Goal: Task Accomplishment & Management: Manage account settings

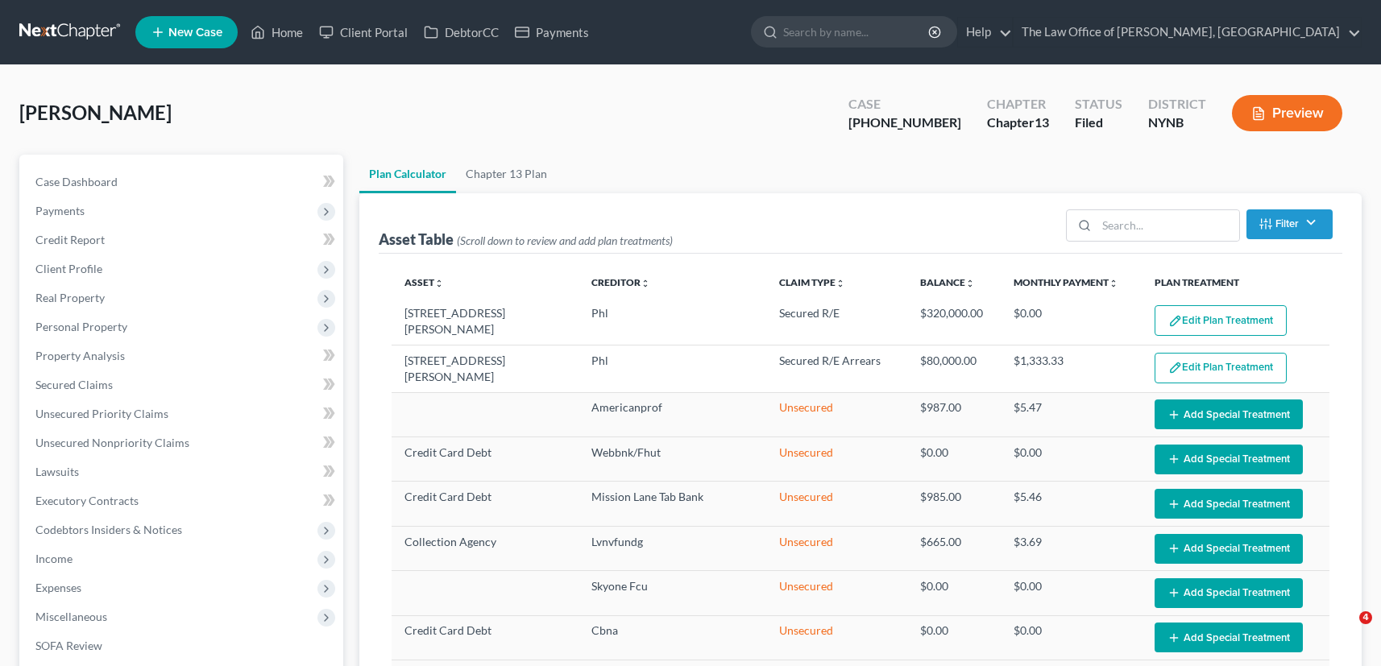
select select "59"
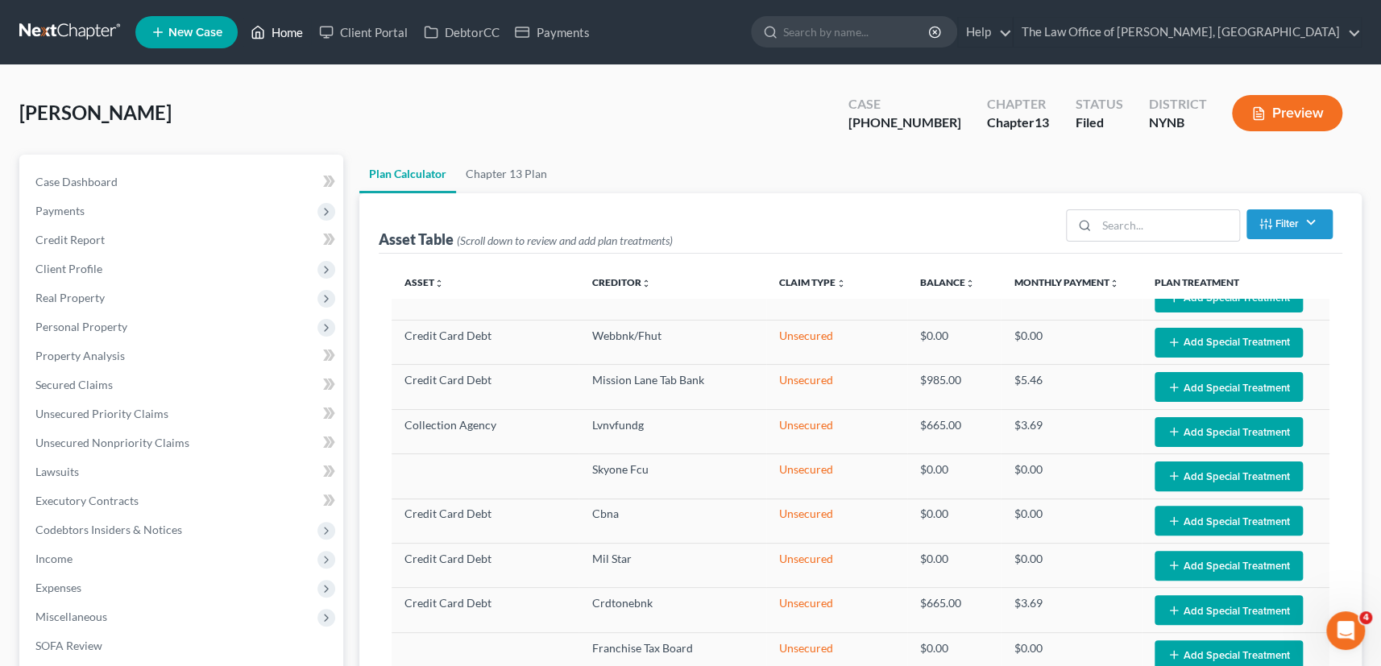
click at [289, 44] on link "Home" at bounding box center [276, 32] width 68 height 29
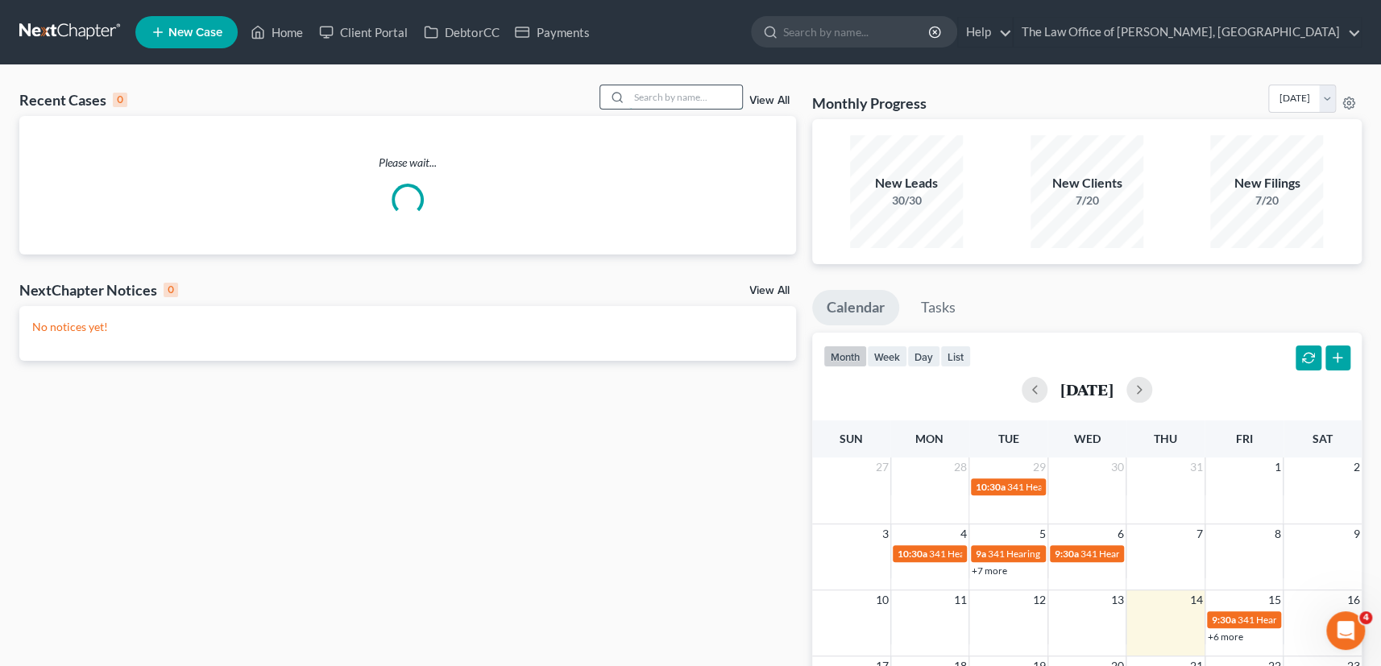
click at [664, 97] on input "search" at bounding box center [685, 96] width 113 height 23
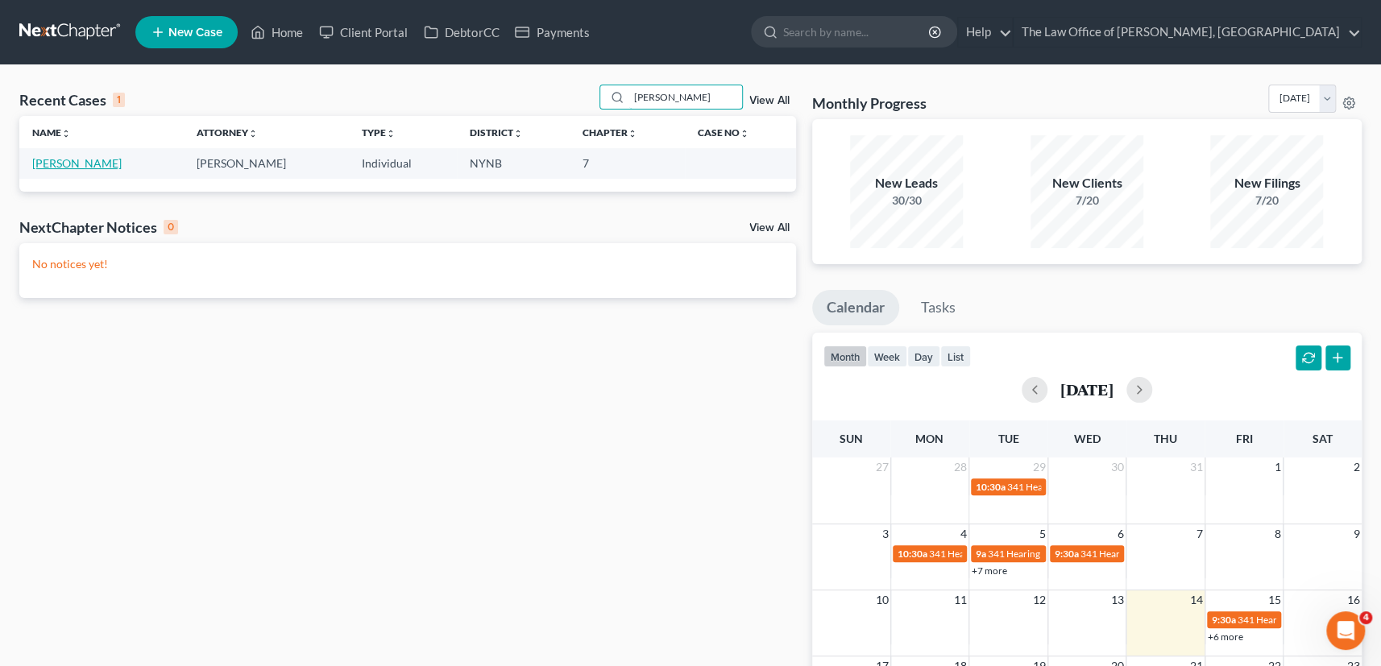
type input "[PERSON_NAME]"
click at [59, 163] on link "[PERSON_NAME]" at bounding box center [76, 163] width 89 height 14
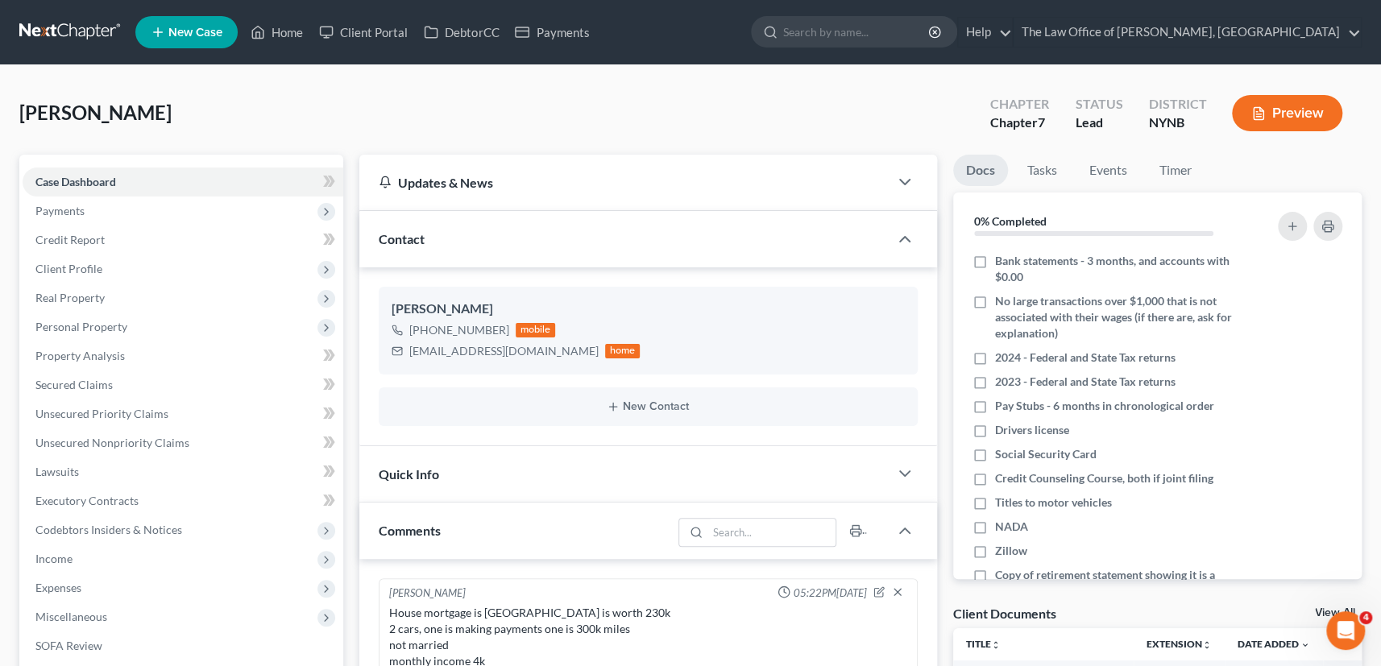
scroll to position [892, 0]
click at [402, 32] on link "Client Portal" at bounding box center [363, 32] width 105 height 29
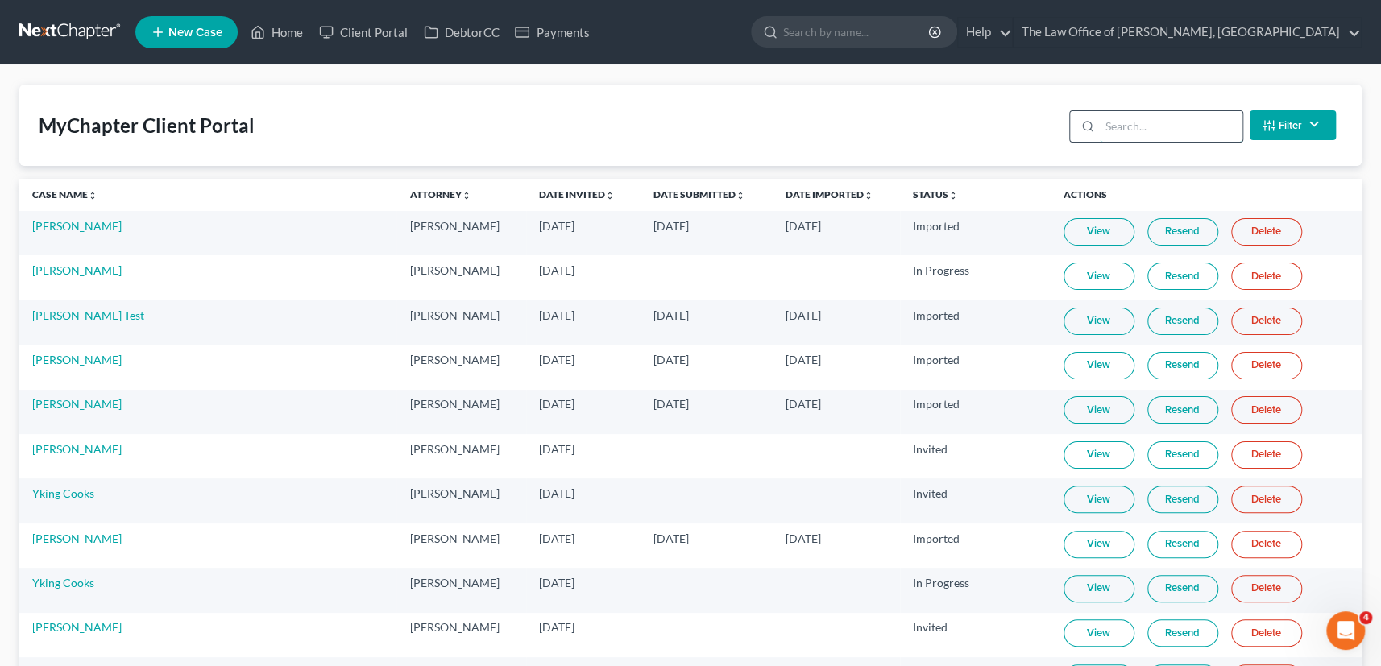
click at [1116, 121] on input "search" at bounding box center [1170, 126] width 143 height 31
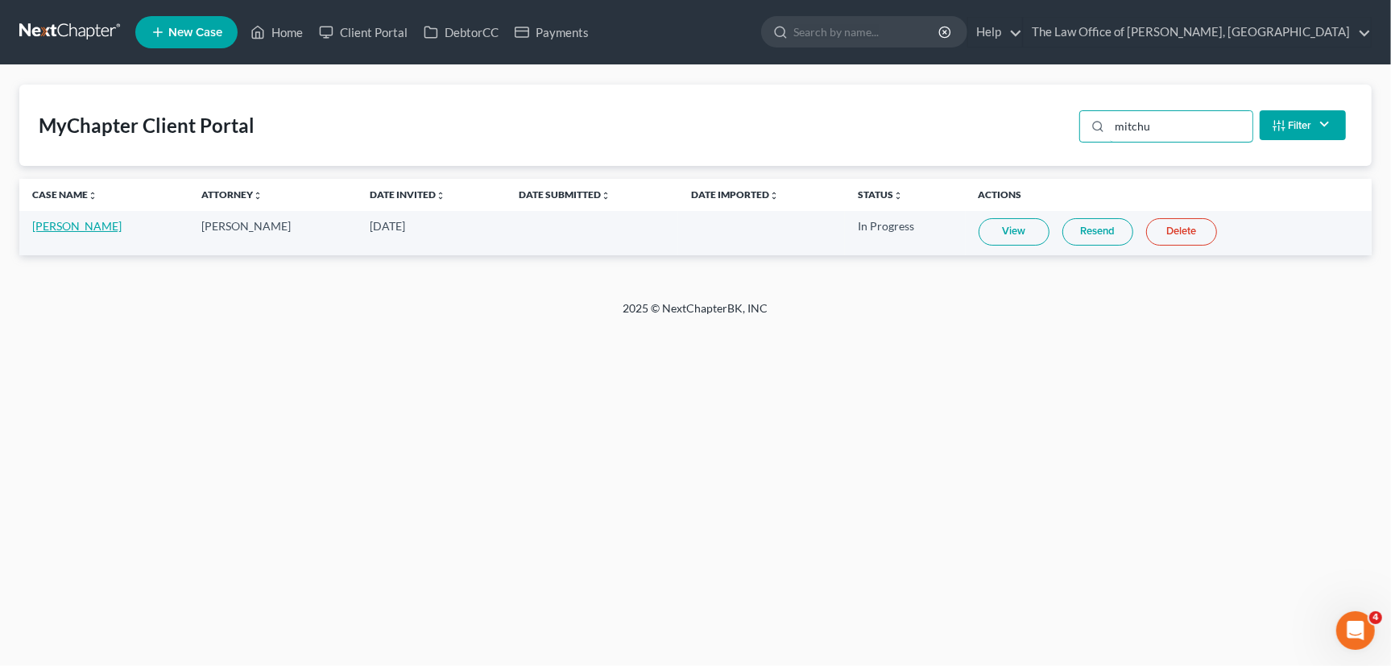
type input "mitchu"
click at [59, 226] on link "[PERSON_NAME]" at bounding box center [76, 226] width 89 height 14
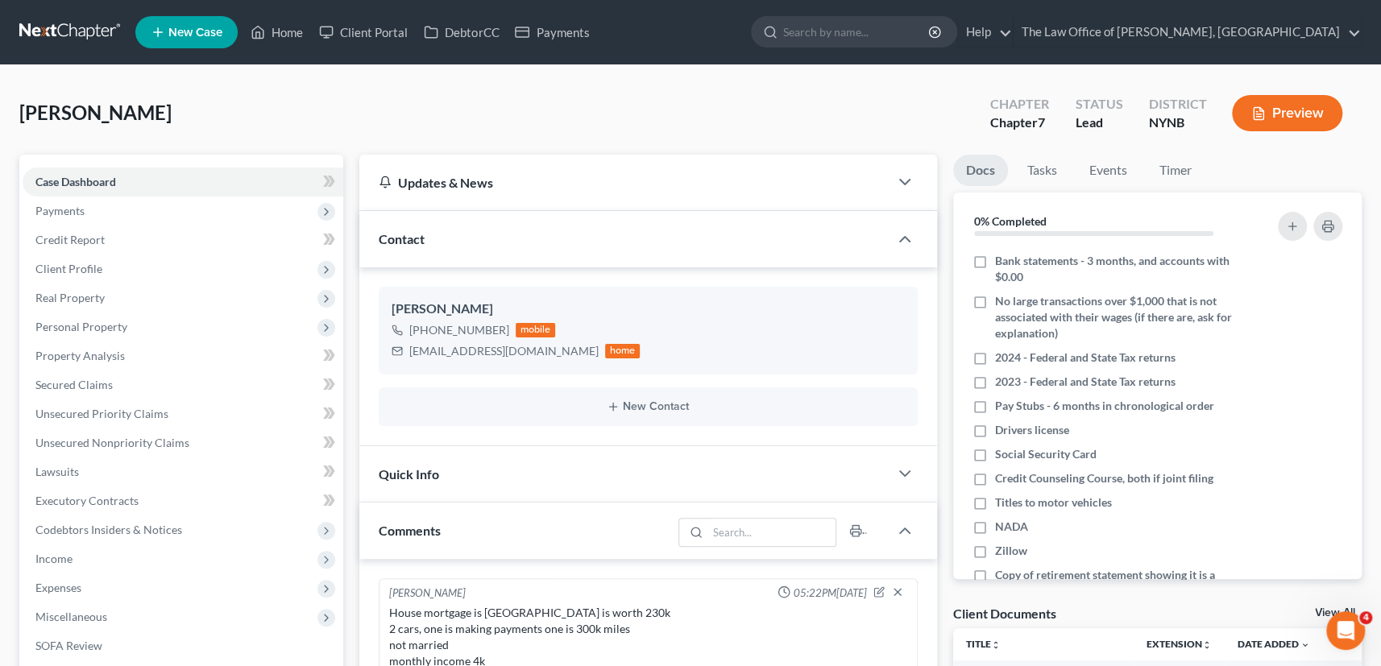
scroll to position [892, 0]
click at [380, 36] on link "Client Portal" at bounding box center [363, 32] width 105 height 29
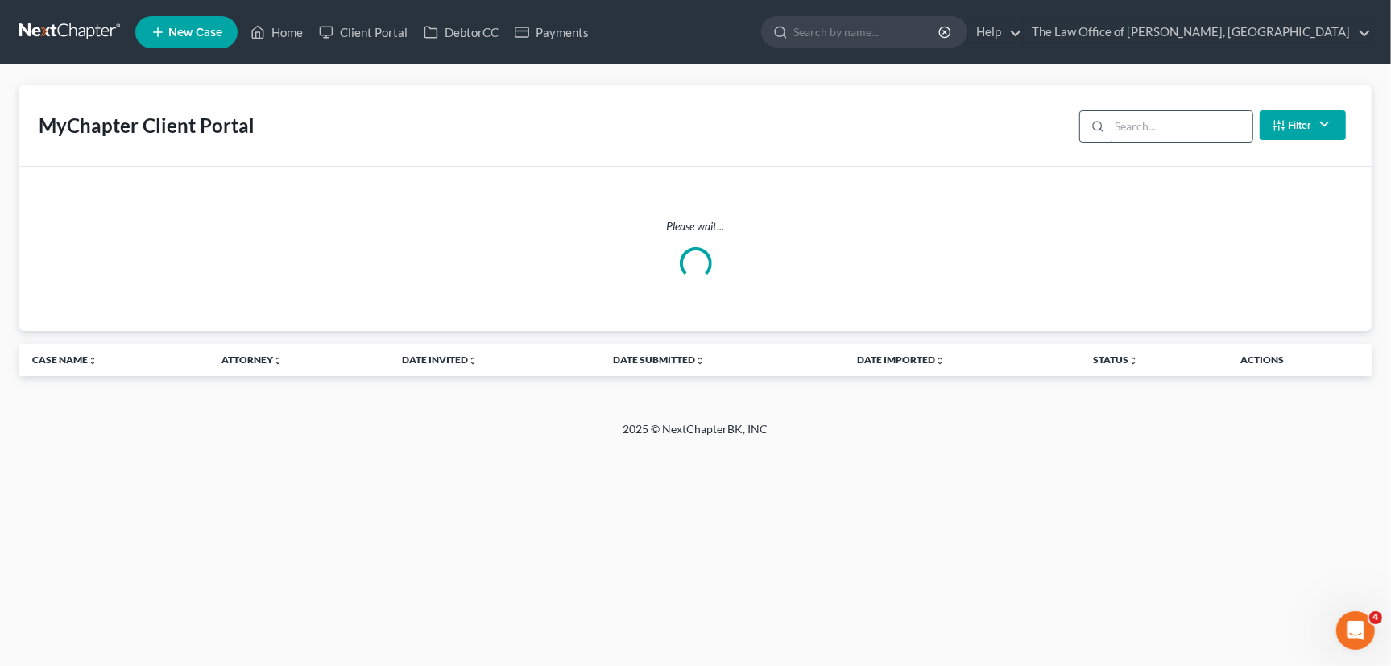
click at [1223, 134] on input "search" at bounding box center [1181, 126] width 143 height 31
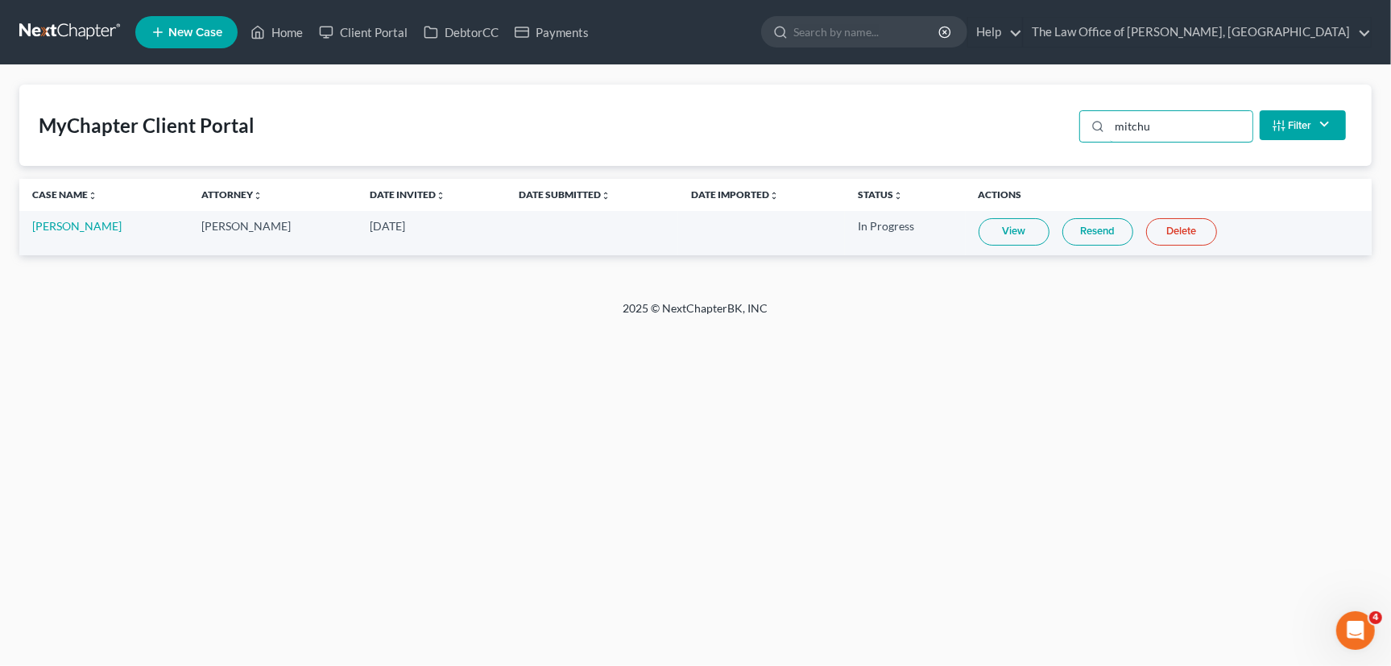
type input "mitchu"
click at [991, 230] on link "View" at bounding box center [1014, 231] width 71 height 27
click at [67, 229] on link "[PERSON_NAME]" at bounding box center [76, 226] width 89 height 14
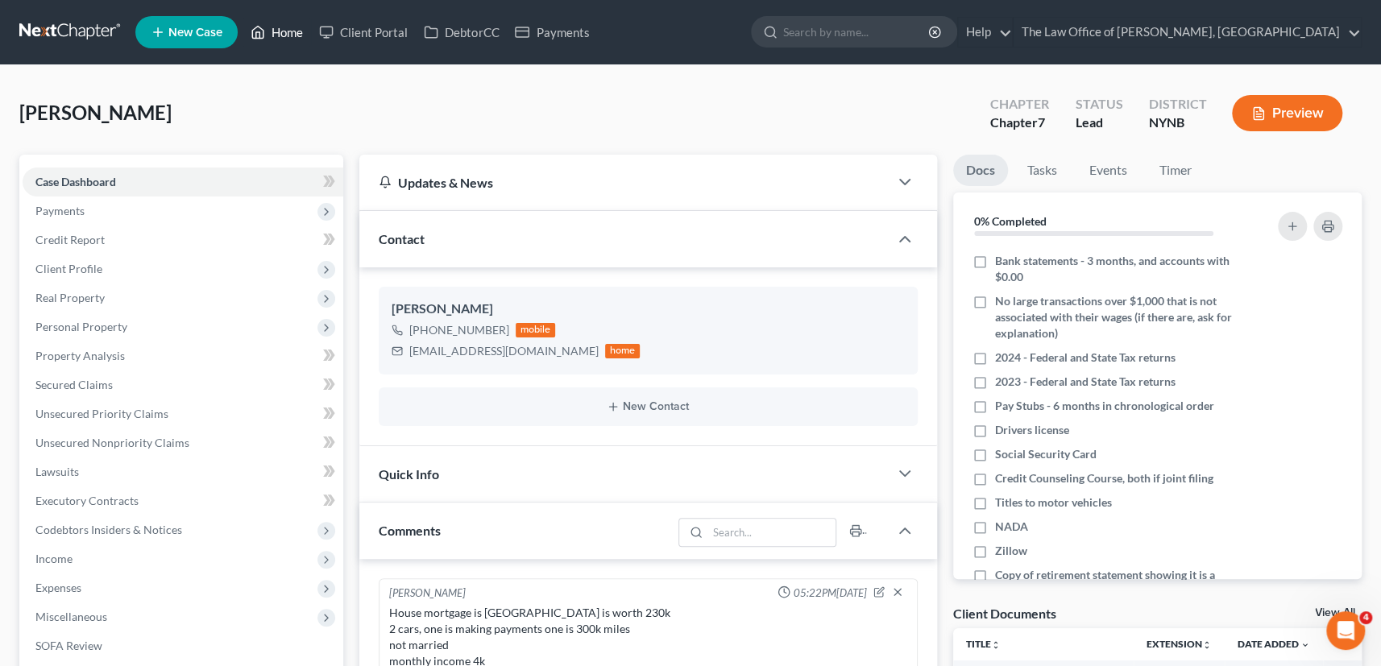
click at [288, 39] on link "Home" at bounding box center [276, 32] width 68 height 29
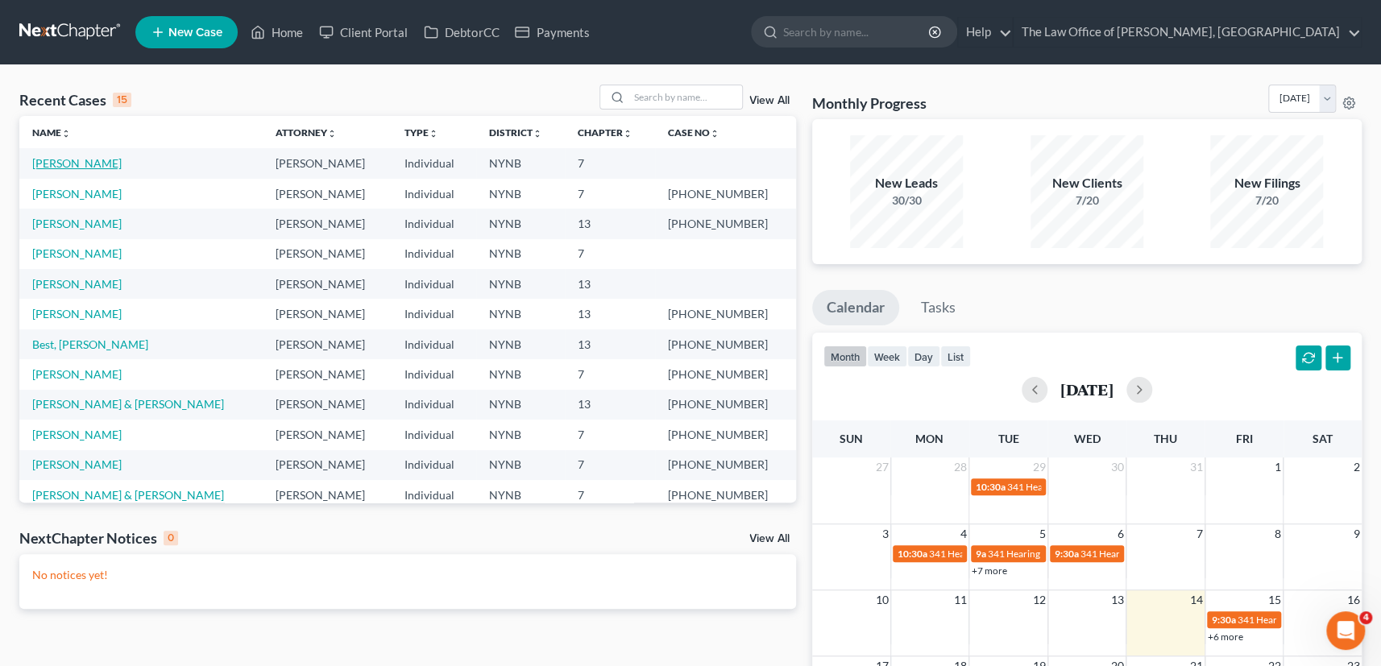
click at [85, 156] on link "[PERSON_NAME]" at bounding box center [76, 163] width 89 height 14
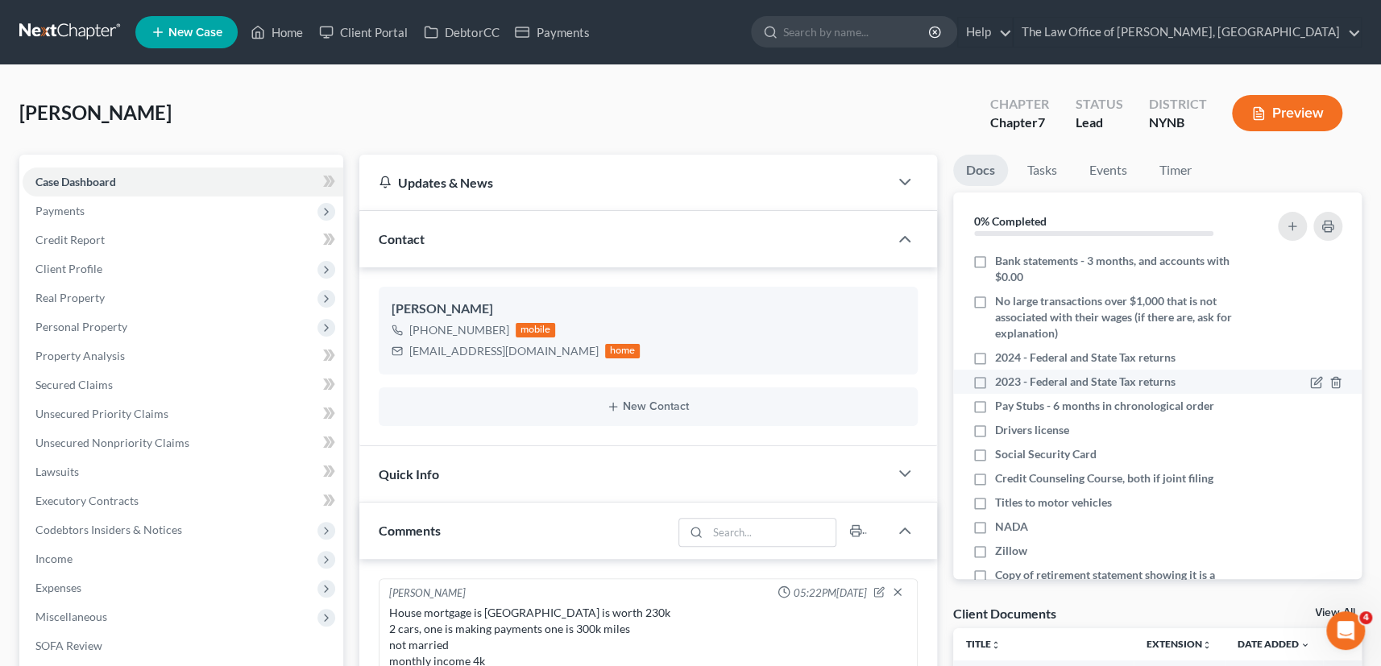
scroll to position [892, 0]
click at [285, 39] on link "Home" at bounding box center [276, 32] width 68 height 29
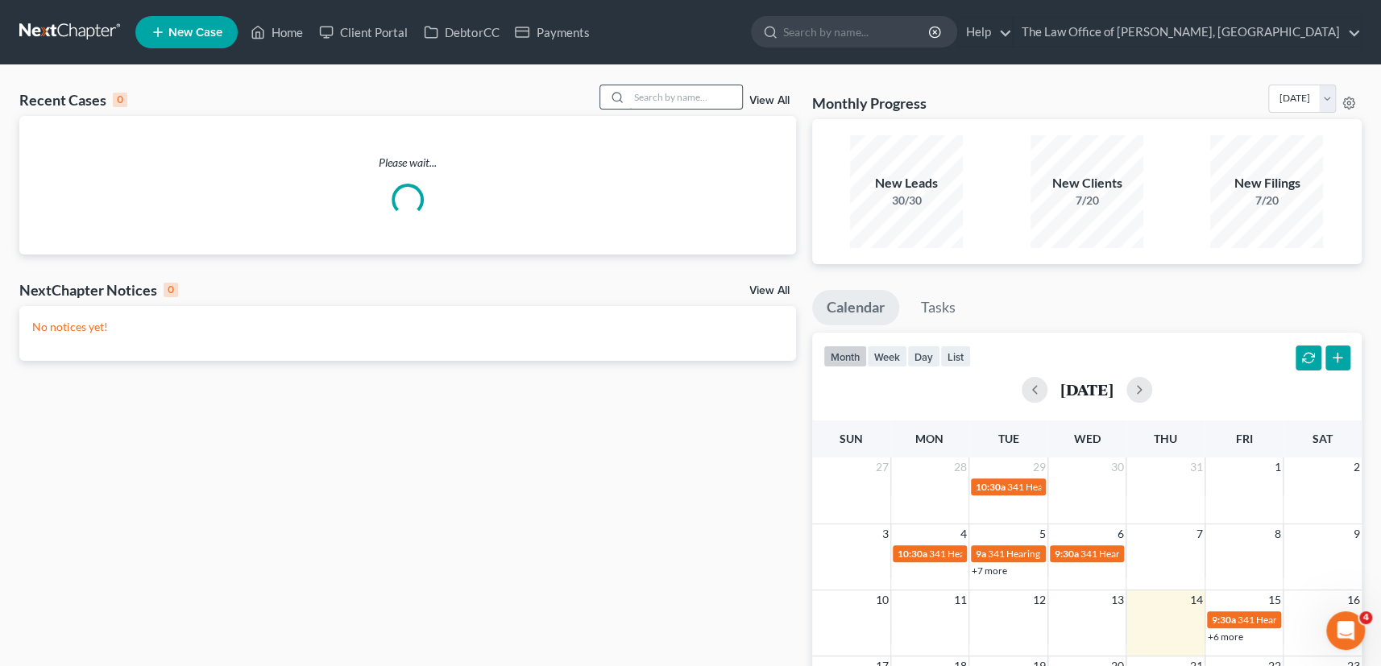
click at [661, 95] on input "search" at bounding box center [685, 96] width 113 height 23
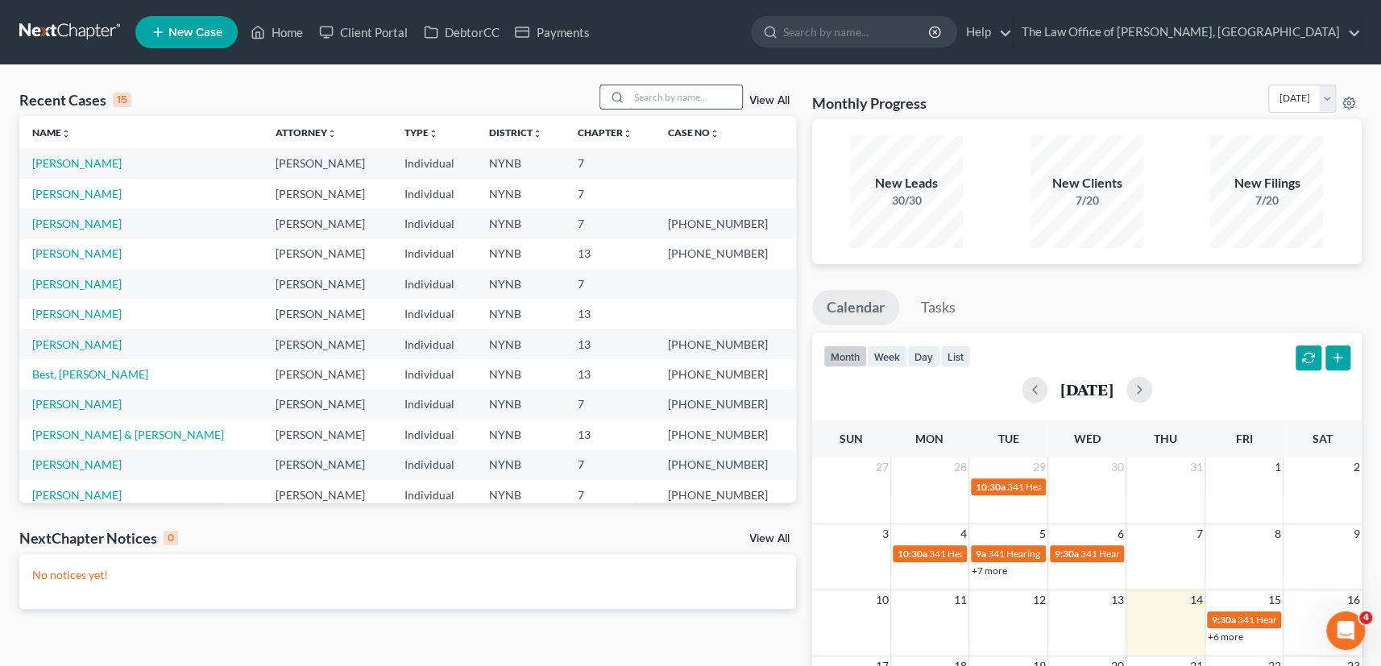
click at [648, 101] on input "search" at bounding box center [685, 96] width 113 height 23
type input "most"
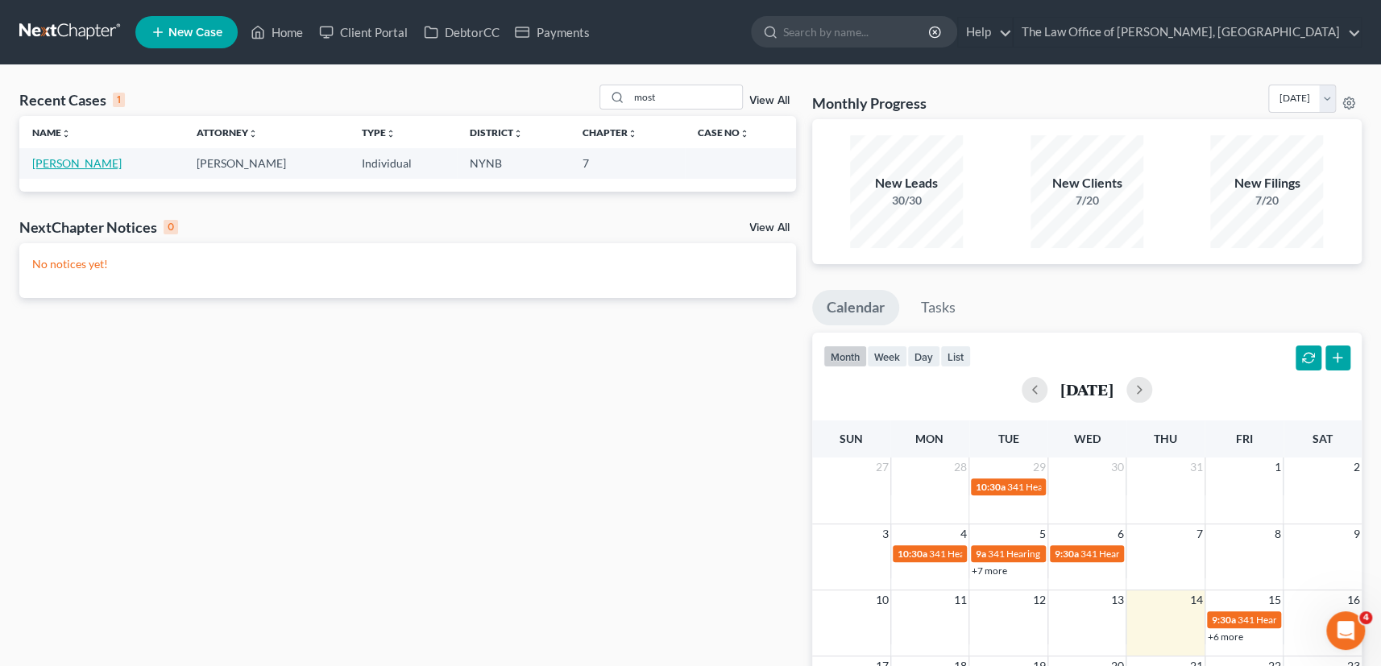
click at [88, 168] on link "[PERSON_NAME]" at bounding box center [76, 163] width 89 height 14
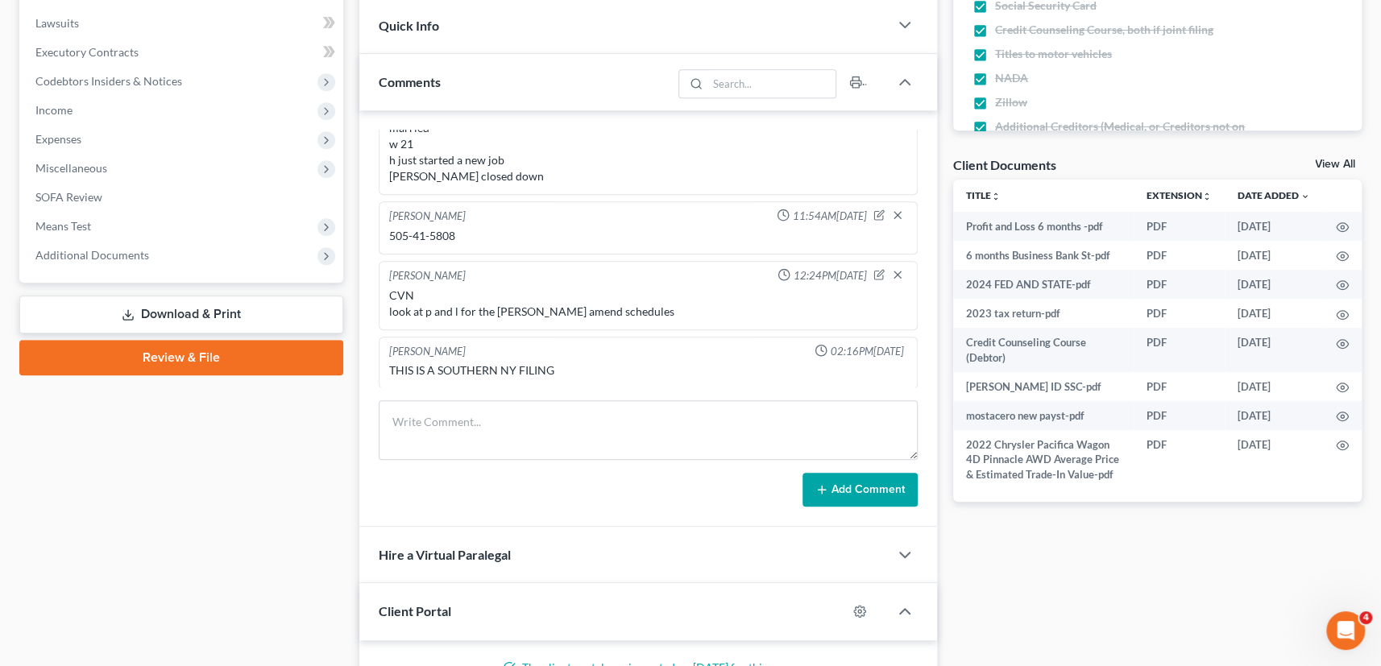
scroll to position [512, 0]
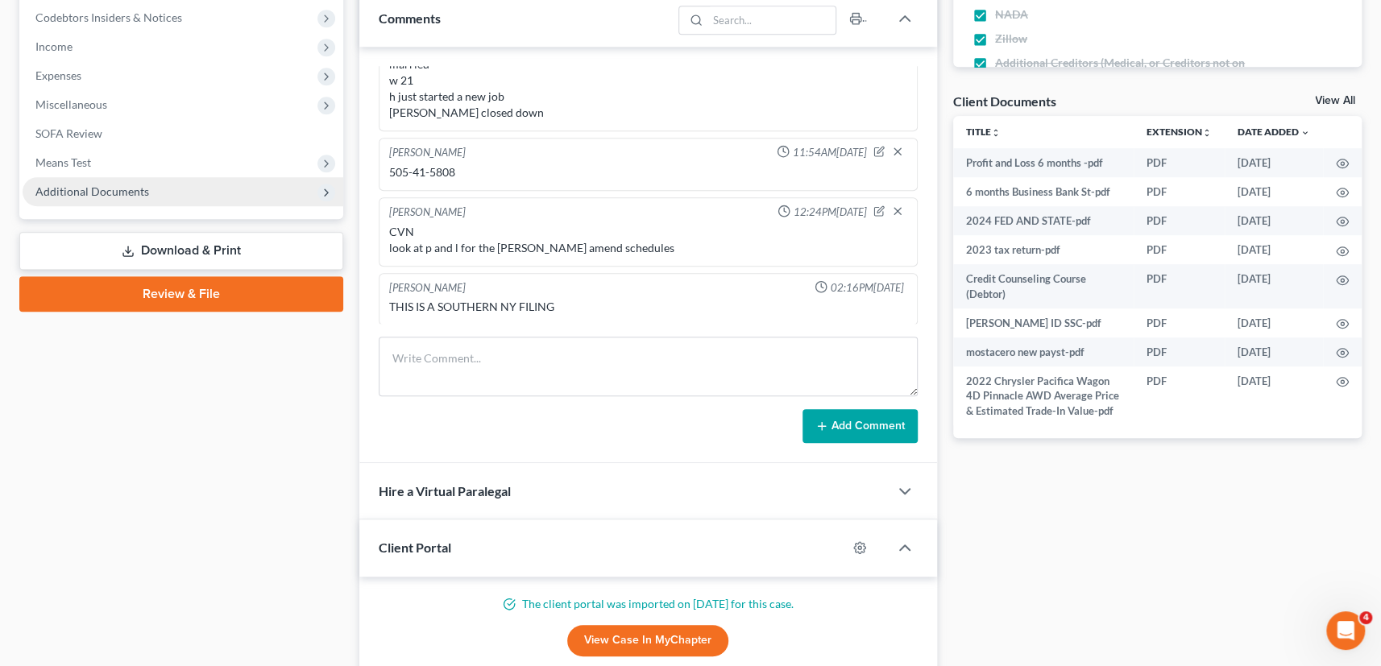
click at [84, 182] on span "Additional Documents" at bounding box center [183, 191] width 321 height 29
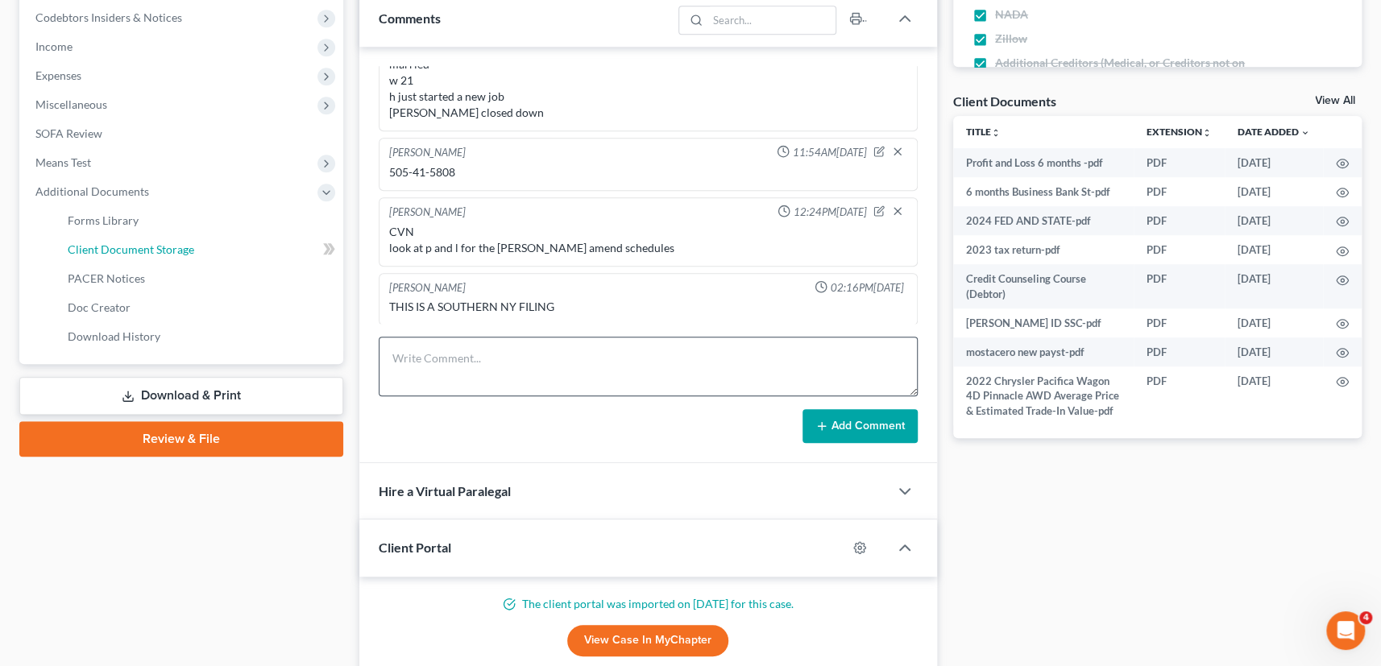
drag, startPoint x: 114, startPoint y: 242, endPoint x: 690, endPoint y: 364, distance: 588.8
click at [116, 242] on span "Client Document Storage" at bounding box center [131, 249] width 126 height 14
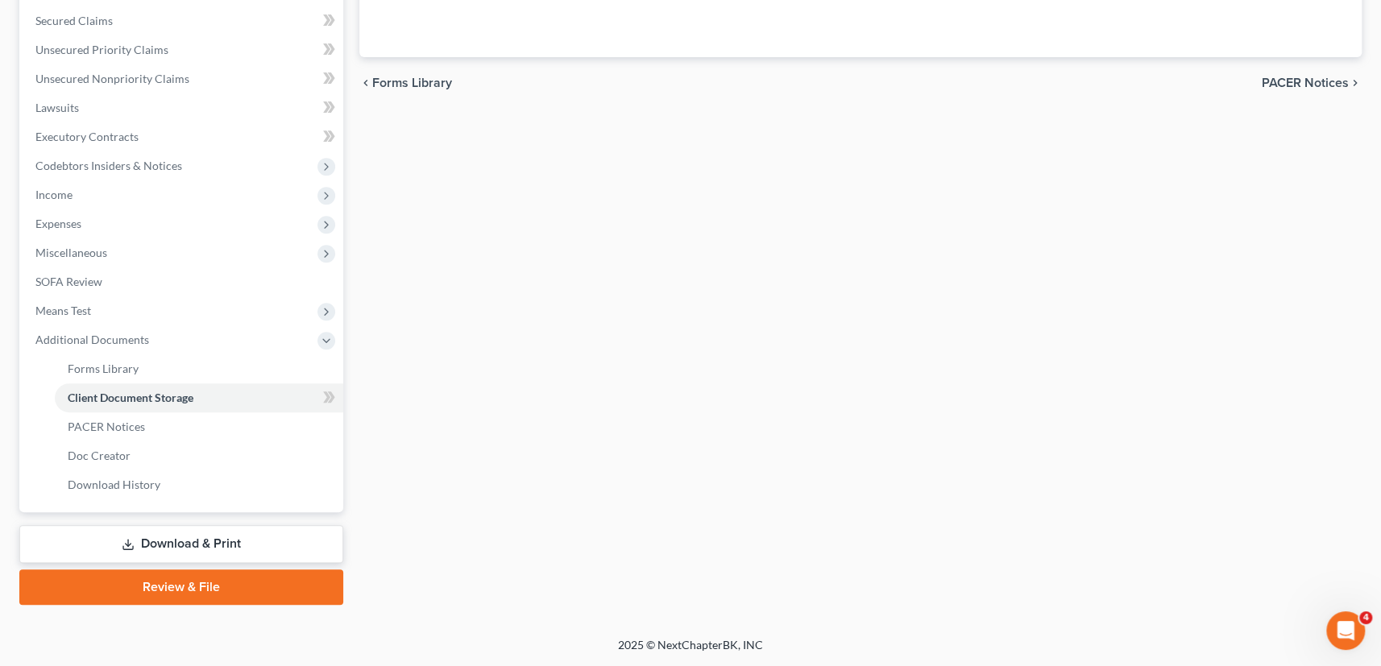
scroll to position [360, 0]
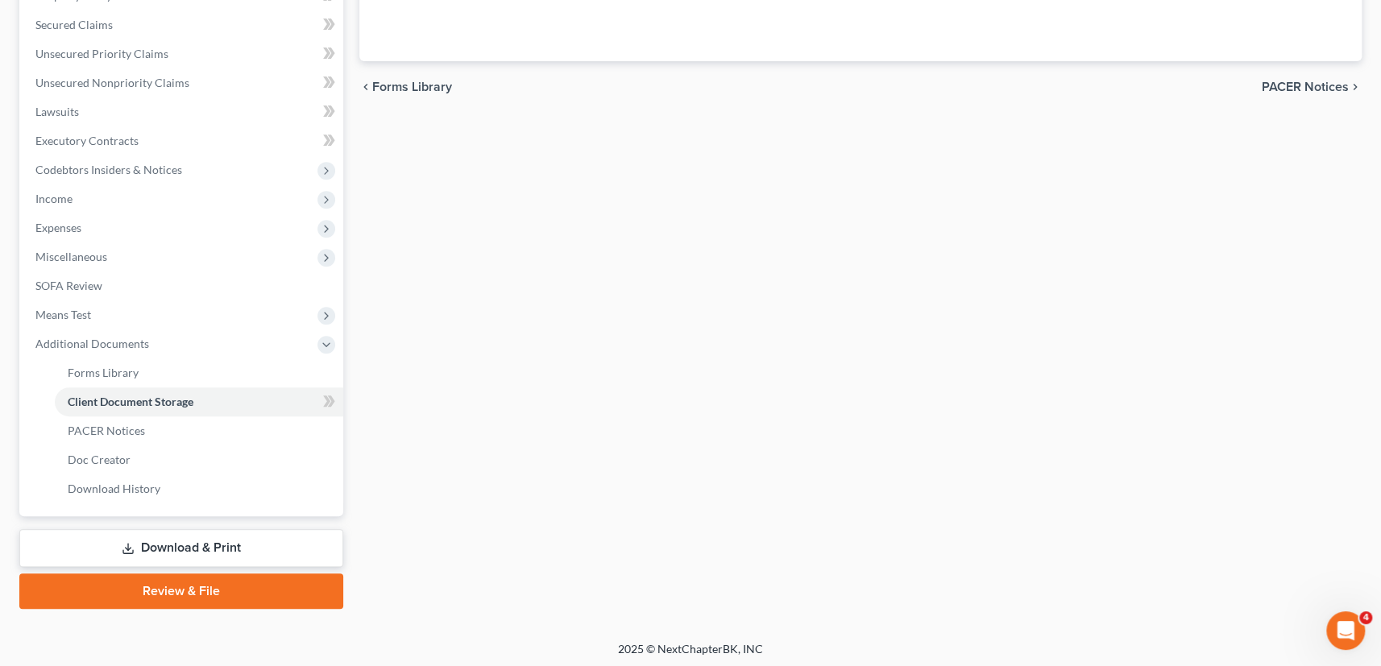
select select "1"
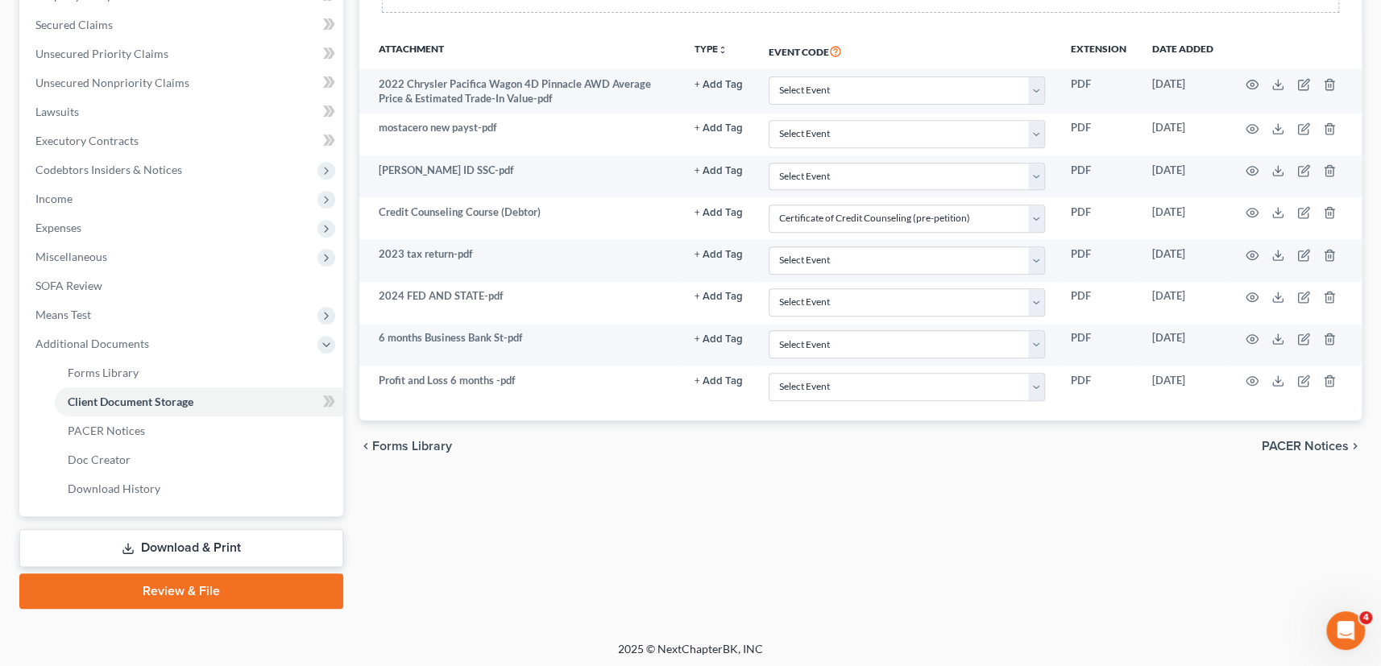
scroll to position [0, 0]
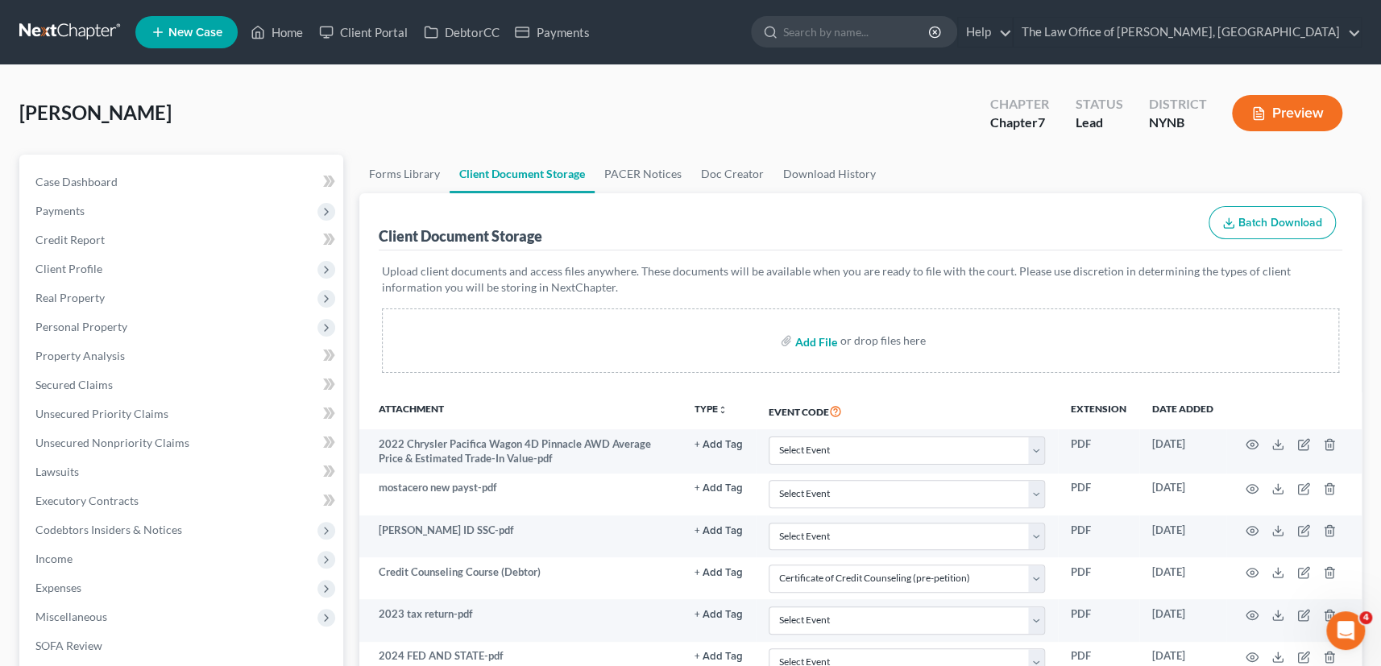
click at [815, 345] on input "file" at bounding box center [814, 340] width 39 height 29
drag, startPoint x: 226, startPoint y: 111, endPoint x: 20, endPoint y: 107, distance: 205.4
click at [20, 107] on div "Mostacero, Cristhian Upgraded Chapter Chapter 7 Status Lead District NYNB Previ…" at bounding box center [690, 120] width 1342 height 70
copy span "Mostacero, Cristhian"
click at [285, 35] on link "Home" at bounding box center [276, 32] width 68 height 29
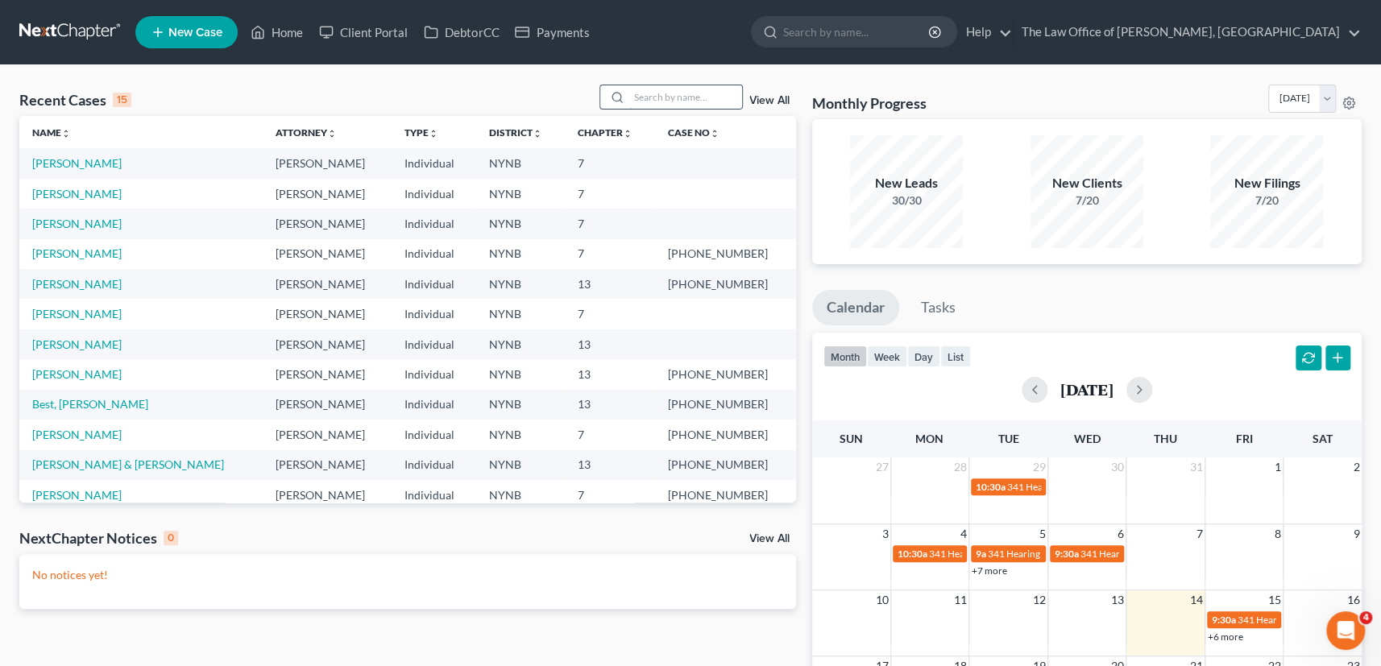
click at [652, 92] on input "search" at bounding box center [685, 96] width 113 height 23
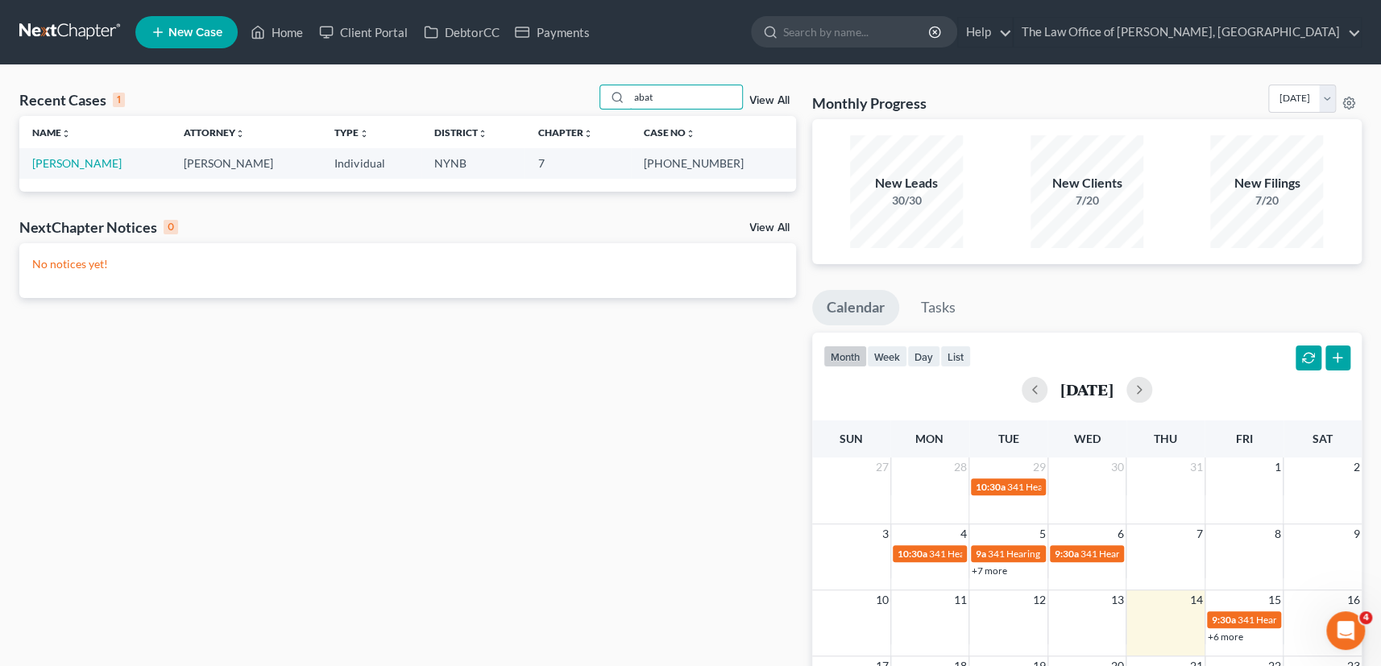
drag, startPoint x: 693, startPoint y: 100, endPoint x: 526, endPoint y: 100, distance: 166.7
click at [527, 97] on div "Recent Cases 1 abat View All" at bounding box center [407, 100] width 776 height 31
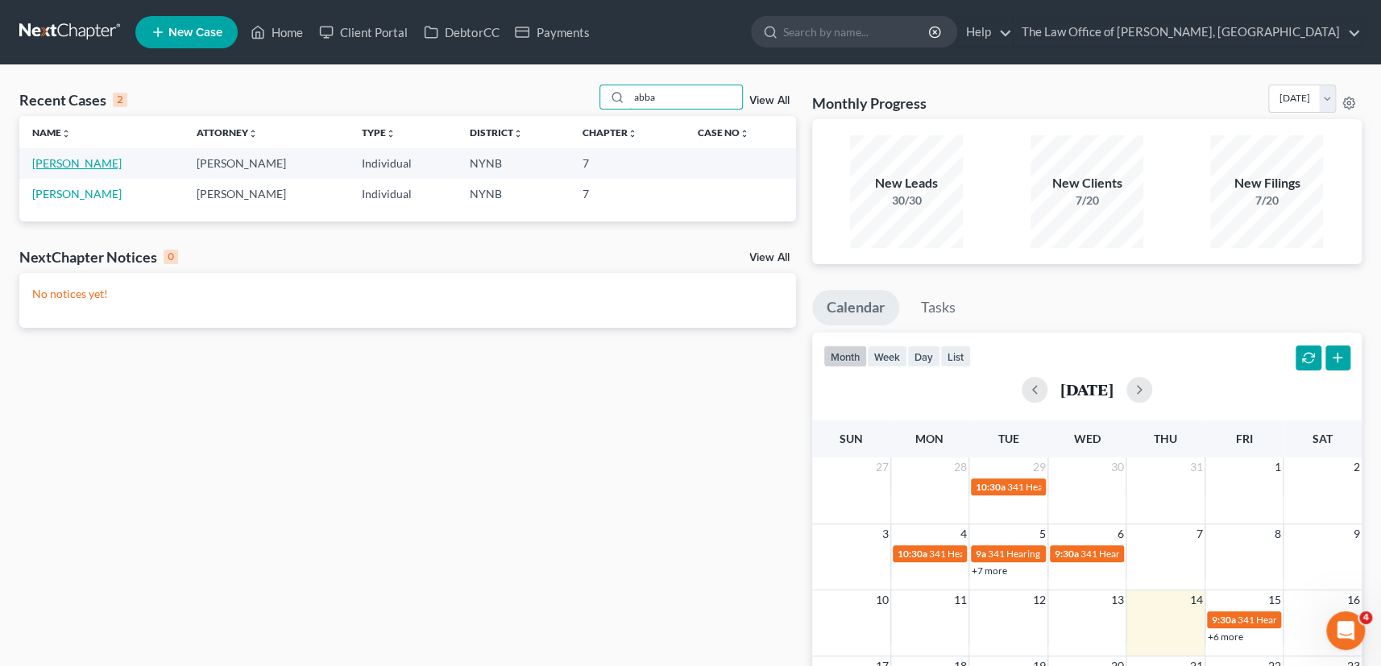
type input "abba"
click at [86, 168] on link "Abbatiello, Anthony" at bounding box center [76, 163] width 89 height 14
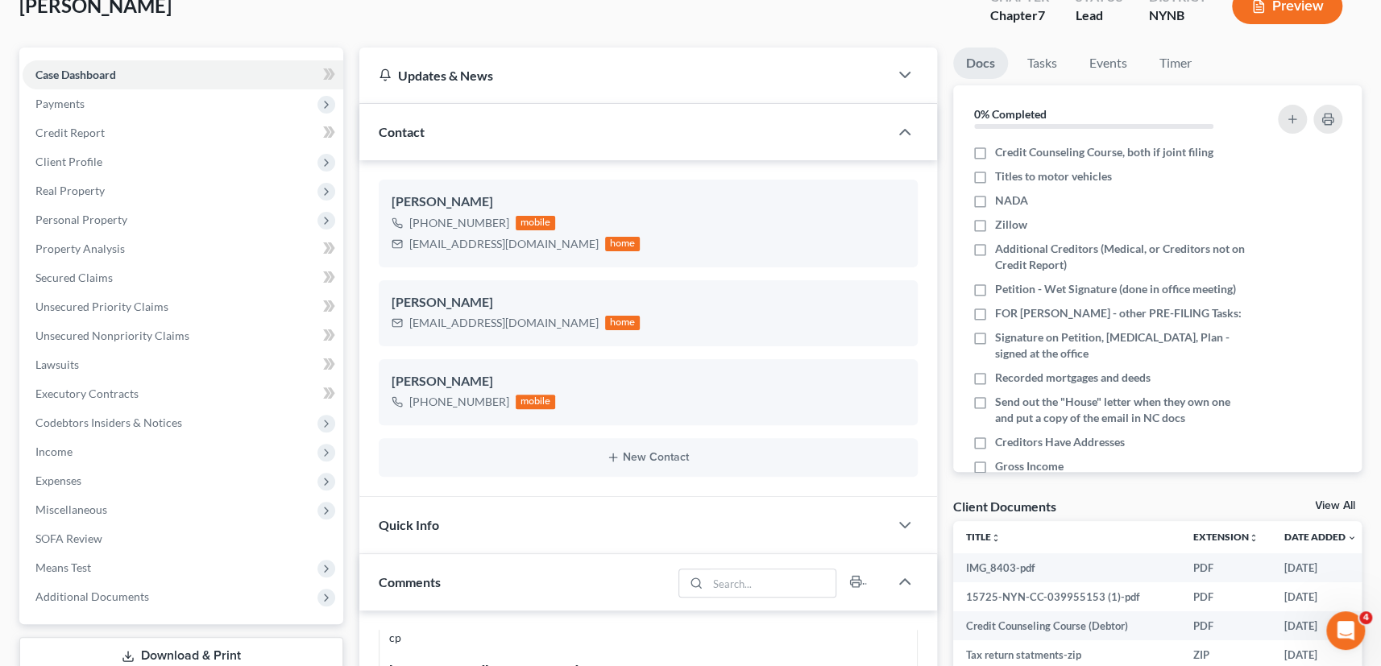
scroll to position [292, 0]
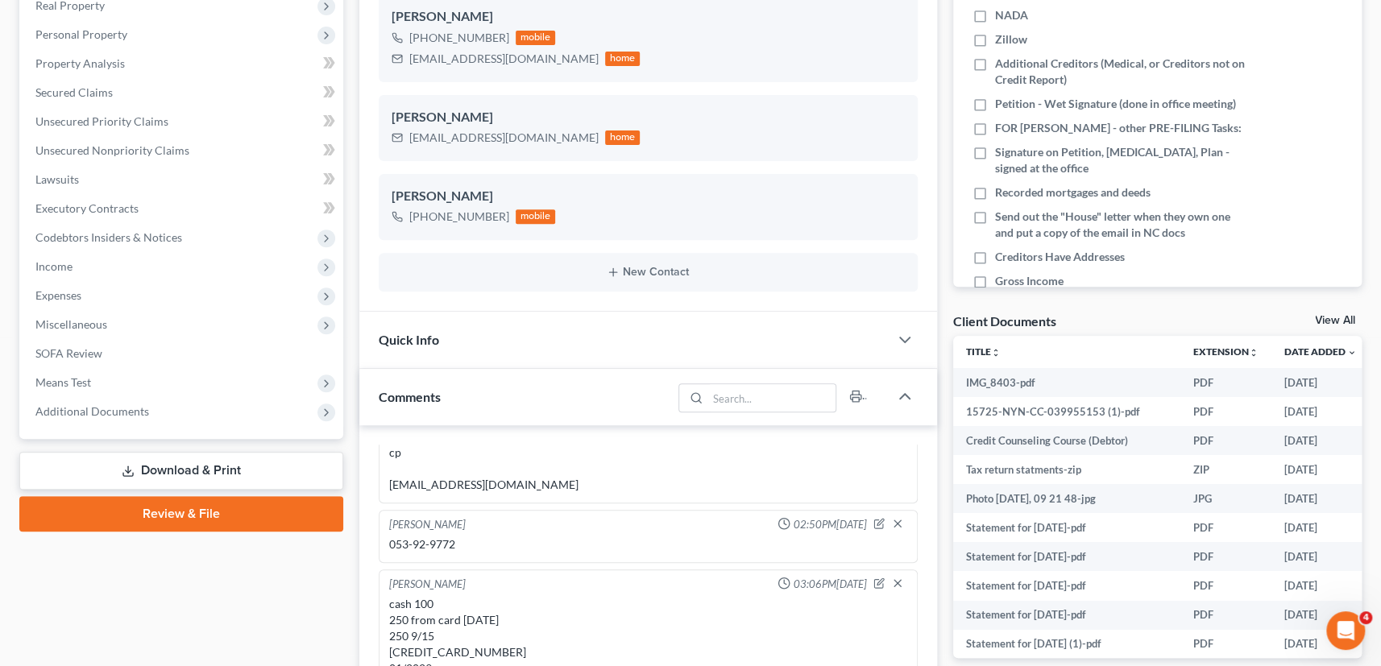
drag, startPoint x: 93, startPoint y: 410, endPoint x: 146, endPoint y: 433, distance: 57.0
click at [93, 410] on span "Additional Documents" at bounding box center [92, 411] width 114 height 14
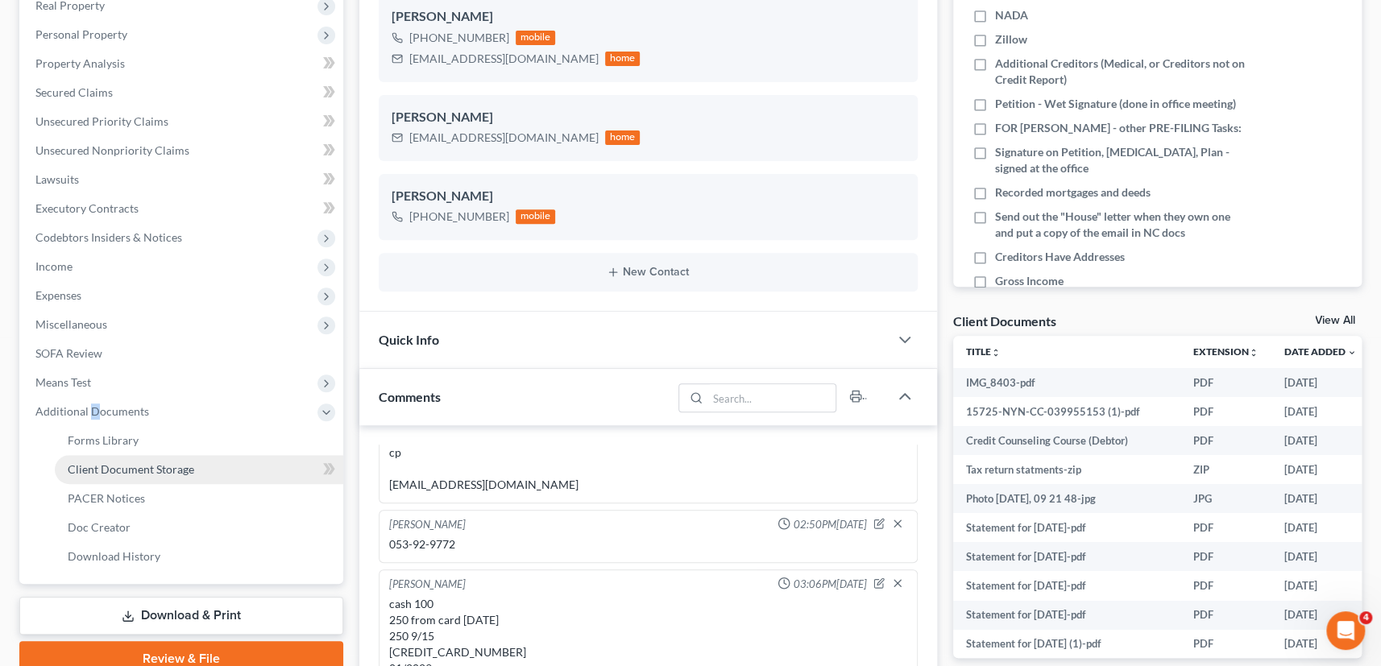
click at [133, 459] on link "Client Document Storage" at bounding box center [199, 469] width 288 height 29
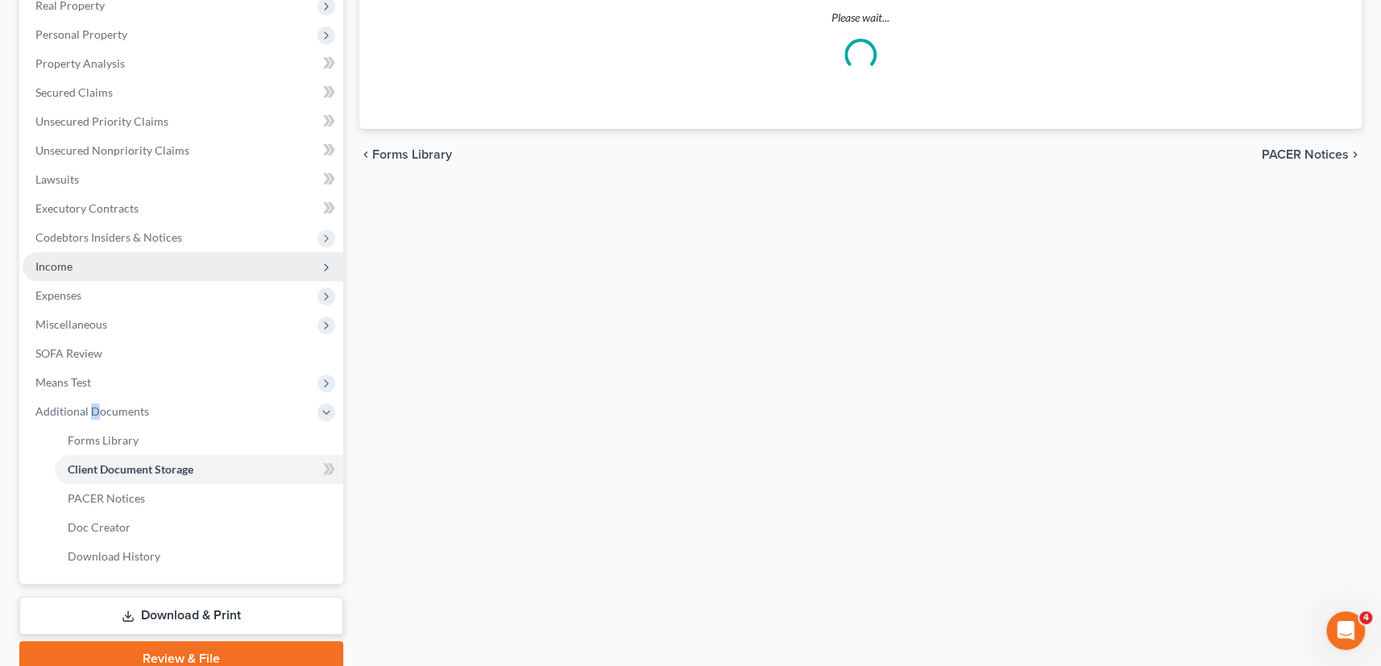
select select "1"
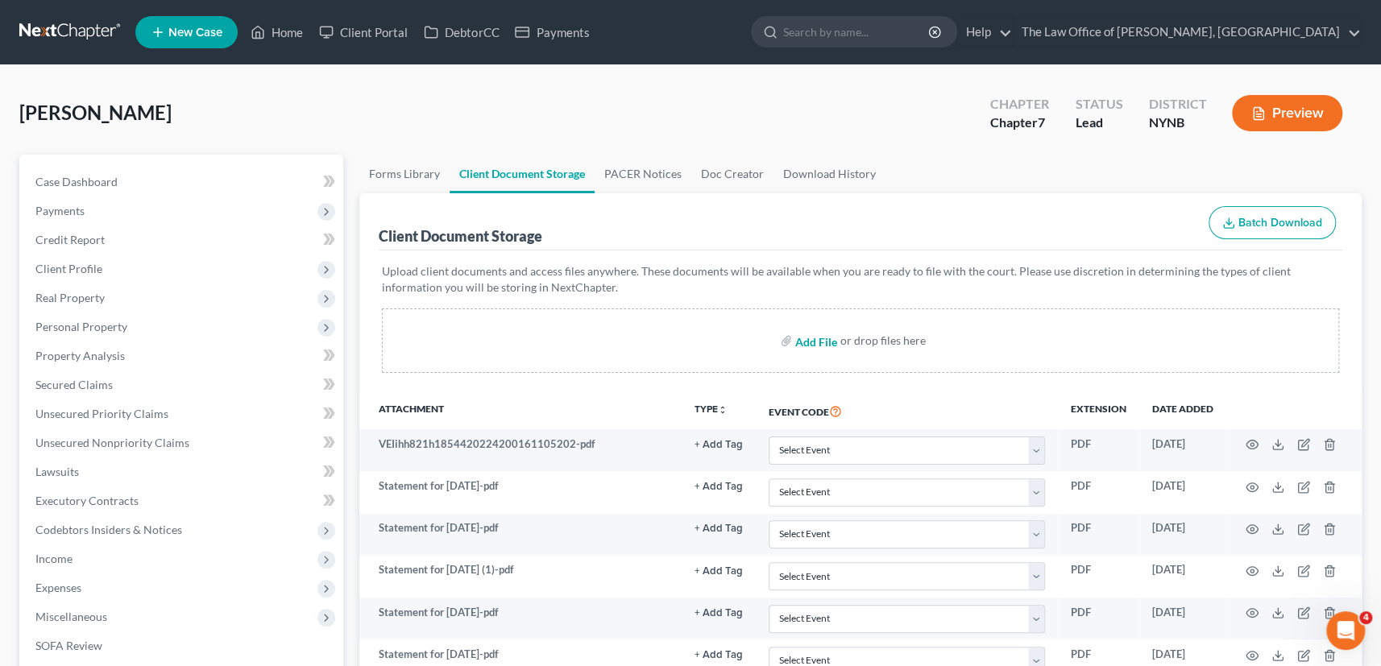
click at [822, 339] on input "file" at bounding box center [814, 340] width 39 height 29
type input "C:\fakepath\Fed 2024 tax return.pdf"
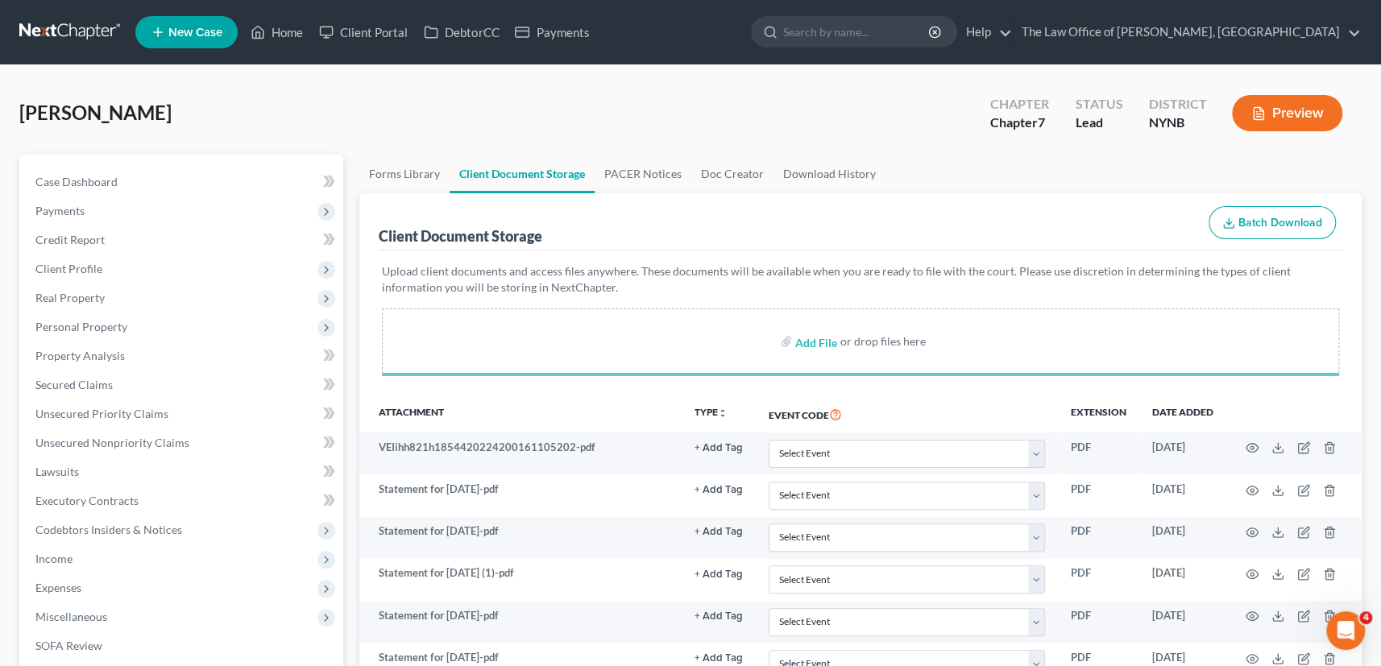
select select "1"
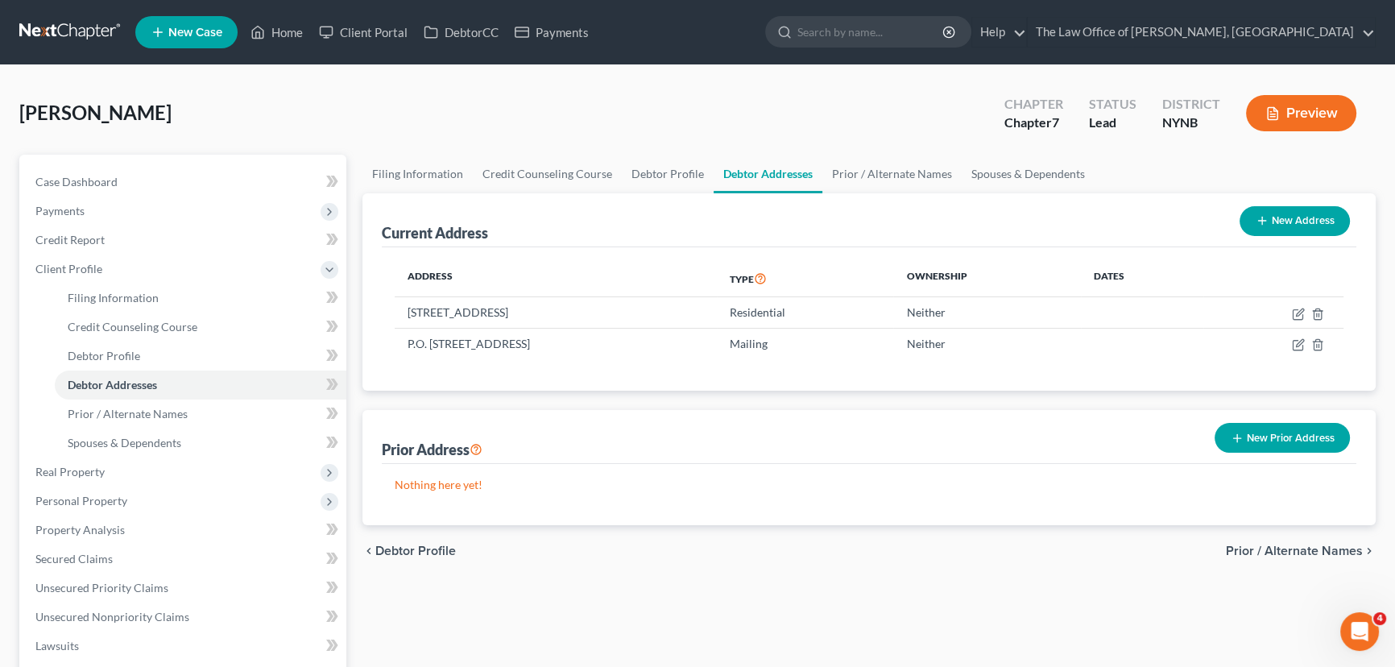
click at [184, 40] on link "New Case" at bounding box center [186, 32] width 102 height 32
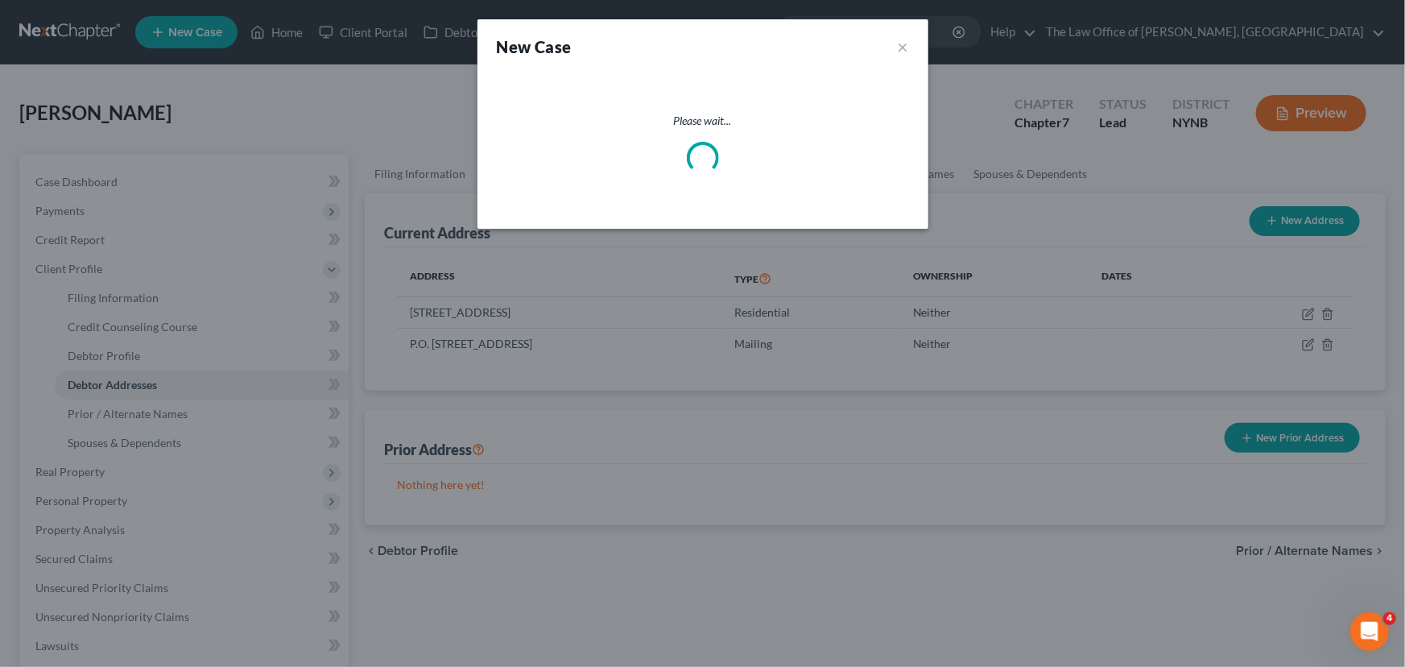
select select "54"
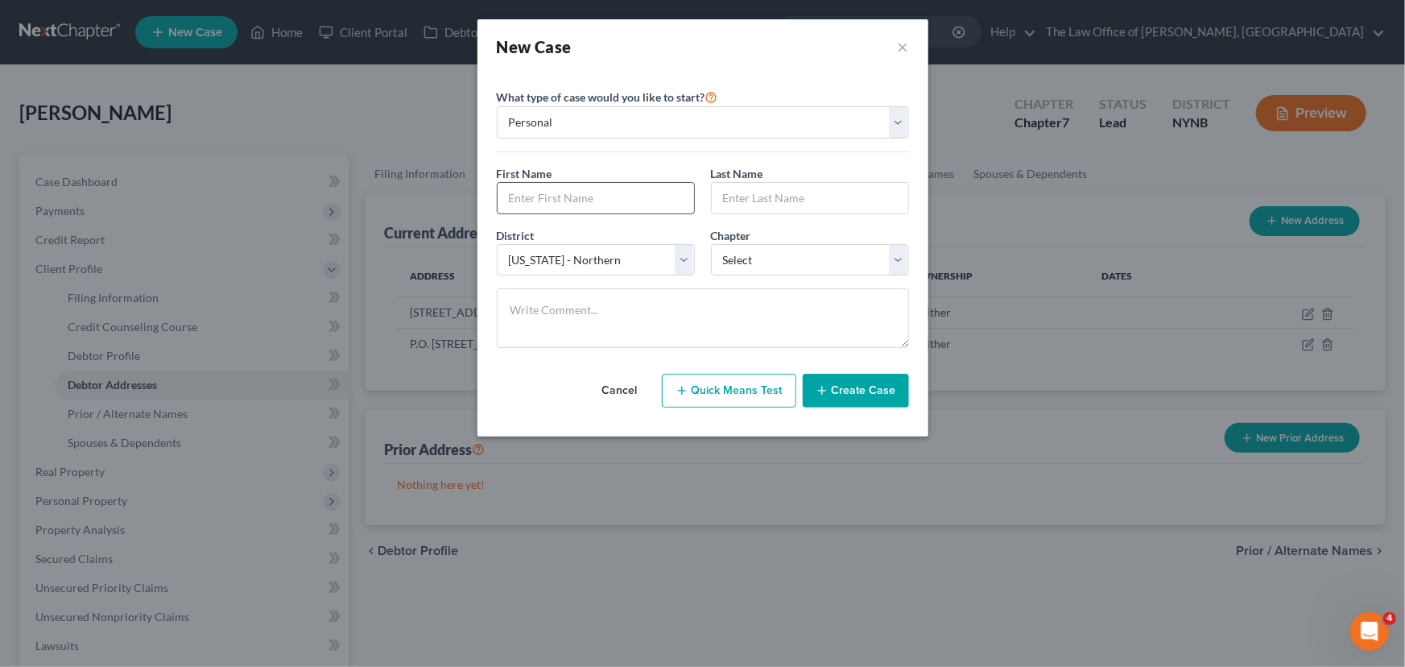
click at [610, 204] on input "text" at bounding box center [596, 198] width 197 height 31
paste input "Mary"
type input "Mary"
click at [739, 188] on input "text" at bounding box center [810, 198] width 197 height 31
paste input "Rose"
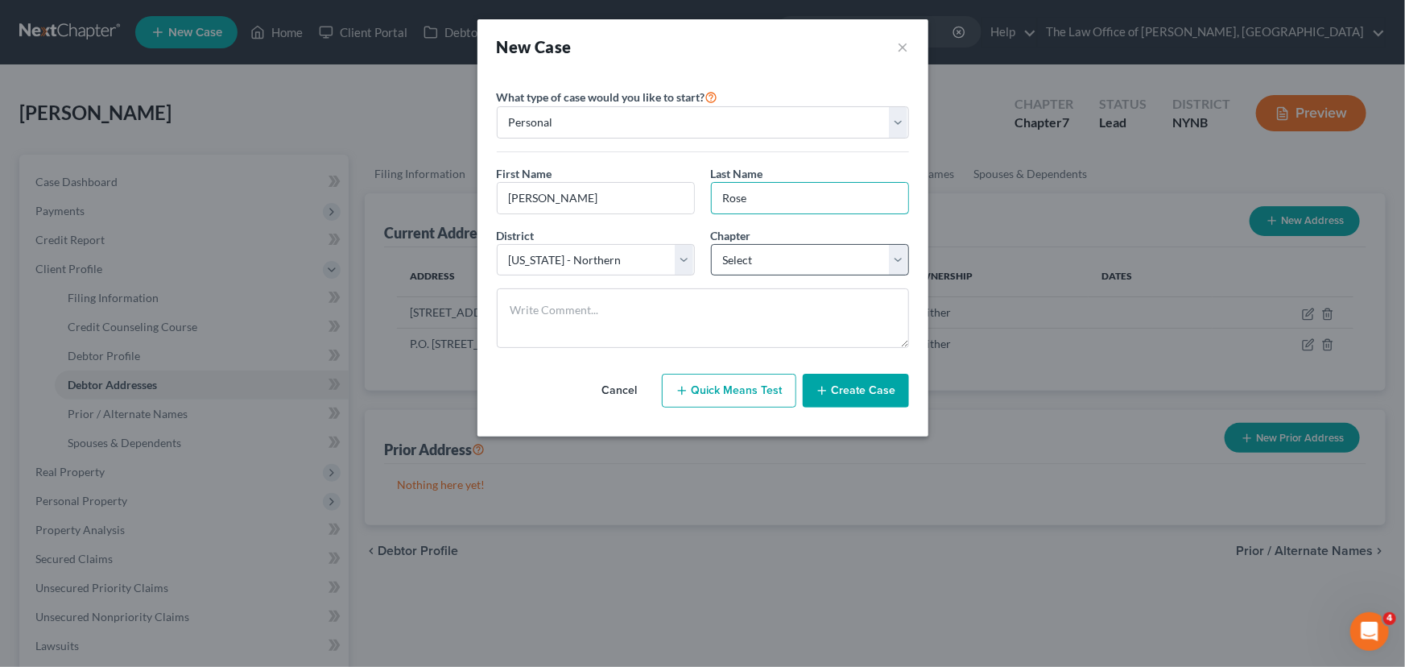
type input "Rose"
click at [776, 263] on select "Select 7 11 12 13" at bounding box center [810, 260] width 198 height 32
select select "0"
click at [711, 244] on select "Select 7 11 12 13" at bounding box center [810, 260] width 198 height 32
click at [557, 317] on textarea at bounding box center [703, 318] width 412 height 60
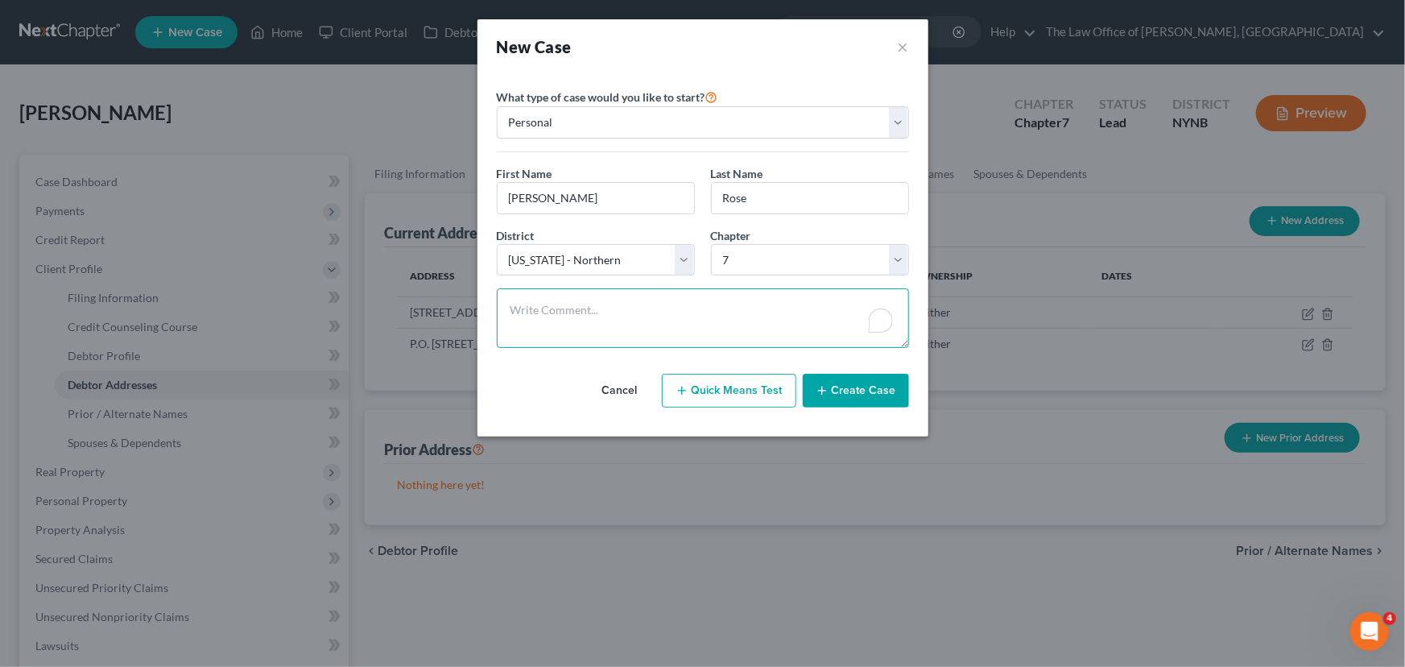
paste textarea "no house financing a car 26k left on car divorced/widowed grown children monthl…"
type textarea "no house financing a car 26k left on car divorced/widowed grown children monthl…"
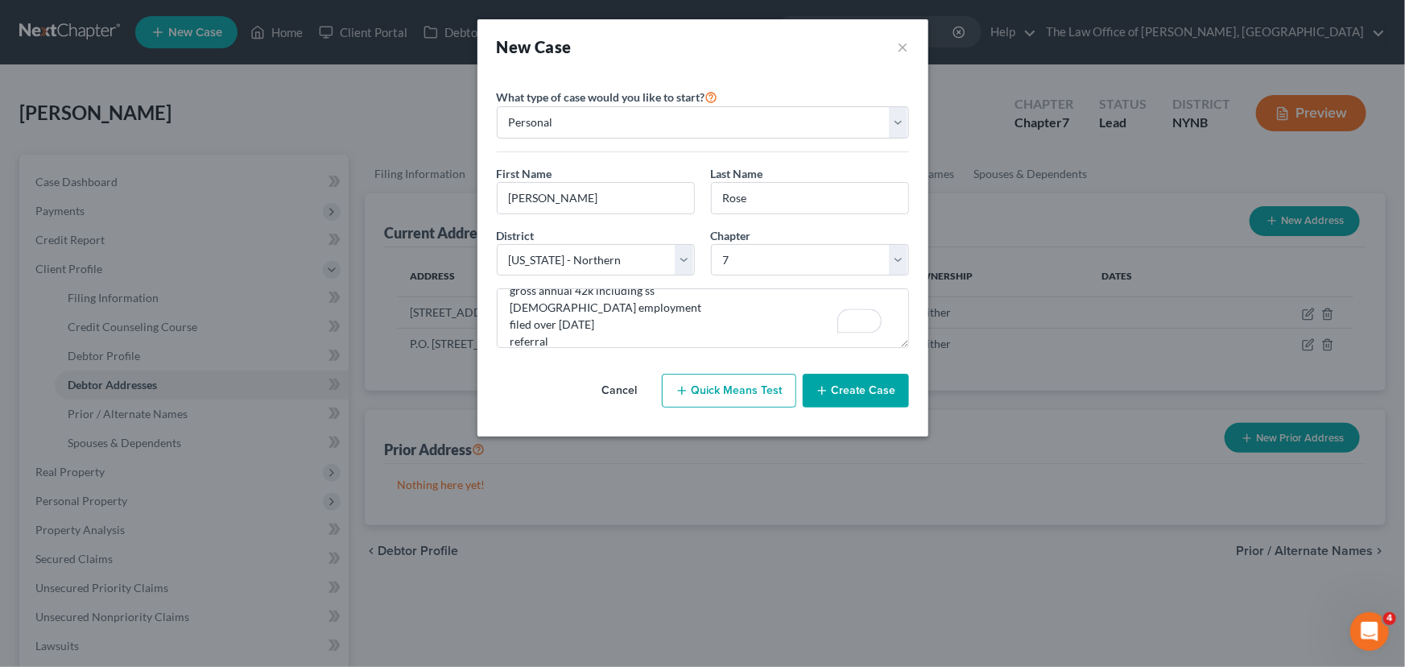
click at [868, 392] on button "Create Case" at bounding box center [856, 391] width 106 height 34
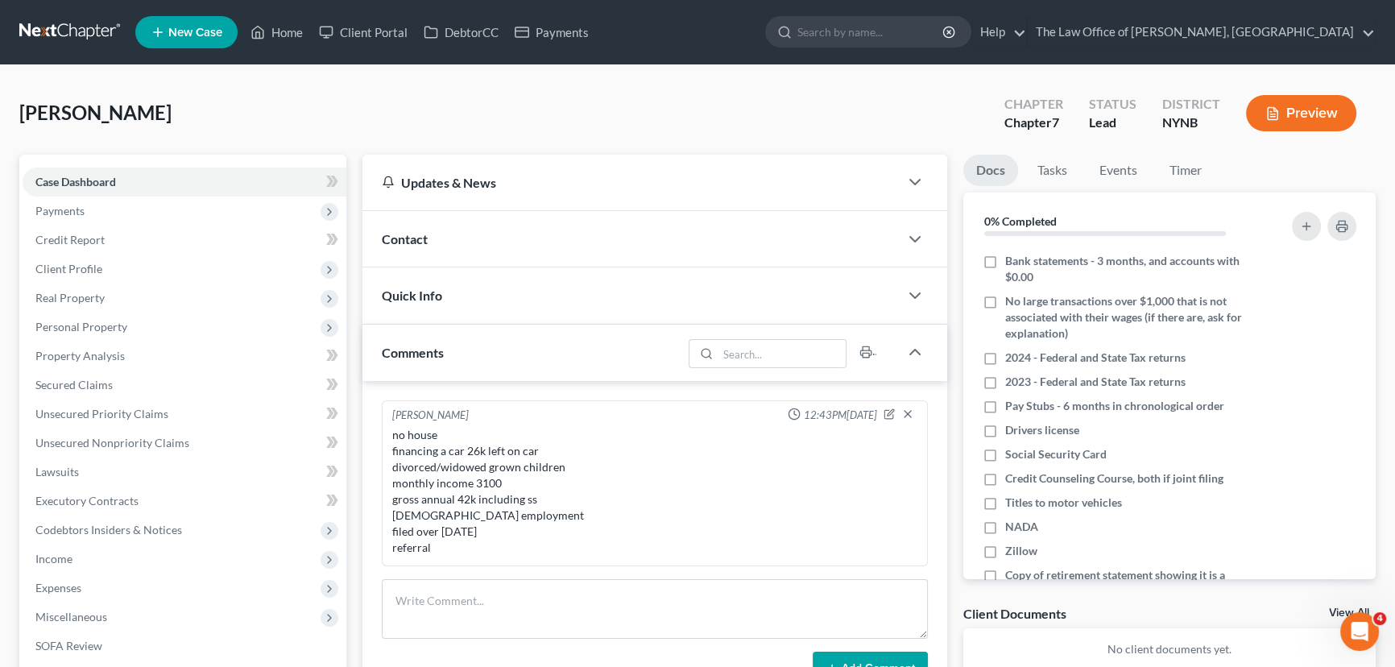
click at [465, 242] on div "Contact" at bounding box center [630, 239] width 536 height 56
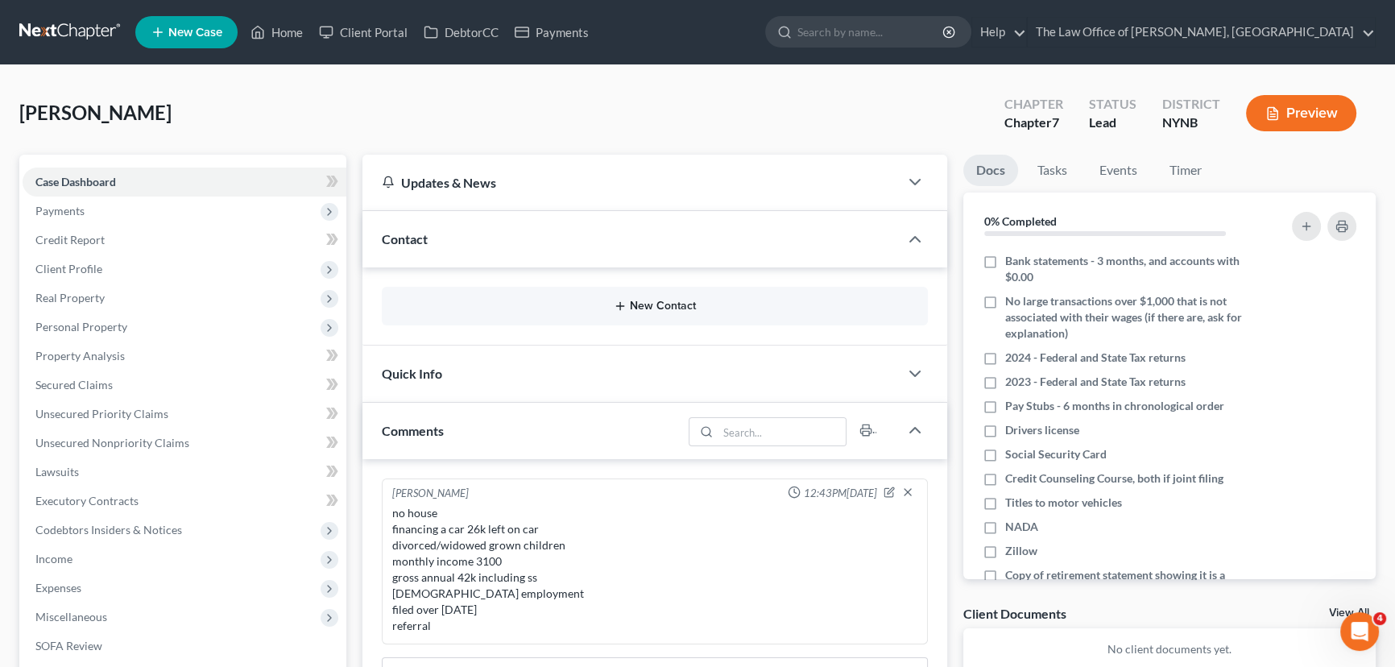
click at [648, 303] on button "New Contact" at bounding box center [655, 306] width 520 height 13
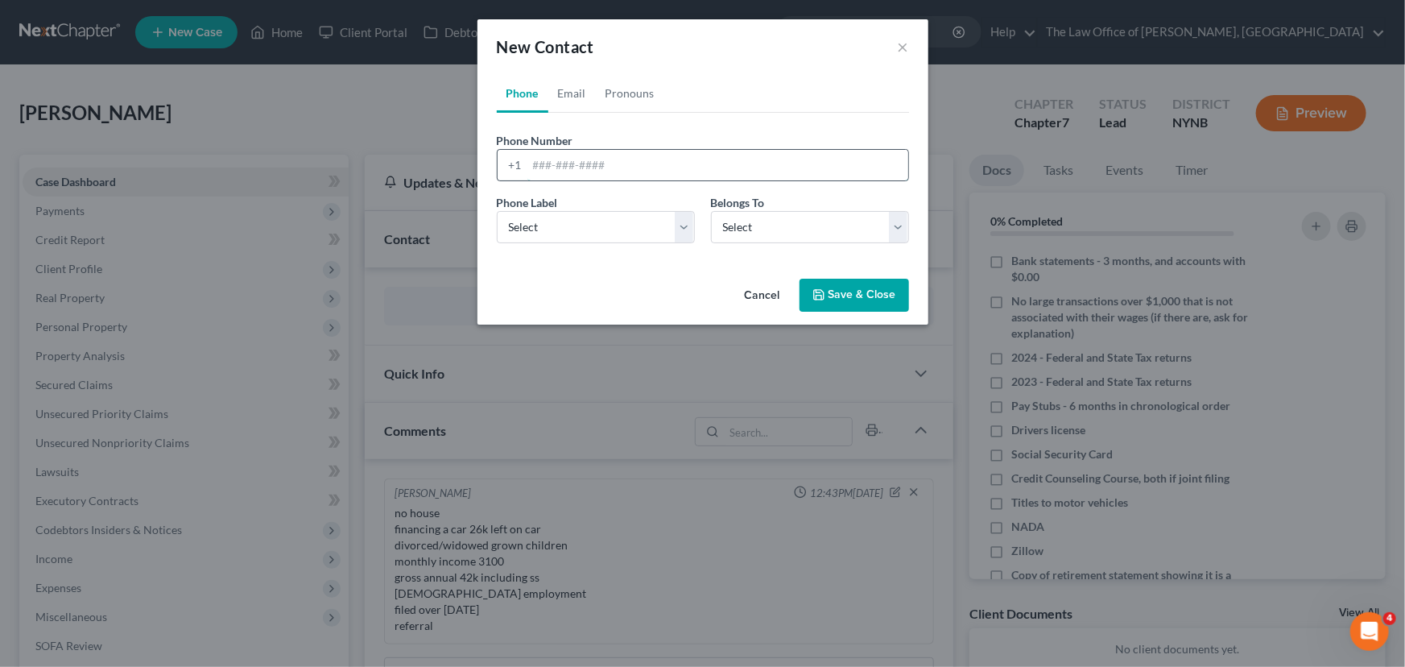
click at [561, 167] on input "tel" at bounding box center [718, 165] width 381 height 31
paste input "518-698-5480"
type input "518-698-5480"
click at [545, 218] on select "Select Mobile Home Work Other" at bounding box center [596, 227] width 198 height 32
select select "0"
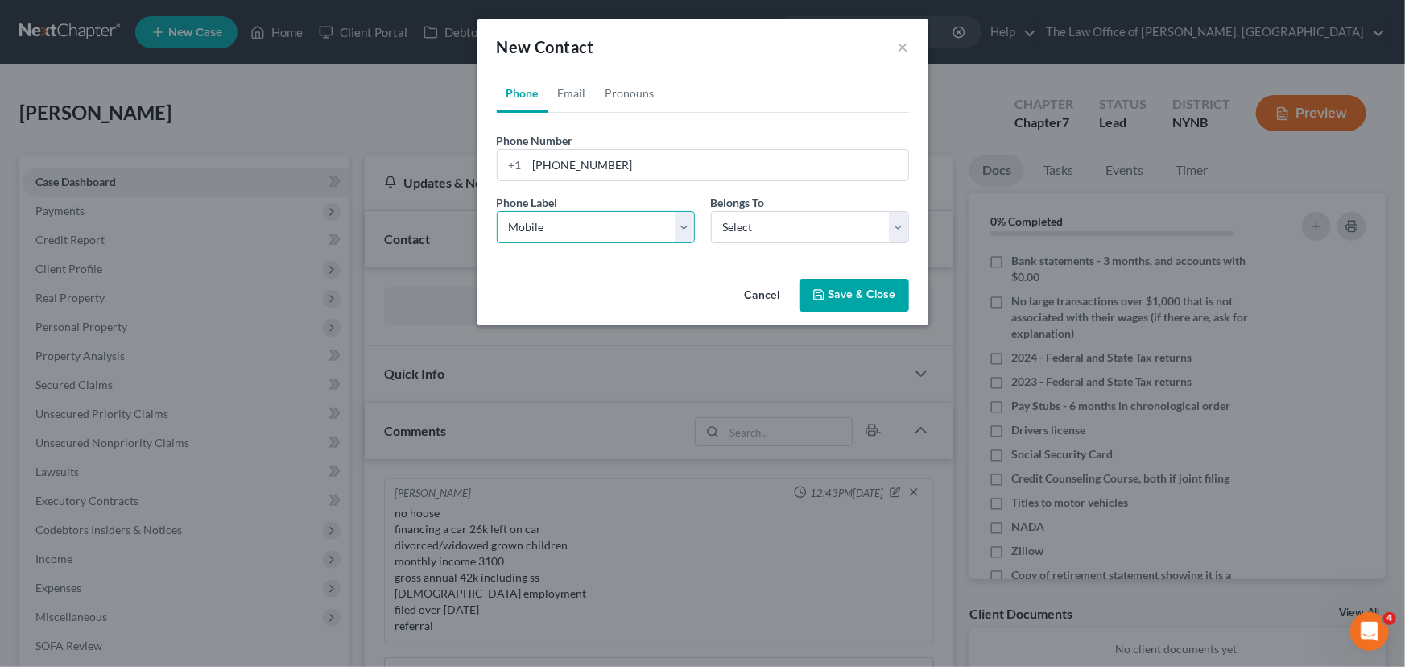
click at [497, 211] on select "Select Mobile Home Work Other" at bounding box center [596, 227] width 198 height 32
click at [813, 217] on select "Select Client Other" at bounding box center [810, 227] width 198 height 32
select select "0"
click at [711, 211] on select "Select Client Other" at bounding box center [810, 227] width 198 height 32
click at [574, 99] on link "Email" at bounding box center [573, 93] width 48 height 39
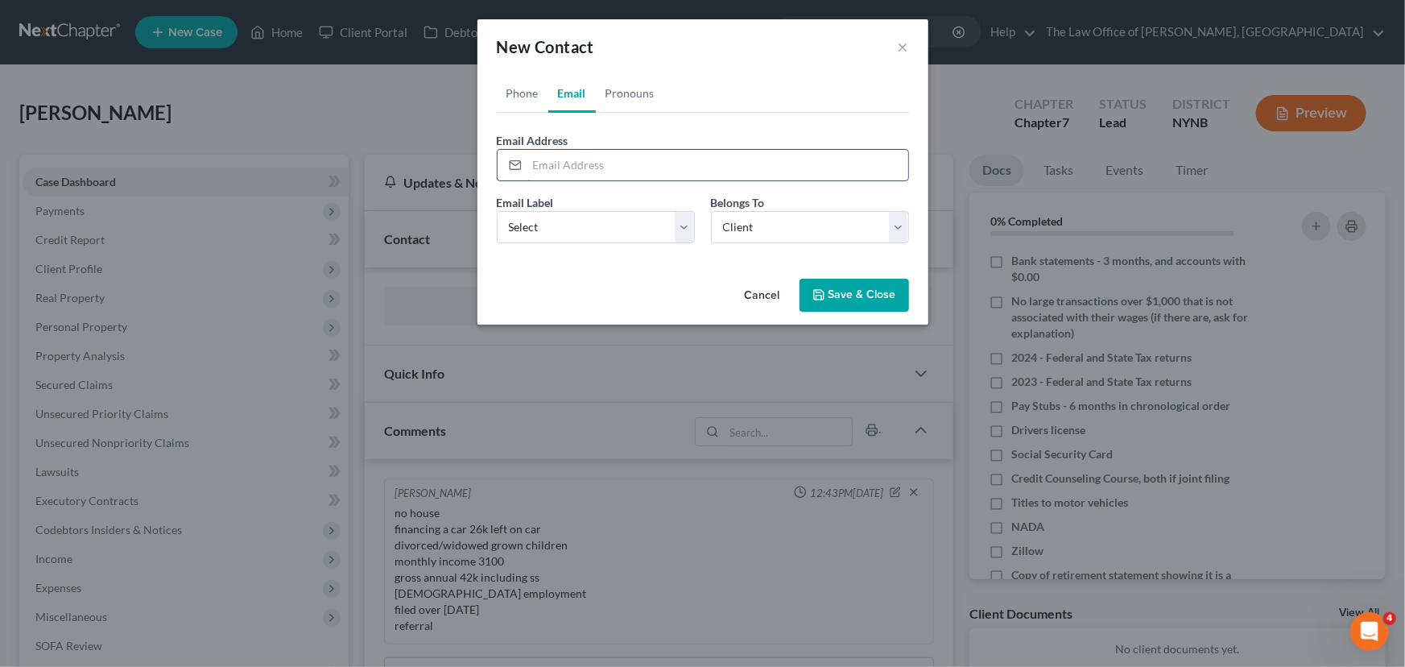
click at [586, 164] on input "email" at bounding box center [718, 165] width 381 height 31
paste input "m.ainsworth49@verizon.net"
type input "m.ainsworth49@verizon.net"
drag, startPoint x: 588, startPoint y: 226, endPoint x: 565, endPoint y: 241, distance: 27.9
click at [588, 226] on select "Select Home Work Other" at bounding box center [596, 227] width 198 height 32
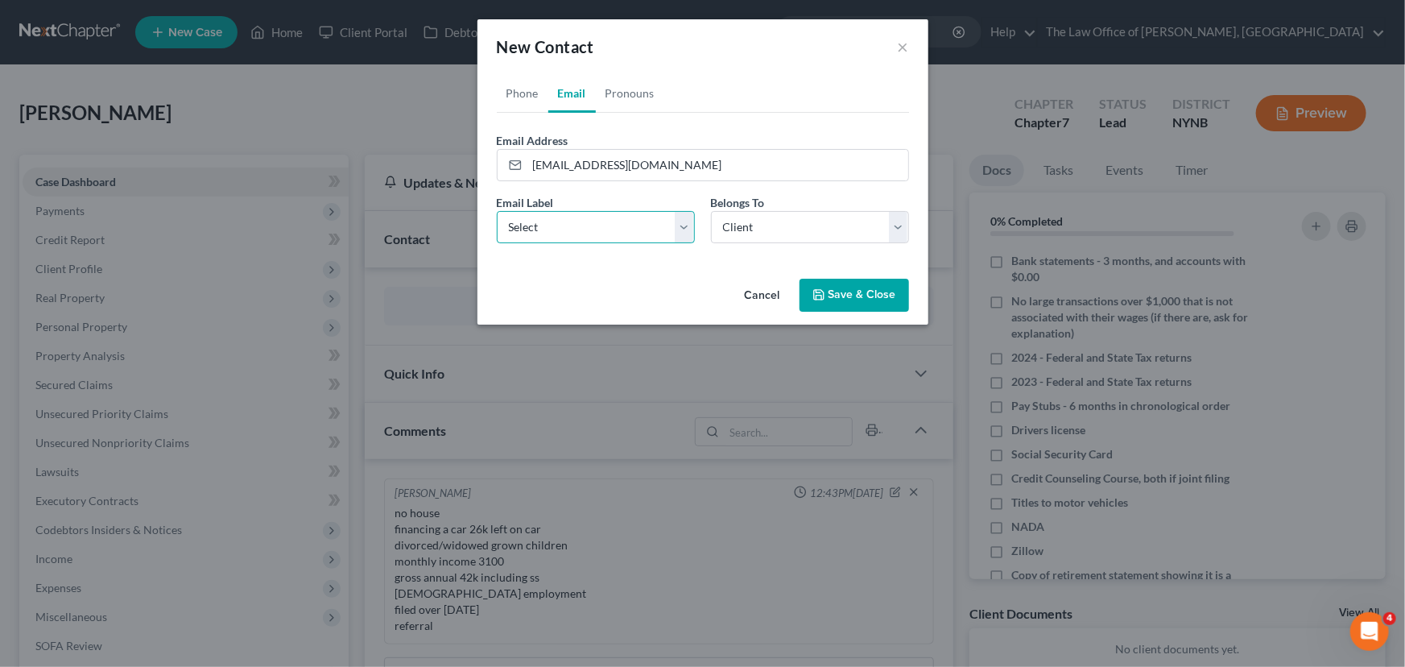
select select "0"
click at [497, 211] on select "Select Home Work Other" at bounding box center [596, 227] width 198 height 32
click at [770, 230] on select "Select Client Other" at bounding box center [810, 227] width 198 height 32
click at [711, 211] on select "Select Client Other" at bounding box center [810, 227] width 198 height 32
click at [856, 297] on button "Save & Close" at bounding box center [855, 296] width 110 height 34
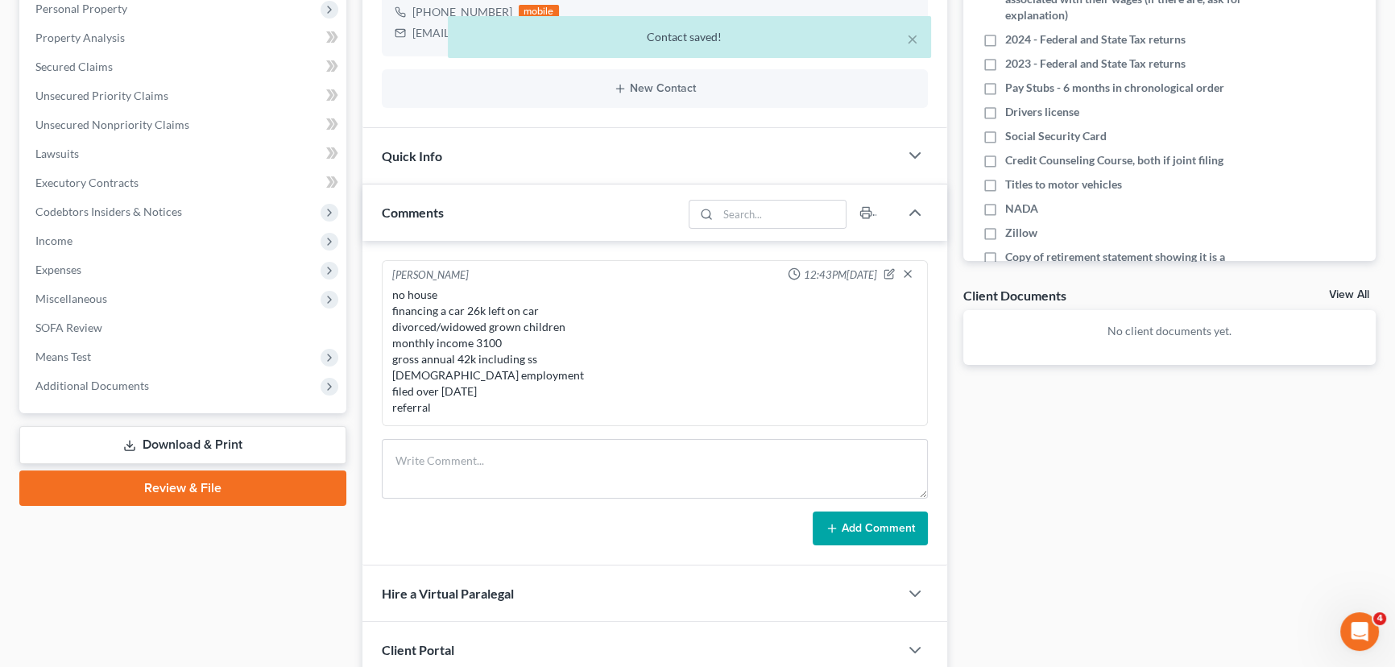
scroll to position [501, 0]
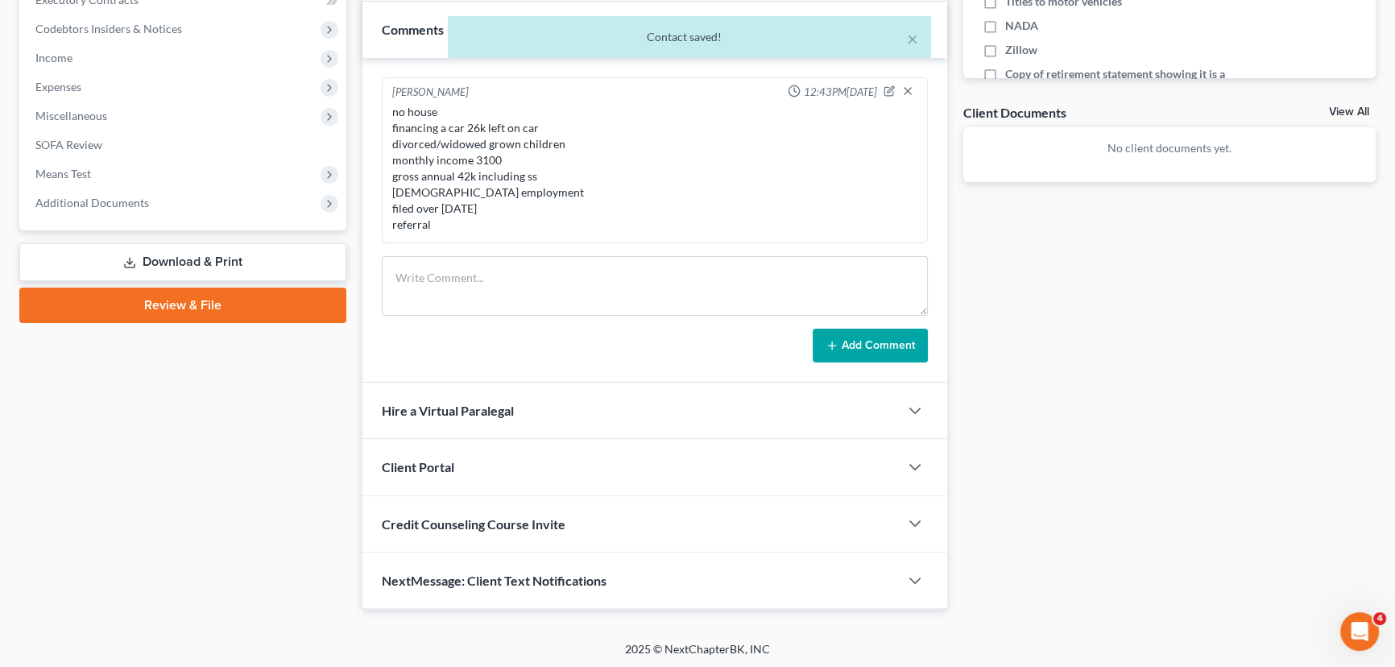
click at [416, 482] on div "Client Portal" at bounding box center [630, 467] width 536 height 56
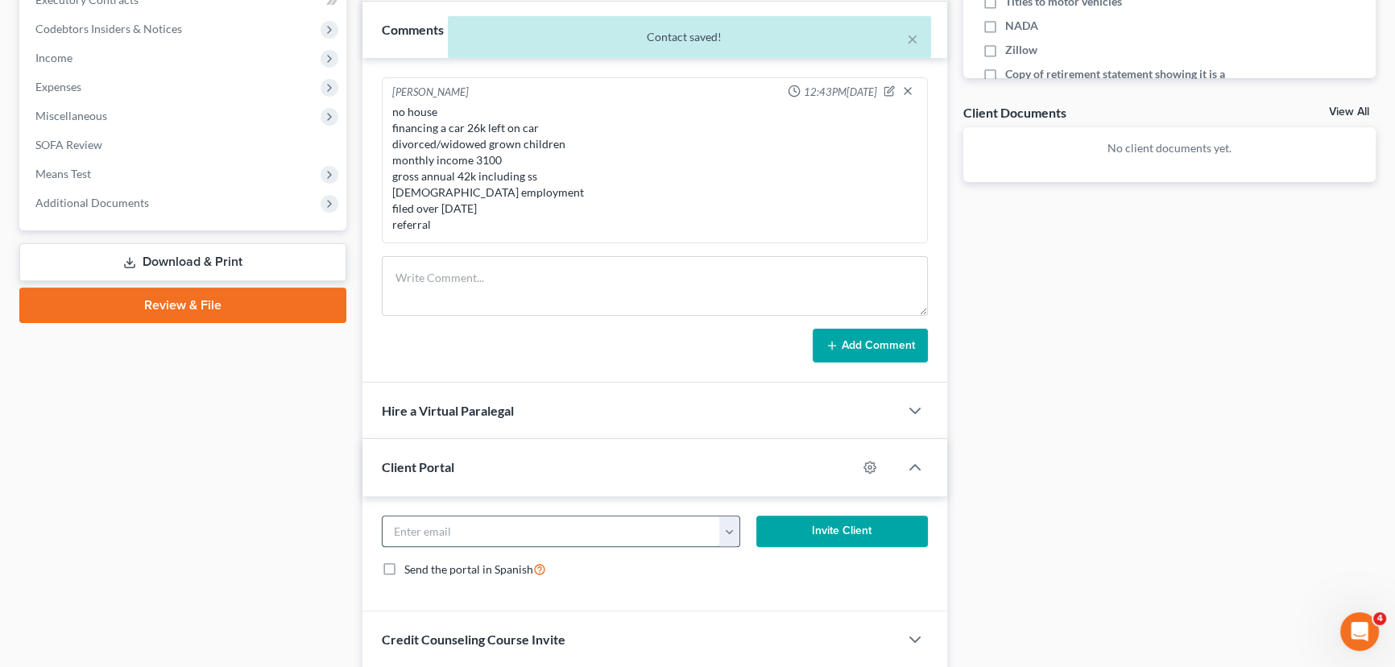
click at [416, 528] on input "email" at bounding box center [551, 531] width 337 height 31
paste input "m.ainsworth49@verizon.net"
type input "m.ainsworth49@verizon.net"
click at [847, 532] on button "Invite Client" at bounding box center [842, 531] width 172 height 32
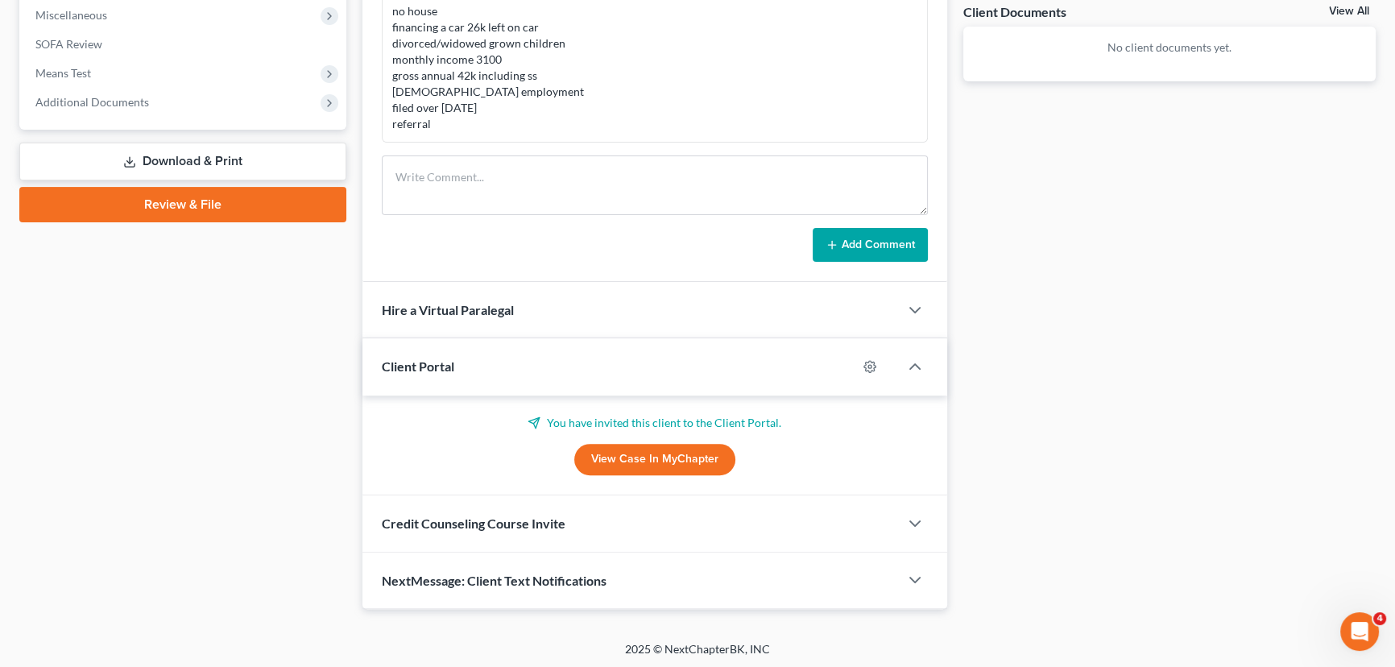
click at [451, 516] on span "Credit Counseling Course Invite" at bounding box center [474, 522] width 184 height 15
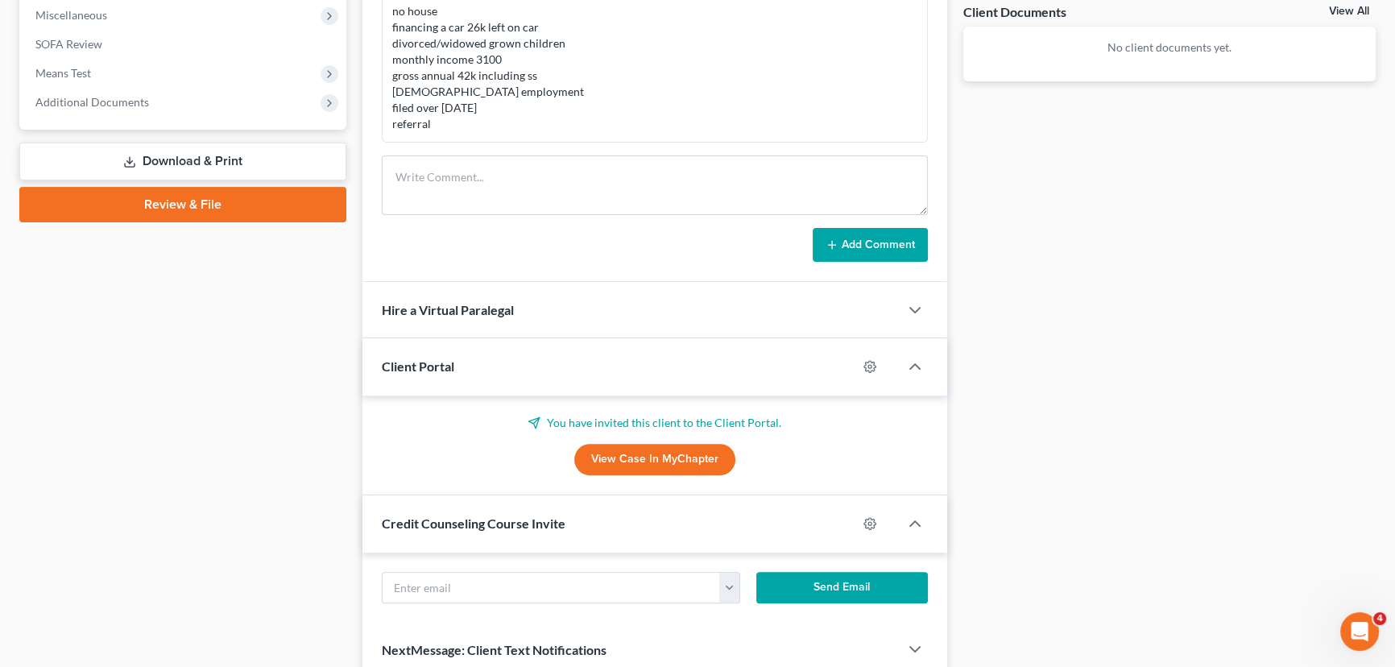
scroll to position [672, 0]
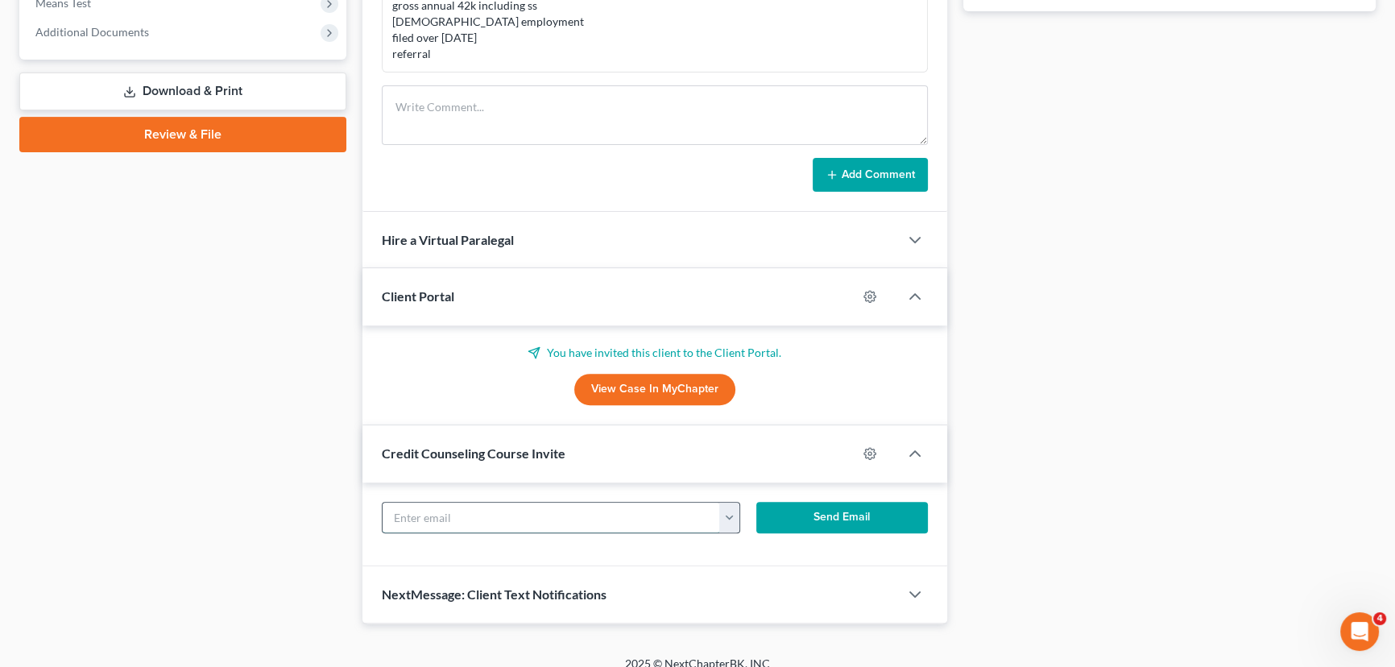
click at [433, 509] on input "text" at bounding box center [551, 518] width 337 height 31
paste input "m.ainsworth49@verizon.net"
type input "m.ainsworth49@verizon.net"
click at [860, 514] on button "Send Email" at bounding box center [842, 518] width 172 height 32
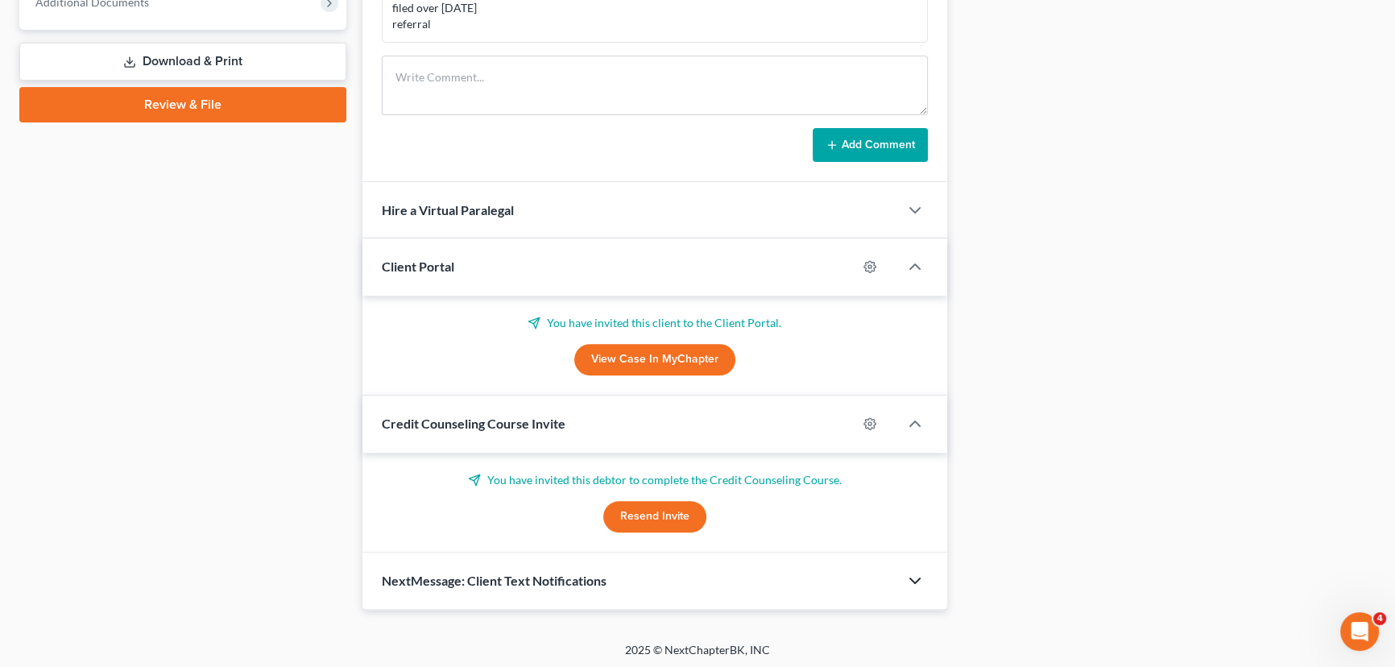
click at [908, 573] on icon "button" at bounding box center [914, 580] width 19 height 19
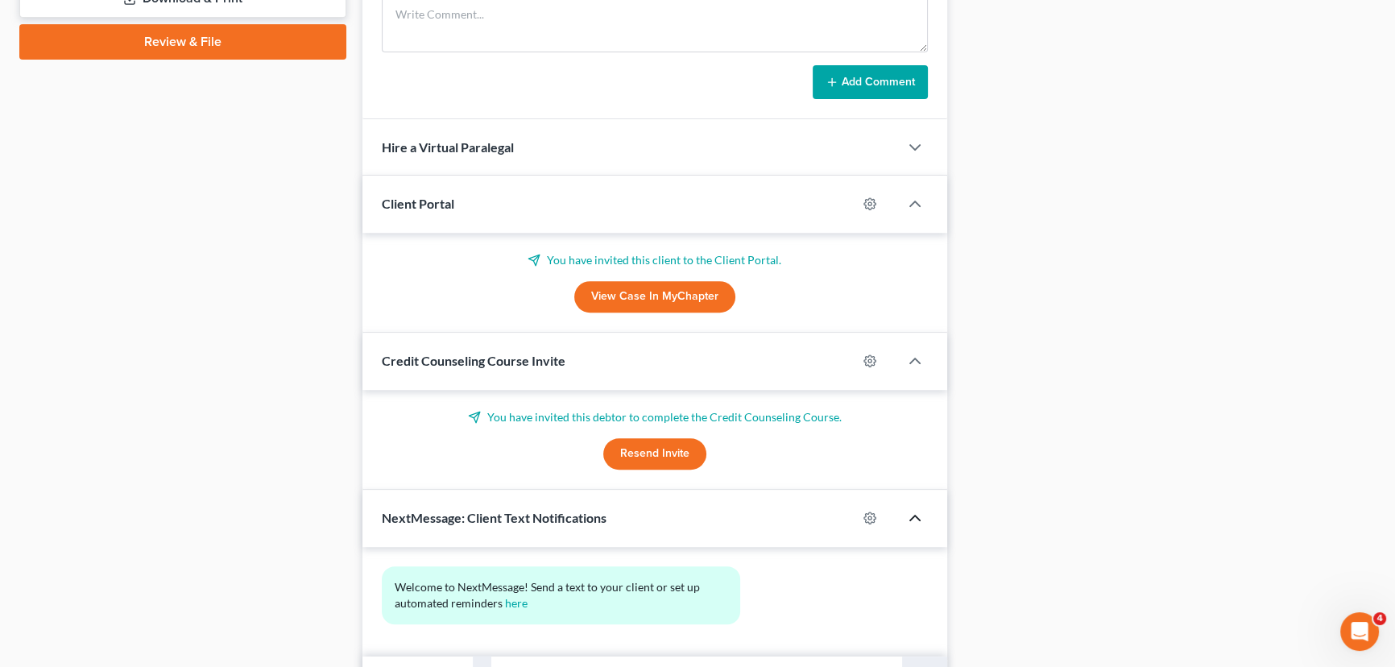
scroll to position [850, 0]
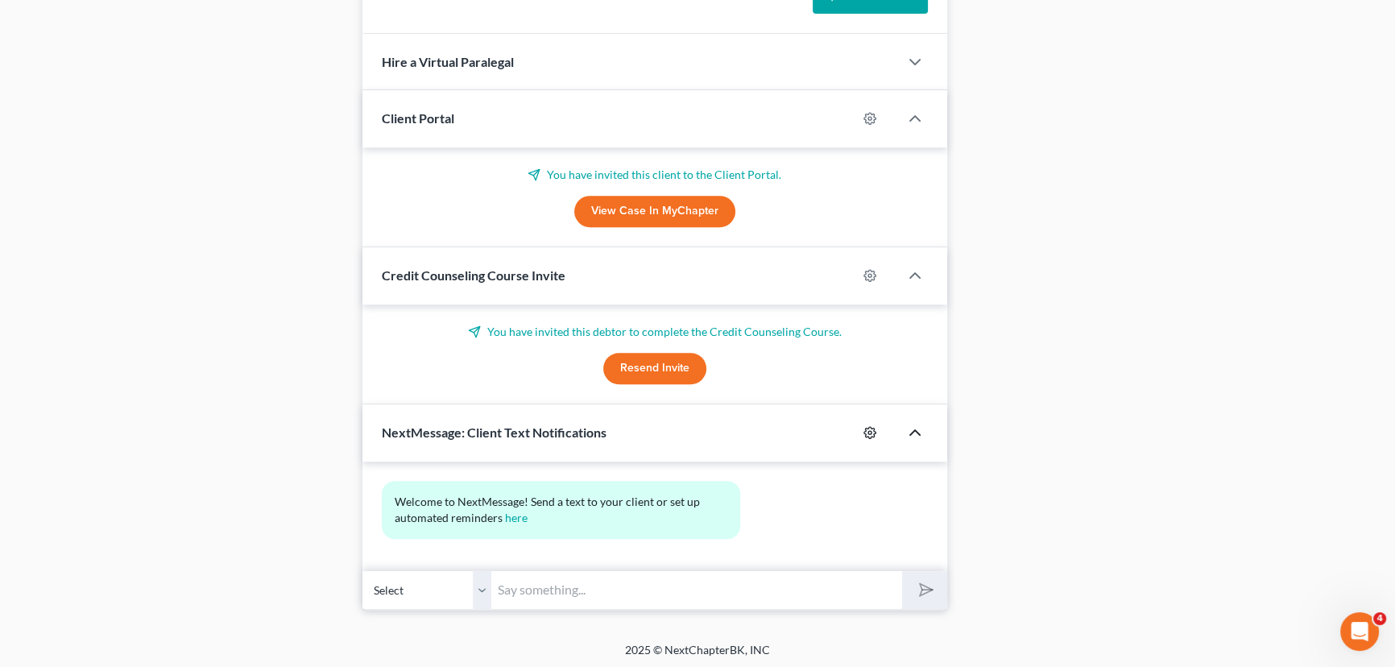
click at [871, 429] on icon "button" at bounding box center [869, 432] width 13 height 13
select select "0"
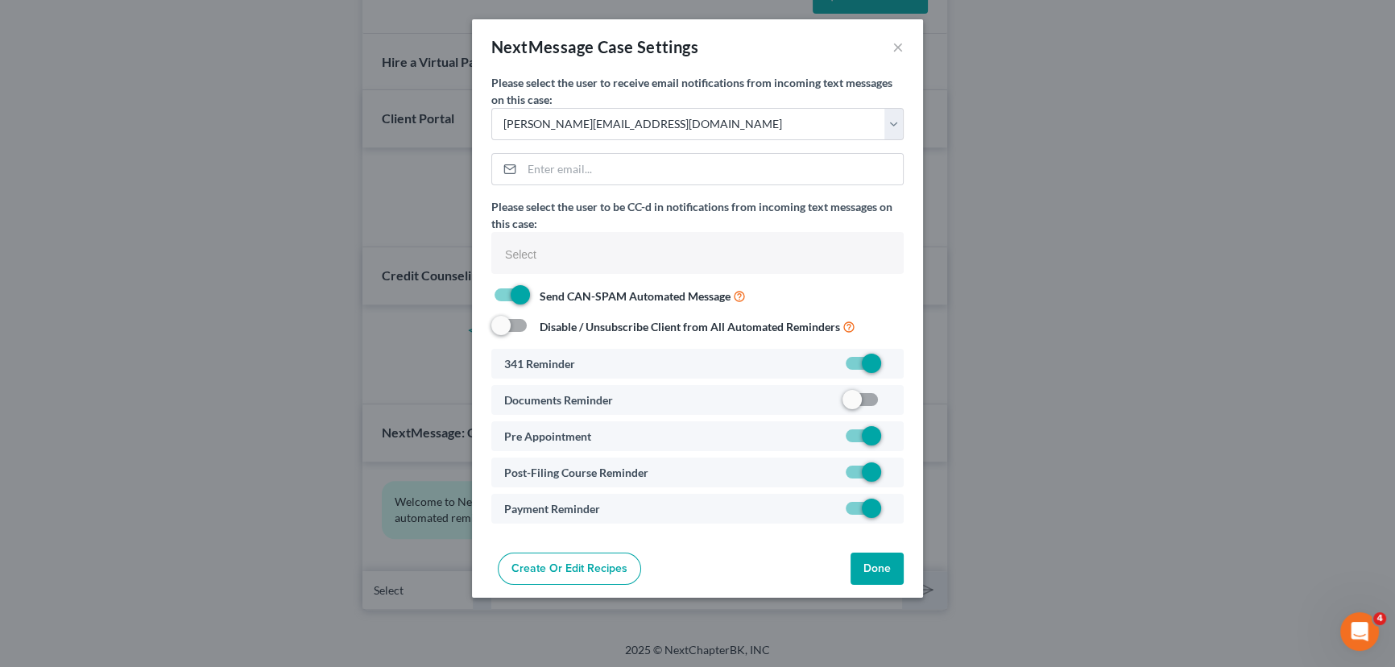
select select
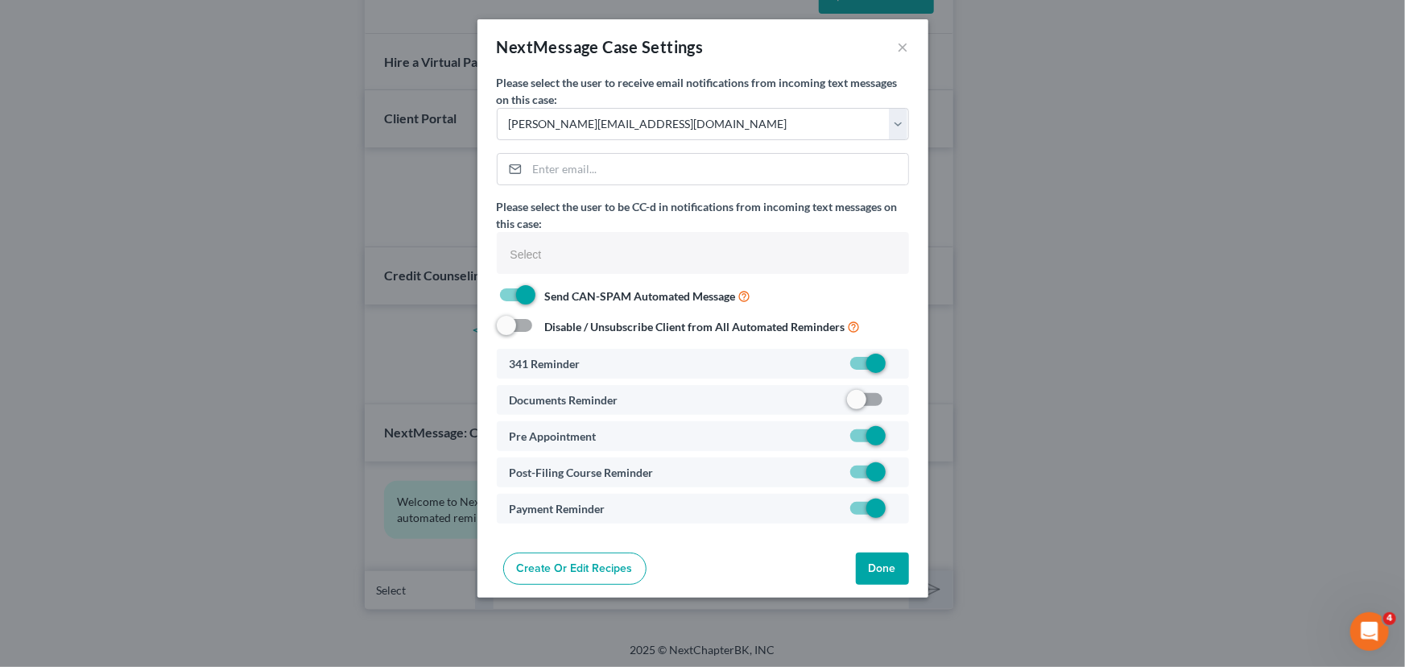
click at [896, 404] on label at bounding box center [896, 404] width 0 height 0
click at [902, 394] on input "checkbox" at bounding box center [907, 396] width 10 height 10
checkbox input "true"
click at [878, 565] on button "Done" at bounding box center [882, 569] width 53 height 32
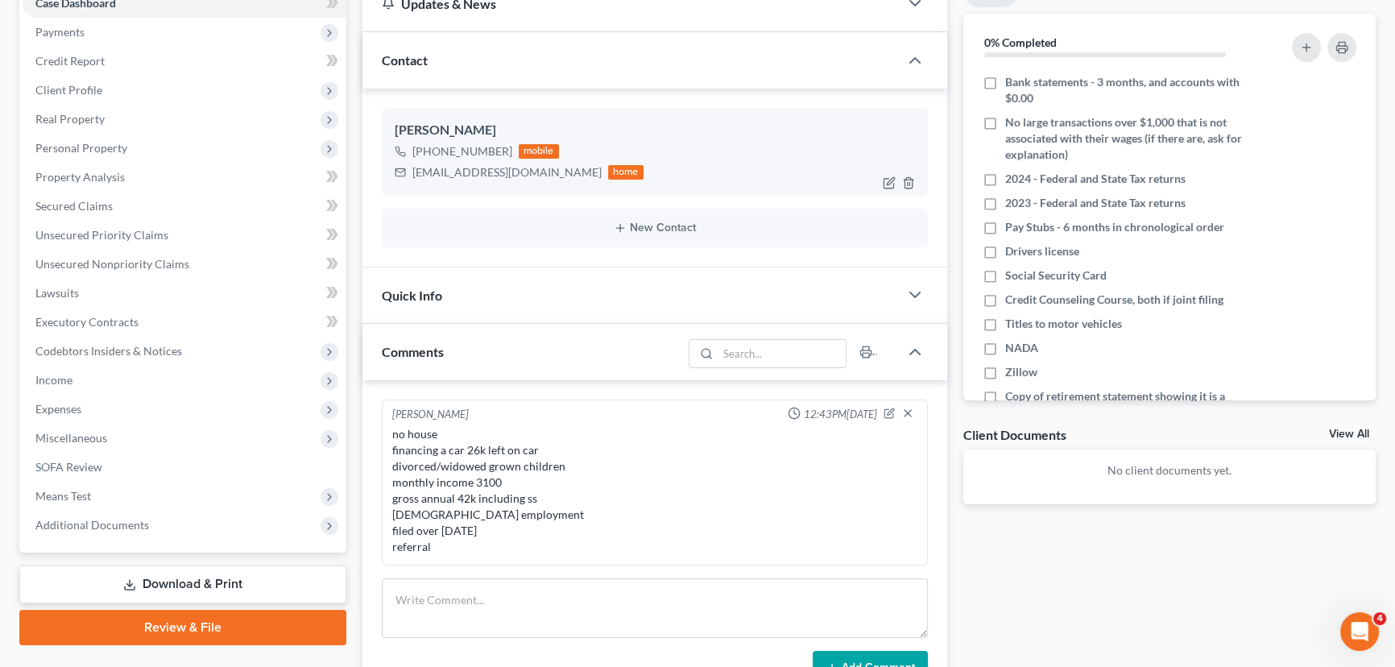
scroll to position [44, 0]
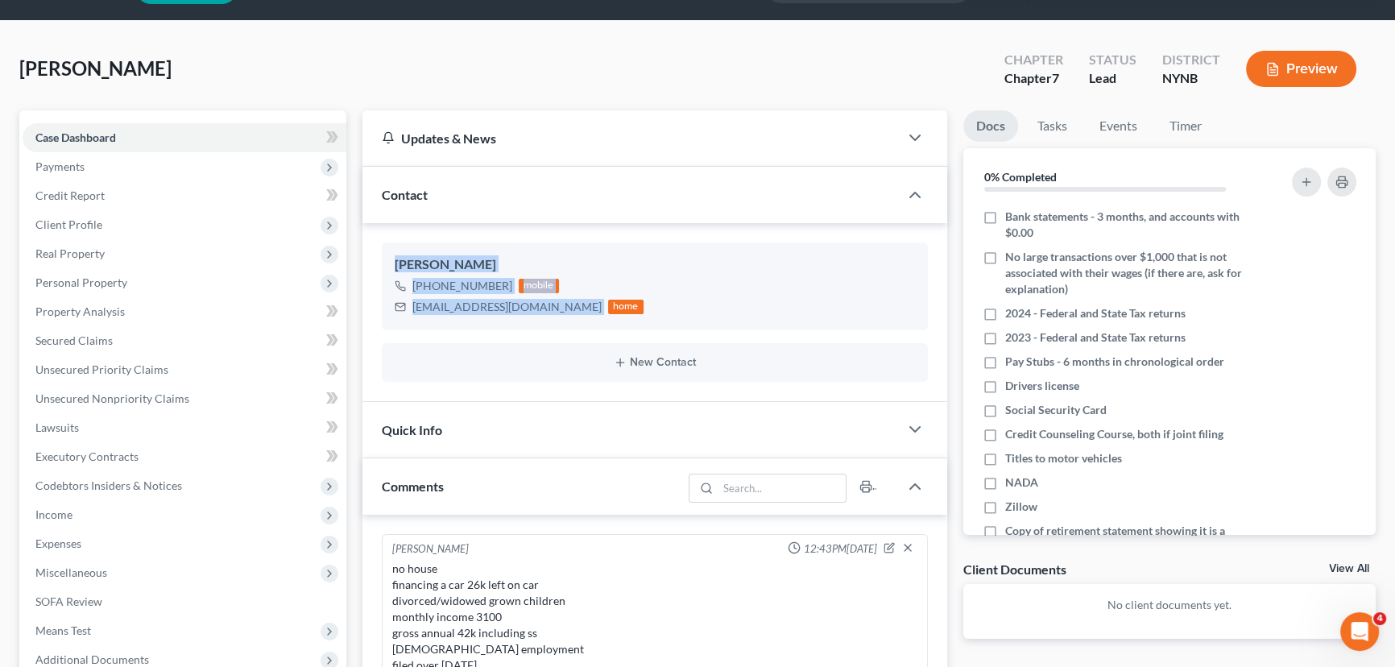
drag, startPoint x: 556, startPoint y: 308, endPoint x: 376, endPoint y: 259, distance: 186.2
click at [376, 259] on div "Mary Rose +1 (518) 698-5480 mobile m.ainsworth49@verizon.net home New Contact" at bounding box center [654, 312] width 585 height 178
copy div "Mary Rose +1 (518) 698-5480 mobile m.ainsworth49@verizon.net"
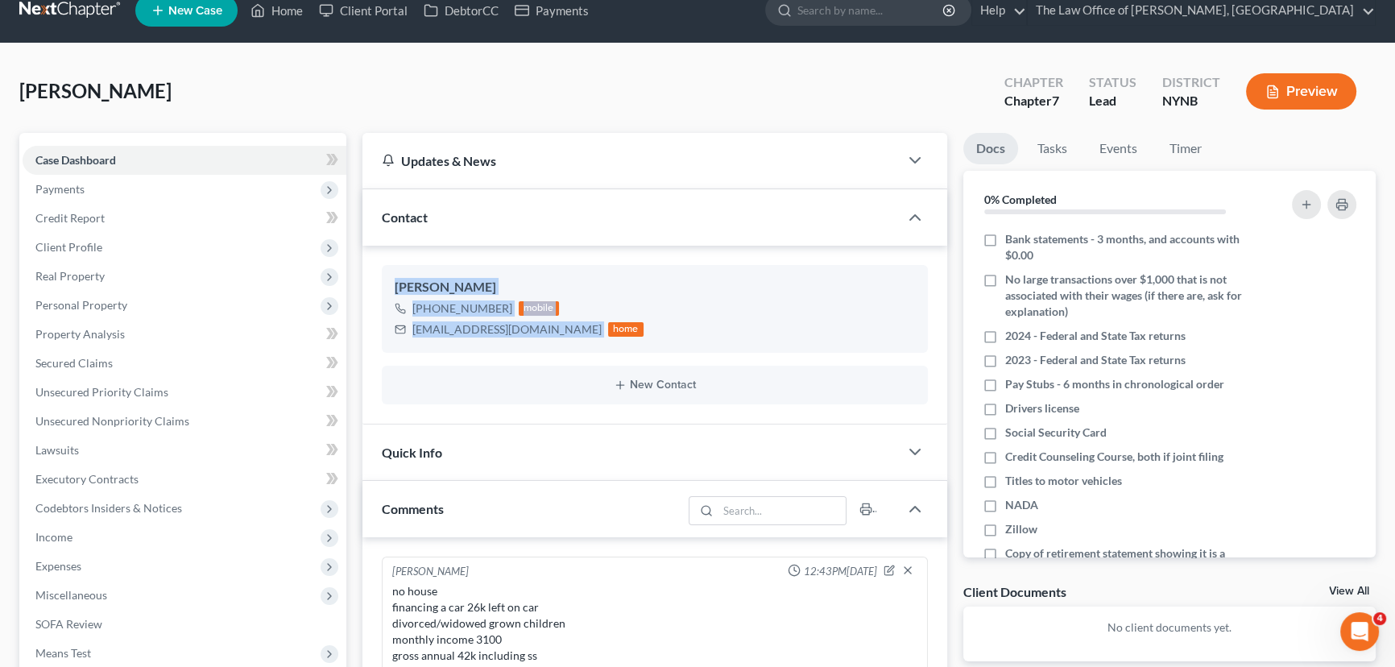
scroll to position [0, 0]
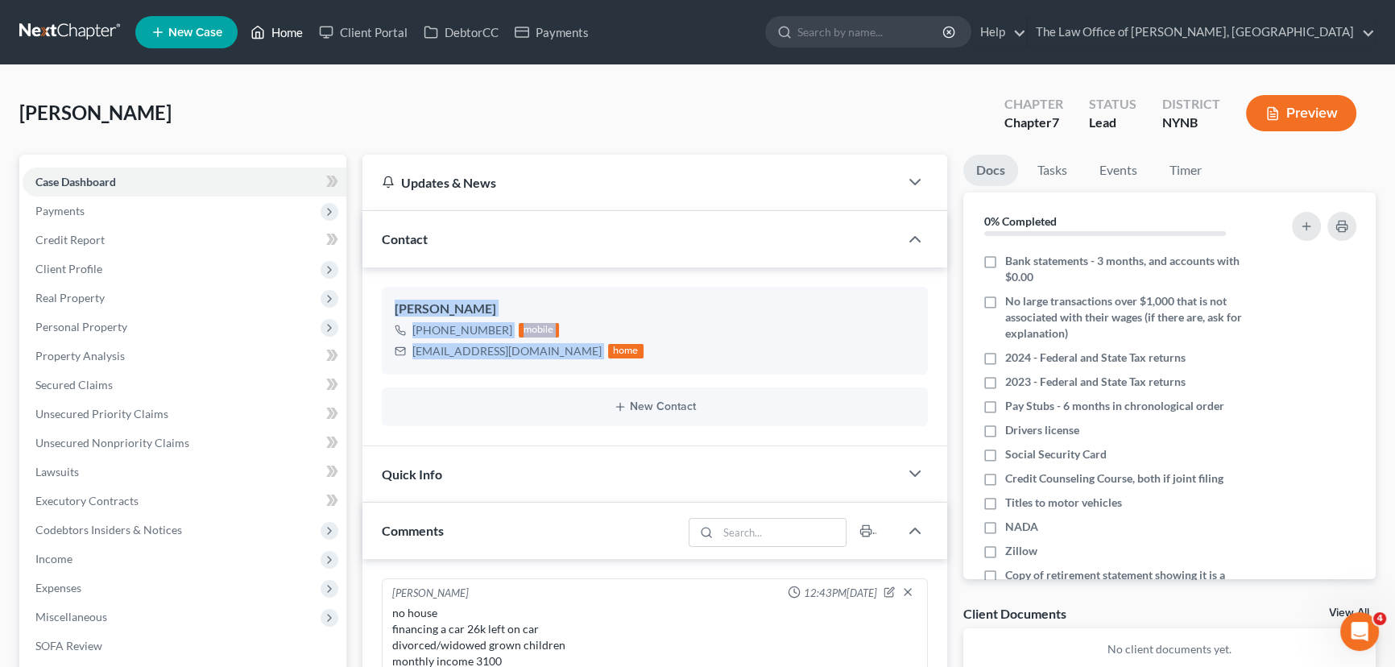
click at [270, 36] on link "Home" at bounding box center [276, 32] width 68 height 29
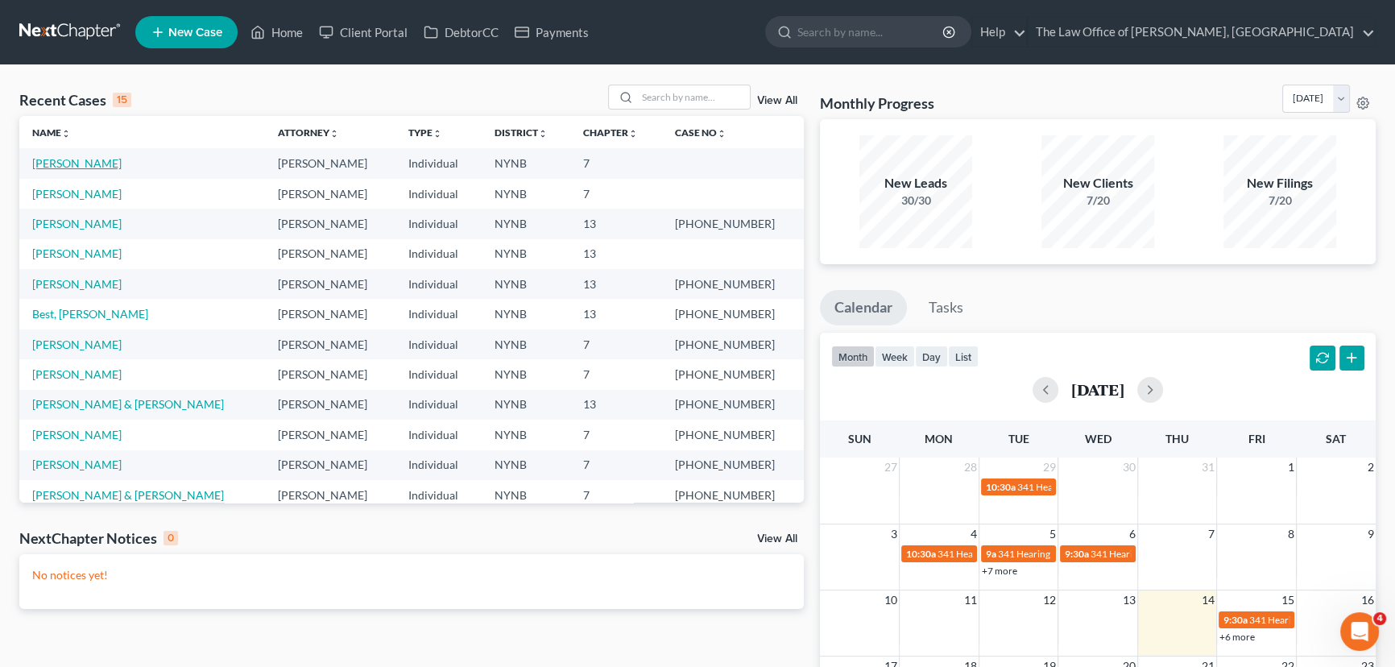
click at [52, 162] on link "[PERSON_NAME]" at bounding box center [76, 163] width 89 height 14
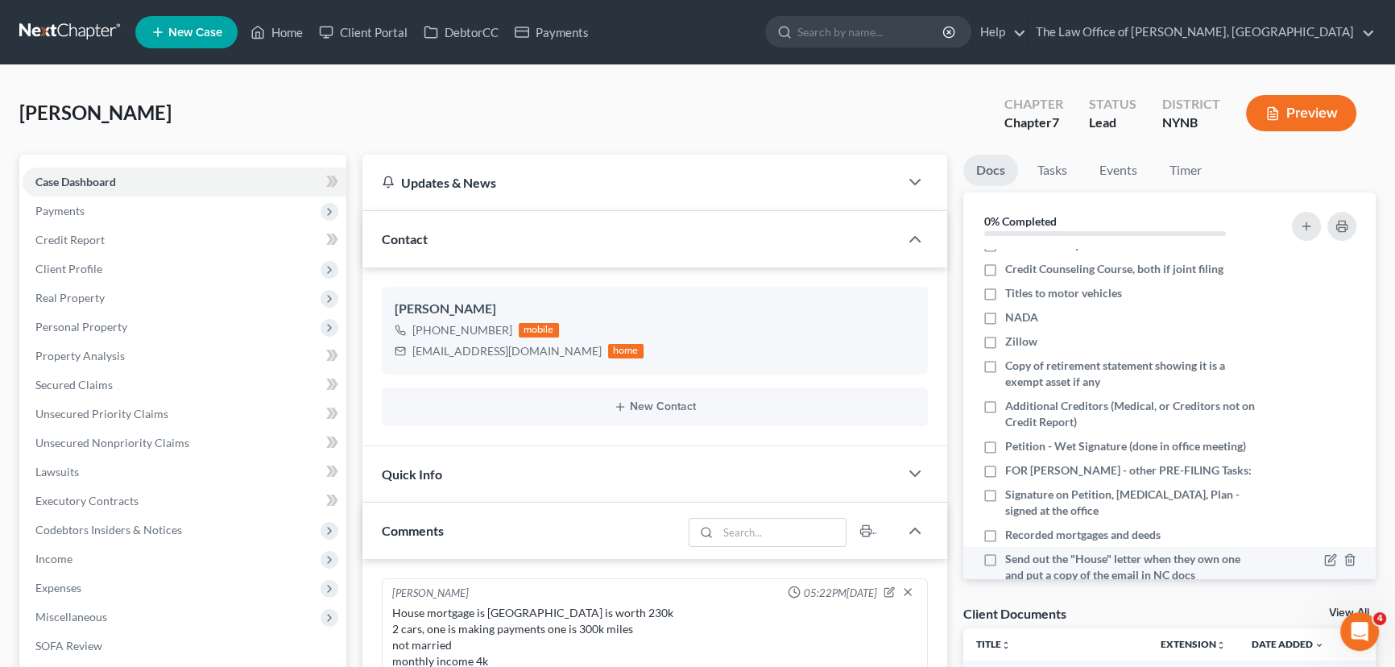
scroll to position [219, 0]
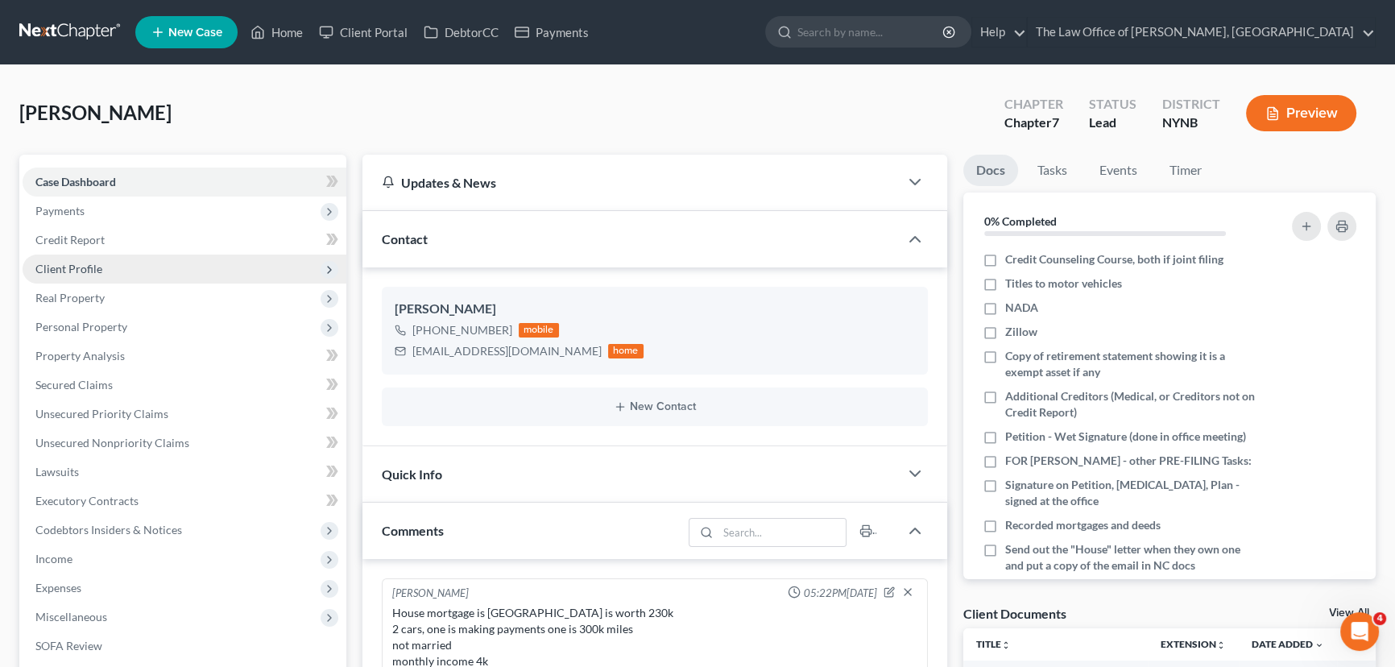
click at [71, 266] on span "Client Profile" at bounding box center [68, 269] width 67 height 14
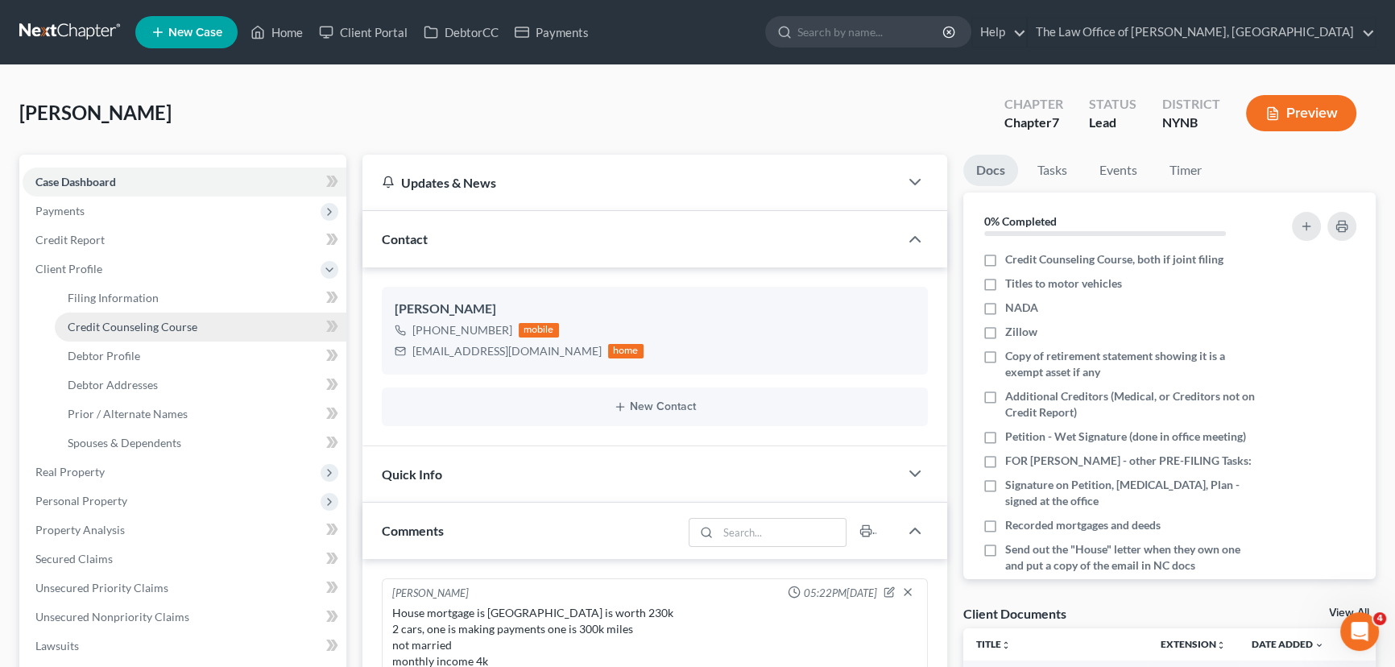
click at [97, 327] on span "Credit Counseling Course" at bounding box center [133, 327] width 130 height 14
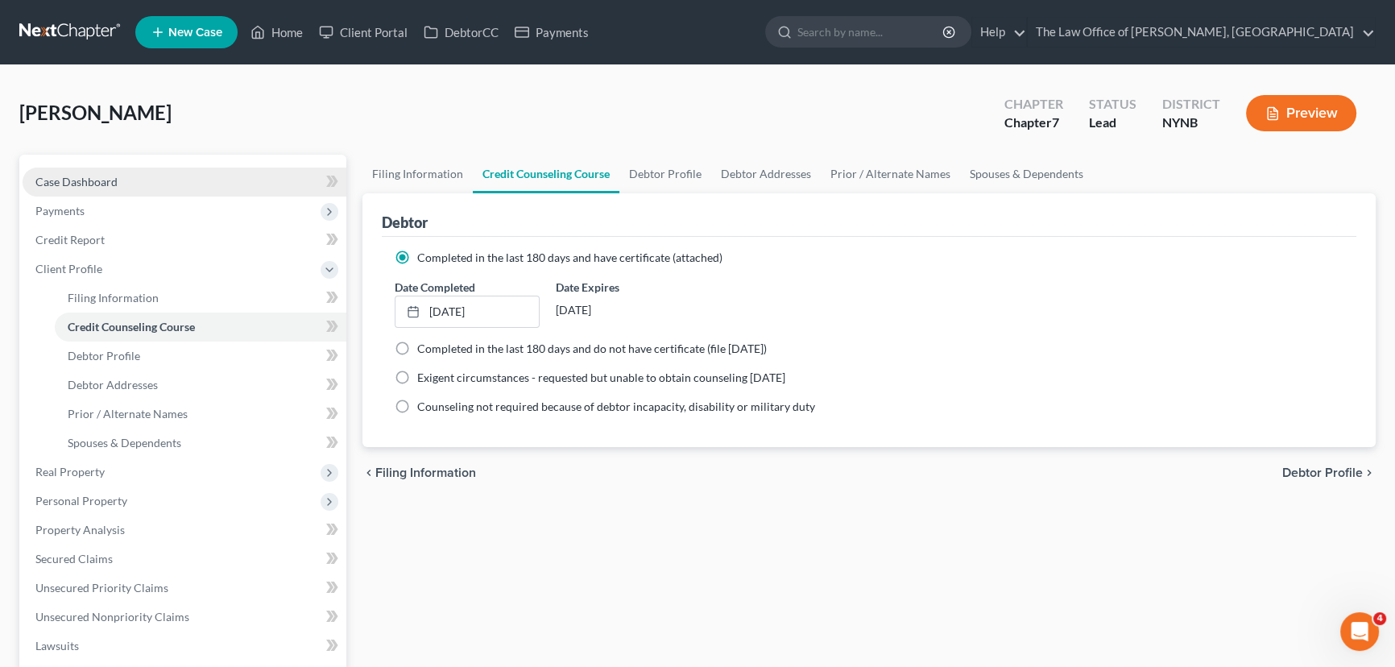
click at [100, 186] on span "Case Dashboard" at bounding box center [76, 182] width 82 height 14
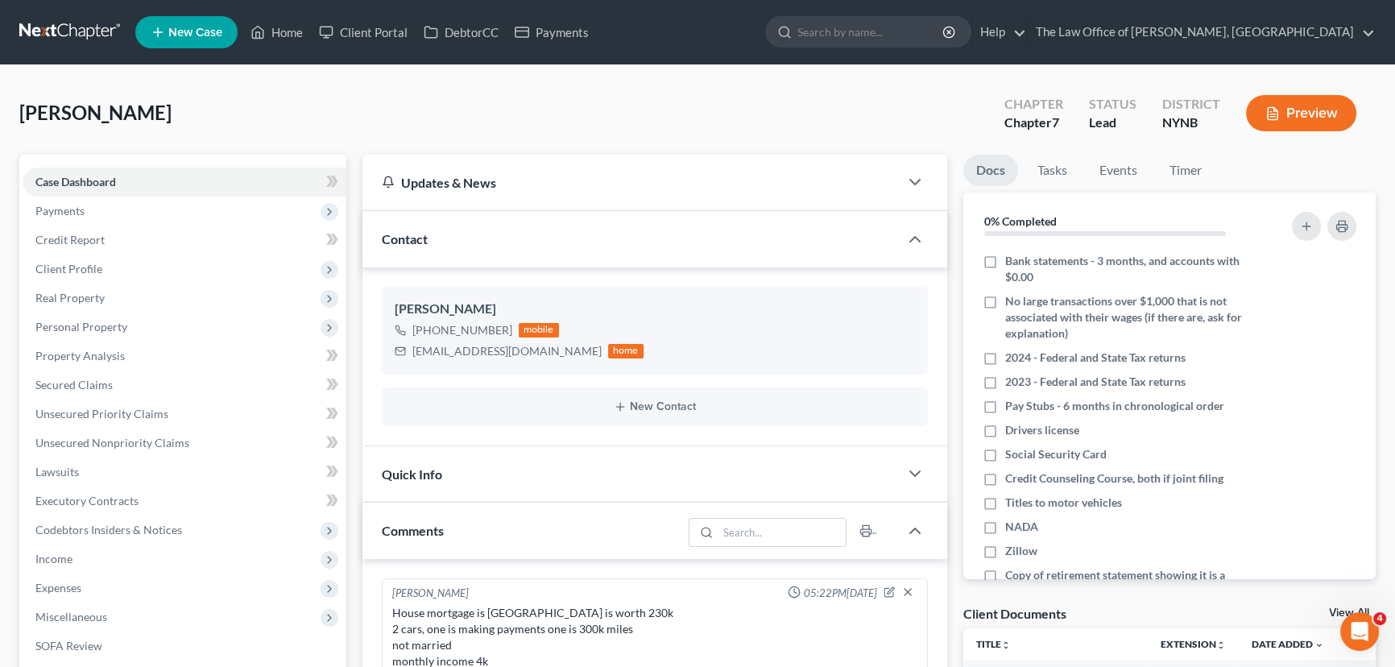
scroll to position [892, 0]
click at [118, 266] on span "Client Profile" at bounding box center [185, 269] width 324 height 29
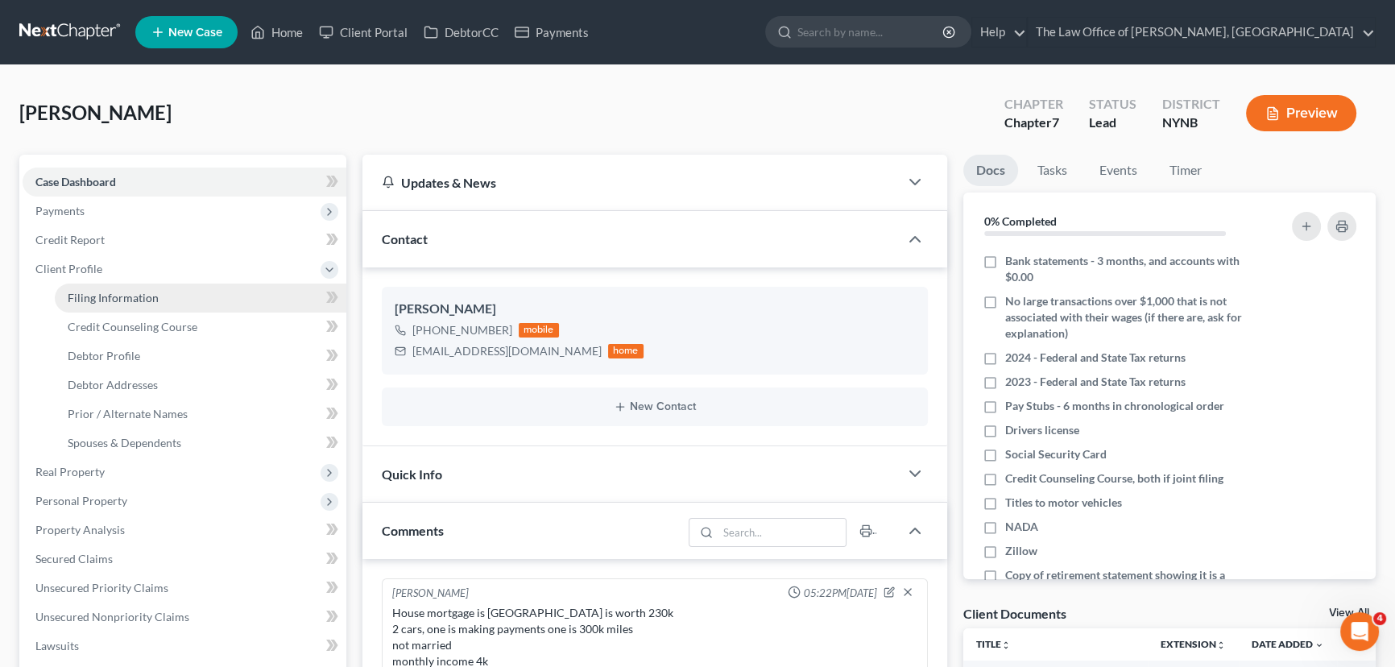
click at [104, 297] on span "Filing Information" at bounding box center [113, 298] width 91 height 14
select select "1"
select select "0"
select select "54"
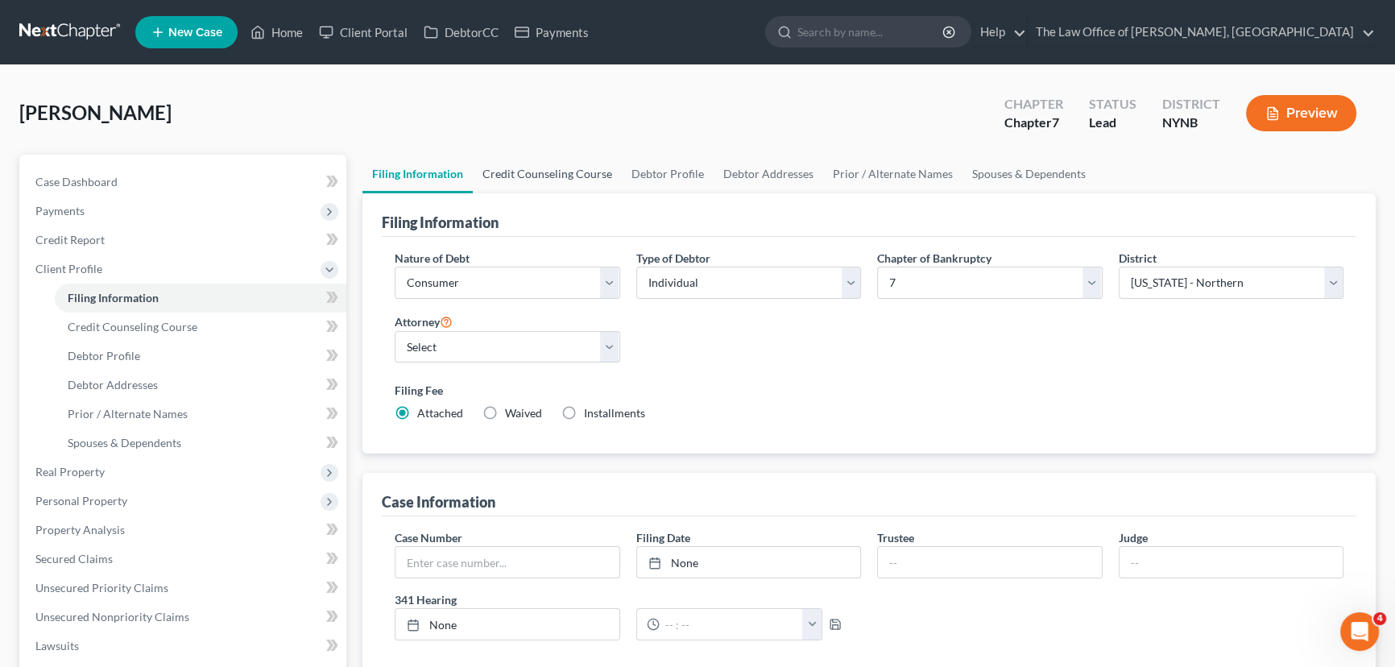
click at [557, 182] on link "Credit Counseling Course" at bounding box center [547, 174] width 149 height 39
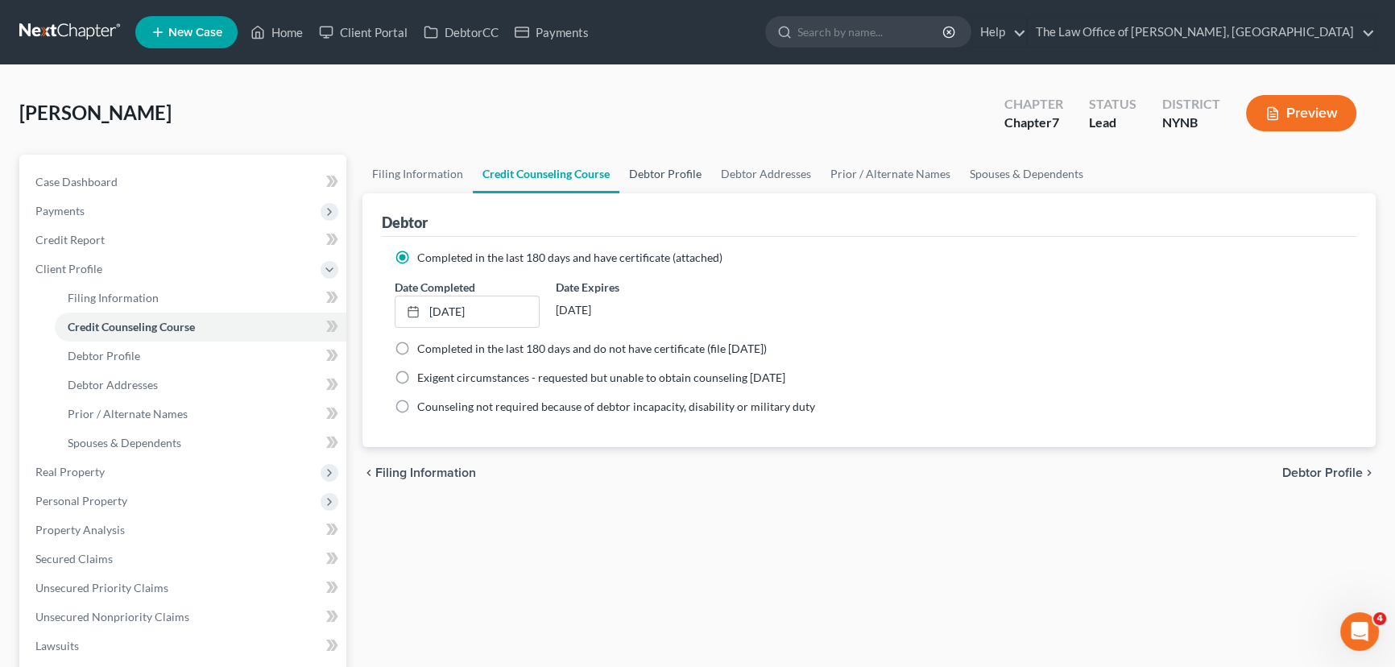
click at [640, 179] on link "Debtor Profile" at bounding box center [665, 174] width 92 height 39
select select "0"
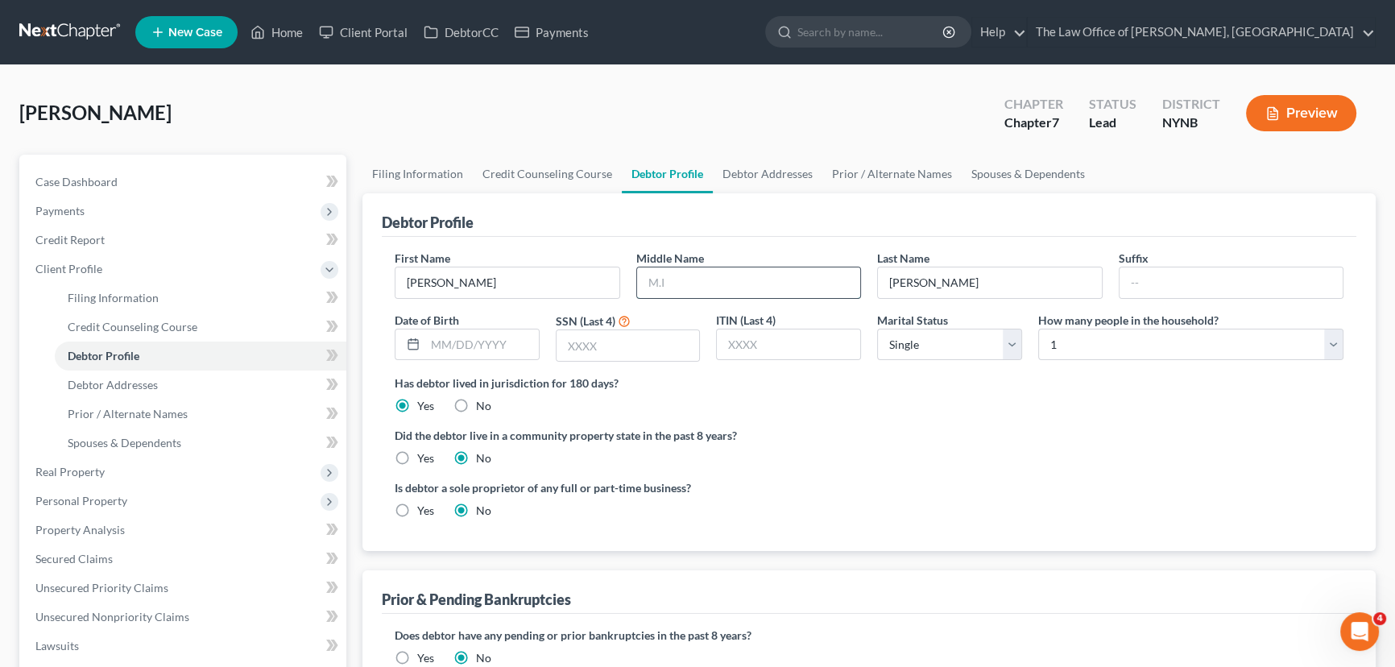
click at [684, 279] on input "text" at bounding box center [749, 282] width 224 height 31
type input "D"
click at [482, 339] on input "text" at bounding box center [482, 344] width 114 height 31
type input "11/12/1974"
click at [740, 430] on label "Did the debtor live in a community property state in the past 8 years?" at bounding box center [869, 435] width 949 height 17
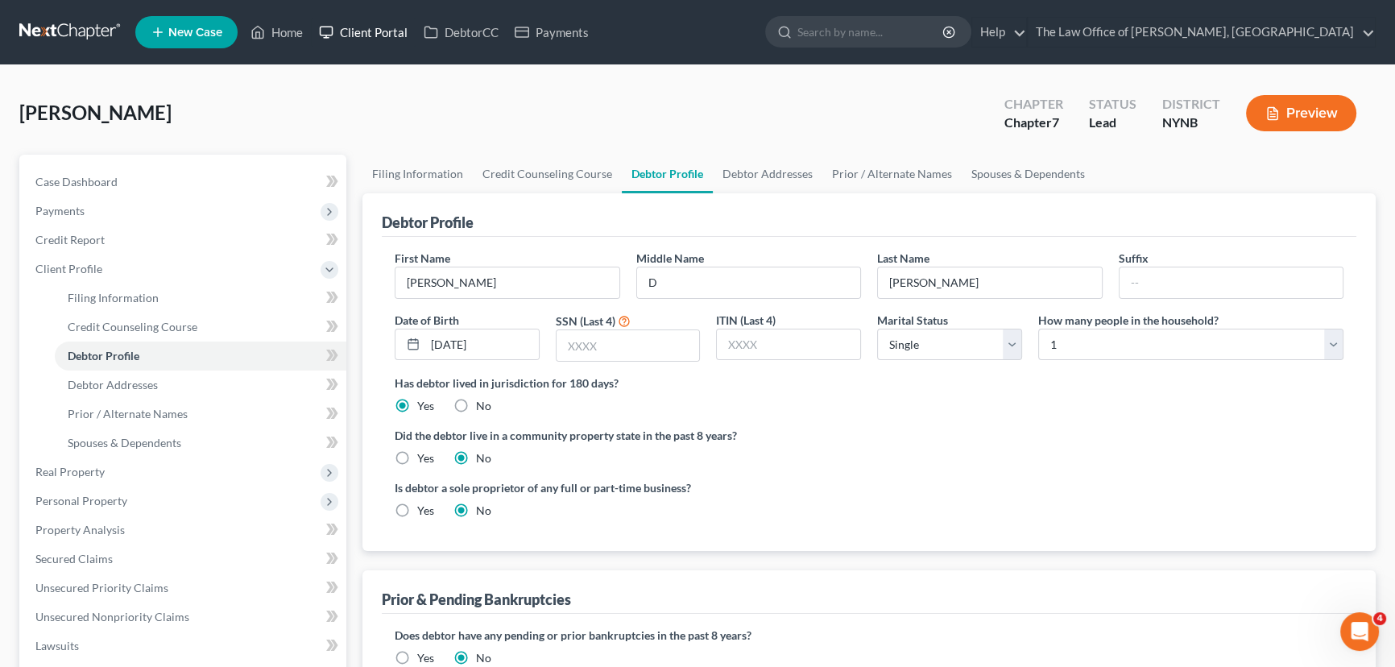
click at [379, 39] on link "Client Portal" at bounding box center [363, 32] width 105 height 29
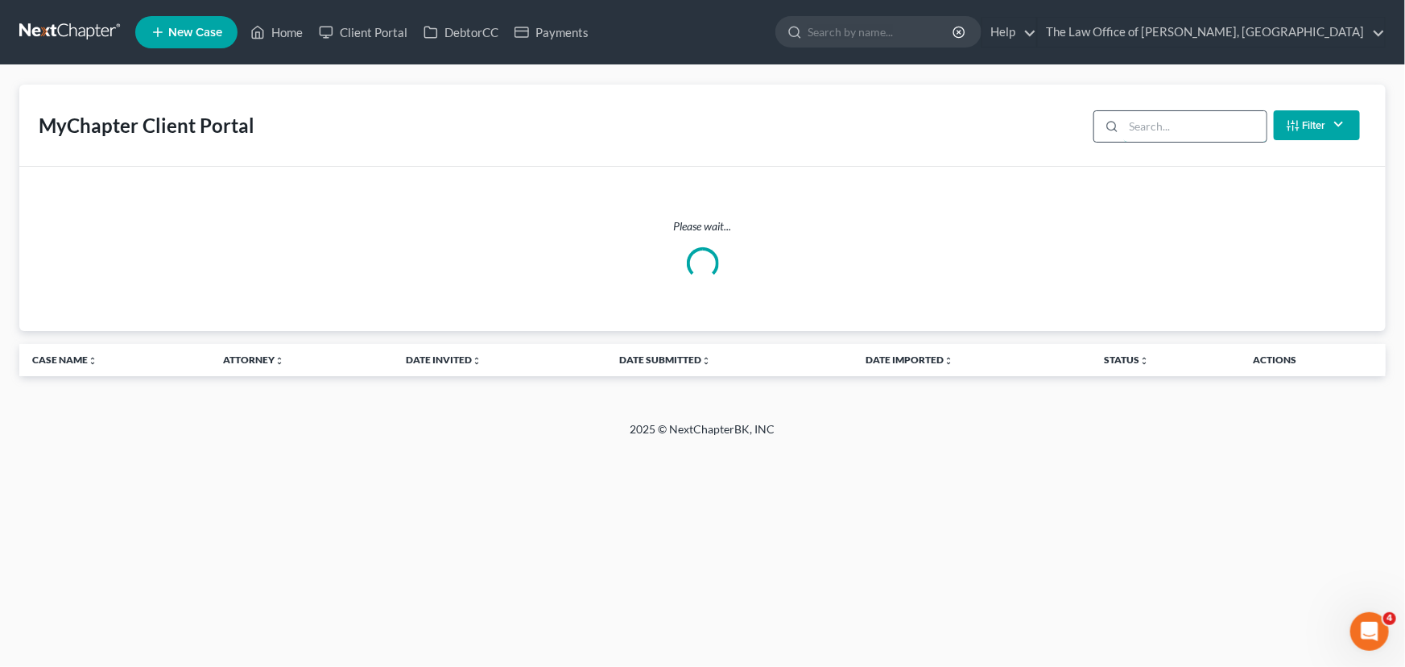
click at [1235, 131] on input "search" at bounding box center [1195, 126] width 143 height 31
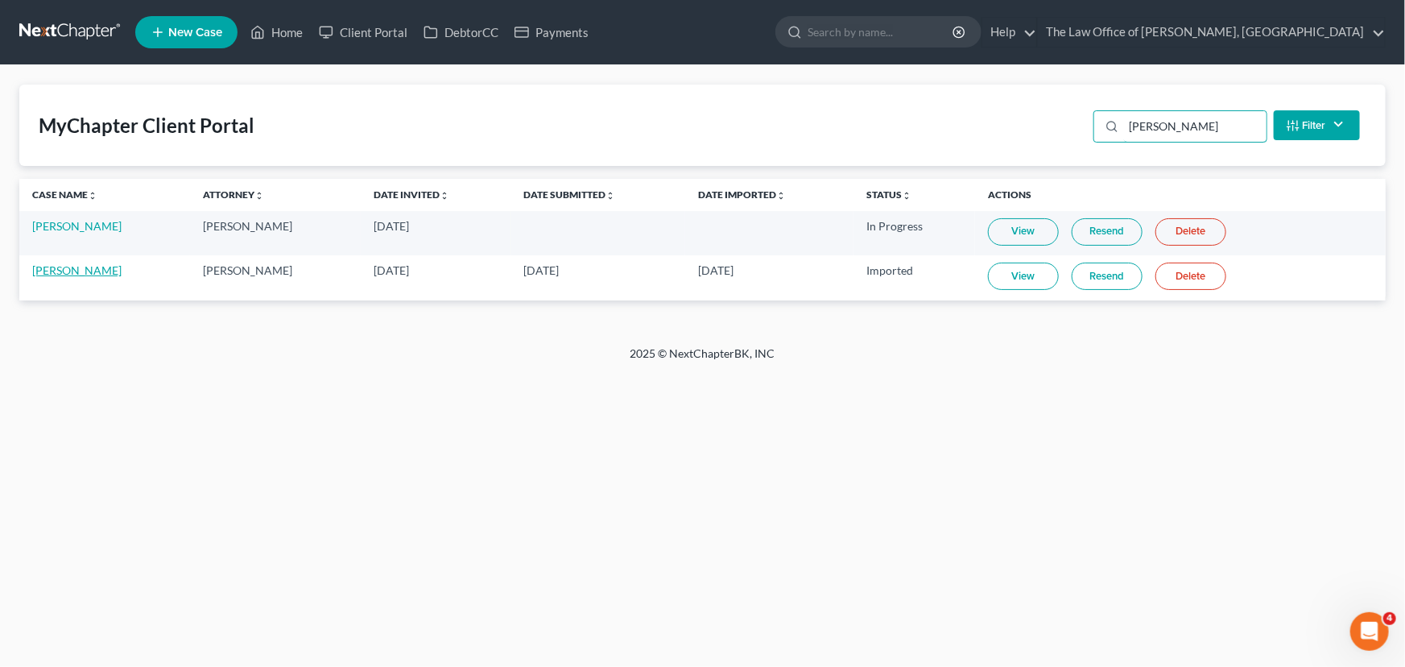
type input "kelley"
click at [82, 265] on link "[PERSON_NAME]" at bounding box center [76, 270] width 89 height 14
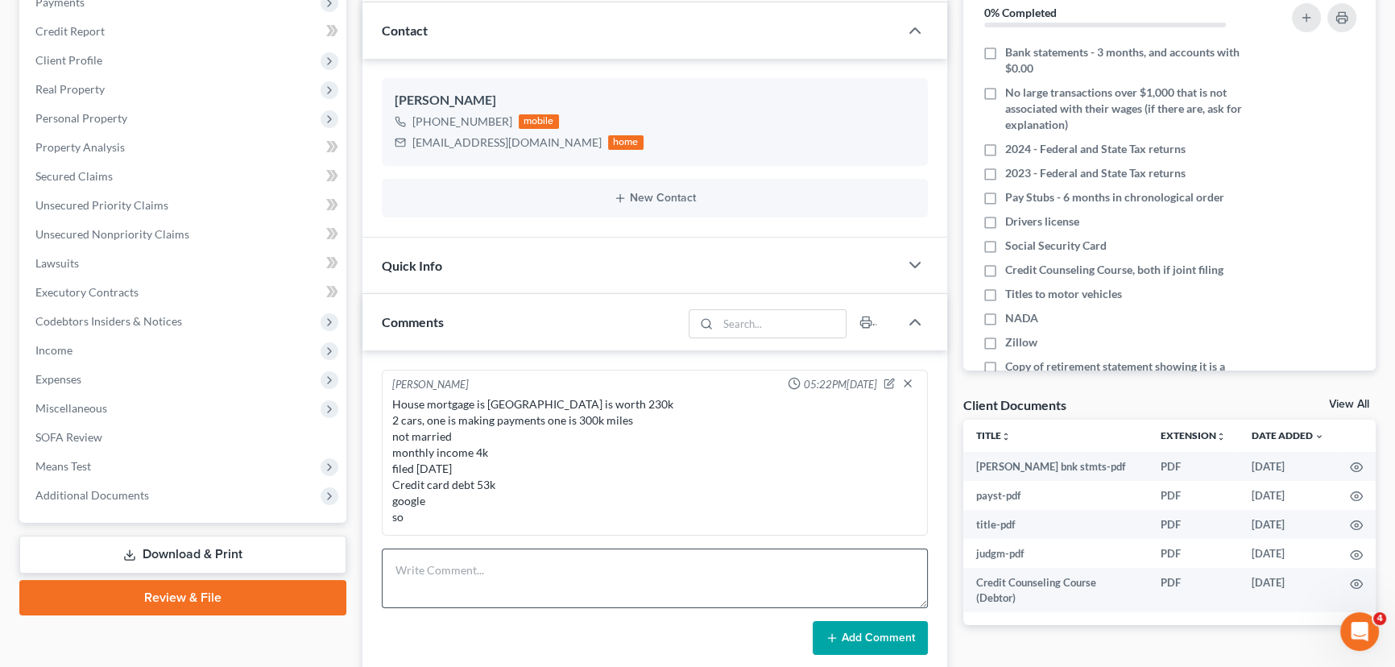
scroll to position [366, 0]
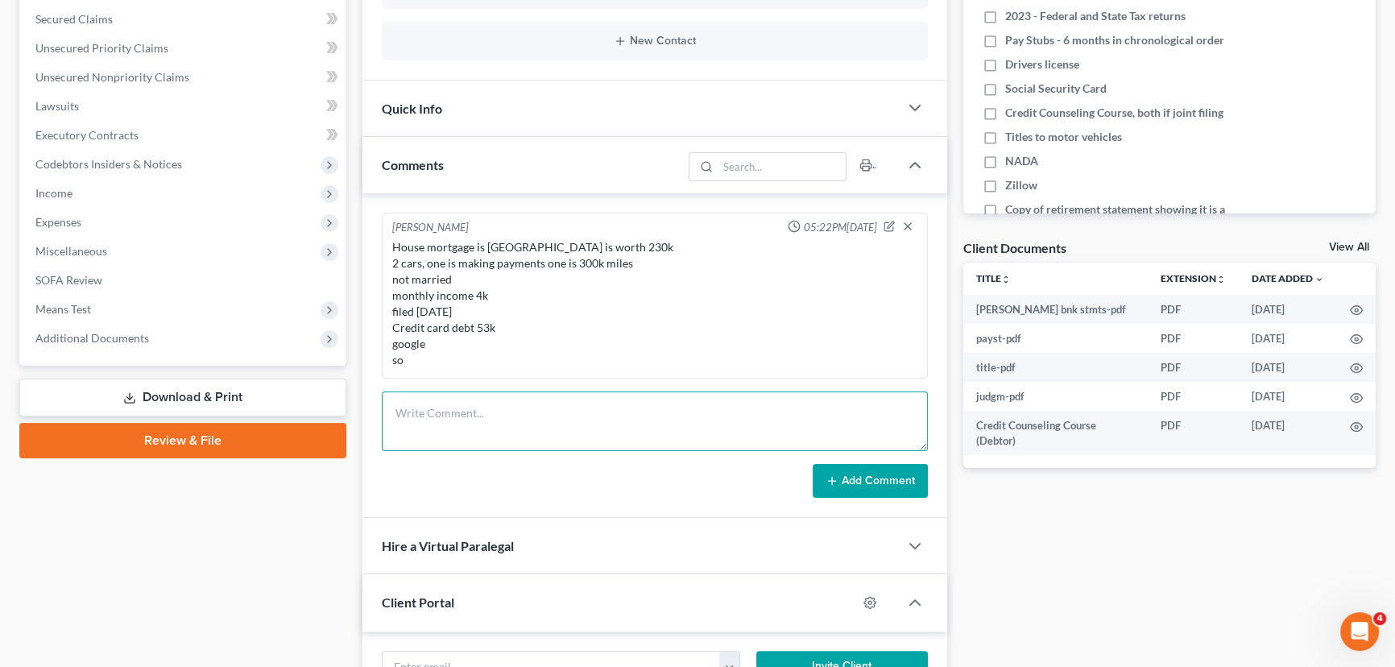
click at [491, 423] on textarea at bounding box center [655, 421] width 546 height 60
click at [635, 418] on textarea "To enrich screen reader interactions, please activate Accessibility in Grammarl…" at bounding box center [655, 421] width 546 height 60
drag, startPoint x: 578, startPoint y: 414, endPoint x: 386, endPoint y: 424, distance: 192.0
click at [386, 424] on textarea "082-70-9952" at bounding box center [655, 421] width 546 height 60
type textarea "082-70-9952"
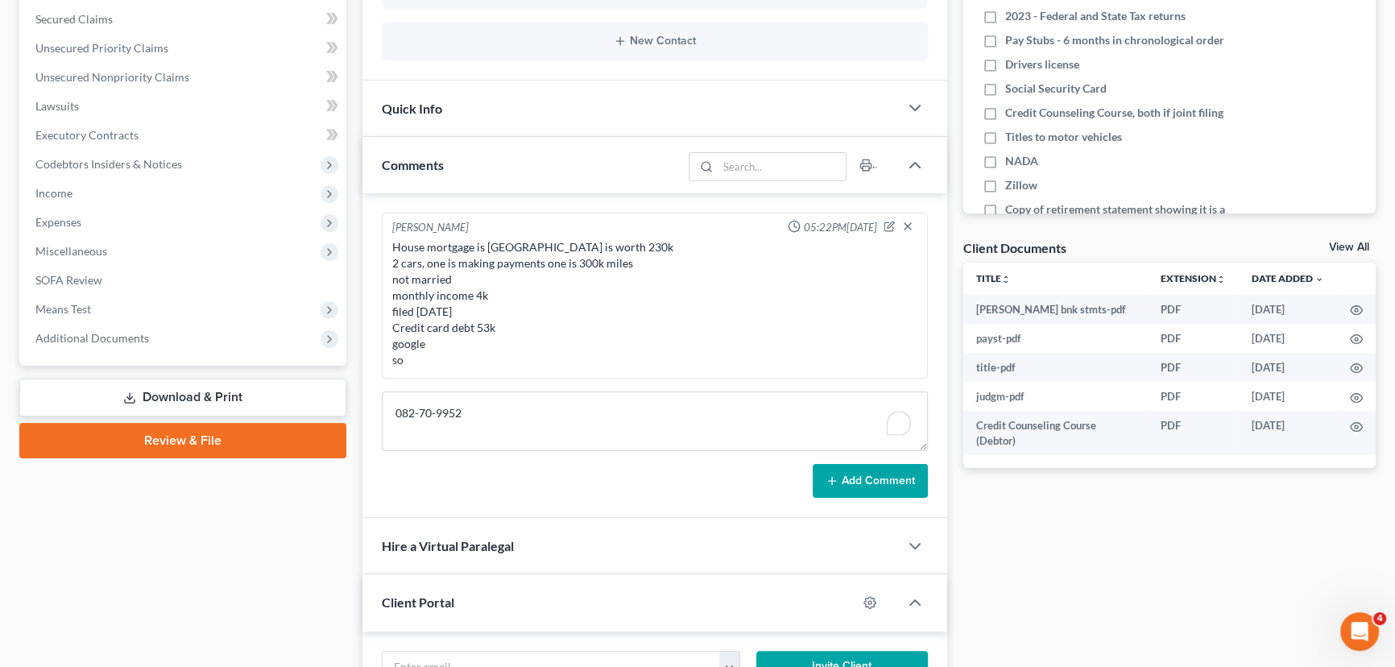
click at [871, 483] on button "Add Comment" at bounding box center [870, 481] width 115 height 34
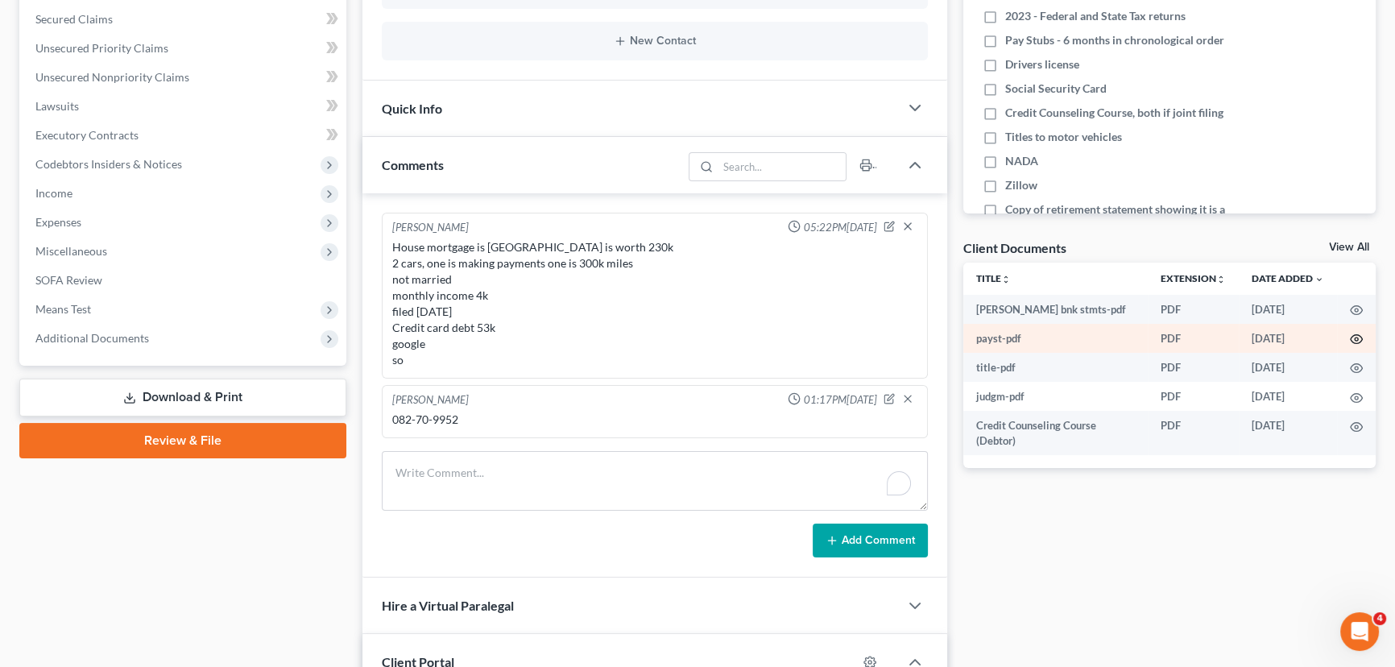
click at [1353, 335] on icon "button" at bounding box center [1357, 339] width 12 height 9
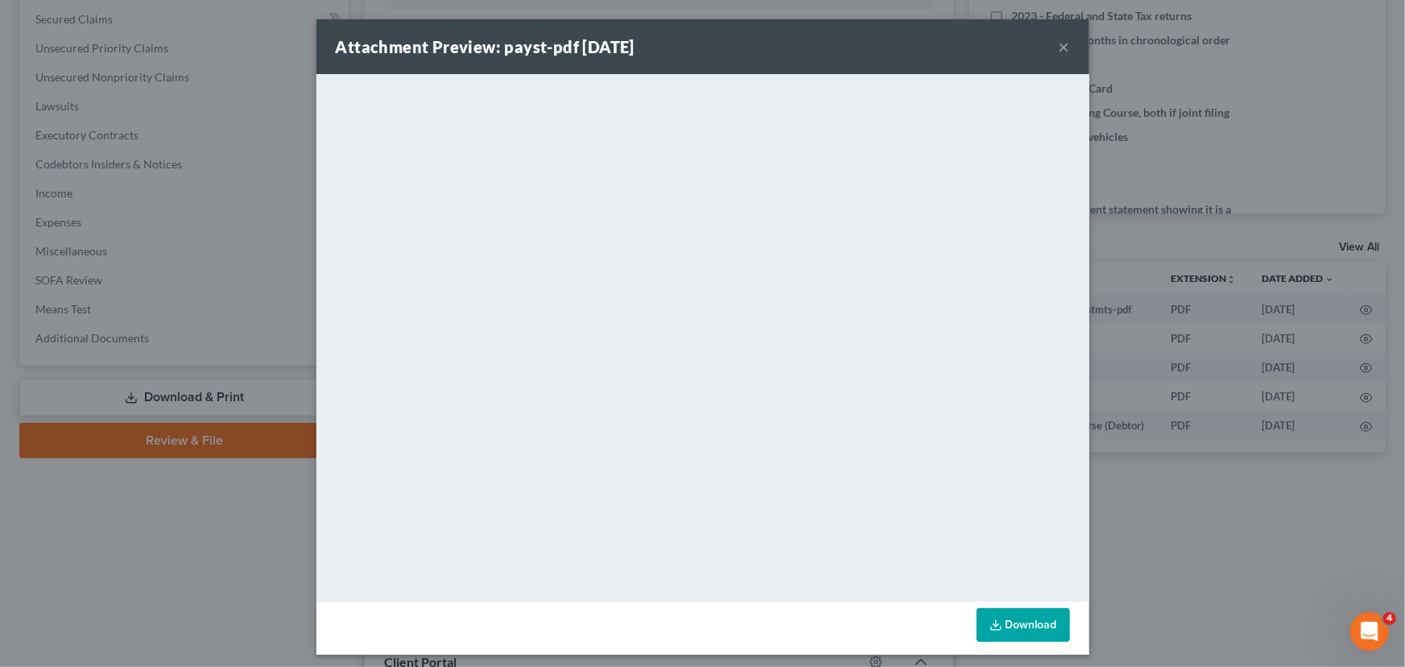
click at [1062, 45] on button "×" at bounding box center [1064, 46] width 11 height 19
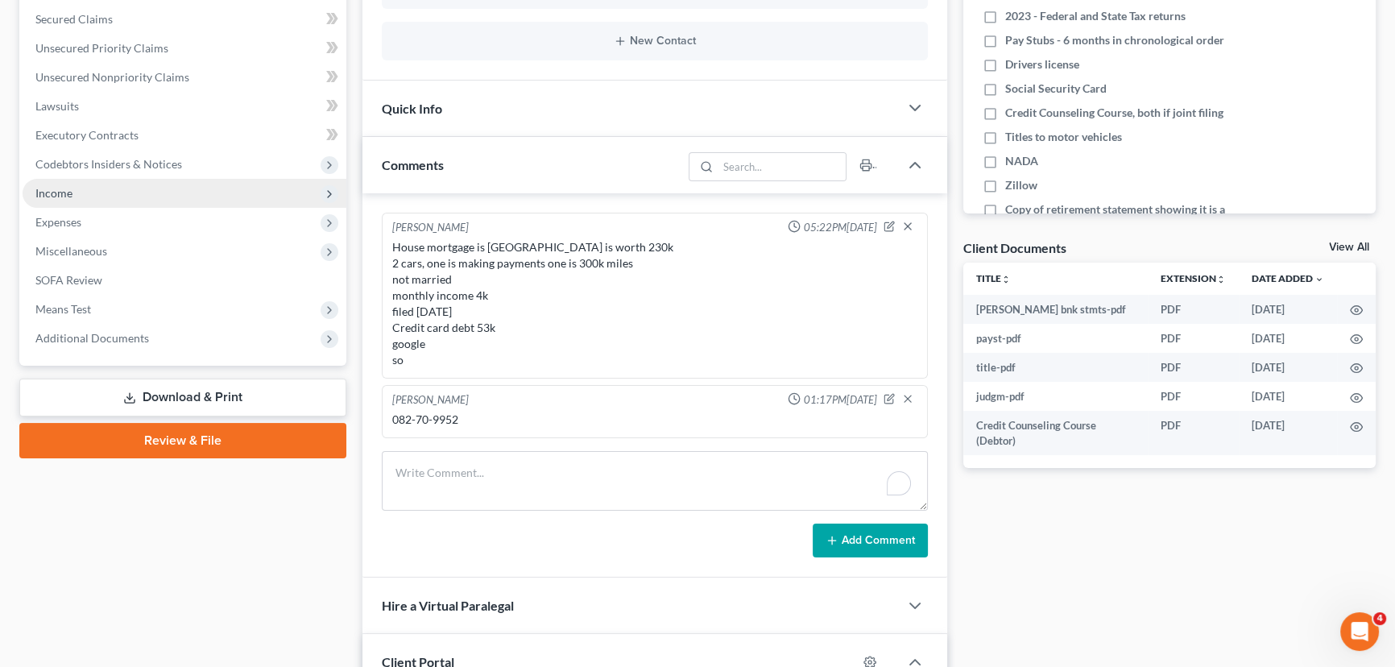
drag, startPoint x: 40, startPoint y: 188, endPoint x: 89, endPoint y: 202, distance: 51.2
click at [42, 188] on span "Income" at bounding box center [53, 193] width 37 height 14
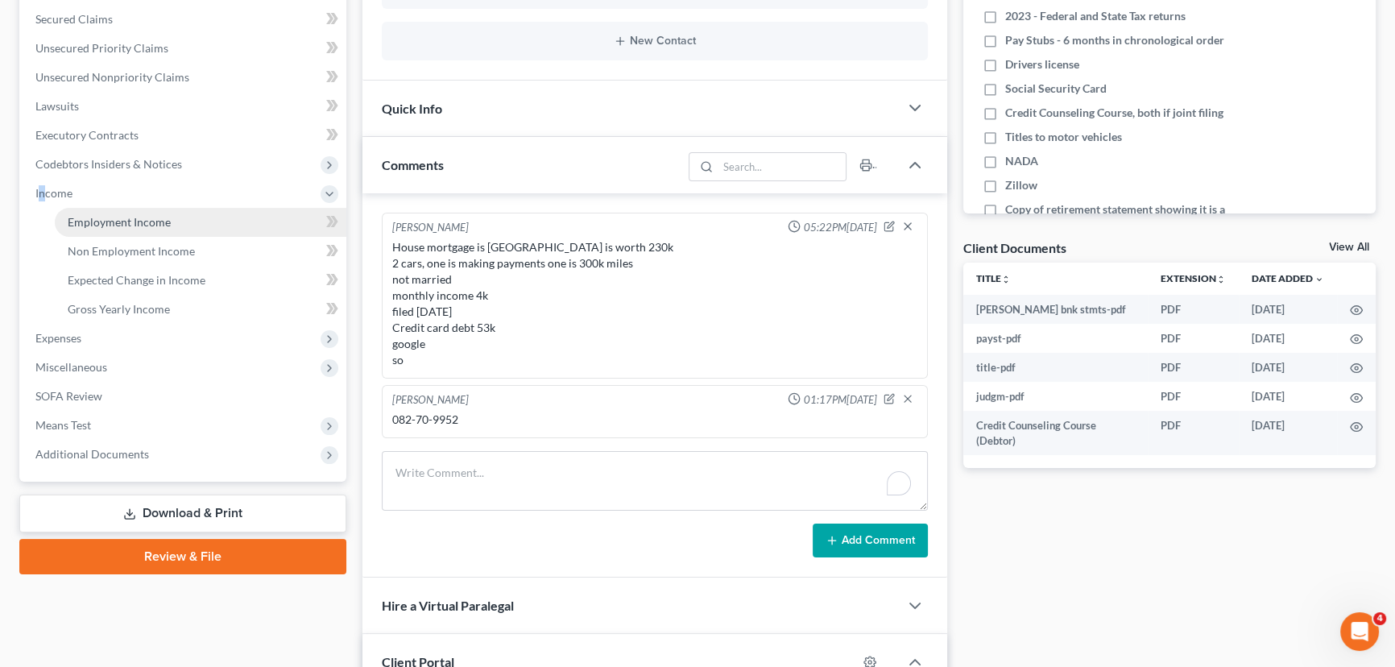
click at [91, 217] on span "Employment Income" at bounding box center [119, 222] width 103 height 14
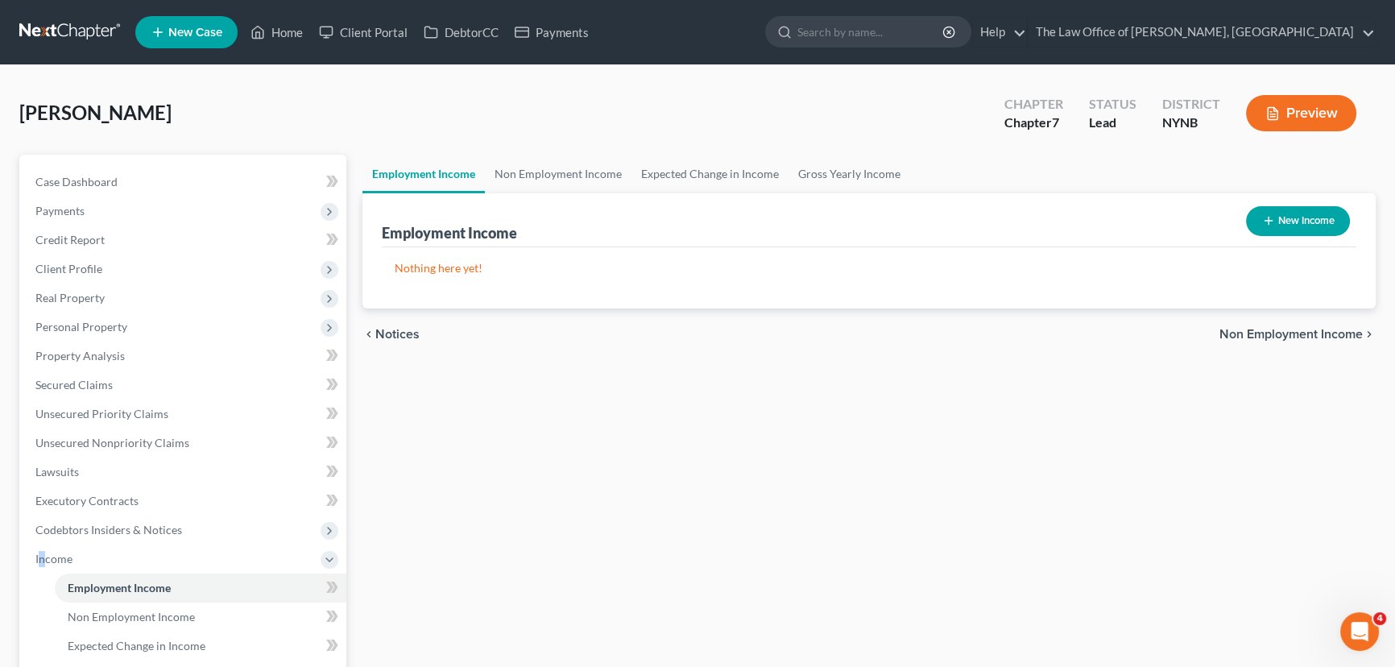
click at [1291, 234] on button "New Income" at bounding box center [1298, 221] width 104 height 30
select select "0"
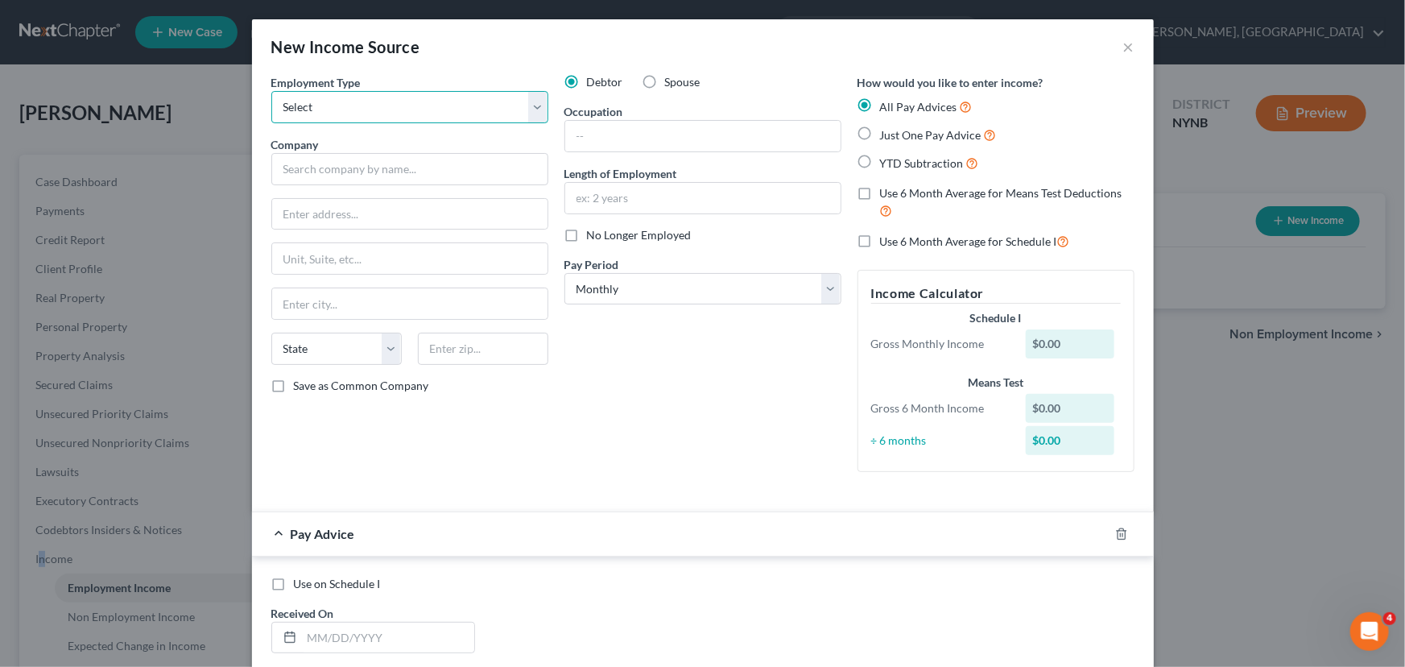
drag, startPoint x: 451, startPoint y: 114, endPoint x: 437, endPoint y: 121, distance: 15.9
click at [449, 114] on select "Select Full or Part Time Employment Self Employment" at bounding box center [409, 107] width 277 height 32
select select "0"
click at [271, 91] on select "Select Full or Part Time Employment Self Employment" at bounding box center [409, 107] width 277 height 32
click at [393, 176] on input "text" at bounding box center [409, 169] width 277 height 32
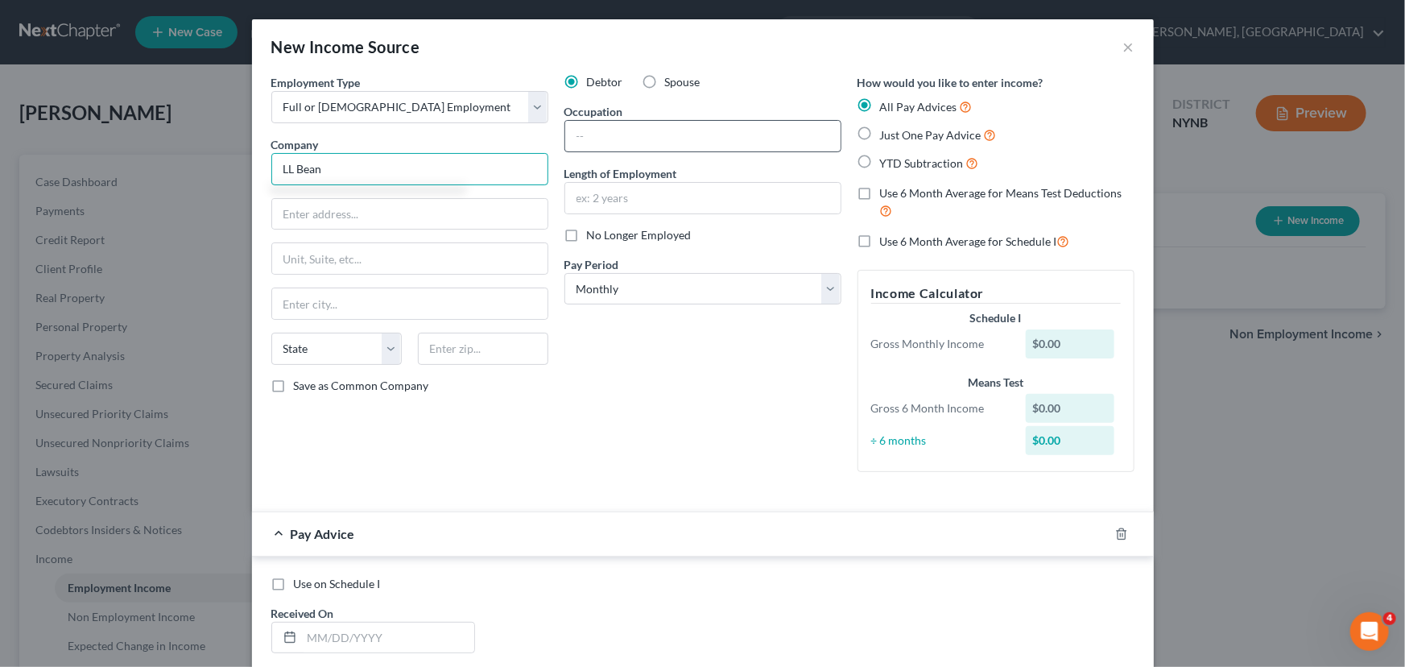
type input "LL Bean"
click at [632, 135] on input "text" at bounding box center [702, 136] width 275 height 31
type input "Specialist"
click at [880, 132] on label "Just One Pay Advice" at bounding box center [938, 135] width 117 height 19
click at [887, 132] on input "Just One Pay Advice" at bounding box center [892, 131] width 10 height 10
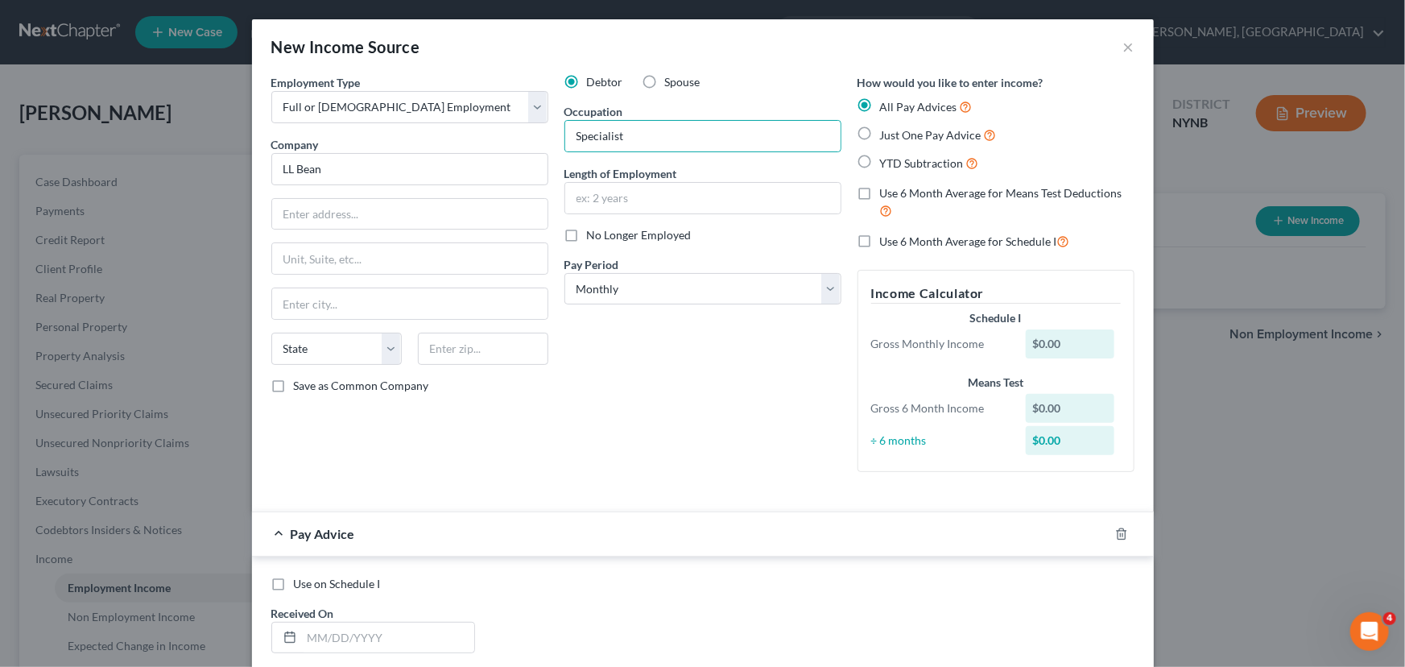
radio input "true"
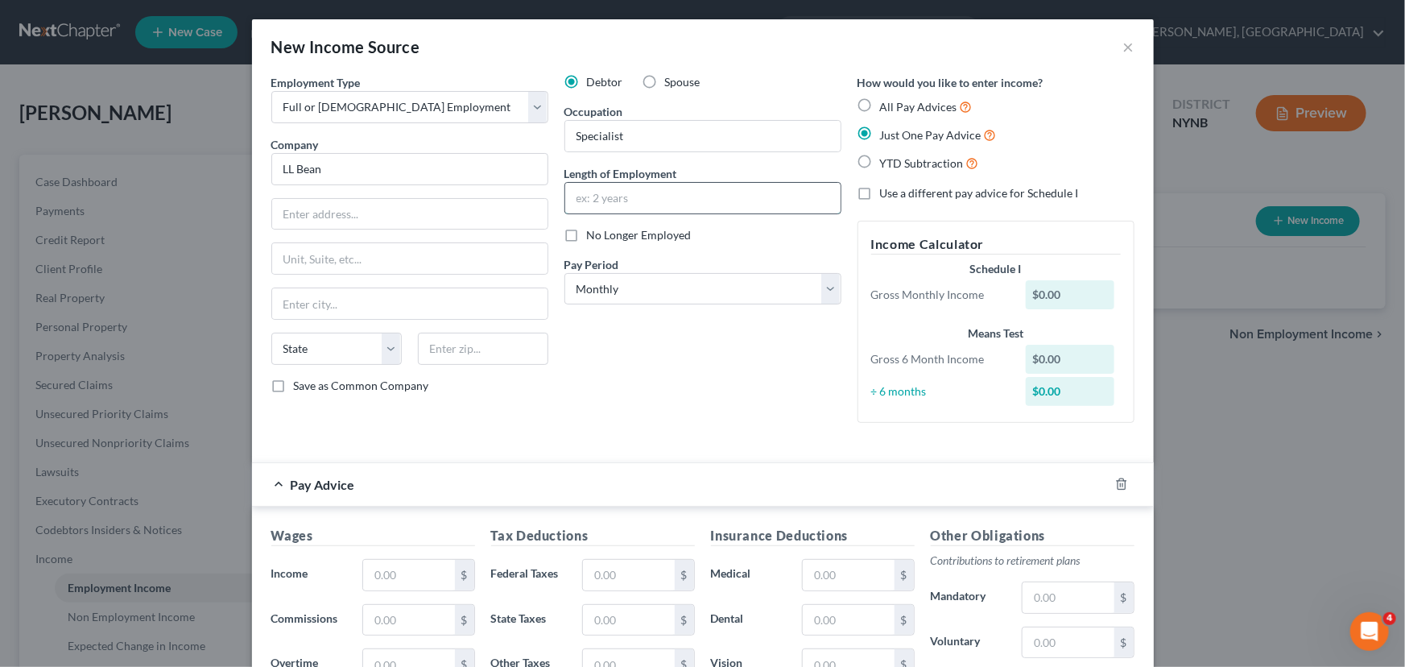
click at [608, 203] on input "text" at bounding box center [702, 198] width 275 height 31
type input "3 years"
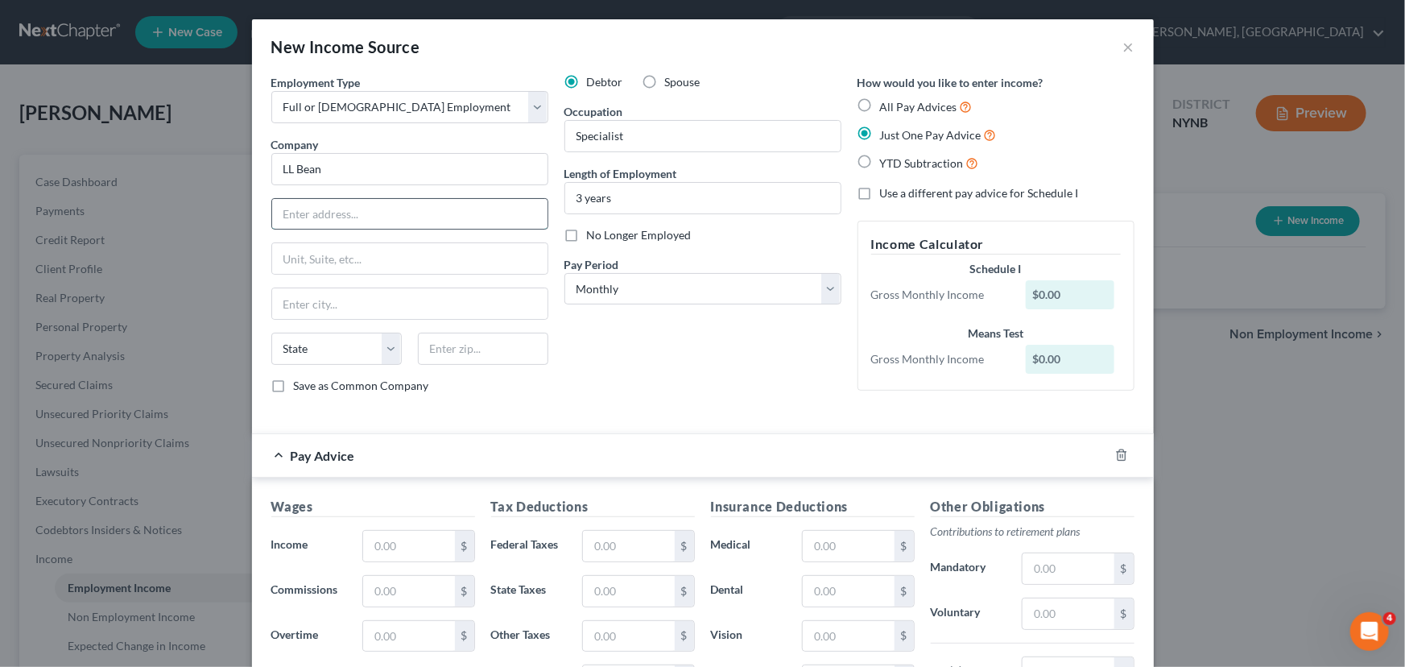
click at [317, 218] on input "text" at bounding box center [409, 214] width 275 height 31
type input "1 King Street"
click at [449, 354] on input "text" at bounding box center [483, 349] width 130 height 32
type input "12203"
type input "Albany"
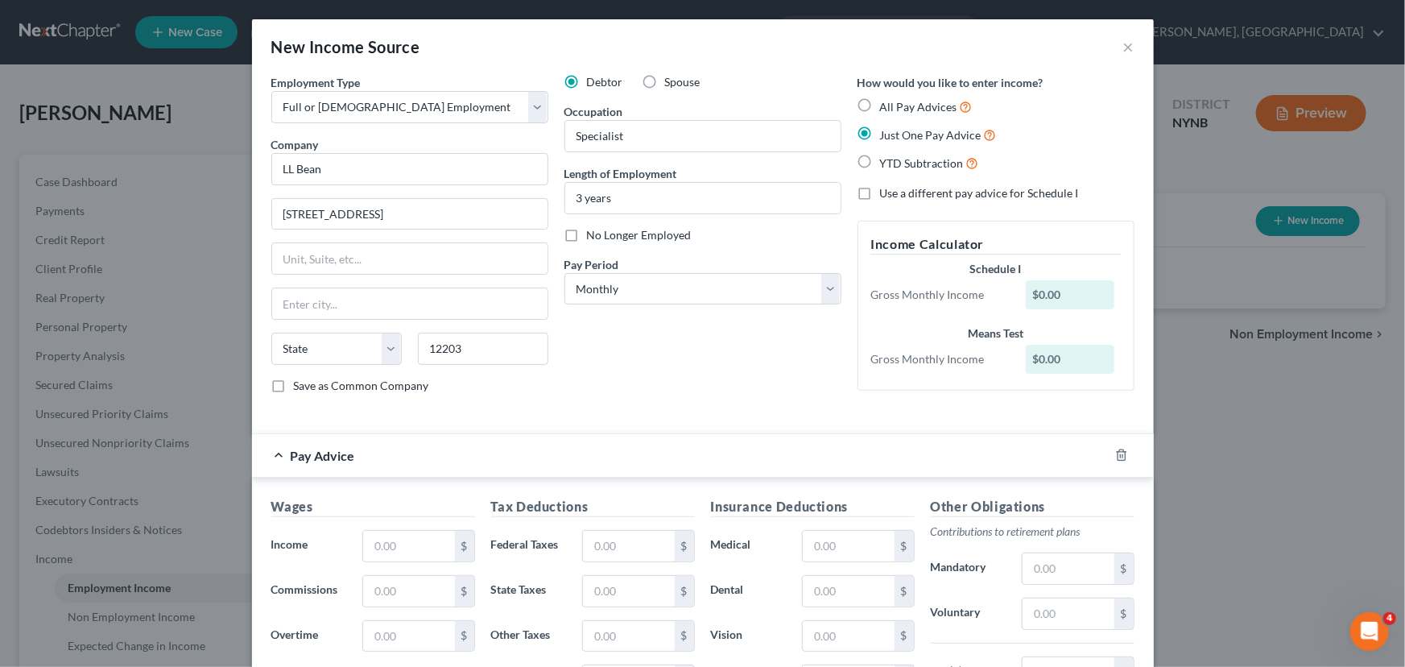
select select "35"
click at [684, 357] on div "Debtor Spouse Occupation Specialist Length of Employment 3 years No Longer Empl…" at bounding box center [703, 240] width 293 height 333
drag, startPoint x: 714, startPoint y: 291, endPoint x: 699, endPoint y: 300, distance: 17.4
click at [713, 290] on select "Select Monthly Twice Monthly Every Other Week Weekly" at bounding box center [703, 289] width 277 height 32
select select "3"
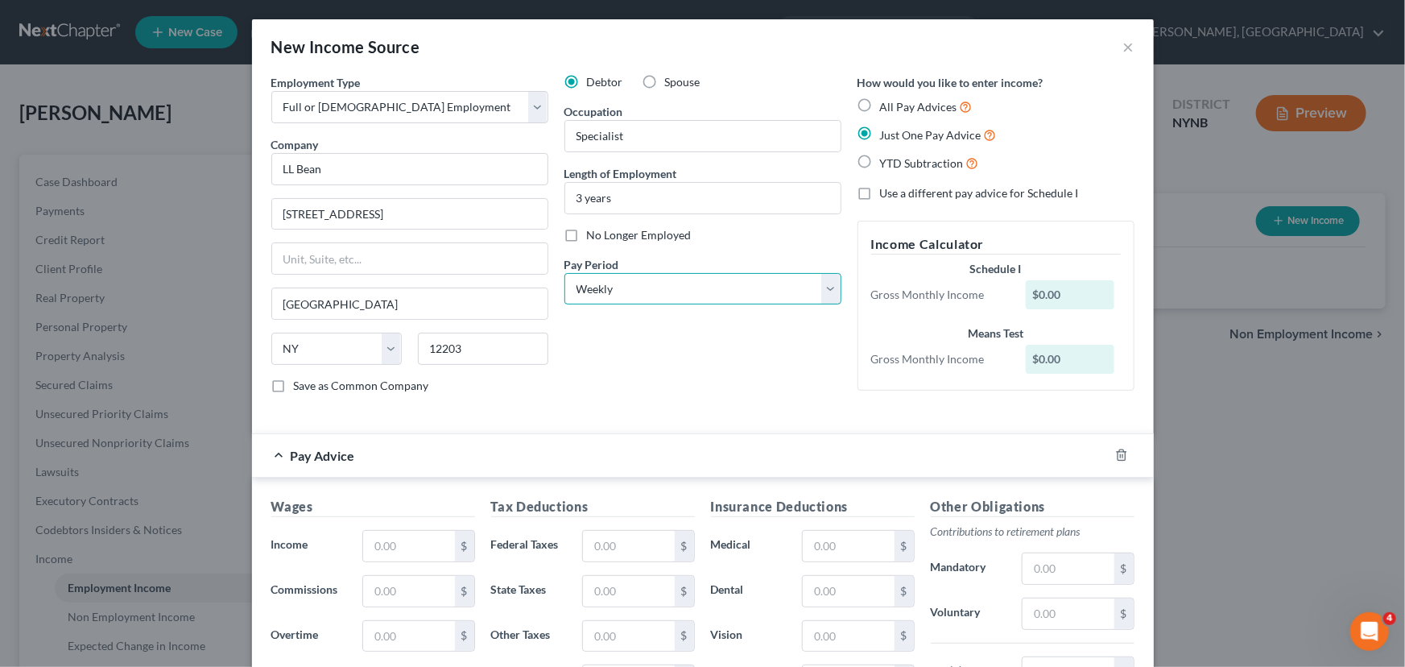
click at [565, 273] on select "Select Monthly Twice Monthly Every Other Week Weekly" at bounding box center [703, 289] width 277 height 32
click at [421, 539] on input "text" at bounding box center [408, 546] width 91 height 31
type input "927"
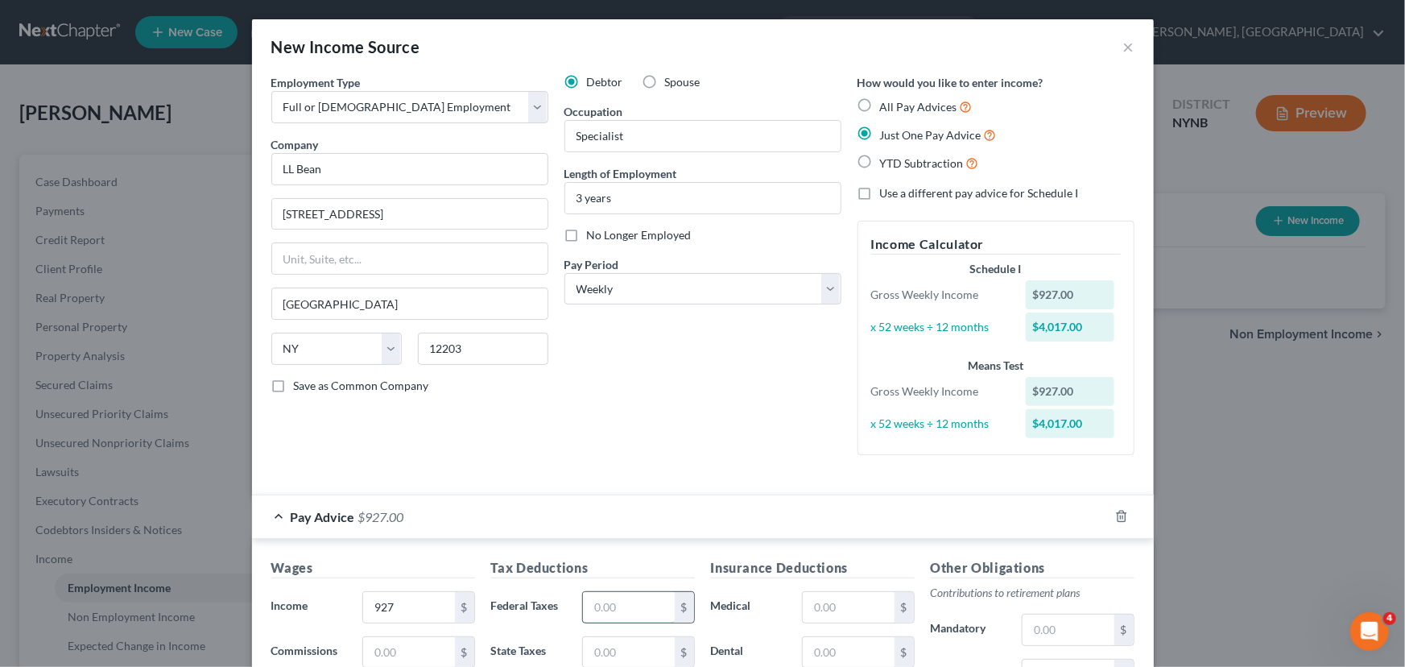
click at [639, 602] on input "text" at bounding box center [628, 607] width 91 height 31
type input "145"
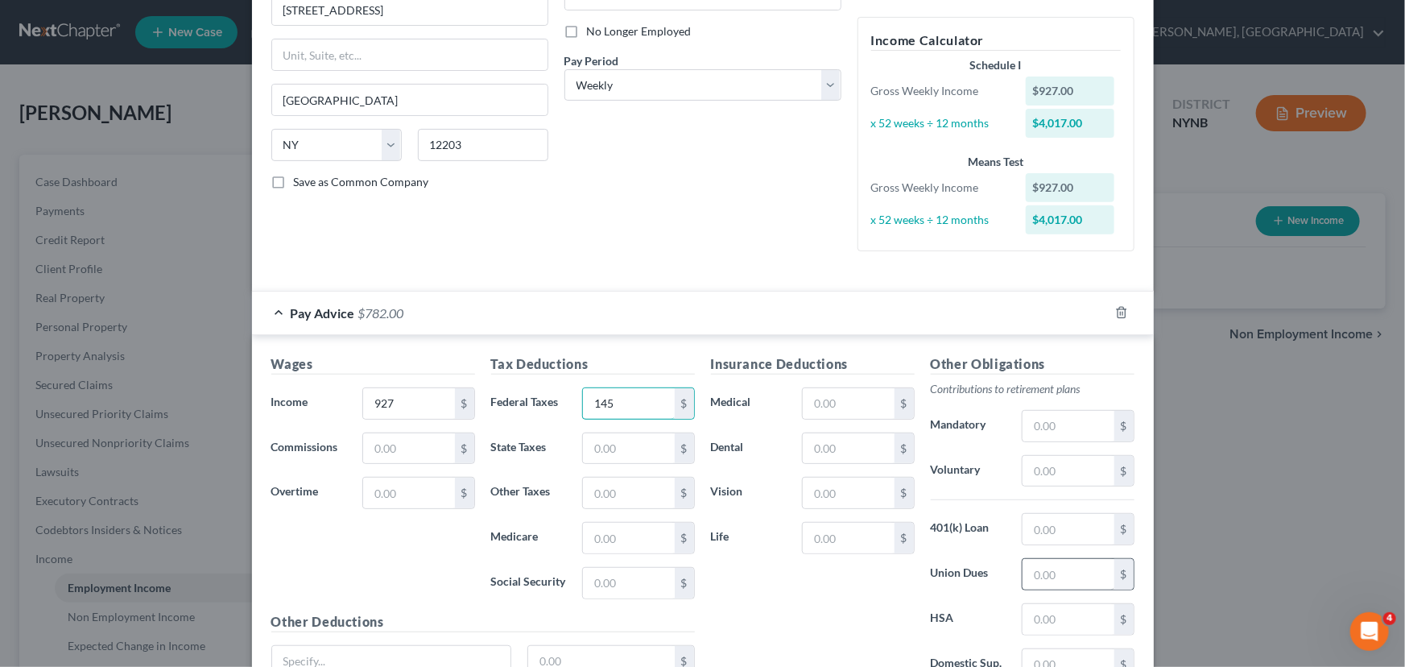
scroll to position [219, 0]
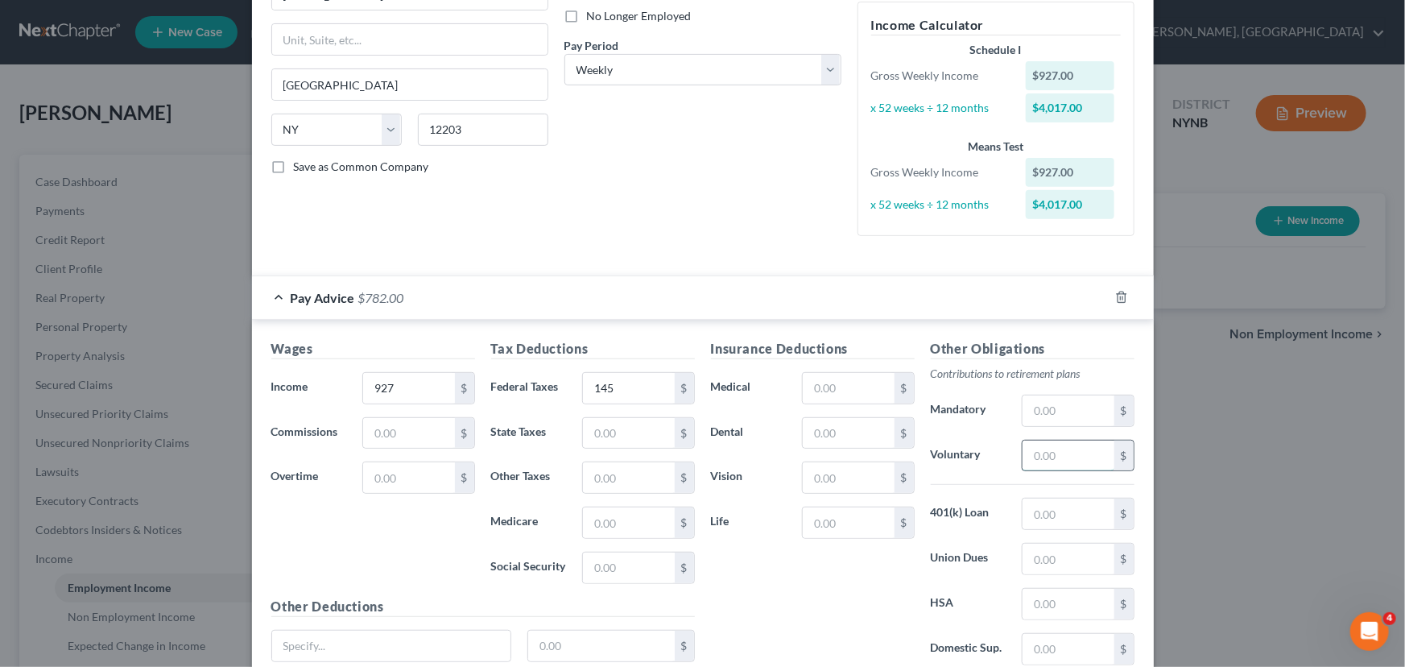
click at [1058, 462] on input "text" at bounding box center [1068, 456] width 91 height 31
type input "37"
click at [856, 468] on input "text" at bounding box center [848, 477] width 91 height 31
type input "6"
click at [834, 516] on input "text" at bounding box center [848, 522] width 91 height 31
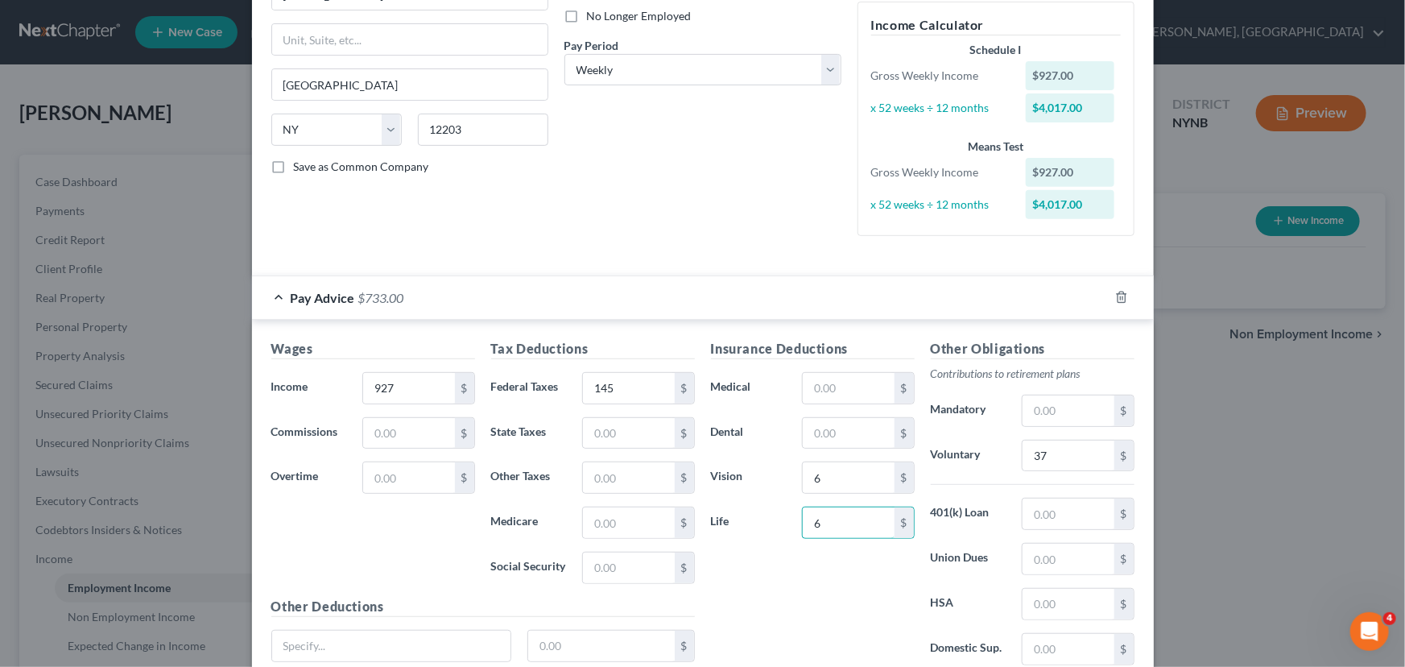
type input "6"
click at [826, 366] on div "Insurance Deductions Medical $ Dental $ Vision 6 $ Life 6 $" at bounding box center [813, 508] width 220 height 339
click at [826, 381] on input "text" at bounding box center [848, 388] width 91 height 31
click at [830, 390] on input "34" at bounding box center [848, 388] width 91 height 31
drag, startPoint x: 832, startPoint y: 387, endPoint x: 656, endPoint y: 425, distance: 179.6
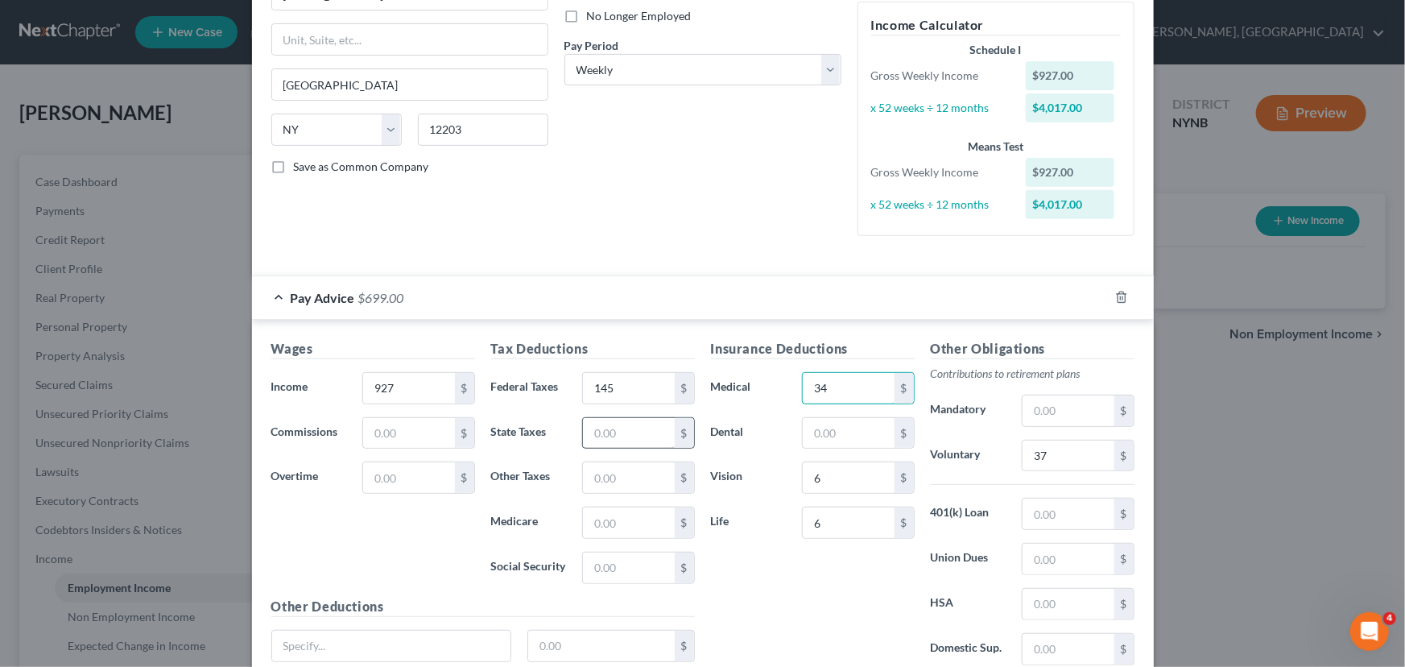
click at [656, 424] on div "Wages Income * 927 $ Commissions $ Overtime $ Tax Deductions Federal Taxes 145 …" at bounding box center [703, 520] width 880 height 362
type input "34"
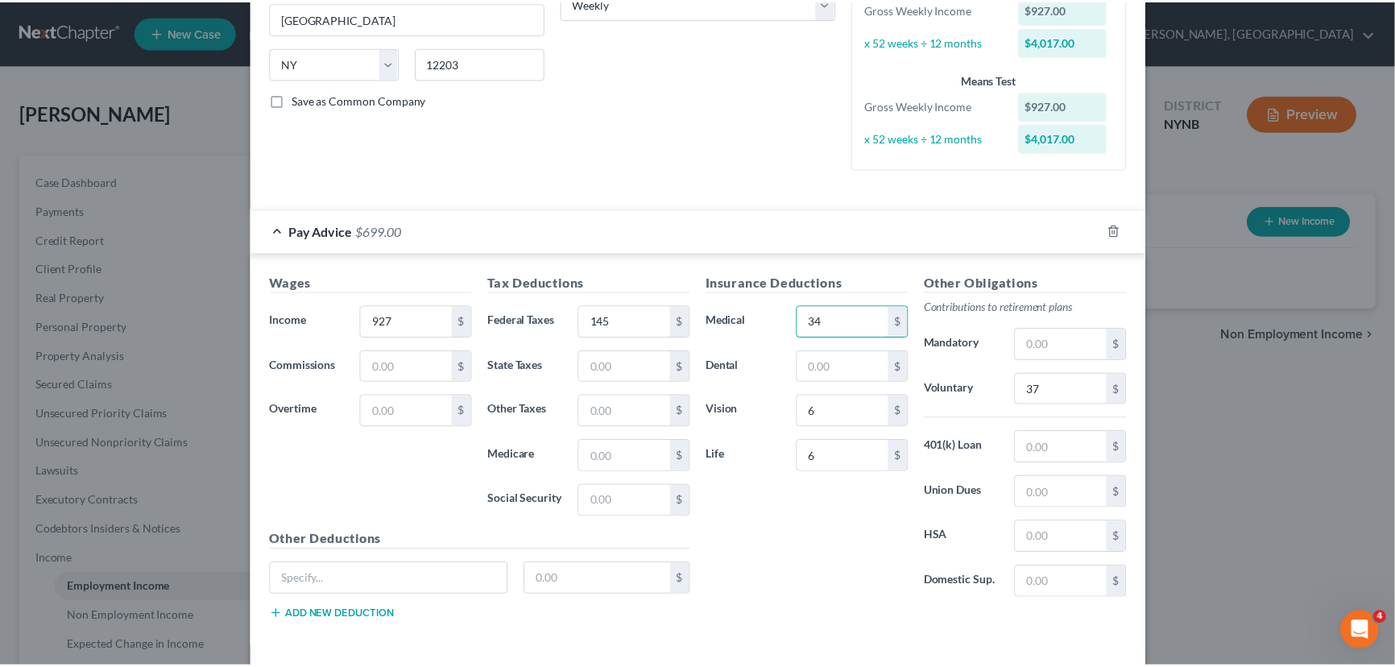
scroll to position [352, 0]
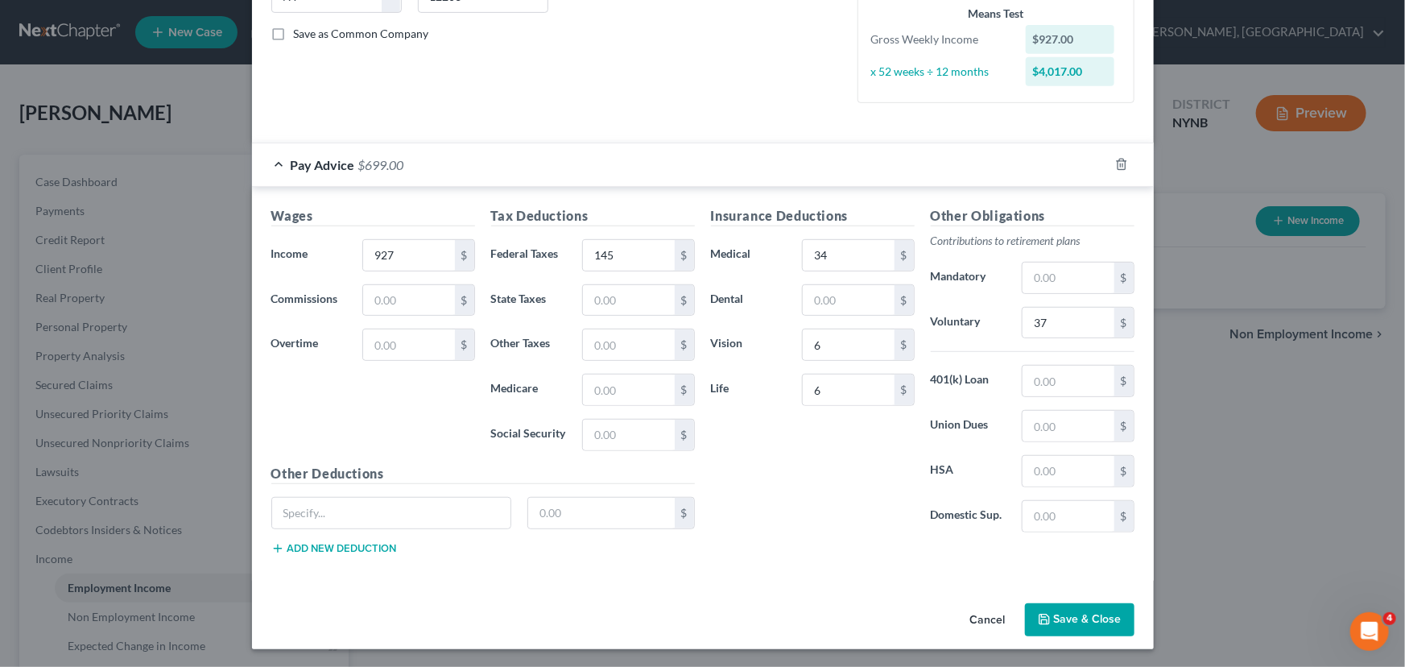
click at [1059, 608] on button "Save & Close" at bounding box center [1080, 620] width 110 height 34
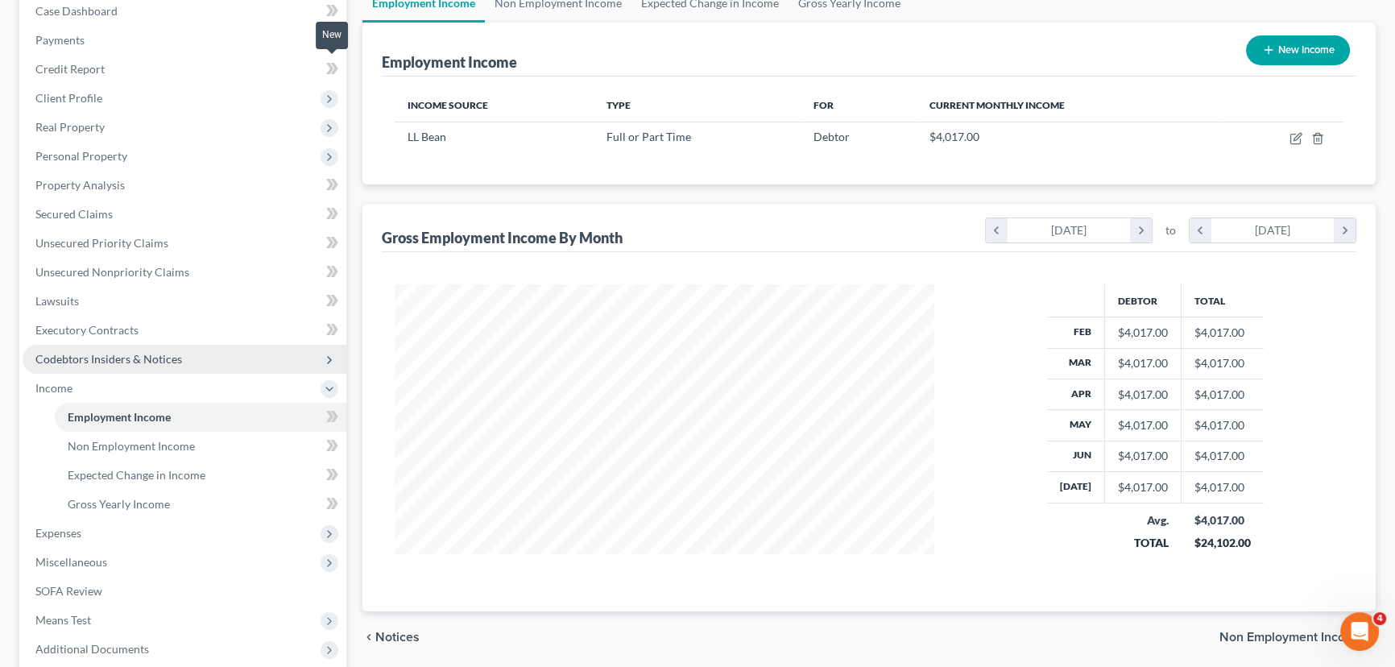
scroll to position [332, 0]
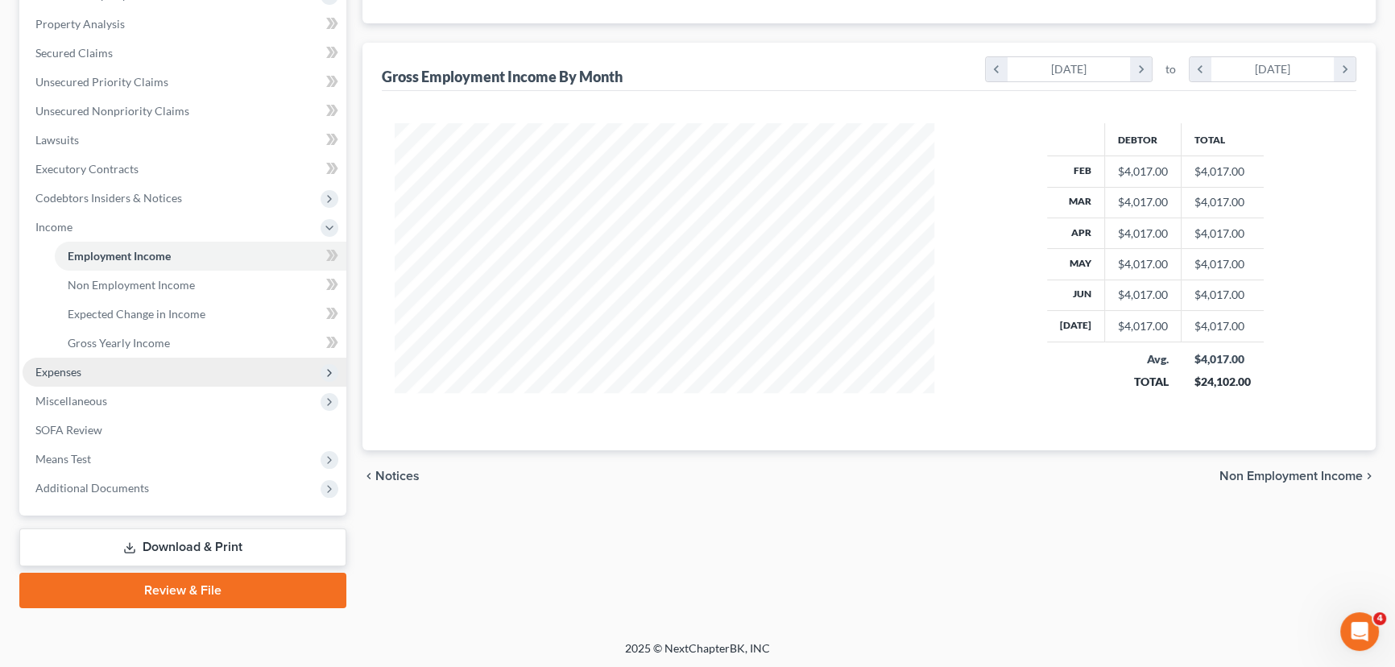
click at [57, 371] on span "Expenses" at bounding box center [58, 372] width 46 height 14
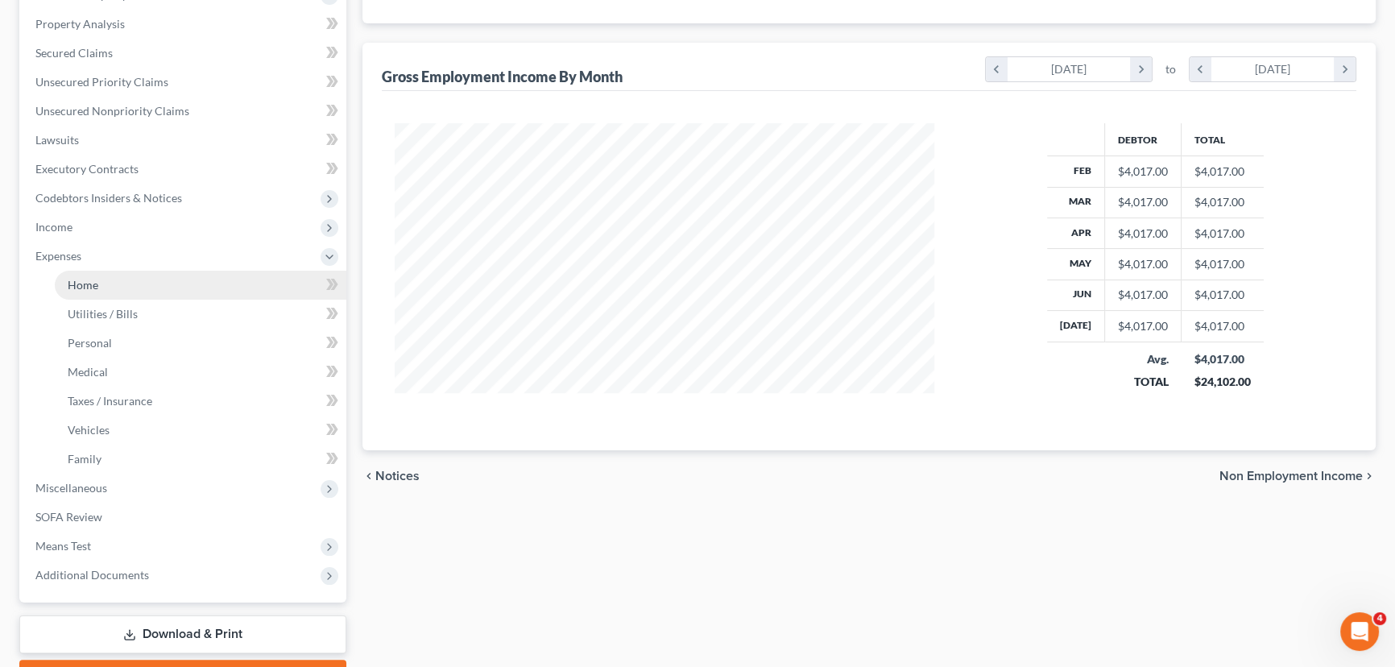
click at [121, 282] on link "Home" at bounding box center [201, 285] width 292 height 29
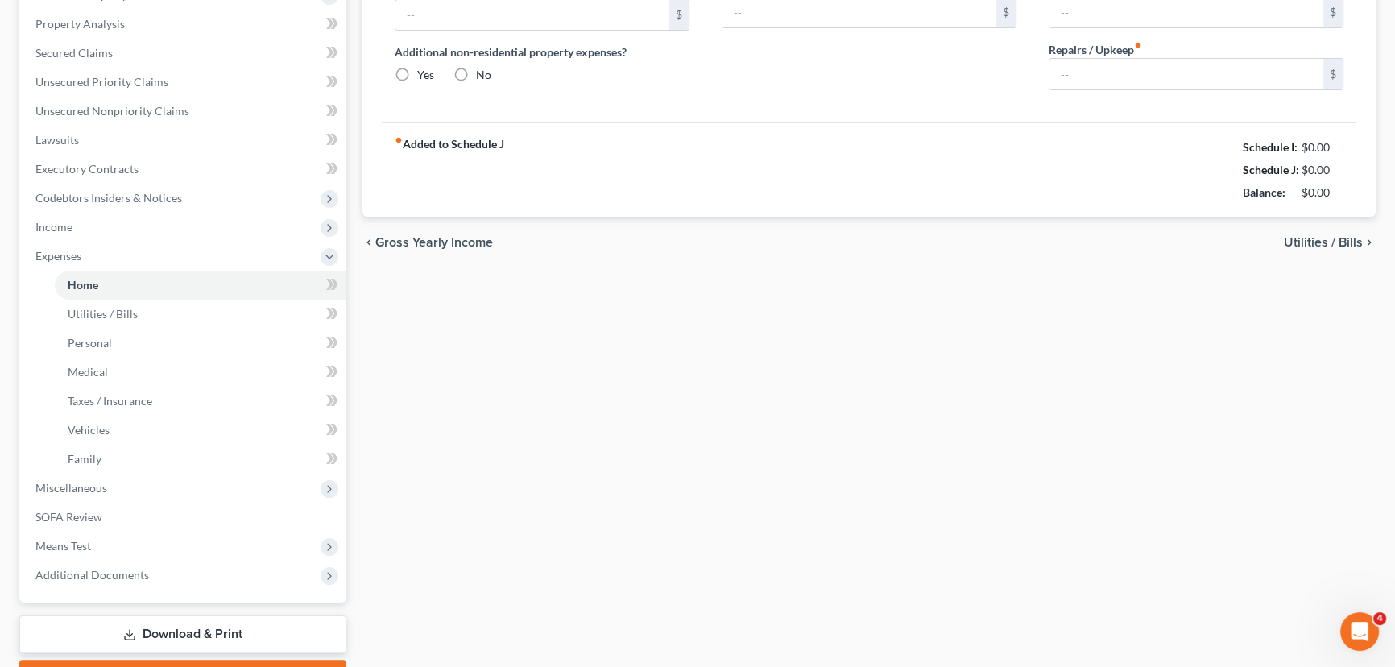
radio input "true"
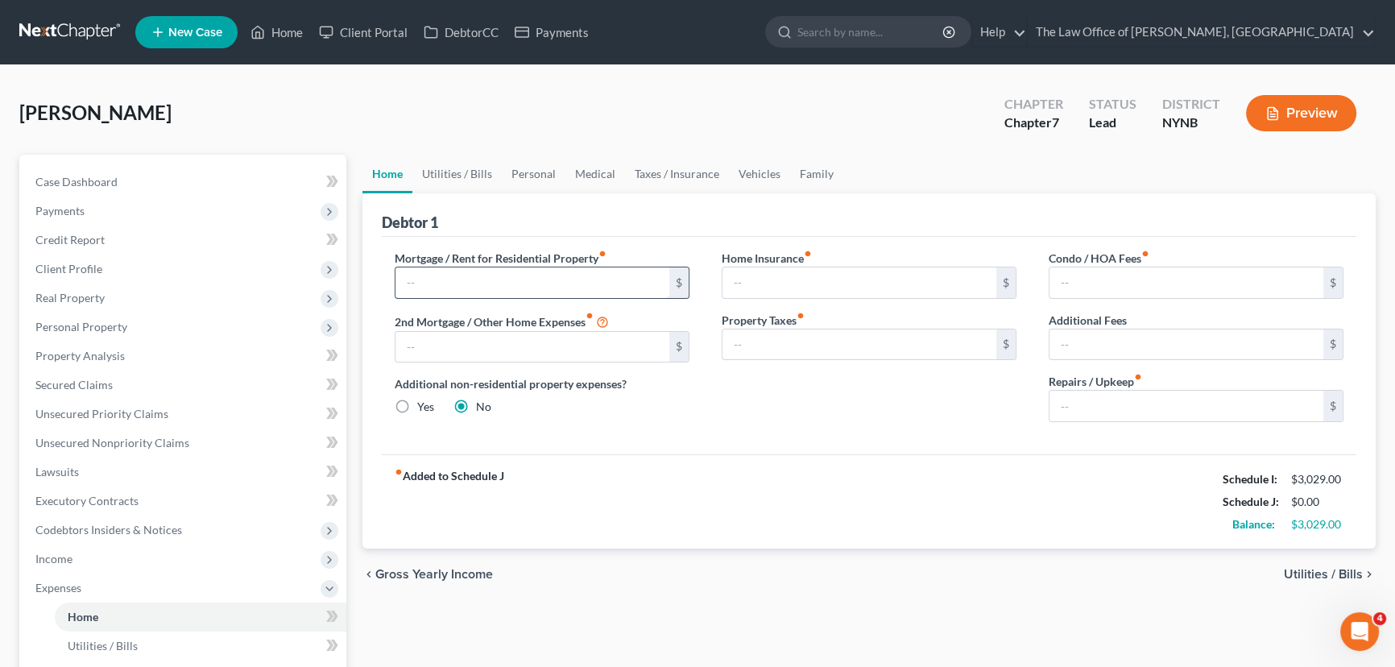
click at [554, 284] on input "text" at bounding box center [532, 282] width 274 height 31
type input "1,282"
click at [1114, 406] on input "text" at bounding box center [1186, 406] width 274 height 31
click at [442, 173] on link "Utilities / Bills" at bounding box center [456, 174] width 89 height 39
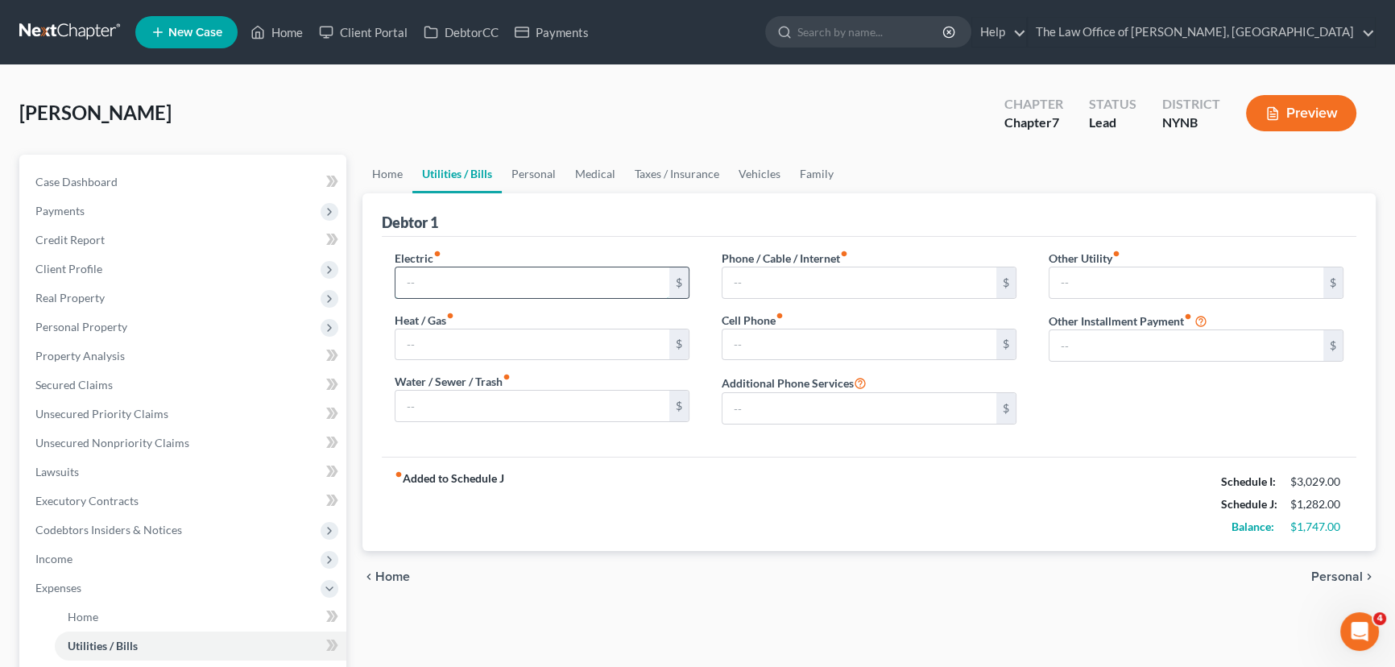
click at [468, 279] on input "text" at bounding box center [532, 282] width 274 height 31
type input "300"
click at [766, 284] on input "text" at bounding box center [859, 282] width 274 height 31
type input "80"
click at [756, 346] on input "text" at bounding box center [859, 344] width 274 height 31
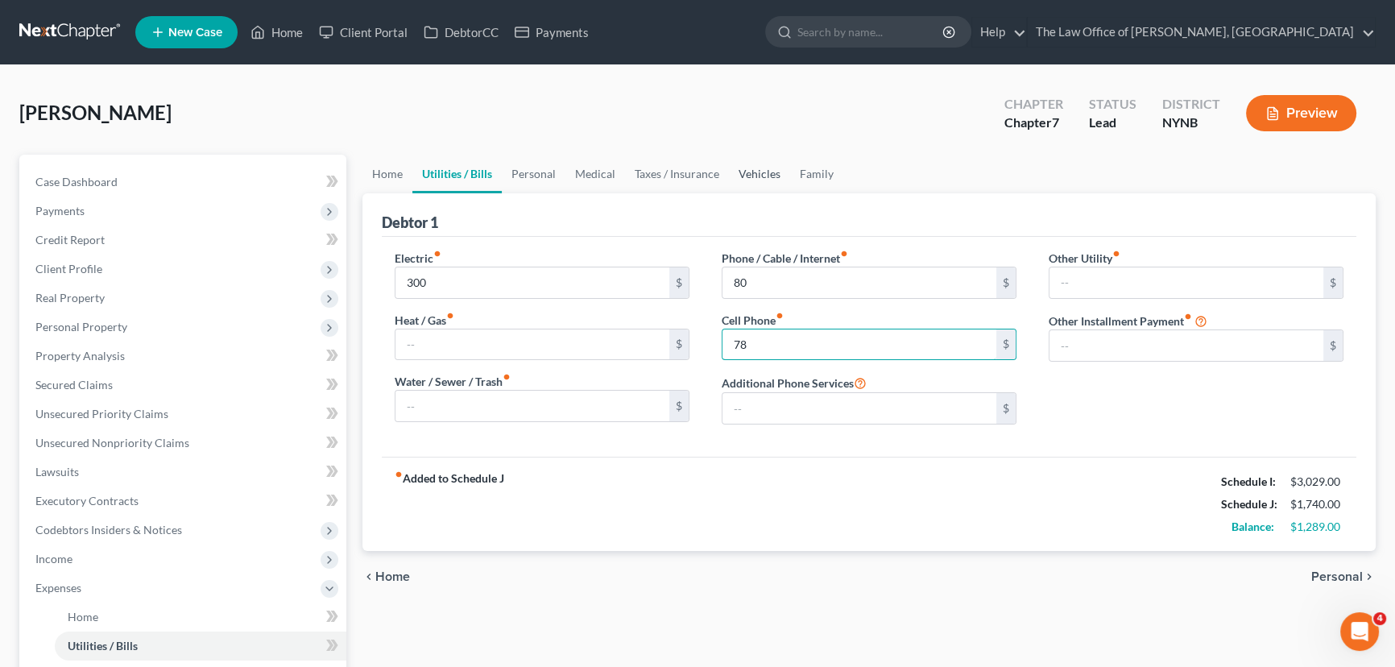
type input "78"
click at [775, 181] on link "Vehicles" at bounding box center [759, 174] width 61 height 39
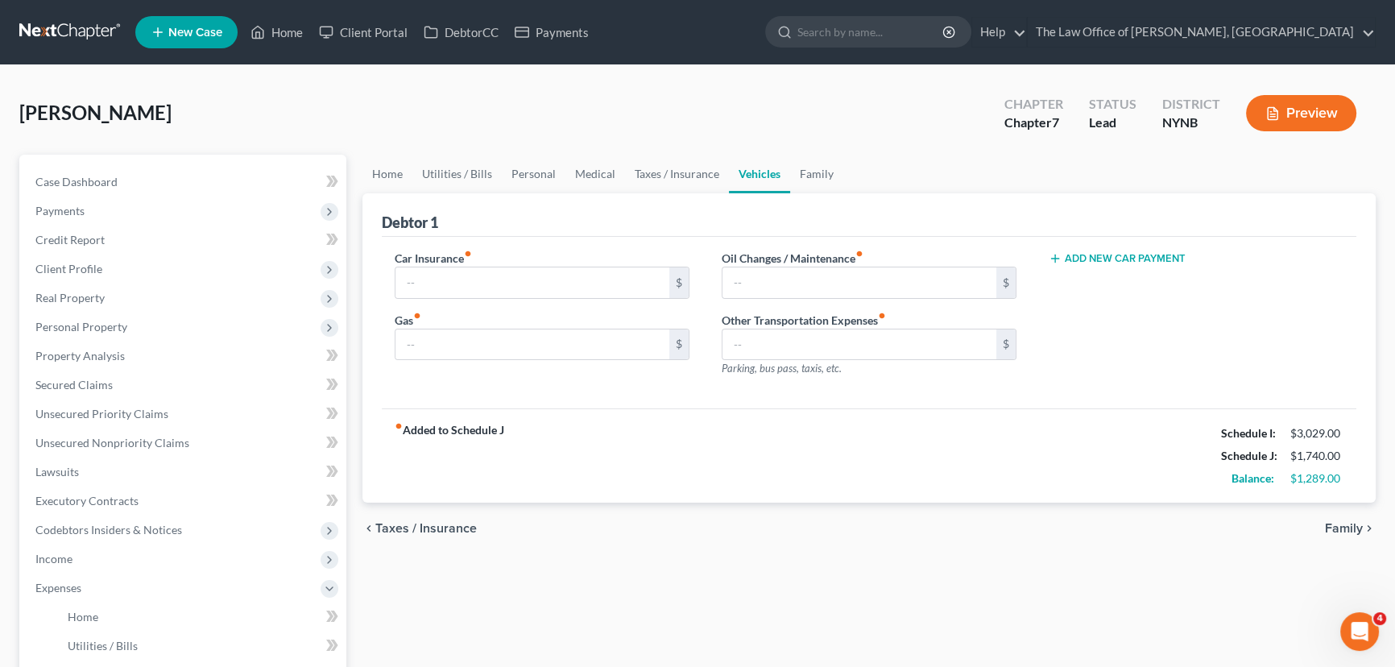
click at [1136, 259] on button "Add New Car Payment" at bounding box center [1117, 258] width 137 height 13
click at [1107, 280] on input "text" at bounding box center [1173, 282] width 248 height 31
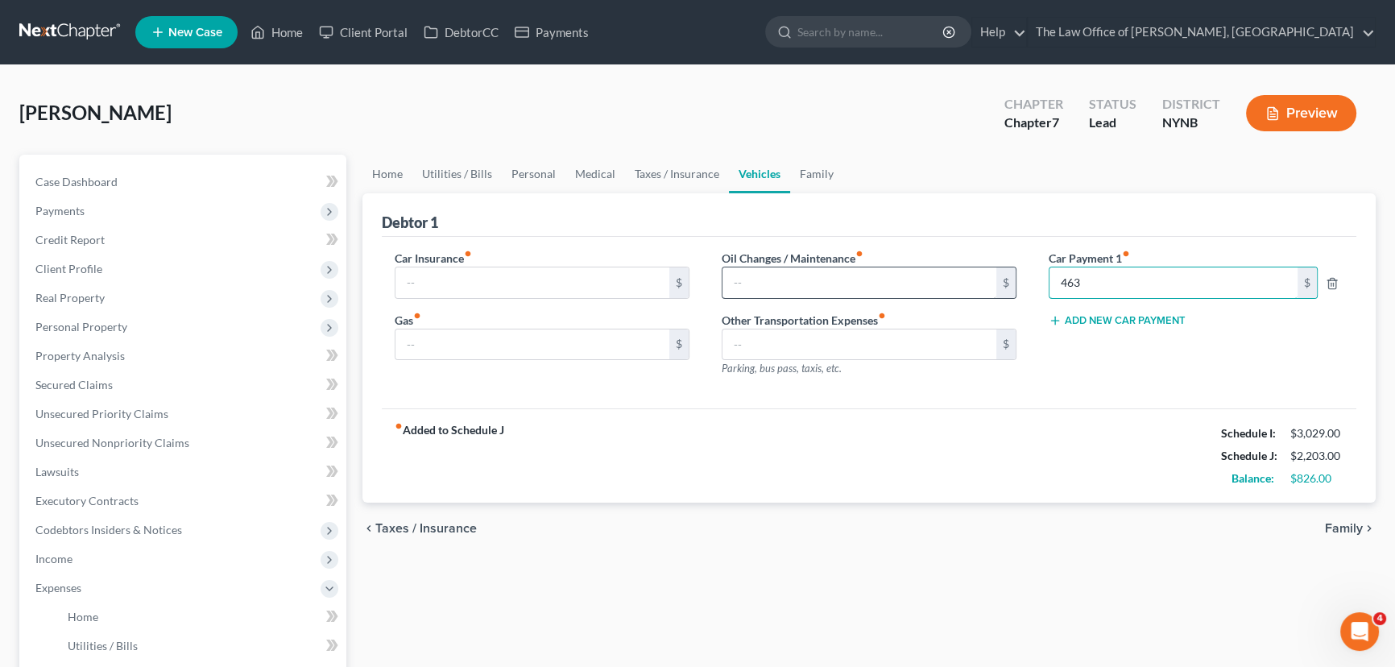
type input "463"
click at [813, 274] on input "text" at bounding box center [859, 282] width 274 height 31
type input "25"
click at [496, 337] on input "text" at bounding box center [532, 344] width 274 height 31
type input "250"
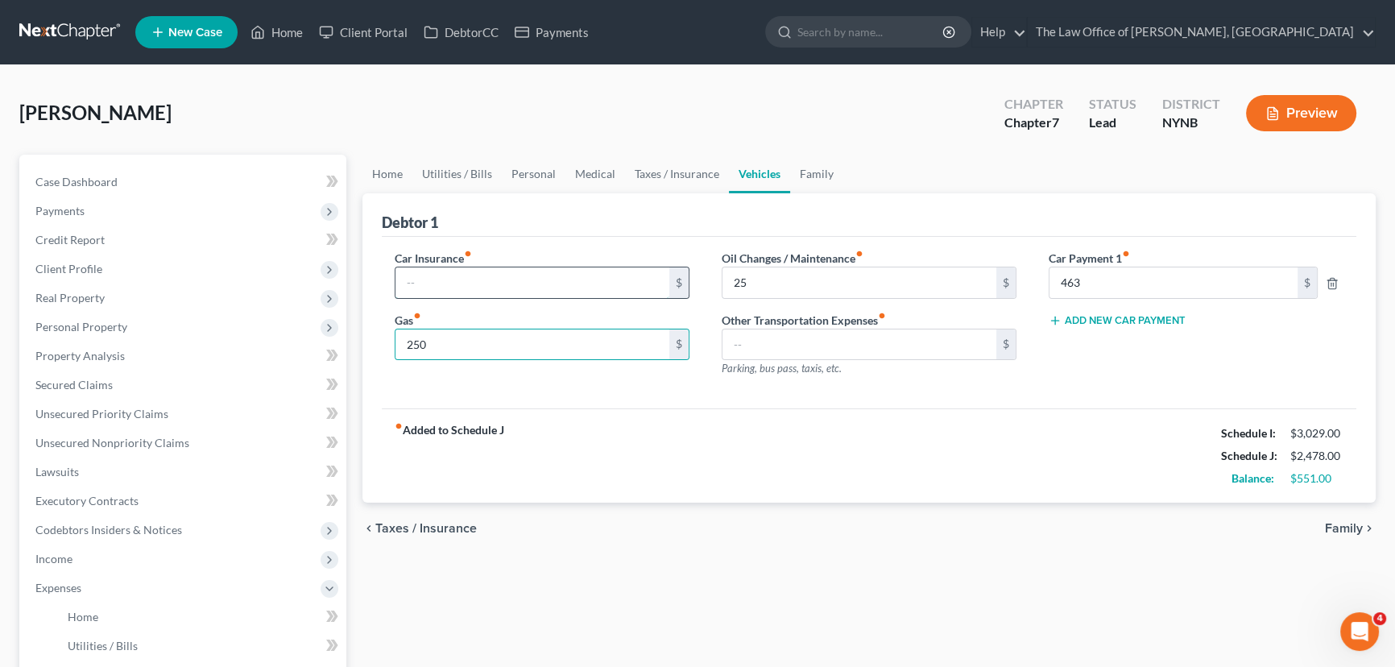
click at [483, 285] on input "text" at bounding box center [532, 282] width 274 height 31
type input "200"
click at [548, 178] on link "Personal" at bounding box center [534, 174] width 64 height 39
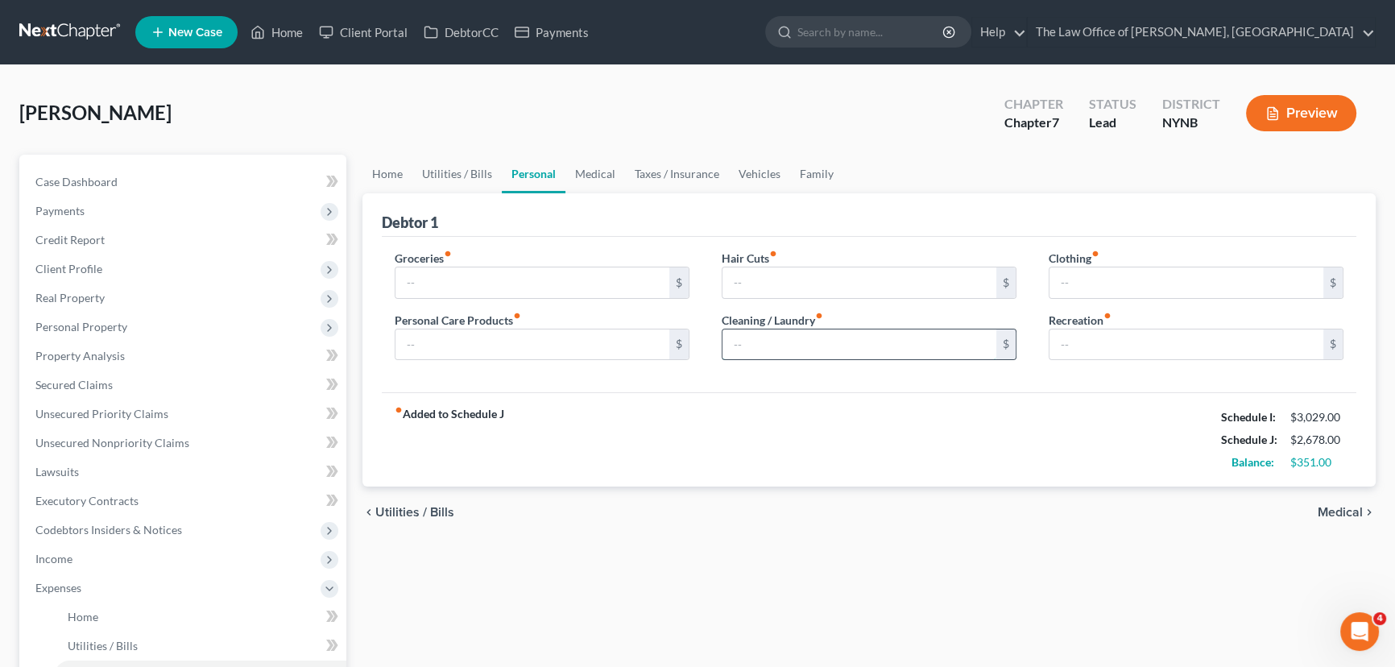
click at [761, 330] on input "text" at bounding box center [859, 344] width 274 height 31
type input "25"
click at [431, 330] on input "text" at bounding box center [532, 344] width 274 height 31
type input "25"
click at [455, 279] on input "text" at bounding box center [532, 282] width 274 height 31
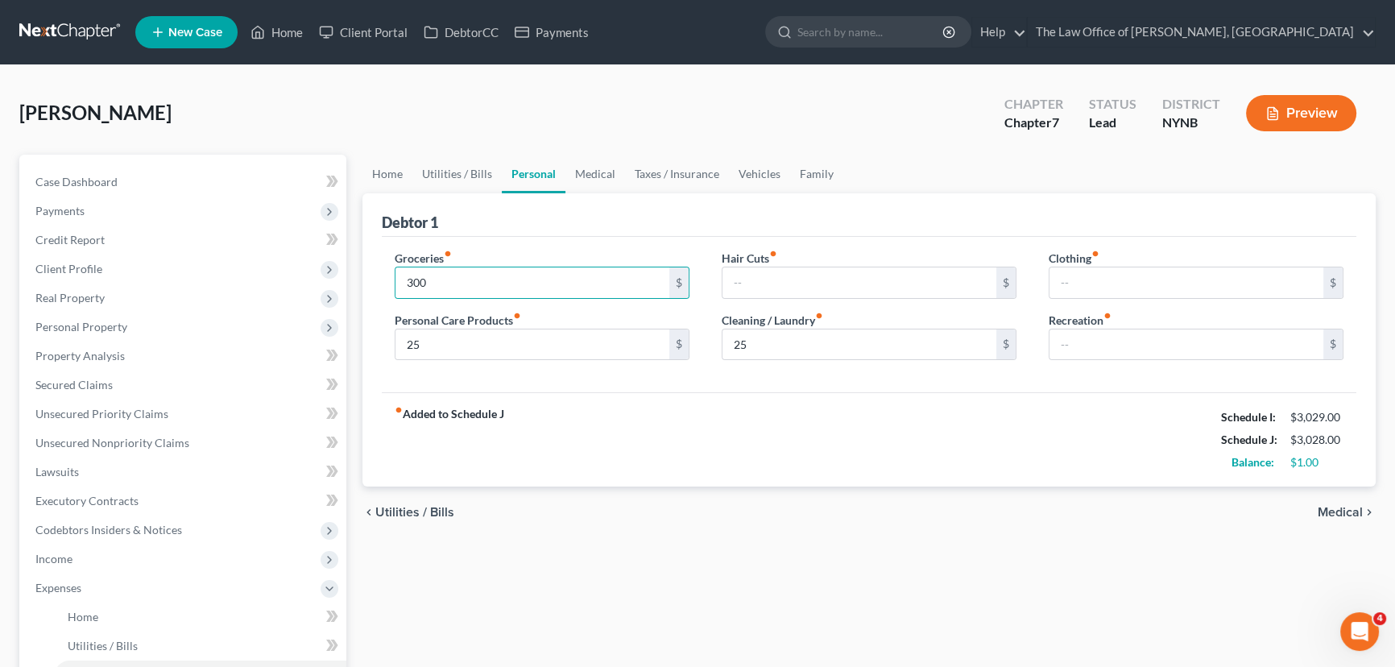
click at [514, 435] on div "fiber_manual_record Added to Schedule J Schedule I: $3,029.00 Schedule J: $3,02…" at bounding box center [869, 439] width 975 height 94
click at [60, 563] on span "Income" at bounding box center [53, 559] width 37 height 14
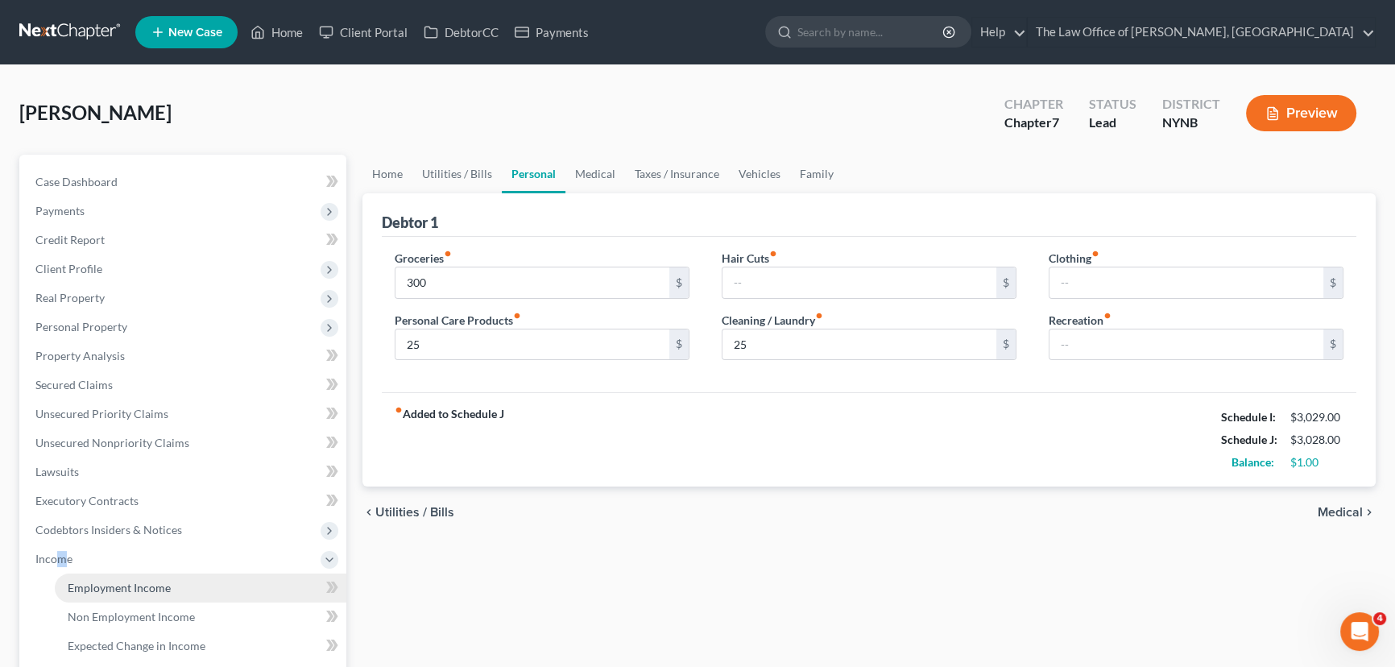
click at [151, 583] on span "Employment Income" at bounding box center [119, 588] width 103 height 14
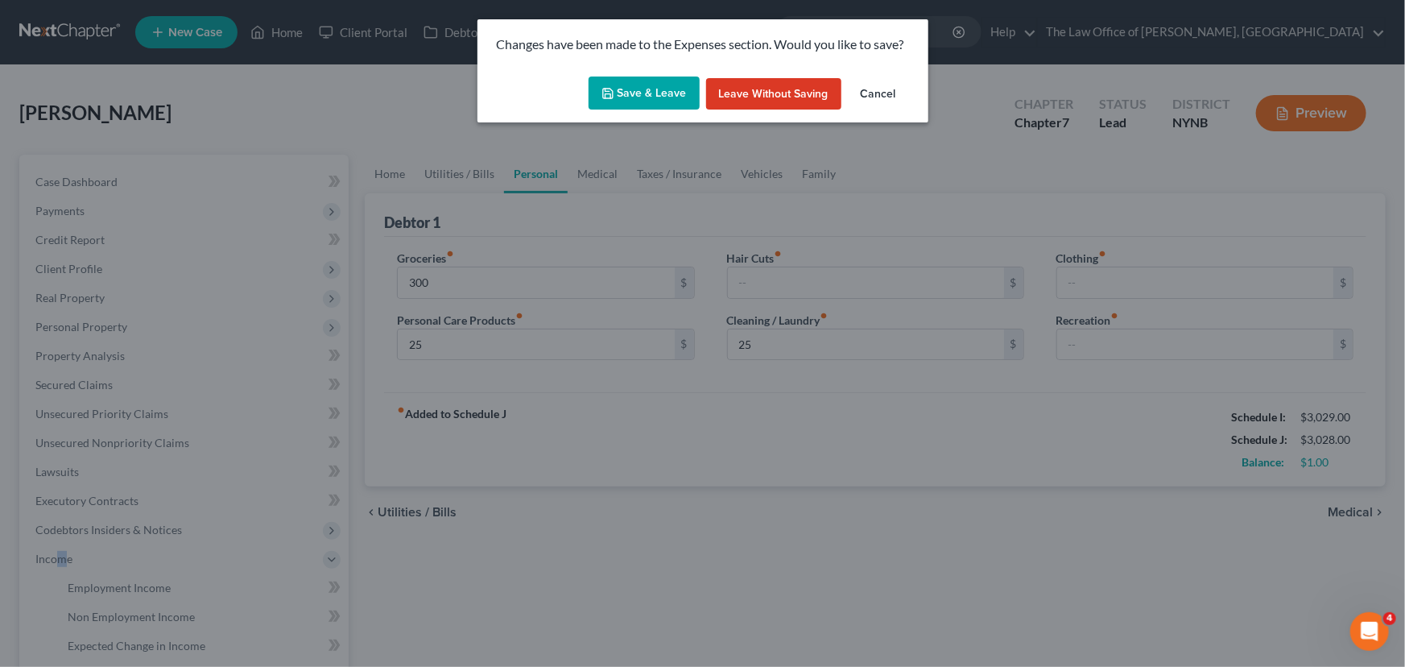
click at [669, 94] on button "Save & Leave" at bounding box center [644, 94] width 111 height 34
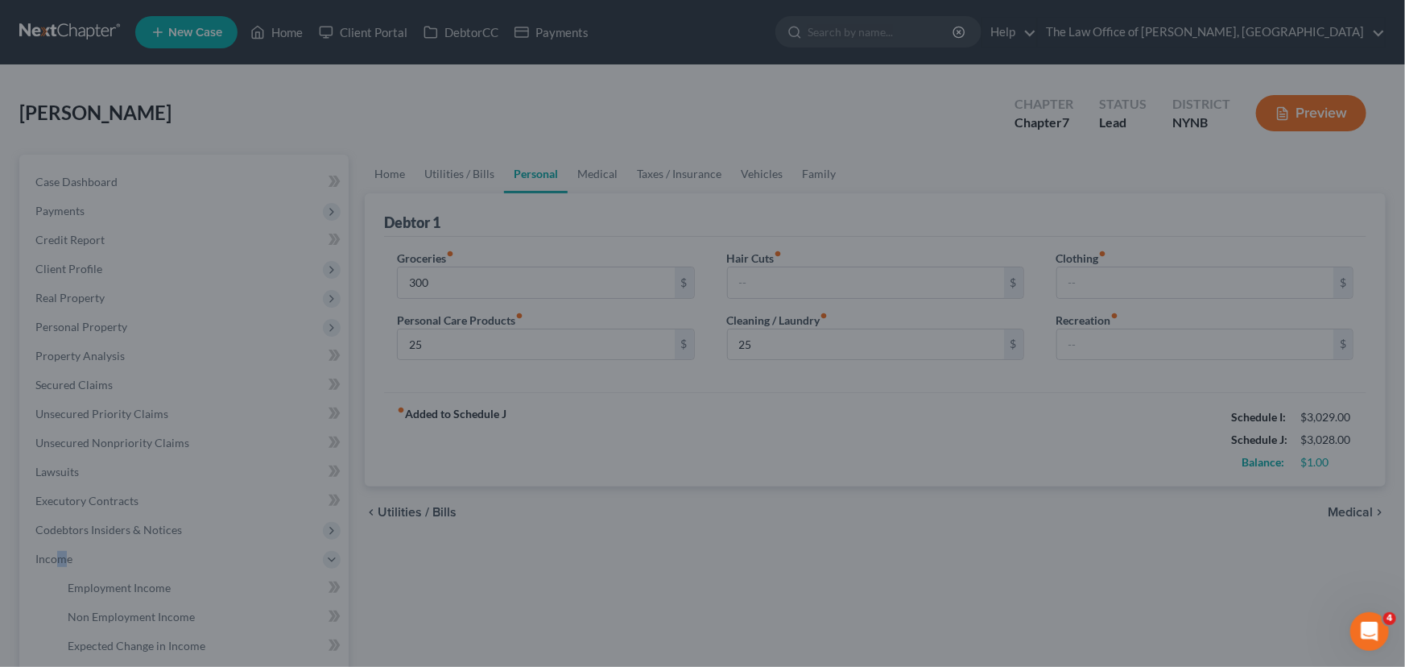
type input "300.00"
type input "25.00"
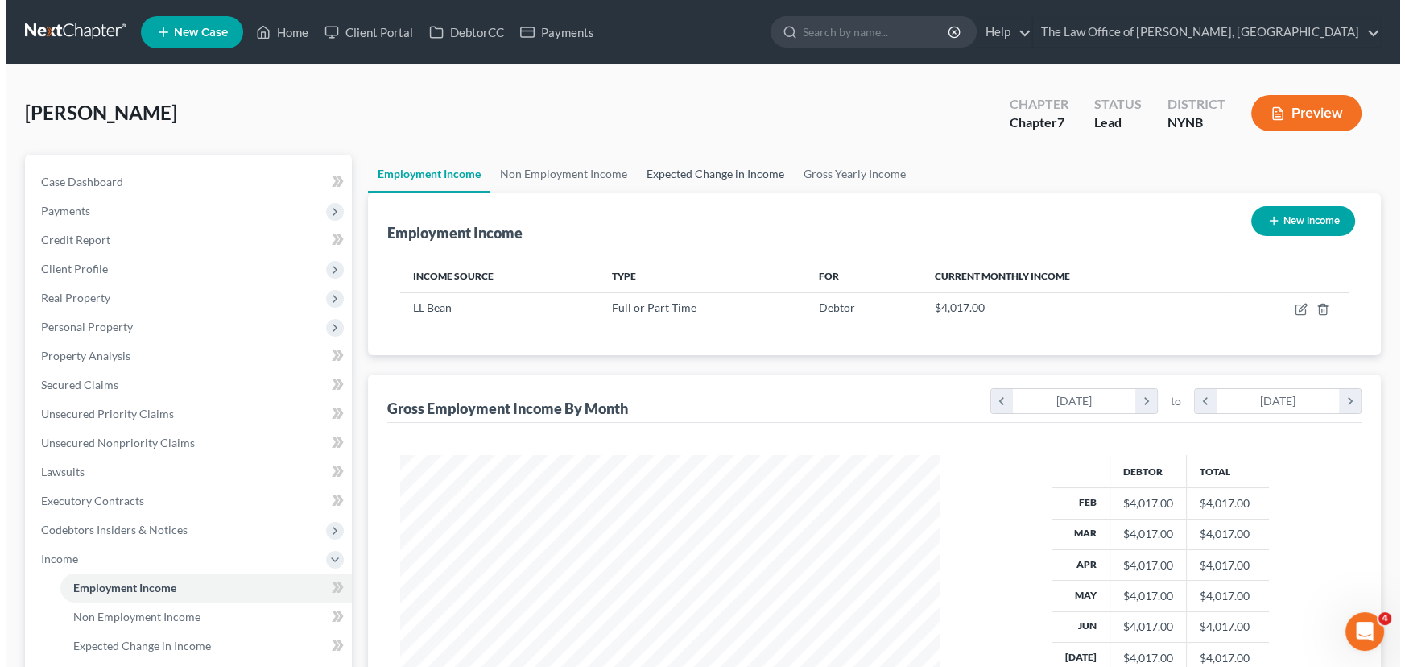
scroll to position [288, 572]
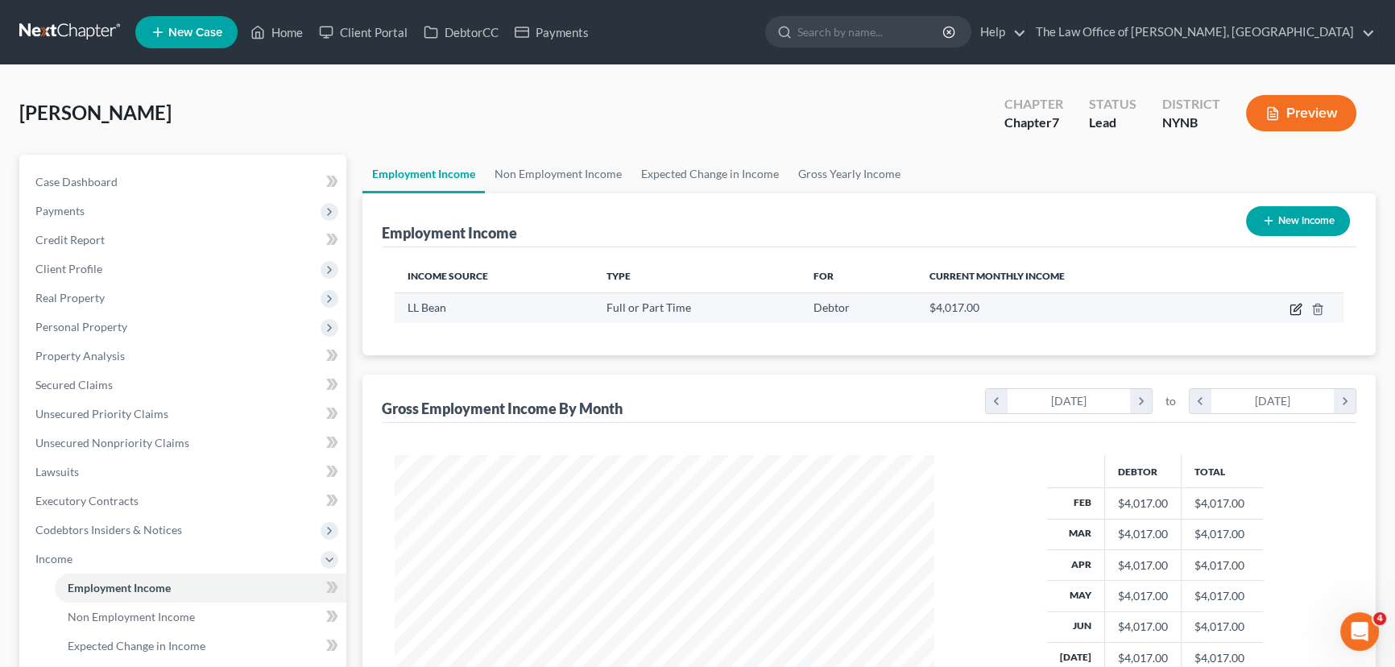
click at [1298, 311] on icon "button" at bounding box center [1296, 309] width 13 height 13
select select "0"
select select "35"
select select "3"
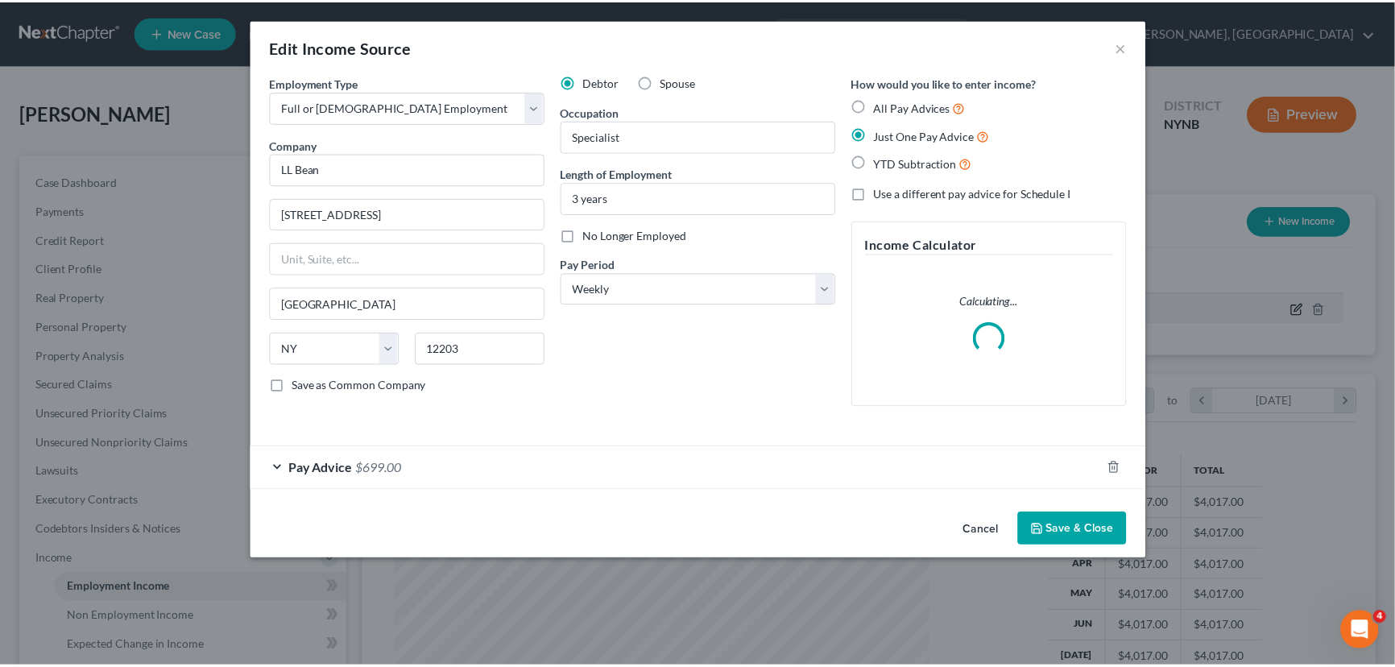
scroll to position [288, 577]
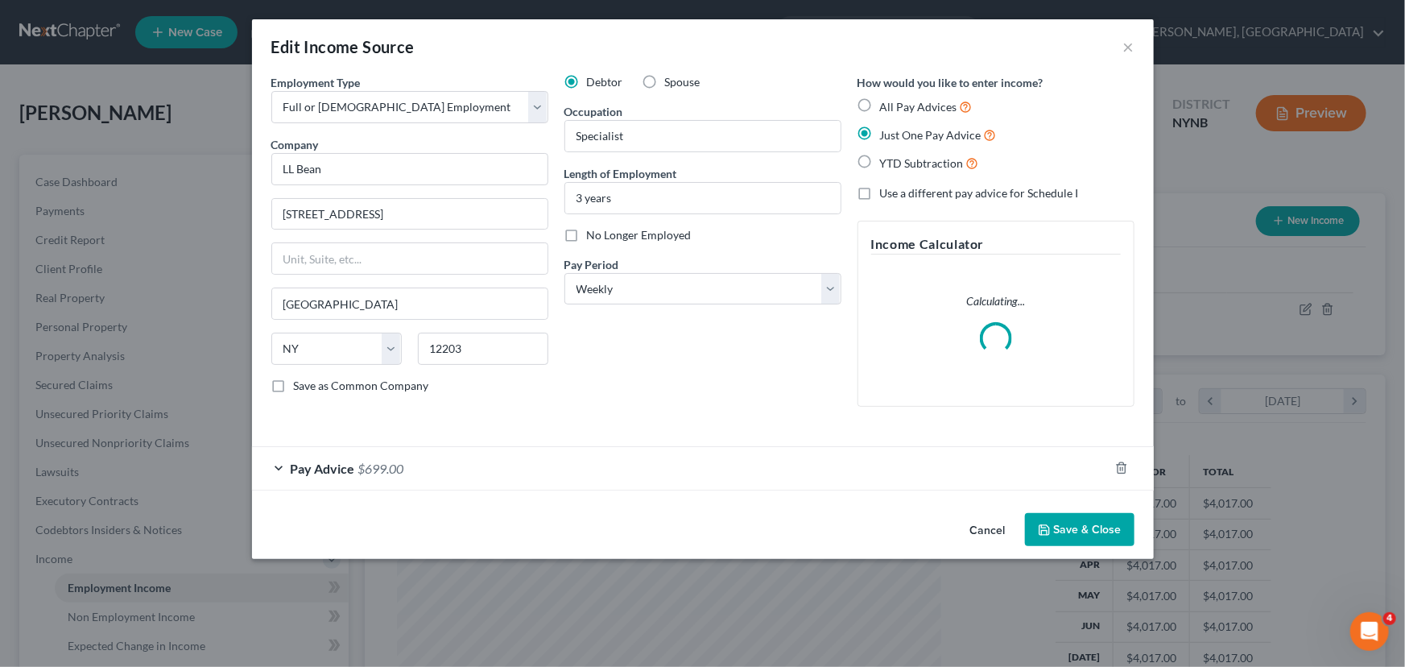
click at [1067, 533] on button "Save & Close" at bounding box center [1080, 530] width 110 height 34
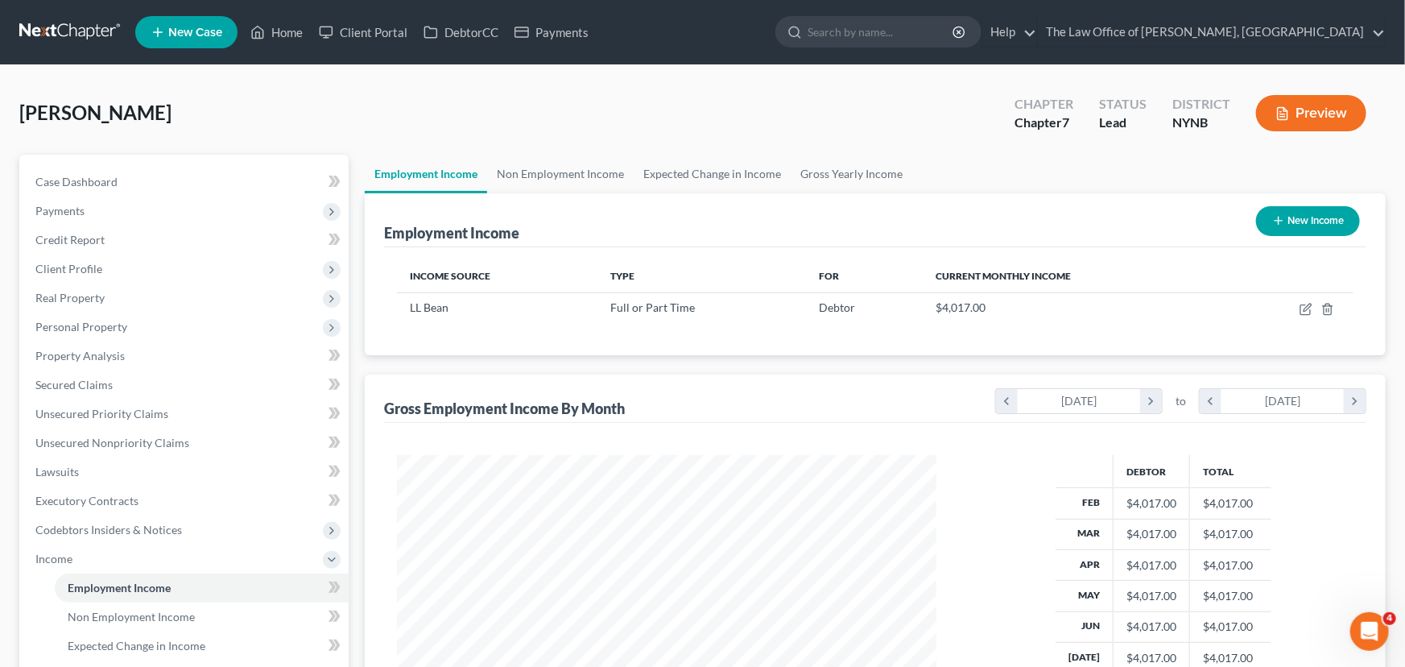
scroll to position [805152, 804868]
click at [1294, 304] on icon "button" at bounding box center [1296, 309] width 13 height 13
select select "0"
select select "35"
select select "3"
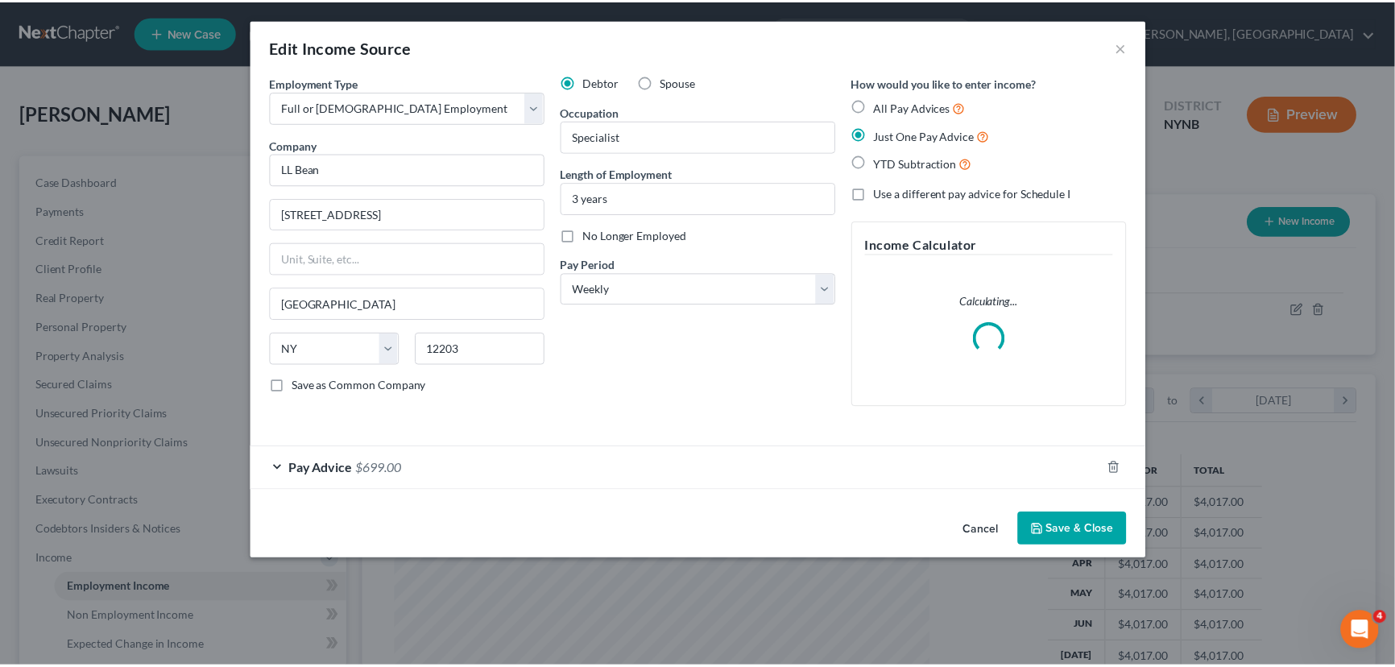
scroll to position [288, 577]
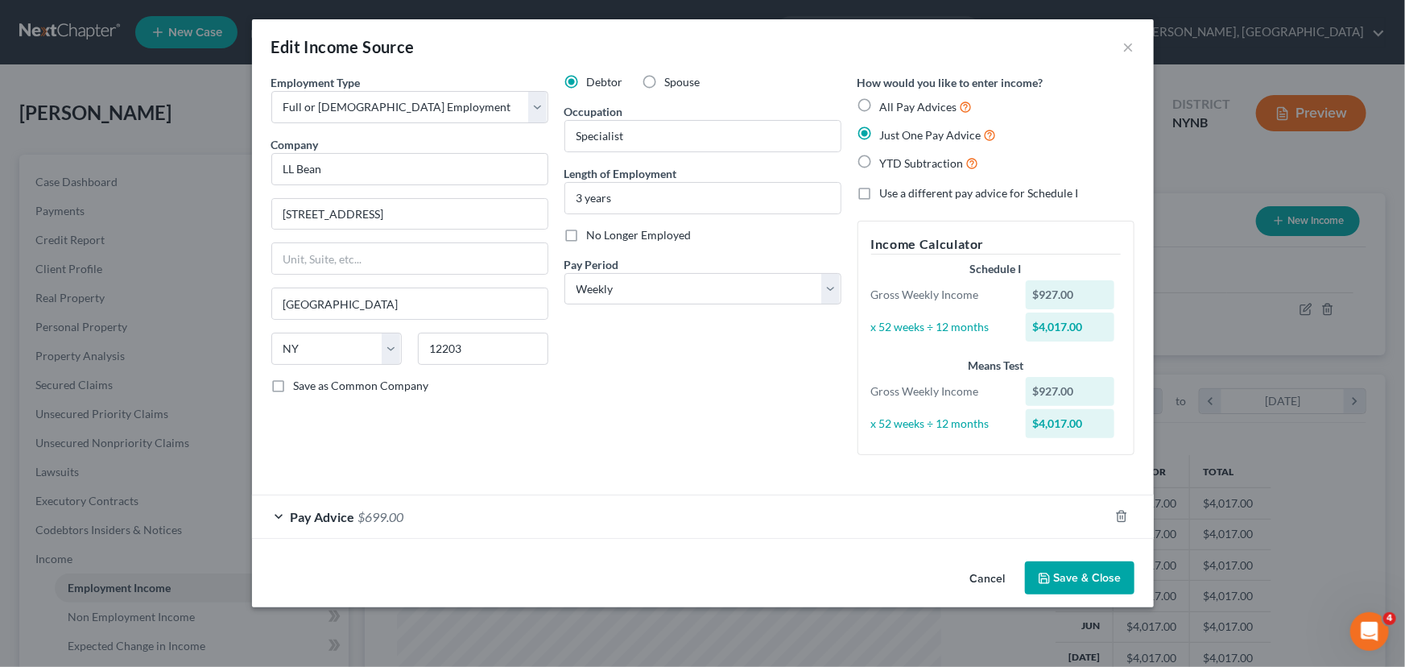
click at [1099, 587] on button "Save & Close" at bounding box center [1080, 578] width 110 height 34
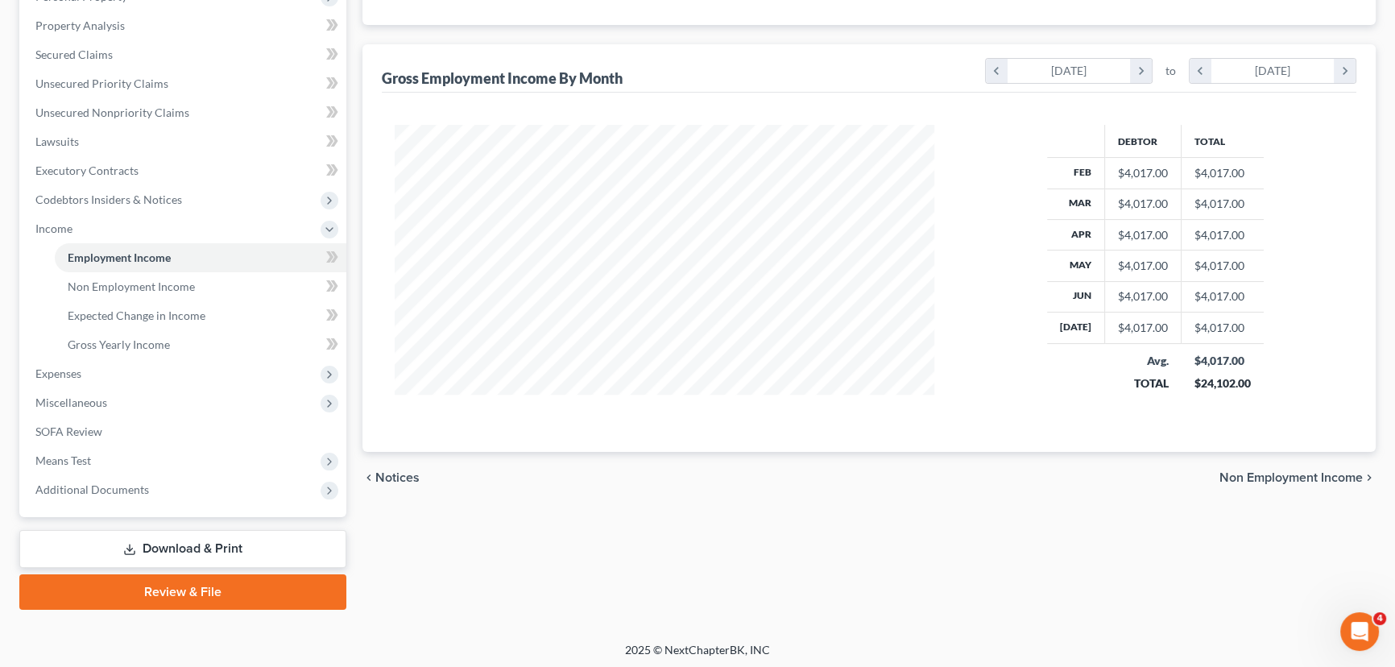
scroll to position [332, 0]
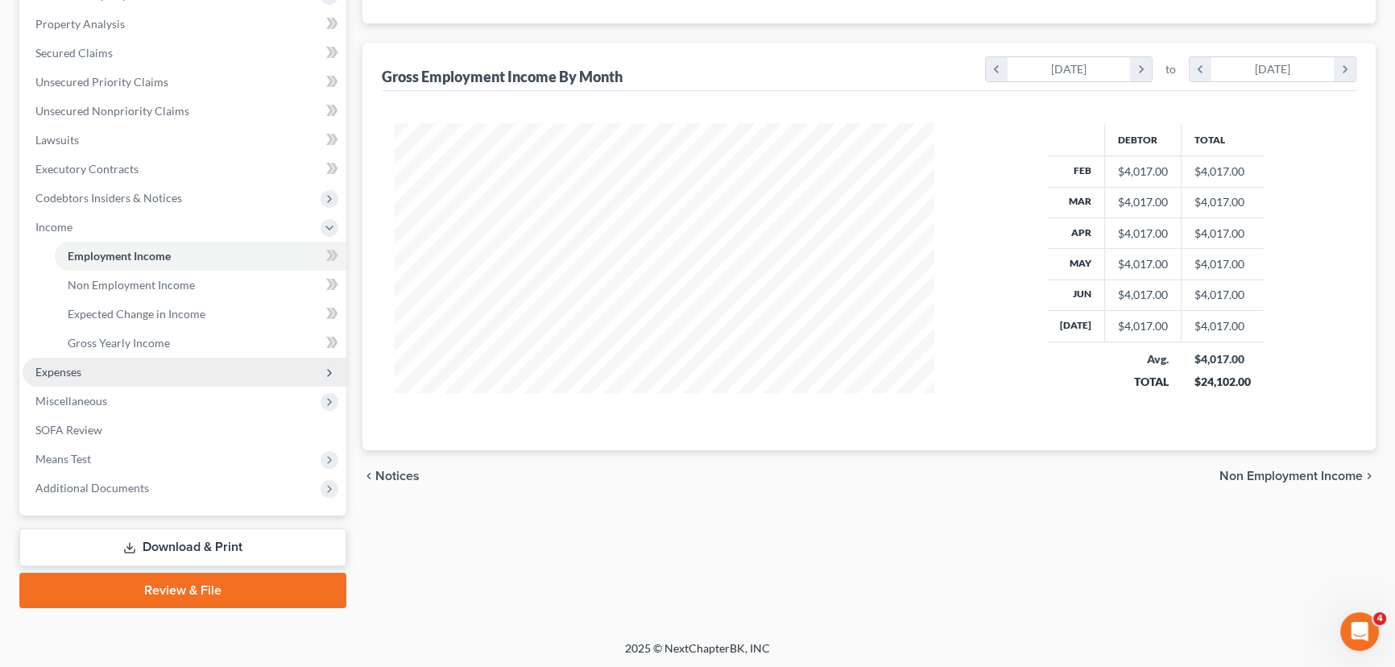
click at [77, 378] on span "Expenses" at bounding box center [185, 372] width 324 height 29
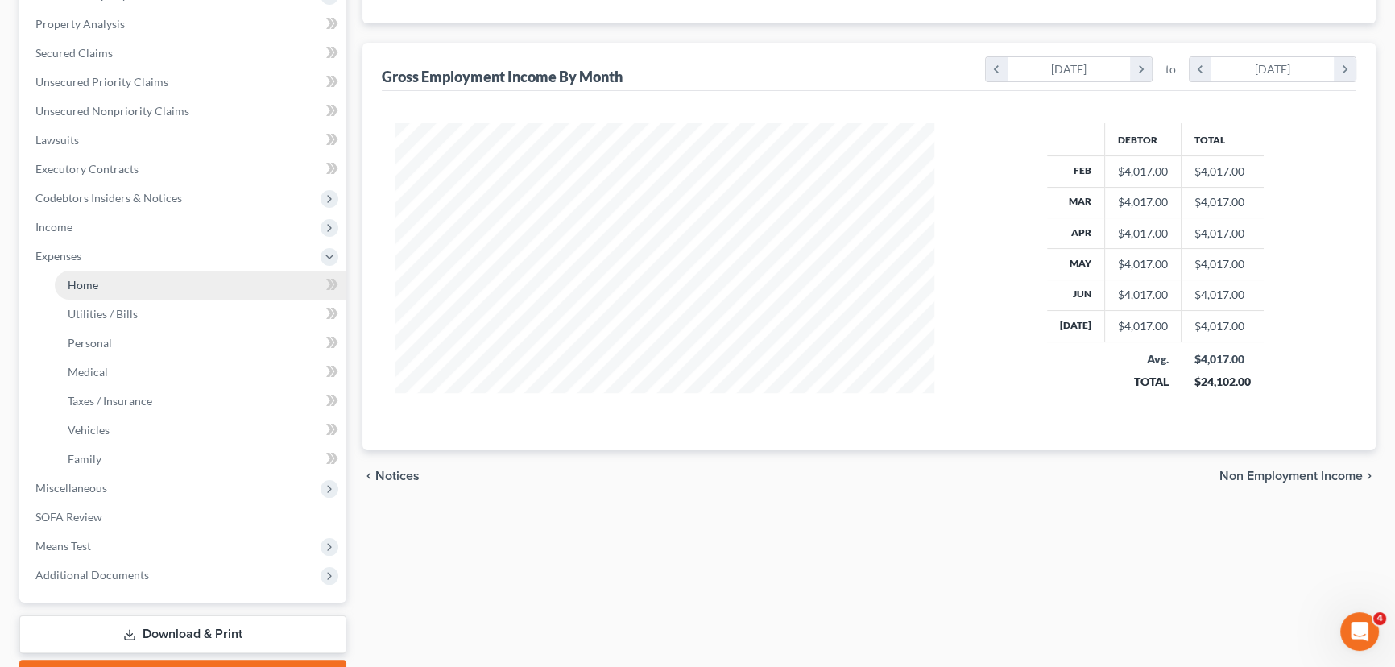
click at [142, 289] on link "Home" at bounding box center [201, 285] width 292 height 29
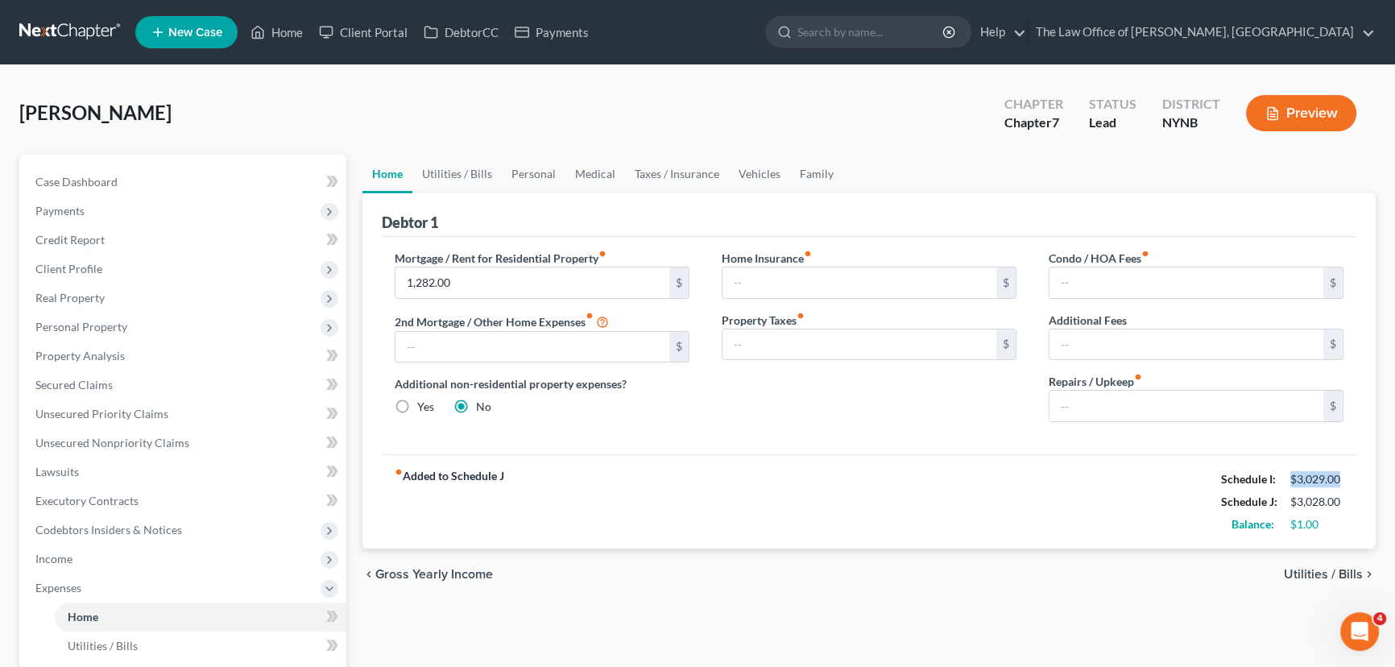
drag, startPoint x: 1348, startPoint y: 476, endPoint x: 1276, endPoint y: 467, distance: 73.0
click at [1276, 468] on div "Schedule I: $3,029.00" at bounding box center [1282, 479] width 139 height 23
click at [753, 173] on link "Vehicles" at bounding box center [759, 174] width 61 height 39
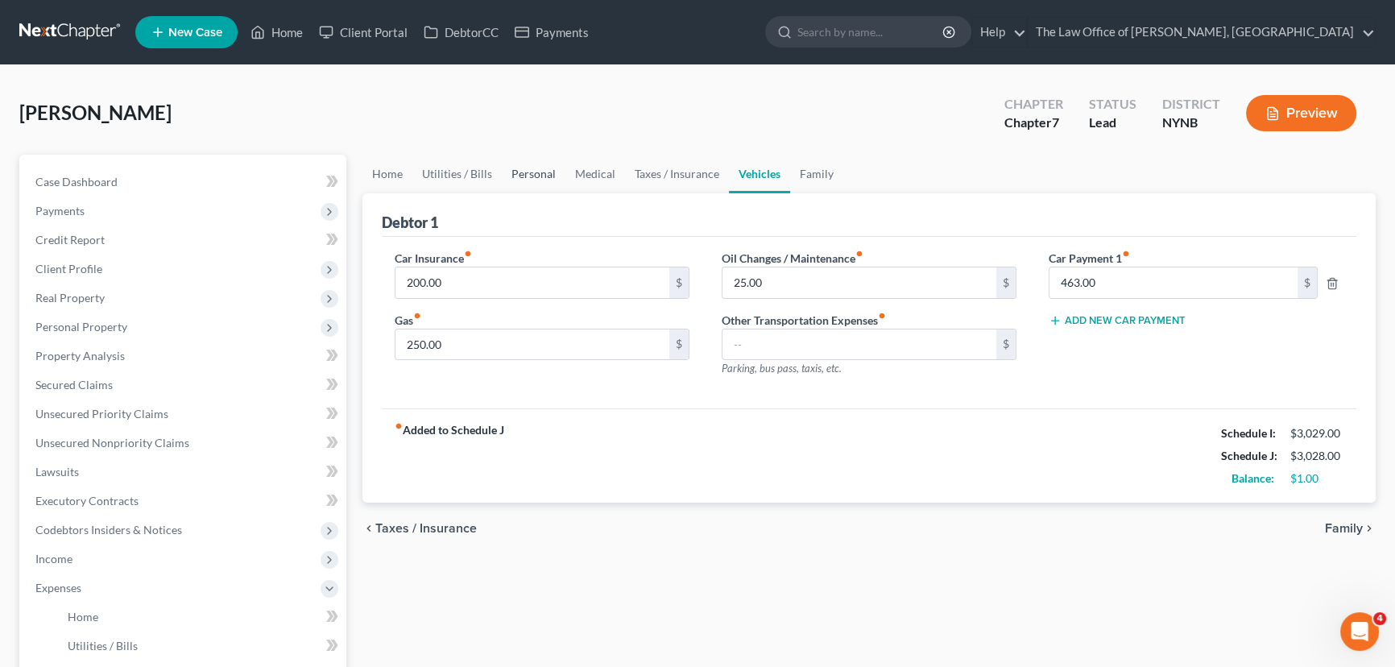
click at [535, 168] on link "Personal" at bounding box center [534, 174] width 64 height 39
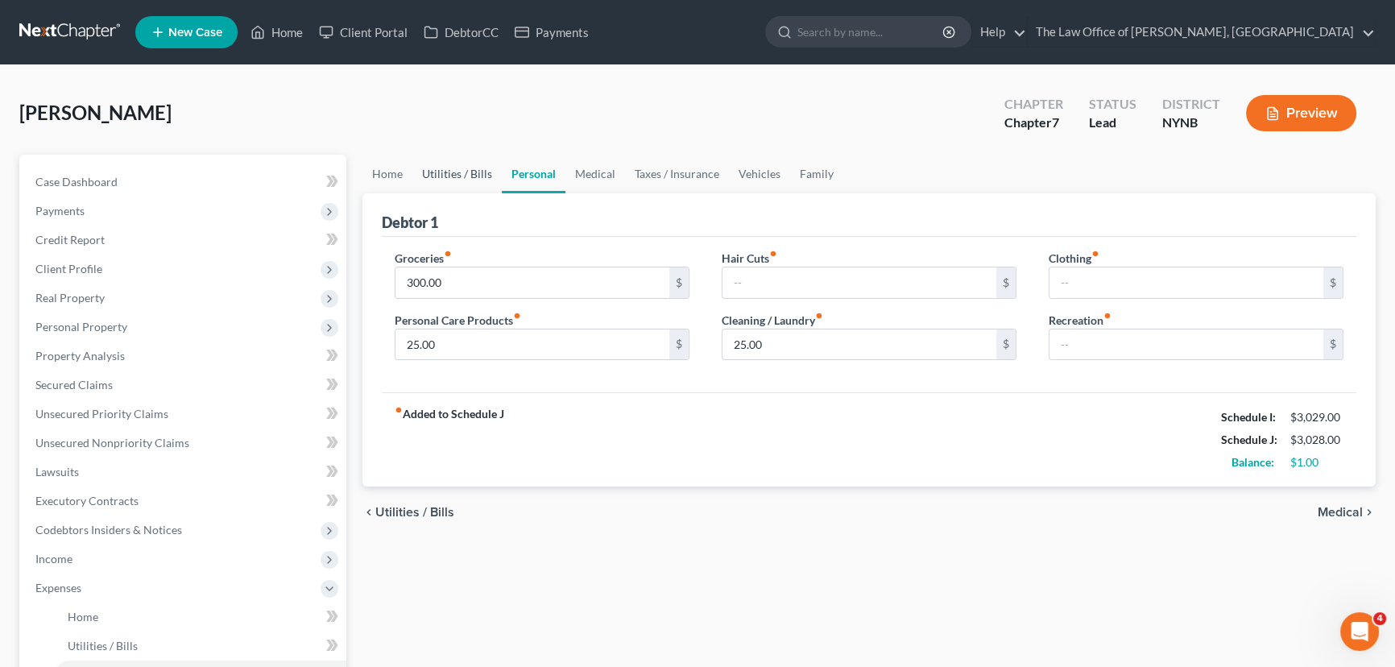
click at [466, 168] on link "Utilities / Bills" at bounding box center [456, 174] width 89 height 39
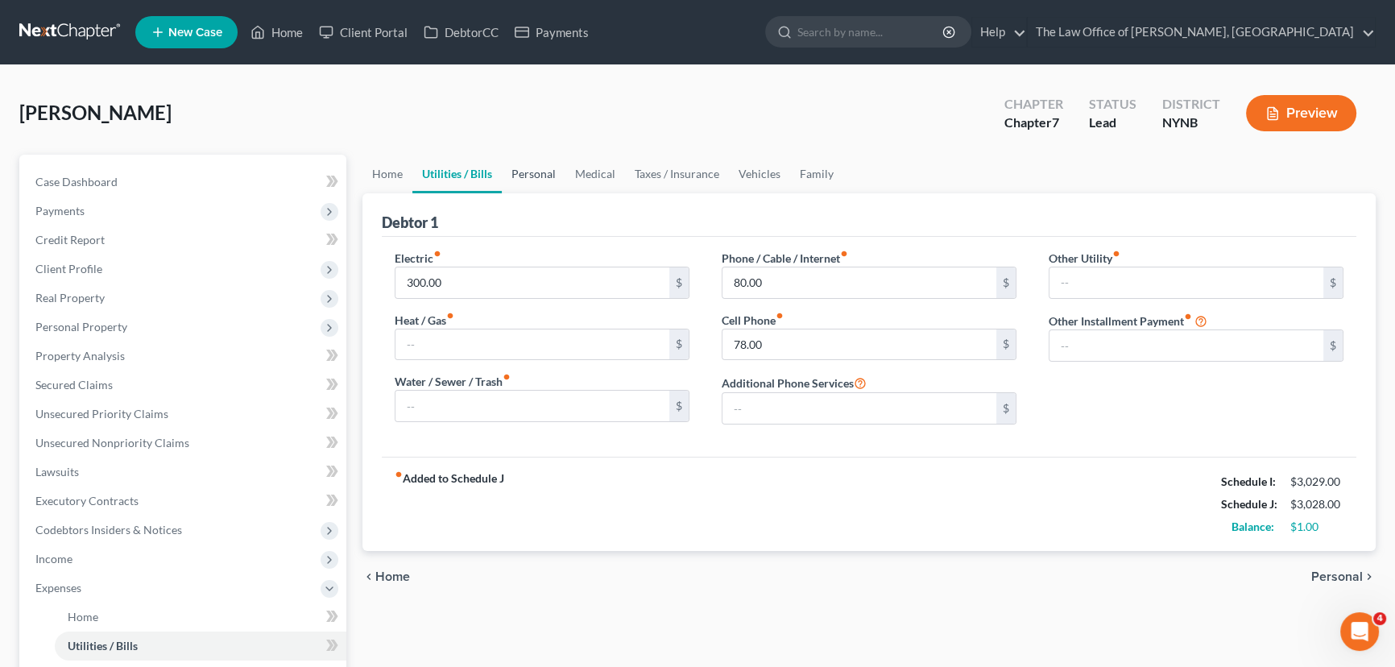
click at [545, 174] on link "Personal" at bounding box center [534, 174] width 64 height 39
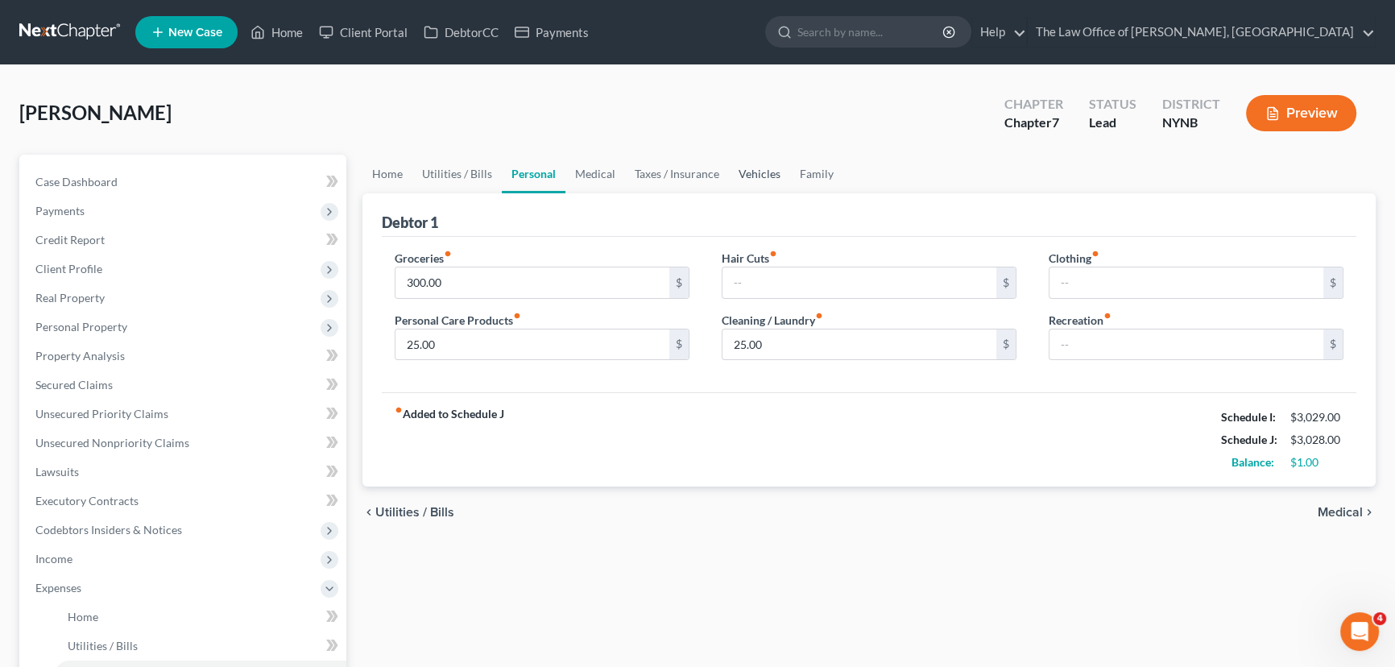
click at [772, 172] on link "Vehicles" at bounding box center [759, 174] width 61 height 39
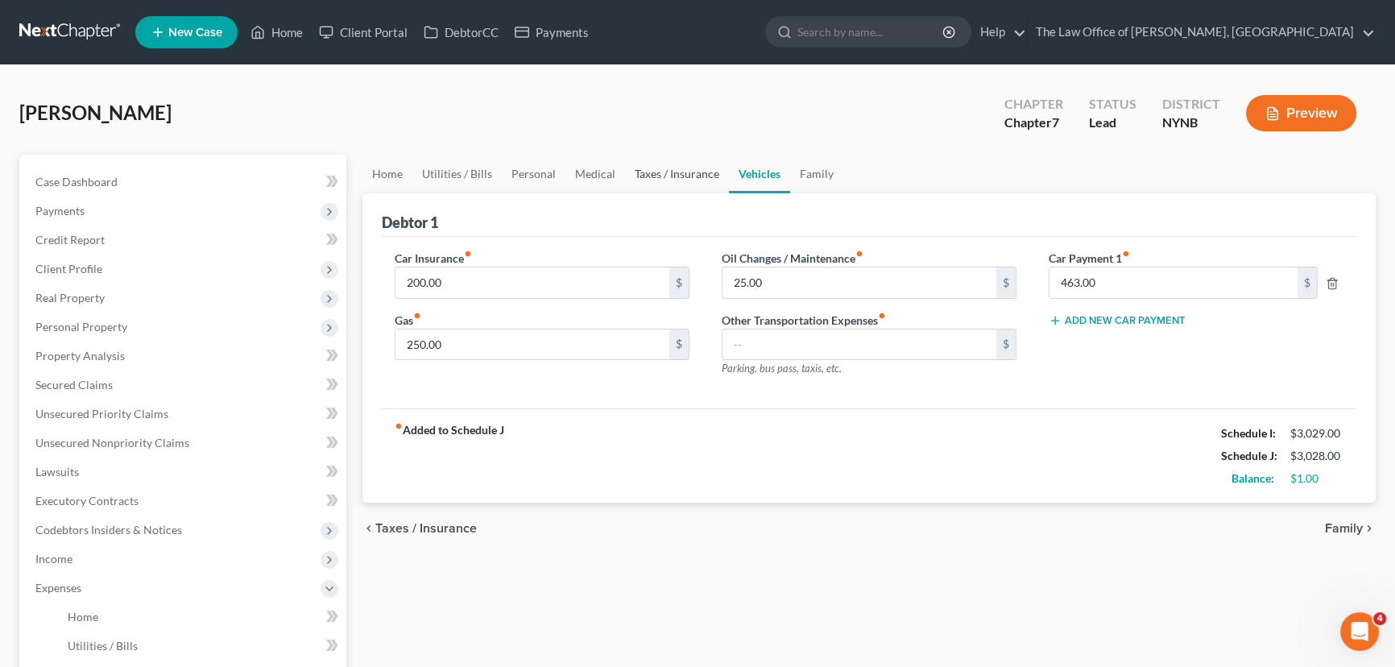
click at [669, 182] on link "Taxes / Insurance" at bounding box center [677, 174] width 104 height 39
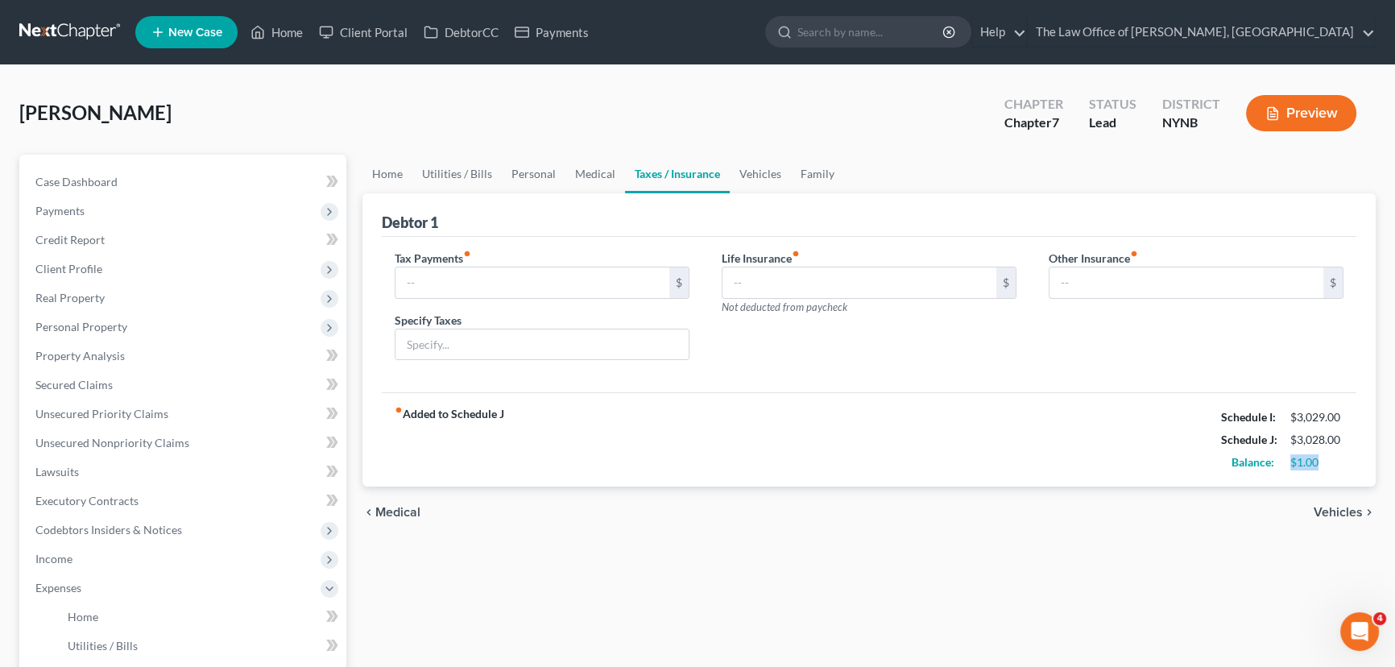
drag, startPoint x: 1335, startPoint y: 463, endPoint x: 1274, endPoint y: 465, distance: 60.4
click at [1277, 465] on div "Balance: $1.00" at bounding box center [1282, 462] width 139 height 23
click at [586, 176] on link "Medical" at bounding box center [595, 174] width 60 height 39
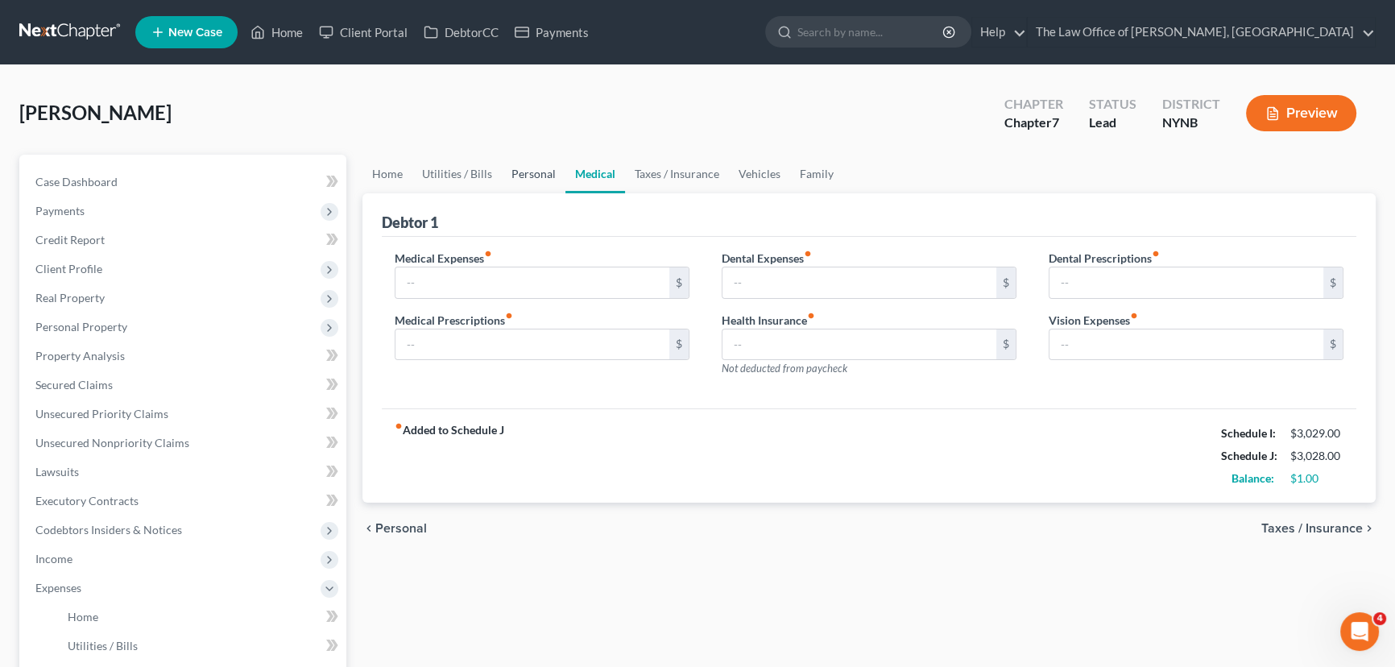
click at [524, 174] on link "Personal" at bounding box center [534, 174] width 64 height 39
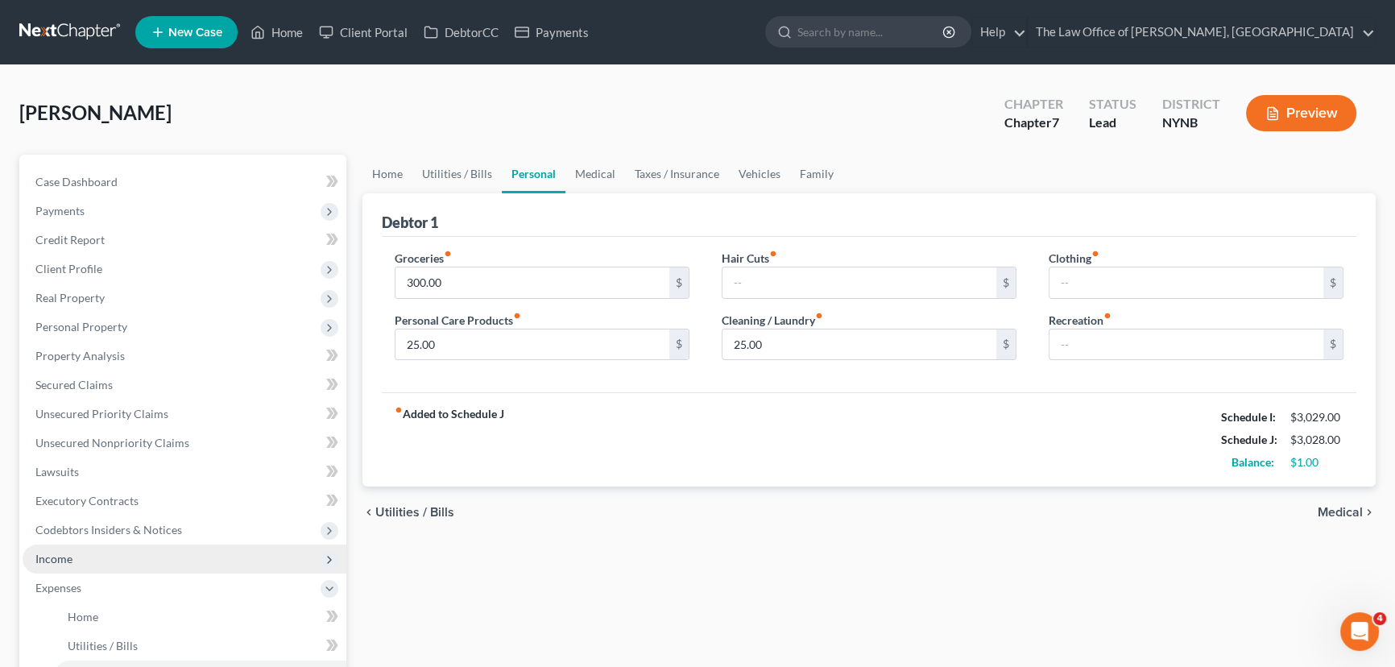
click at [76, 564] on span "Income" at bounding box center [185, 558] width 324 height 29
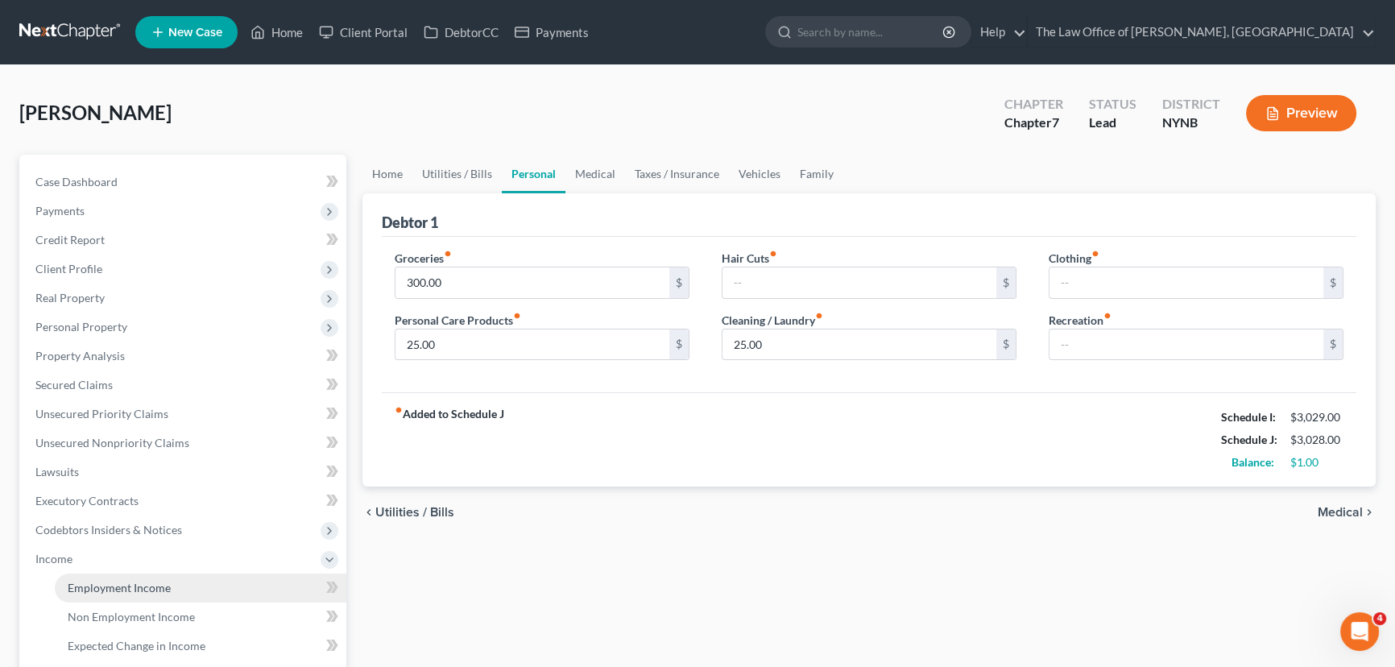
click at [86, 586] on span "Employment Income" at bounding box center [119, 588] width 103 height 14
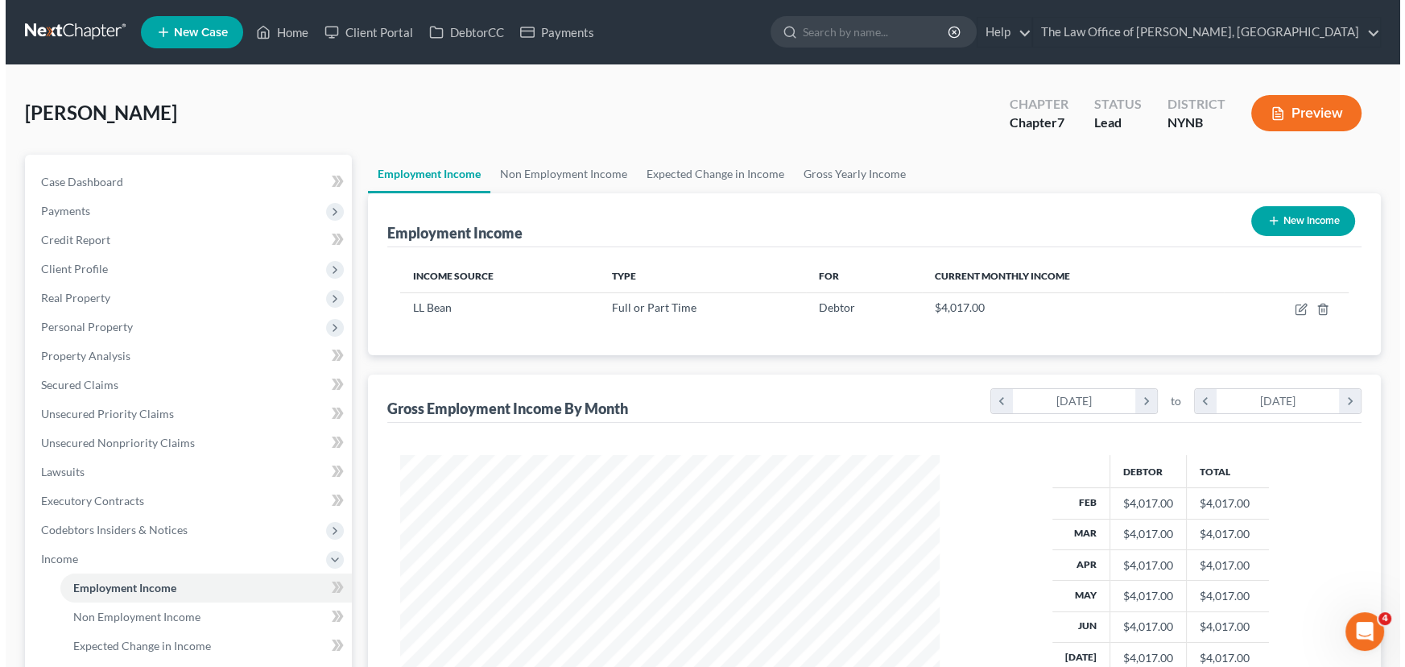
scroll to position [288, 572]
click at [1283, 213] on button "New Income" at bounding box center [1298, 221] width 104 height 30
select select "0"
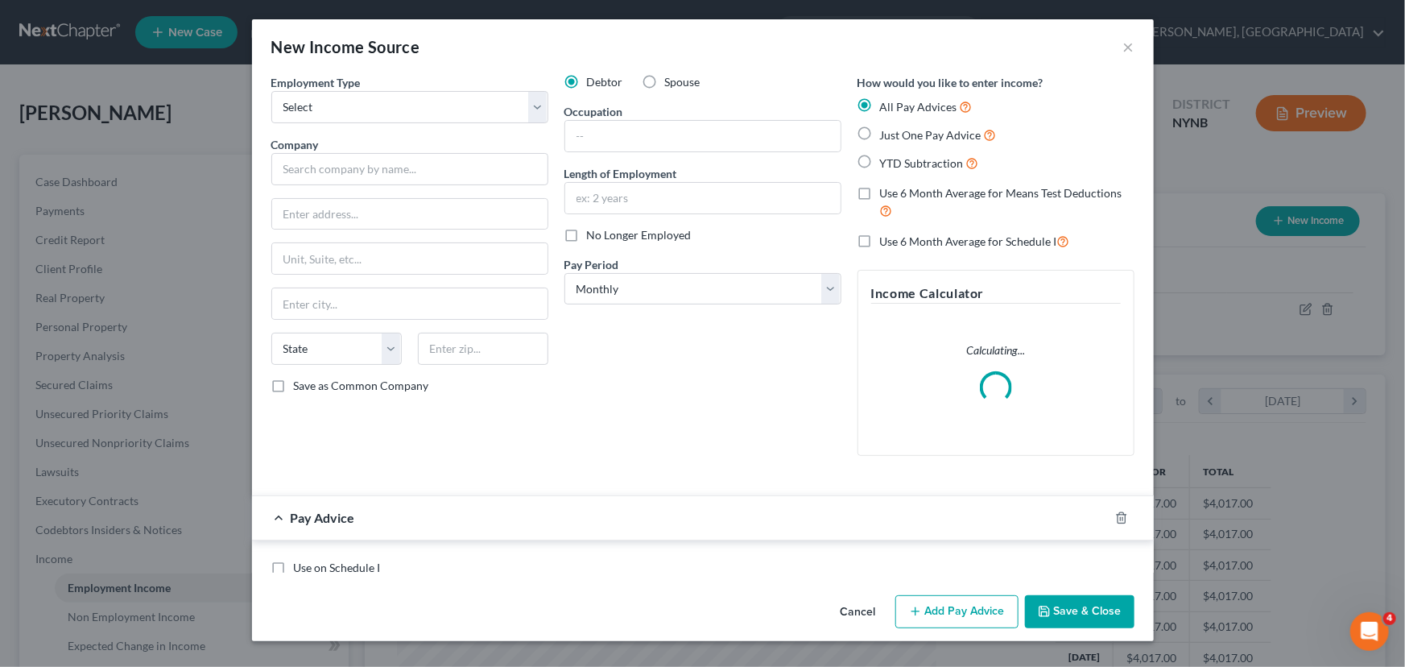
scroll to position [288, 577]
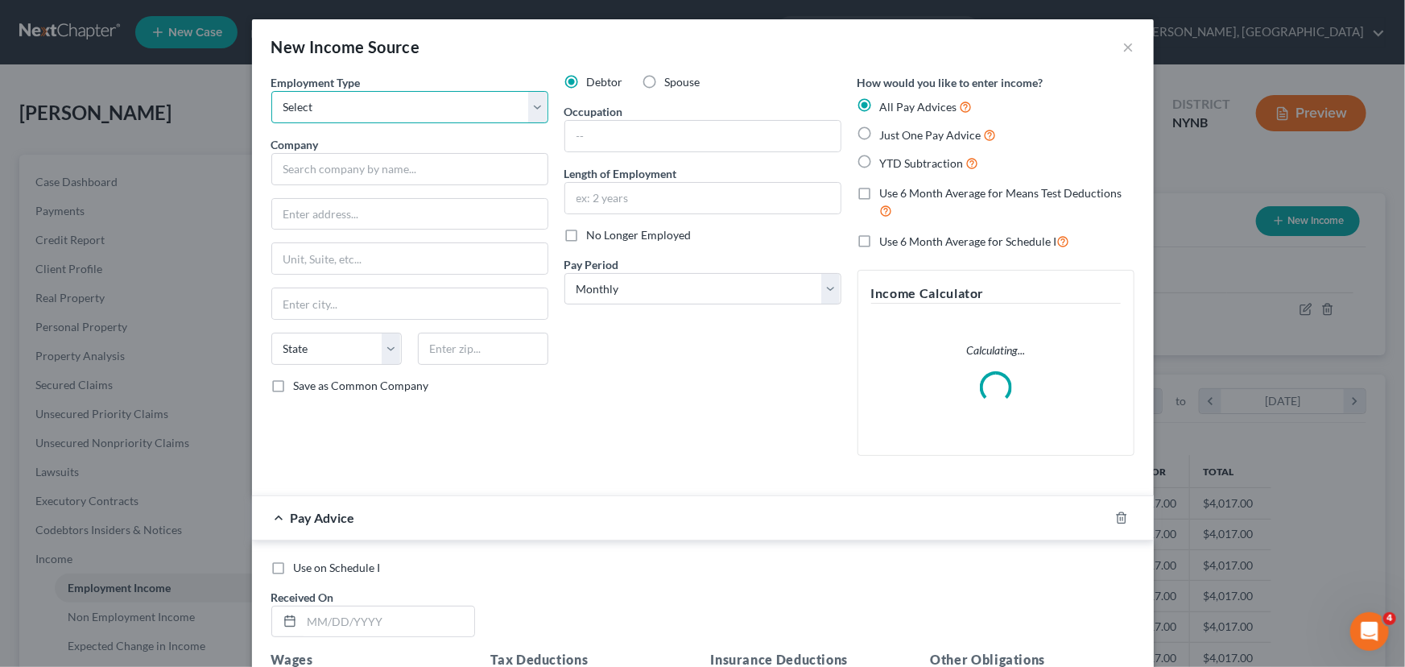
click at [391, 106] on select "Select Full or Part Time Employment Self Employment" at bounding box center [409, 107] width 277 height 32
select select "0"
click at [271, 91] on select "Select Full or Part Time Employment Self Employment" at bounding box center [409, 107] width 277 height 32
click at [321, 168] on input "text" at bounding box center [409, 169] width 277 height 32
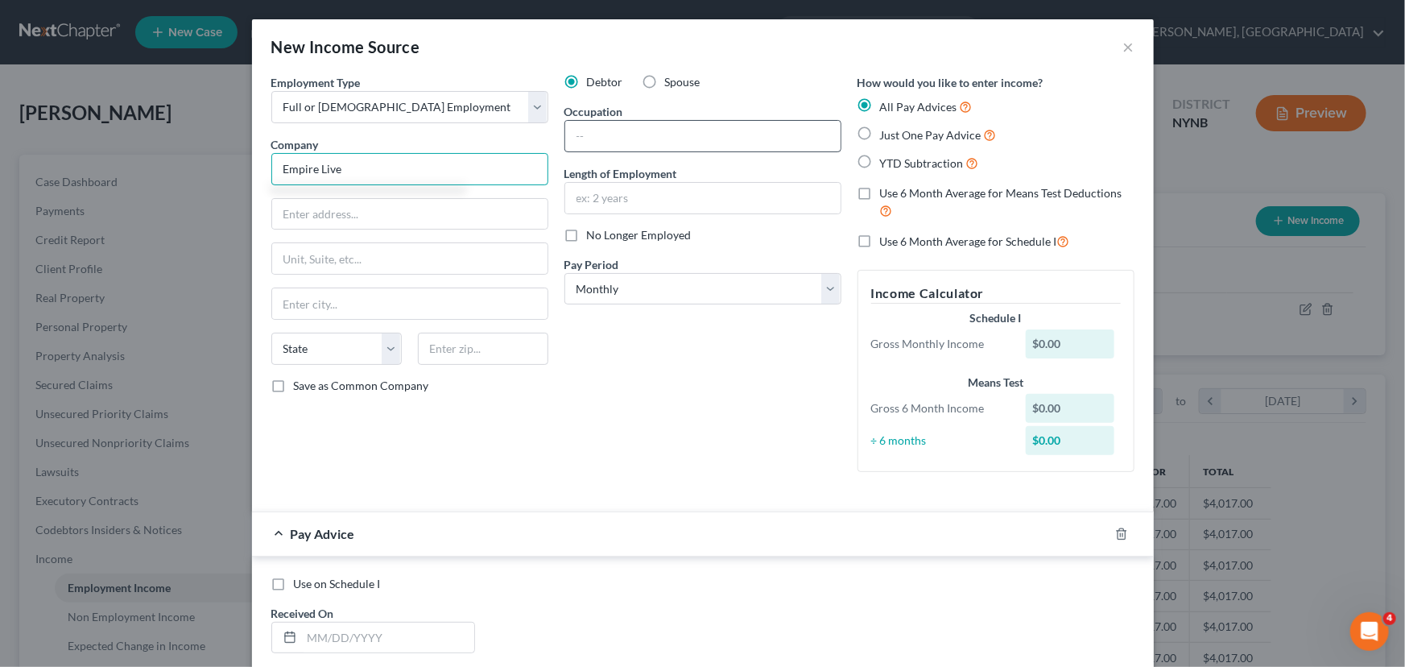
type input "Empire Live"
click at [608, 141] on input "text" at bounding box center [702, 136] width 275 height 31
type input "Manager"
click at [601, 209] on input "text" at bounding box center [702, 198] width 275 height 31
click at [445, 222] on input "text" at bounding box center [409, 214] width 275 height 31
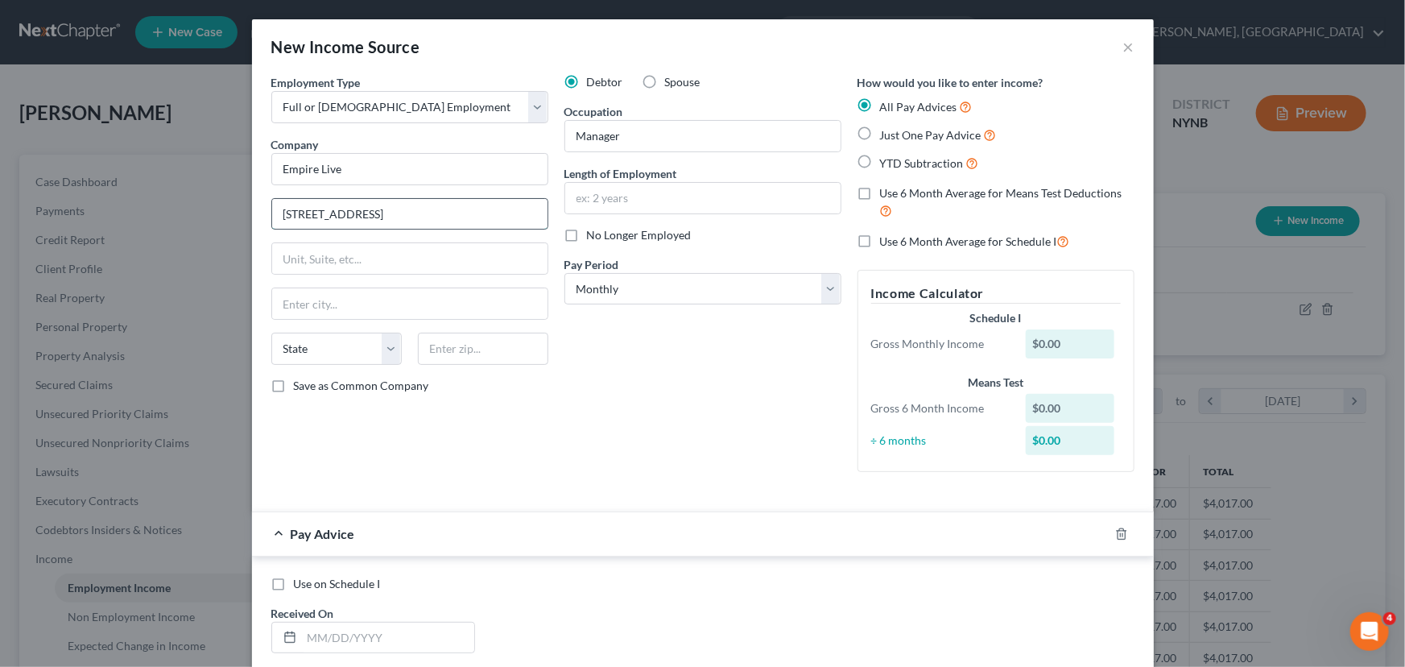
click at [305, 211] on input "93 Nnorth pearl Street" at bounding box center [409, 214] width 275 height 31
type input "93 North pearl Street"
click at [622, 192] on input "text" at bounding box center [702, 198] width 275 height 31
click at [880, 139] on label "Just One Pay Advice" at bounding box center [938, 135] width 117 height 19
click at [887, 136] on input "Just One Pay Advice" at bounding box center [892, 131] width 10 height 10
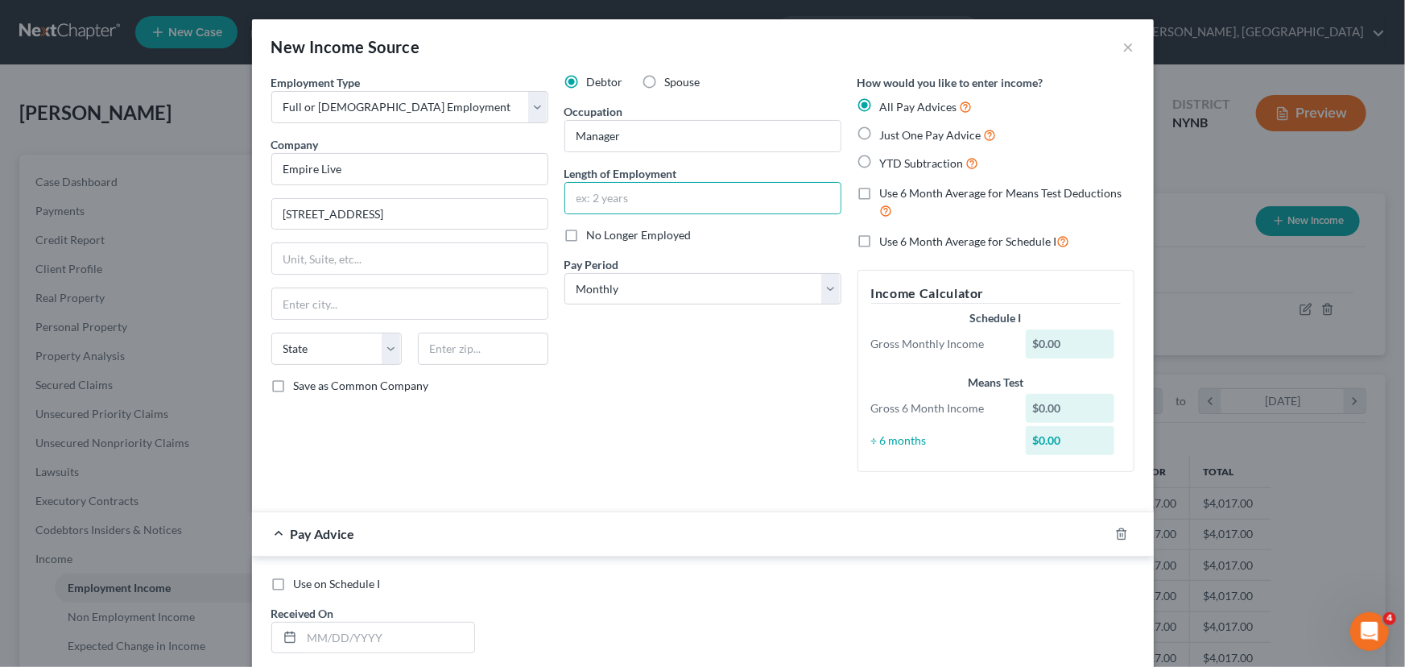
radio input "true"
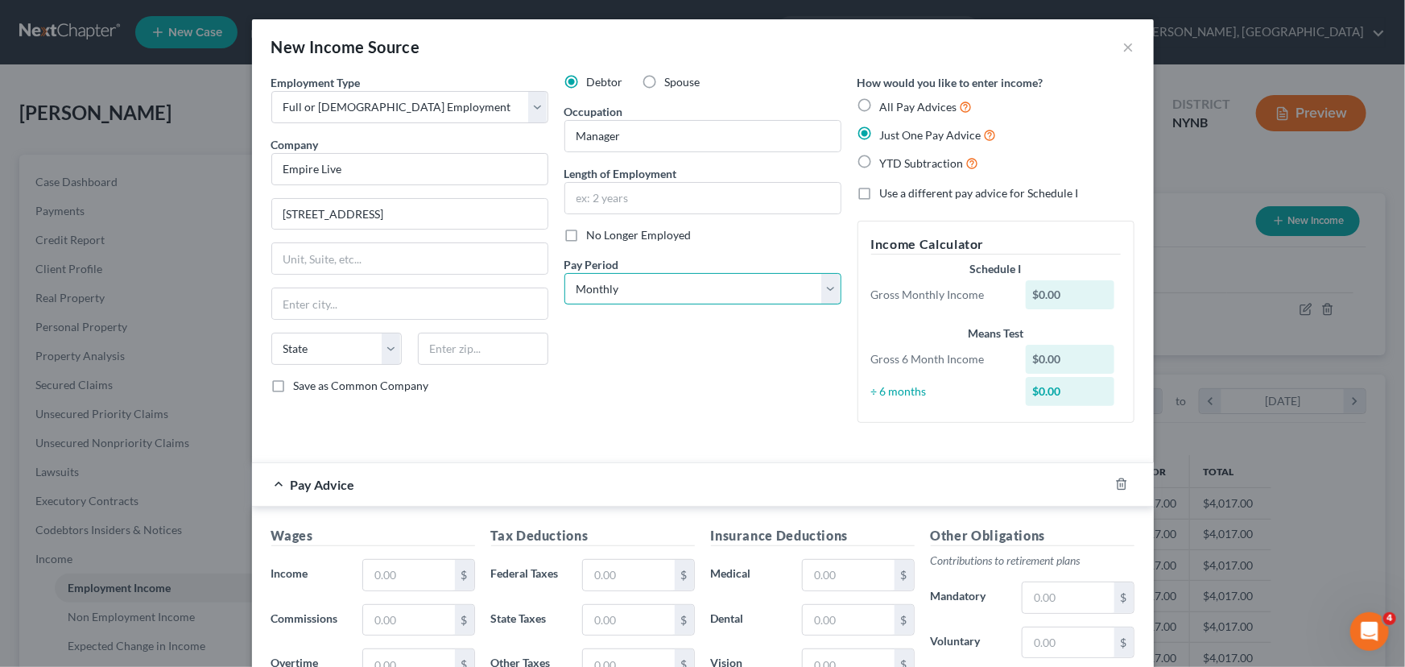
drag, startPoint x: 687, startPoint y: 284, endPoint x: 645, endPoint y: 304, distance: 46.1
click at [685, 286] on select "Select Monthly Twice Monthly Every Other Week Weekly" at bounding box center [703, 289] width 277 height 32
select select "3"
click at [565, 273] on select "Select Monthly Twice Monthly Every Other Week Weekly" at bounding box center [703, 289] width 277 height 32
click at [620, 196] on input "text" at bounding box center [702, 198] width 275 height 31
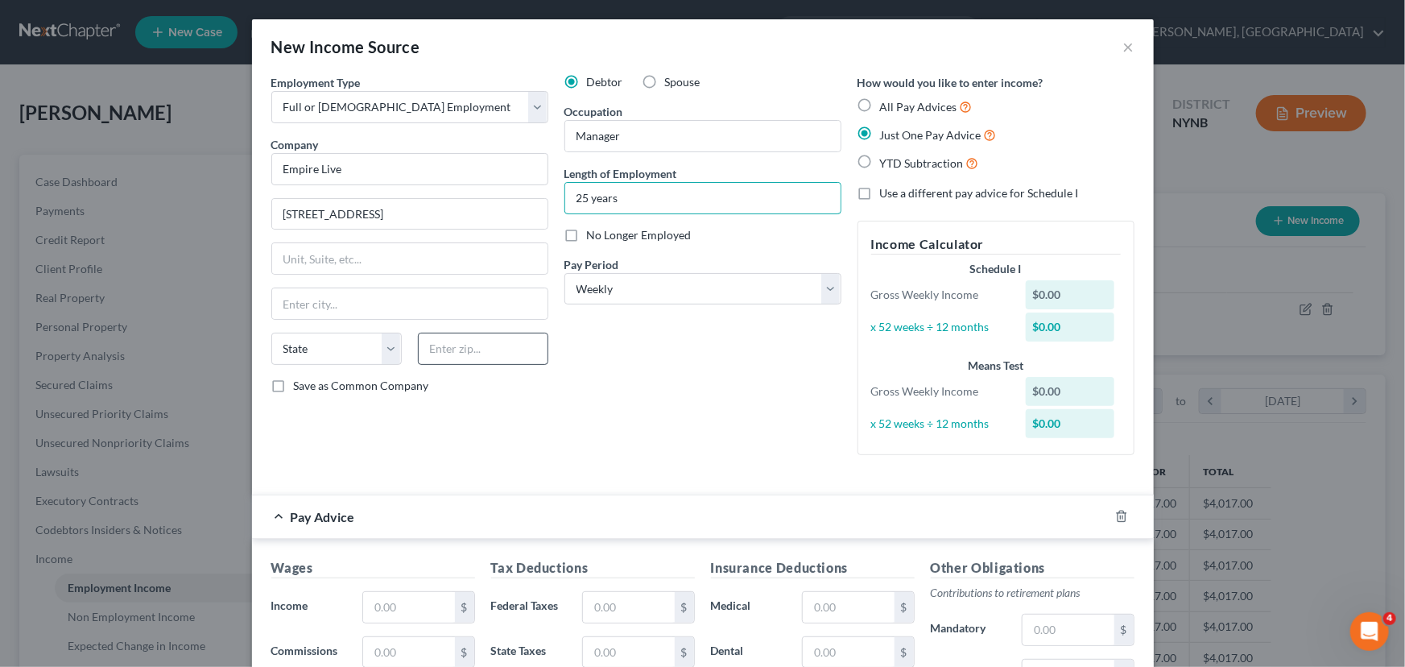
type input "25 years"
click at [443, 333] on input "text" at bounding box center [483, 349] width 130 height 32
type input "12206"
type input "[GEOGRAPHIC_DATA]"
select select "35"
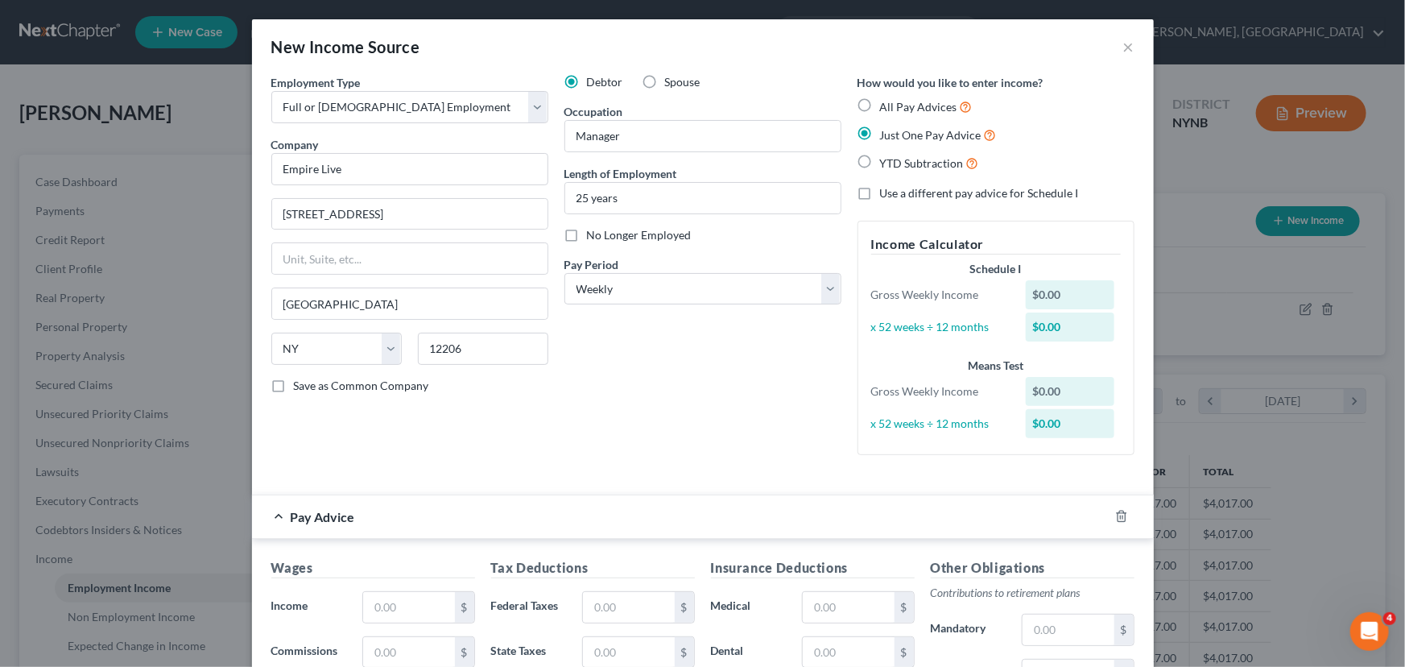
click at [735, 419] on div "Debtor Spouse Occupation Manager Length of Employment 25 years No Longer Employ…" at bounding box center [703, 271] width 293 height 394
click at [383, 606] on input "text" at bounding box center [408, 607] width 91 height 31
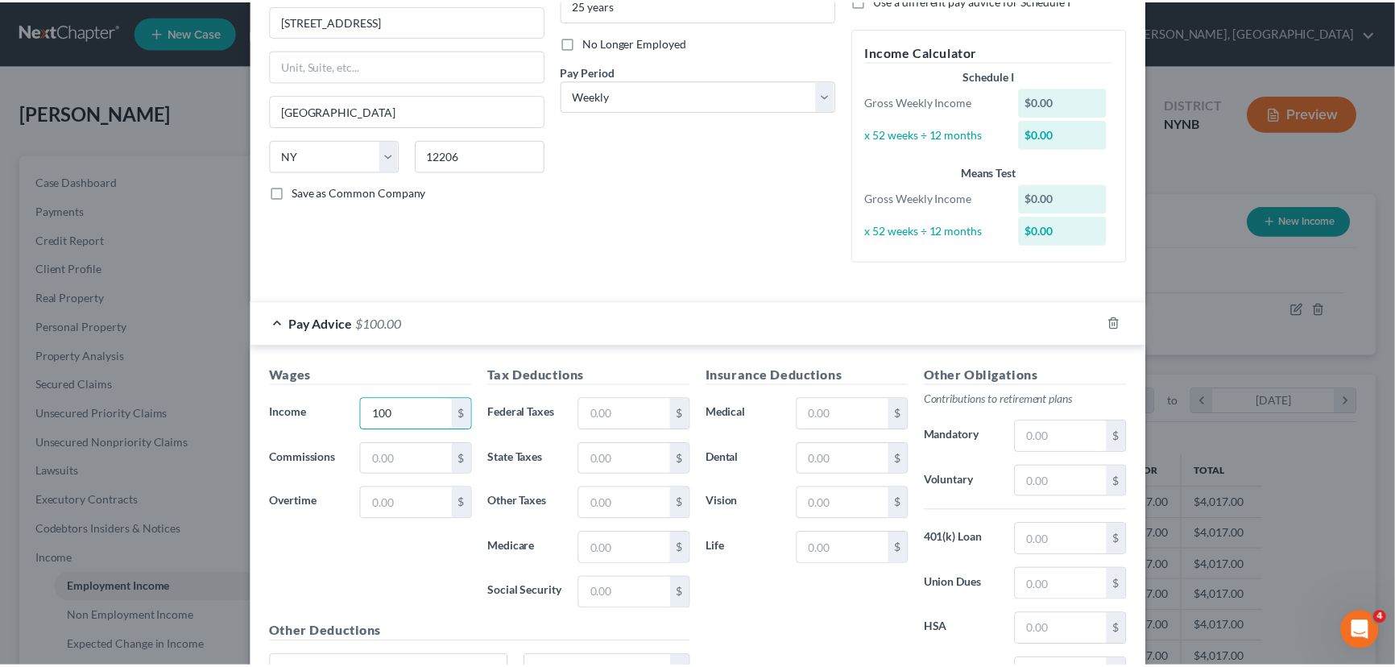
scroll to position [352, 0]
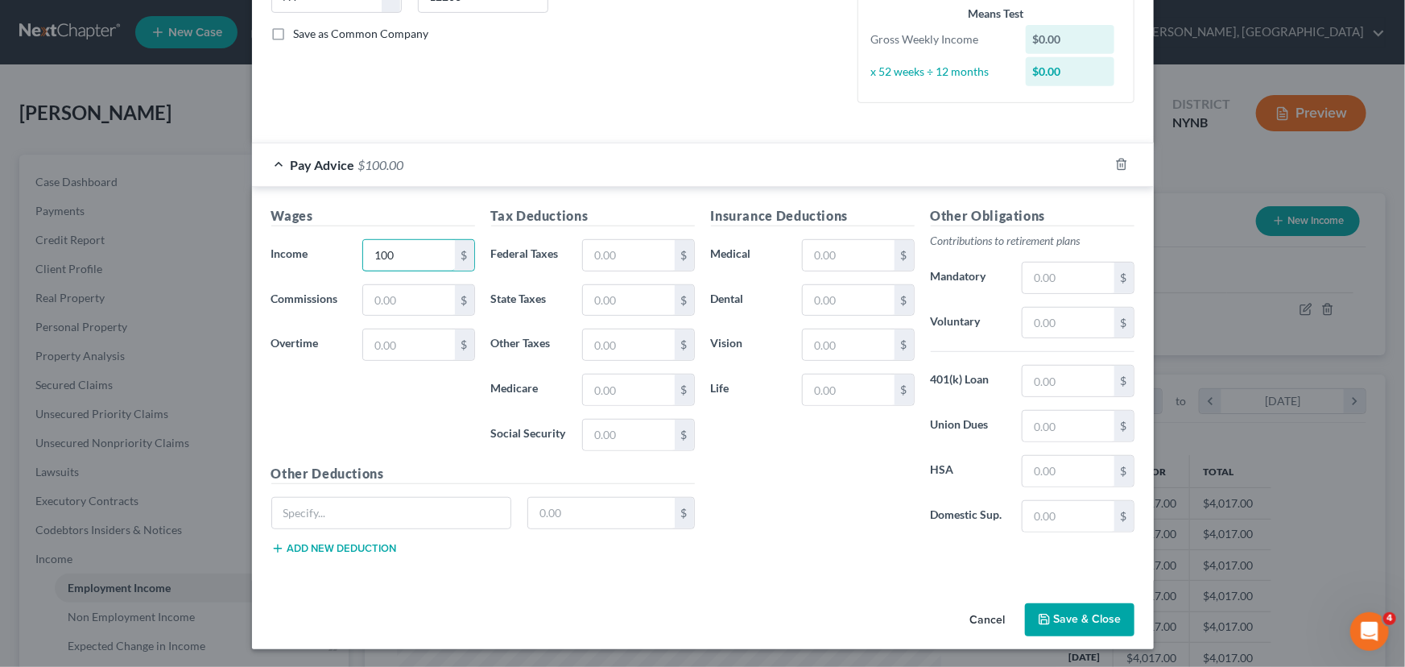
type input "100"
click at [1056, 614] on button "Save & Close" at bounding box center [1080, 620] width 110 height 34
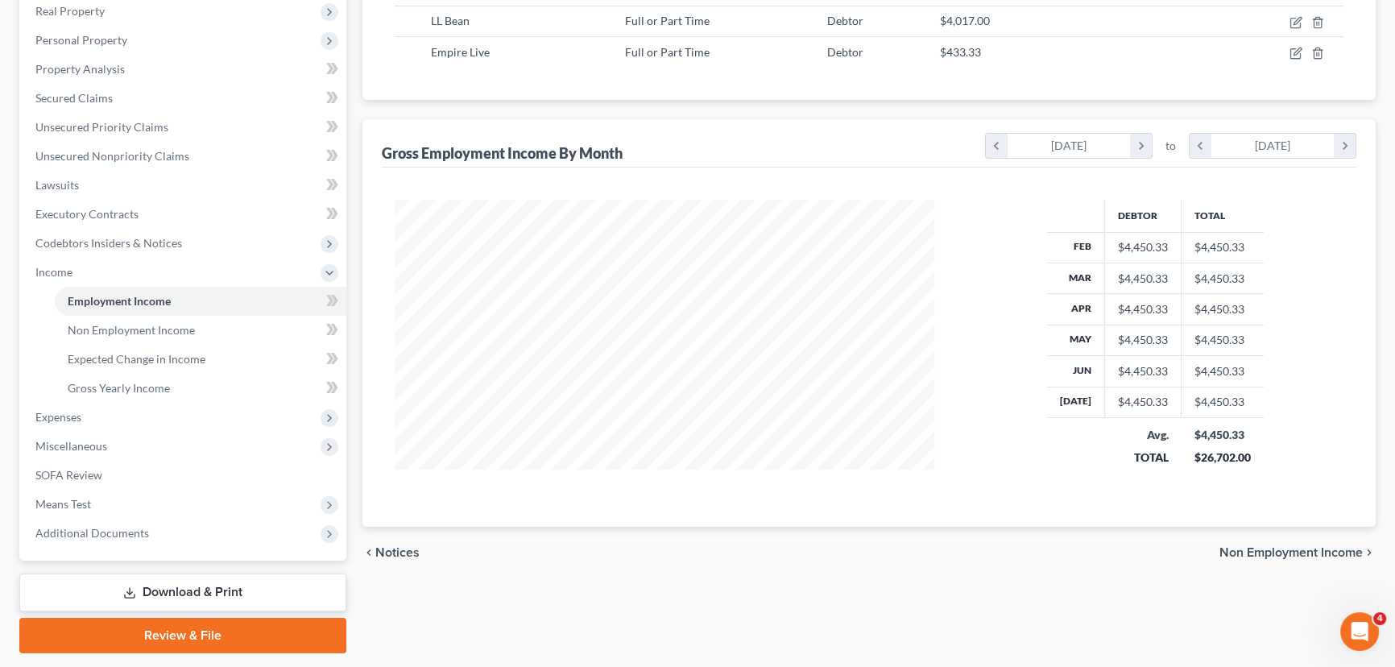
scroll to position [292, 0]
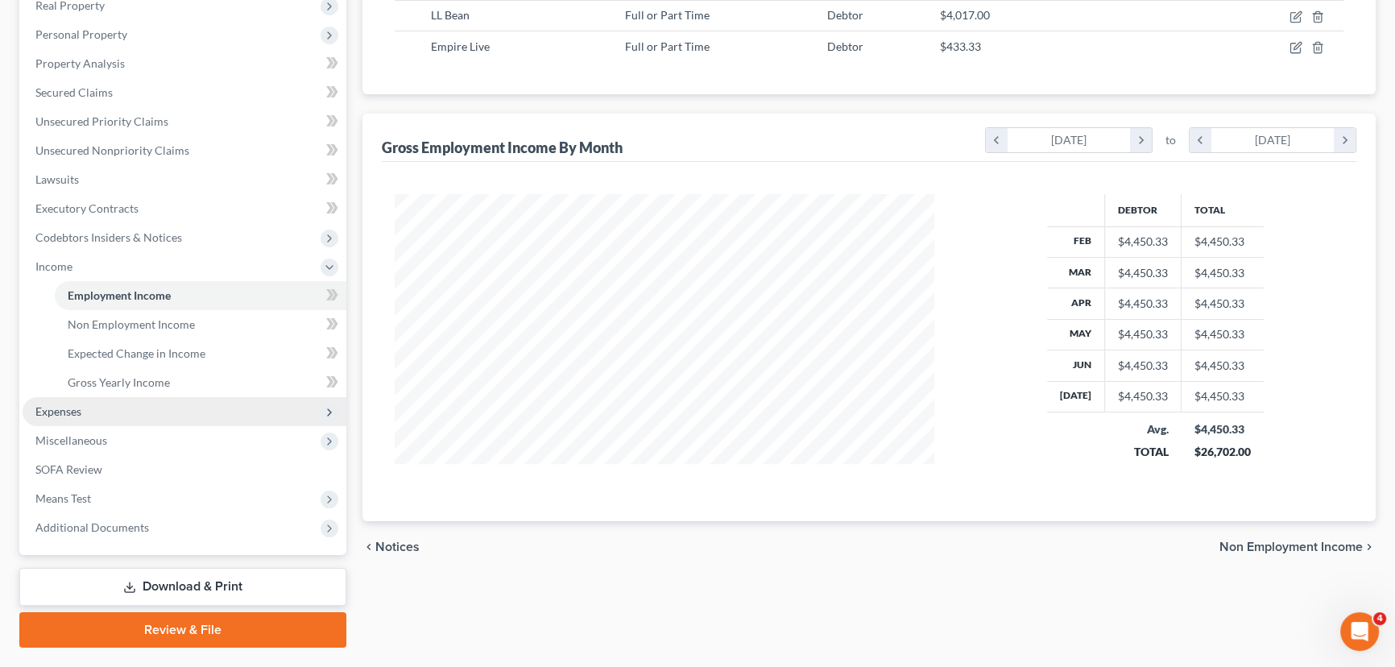
click at [98, 418] on span "Expenses" at bounding box center [185, 411] width 324 height 29
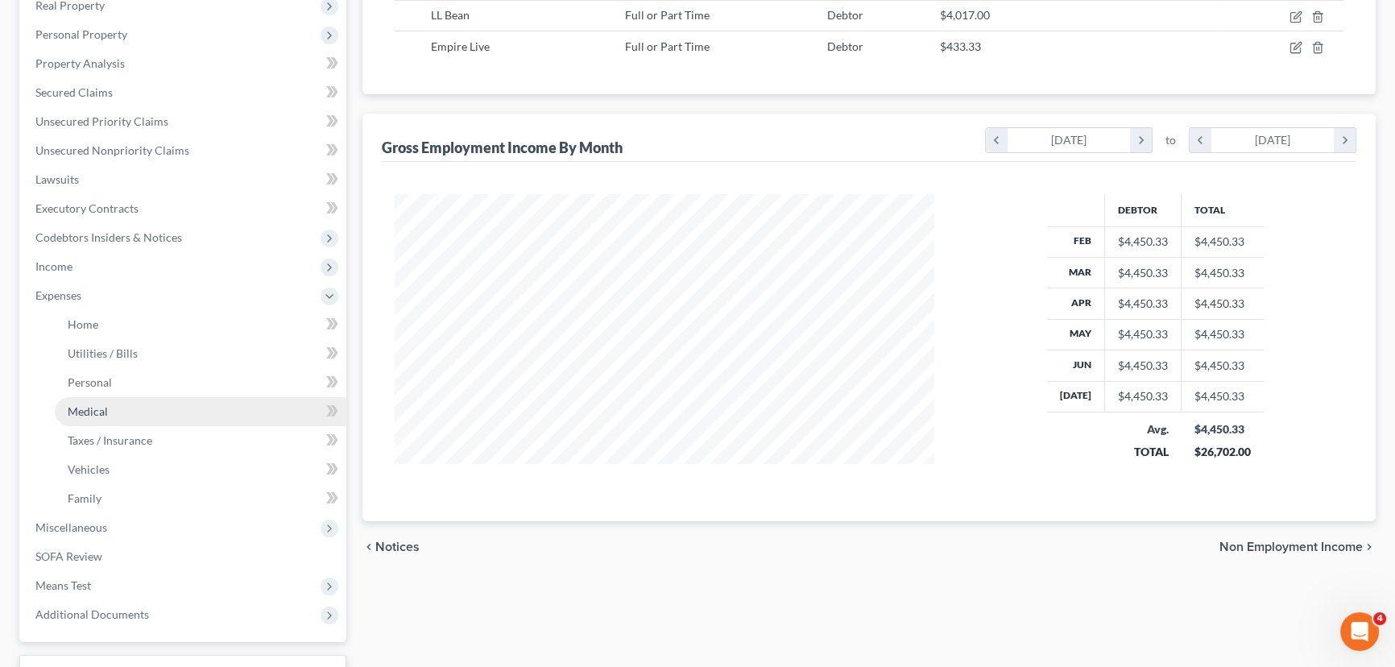
click at [121, 403] on link "Medical" at bounding box center [201, 411] width 292 height 29
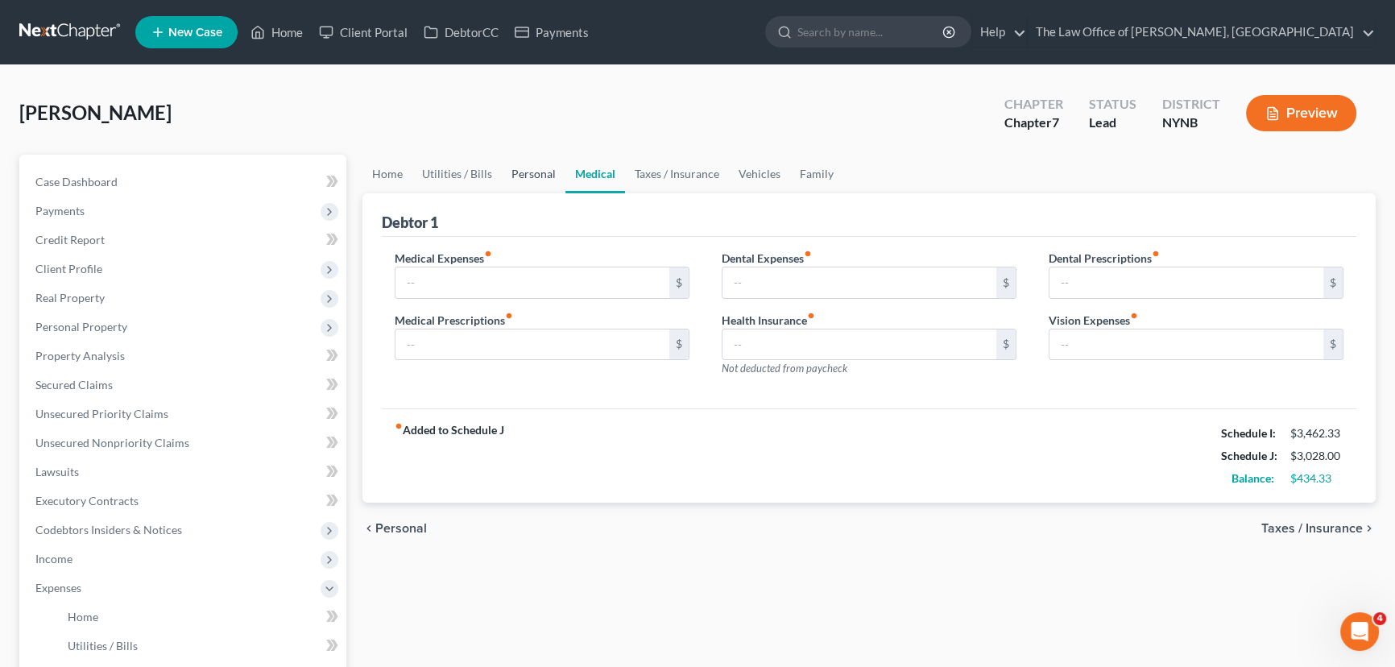
click at [529, 178] on link "Personal" at bounding box center [534, 174] width 64 height 39
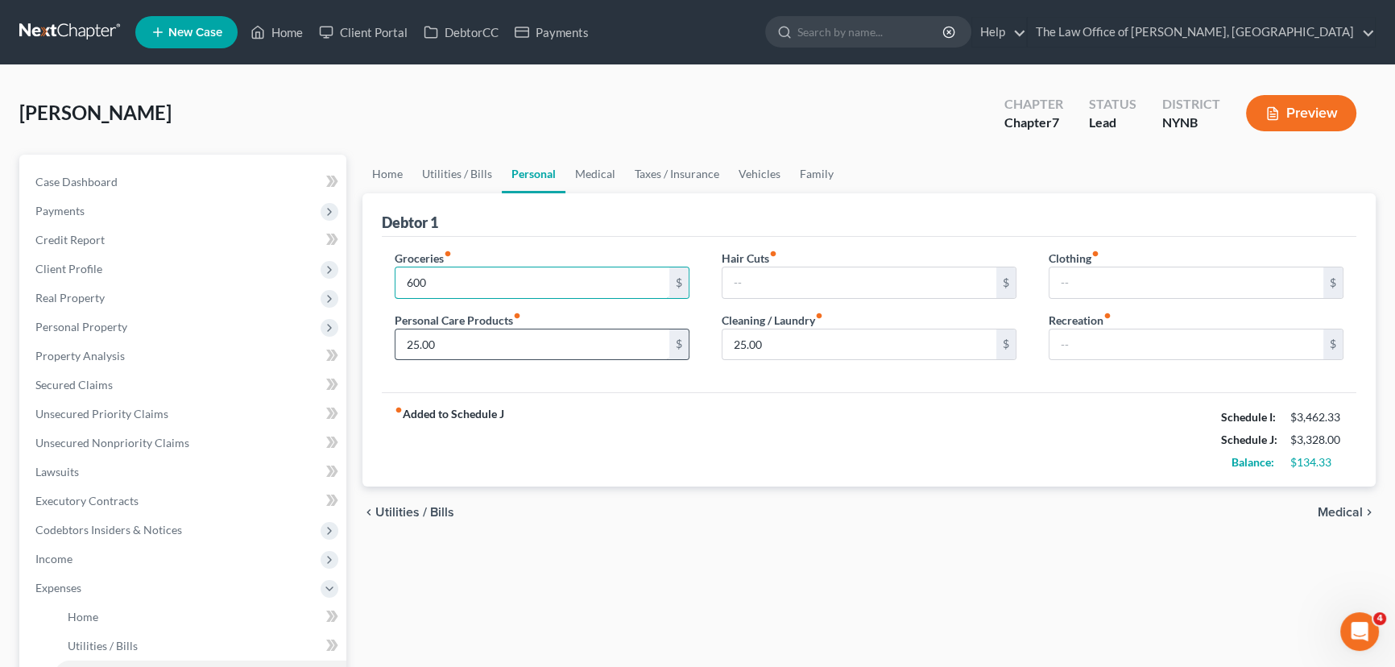
type input "600"
type input "50"
click at [473, 280] on input "600" at bounding box center [532, 282] width 274 height 31
click at [1101, 451] on div "fiber_manual_record Added to Schedule J Schedule I: $3,462.33 Schedule J: $3,37…" at bounding box center [869, 439] width 975 height 94
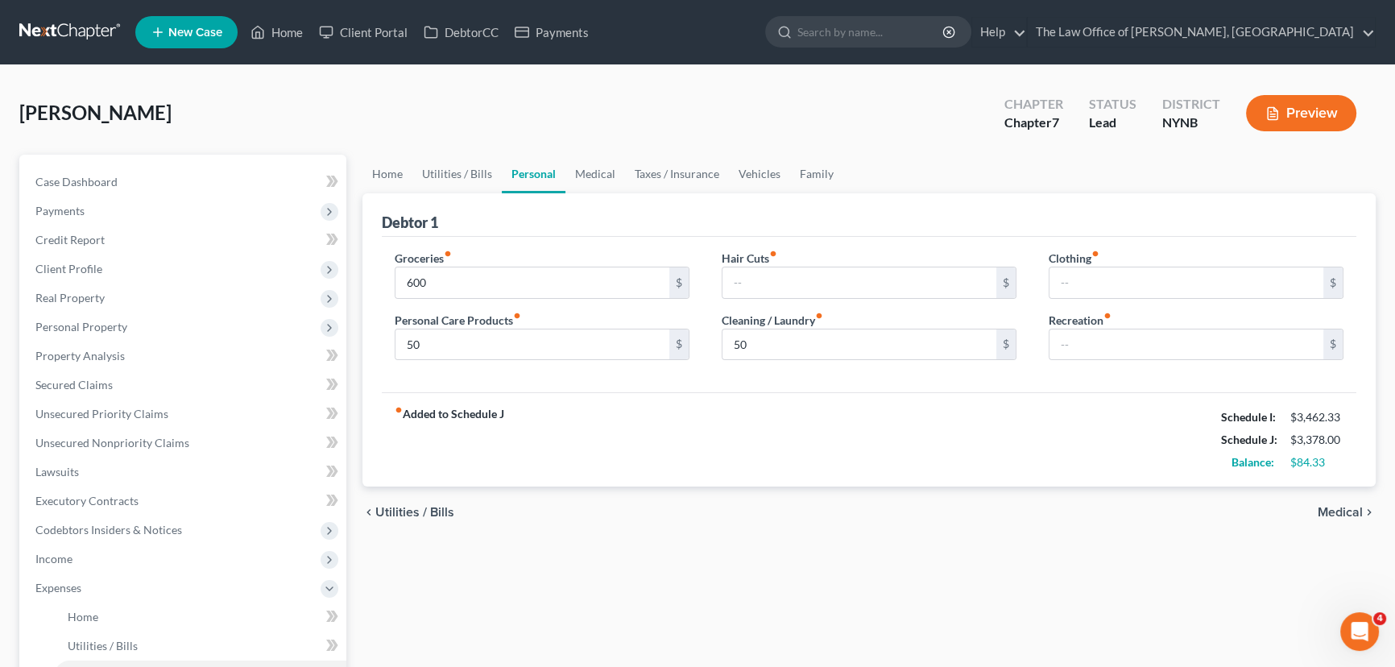
click at [1101, 451] on div "fiber_manual_record Added to Schedule J Schedule I: $3,462.33 Schedule J: $3,37…" at bounding box center [869, 439] width 975 height 94
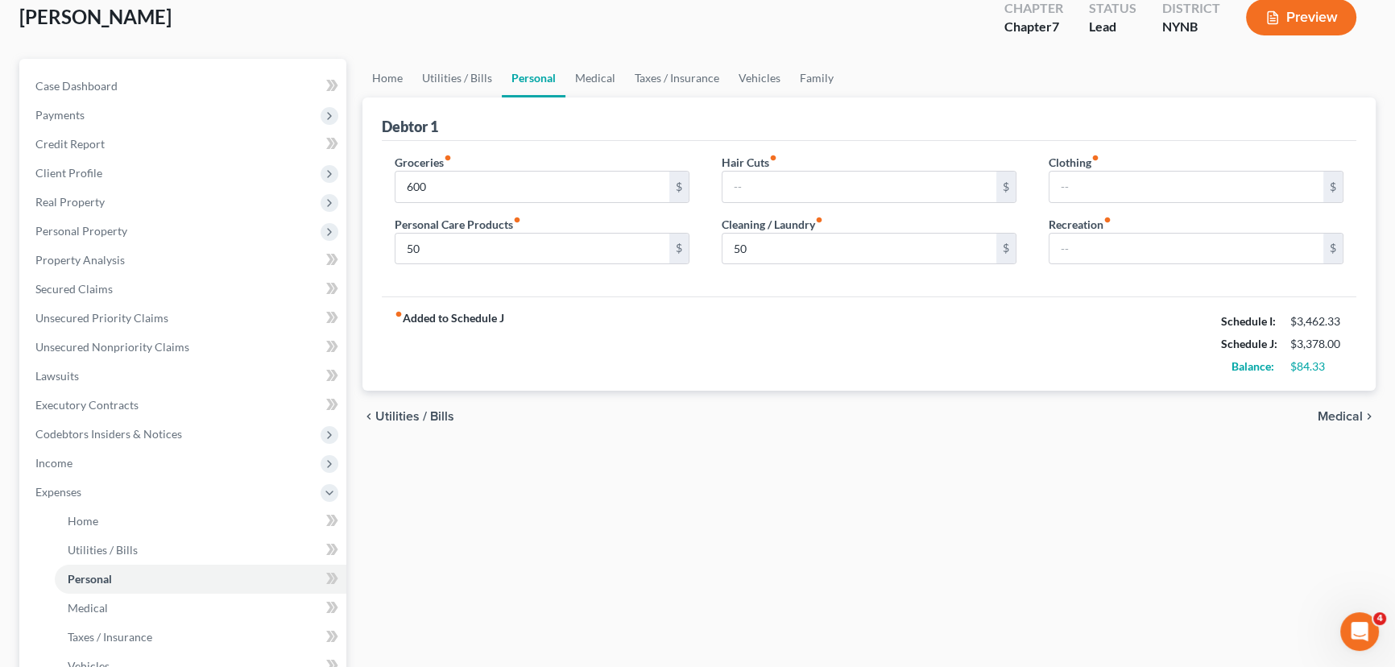
scroll to position [366, 0]
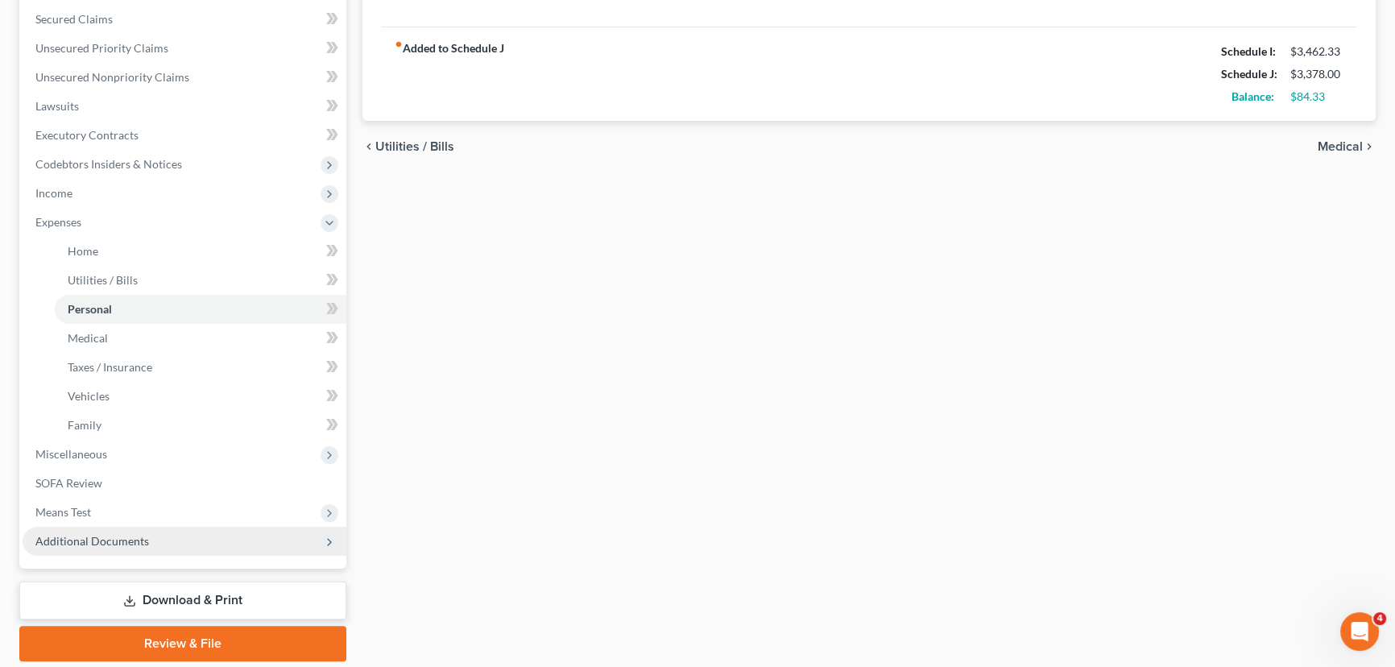
click at [56, 527] on span "Additional Documents" at bounding box center [185, 541] width 324 height 29
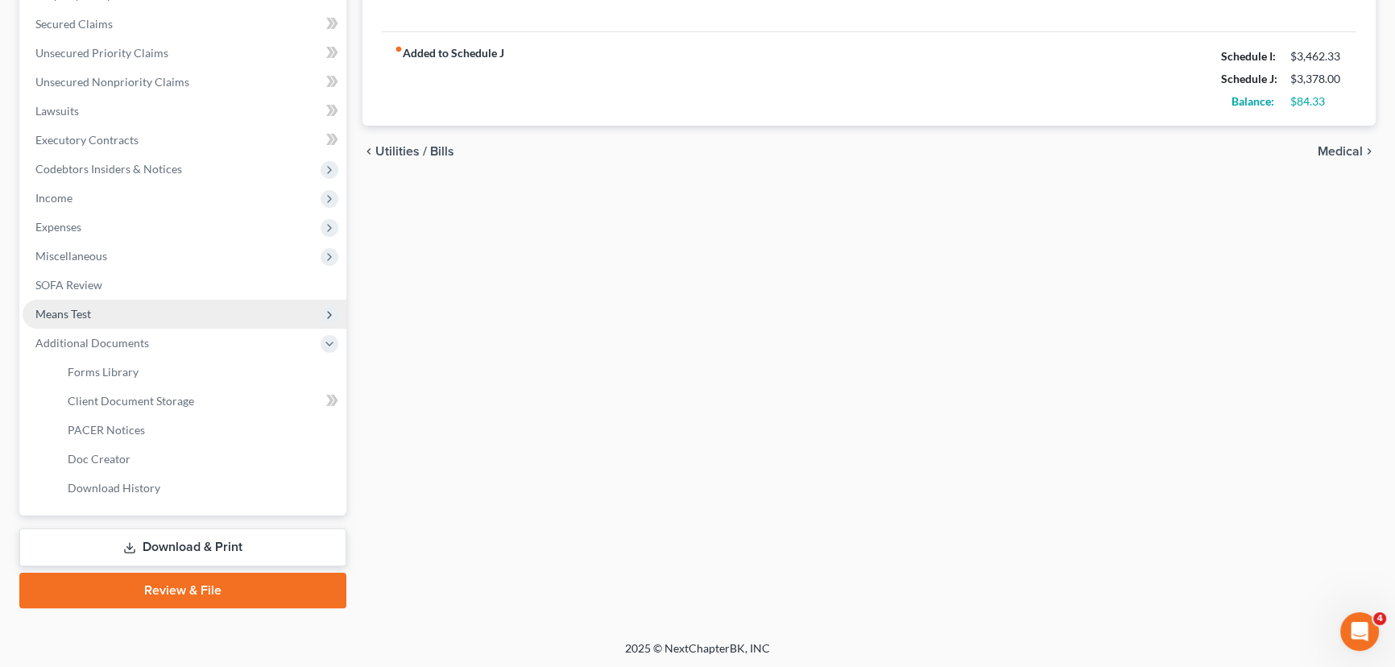
click at [80, 307] on span "Means Test" at bounding box center [63, 314] width 56 height 14
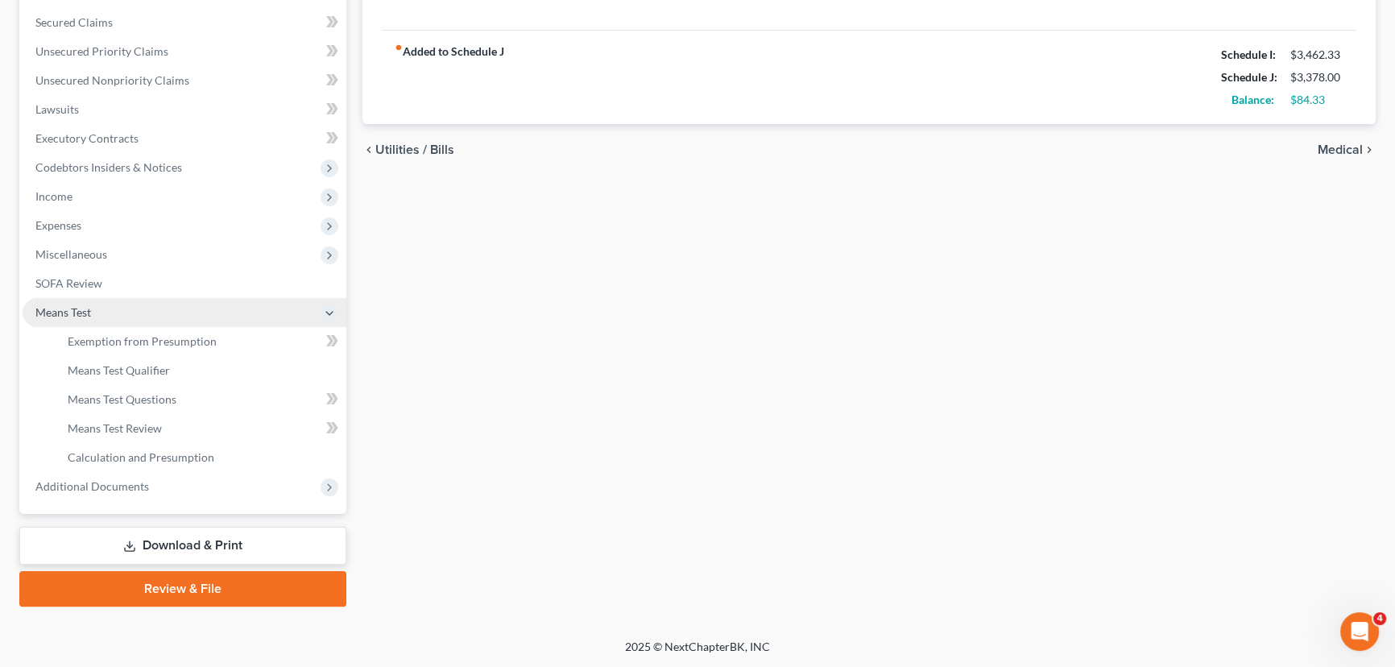
scroll to position [361, 0]
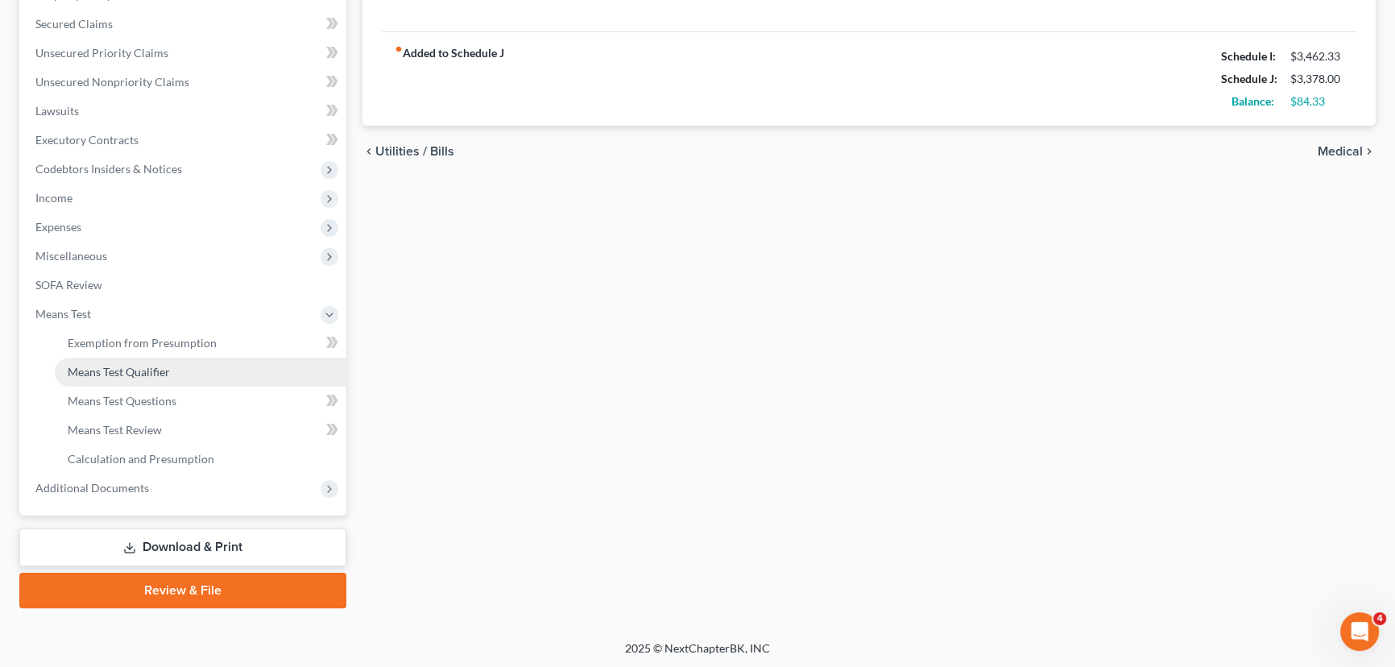
drag, startPoint x: 136, startPoint y: 375, endPoint x: 145, endPoint y: 373, distance: 9.2
click at [137, 375] on span "Means Test Qualifier" at bounding box center [119, 372] width 102 height 14
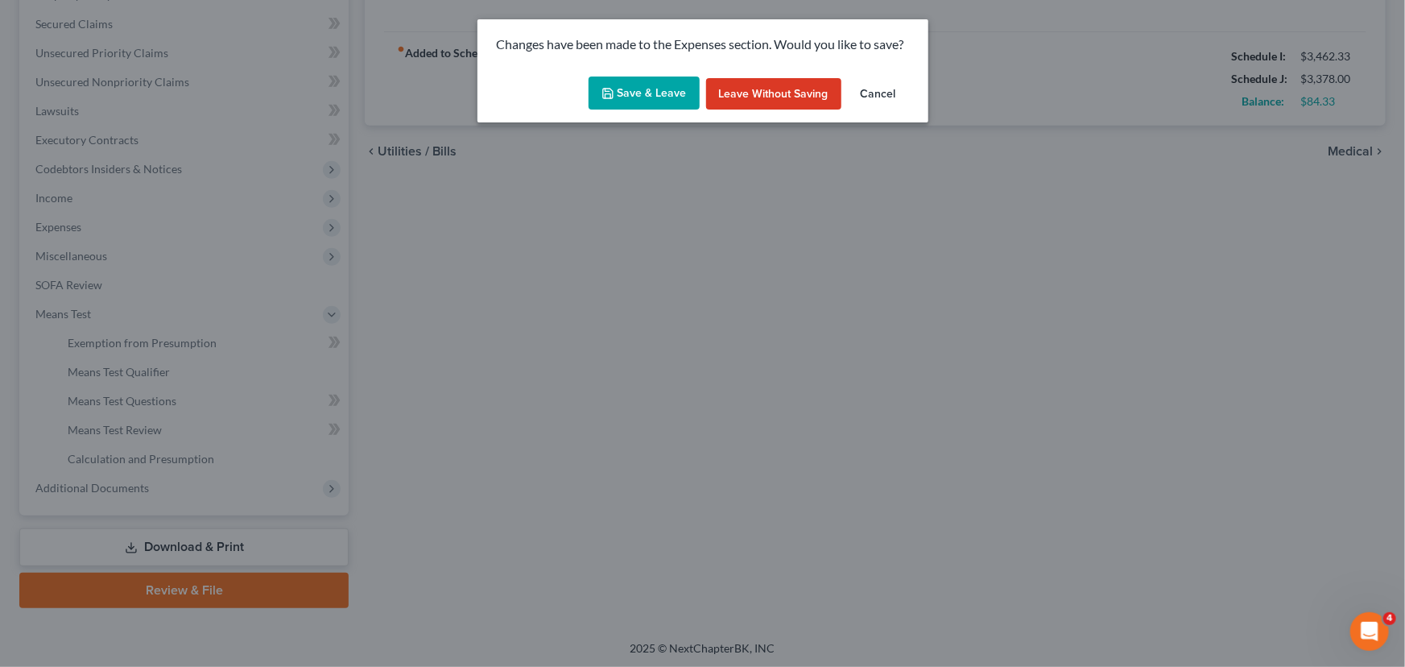
click at [676, 109] on button "Save & Leave" at bounding box center [644, 94] width 111 height 34
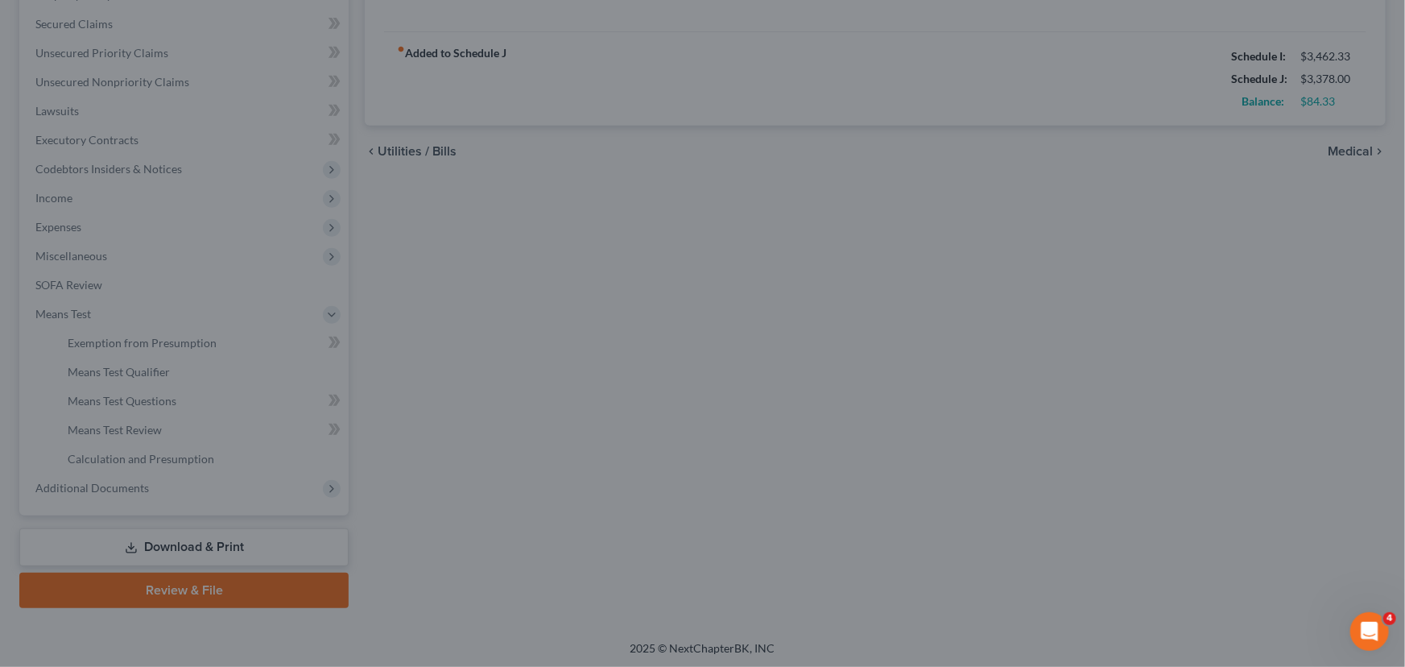
type input "600.00"
type input "50.00"
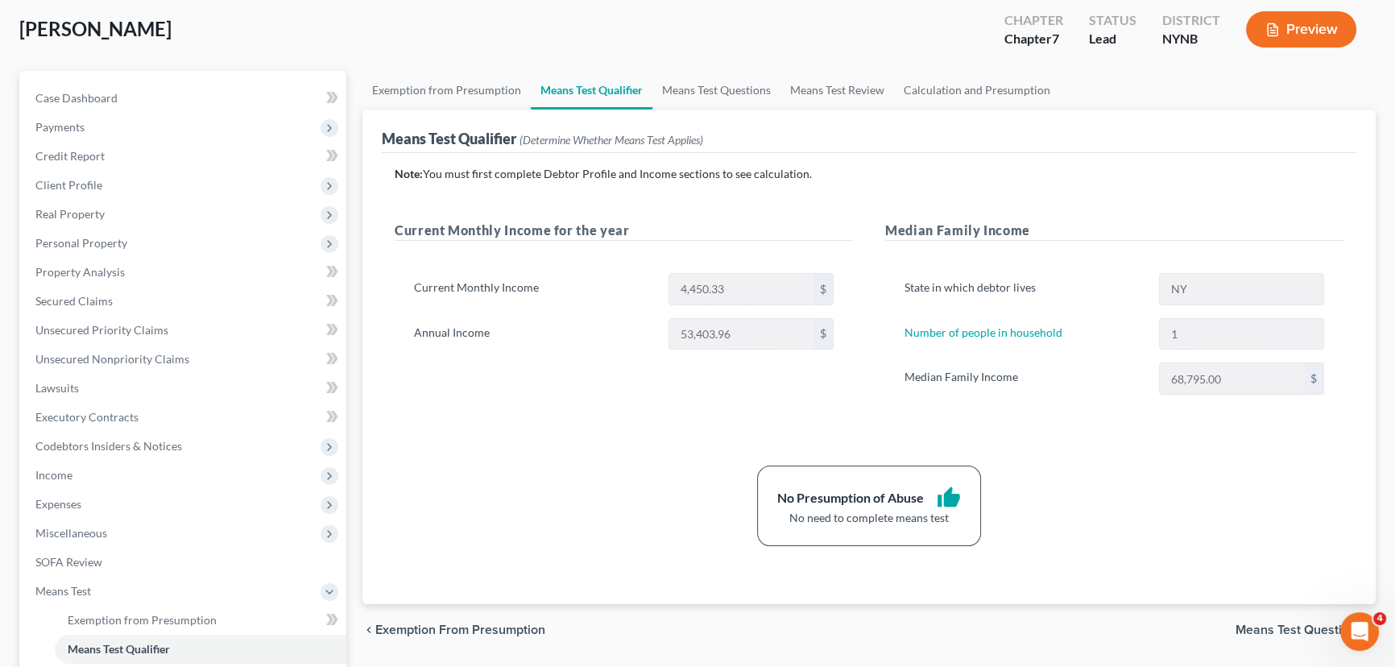
scroll to position [146, 0]
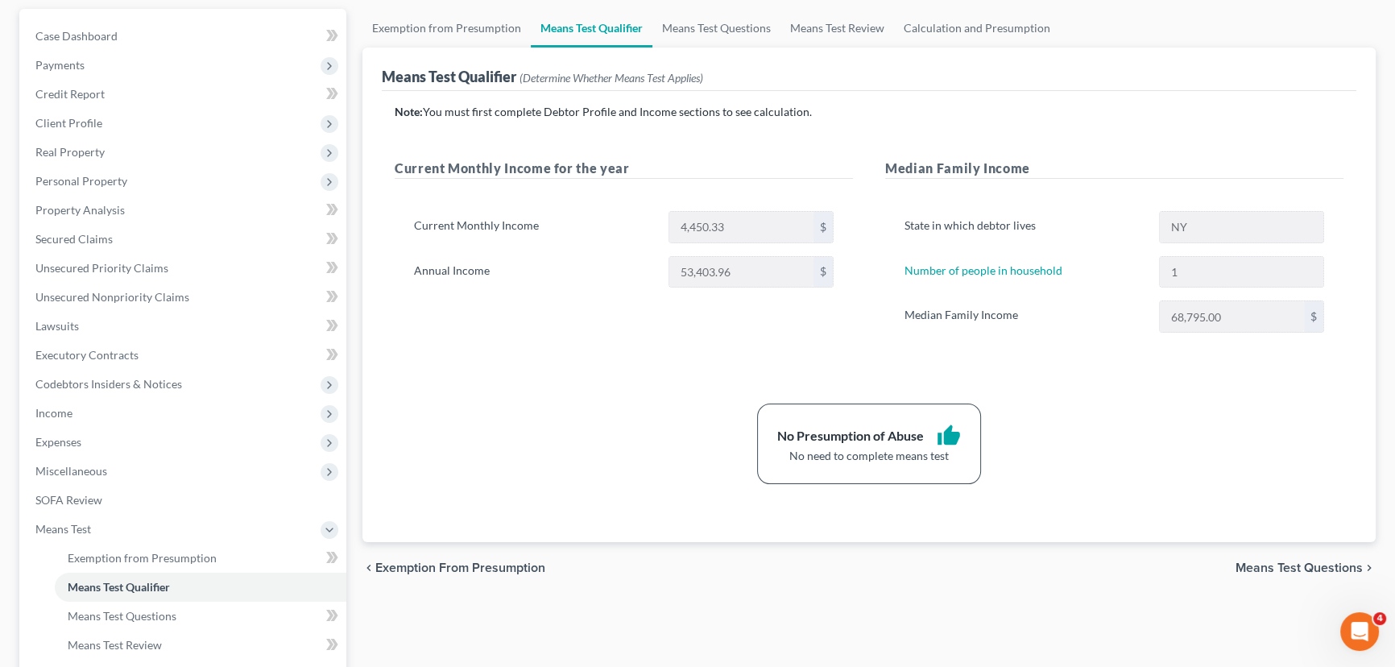
click at [639, 497] on div "Note: You must first complete Debtor Profile and Income sections to see calcula…" at bounding box center [869, 316] width 975 height 451
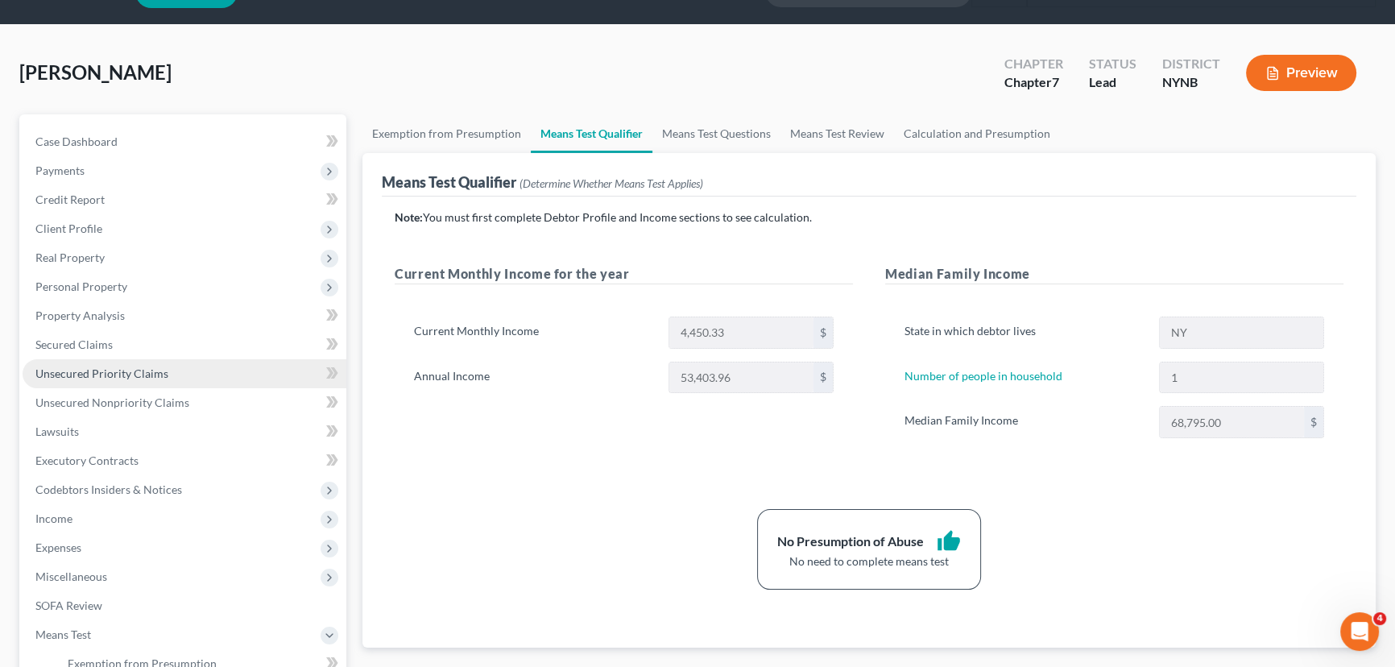
scroll to position [0, 0]
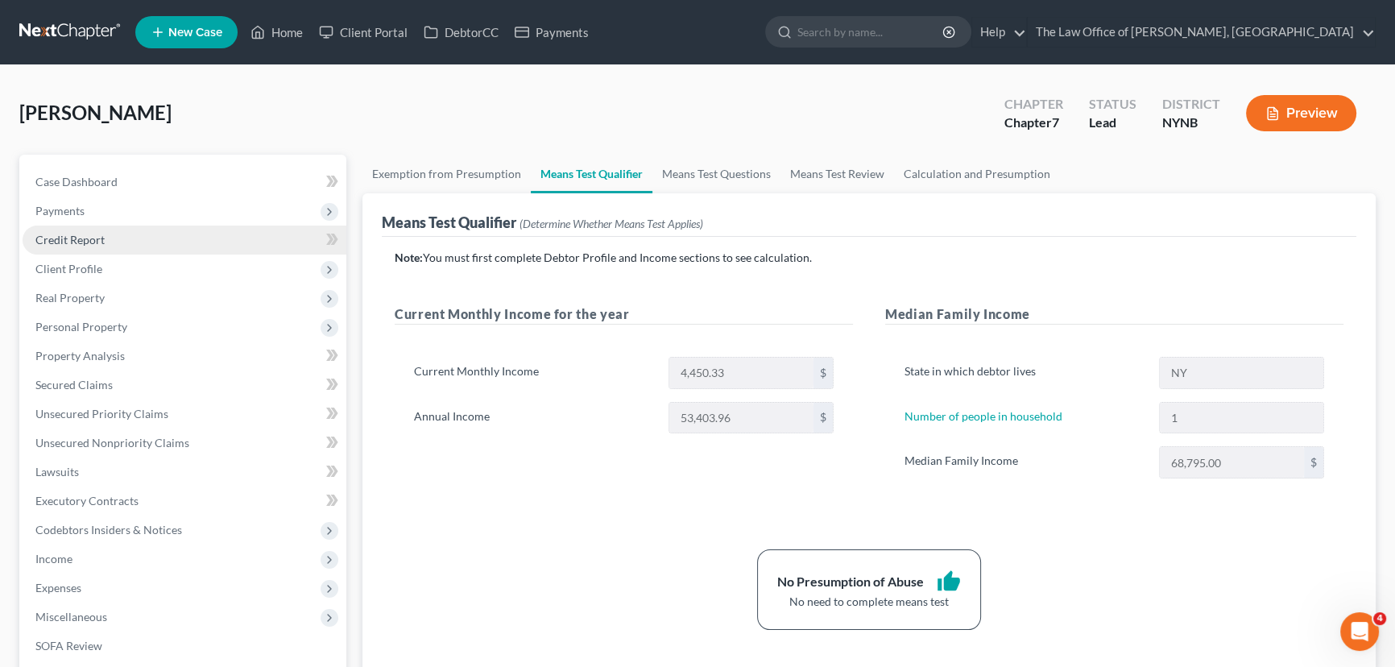
click at [56, 234] on span "Credit Report" at bounding box center [69, 240] width 69 height 14
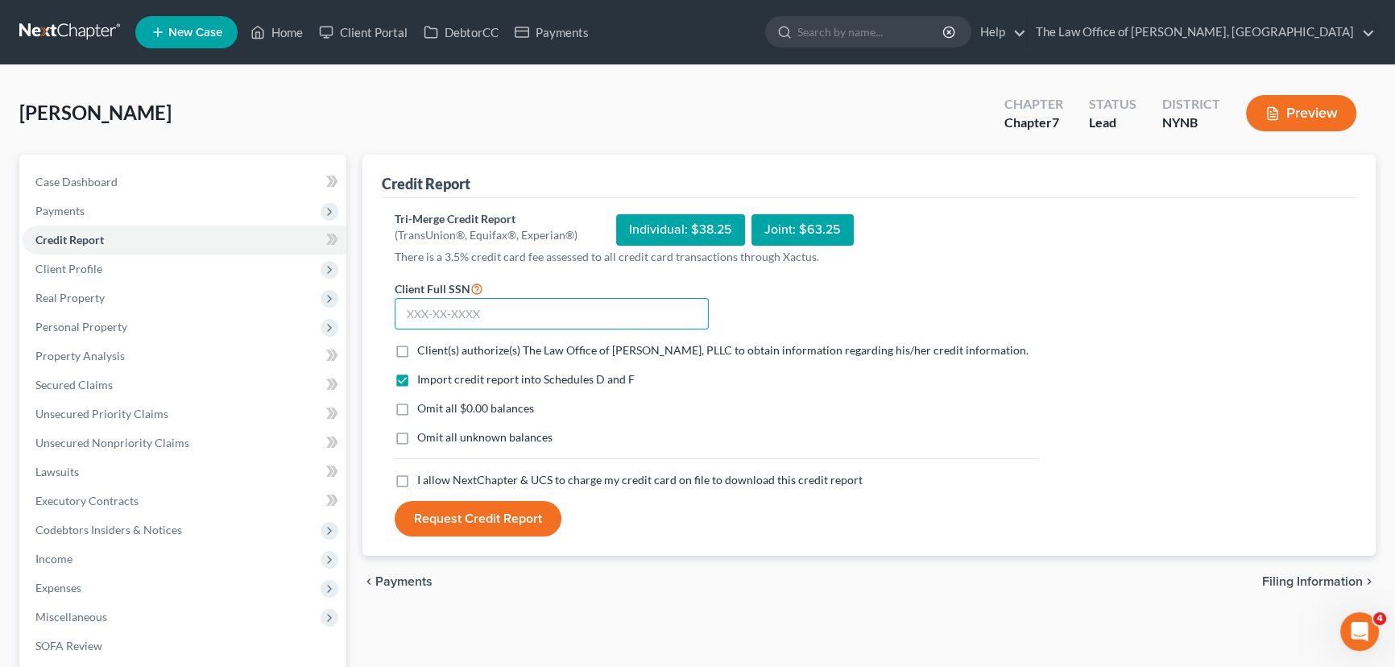
click at [474, 317] on input "text" at bounding box center [552, 314] width 314 height 32
paste input "082-70-9952"
type input "082-70-9952"
click at [417, 350] on label "Client(s) authorize(s) The Law Office of Christiaan Van Niekerk, PLLC to obtain…" at bounding box center [722, 350] width 611 height 16
click at [424, 350] on input "Client(s) authorize(s) The Law Office of Christiaan Van Niekerk, PLLC to obtain…" at bounding box center [429, 347] width 10 height 10
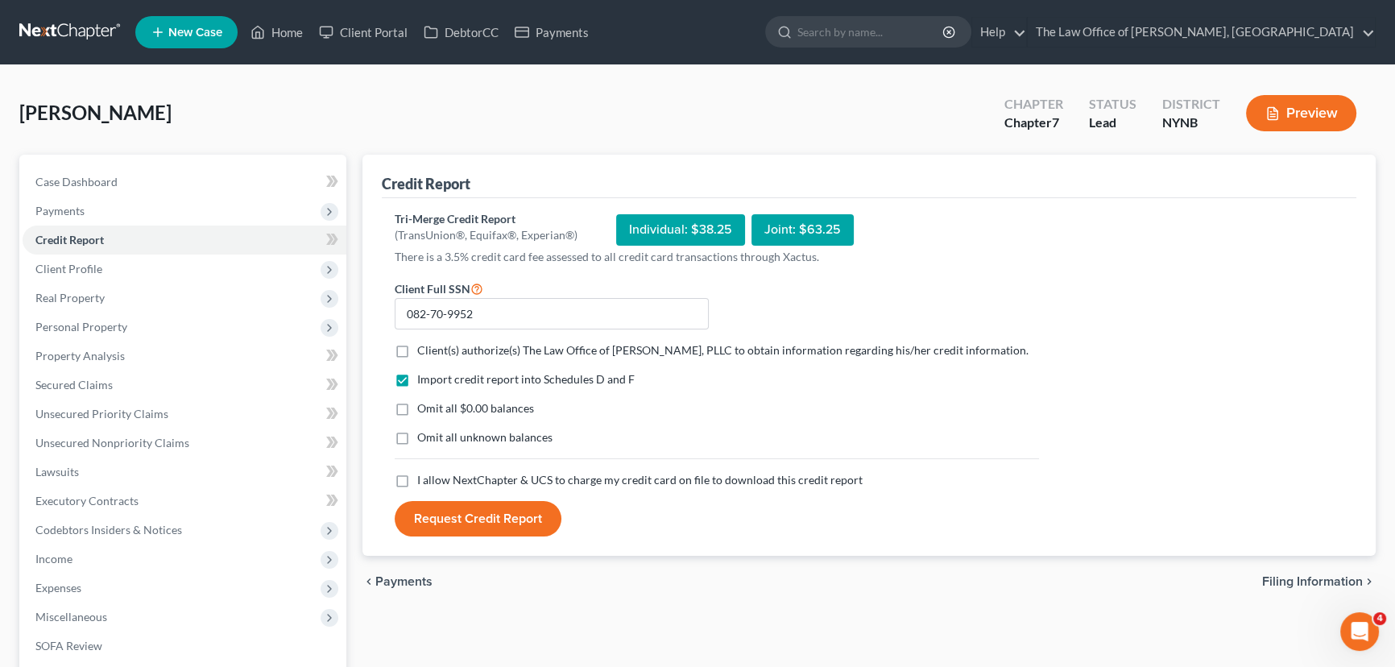
checkbox input "true"
click at [417, 488] on label "I allow NextChapter & UCS to charge my credit card on file to download this cre…" at bounding box center [639, 480] width 445 height 16
click at [424, 482] on input "I allow NextChapter & UCS to charge my credit card on file to download this cre…" at bounding box center [429, 477] width 10 height 10
checkbox input "true"
click at [445, 536] on button "Request Credit Report" at bounding box center [478, 518] width 167 height 35
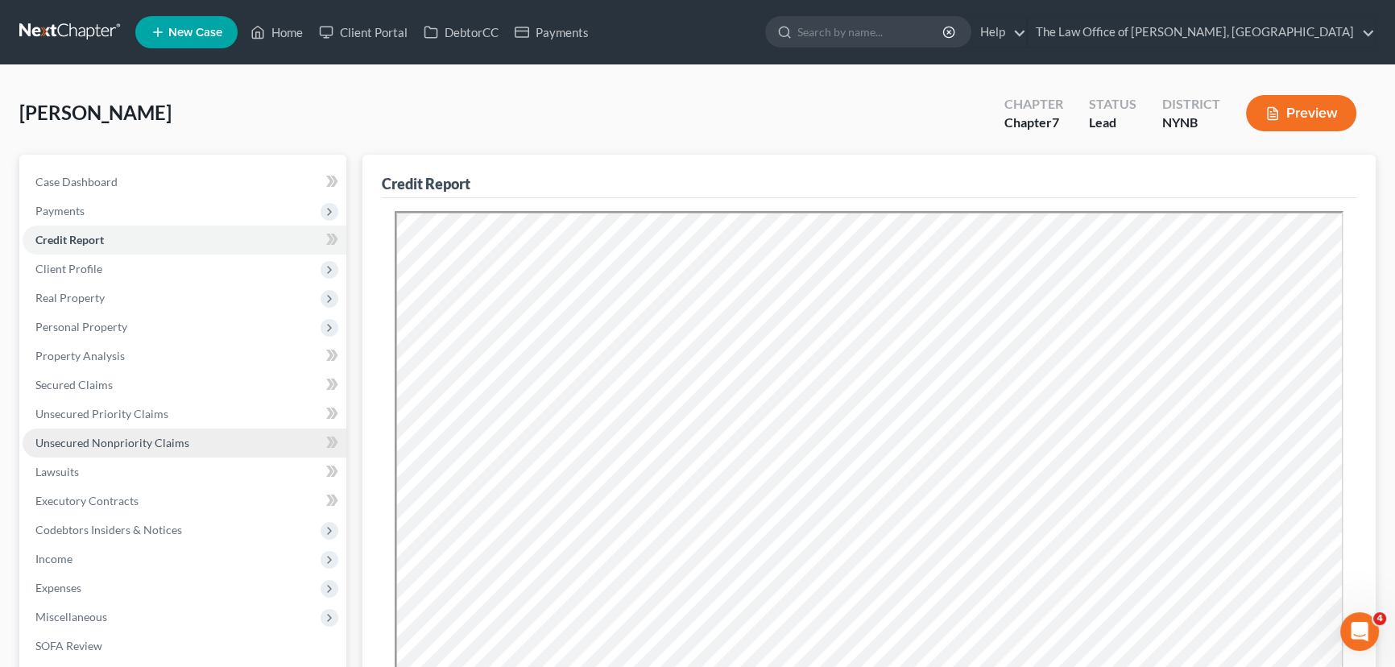
click at [131, 441] on span "Unsecured Nonpriority Claims" at bounding box center [112, 443] width 154 height 14
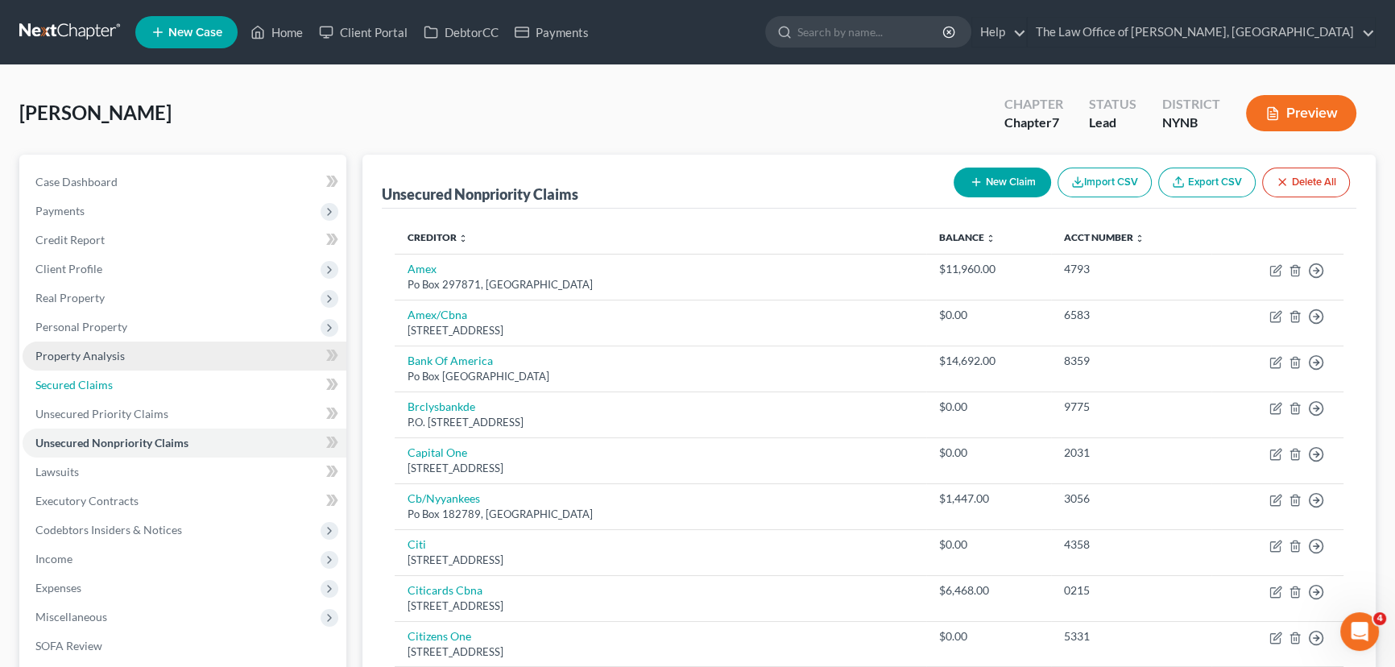
click at [108, 386] on span "Secured Claims" at bounding box center [73, 385] width 77 height 14
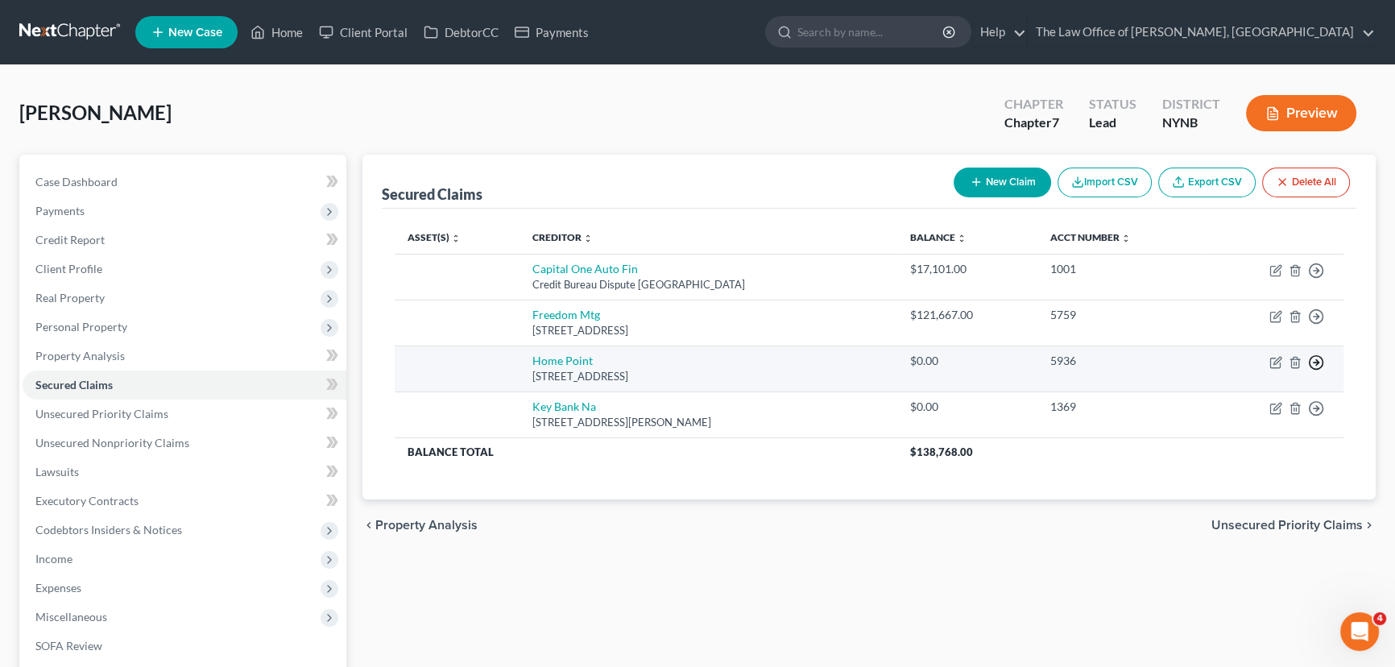
click at [1314, 271] on line "button" at bounding box center [1317, 271] width 6 height 0
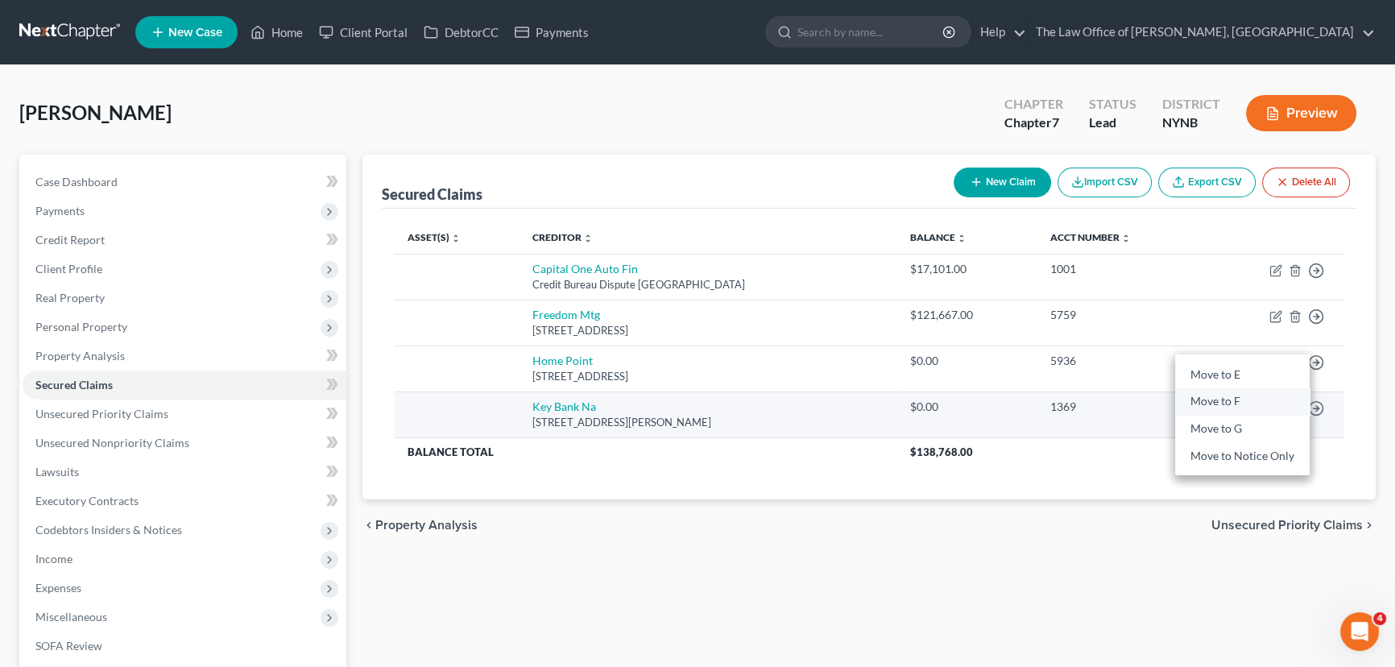
drag, startPoint x: 1261, startPoint y: 394, endPoint x: 1271, endPoint y: 395, distance: 10.5
click at [1260, 395] on link "Move to F" at bounding box center [1242, 401] width 135 height 27
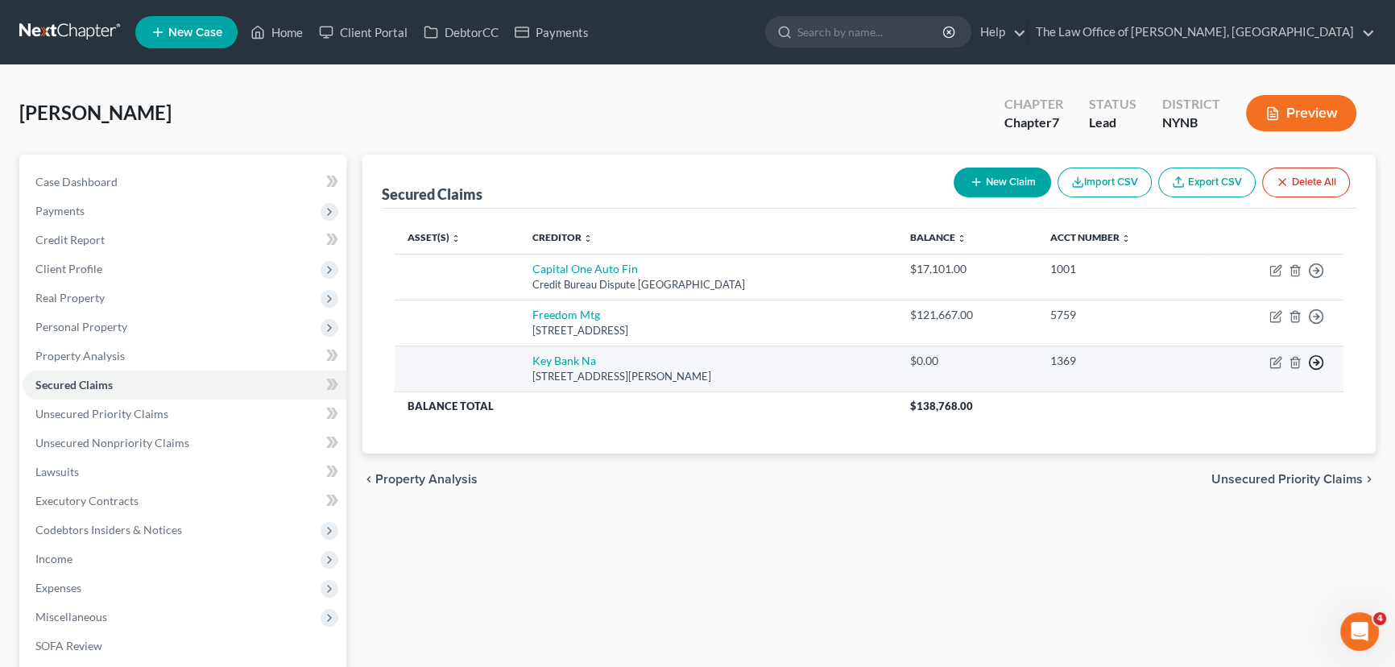
click at [1314, 279] on icon "button" at bounding box center [1316, 271] width 16 height 16
click at [1253, 406] on link "Move to F" at bounding box center [1242, 401] width 135 height 27
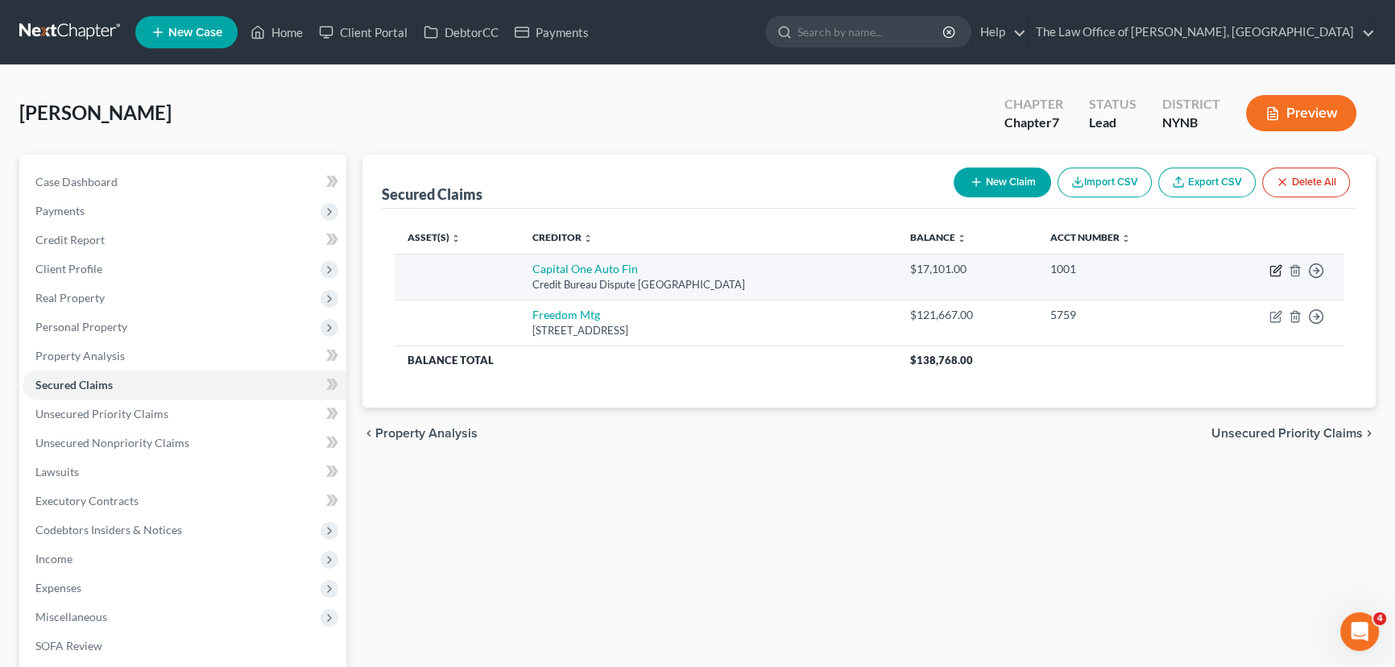
click at [1277, 268] on icon "button" at bounding box center [1275, 270] width 13 height 13
select select "45"
select select "0"
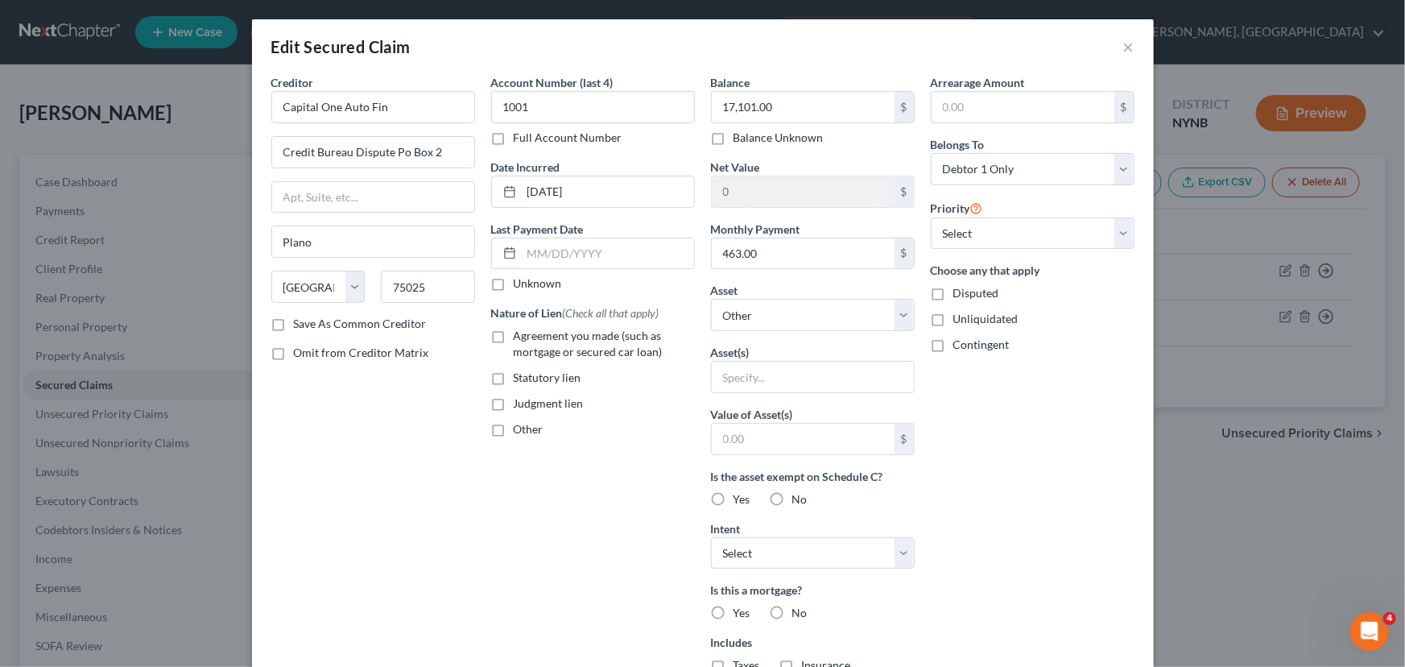
drag, startPoint x: 493, startPoint y: 333, endPoint x: 797, endPoint y: 340, distance: 304.5
click at [514, 334] on label "Agreement you made (such as mortgage or secured car loan)" at bounding box center [604, 344] width 181 height 32
click at [520, 334] on input "Agreement you made (such as mortgage or secured car loan)" at bounding box center [525, 333] width 10 height 10
checkbox input "true"
click at [807, 316] on select "Select Other Multiple Assets 1 King St - $234600.0 2018 Subaru Impreza - $10200…" at bounding box center [813, 315] width 204 height 32
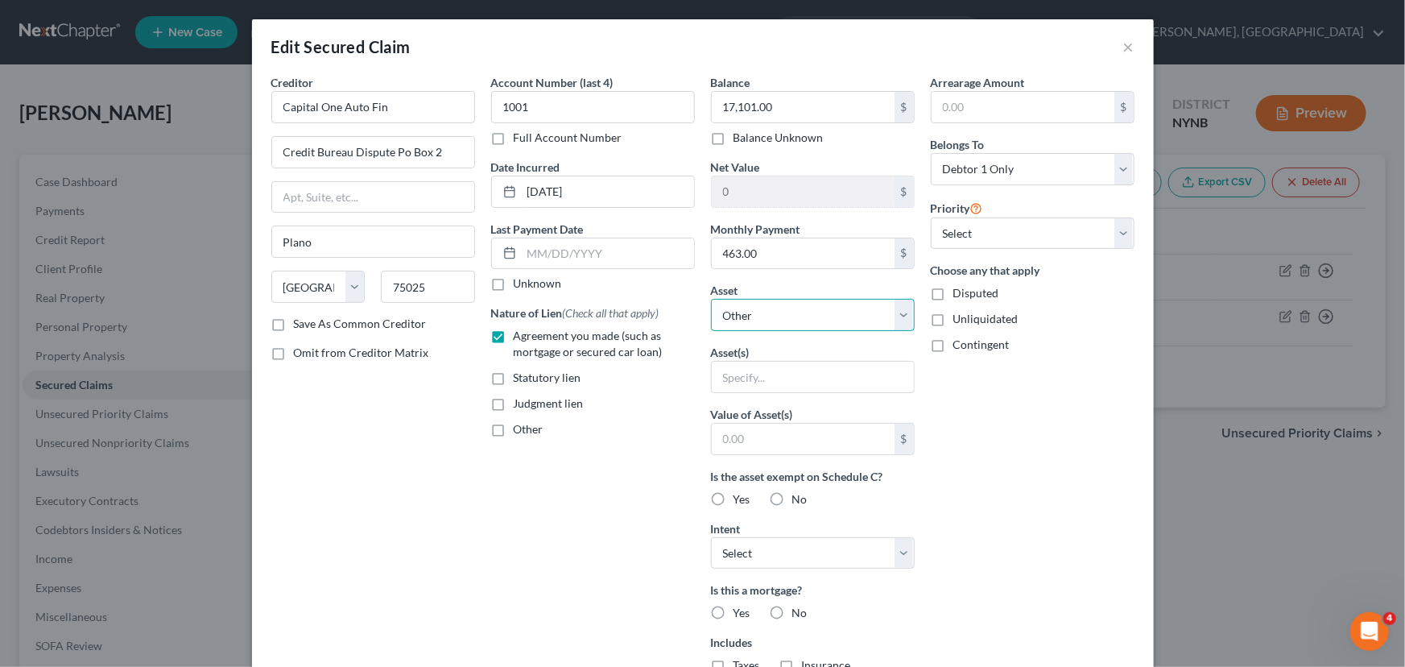
select select "3"
click at [711, 299] on select "Select Other Multiple Assets 1 King St - $234600.0 2018 Subaru Impreza - $10200…" at bounding box center [813, 315] width 204 height 32
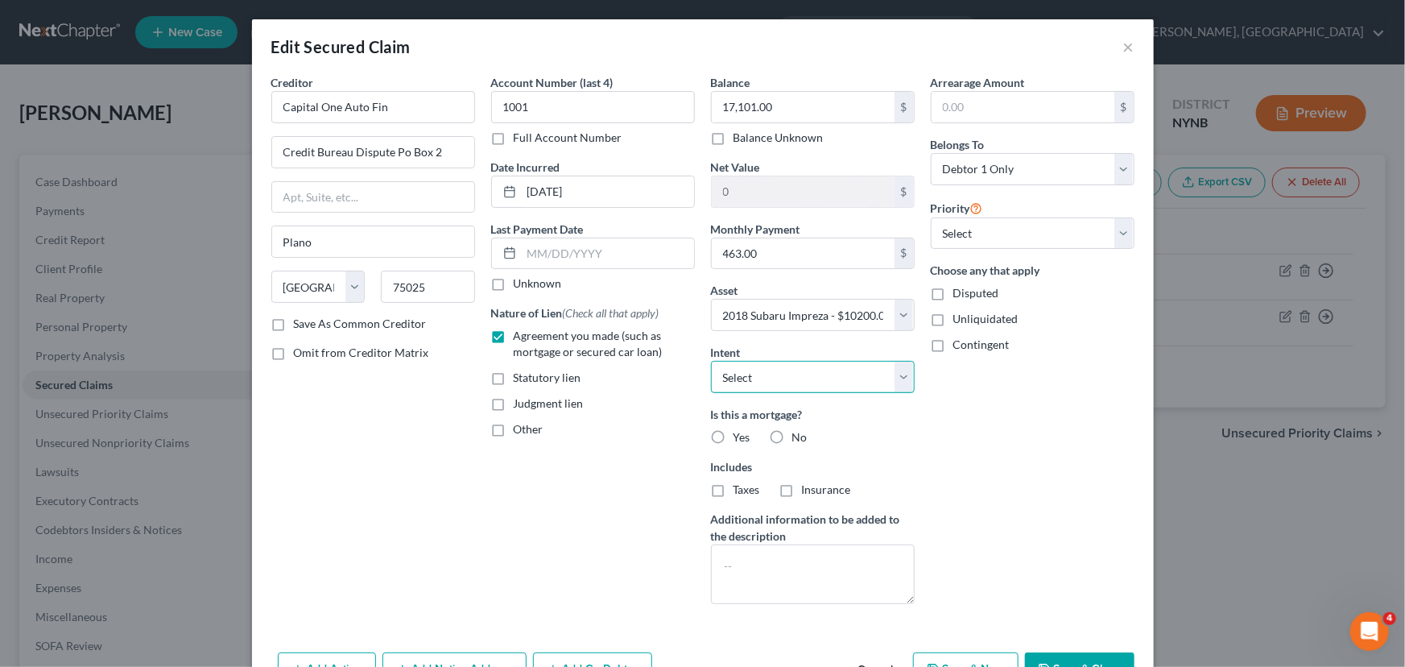
drag, startPoint x: 759, startPoint y: 379, endPoint x: 758, endPoint y: 391, distance: 11.3
click at [760, 379] on select "Select Surrender Redeem Reaffirm Avoid Other" at bounding box center [813, 377] width 204 height 32
select select "2"
click at [711, 361] on select "Select Surrender Redeem Reaffirm Avoid Other" at bounding box center [813, 377] width 204 height 32
click at [793, 434] on label "No" at bounding box center [800, 437] width 15 height 16
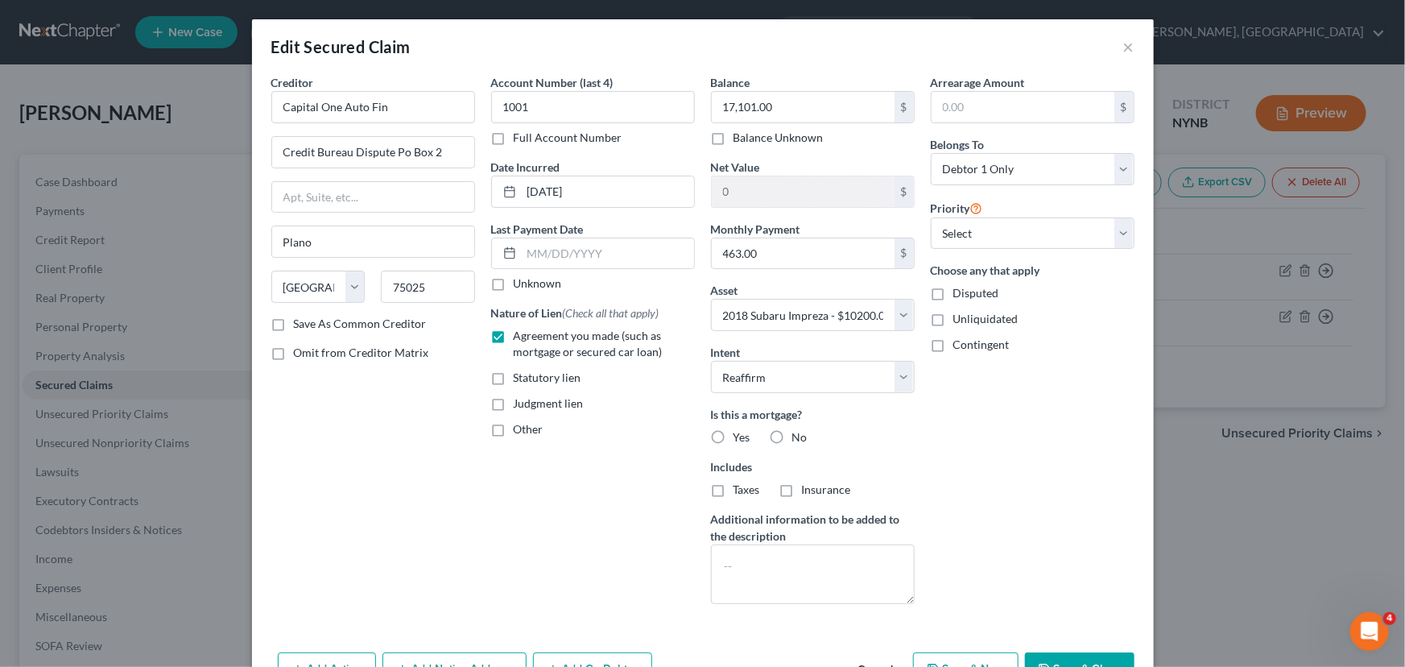
click at [799, 434] on input "No" at bounding box center [804, 434] width 10 height 10
radio input "true"
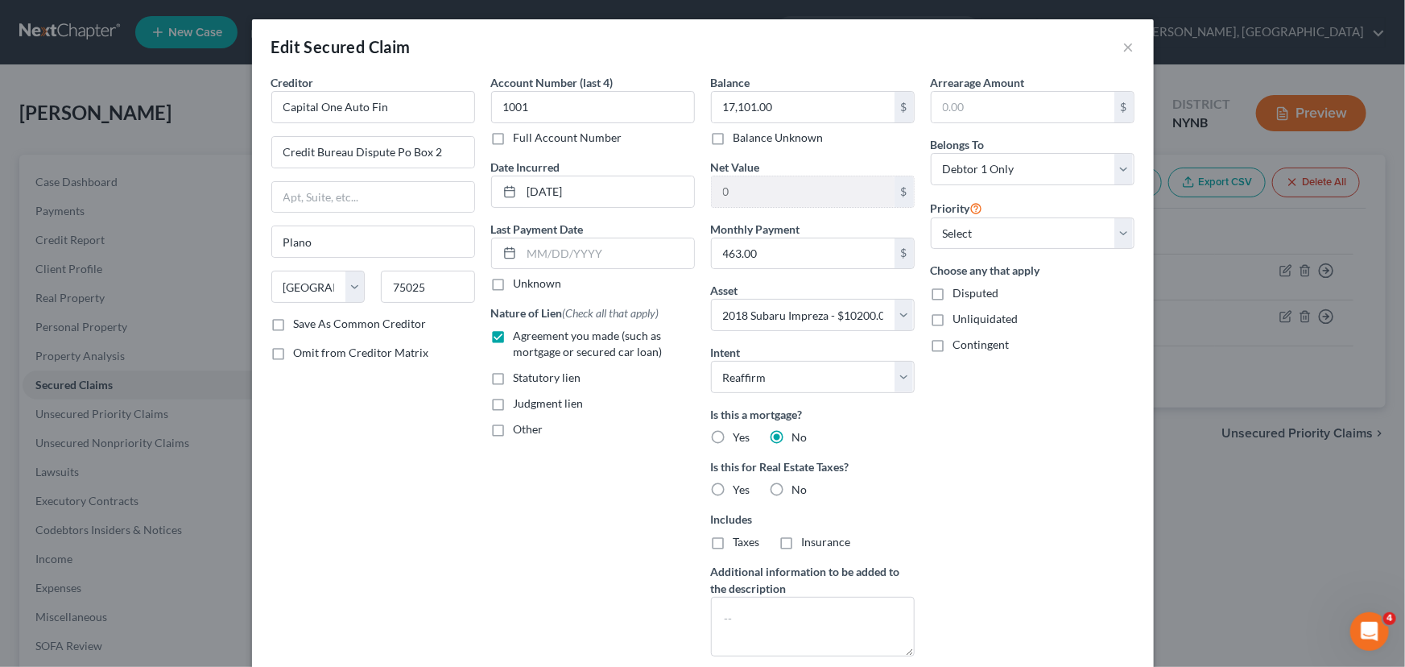
click at [793, 491] on label "No" at bounding box center [800, 490] width 15 height 16
click at [799, 491] on input "No" at bounding box center [804, 487] width 10 height 10
radio input "true"
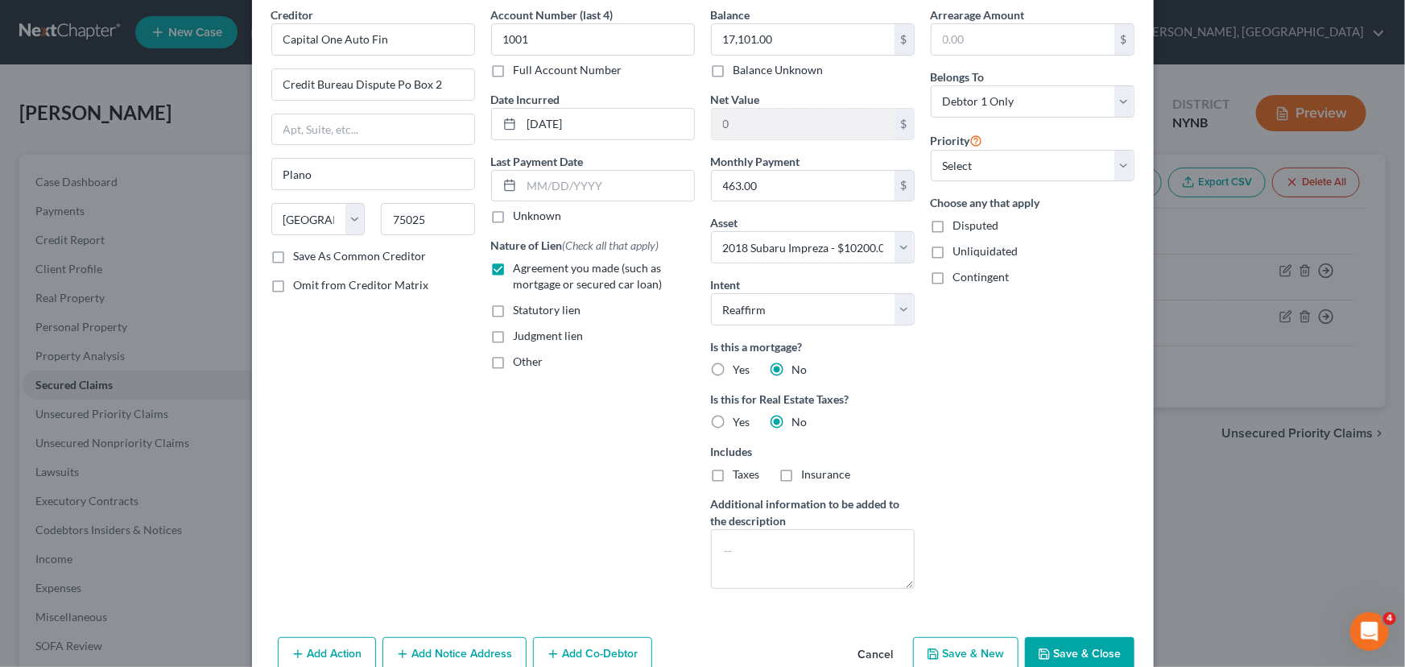
scroll to position [148, 0]
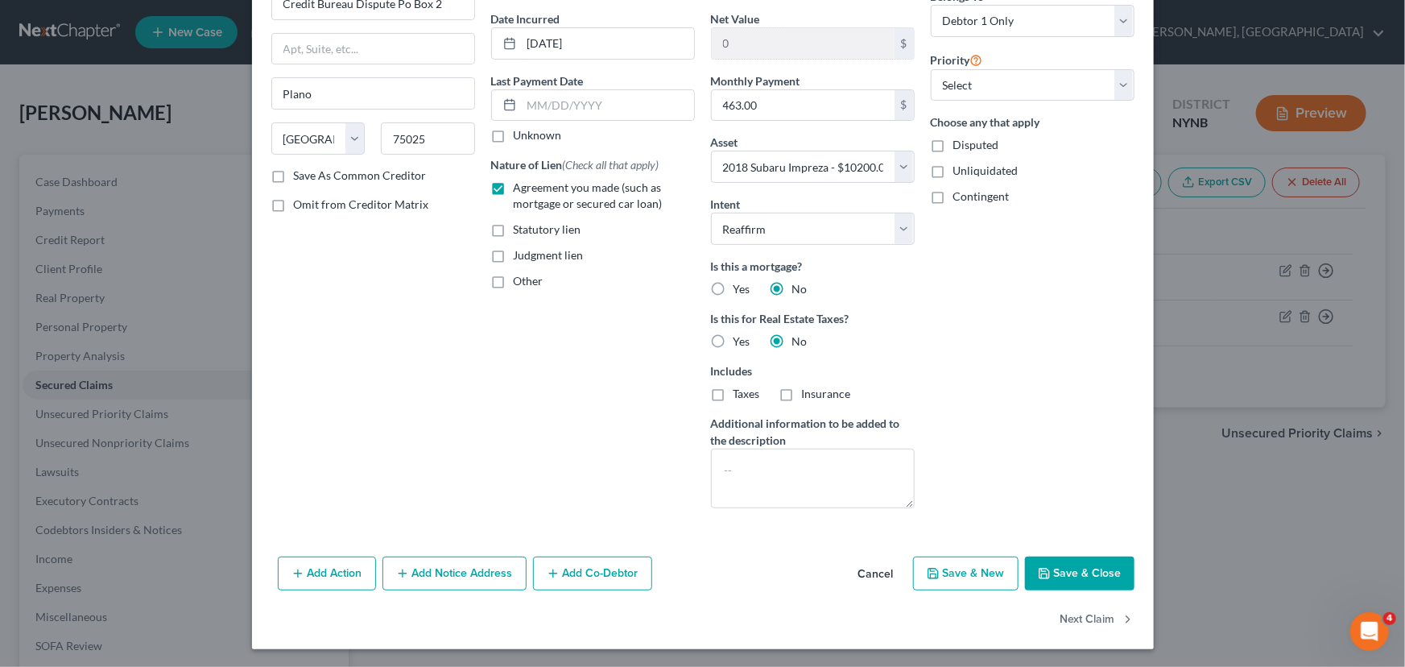
click at [1087, 571] on button "Save & Close" at bounding box center [1080, 574] width 110 height 34
select select
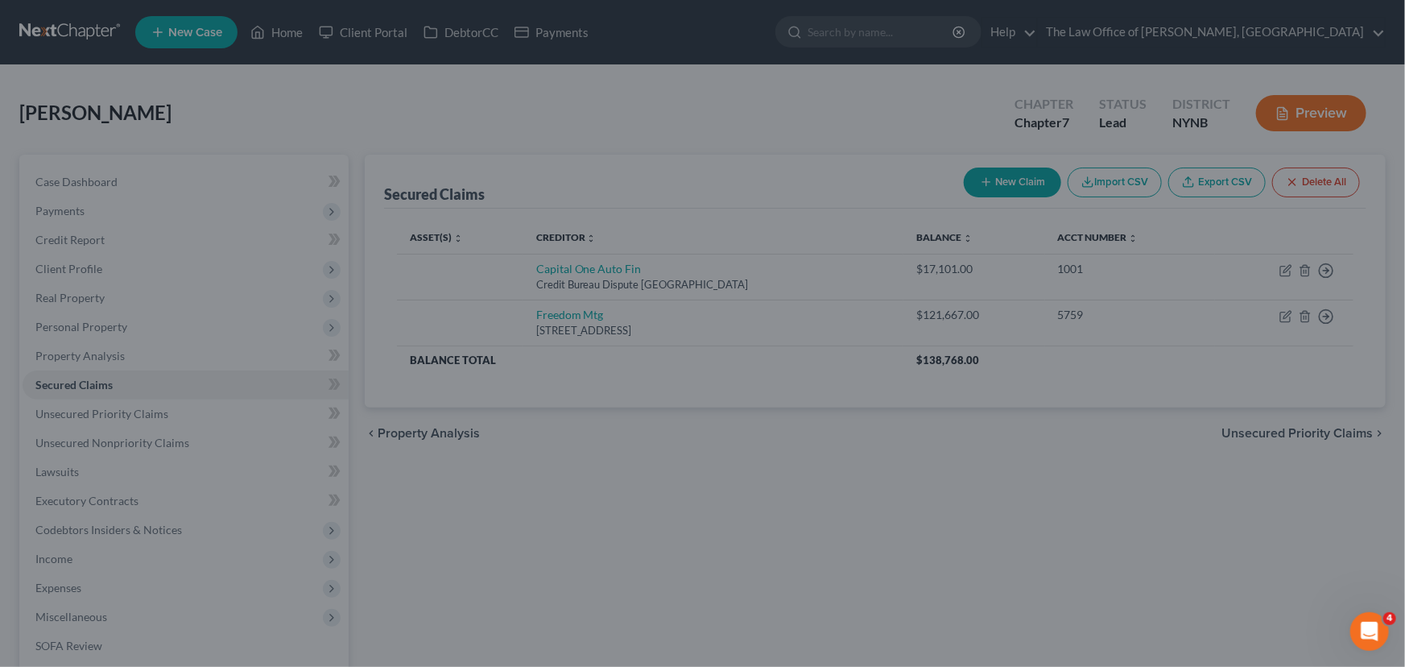
type input "-6,901.00"
select select "3"
type input "0"
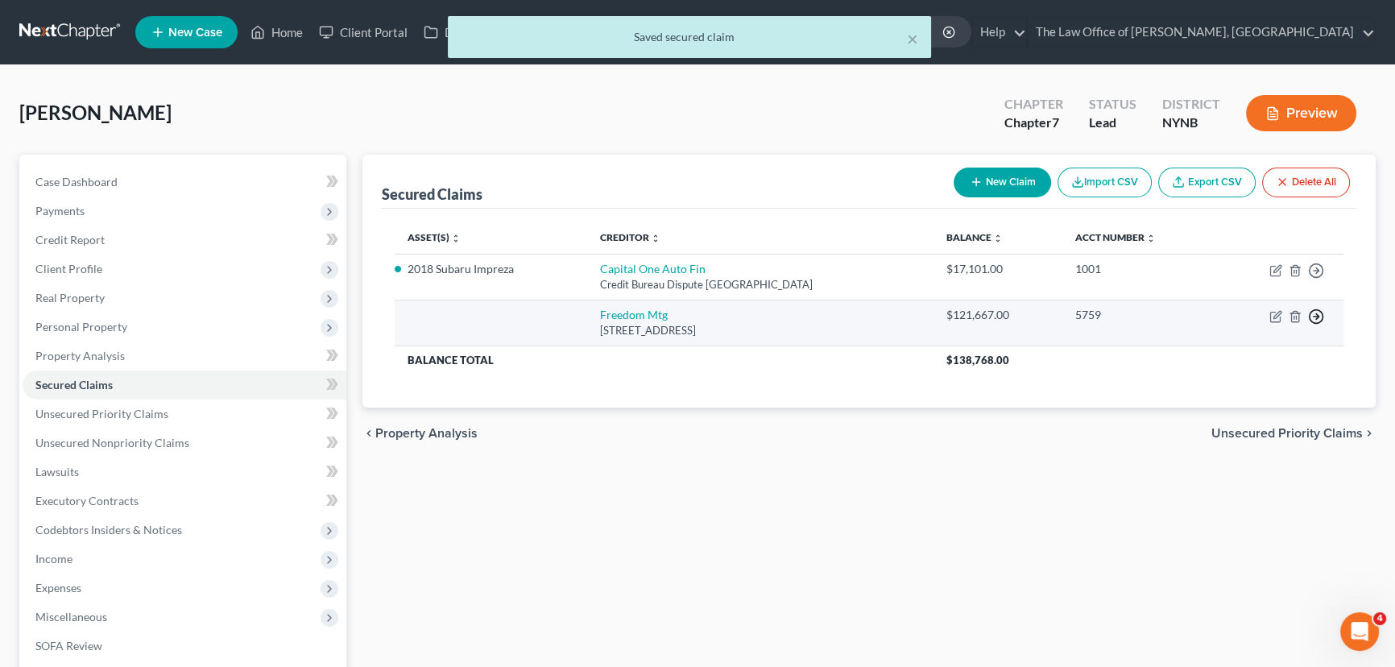
click at [1312, 279] on icon "button" at bounding box center [1316, 271] width 16 height 16
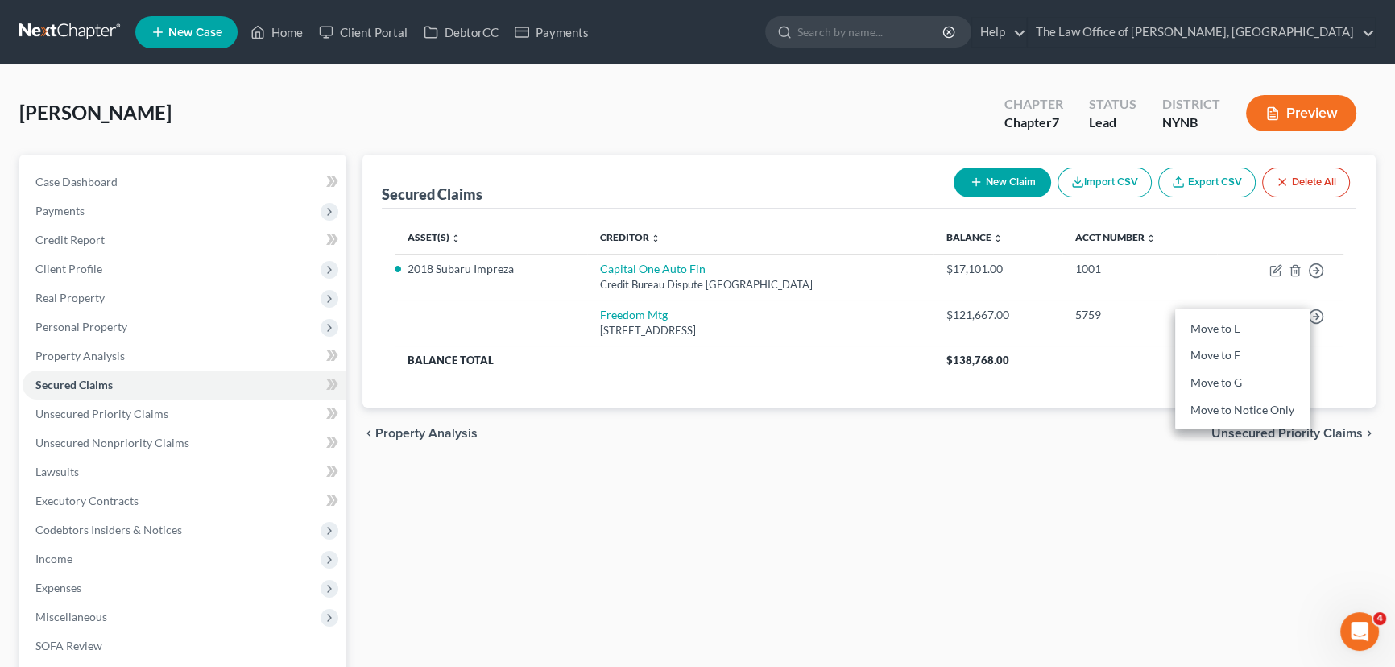
click at [1054, 393] on div "Asset(s) expand_more expand_less unfold_more Creditor expand_more expand_less u…" at bounding box center [869, 308] width 975 height 199
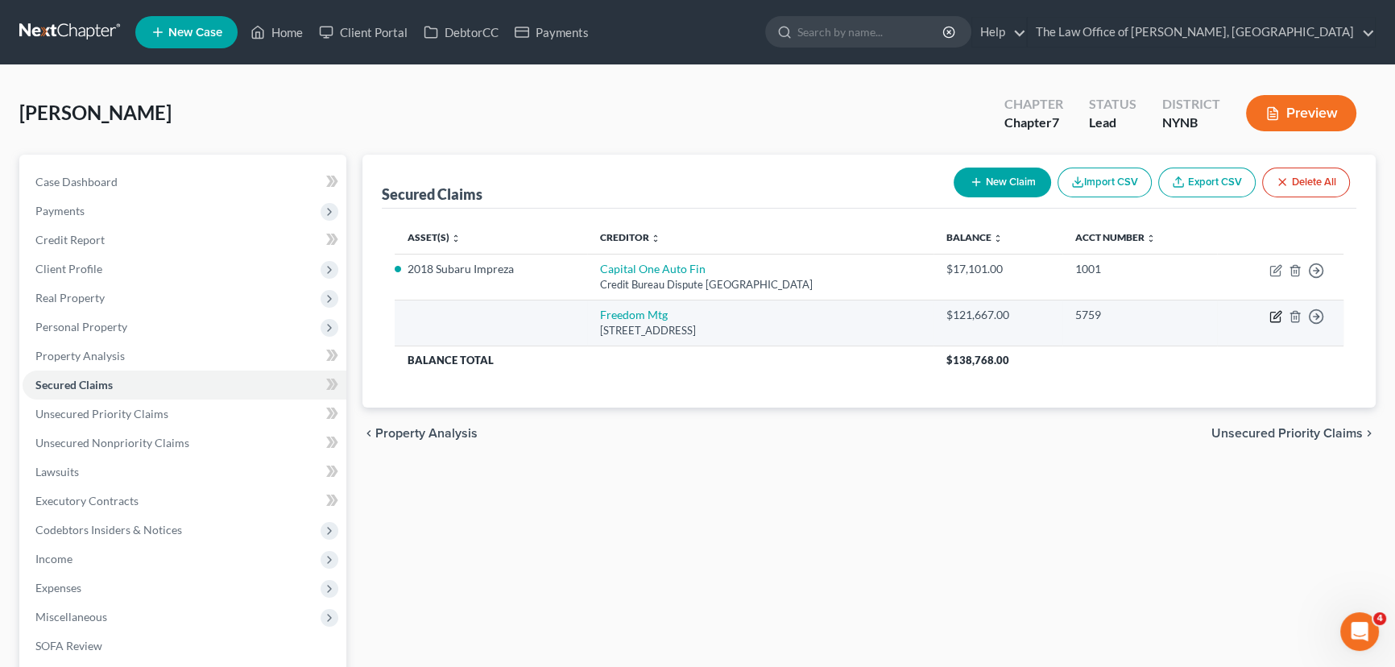
click at [1277, 316] on icon "button" at bounding box center [1276, 314] width 7 height 7
select select "15"
select select "0"
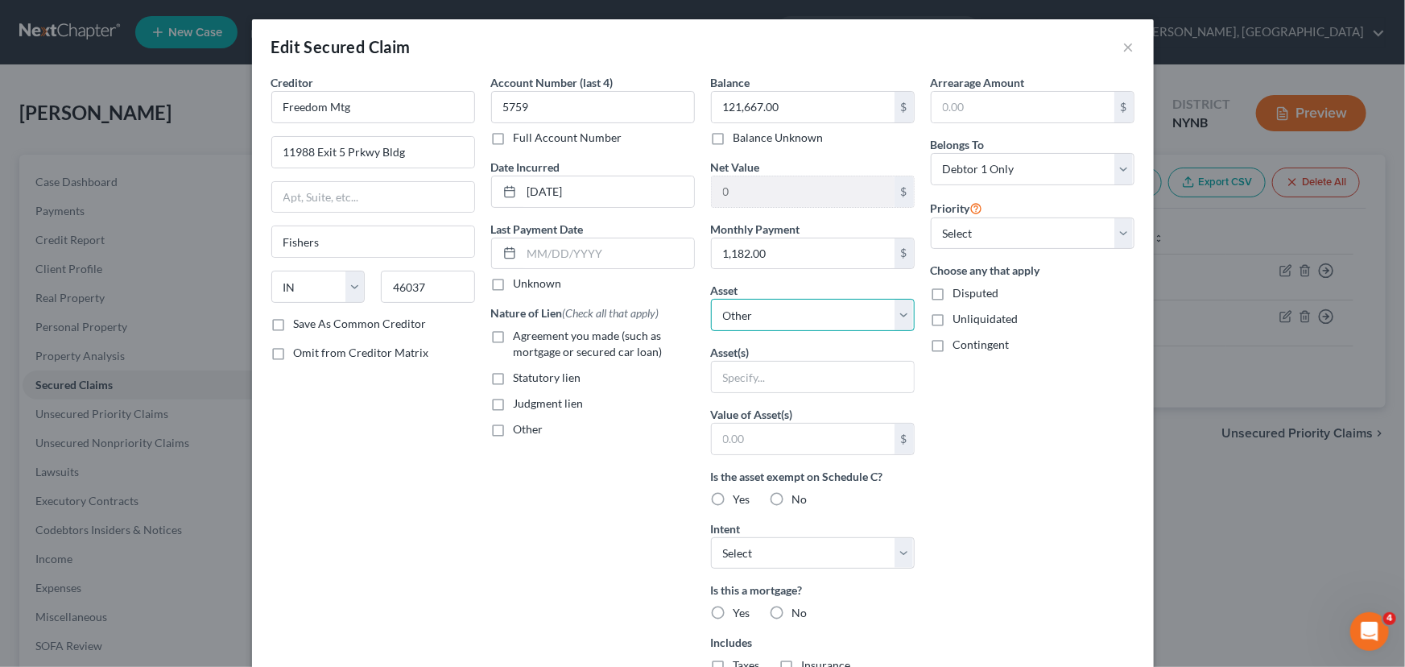
drag, startPoint x: 772, startPoint y: 314, endPoint x: 765, endPoint y: 322, distance: 10.8
click at [772, 314] on select "Select Other Multiple Assets 1 King St - $234600.0 2018 Subaru Impreza - $10200…" at bounding box center [813, 315] width 204 height 32
select select "2"
click at [711, 299] on select "Select Other Multiple Assets 1 King St - $234600.0 2018 Subaru Impreza - $10200…" at bounding box center [813, 315] width 204 height 32
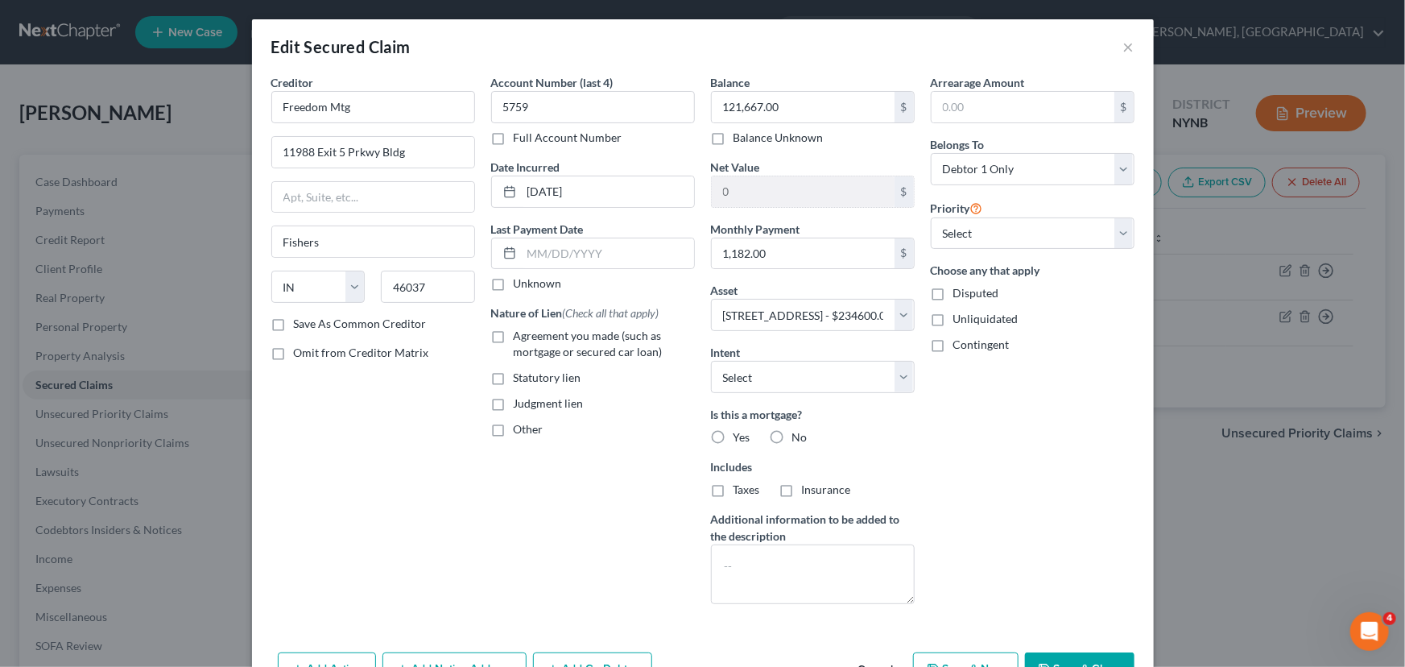
drag, startPoint x: 500, startPoint y: 338, endPoint x: 622, endPoint y: 352, distance: 122.4
click at [514, 338] on label "Agreement you made (such as mortgage or secured car loan)" at bounding box center [604, 344] width 181 height 32
drag, startPoint x: 494, startPoint y: 337, endPoint x: 675, endPoint y: 355, distance: 182.2
click at [514, 336] on label "Agreement you made (such as mortgage or secured car loan)" at bounding box center [604, 344] width 181 height 32
click at [520, 336] on input "Agreement you made (such as mortgage or secured car loan)" at bounding box center [525, 333] width 10 height 10
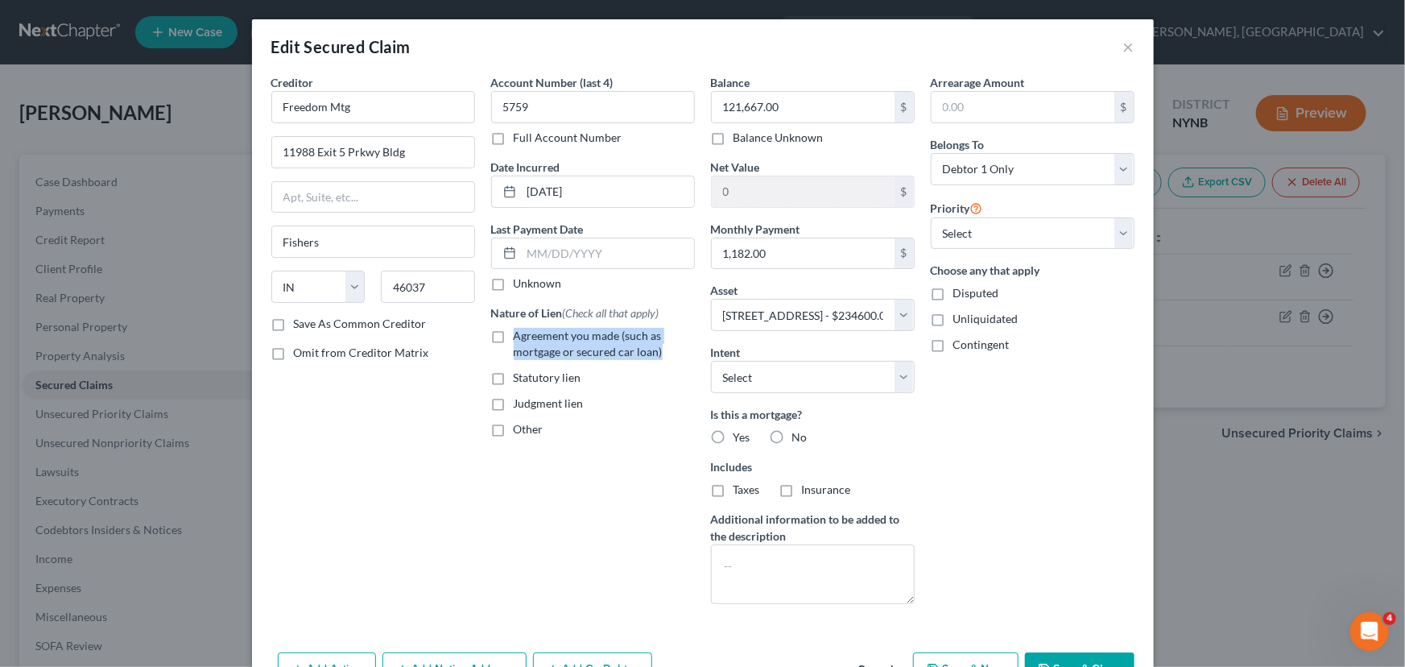
checkbox input "true"
click at [834, 388] on select "Select Surrender Redeem Reaffirm Avoid Other" at bounding box center [813, 377] width 204 height 32
select select "2"
click at [711, 361] on select "Select Surrender Redeem Reaffirm Avoid Other" at bounding box center [813, 377] width 204 height 32
click at [793, 437] on label "No" at bounding box center [800, 437] width 15 height 16
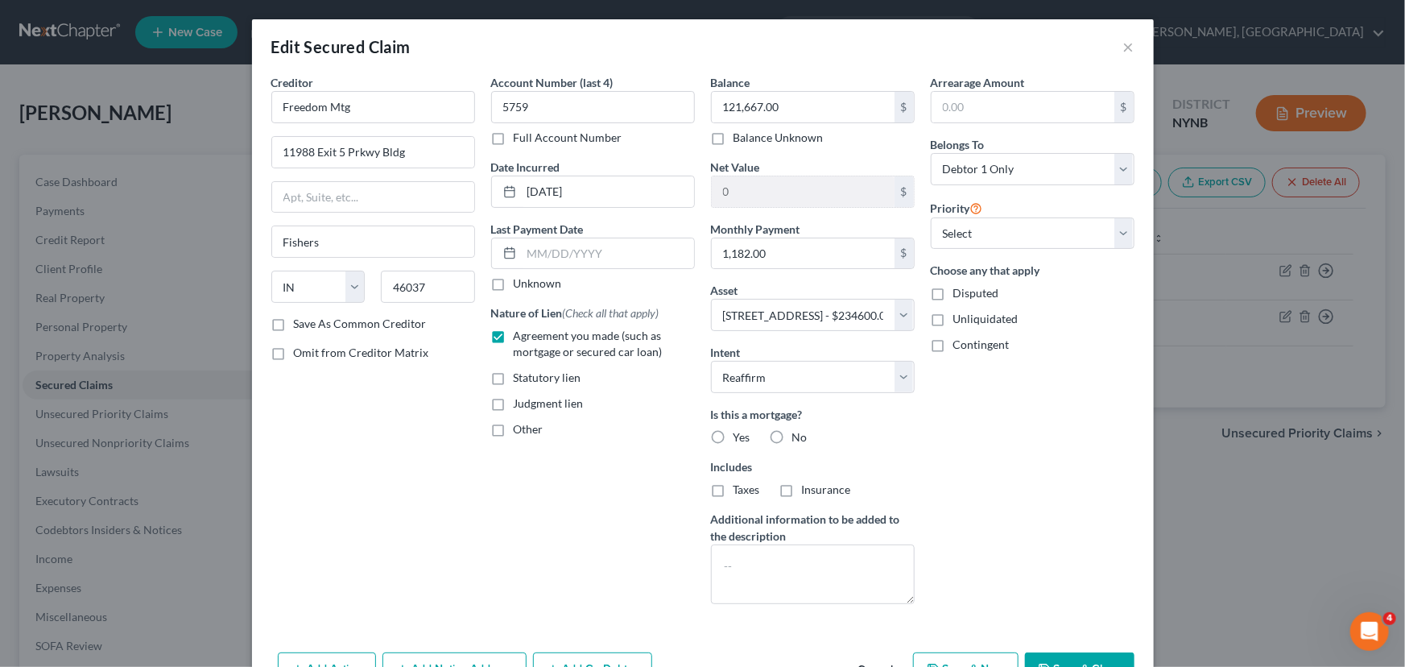
click at [799, 437] on input "No" at bounding box center [804, 434] width 10 height 10
radio input "true"
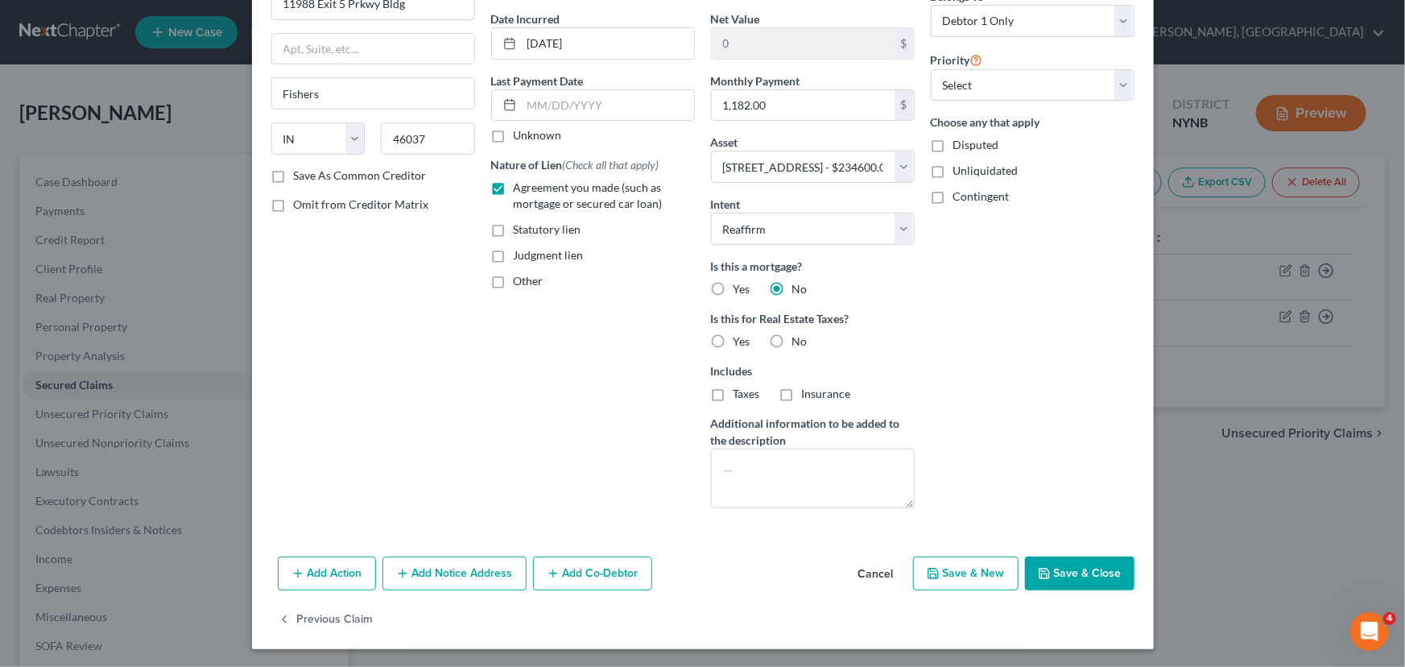
click at [1058, 564] on button "Save & Close" at bounding box center [1080, 574] width 110 height 34
select select
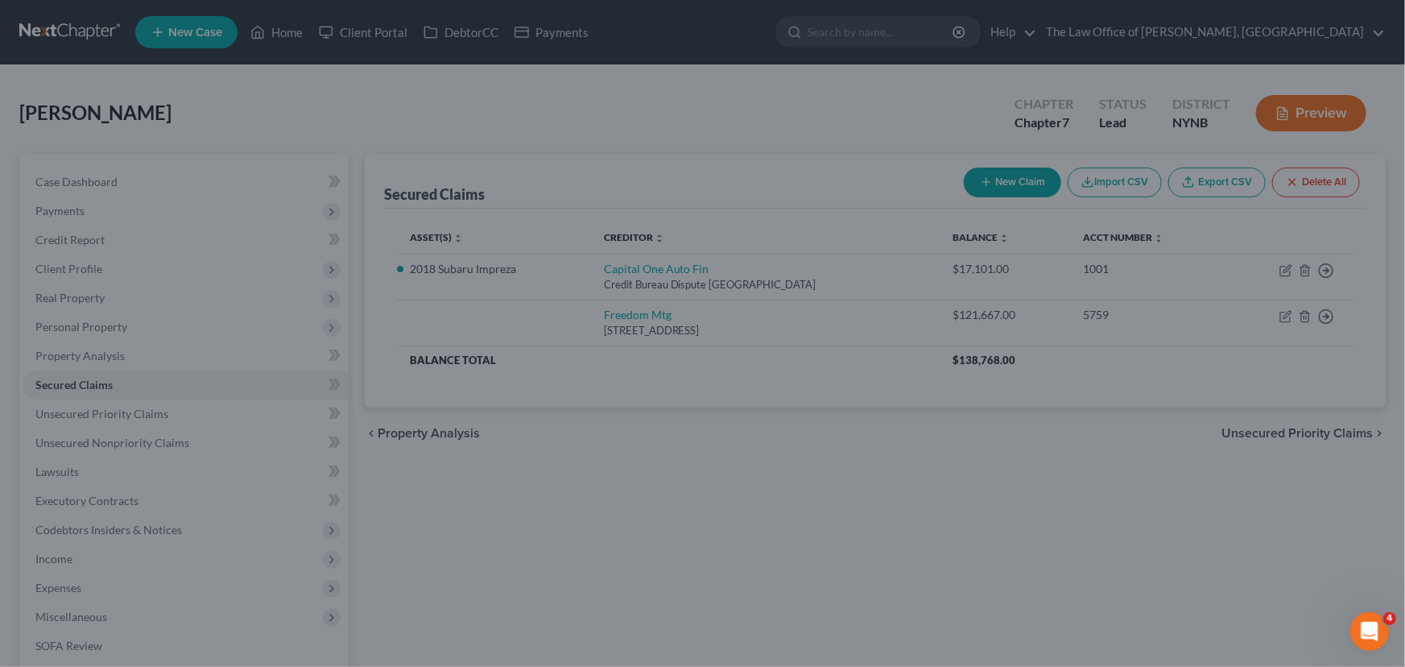
type input "112,933.00"
select select "2"
type input "0"
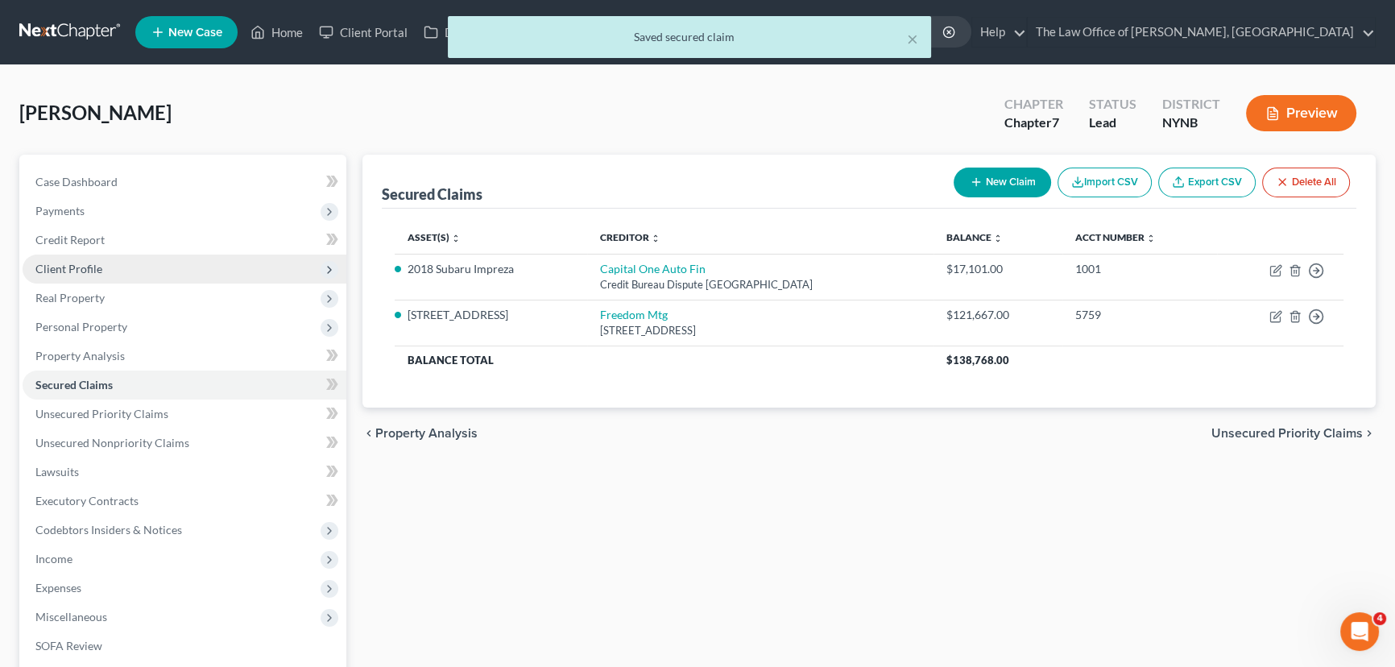
click at [81, 266] on span "Client Profile" at bounding box center [68, 269] width 67 height 14
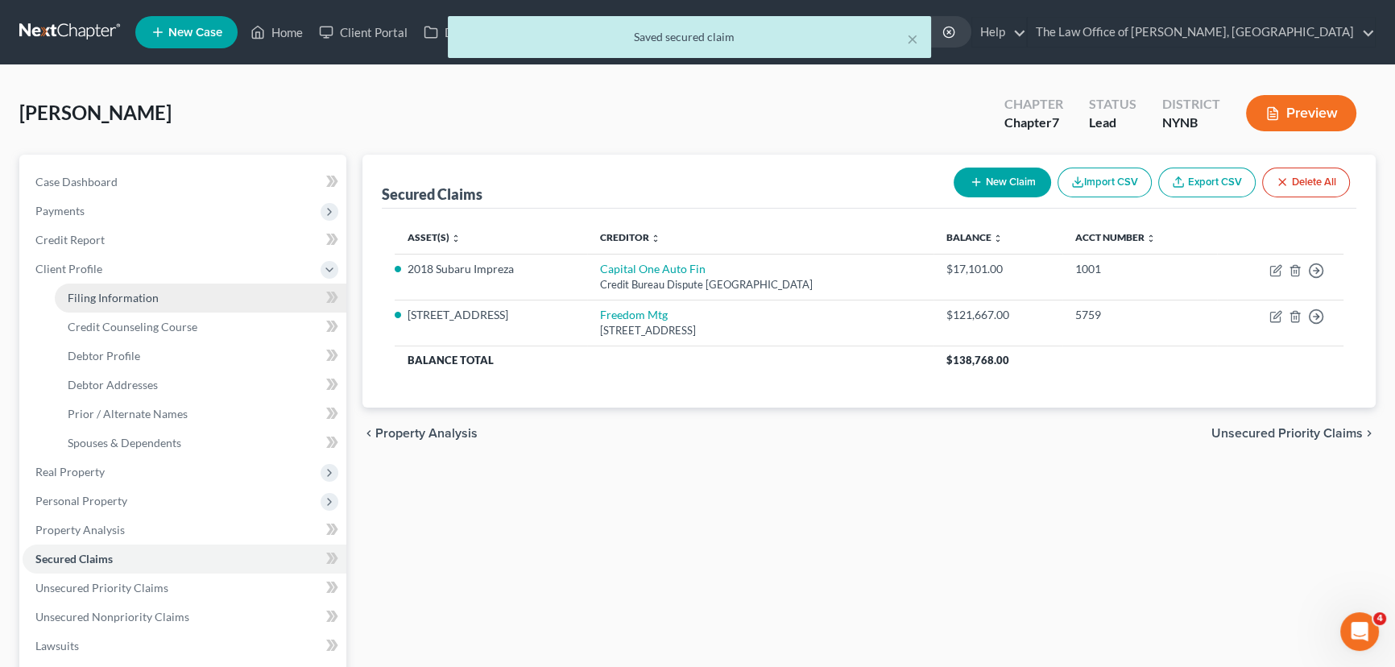
click at [117, 287] on link "Filing Information" at bounding box center [201, 298] width 292 height 29
select select "1"
select select "0"
select select "54"
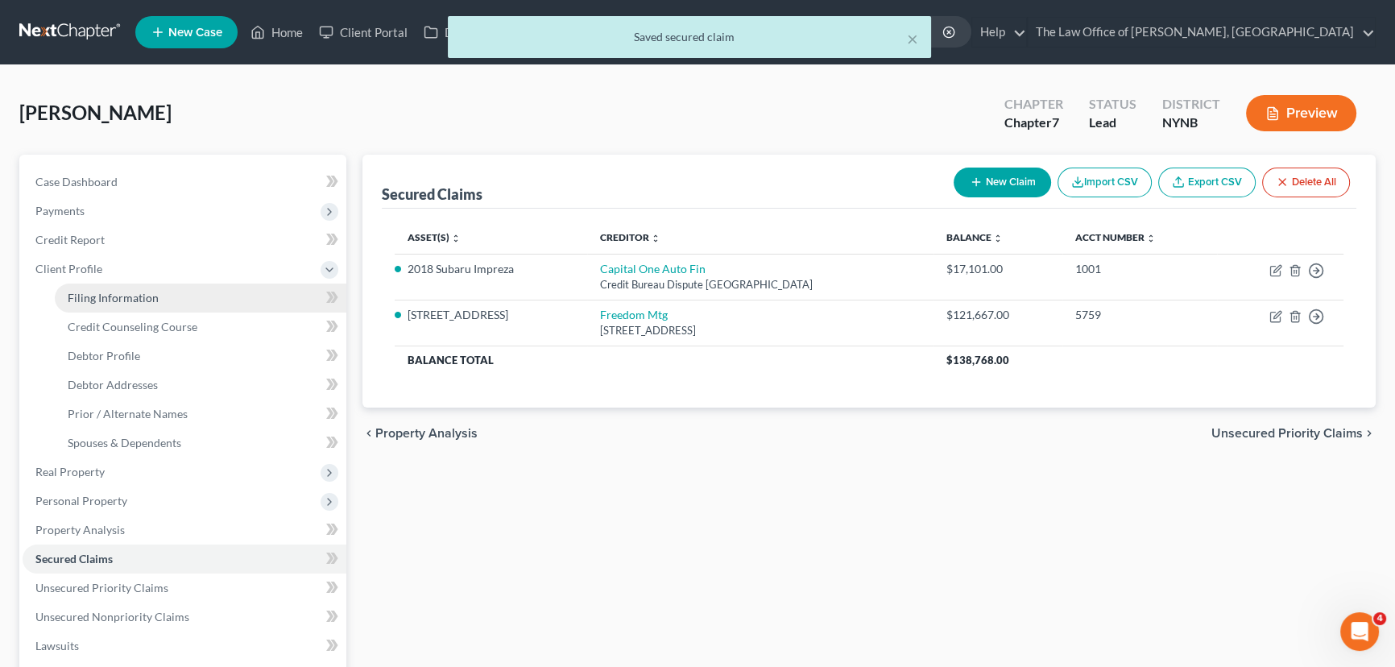
select select "0"
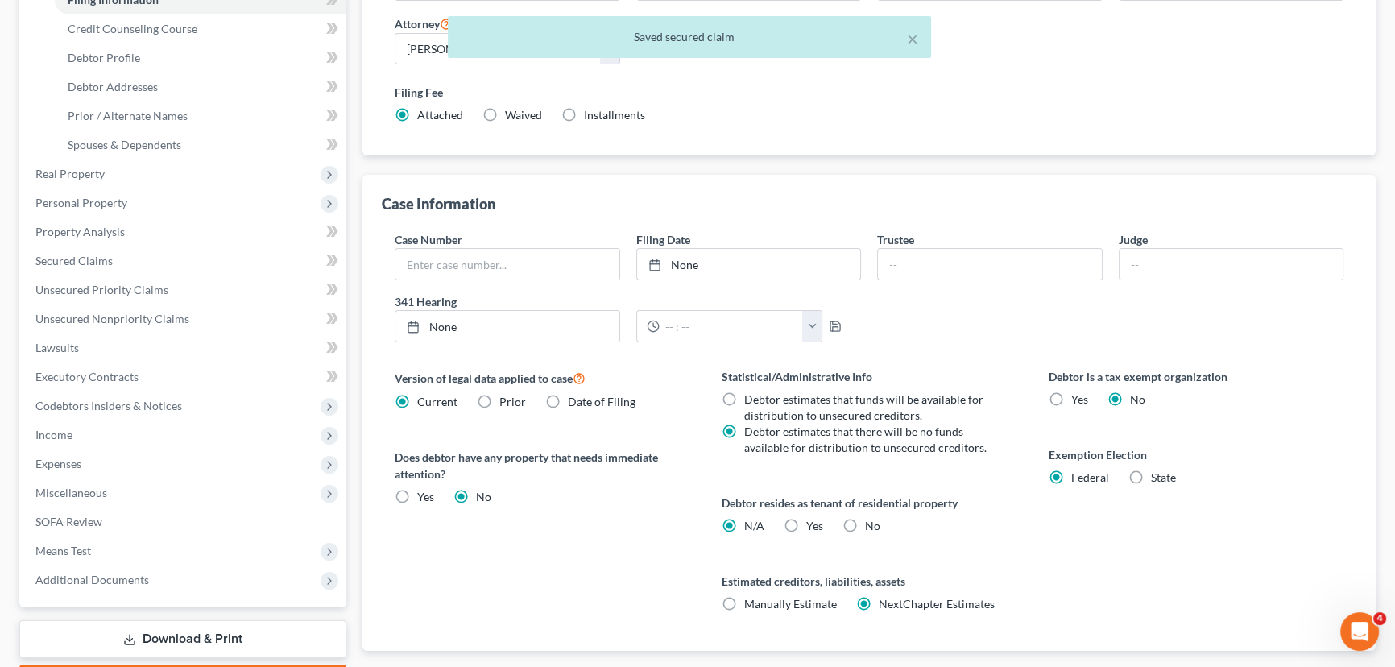
scroll to position [366, 0]
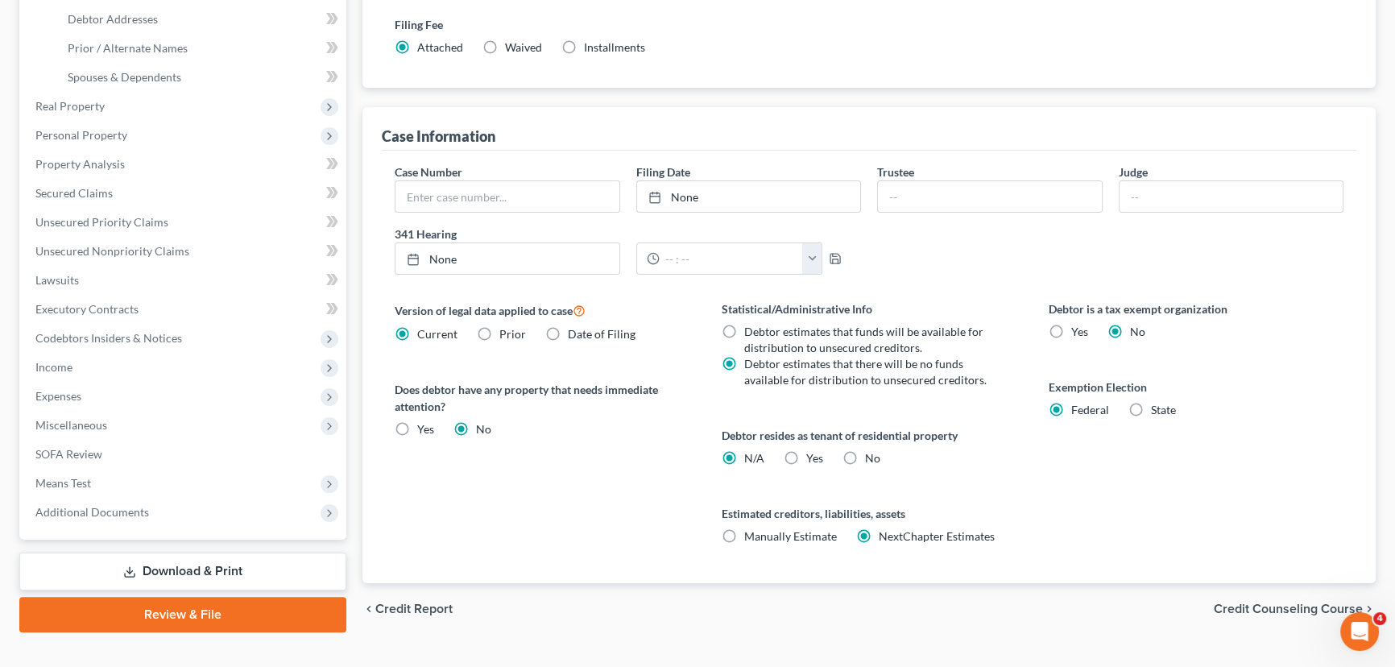
click at [1151, 410] on label "State" at bounding box center [1163, 410] width 25 height 16
click at [1157, 410] on input "State" at bounding box center [1162, 407] width 10 height 10
radio input "true"
radio input "false"
select select "35"
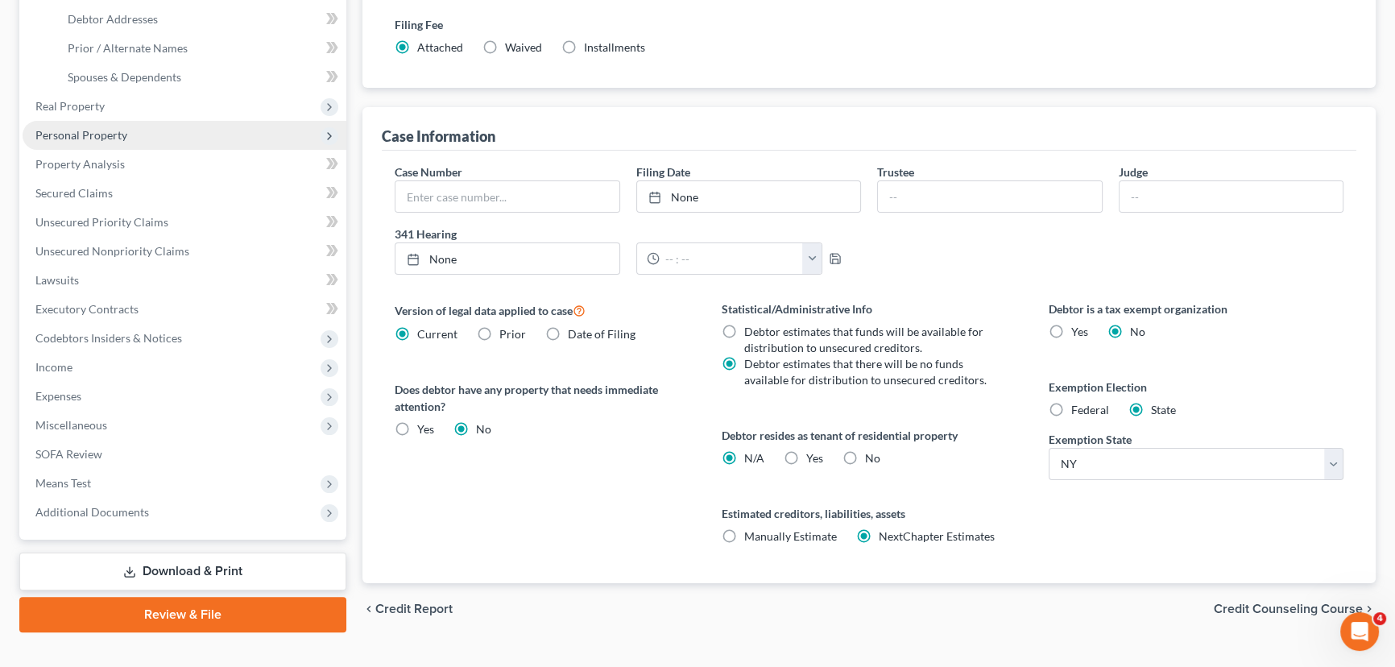
click at [77, 124] on span "Personal Property" at bounding box center [185, 135] width 324 height 29
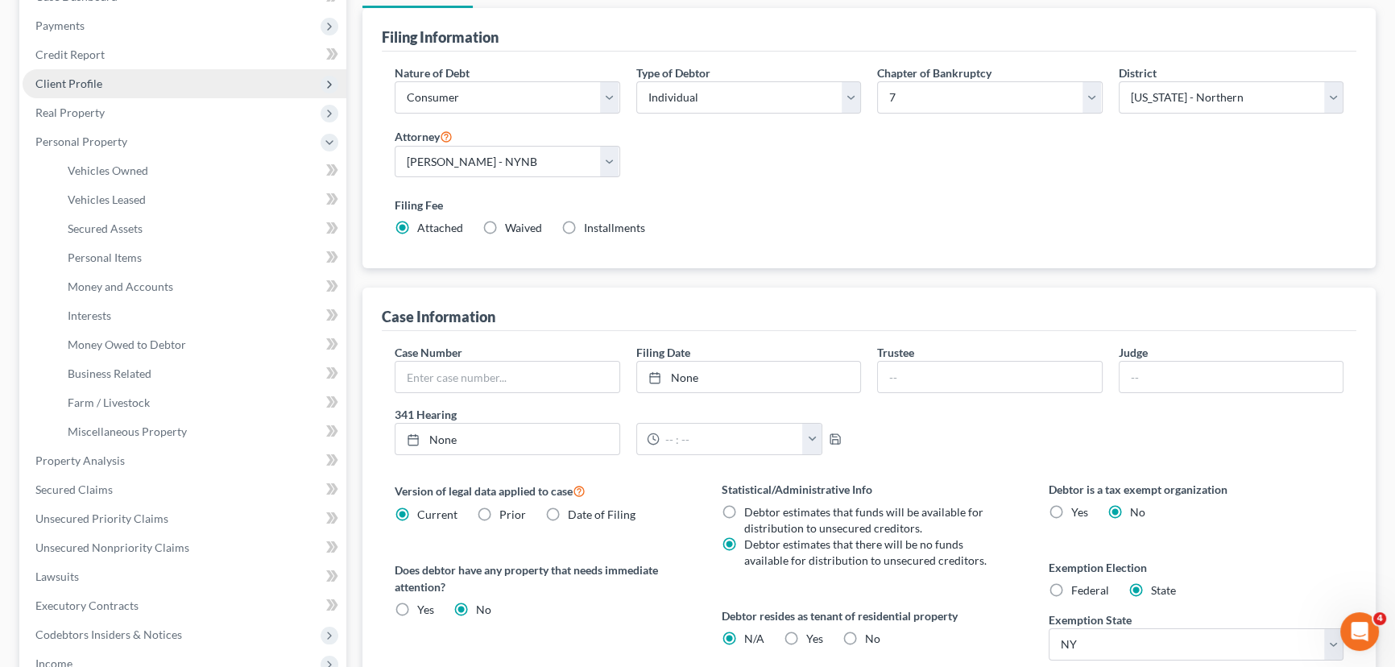
scroll to position [146, 0]
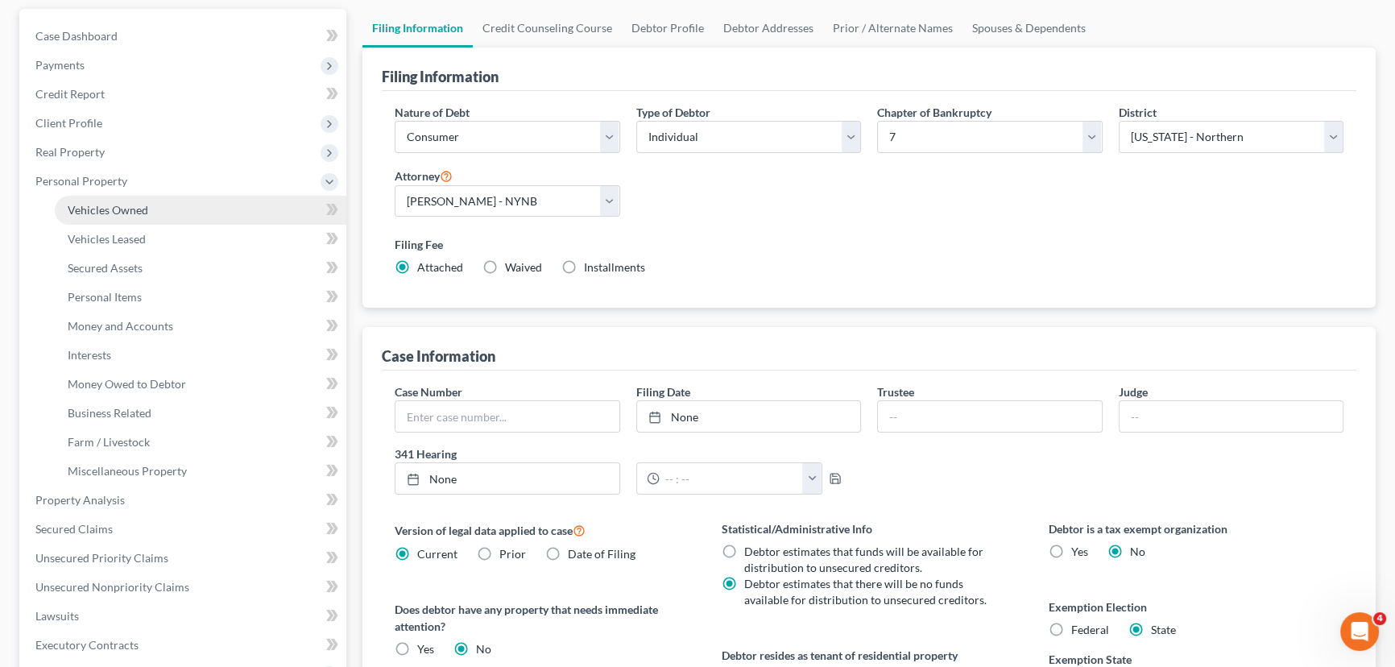
click at [136, 203] on span "Vehicles Owned" at bounding box center [108, 210] width 81 height 14
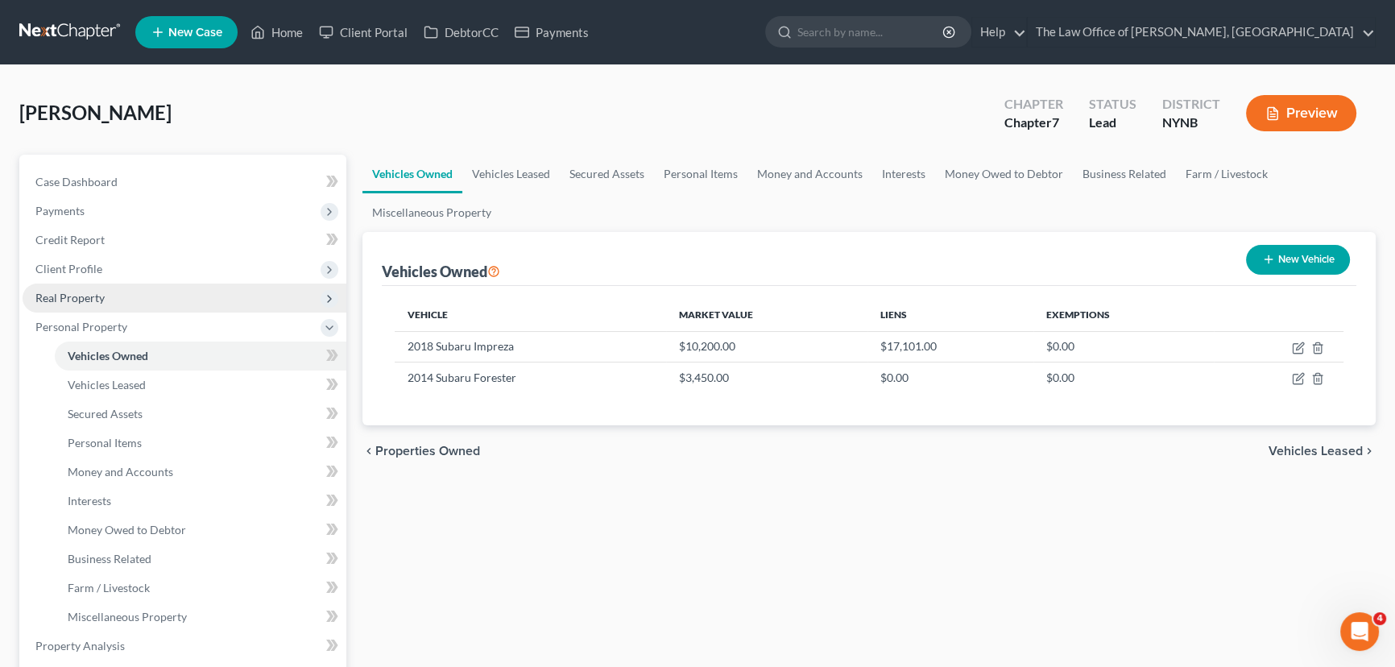
click at [82, 296] on span "Real Property" at bounding box center [69, 298] width 69 height 14
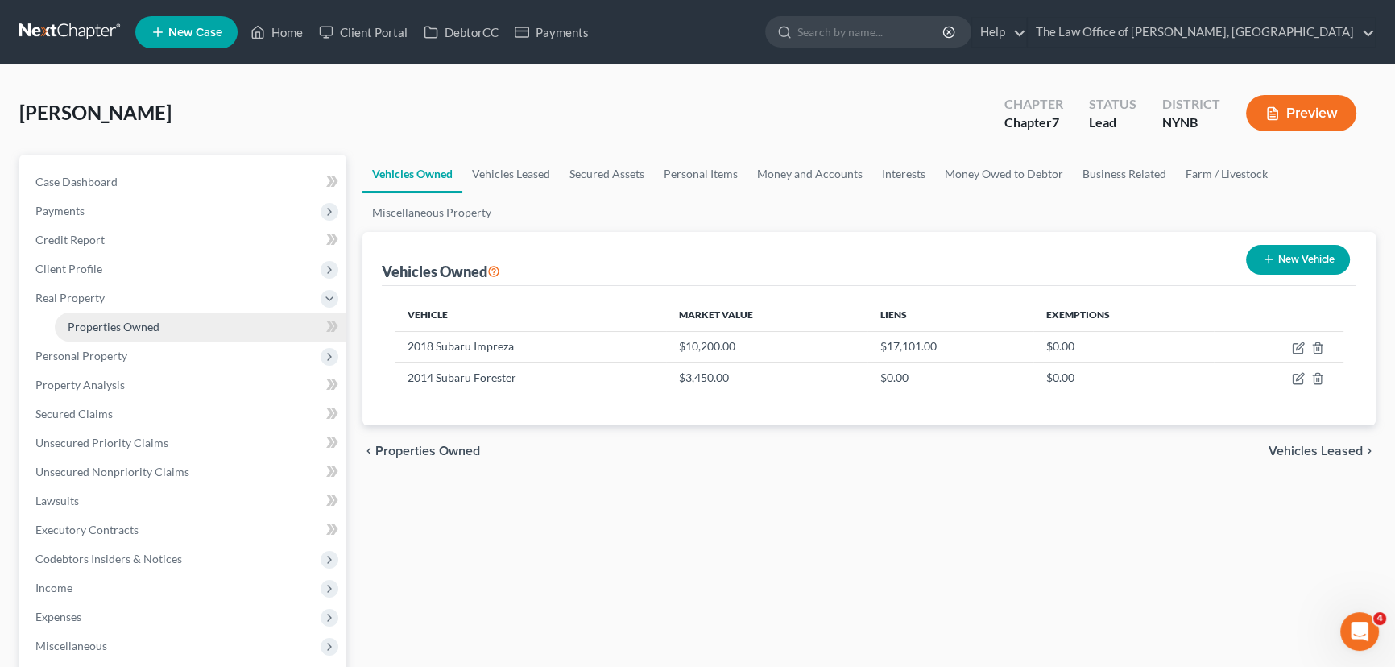
click at [135, 315] on link "Properties Owned" at bounding box center [201, 327] width 292 height 29
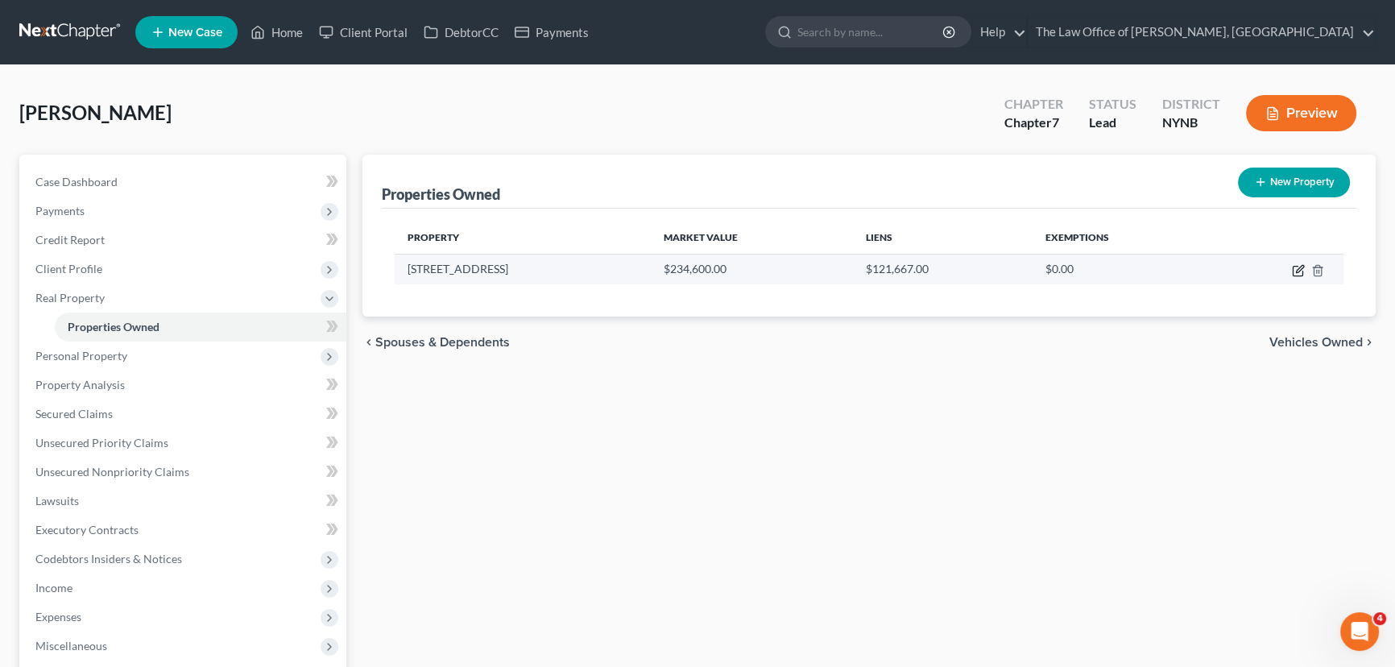
click at [1297, 267] on icon "button" at bounding box center [1298, 270] width 13 height 13
select select "35"
select select "0"
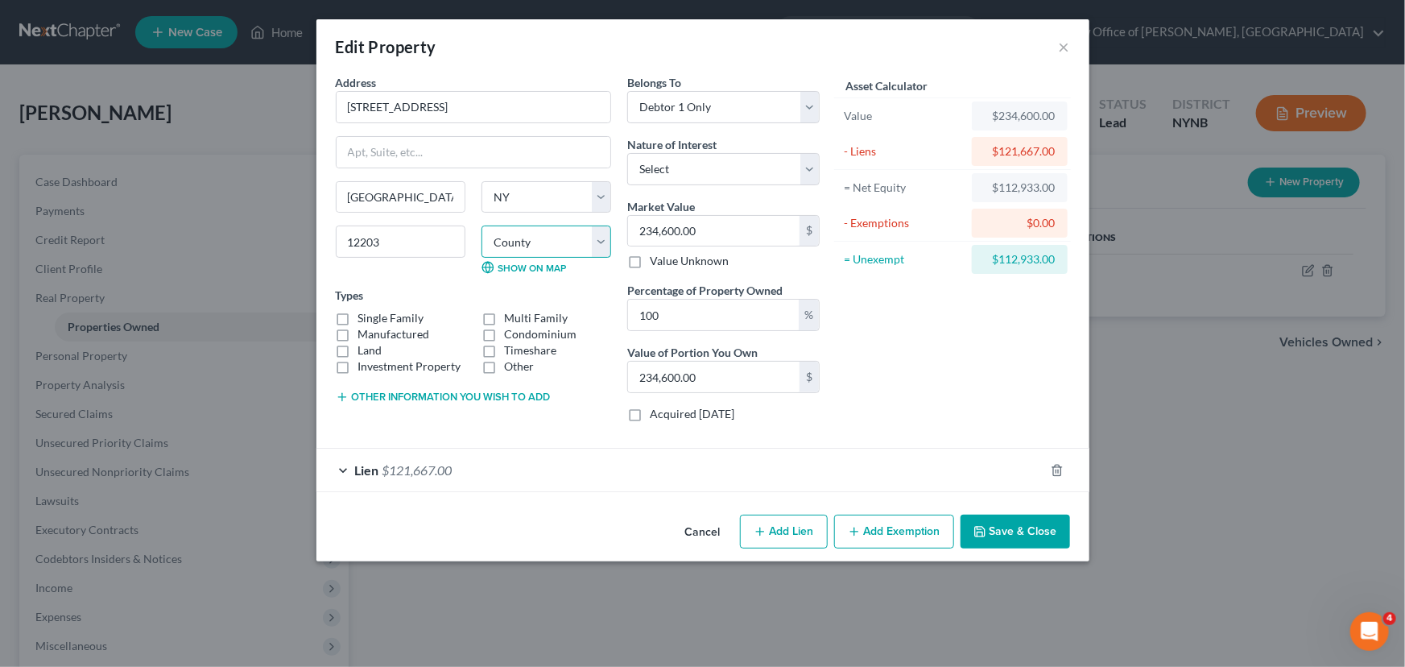
click at [549, 234] on select "County Albany County Allegany County Bronx County Broome County Cattaraugus Cou…" at bounding box center [547, 242] width 130 height 32
select select "0"
click at [482, 226] on select "County Albany County Allegany County Bronx County Broome County Cattaraugus Cou…" at bounding box center [547, 242] width 130 height 32
click at [999, 257] on div "$112,933.00" at bounding box center [1020, 259] width 70 height 16
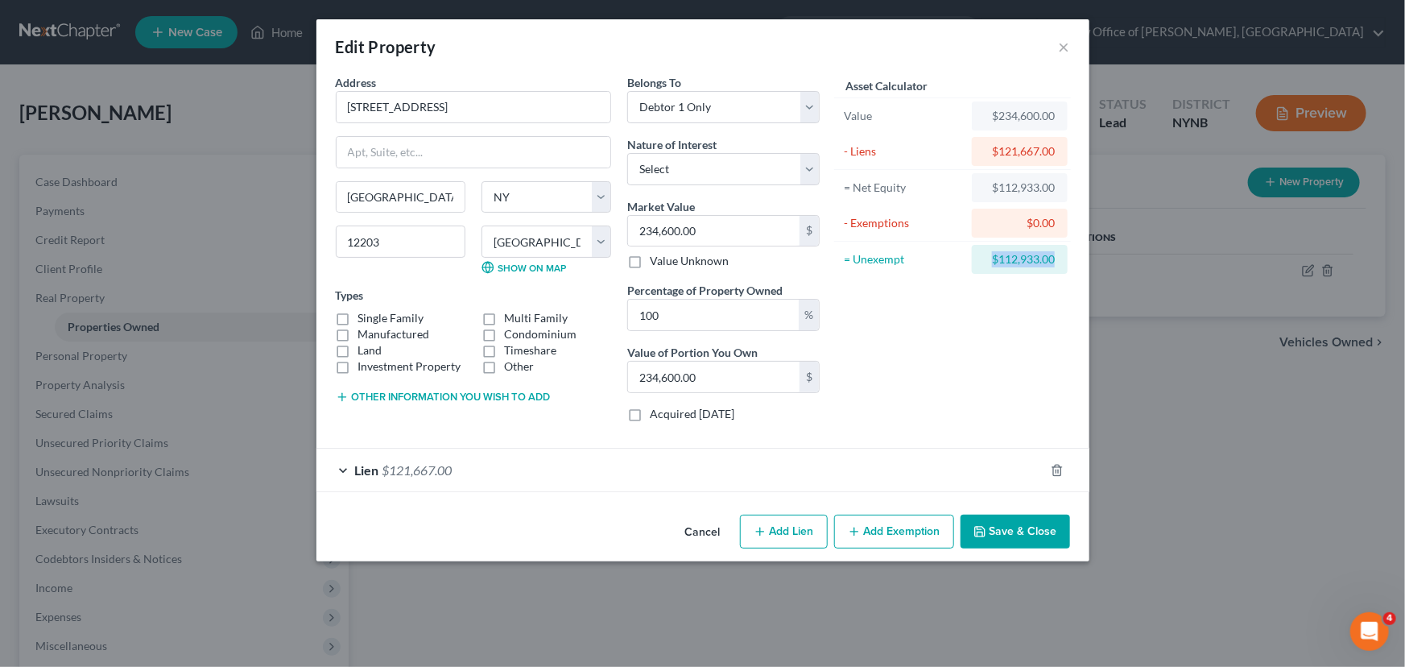
click at [999, 257] on div "$112,933.00" at bounding box center [1020, 259] width 70 height 16
copy form "$112,933.00"
click at [902, 515] on button "Add Exemption" at bounding box center [894, 532] width 120 height 34
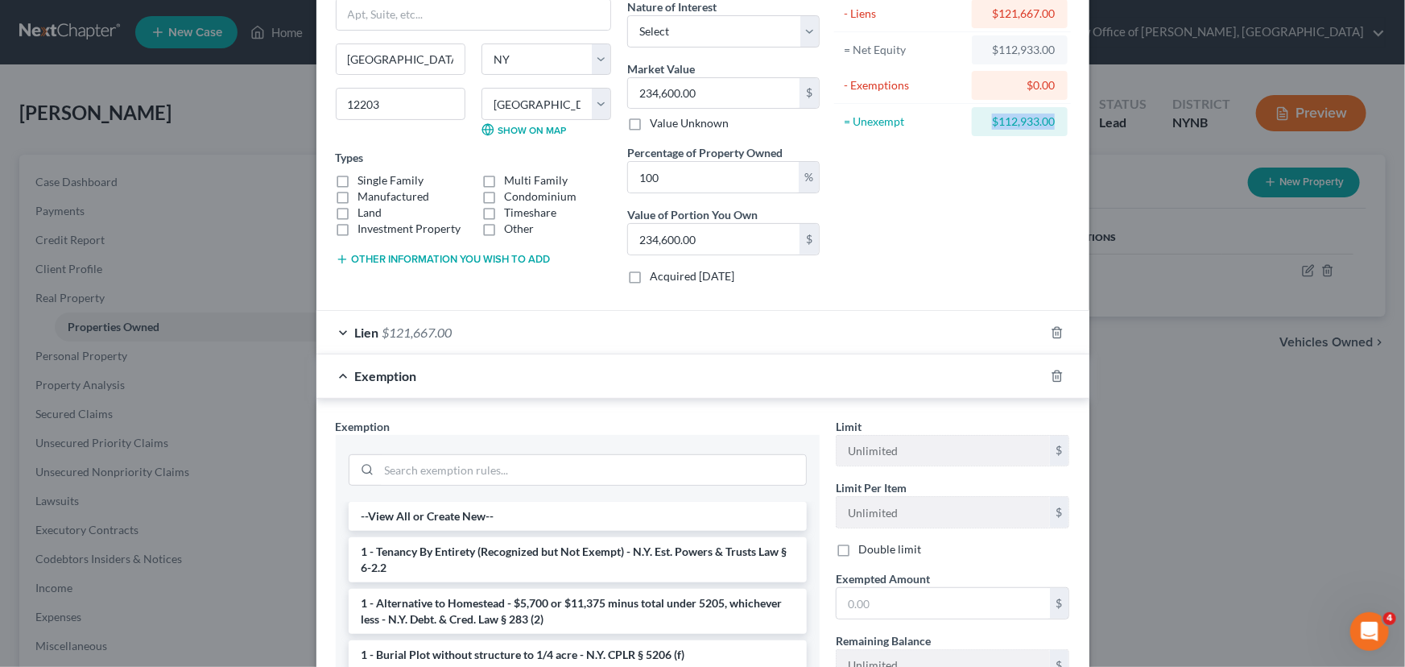
scroll to position [344, 0]
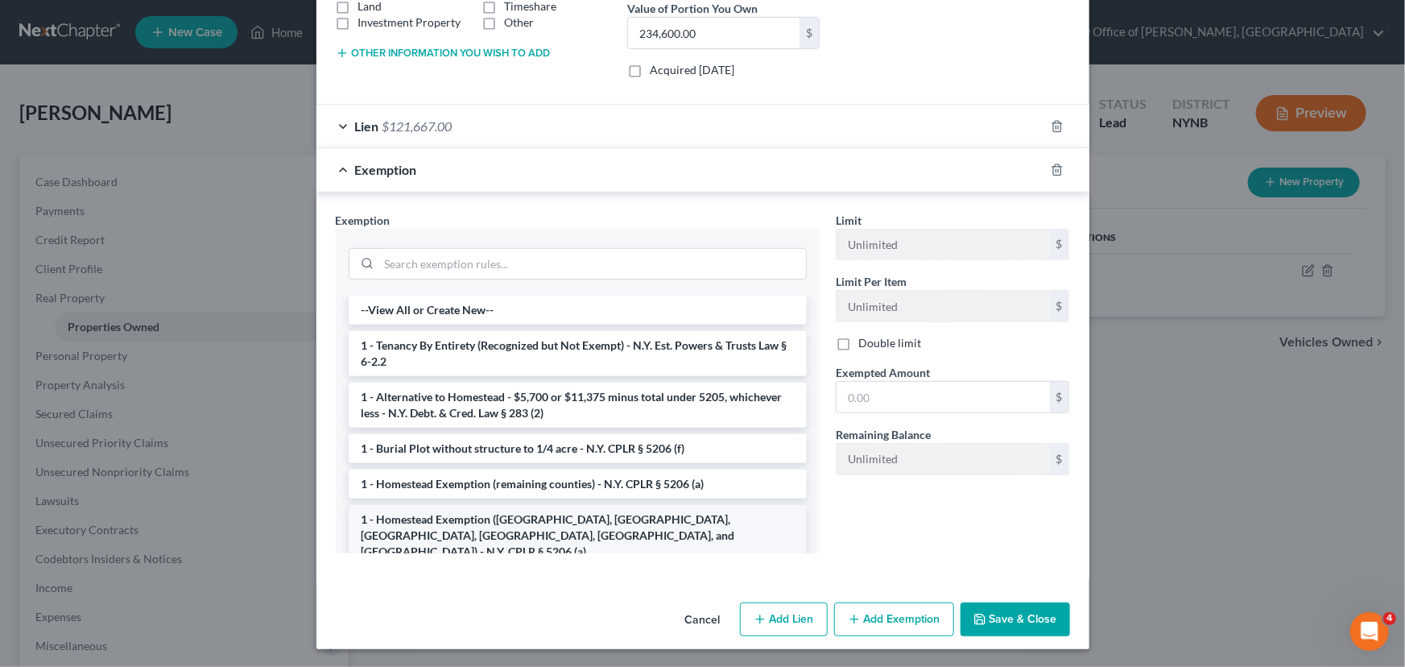
click at [557, 528] on li "1 - Homestead Exemption (Dutchess, Albany, Columbia, Orange, Saratoga, and Ulst…" at bounding box center [578, 535] width 458 height 61
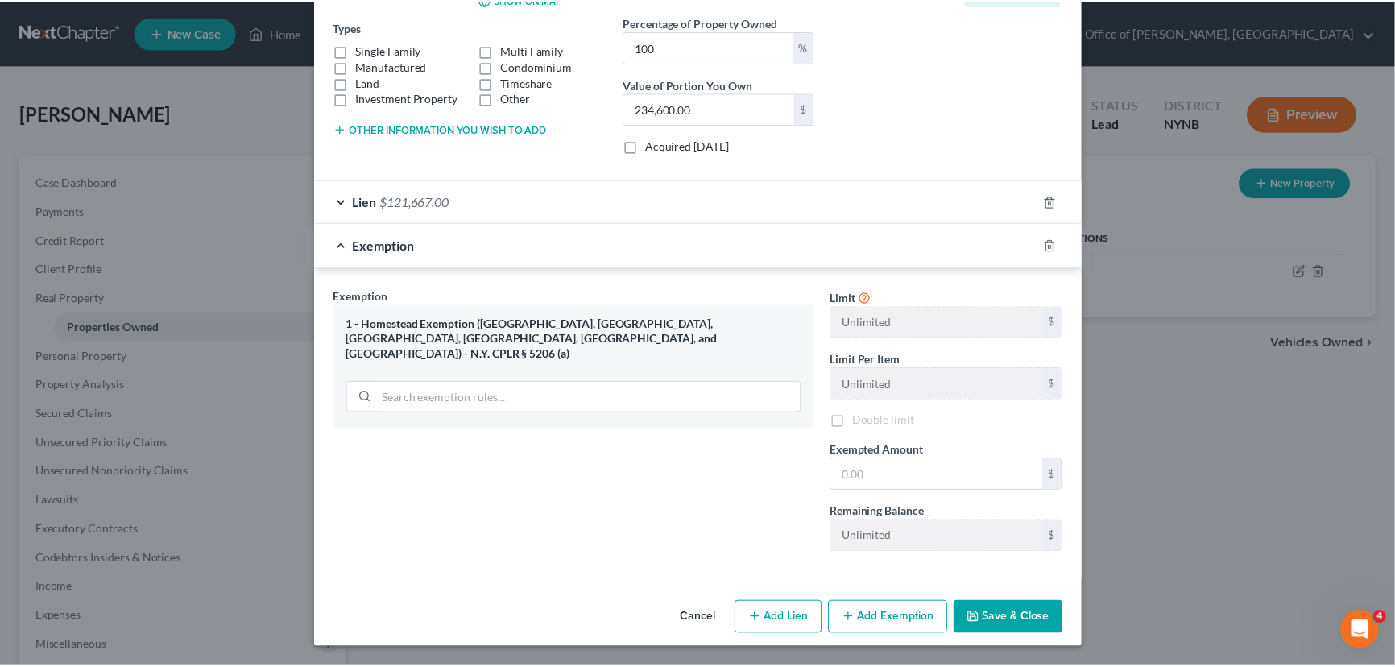
scroll to position [267, 0]
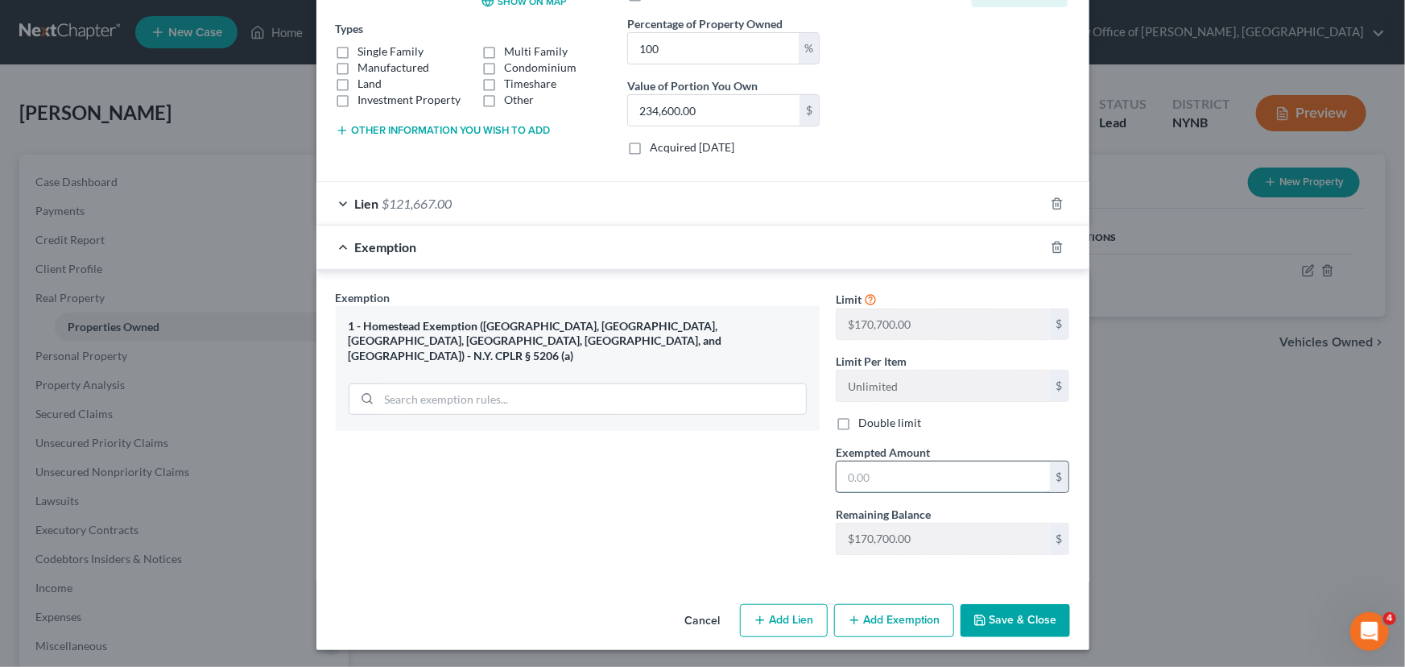
click at [917, 488] on input "text" at bounding box center [943, 477] width 213 height 31
paste input "$112,933.00"
type input "112,933.00"
drag, startPoint x: 561, startPoint y: 510, endPoint x: 971, endPoint y: 611, distance: 421.6
click at [564, 511] on div "Exemption Set must be selected for CA. Exemption * 1 - Homestead Exemption (Dut…" at bounding box center [578, 428] width 500 height 279
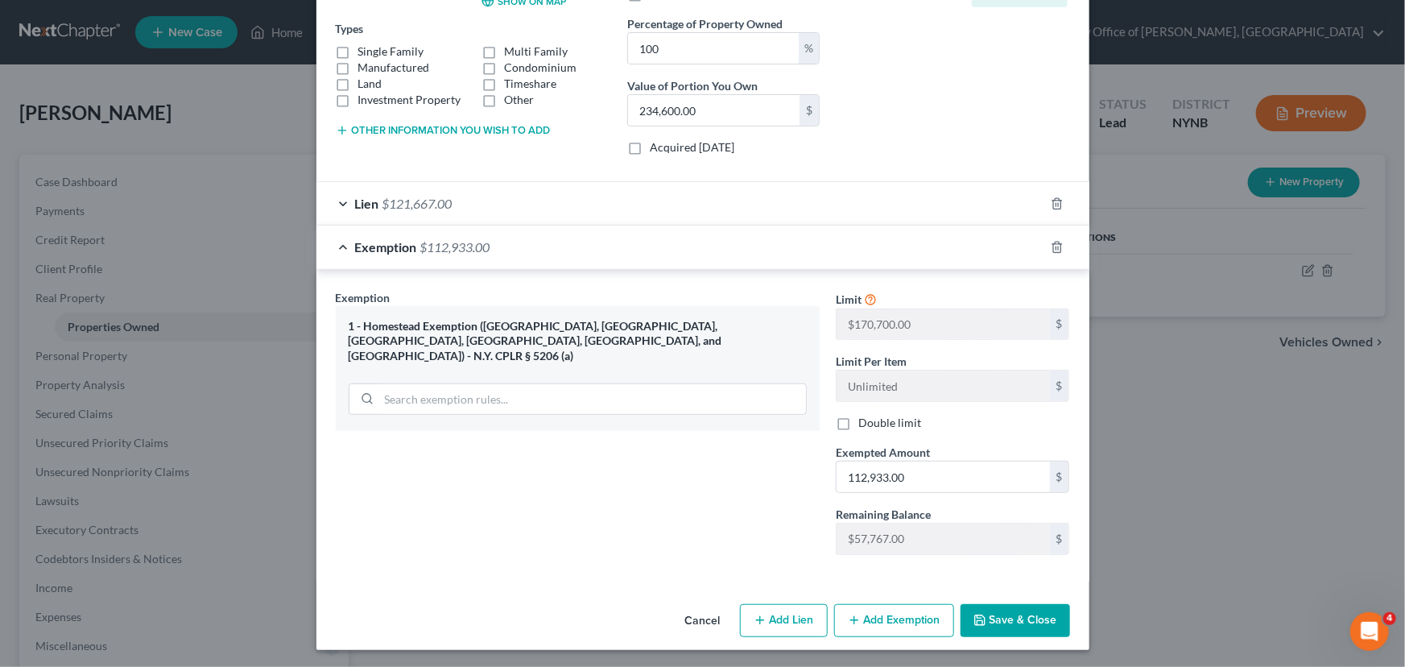
click at [1004, 620] on button "Save & Close" at bounding box center [1016, 621] width 110 height 34
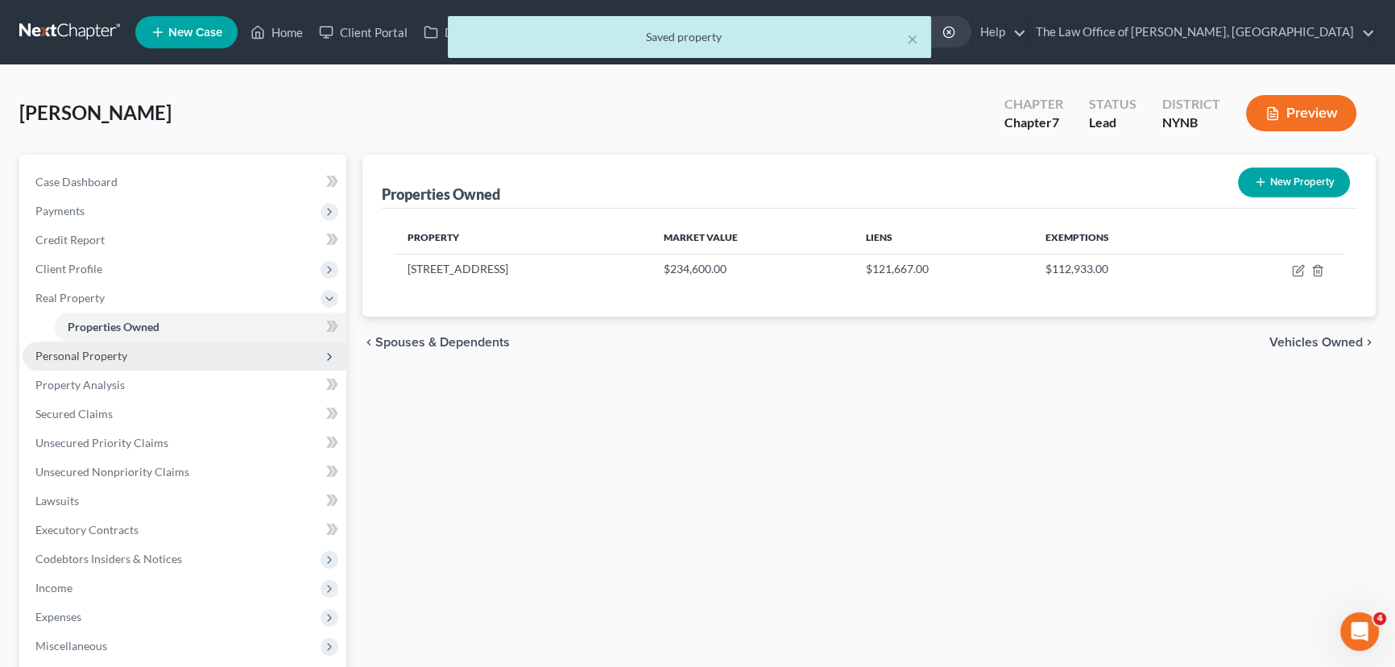
click at [88, 362] on span "Personal Property" at bounding box center [185, 356] width 324 height 29
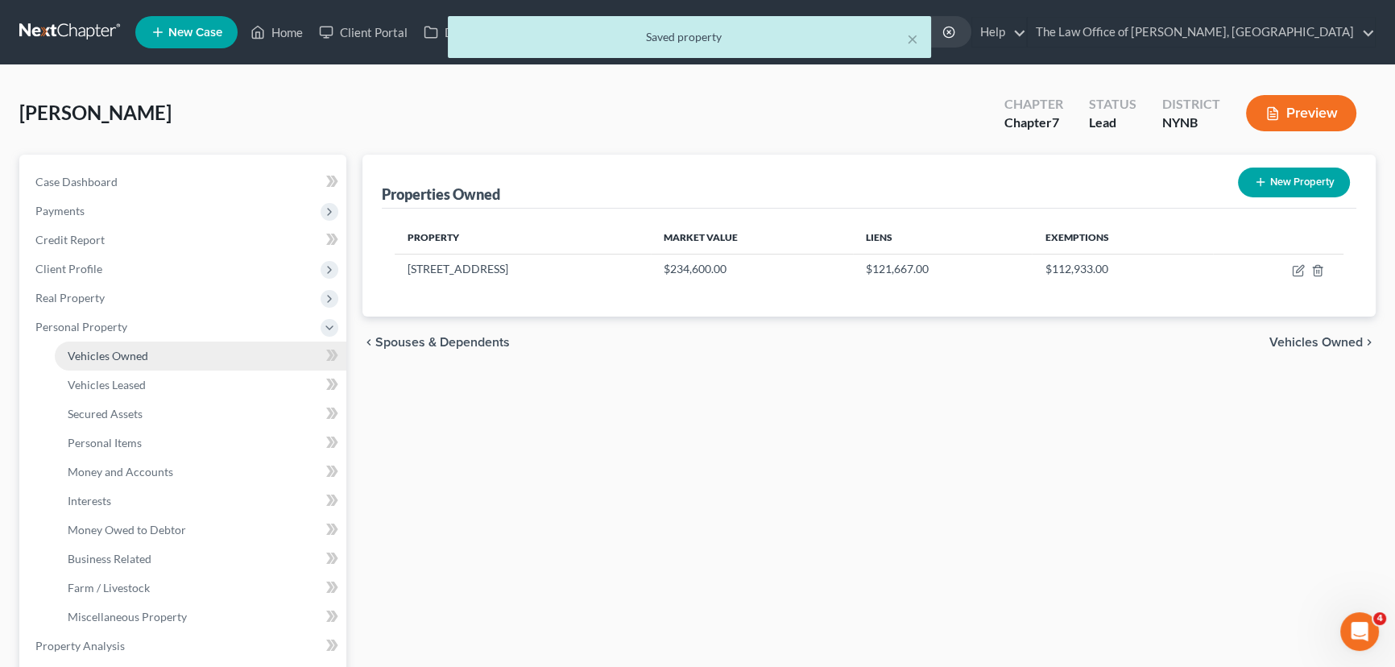
click at [111, 356] on span "Vehicles Owned" at bounding box center [108, 356] width 81 height 14
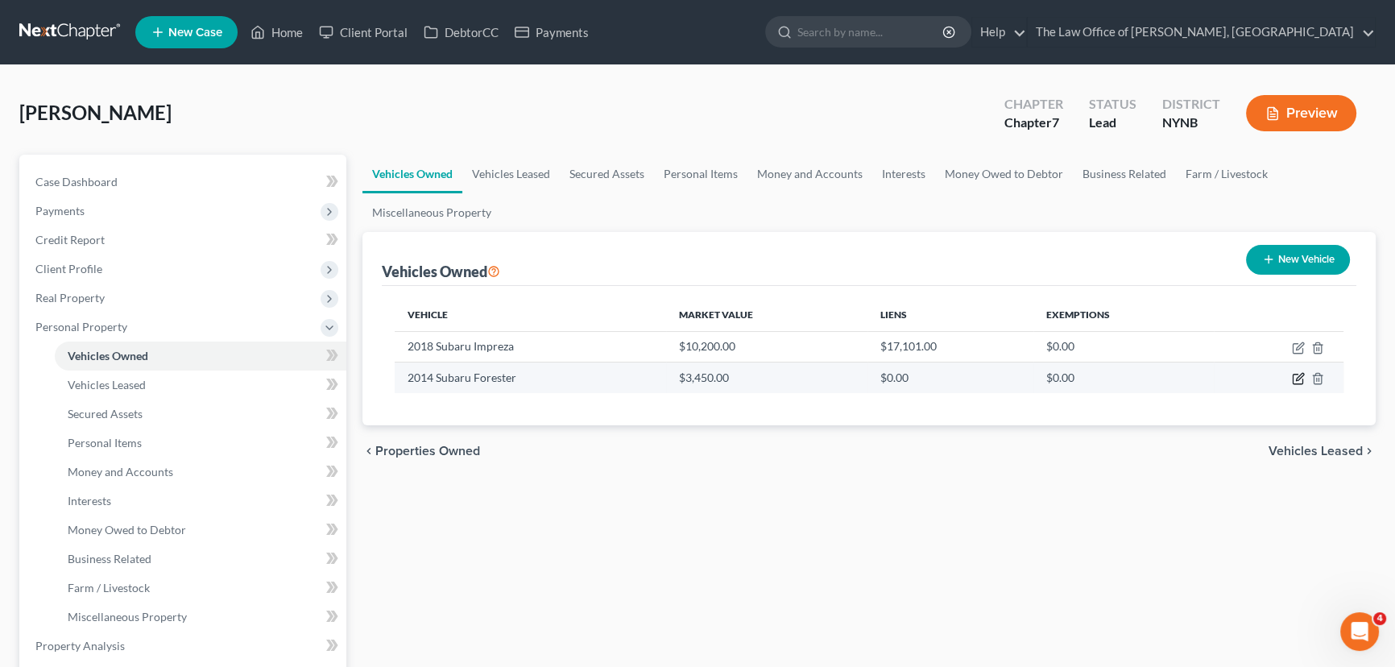
click at [1298, 374] on icon "button" at bounding box center [1298, 378] width 13 height 13
select select "0"
select select "12"
select select "0"
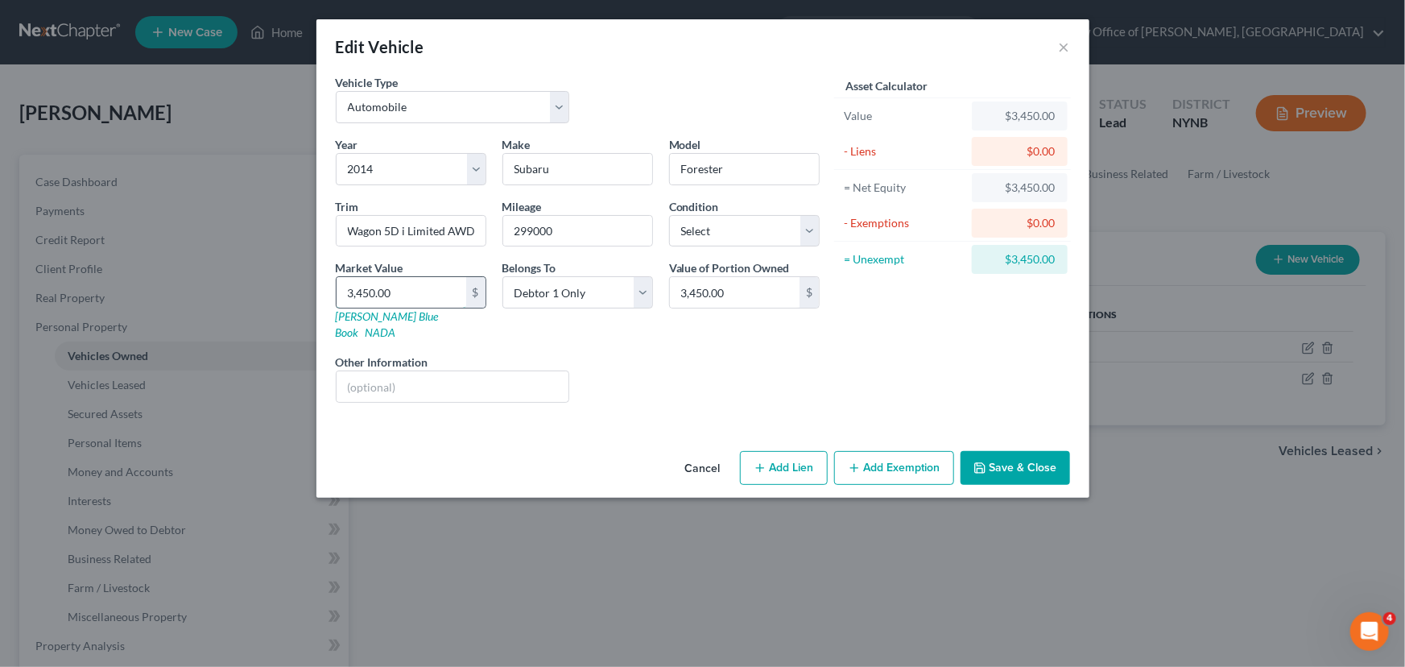
type input "5"
type input "5.00"
type input "50"
type input "50.00"
type input "500"
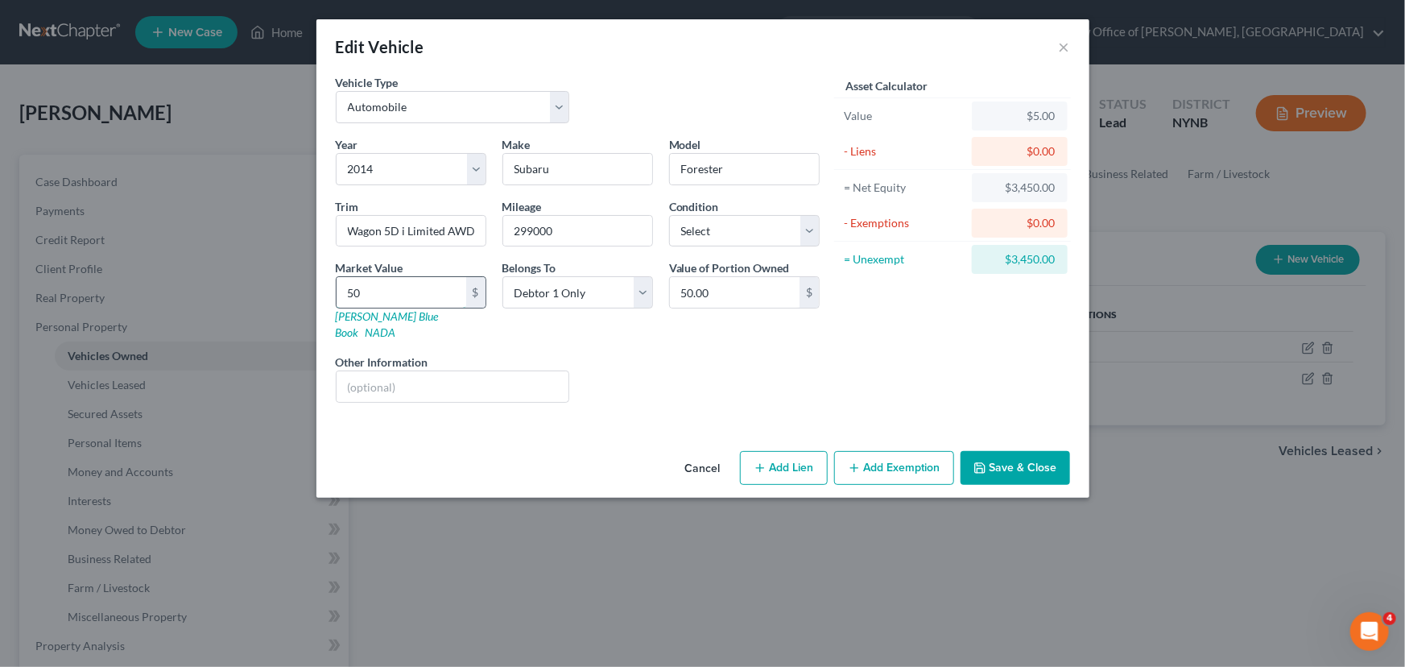
type input "500.00"
drag, startPoint x: 405, startPoint y: 289, endPoint x: 342, endPoint y: 288, distance: 62.8
click at [342, 288] on input "500" at bounding box center [402, 292] width 130 height 31
type input "2"
type input "2.00"
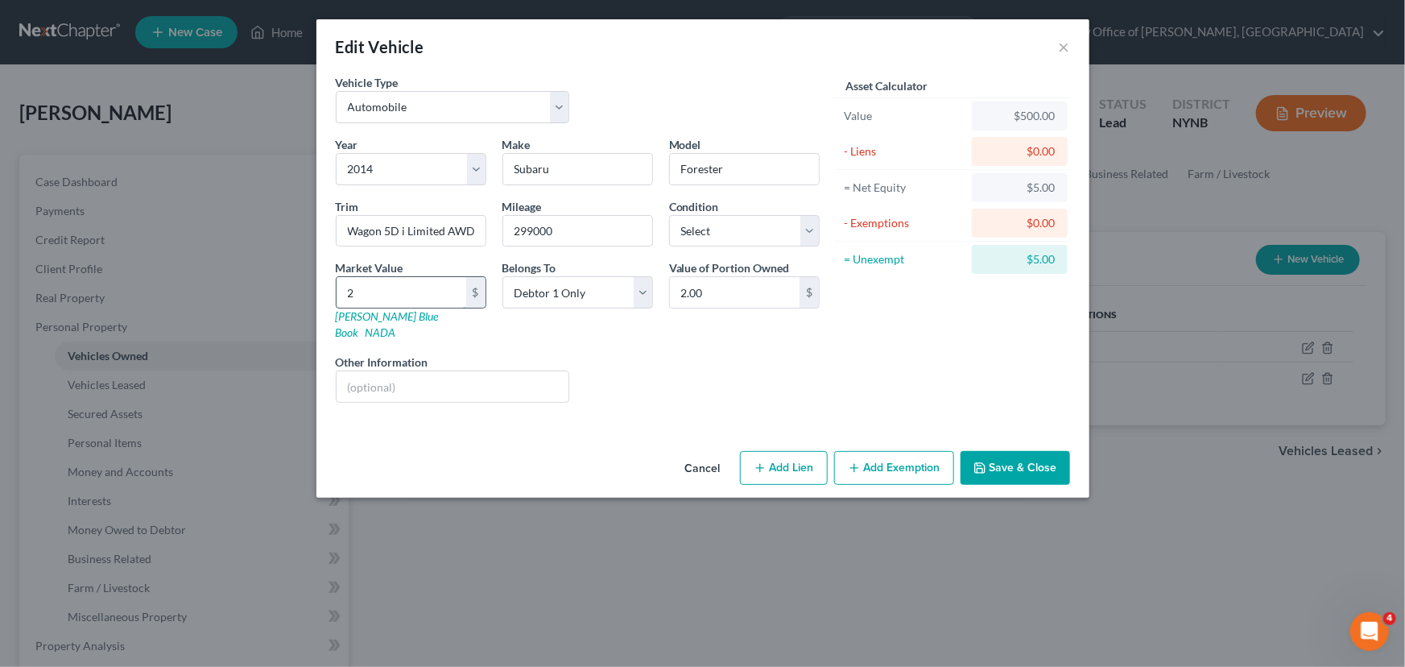
type input "20"
type input "20.00"
type input "200"
type input "200.00"
type input "200"
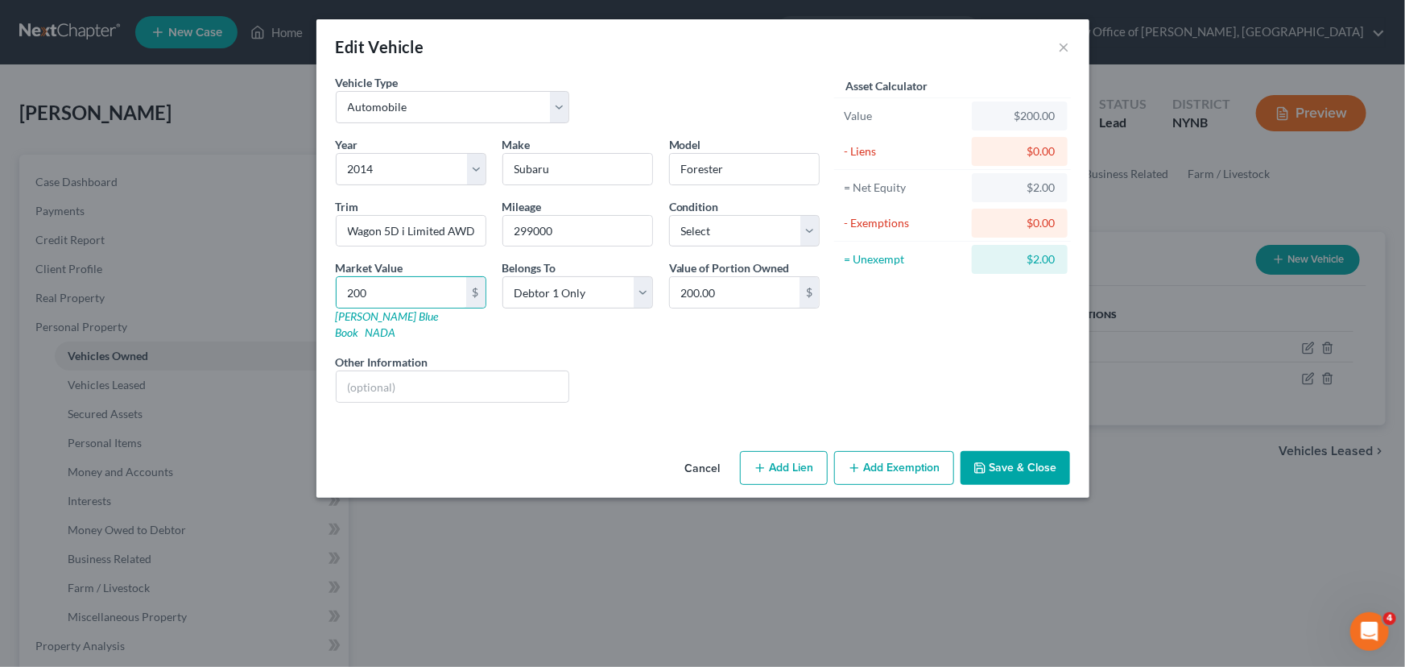
click at [1005, 451] on button "Save & Close" at bounding box center [1016, 468] width 110 height 34
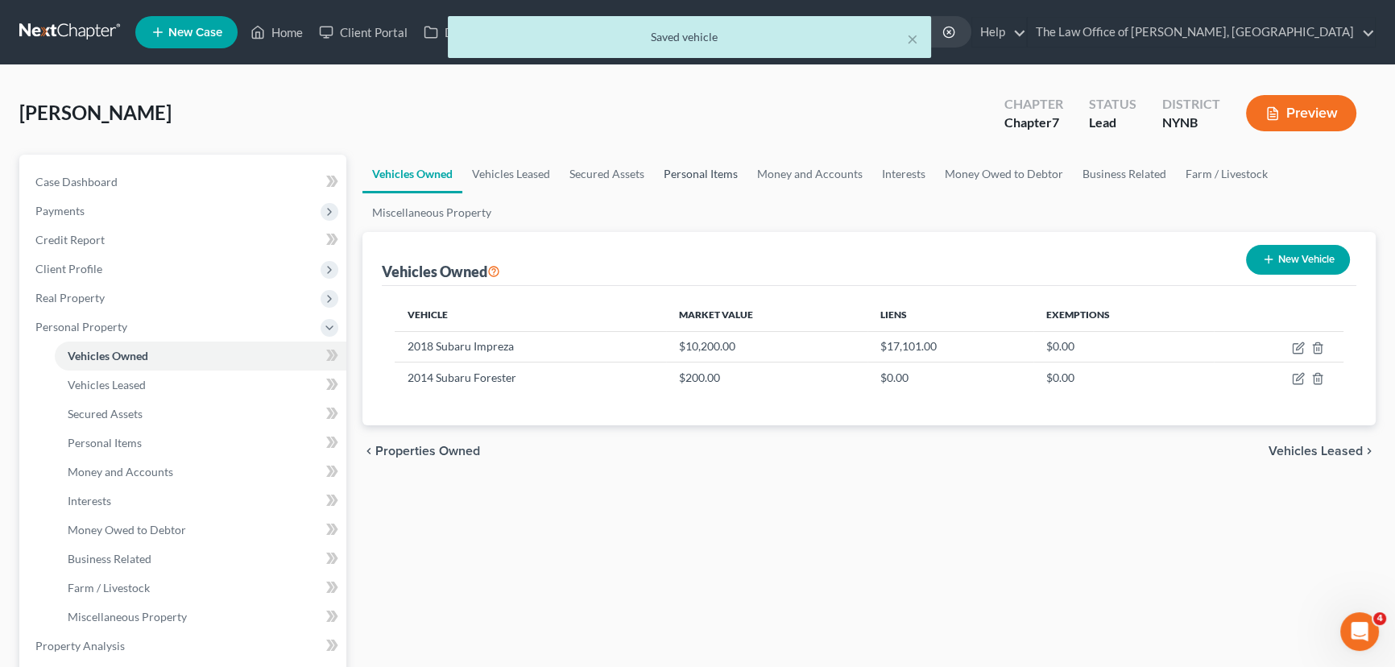
click at [710, 168] on link "Personal Items" at bounding box center [700, 174] width 93 height 39
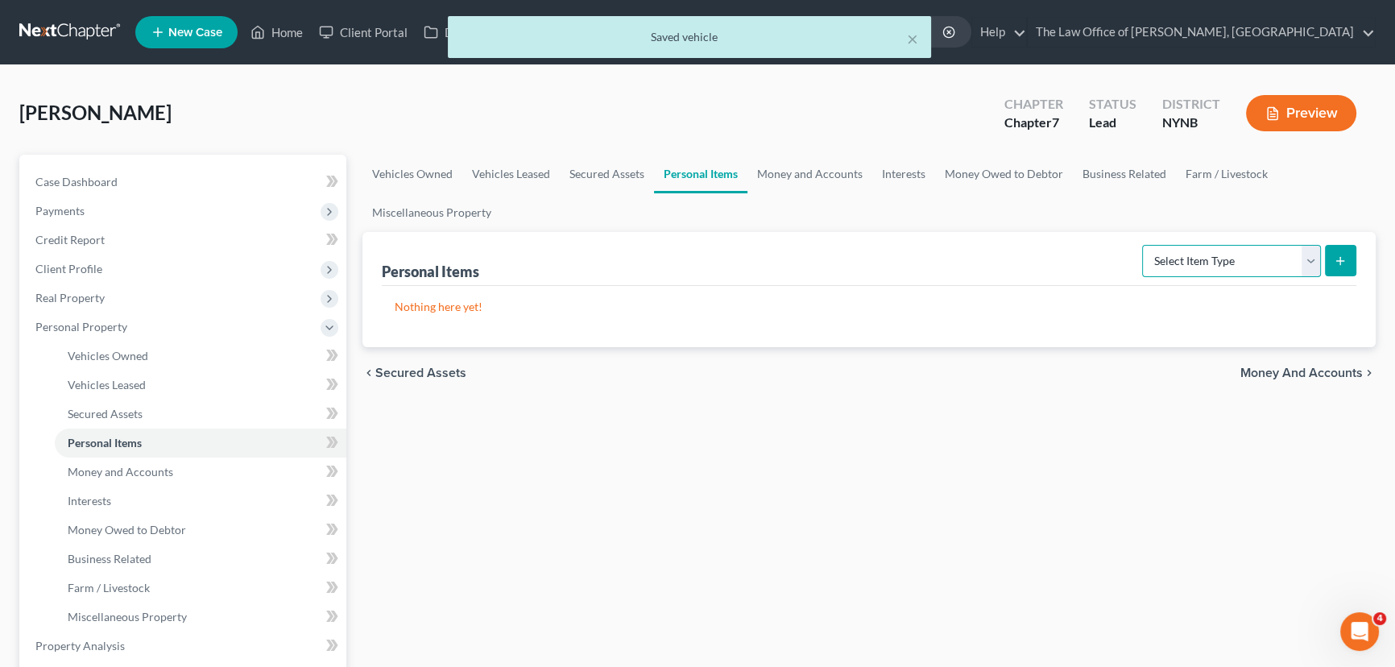
drag, startPoint x: 1202, startPoint y: 266, endPoint x: 1198, endPoint y: 274, distance: 9.0
click at [1202, 266] on select "Select Item Type Clothing Collectibles Of Value Electronics Firearms Household …" at bounding box center [1231, 261] width 179 height 32
select select "clothing"
click at [1144, 245] on select "Select Item Type Clothing Collectibles Of Value Electronics Firearms Household …" at bounding box center [1231, 261] width 179 height 32
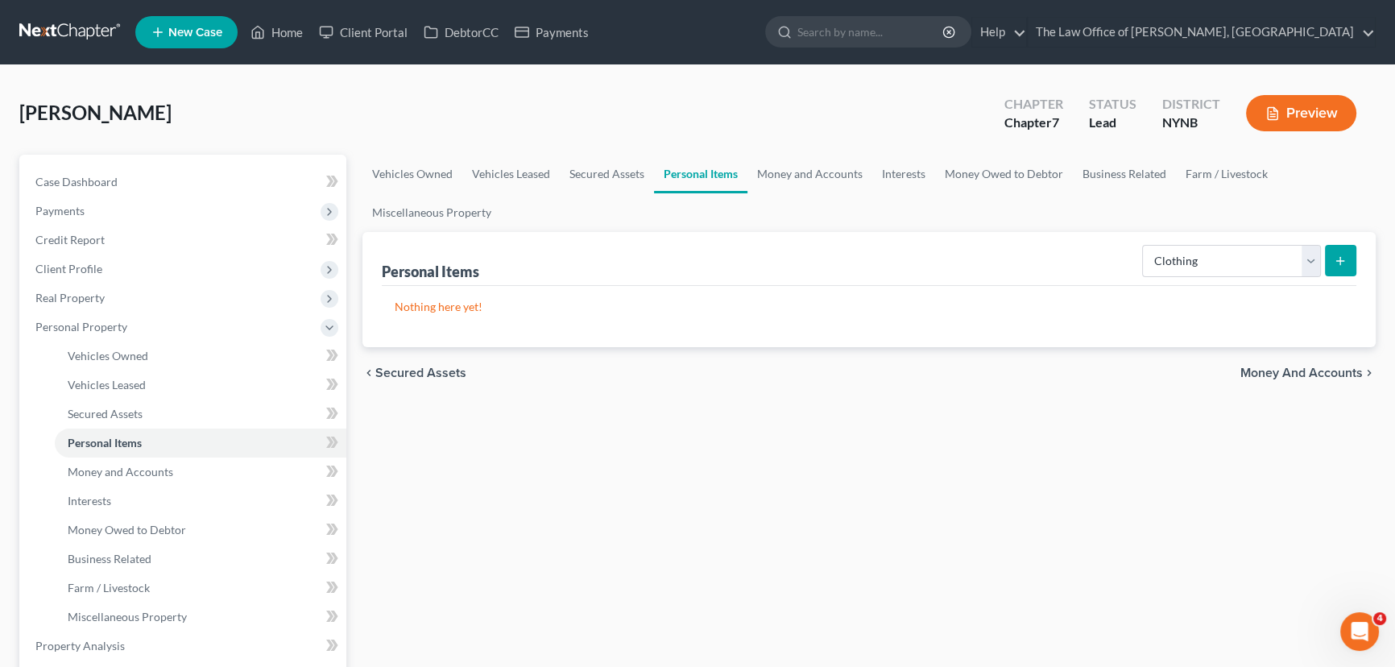
click at [1350, 267] on button "submit" at bounding box center [1340, 260] width 31 height 31
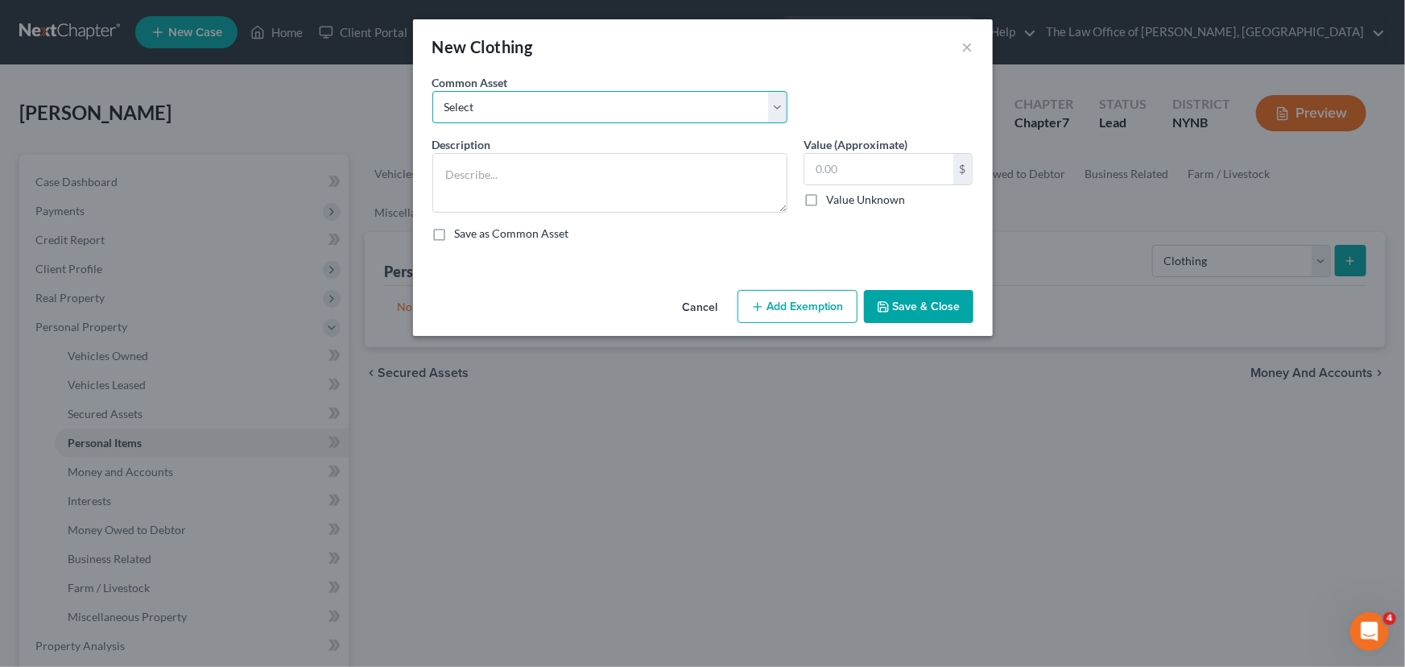
click at [611, 111] on select "Select Basic Clothing" at bounding box center [610, 107] width 355 height 32
select select "0"
click at [433, 91] on select "Select Basic Clothing" at bounding box center [610, 107] width 355 height 32
type textarea "Basic Clothing"
type input "500.00"
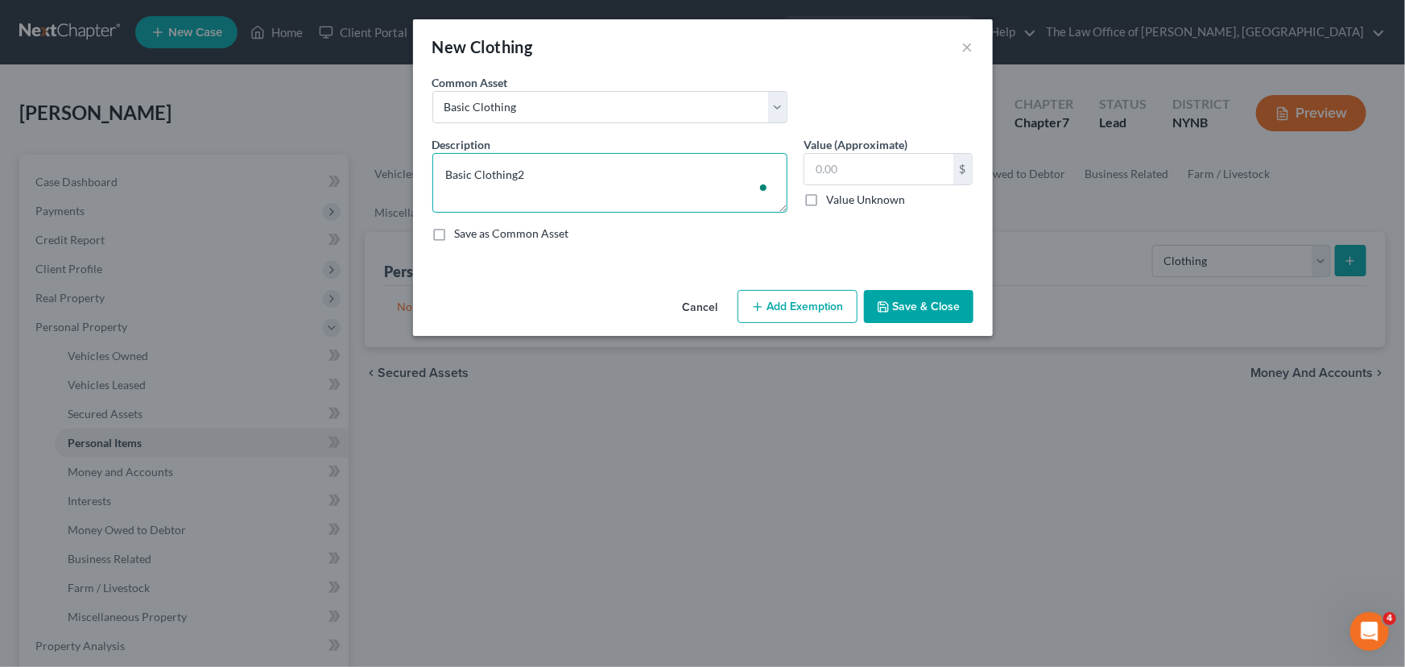
type textarea "Basic Clothing"
click at [862, 168] on input "text" at bounding box center [879, 169] width 149 height 31
type input "250"
click at [776, 321] on button "Add Exemption" at bounding box center [798, 307] width 120 height 34
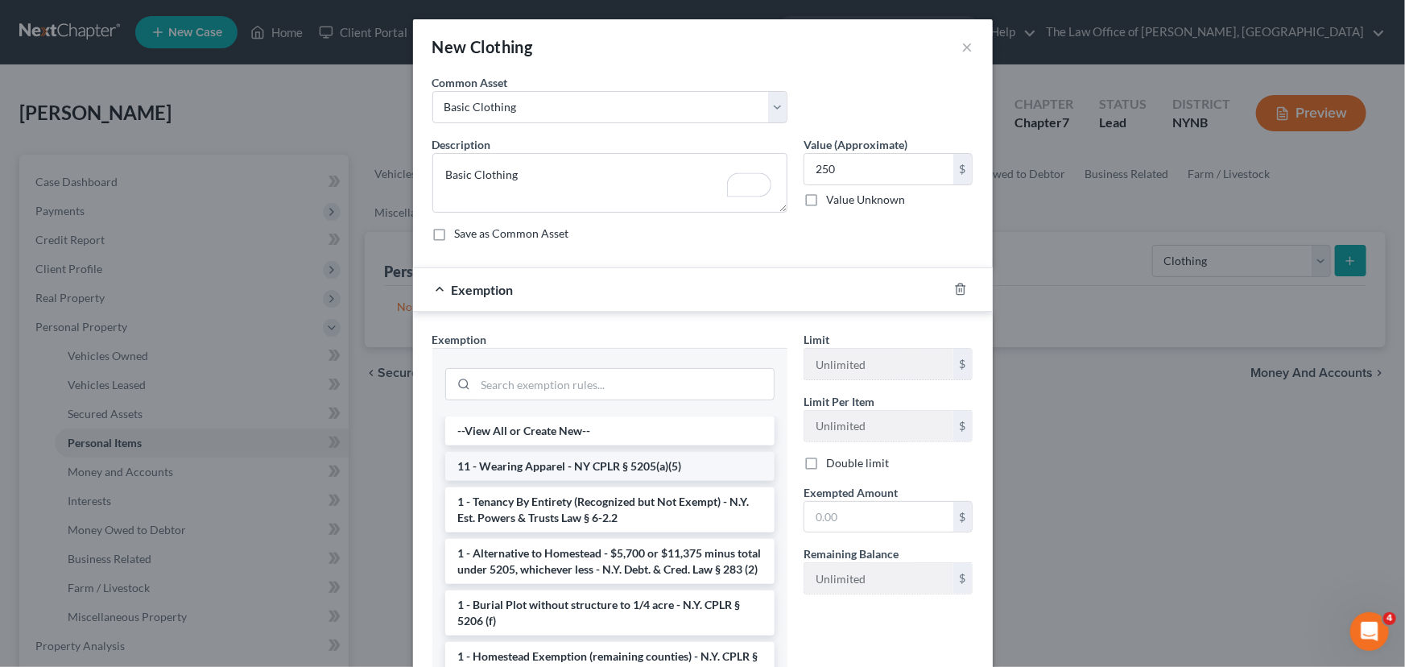
click at [603, 474] on li "11 - Wearing Apparel - NY CPLR § 5205(a)(5)" at bounding box center [609, 466] width 329 height 29
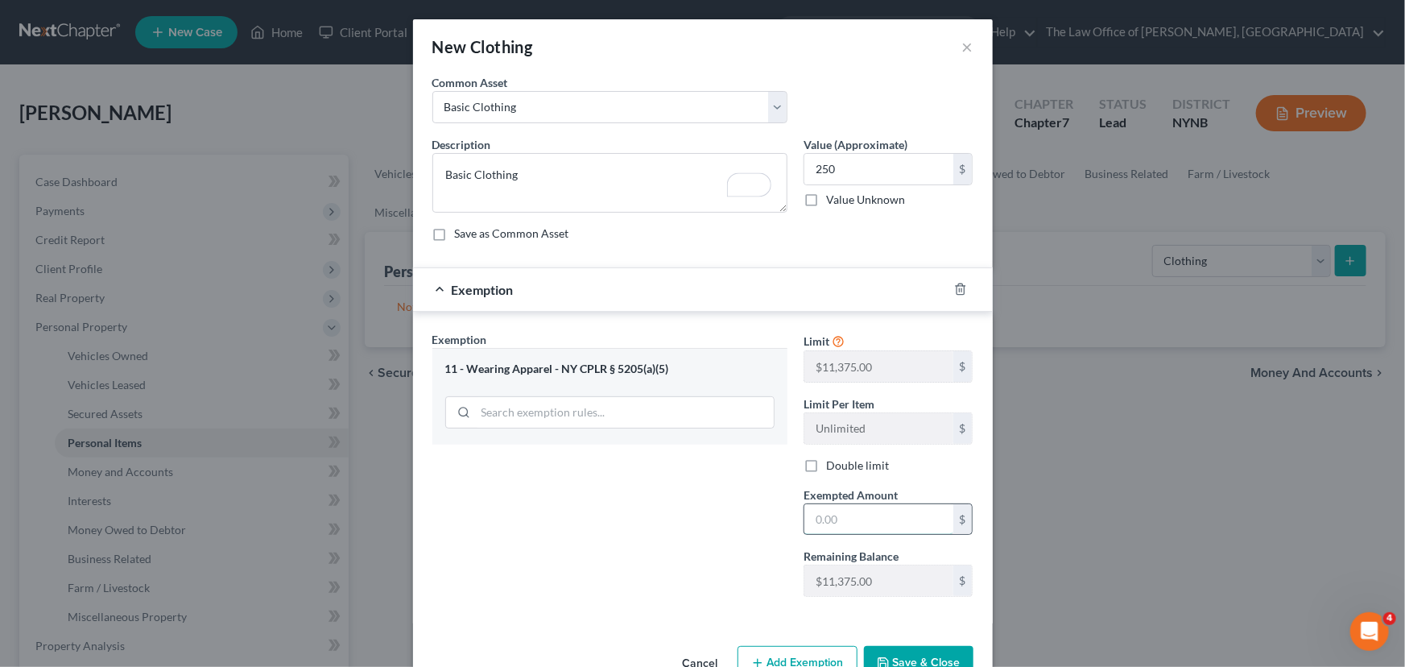
click at [892, 510] on input "text" at bounding box center [879, 519] width 149 height 31
type input "250"
drag, startPoint x: 591, startPoint y: 563, endPoint x: 821, endPoint y: 620, distance: 236.6
click at [593, 563] on div "Exemption Set must be selected for CA. Exemption * 11 - Wearing Apparel - NY CP…" at bounding box center [609, 470] width 371 height 279
click at [942, 647] on button "Save & Close" at bounding box center [919, 663] width 110 height 34
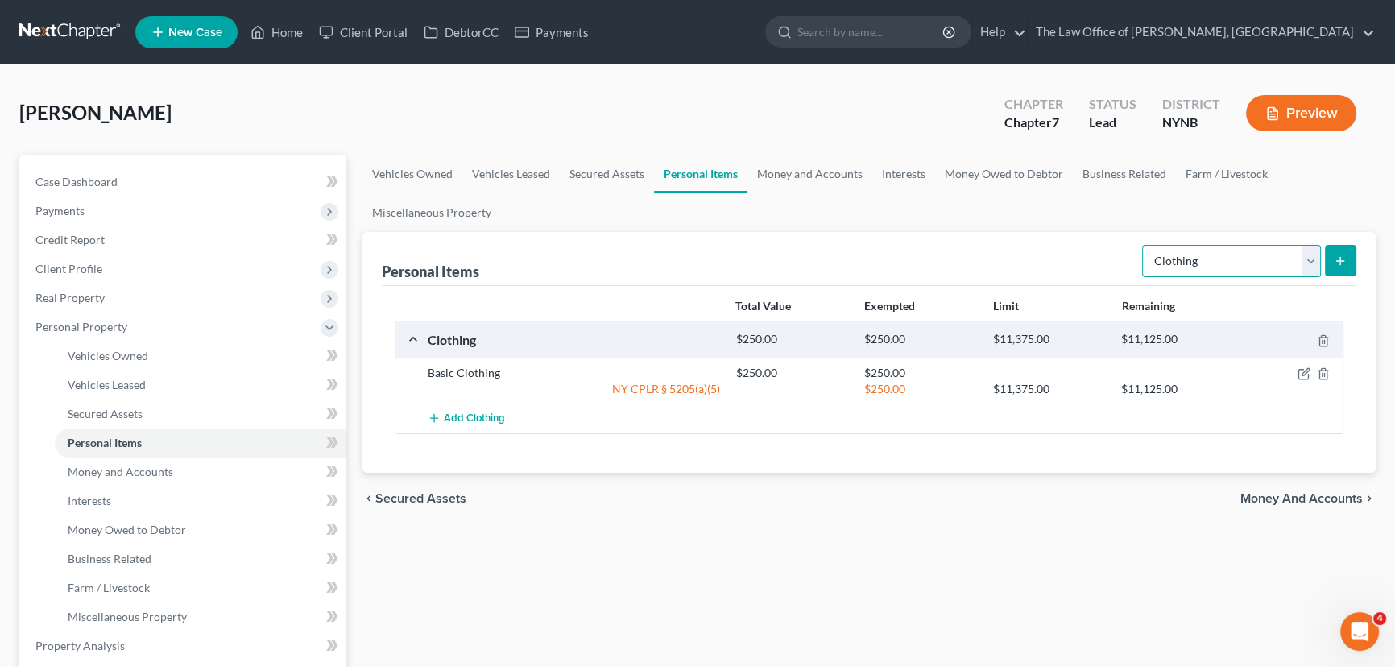
click at [1214, 258] on select "Select Item Type Clothing Collectibles Of Value Electronics Firearms Household …" at bounding box center [1231, 261] width 179 height 32
select select "electronics"
click at [1144, 245] on select "Select Item Type Clothing Collectibles Of Value Electronics Firearms Household …" at bounding box center [1231, 261] width 179 height 32
click at [1330, 259] on button "submit" at bounding box center [1340, 260] width 31 height 31
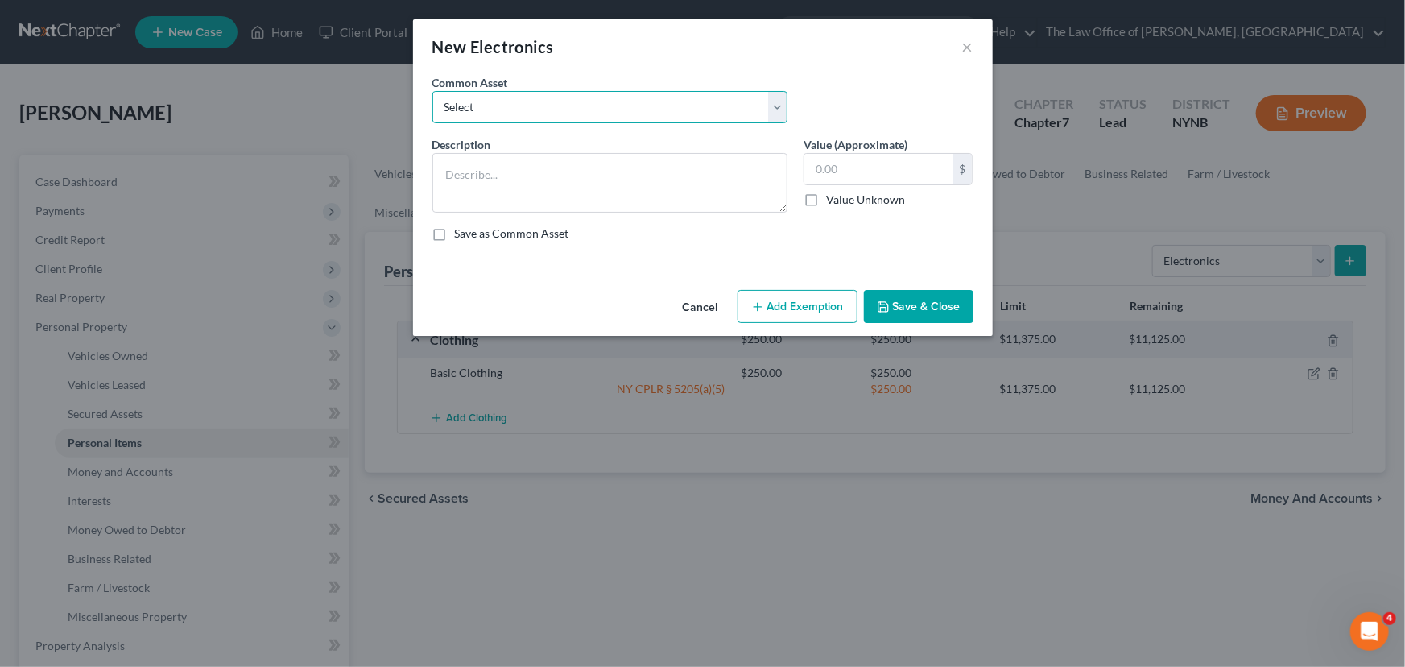
click at [648, 113] on select "Select Basic Electronics - laptop, computer, tv, fridge, freezer, cellphone," at bounding box center [610, 107] width 355 height 32
select select "0"
click at [433, 91] on select "Select Basic Electronics - laptop, computer, tv, fridge, freezer, cellphone," at bounding box center [610, 107] width 355 height 32
type textarea "Basic Electronics - laptop, computer, tv, fridge, freezer, cellphone,"
type input "1,500.00"
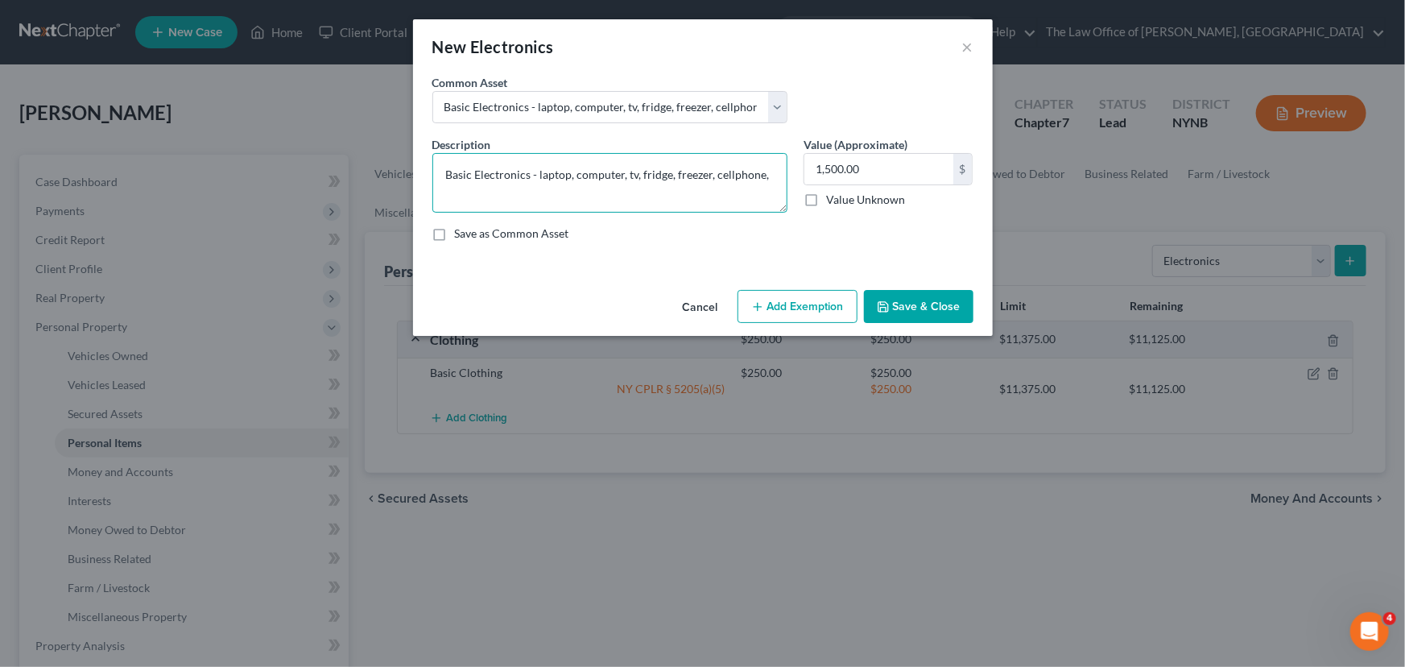
click at [551, 168] on textarea "Basic Electronics - laptop, computer, tv, fridge, freezer, cellphone," at bounding box center [610, 183] width 355 height 60
click at [590, 176] on textarea "Basic Electronics - laptop, computer, tv, fridge, freezer, cellphone," at bounding box center [610, 183] width 355 height 60
drag, startPoint x: 615, startPoint y: 176, endPoint x: 656, endPoint y: 176, distance: 41.1
click at [617, 176] on textarea "Basic Electronics - laptop, computer, tv, fridge, freezer, cellphone," at bounding box center [610, 183] width 355 height 60
click at [669, 176] on textarea "Basic Electronics - laptop, computer, tv, fridge, freezer, cellphone," at bounding box center [610, 183] width 355 height 60
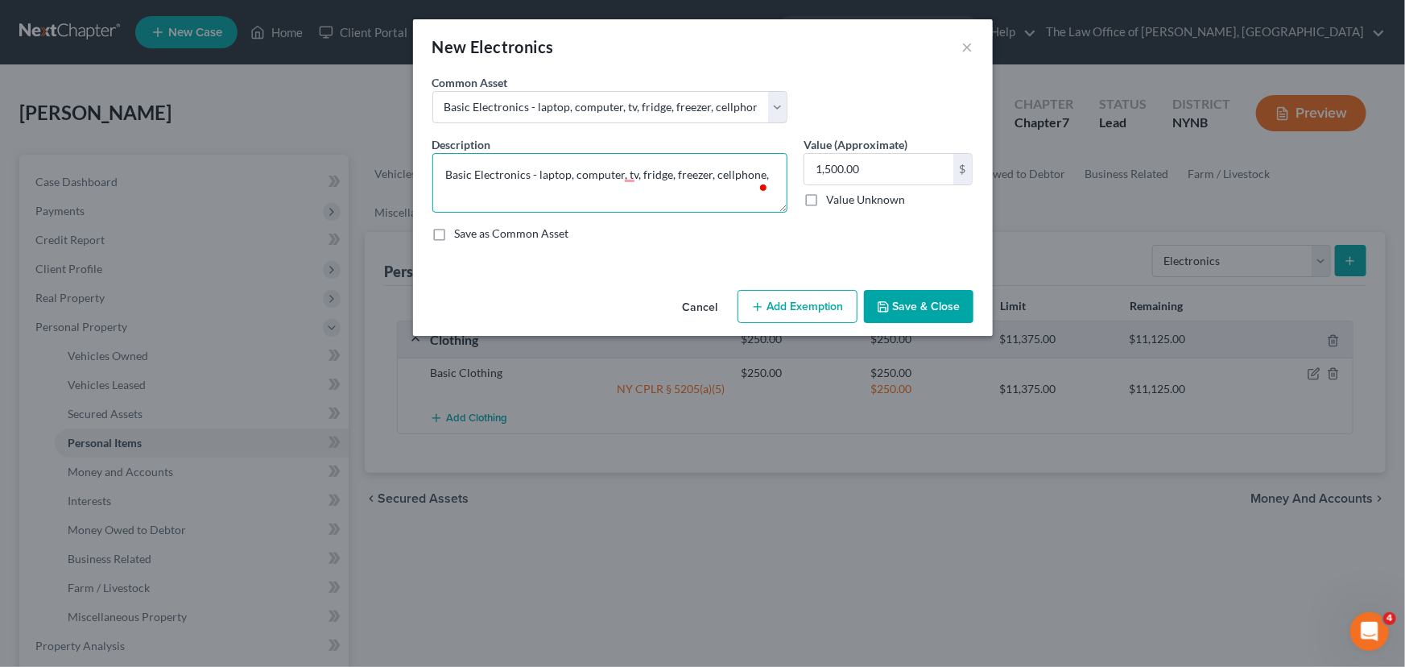
click at [686, 176] on textarea "Basic Electronics - laptop, computer, tv, fridge, freezer, cellphone," at bounding box center [610, 183] width 355 height 60
click at [735, 176] on textarea "Basic Electronics - laptop, computer, tv, fridge, freezer, cellphone," at bounding box center [610, 183] width 355 height 60
click at [828, 314] on button "Add Exemption" at bounding box center [798, 307] width 120 height 34
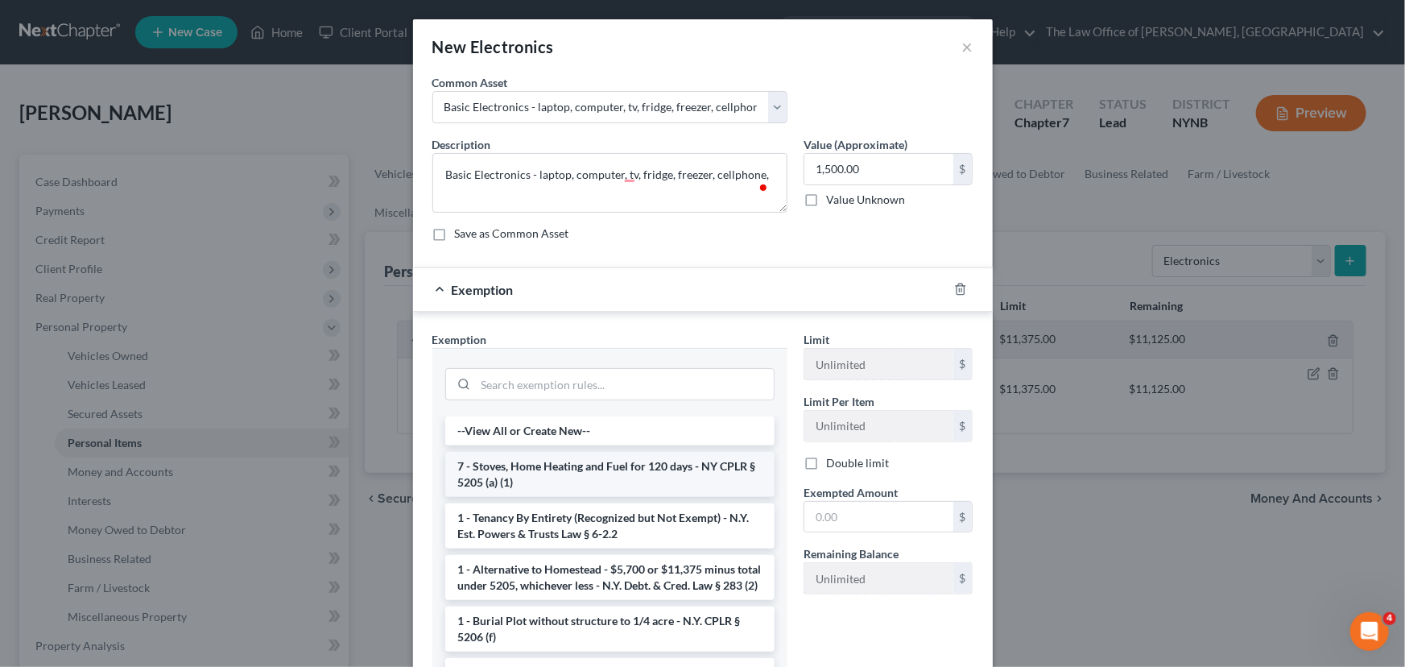
click at [613, 463] on li "7 - Stoves, Home Heating and Fuel for 120 days - NY CPLR § 5205 (a) (1)" at bounding box center [609, 474] width 329 height 45
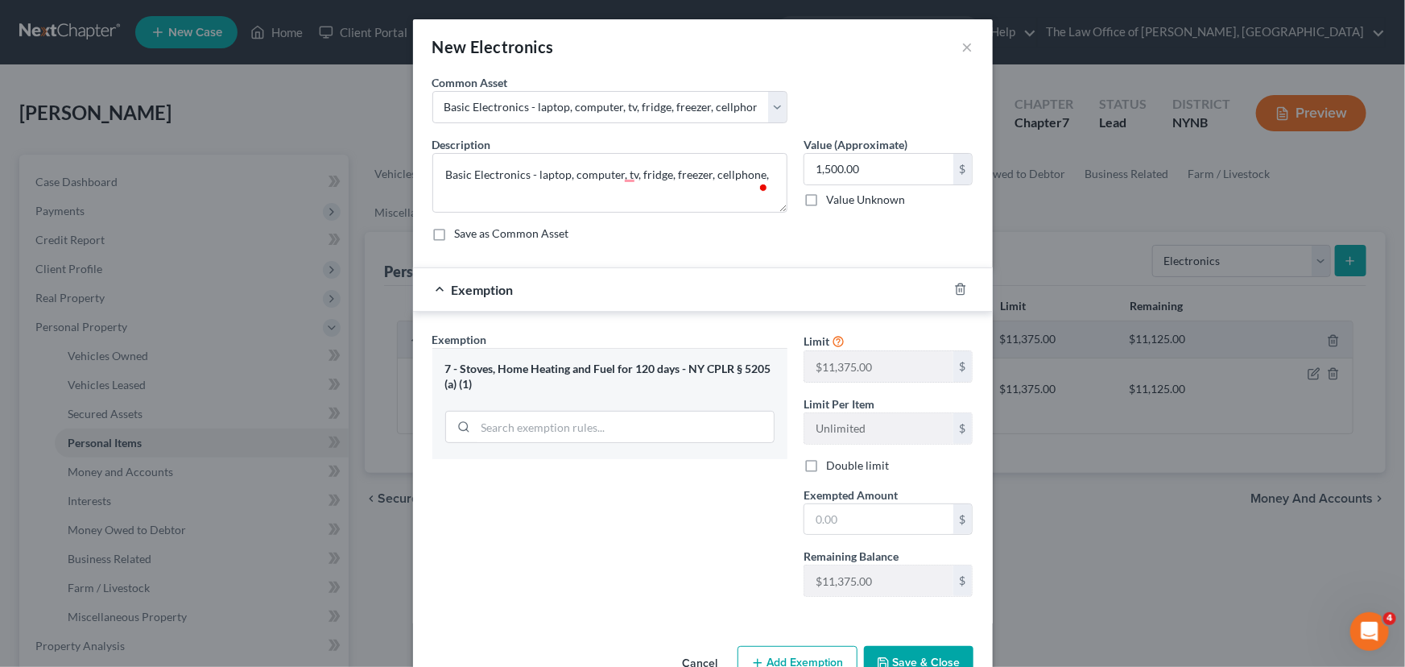
click at [833, 501] on label "Exempted Amount *" at bounding box center [851, 494] width 94 height 17
click at [838, 517] on input "text" at bounding box center [879, 519] width 149 height 31
type input "1,500"
drag, startPoint x: 519, startPoint y: 550, endPoint x: 796, endPoint y: 657, distance: 297.1
click at [531, 556] on div "Exemption Set must be selected for CA. Exemption * 7 - Stoves, Home Heating and…" at bounding box center [609, 470] width 371 height 279
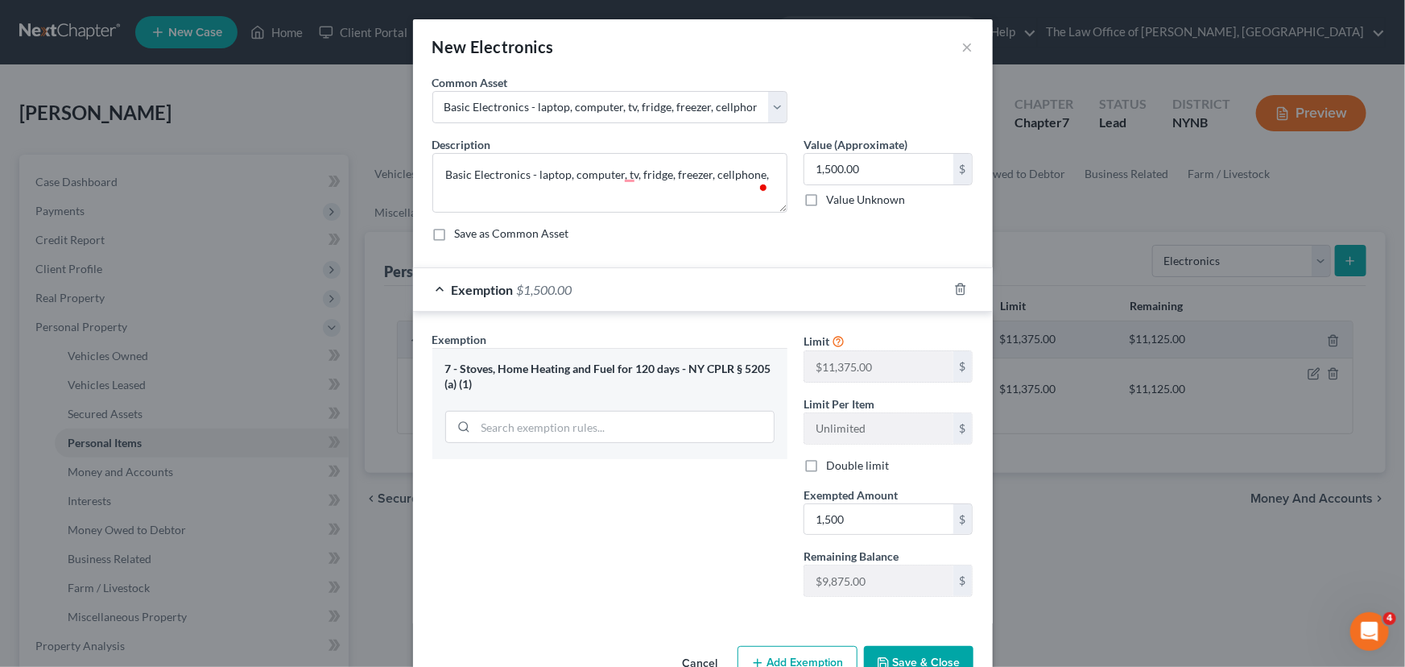
click at [925, 648] on button "Save & Close" at bounding box center [919, 663] width 110 height 34
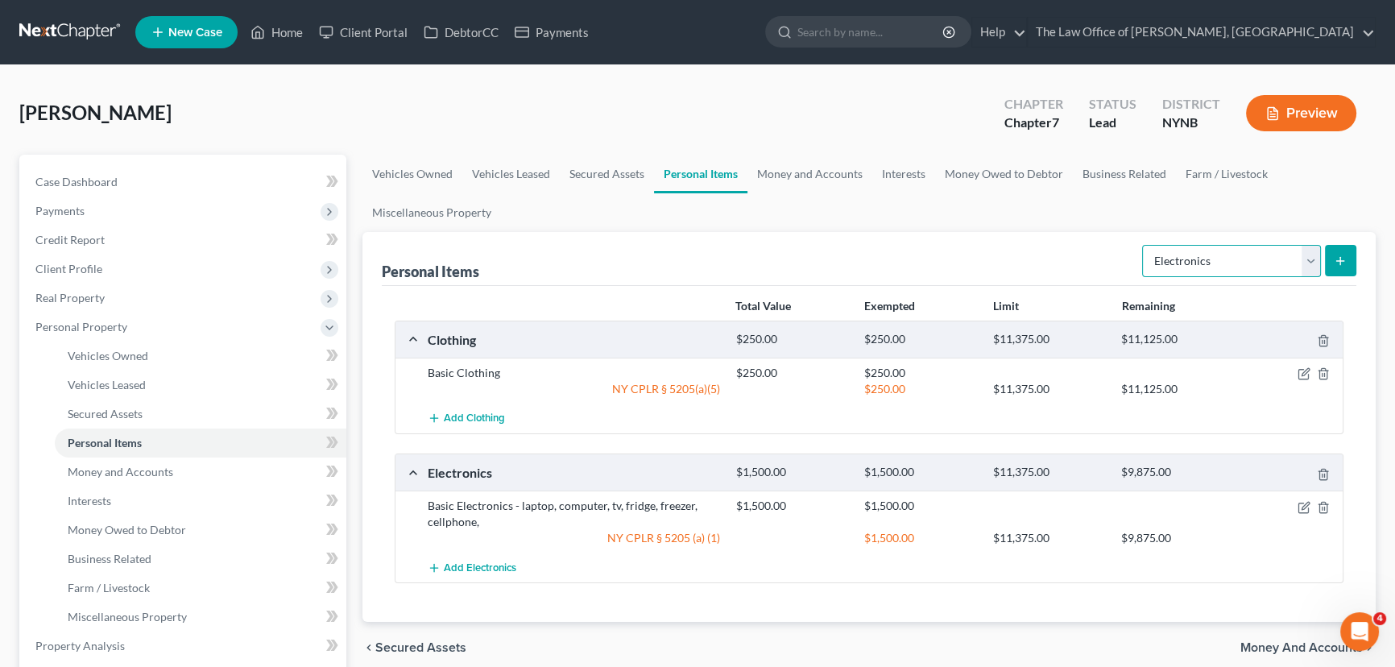
click at [1204, 267] on select "Select Item Type Clothing Collectibles Of Value Electronics Firearms Household …" at bounding box center [1231, 261] width 179 height 32
select select "household_goods"
click at [1144, 245] on select "Select Item Type Clothing Collectibles Of Value Electronics Firearms Household …" at bounding box center [1231, 261] width 179 height 32
click at [1331, 264] on button "submit" at bounding box center [1340, 260] width 31 height 31
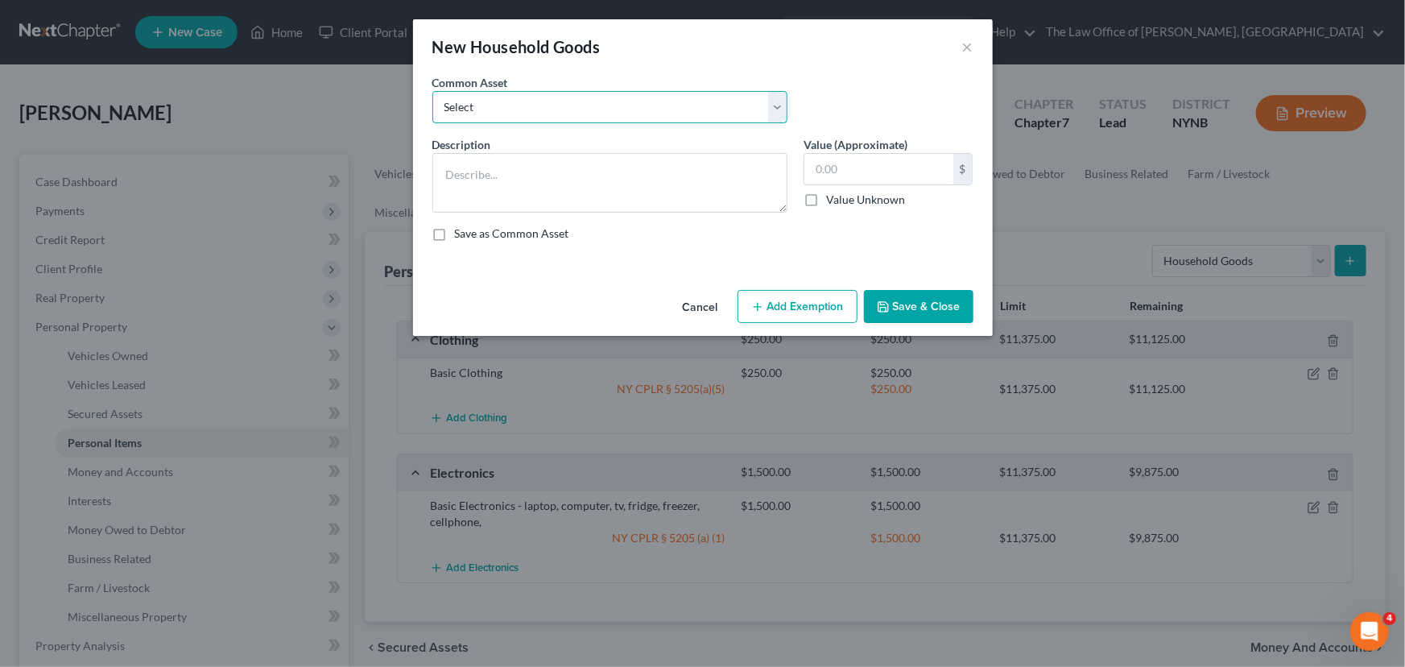
click at [634, 109] on select "Select Basic Household Goods - sofa, beds, tables, chairs" at bounding box center [610, 107] width 355 height 32
select select "0"
click at [433, 91] on select "Select Basic Household Goods - sofa, beds, tables, chairs" at bounding box center [610, 107] width 355 height 32
type textarea "Basic Household Goods - sofa, beds, tables, chairs"
type input "2,500.00"
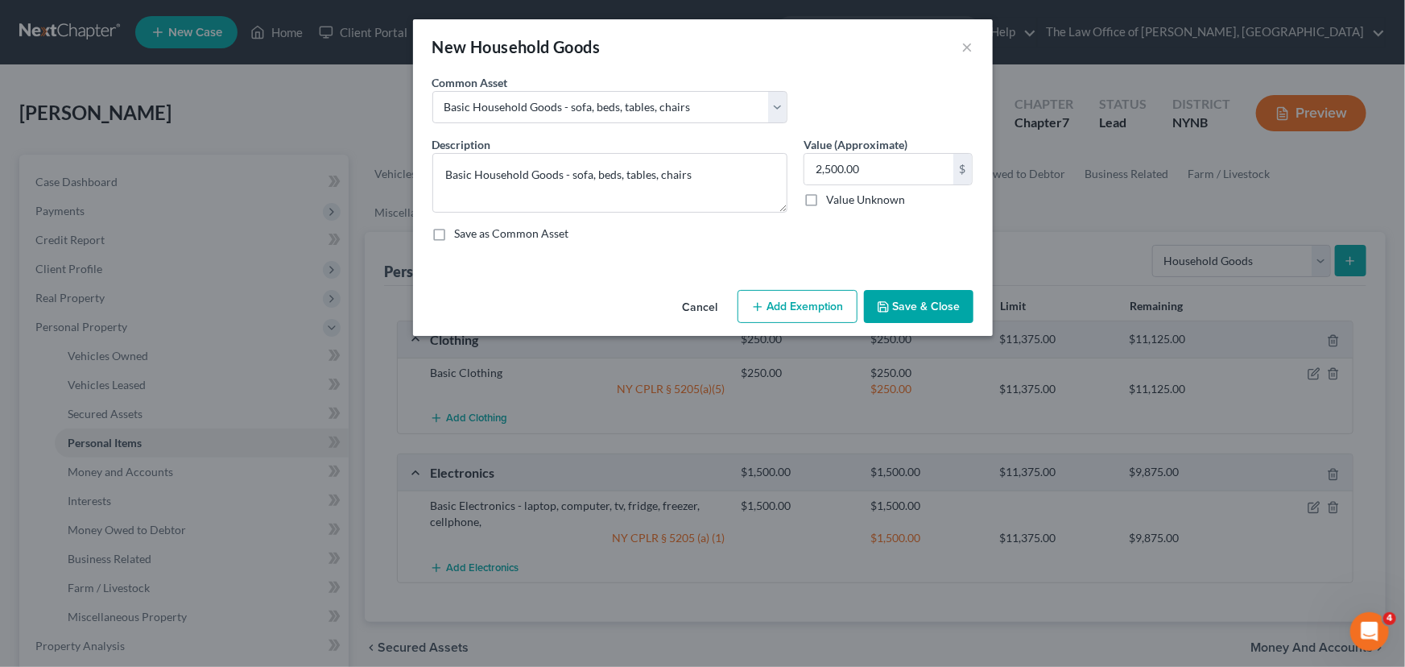
click at [807, 312] on button "Add Exemption" at bounding box center [798, 307] width 120 height 34
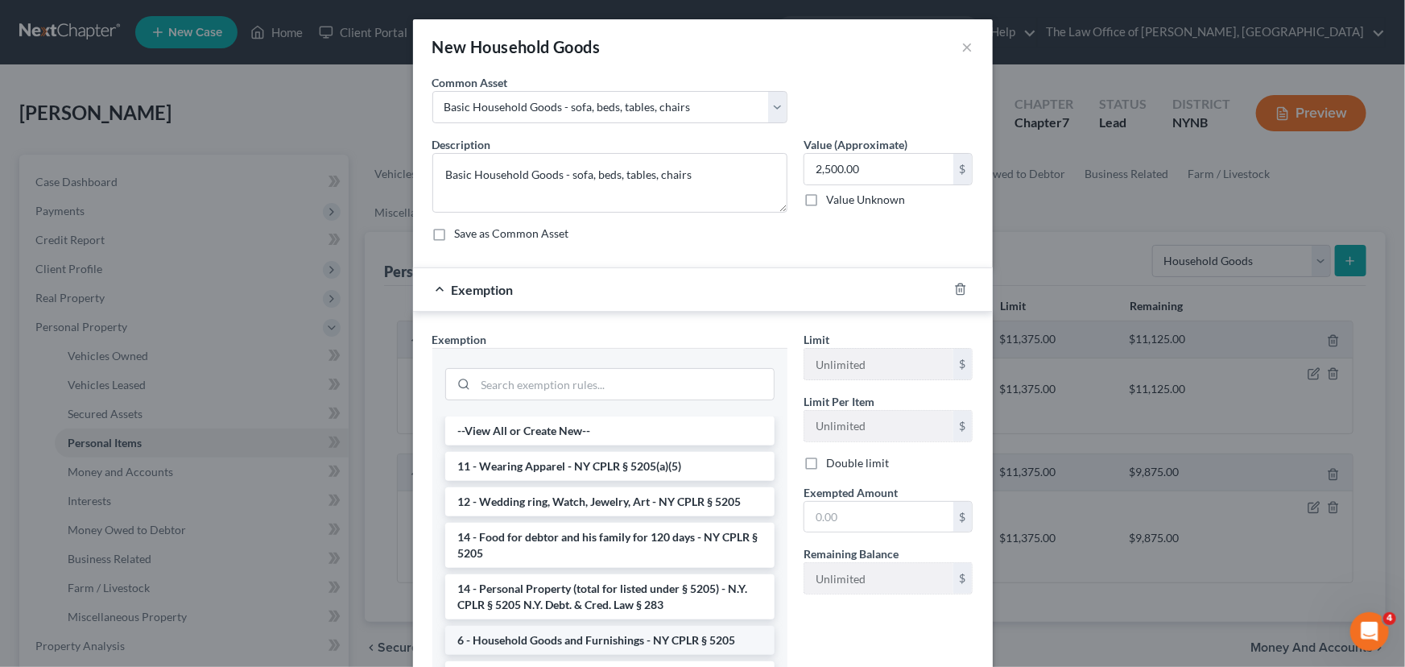
click at [533, 648] on li "6 - Household Goods and Furnishings - NY CPLR § 5205" at bounding box center [609, 640] width 329 height 29
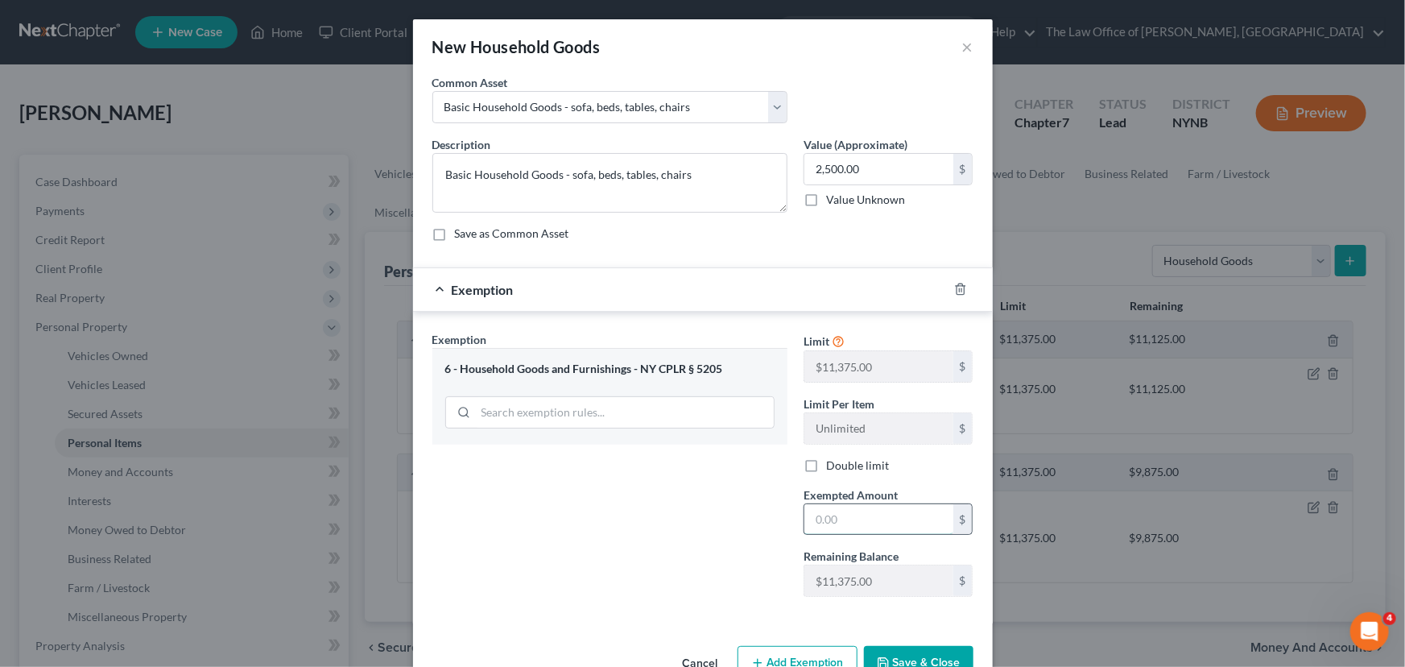
click at [815, 517] on input "text" at bounding box center [879, 519] width 149 height 31
type input "2,500"
drag, startPoint x: 718, startPoint y: 556, endPoint x: 838, endPoint y: 601, distance: 128.2
click at [718, 557] on div "Exemption Set must be selected for CA. Exemption * 6 - Household Goods and Furn…" at bounding box center [609, 470] width 371 height 279
drag, startPoint x: 946, startPoint y: 648, endPoint x: 967, endPoint y: 627, distance: 30.8
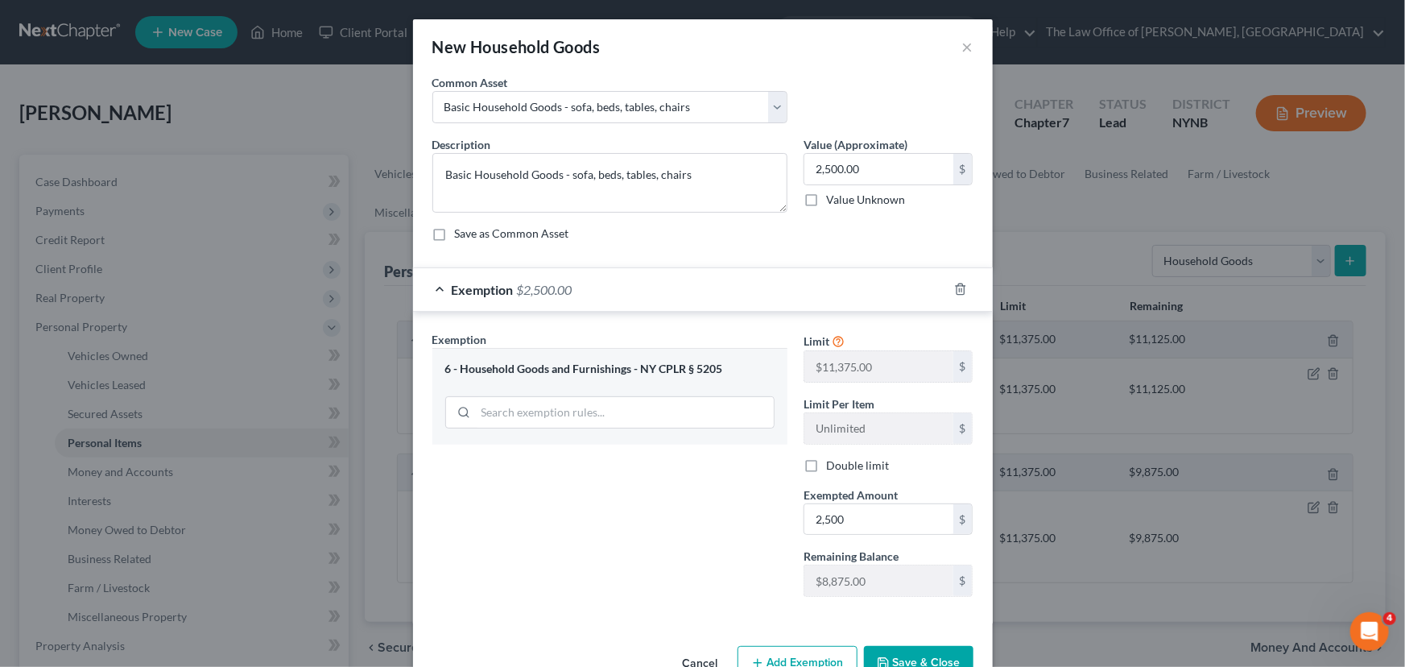
click at [945, 646] on button "Save & Close" at bounding box center [919, 663] width 110 height 34
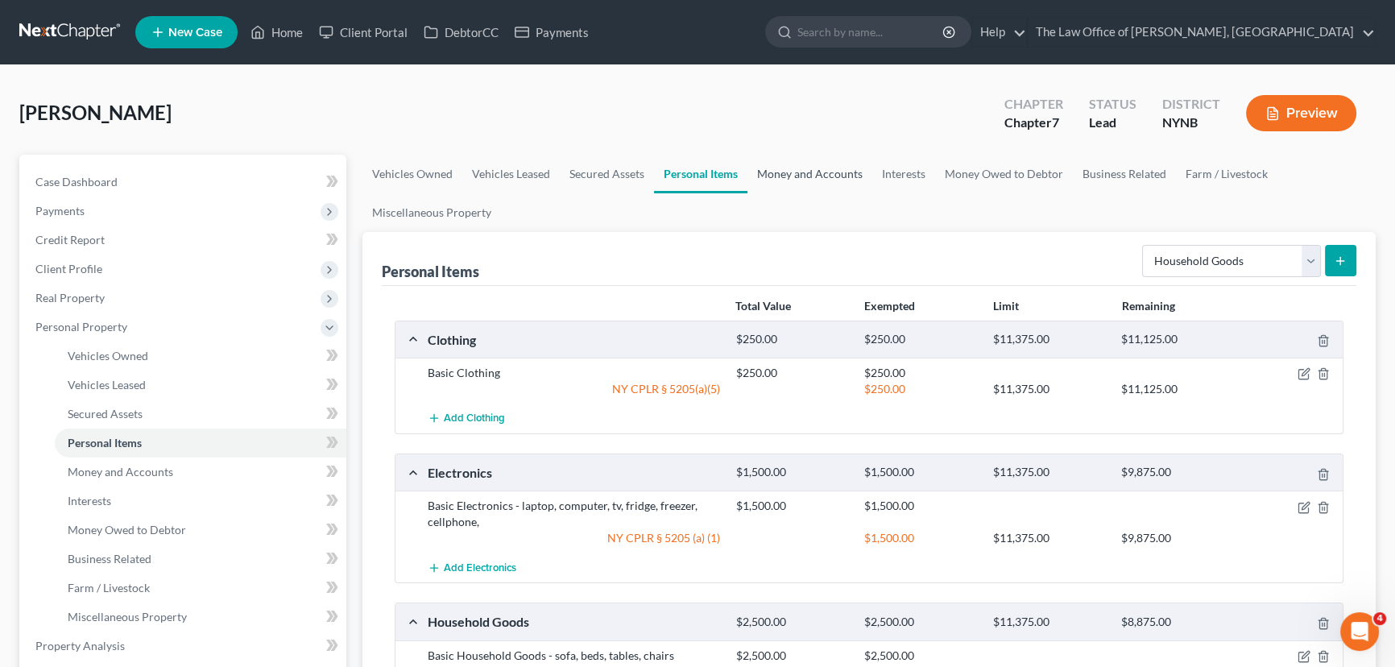
click at [784, 176] on link "Money and Accounts" at bounding box center [809, 174] width 125 height 39
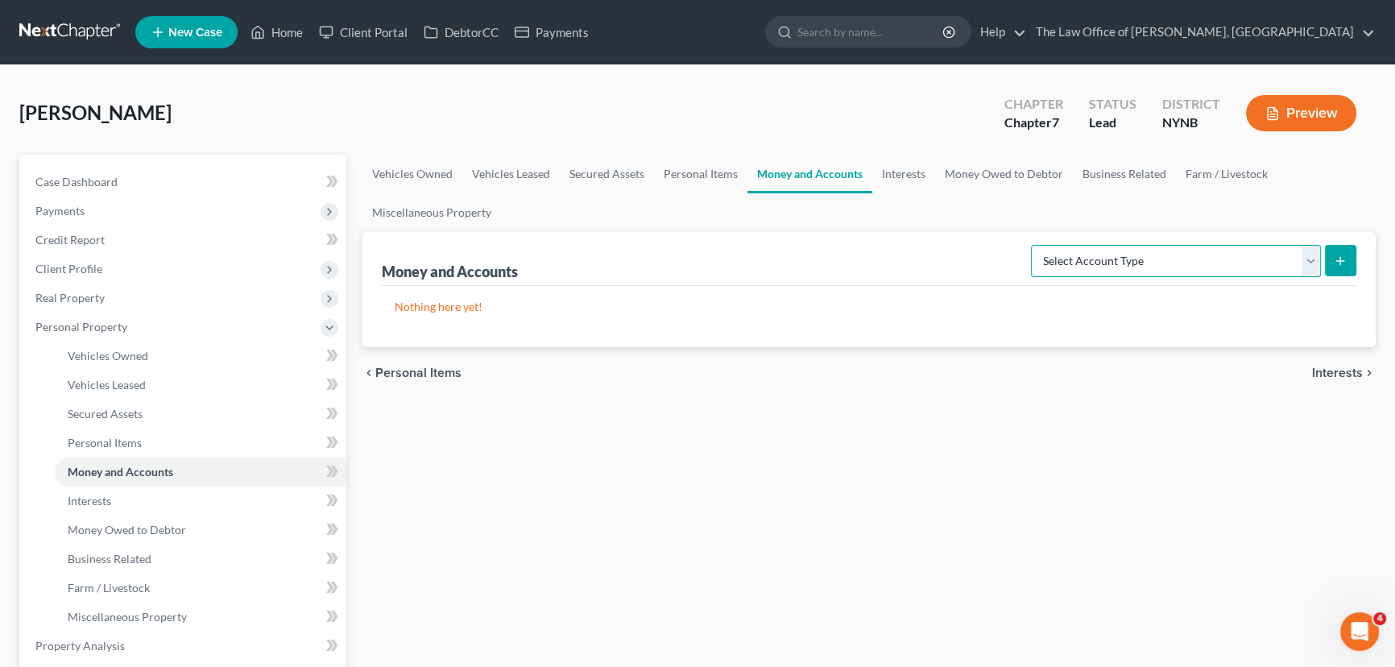
click at [1185, 266] on select "Select Account Type Brokerage Cash on Hand Certificates of Deposit Checking Acc…" at bounding box center [1176, 261] width 290 height 32
click at [1034, 245] on select "Select Account Type Brokerage Cash on Hand Certificates of Deposit Checking Acc…" at bounding box center [1176, 261] width 290 height 32
click at [1130, 354] on div "chevron_left Personal Items Interests chevron_right" at bounding box center [868, 373] width 1013 height 52
click at [1173, 258] on select "Select Account Type Brokerage Cash on Hand Certificates of Deposit Checking Acc…" at bounding box center [1176, 261] width 290 height 32
select select "checking"
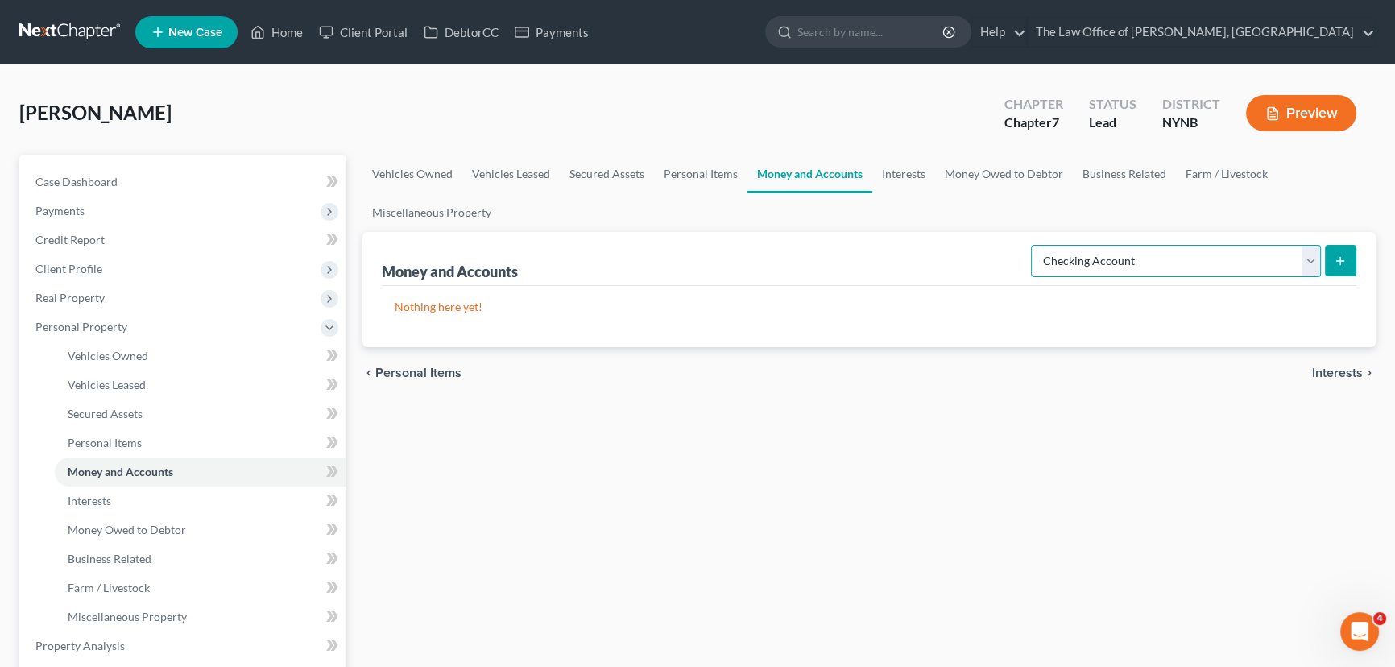
click at [1034, 245] on select "Select Account Type Brokerage Cash on Hand Certificates of Deposit Checking Acc…" at bounding box center [1176, 261] width 290 height 32
click at [1339, 266] on button "submit" at bounding box center [1340, 260] width 31 height 31
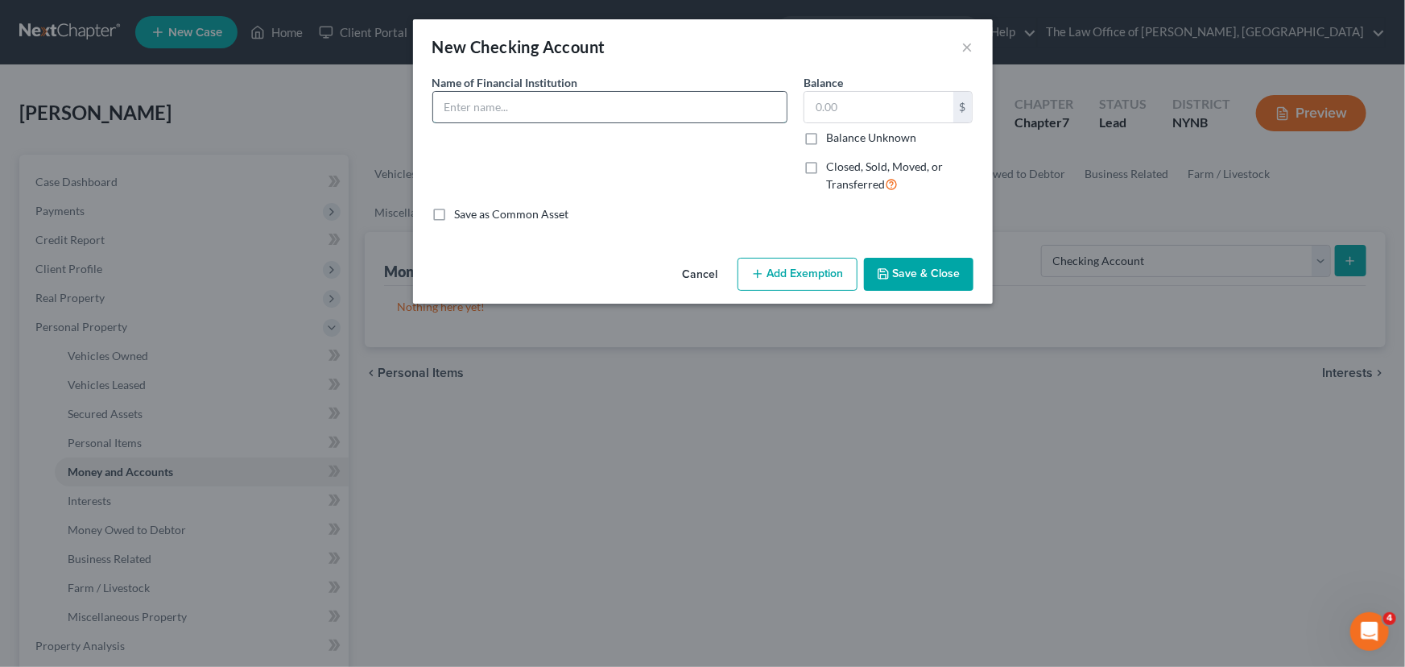
click at [583, 107] on input "text" at bounding box center [610, 107] width 354 height 31
type input "BOA"
drag, startPoint x: 876, startPoint y: 113, endPoint x: 867, endPoint y: 110, distance: 9.4
click at [884, 101] on input "text" at bounding box center [879, 107] width 149 height 31
type input "65"
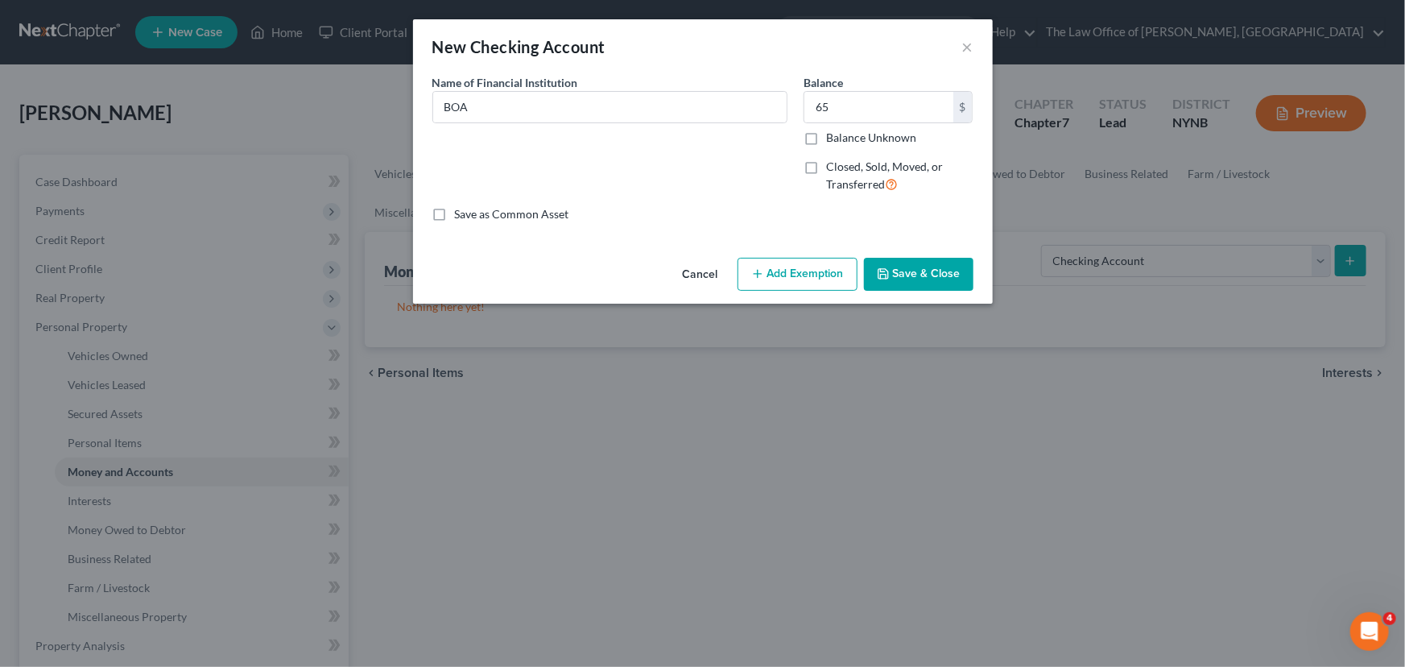
click at [894, 267] on button "Save & Close" at bounding box center [919, 275] width 110 height 34
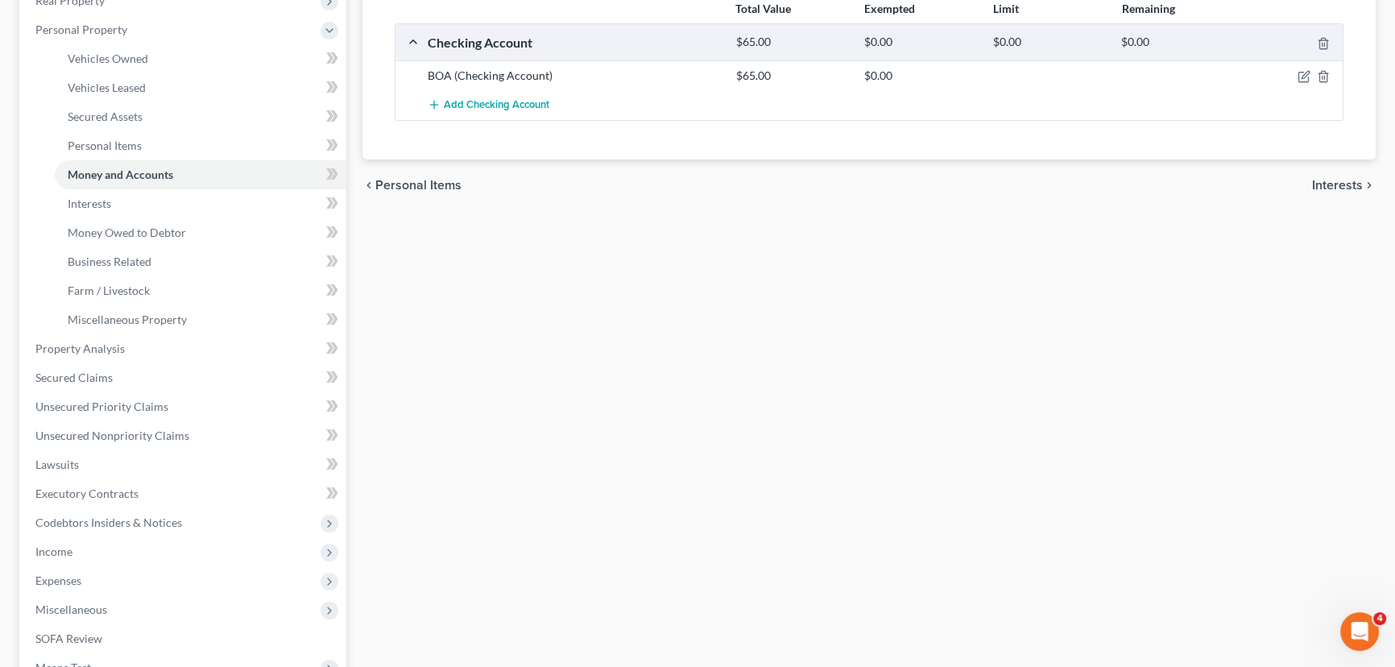
scroll to position [439, 0]
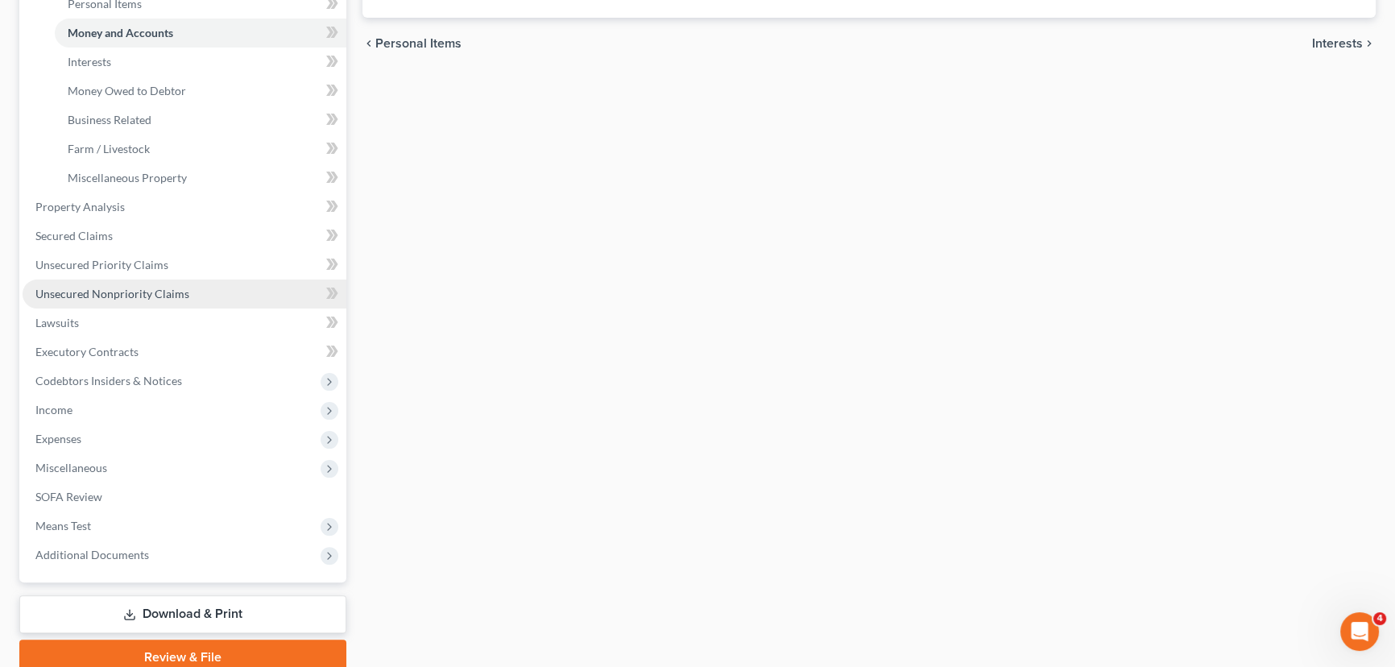
click at [114, 295] on span "Unsecured Nonpriority Claims" at bounding box center [112, 294] width 154 height 14
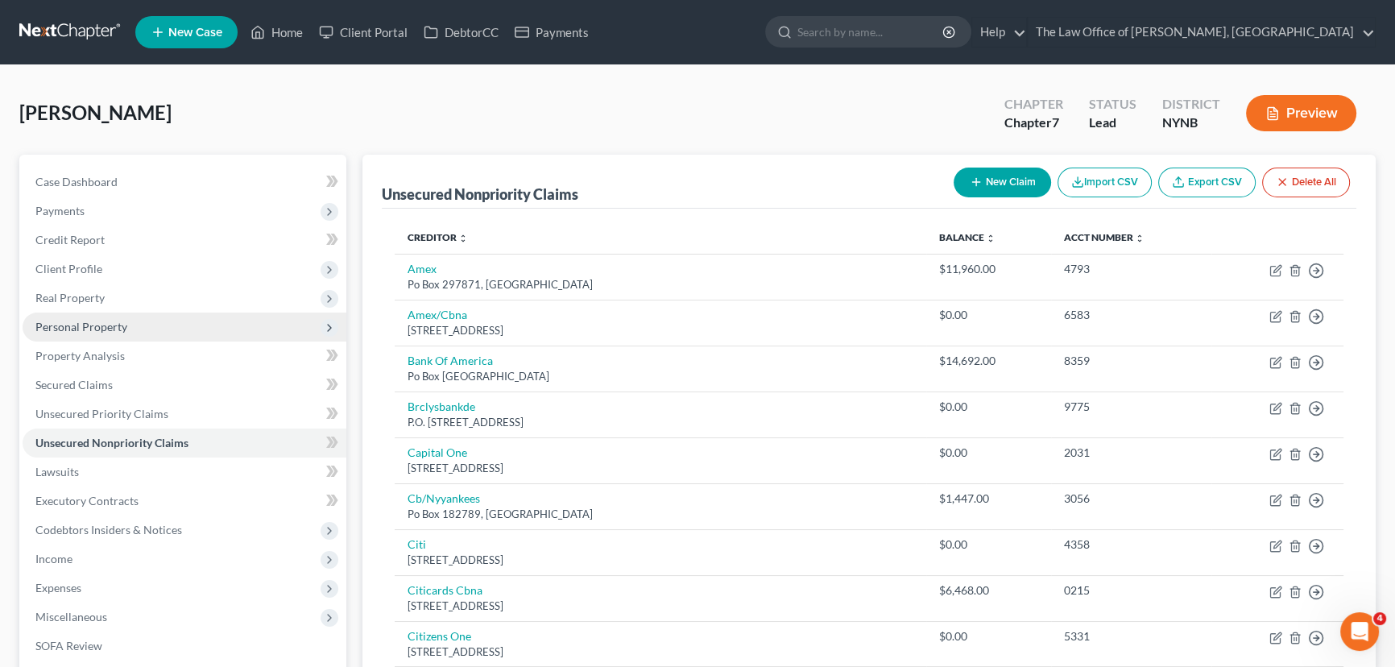
click at [76, 326] on span "Personal Property" at bounding box center [81, 327] width 92 height 14
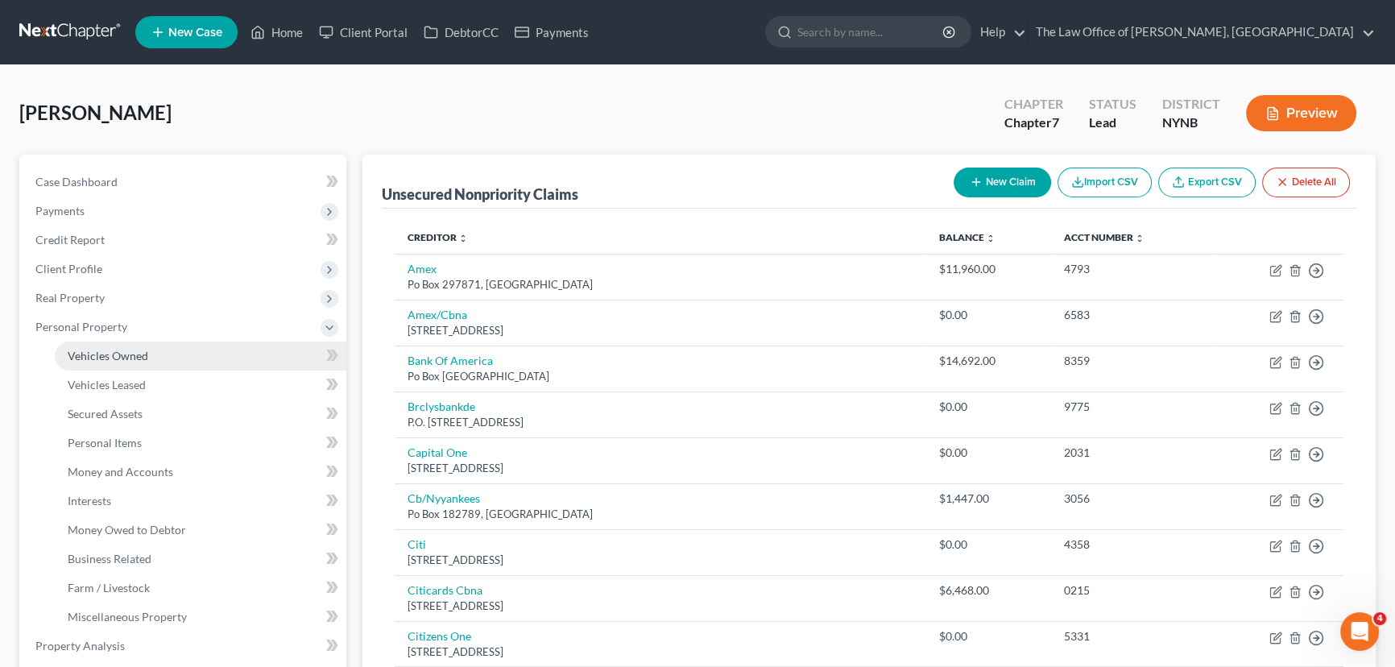
click at [86, 353] on span "Vehicles Owned" at bounding box center [108, 356] width 81 height 14
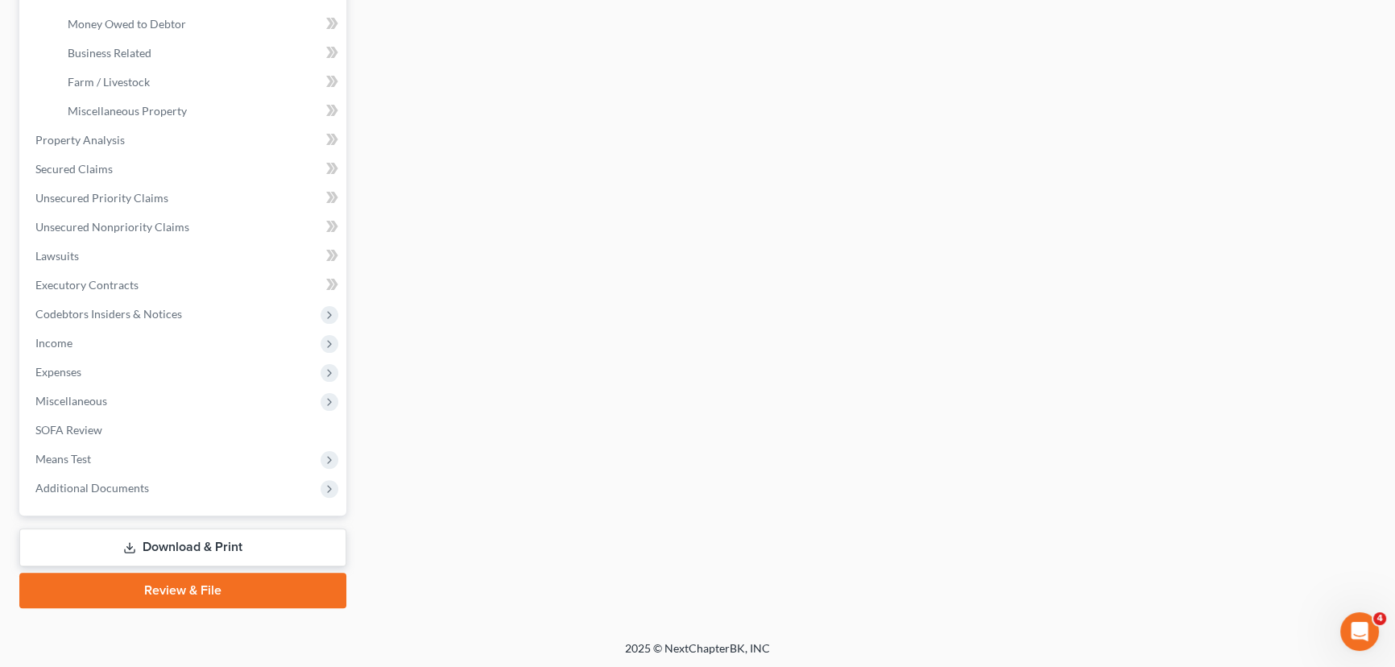
click at [181, 548] on link "Download & Print" at bounding box center [182, 547] width 327 height 38
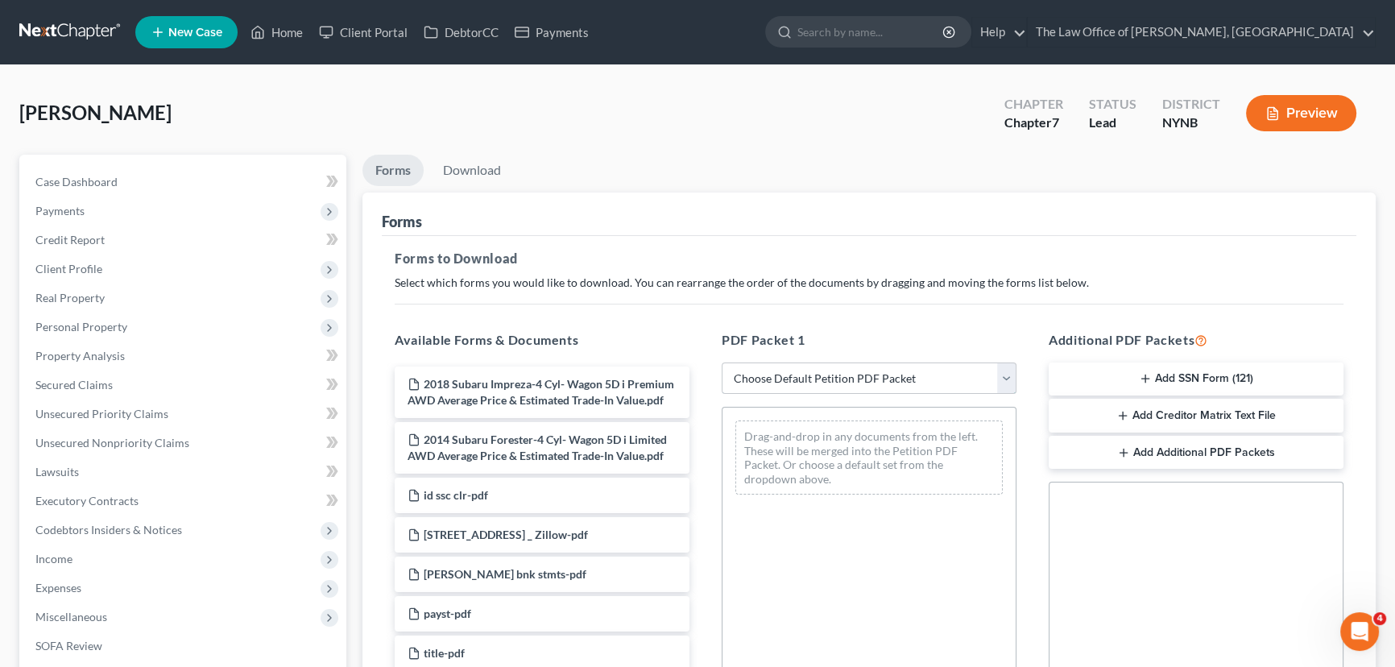
drag, startPoint x: 801, startPoint y: 379, endPoint x: 796, endPoint y: 390, distance: 12.6
click at [803, 379] on select "Choose Default Petition PDF Packet Complete Bankruptcy Petition (all forms and …" at bounding box center [869, 378] width 295 height 32
select select "3"
click at [722, 362] on select "Choose Default Petition PDF Packet Complete Bankruptcy Petition (all forms and …" at bounding box center [869, 378] width 295 height 32
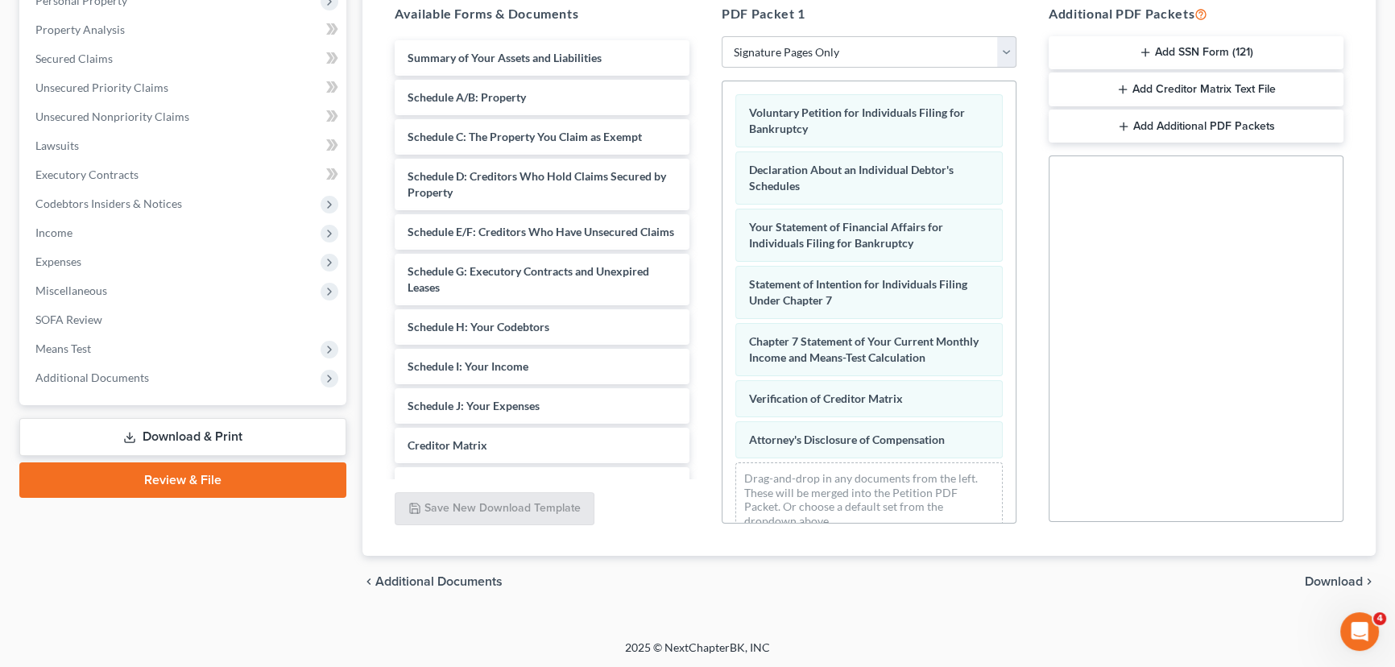
click at [1327, 576] on span "Download" at bounding box center [1334, 581] width 58 height 13
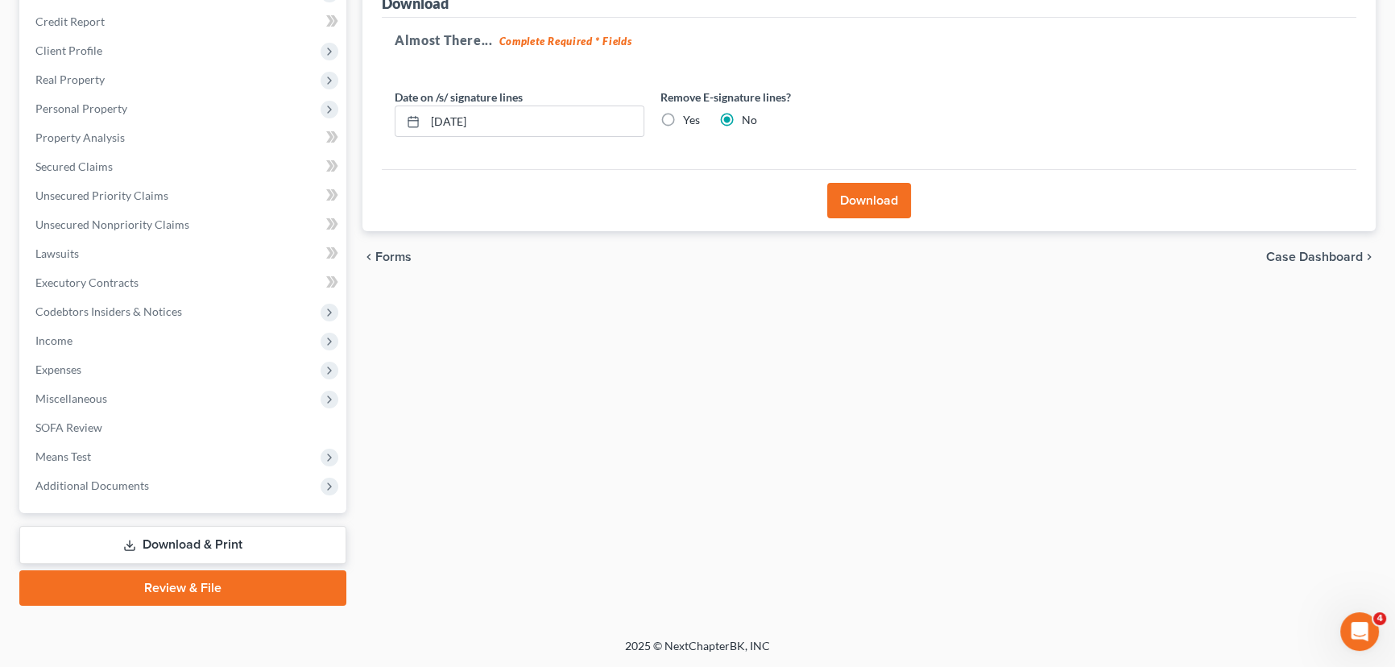
scroll to position [216, 0]
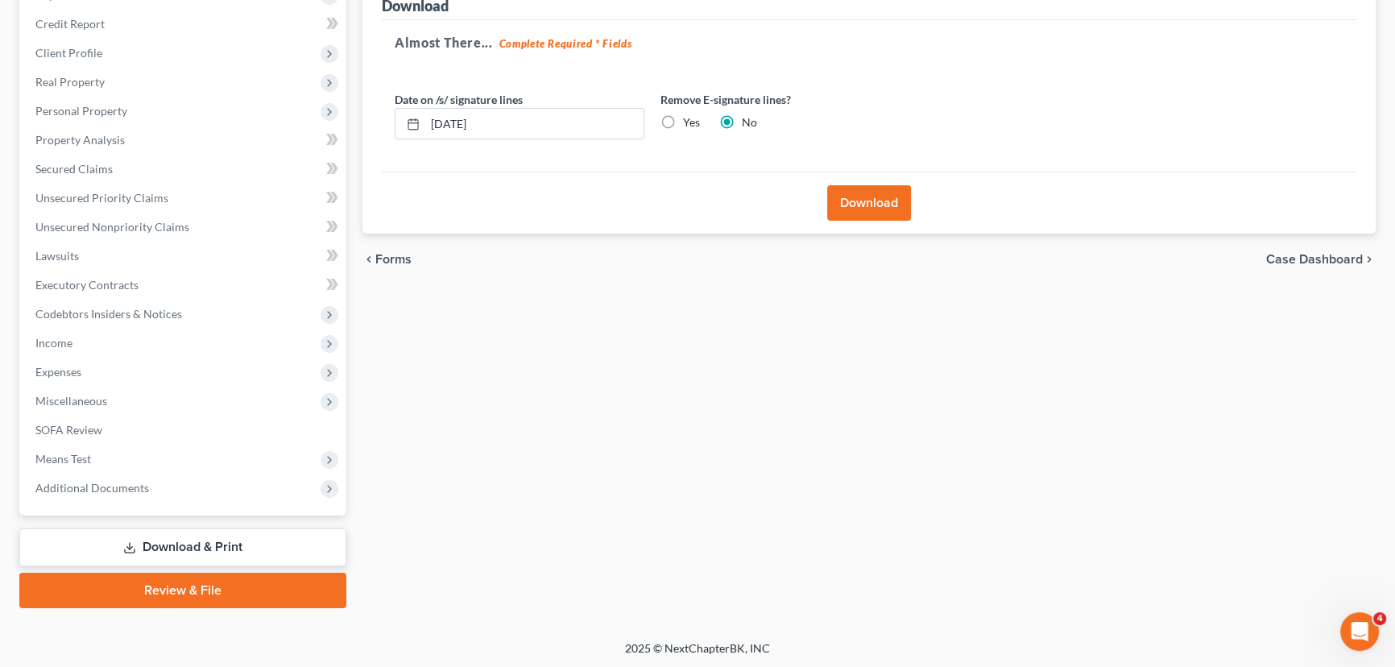
click at [848, 213] on button "Download" at bounding box center [869, 202] width 84 height 35
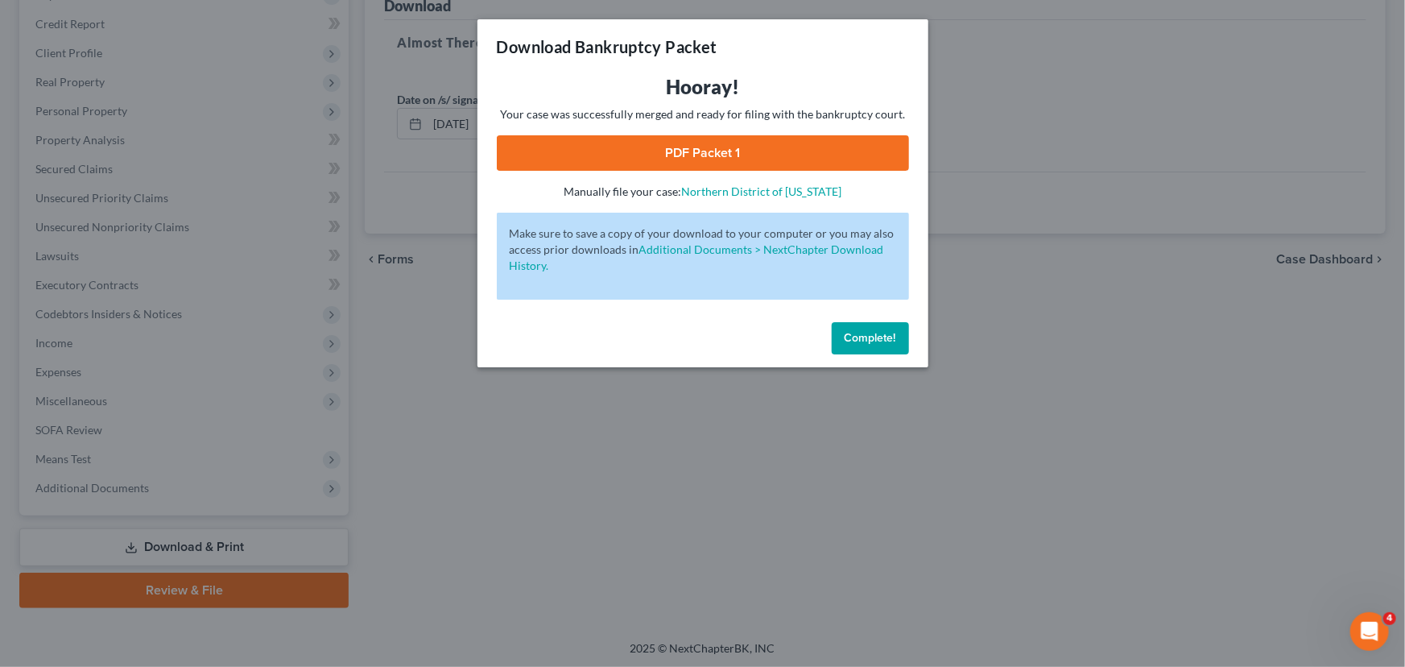
click at [762, 153] on link "PDF Packet 1" at bounding box center [703, 152] width 412 height 35
click at [888, 331] on span "Complete!" at bounding box center [871, 338] width 52 height 14
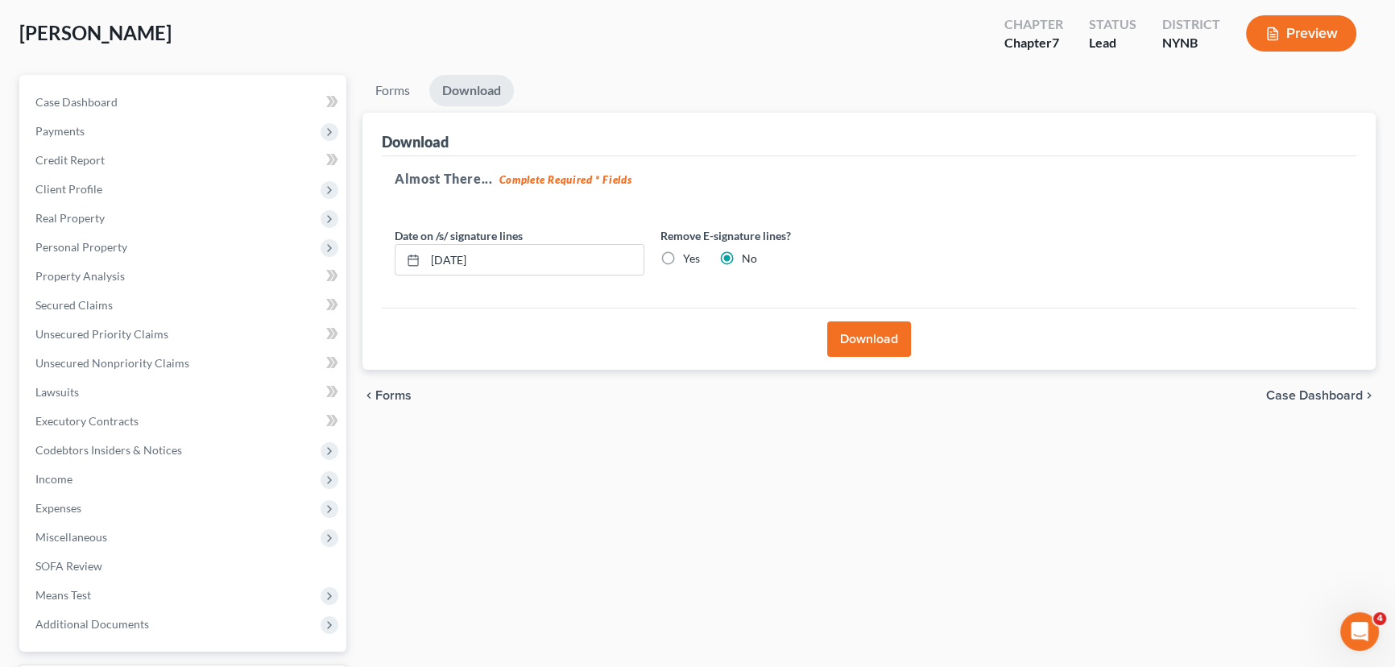
scroll to position [0, 0]
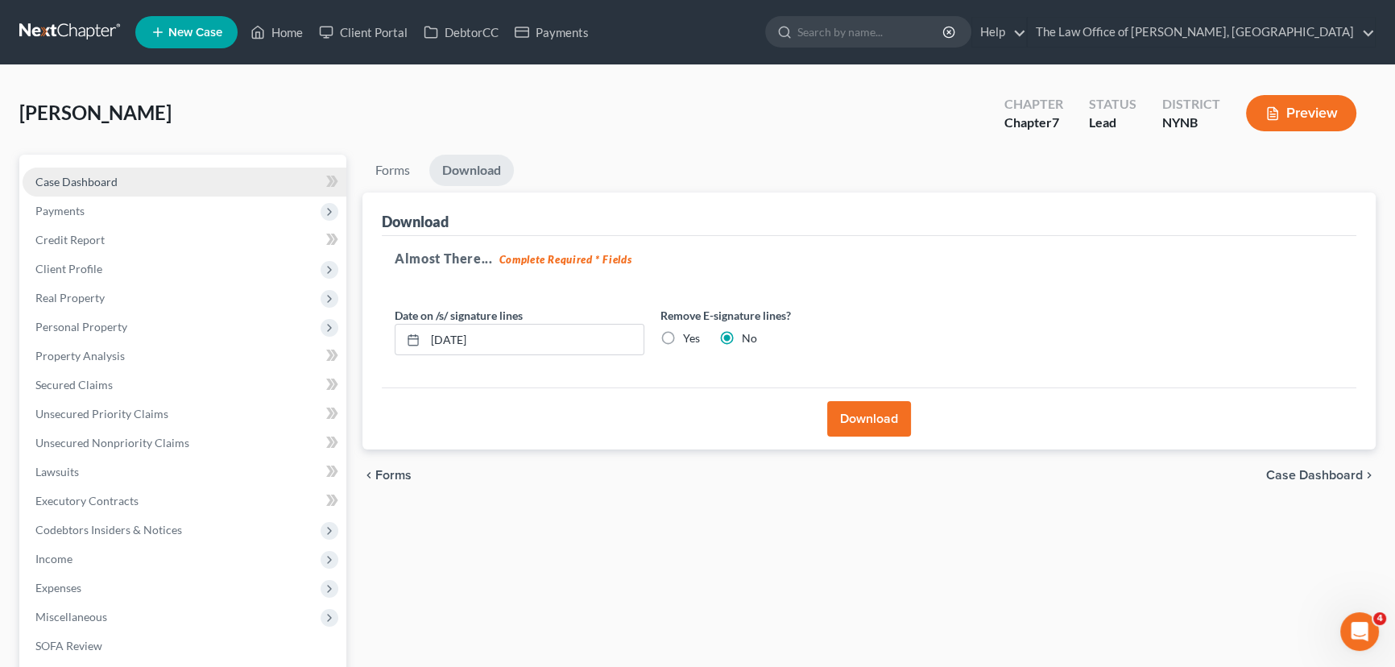
click at [123, 176] on link "Case Dashboard" at bounding box center [185, 182] width 324 height 29
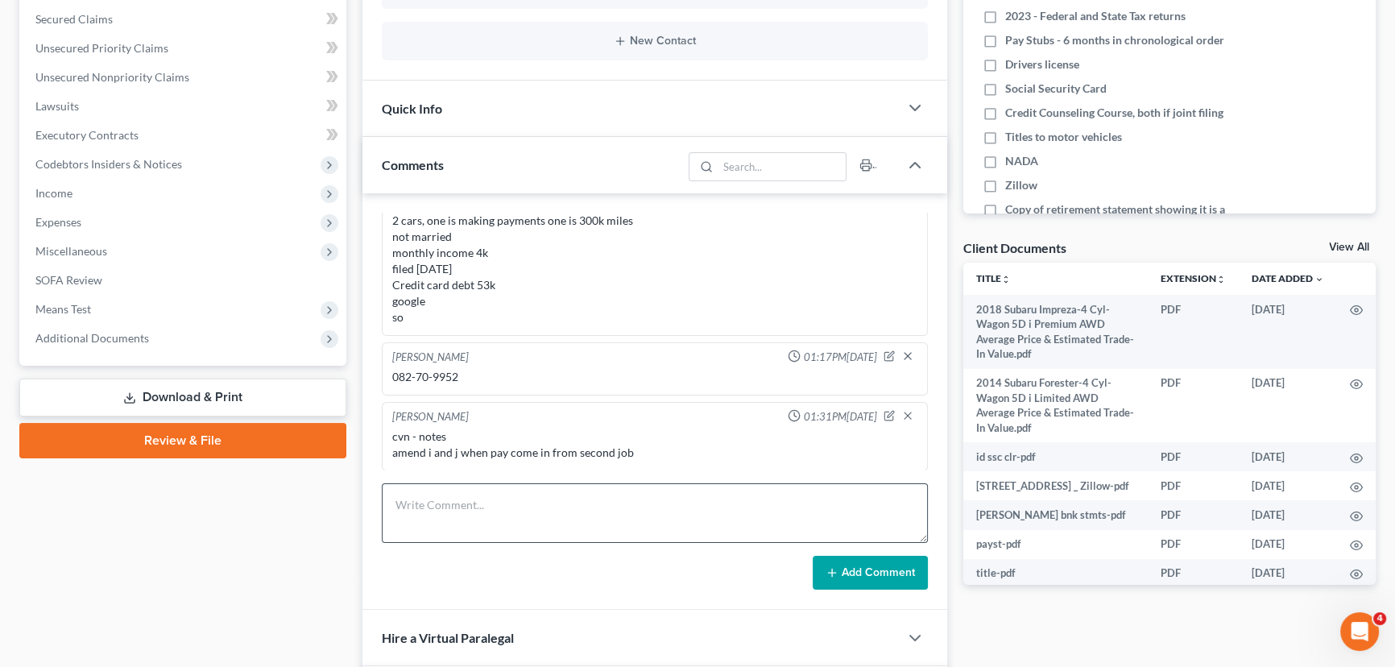
scroll to position [892, 0]
click at [540, 507] on textarea at bounding box center [655, 513] width 546 height 60
click at [498, 491] on textarea "an 221373383 rn" at bounding box center [655, 513] width 546 height 60
click at [508, 526] on textarea "an 1803852507 221373383 rn" at bounding box center [655, 513] width 546 height 60
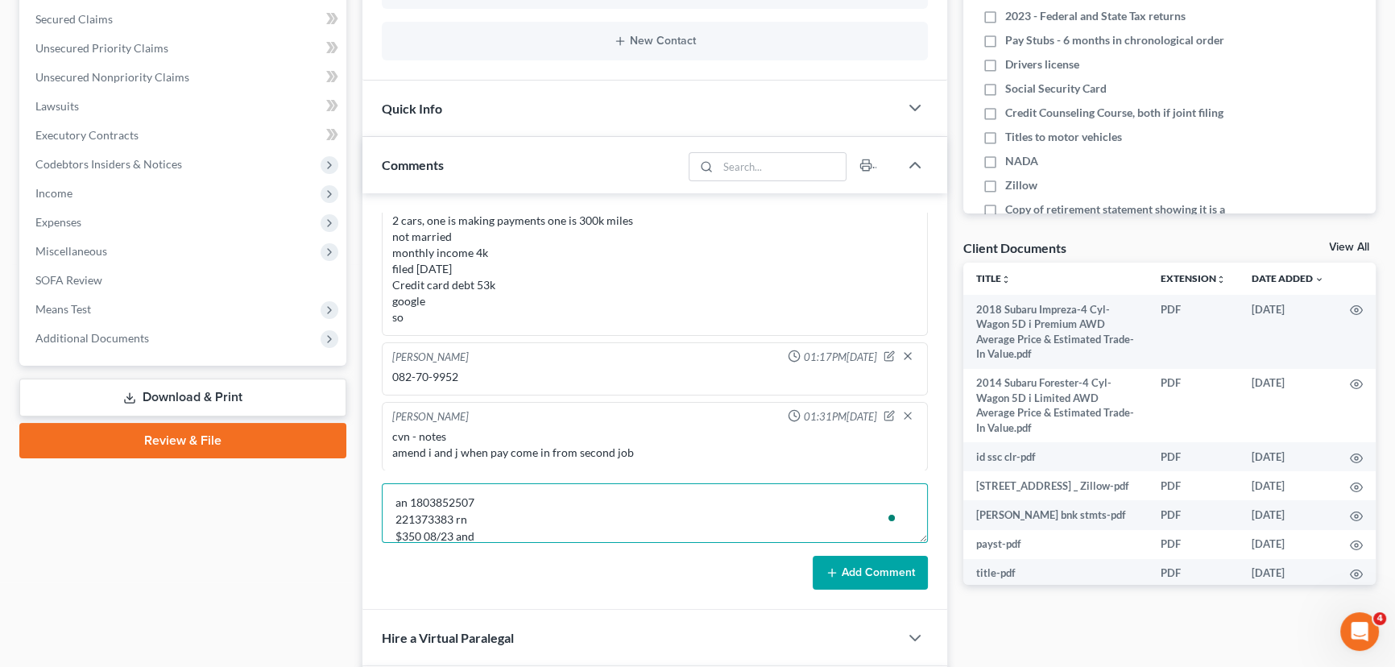
scroll to position [19, 0]
type textarea "an 1803852507 221373383 rn $350 08/23 and pp 250 sept 21st"
click at [879, 565] on button "Add Comment" at bounding box center [870, 573] width 115 height 34
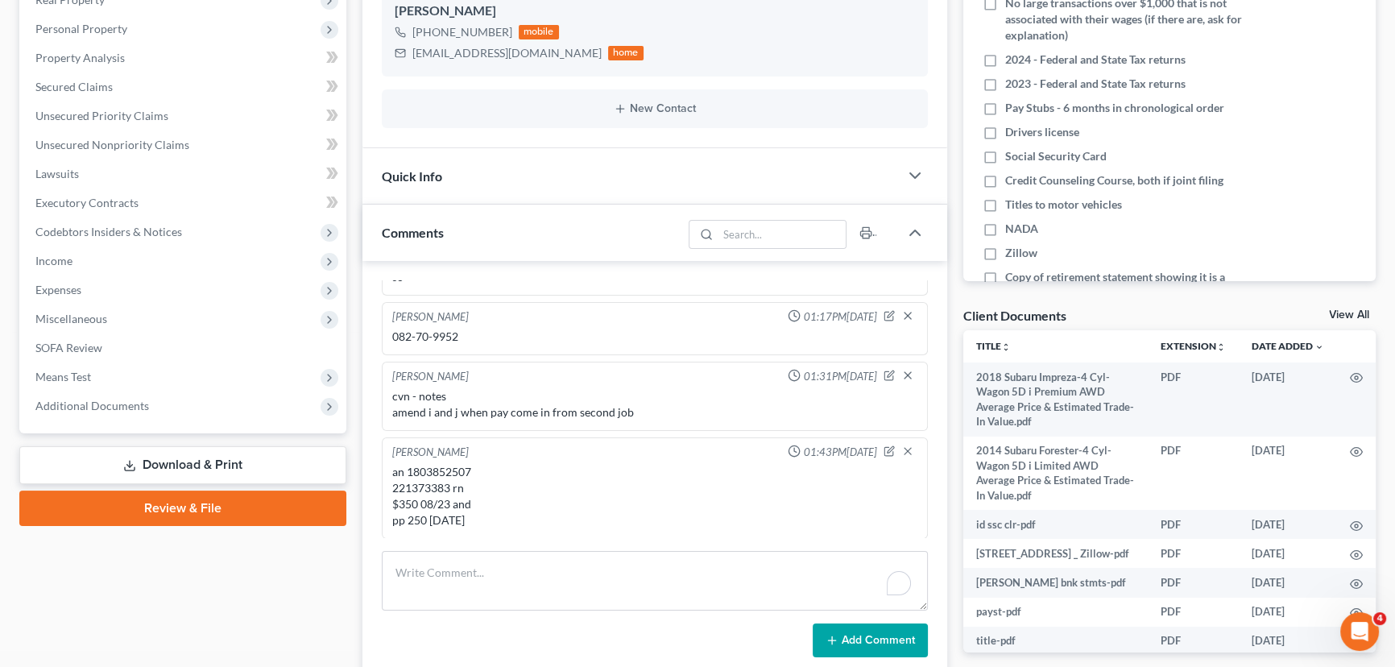
scroll to position [439, 0]
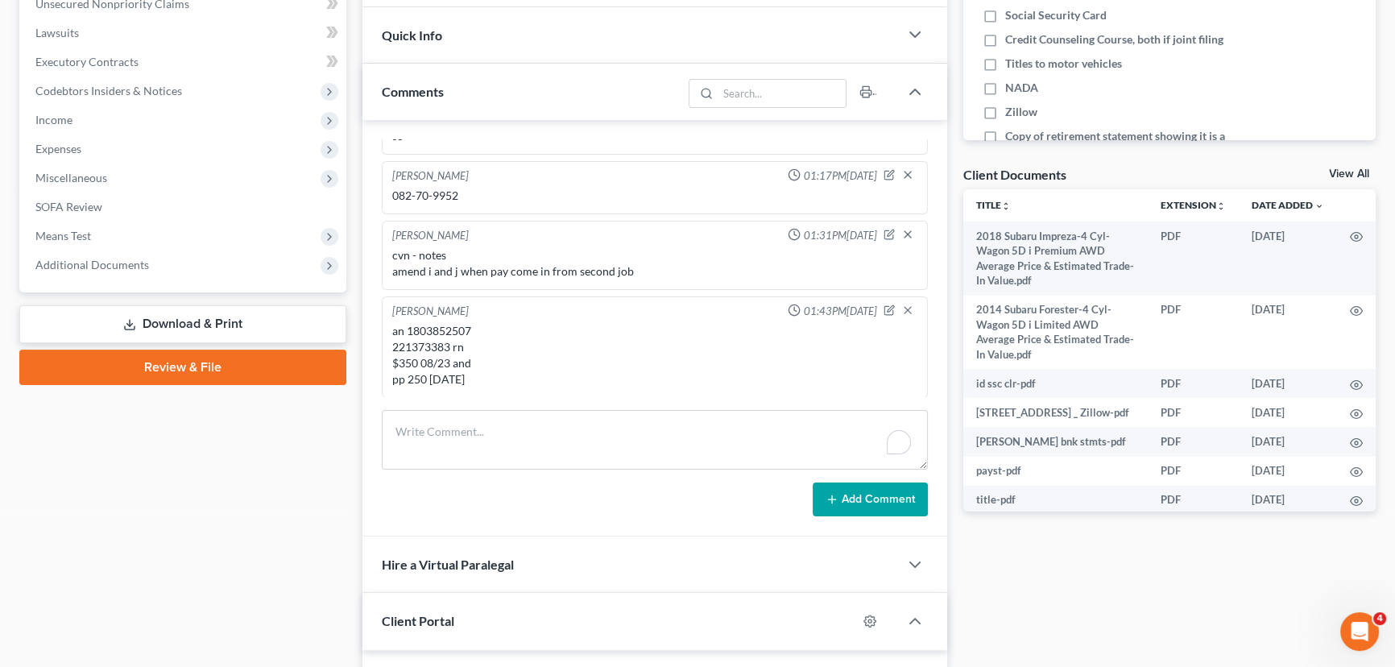
click at [122, 265] on span "Additional Documents" at bounding box center [92, 265] width 114 height 14
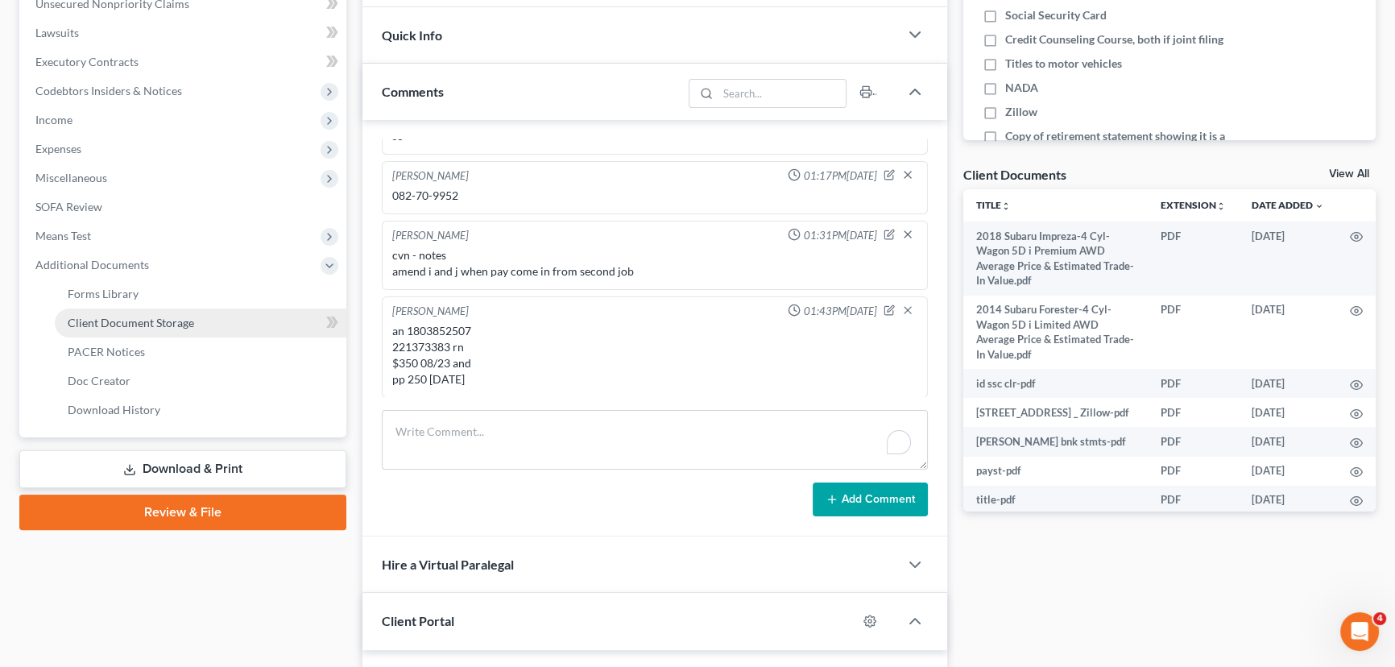
click at [184, 324] on span "Client Document Storage" at bounding box center [131, 323] width 126 height 14
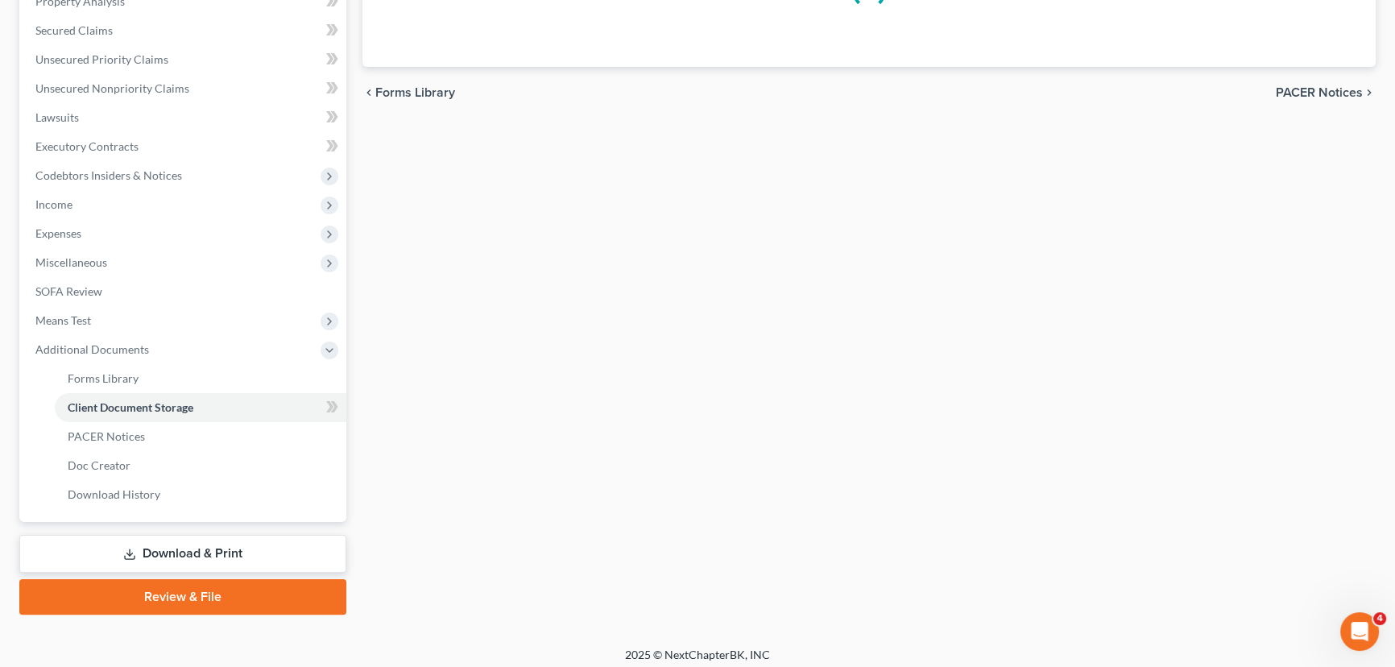
scroll to position [183, 0]
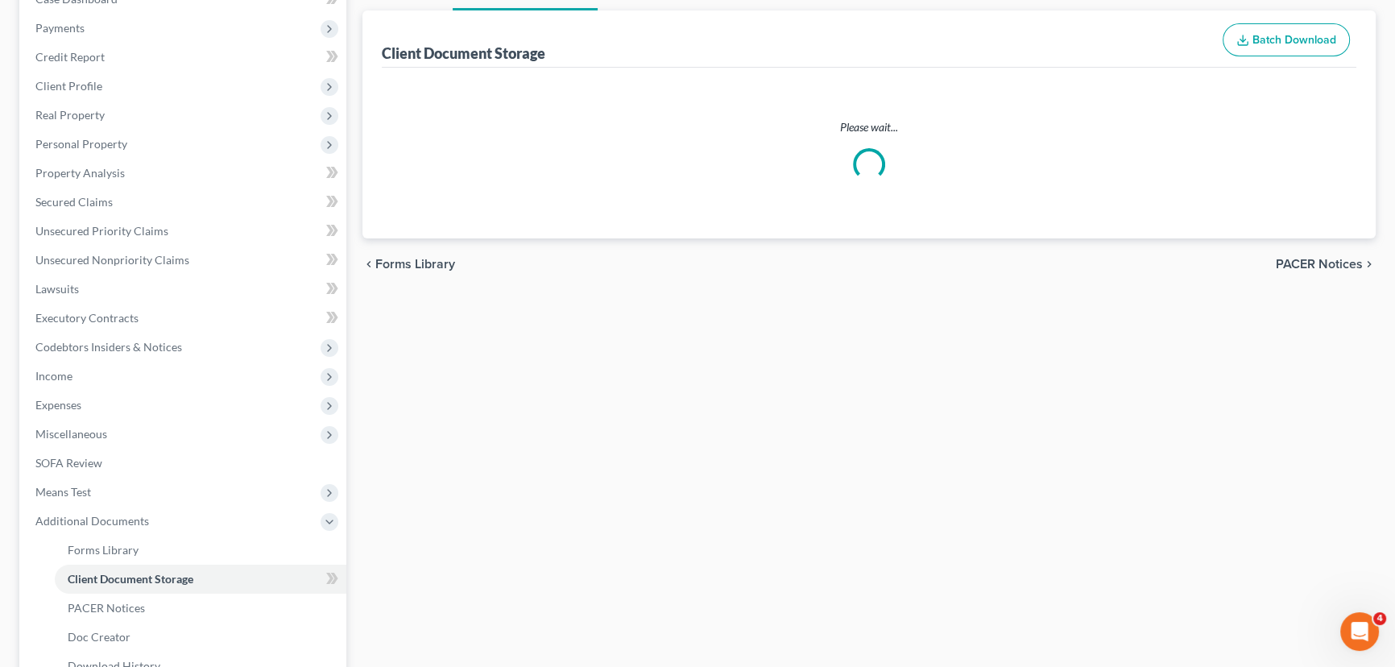
select select "1"
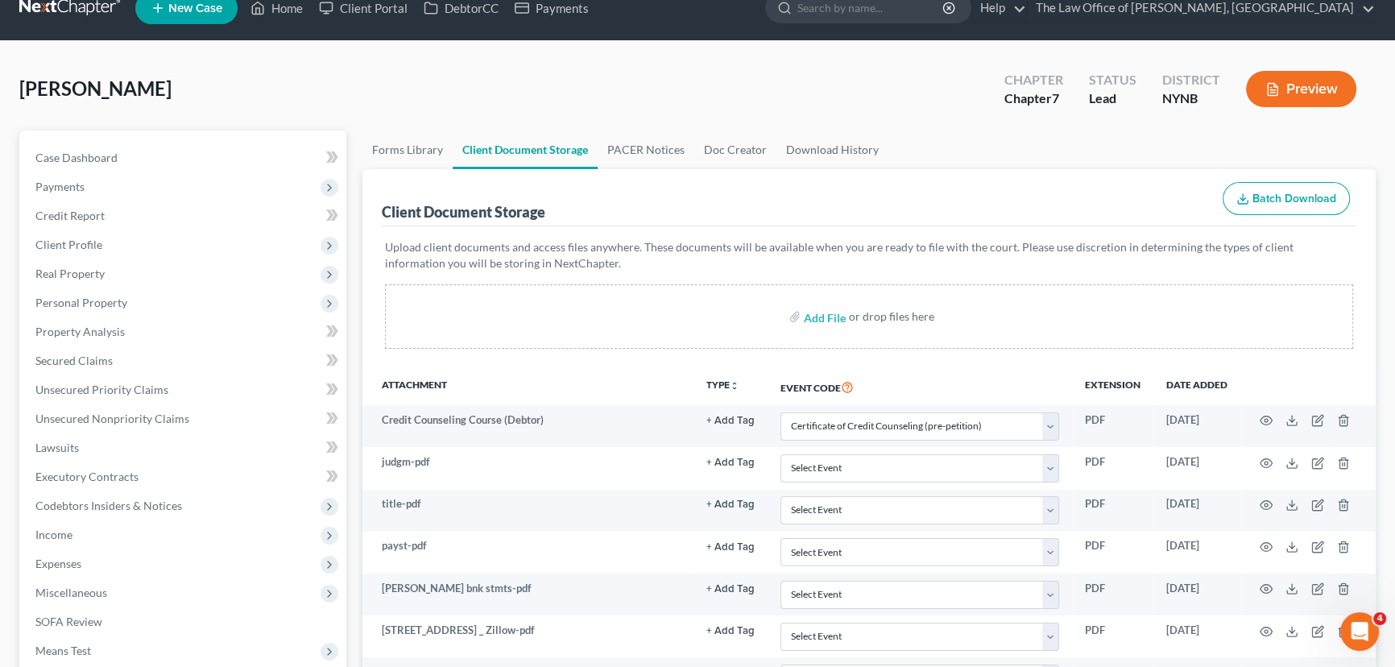
scroll to position [361, 0]
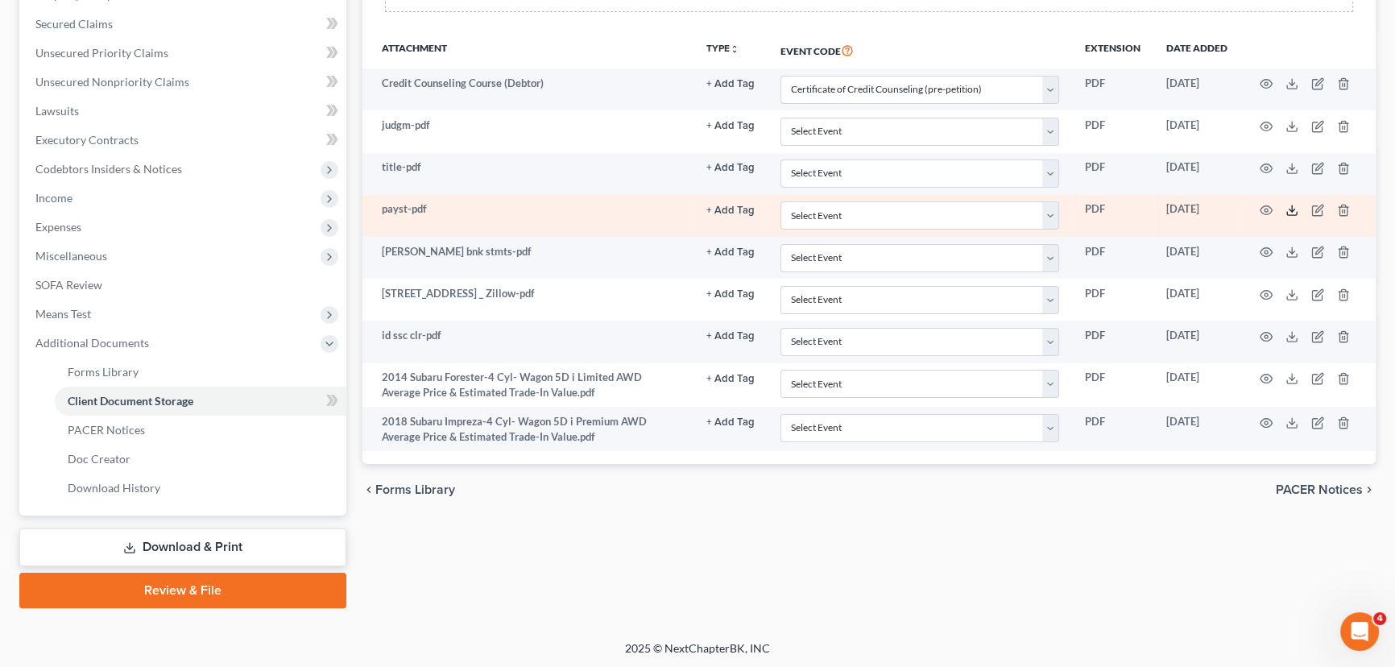
click at [1292, 209] on icon at bounding box center [1291, 210] width 13 height 13
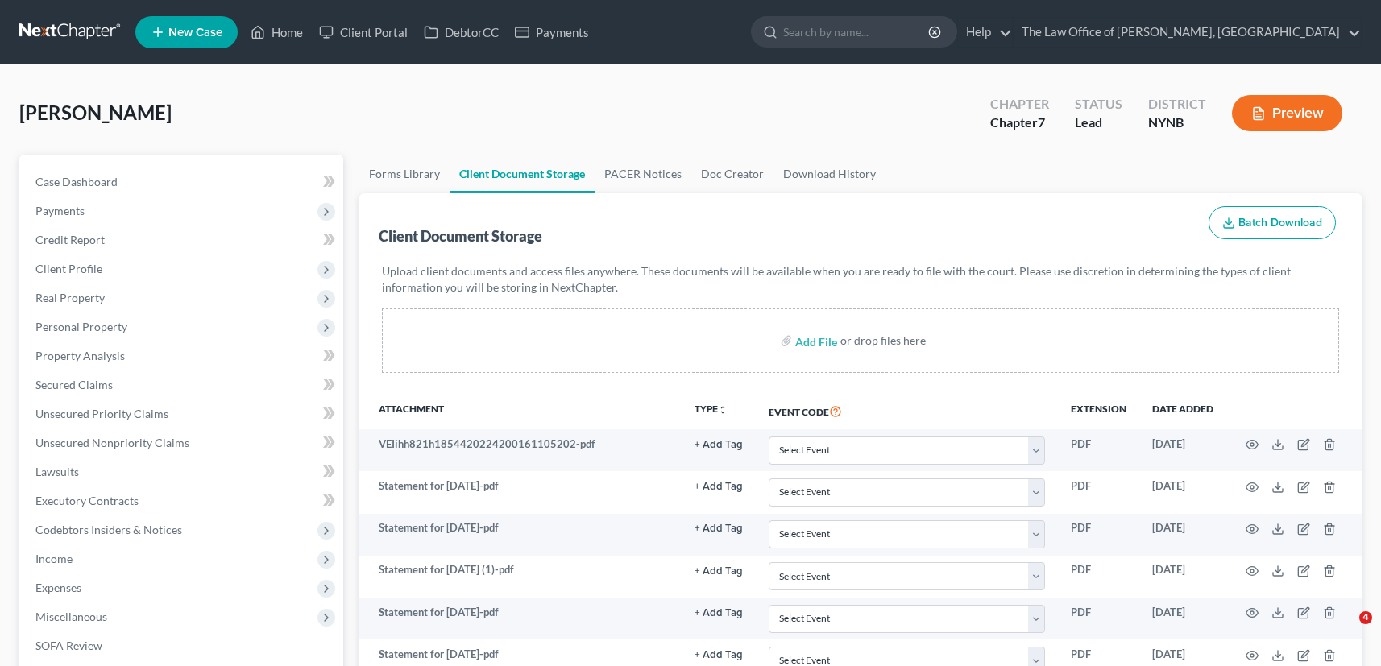
select select "1"
drag, startPoint x: 558, startPoint y: 114, endPoint x: 303, endPoint y: 68, distance: 259.3
click at [559, 113] on div "Abbatiello, Anthony Upgraded Chapter Chapter 7 Status Lead District NYNB Preview" at bounding box center [690, 120] width 1342 height 70
click at [297, 31] on link "Home" at bounding box center [276, 32] width 68 height 29
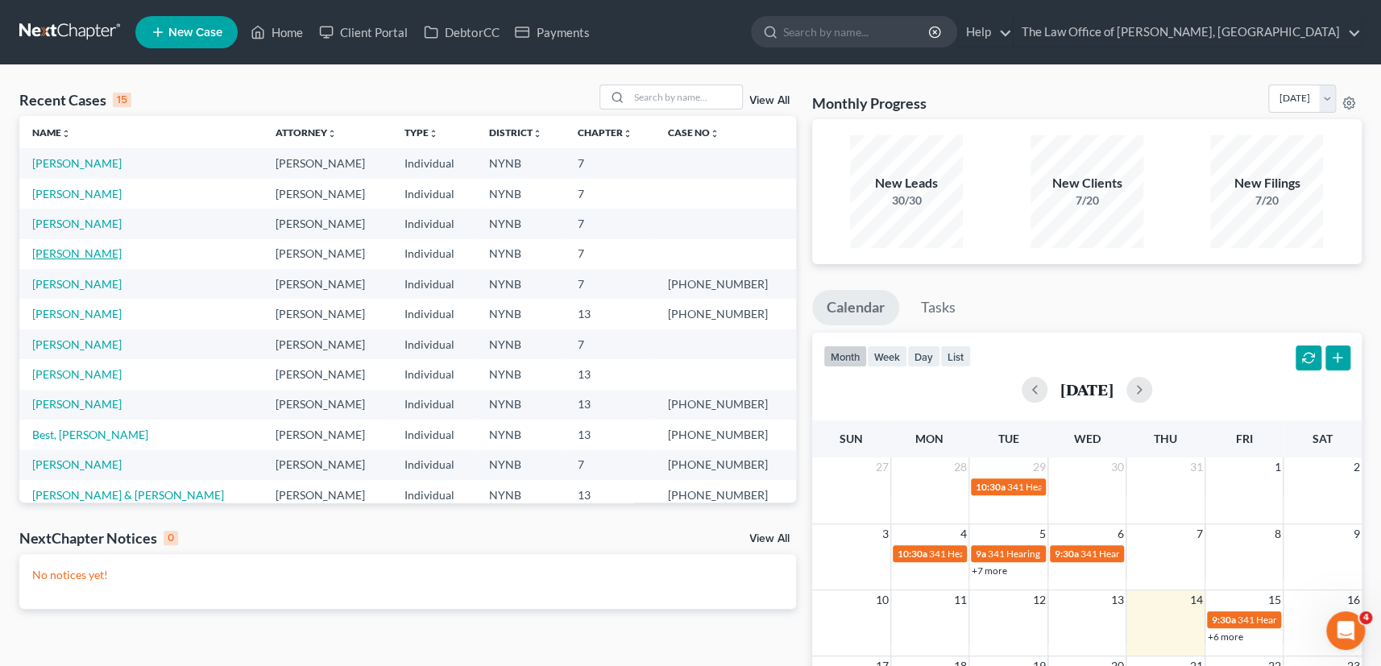
click at [72, 257] on link "[PERSON_NAME]" at bounding box center [76, 253] width 89 height 14
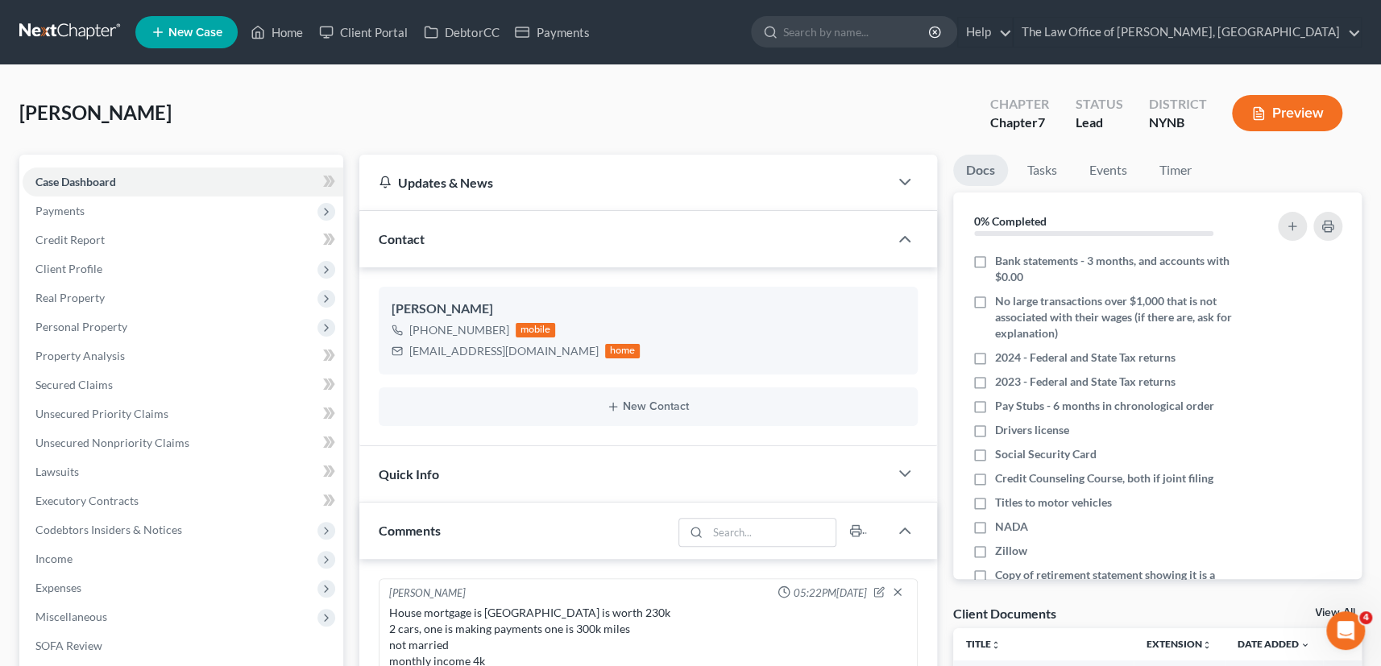
scroll to position [892, 0]
drag, startPoint x: 205, startPoint y: 118, endPoint x: -3, endPoint y: 115, distance: 207.8
copy span "[PERSON_NAME]"
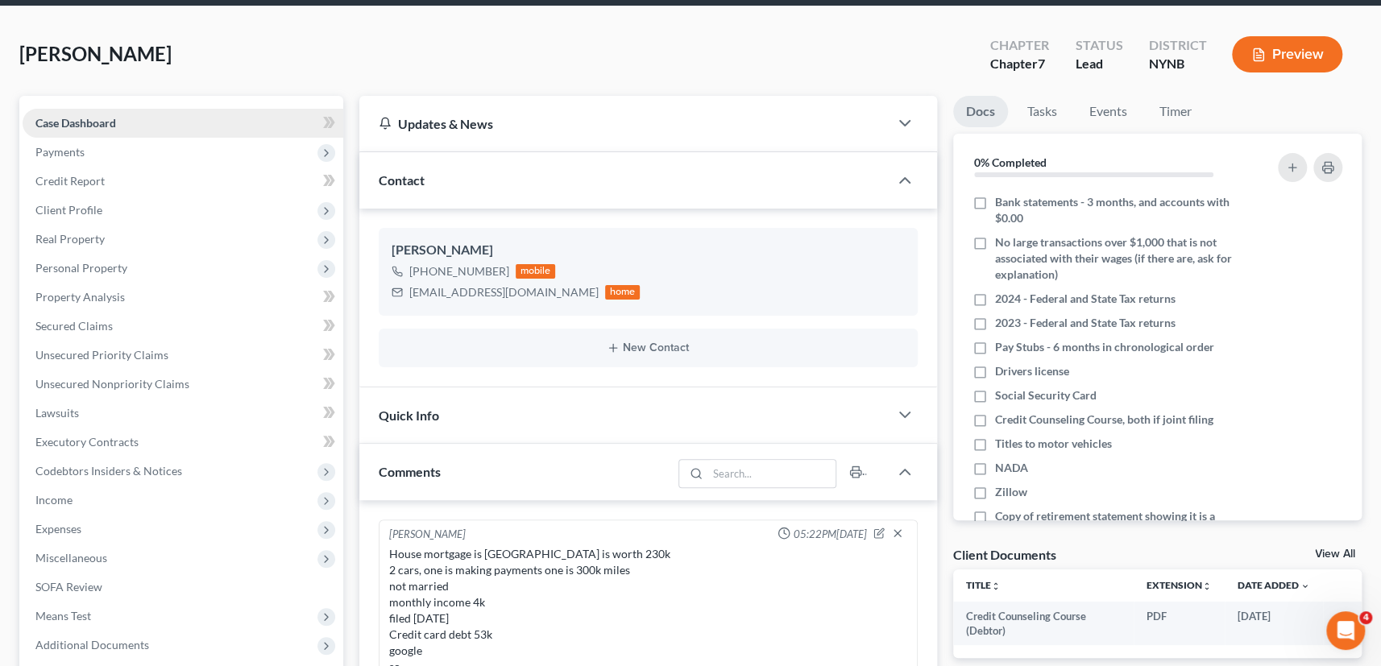
scroll to position [0, 0]
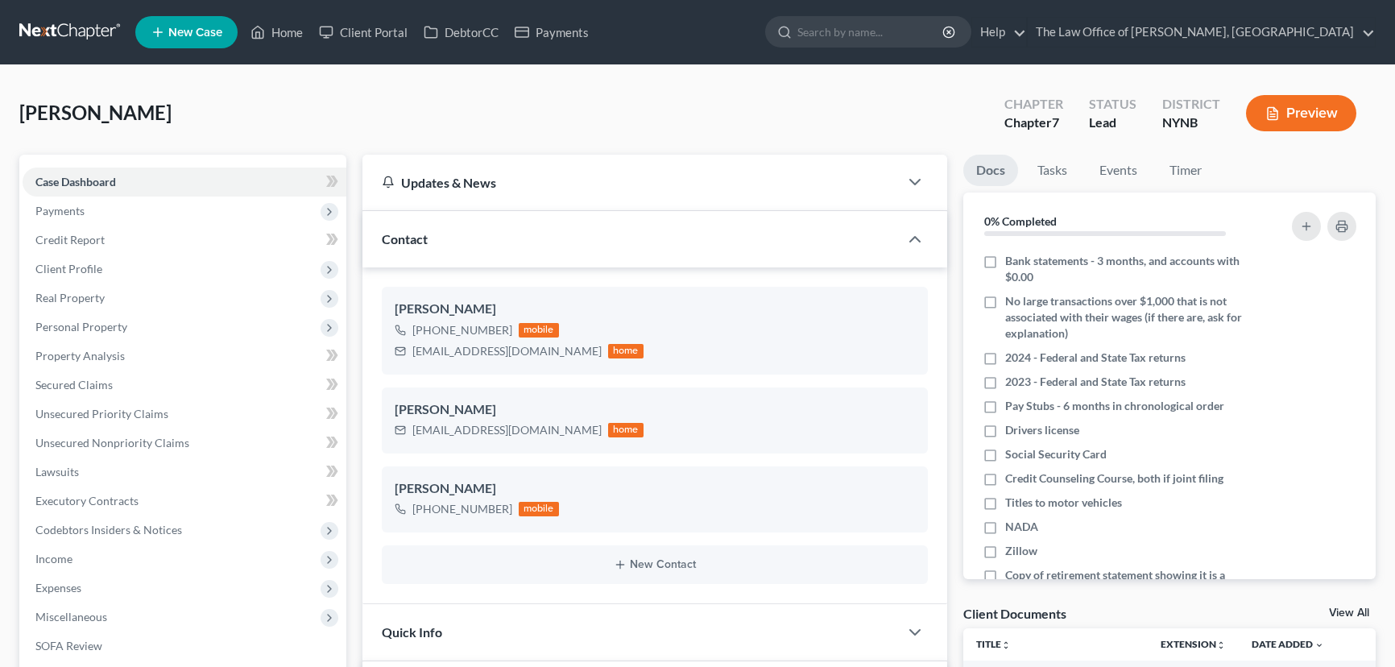
select select "0"
click at [64, 274] on span "Client Profile" at bounding box center [185, 269] width 324 height 29
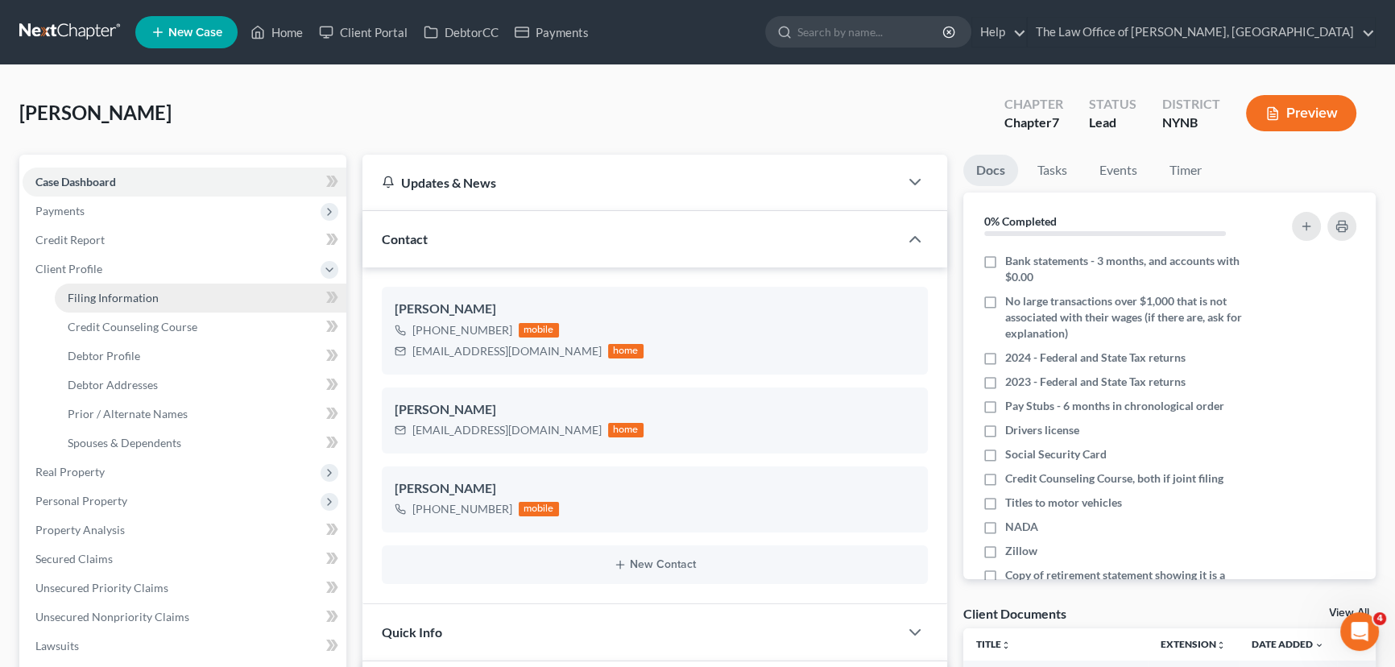
click at [106, 298] on span "Filing Information" at bounding box center [113, 298] width 91 height 14
select select "1"
select select "0"
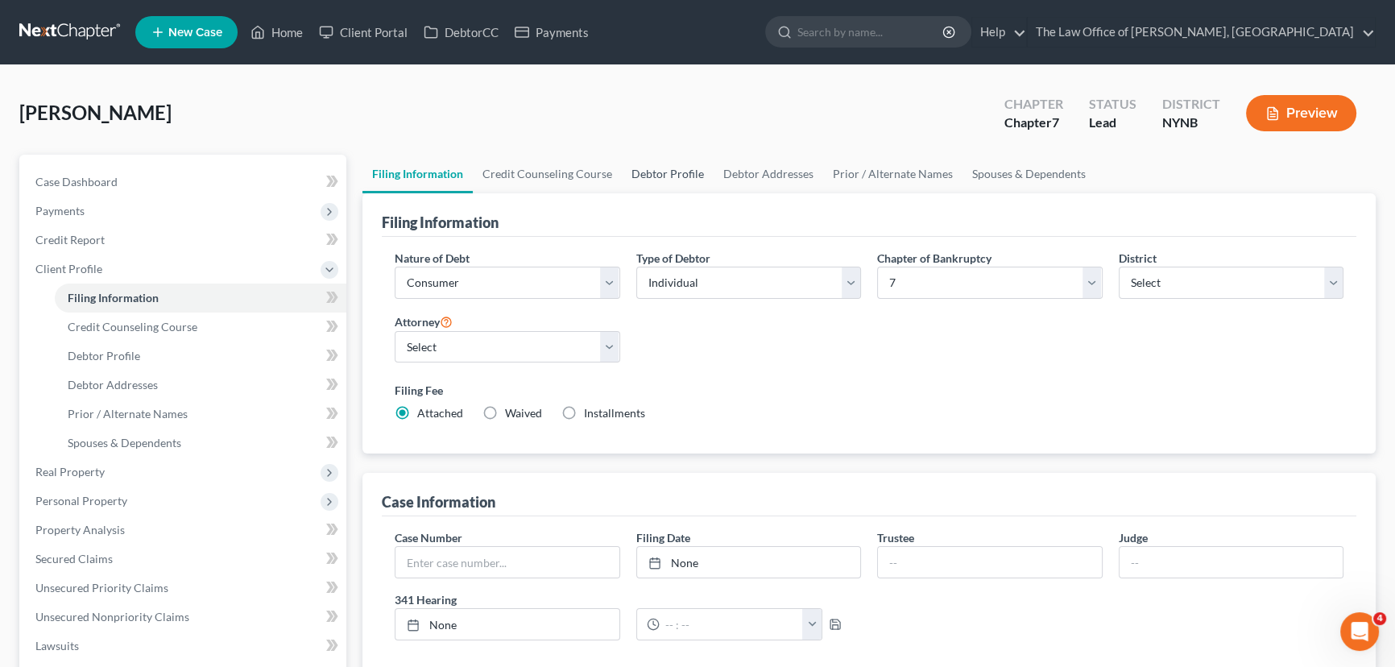
click at [645, 163] on link "Debtor Profile" at bounding box center [668, 174] width 92 height 39
select select "0"
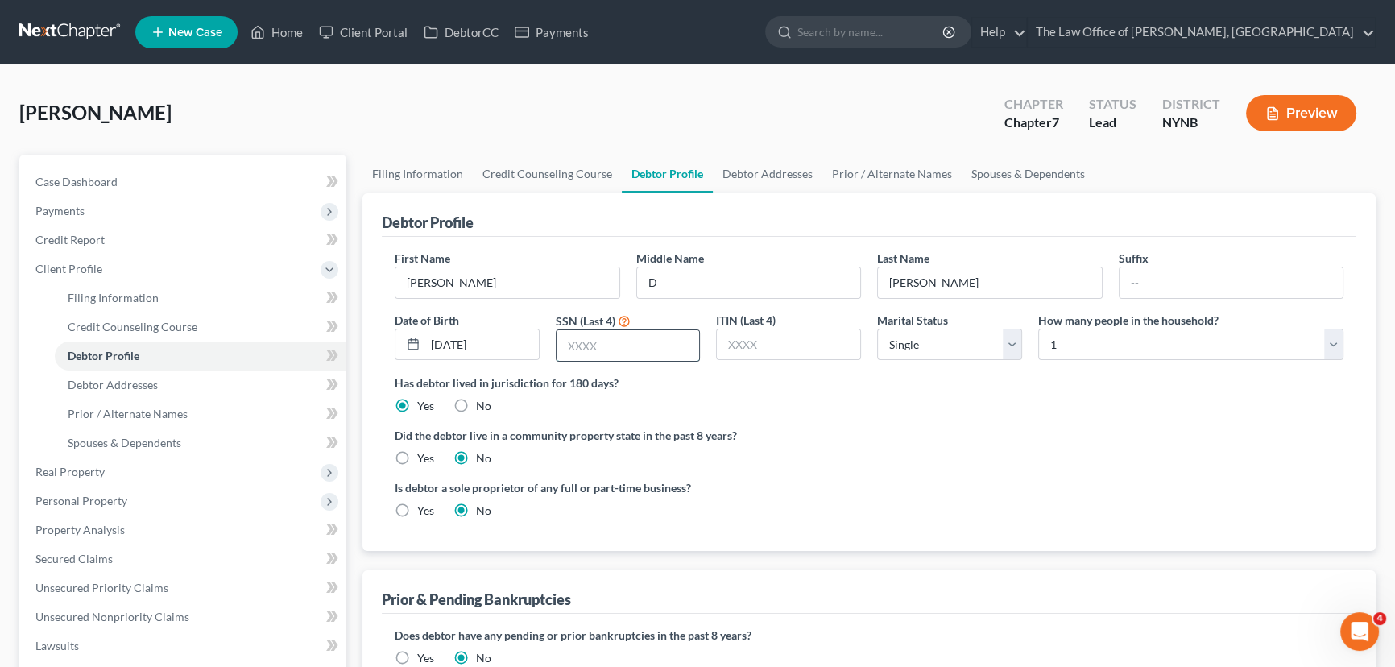
click at [607, 351] on input "text" at bounding box center [628, 345] width 143 height 31
type input "9952"
click at [1005, 342] on select "Select Single Married Separated Divorced Widowed" at bounding box center [949, 345] width 145 height 32
click at [877, 329] on select "Select Single Married Separated Divorced Widowed" at bounding box center [949, 345] width 145 height 32
click at [769, 175] on link "Debtor Addresses" at bounding box center [768, 174] width 110 height 39
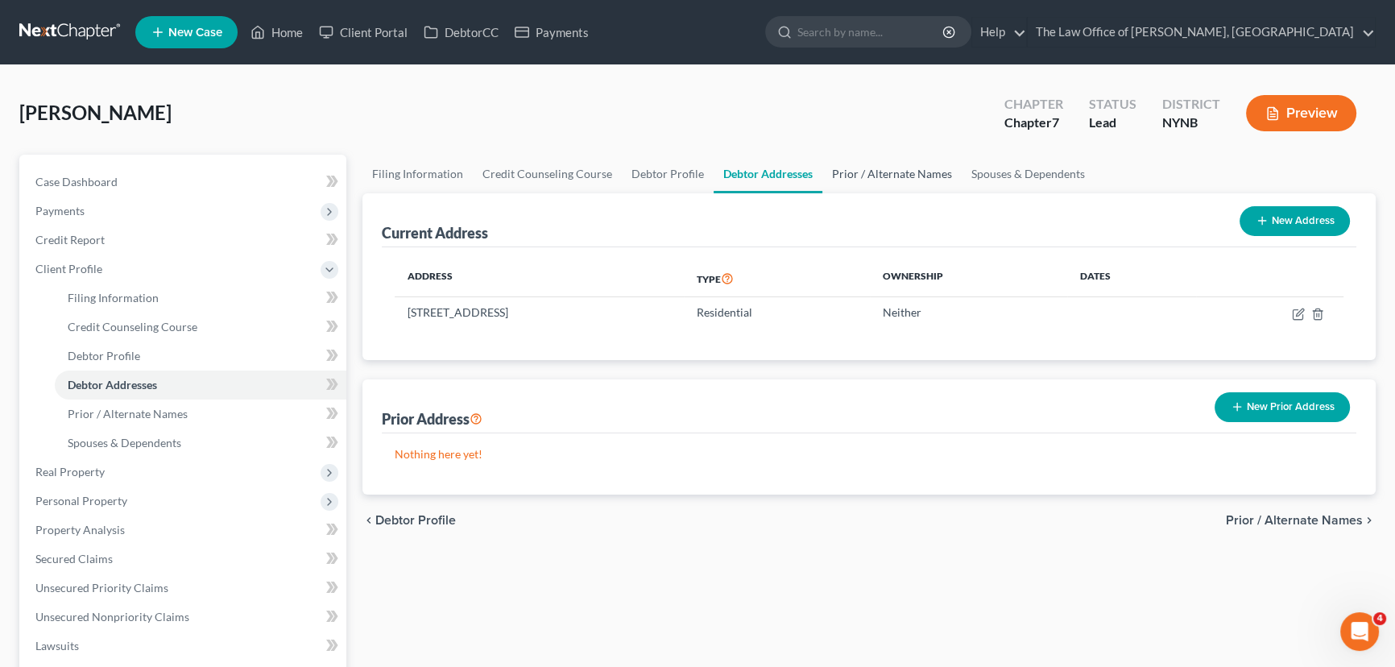
click at [890, 176] on link "Prior / Alternate Names" at bounding box center [891, 174] width 139 height 39
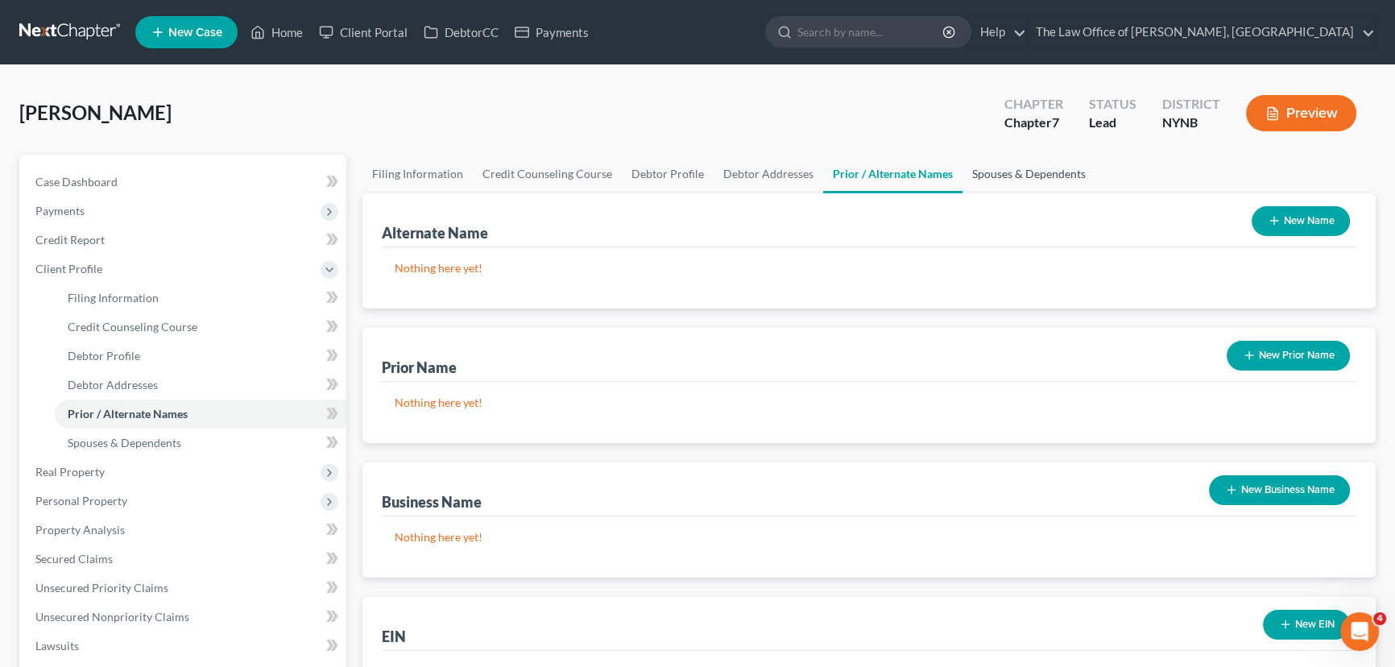
click at [1066, 169] on link "Spouses & Dependents" at bounding box center [1029, 174] width 133 height 39
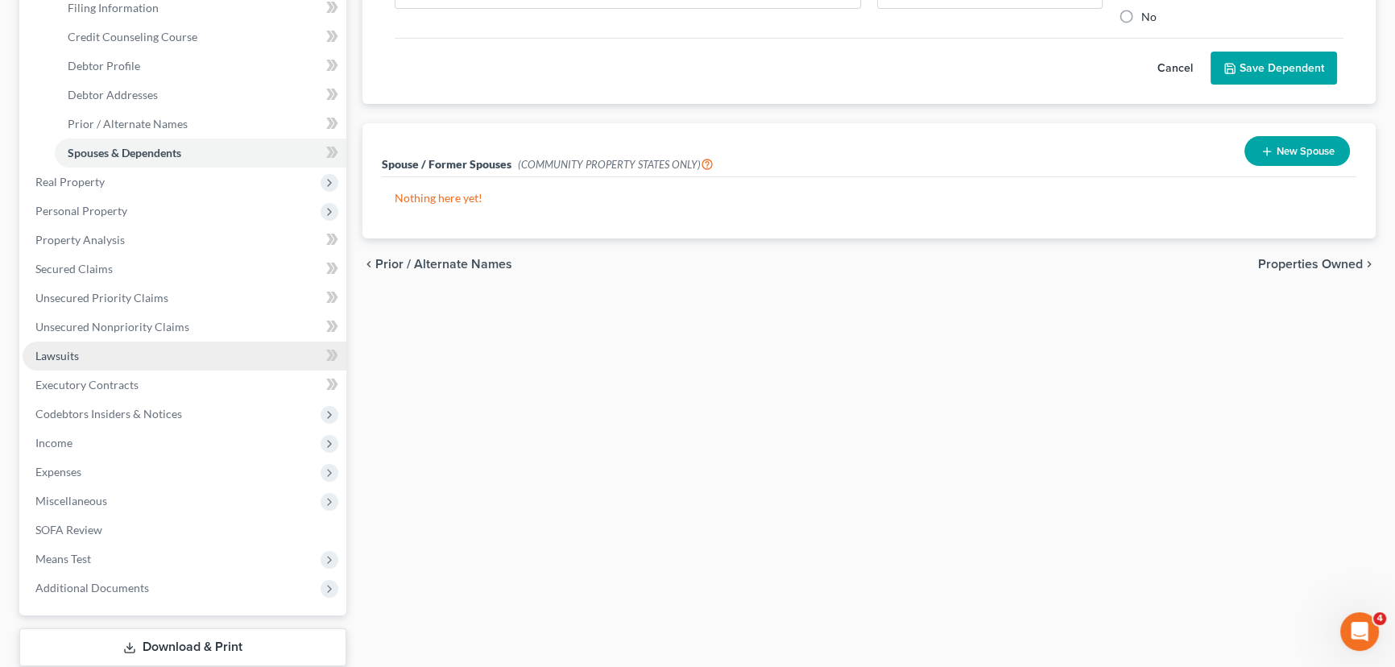
scroll to position [292, 0]
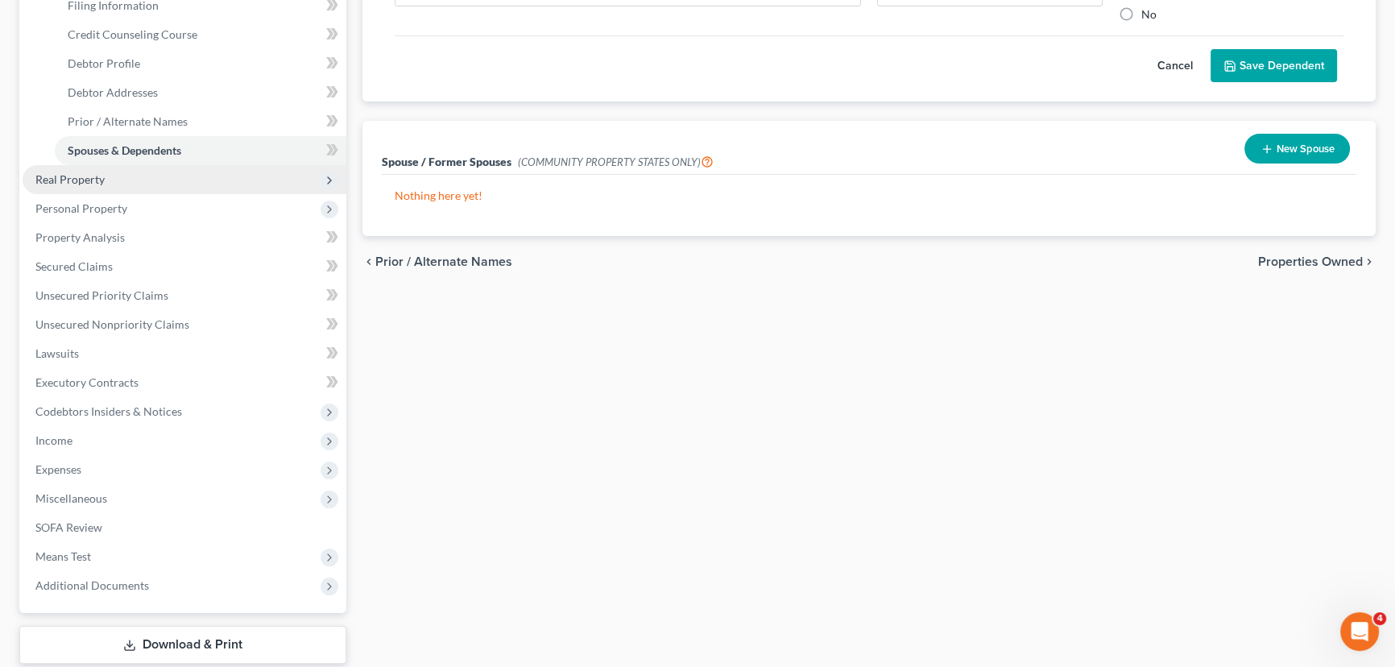
click at [70, 183] on span "Real Property" at bounding box center [69, 179] width 69 height 14
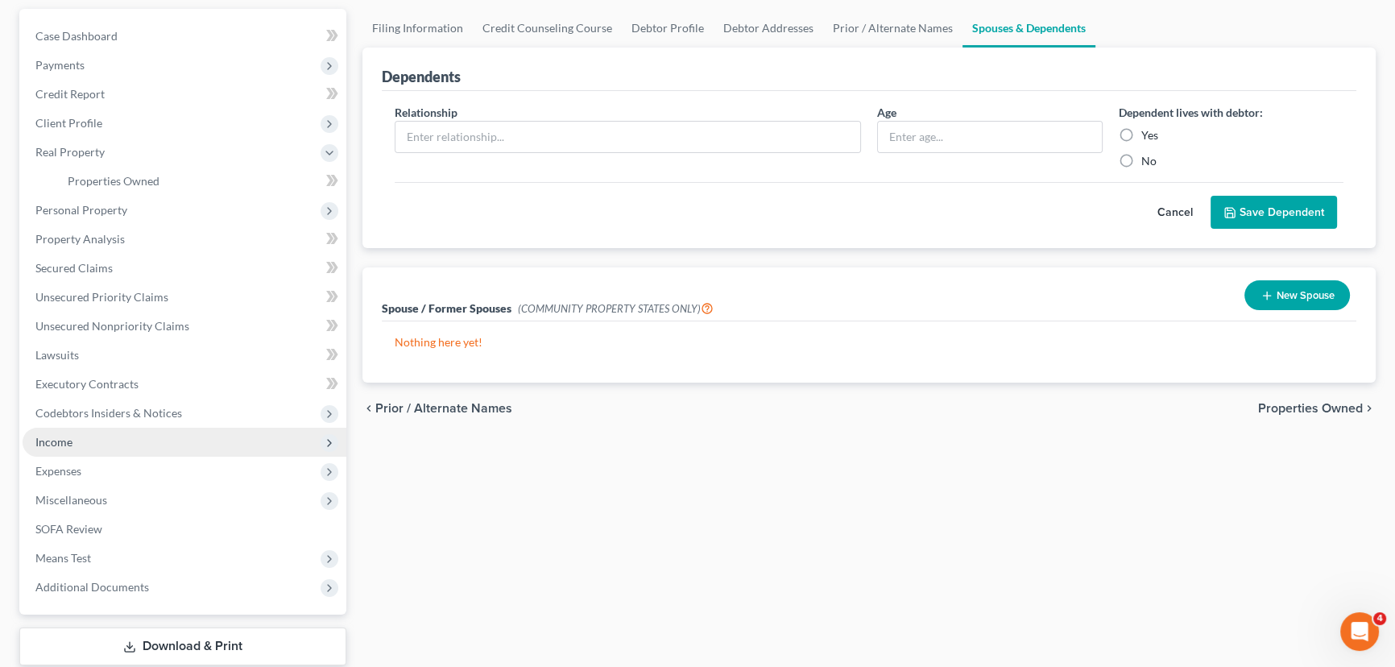
scroll to position [219, 0]
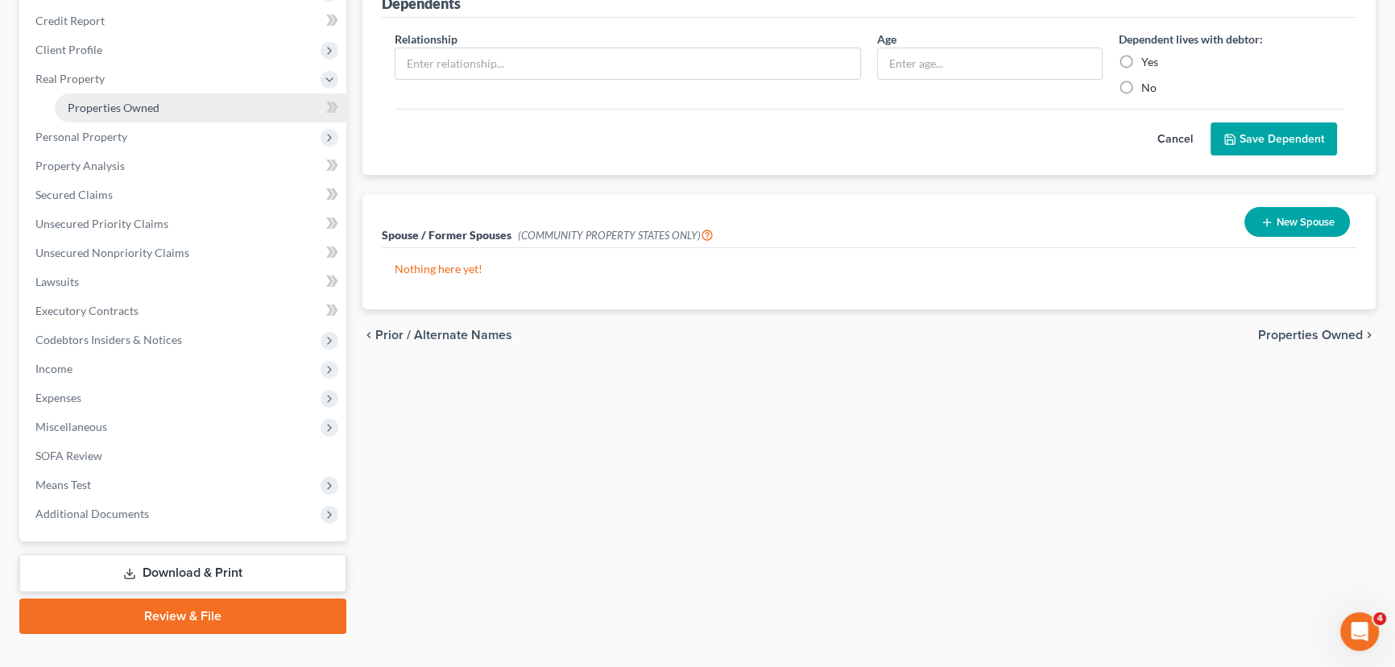
click at [125, 104] on span "Properties Owned" at bounding box center [114, 108] width 92 height 14
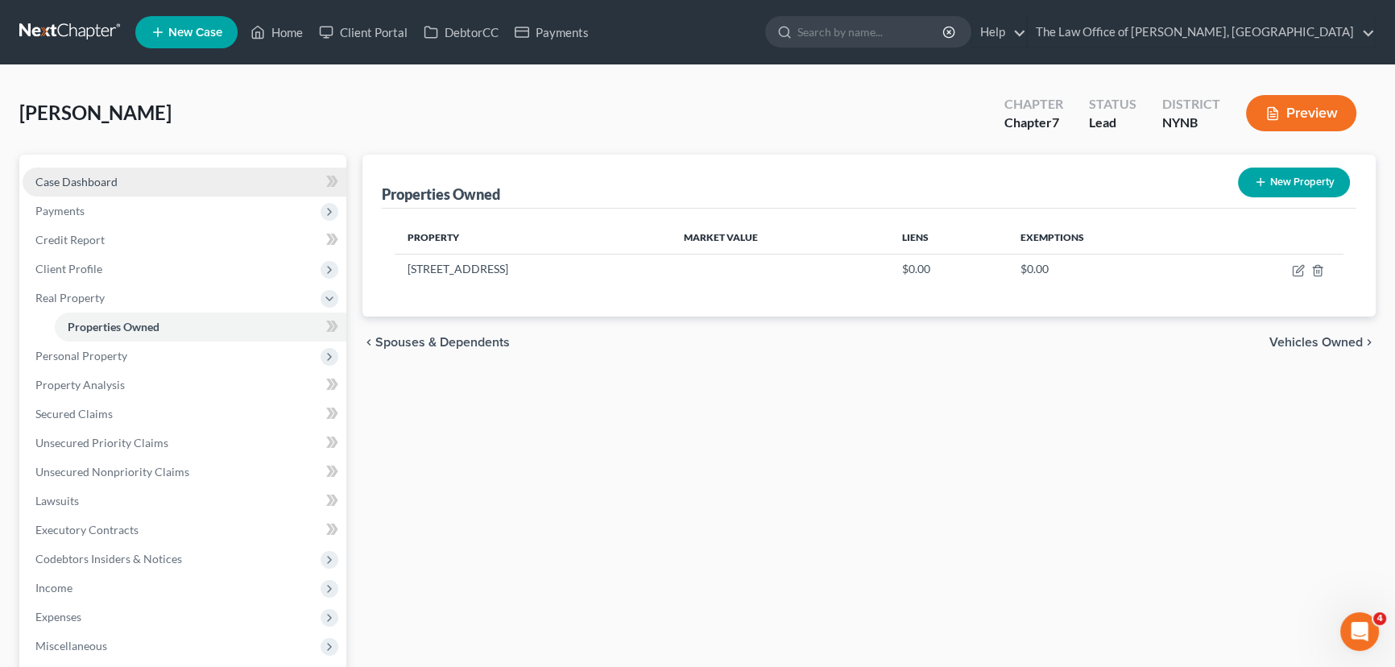
click at [93, 182] on span "Case Dashboard" at bounding box center [76, 182] width 82 height 14
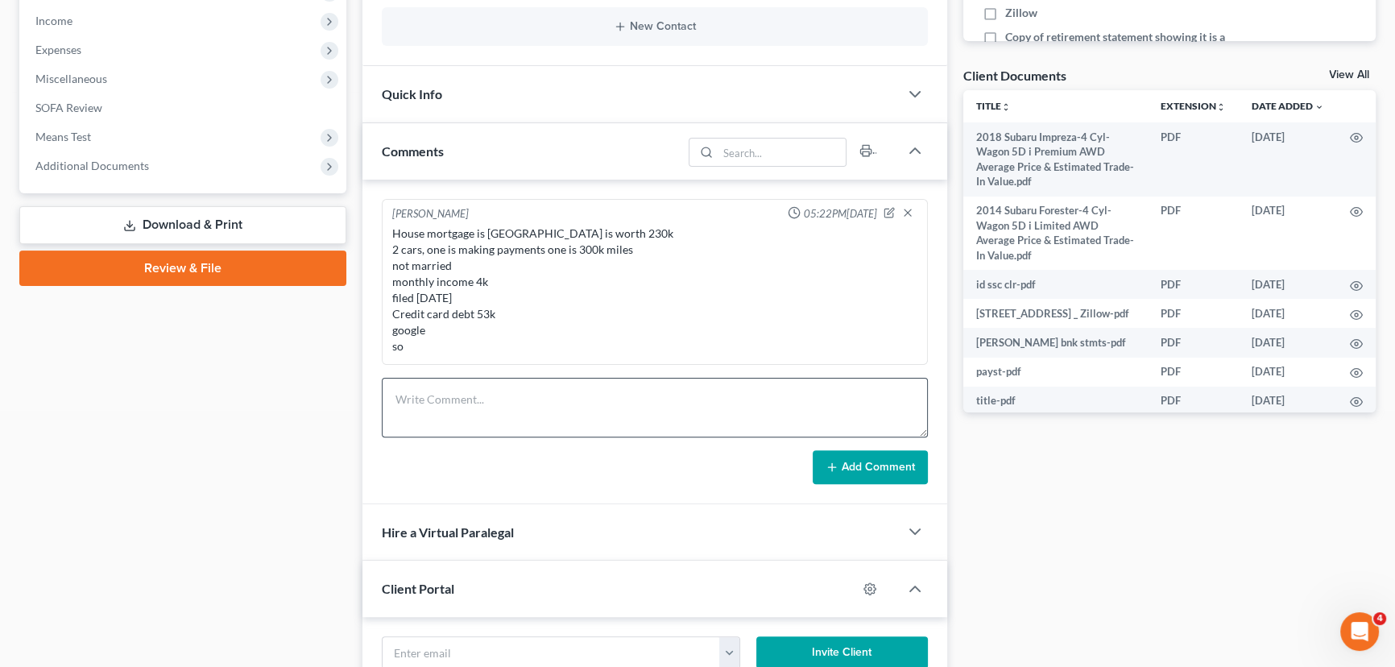
scroll to position [892, 0]
click at [483, 410] on textarea at bounding box center [655, 408] width 546 height 60
paste textarea "cvn - notes amend i and j when pay come in from second job"
type textarea "cvn - notes amend i and j when pay come in from second job"
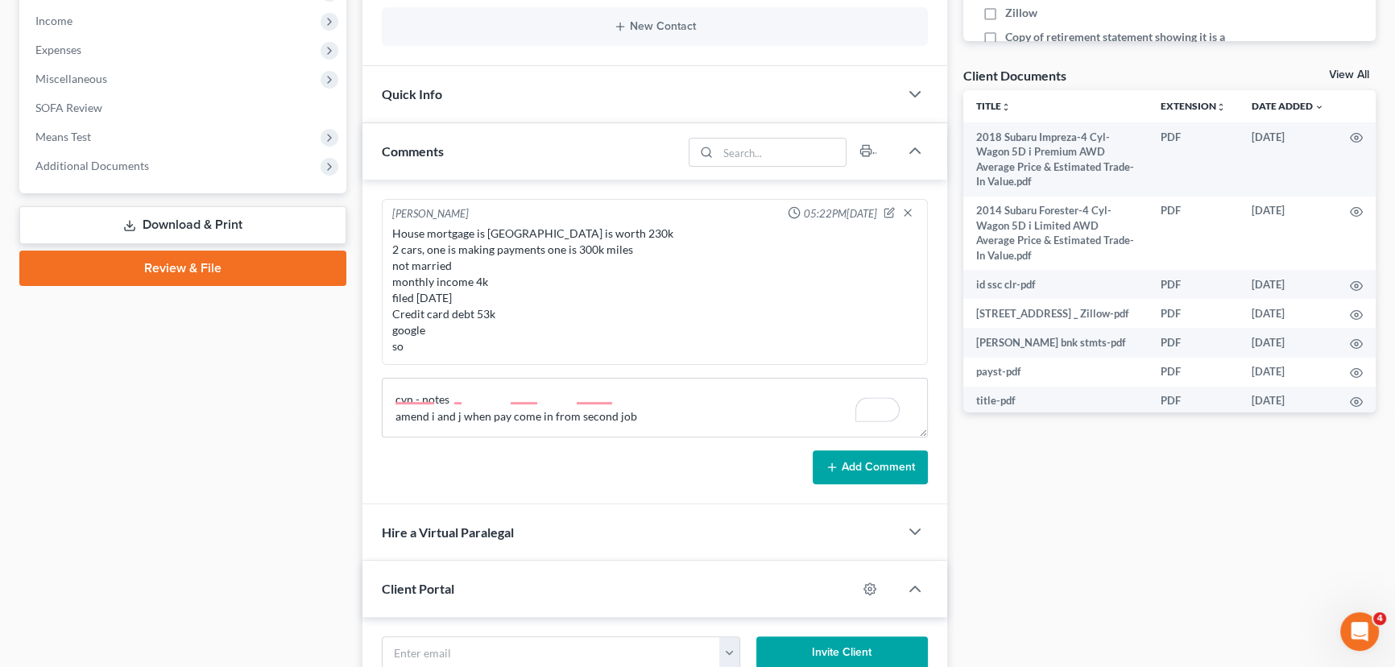
click at [843, 463] on button "Add Comment" at bounding box center [870, 467] width 115 height 34
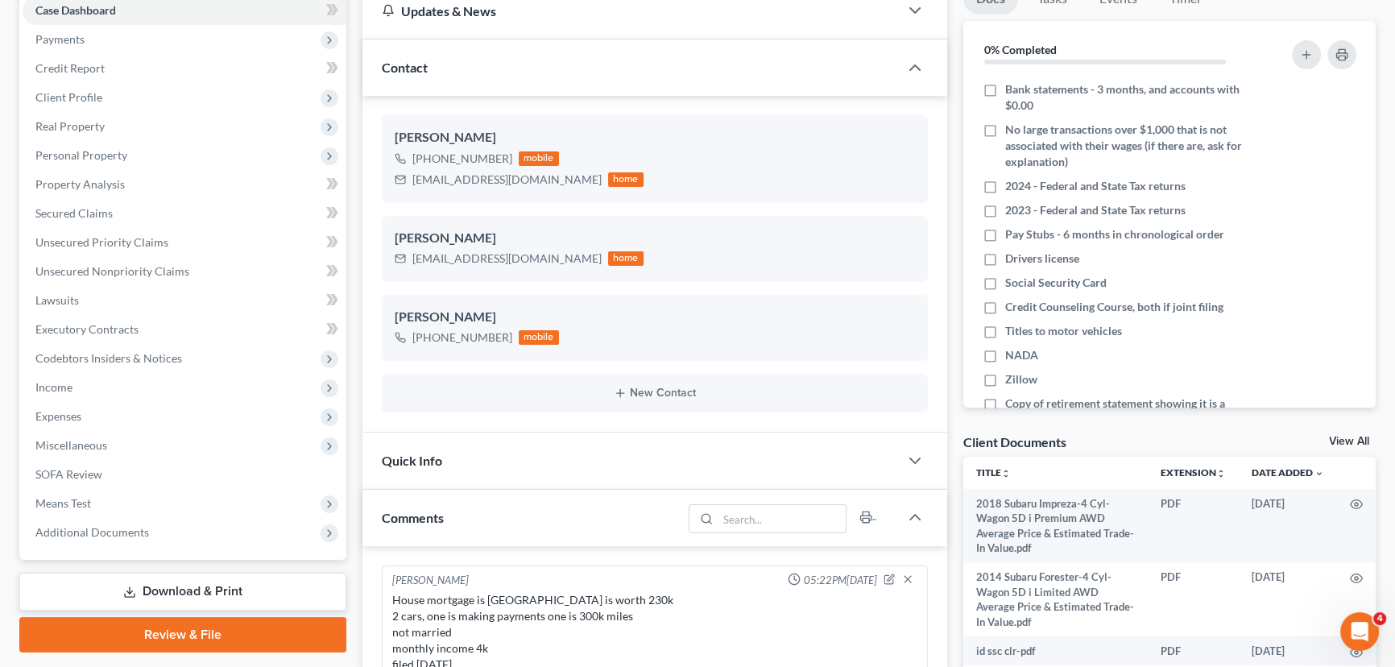
scroll to position [0, 0]
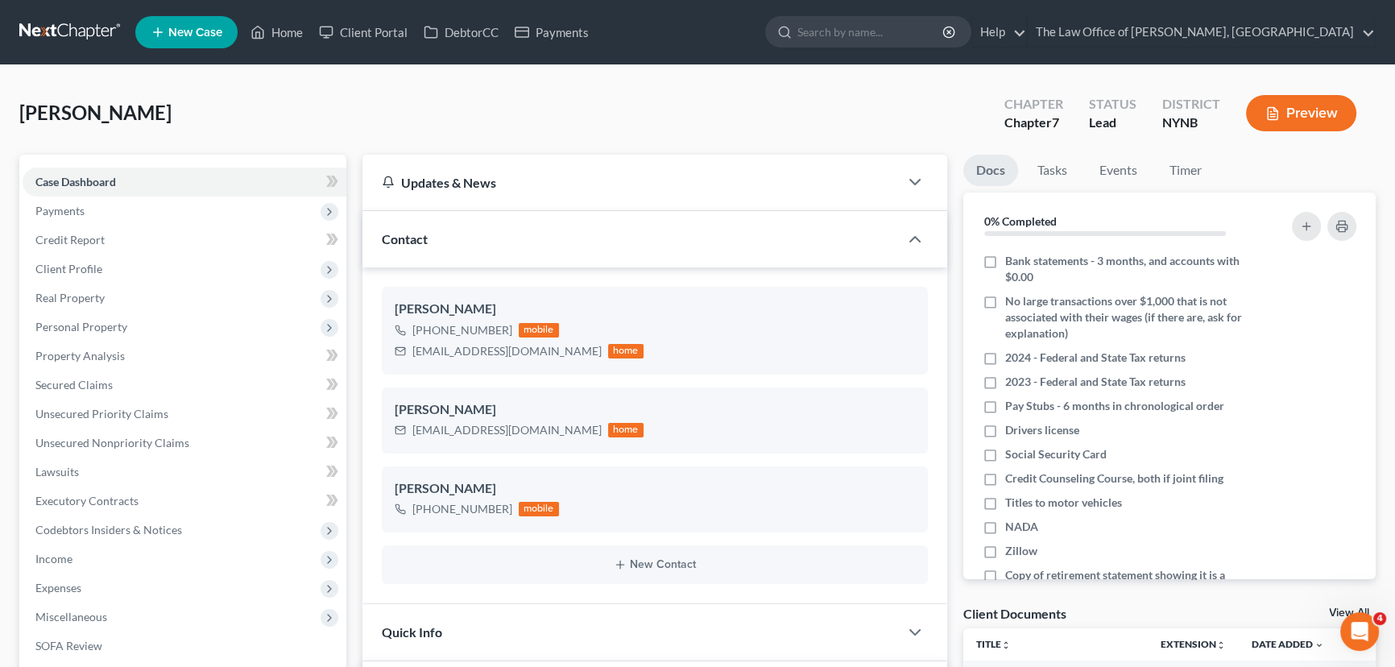
drag, startPoint x: 18, startPoint y: 102, endPoint x: 0, endPoint y: 106, distance: 18.2
copy span "[PERSON_NAME]"
click at [89, 187] on link "Case Dashboard" at bounding box center [185, 182] width 324 height 29
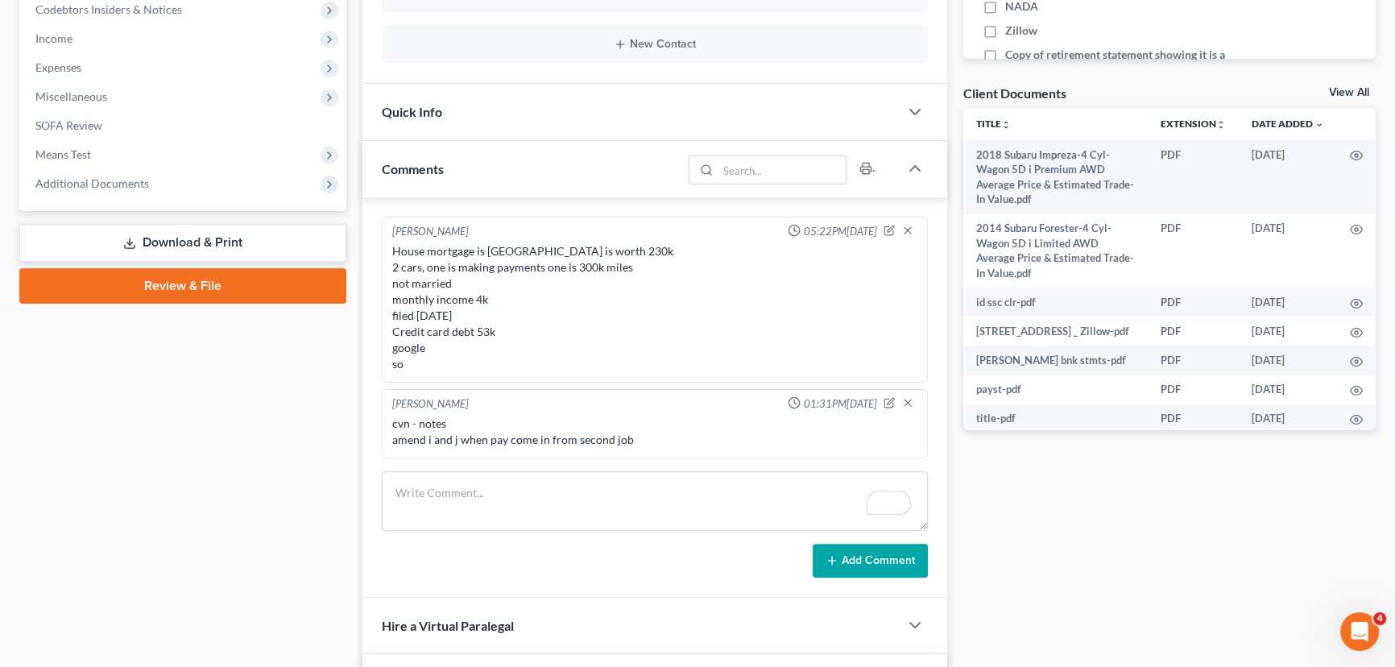
scroll to position [439, 0]
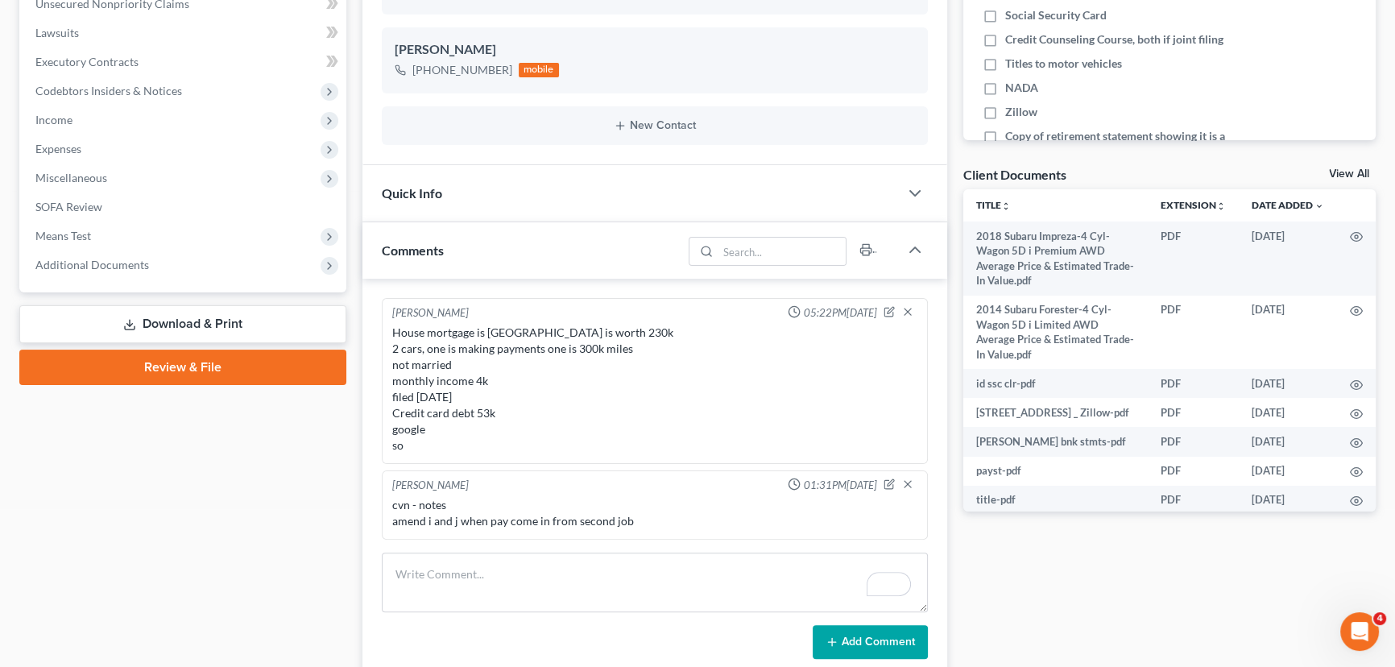
click at [586, 409] on div "House mortgage is [GEOGRAPHIC_DATA] is worth 230k 2 cars, one is making payment…" at bounding box center [654, 389] width 525 height 129
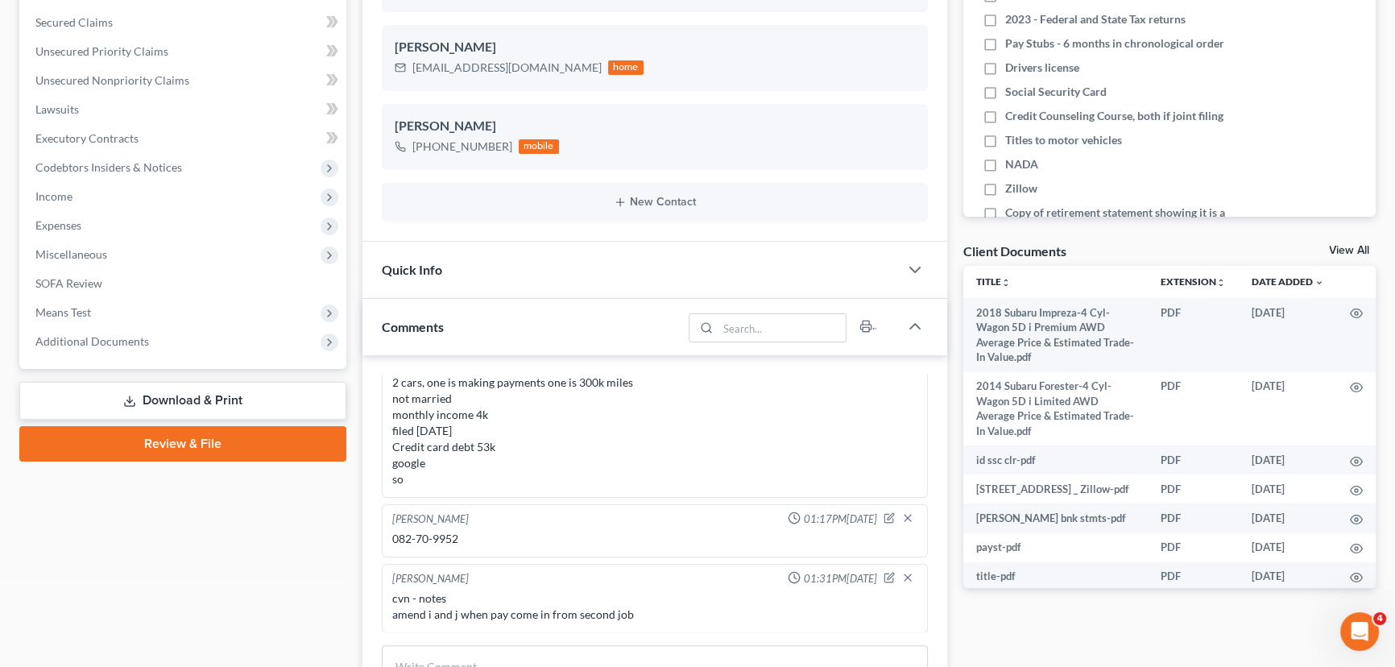
scroll to position [892, 0]
drag, startPoint x: 464, startPoint y: 537, endPoint x: 387, endPoint y: 538, distance: 76.5
click at [387, 538] on div "[PERSON_NAME] 01:17PM[DATE] 082-70-9952" at bounding box center [655, 530] width 546 height 53
copy div "082-70-9952"
click at [319, 611] on div "Case Dashboard Payments Invoices Payments Payments Credit Report Client Profile" at bounding box center [182, 667] width 343 height 1751
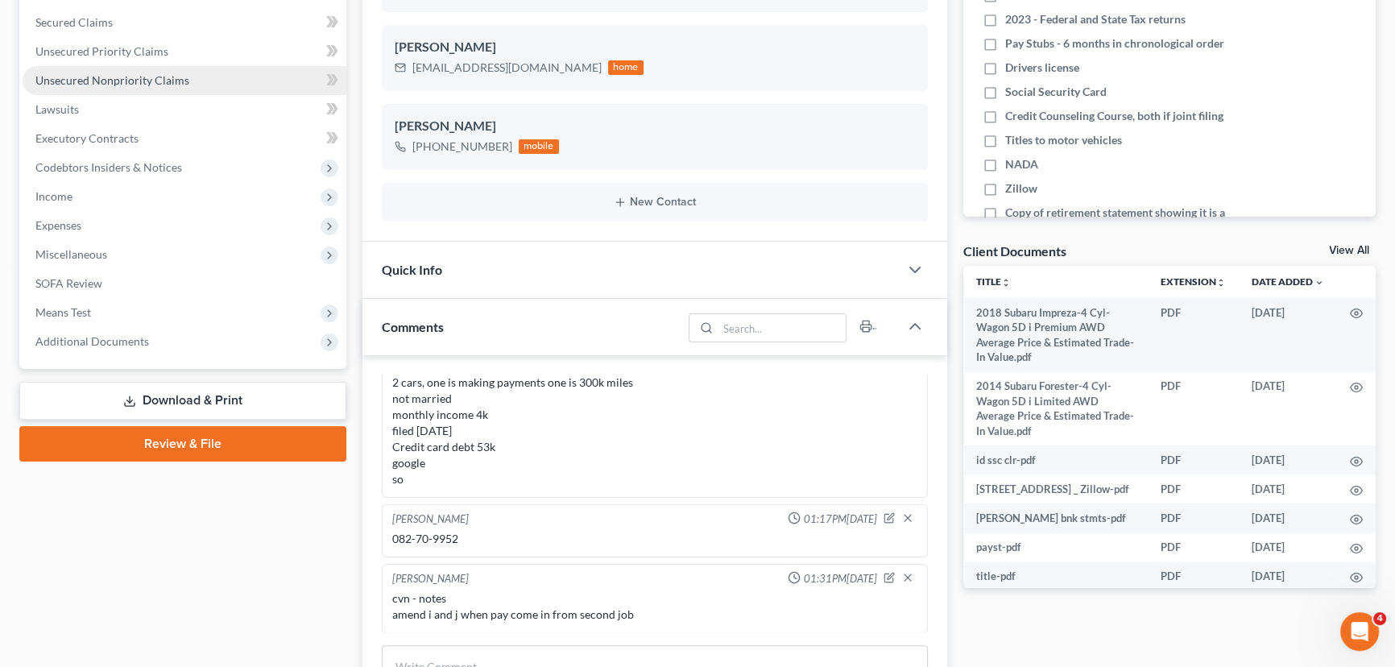
click at [116, 81] on span "Unsecured Nonpriority Claims" at bounding box center [112, 80] width 154 height 14
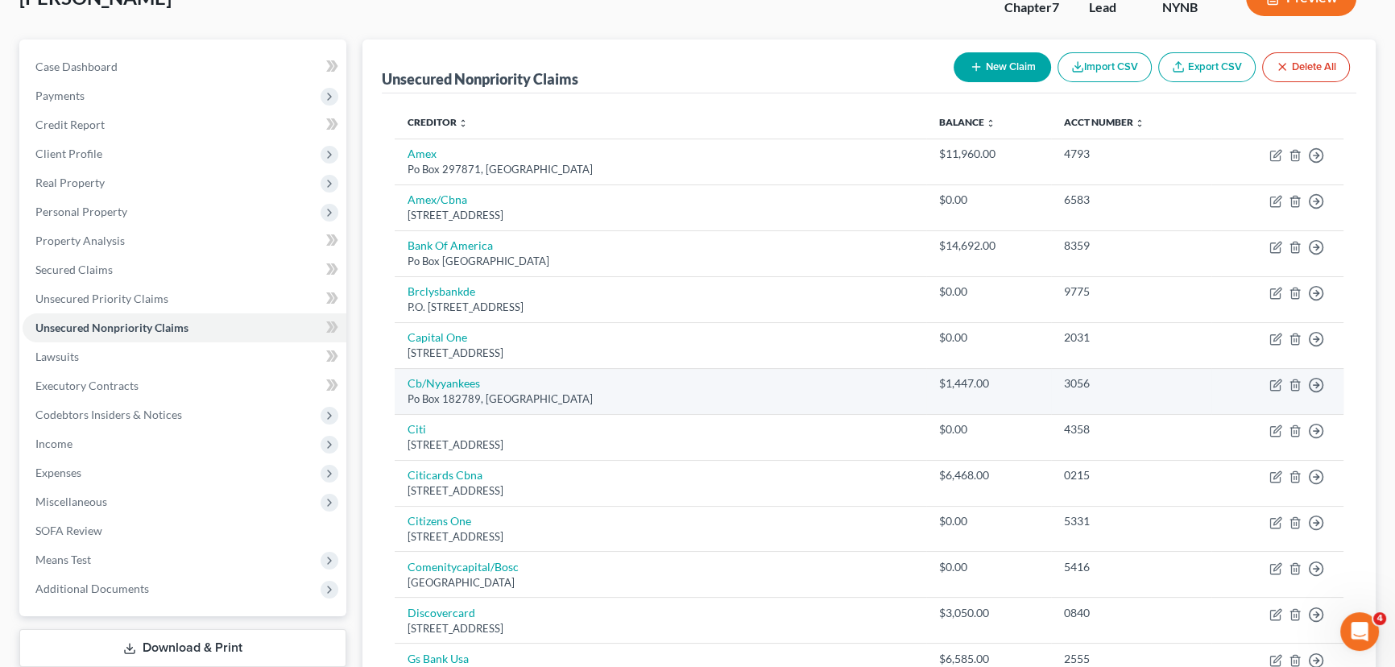
scroll to position [292, 0]
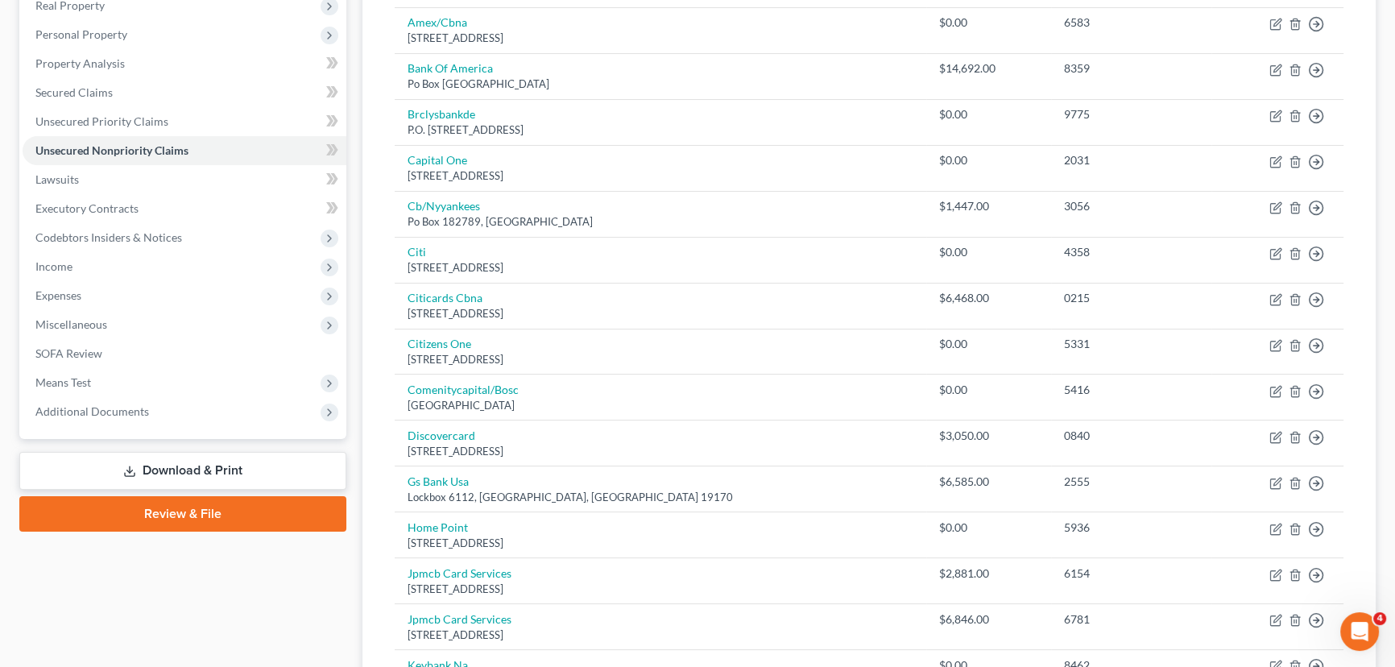
click at [213, 471] on link "Download & Print" at bounding box center [182, 471] width 327 height 38
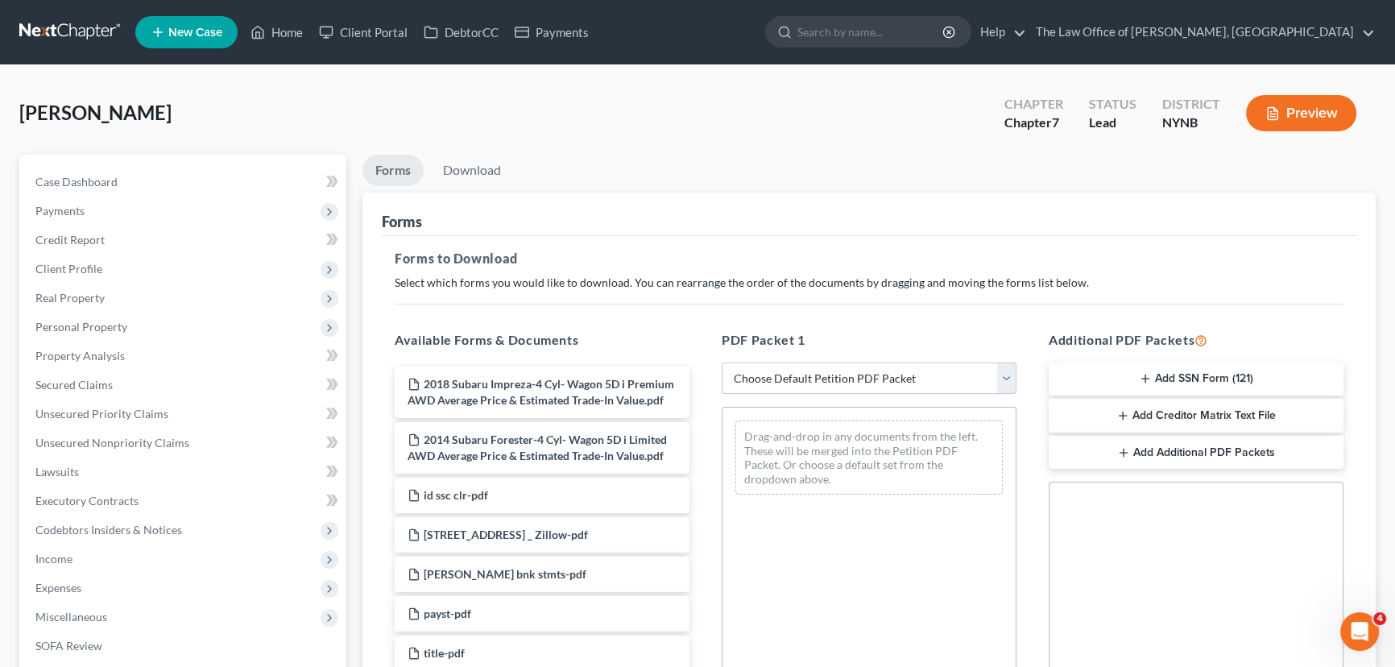
click at [877, 382] on select "Choose Default Petition PDF Packet Complete Bankruptcy Petition (all forms and …" at bounding box center [869, 378] width 295 height 32
select select "0"
click at [727, 362] on select "Choose Default Petition PDF Packet Complete Bankruptcy Petition (all forms and …" at bounding box center [869, 378] width 295 height 32
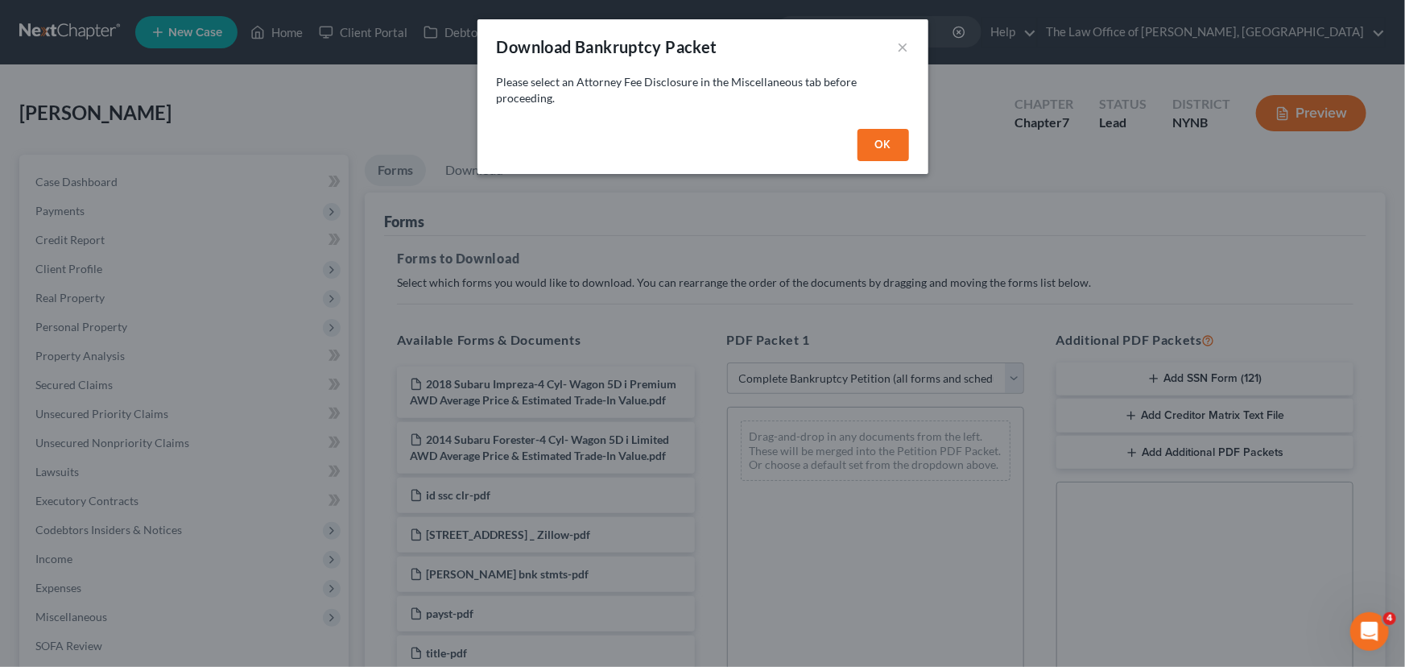
click at [894, 153] on button "OK" at bounding box center [884, 145] width 52 height 32
select select
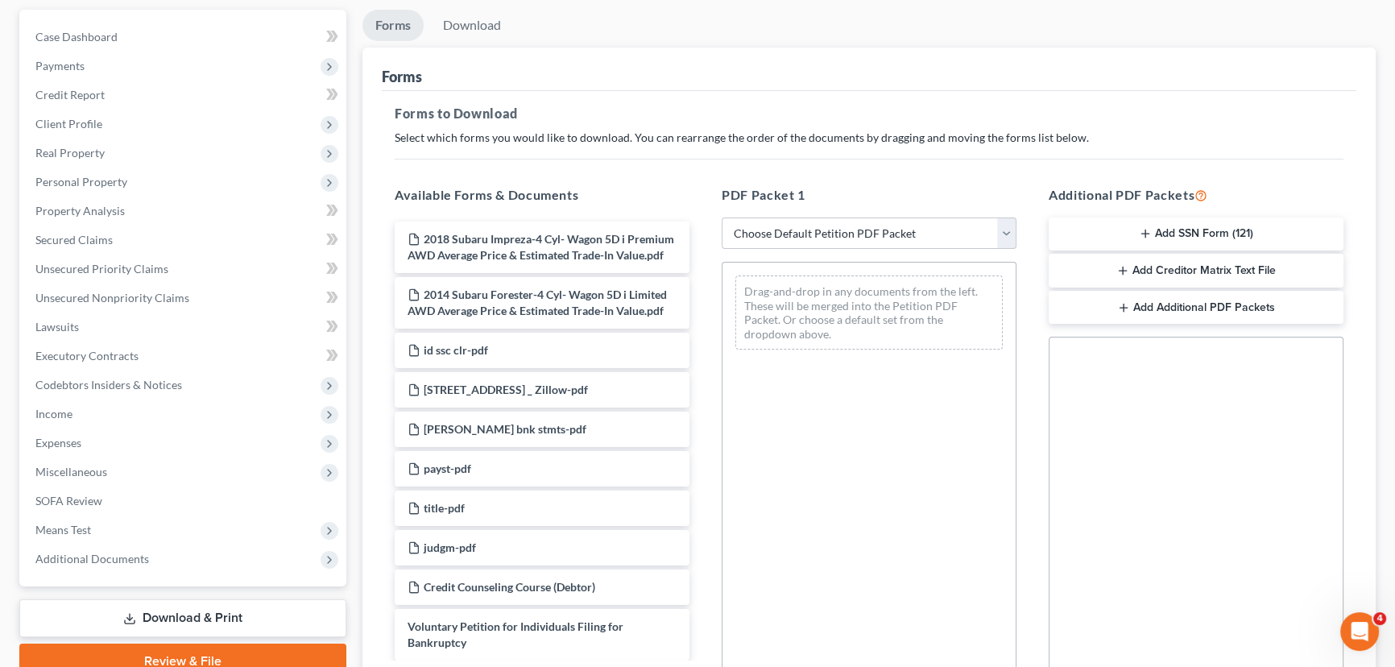
scroll to position [326, 0]
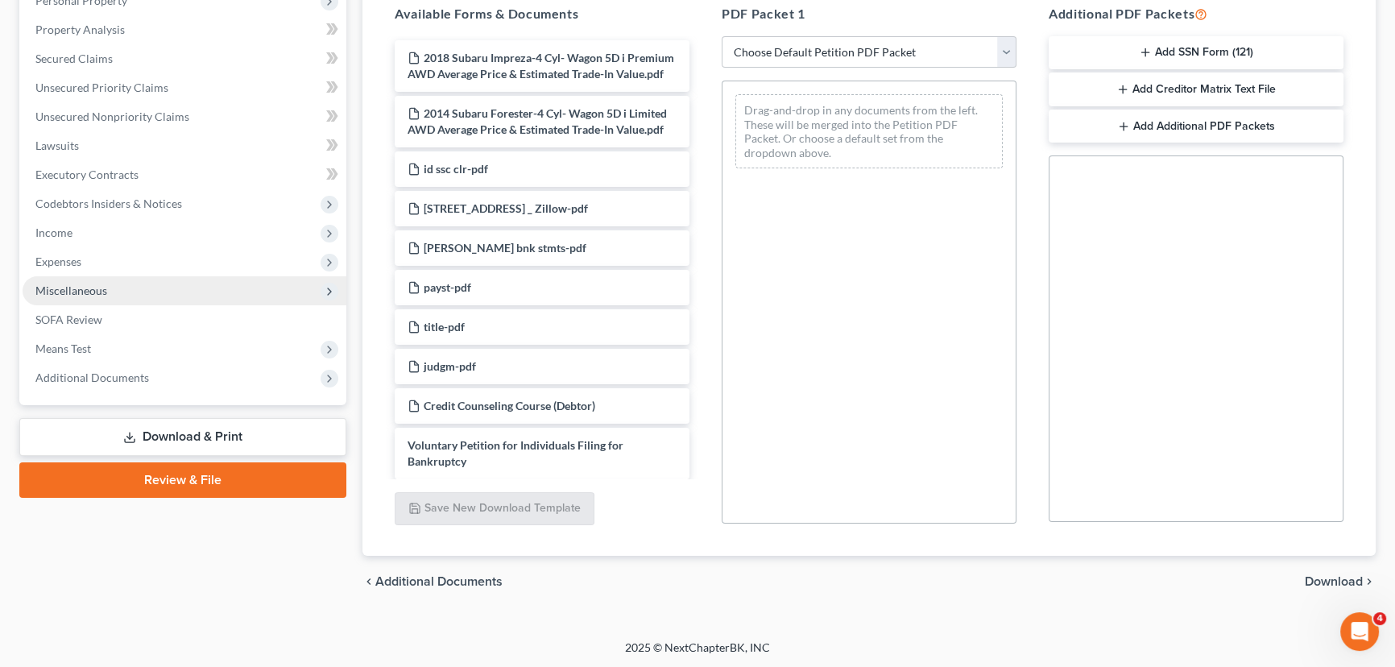
click at [88, 297] on span "Miscellaneous" at bounding box center [185, 290] width 324 height 29
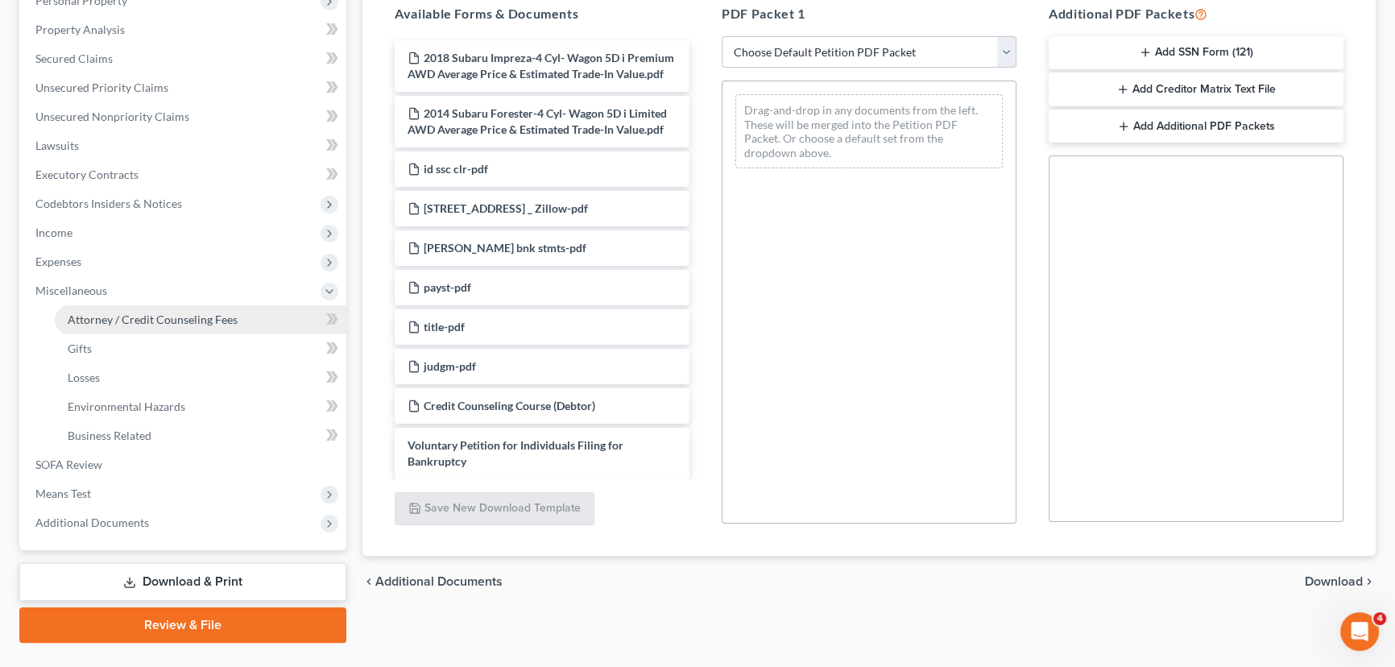
click at [89, 309] on link "Attorney / Credit Counseling Fees" at bounding box center [201, 319] width 292 height 29
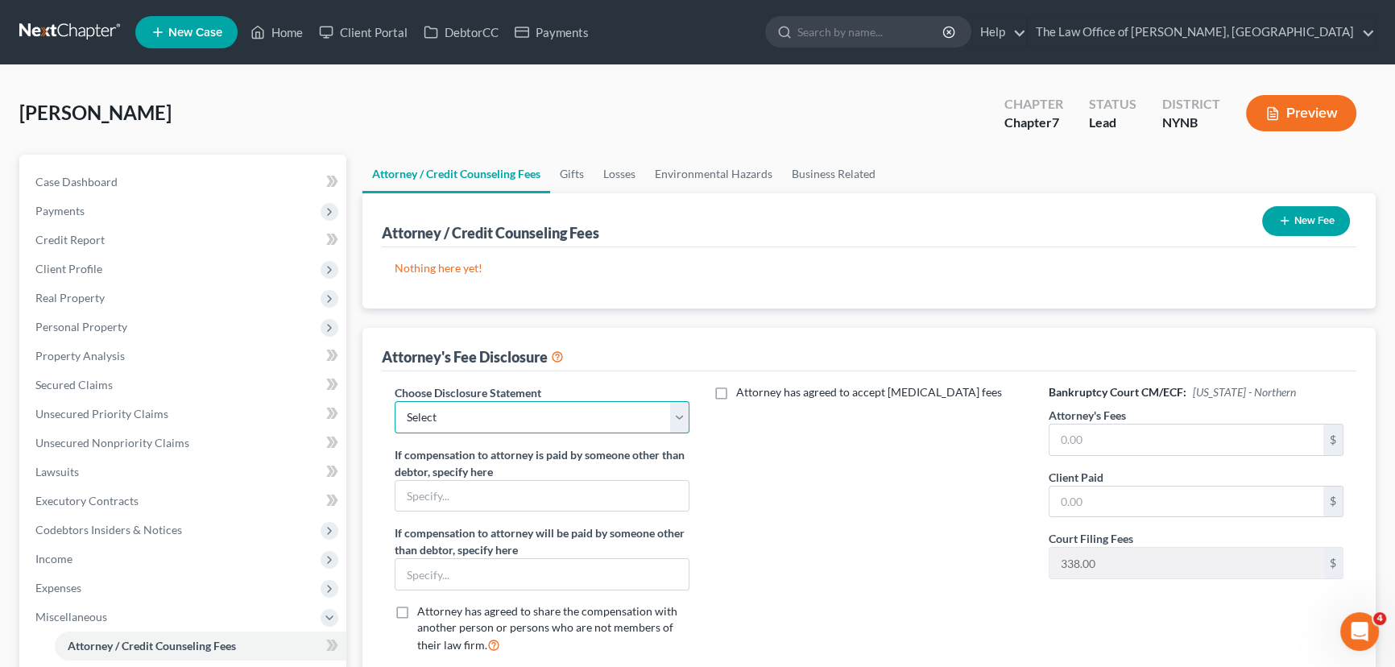
click at [509, 430] on select "Select Southern District The Law Office of [PERSON_NAME], [GEOGRAPHIC_DATA]" at bounding box center [542, 417] width 295 height 32
select select "1"
click at [395, 401] on select "Select Southern District The Law Office of [PERSON_NAME], [GEOGRAPHIC_DATA]" at bounding box center [542, 417] width 295 height 32
click at [1192, 440] on input "text" at bounding box center [1186, 439] width 274 height 31
type input "2,180"
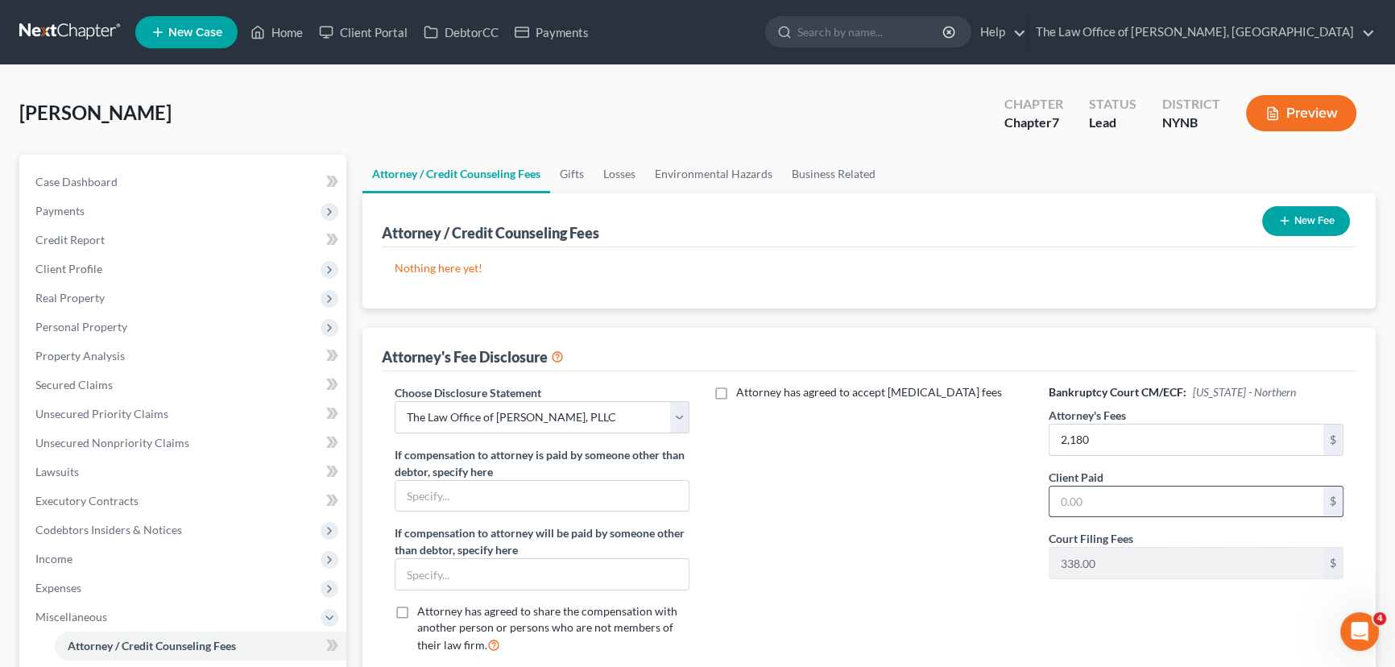
click at [1125, 501] on input "text" at bounding box center [1186, 501] width 274 height 31
type input "350"
click at [1291, 219] on button "New Fee" at bounding box center [1306, 221] width 88 height 30
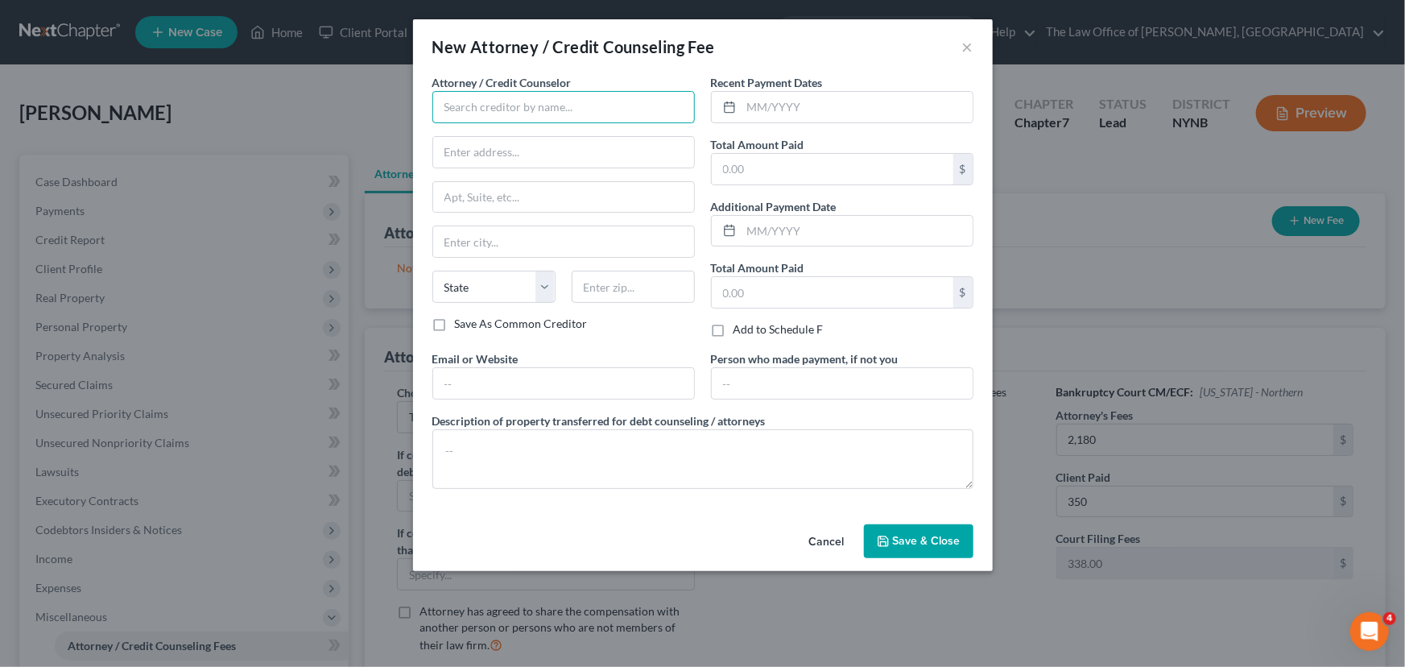
click at [533, 110] on input "text" at bounding box center [564, 107] width 263 height 32
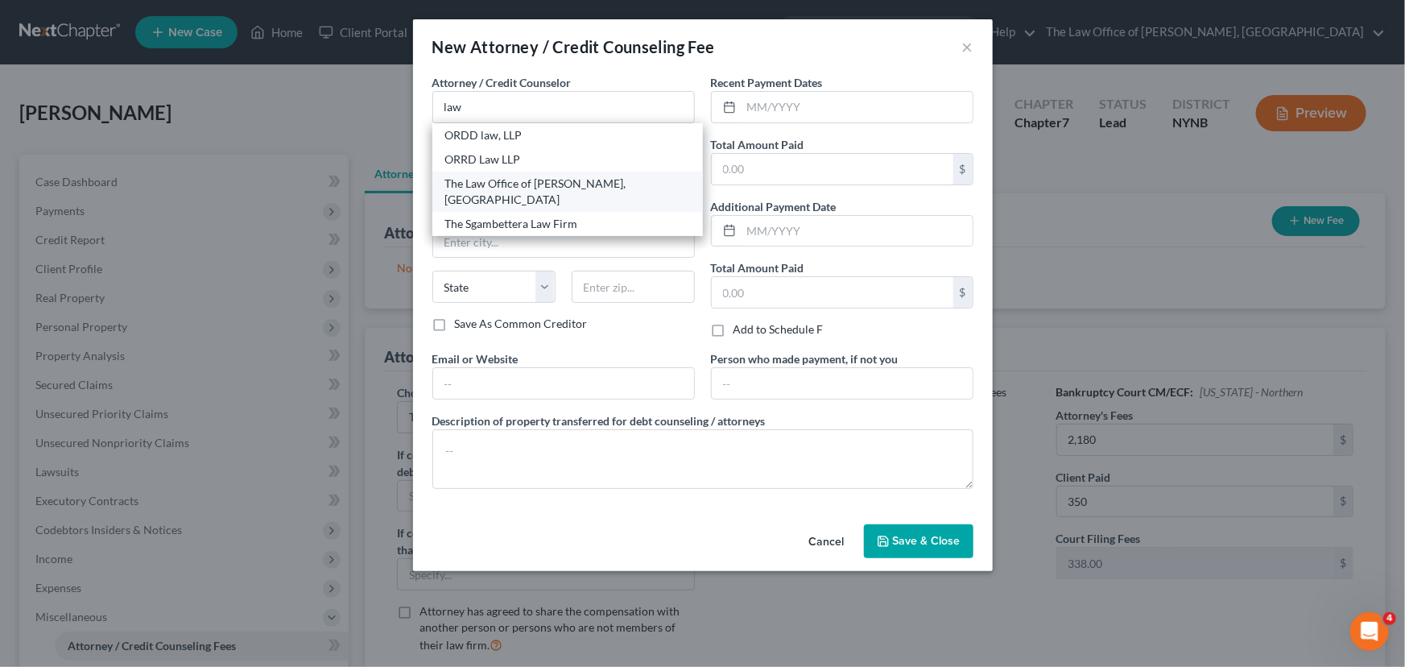
click at [524, 191] on div "The Law Office of [PERSON_NAME], [GEOGRAPHIC_DATA]" at bounding box center [567, 192] width 245 height 32
type input "The Law Office of [PERSON_NAME], [GEOGRAPHIC_DATA]"
type input "[STREET_ADDRESS][PERSON_NAME]"
type input "Schenectady"
select select "35"
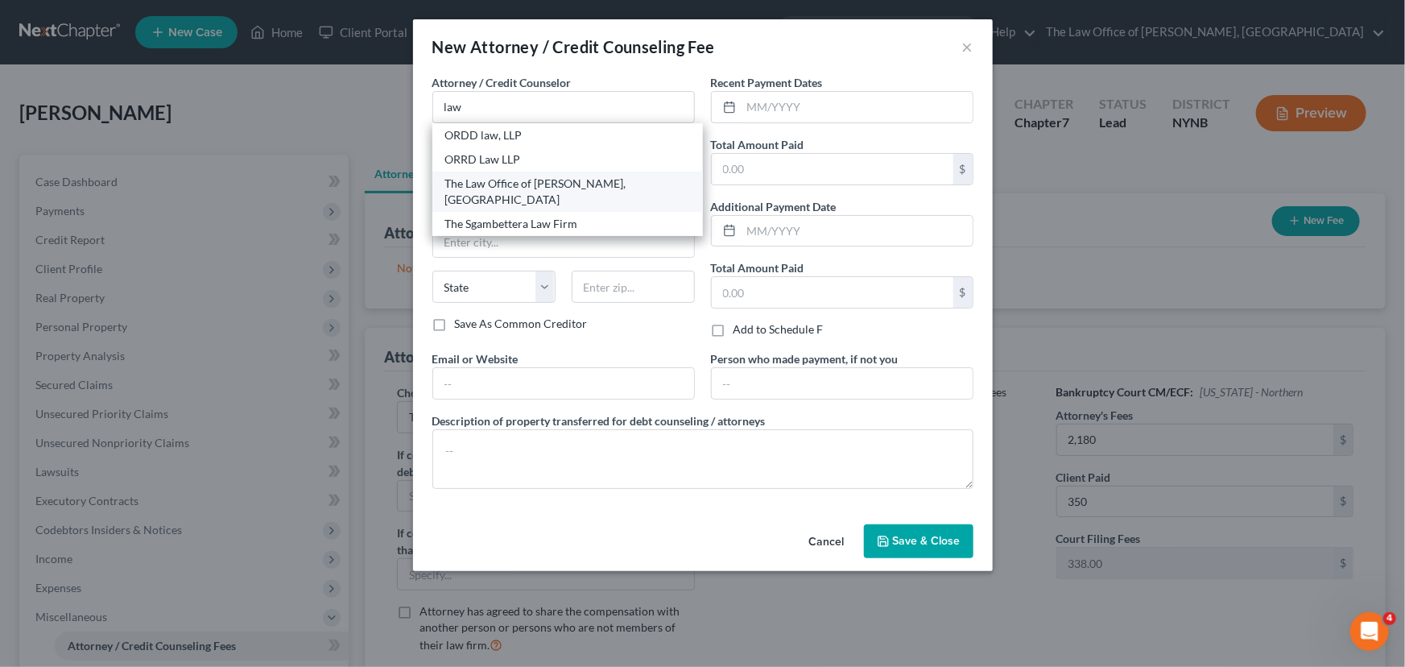
type input "12309"
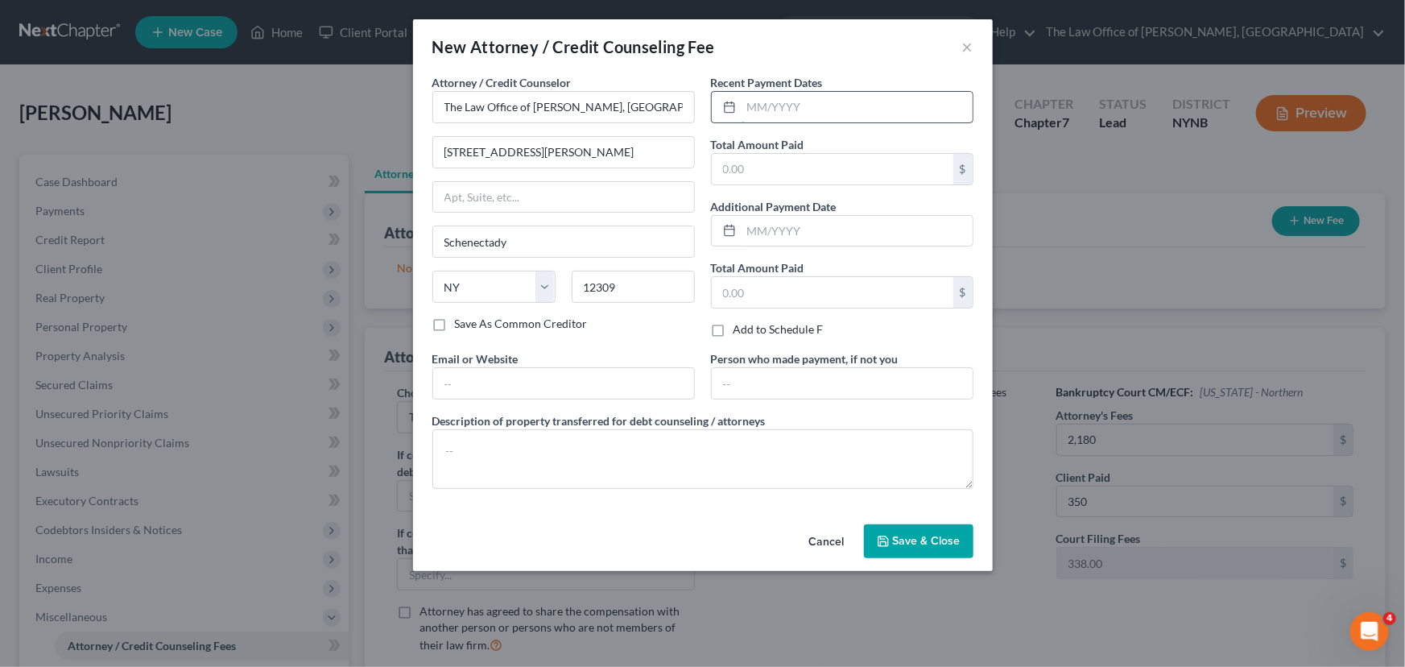
click at [837, 101] on input "text" at bounding box center [857, 107] width 231 height 31
type input "08/2025"
click at [756, 184] on input "text" at bounding box center [833, 169] width 242 height 31
type input "350"
click at [925, 550] on button "Save & Close" at bounding box center [919, 541] width 110 height 34
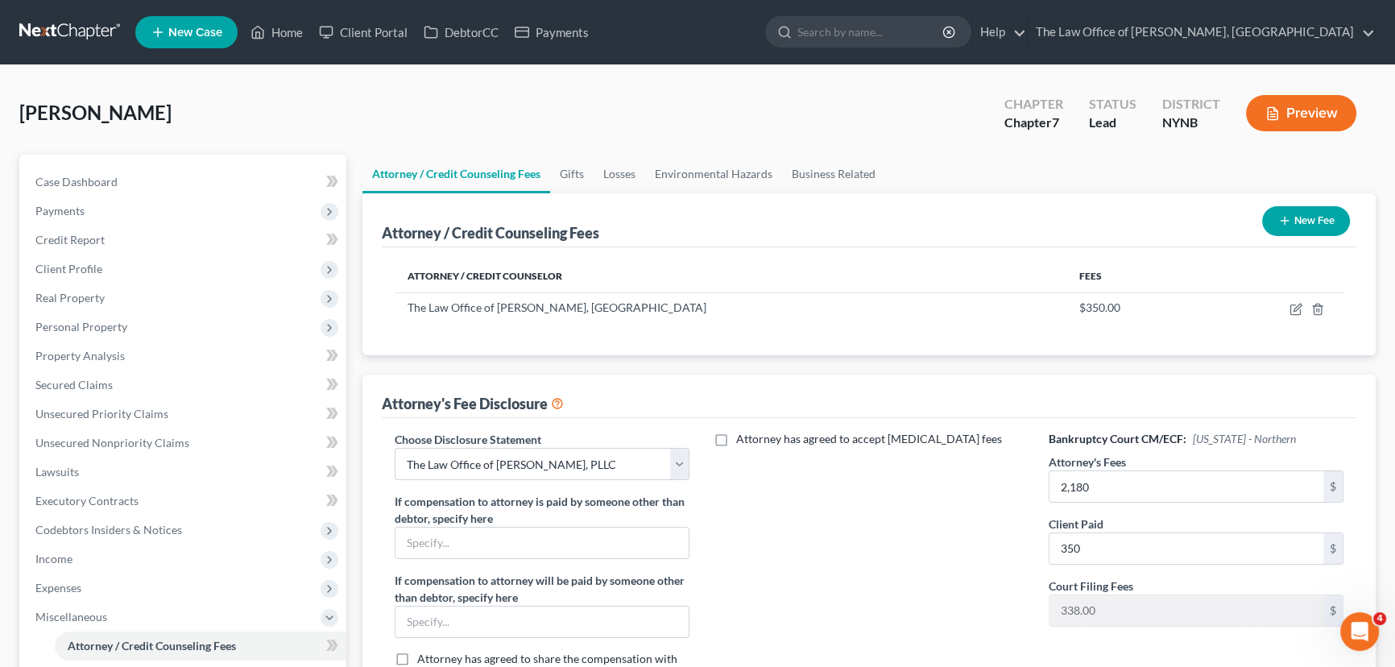
scroll to position [361, 0]
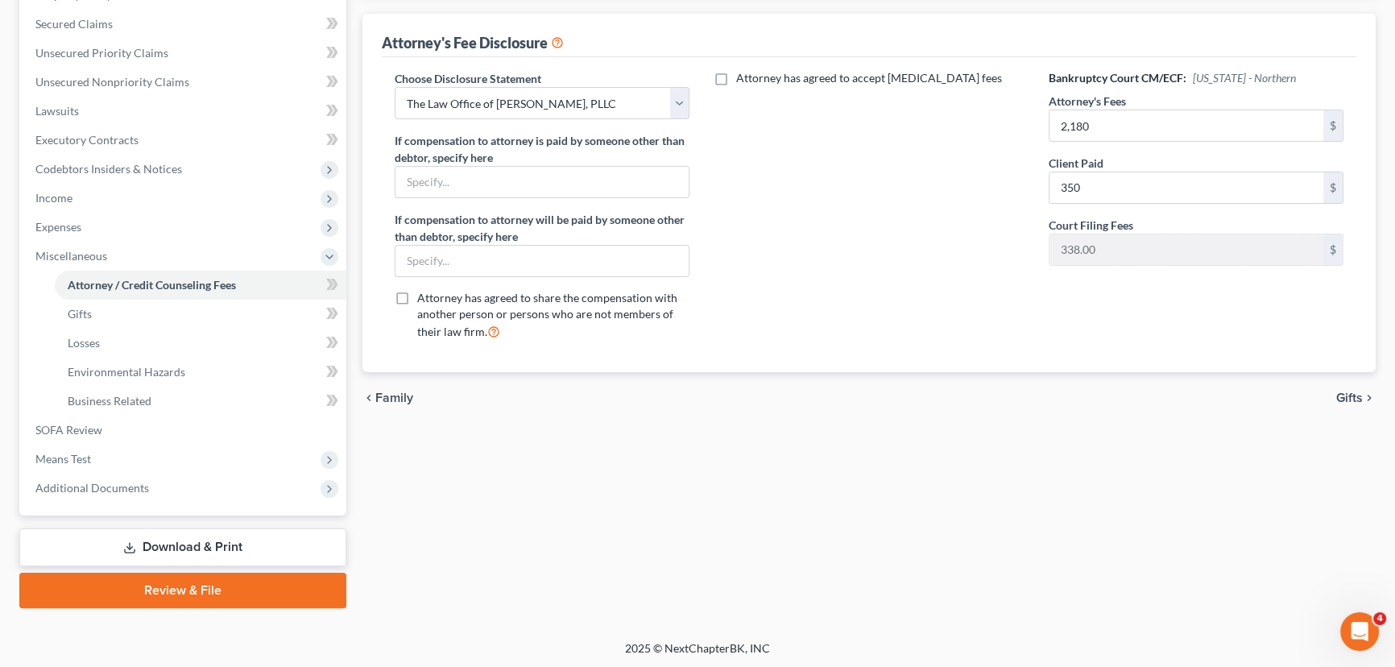
click at [176, 540] on link "Download & Print" at bounding box center [182, 547] width 327 height 38
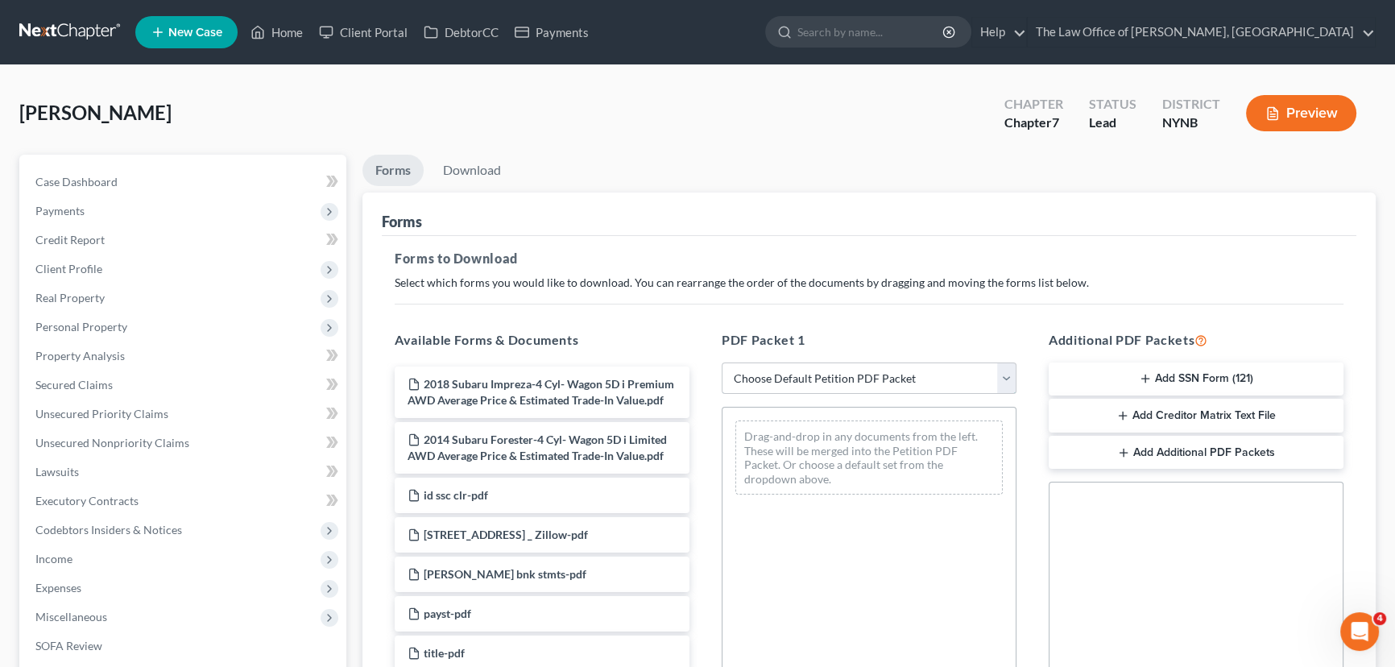
click at [794, 375] on select "Choose Default Petition PDF Packet Complete Bankruptcy Petition (all forms and …" at bounding box center [869, 378] width 295 height 32
select select "0"
click at [722, 362] on select "Choose Default Petition PDF Packet Complete Bankruptcy Petition (all forms and …" at bounding box center [869, 378] width 295 height 32
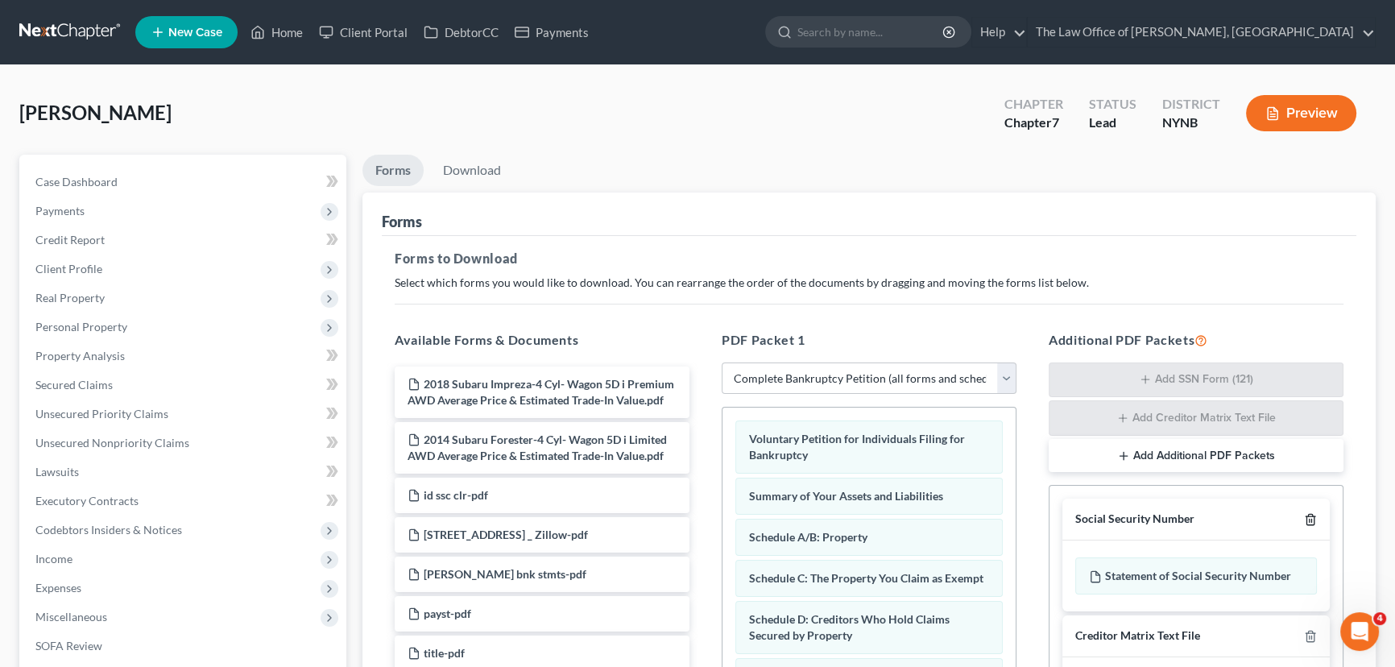
click at [1306, 515] on icon "button" at bounding box center [1309, 520] width 7 height 10
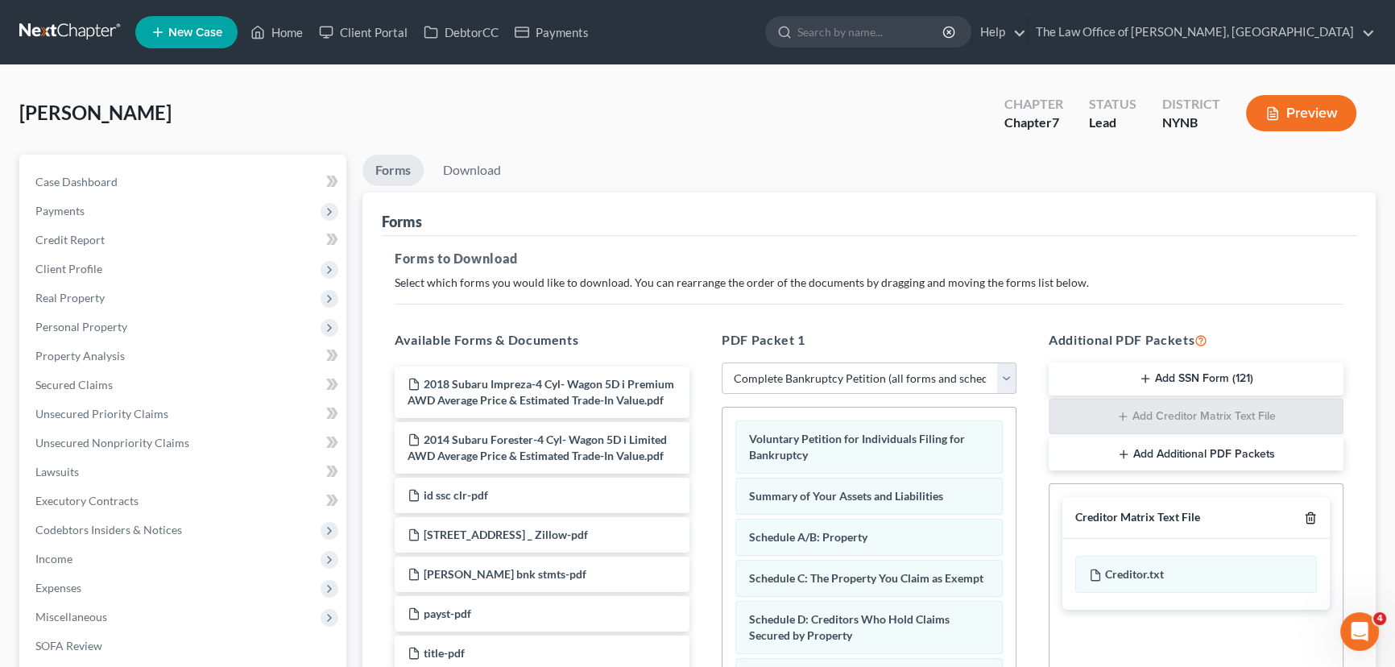
click at [1306, 515] on icon "button" at bounding box center [1309, 518] width 7 height 10
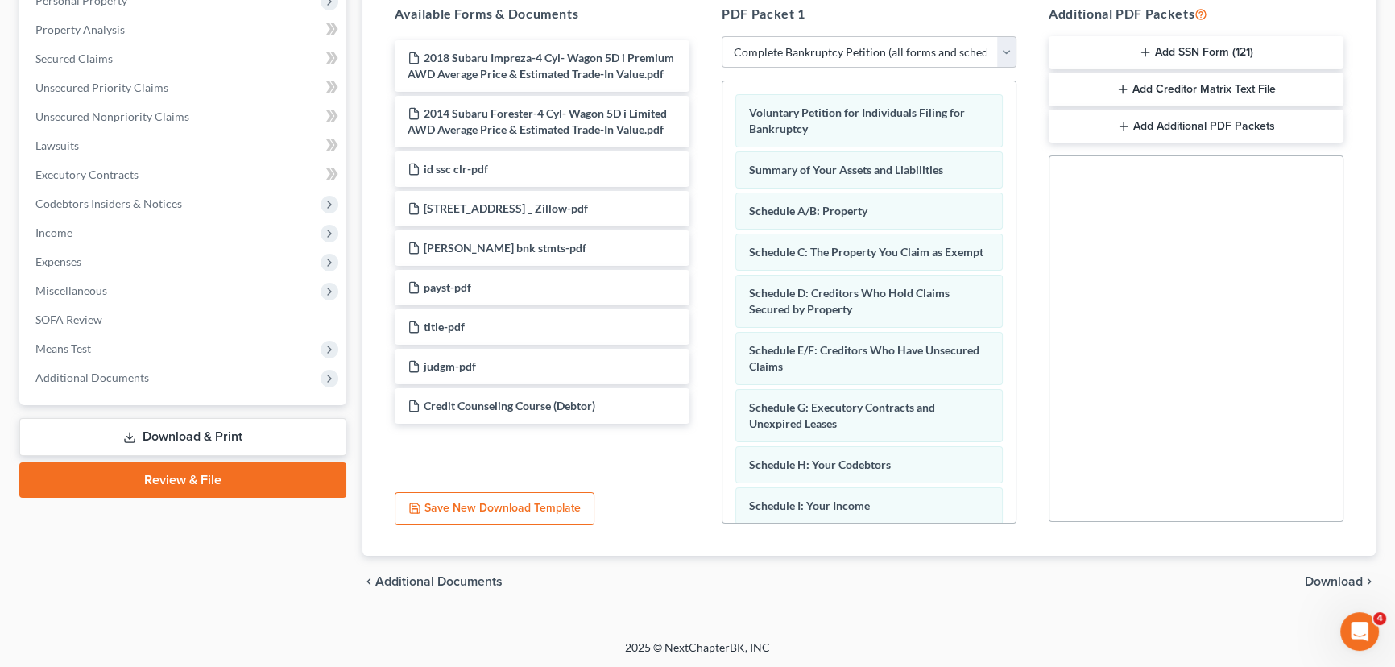
click at [1345, 581] on span "Download" at bounding box center [1334, 581] width 58 height 13
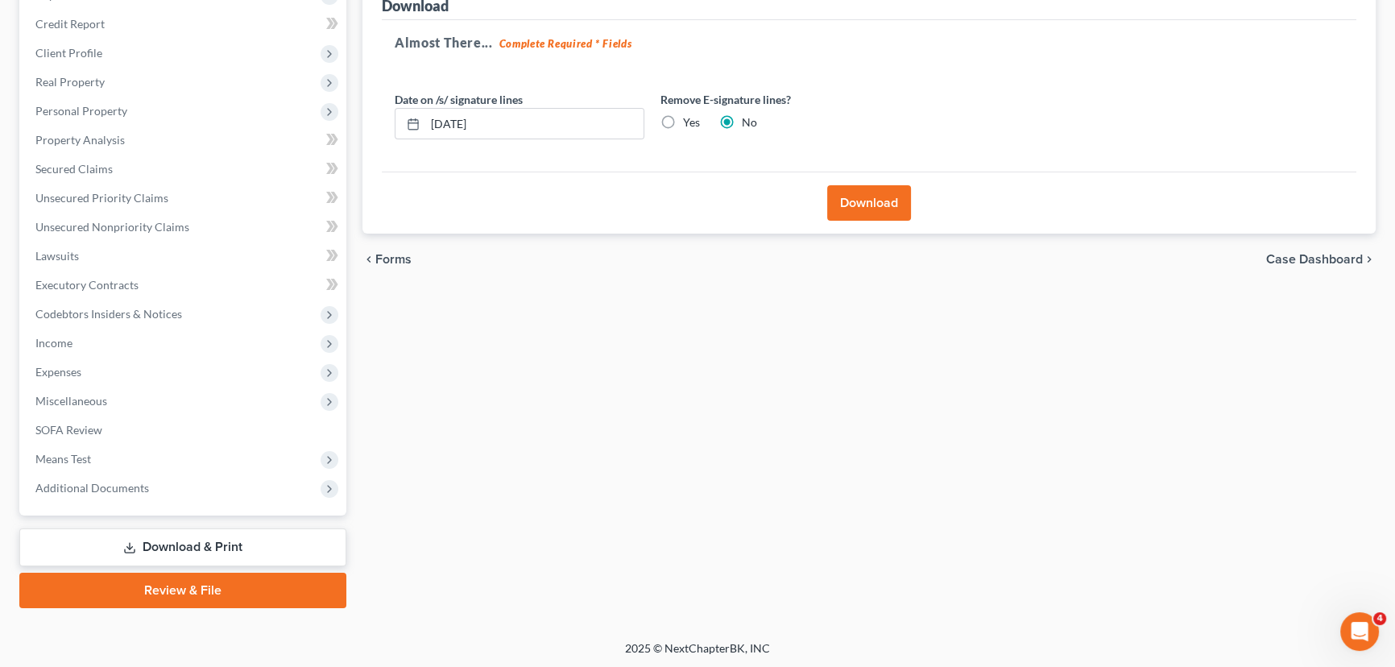
click at [851, 195] on button "Download" at bounding box center [869, 202] width 84 height 35
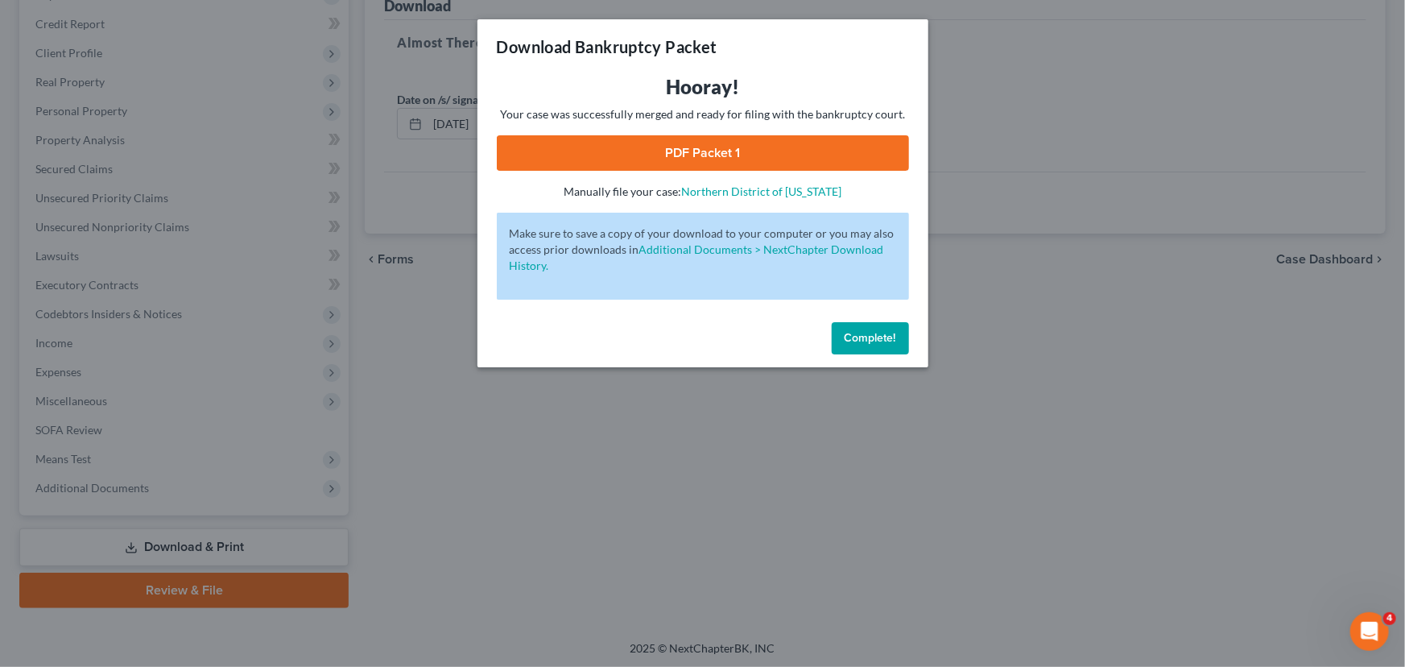
click at [854, 156] on link "PDF Packet 1" at bounding box center [703, 152] width 412 height 35
click at [878, 338] on span "Complete!" at bounding box center [871, 338] width 52 height 14
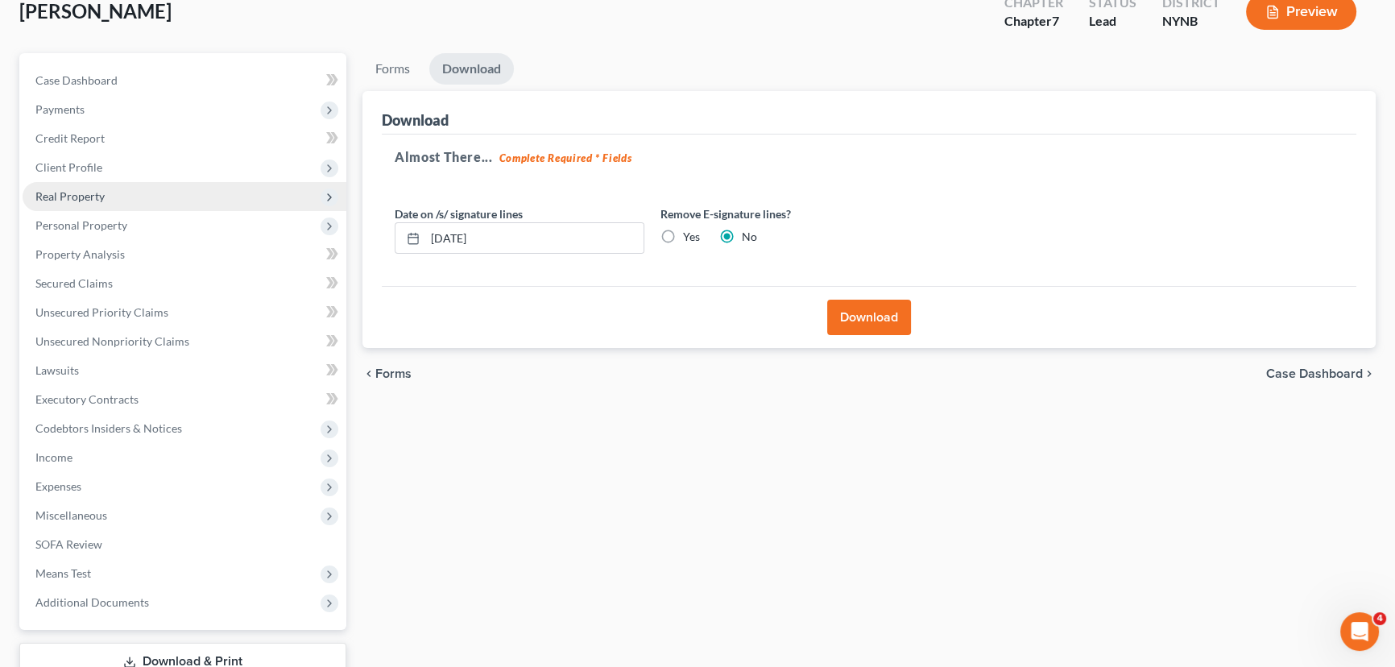
scroll to position [0, 0]
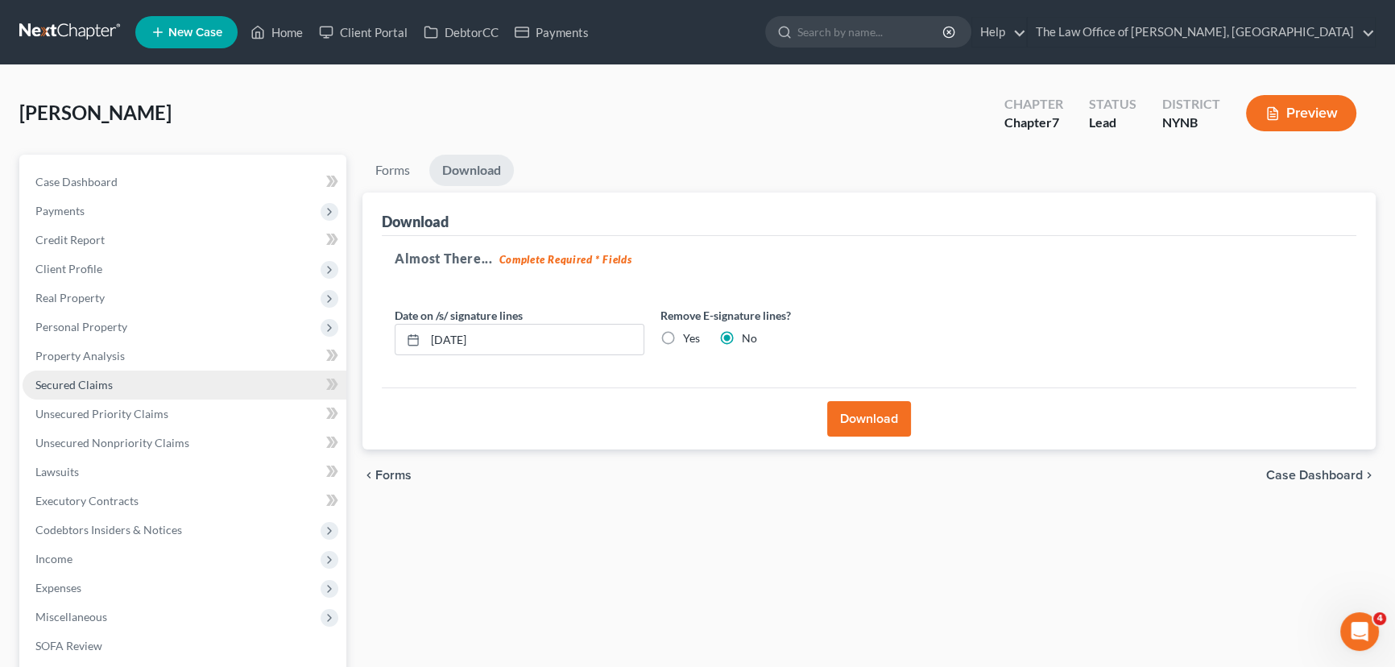
click at [90, 383] on span "Secured Claims" at bounding box center [73, 385] width 77 height 14
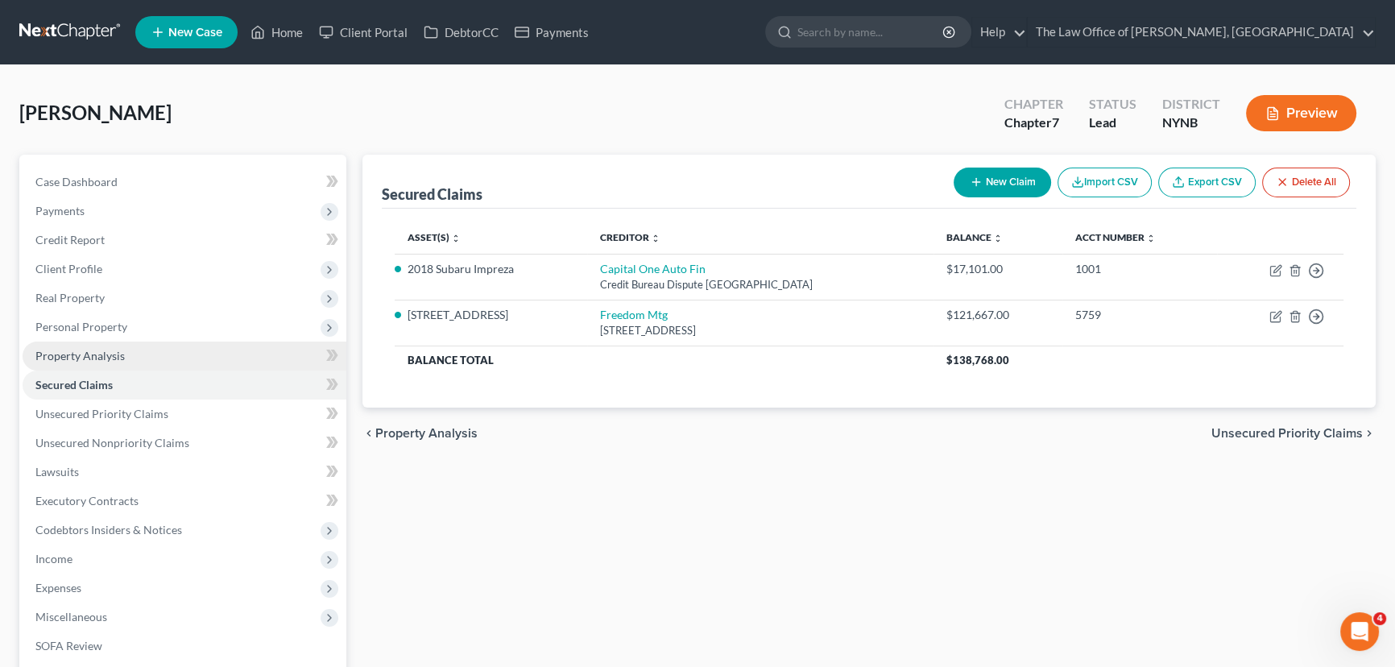
click at [85, 356] on span "Property Analysis" at bounding box center [79, 356] width 89 height 14
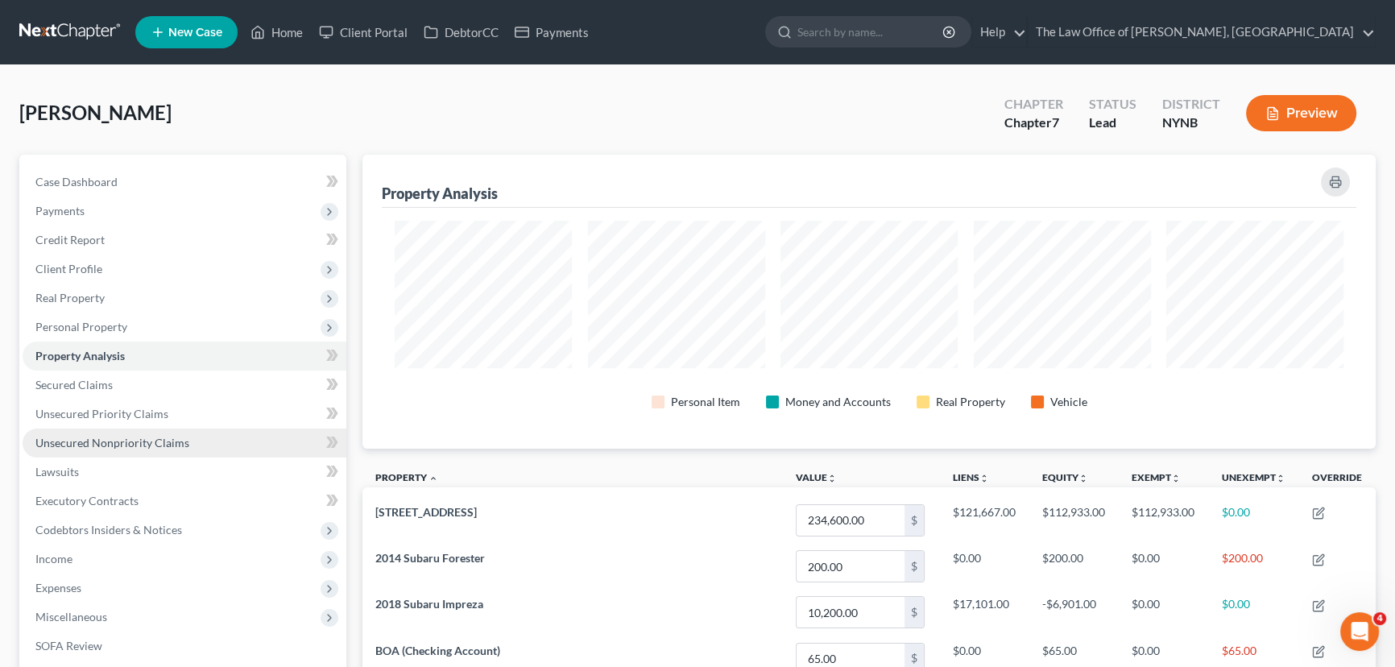
scroll to position [294, 1012]
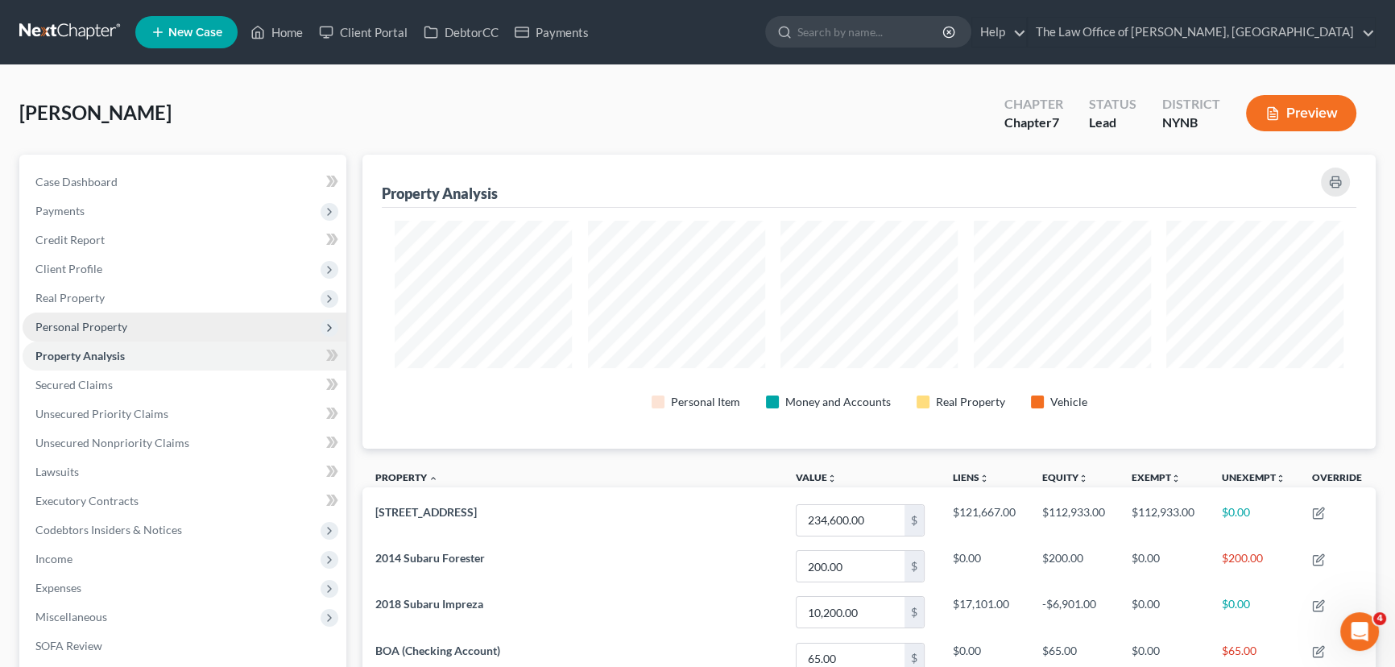
click at [81, 317] on span "Personal Property" at bounding box center [185, 327] width 324 height 29
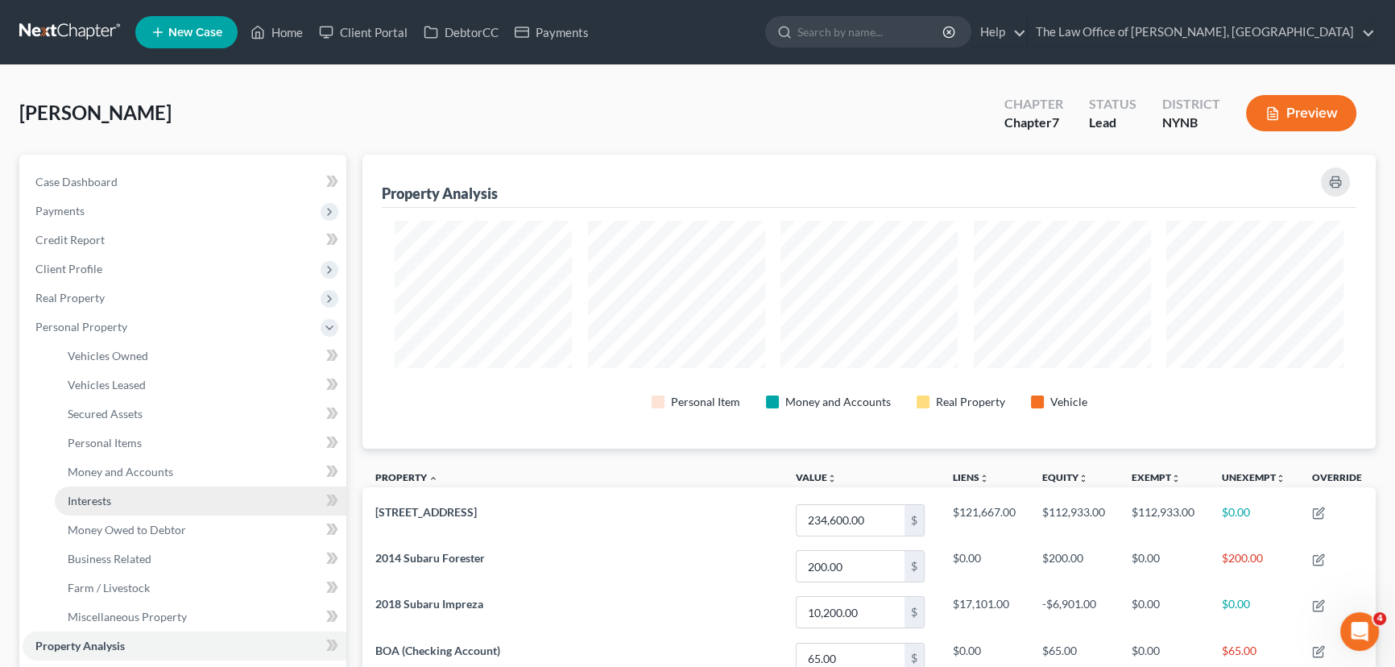
click at [94, 495] on span "Interests" at bounding box center [89, 501] width 43 height 14
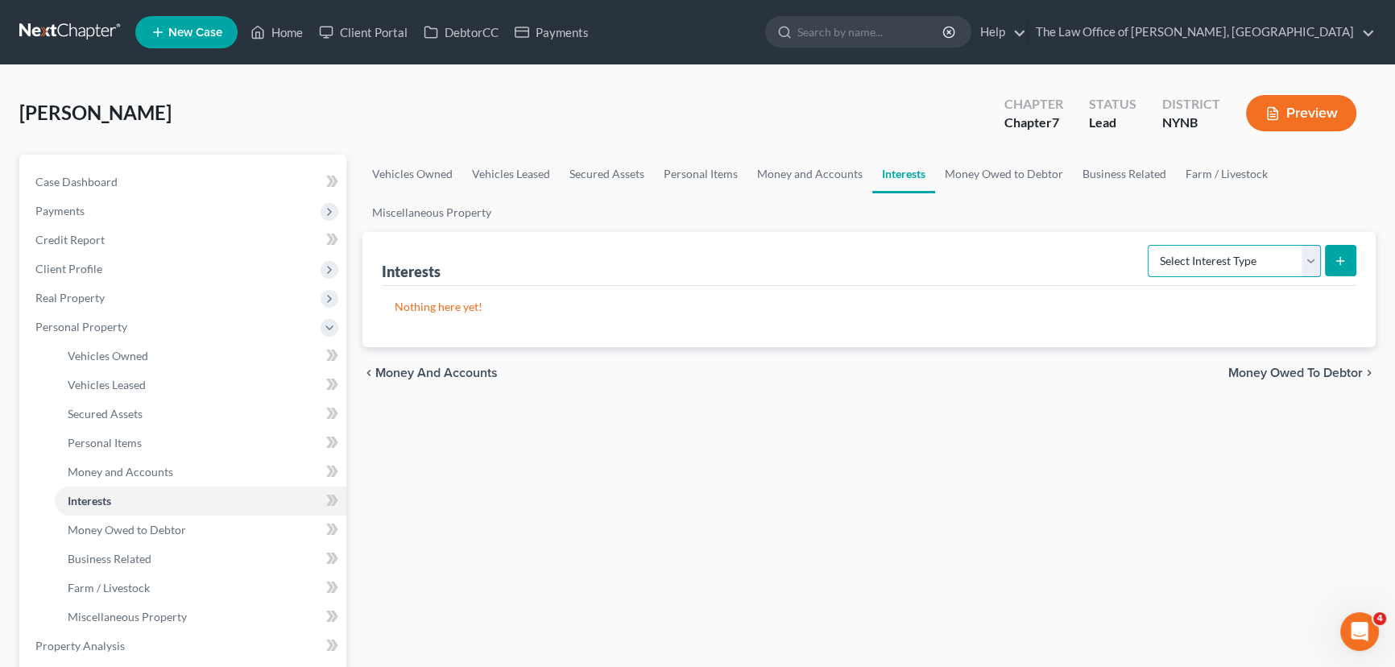
click at [1165, 260] on select "Select Interest Type 401K Annuity Bond Education IRA Government Bond Government…" at bounding box center [1234, 261] width 173 height 32
select select "401k"
click at [1149, 245] on select "Select Interest Type 401K Annuity Bond Education IRA Government Bond Government…" at bounding box center [1234, 261] width 173 height 32
click at [1345, 266] on button "submit" at bounding box center [1340, 260] width 31 height 31
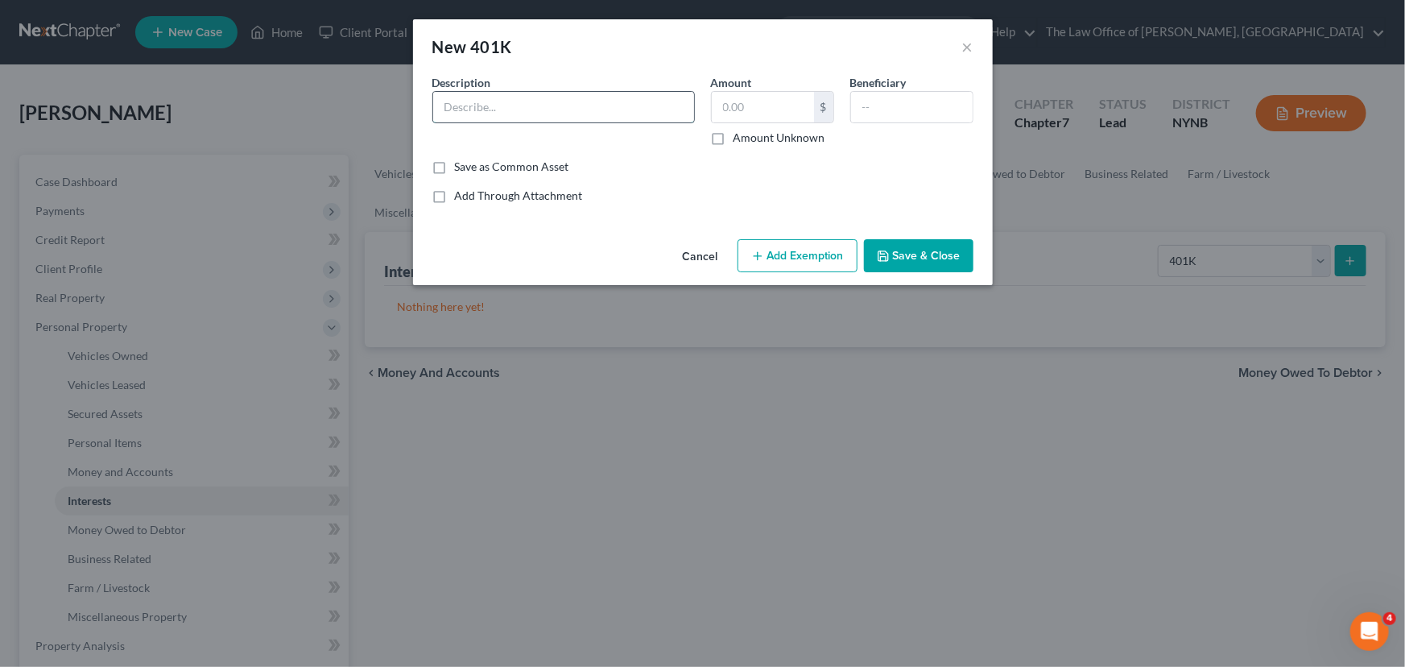
click at [553, 107] on input "text" at bounding box center [563, 107] width 261 height 31
type input "401 K"
drag, startPoint x: 722, startPoint y: 135, endPoint x: 798, endPoint y: 166, distance: 81.7
click at [734, 135] on label "Amount Unknown" at bounding box center [780, 138] width 92 height 16
click at [740, 135] on input "Amount Unknown" at bounding box center [745, 135] width 10 height 10
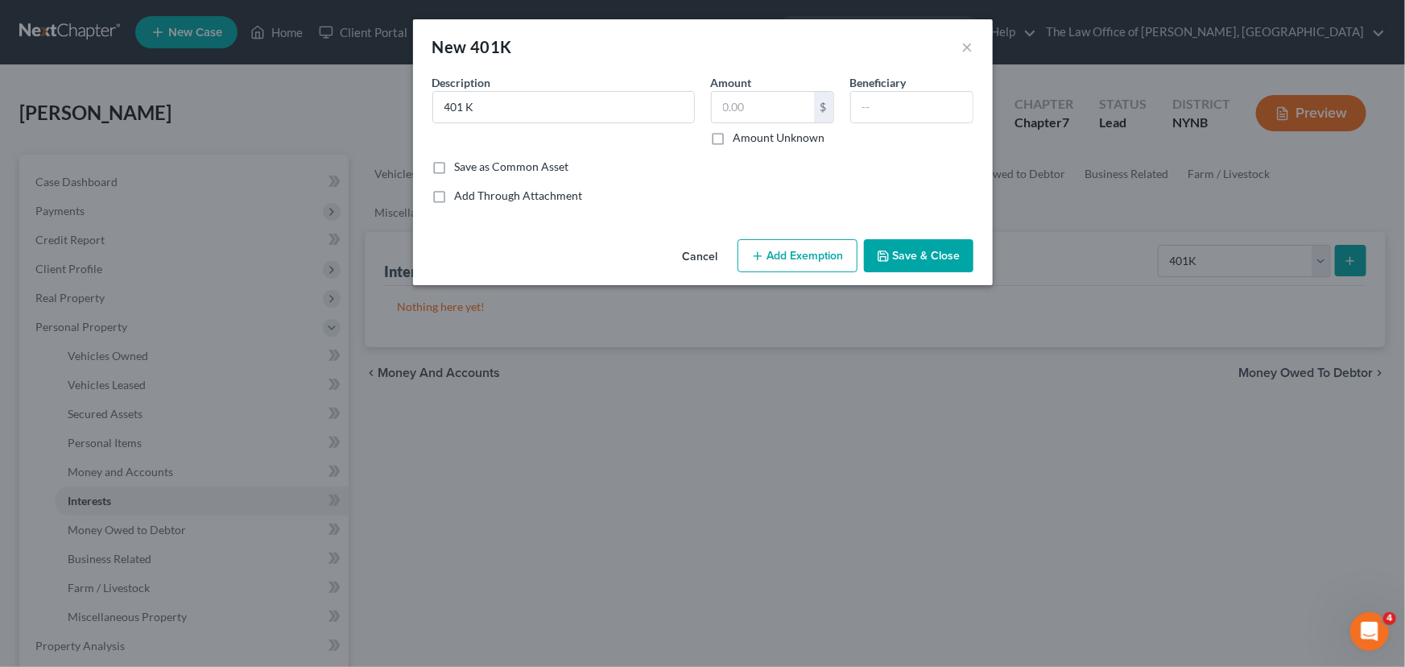
checkbox input "true"
click at [964, 263] on button "Save & Close" at bounding box center [919, 256] width 110 height 34
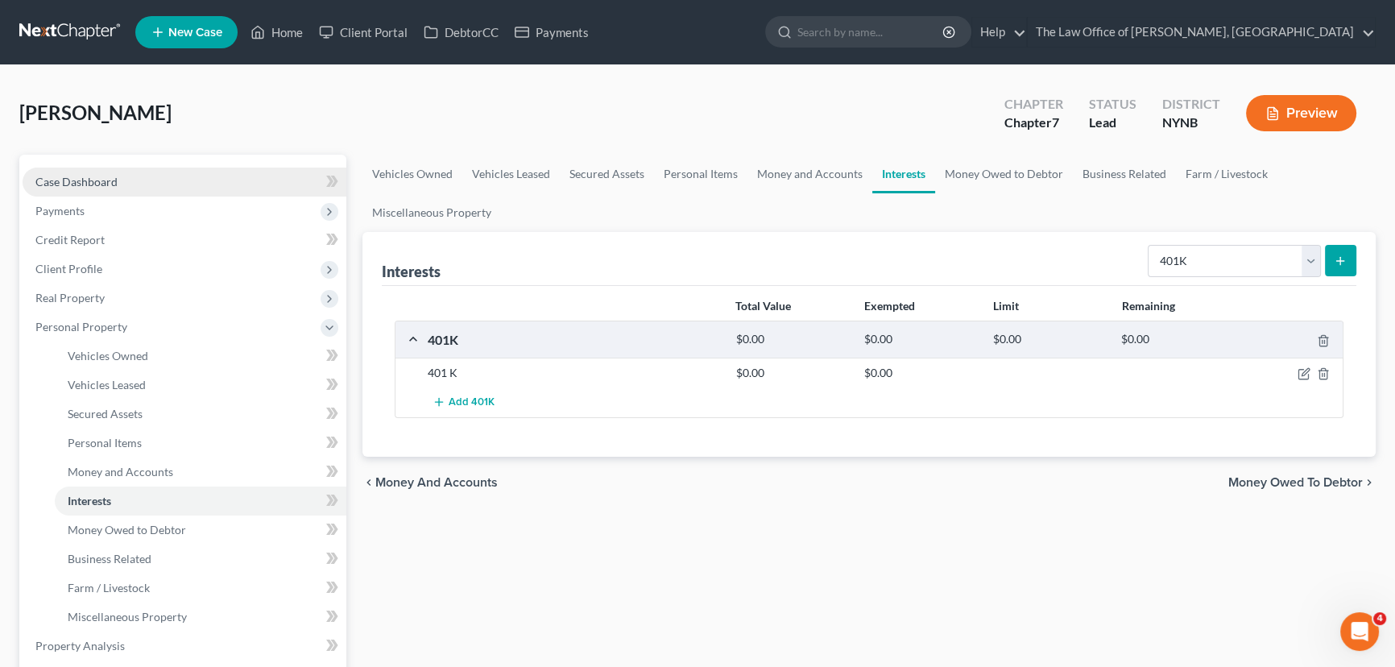
click at [85, 175] on span "Case Dashboard" at bounding box center [76, 182] width 82 height 14
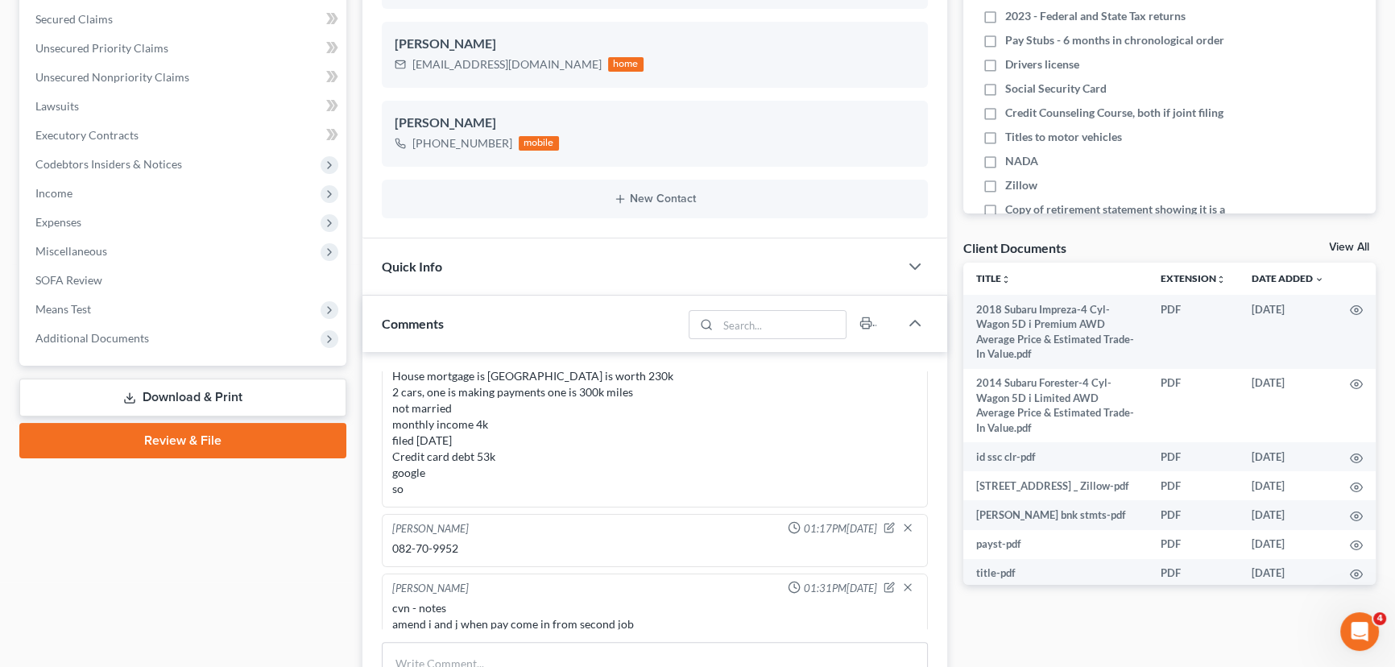
scroll to position [43, 0]
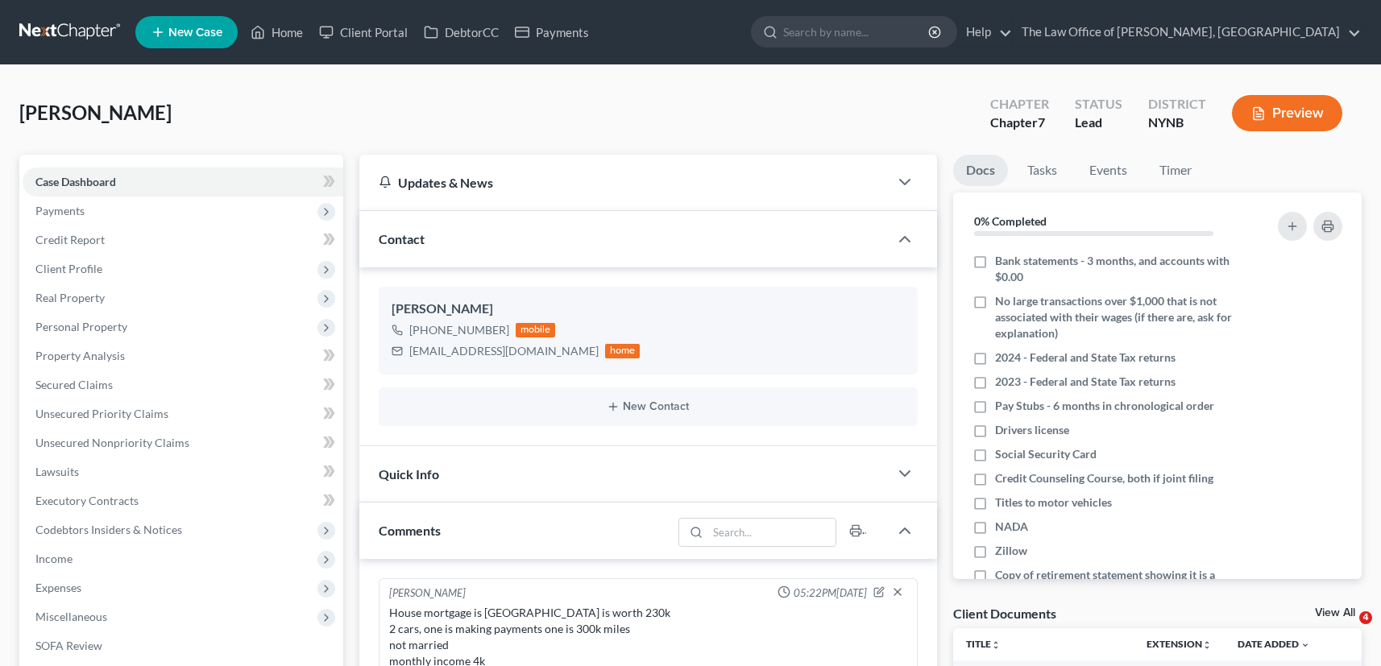
select select "0"
drag, startPoint x: 72, startPoint y: 199, endPoint x: 70, endPoint y: 210, distance: 11.5
click at [72, 201] on span "Payments" at bounding box center [183, 211] width 321 height 29
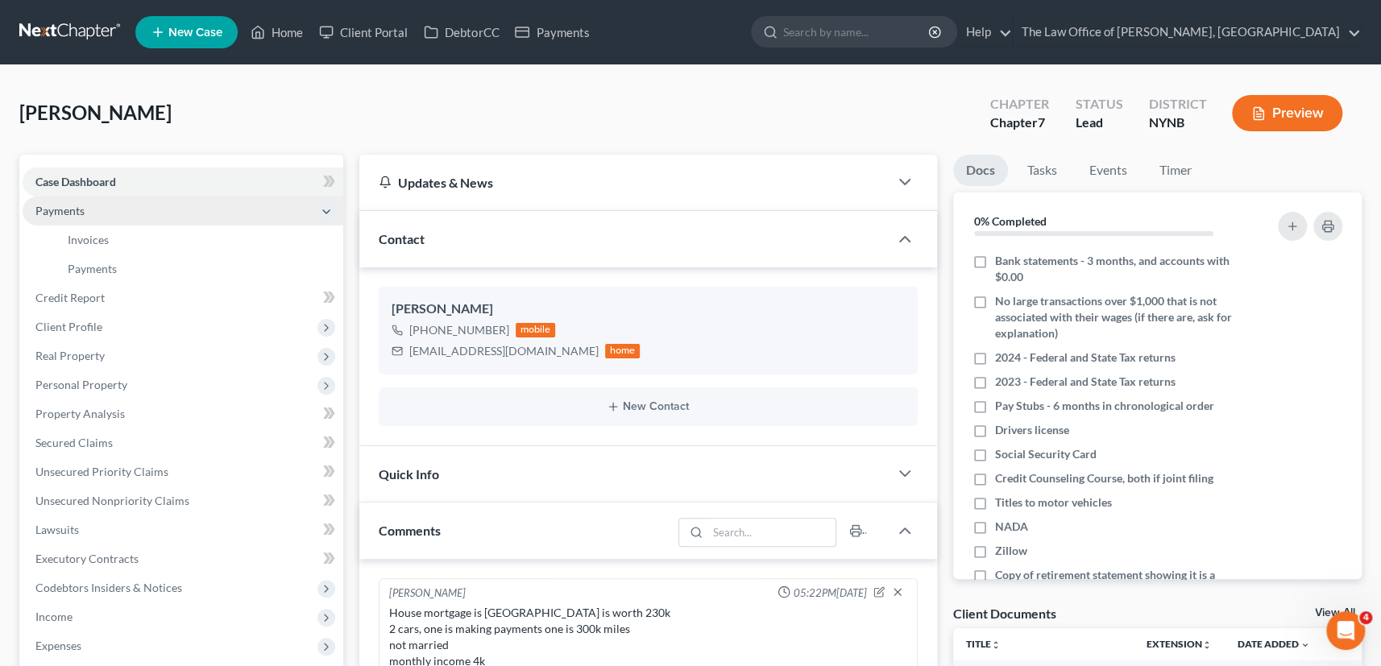
click at [70, 210] on span "Payments" at bounding box center [59, 211] width 49 height 14
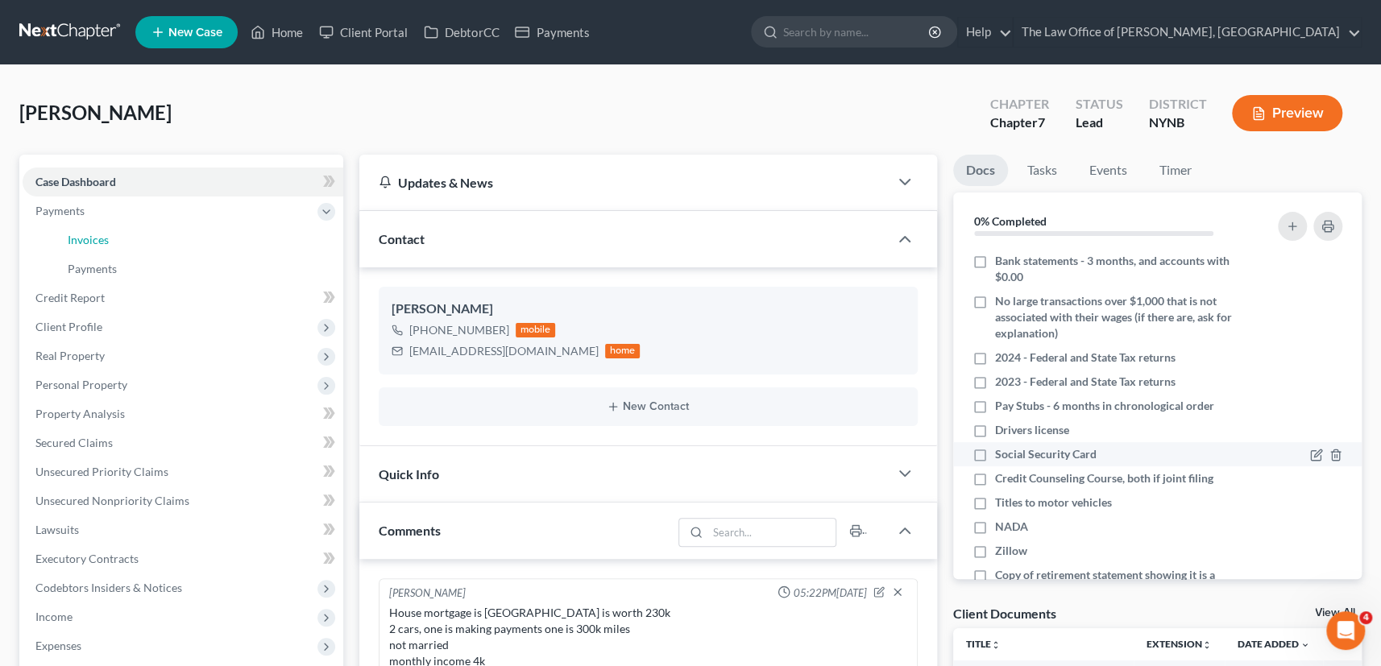
click at [85, 236] on span "Invoices" at bounding box center [88, 240] width 41 height 14
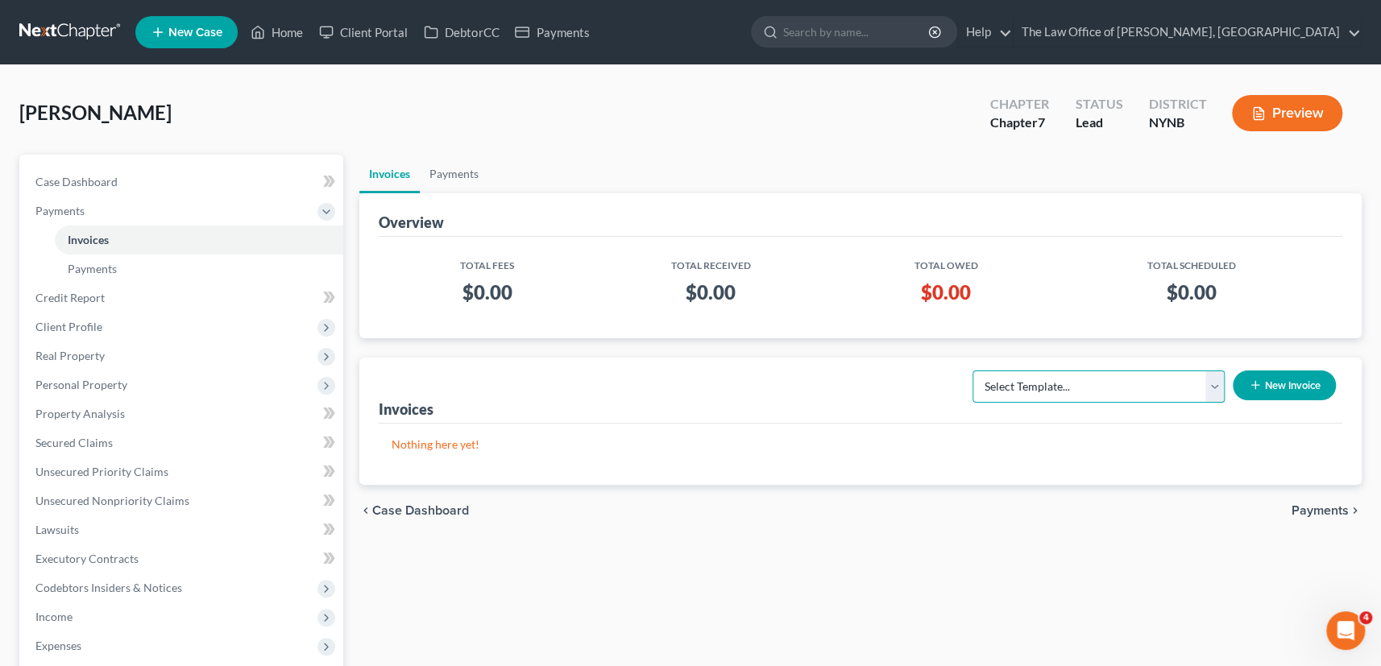
click at [1208, 390] on select "Select Template... Bankruptcy Standard Fee and Costs - Ch 7" at bounding box center [1098, 387] width 252 height 32
select select "0"
click at [973, 371] on select "Select Template... Bankruptcy Standard Fee and Costs - Ch 7" at bounding box center [1098, 387] width 252 height 32
click at [1273, 386] on button "New Invoice" at bounding box center [1283, 386] width 103 height 30
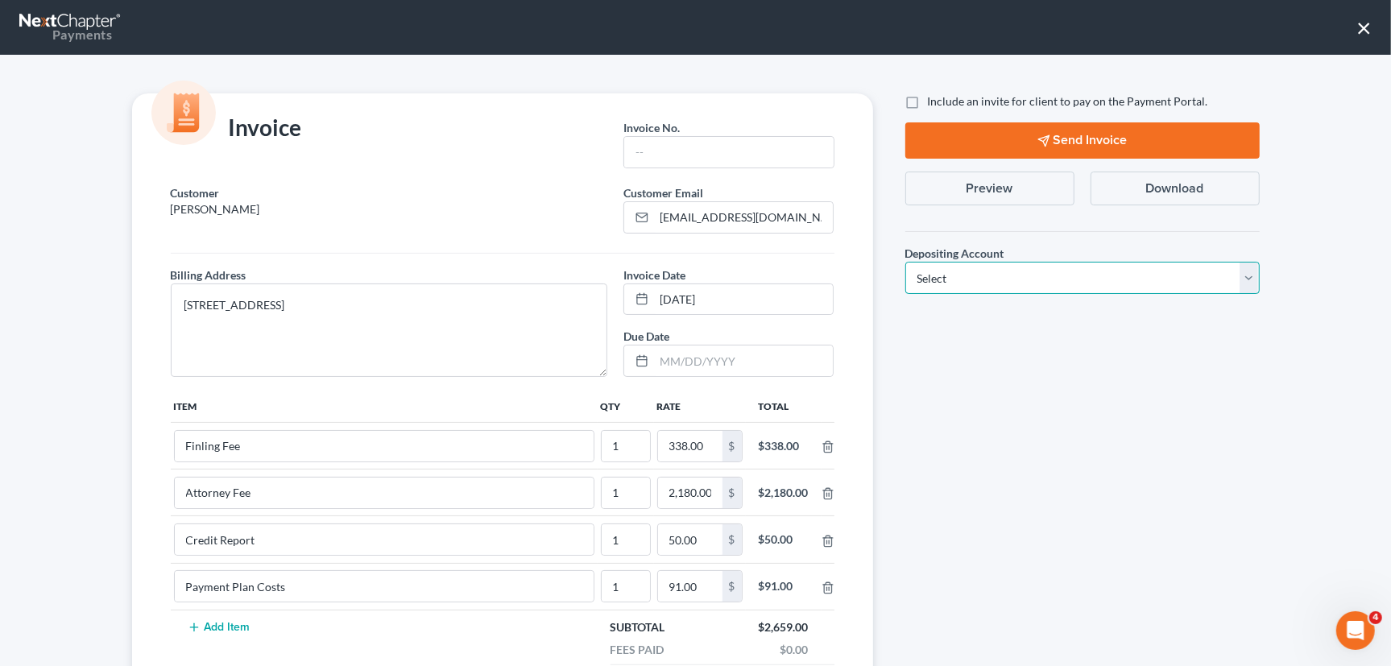
drag, startPoint x: 996, startPoint y: 287, endPoint x: 974, endPoint y: 292, distance: 22.3
click at [996, 285] on select "Select Operation Trust" at bounding box center [1082, 278] width 354 height 32
select select "0"
click at [905, 262] on select "Select Operation Trust" at bounding box center [1082, 278] width 354 height 32
click at [750, 158] on input "text" at bounding box center [728, 152] width 209 height 31
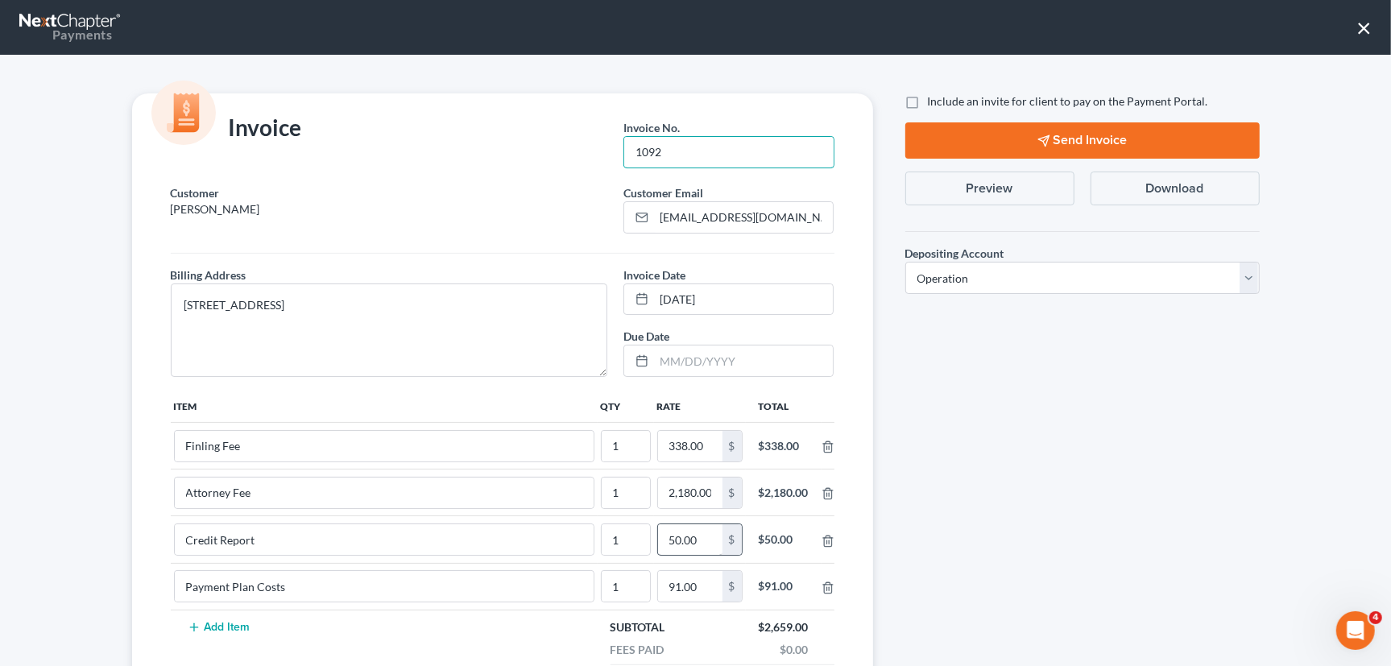
type input "1092"
click at [698, 537] on input "50.00" at bounding box center [690, 539] width 64 height 31
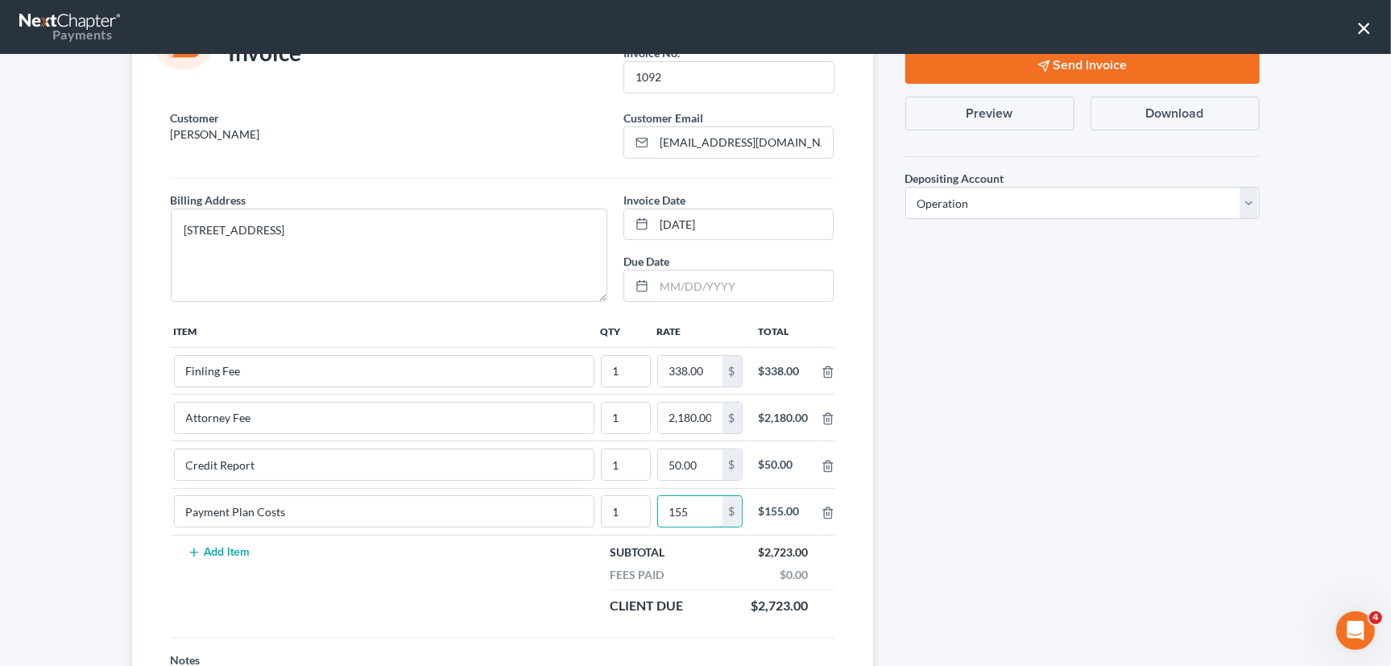
scroll to position [205, 0]
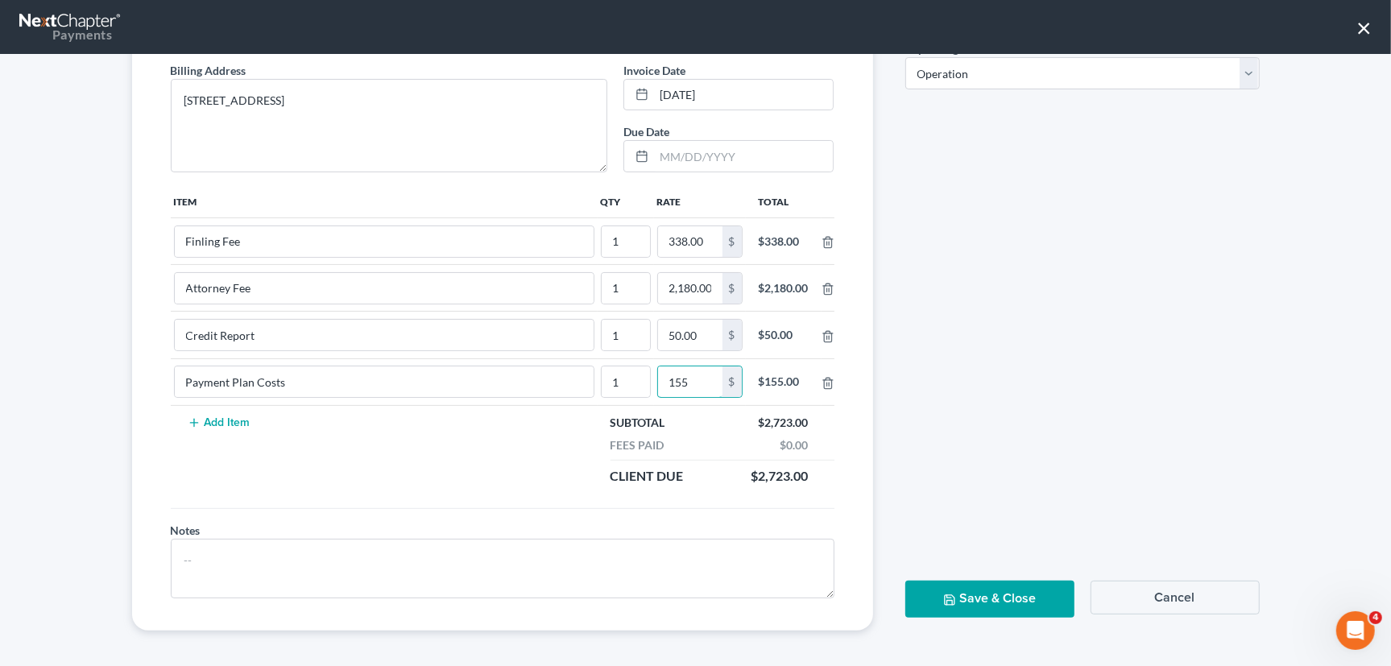
drag, startPoint x: 686, startPoint y: 380, endPoint x: 626, endPoint y: 358, distance: 64.2
click at [633, 379] on tr "Payment Plan Costs 1 155 $ $155.00" at bounding box center [503, 381] width 664 height 47
type input "115"
click at [1012, 595] on button "Save & Close" at bounding box center [989, 599] width 169 height 36
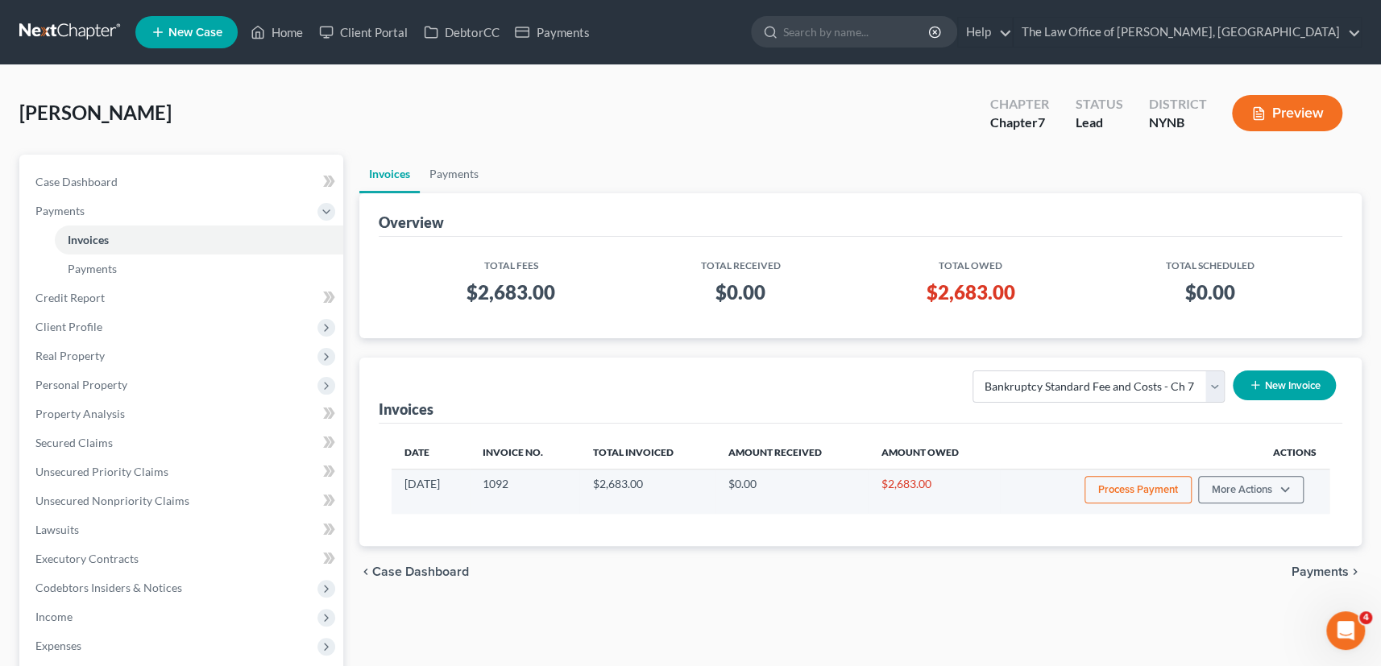
click at [1137, 498] on button "Process Payment" at bounding box center [1137, 489] width 107 height 27
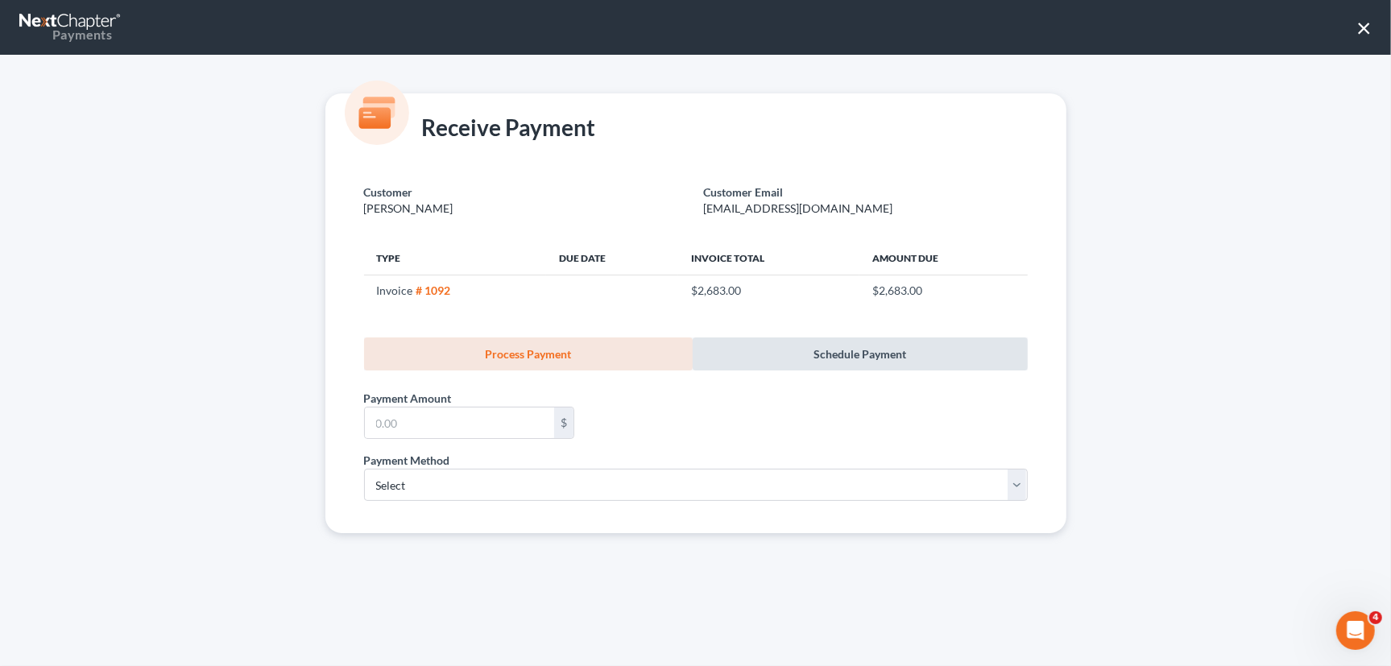
click at [804, 354] on link "Schedule Payment" at bounding box center [860, 353] width 335 height 33
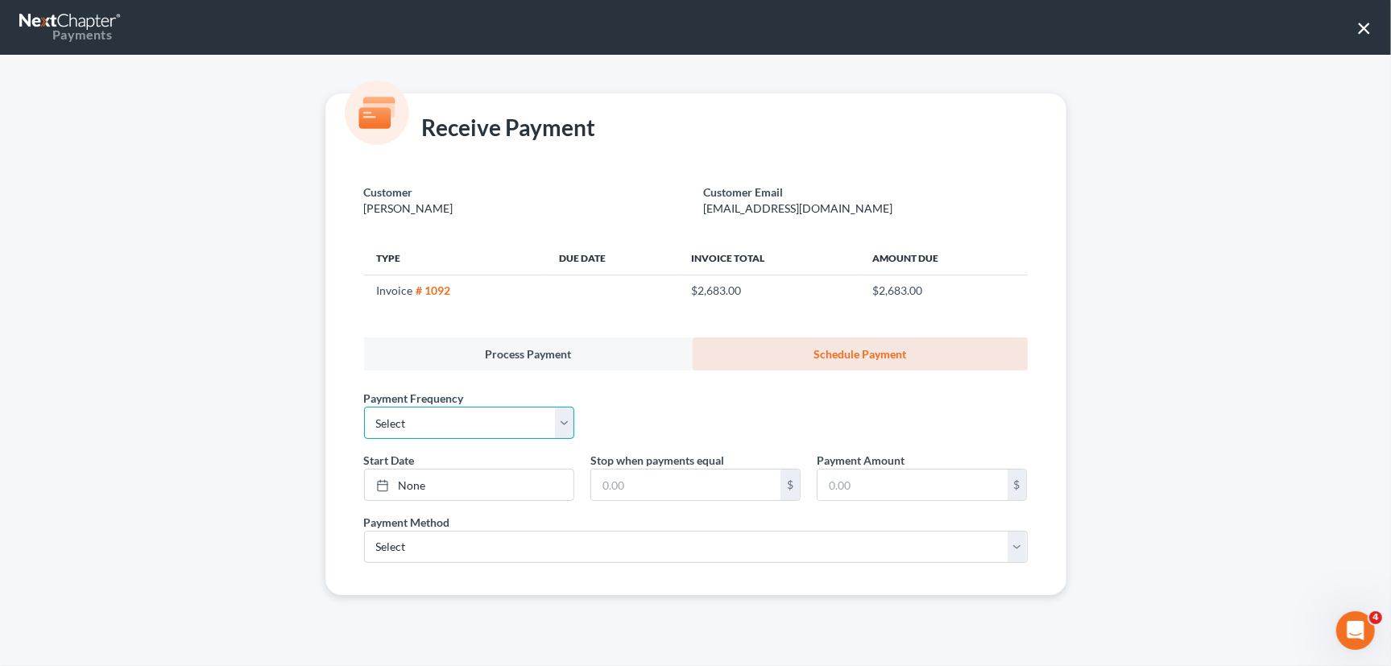
click at [453, 427] on select "Select One-Time Weekly Bi-Weekly Monthly Bi-Monthly Custom" at bounding box center [469, 423] width 210 height 32
select select "3"
click at [364, 407] on select "Select One-Time Weekly Bi-Weekly Monthly Bi-Monthly Custom" at bounding box center [469, 423] width 210 height 32
click at [499, 483] on link "None" at bounding box center [469, 485] width 209 height 31
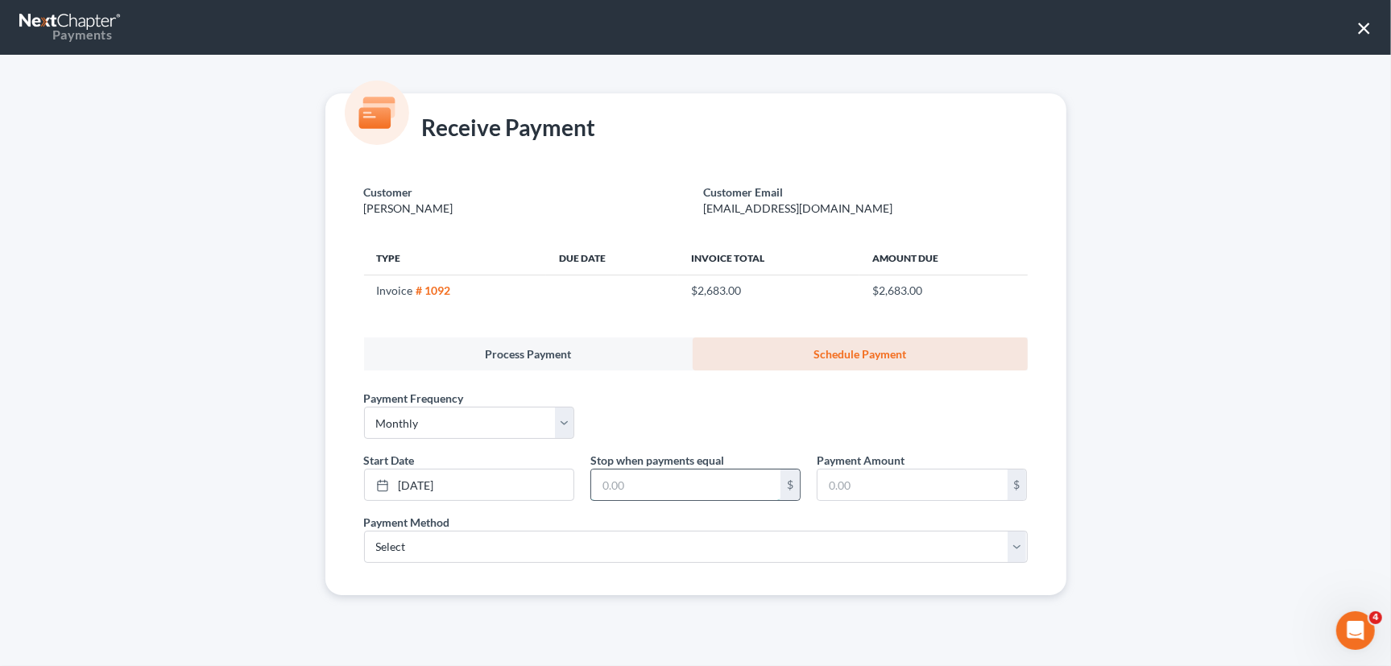
click at [638, 490] on input "text" at bounding box center [685, 485] width 189 height 31
type input "2,683"
click at [968, 496] on input "text" at bounding box center [912, 485] width 189 height 31
type input "250"
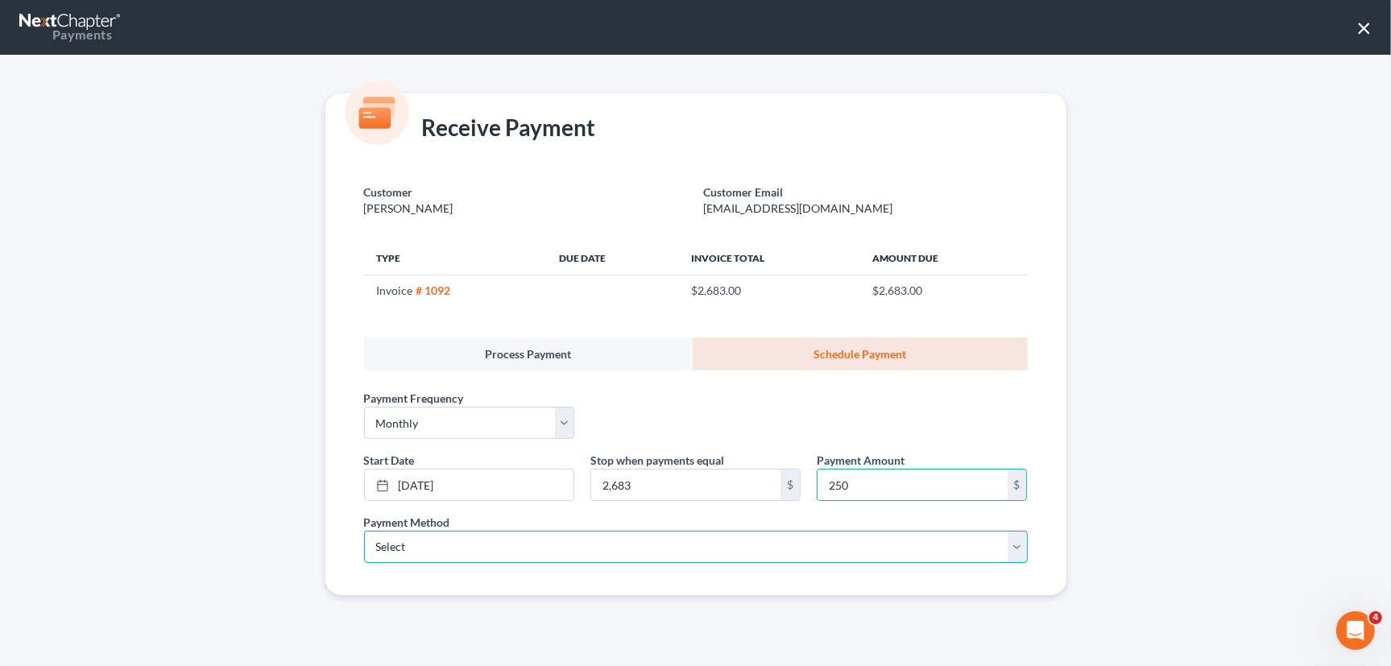
drag, startPoint x: 619, startPoint y: 550, endPoint x: 598, endPoint y: 561, distance: 23.4
click at [618, 550] on select "Select ACH Credit Card" at bounding box center [696, 547] width 664 height 32
select select "1"
click at [364, 531] on select "Select ACH Credit Card" at bounding box center [696, 547] width 664 height 32
select select "35"
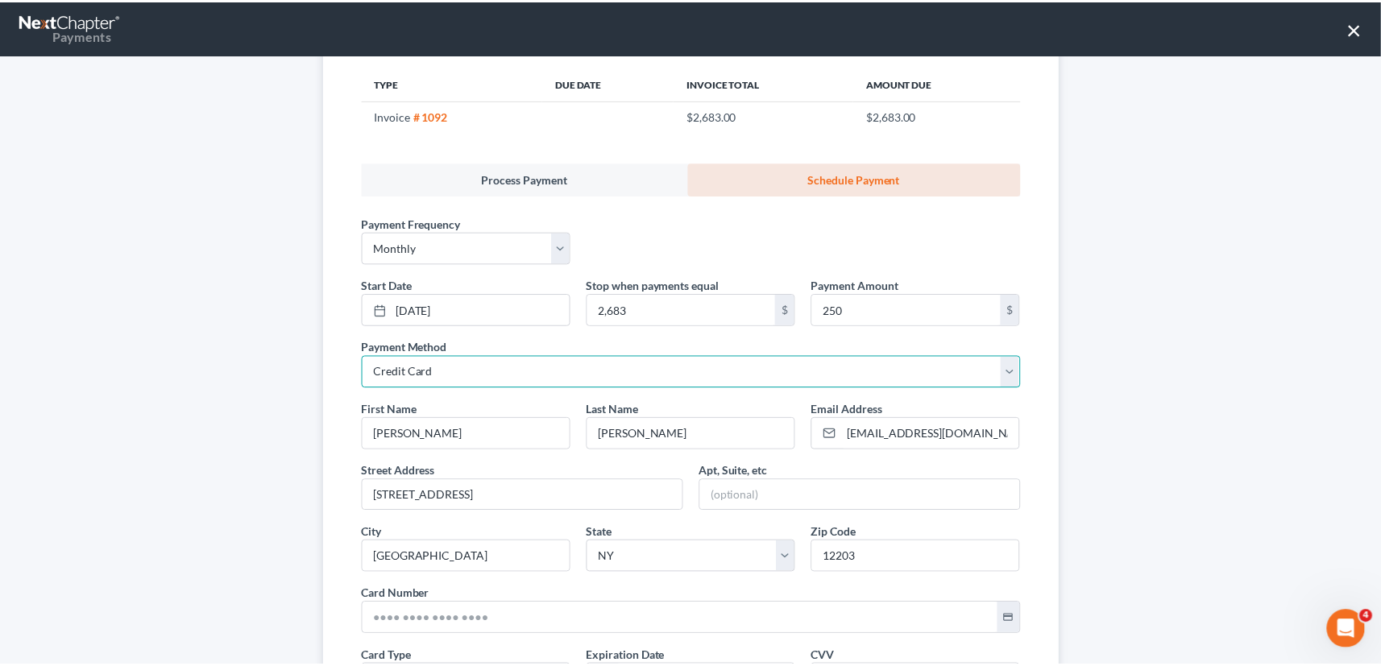
scroll to position [366, 0]
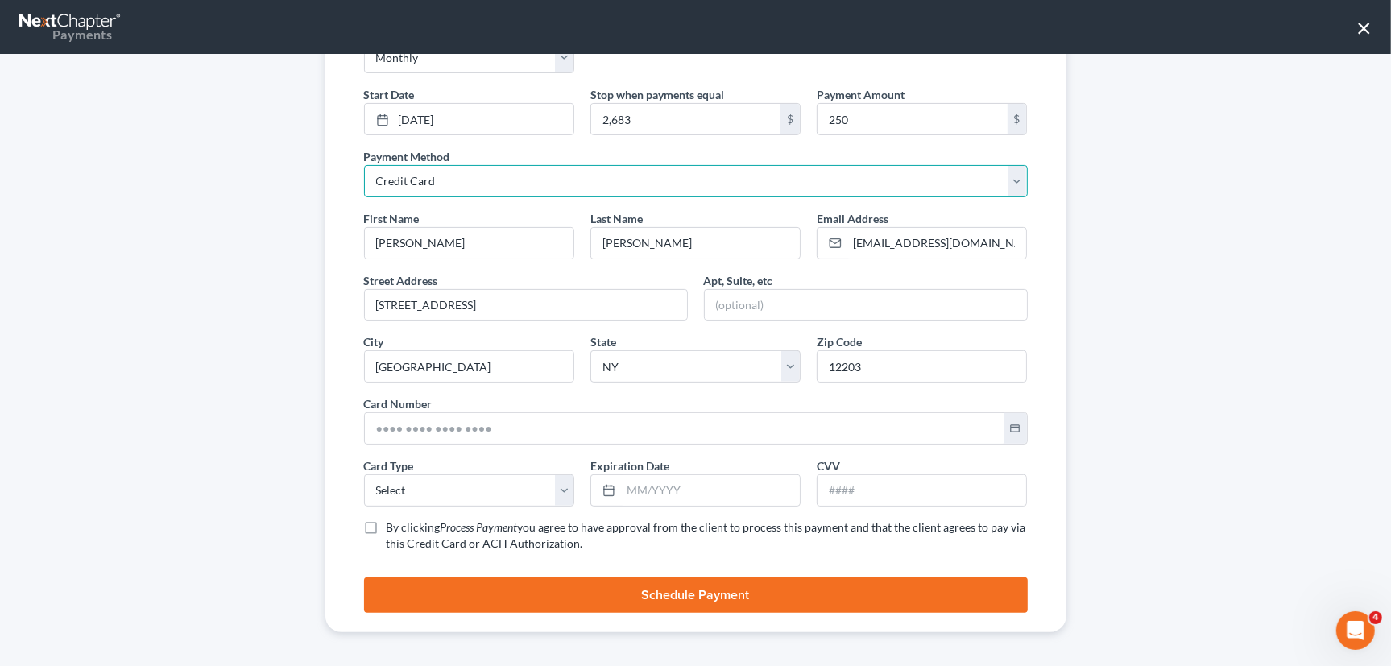
drag, startPoint x: 457, startPoint y: 188, endPoint x: 446, endPoint y: 195, distance: 12.7
click at [457, 188] on select "Select ACH Credit Card" at bounding box center [696, 181] width 664 height 32
select select "0"
click at [364, 165] on select "Select ACH Credit Card" at bounding box center [696, 181] width 664 height 32
select select "35"
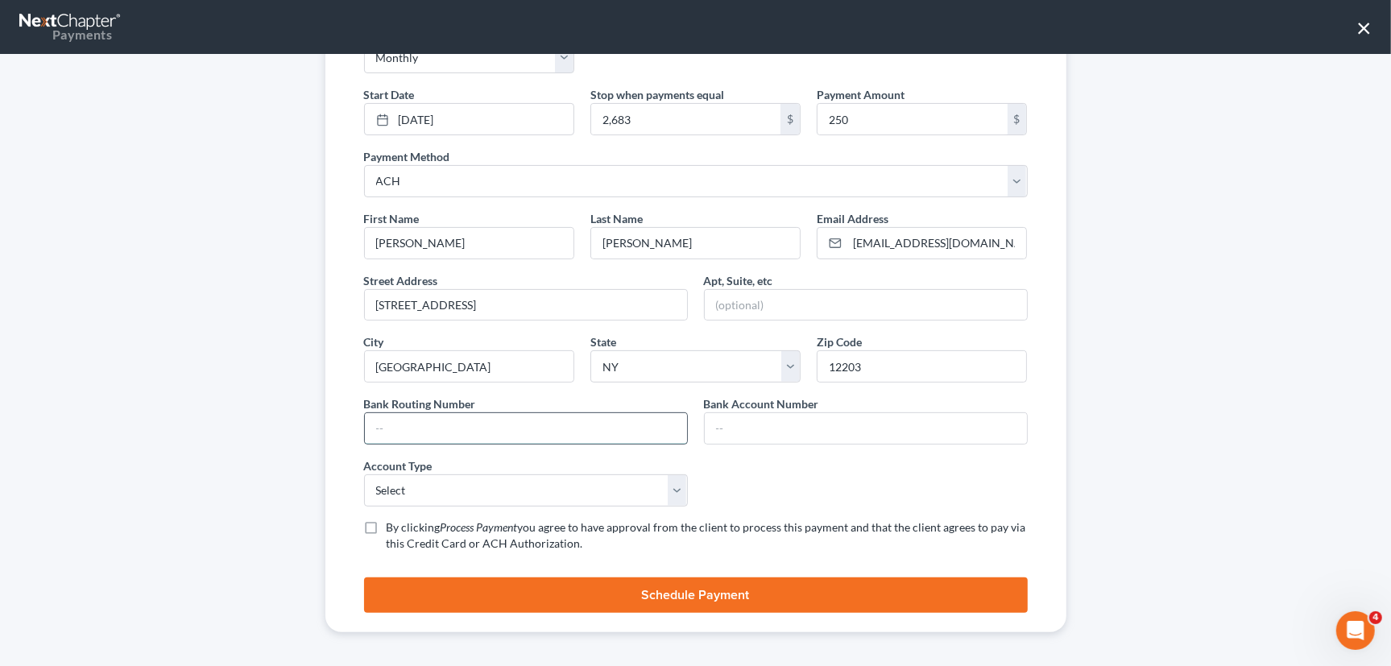
click at [445, 419] on input "text" at bounding box center [526, 428] width 322 height 31
paste input "221373383"
type input "221373383"
click at [817, 428] on input "text" at bounding box center [866, 428] width 322 height 31
paste input "1803852507"
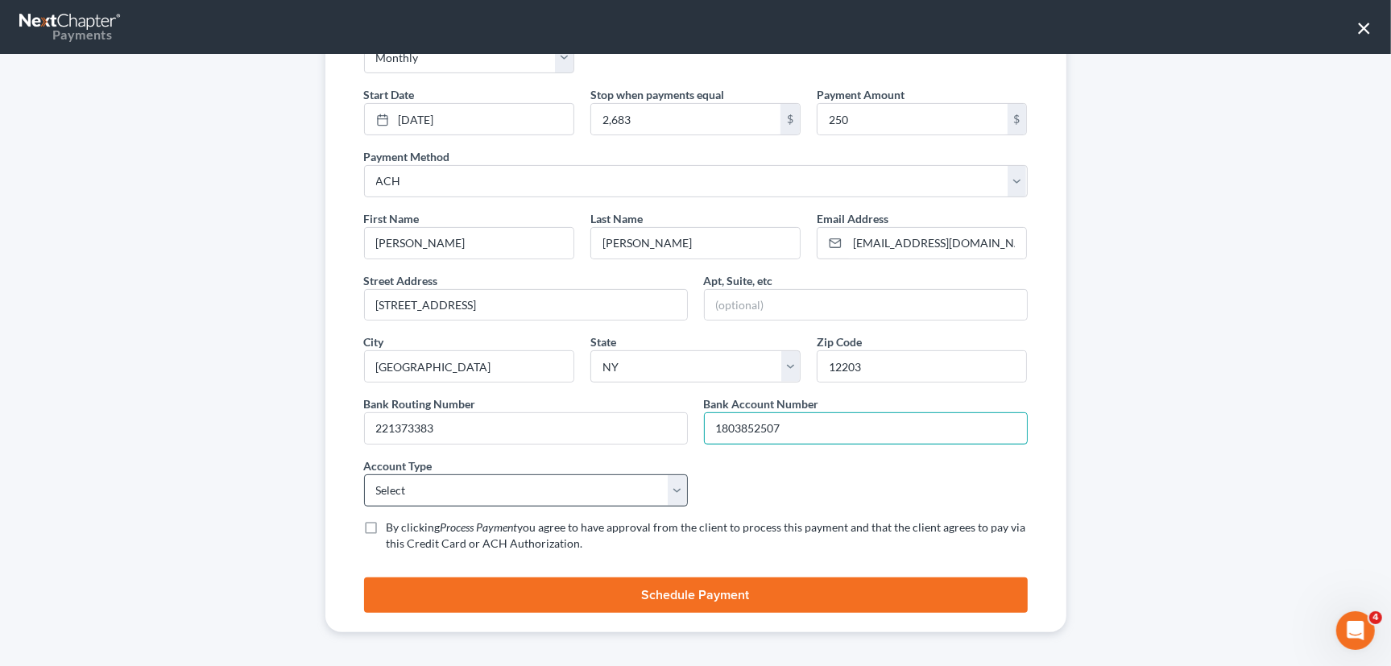
type input "1803852507"
drag, startPoint x: 413, startPoint y: 492, endPoint x: 408, endPoint y: 502, distance: 10.8
click at [413, 492] on select "Select Checking Savings" at bounding box center [526, 490] width 324 height 32
click at [364, 474] on select "Select Checking Savings" at bounding box center [526, 490] width 324 height 32
drag, startPoint x: 393, startPoint y: 493, endPoint x: 390, endPoint y: 503, distance: 10.2
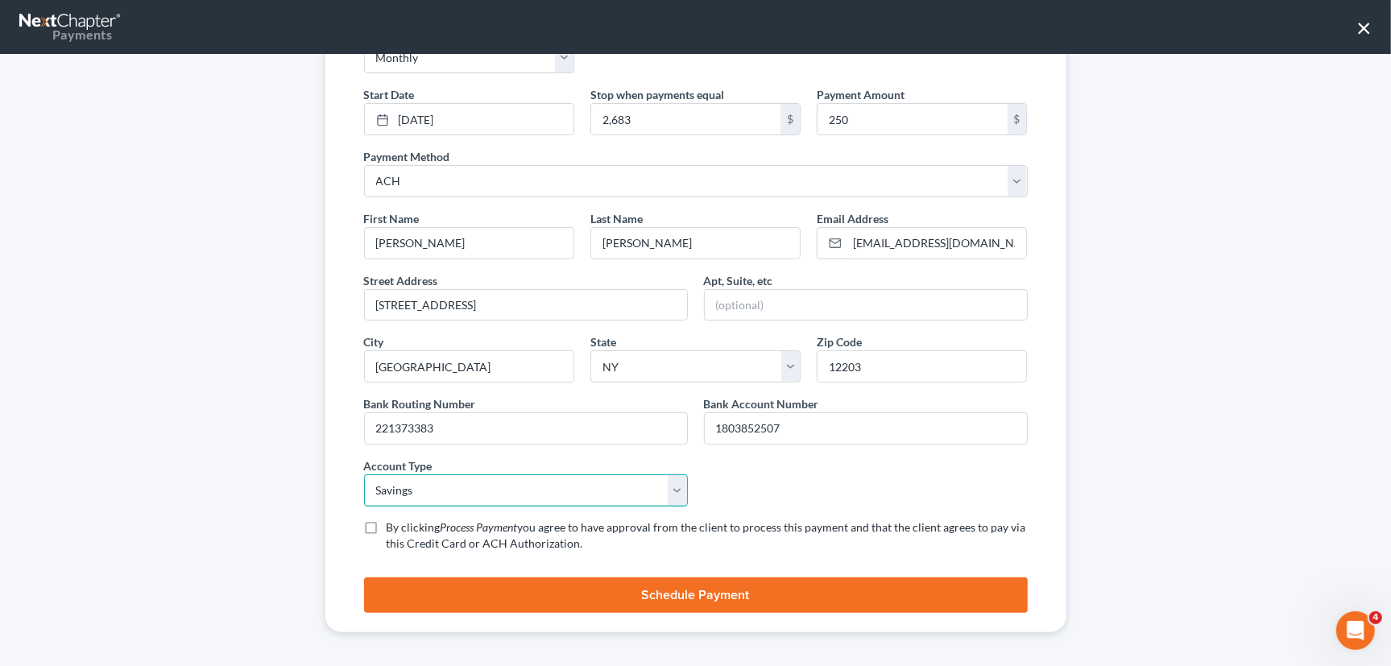
click at [393, 493] on select "Select Checking Savings" at bounding box center [526, 490] width 324 height 32
select select "0"
click at [364, 474] on select "Select Checking Savings" at bounding box center [526, 490] width 324 height 32
click at [387, 529] on label "By clicking Process Payment you agree to have approval from the client to proce…" at bounding box center [707, 536] width 641 height 32
click at [393, 529] on input "By clicking Process Payment you agree to have approval from the client to proce…" at bounding box center [398, 525] width 10 height 10
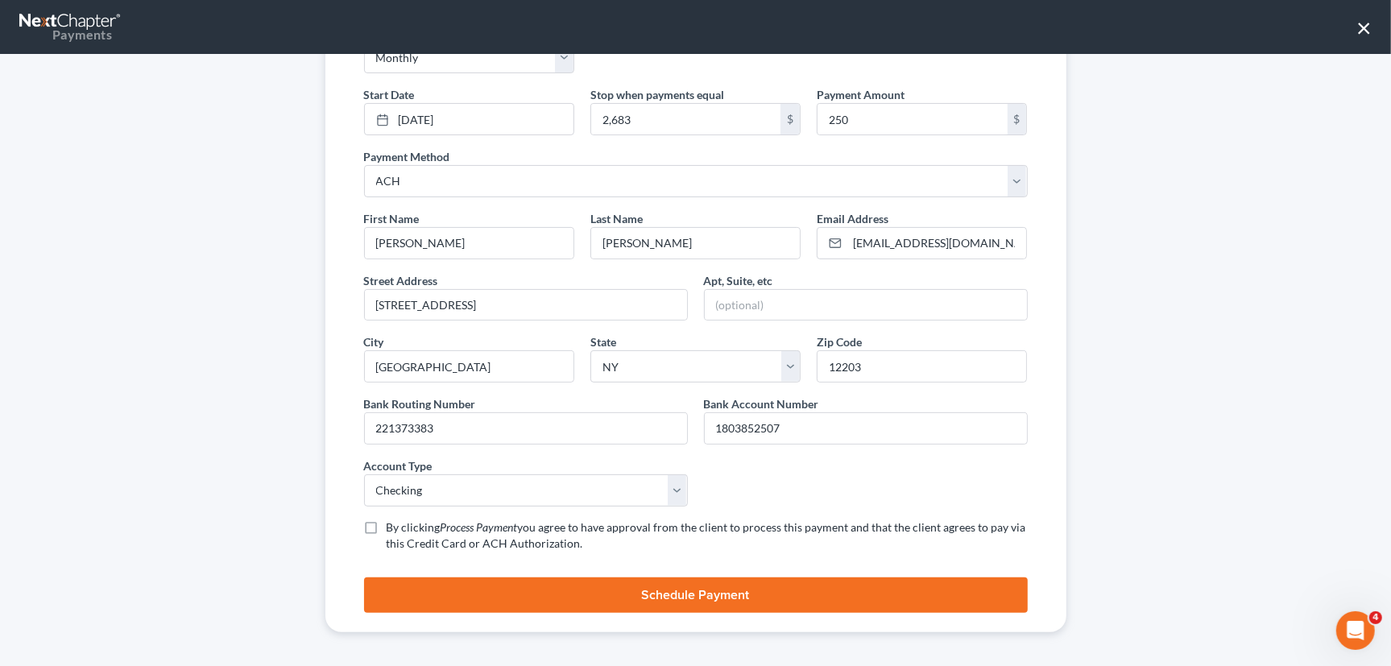
checkbox input "true"
click at [705, 585] on button "Schedule Payment" at bounding box center [696, 595] width 664 height 35
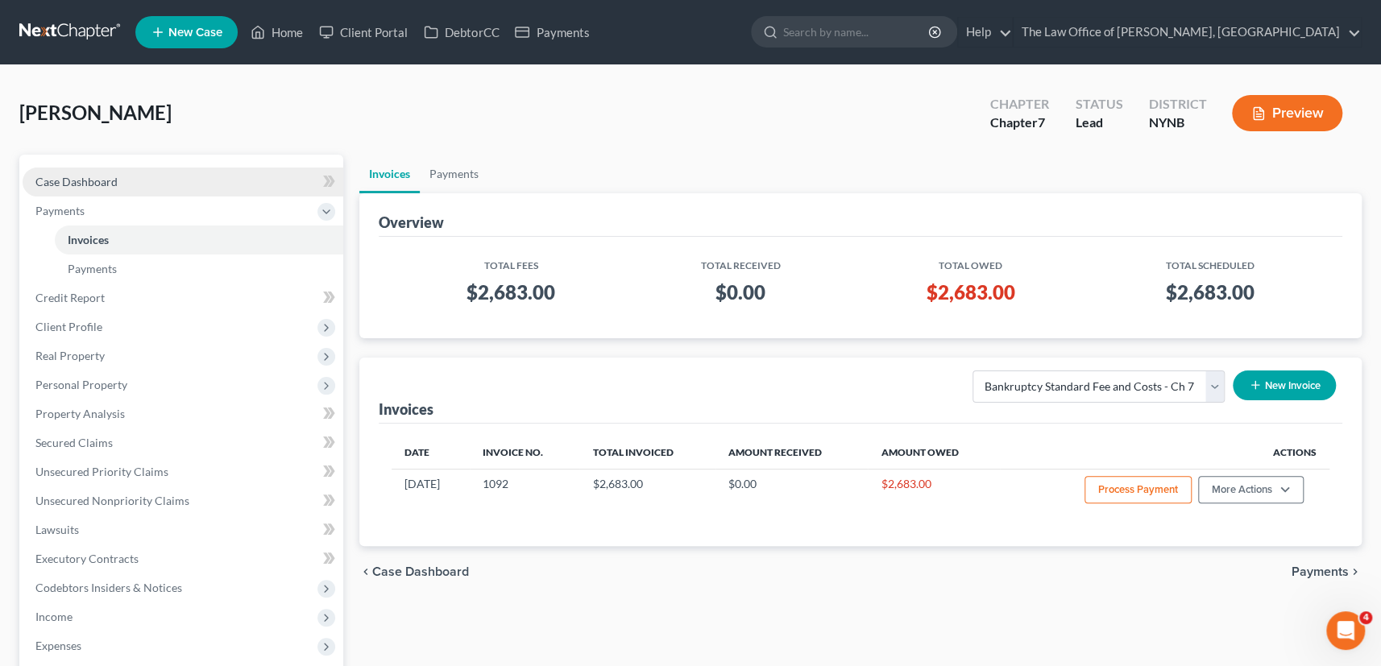
click at [135, 180] on link "Case Dashboard" at bounding box center [183, 182] width 321 height 29
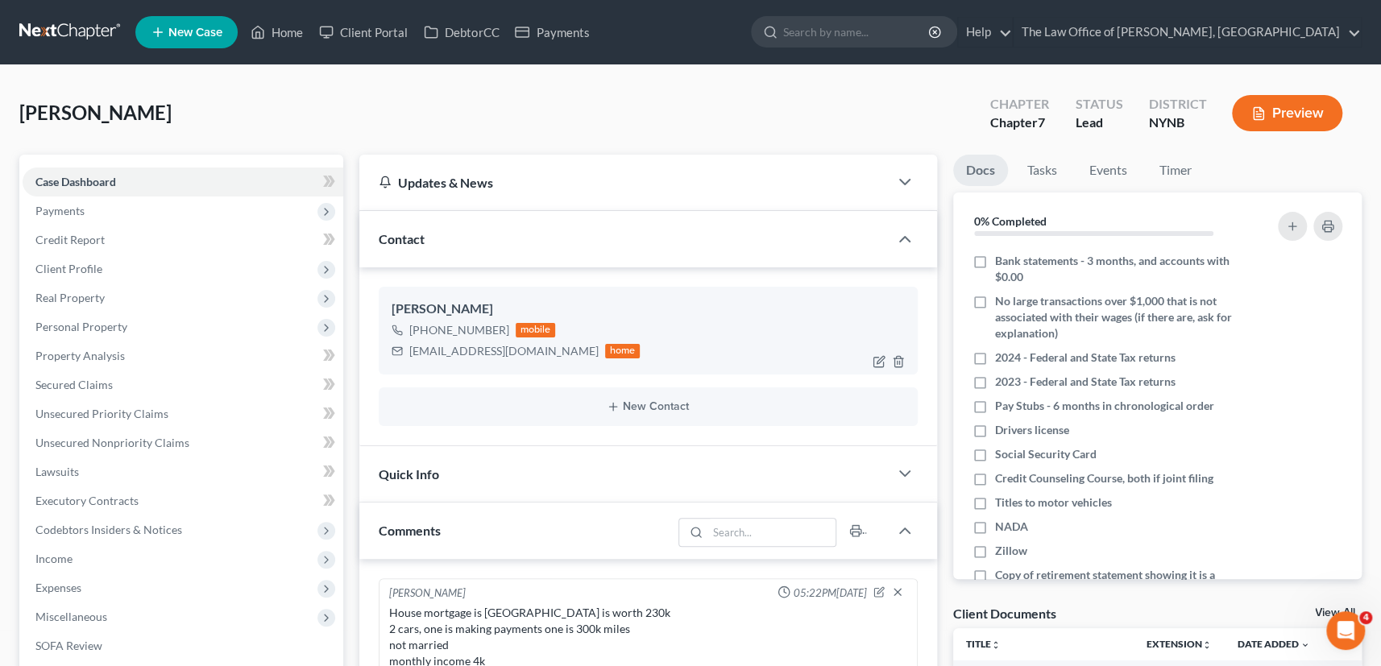
click at [475, 331] on div "[PHONE_NUMBER]" at bounding box center [459, 330] width 100 height 16
click at [475, 330] on div "[PHONE_NUMBER]" at bounding box center [459, 330] width 100 height 16
copy div "[PHONE_NUMBER]"
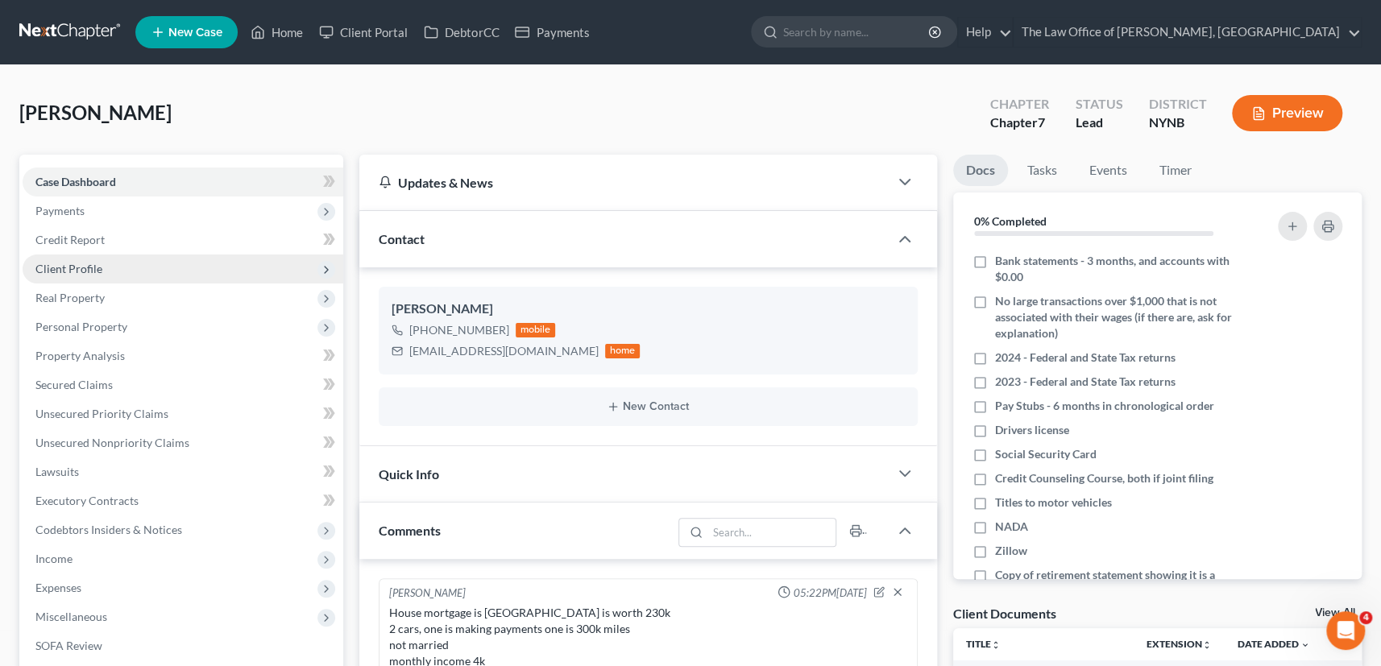
drag, startPoint x: 126, startPoint y: 207, endPoint x: 103, endPoint y: 259, distance: 57.3
click at [126, 207] on span "Payments" at bounding box center [183, 211] width 321 height 29
click at [97, 271] on span "Payments" at bounding box center [92, 269] width 49 height 14
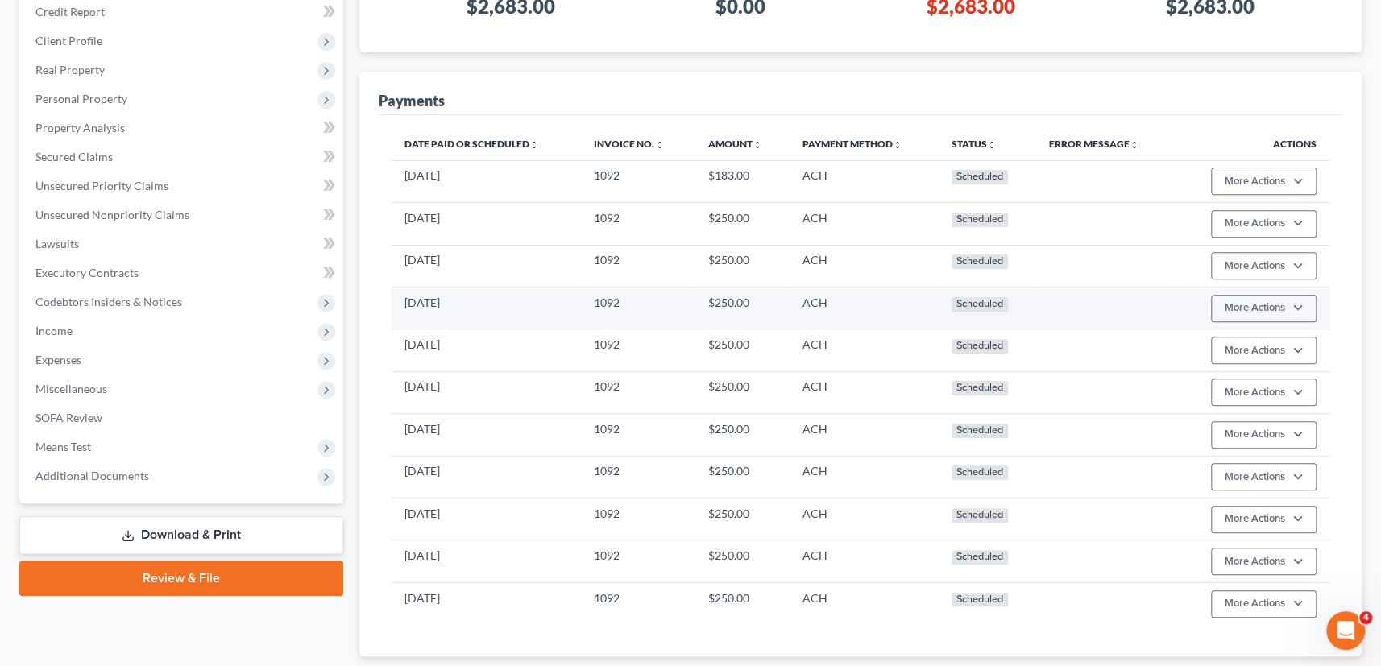
scroll to position [292, 0]
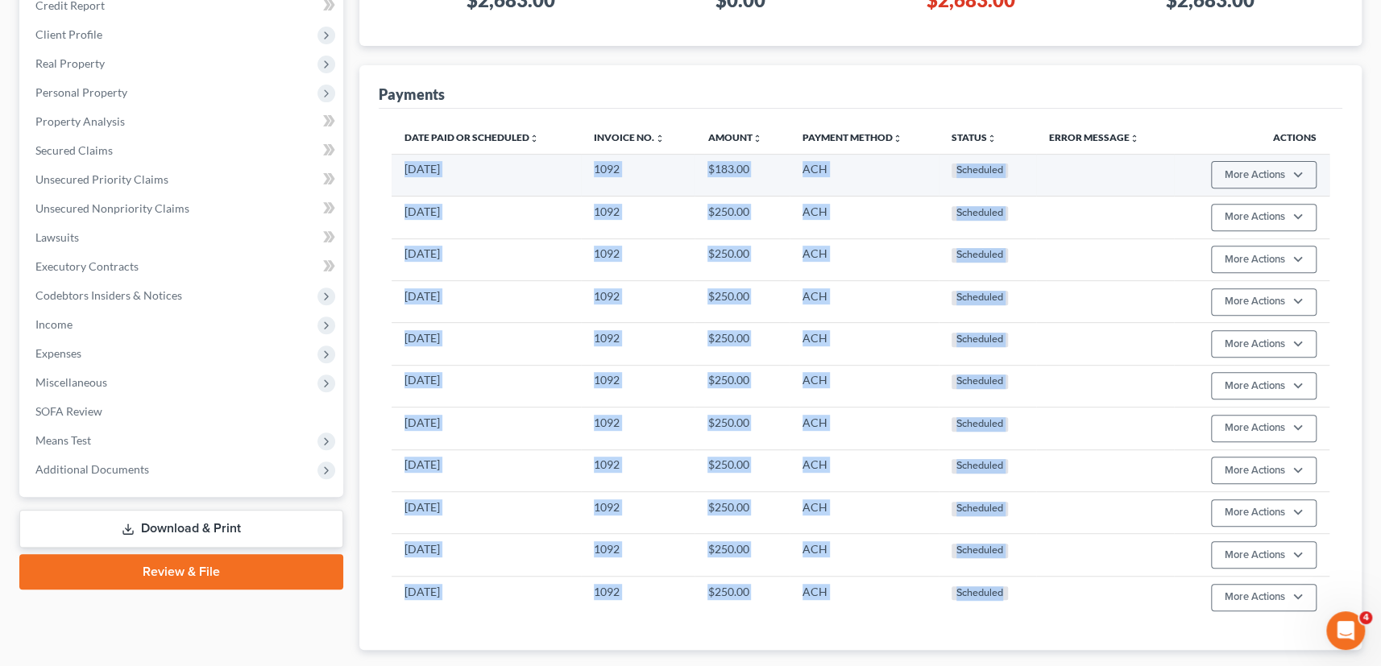
drag, startPoint x: 1054, startPoint y: 591, endPoint x: 402, endPoint y: 176, distance: 772.9
click at [402, 176] on tbody "[DATE] 1092 $183.00 ACH Scheduled More Actions Cancel Edit Payment Plan Update …" at bounding box center [860, 386] width 938 height 464
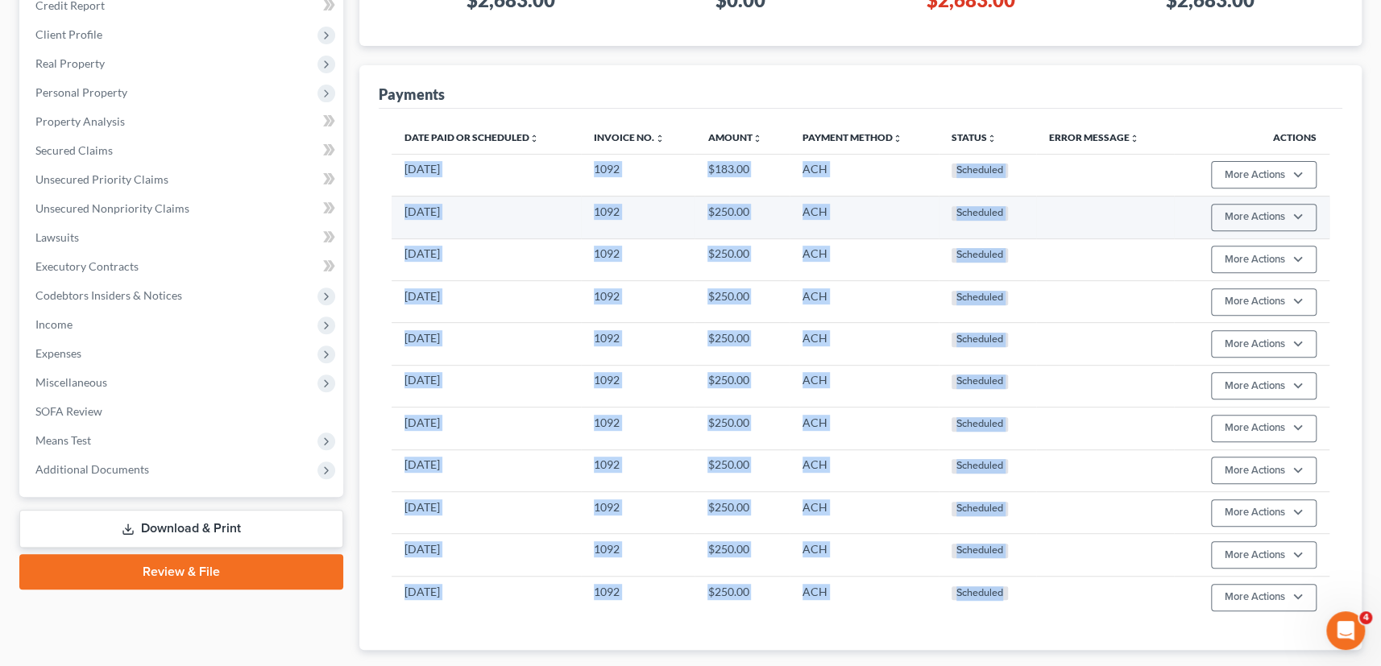
copy tbody "[DATE] 1092 $183.00 ACH Scheduled More Actions Cancel Edit Payment Plan Update …"
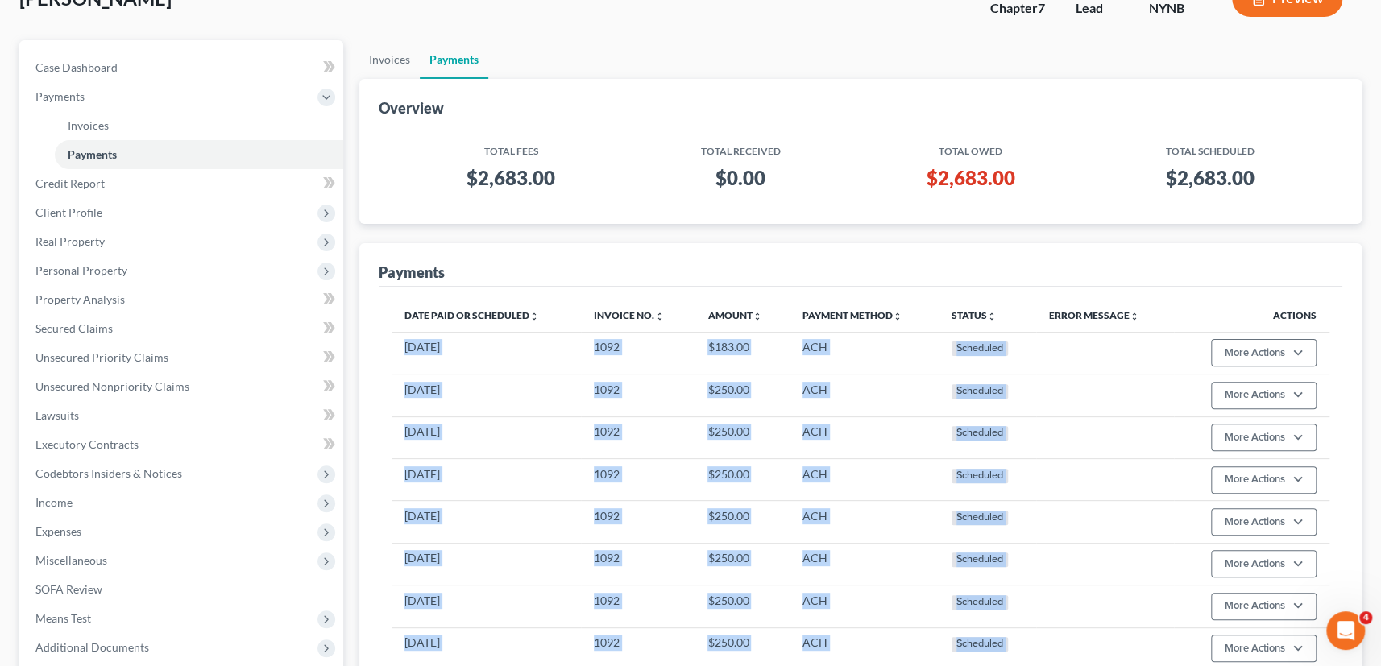
scroll to position [0, 0]
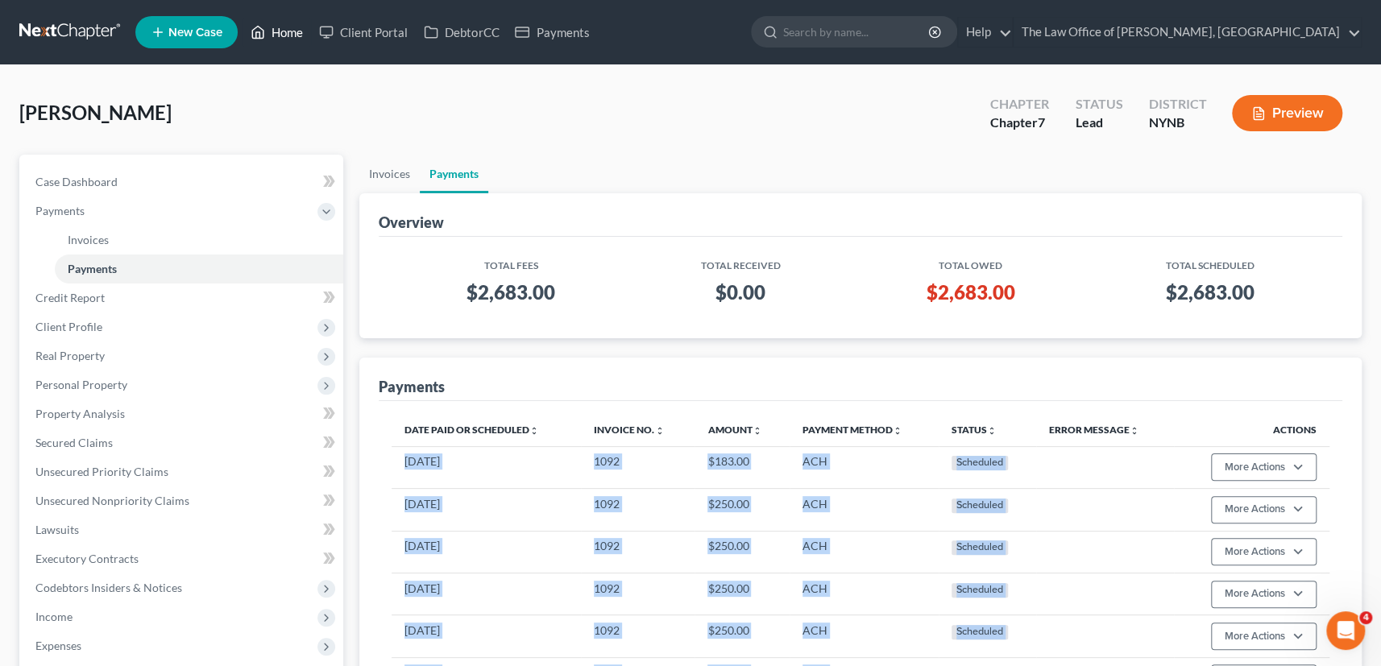
click at [279, 31] on link "Home" at bounding box center [276, 32] width 68 height 29
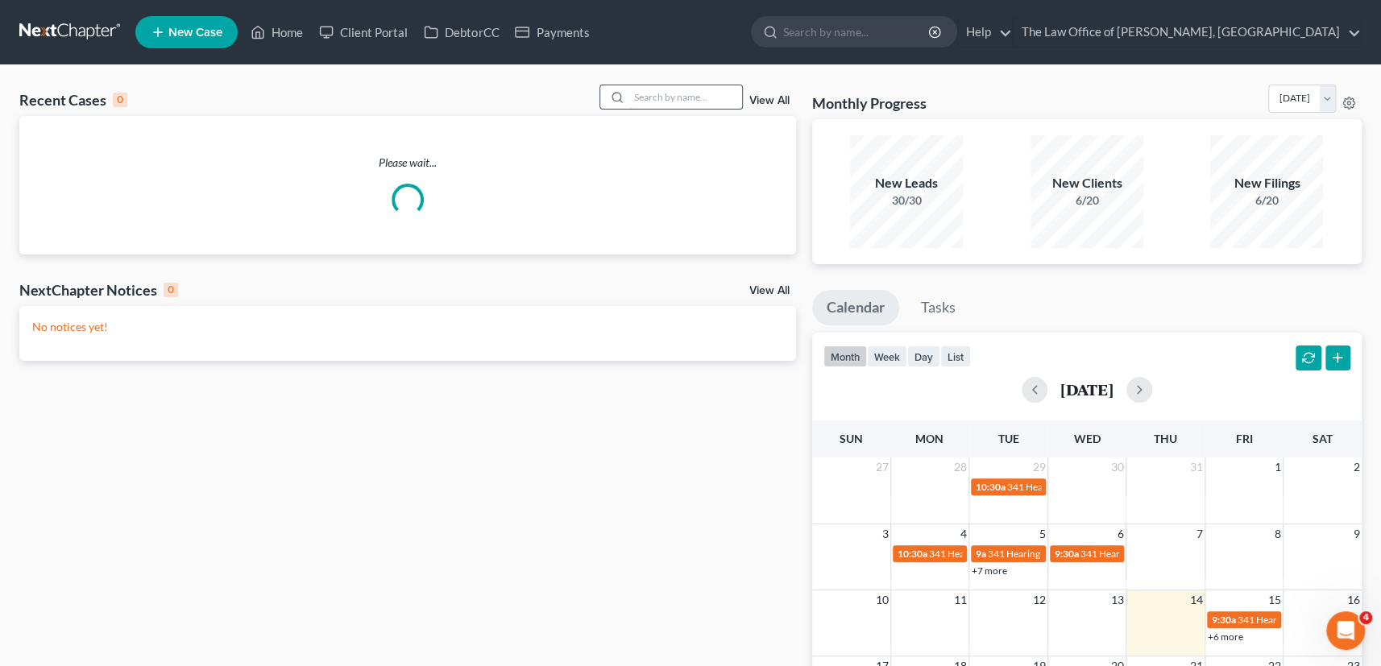
click at [696, 91] on input "search" at bounding box center [685, 96] width 113 height 23
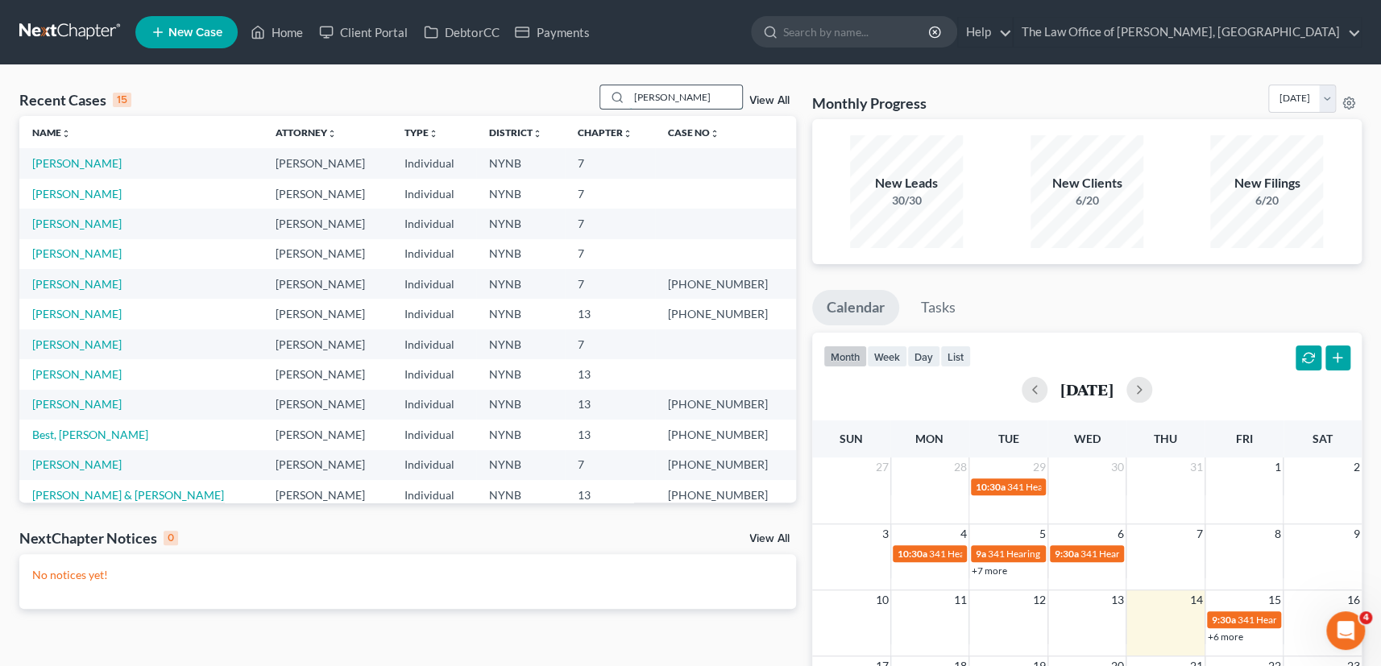
type input "[PERSON_NAME]"
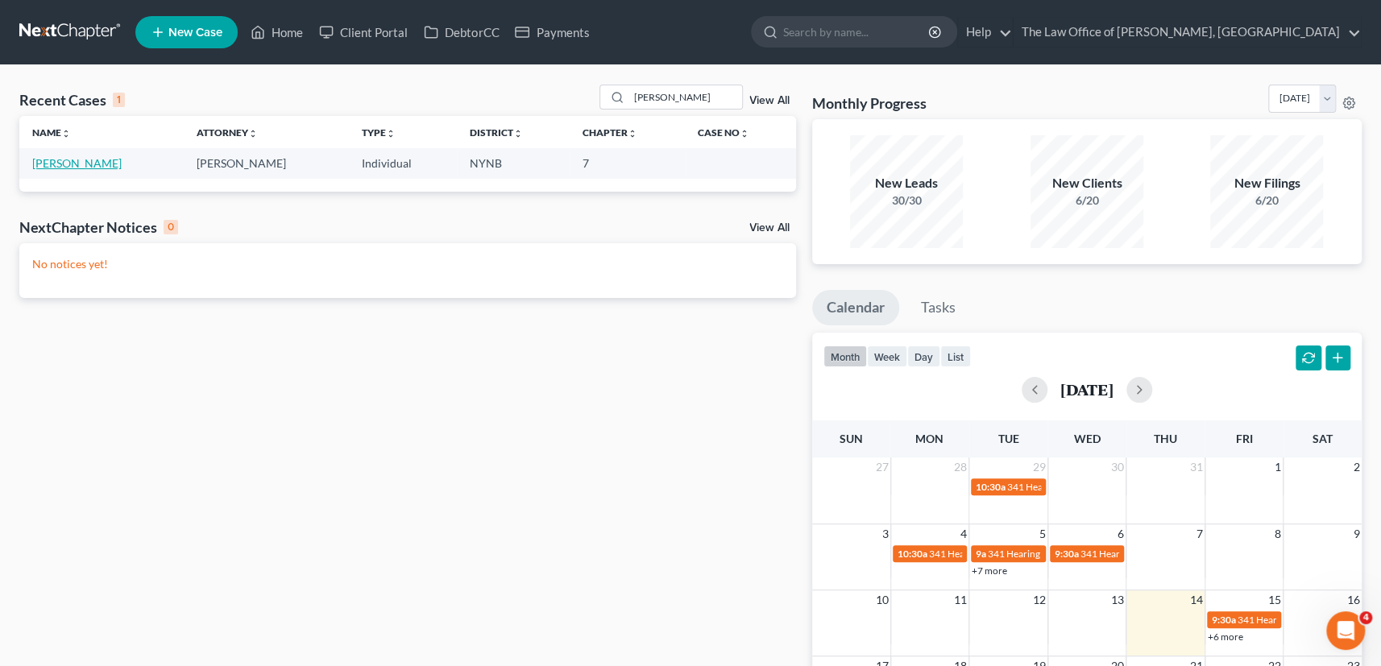
click at [73, 163] on link "[PERSON_NAME]" at bounding box center [76, 163] width 89 height 14
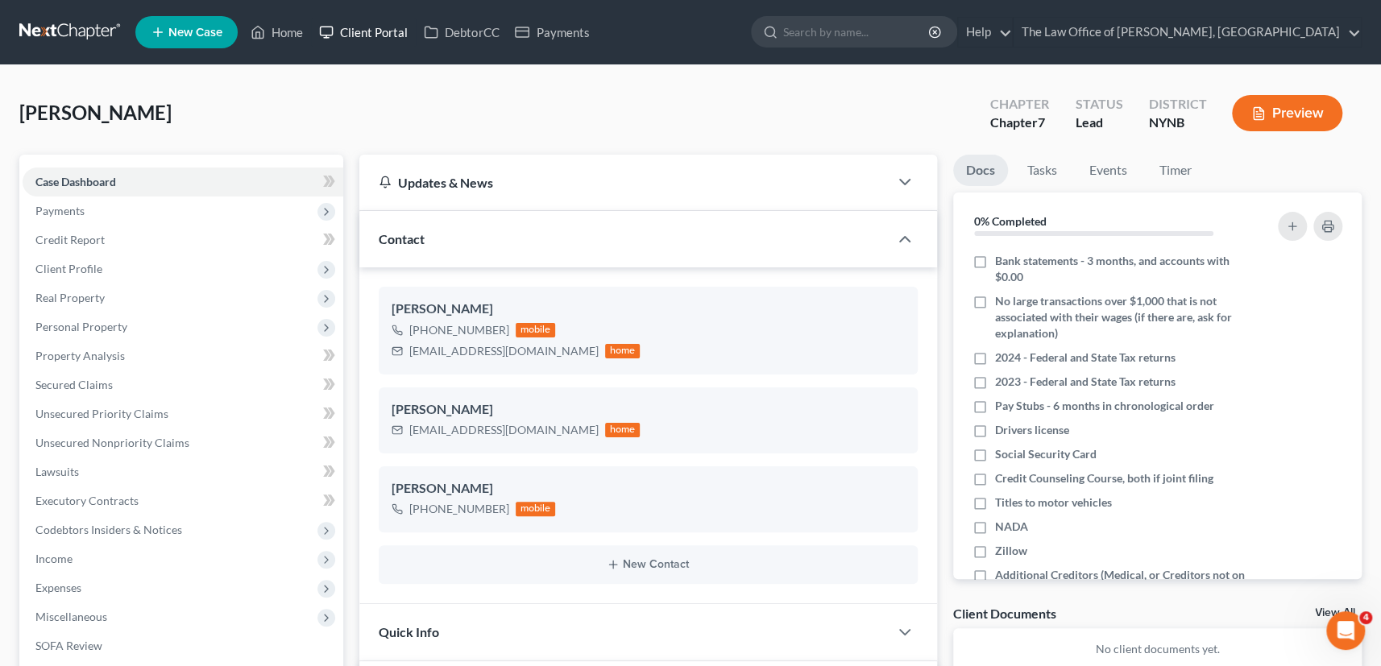
click at [367, 31] on link "Client Portal" at bounding box center [363, 32] width 105 height 29
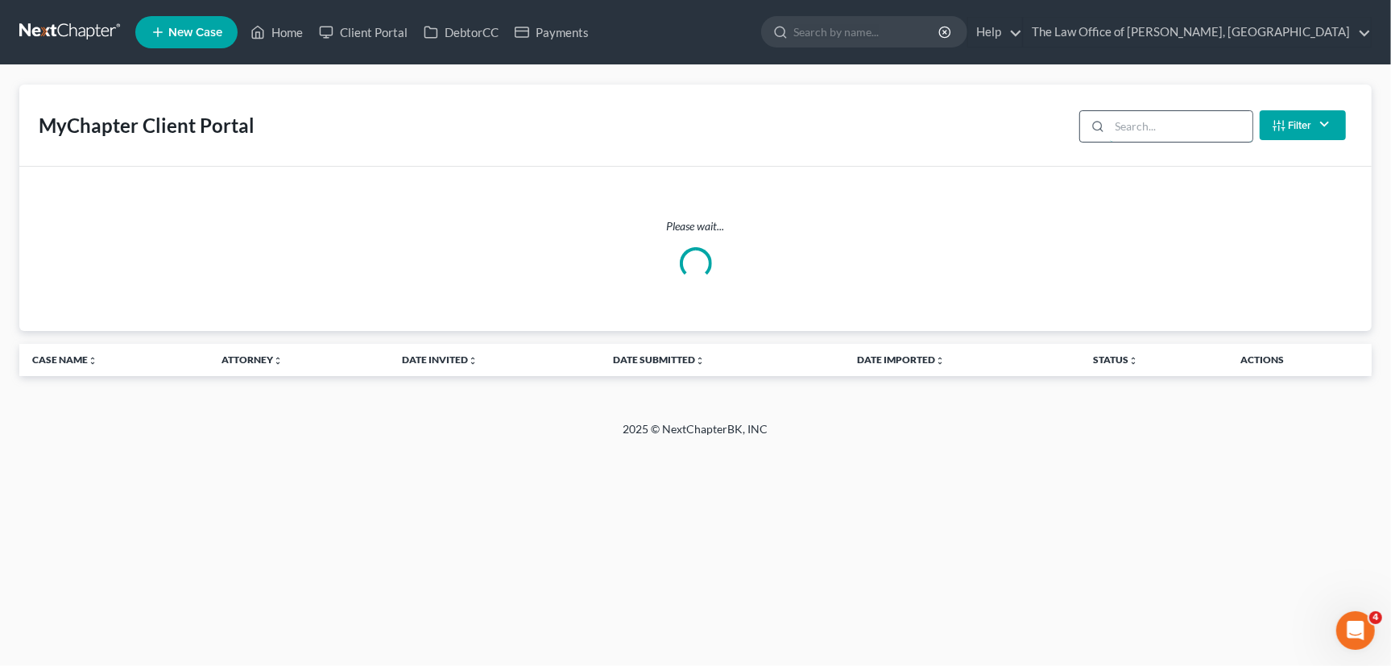
click at [1146, 124] on input "search" at bounding box center [1181, 126] width 143 height 31
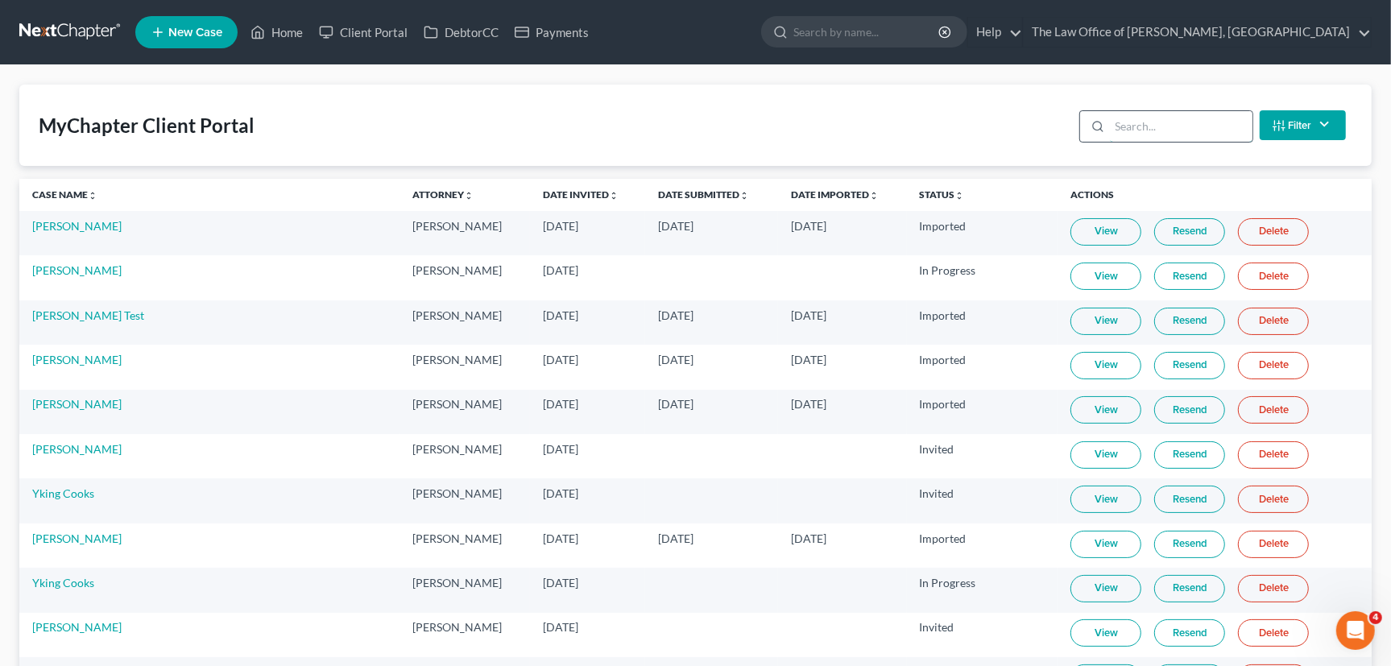
click at [1146, 124] on input "search" at bounding box center [1181, 126] width 143 height 31
type input "[PERSON_NAME]"
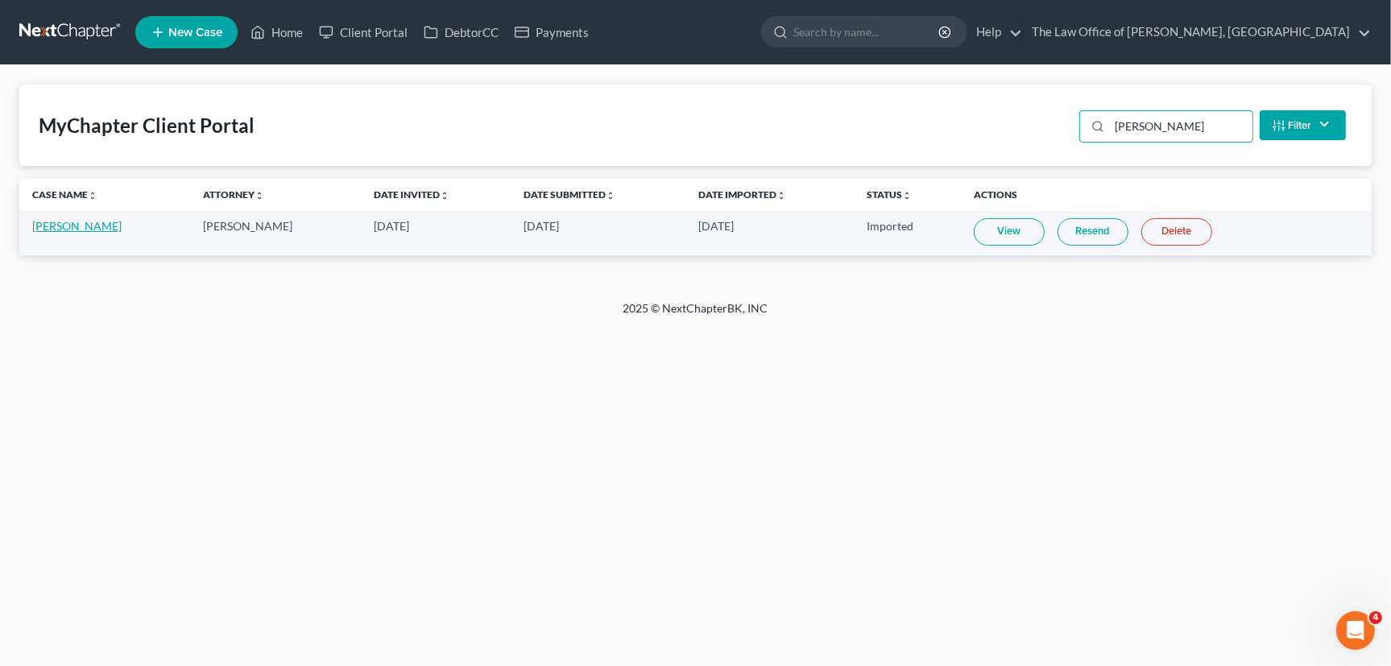
click at [85, 227] on link "[PERSON_NAME]" at bounding box center [76, 226] width 89 height 14
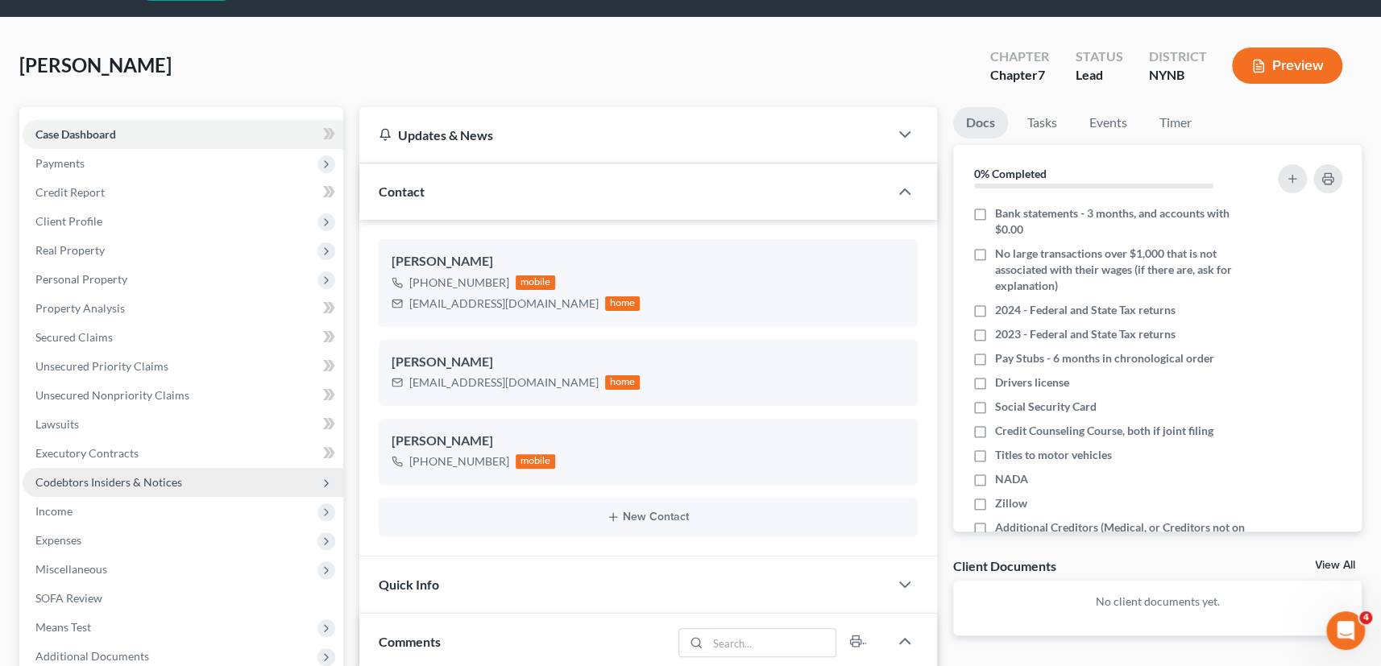
scroll to position [72, 0]
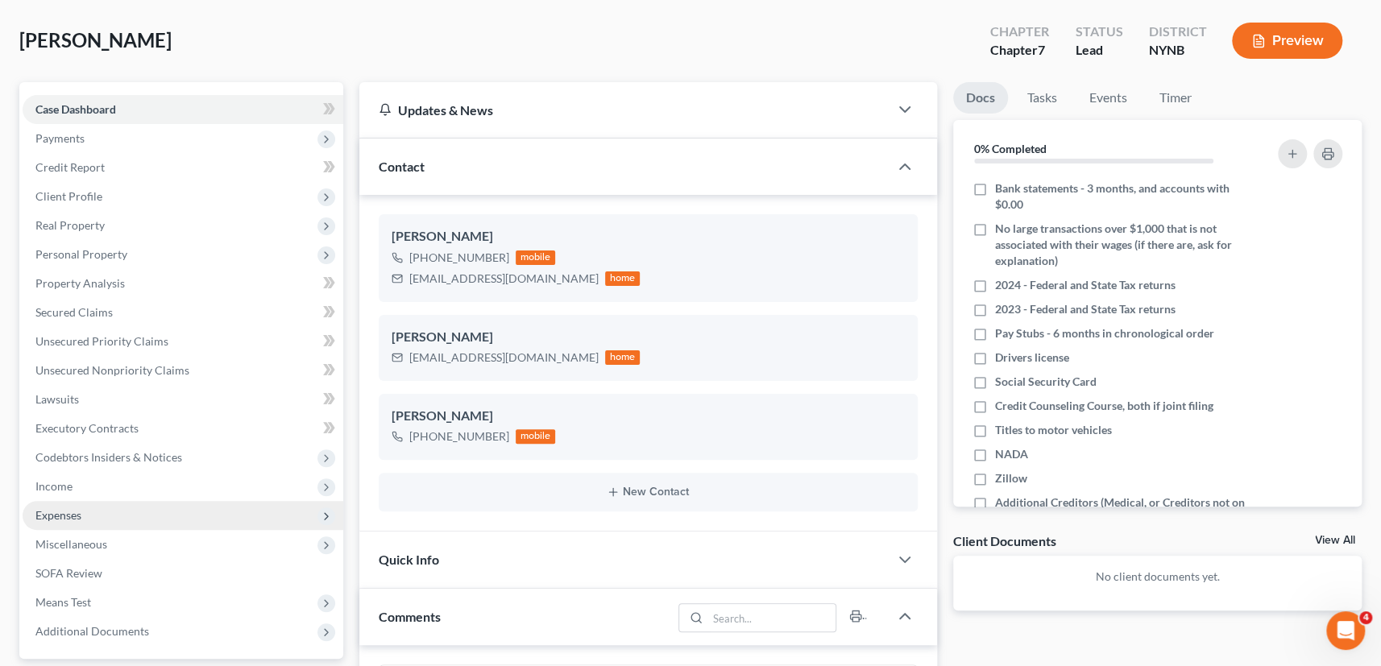
click at [85, 519] on span "Expenses" at bounding box center [183, 515] width 321 height 29
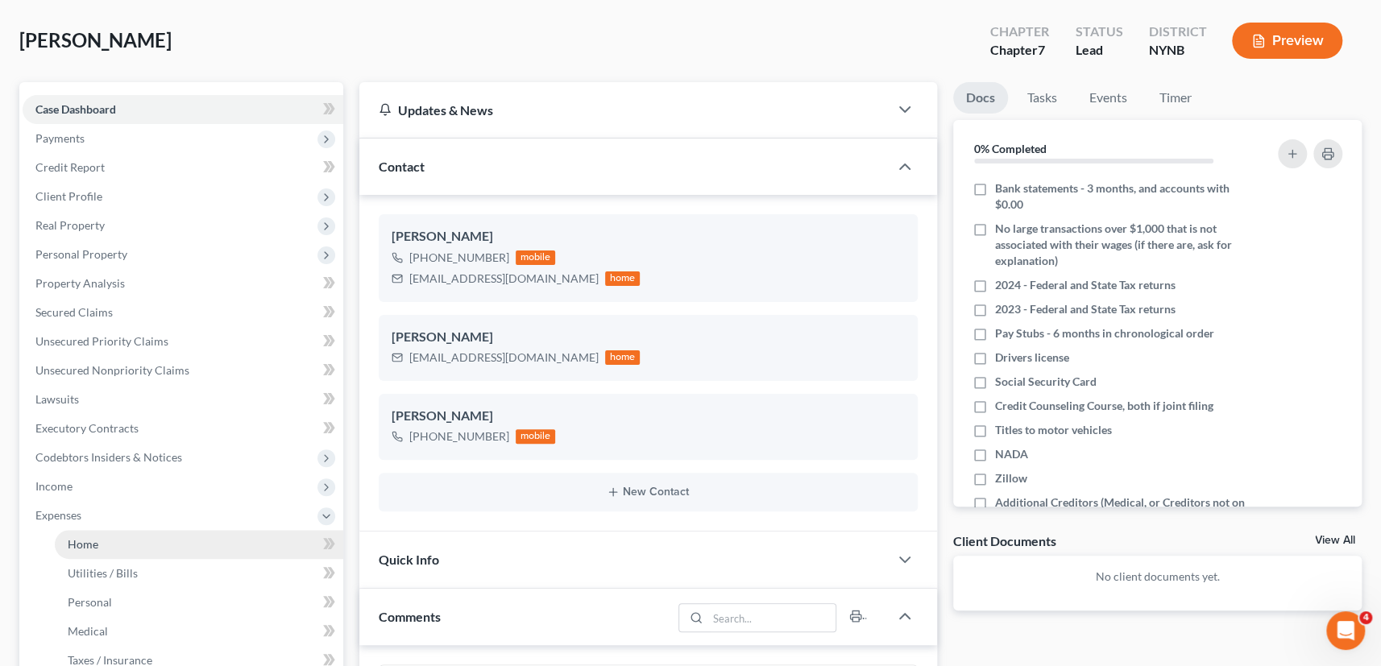
click at [115, 536] on link "Home" at bounding box center [199, 544] width 288 height 29
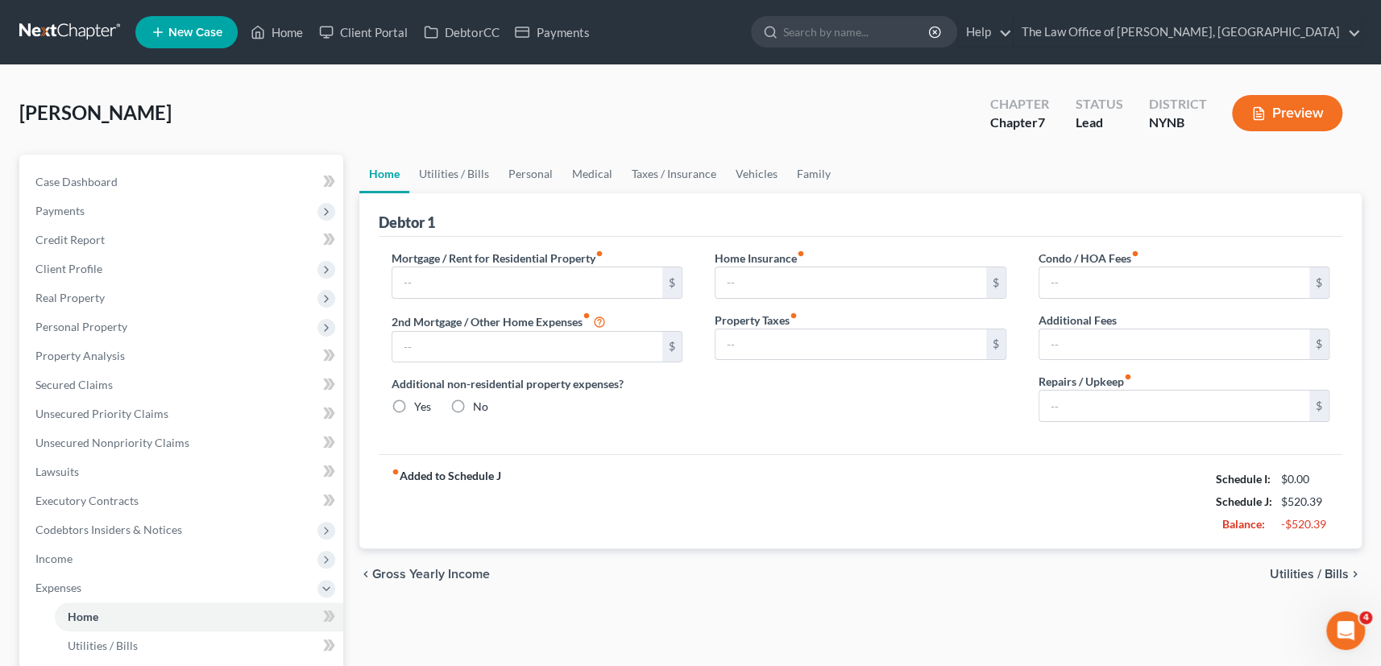
type input "700.00"
type input "0.00"
radio input "true"
type input "0.00"
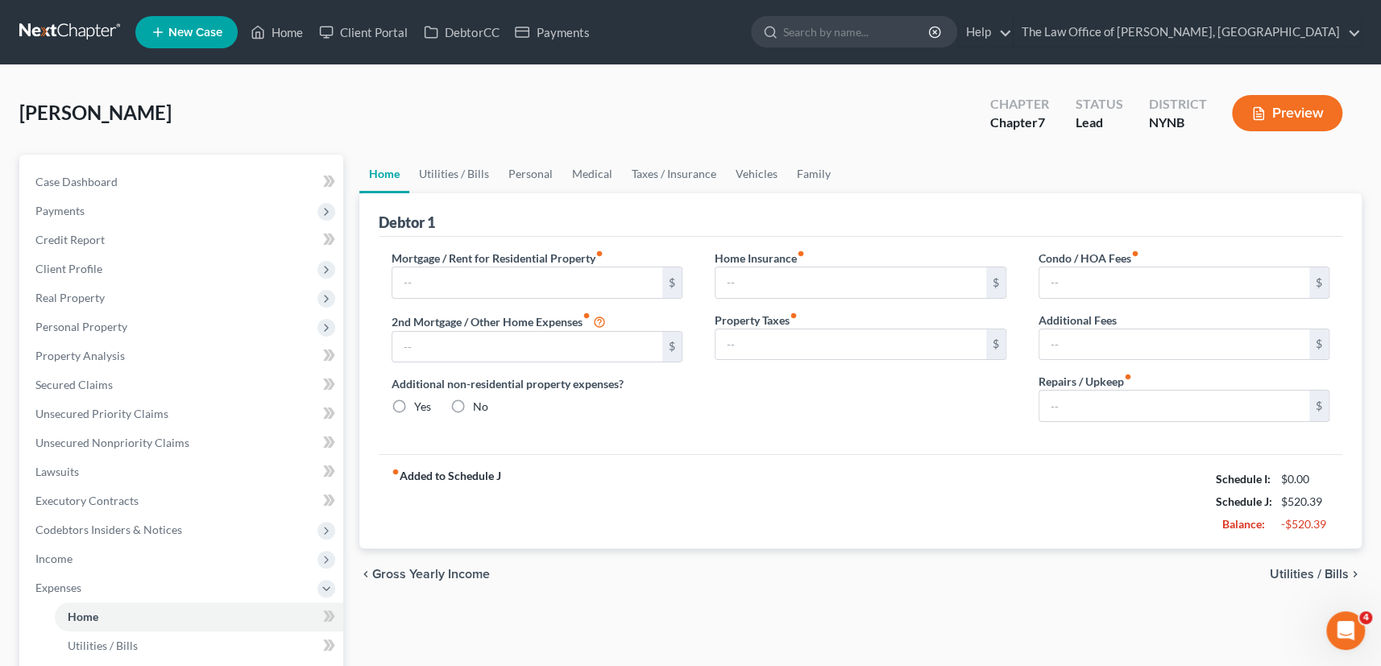
type input "0.00"
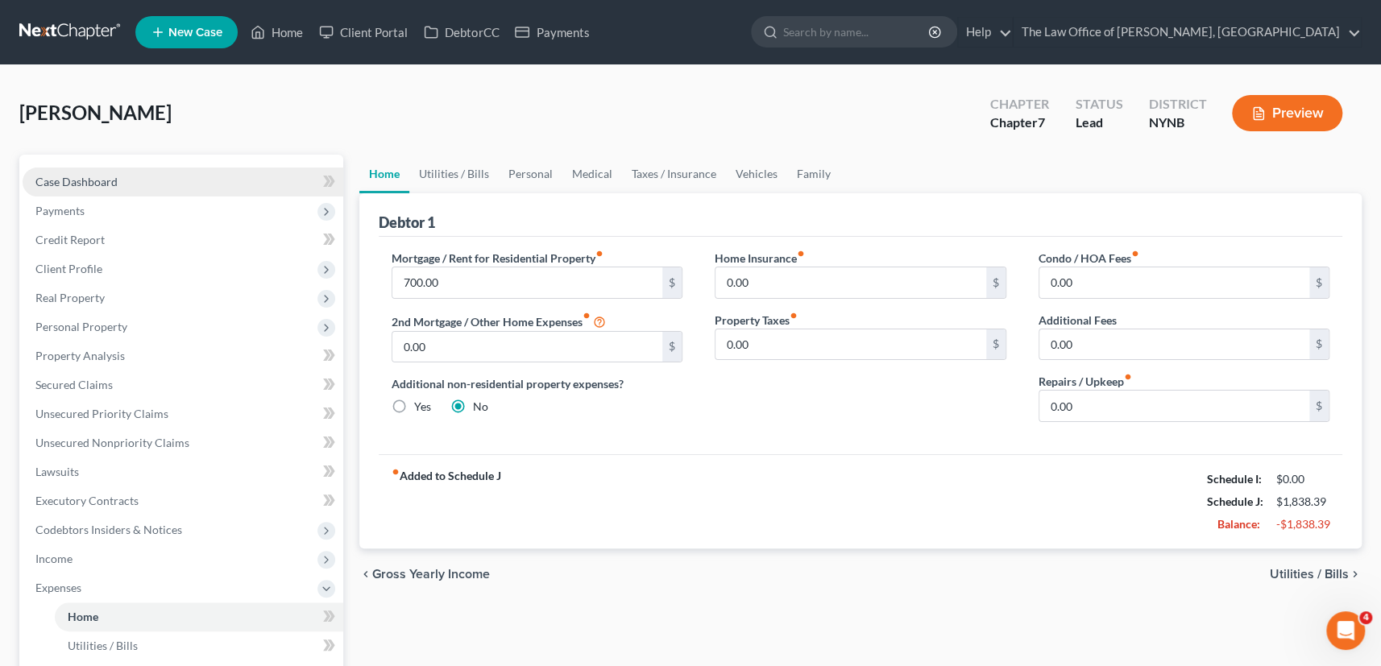
click at [81, 184] on span "Case Dashboard" at bounding box center [76, 182] width 82 height 14
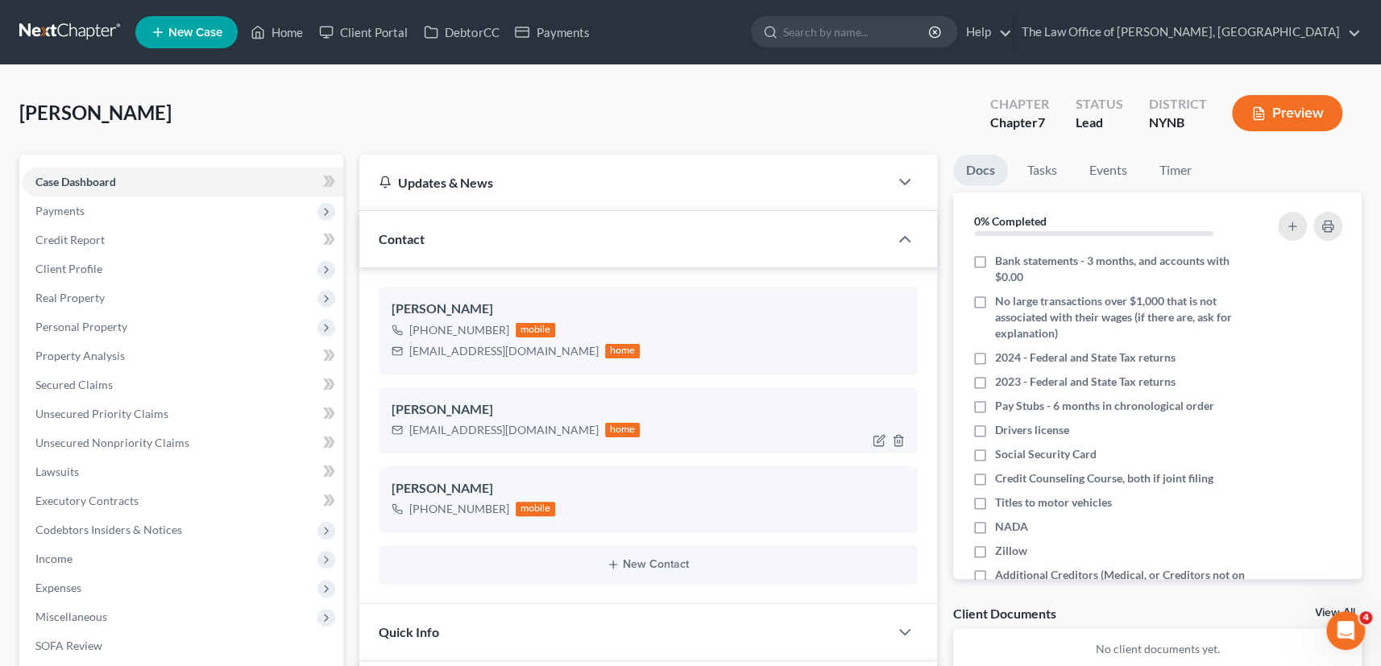
drag, startPoint x: 93, startPoint y: 180, endPoint x: 842, endPoint y: 403, distance: 782.1
click at [93, 180] on span "Case Dashboard" at bounding box center [75, 182] width 81 height 14
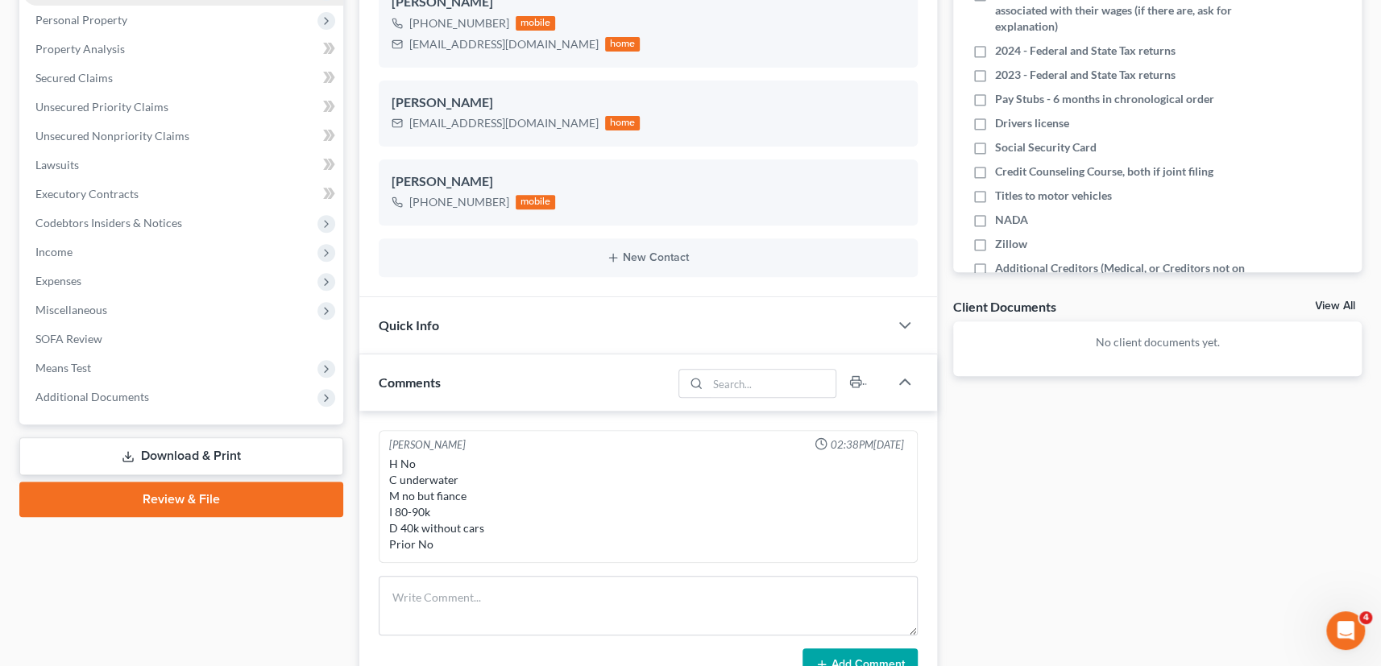
scroll to position [72, 0]
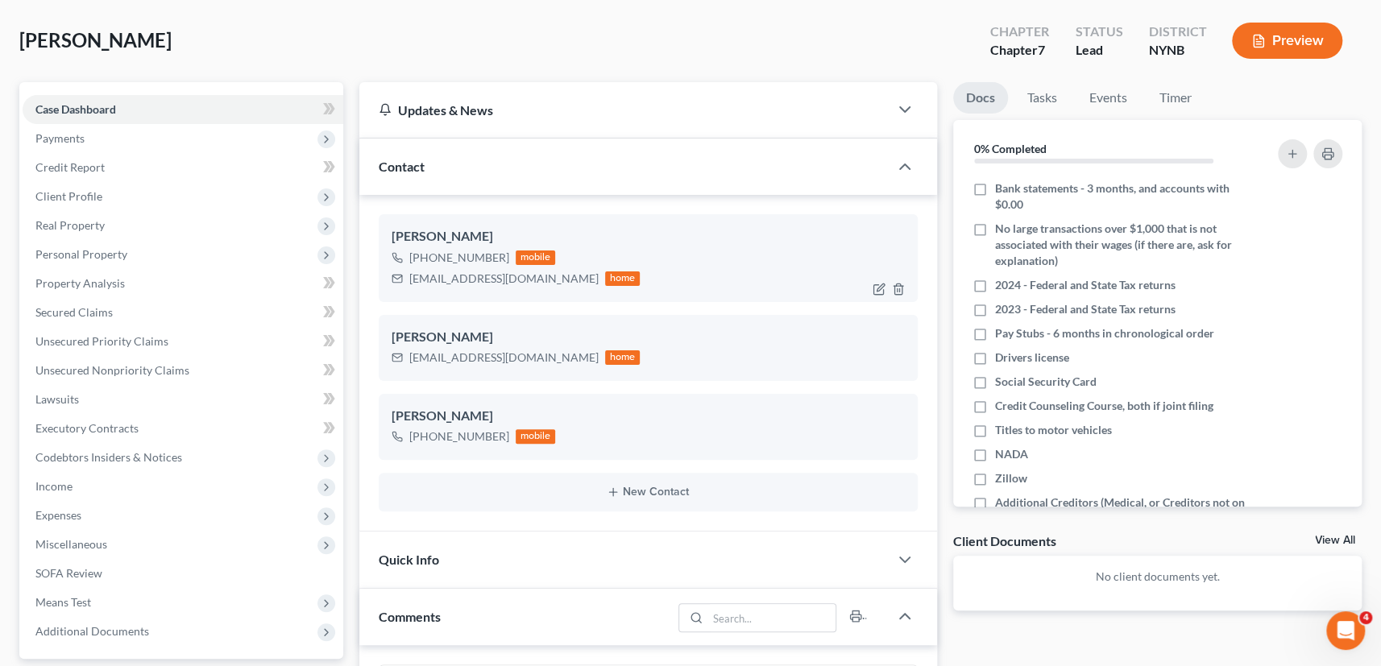
click at [458, 271] on div "[EMAIL_ADDRESS][DOMAIN_NAME]" at bounding box center [503, 279] width 189 height 16
click at [456, 276] on div "[EMAIL_ADDRESS][DOMAIN_NAME]" at bounding box center [503, 279] width 189 height 16
copy div "[EMAIL_ADDRESS][DOMAIN_NAME]"
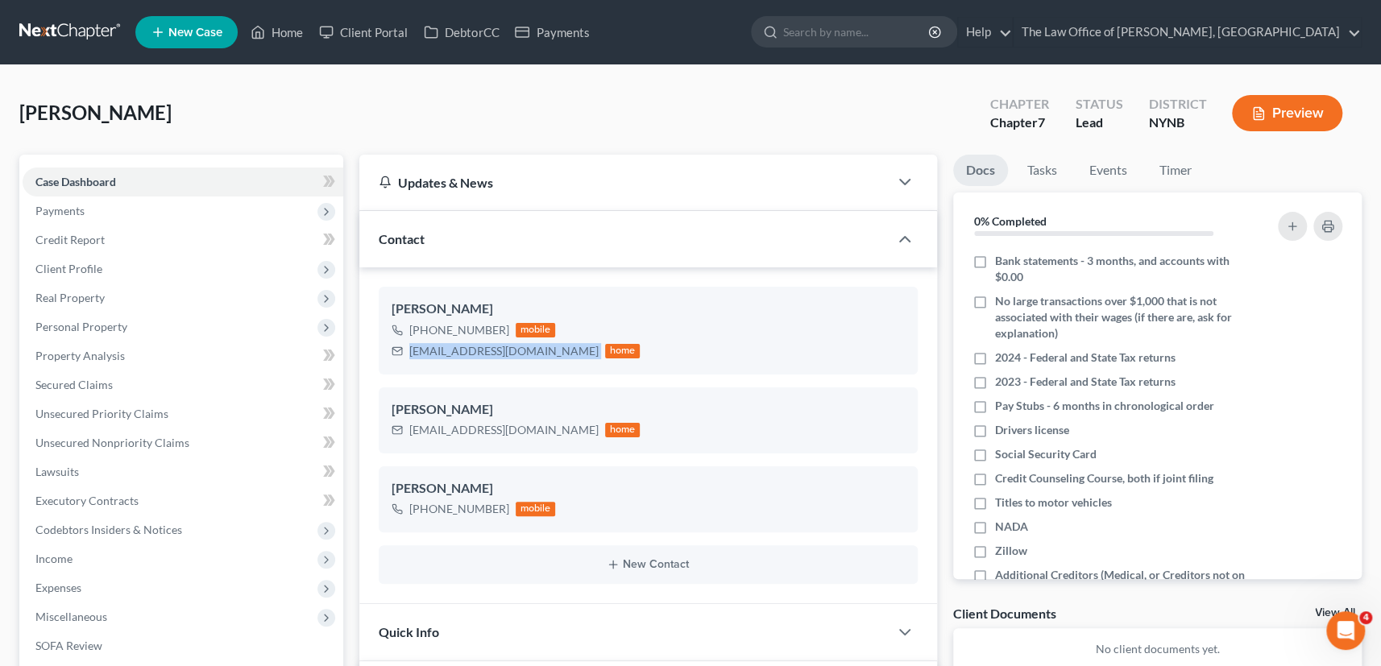
scroll to position [0, 0]
click at [274, 31] on link "Home" at bounding box center [276, 32] width 68 height 29
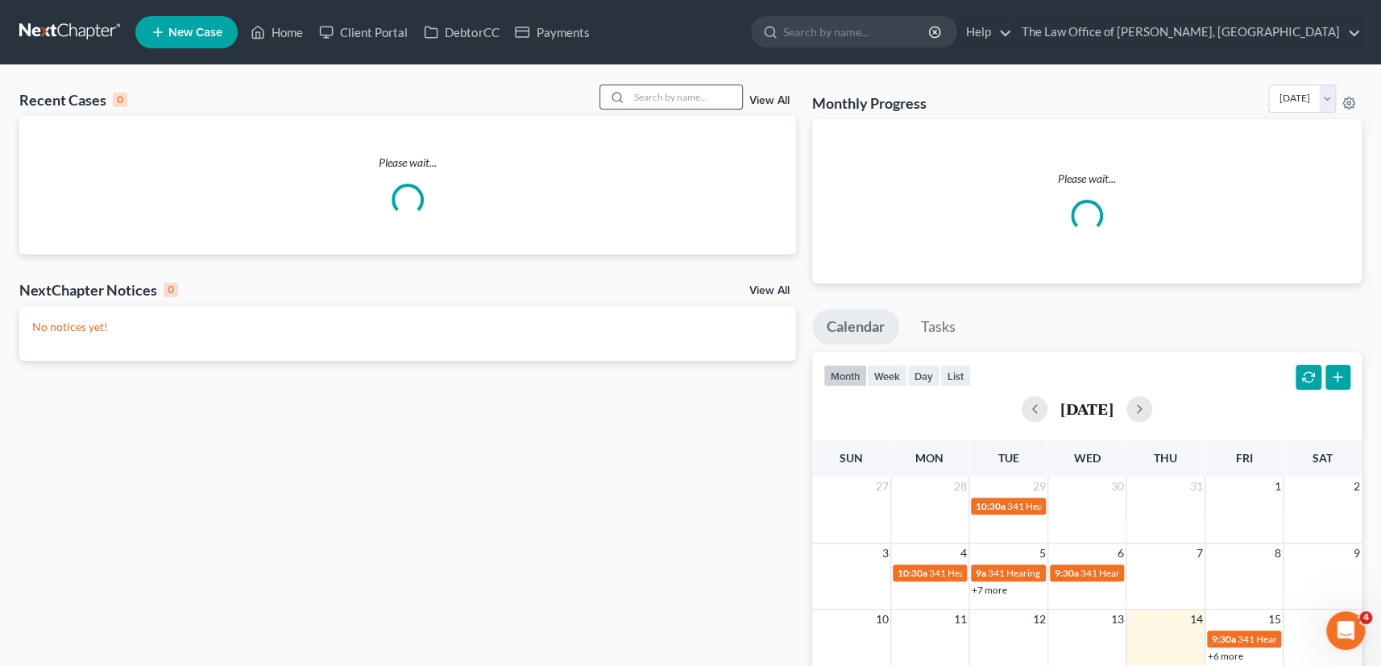
click at [716, 96] on input "search" at bounding box center [685, 96] width 113 height 23
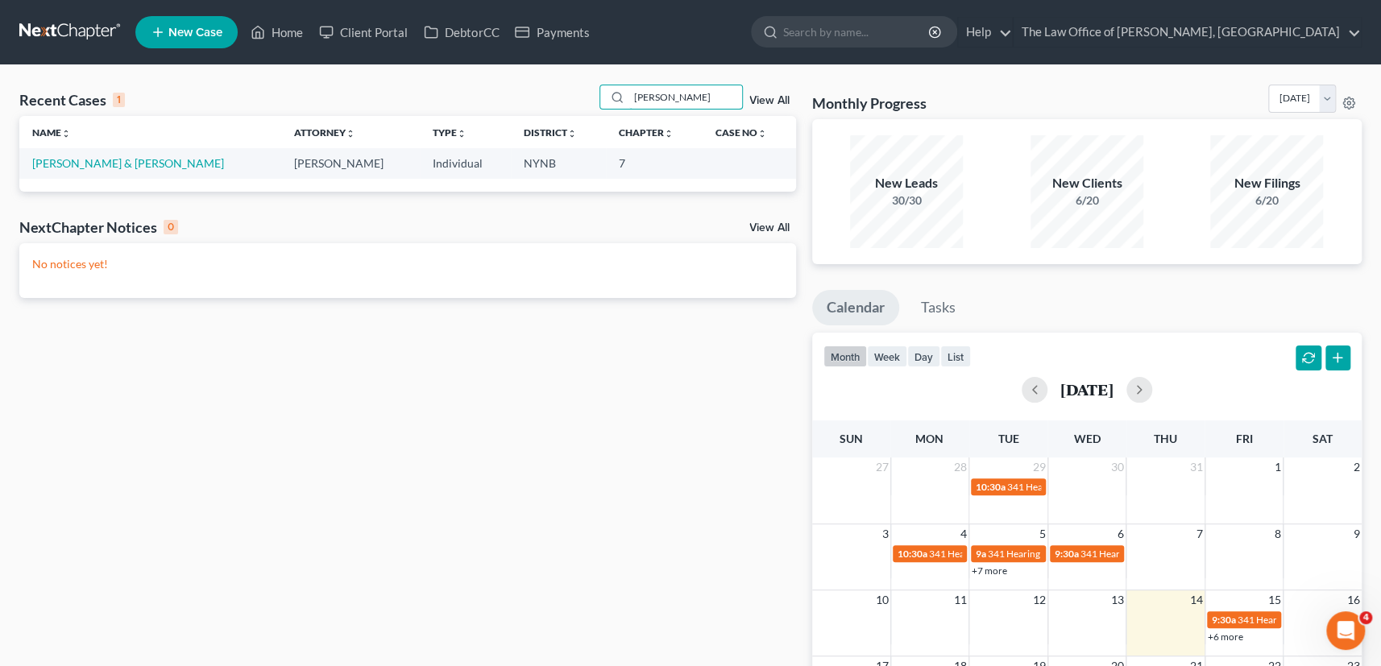
drag, startPoint x: 708, startPoint y: 94, endPoint x: 522, endPoint y: 83, distance: 186.4
click at [522, 83] on div "Recent Cases 1 conrad View All Name unfold_more expand_more expand_less Attorne…" at bounding box center [690, 483] width 1381 height 836
type input "just"
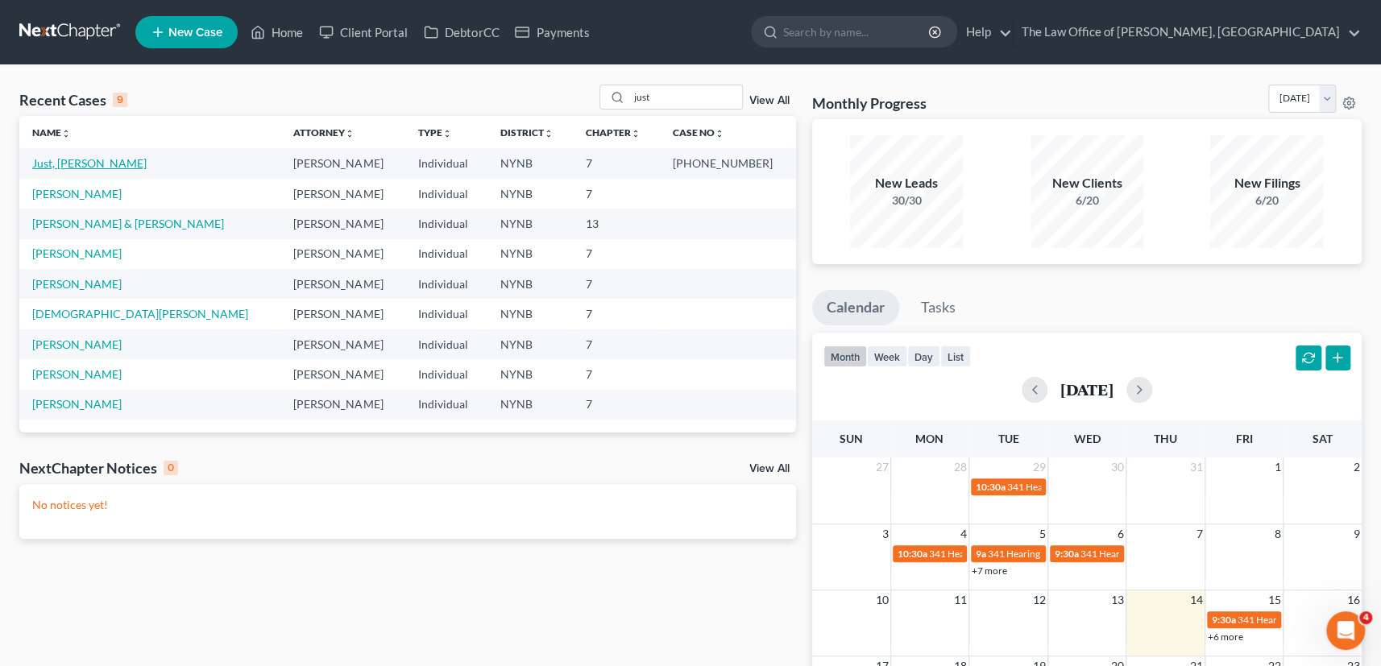
click at [73, 161] on link "Just, Gordon" at bounding box center [89, 163] width 114 height 14
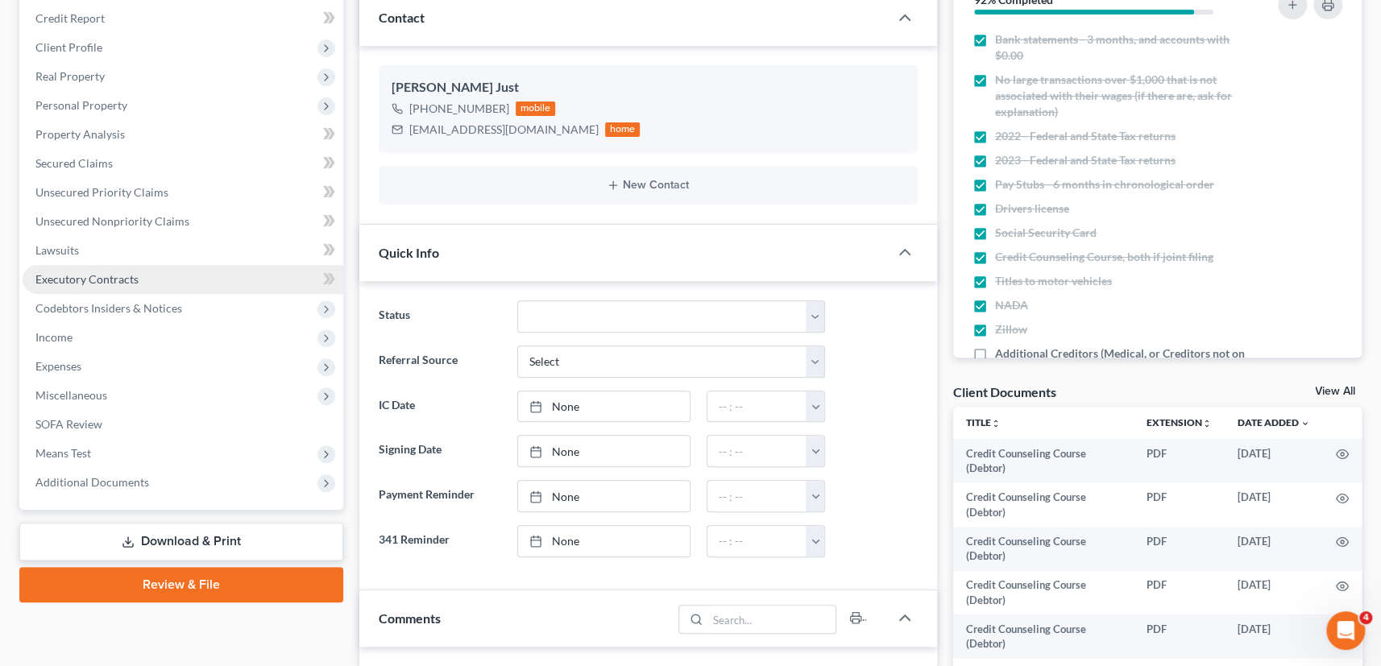
scroll to position [439, 0]
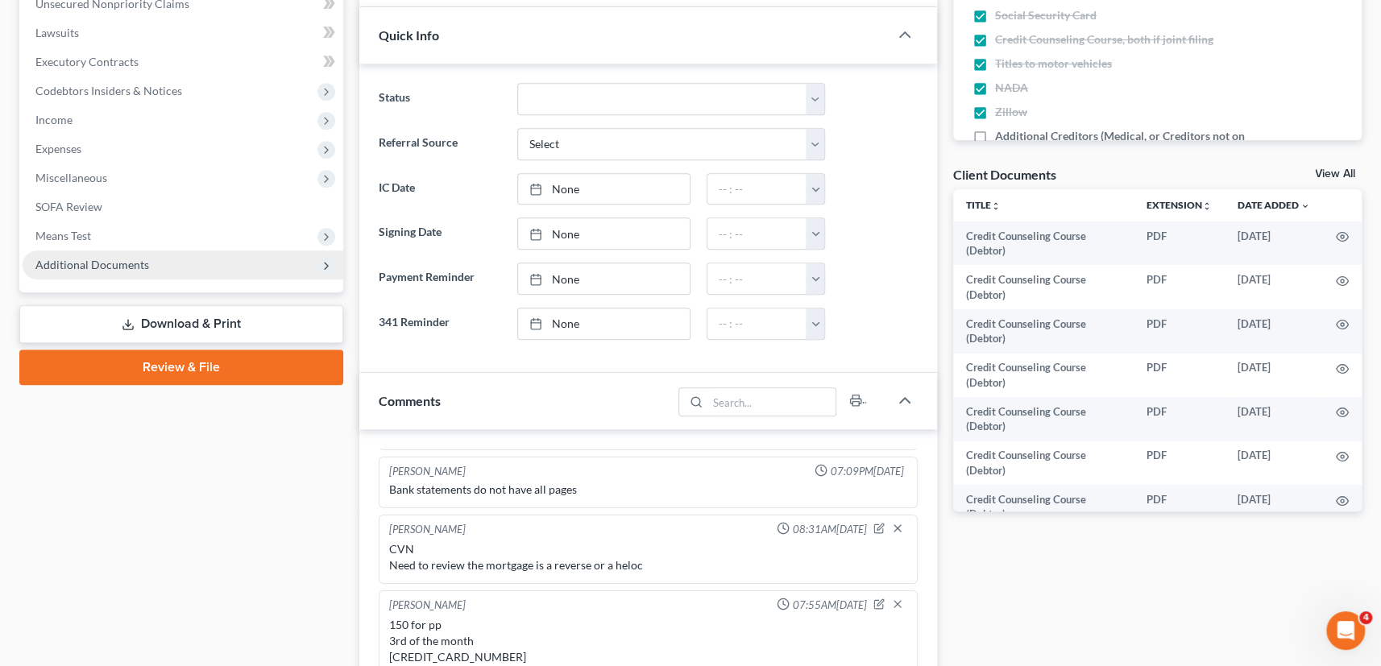
click at [91, 275] on span "Additional Documents" at bounding box center [183, 264] width 321 height 29
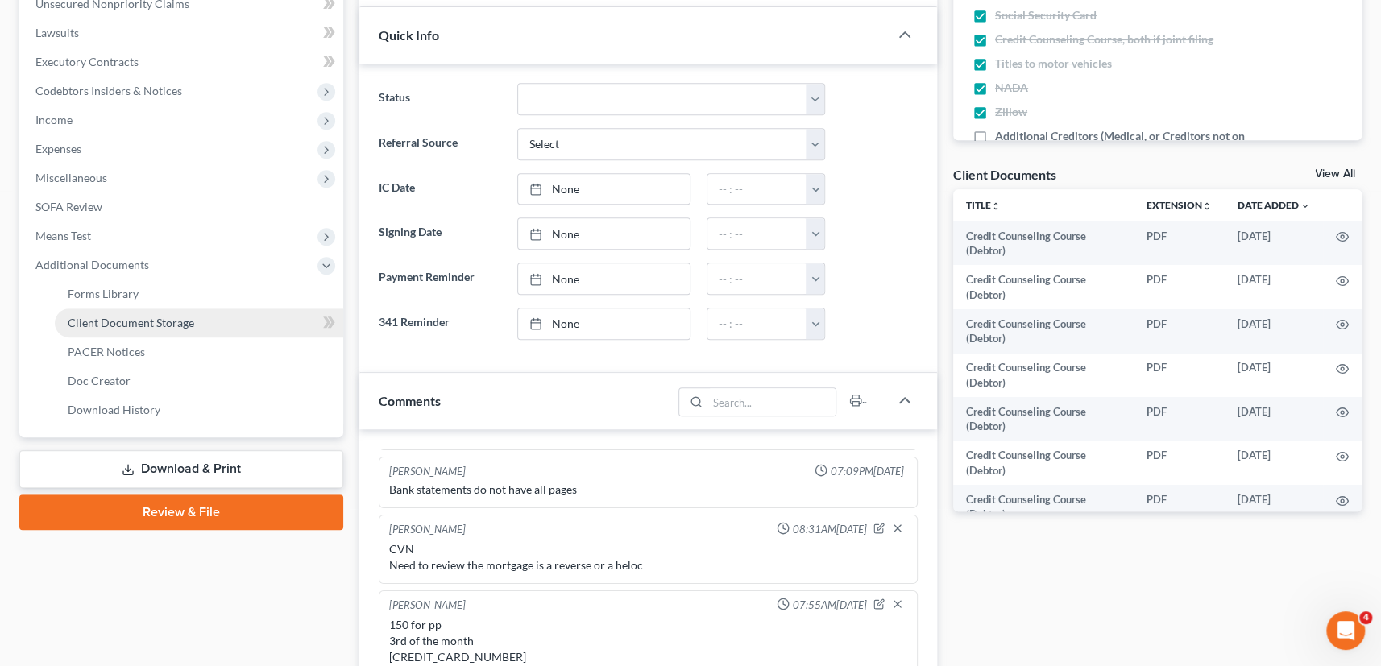
click at [117, 317] on span "Client Document Storage" at bounding box center [131, 323] width 126 height 14
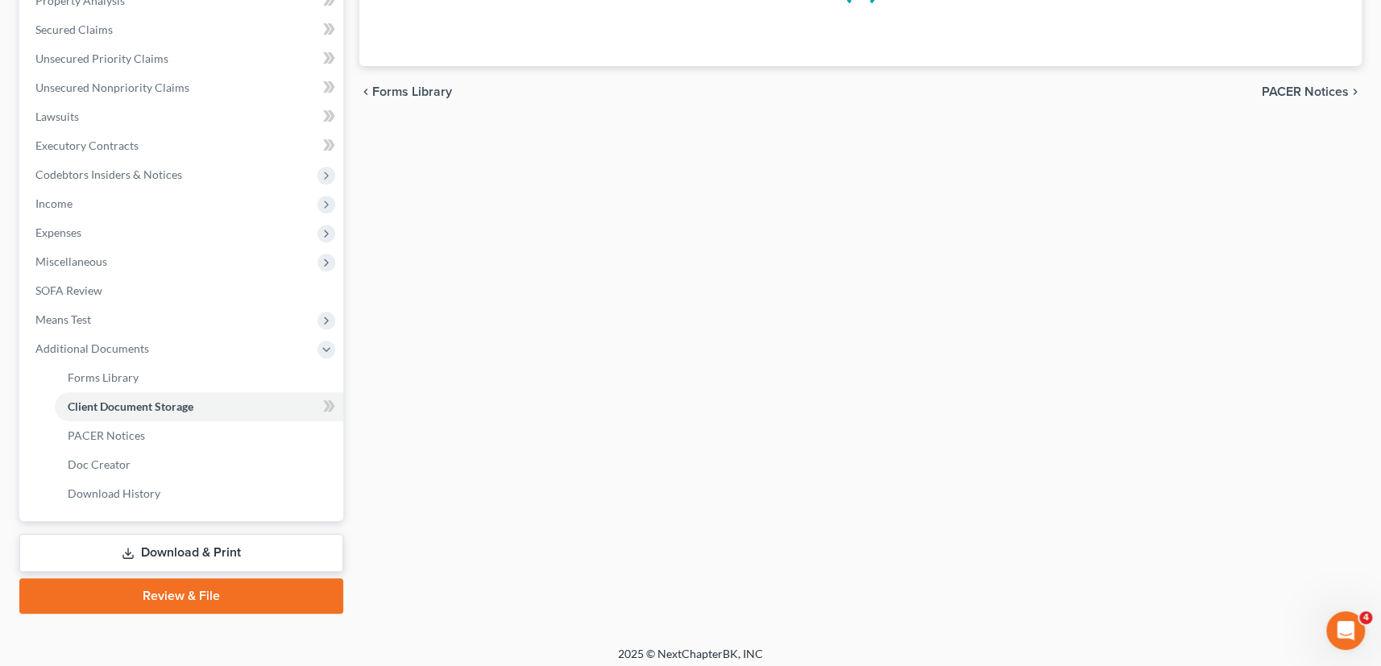
scroll to position [287, 0]
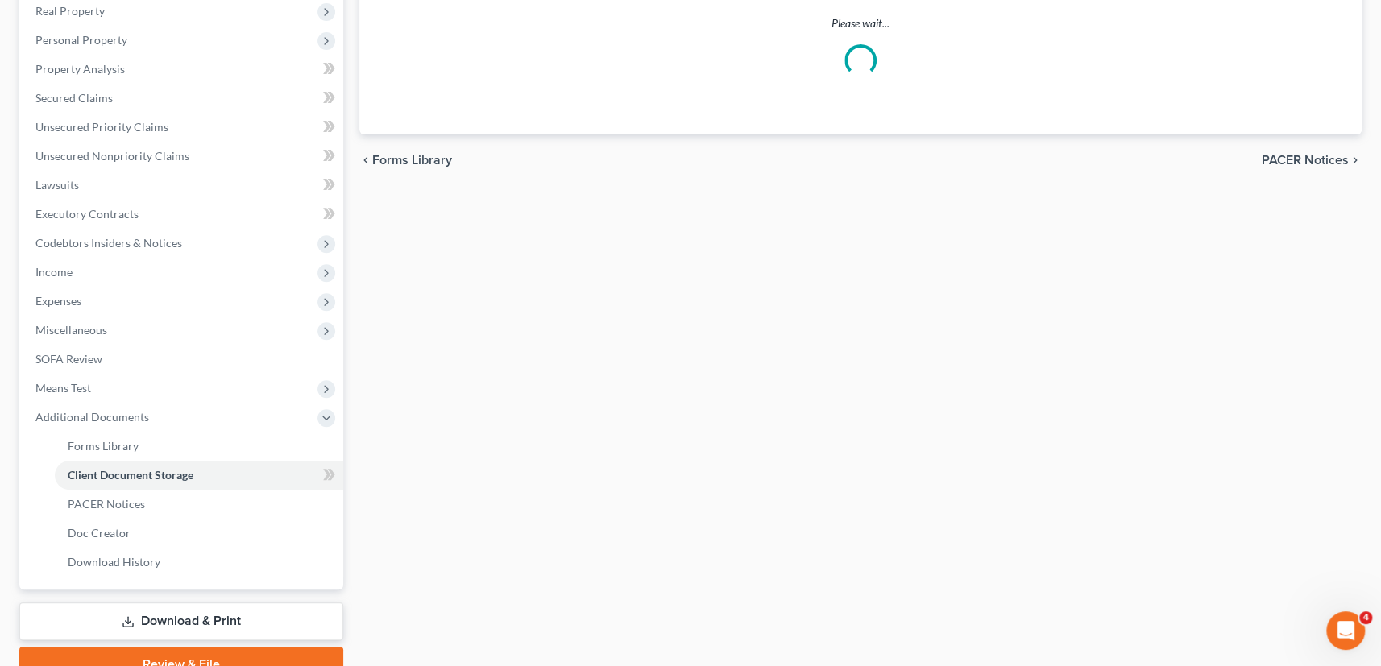
select select "1"
select select "5"
select select "1"
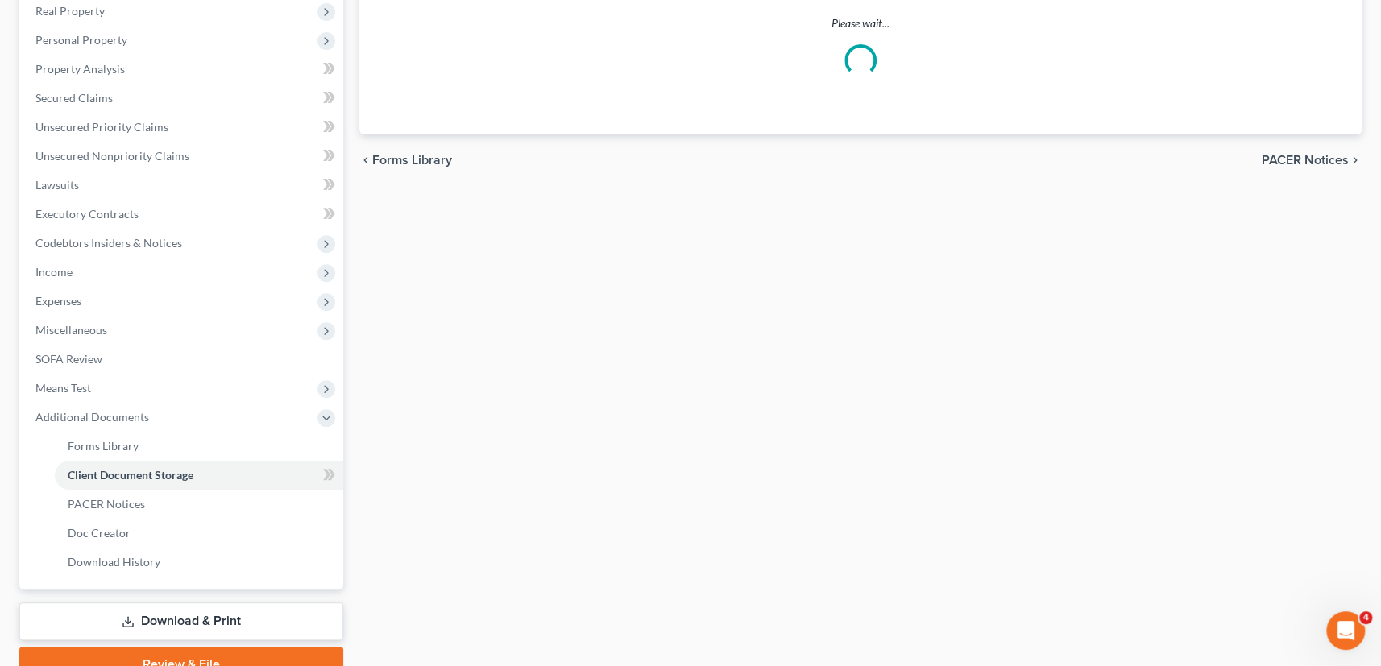
select select "1"
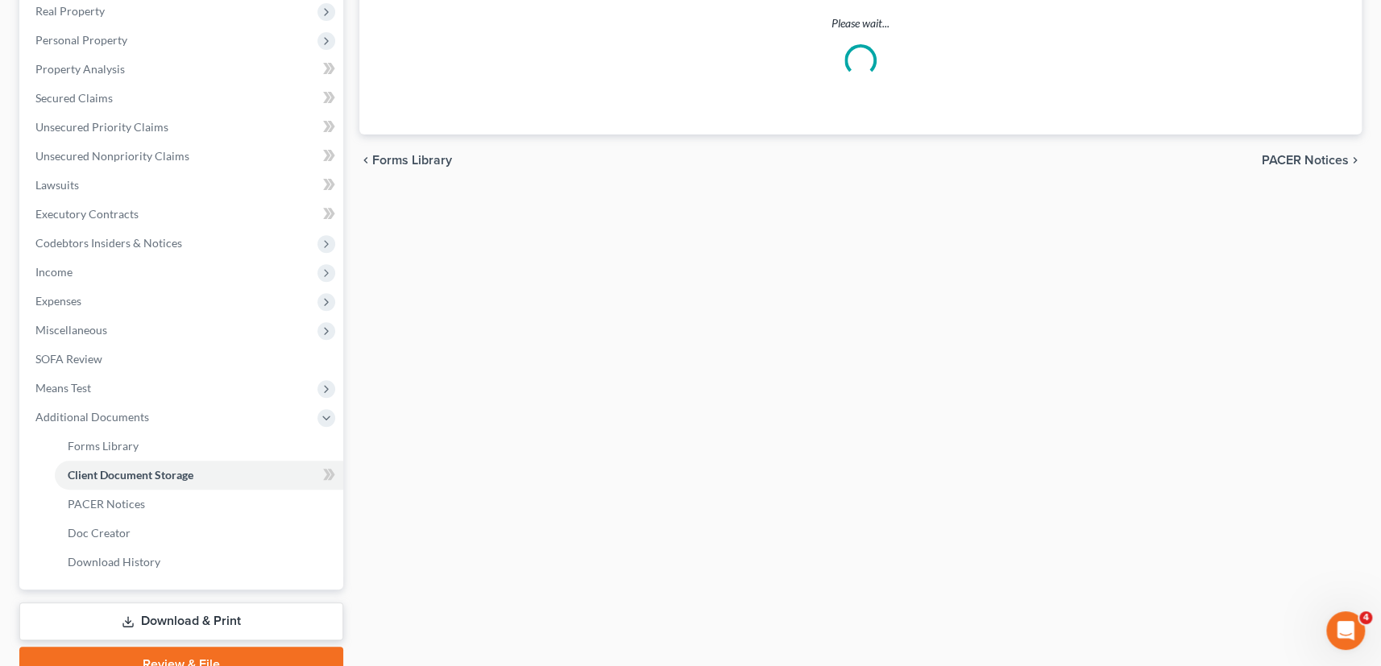
select select "1"
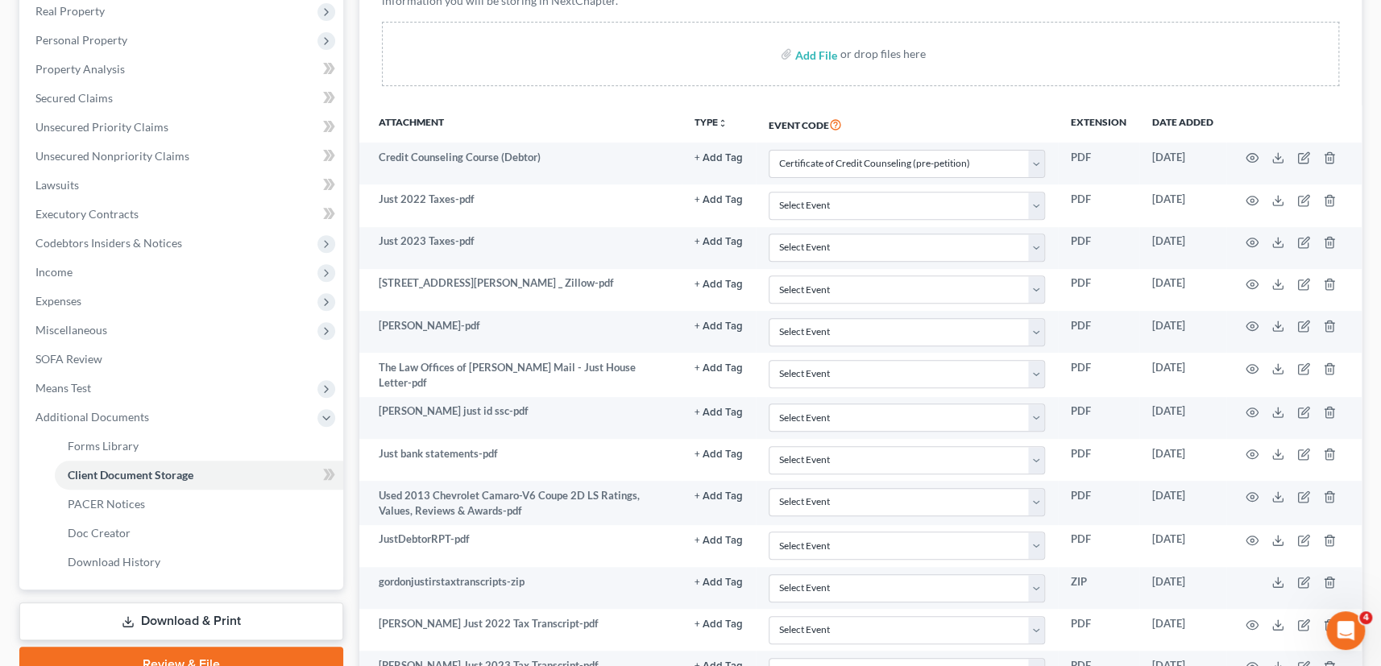
scroll to position [0, 0]
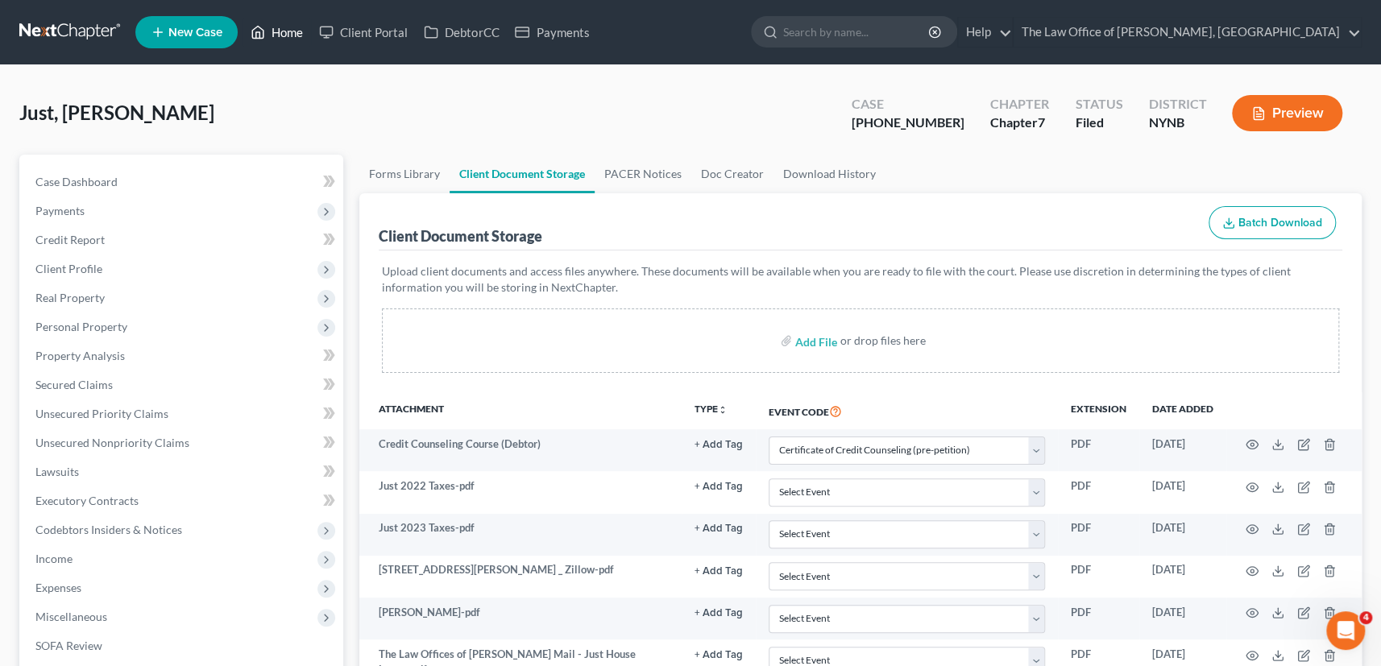
click at [292, 27] on link "Home" at bounding box center [276, 32] width 68 height 29
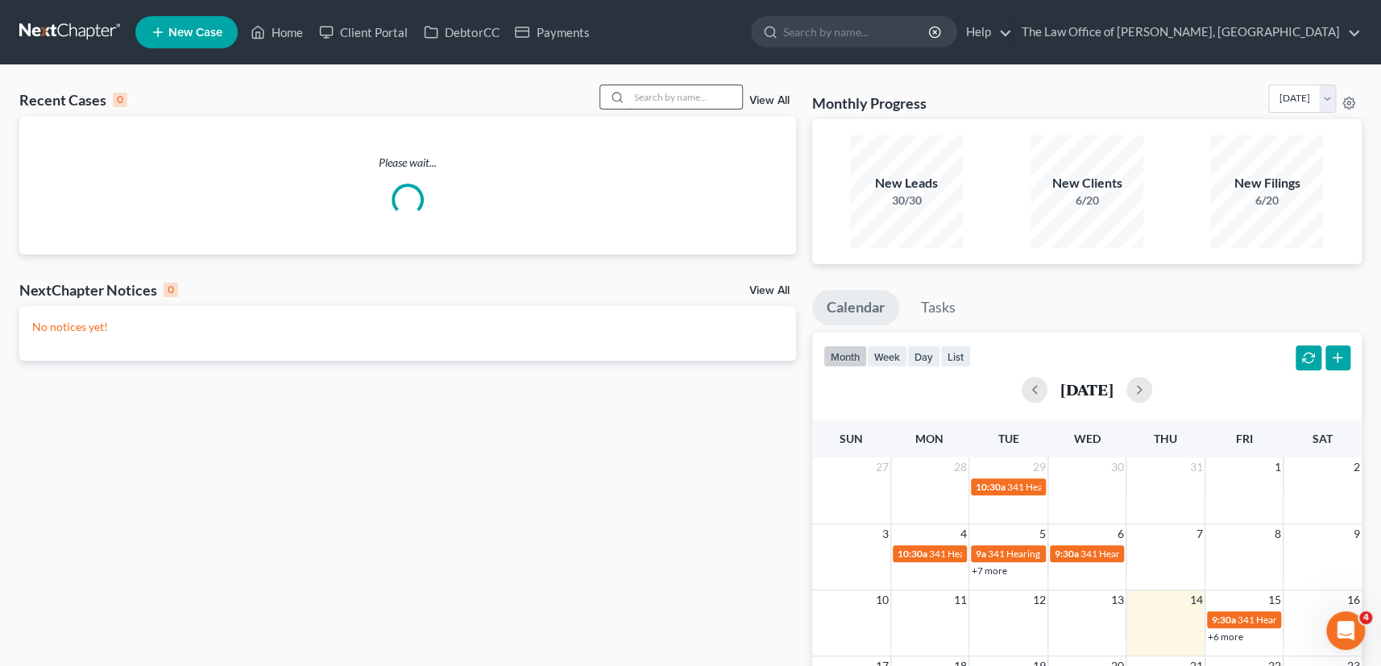
click at [672, 94] on input "search" at bounding box center [685, 96] width 113 height 23
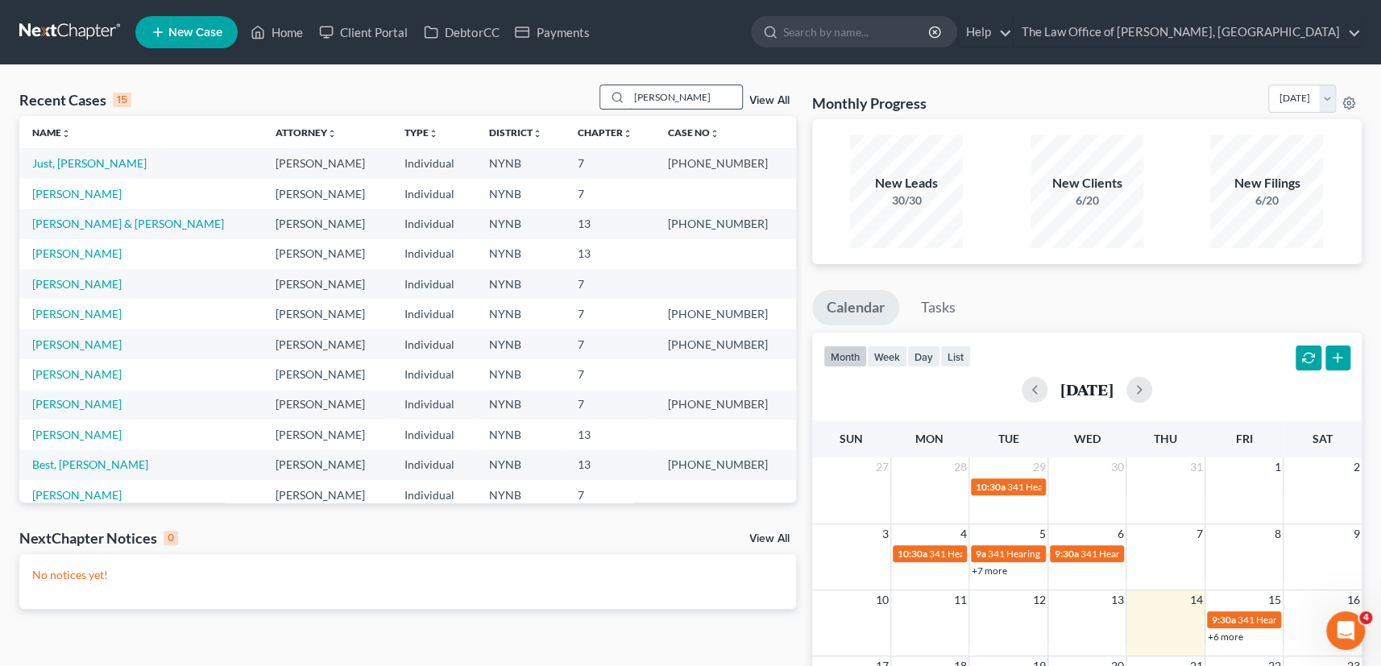
type input "fretto"
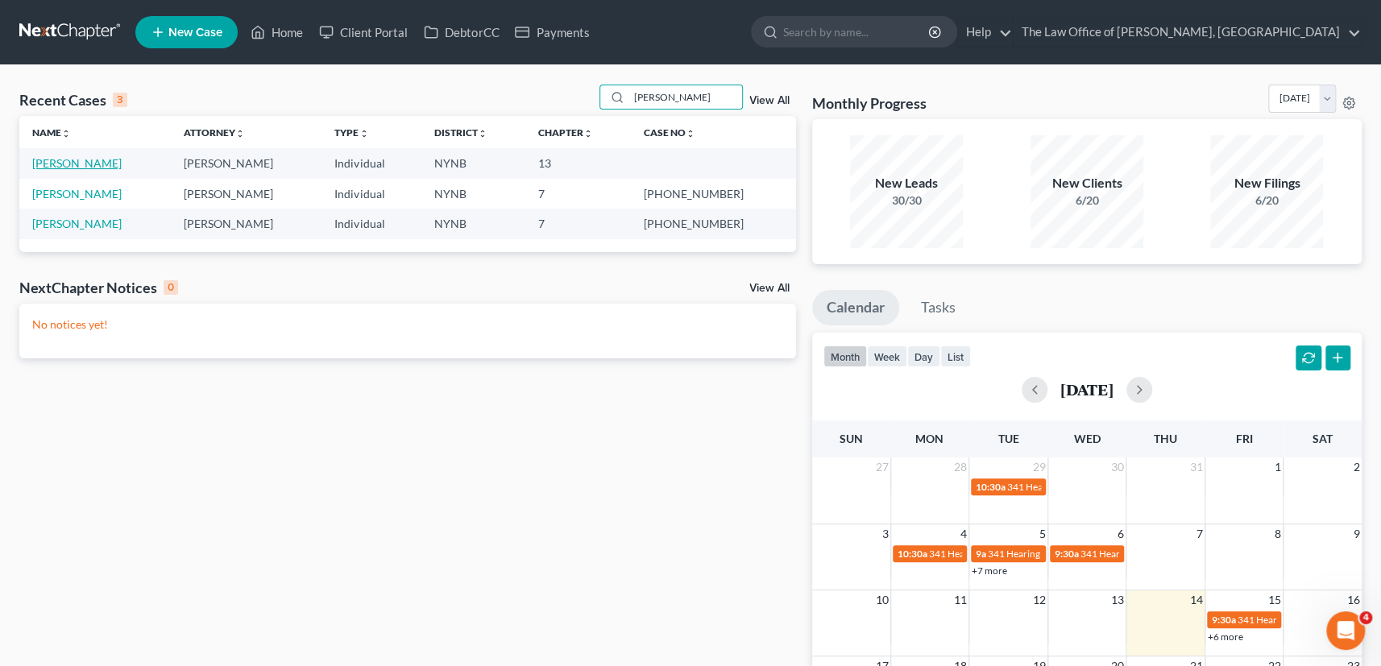
click at [108, 158] on link "Fretto, Christopher" at bounding box center [76, 163] width 89 height 14
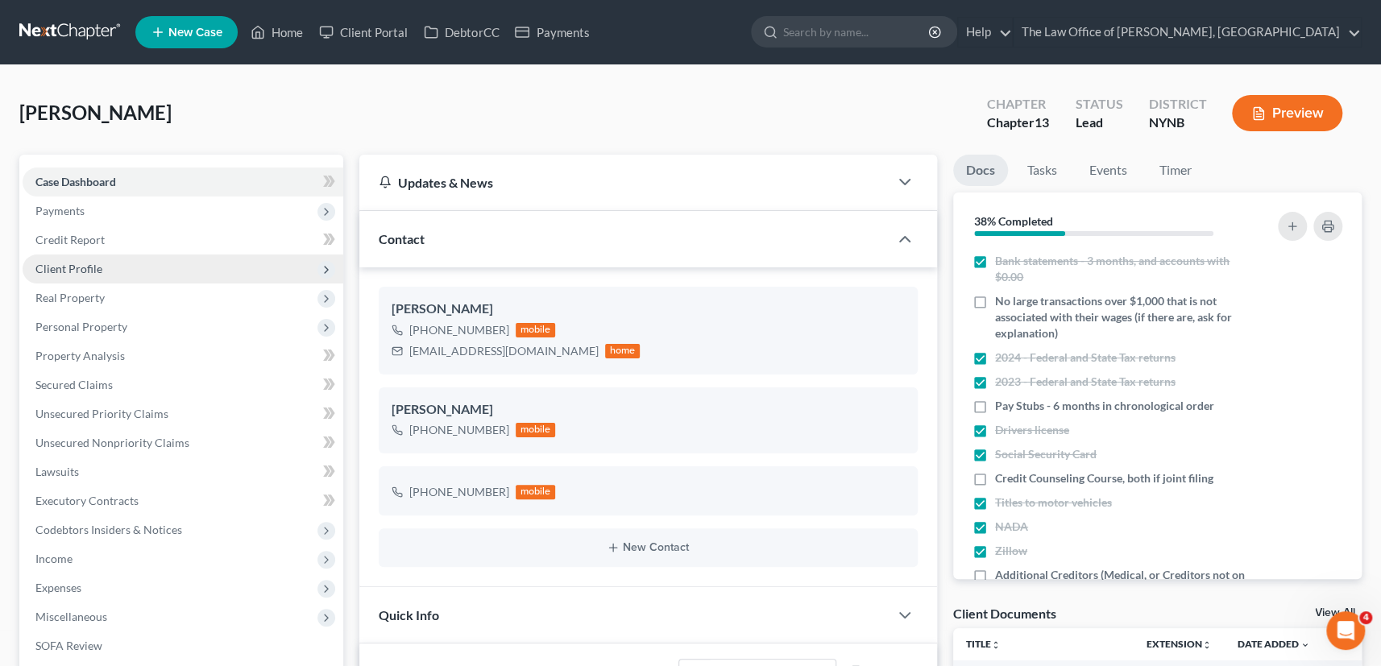
click at [59, 262] on span "Client Profile" at bounding box center [68, 269] width 67 height 14
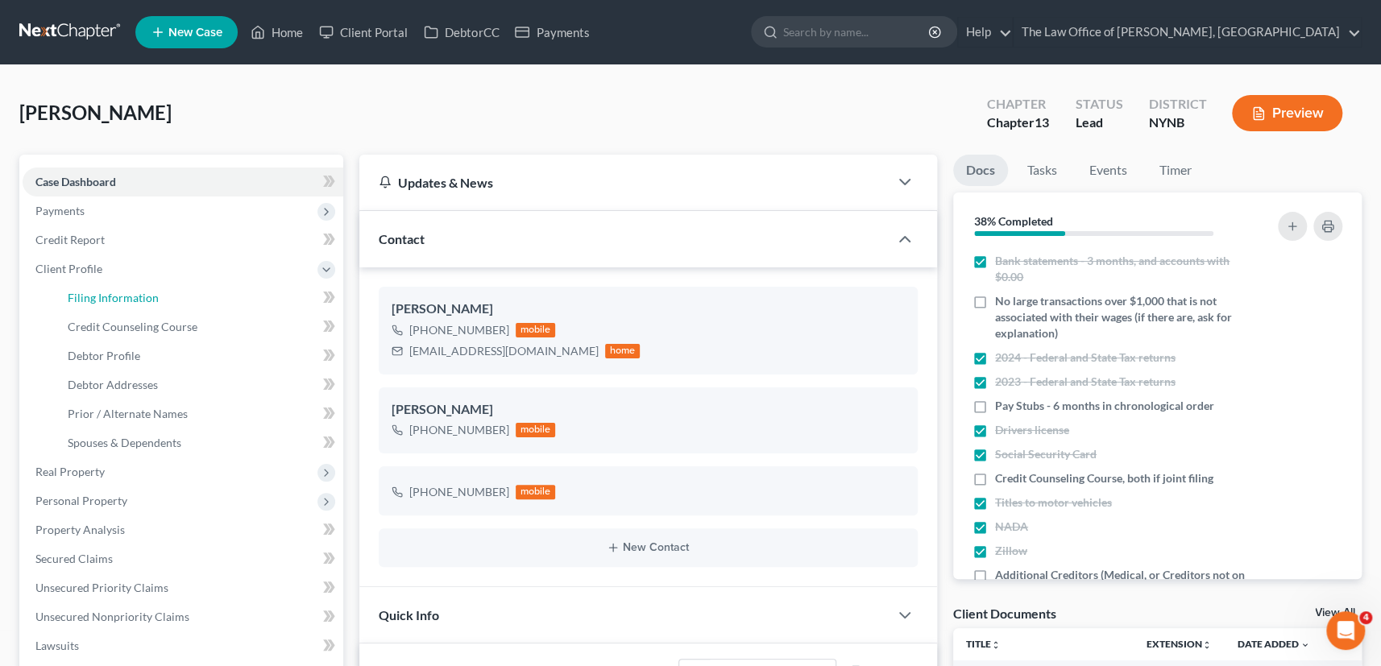
click at [112, 298] on span "Filing Information" at bounding box center [113, 298] width 91 height 14
select select "1"
select select "0"
select select "3"
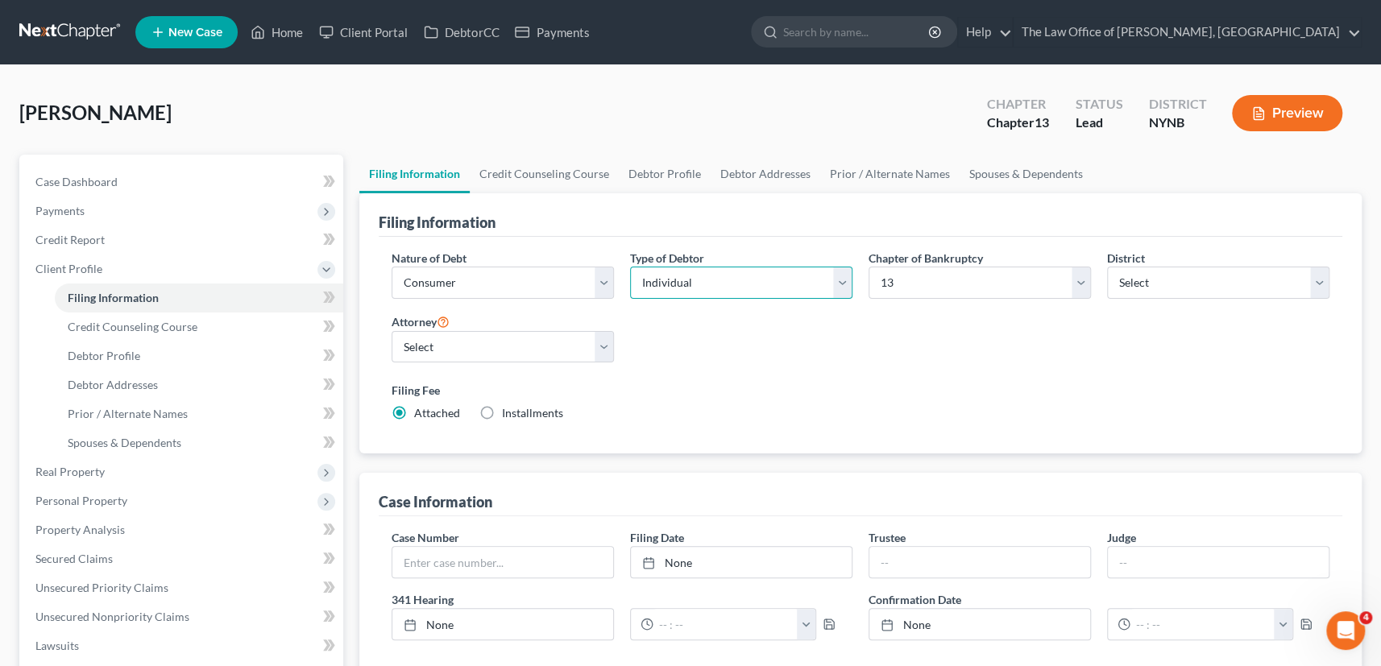
drag, startPoint x: 666, startPoint y: 279, endPoint x: 677, endPoint y: 296, distance: 19.9
click at [666, 279] on select "Select Individual Joint" at bounding box center [741, 283] width 222 height 32
select select "1"
click at [630, 267] on select "Select Individual Joint" at bounding box center [741, 283] width 222 height 32
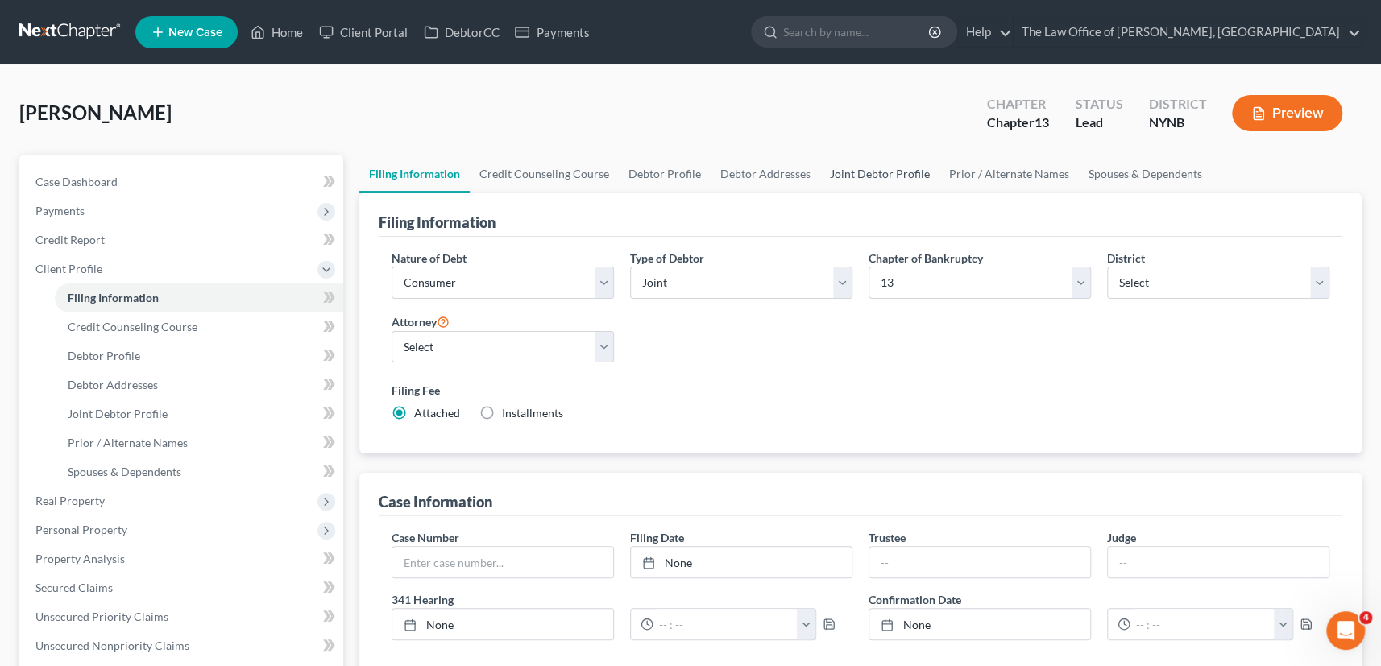
click at [869, 167] on link "Joint Debtor Profile" at bounding box center [879, 174] width 119 height 39
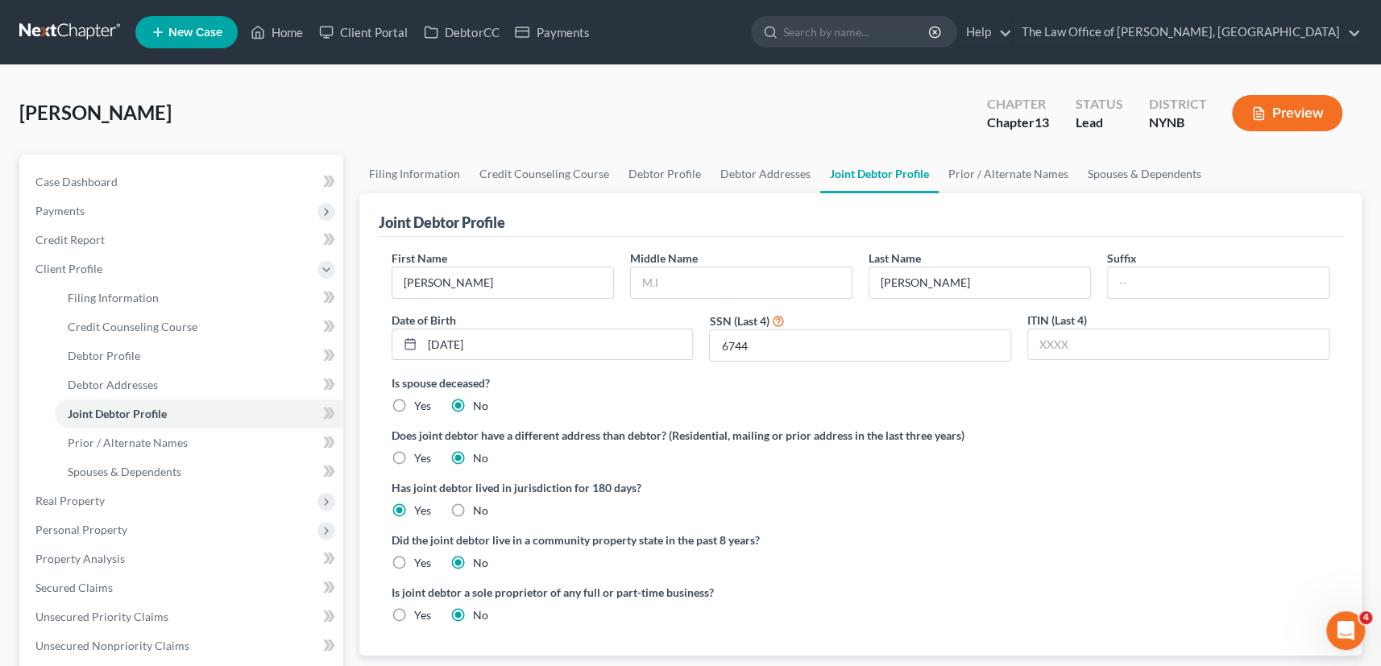
click at [362, 120] on div "Fretto, Christopher Upgraded Chapter Chapter 13 Status Lead District NYNB Previ…" at bounding box center [690, 120] width 1342 height 70
click at [285, 40] on link "Home" at bounding box center [276, 32] width 68 height 29
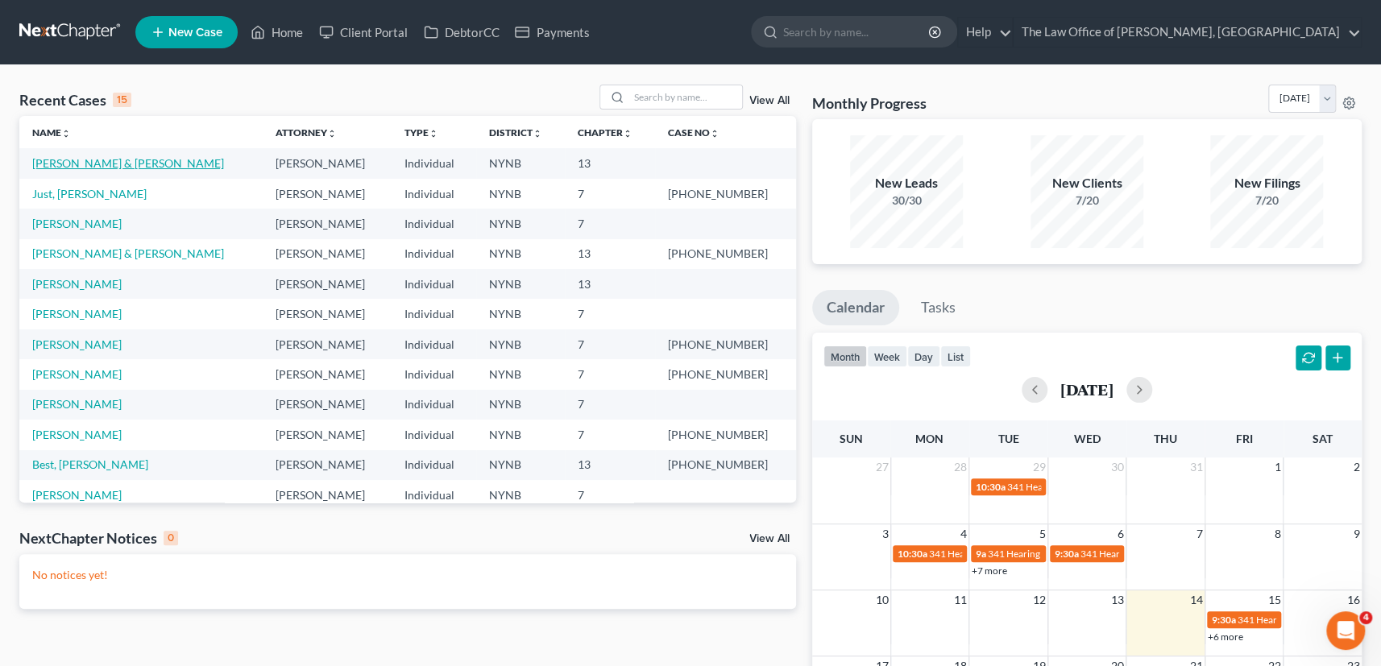
click at [83, 165] on link "[PERSON_NAME] & [PERSON_NAME]" at bounding box center [128, 163] width 192 height 14
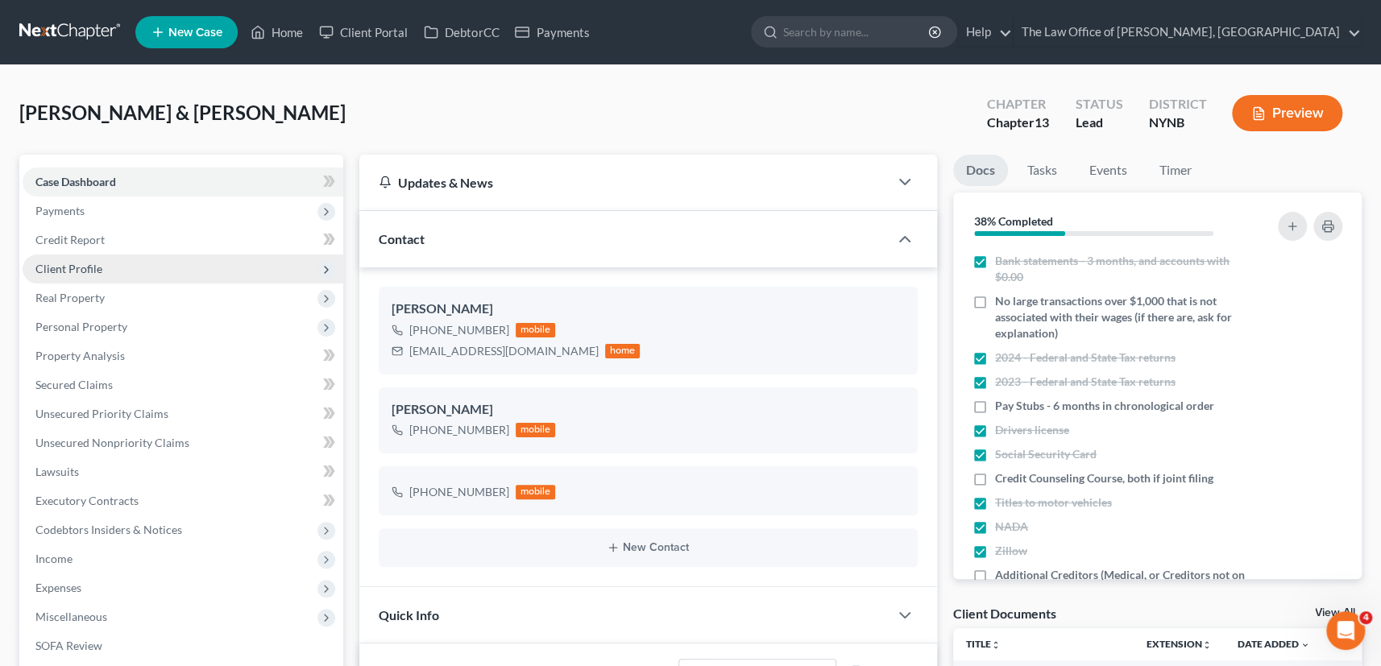
click at [100, 266] on span "Client Profile" at bounding box center [68, 269] width 67 height 14
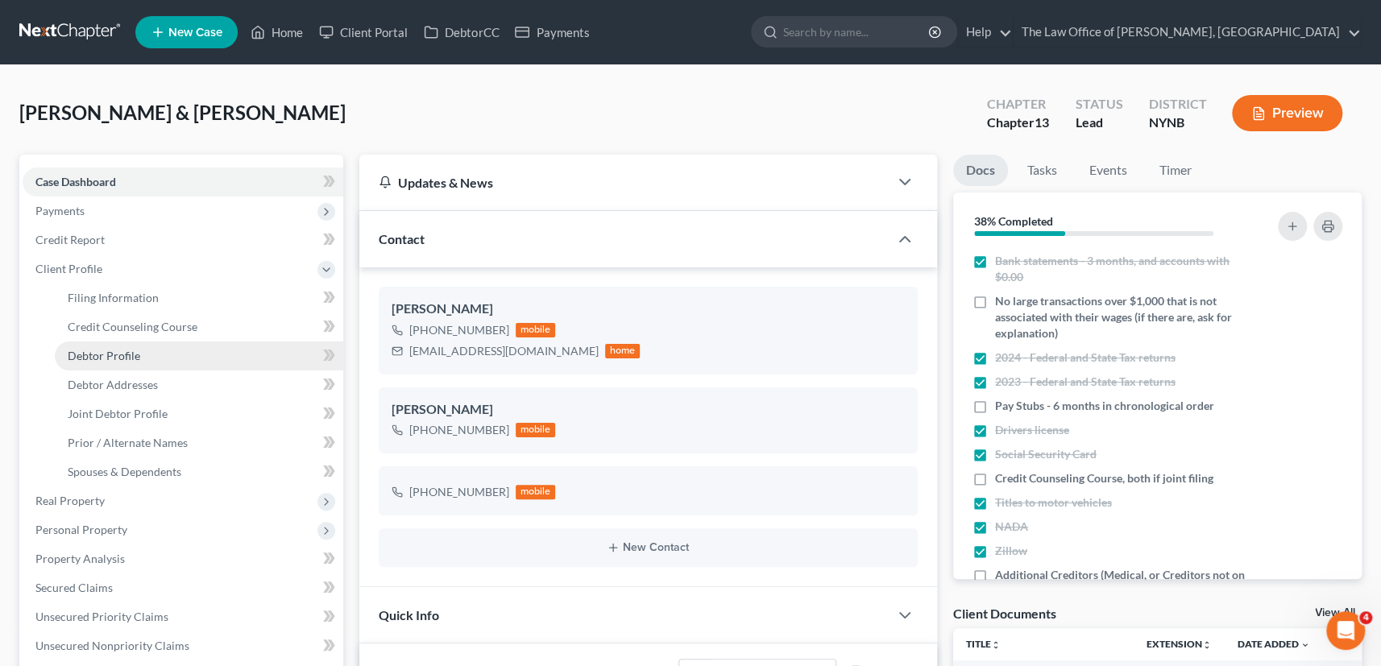
click at [118, 362] on link "Debtor Profile" at bounding box center [199, 356] width 288 height 29
select select "1"
select select "3"
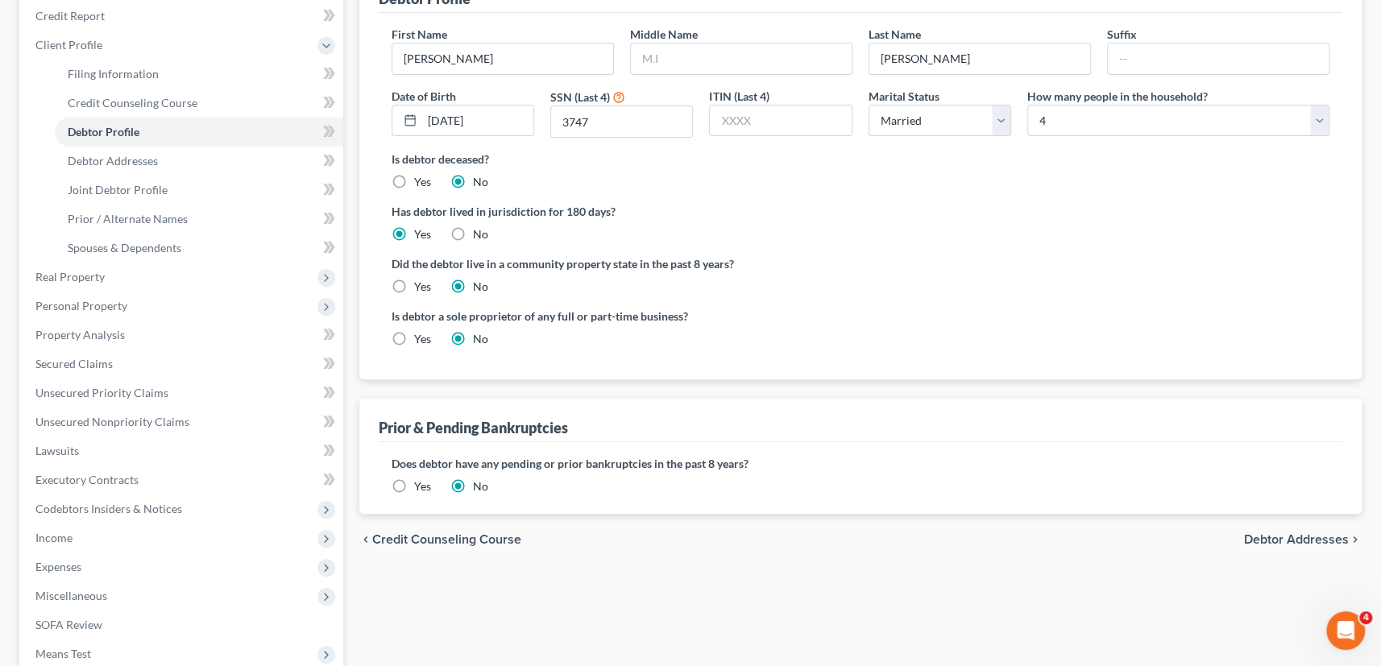
scroll to position [366, 0]
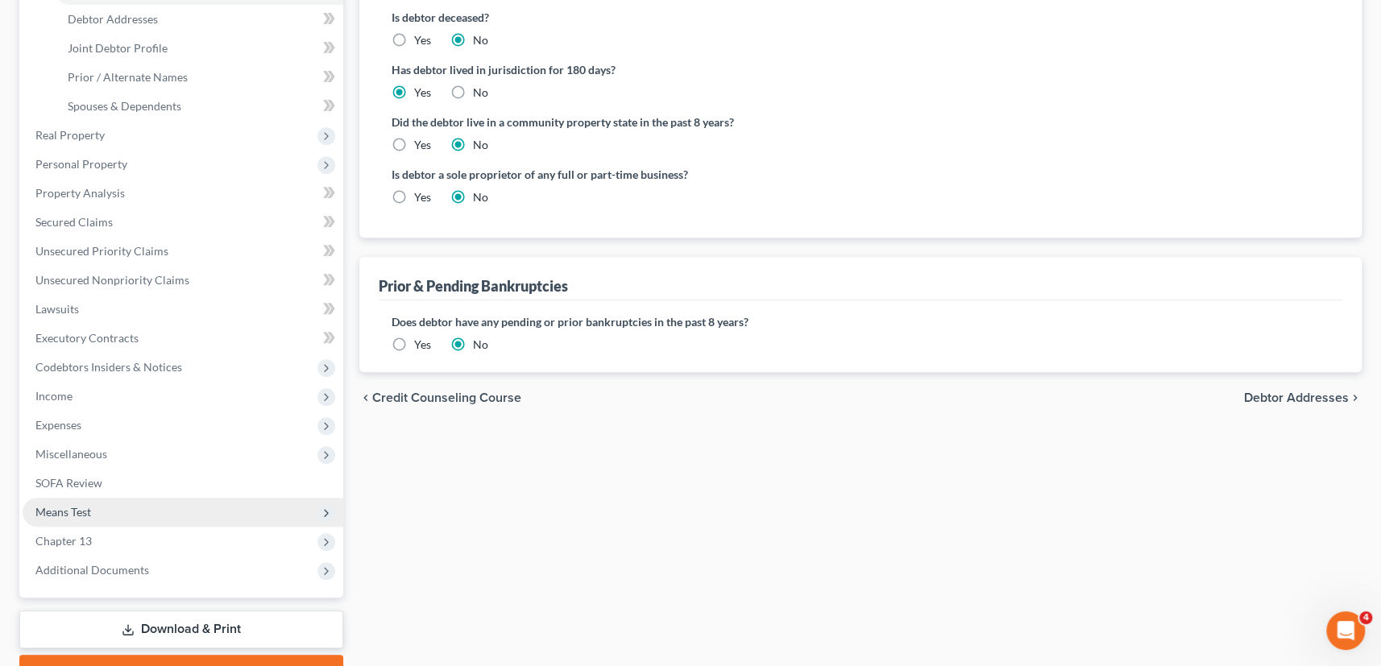
click at [75, 513] on span "Means Test" at bounding box center [63, 512] width 56 height 14
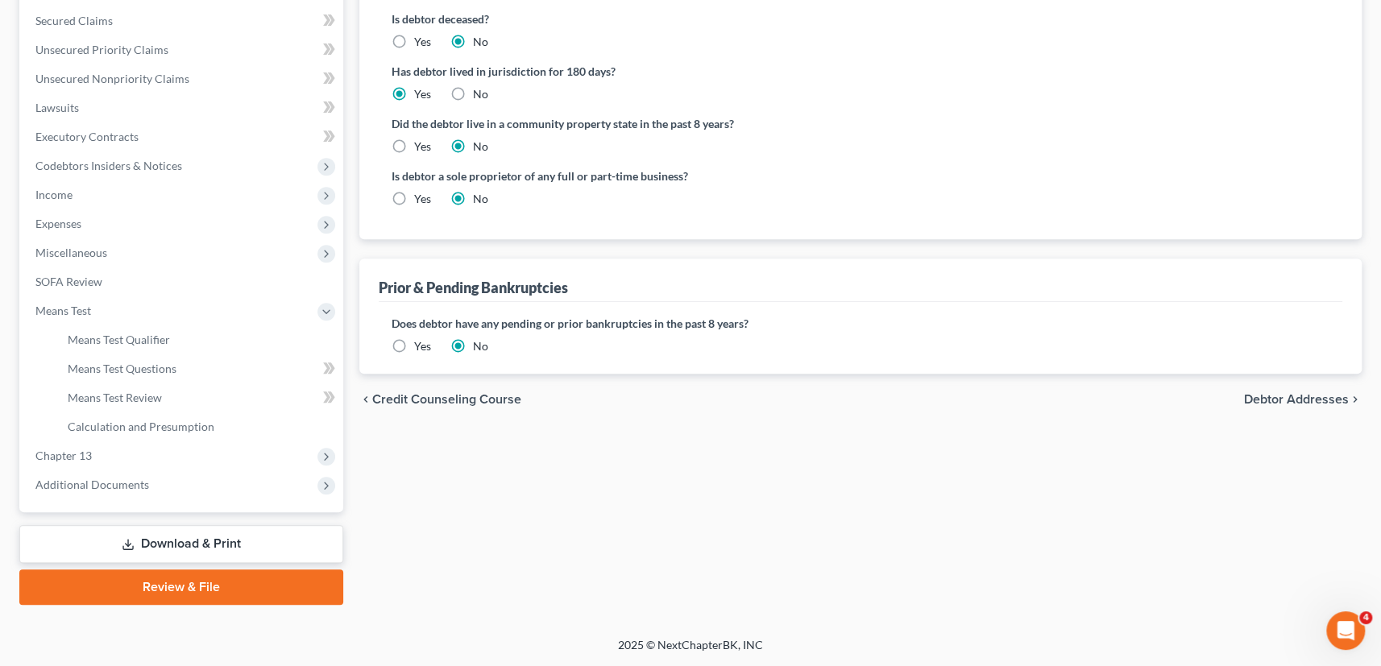
scroll to position [362, 0]
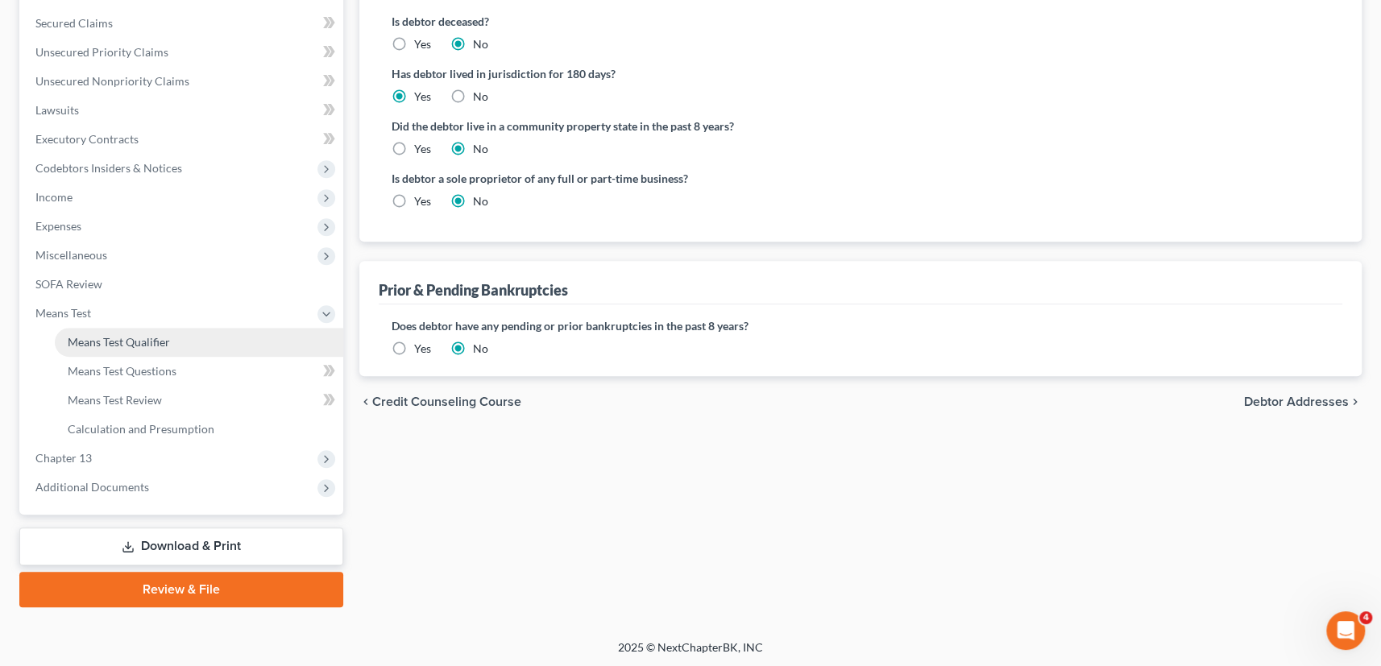
click at [151, 342] on span "Means Test Qualifier" at bounding box center [119, 342] width 102 height 14
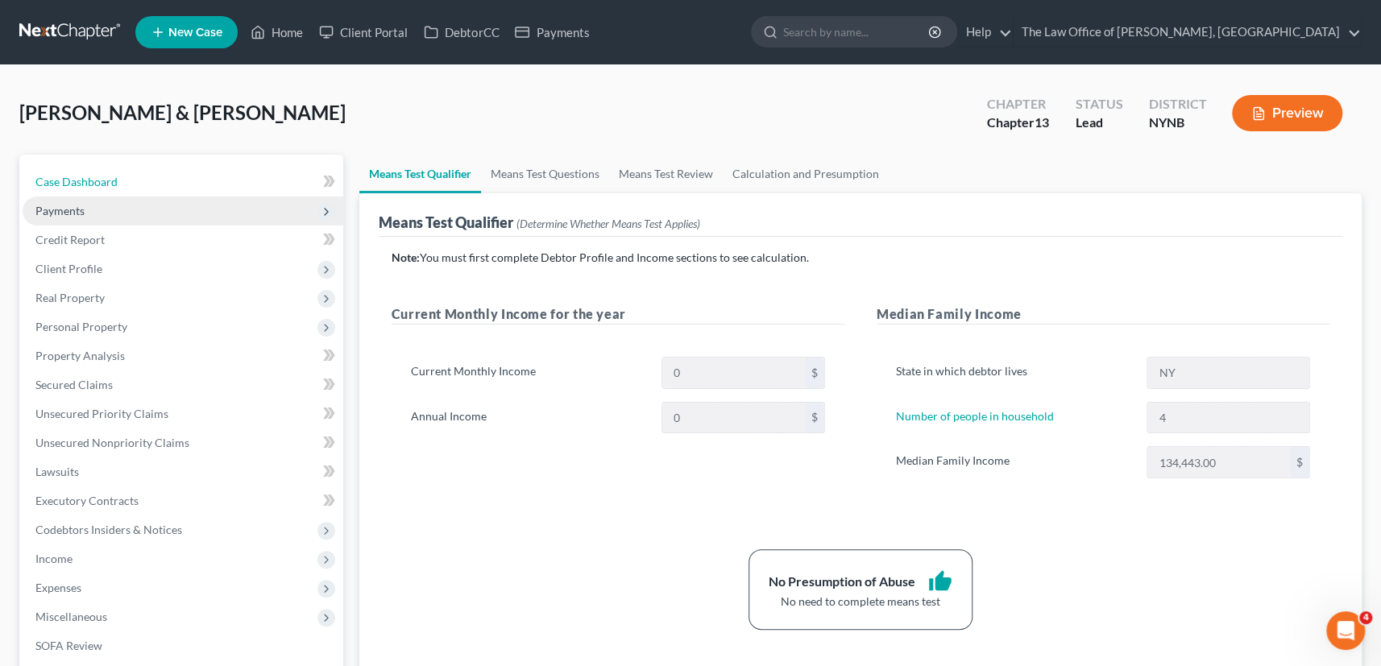
drag, startPoint x: 56, startPoint y: 186, endPoint x: 80, endPoint y: 195, distance: 25.7
click at [56, 185] on span "Case Dashboard" at bounding box center [76, 182] width 82 height 14
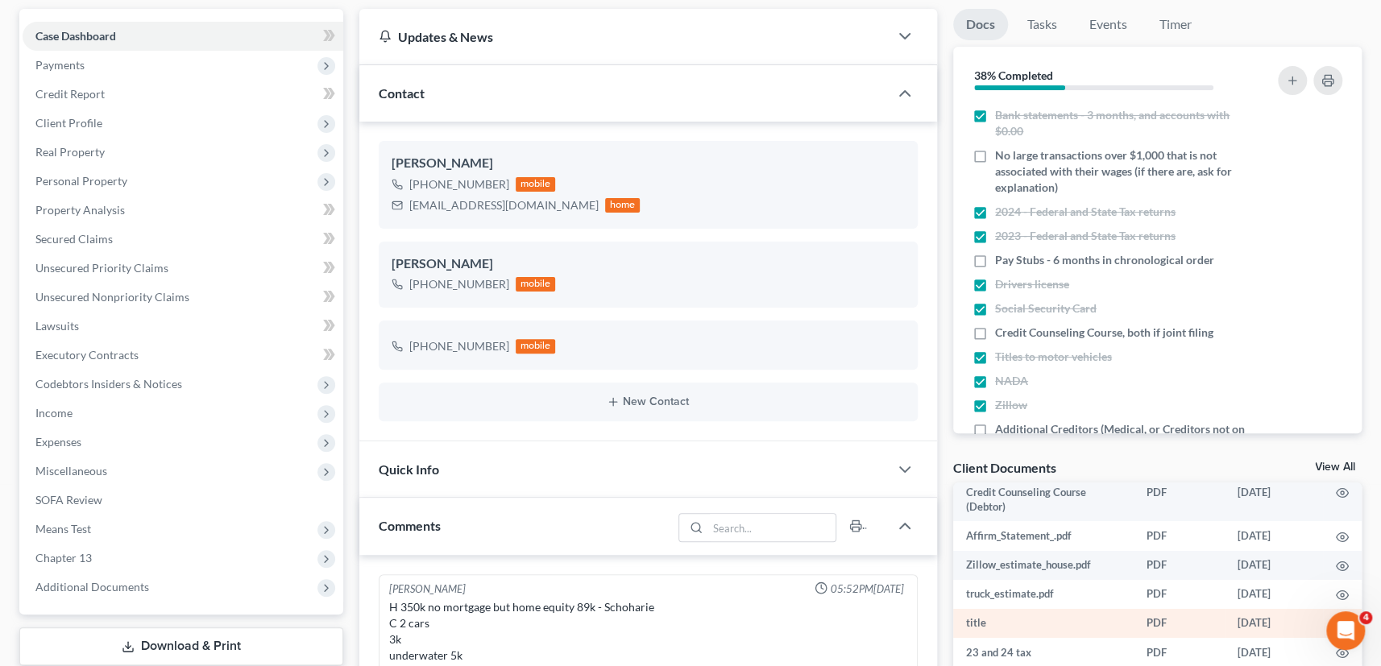
scroll to position [56, 0]
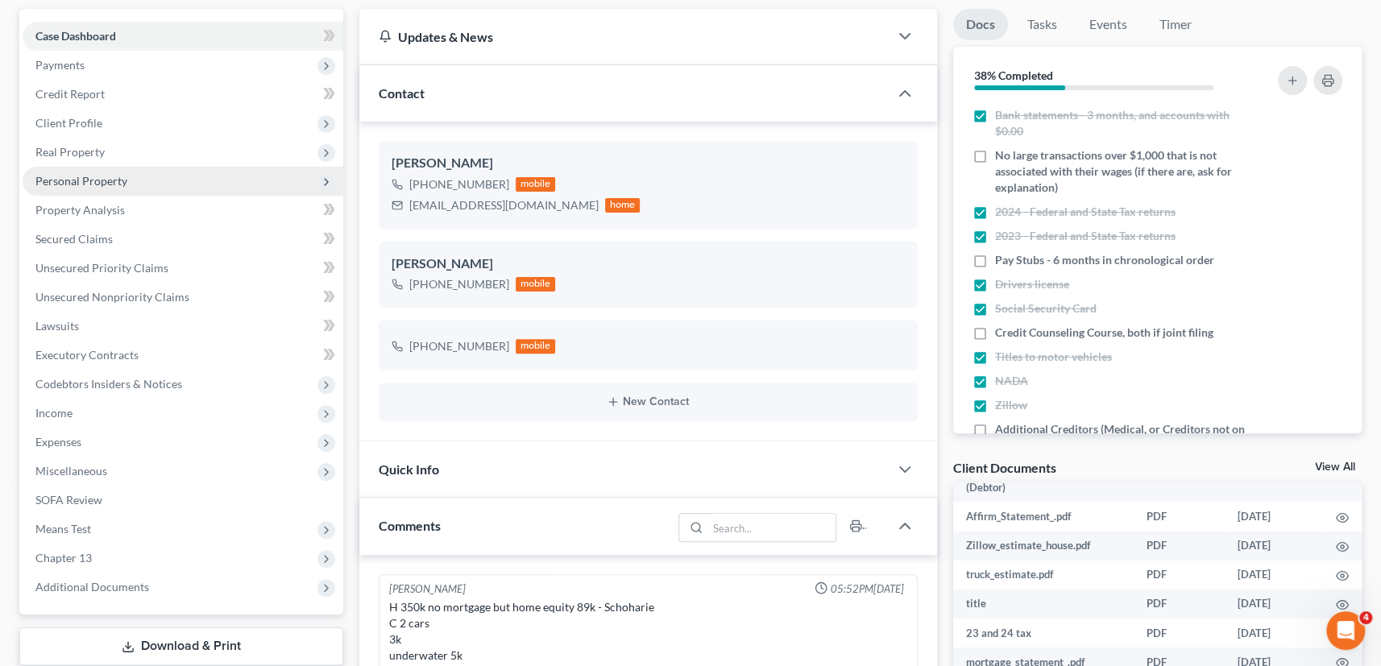
drag, startPoint x: 80, startPoint y: 157, endPoint x: 89, endPoint y: 176, distance: 21.6
click at [79, 157] on span "Real Property" at bounding box center [183, 152] width 321 height 29
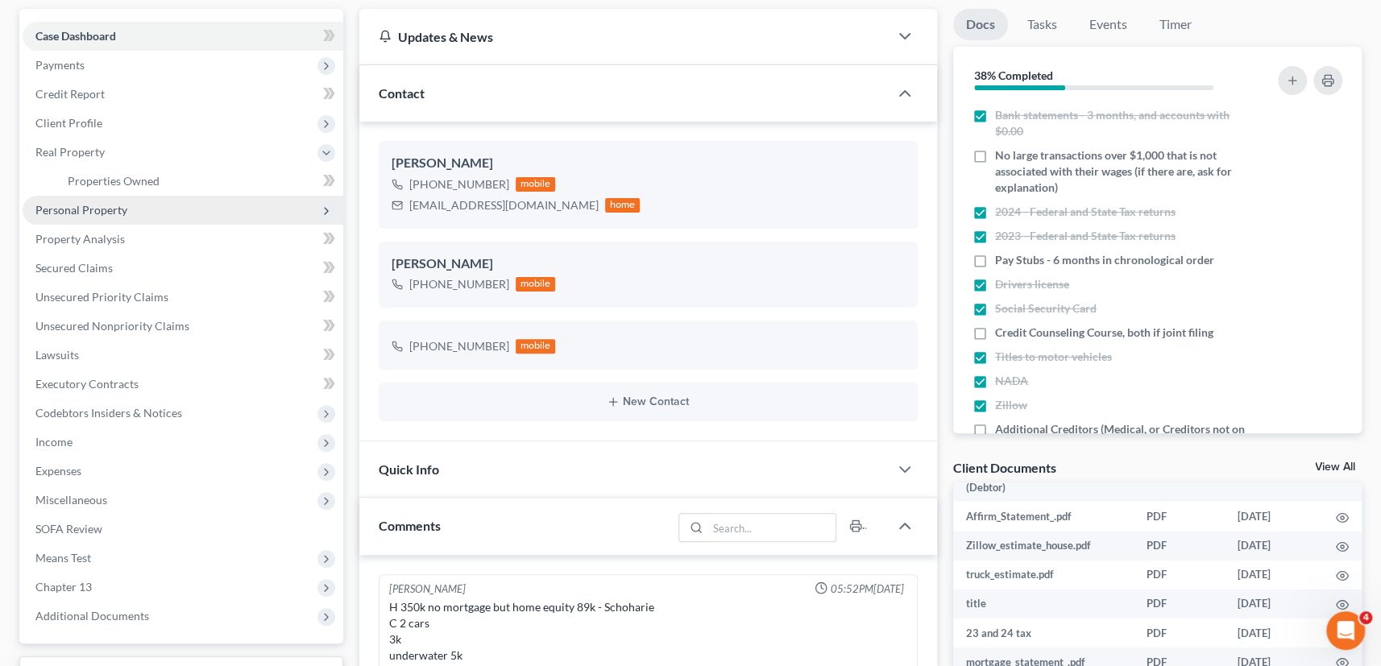
click at [81, 210] on span "Personal Property" at bounding box center [81, 210] width 92 height 14
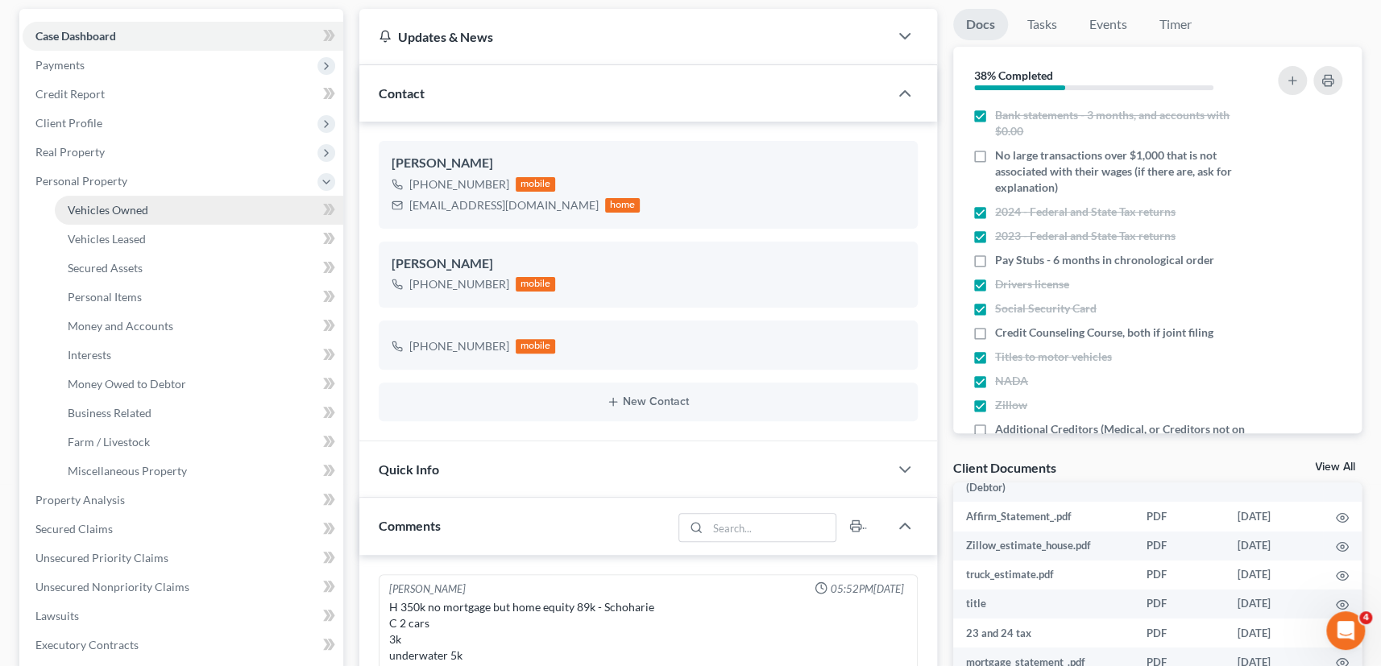
click at [121, 209] on span "Vehicles Owned" at bounding box center [108, 210] width 81 height 14
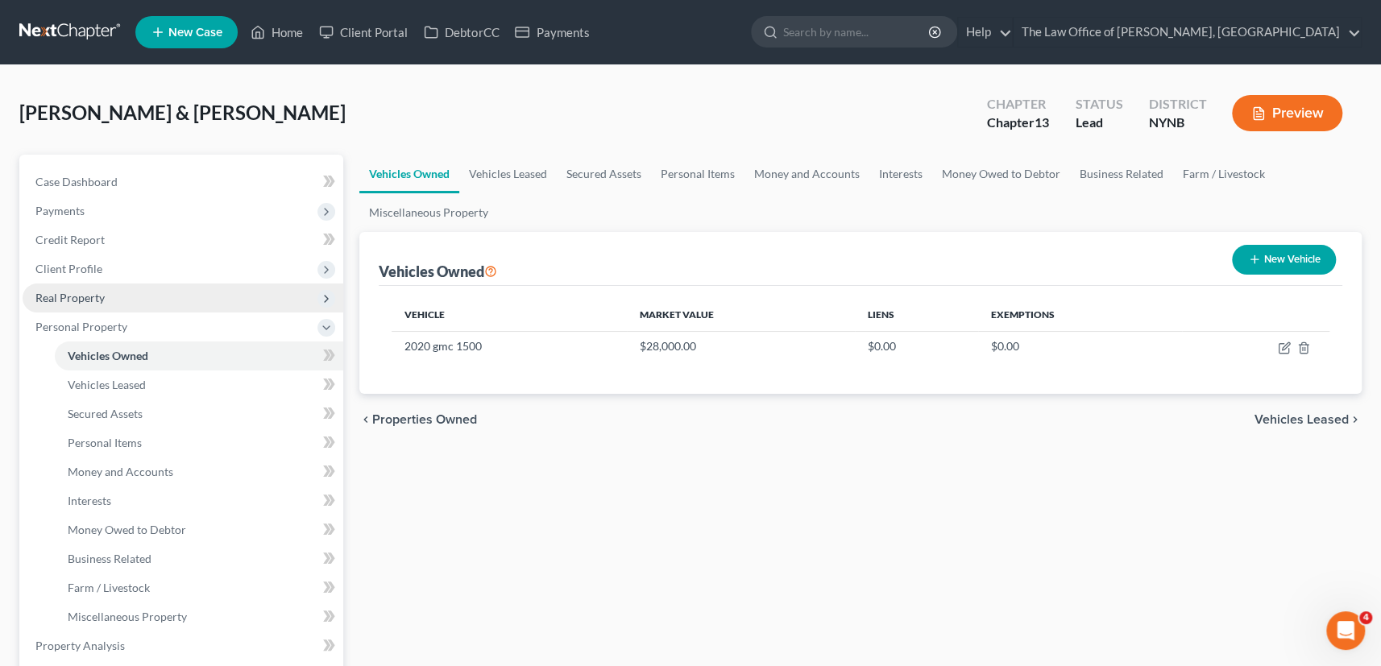
drag, startPoint x: 82, startPoint y: 295, endPoint x: 96, endPoint y: 295, distance: 13.7
click at [81, 295] on span "Real Property" at bounding box center [69, 298] width 69 height 14
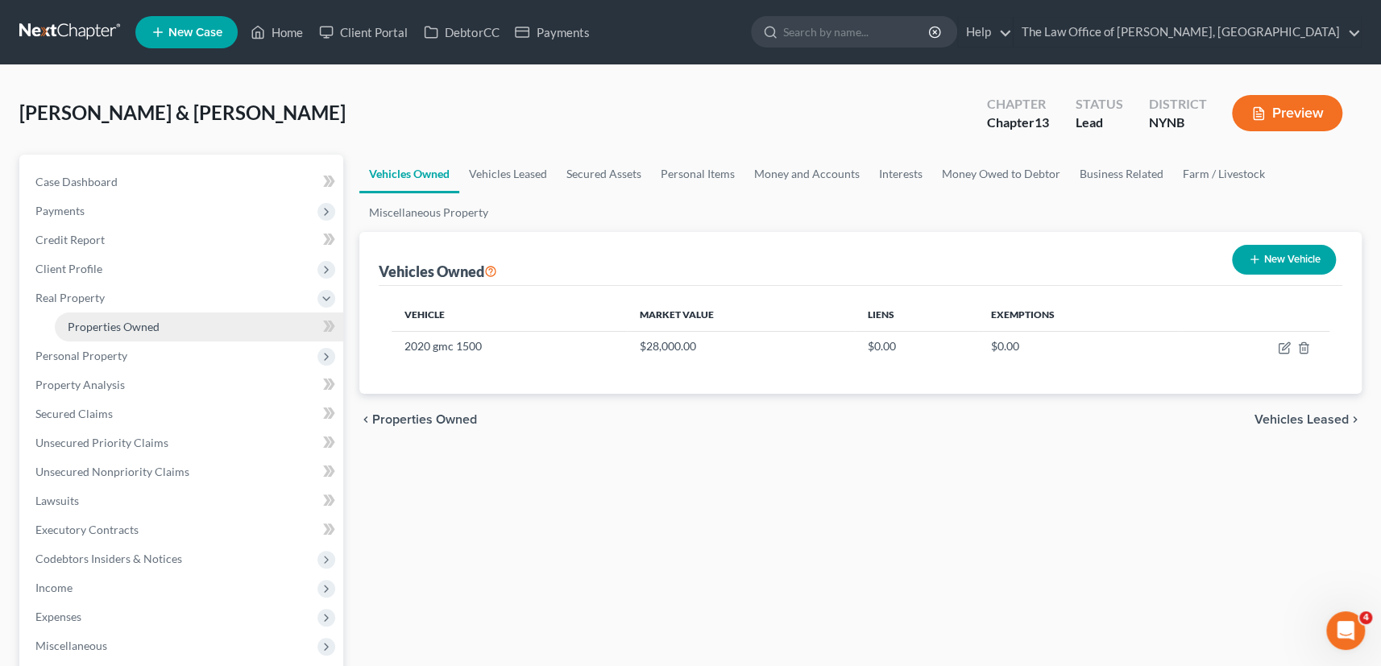
drag, startPoint x: 144, startPoint y: 325, endPoint x: 331, endPoint y: 325, distance: 186.9
click at [145, 325] on span "Properties Owned" at bounding box center [114, 327] width 92 height 14
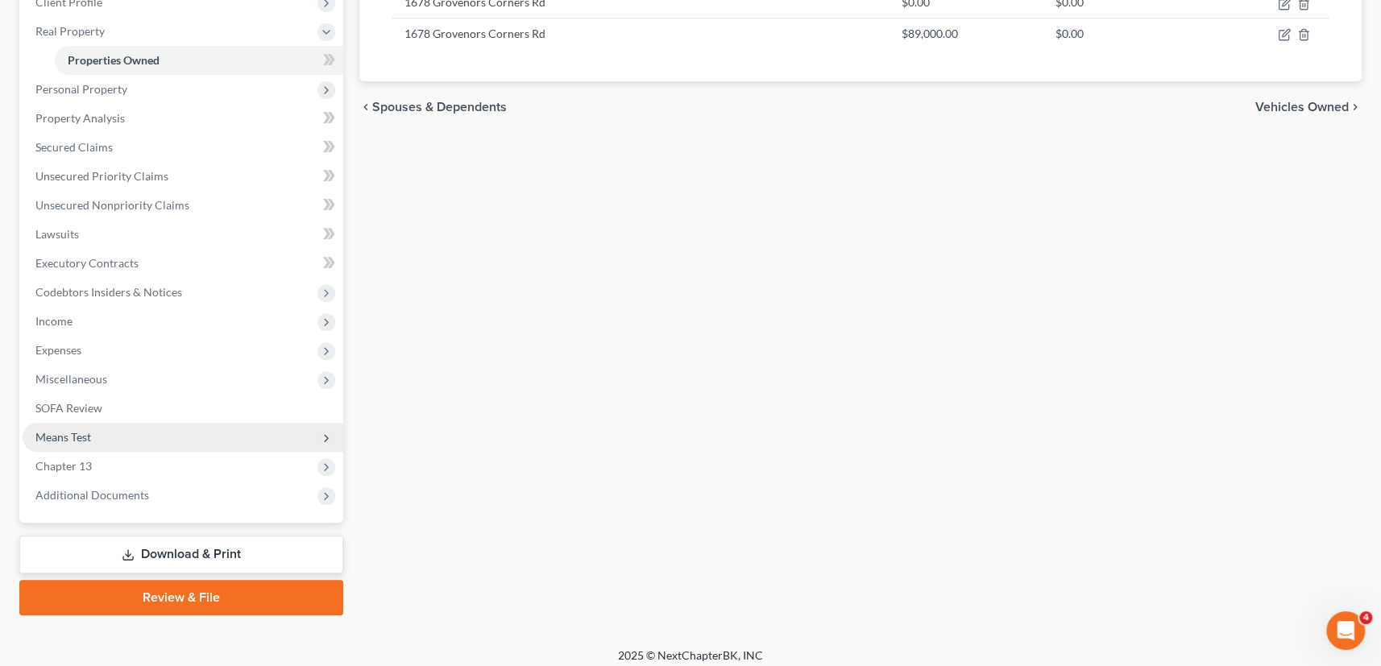
scroll to position [275, 0]
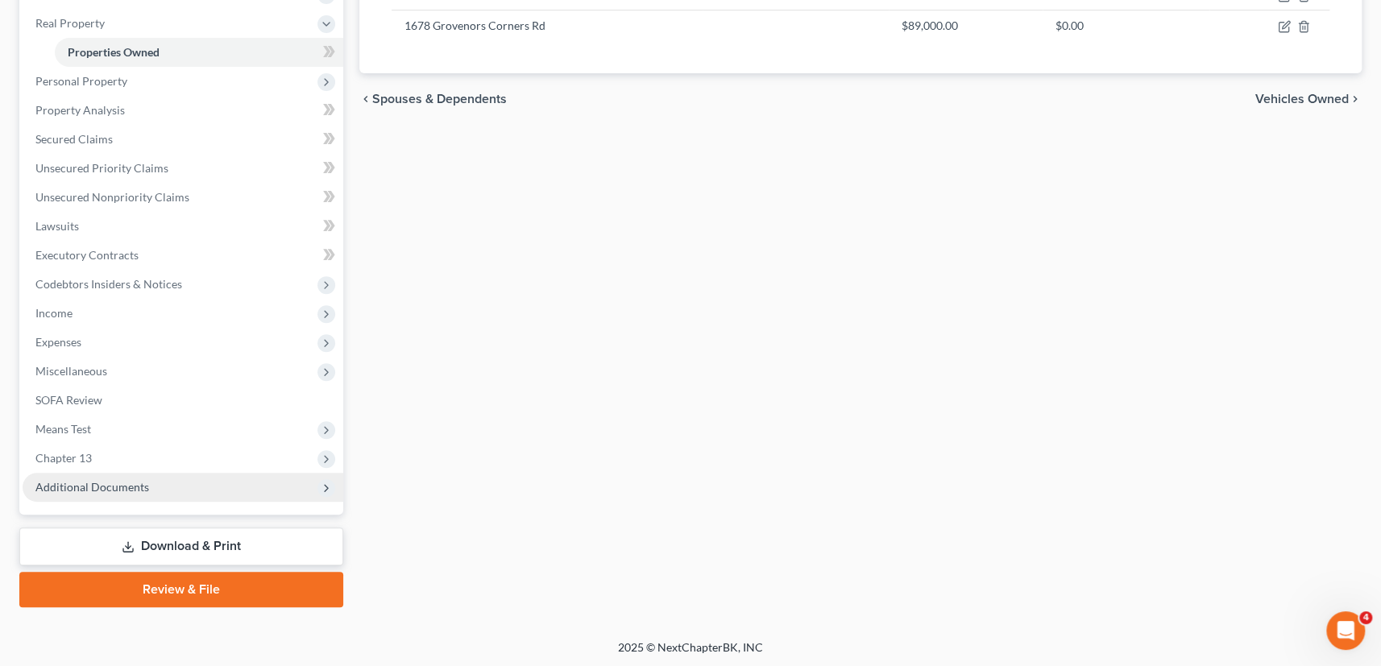
drag, startPoint x: 81, startPoint y: 478, endPoint x: 118, endPoint y: 487, distance: 38.1
click at [81, 480] on span "Additional Documents" at bounding box center [92, 487] width 114 height 14
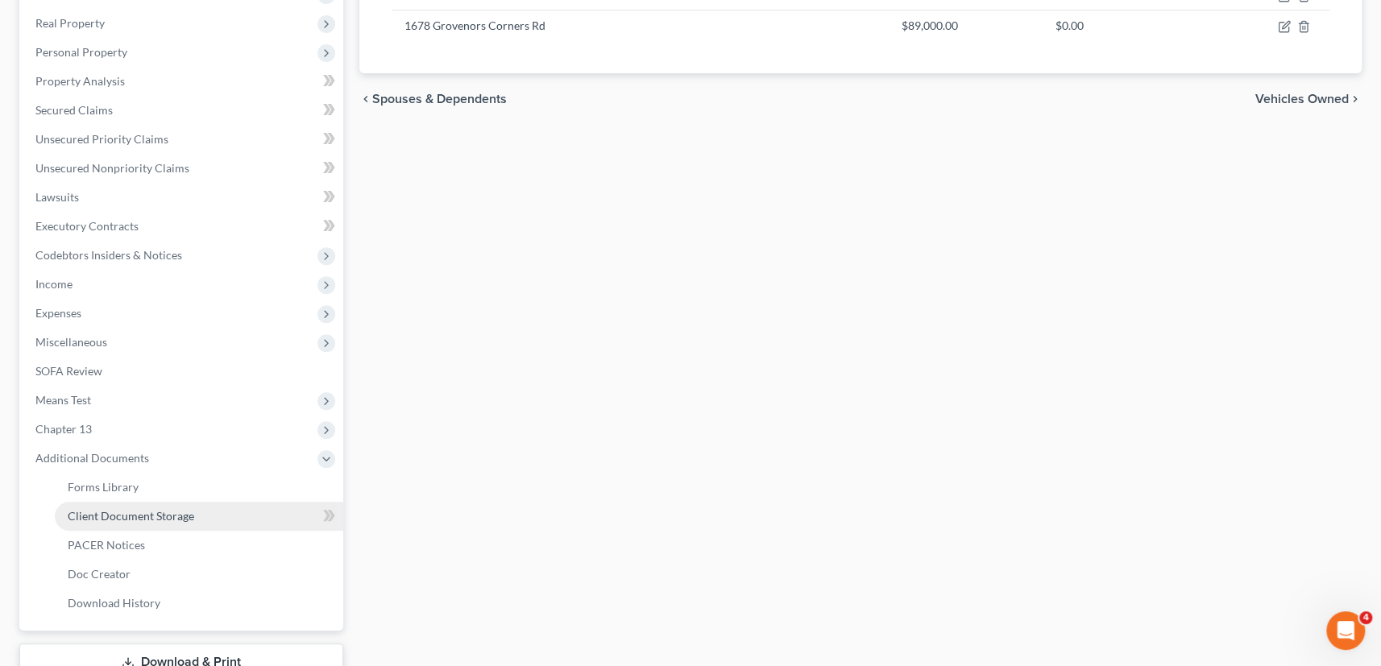
click at [159, 519] on span "Client Document Storage" at bounding box center [131, 516] width 126 height 14
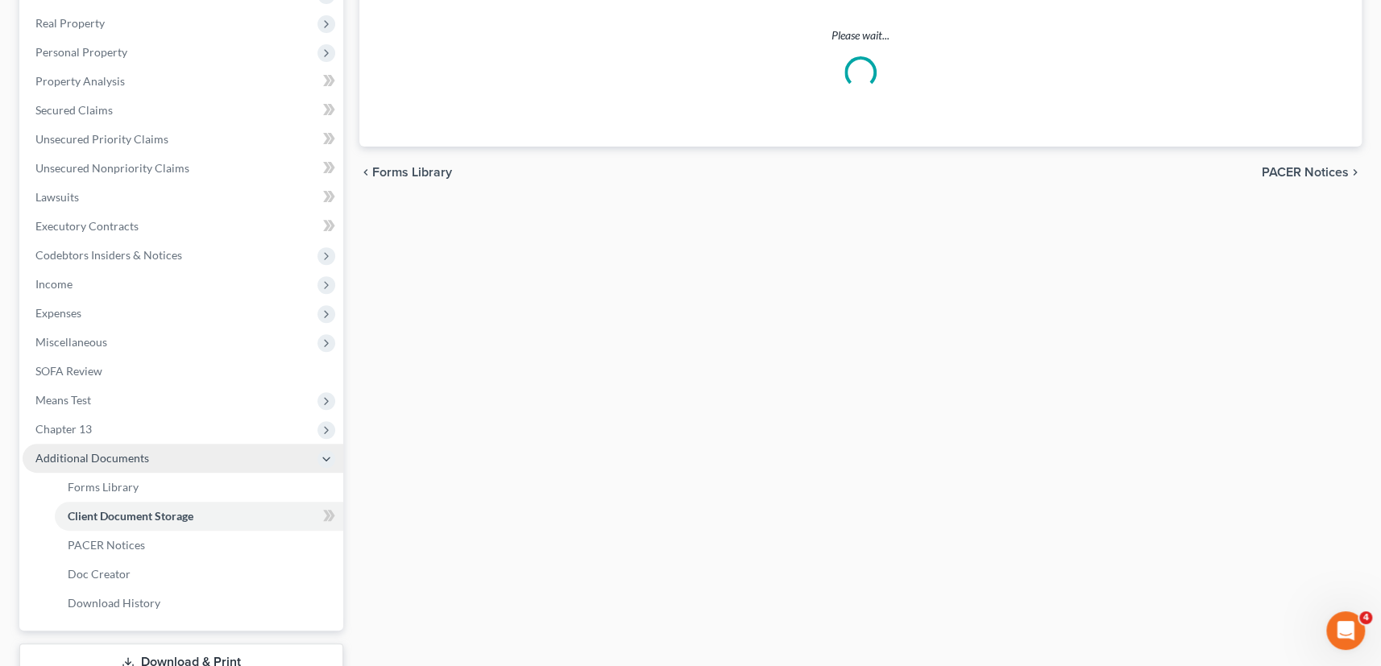
scroll to position [201, 0]
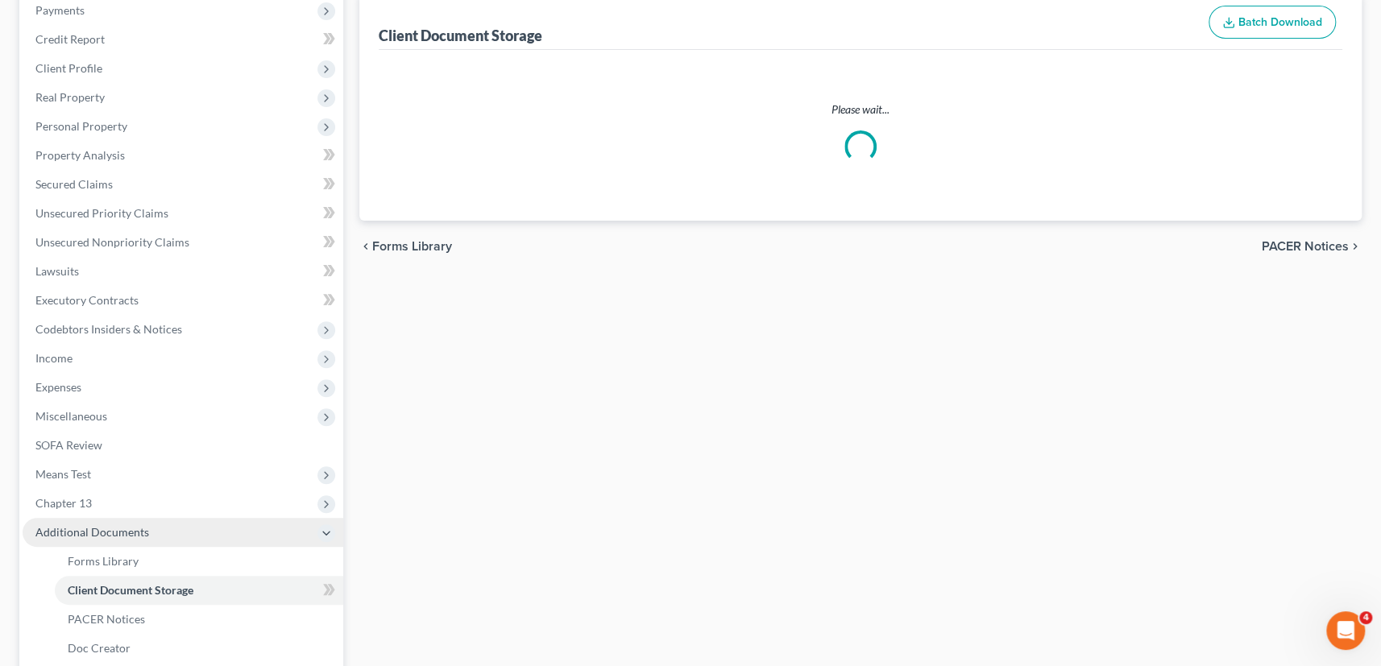
select select "1"
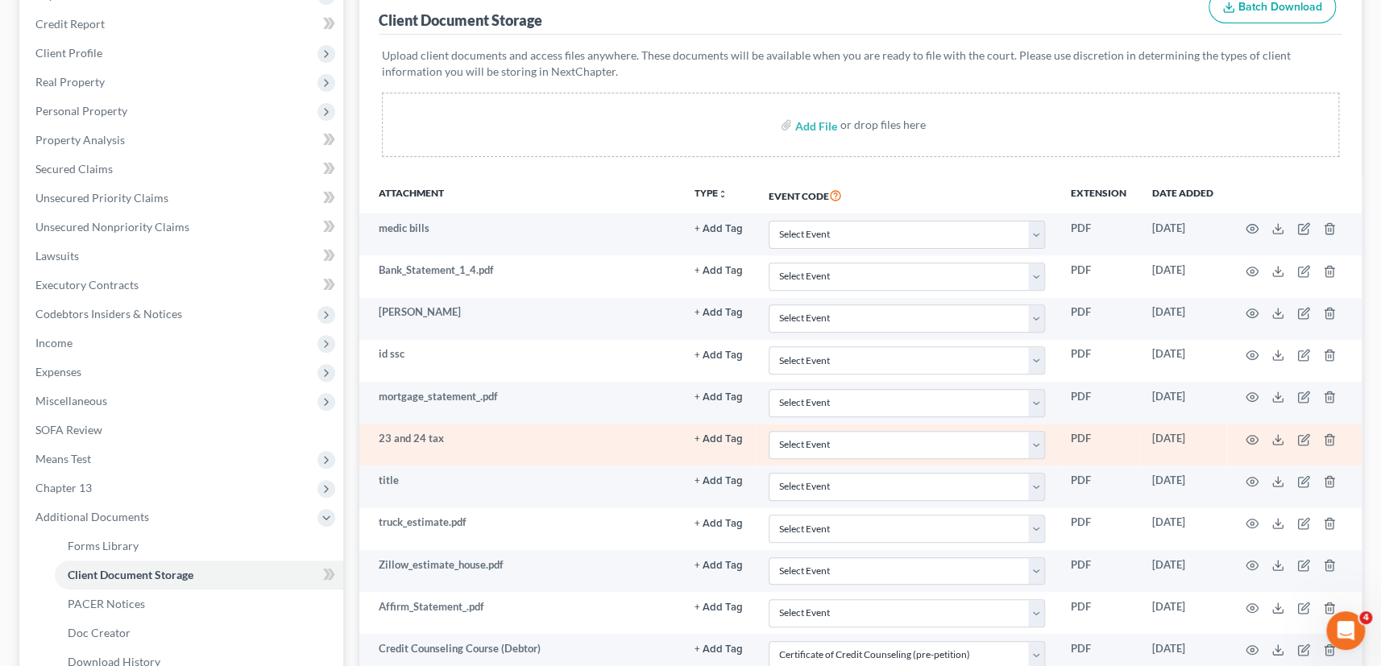
scroll to position [171, 0]
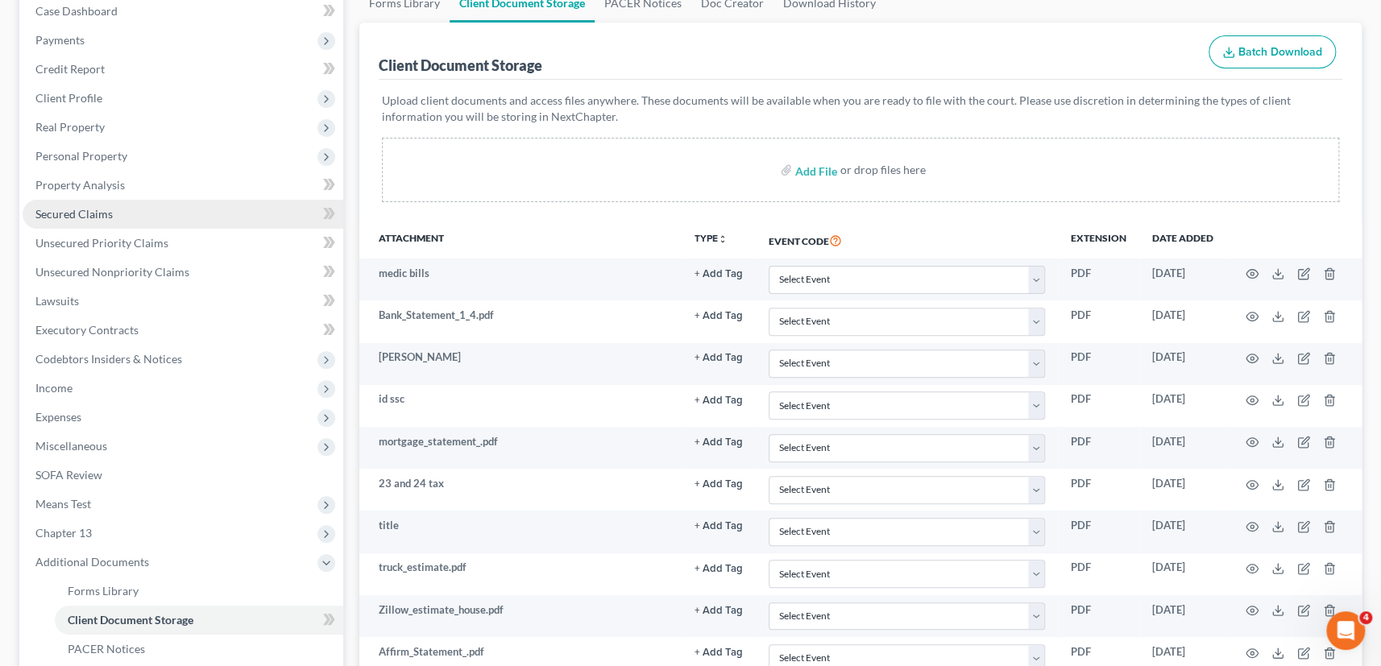
click at [80, 207] on span "Secured Claims" at bounding box center [73, 214] width 77 height 14
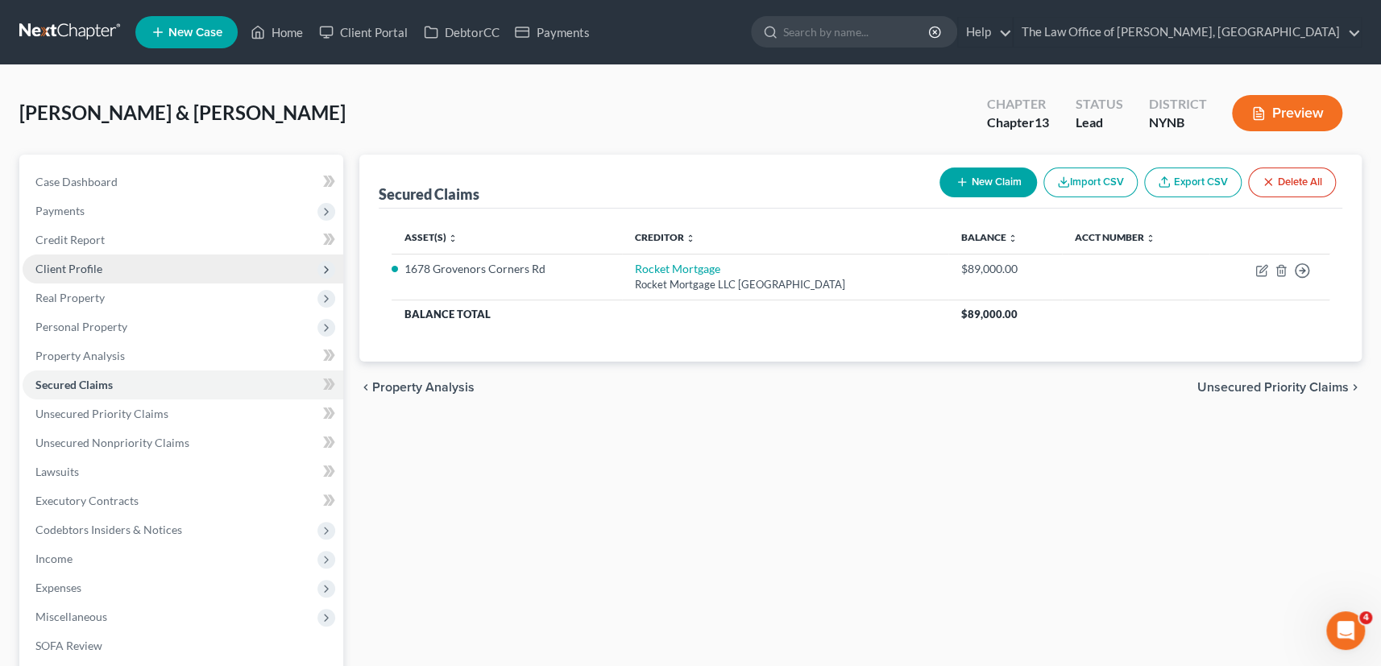
drag, startPoint x: 63, startPoint y: 270, endPoint x: 91, endPoint y: 271, distance: 28.2
click at [63, 270] on span "Client Profile" at bounding box center [68, 269] width 67 height 14
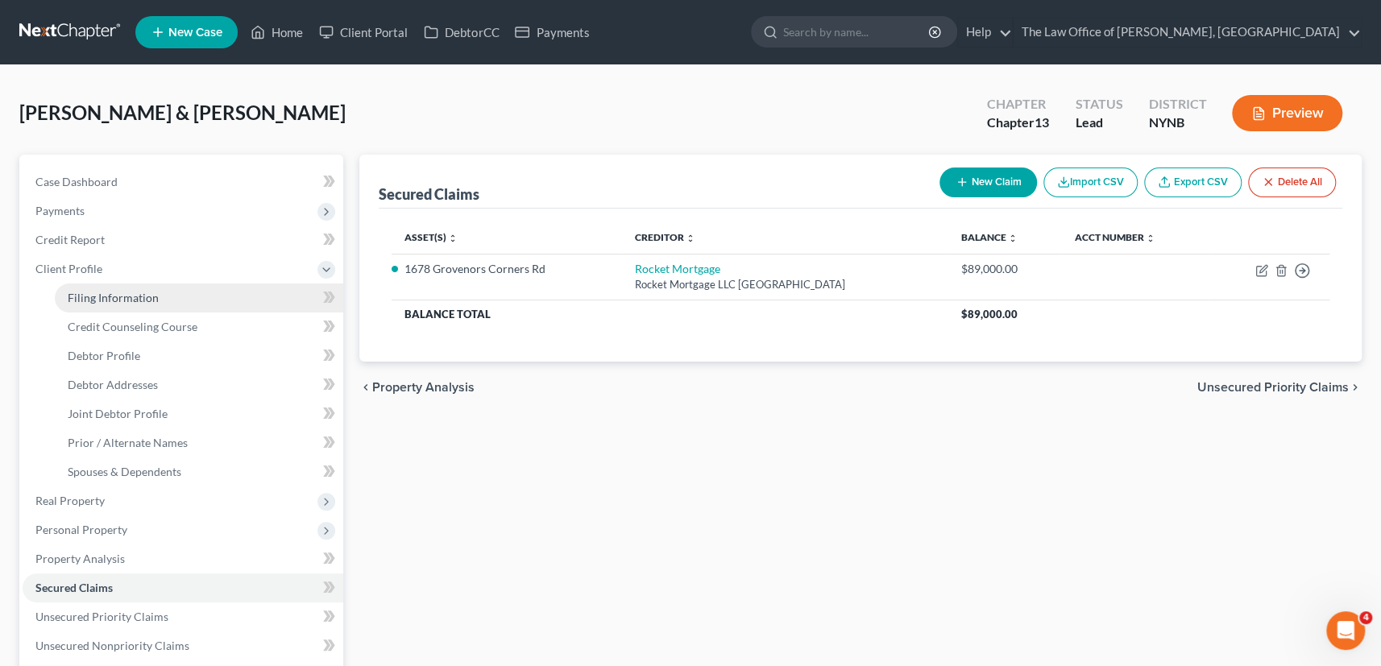
click at [122, 300] on span "Filing Information" at bounding box center [113, 298] width 91 height 14
select select "1"
select select "3"
select select "54"
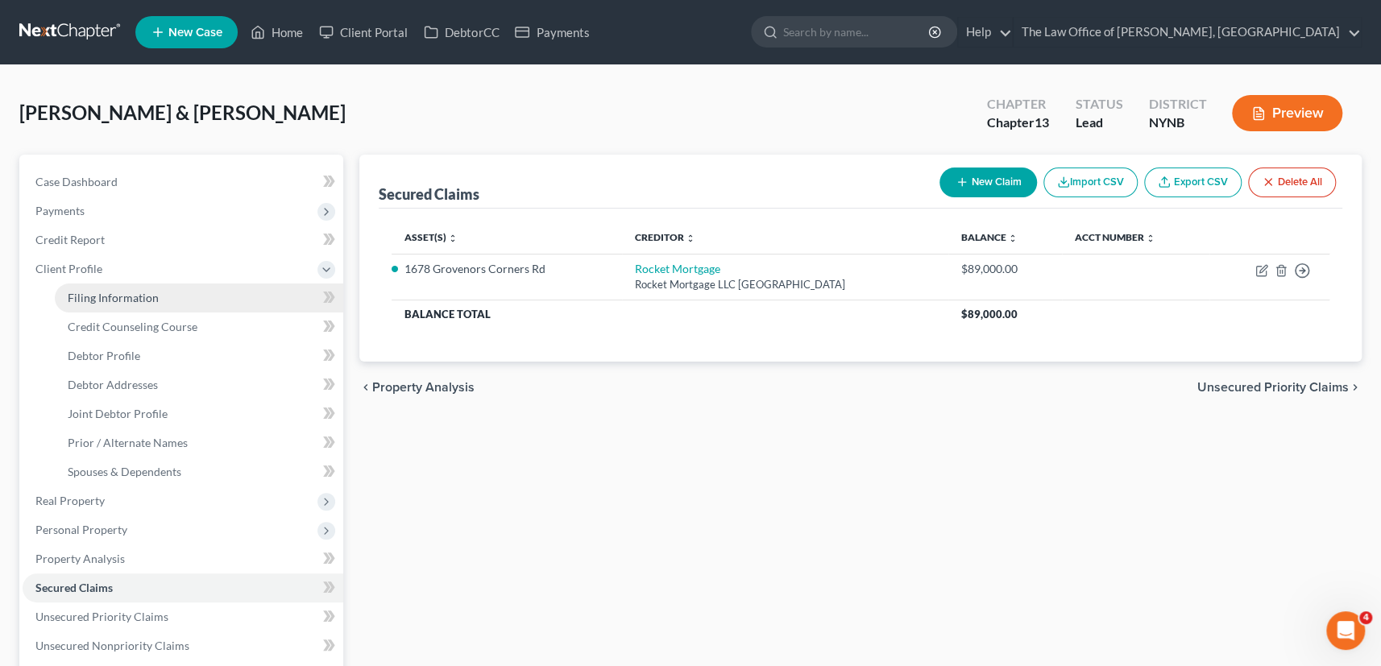
select select "0"
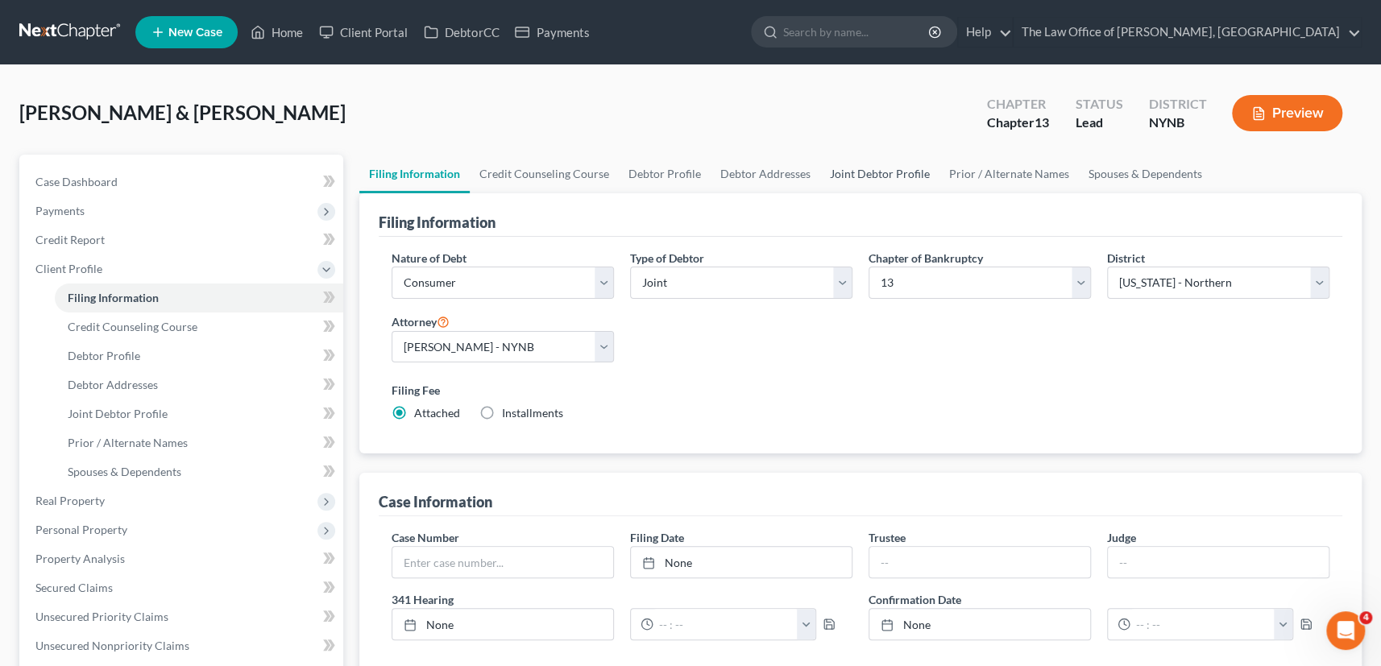
click at [828, 174] on link "Joint Debtor Profile" at bounding box center [879, 174] width 119 height 39
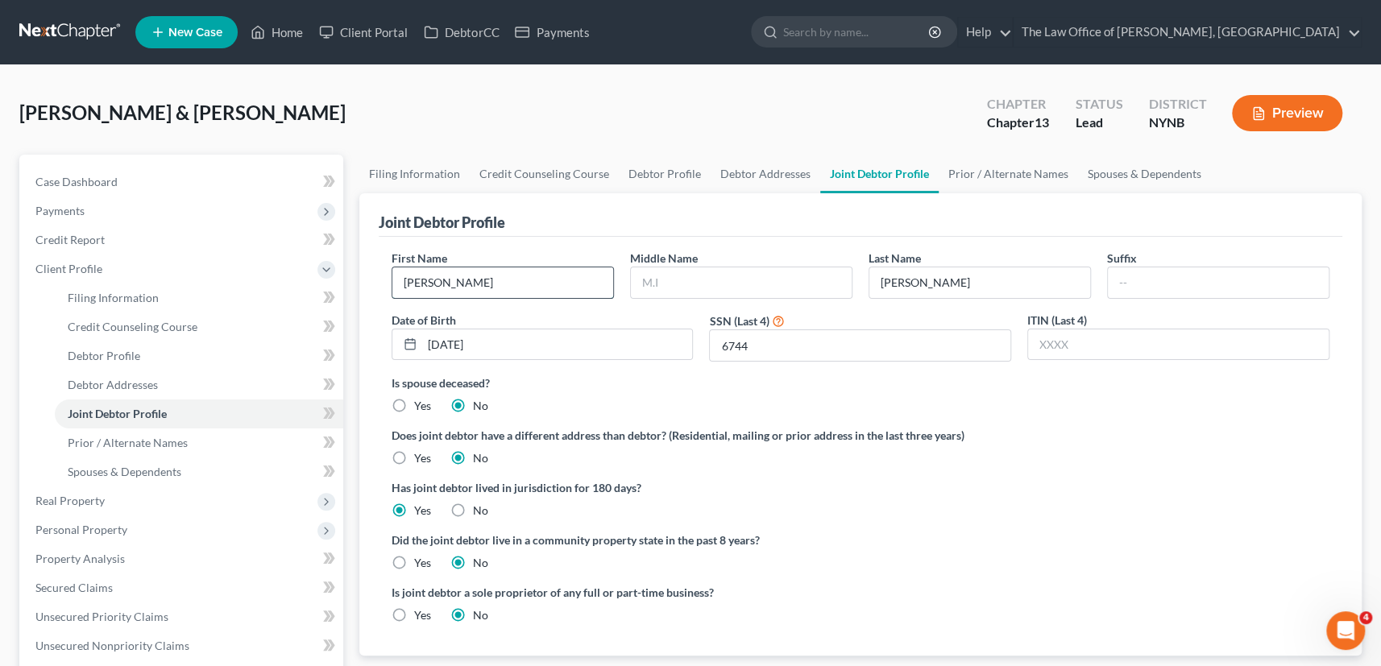
drag, startPoint x: 467, startPoint y: 285, endPoint x: 410, endPoint y: 279, distance: 57.5
click at [384, 273] on div "First Name Stephanie" at bounding box center [502, 274] width 238 height 49
drag, startPoint x: 652, startPoint y: 173, endPoint x: 640, endPoint y: 175, distance: 12.2
click at [652, 172] on link "Debtor Profile" at bounding box center [665, 174] width 92 height 39
select select "1"
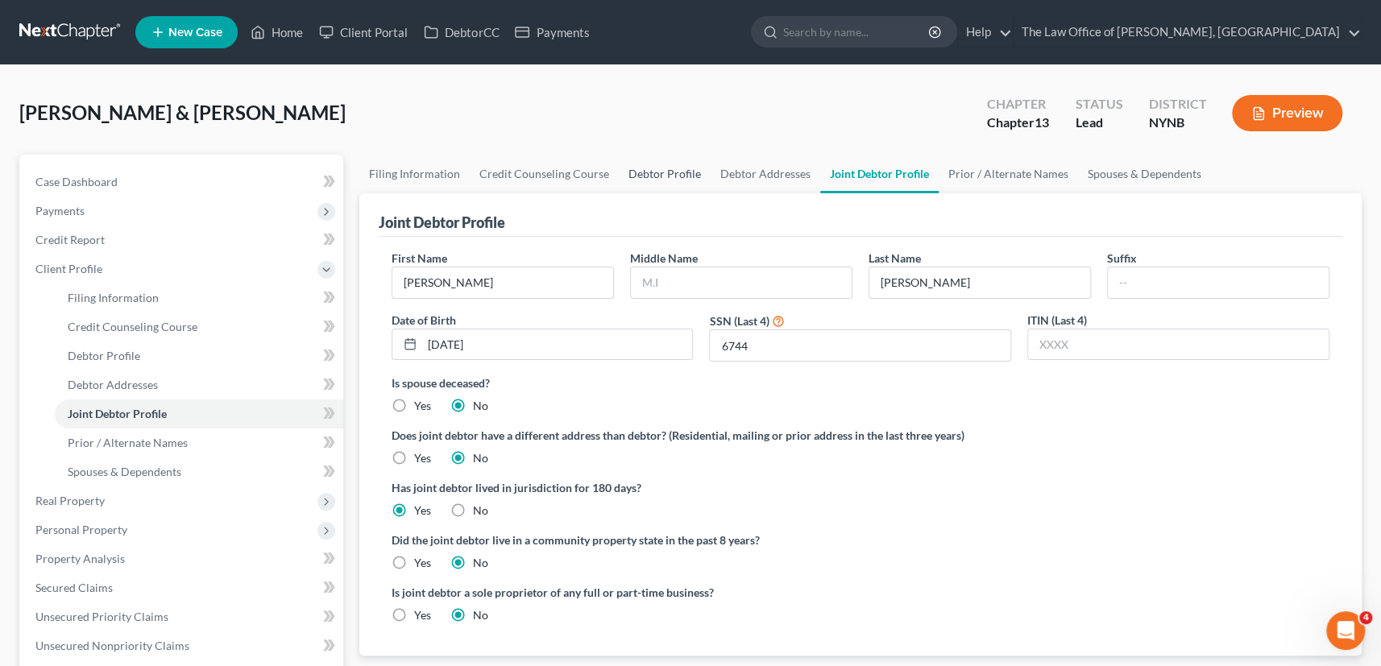
select select "3"
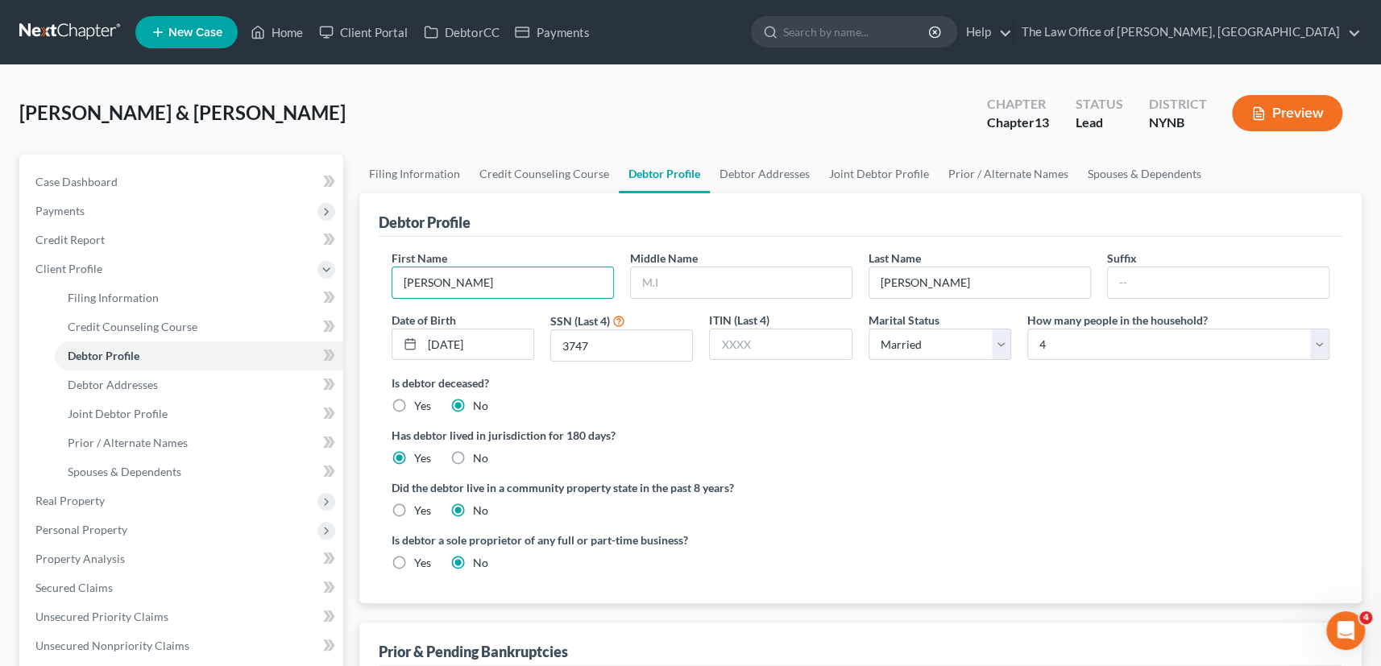
drag, startPoint x: 460, startPoint y: 274, endPoint x: 366, endPoint y: 288, distance: 95.3
click at [351, 280] on div "Filing Information Credit Counseling Course Debtor Profile Debtor Addresses Joi…" at bounding box center [860, 605] width 1019 height 901
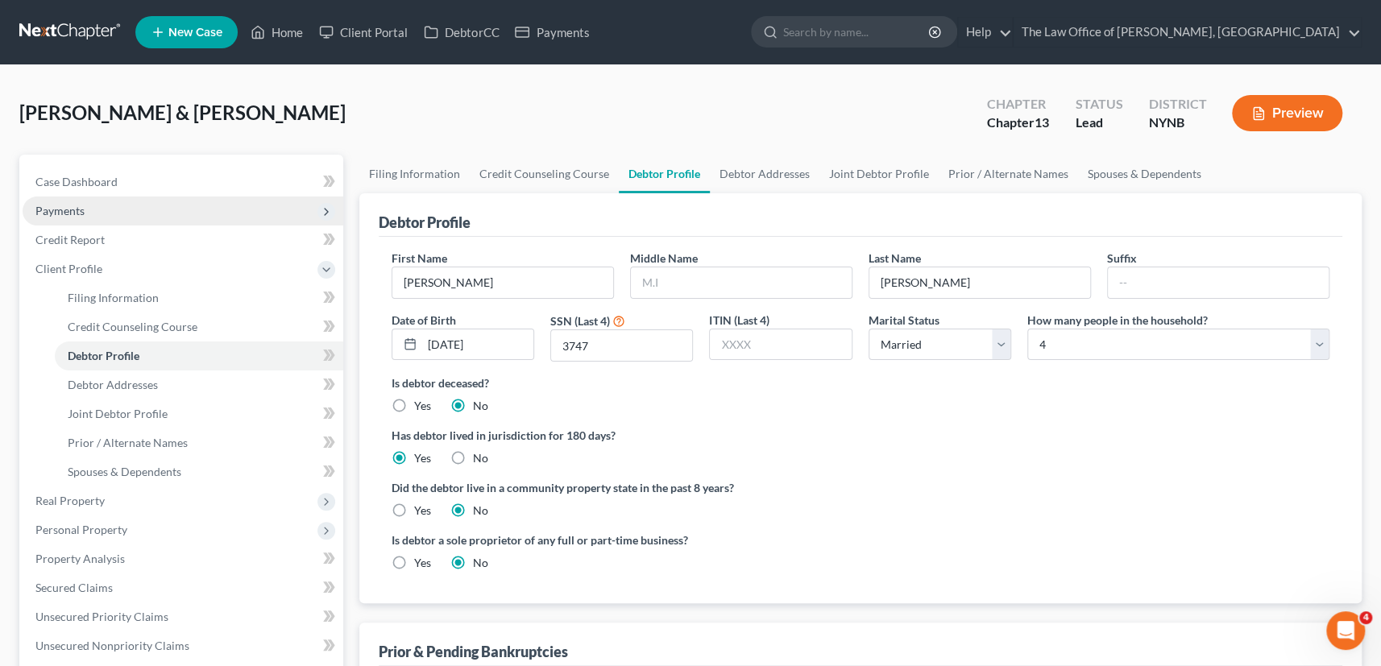
click at [165, 202] on span "Payments" at bounding box center [183, 211] width 321 height 29
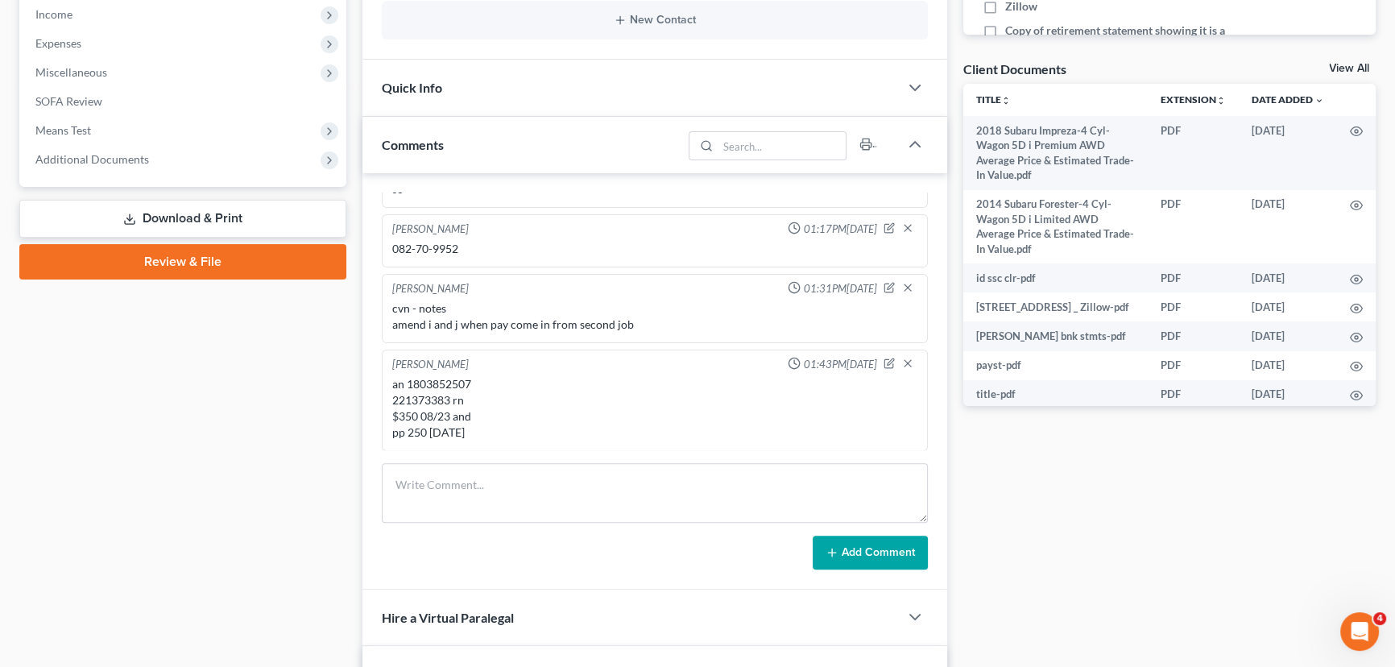
scroll to position [586, 0]
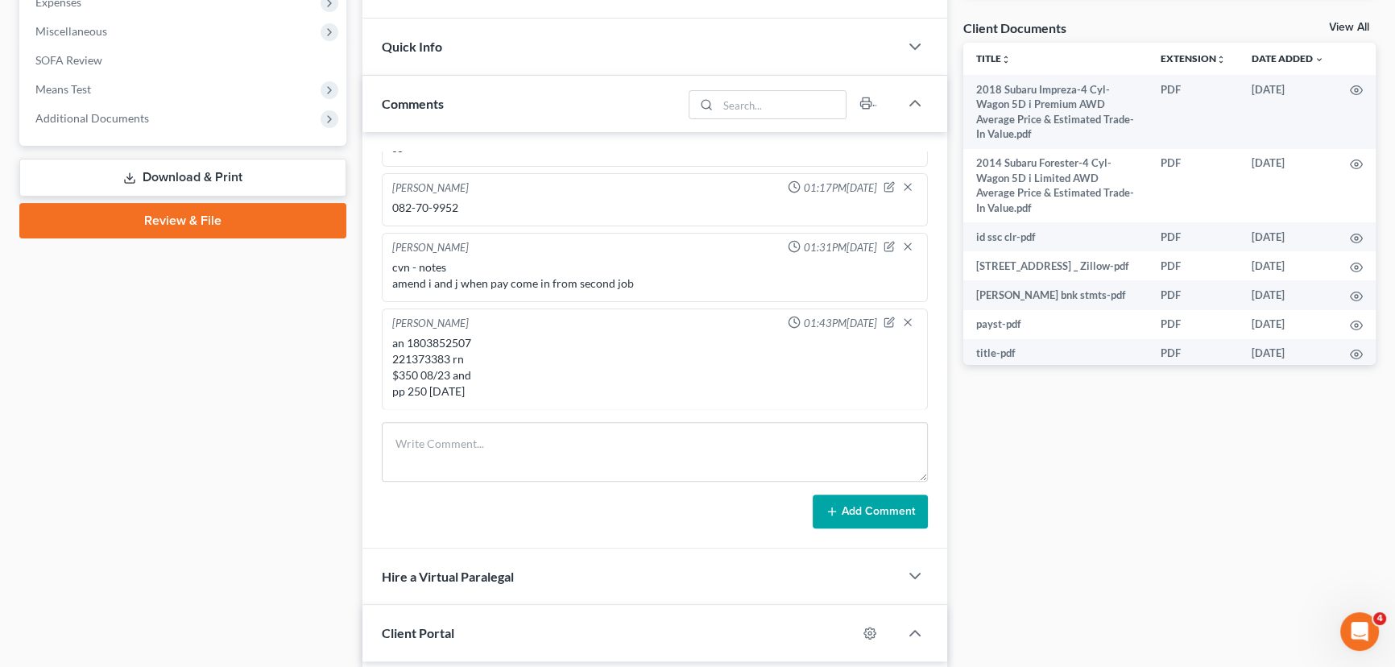
click at [427, 354] on div "an 1803852507 221373383 rn $350 08/23 and pp 250 [DATE]" at bounding box center [654, 367] width 525 height 64
copy div "221373383"
click at [445, 336] on div "an 1803852507 221373383 rn $350 08/23 and pp 250 [DATE]" at bounding box center [654, 367] width 525 height 64
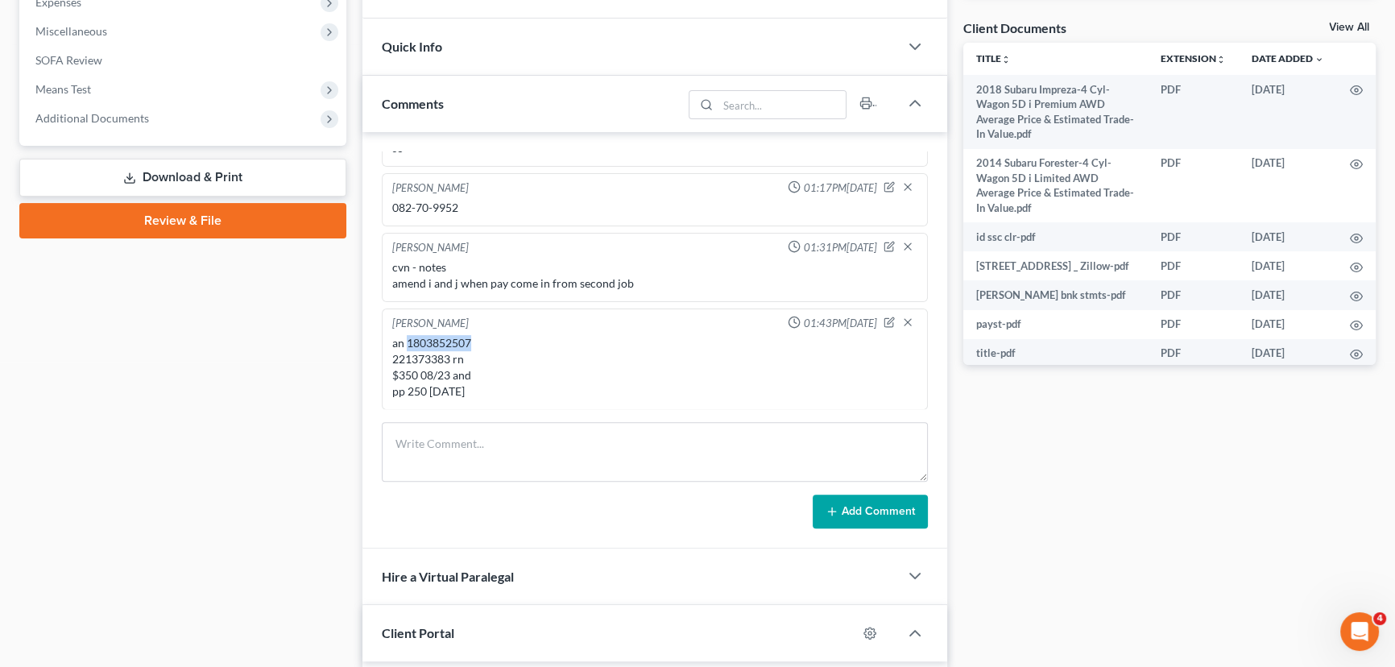
copy div "1803852507"
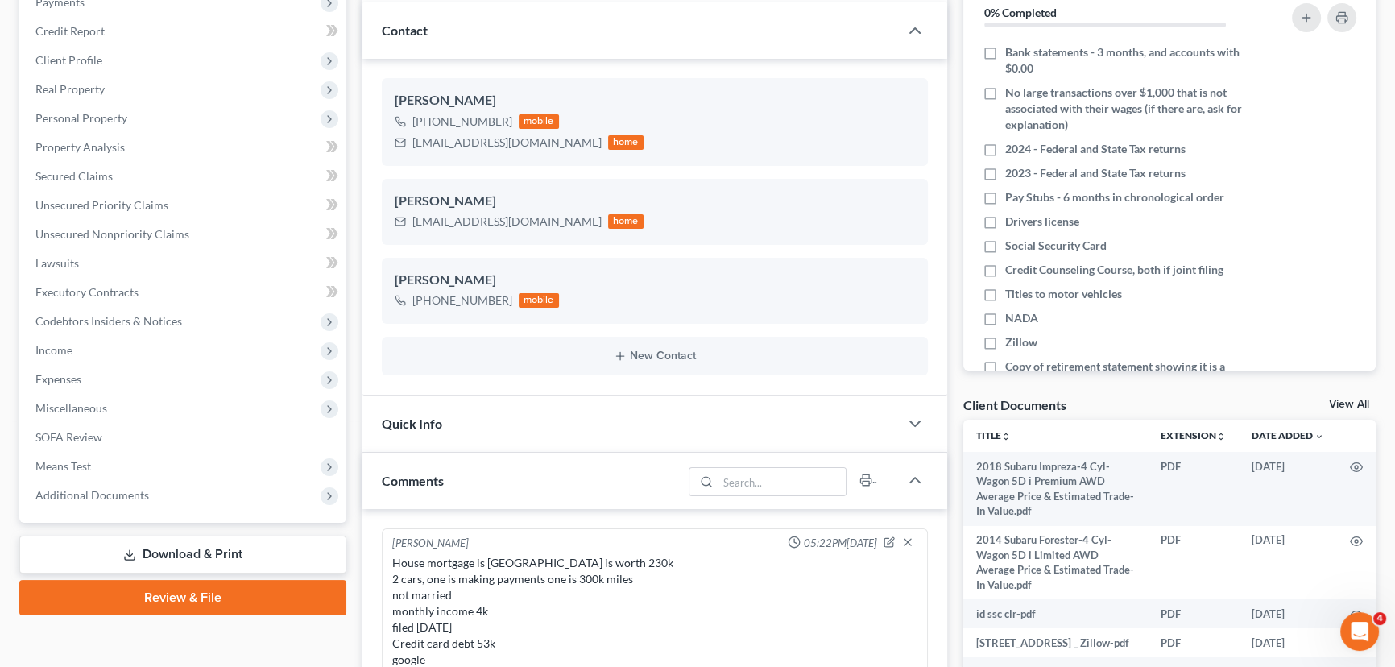
scroll to position [0, 0]
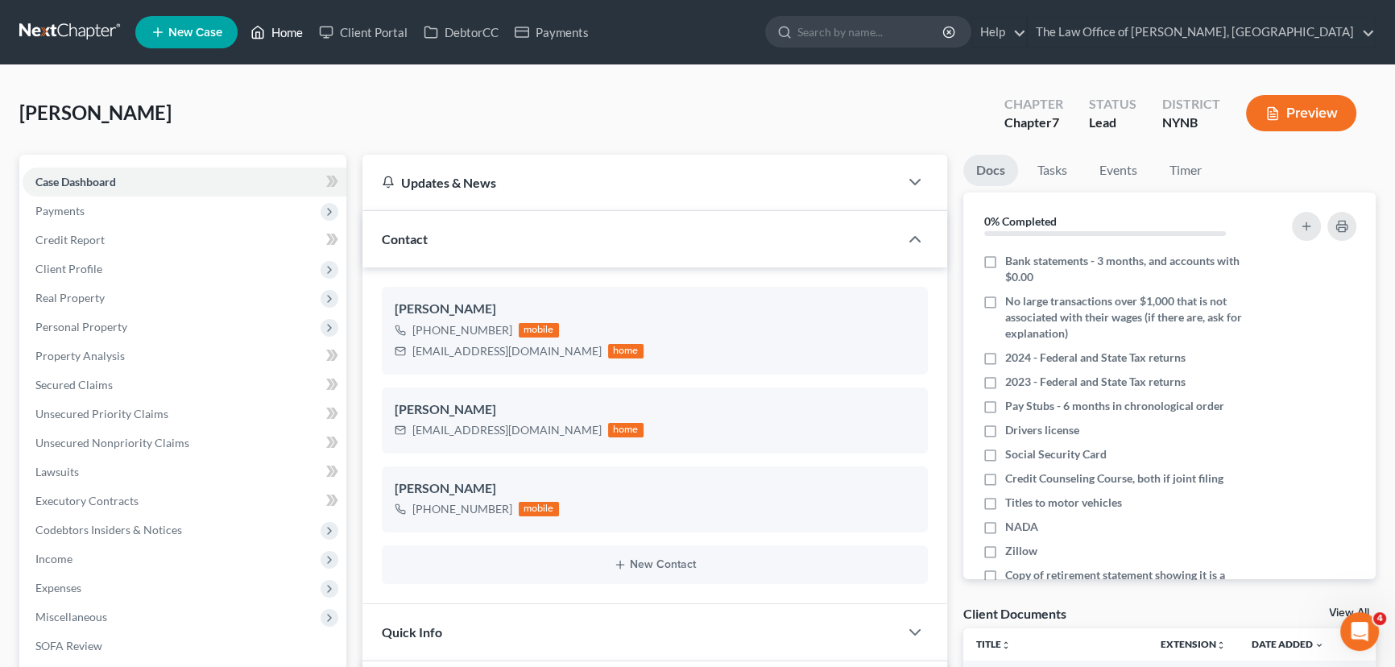
click at [266, 25] on link "Home" at bounding box center [276, 32] width 68 height 29
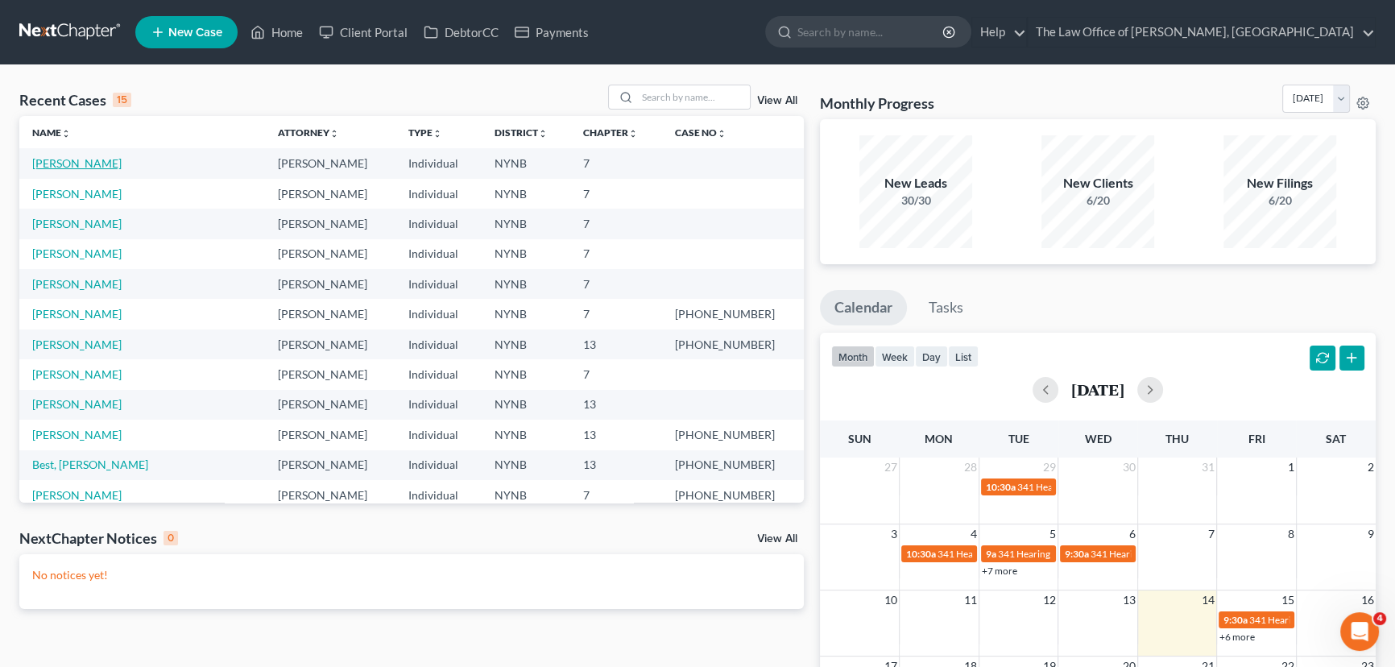
drag, startPoint x: 67, startPoint y: 167, endPoint x: 116, endPoint y: 166, distance: 49.1
click at [68, 167] on link "[PERSON_NAME]" at bounding box center [76, 163] width 89 height 14
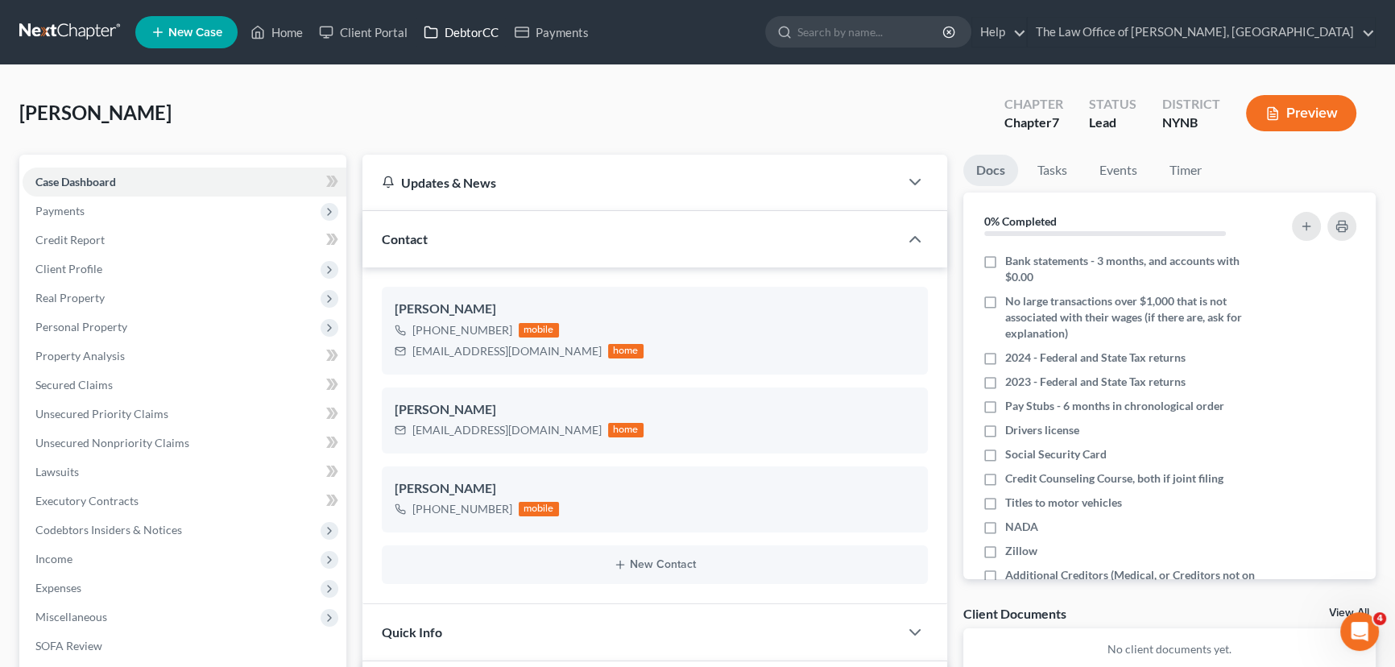
click at [453, 32] on link "DebtorCC" at bounding box center [461, 32] width 91 height 29
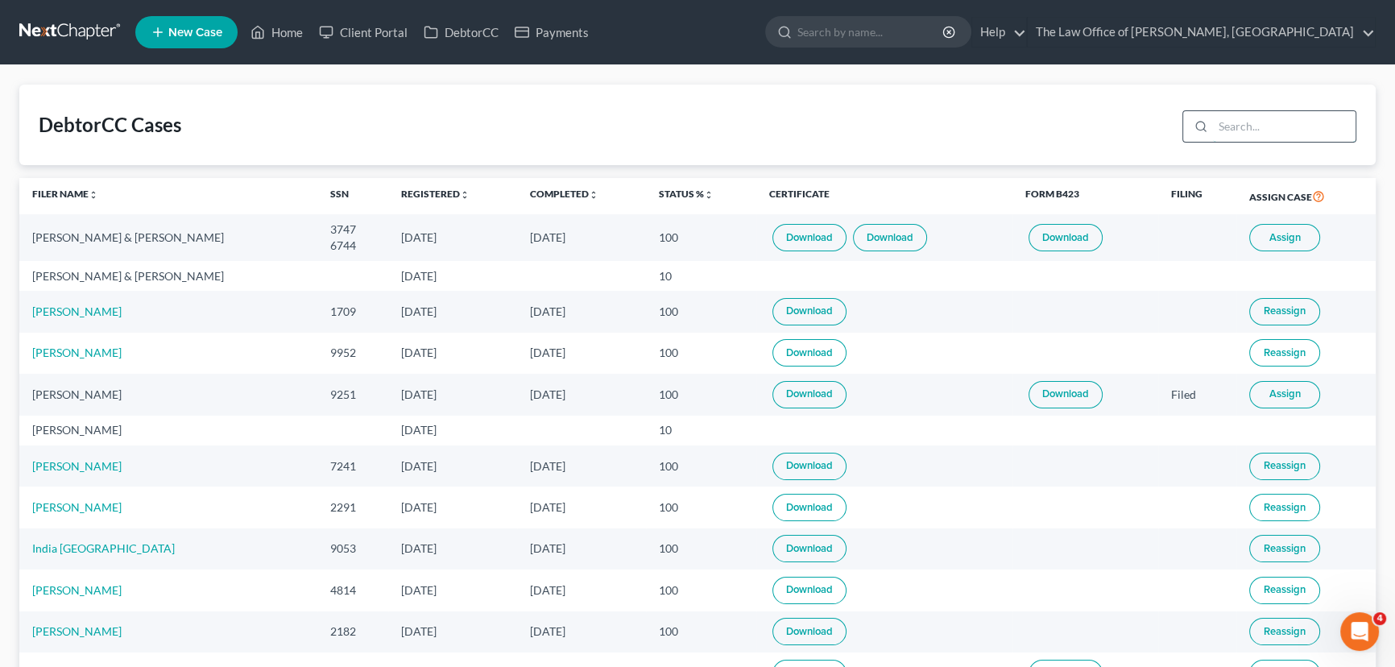
click at [1257, 128] on input "search" at bounding box center [1284, 126] width 143 height 31
type input "[PERSON_NAME]"
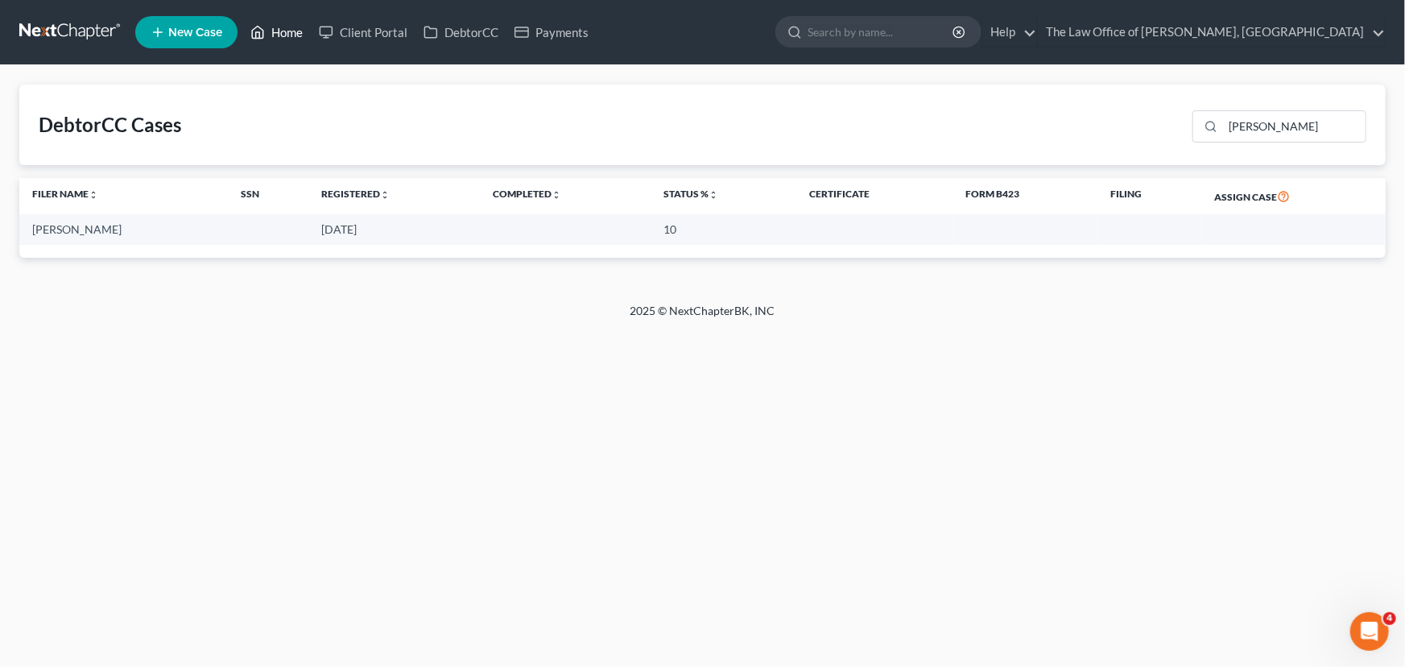
click at [288, 32] on link "Home" at bounding box center [276, 32] width 68 height 29
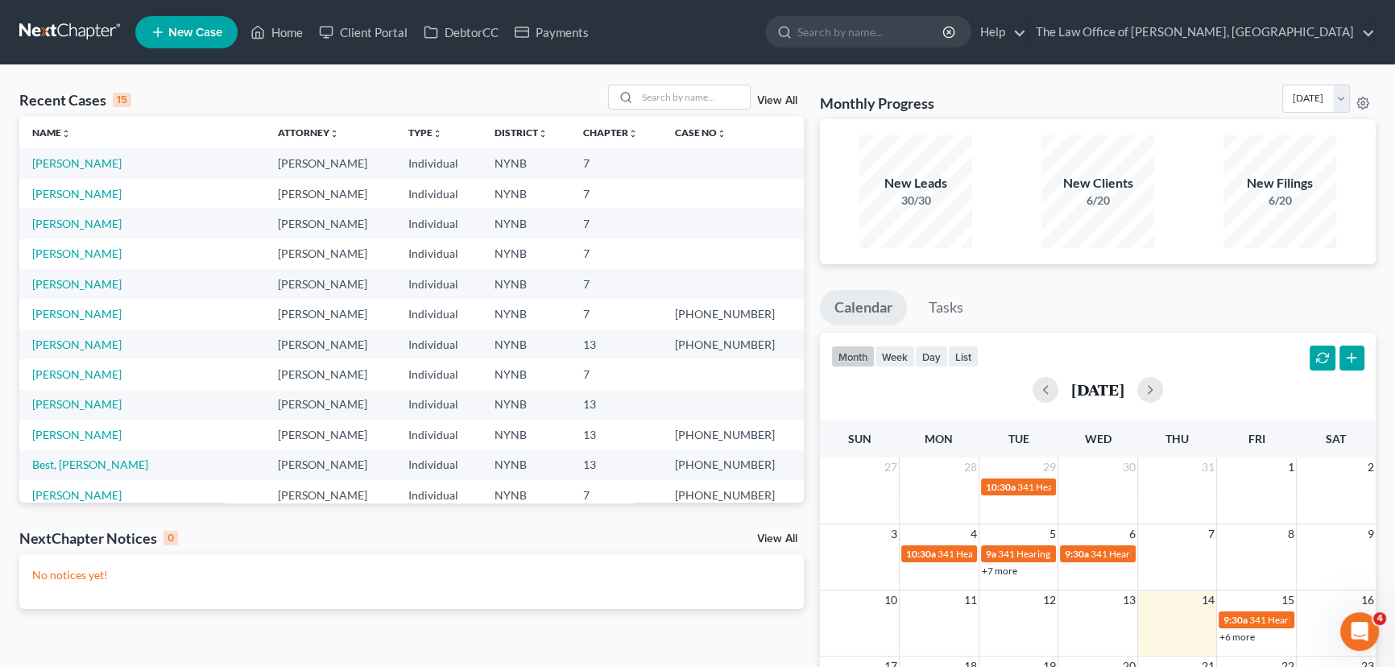
click at [68, 154] on td "[PERSON_NAME]" at bounding box center [142, 163] width 246 height 30
click at [64, 162] on link "[PERSON_NAME]" at bounding box center [76, 163] width 89 height 14
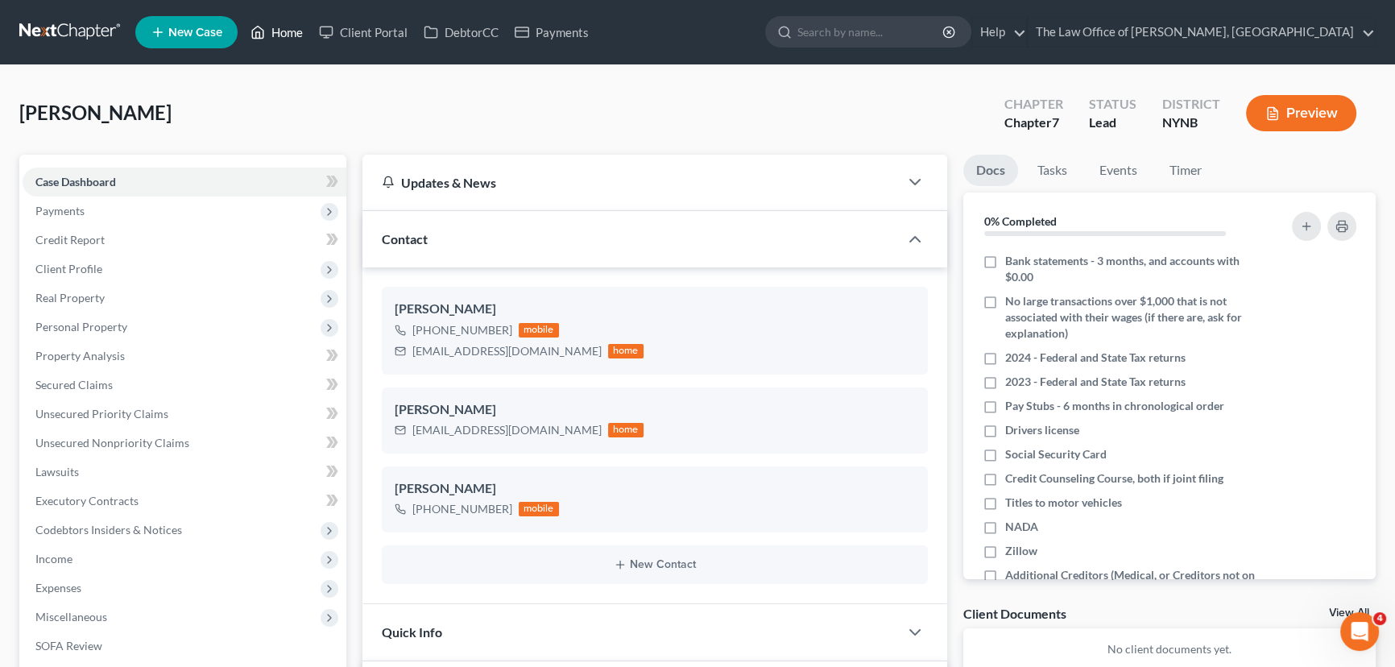
drag, startPoint x: 288, startPoint y: 38, endPoint x: 302, endPoint y: 51, distance: 18.8
click at [288, 38] on link "Home" at bounding box center [276, 32] width 68 height 29
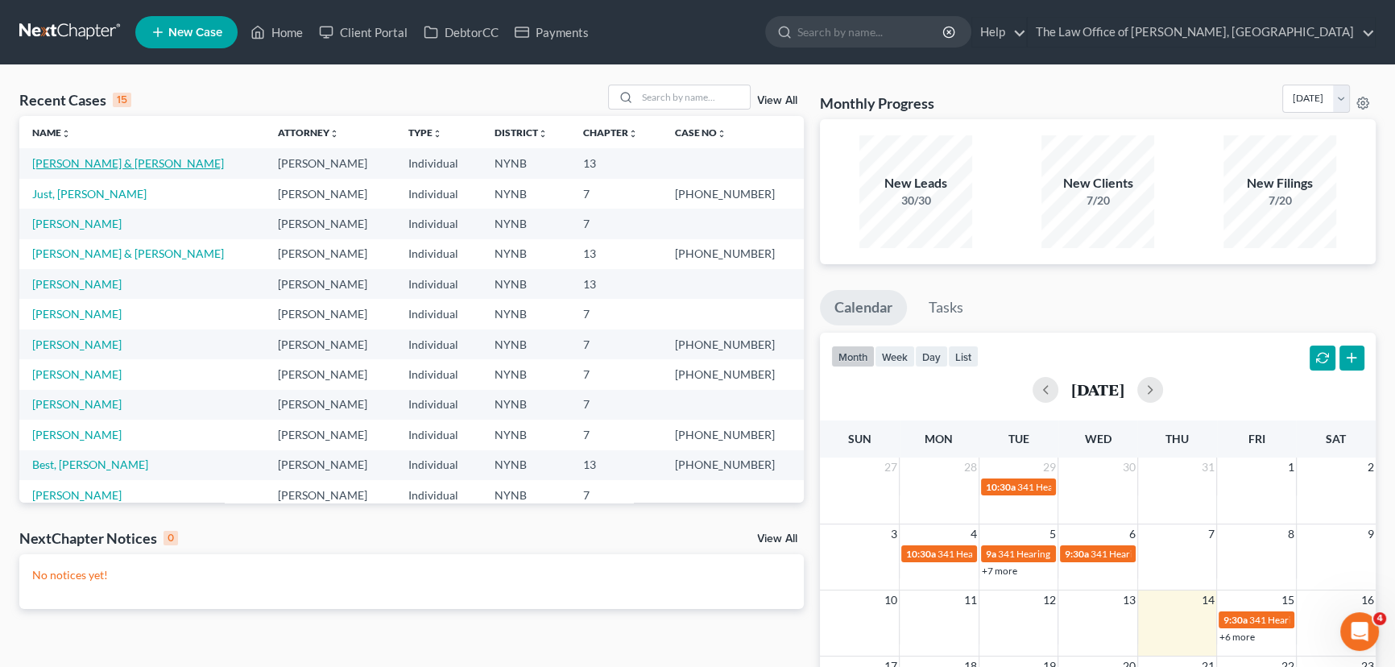
click at [71, 167] on link "[PERSON_NAME] & [PERSON_NAME]" at bounding box center [128, 163] width 192 height 14
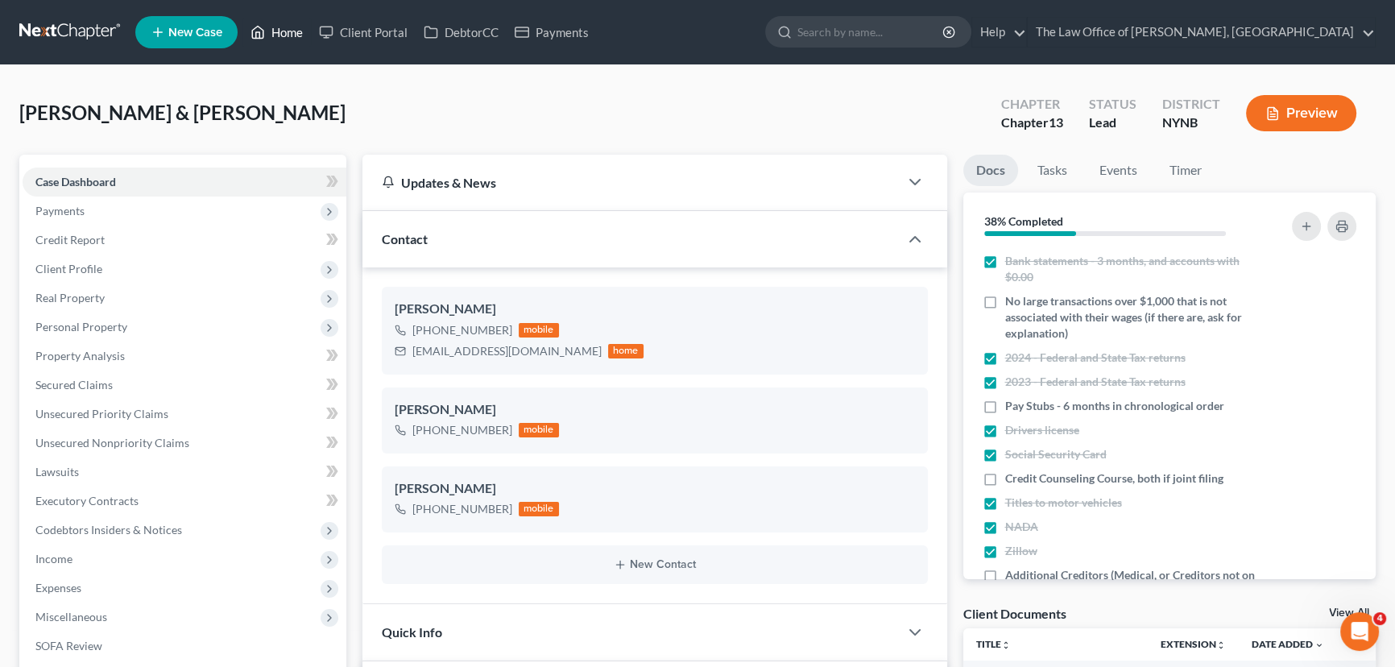
click at [279, 33] on link "Home" at bounding box center [276, 32] width 68 height 29
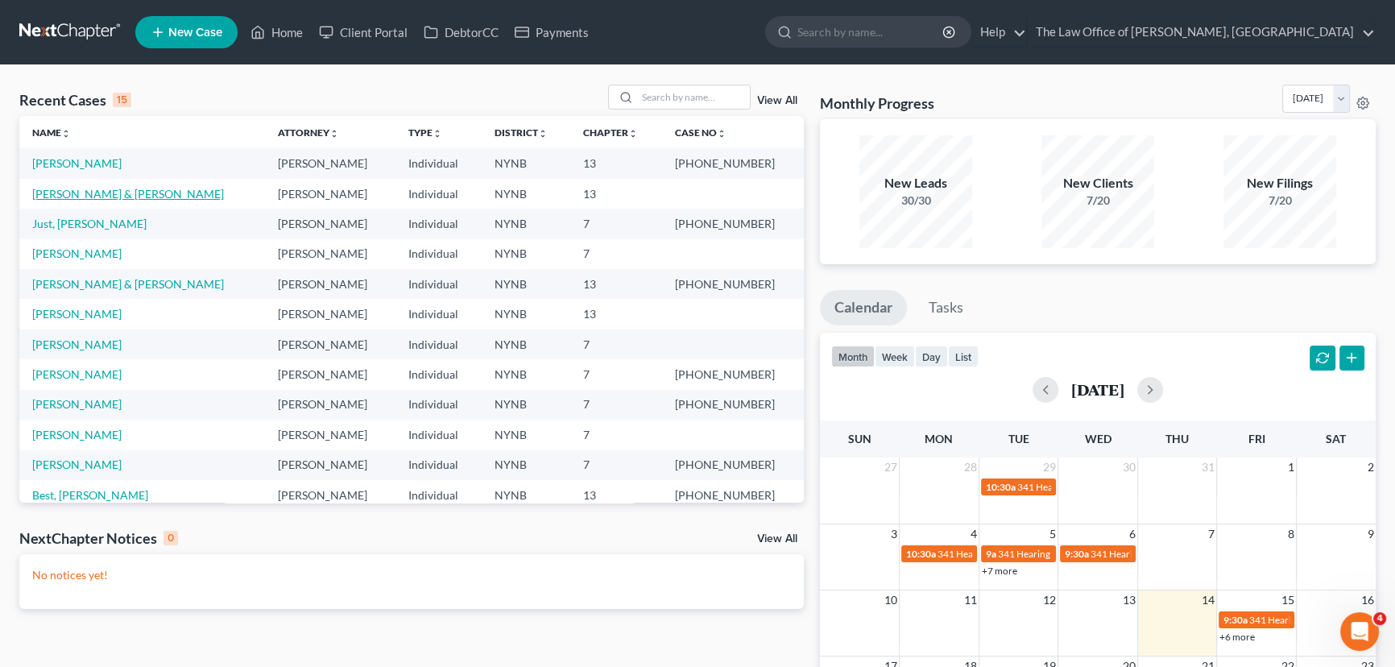
click at [83, 193] on link "[PERSON_NAME] & [PERSON_NAME]" at bounding box center [128, 194] width 192 height 14
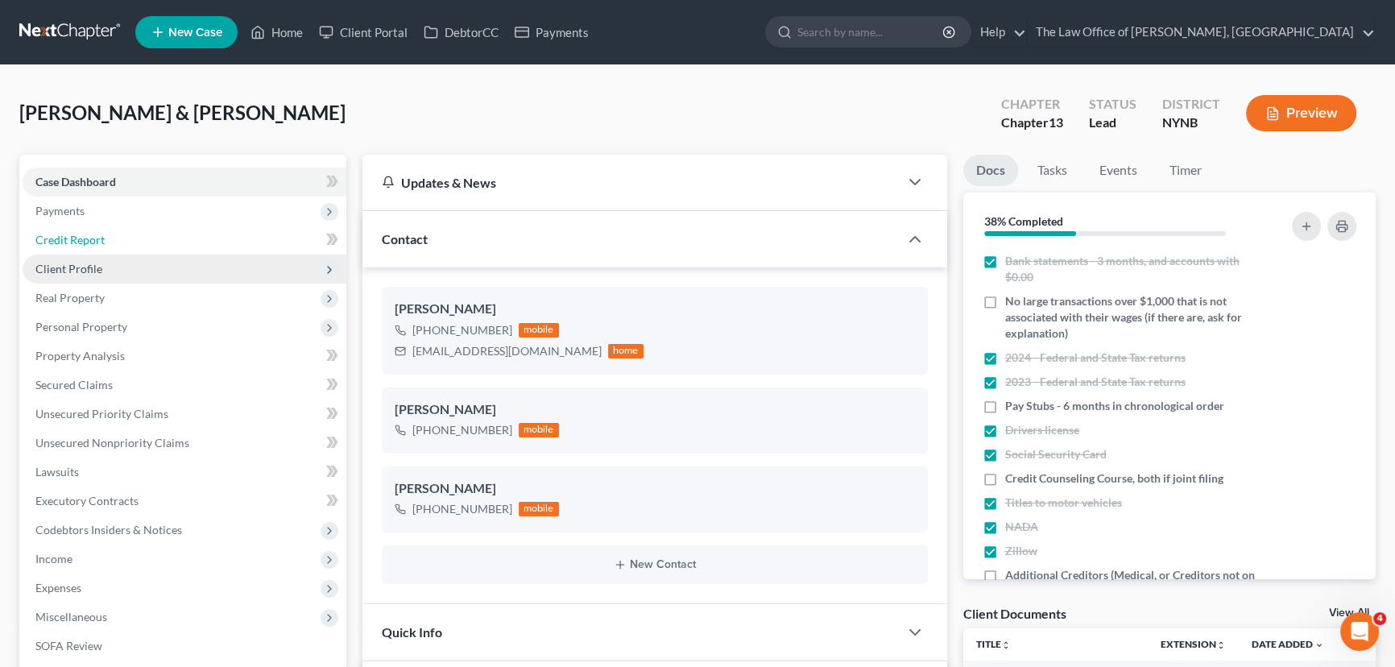
click at [69, 250] on link "Credit Report" at bounding box center [185, 240] width 324 height 29
click at [66, 269] on span "Client Profile" at bounding box center [68, 269] width 67 height 14
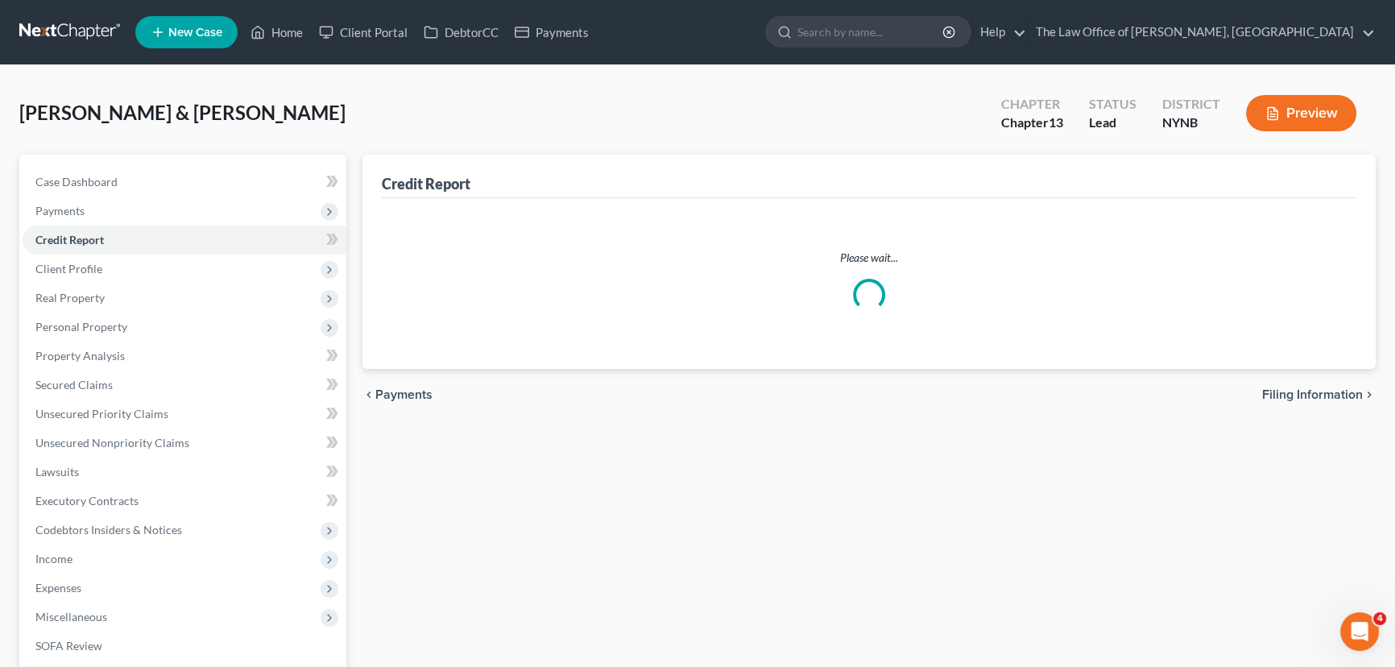
click at [107, 291] on span "Filing Information" at bounding box center [113, 298] width 91 height 14
select select "1"
select select "3"
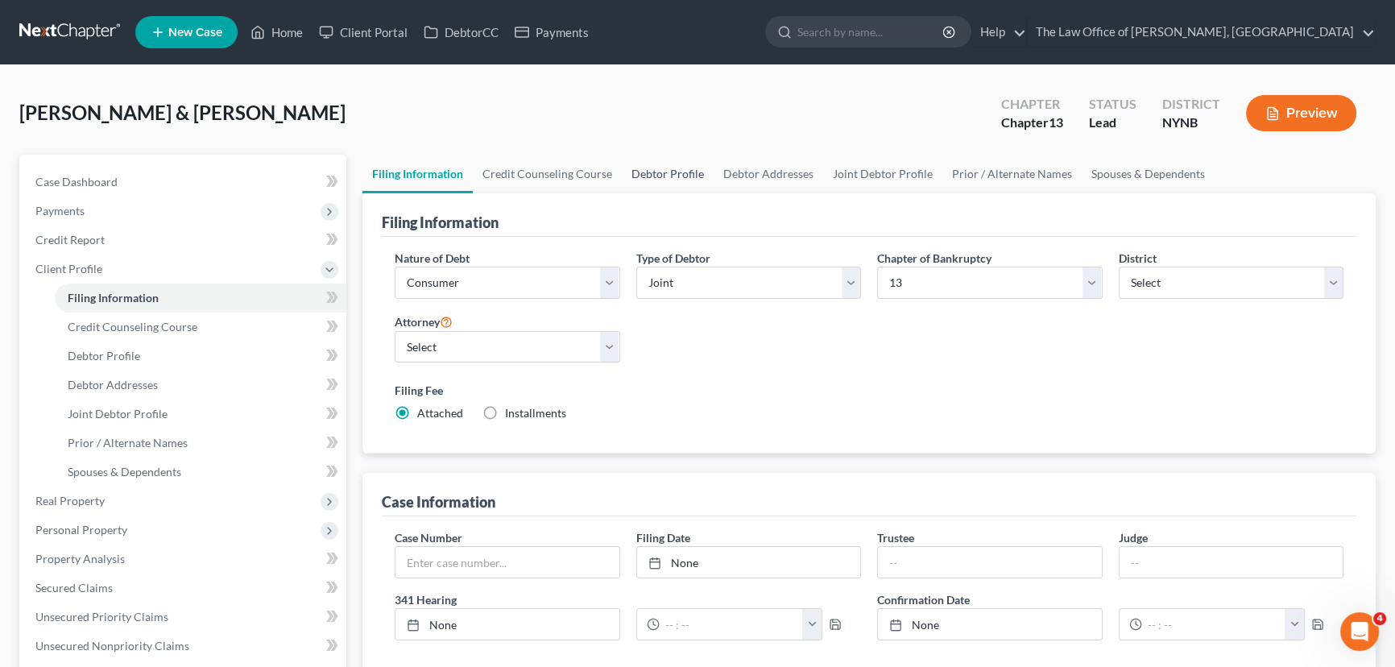
click at [641, 159] on link "Debtor Profile" at bounding box center [668, 174] width 92 height 39
select select "1"
select select "3"
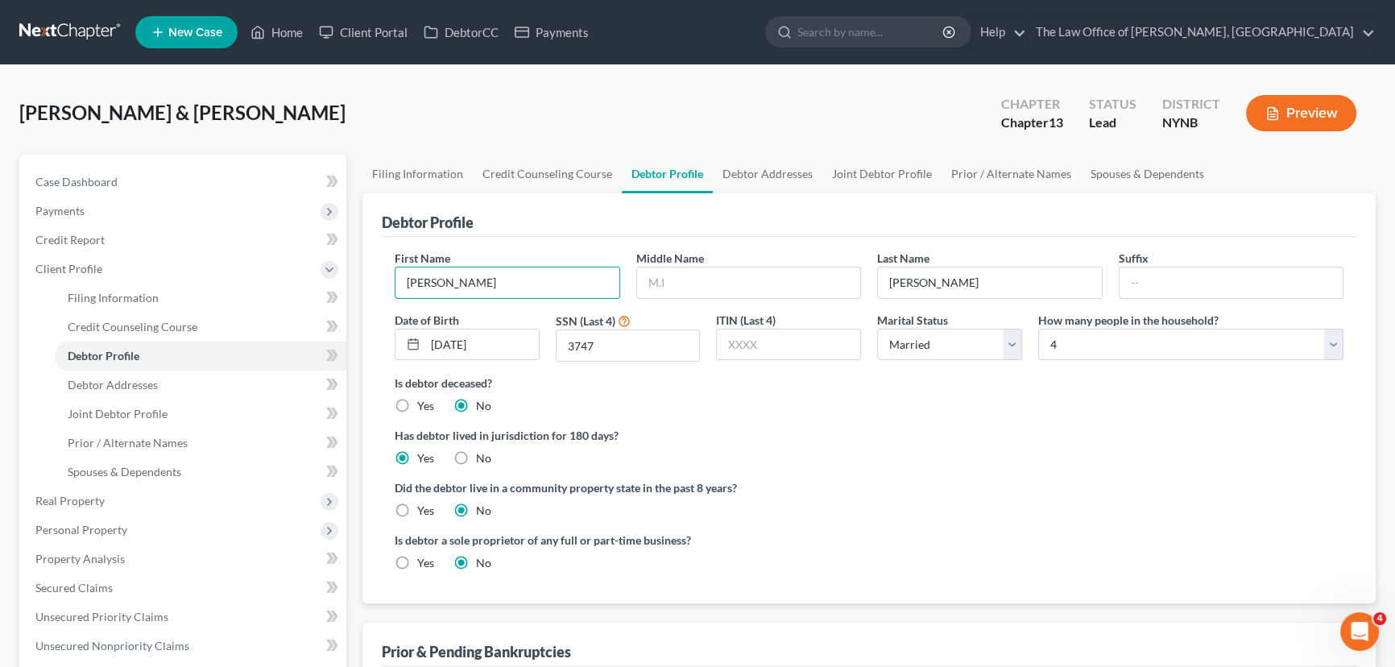
drag, startPoint x: 544, startPoint y: 266, endPoint x: 359, endPoint y: 250, distance: 185.1
click at [359, 250] on div "Filing Information Credit Counseling Course Debtor Profile Debtor Addresses Joi…" at bounding box center [868, 605] width 1029 height 901
click at [478, 283] on input "[PERSON_NAME]" at bounding box center [507, 282] width 224 height 31
paste input "[PERSON_NAME]"
type input "[PERSON_NAME]"
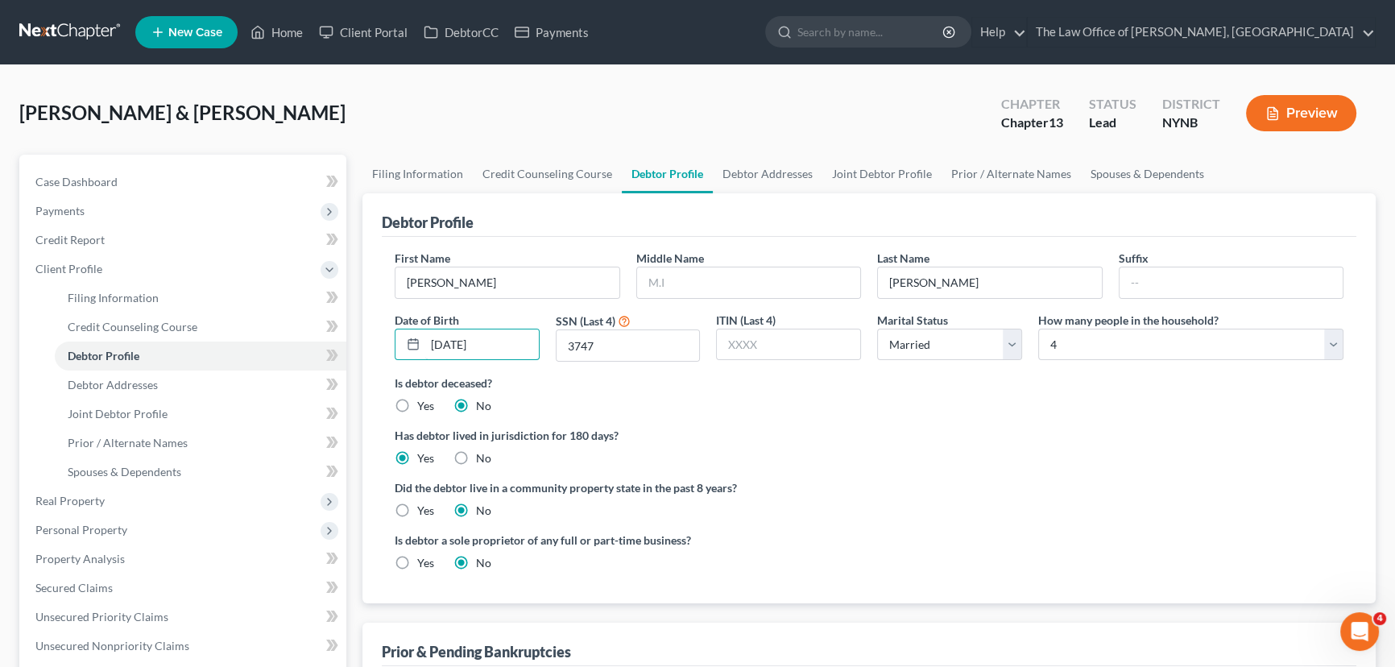
drag, startPoint x: 524, startPoint y: 341, endPoint x: 387, endPoint y: 339, distance: 136.1
click at [387, 339] on div "Date of Birth 10/14/1975" at bounding box center [467, 337] width 161 height 51
type input "[DATE]"
drag, startPoint x: 644, startPoint y: 358, endPoint x: 634, endPoint y: 351, distance: 12.7
click at [634, 351] on div "First Name Stephanie Middle Name Last Name Fretto Suffix Date of Birth 12/15/19…" at bounding box center [869, 312] width 965 height 125
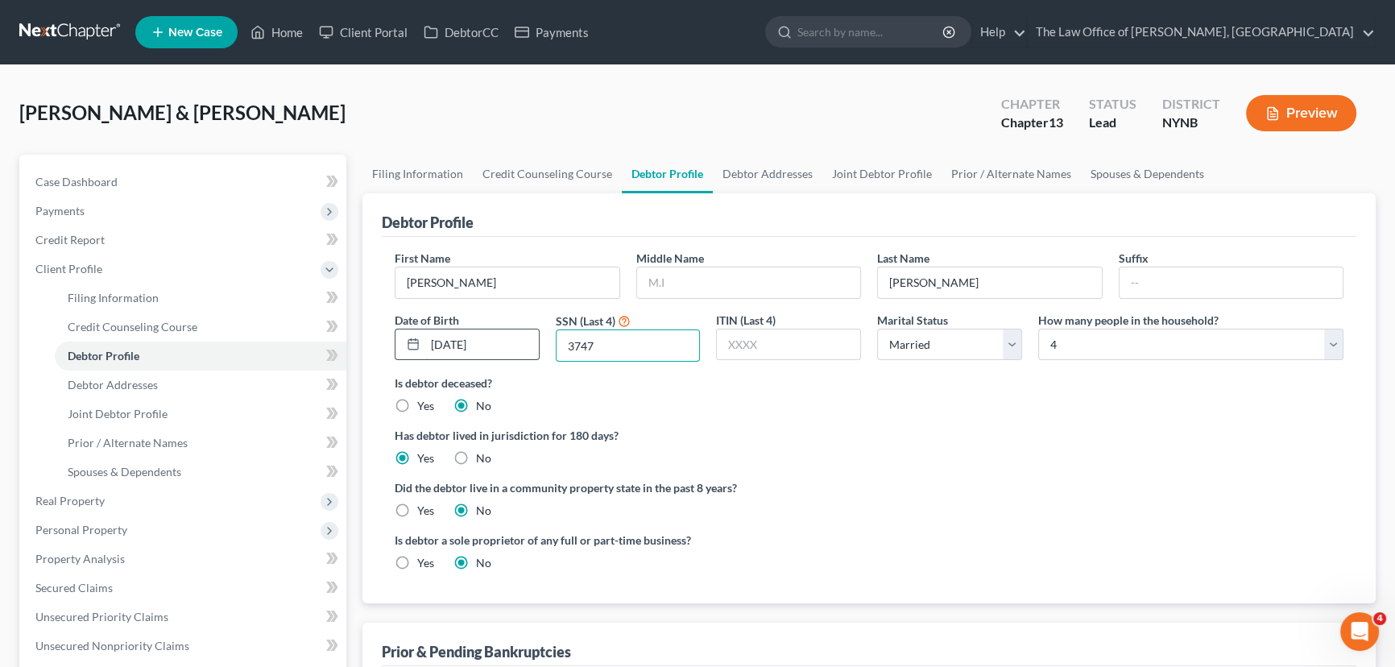
drag, startPoint x: 549, startPoint y: 341, endPoint x: 509, endPoint y: 335, distance: 39.9
click at [507, 341] on div "First Name Stephanie Middle Name Last Name Fretto Suffix Date of Birth 12/15/19…" at bounding box center [869, 312] width 965 height 125
type input "6744"
click at [879, 176] on link "Joint Debtor Profile" at bounding box center [881, 174] width 119 height 39
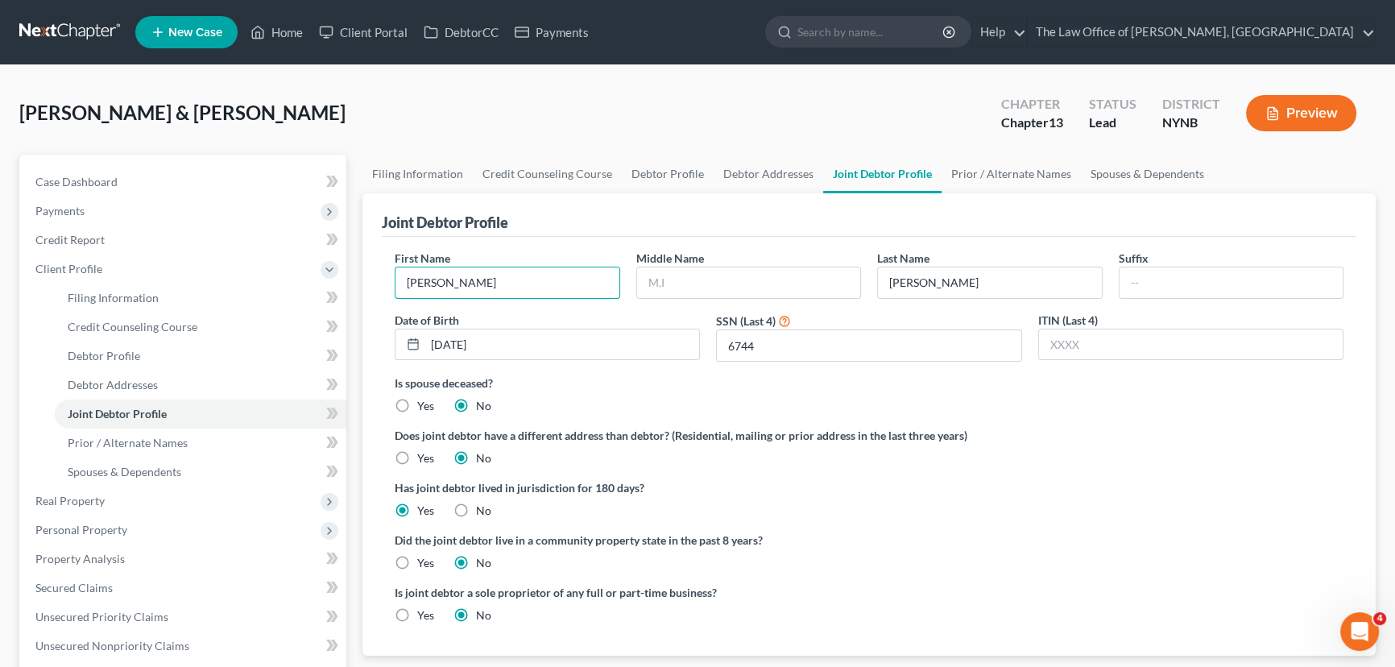
drag, startPoint x: 522, startPoint y: 282, endPoint x: 353, endPoint y: 277, distance: 169.2
click at [351, 275] on div "Petition Navigation Case Dashboard Payments Invoices Payments Payments Credit R…" at bounding box center [697, 605] width 1372 height 901
click at [494, 285] on input "[PERSON_NAME]" at bounding box center [507, 282] width 224 height 31
drag, startPoint x: 426, startPoint y: 286, endPoint x: 360, endPoint y: 286, distance: 66.0
click at [360, 286] on div "Filing Information Credit Counseling Course Debtor Profile Debtor Addresses Joi…" at bounding box center [868, 605] width 1029 height 901
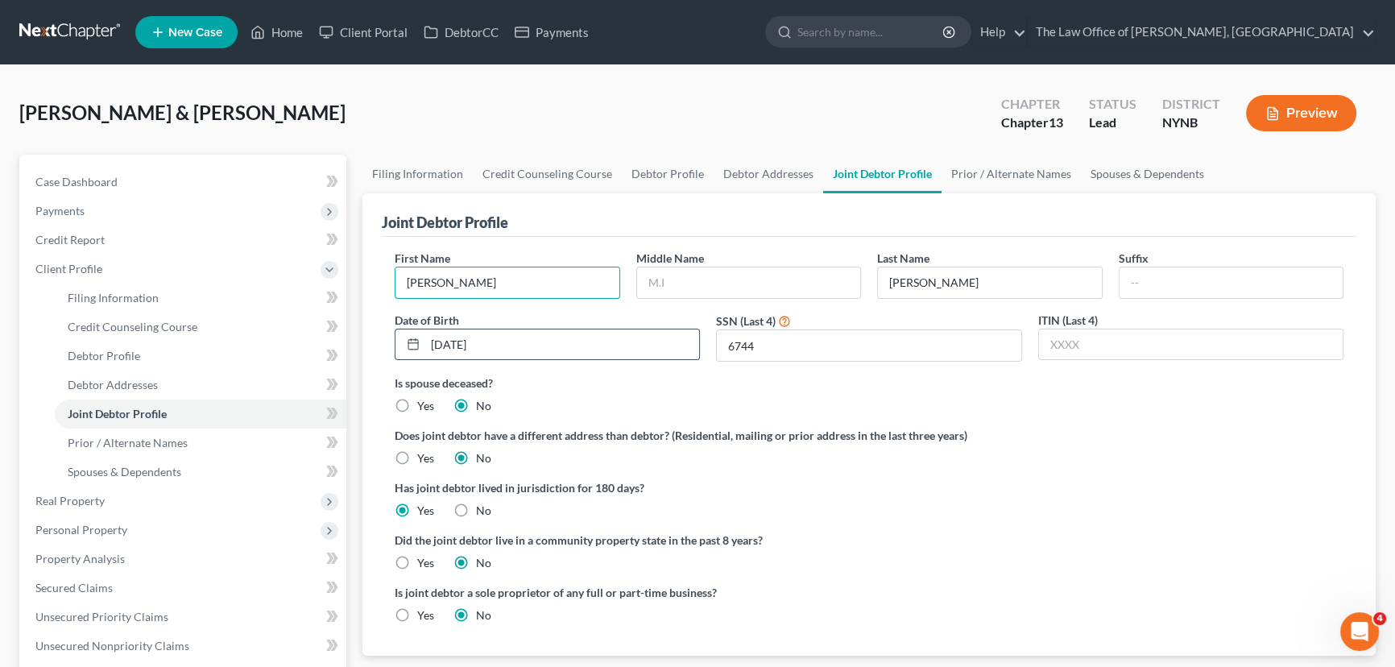
paste input "Christopher"
type input "Christopher"
drag, startPoint x: 520, startPoint y: 346, endPoint x: 390, endPoint y: 343, distance: 130.5
click at [390, 343] on div "Date of Birth 12/15/1976" at bounding box center [547, 337] width 321 height 51
type input "10/141975"
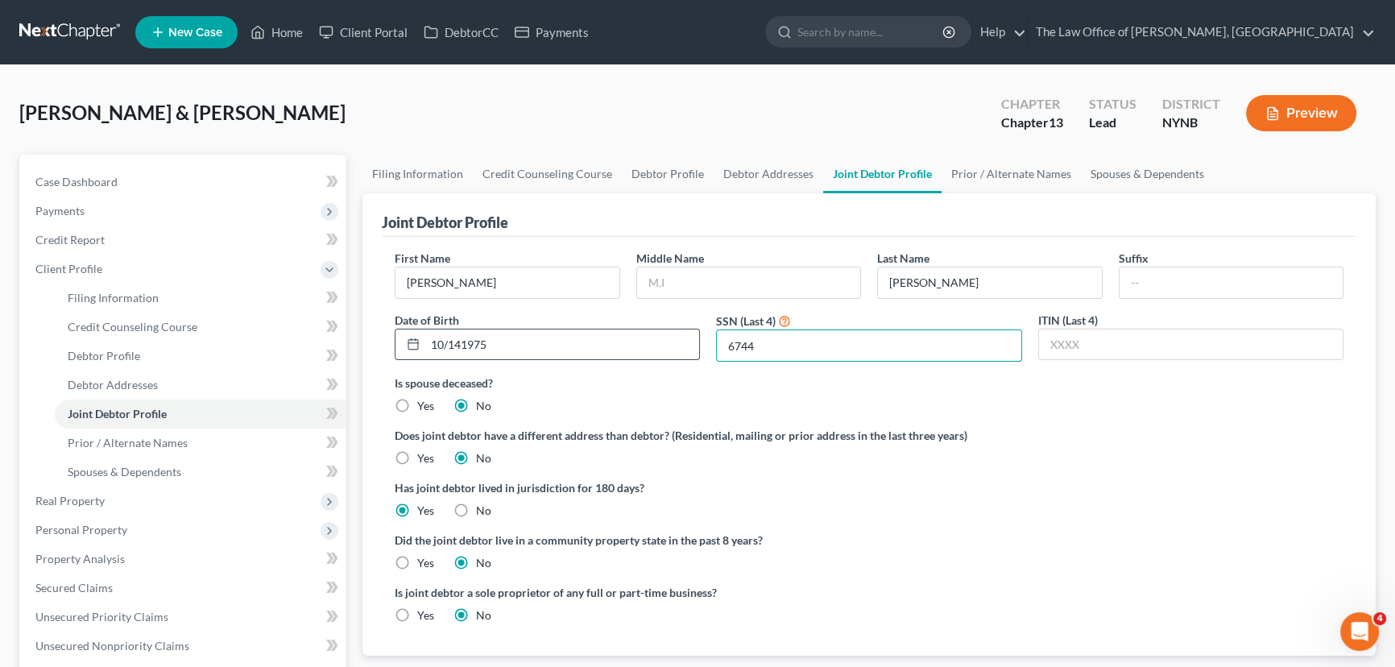
drag, startPoint x: 781, startPoint y: 350, endPoint x: 606, endPoint y: 350, distance: 174.8
click at [606, 350] on div "First Name Christopher Middle Name Last Name Fretto Suffix Date of Birth 10/141…" at bounding box center [869, 312] width 965 height 125
type input "3747"
drag, startPoint x: 140, startPoint y: 470, endPoint x: 151, endPoint y: 463, distance: 13.0
click at [139, 469] on span "Spouses & Dependents" at bounding box center [125, 472] width 114 height 14
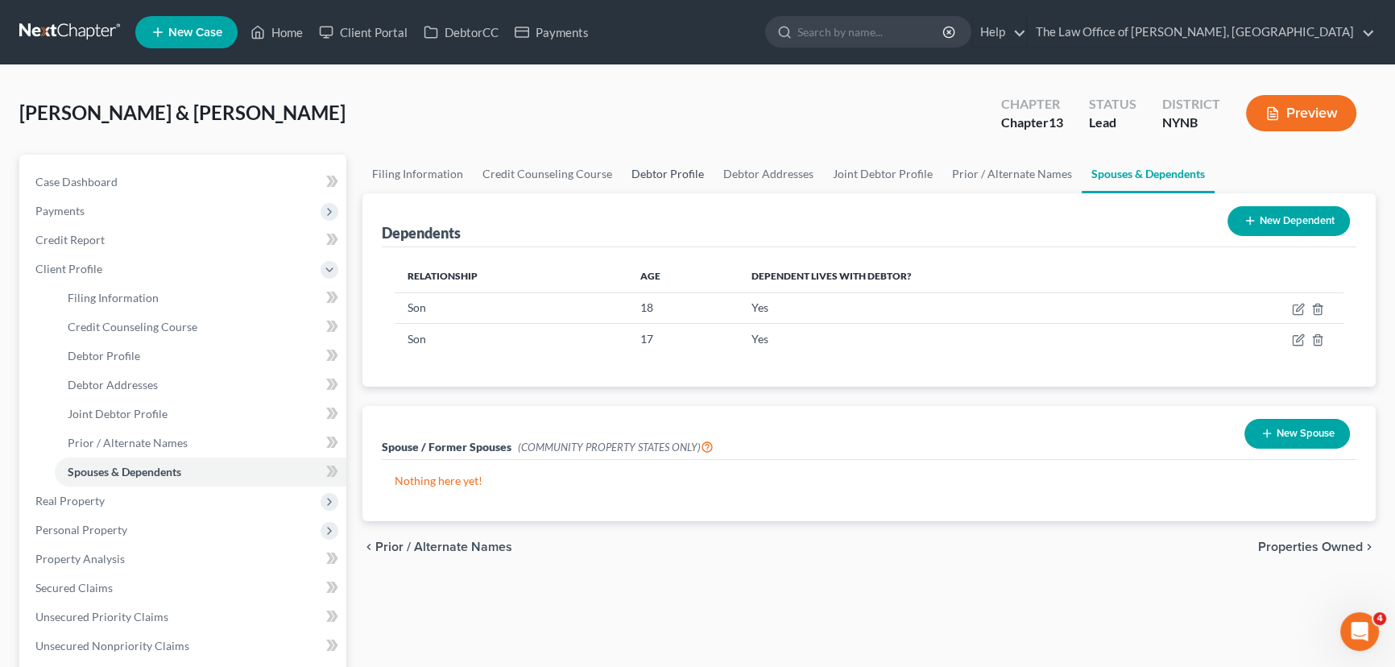
click at [671, 176] on link "Debtor Profile" at bounding box center [668, 174] width 92 height 39
select select "1"
select select "3"
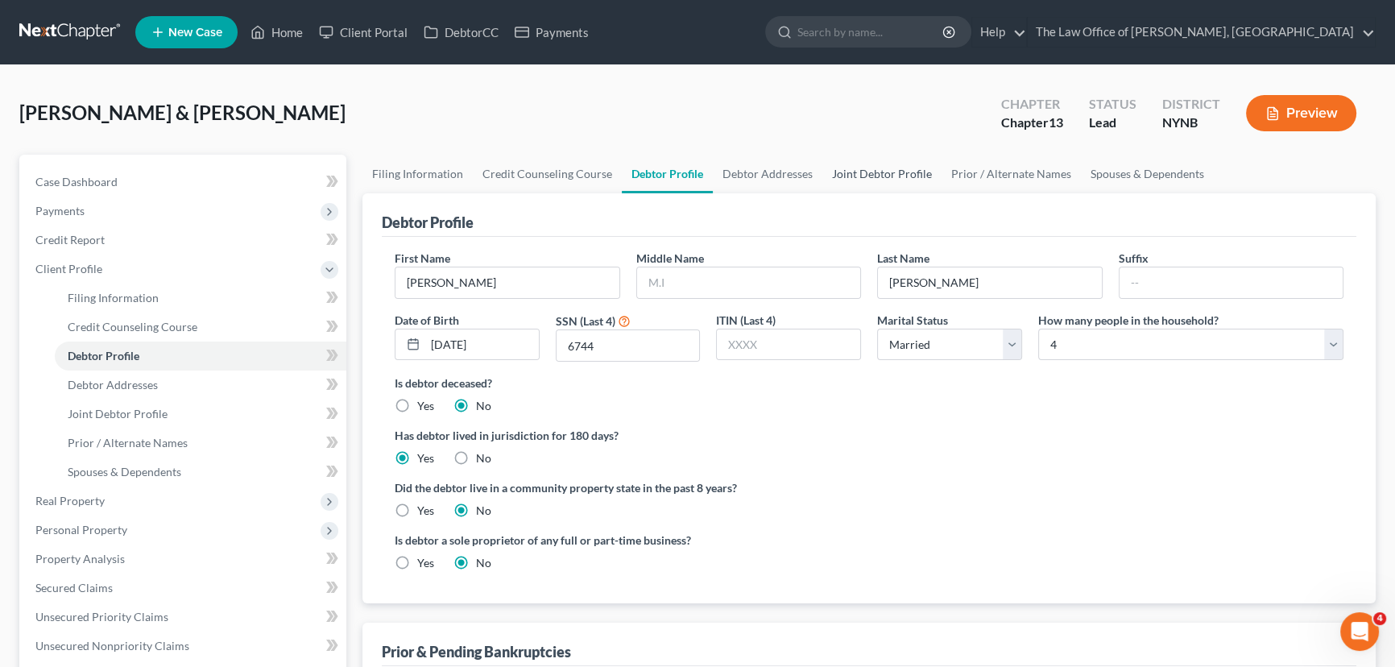
click at [874, 168] on link "Joint Debtor Profile" at bounding box center [881, 174] width 119 height 39
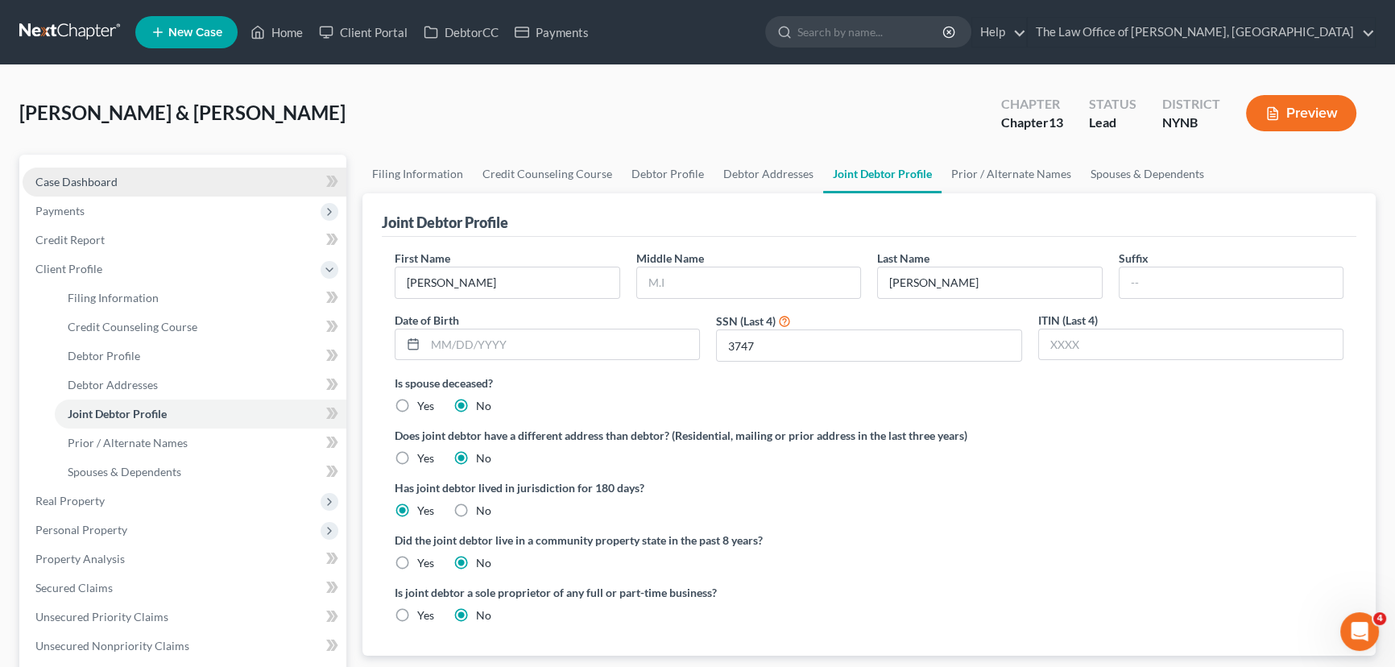
click at [91, 175] on span "Case Dashboard" at bounding box center [76, 182] width 82 height 14
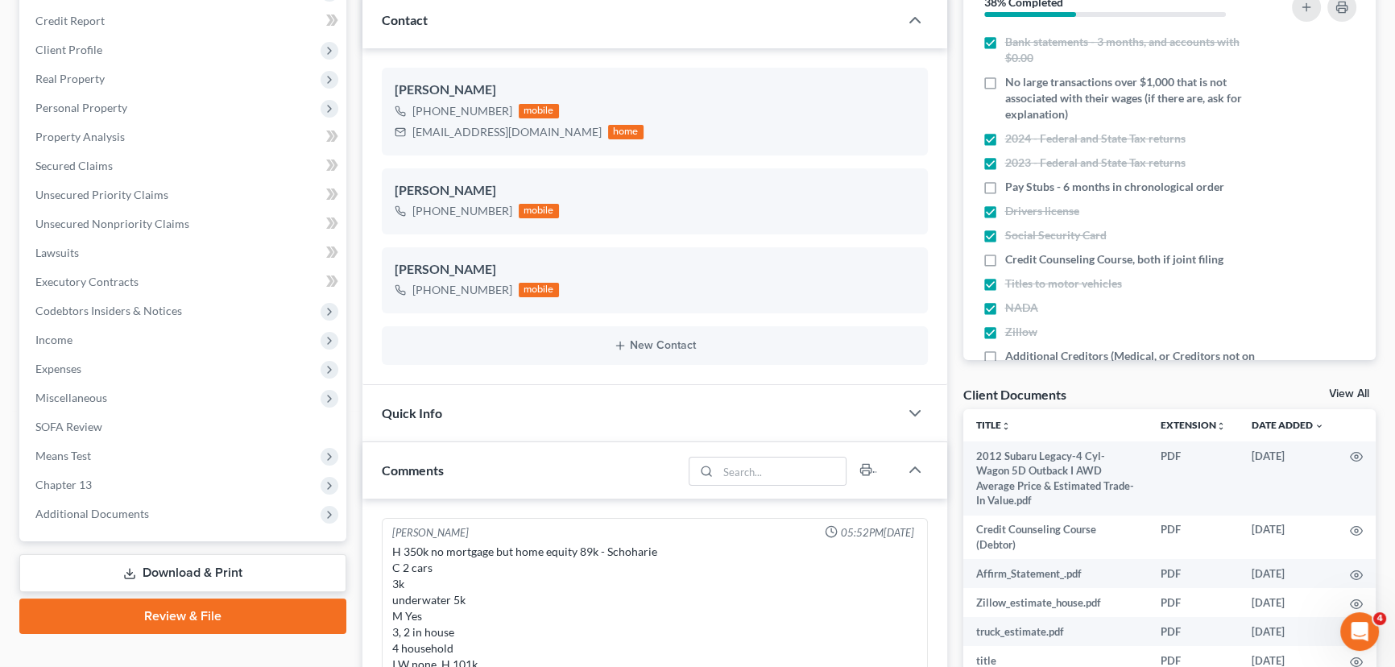
scroll to position [586, 0]
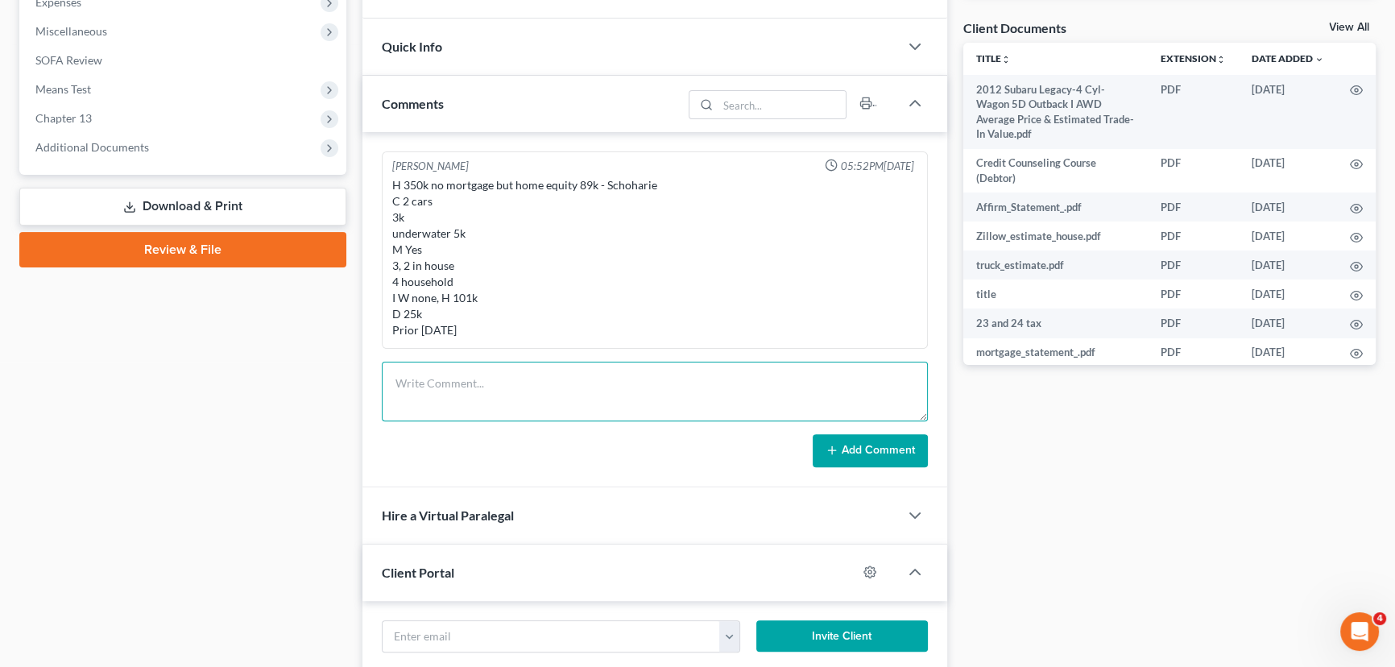
click at [506, 386] on textarea at bounding box center [655, 392] width 546 height 60
click at [420, 395] on textarea "h 124-72-3747 w 13070-6744" at bounding box center [655, 392] width 546 height 60
type textarea "h 124-72-3747 w 130-70-6744"
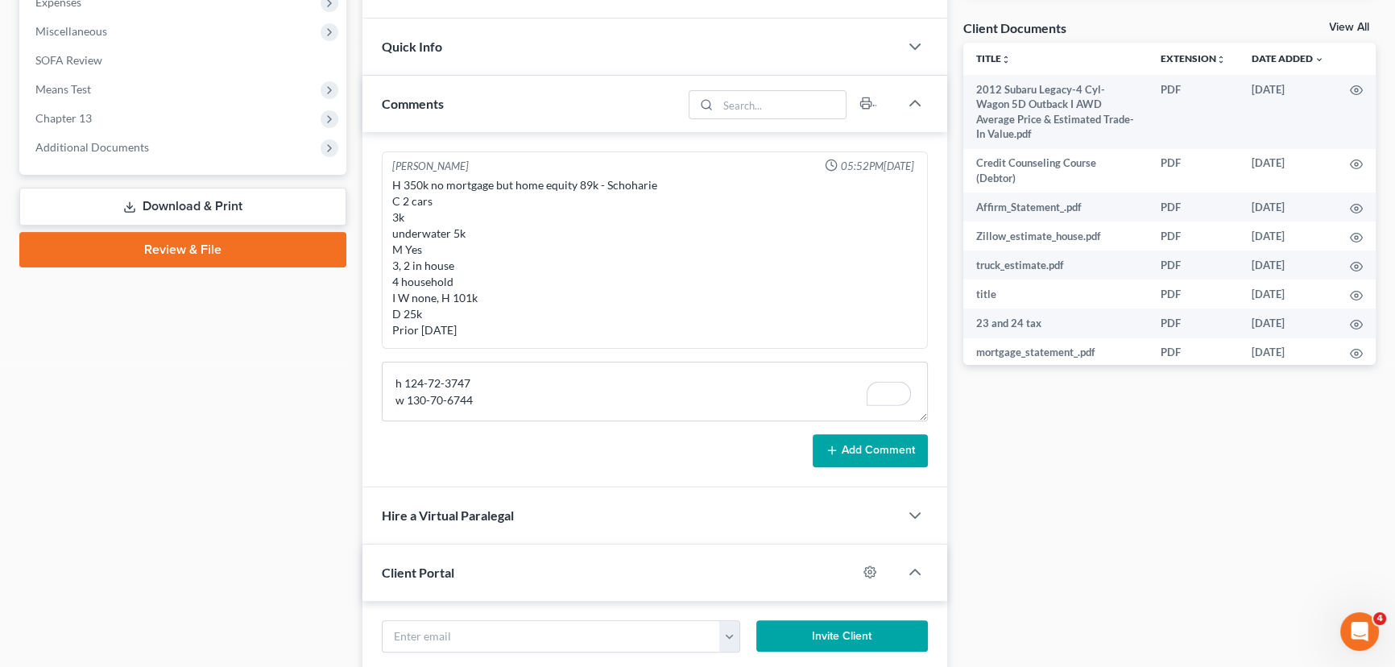
click at [859, 441] on button "Add Comment" at bounding box center [870, 451] width 115 height 34
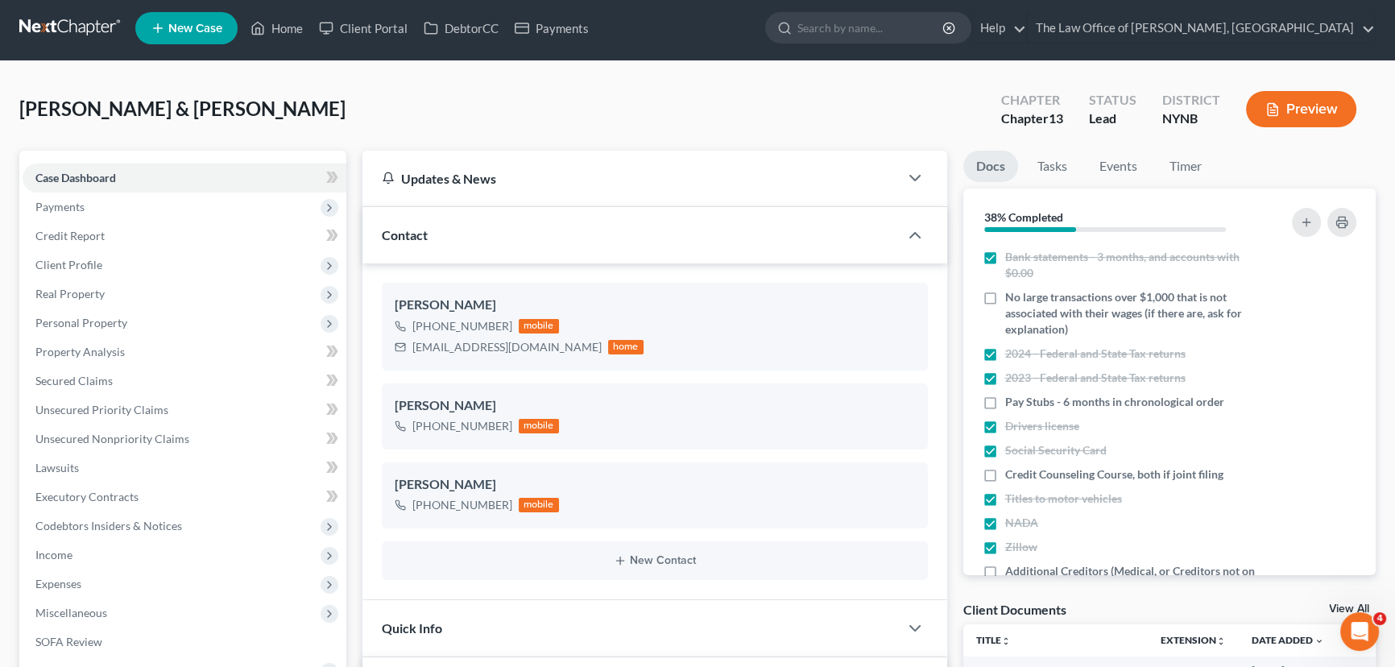
scroll to position [0, 0]
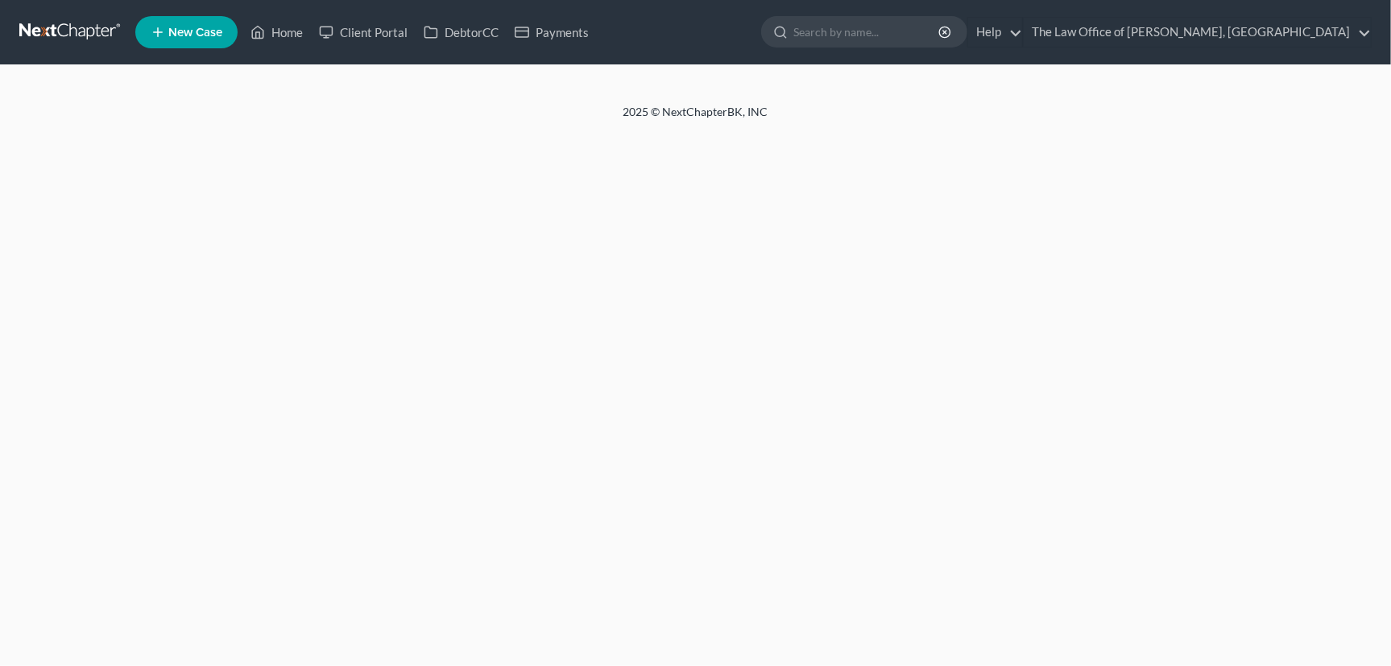
select select "1"
select select "3"
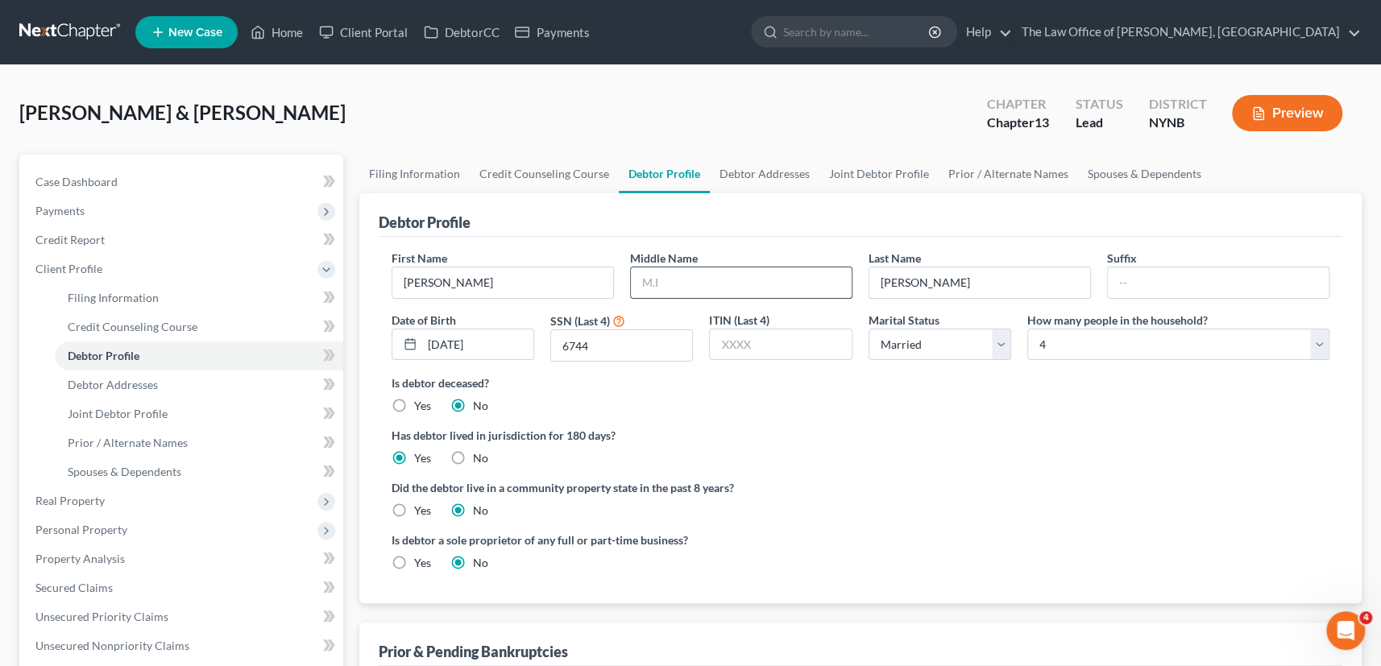
click at [676, 279] on input "text" at bounding box center [741, 282] width 221 height 31
type input "D"
drag, startPoint x: 900, startPoint y: 424, endPoint x: 863, endPoint y: 363, distance: 71.3
click at [902, 424] on ng-include "First Name [PERSON_NAME] Middle Name D Last Name [PERSON_NAME] Suffix Date of B…" at bounding box center [860, 417] width 938 height 334
click at [742, 155] on link "Debtor Addresses" at bounding box center [765, 174] width 110 height 39
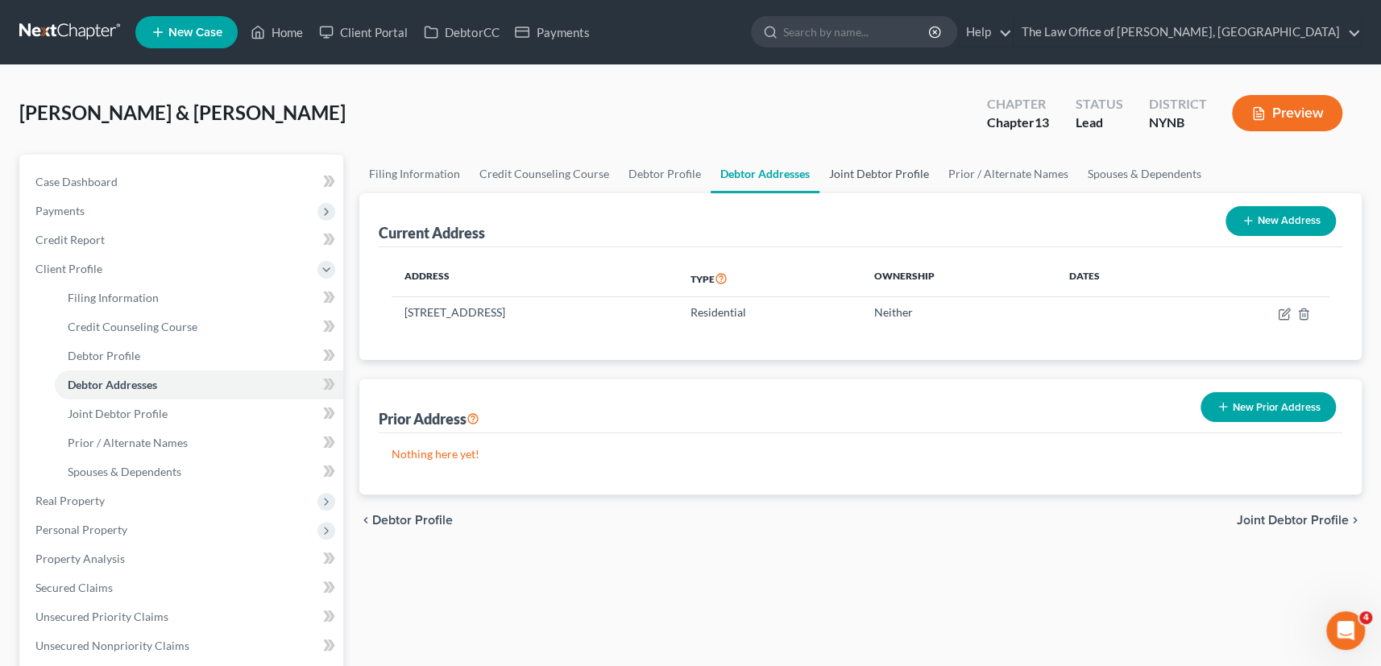
click at [908, 180] on link "Joint Debtor Profile" at bounding box center [878, 174] width 119 height 39
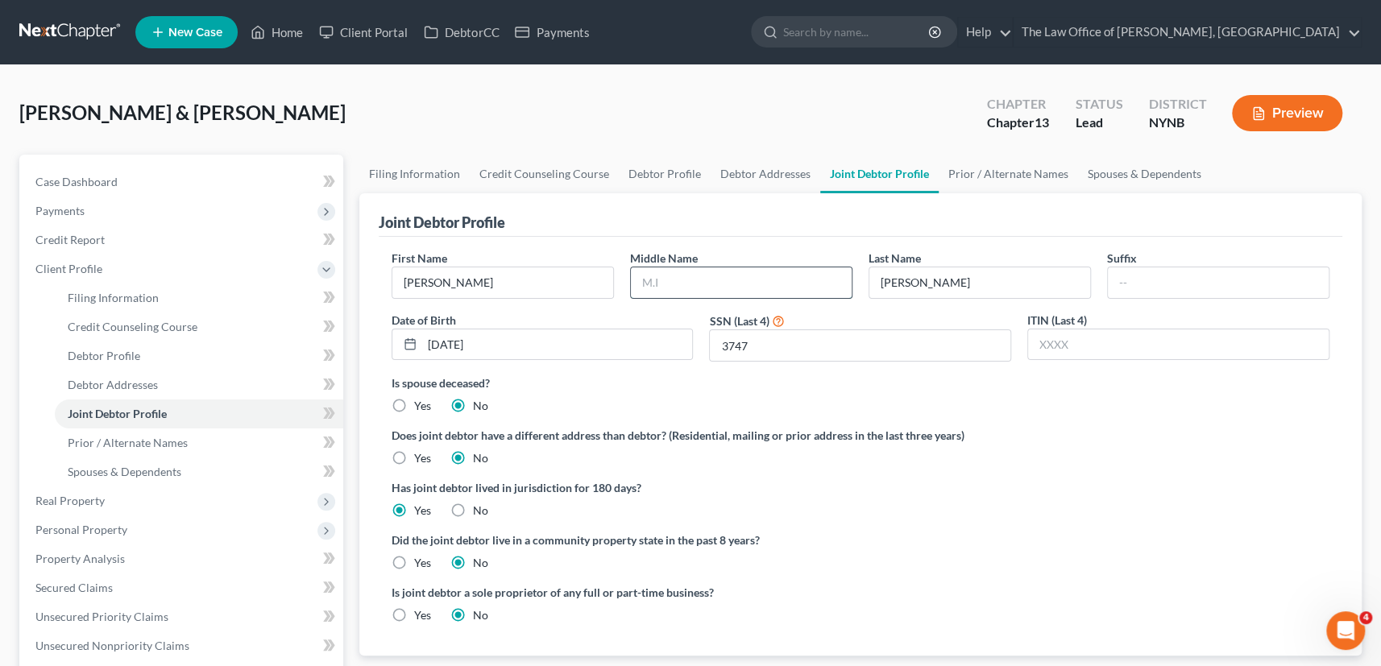
click at [731, 272] on input "text" at bounding box center [741, 282] width 221 height 31
type input "P"
click at [1026, 379] on label "Is spouse deceased?" at bounding box center [860, 383] width 938 height 17
click at [985, 168] on link "Prior / Alternate Names" at bounding box center [1007, 174] width 139 height 39
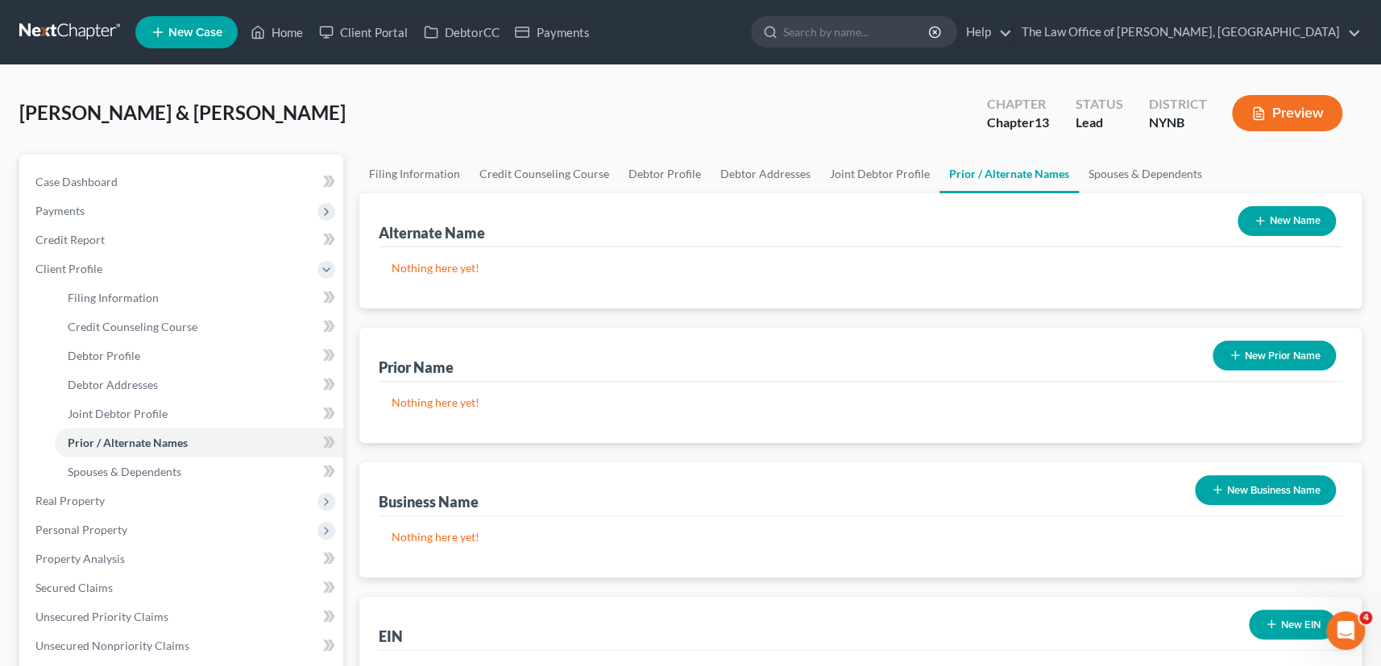
click at [1261, 354] on button "New Prior Name" at bounding box center [1273, 356] width 123 height 30
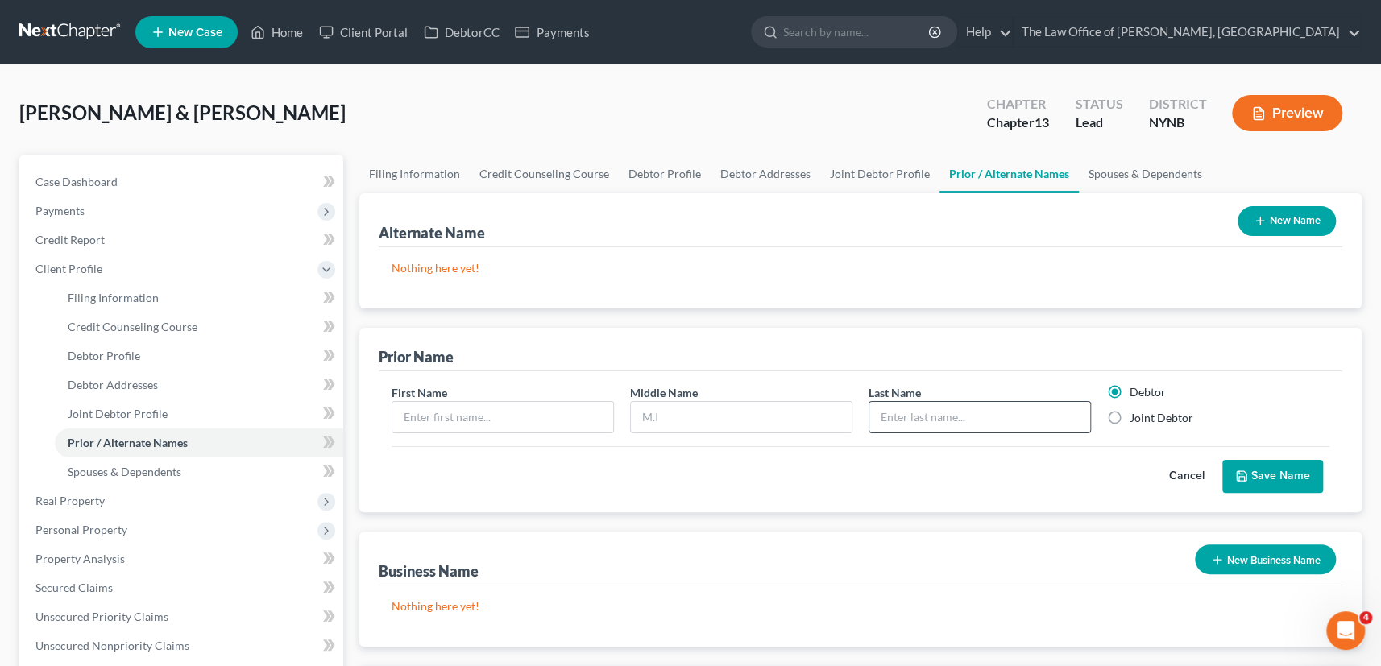
click at [990, 419] on input "text" at bounding box center [979, 417] width 221 height 31
type input "Smith"
click at [708, 427] on input "text" at bounding box center [741, 417] width 221 height 31
type input "D"
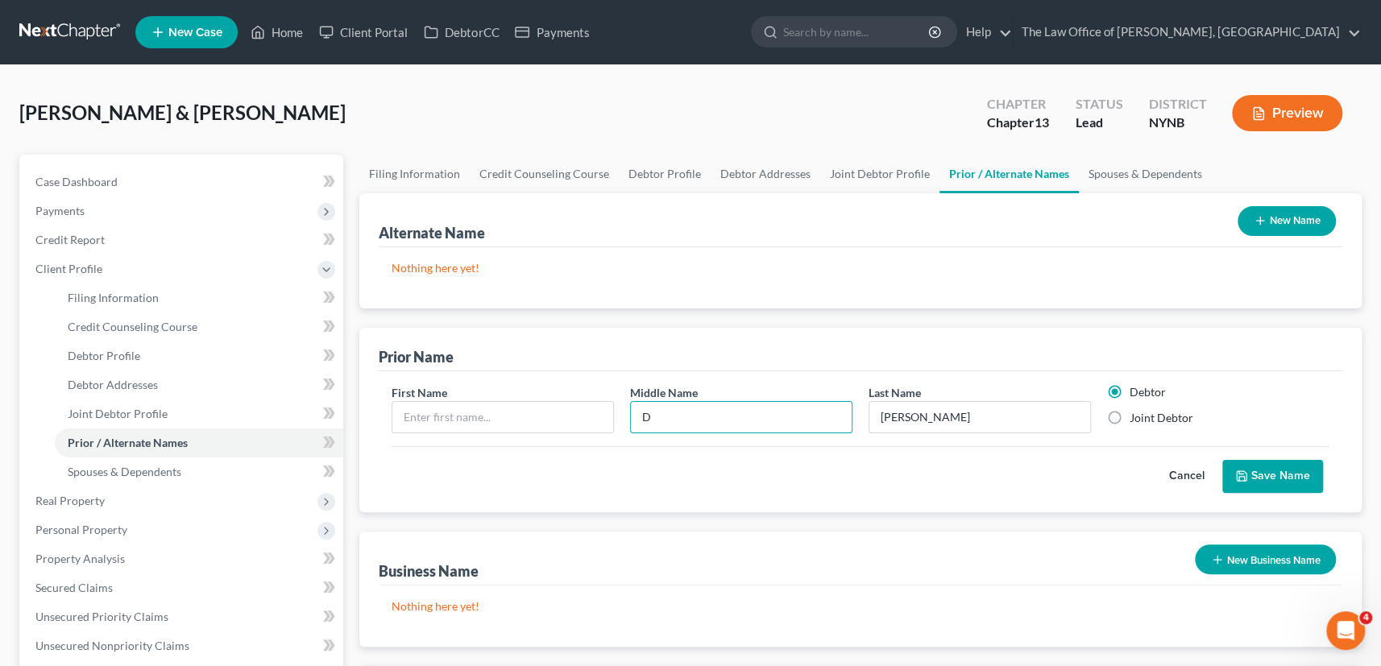
click at [149, 110] on span "[PERSON_NAME] & [PERSON_NAME]" at bounding box center [182, 112] width 326 height 23
copy span "Stephanie"
click at [453, 408] on input "text" at bounding box center [502, 417] width 221 height 31
paste input "Stephanie"
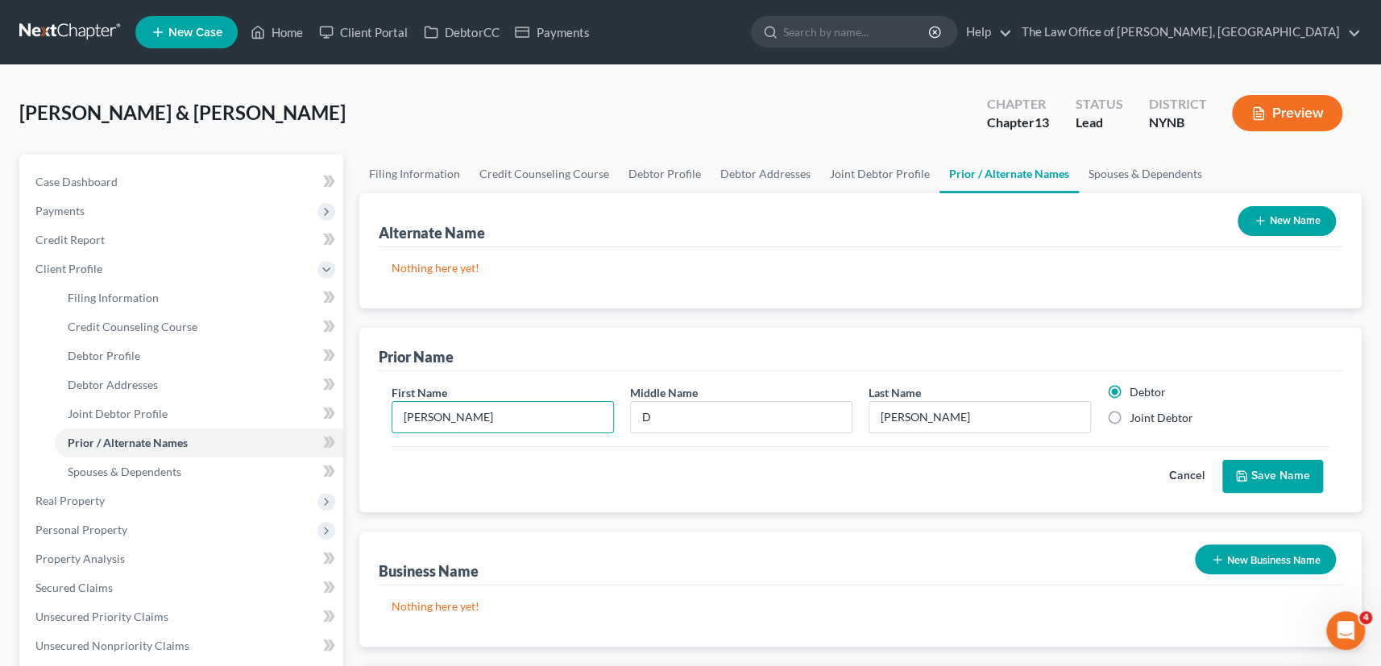
type input "Stephanie"
click at [1273, 473] on button "Save Name" at bounding box center [1272, 477] width 101 height 34
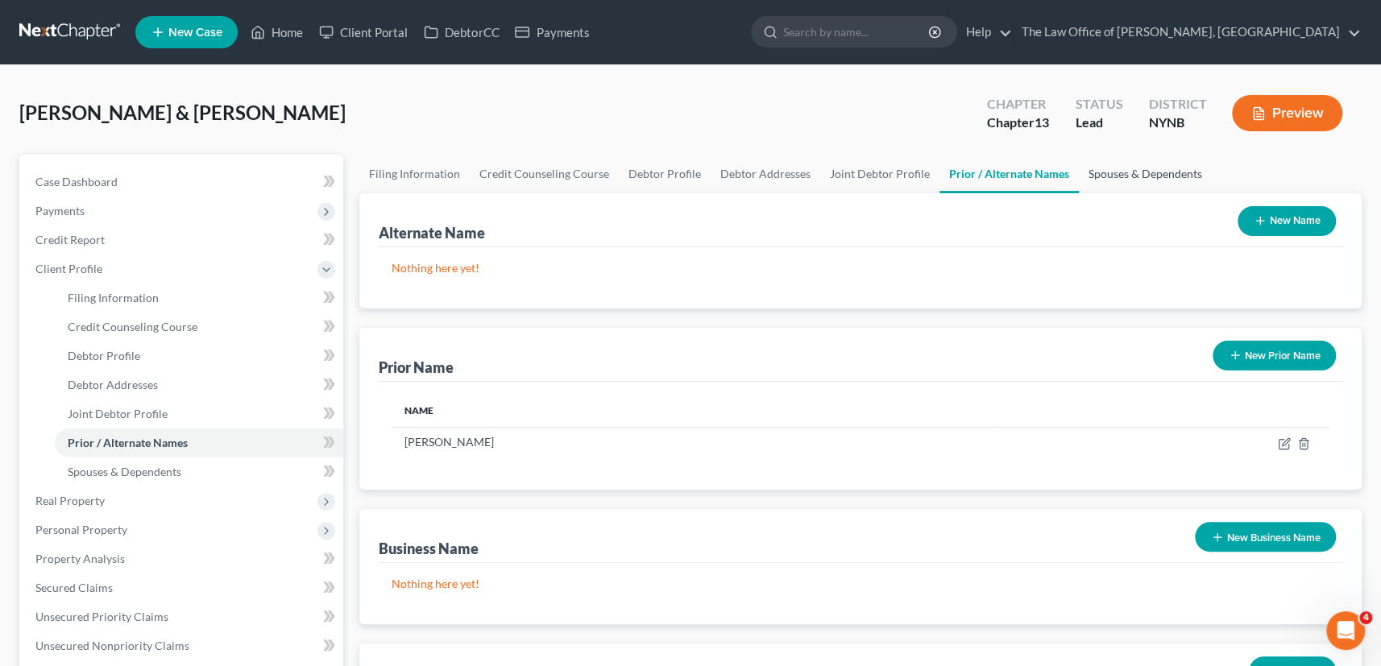
click at [1143, 179] on link "Spouses & Dependents" at bounding box center [1144, 174] width 133 height 39
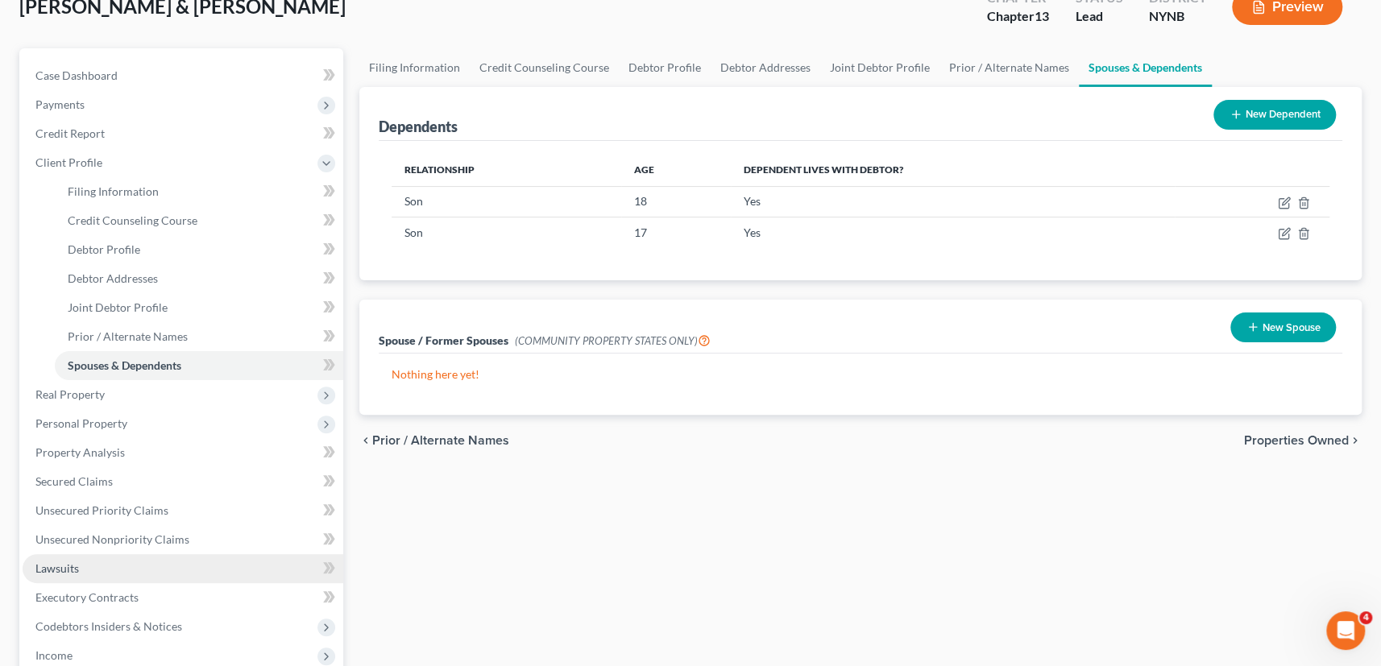
scroll to position [292, 0]
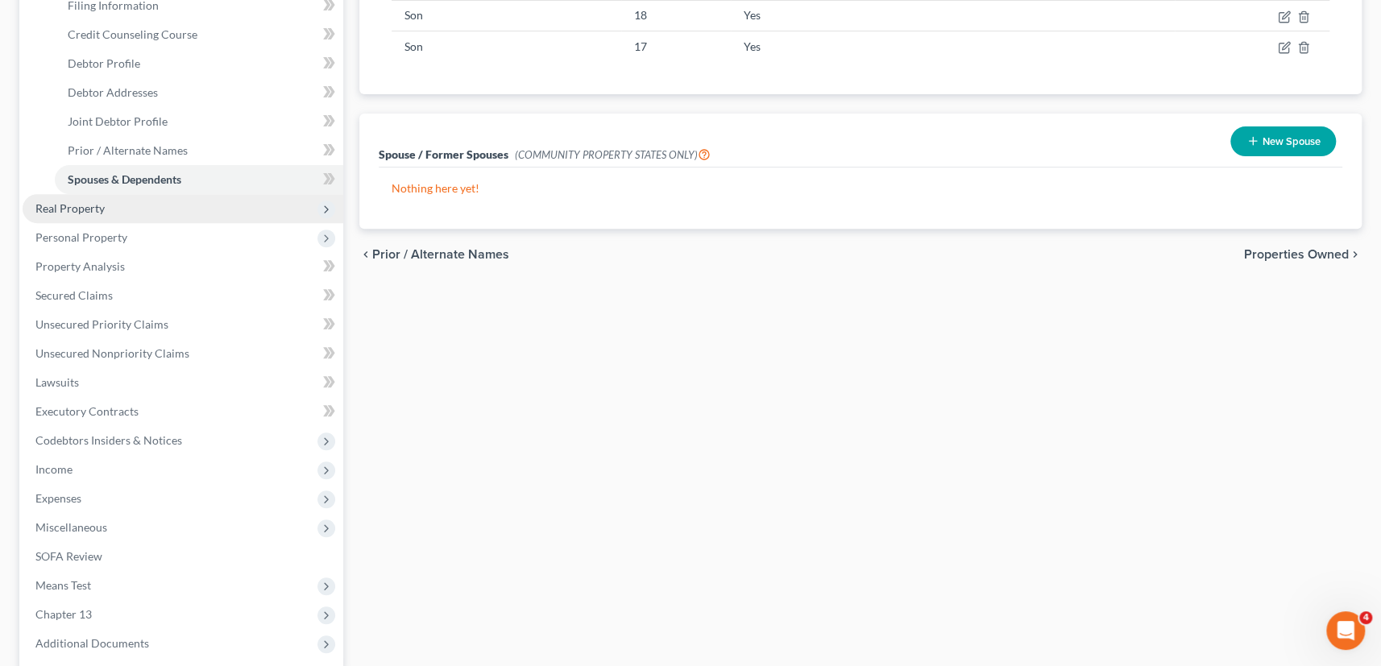
click at [77, 213] on span "Real Property" at bounding box center [183, 208] width 321 height 29
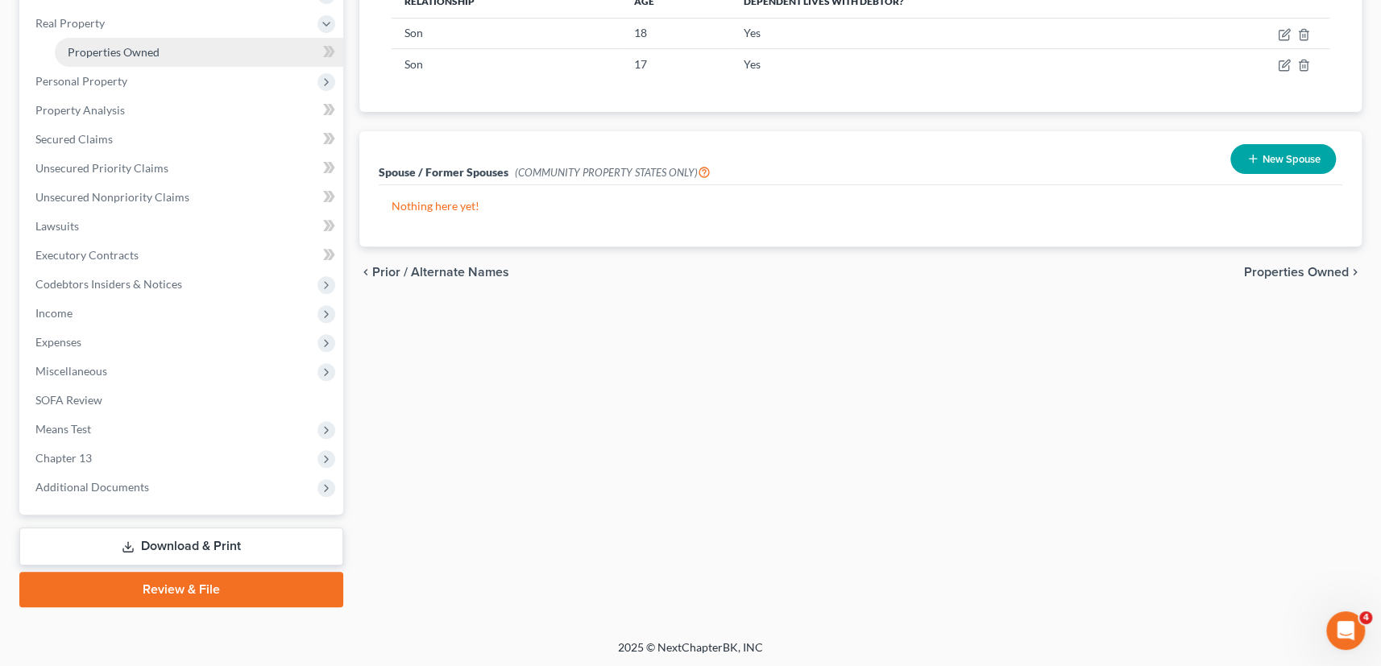
click at [106, 55] on span "Properties Owned" at bounding box center [114, 52] width 92 height 14
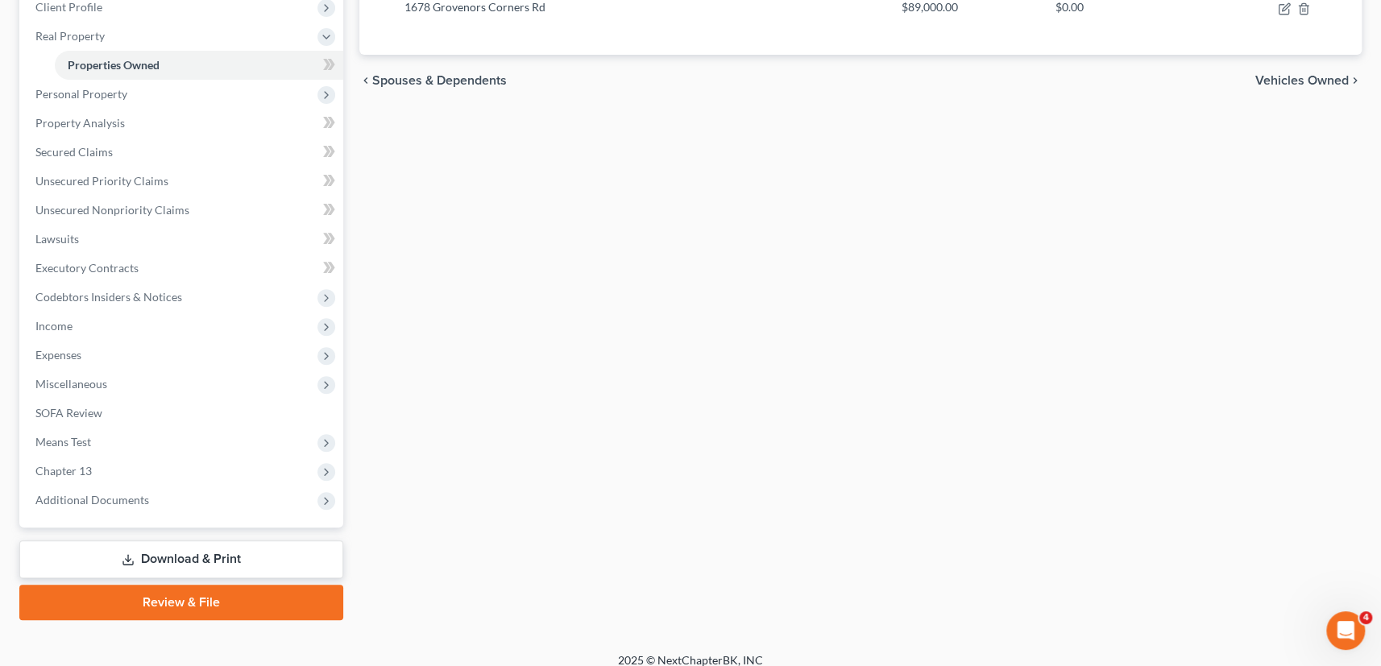
scroll to position [275, 0]
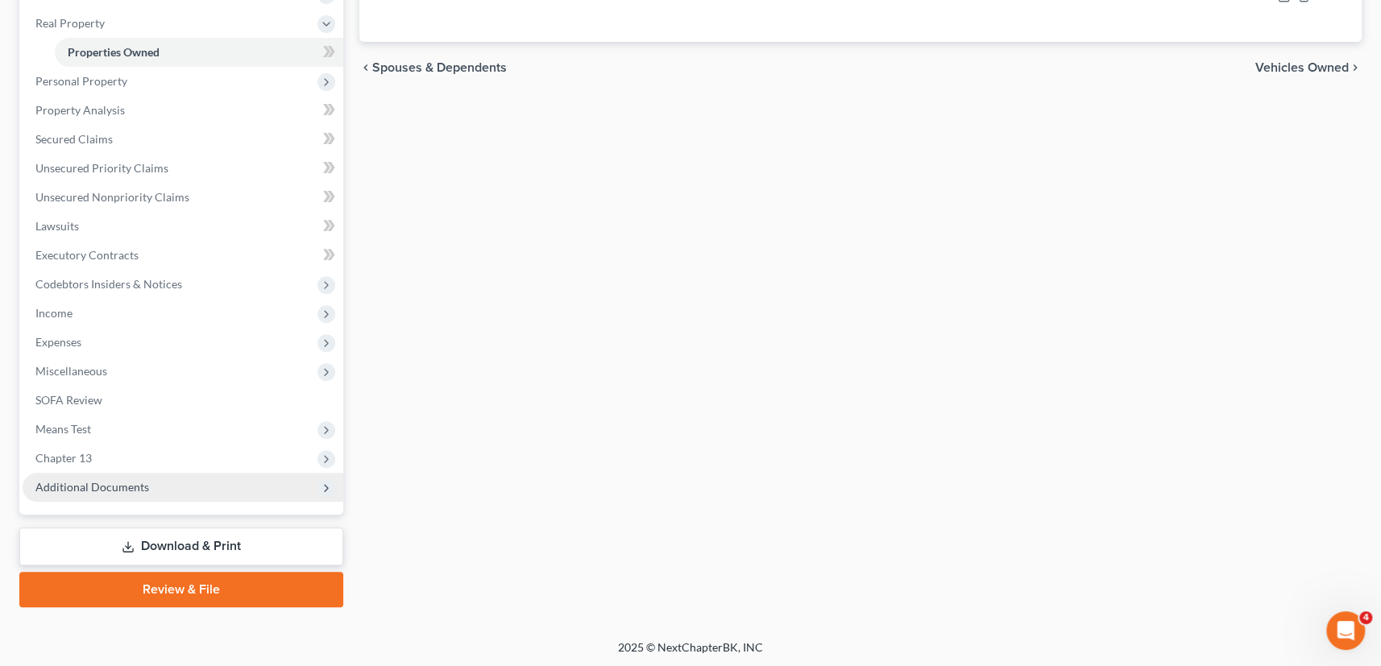
click at [118, 494] on span "Additional Documents" at bounding box center [183, 487] width 321 height 29
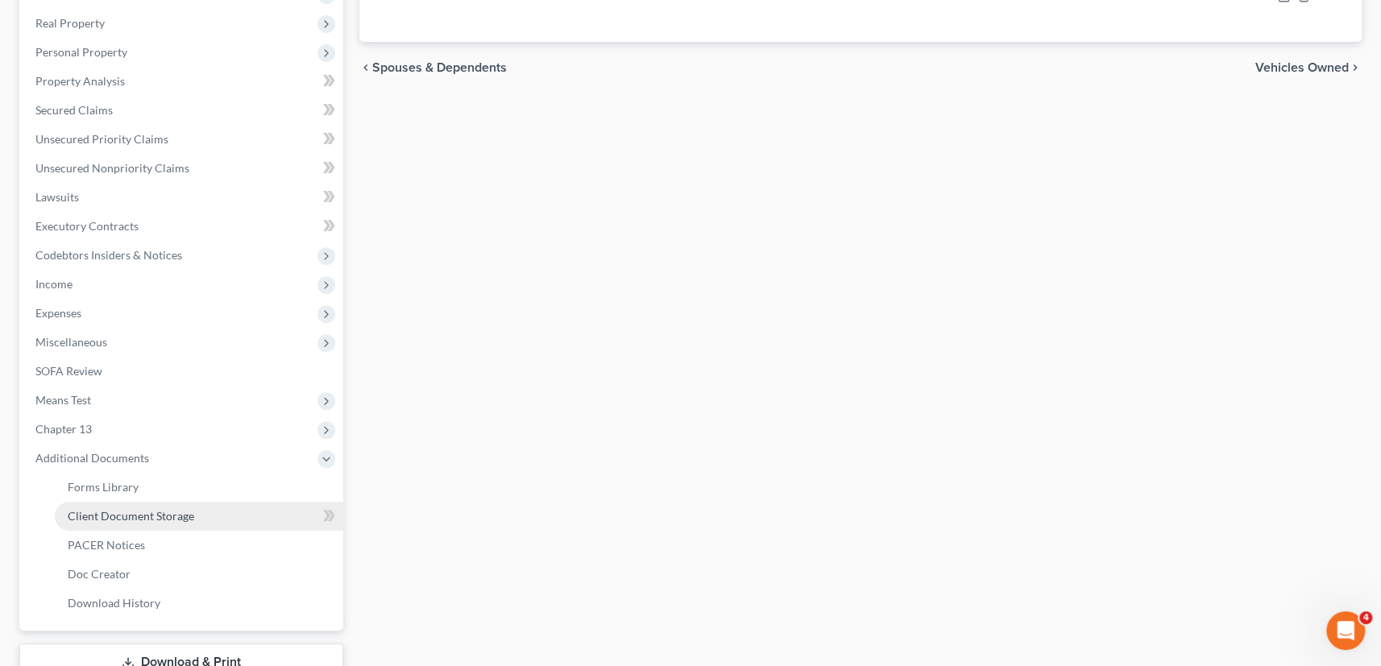
click at [126, 516] on span "Client Document Storage" at bounding box center [131, 516] width 126 height 14
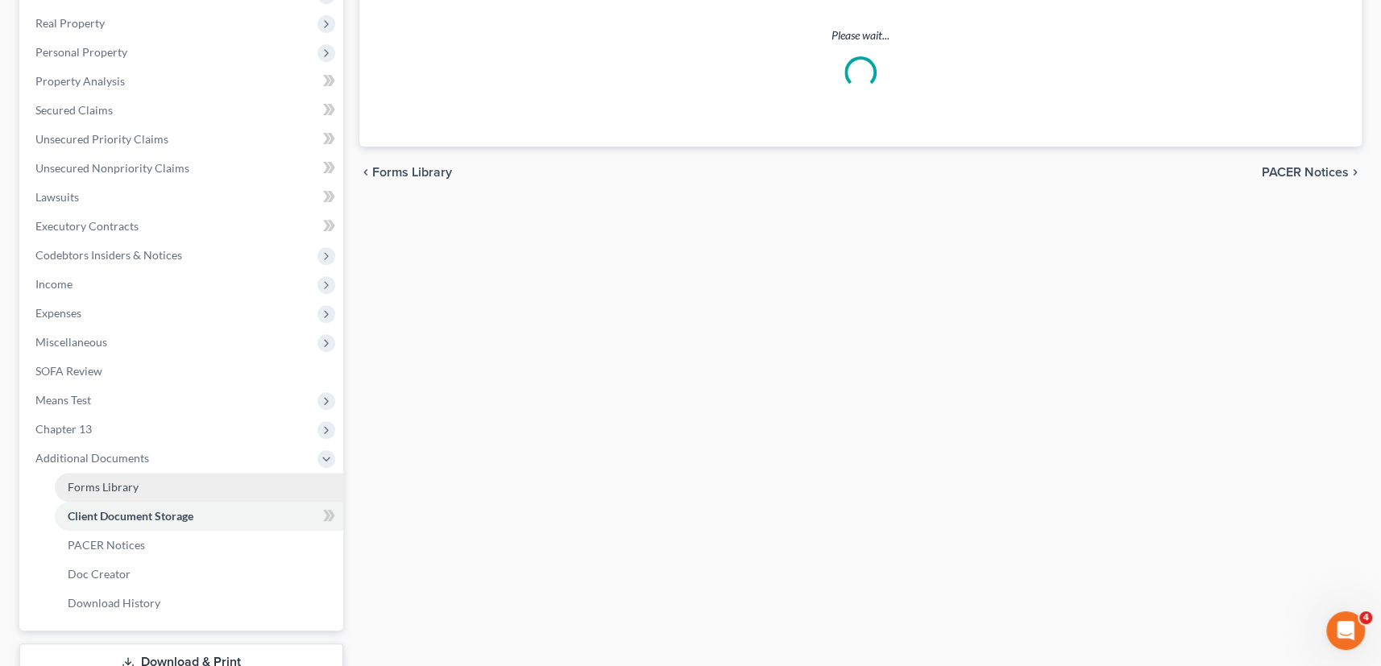
select select "1"
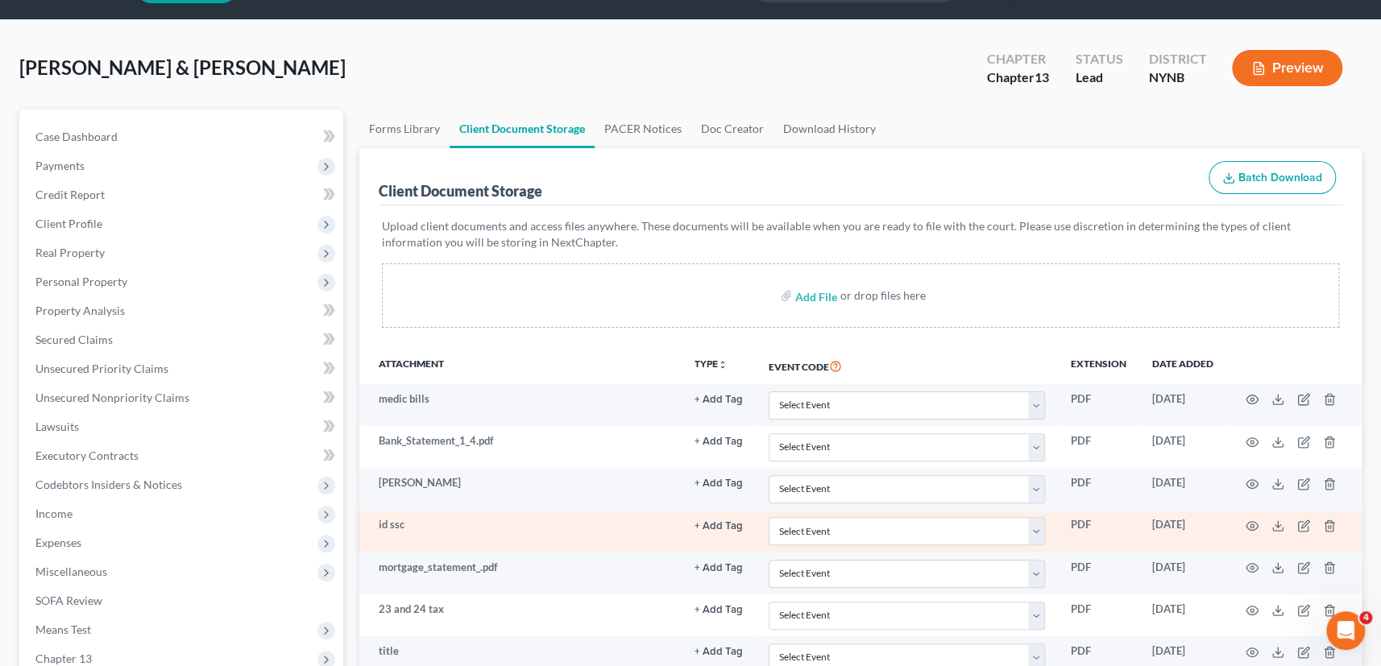
scroll to position [292, 0]
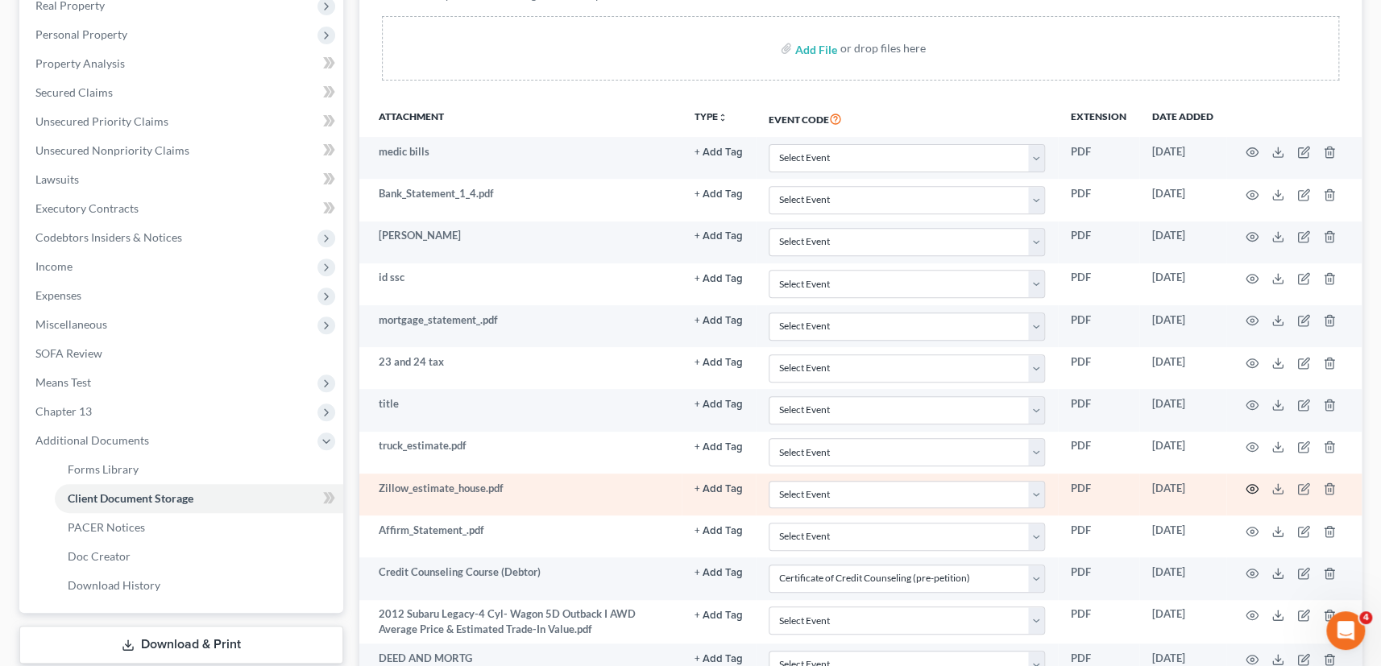
click at [1248, 485] on icon "button" at bounding box center [1252, 489] width 12 height 9
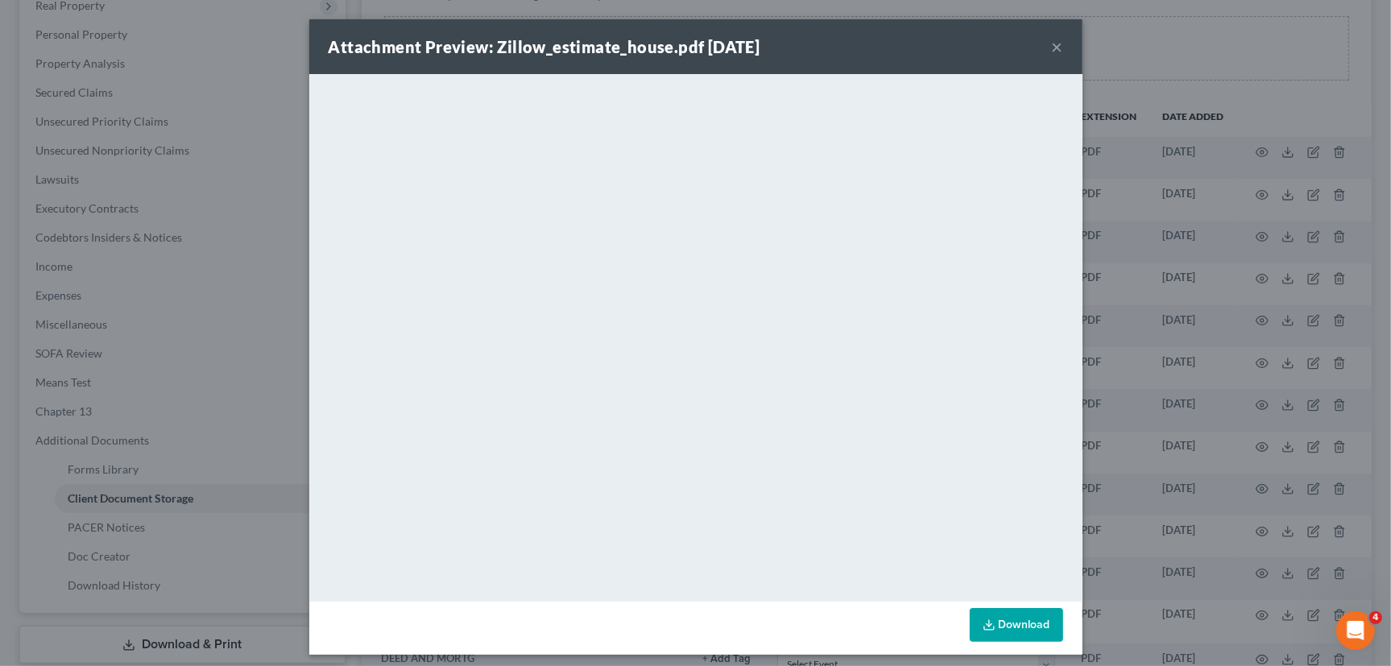
click at [1054, 48] on button "×" at bounding box center [1057, 46] width 11 height 19
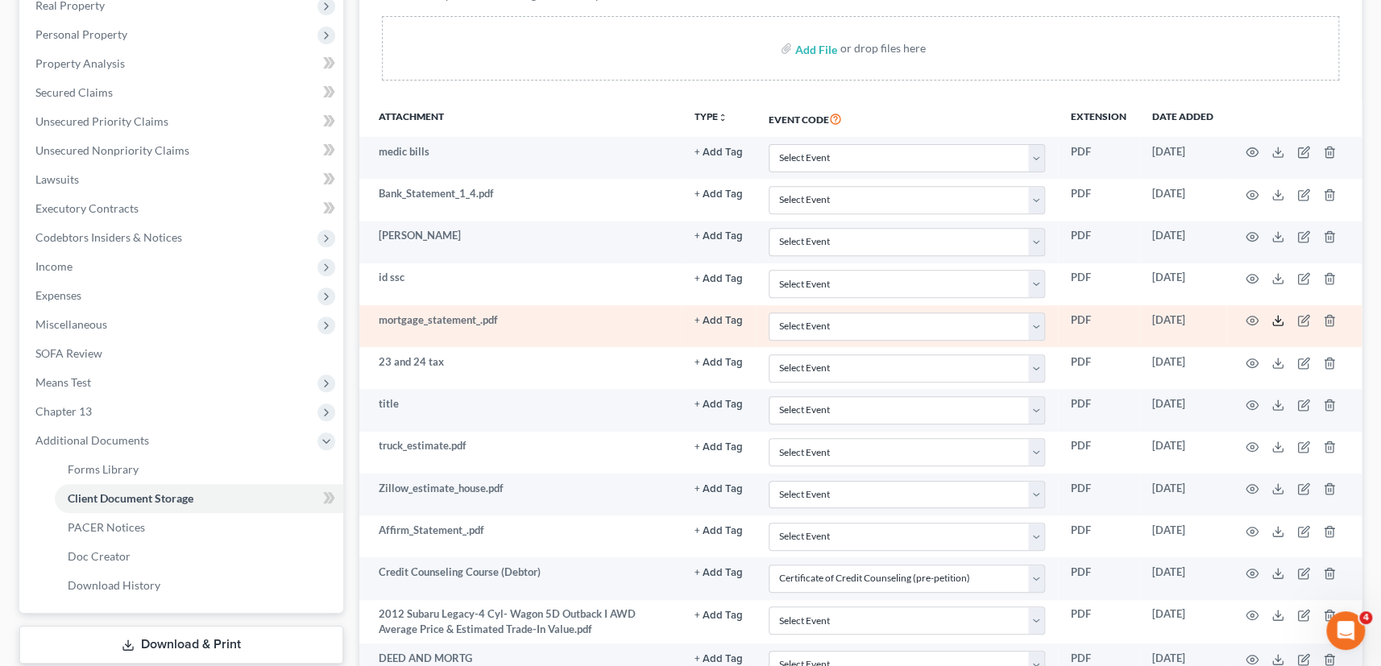
click at [1277, 319] on icon at bounding box center [1277, 320] width 13 height 13
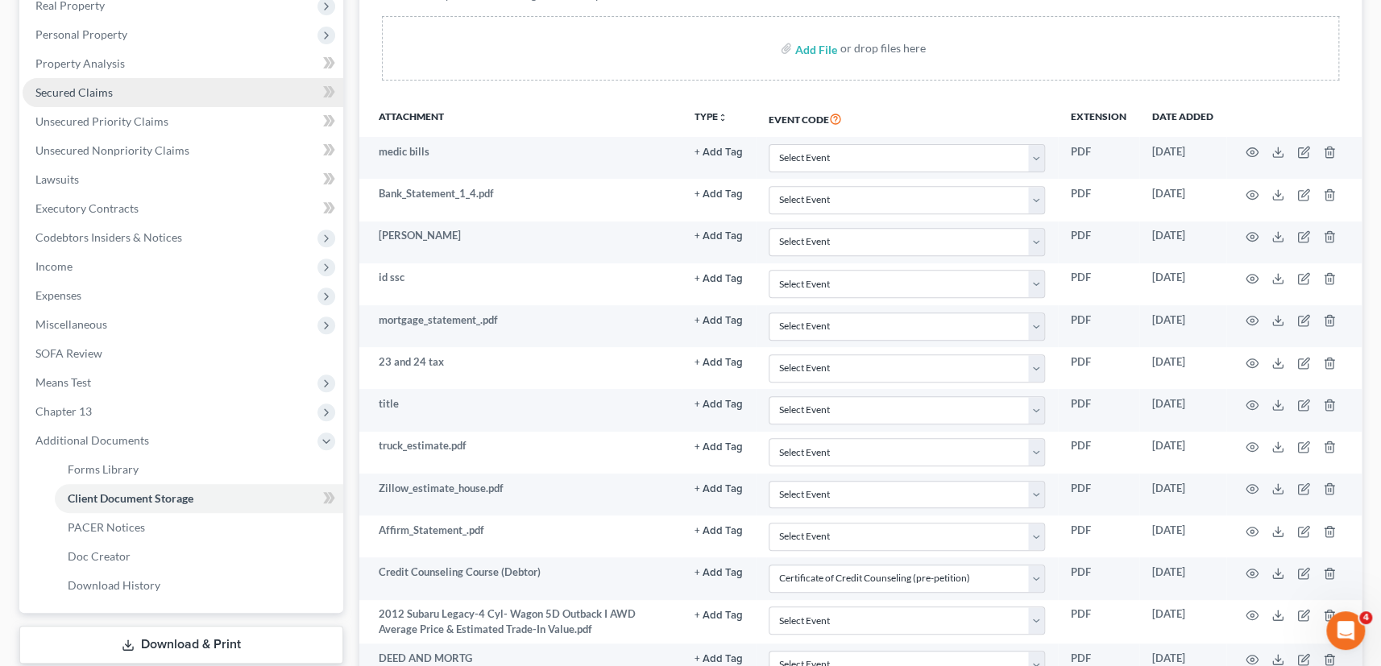
click at [79, 93] on span "Secured Claims" at bounding box center [73, 92] width 77 height 14
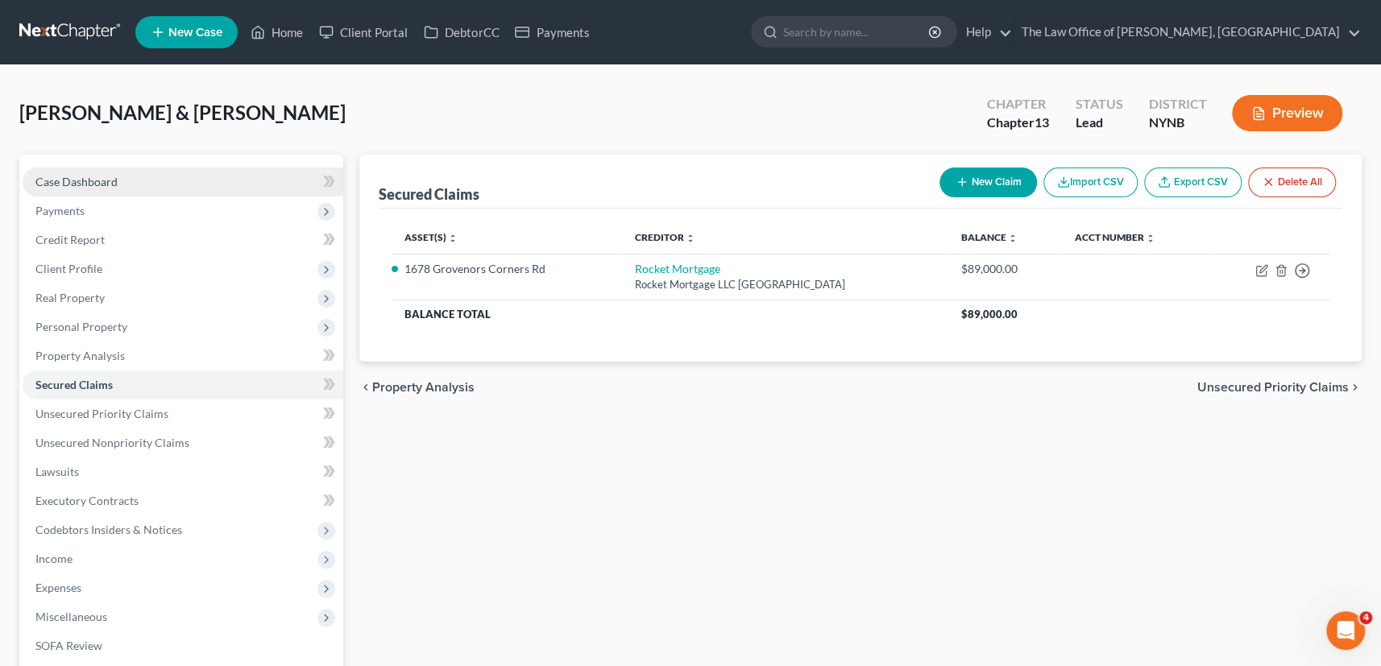
click at [81, 191] on link "Case Dashboard" at bounding box center [183, 182] width 321 height 29
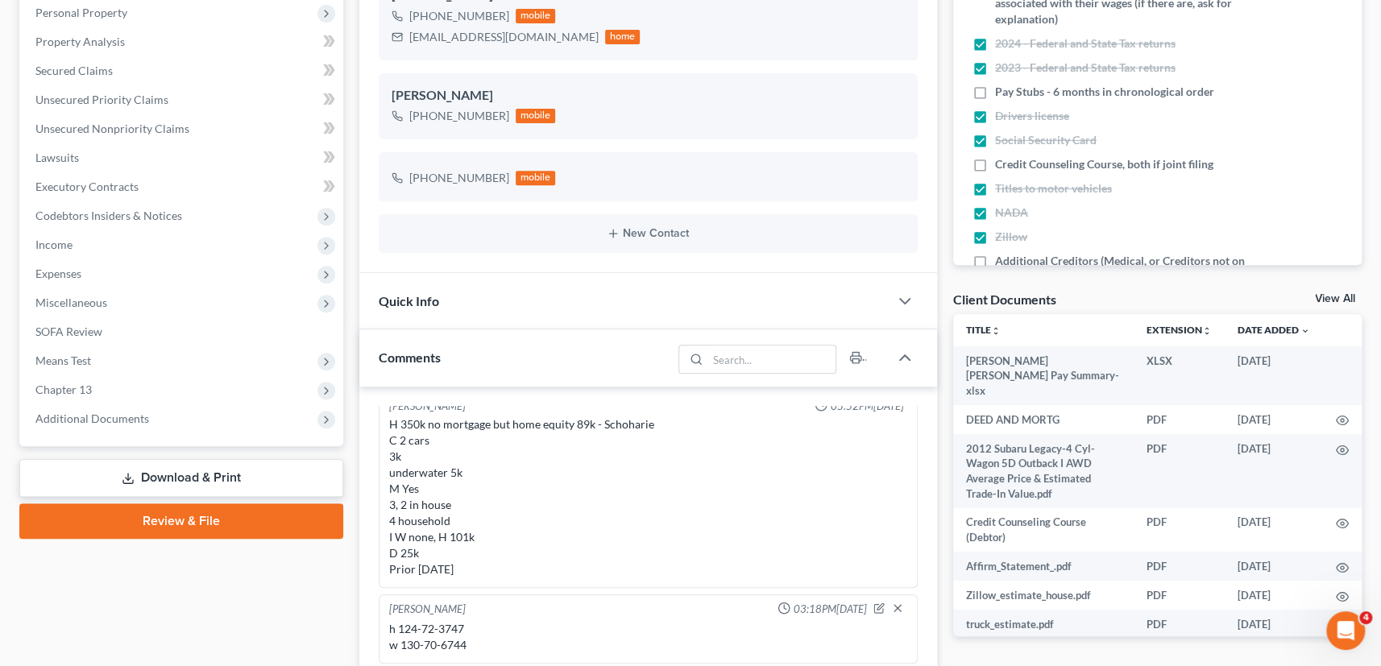
scroll to position [512, 0]
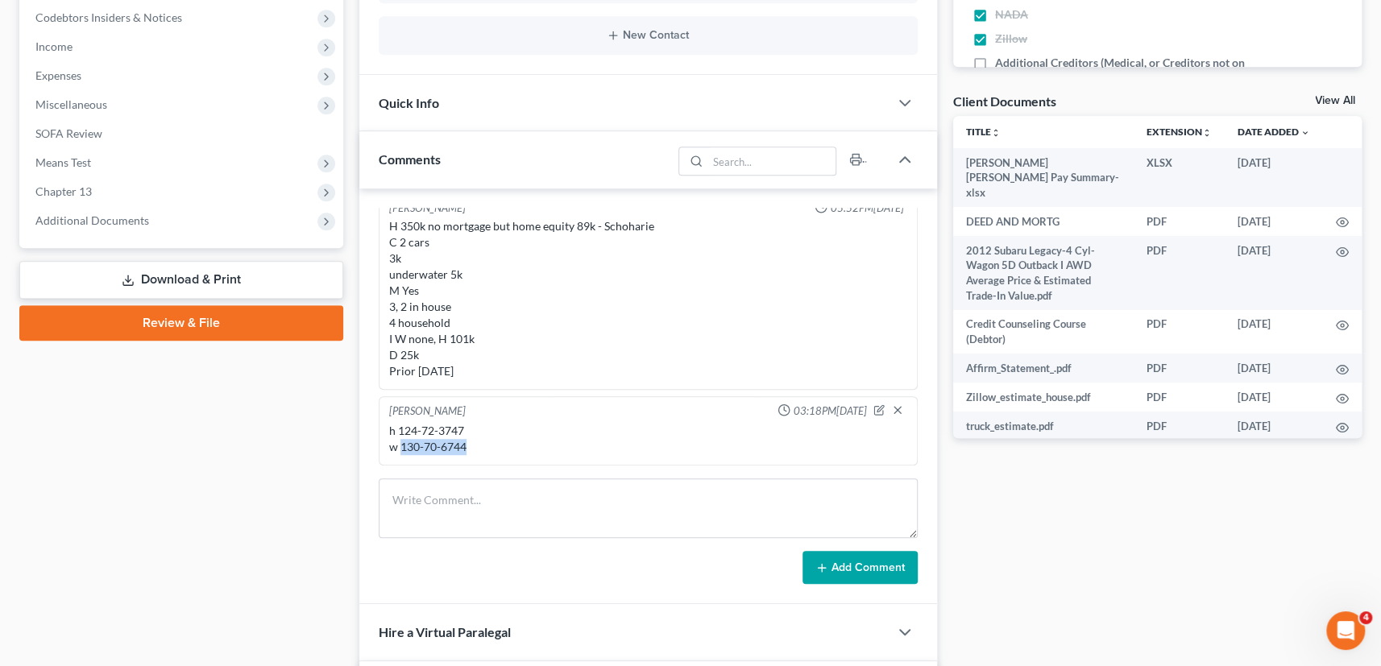
drag, startPoint x: 488, startPoint y: 447, endPoint x: 400, endPoint y: 446, distance: 87.8
click at [400, 446] on div "h 124-72-3747 w 130-70-6744" at bounding box center [648, 439] width 519 height 32
copy div "130-70-6744"
click at [98, 225] on span "Additional Documents" at bounding box center [92, 220] width 114 height 14
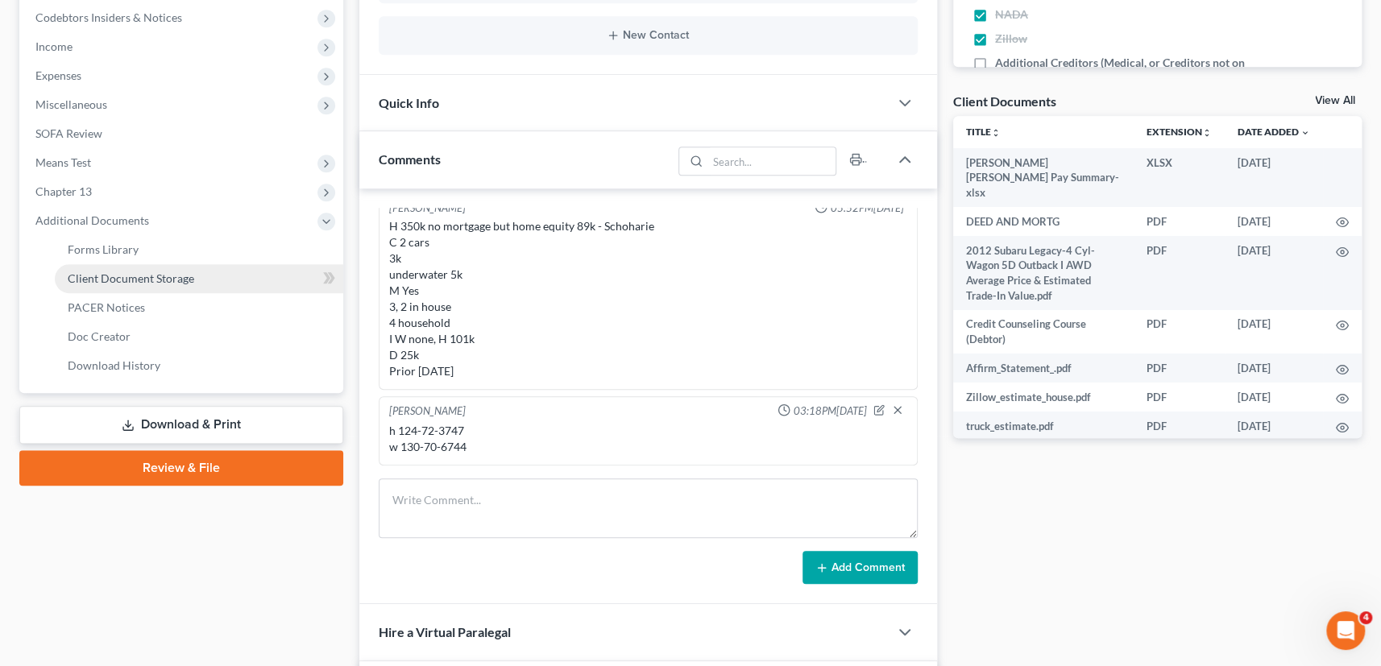
click at [121, 278] on span "Client Document Storage" at bounding box center [131, 278] width 126 height 14
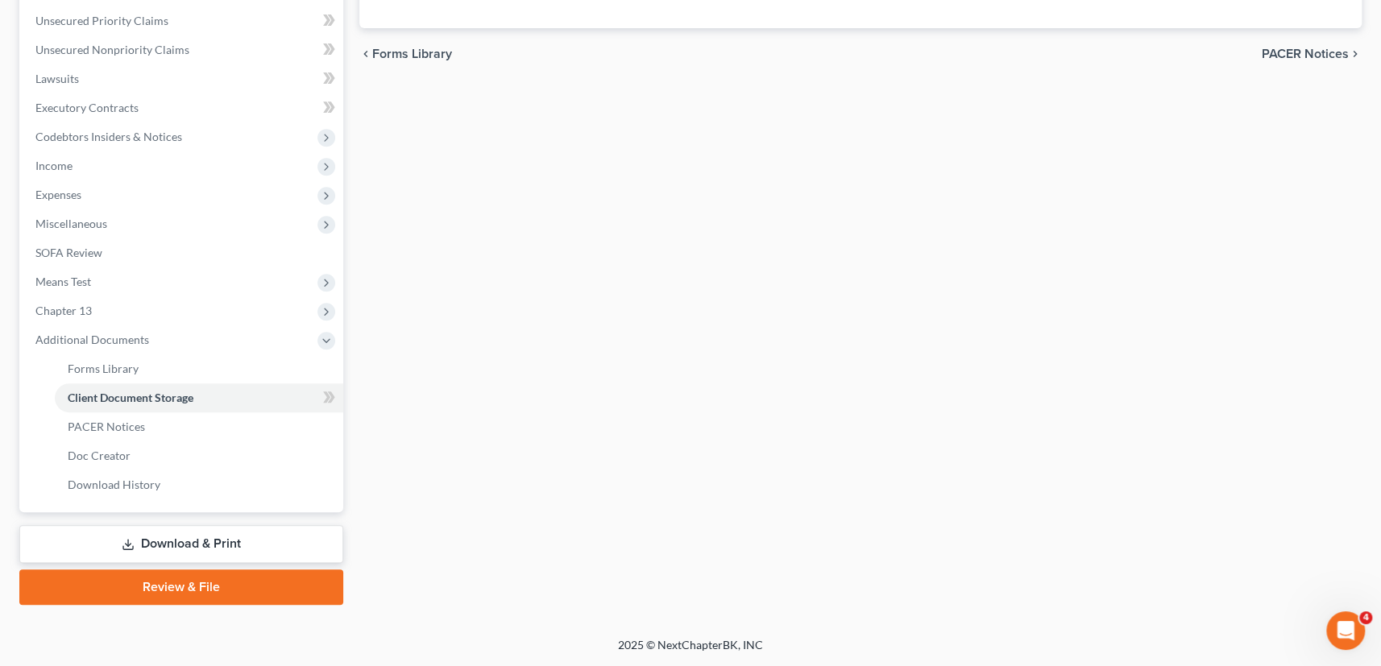
scroll to position [389, 0]
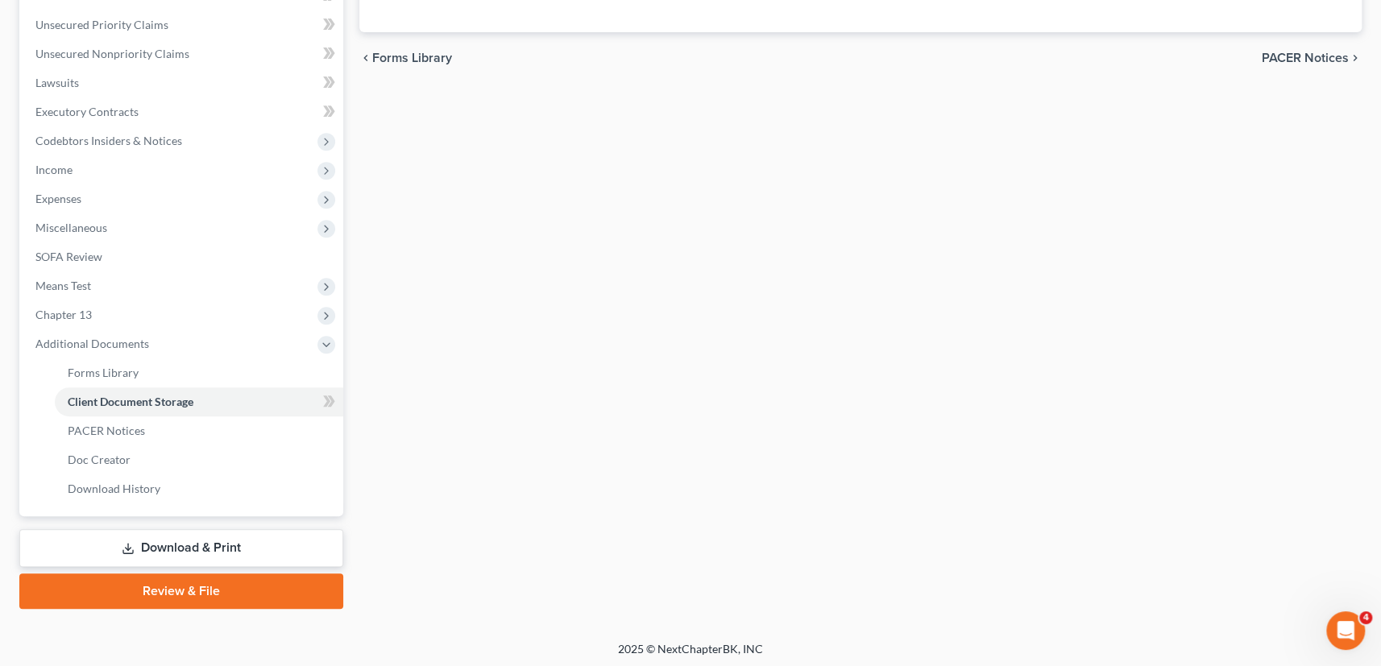
select select "1"
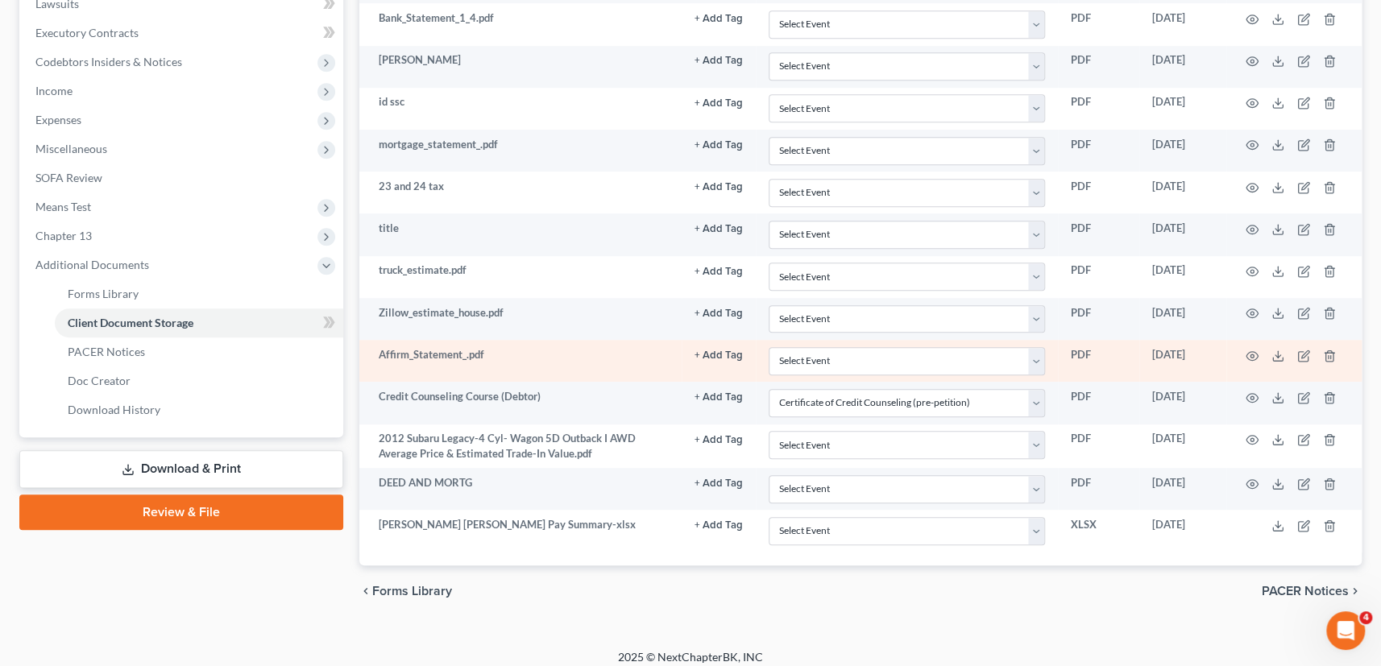
scroll to position [476, 0]
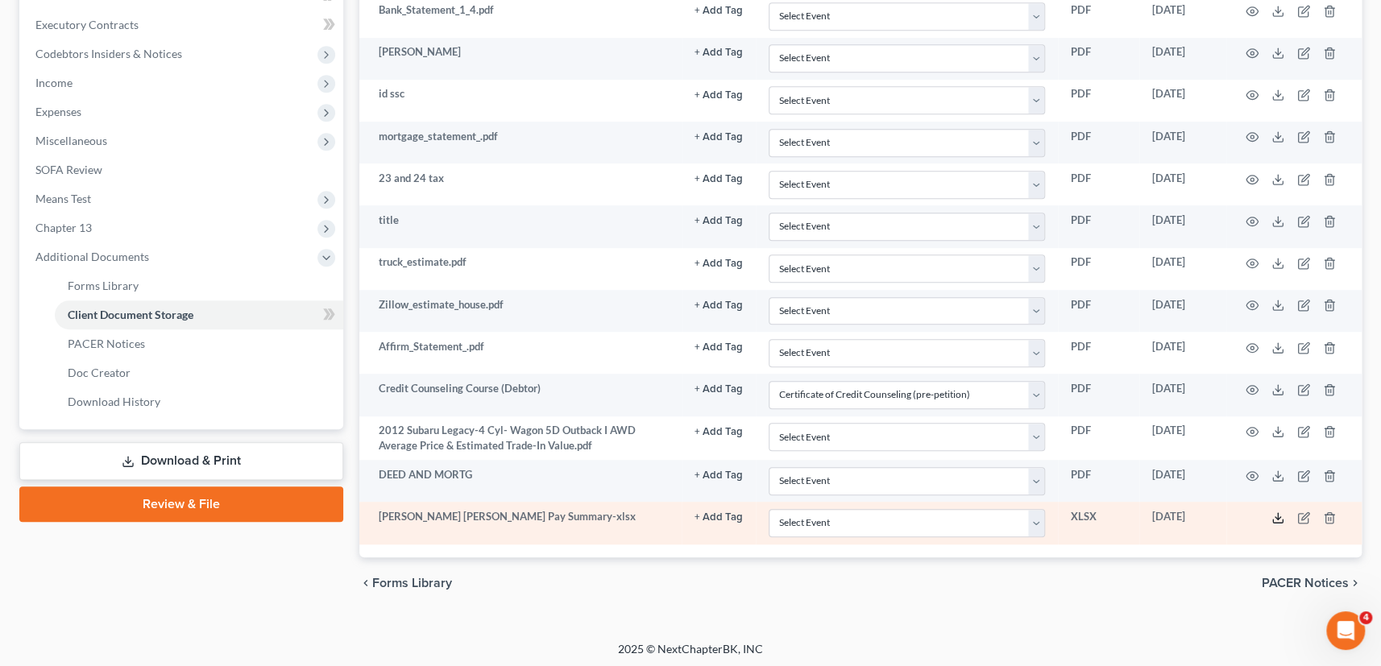
click at [1273, 516] on icon at bounding box center [1277, 517] width 13 height 13
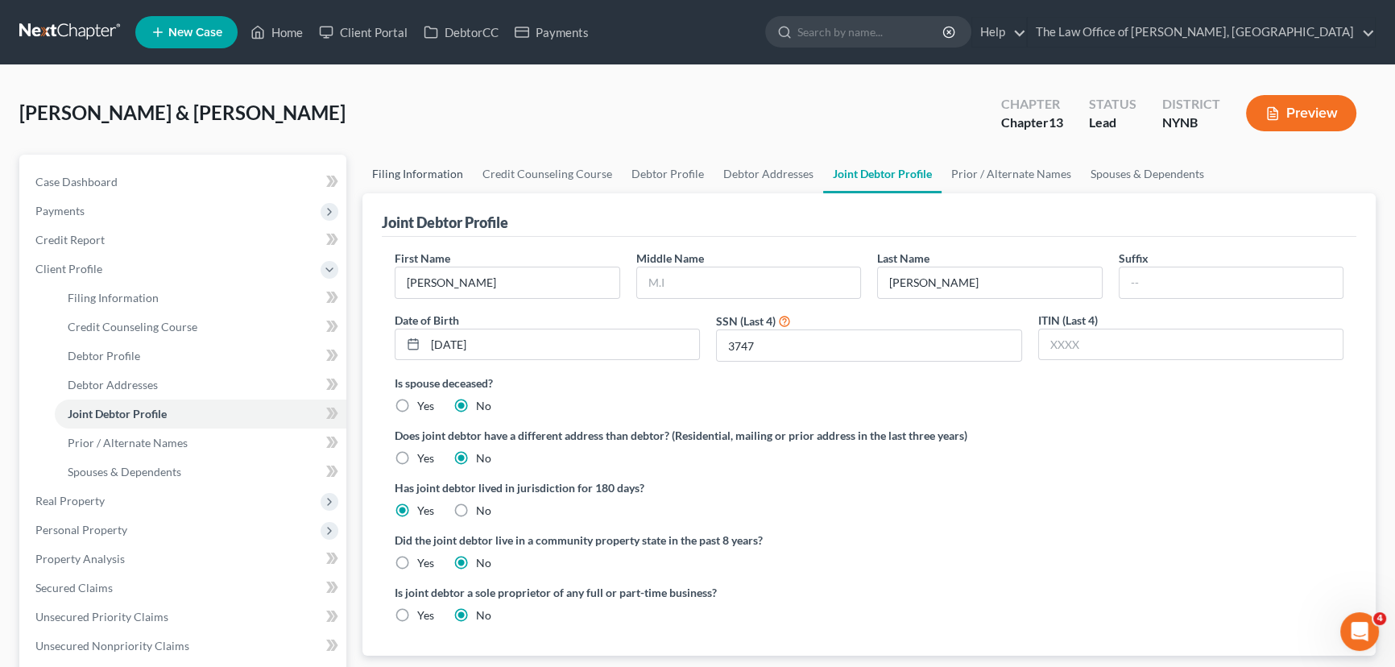
click at [405, 174] on link "Filing Information" at bounding box center [417, 174] width 110 height 39
select select "1"
select select "3"
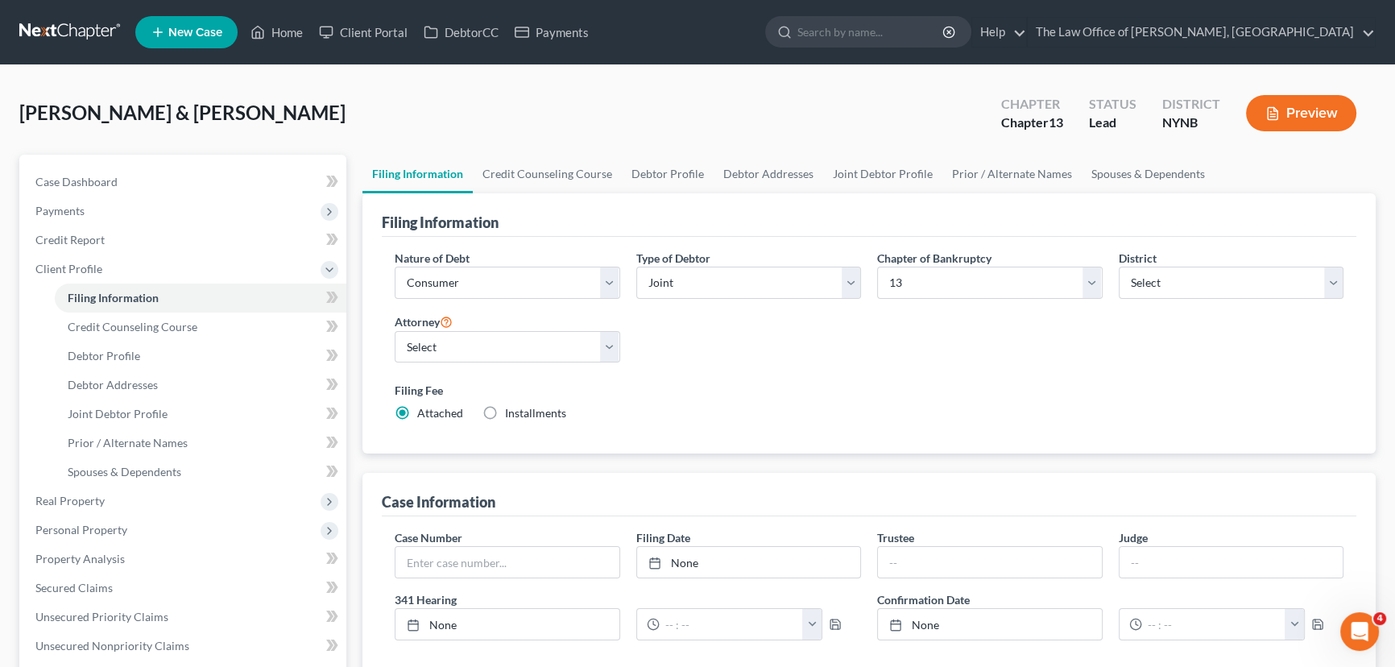
drag, startPoint x: 338, startPoint y: 113, endPoint x: 12, endPoint y: 114, distance: 326.2
click at [12, 114] on div "[PERSON_NAME] & [PERSON_NAME] Upgraded Chapter Chapter 13 Status Lead District …" at bounding box center [697, 576] width 1395 height 1023
copy span "[PERSON_NAME] & [PERSON_NAME]"
click at [586, 176] on link "Credit Counseling Course" at bounding box center [547, 174] width 149 height 39
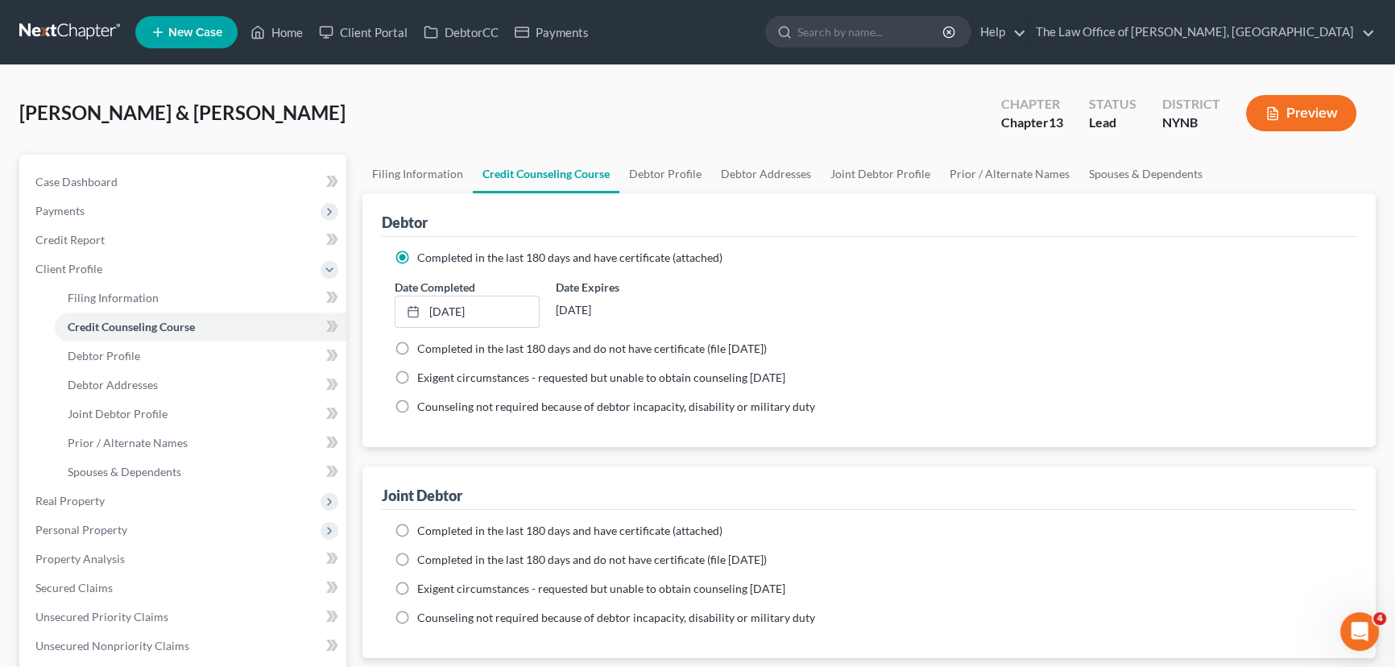
click at [417, 557] on label "Completed in the last 180 days and do not have certificate (file [DATE])" at bounding box center [592, 560] width 350 height 16
click at [424, 557] on input "Completed in the last 180 days and do not have certificate (file [DATE])" at bounding box center [429, 557] width 10 height 10
radio input "true"
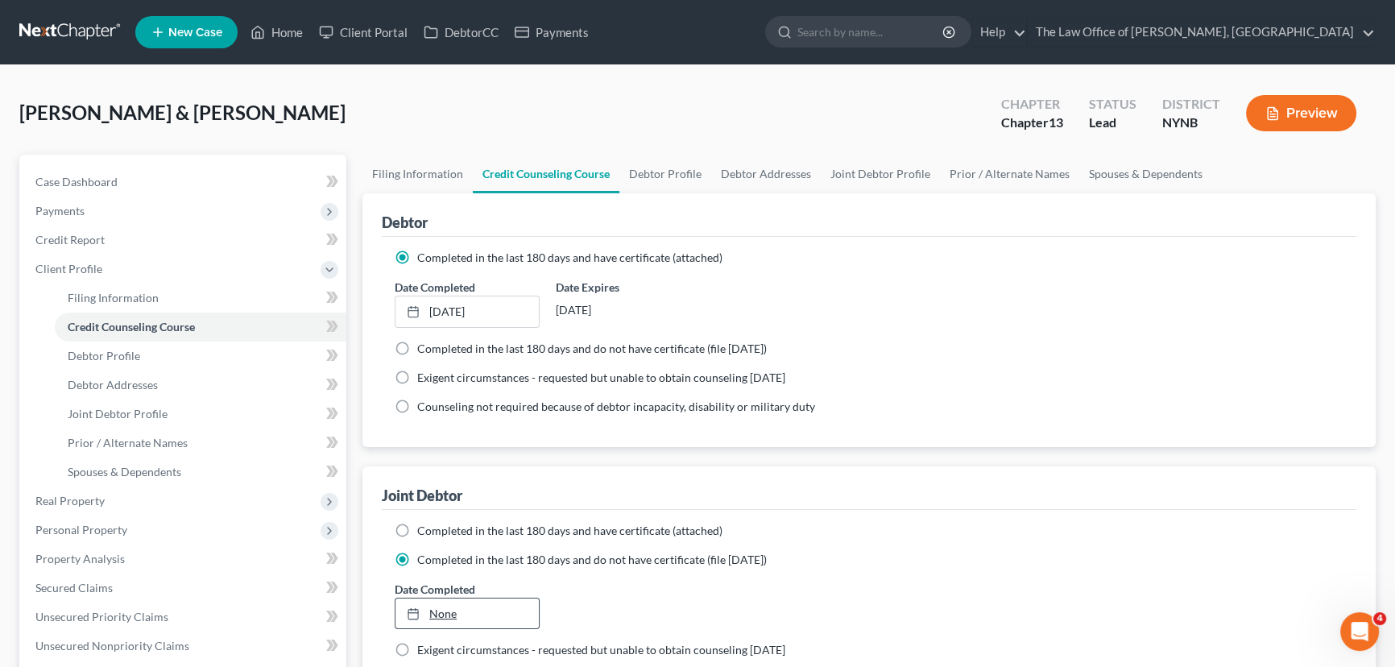
type input "[DATE]"
click at [441, 611] on link "[DATE]" at bounding box center [466, 613] width 143 height 31
click at [673, 168] on link "Debtor Profile" at bounding box center [665, 174] width 92 height 39
select select "1"
select select "3"
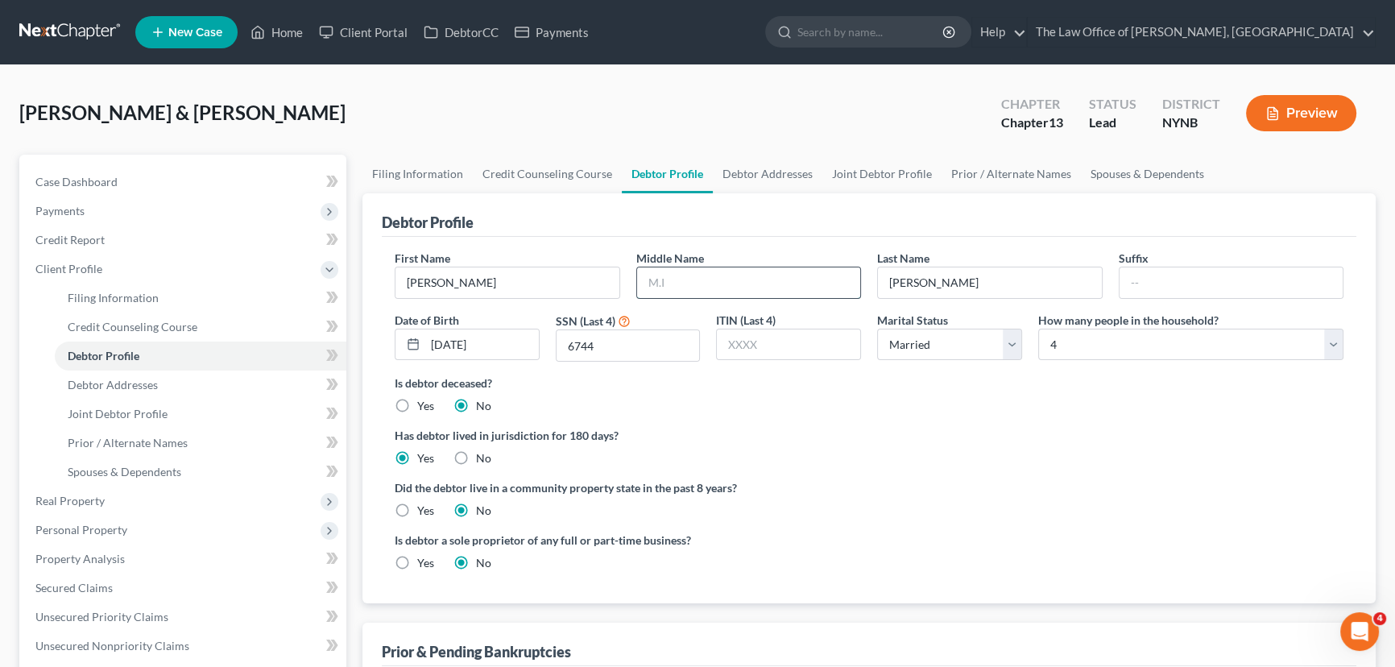
click at [772, 286] on input "text" at bounding box center [749, 282] width 224 height 31
type input "D"
click at [909, 465] on ng-include "First Name [PERSON_NAME] Middle Name D Last Name [PERSON_NAME] Suffix Date of B…" at bounding box center [869, 417] width 949 height 334
click at [756, 166] on link "Debtor Addresses" at bounding box center [768, 174] width 110 height 39
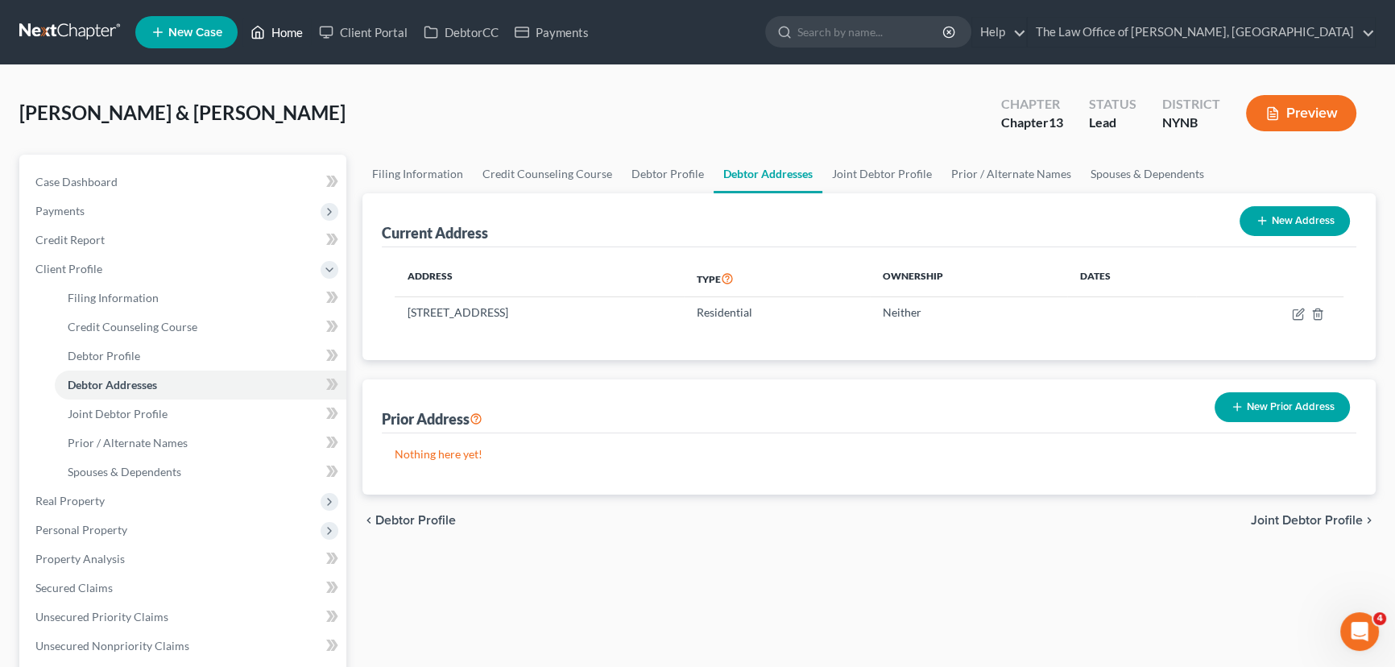
click at [292, 33] on link "Home" at bounding box center [276, 32] width 68 height 29
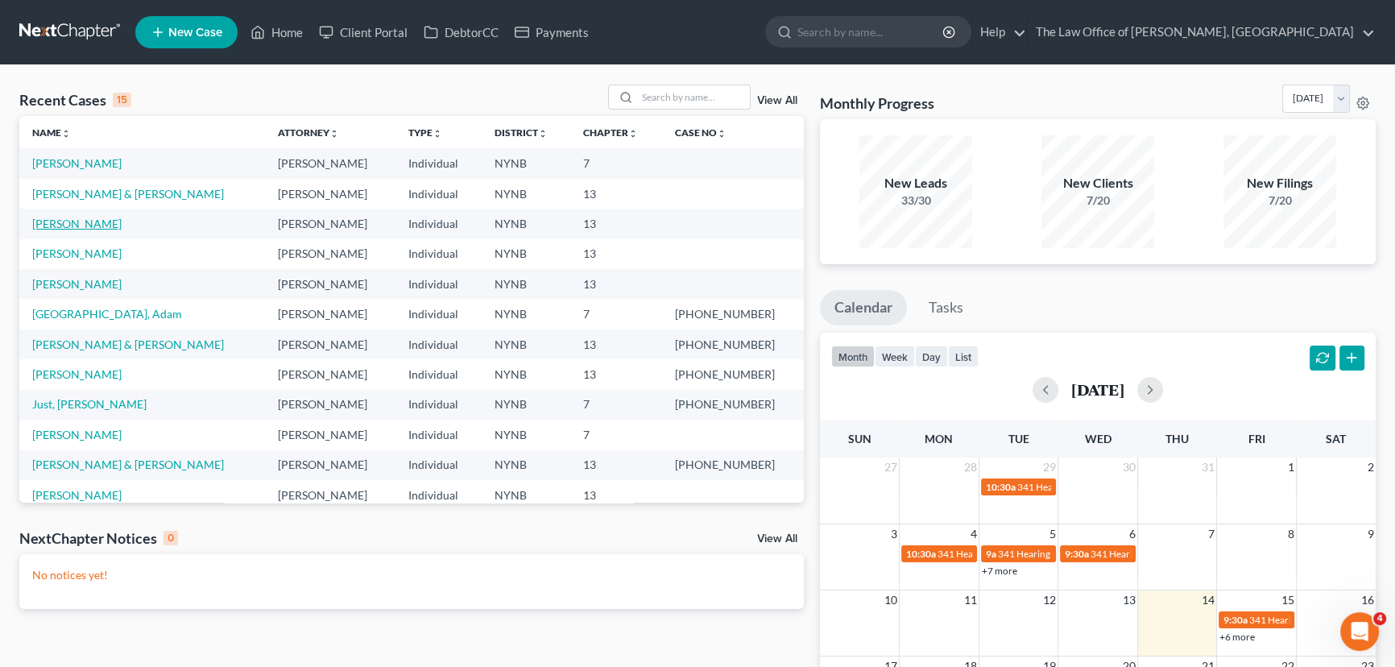
click at [88, 227] on link "[PERSON_NAME]" at bounding box center [76, 224] width 89 height 14
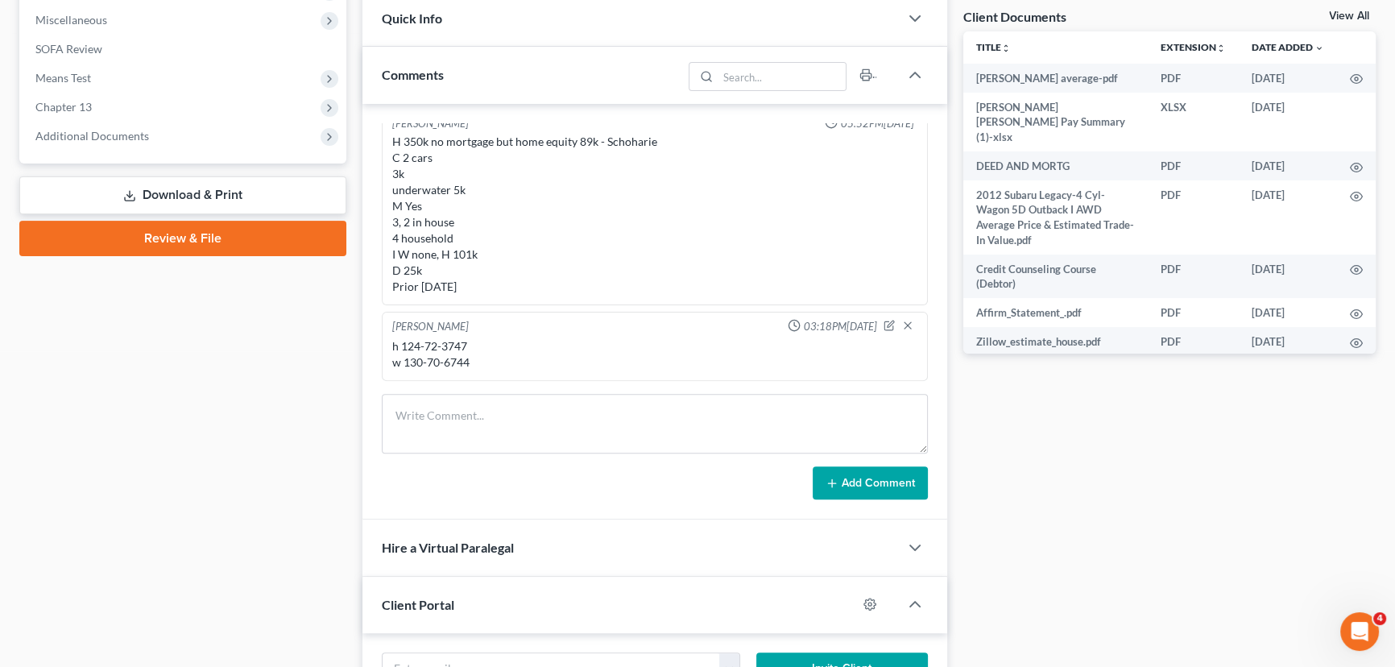
scroll to position [659, 0]
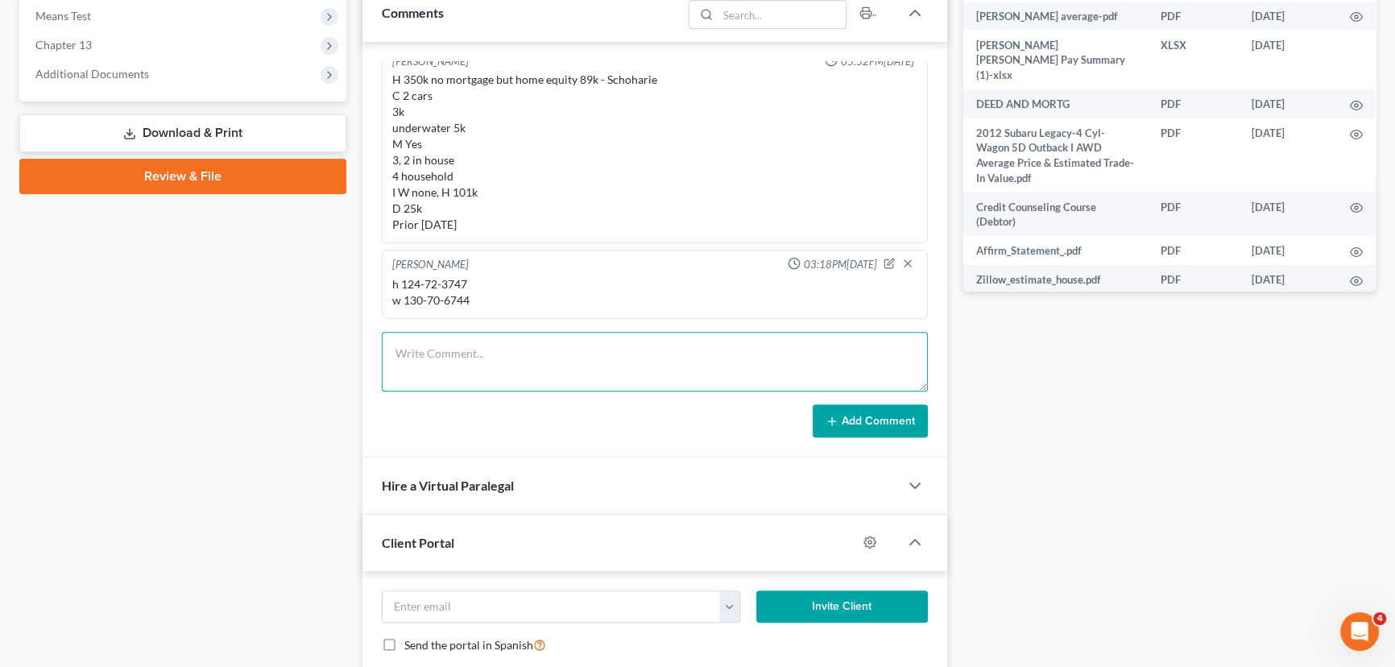
drag, startPoint x: 481, startPoint y: 345, endPoint x: 514, endPoint y: 320, distance: 41.4
click at [481, 343] on textarea at bounding box center [655, 362] width 546 height 60
type textarea "350 today 870 4474-3707-0325-1567 06/2027 350 on next friday for his case"
click at [842, 424] on button "Add Comment" at bounding box center [870, 421] width 115 height 34
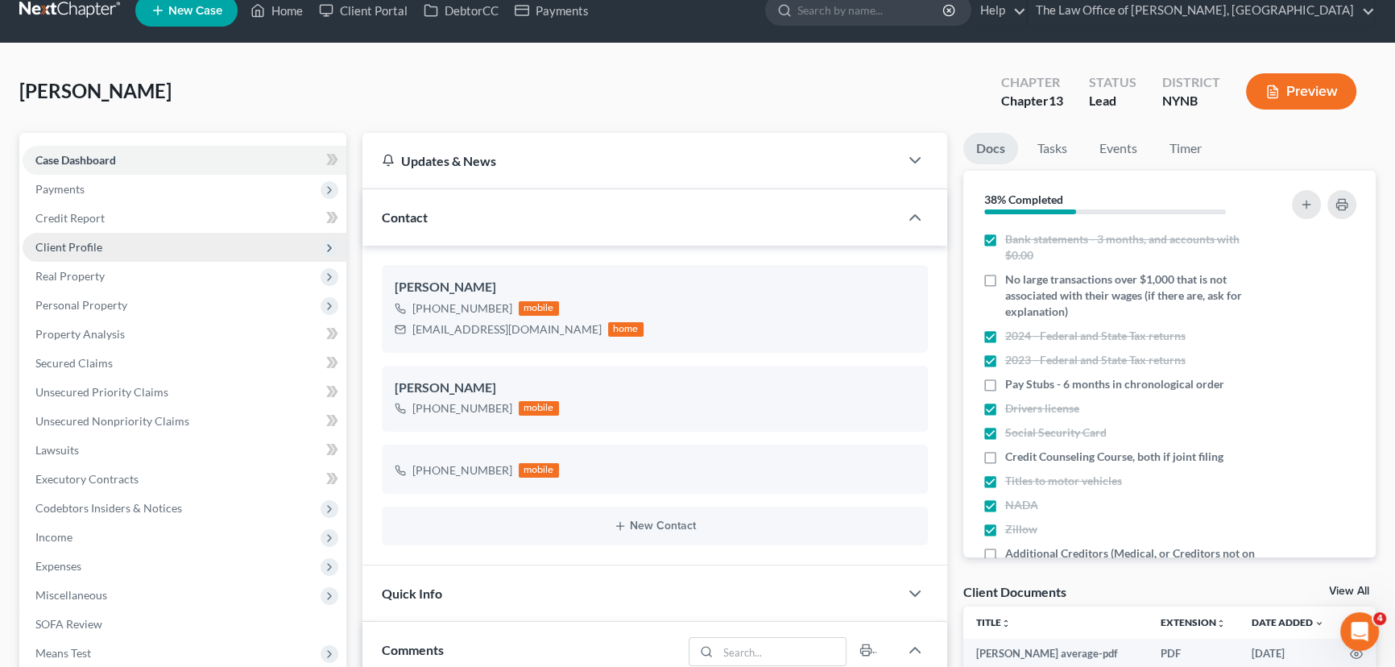
scroll to position [0, 0]
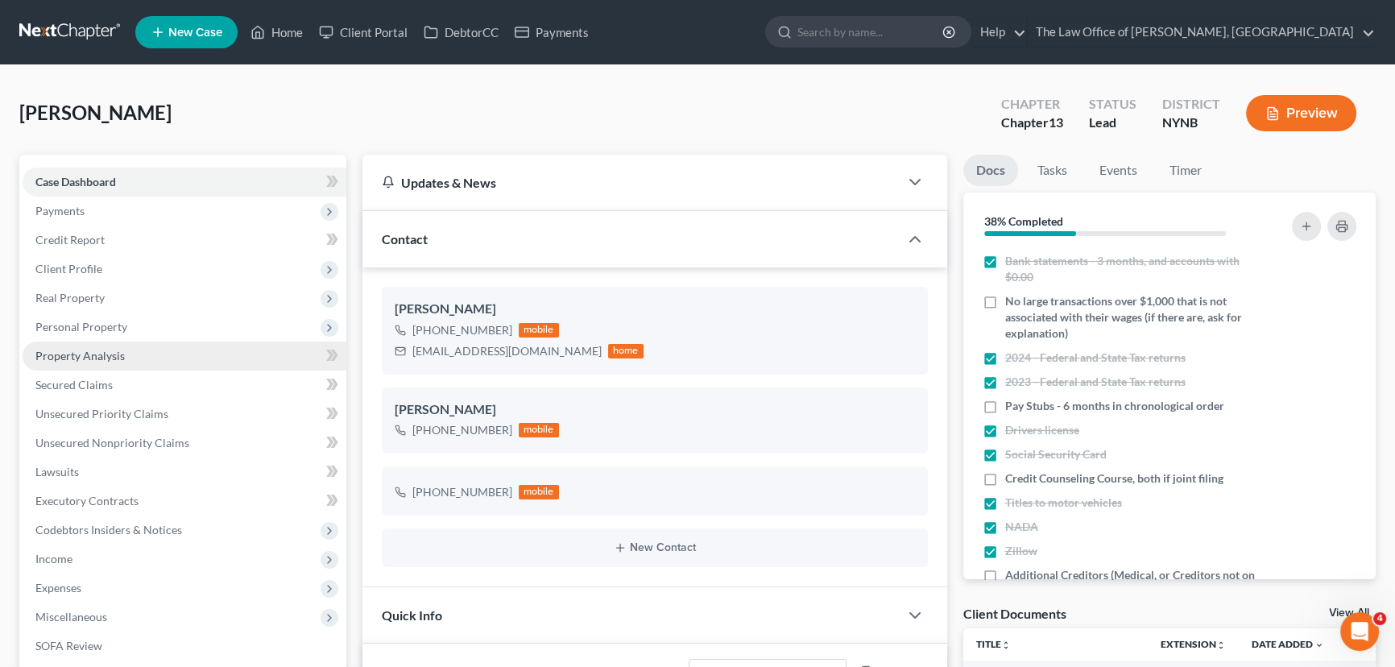
click at [79, 362] on link "Property Analysis" at bounding box center [185, 356] width 324 height 29
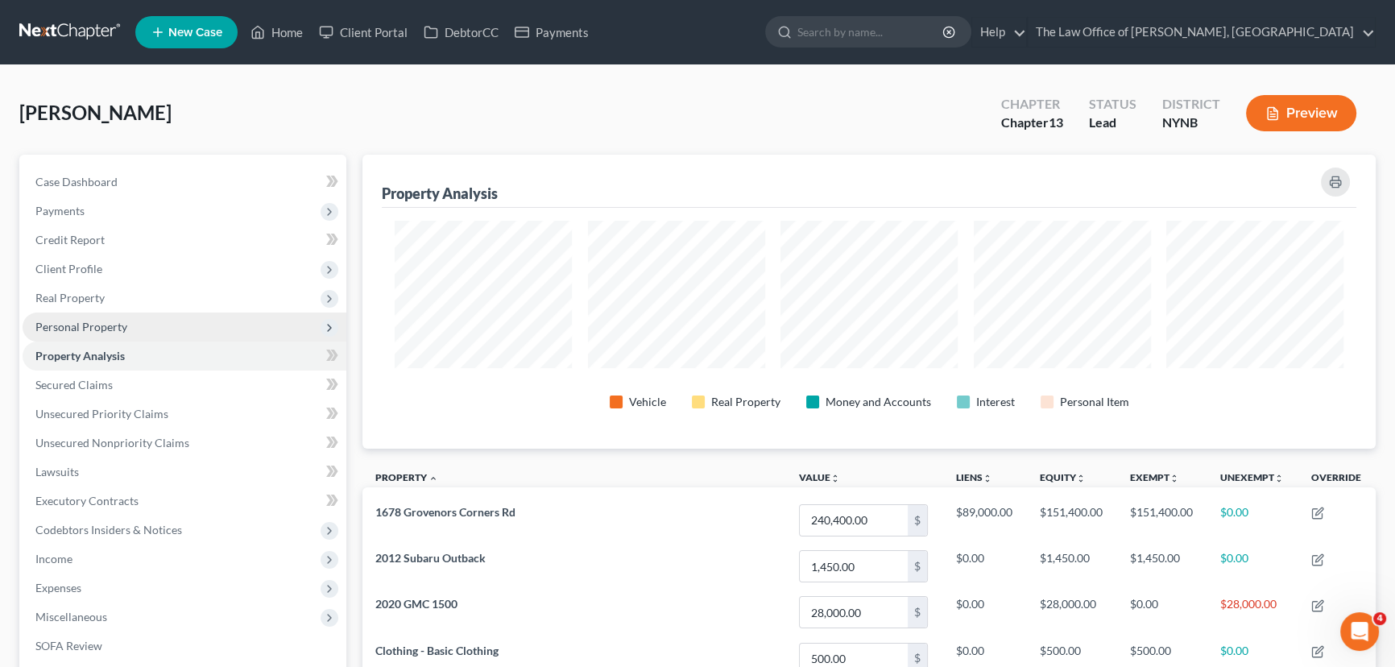
click at [96, 328] on span "Personal Property" at bounding box center [81, 327] width 92 height 14
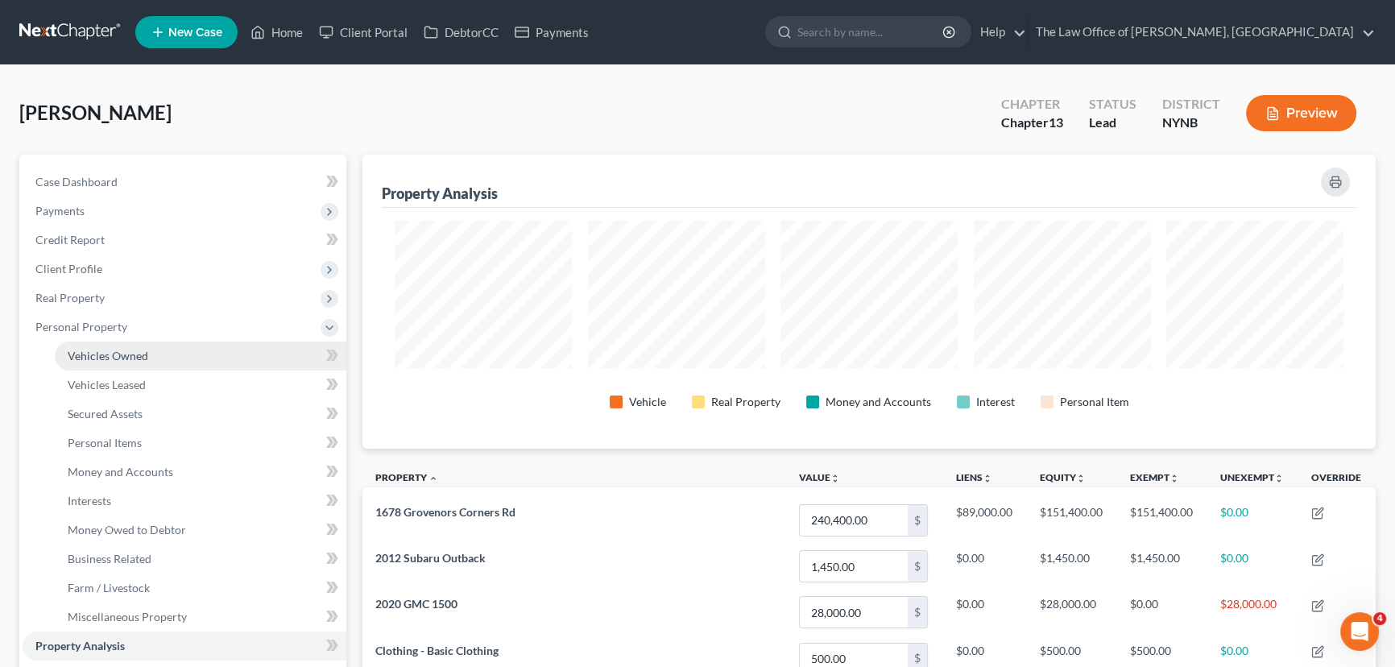
click at [106, 349] on span "Vehicles Owned" at bounding box center [108, 356] width 81 height 14
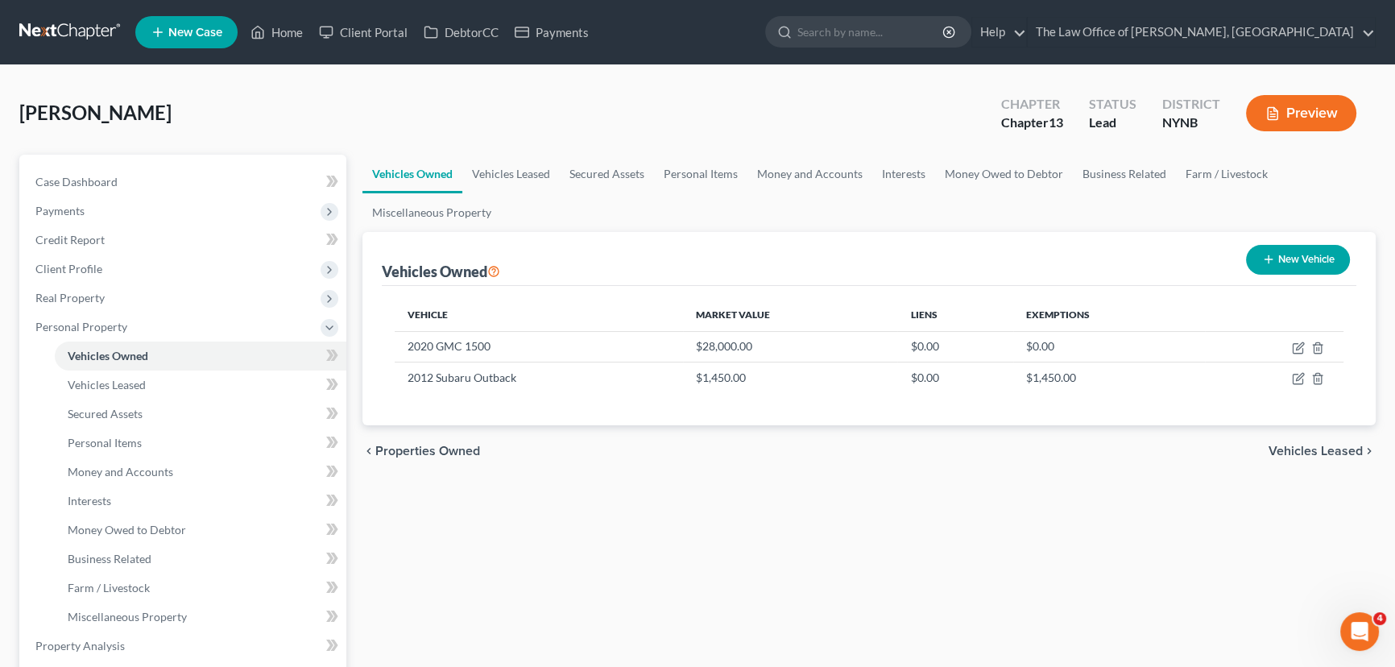
click at [1299, 263] on button "New Vehicle" at bounding box center [1298, 260] width 104 height 30
select select "0"
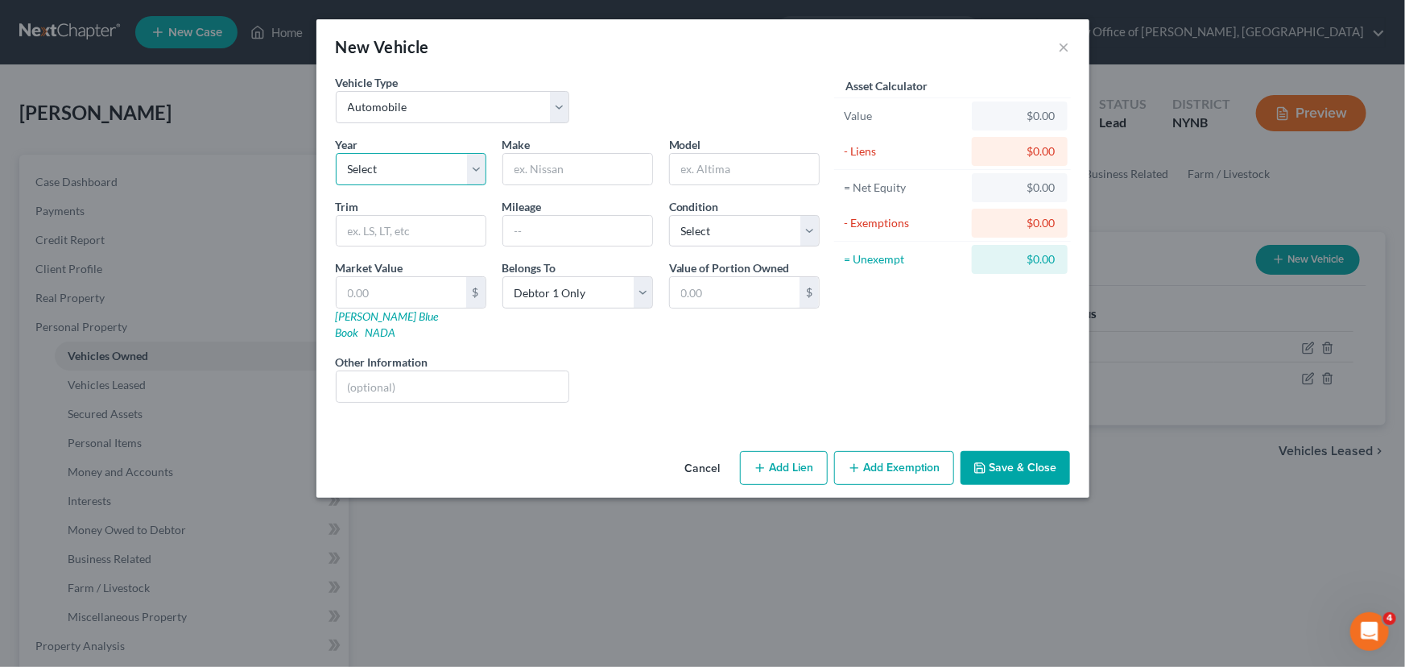
drag, startPoint x: 391, startPoint y: 176, endPoint x: 403, endPoint y: 169, distance: 13.4
click at [391, 176] on select "Select 2026 2025 2024 2023 2022 2021 2020 2019 2018 2017 2016 2015 2014 2013 20…" at bounding box center [411, 169] width 151 height 32
click at [428, 113] on select "Select Automobile Truck Trailer Watercraft Aircraft Motor Home Atv Other Vehicle" at bounding box center [453, 107] width 234 height 32
select select "2"
click at [336, 91] on select "Select Automobile Truck Trailer Watercraft Aircraft Motor Home Atv Other Vehicle" at bounding box center [453, 107] width 234 height 32
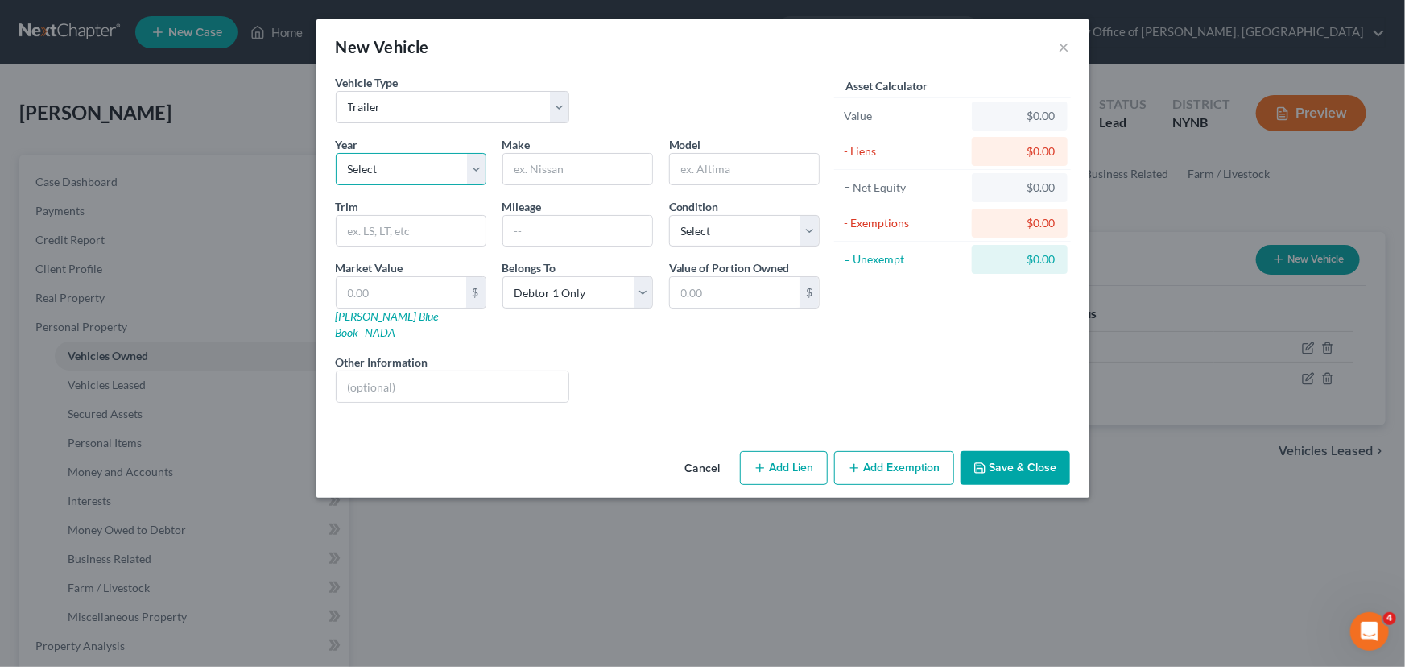
click at [417, 171] on select "Select 2026 2025 2024 2023 2022 2021 2020 2019 2018 2017 2016 2015 2014 2013 20…" at bounding box center [411, 169] width 151 height 32
select select "9"
click at [336, 153] on select "Select 2026 2025 2024 2023 2022 2021 2020 2019 2018 2017 2016 2015 2014 2013 20…" at bounding box center [411, 169] width 151 height 32
click at [566, 167] on input "text" at bounding box center [577, 169] width 149 height 31
type input "Jayco"
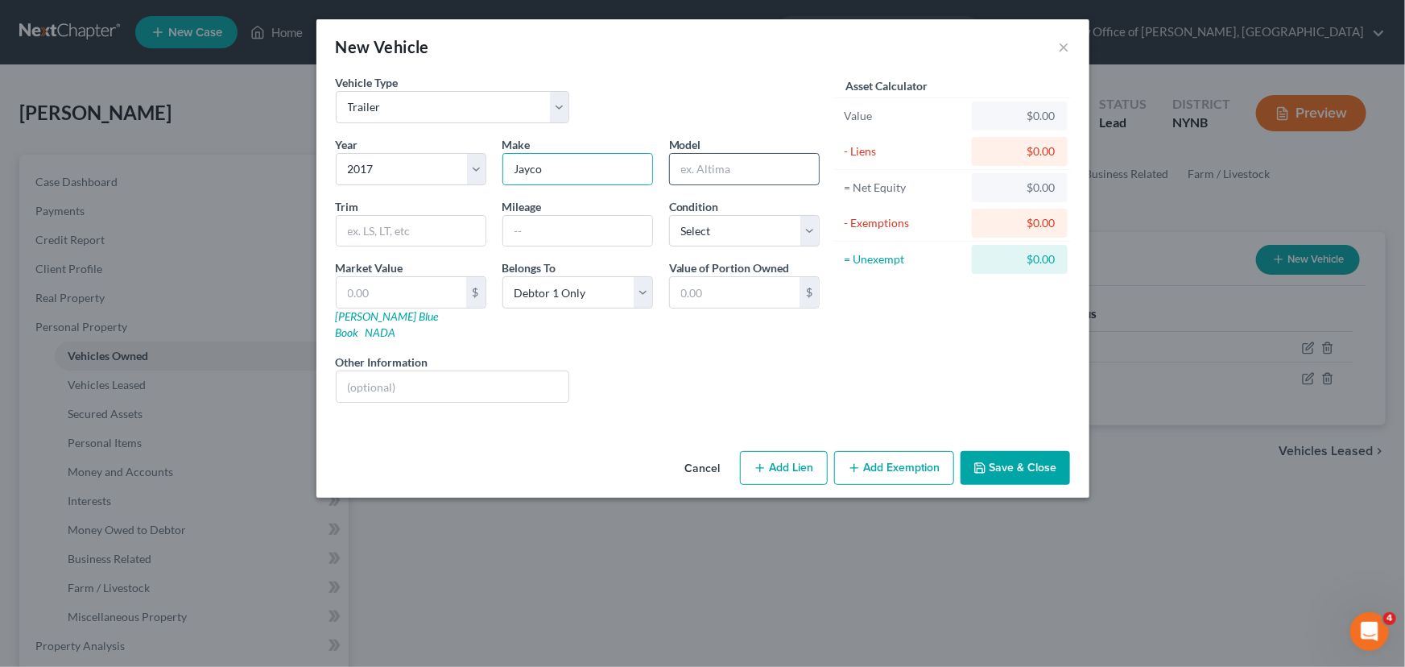
click at [708, 181] on input "text" at bounding box center [744, 169] width 149 height 31
type input "25'"
click at [419, 284] on input "text" at bounding box center [402, 292] width 130 height 31
type input "1"
type input "1.00"
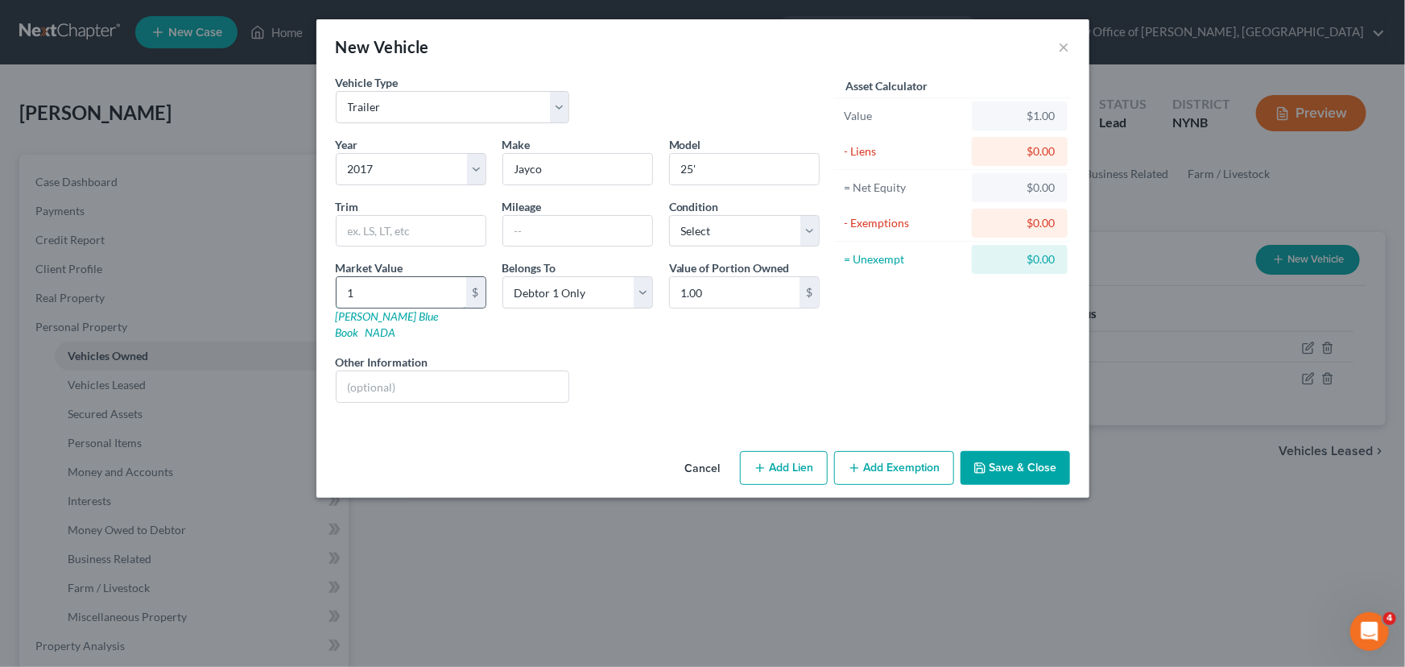
type input "12"
type input "12.00"
type input "120"
type input "120.00"
type input "1200"
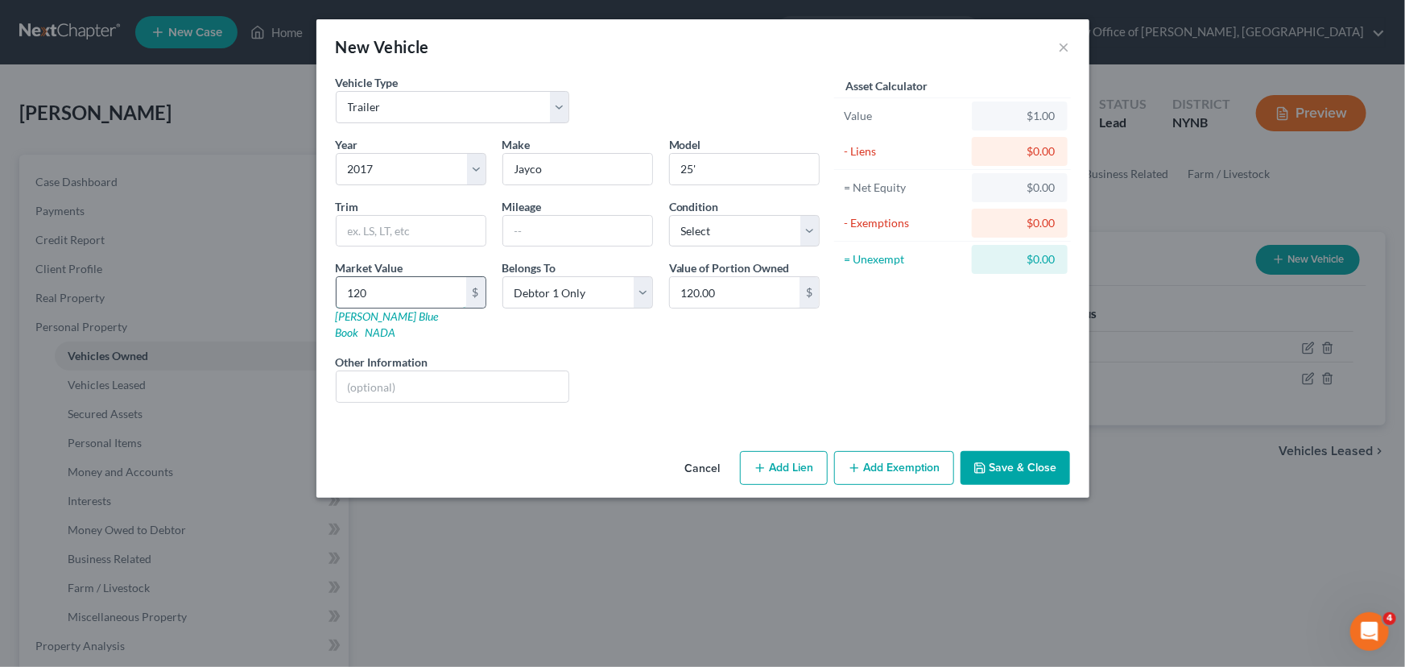
type input "1,200.00"
type input "1,2000"
type input "12,000.00"
type input "12,000"
click at [1018, 459] on button "Save & Close" at bounding box center [1016, 468] width 110 height 34
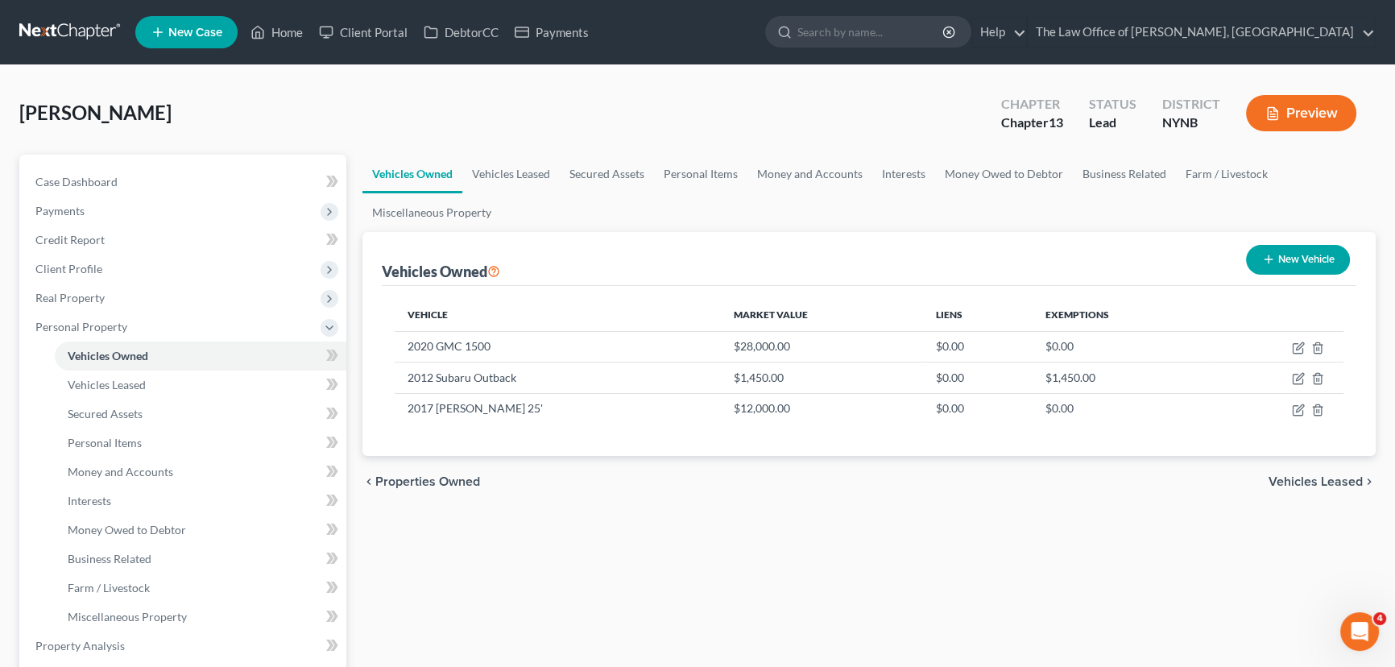
click at [1285, 263] on button "New Vehicle" at bounding box center [1298, 260] width 104 height 30
select select "0"
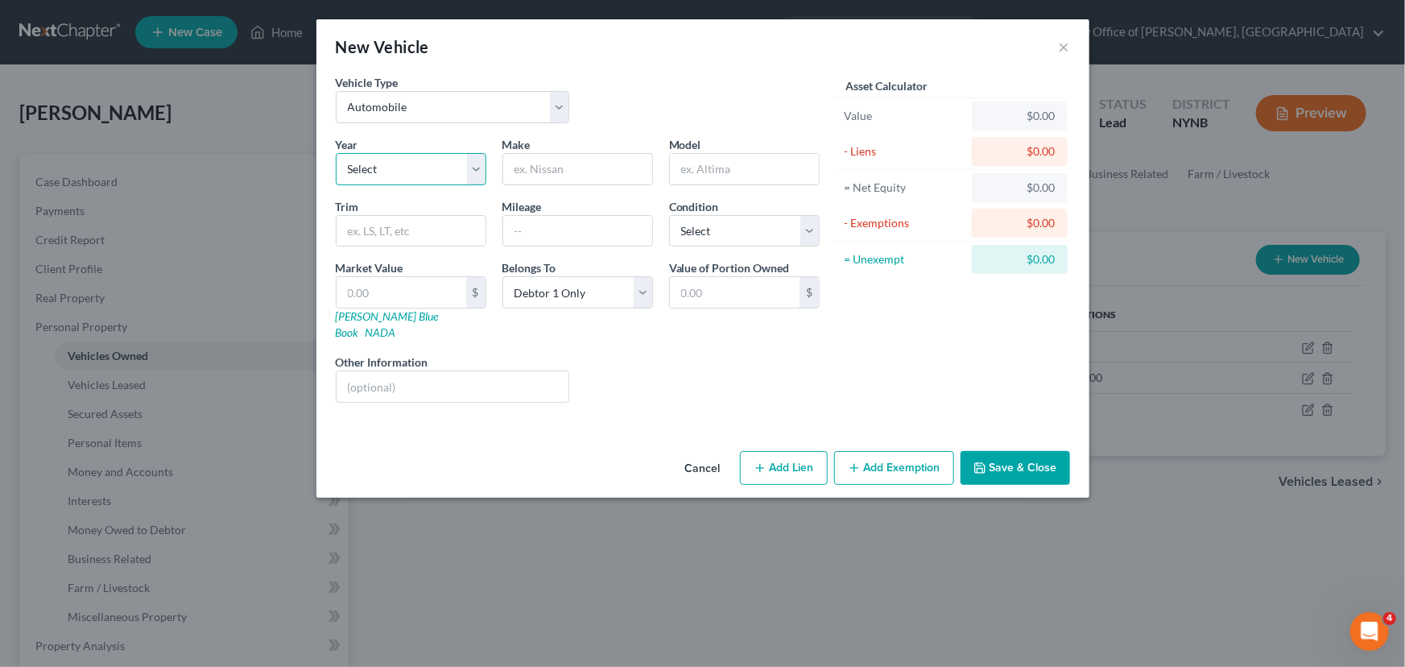
click at [410, 177] on select "Select 2026 2025 2024 2023 2022 2021 2020 2019 2018 2017 2016 2015 2014 2013 20…" at bounding box center [411, 169] width 151 height 32
select select "4"
click at [336, 153] on select "Select 2026 2025 2024 2023 2022 2021 2020 2019 2018 2017 2016 2015 2014 2013 20…" at bounding box center [411, 169] width 151 height 32
click at [565, 172] on input "text" at bounding box center [577, 169] width 149 height 31
type input "John Deere"
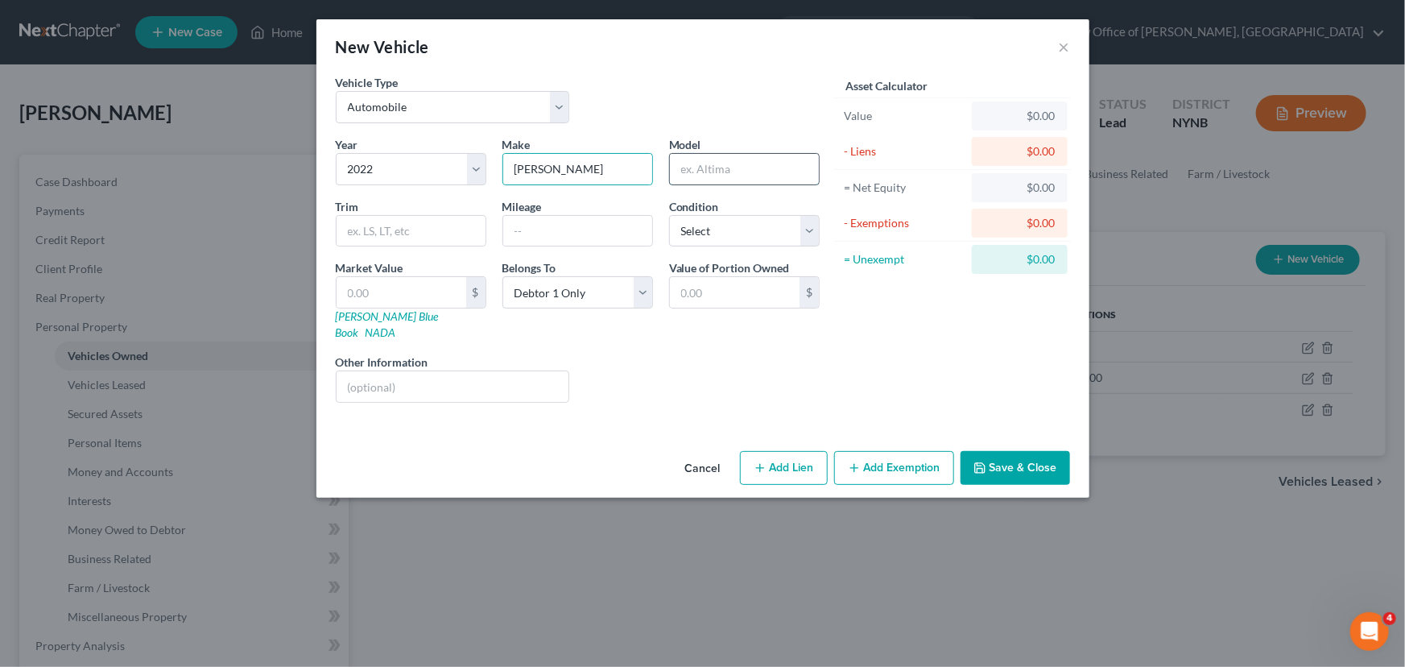
click at [776, 169] on input "text" at bounding box center [744, 169] width 149 height 31
type input "2025 R"
click at [416, 290] on input "text" at bounding box center [402, 292] width 130 height 31
type input "1"
type input "1.00"
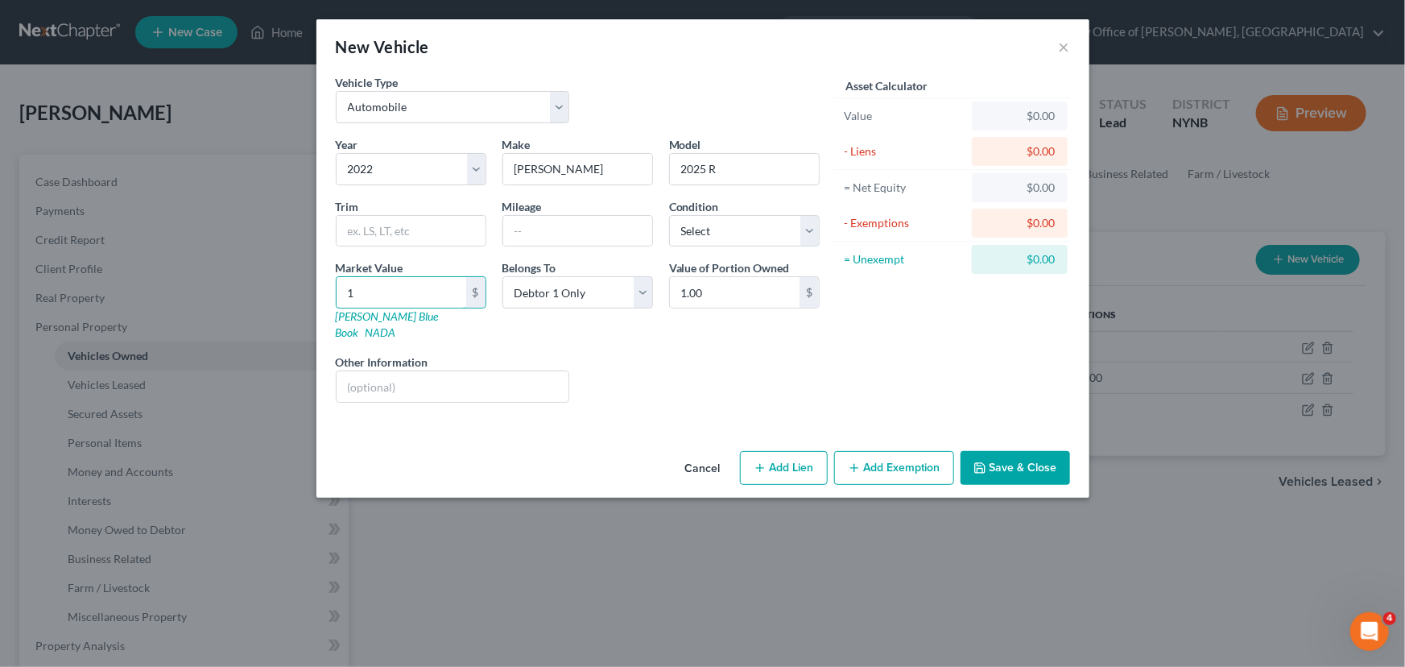
type input "15"
type input "15.00"
type input "150"
type input "150.00"
type input "1500"
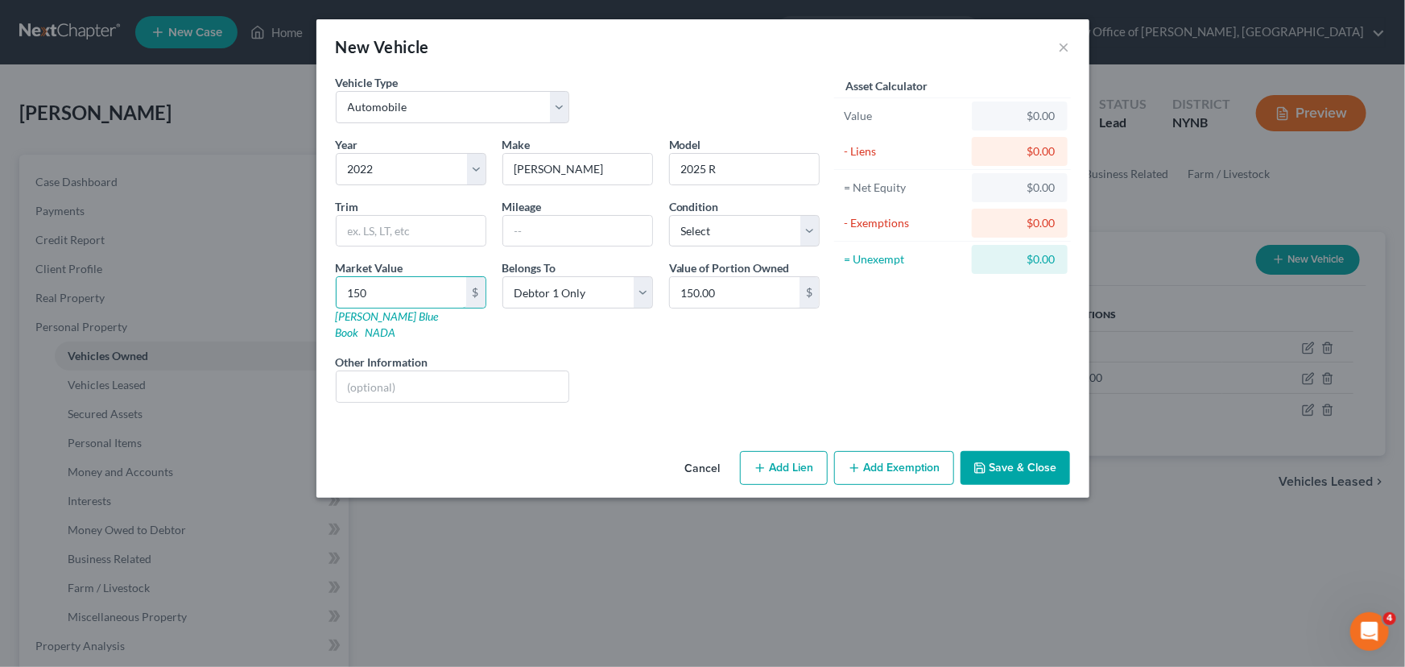
type input "1,500.00"
type input "1,5000"
type input "15,000.00"
type input "15,0000"
type input "150,000.00"
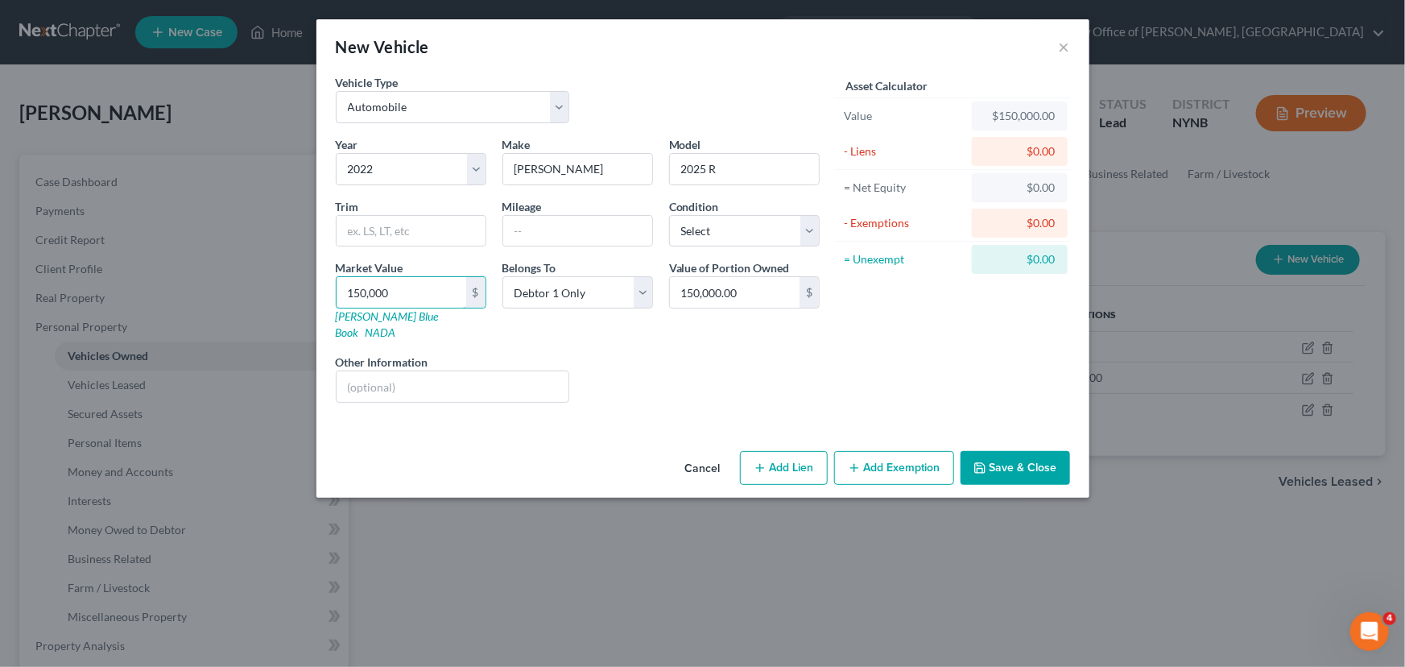
type input "150,00"
type input "15,000.00"
type input "15,000"
click at [1045, 451] on button "Save & Close" at bounding box center [1016, 468] width 110 height 34
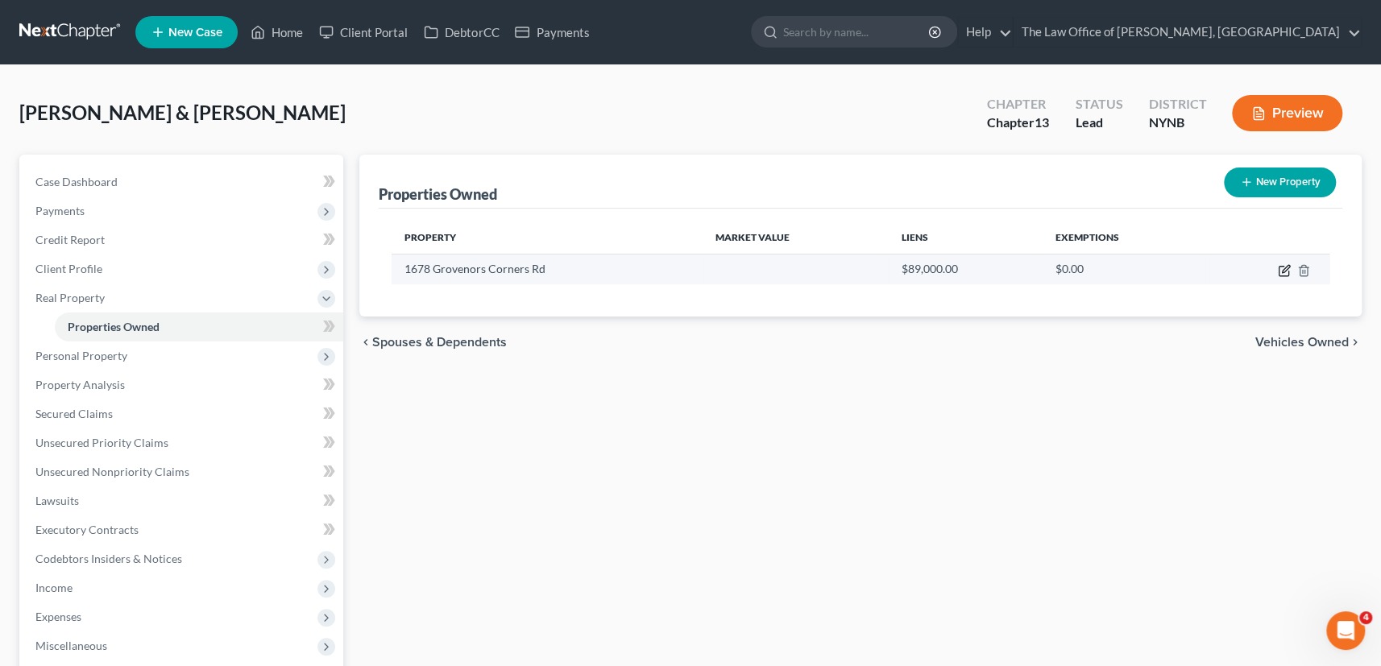
click at [1281, 274] on icon "button" at bounding box center [1283, 270] width 13 height 13
select select "35"
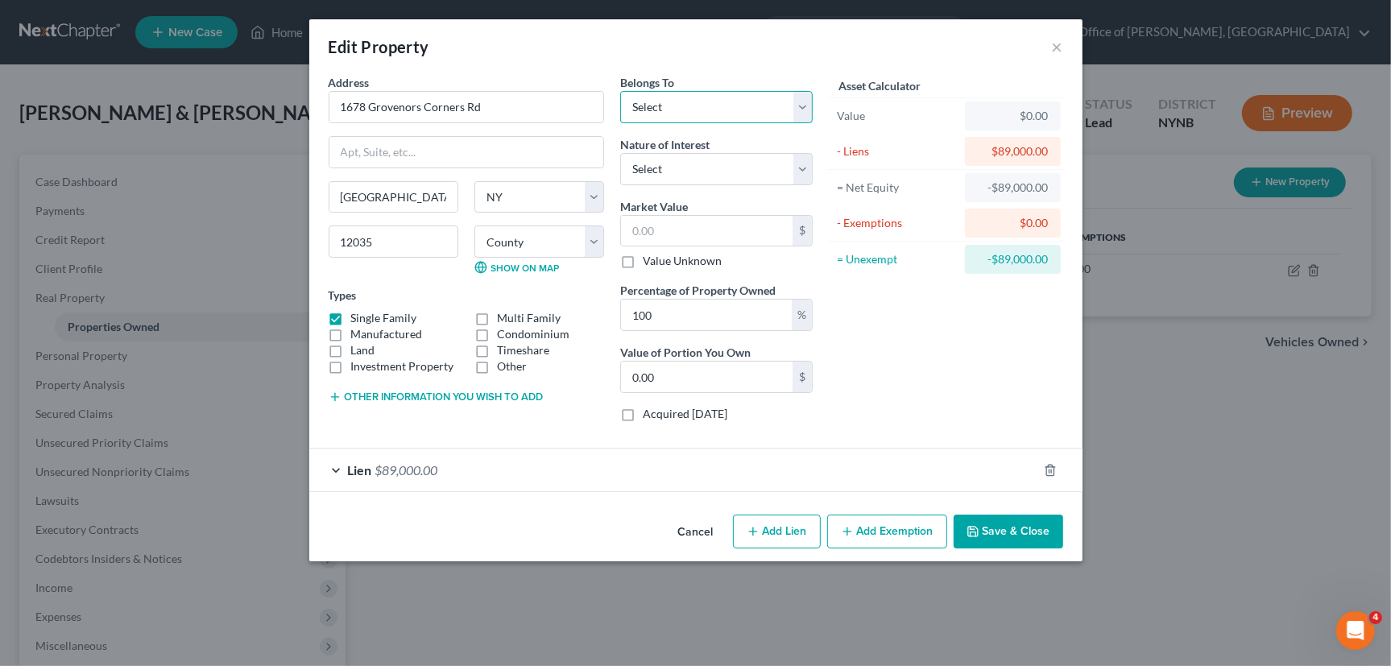
click at [664, 111] on select "Select Debtor 1 Only Debtor 2 Only Debtor 1 And Debtor 2 Only At Least One Of T…" at bounding box center [716, 107] width 193 height 32
click at [620, 91] on select "Select Debtor 1 Only Debtor 2 Only Debtor 1 And Debtor 2 Only At Least One Of T…" at bounding box center [716, 107] width 193 height 32
click at [693, 113] on select "Select Debtor 1 Only Debtor 2 Only Debtor 1 And Debtor 2 Only At Least One Of T…" at bounding box center [716, 107] width 193 height 32
select select "2"
click at [620, 91] on select "Select Debtor 1 Only Debtor 2 Only Debtor 1 And Debtor 2 Only At Least One Of T…" at bounding box center [716, 107] width 193 height 32
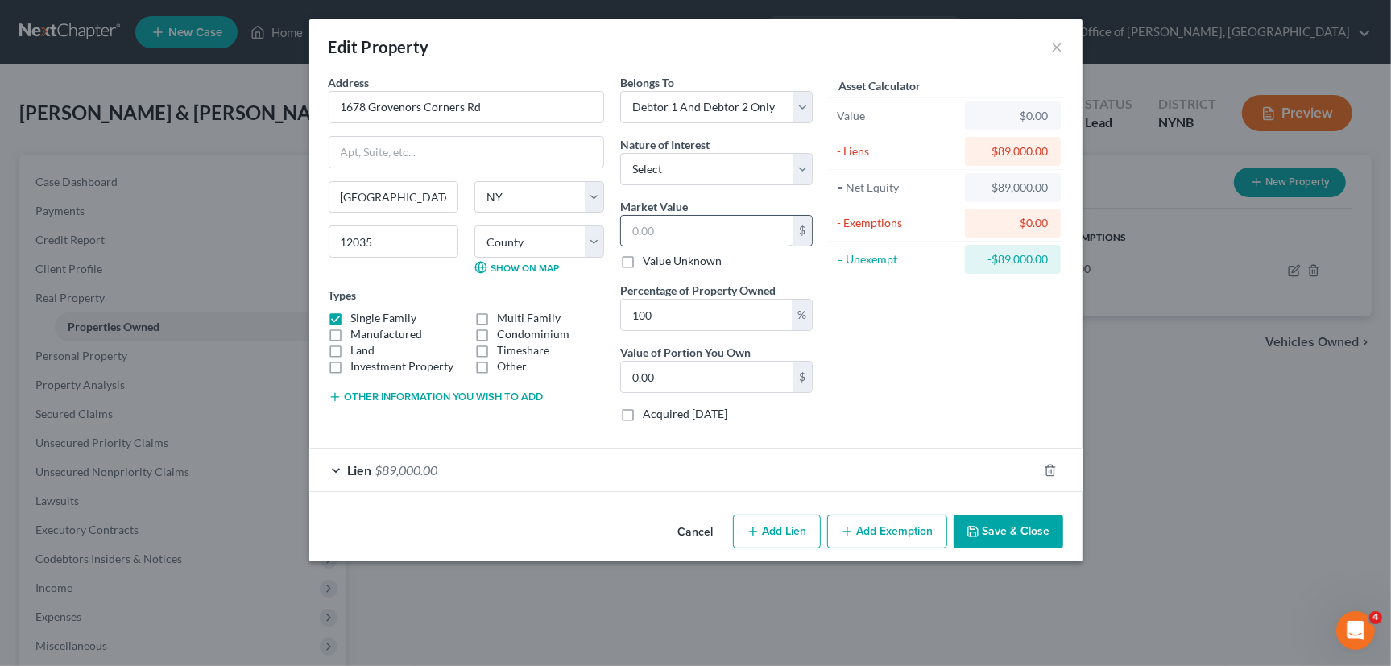
click at [656, 234] on input "text" at bounding box center [707, 231] width 172 height 31
type input "2"
type input "2.00"
type input "24"
type input "24.00"
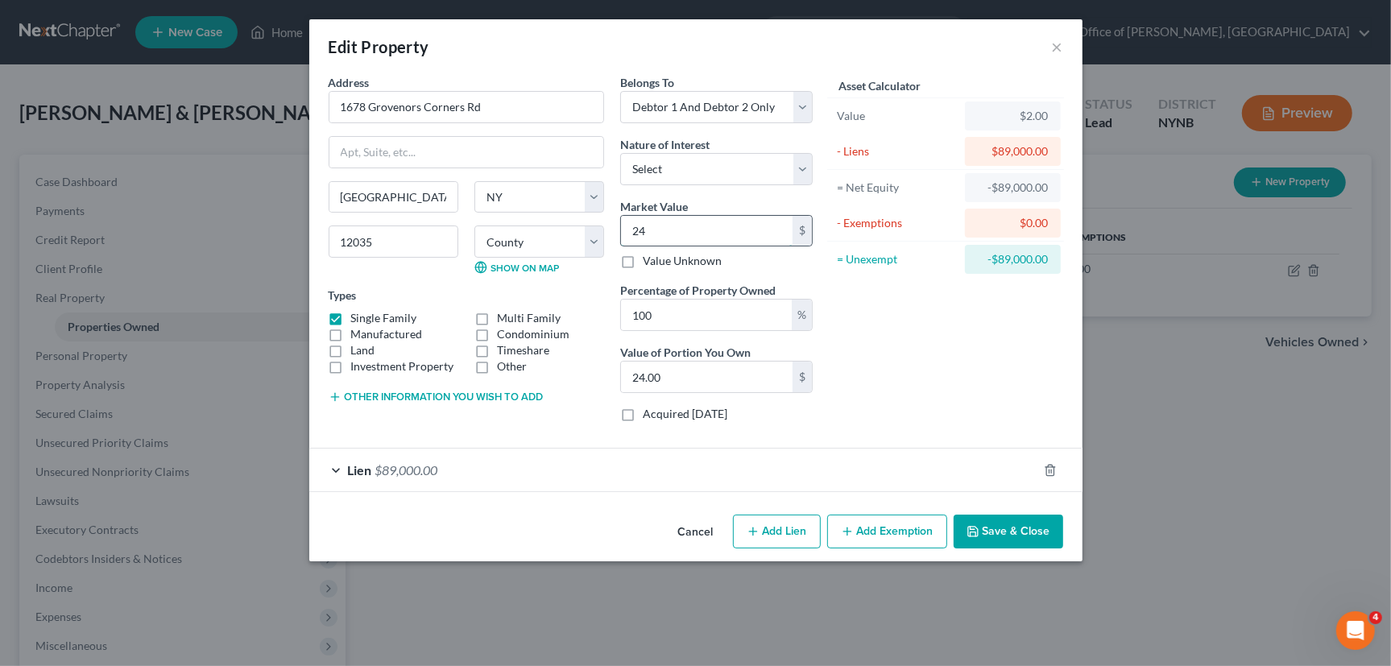
type input "240"
type input "240.00"
type input "2400"
type input "2,400.00"
type input "2,40"
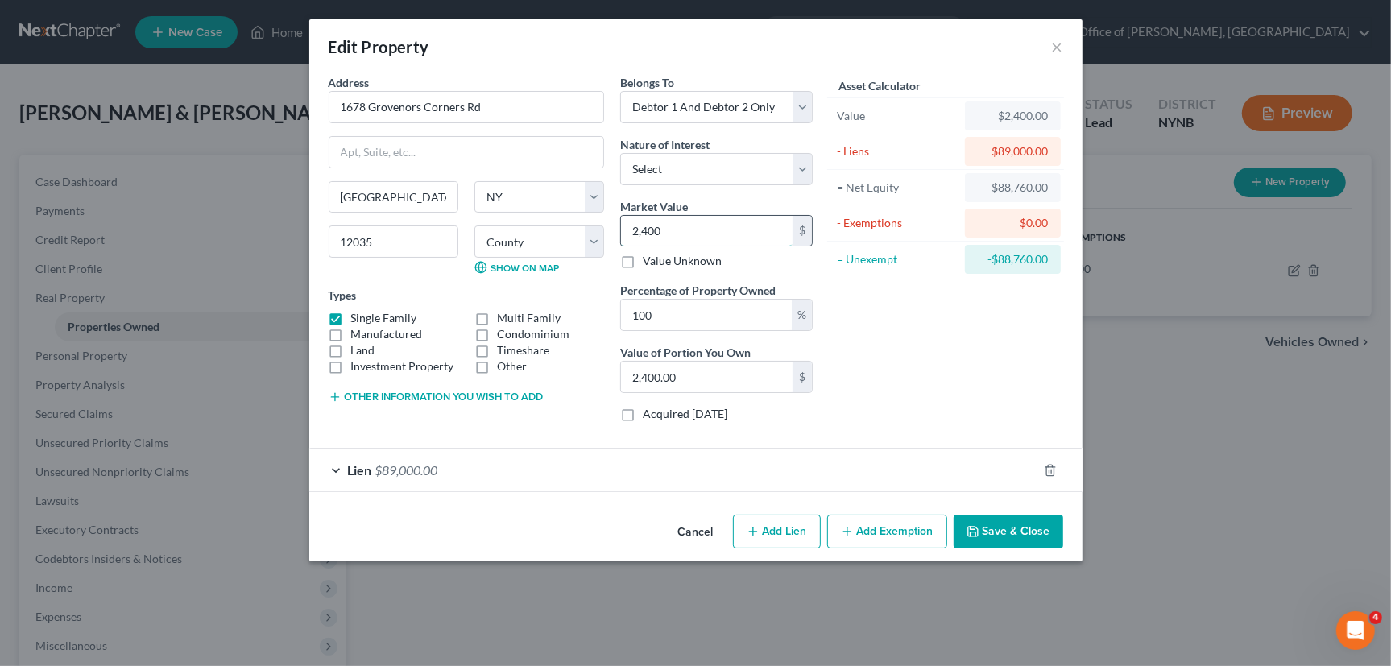
type input "240.00"
type input "2404"
type input "2,404.00"
type input "2,4040"
type input "24,040.00"
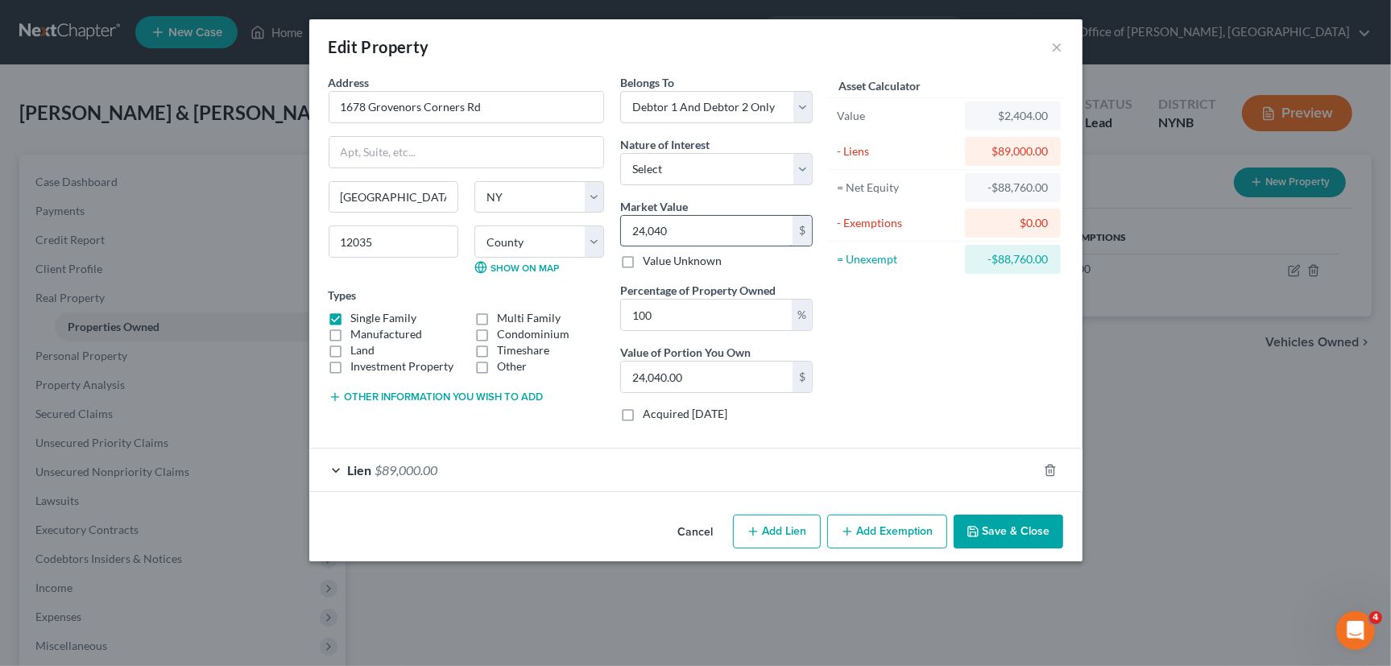
type input "24,0400"
type input "240,400.00"
type input "240,400"
click at [972, 478] on div "Lien $89,000.00" at bounding box center [673, 470] width 728 height 43
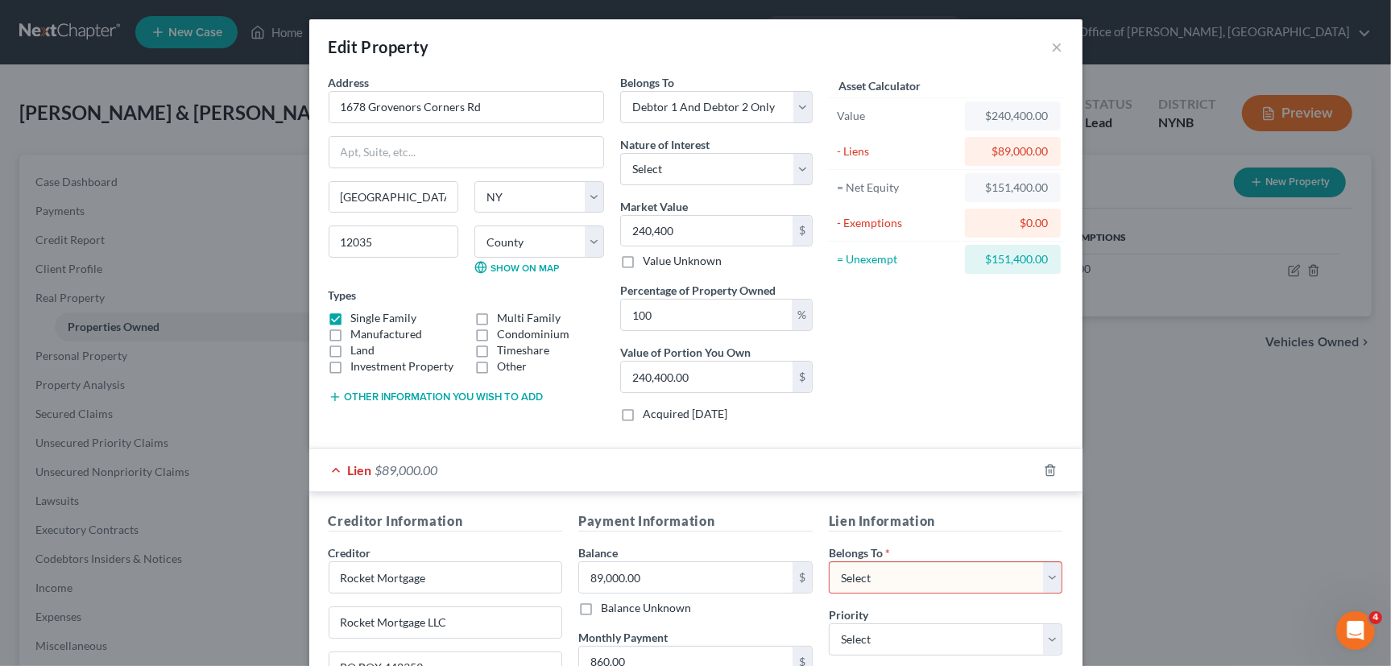
click at [950, 571] on select "Select Debtor 1 Only Debtor 2 Only Debtor 1 And Debtor 2 Only At Least One Of T…" at bounding box center [946, 577] width 234 height 32
select select "2"
click at [829, 561] on select "Select Debtor 1 Only Debtor 2 Only Debtor 1 And Debtor 2 Only At Least One Of T…" at bounding box center [946, 577] width 234 height 32
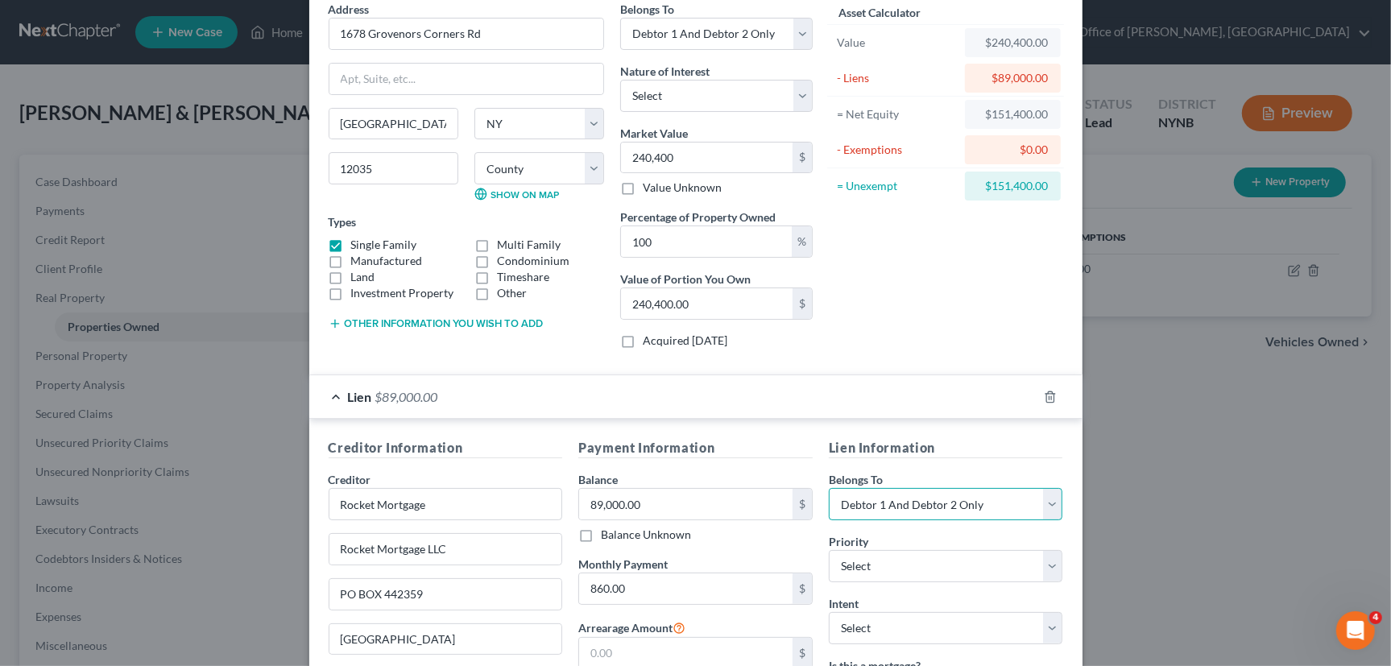
scroll to position [219, 0]
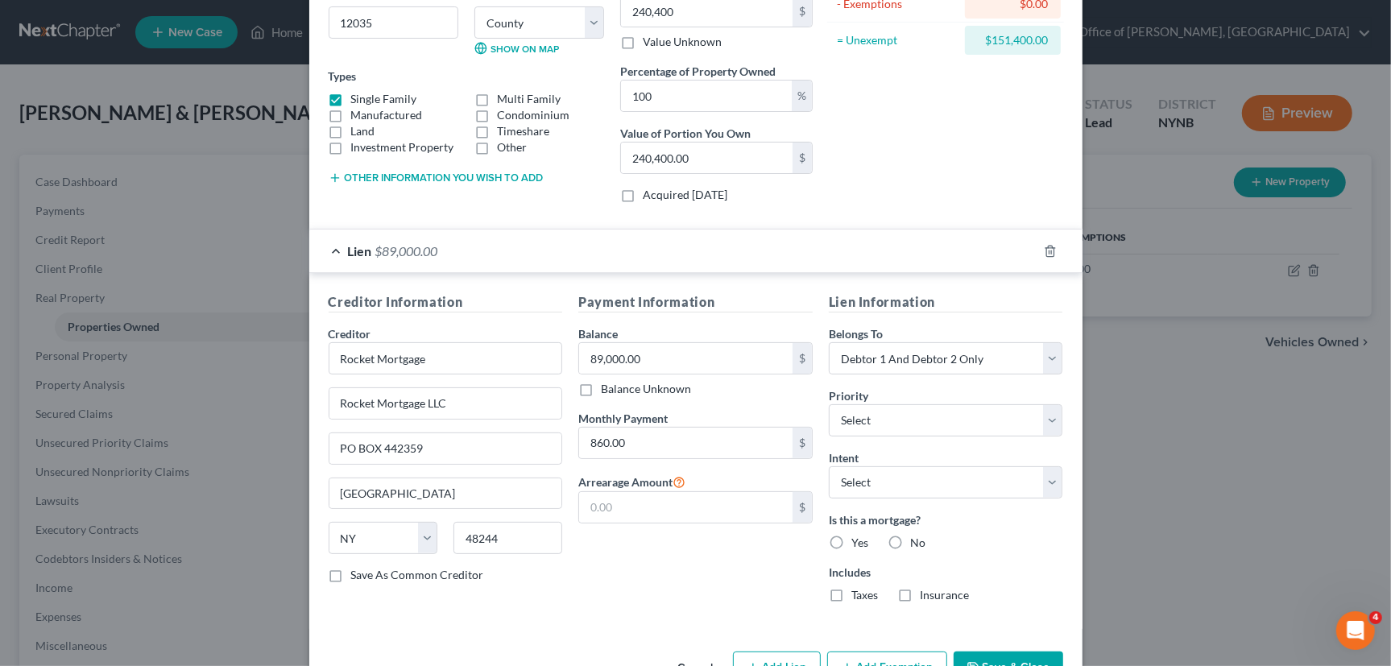
click at [851, 540] on label "Yes" at bounding box center [859, 543] width 17 height 16
click at [858, 540] on input "Yes" at bounding box center [863, 540] width 10 height 10
radio input "true"
click at [878, 486] on select "Select Surrender Redeem Reaffirm Avoid Other" at bounding box center [946, 482] width 234 height 32
select select "2"
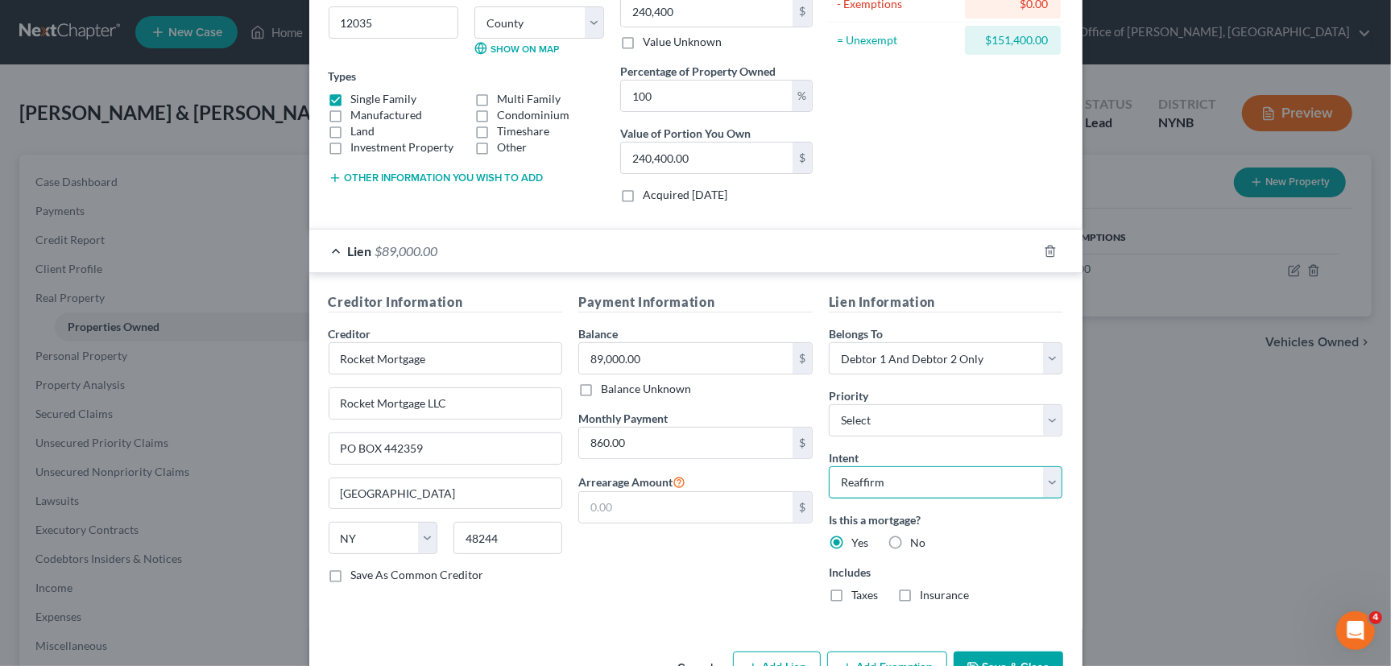
click at [829, 466] on select "Select Surrender Redeem Reaffirm Avoid Other" at bounding box center [946, 482] width 234 height 32
click at [878, 366] on select "Select Debtor 1 Only Debtor 2 Only Debtor 1 And Debtor 2 Only At Least One Of T…" at bounding box center [946, 358] width 234 height 32
select select "0"
click at [829, 342] on select "Select Debtor 1 Only Debtor 2 Only Debtor 1 And Debtor 2 Only At Least One Of T…" at bounding box center [946, 358] width 234 height 32
click at [643, 451] on input "860.00" at bounding box center [685, 443] width 213 height 31
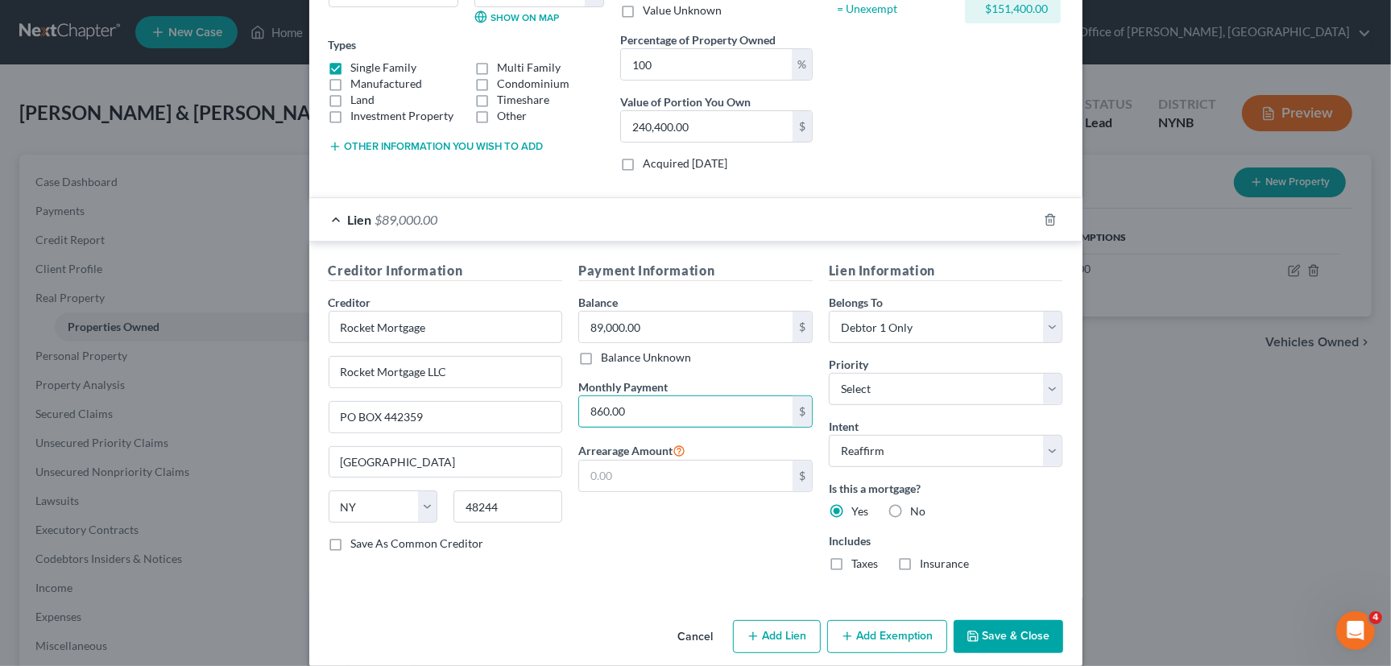
scroll to position [267, 0]
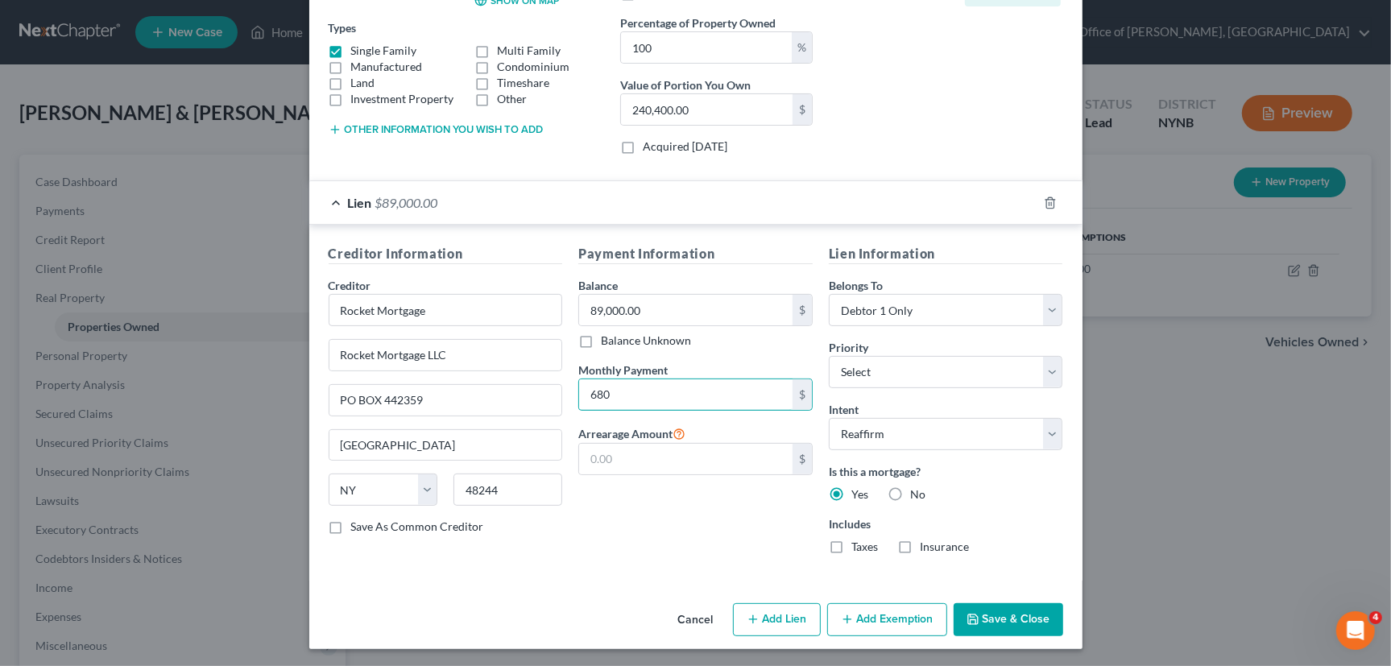
type input "680"
click at [989, 620] on button "Save & Close" at bounding box center [1009, 620] width 110 height 34
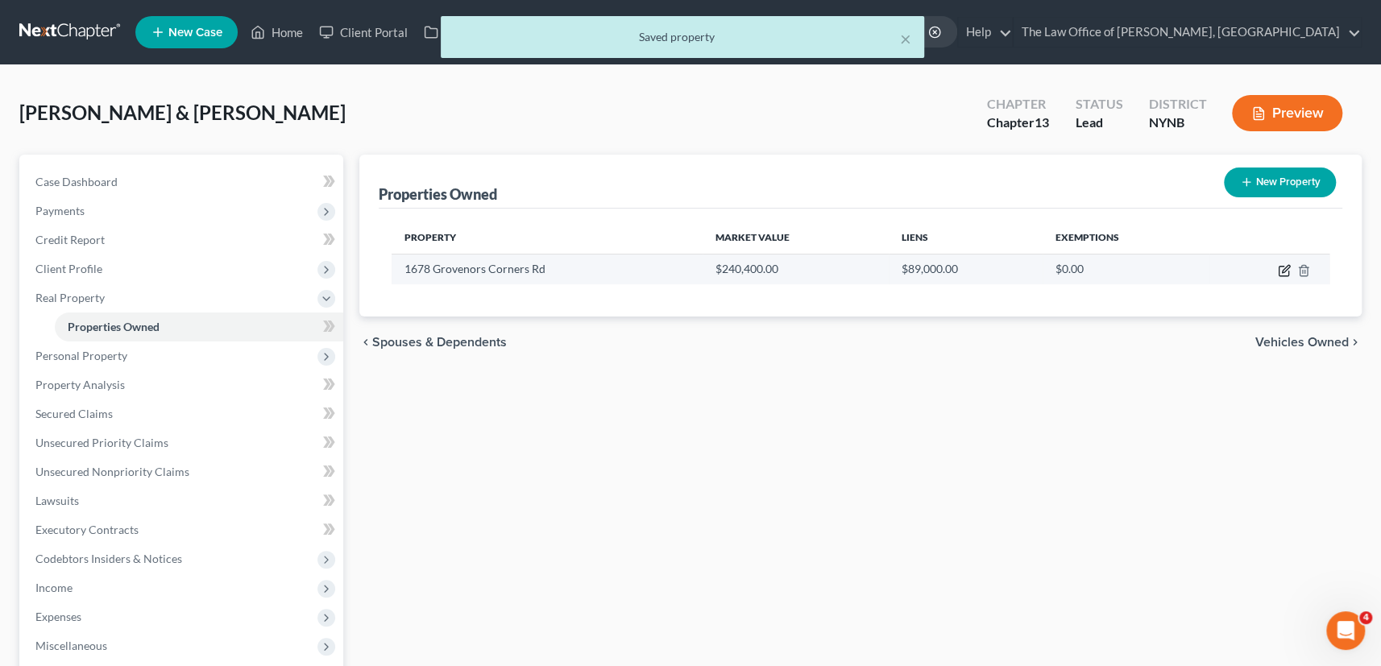
click at [1285, 266] on icon "button" at bounding box center [1284, 268] width 7 height 7
select select "35"
select select "2"
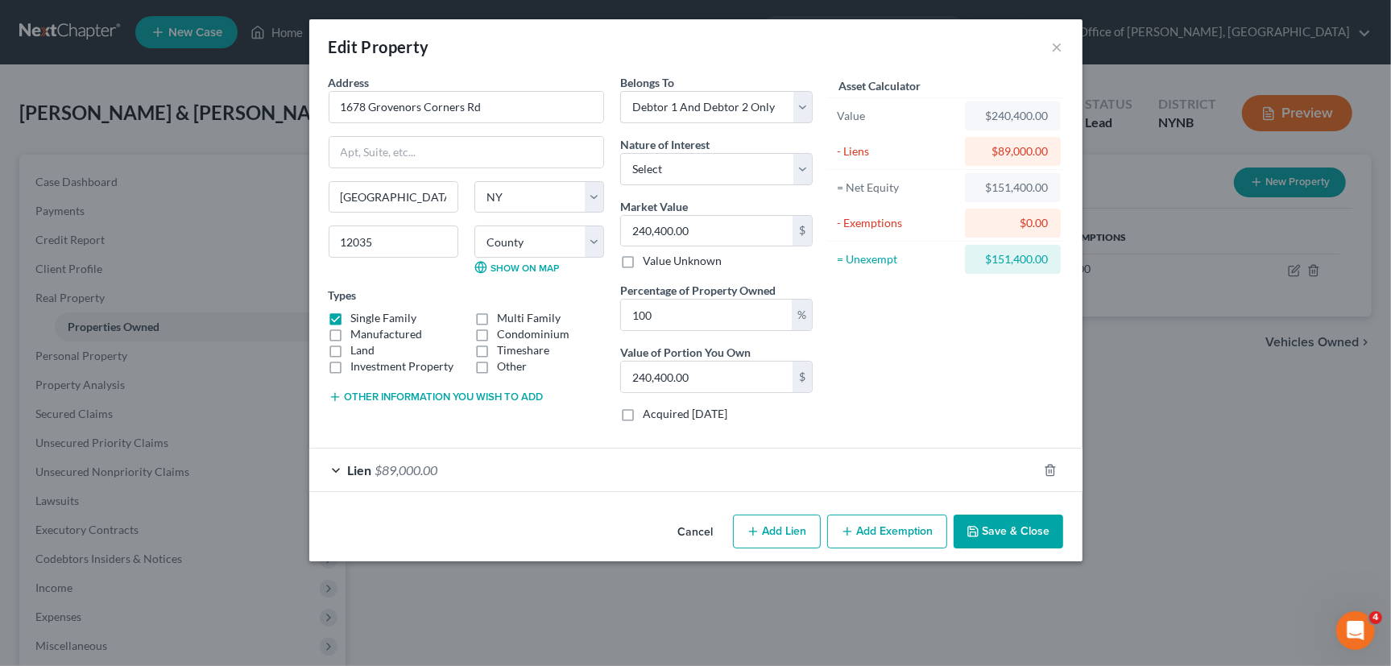
click at [971, 471] on div "Lien $89,000.00" at bounding box center [673, 470] width 728 height 43
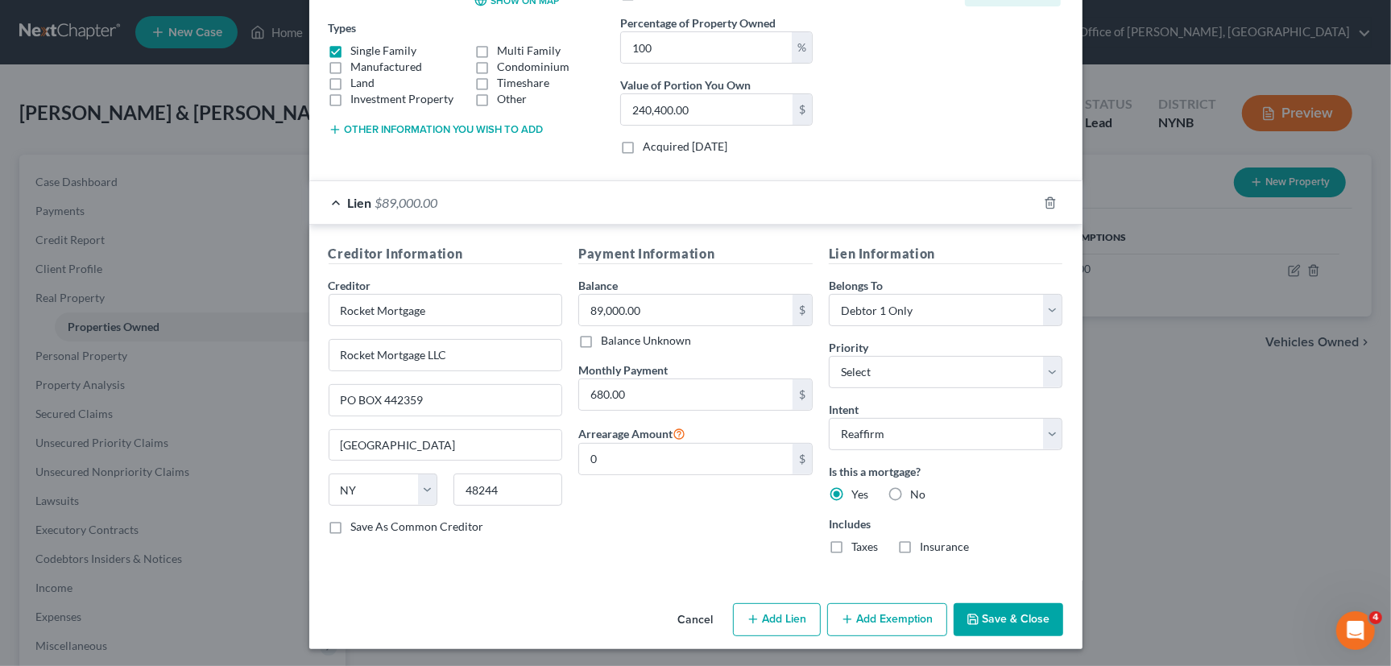
click at [1037, 618] on button "Save & Close" at bounding box center [1009, 620] width 110 height 34
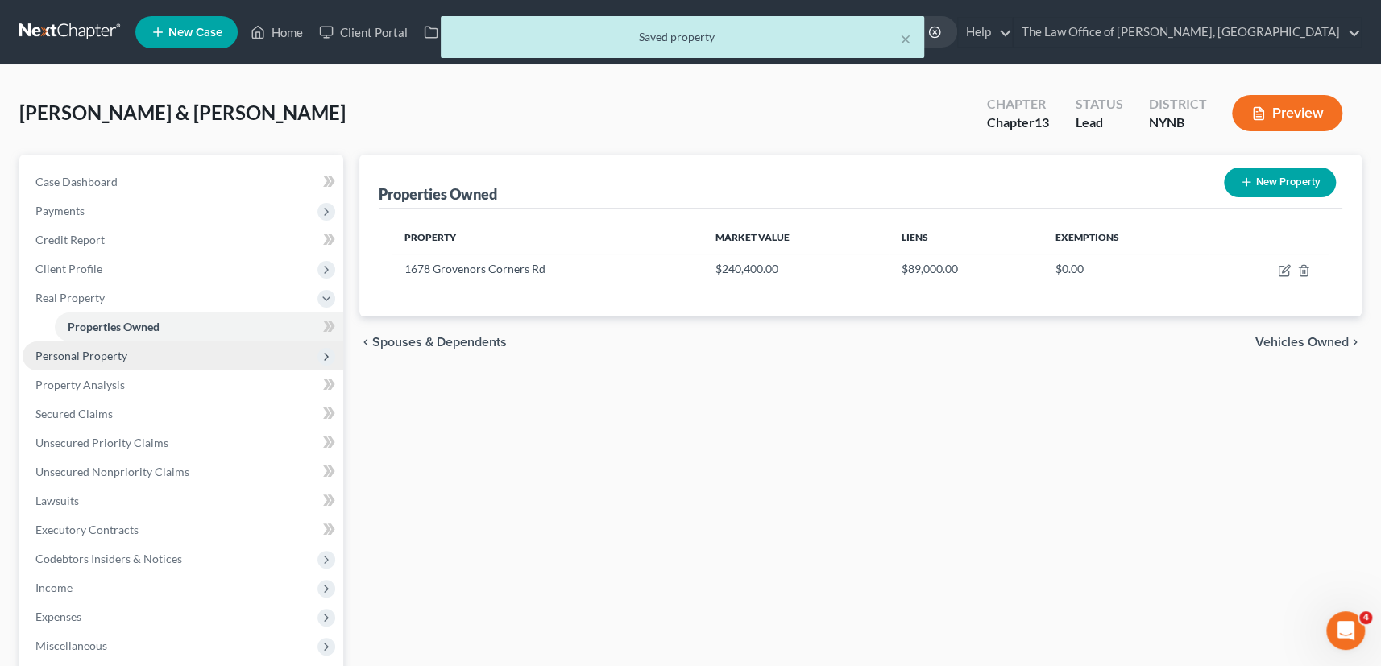
click at [94, 357] on span "Personal Property" at bounding box center [81, 356] width 92 height 14
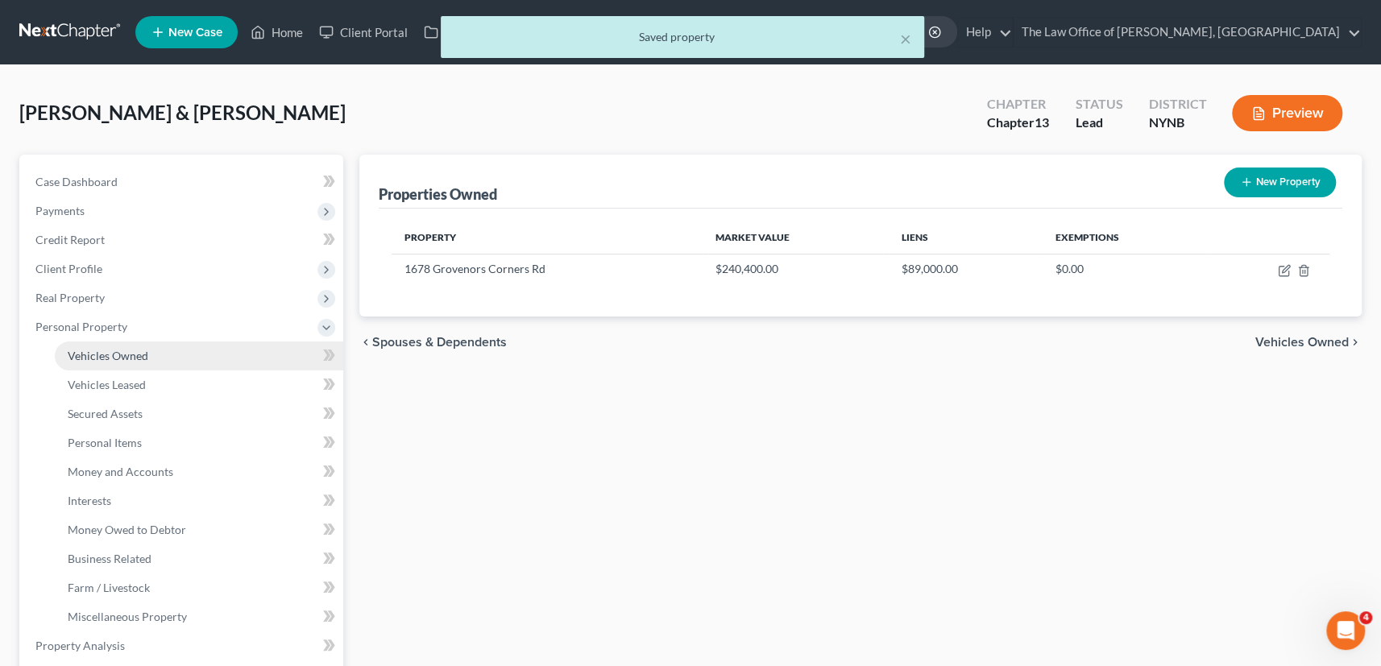
click at [102, 362] on link "Vehicles Owned" at bounding box center [199, 356] width 288 height 29
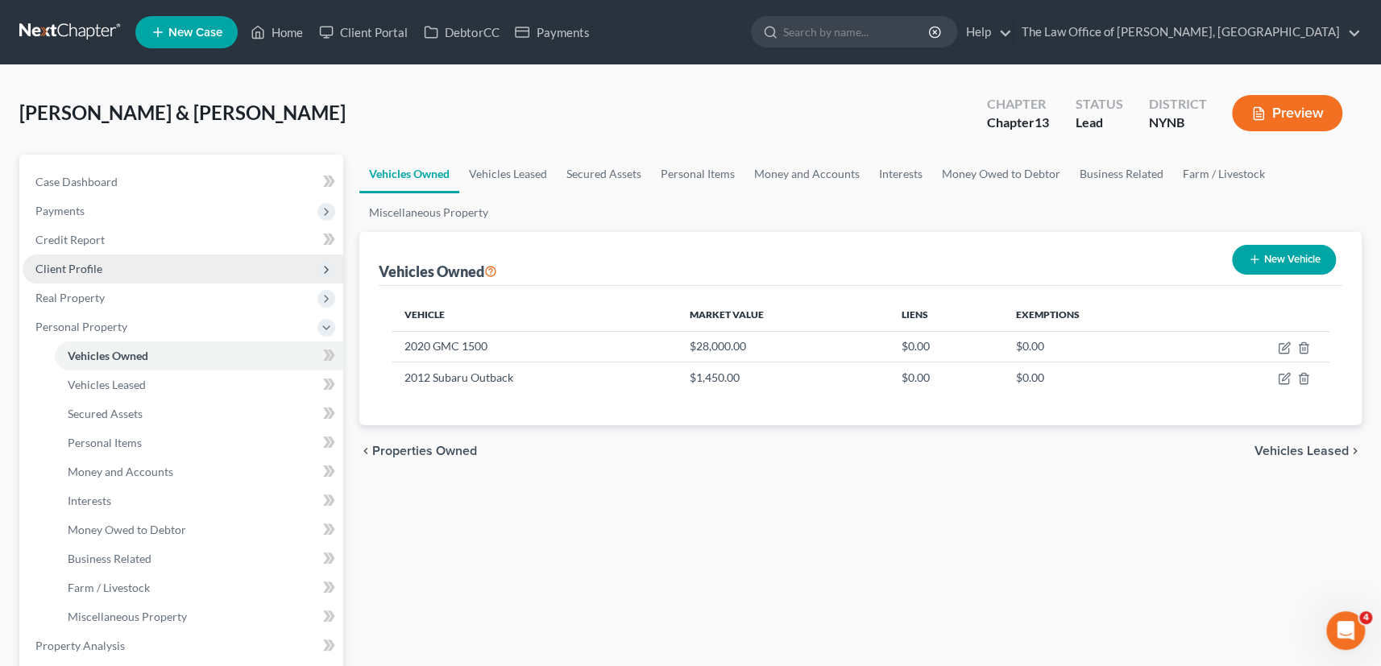
drag, startPoint x: 66, startPoint y: 262, endPoint x: 98, endPoint y: 266, distance: 32.5
click at [68, 263] on span "Client Profile" at bounding box center [68, 269] width 67 height 14
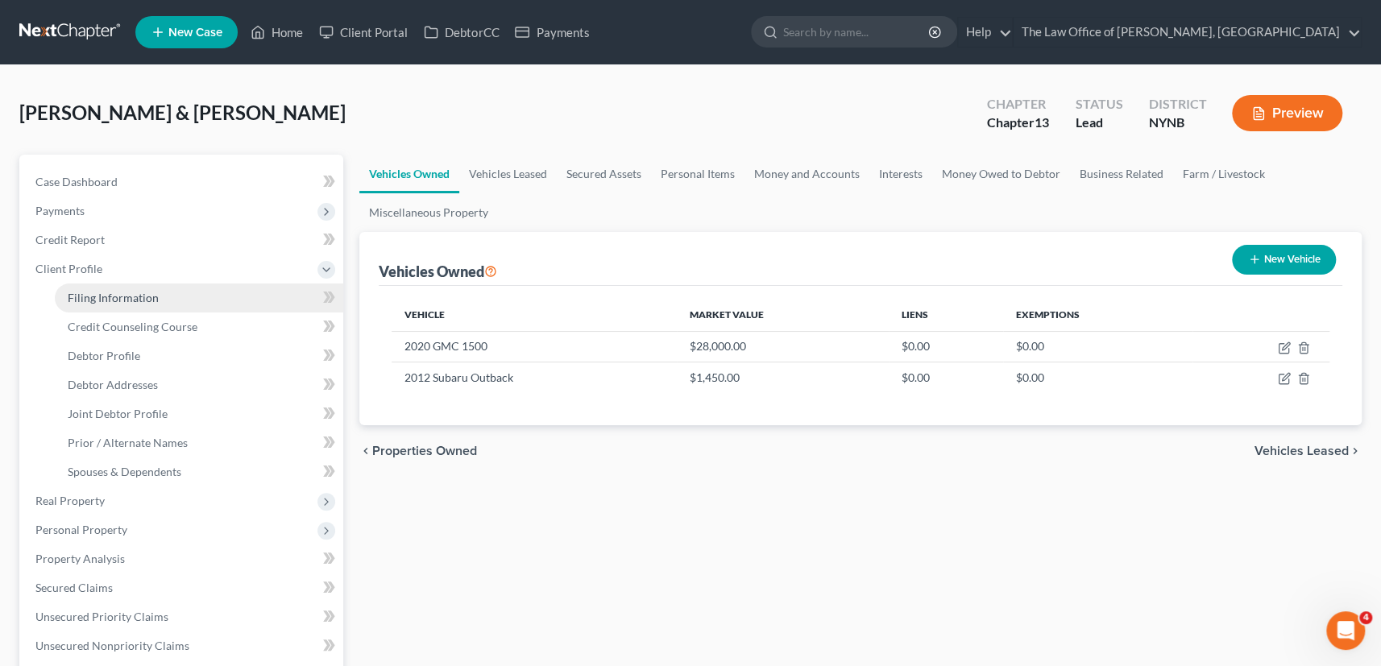
click at [114, 285] on link "Filing Information" at bounding box center [199, 298] width 288 height 29
select select "1"
select select "3"
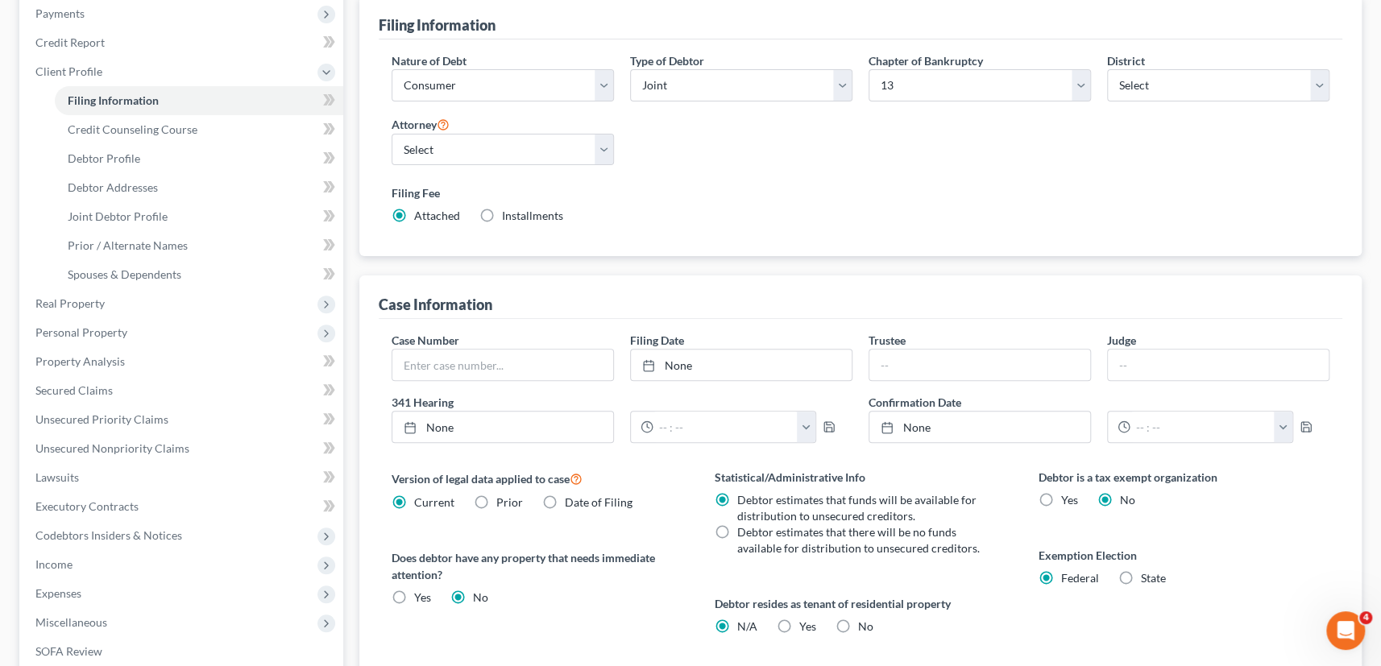
scroll to position [439, 0]
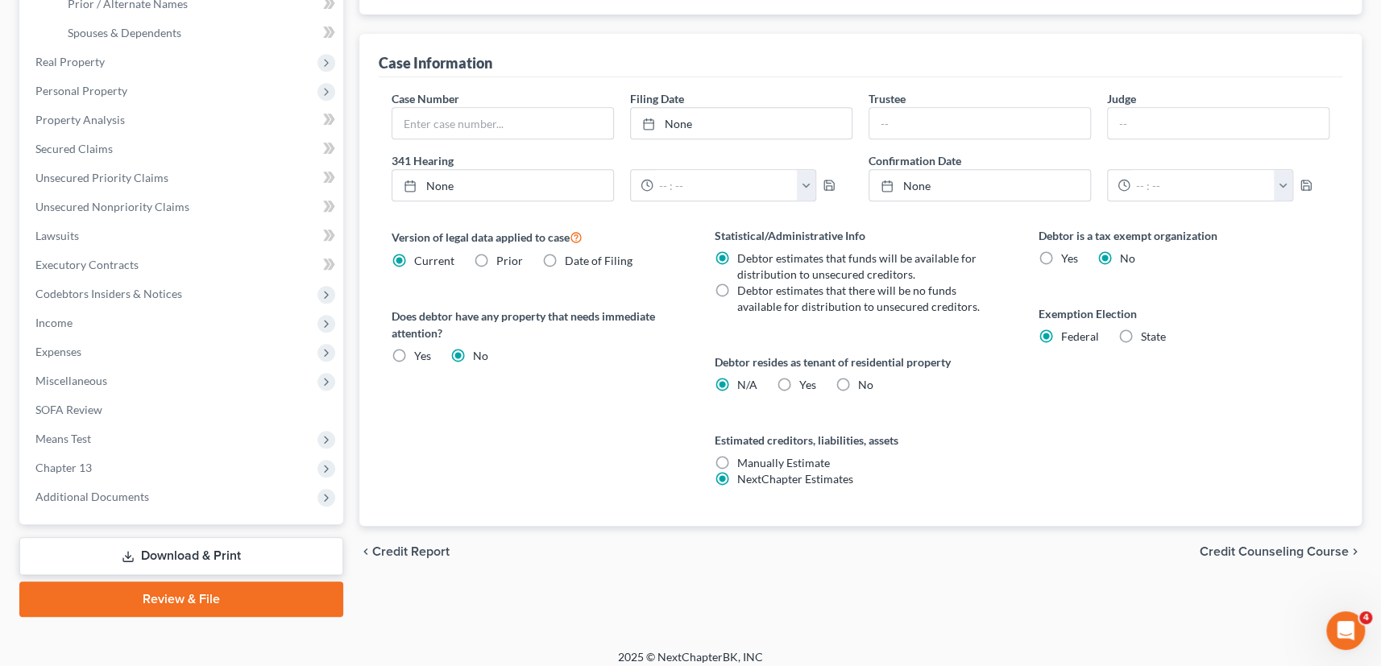
click at [1141, 332] on label "State" at bounding box center [1153, 337] width 25 height 16
click at [1147, 332] on input "State" at bounding box center [1152, 334] width 10 height 10
radio input "true"
radio input "false"
select select "35"
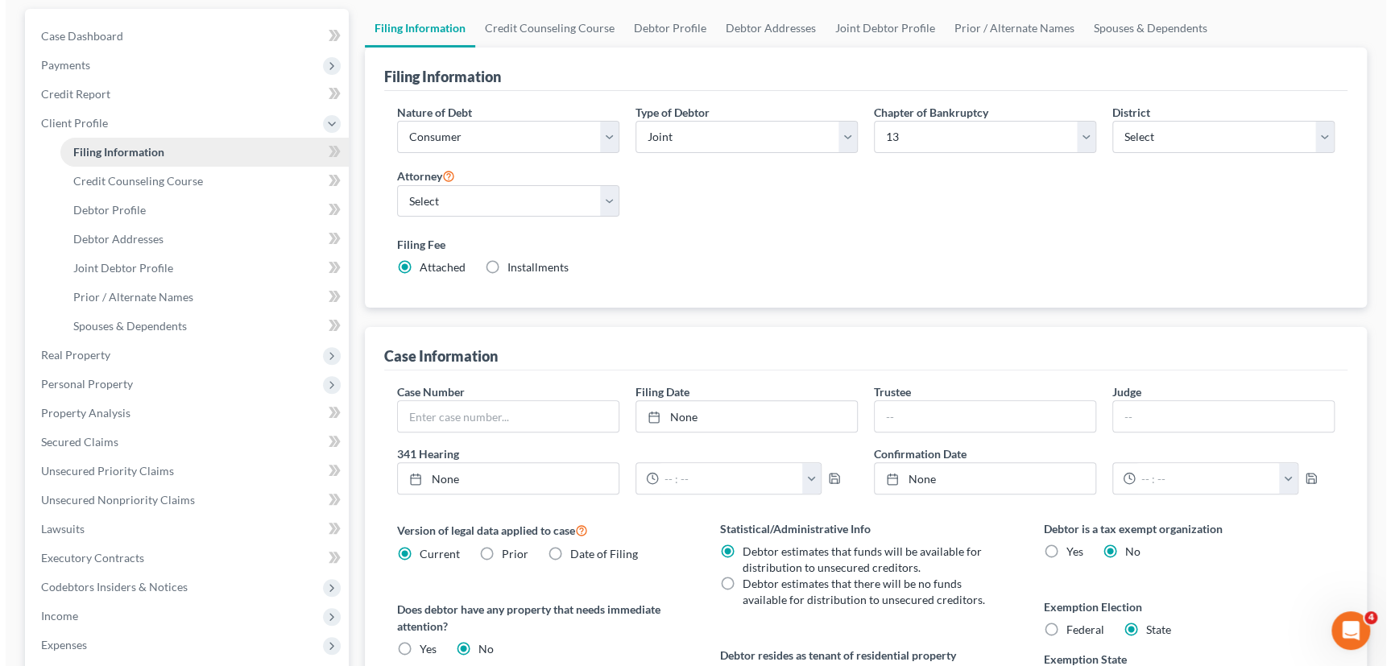
scroll to position [0, 0]
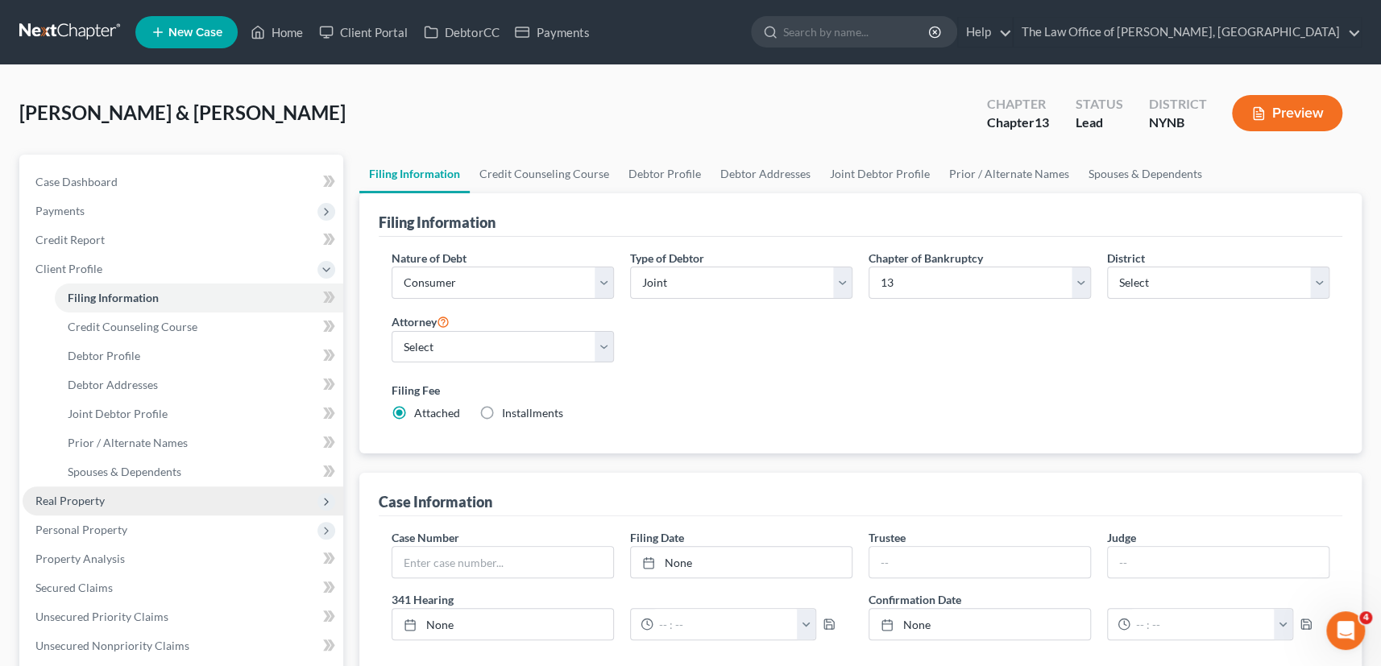
drag, startPoint x: 71, startPoint y: 496, endPoint x: 76, endPoint y: 503, distance: 8.7
click at [71, 497] on span "Real Property" at bounding box center [69, 501] width 69 height 14
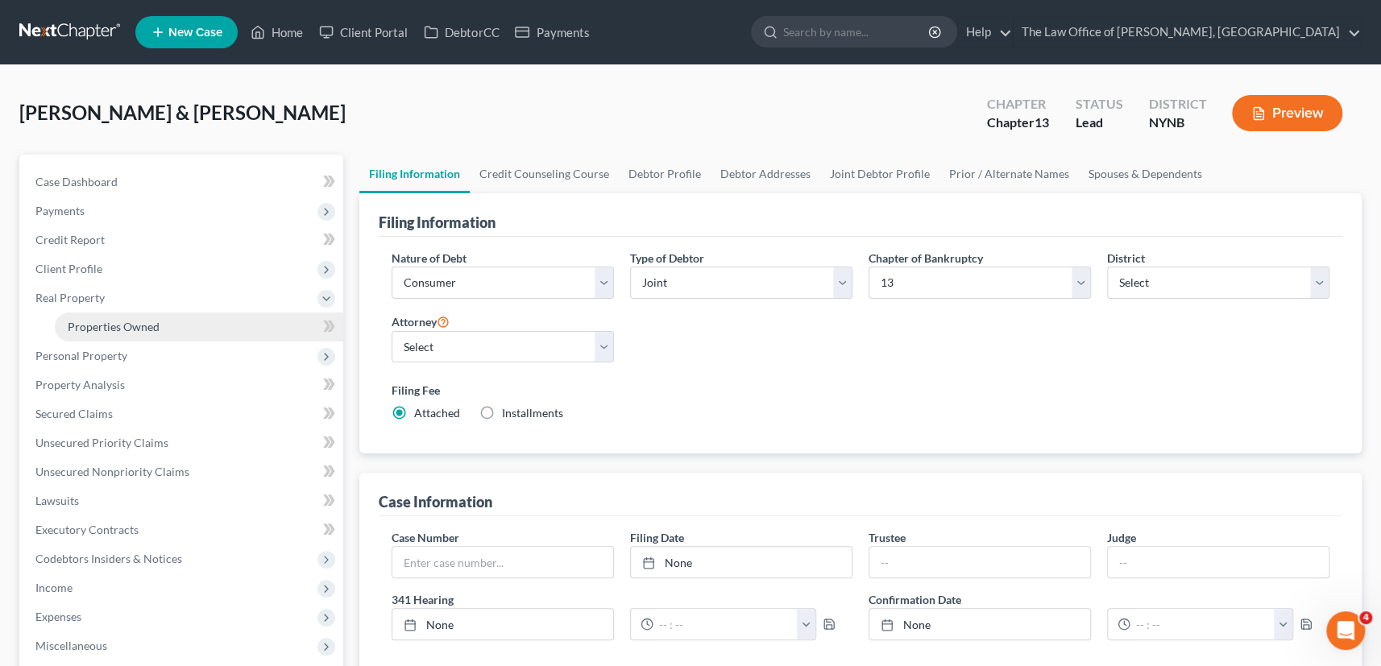
click at [145, 320] on span "Properties Owned" at bounding box center [114, 327] width 92 height 14
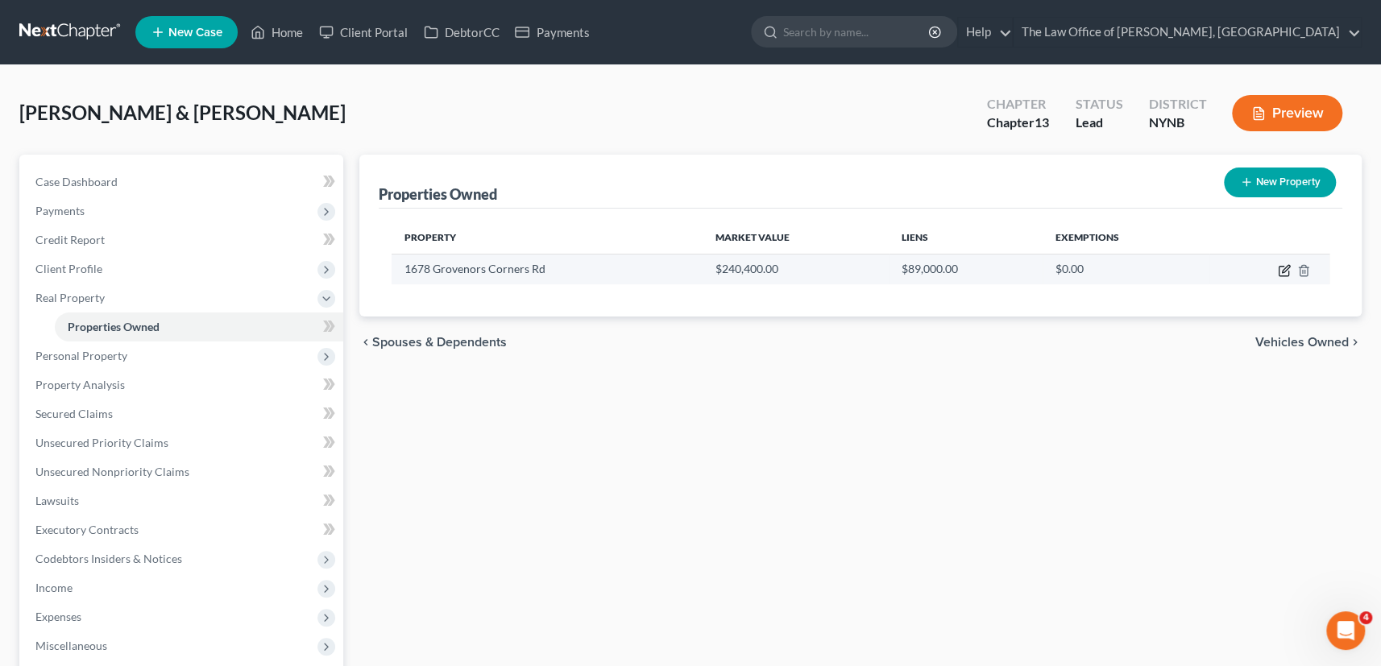
click at [1282, 267] on icon "button" at bounding box center [1284, 268] width 7 height 7
select select "35"
select select "2"
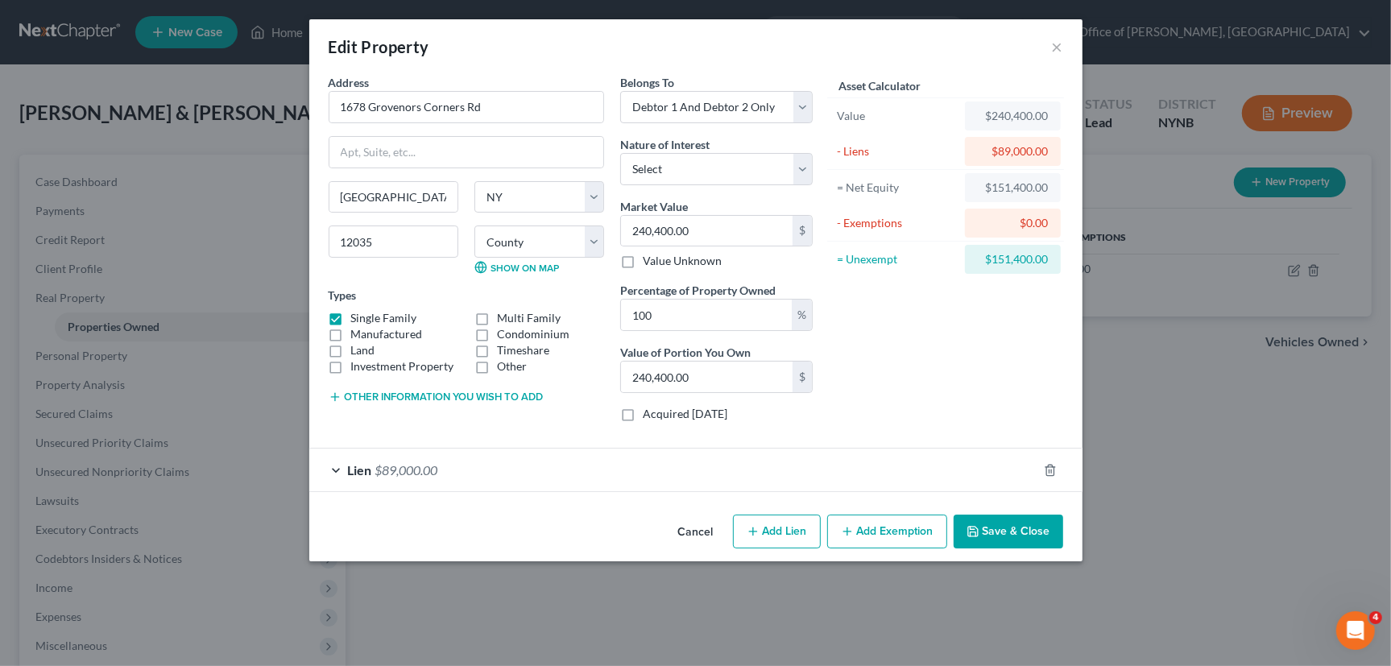
click at [870, 535] on button "Add Exemption" at bounding box center [887, 532] width 120 height 34
select select "2"
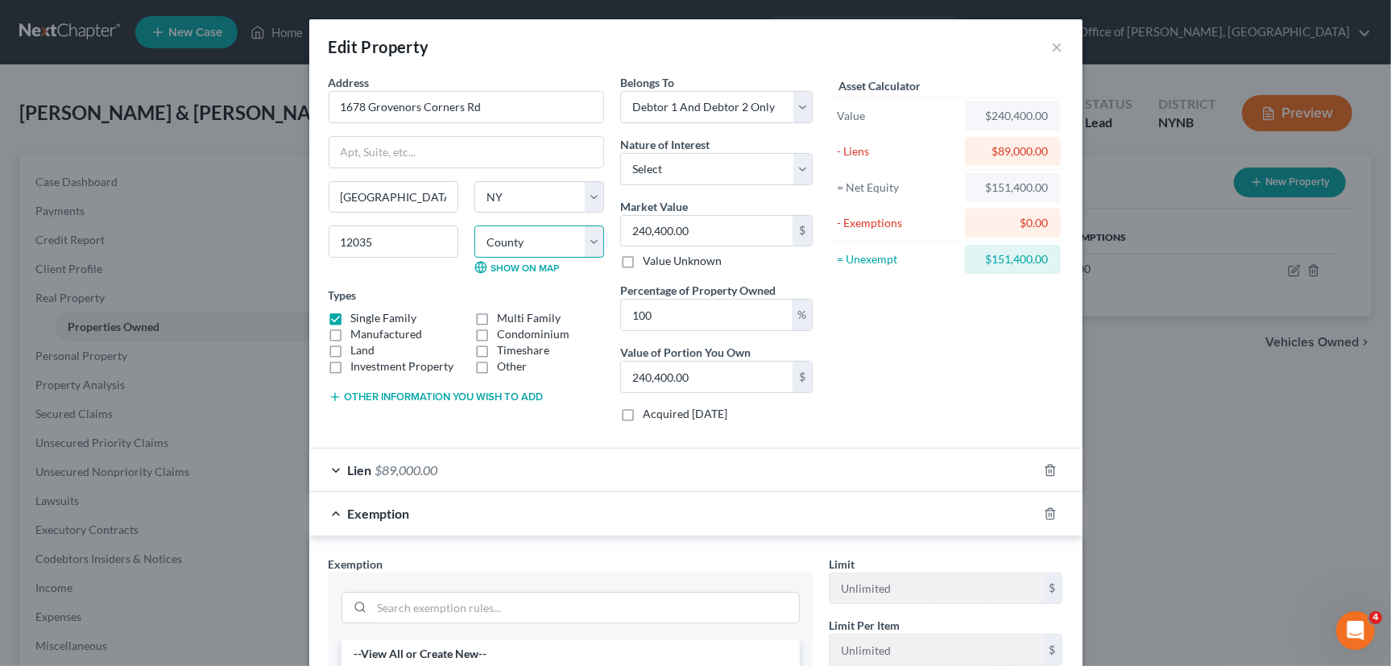
click at [549, 250] on select "County Albany County Allegany County Bronx County Broome County Cattaraugus Cou…" at bounding box center [539, 242] width 130 height 32
select select "46"
click at [474, 226] on select "County Albany County Allegany County Bronx County Broome County Cattaraugus Cou…" at bounding box center [539, 242] width 130 height 32
click at [1005, 256] on div "$151,400.00" at bounding box center [1013, 259] width 70 height 16
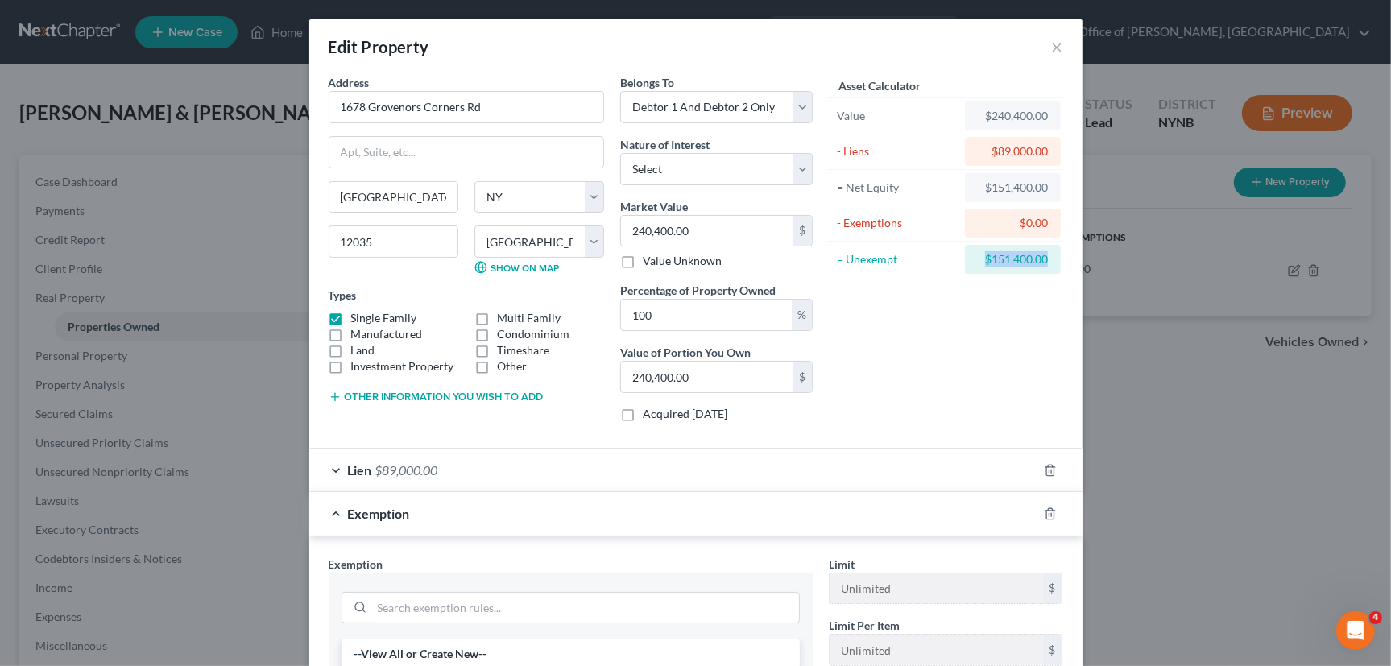
click at [1006, 256] on div "$151,400.00" at bounding box center [1013, 259] width 70 height 16
copy form "$151,400.00"
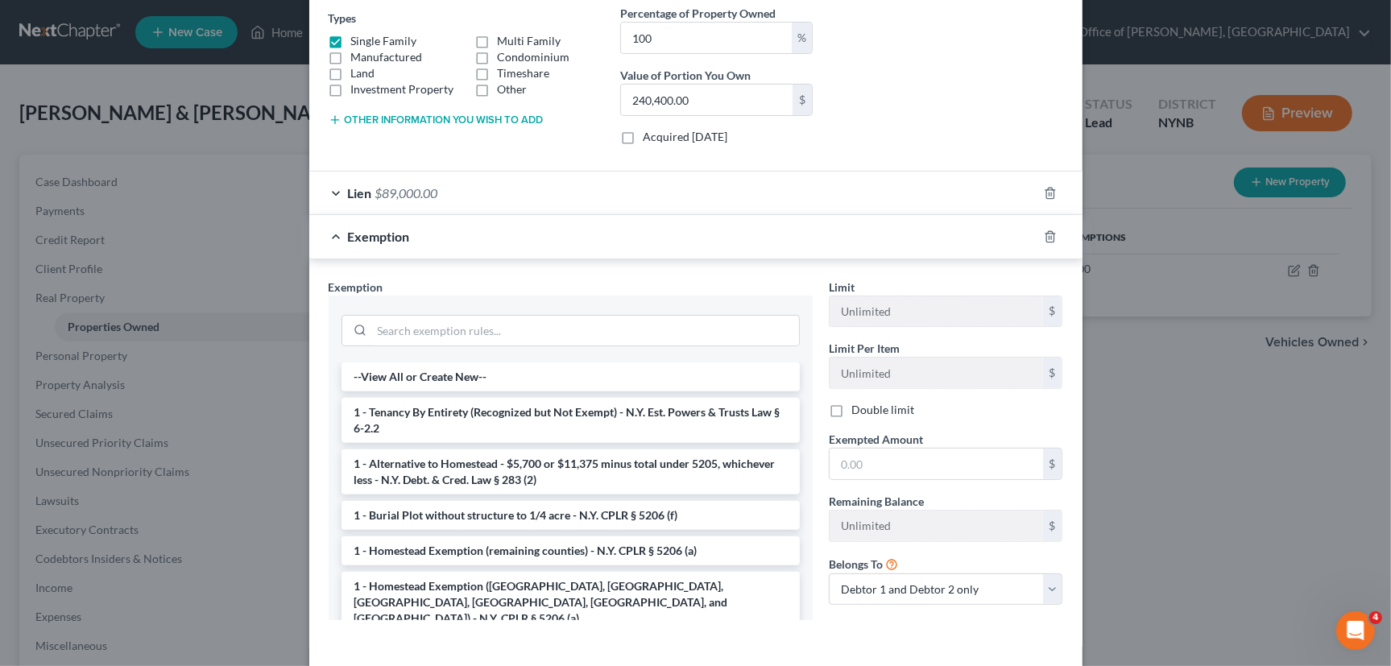
scroll to position [345, 0]
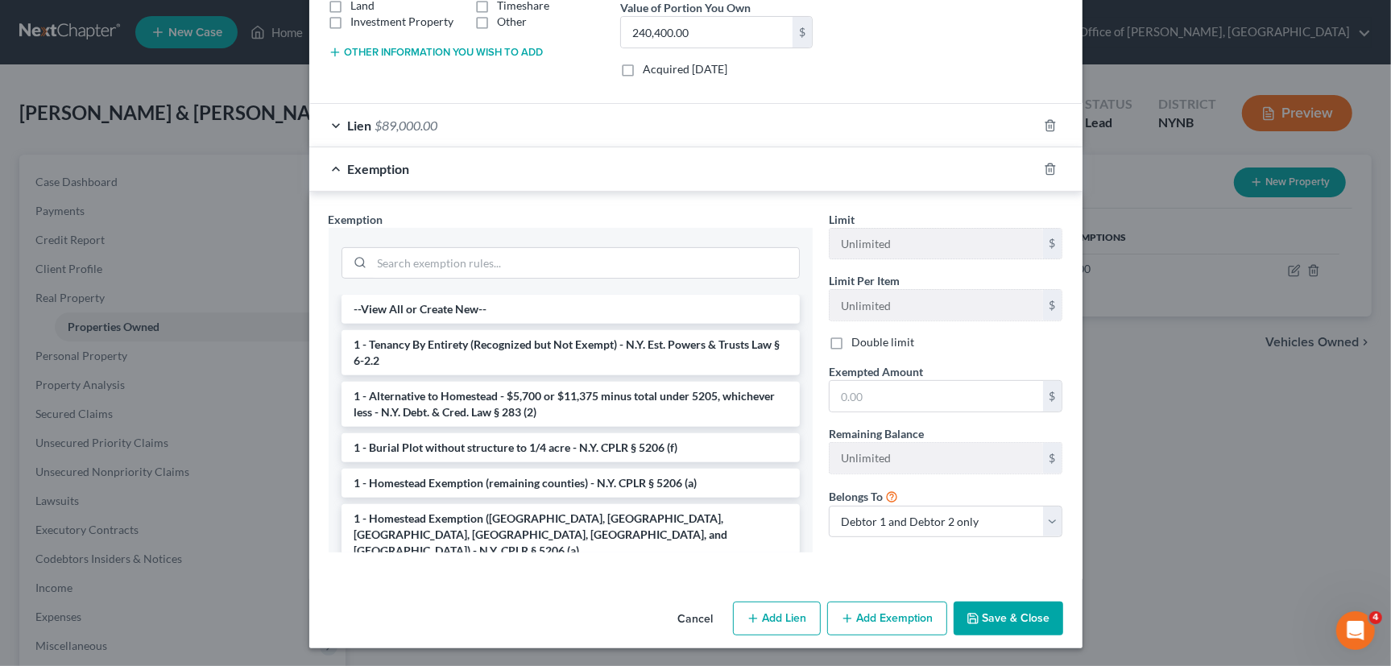
click at [859, 612] on button "Add Exemption" at bounding box center [887, 619] width 120 height 34
select select "2"
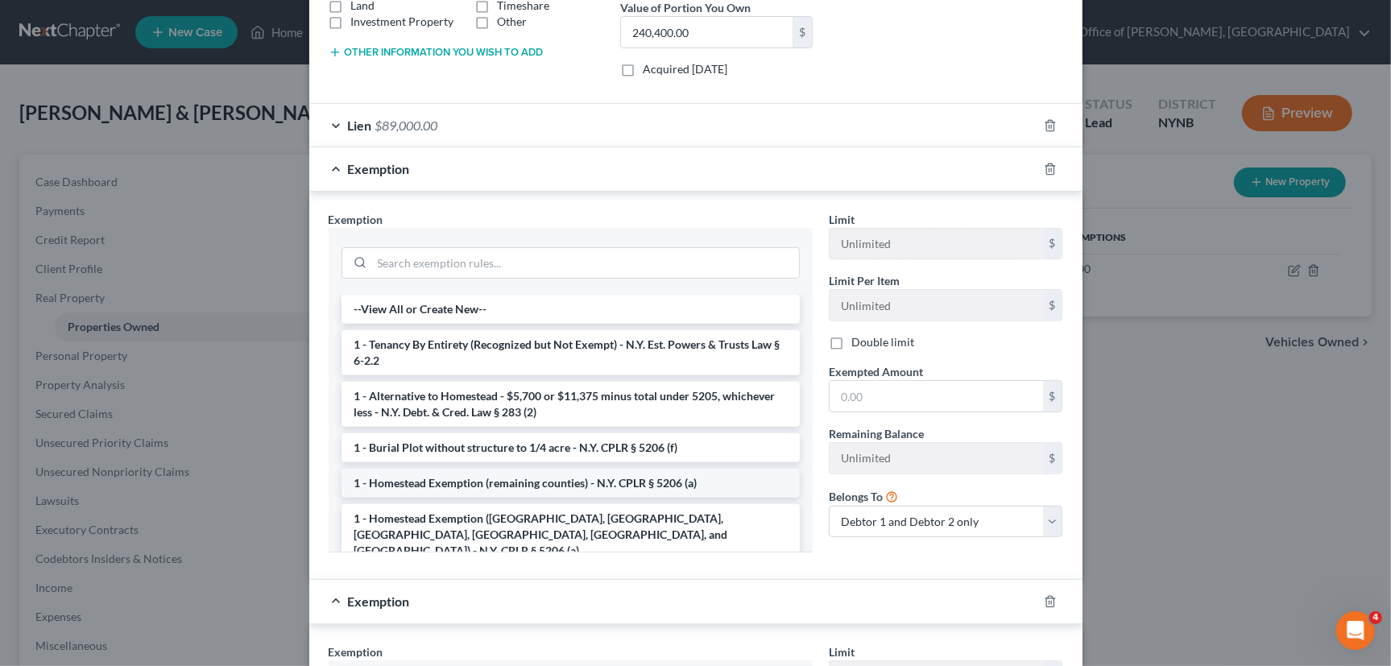
click at [564, 487] on li "1 - Homestead Exemption (remaining counties) - N.Y. CPLR § 5206 (a)" at bounding box center [571, 483] width 458 height 29
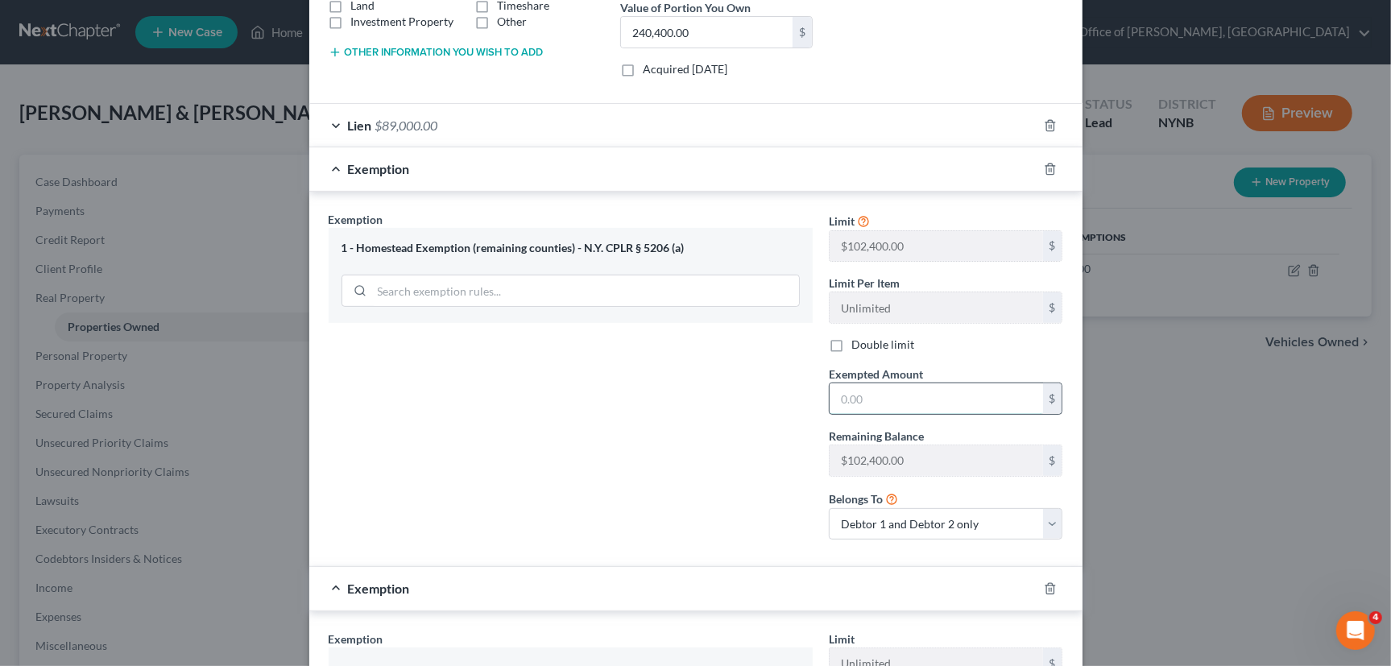
click at [910, 402] on input "text" at bounding box center [936, 398] width 213 height 31
paste input "$151,400.00"
type input "151,400.00"
click at [851, 342] on label "Double limit" at bounding box center [882, 345] width 63 height 16
click at [858, 342] on input "Double limit" at bounding box center [863, 342] width 10 height 10
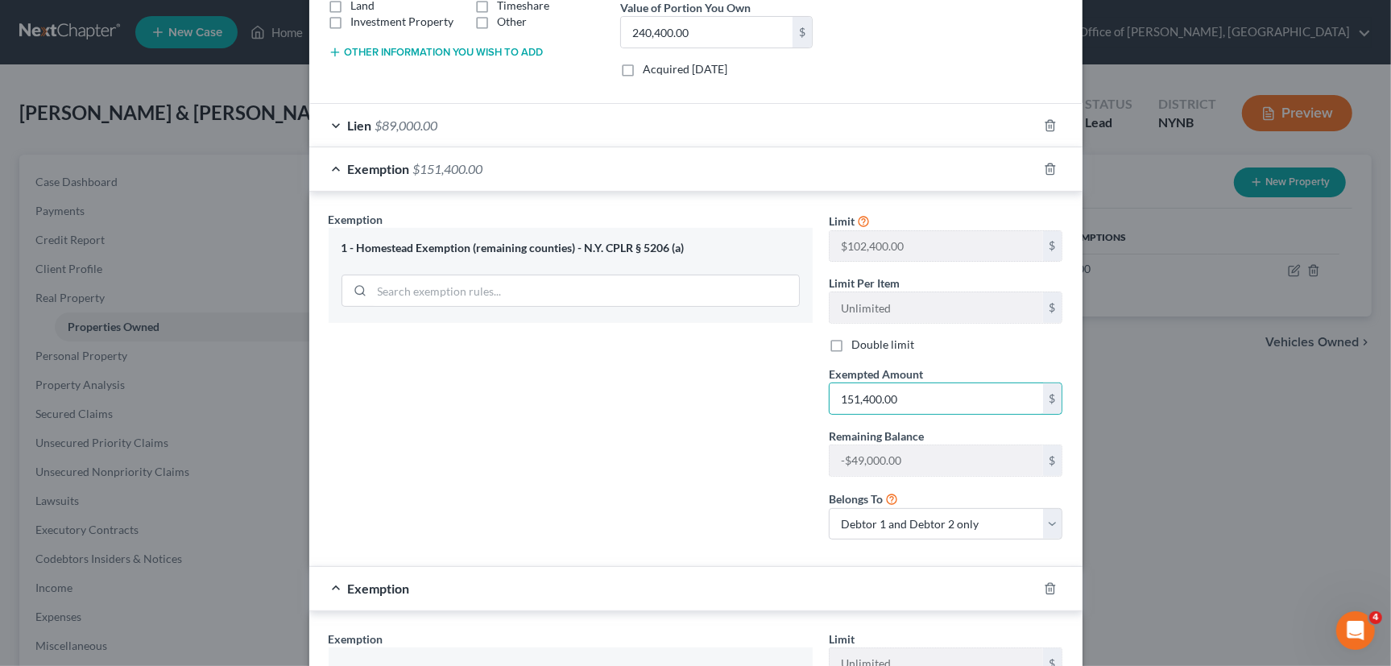
checkbox input "true"
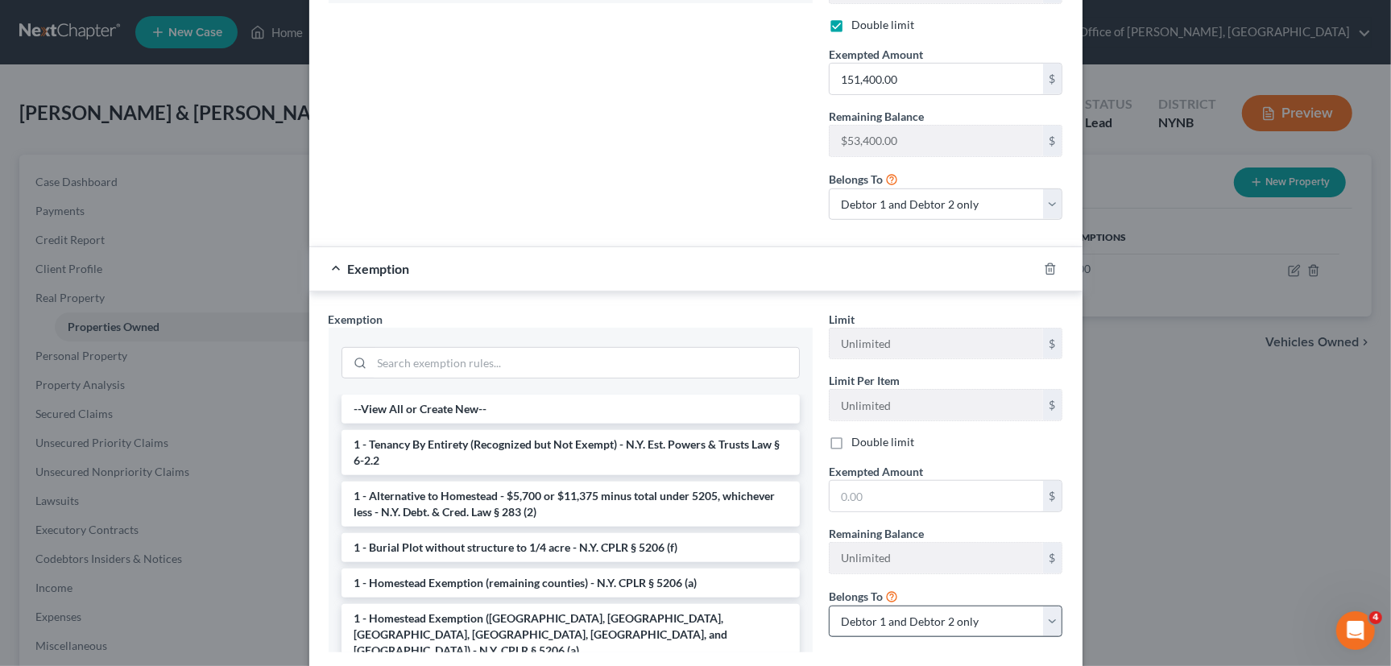
scroll to position [764, 0]
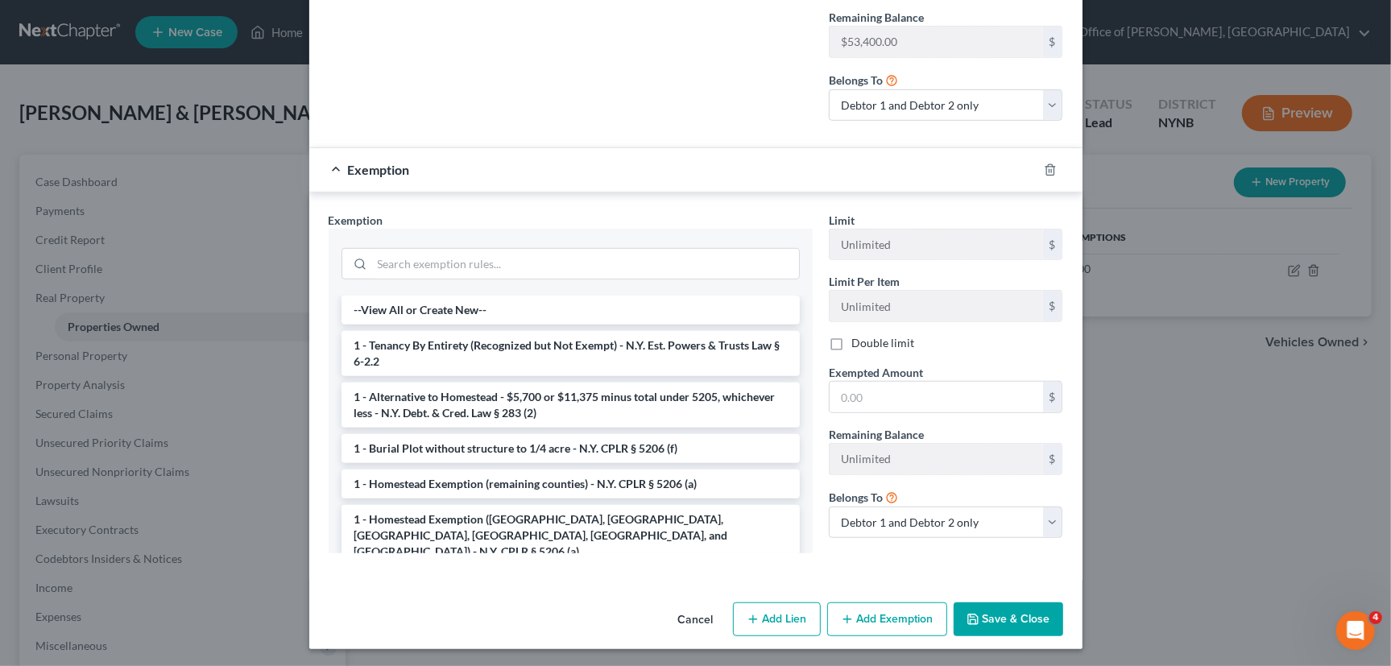
drag, startPoint x: 484, startPoint y: 342, endPoint x: 555, endPoint y: 356, distance: 72.2
click at [484, 343] on li "1 - Tenancy By Entirety (Recognized but Not Exempt) - N.Y. Est. Powers & Trusts…" at bounding box center [571, 353] width 458 height 45
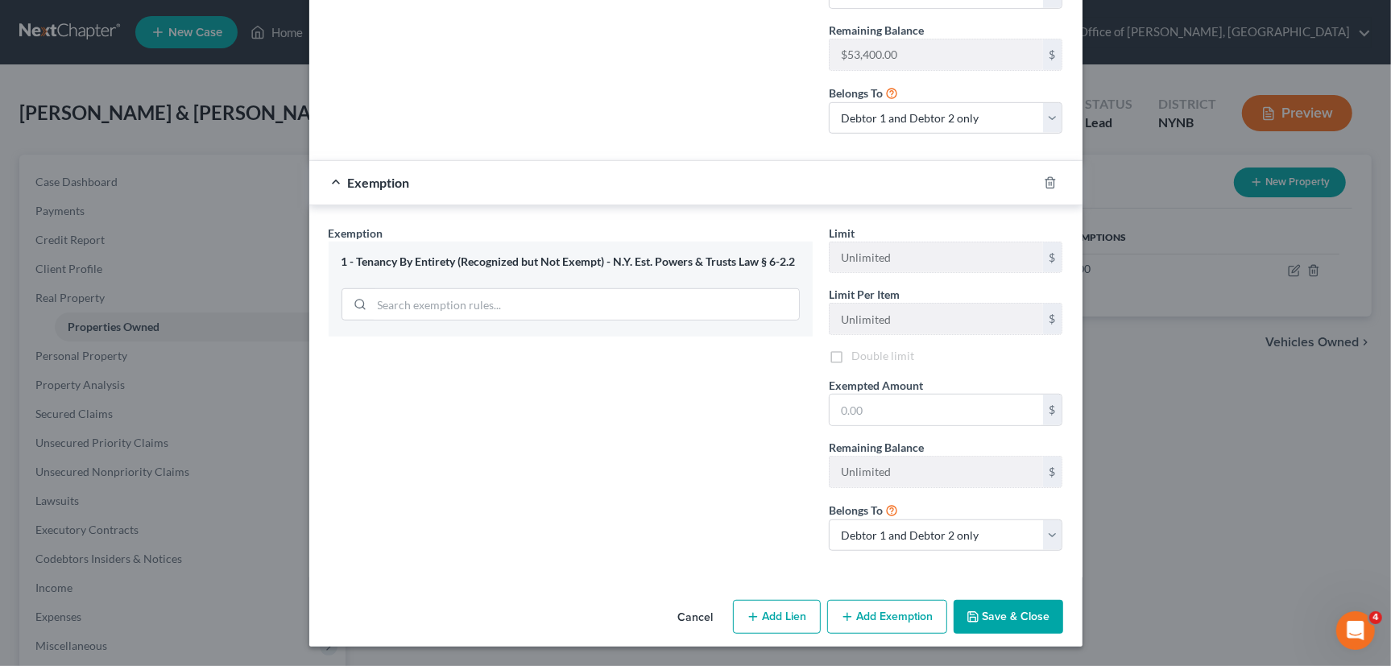
scroll to position [749, 0]
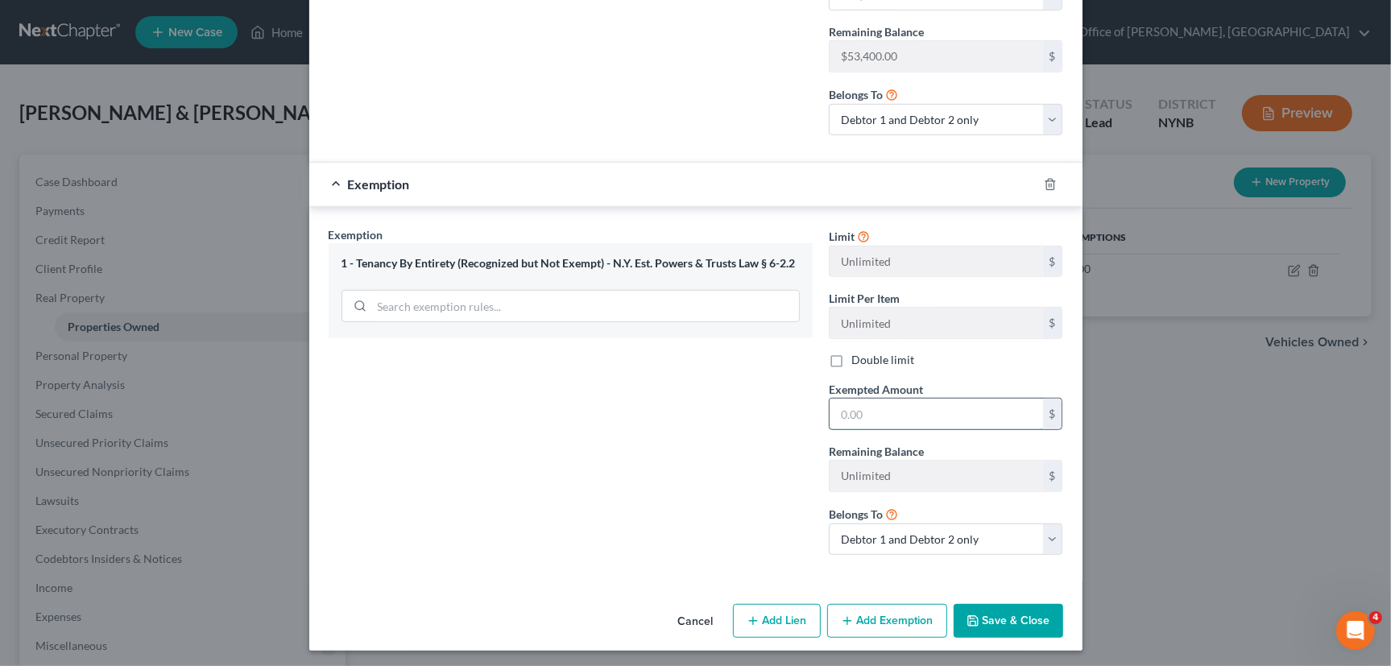
click at [867, 416] on input "text" at bounding box center [936, 414] width 213 height 31
type input "4"
click at [991, 622] on button "Save & Close" at bounding box center [1009, 621] width 110 height 34
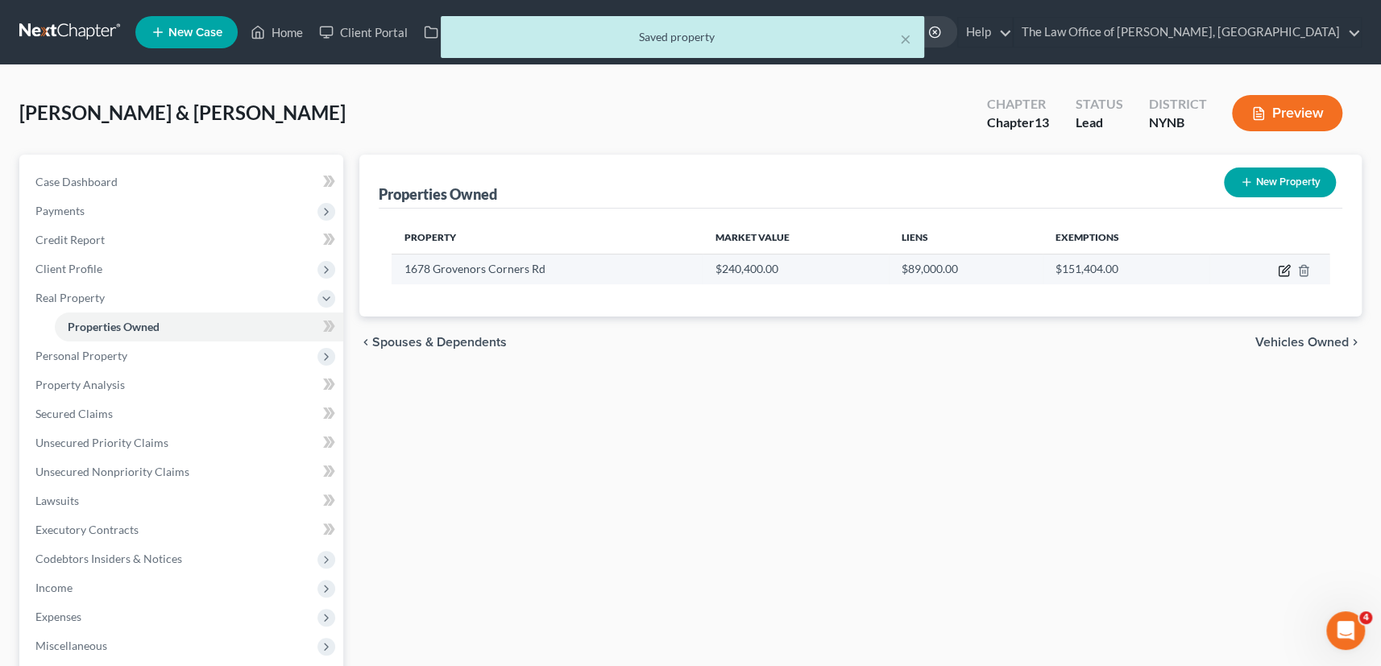
click at [1285, 274] on icon "button" at bounding box center [1283, 272] width 10 height 10
select select "35"
select select "46"
select select "2"
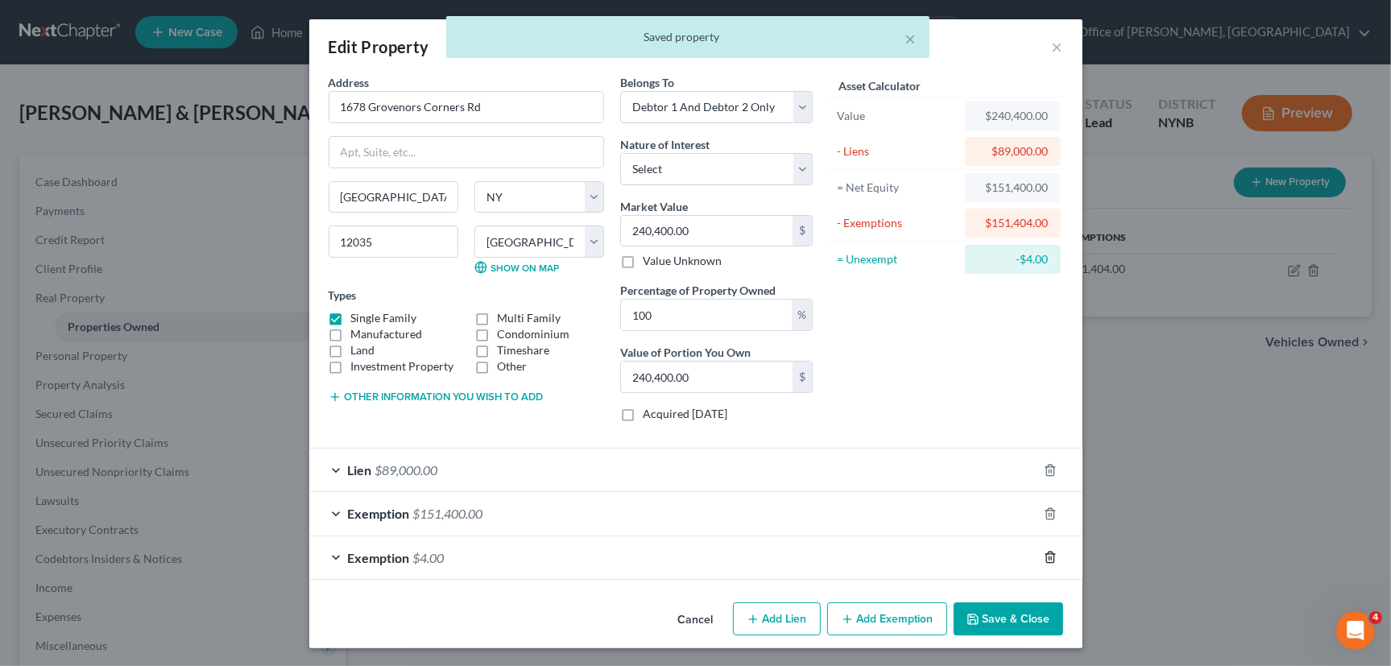
click at [1044, 557] on icon "button" at bounding box center [1050, 557] width 13 height 13
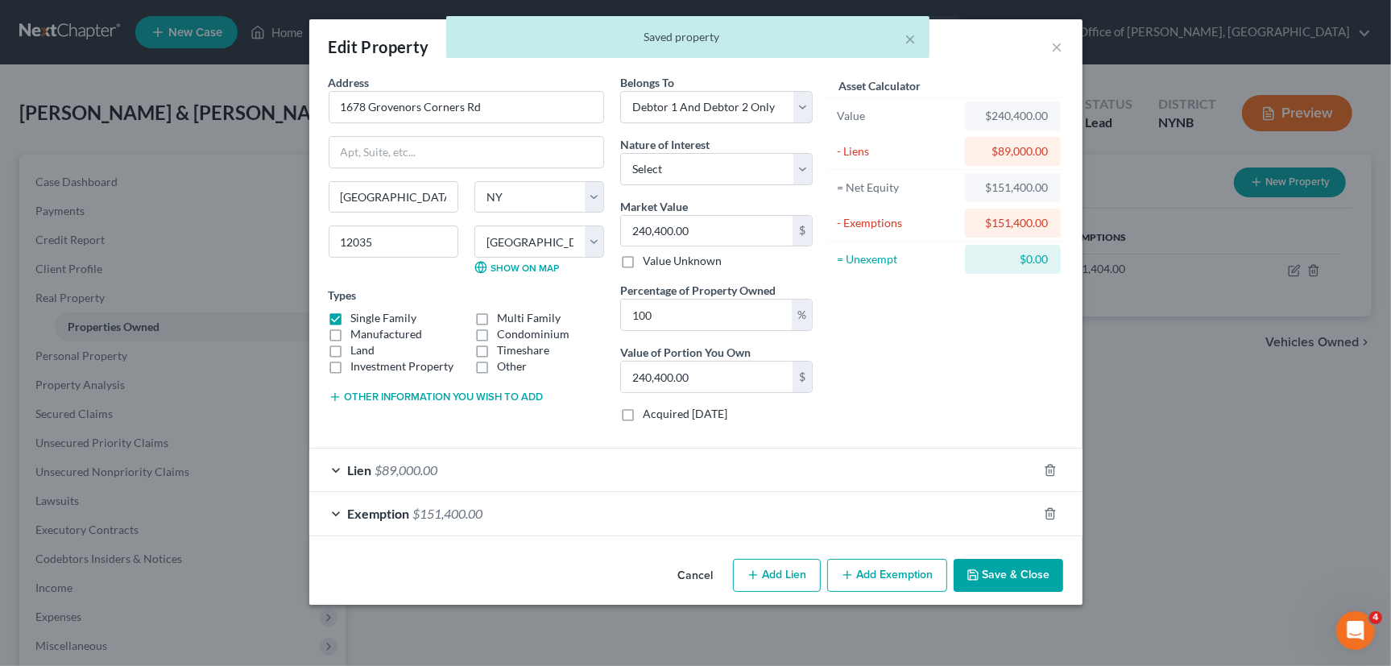
click at [1016, 573] on button "Save & Close" at bounding box center [1009, 576] width 110 height 34
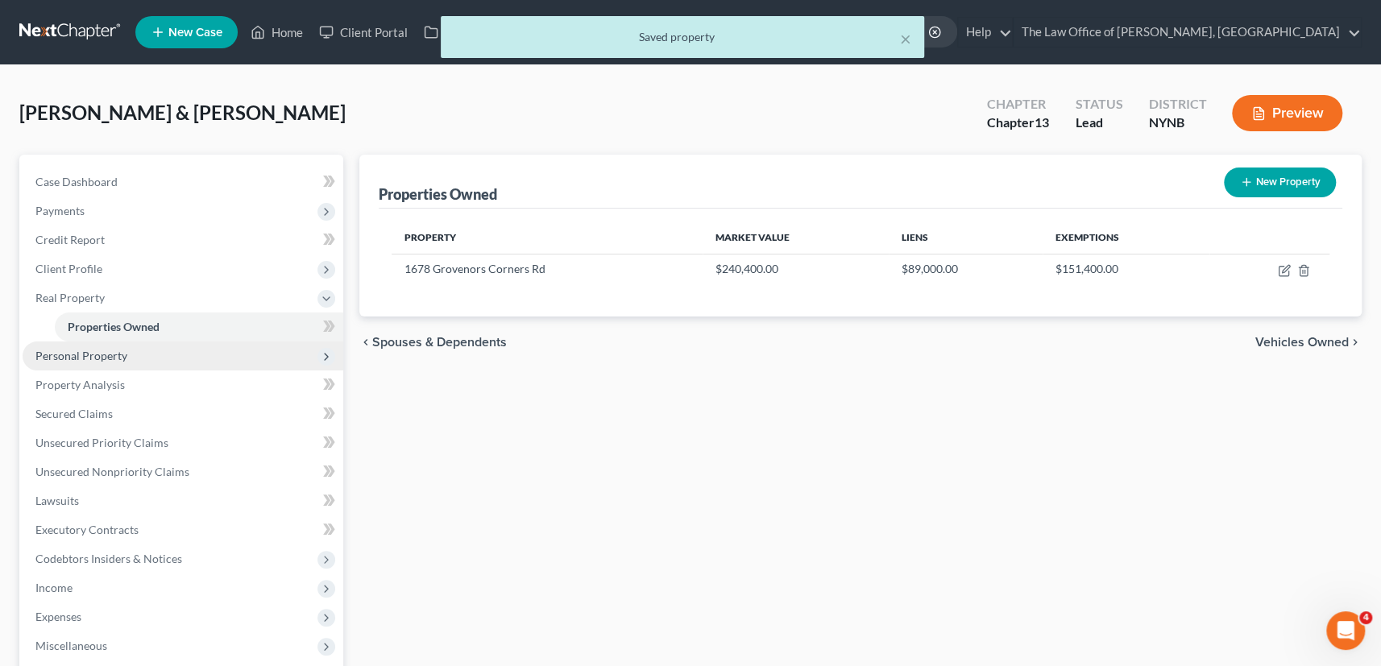
click at [118, 349] on span "Personal Property" at bounding box center [81, 356] width 92 height 14
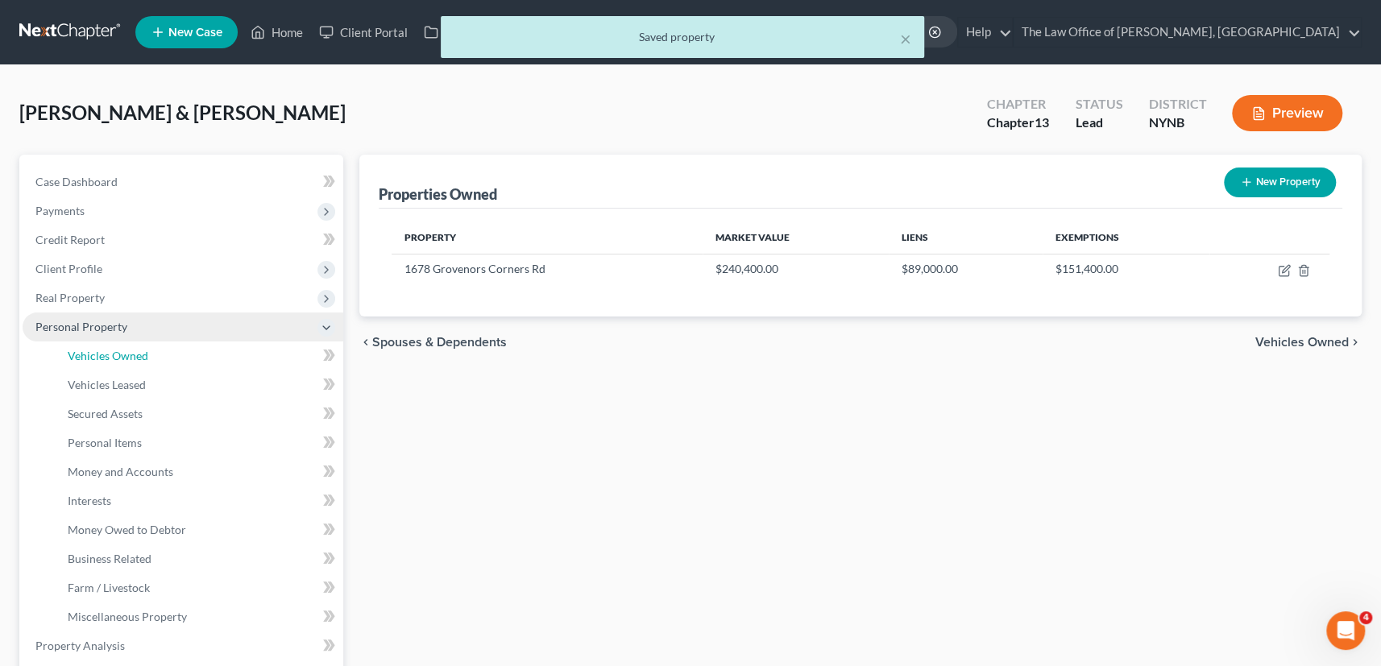
drag, startPoint x: 113, startPoint y: 354, endPoint x: 267, endPoint y: 330, distance: 156.5
click at [113, 354] on span "Vehicles Owned" at bounding box center [108, 356] width 81 height 14
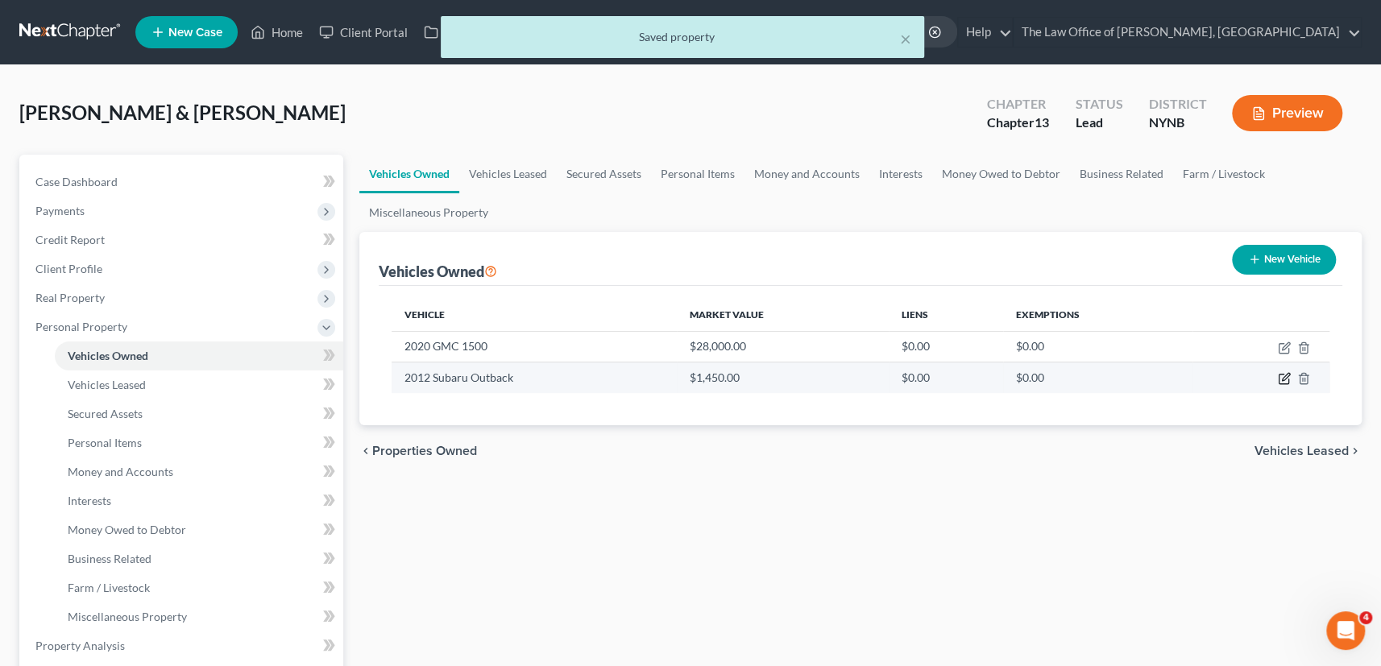
click at [1285, 376] on icon "button" at bounding box center [1283, 378] width 13 height 13
select select "0"
select select "14"
select select "2"
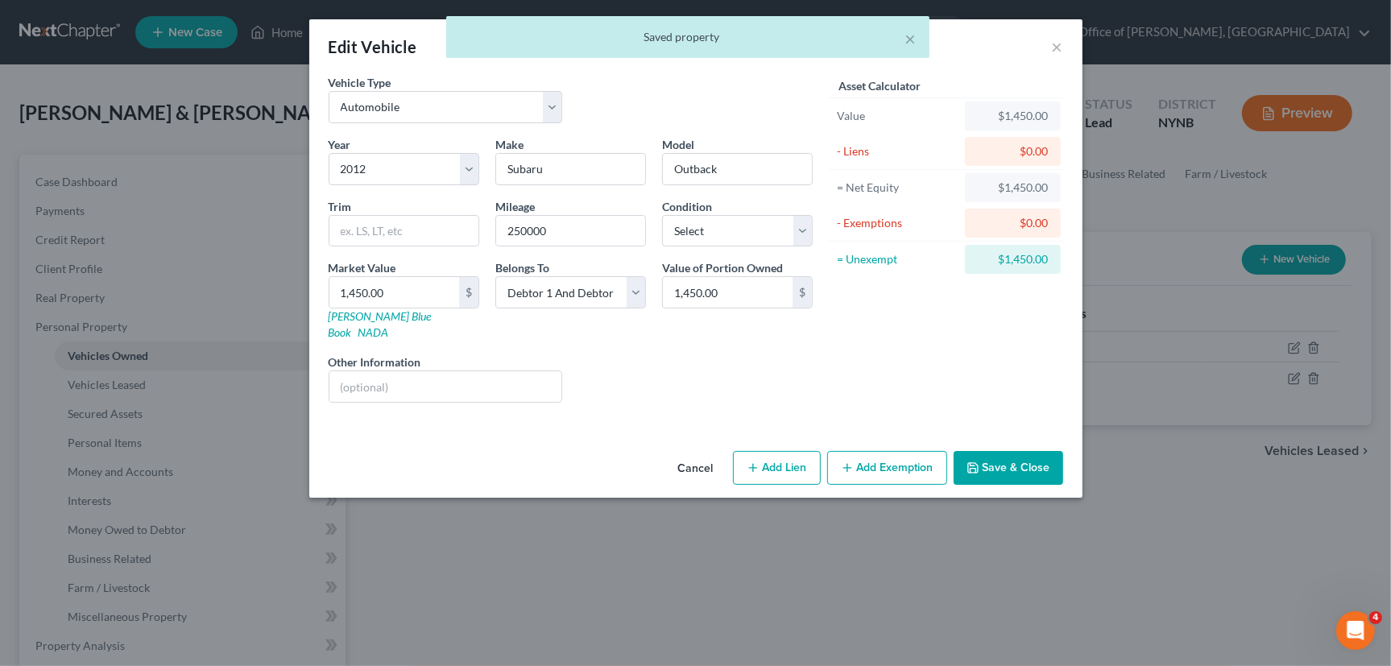
click at [883, 451] on button "Add Exemption" at bounding box center [887, 468] width 120 height 34
select select "2"
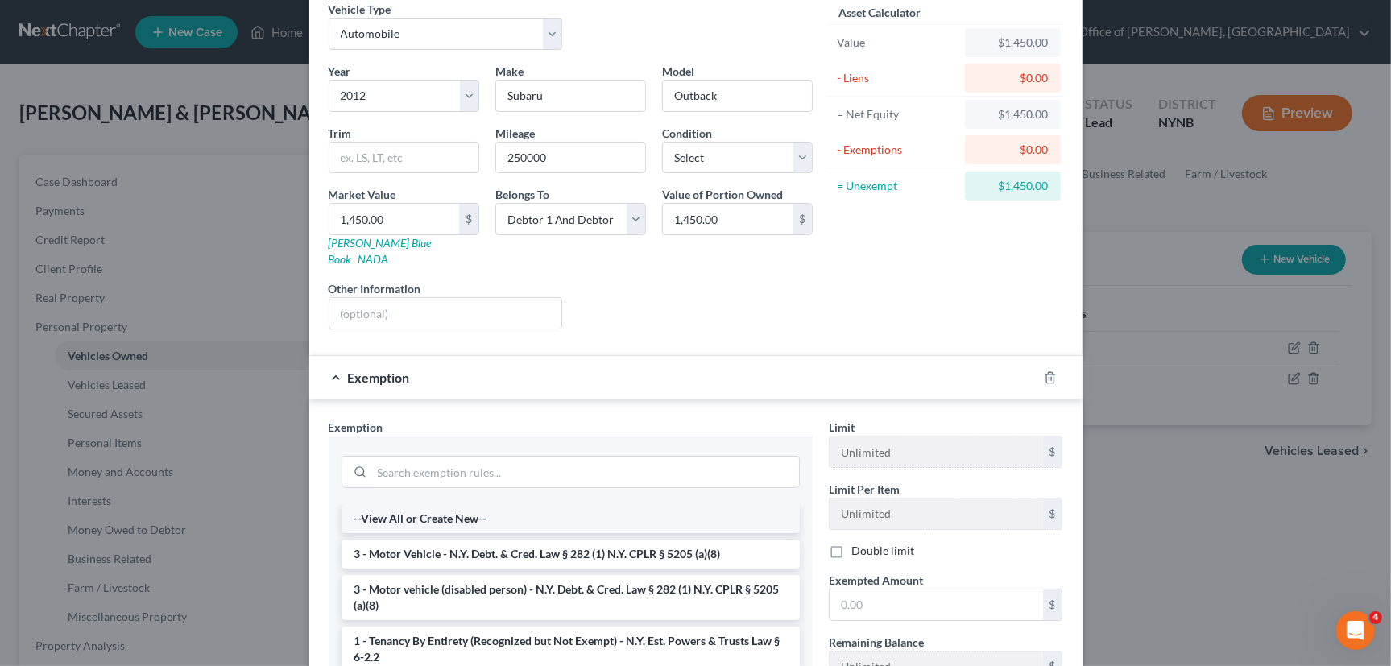
scroll to position [219, 0]
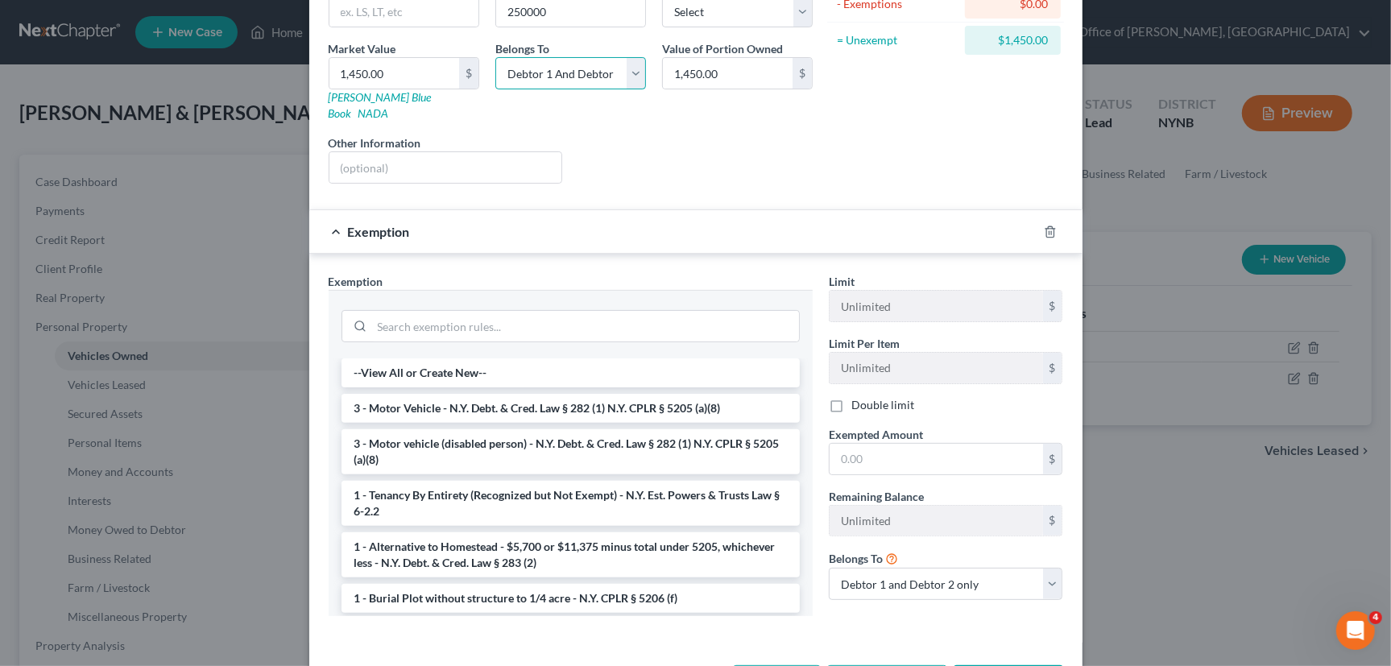
click at [495, 72] on select "Select Debtor 1 Only Debtor 2 Only Debtor 1 And Debtor 2 Only At Least One Of T…" at bounding box center [570, 73] width 151 height 32
select select "0"
click at [495, 57] on select "Select Debtor 1 Only Debtor 2 Only Debtor 1 And Debtor 2 Only At Least One Of T…" at bounding box center [570, 73] width 151 height 32
click at [521, 399] on li "3 - Motor Vehicle - N.Y. Debt. & Cred. Law § 282 (1) N.Y. CPLR § 5205 (a)(8)" at bounding box center [571, 408] width 458 height 29
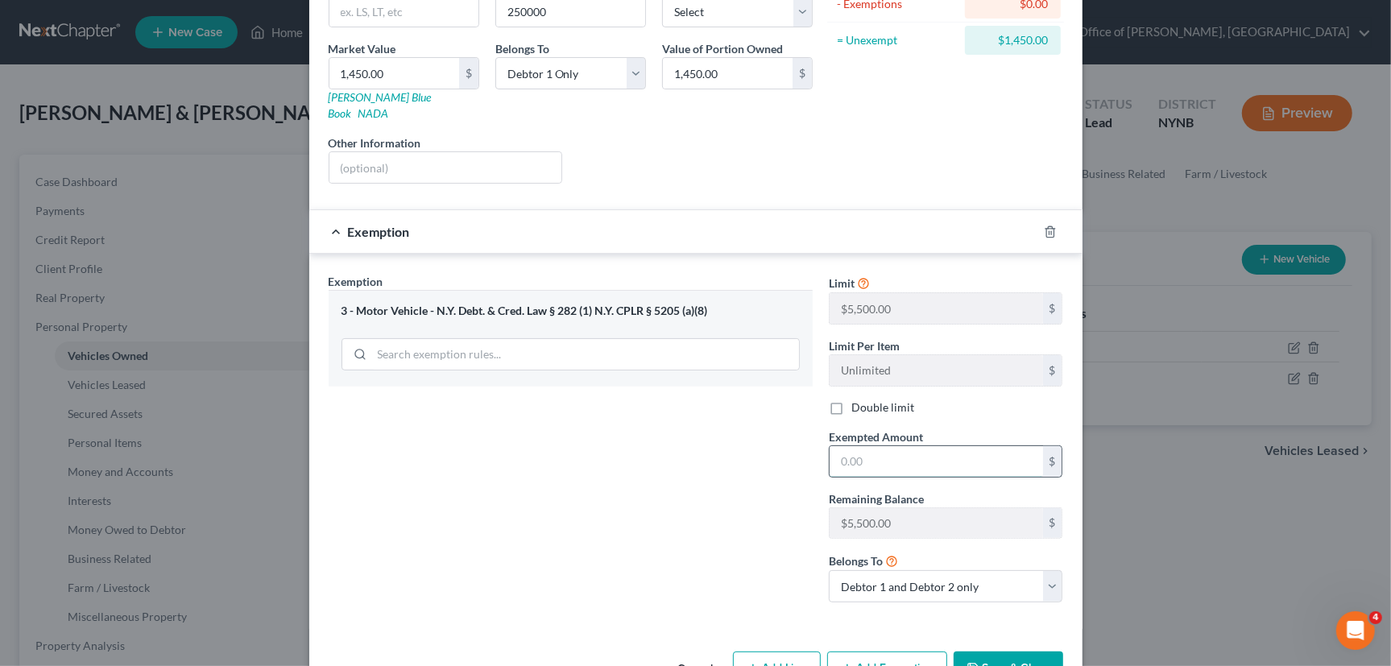
click at [909, 449] on input "text" at bounding box center [936, 461] width 213 height 31
type input "1,450"
click at [685, 449] on div "Exemption Set must be selected for CA. Exemption * 3 - Motor Vehicle - N.Y. Deb…" at bounding box center [571, 444] width 500 height 342
click at [889, 574] on select "Debtor 1 only Debtor 2 only Debtor 1 and Debtor 2 only" at bounding box center [946, 586] width 234 height 32
select select "0"
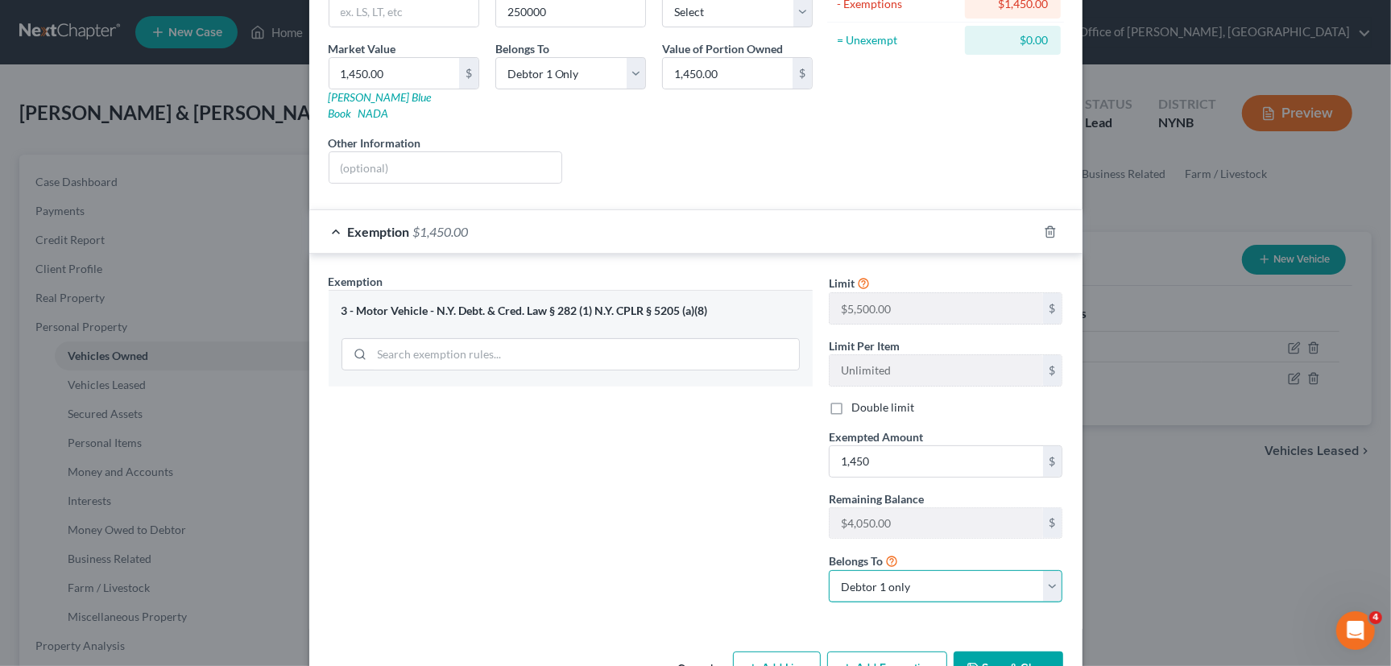
click at [829, 570] on select "Debtor 1 only Debtor 2 only Debtor 1 and Debtor 2 only" at bounding box center [946, 586] width 234 height 32
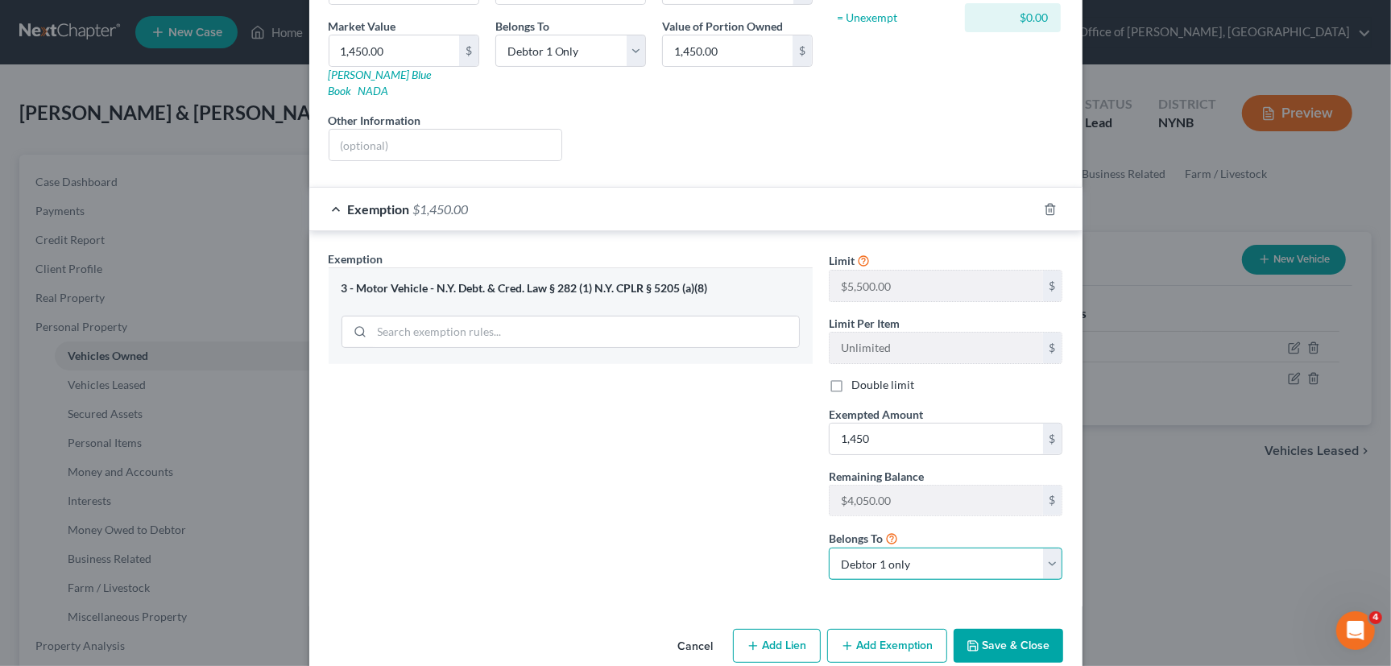
scroll to position [252, 0]
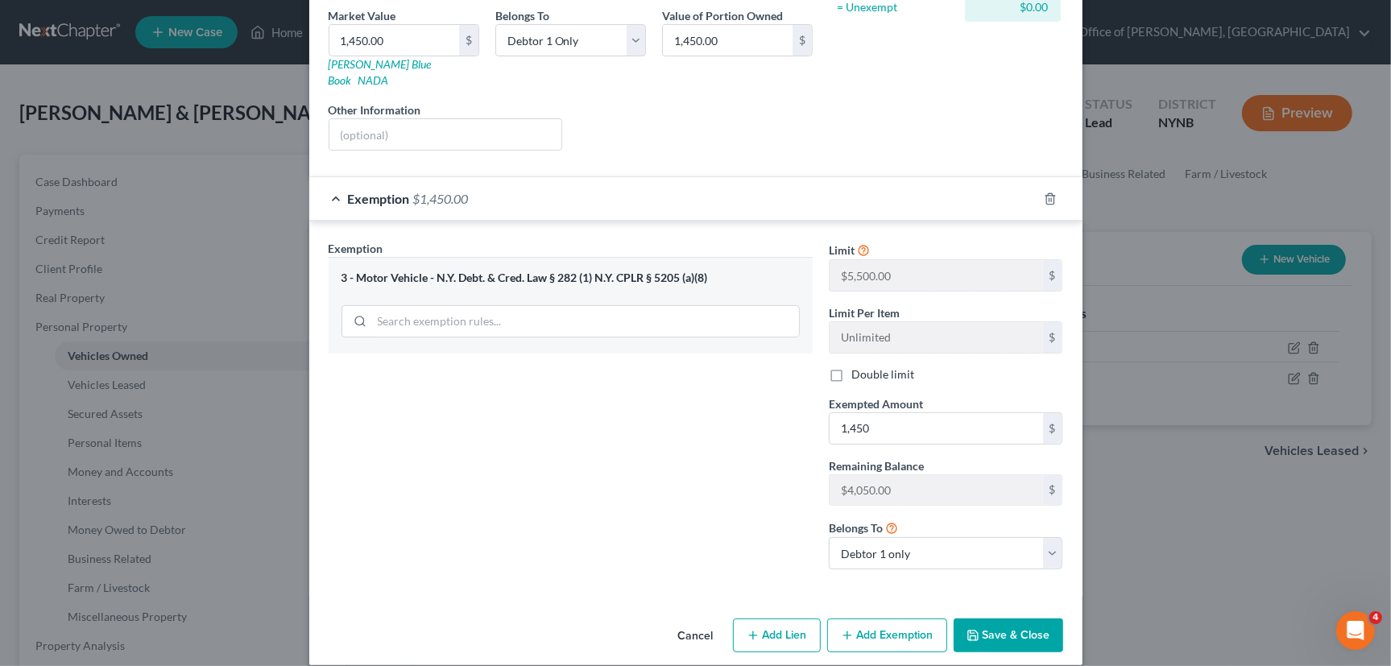
click at [1005, 619] on button "Save & Close" at bounding box center [1009, 636] width 110 height 34
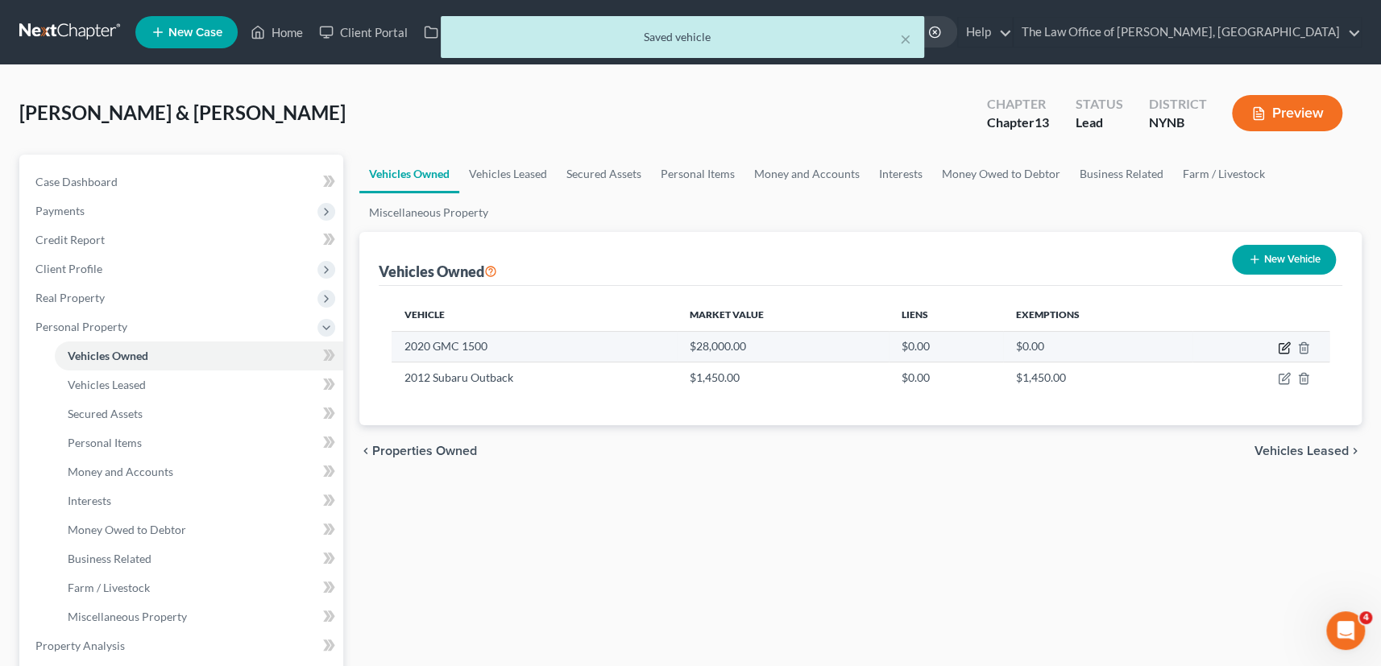
click at [1280, 346] on icon "button" at bounding box center [1283, 348] width 13 height 13
select select "0"
select select "6"
select select "0"
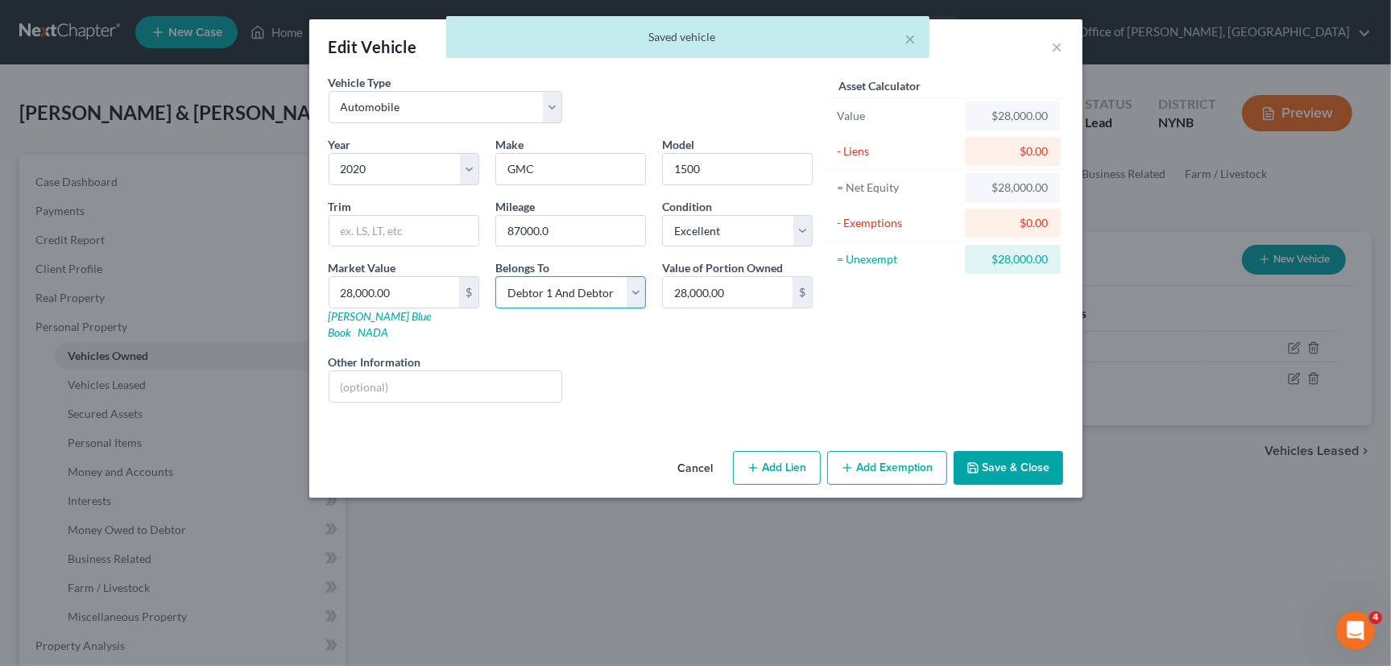
click at [571, 288] on select "Select Debtor 1 Only Debtor 2 Only Debtor 1 And Debtor 2 Only At Least One Of T…" at bounding box center [570, 292] width 151 height 32
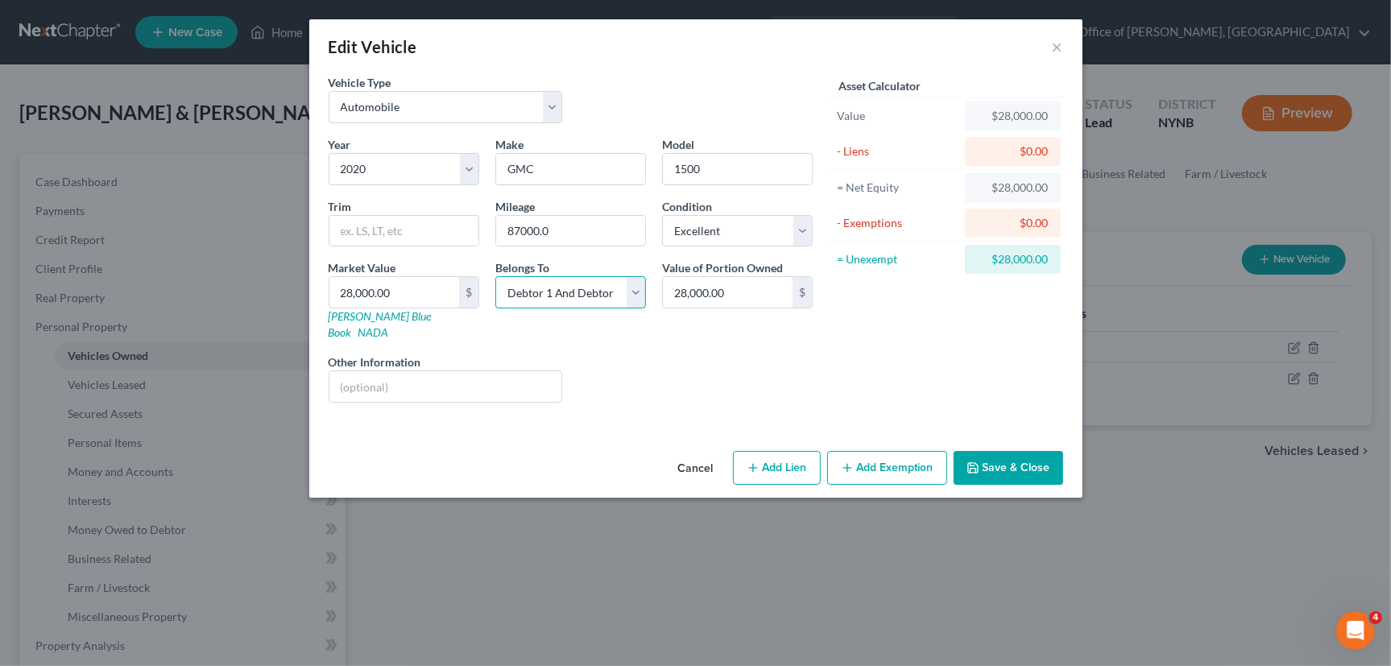
select select "0"
click at [495, 276] on select "Select Debtor 1 Only Debtor 2 Only Debtor 1 And Debtor 2 Only At Least One Of T…" at bounding box center [570, 292] width 151 height 32
click at [784, 451] on button "Add Lien" at bounding box center [777, 468] width 88 height 34
select select "0"
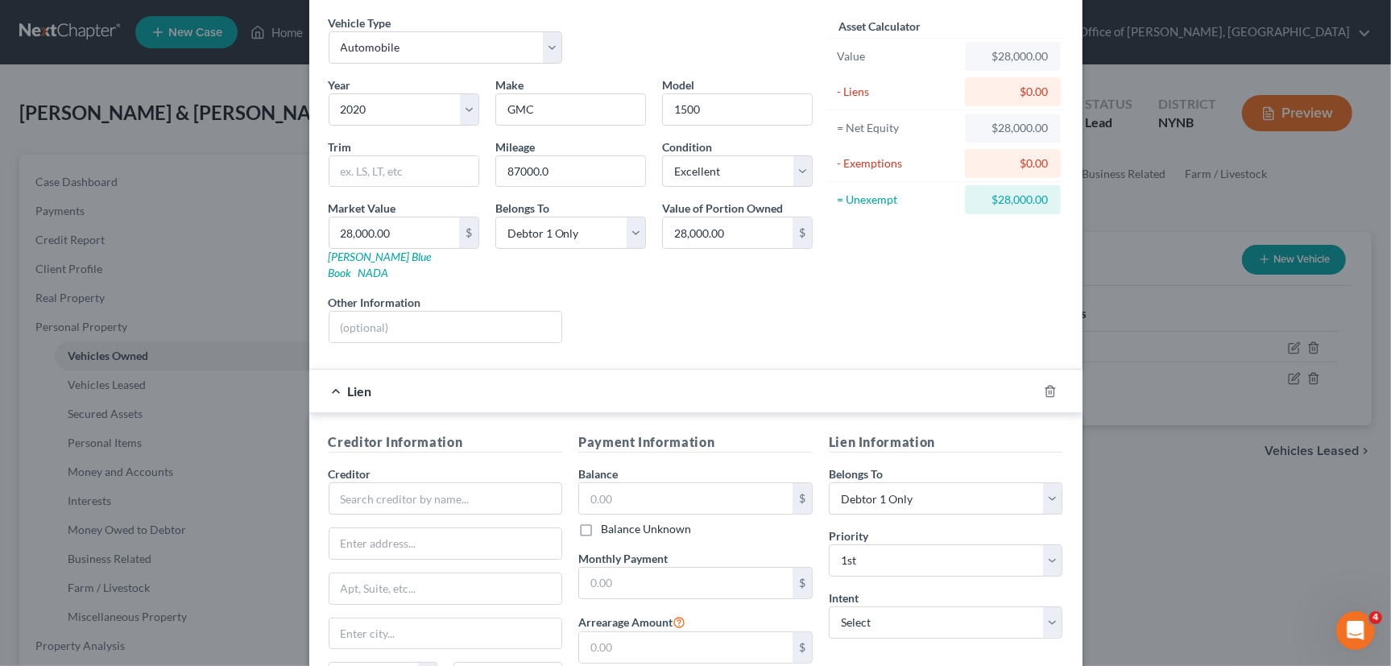
scroll to position [213, 0]
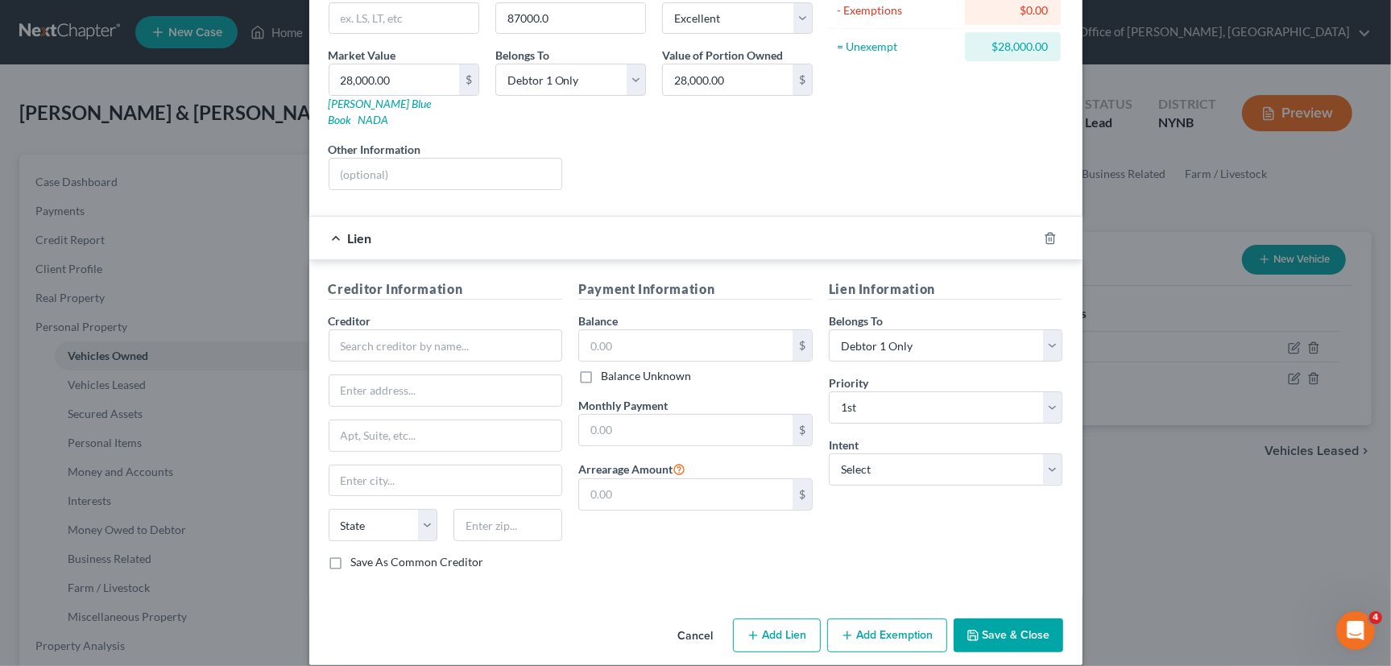
click at [982, 619] on button "Save & Close" at bounding box center [1009, 636] width 110 height 34
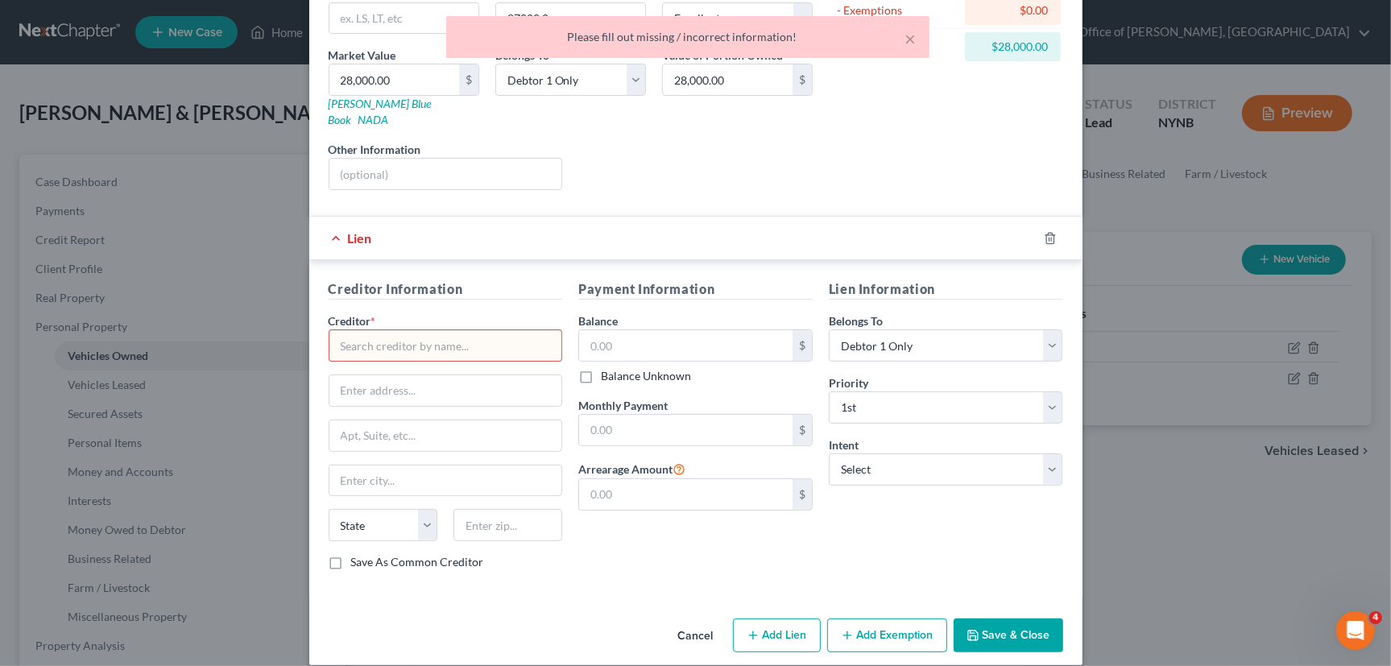
click at [672, 620] on button "Cancel" at bounding box center [695, 636] width 61 height 32
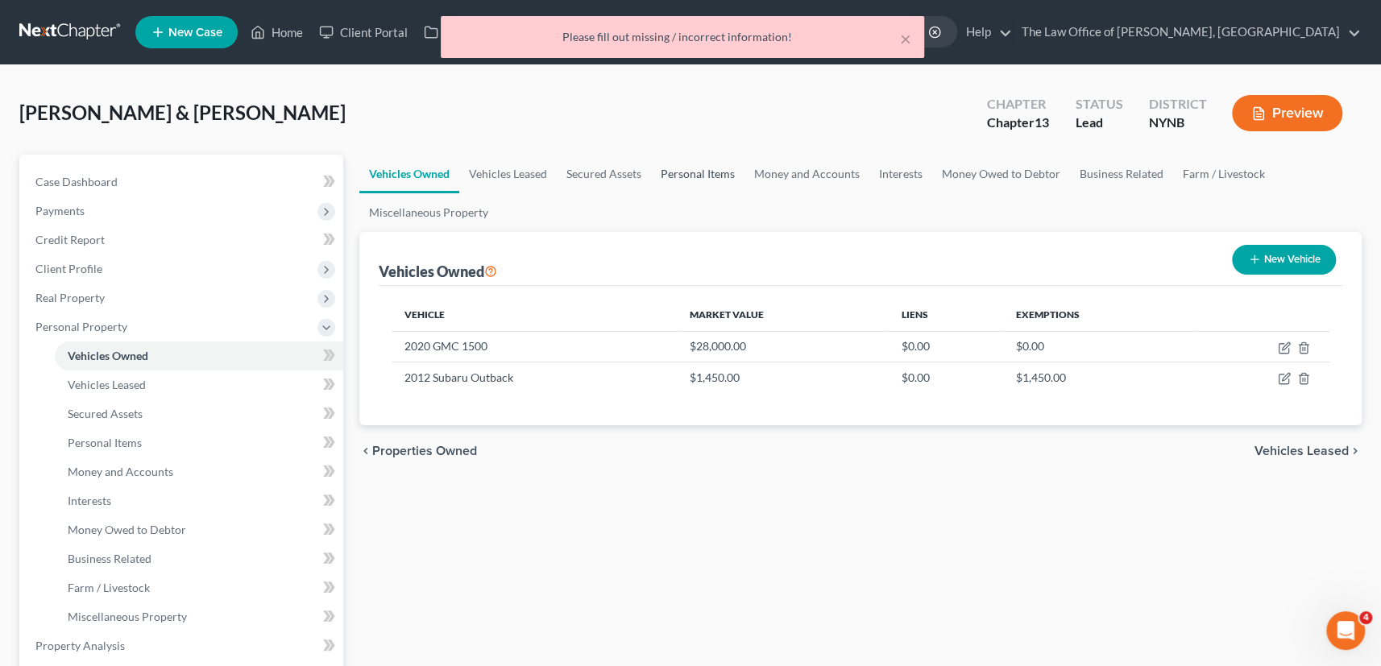
click at [710, 172] on link "Personal Items" at bounding box center [697, 174] width 93 height 39
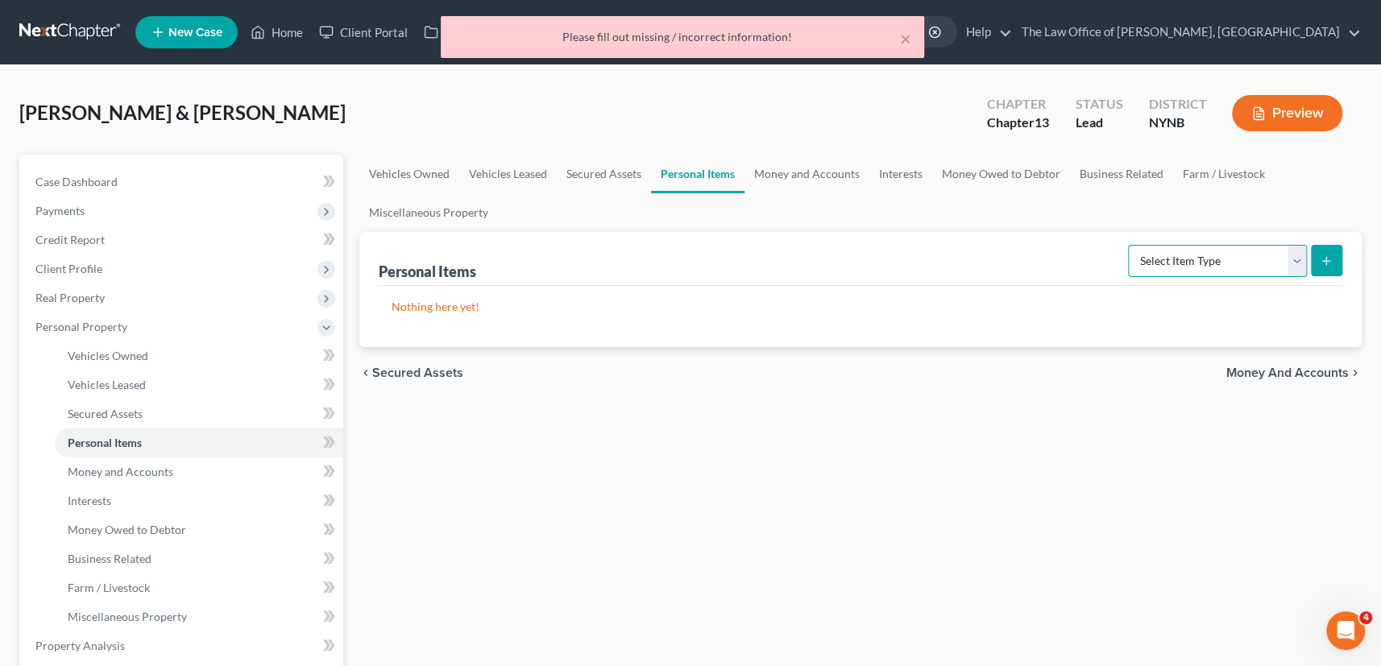
click at [1211, 264] on select "Select Item Type Clothing Collectibles Of Value Electronics Firearms Household …" at bounding box center [1217, 261] width 179 height 32
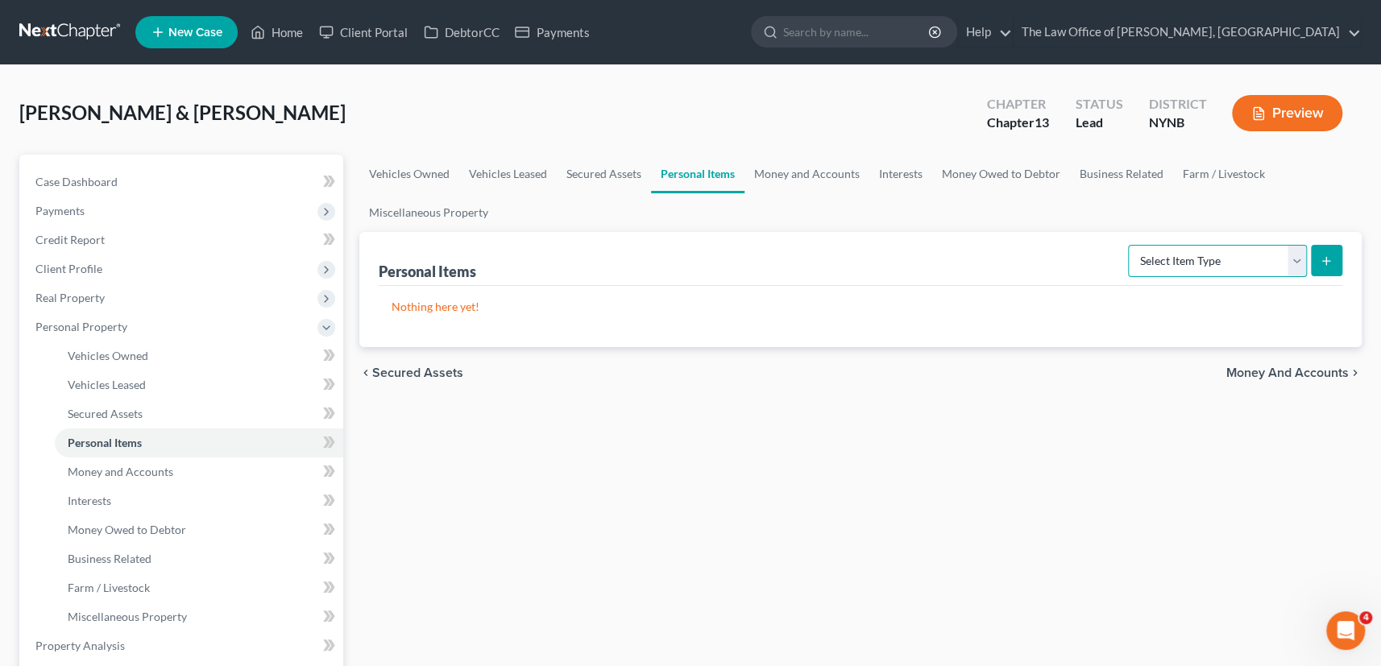
select select "clothing"
click at [1129, 245] on select "Select Item Type Clothing Collectibles Of Value Electronics Firearms Household …" at bounding box center [1217, 261] width 179 height 32
click at [1352, 258] on div "Personal Items Select Item Type Clothing Collectibles Of Value Electronics Fire…" at bounding box center [860, 289] width 1003 height 115
click at [1337, 260] on button "submit" at bounding box center [1325, 260] width 31 height 31
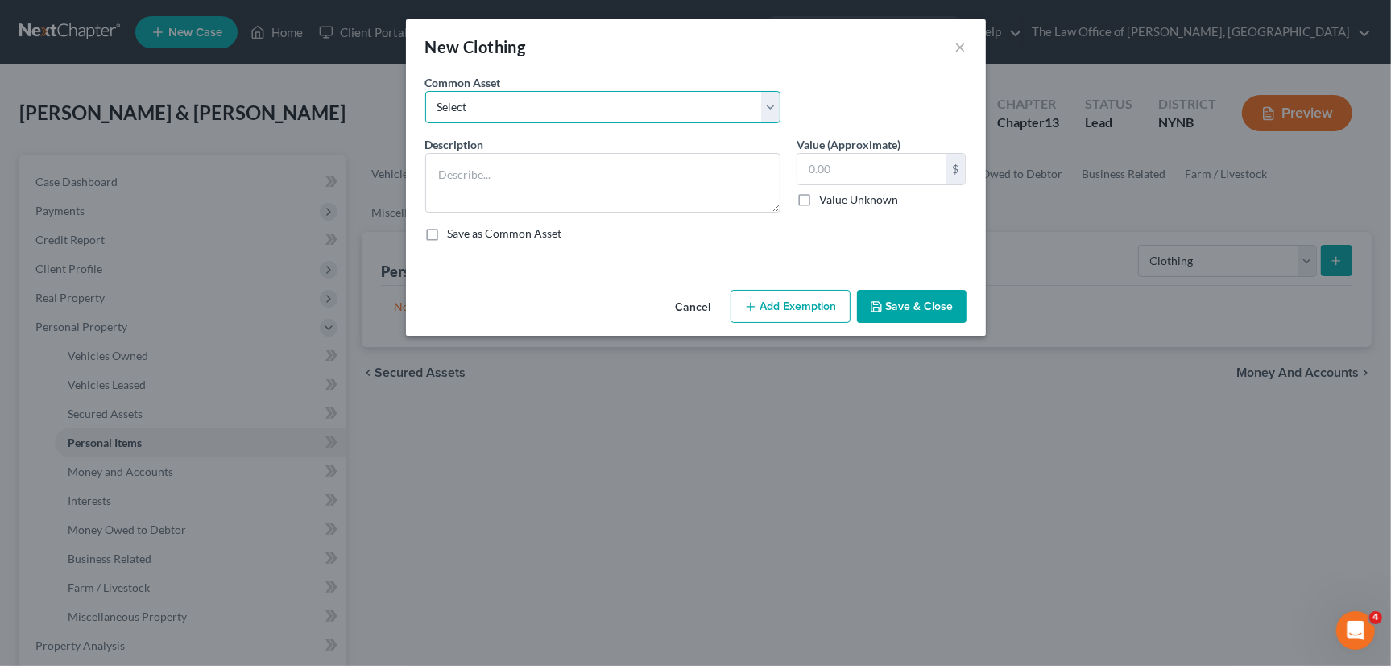
click at [597, 97] on select "Select Basic Clothing" at bounding box center [602, 107] width 355 height 32
select select "0"
click at [425, 91] on select "Select Basic Clothing" at bounding box center [602, 107] width 355 height 32
type textarea "Basic Clothing"
type input "500.00"
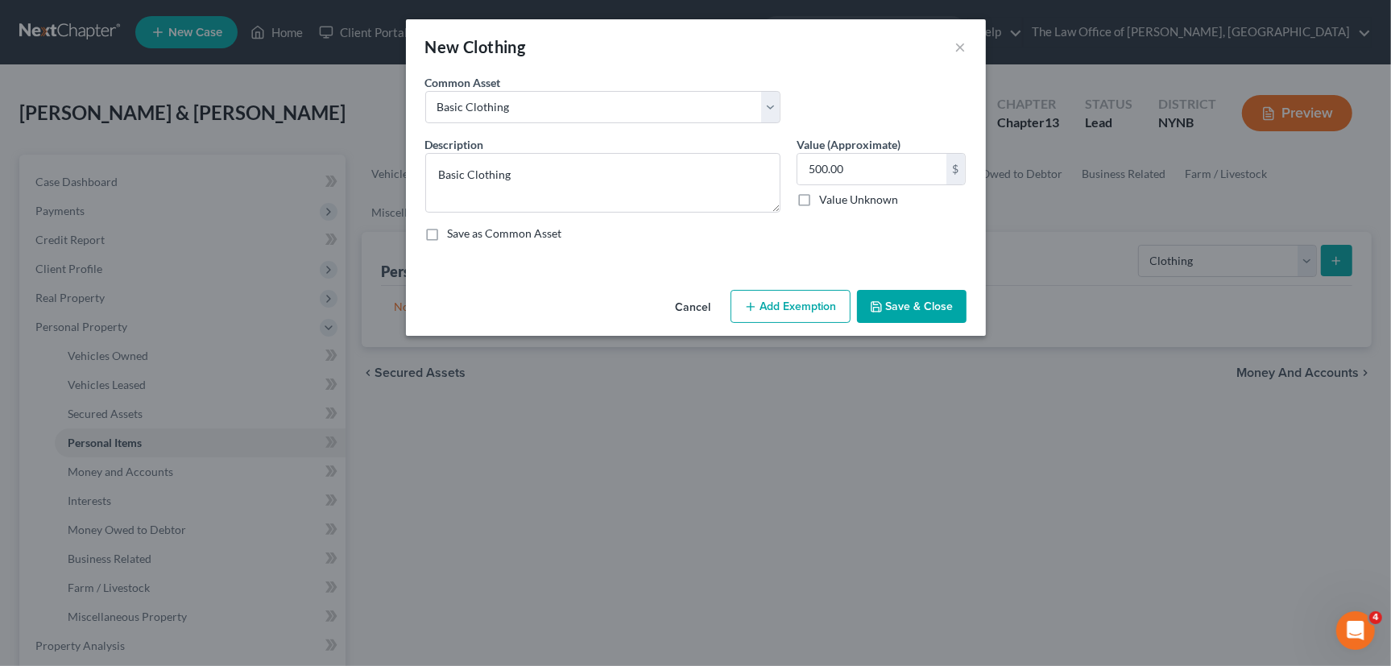
click at [764, 300] on button "Add Exemption" at bounding box center [791, 307] width 120 height 34
select select "2"
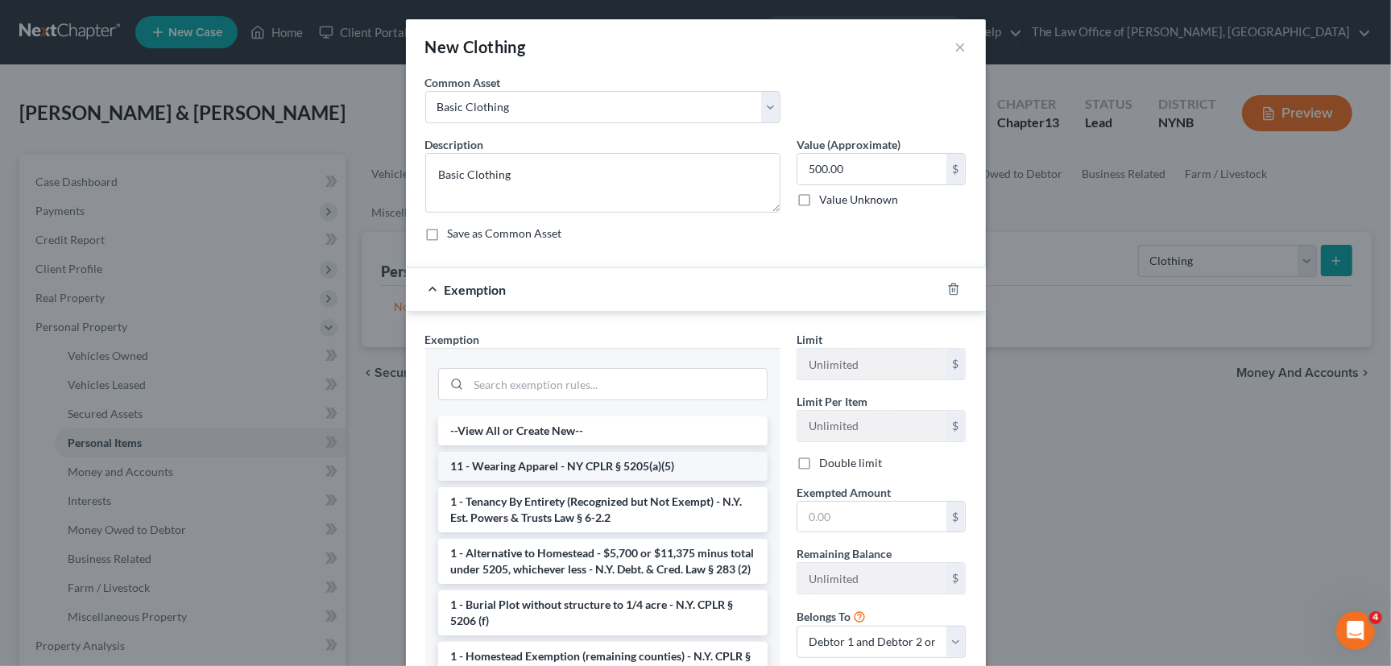
click at [573, 457] on li "11 - Wearing Apparel - NY CPLR § 5205(a)(5)" at bounding box center [602, 466] width 329 height 29
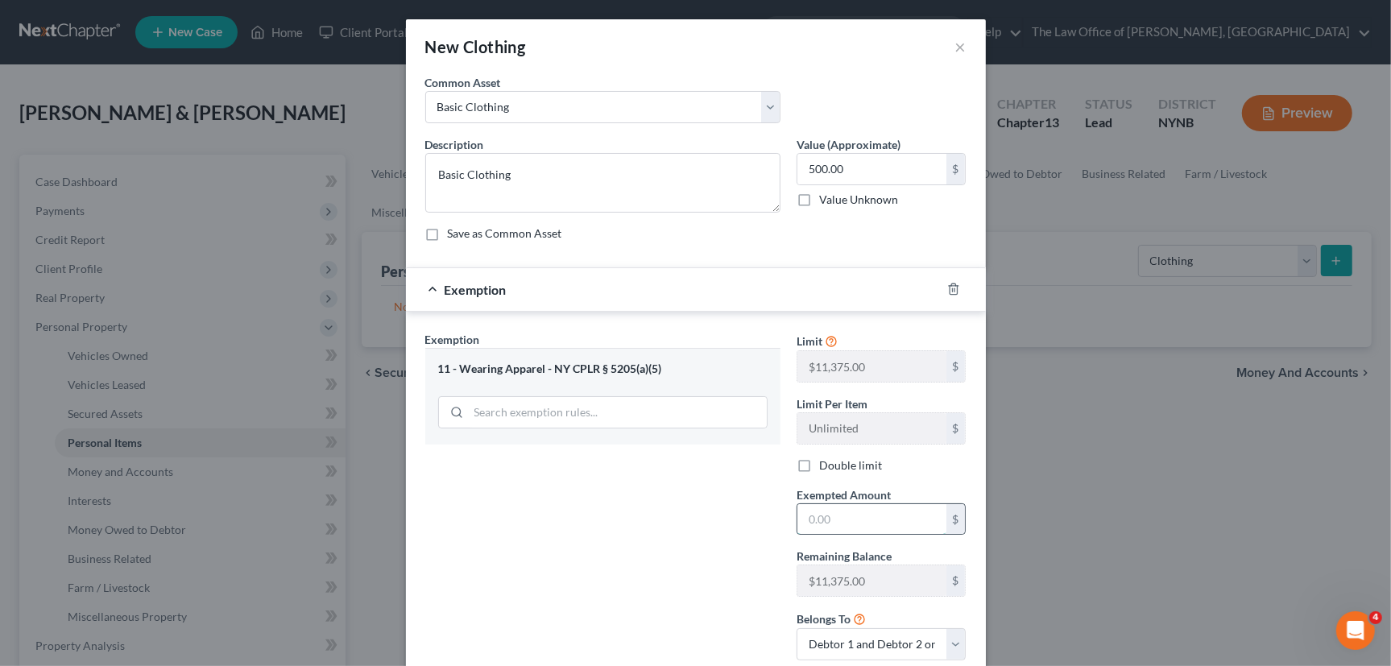
drag, startPoint x: 834, startPoint y: 520, endPoint x: 846, endPoint y: 531, distance: 16.0
click at [834, 520] on input "text" at bounding box center [871, 519] width 149 height 31
type input "500"
click at [607, 582] on div "Exemption Set must be selected for CA. Exemption * 11 - Wearing Apparel - NY CP…" at bounding box center [602, 502] width 371 height 342
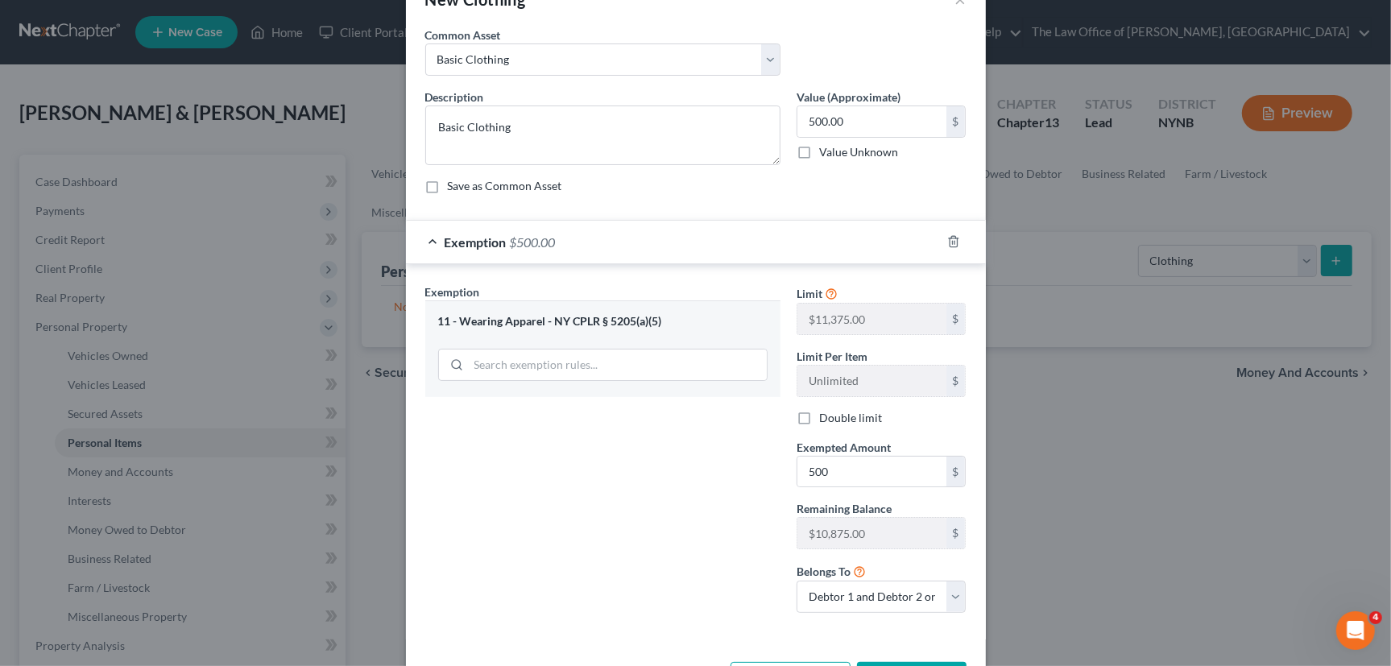
scroll to position [107, 0]
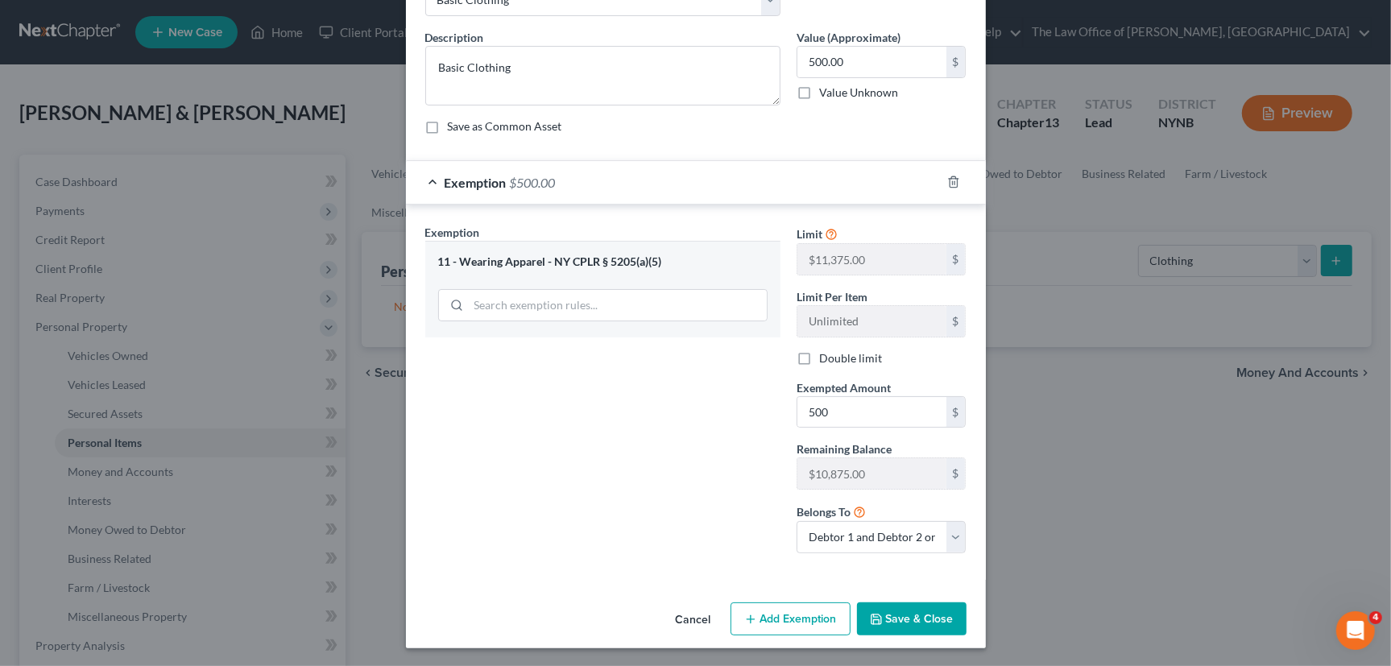
click at [894, 616] on button "Save & Close" at bounding box center [912, 619] width 110 height 34
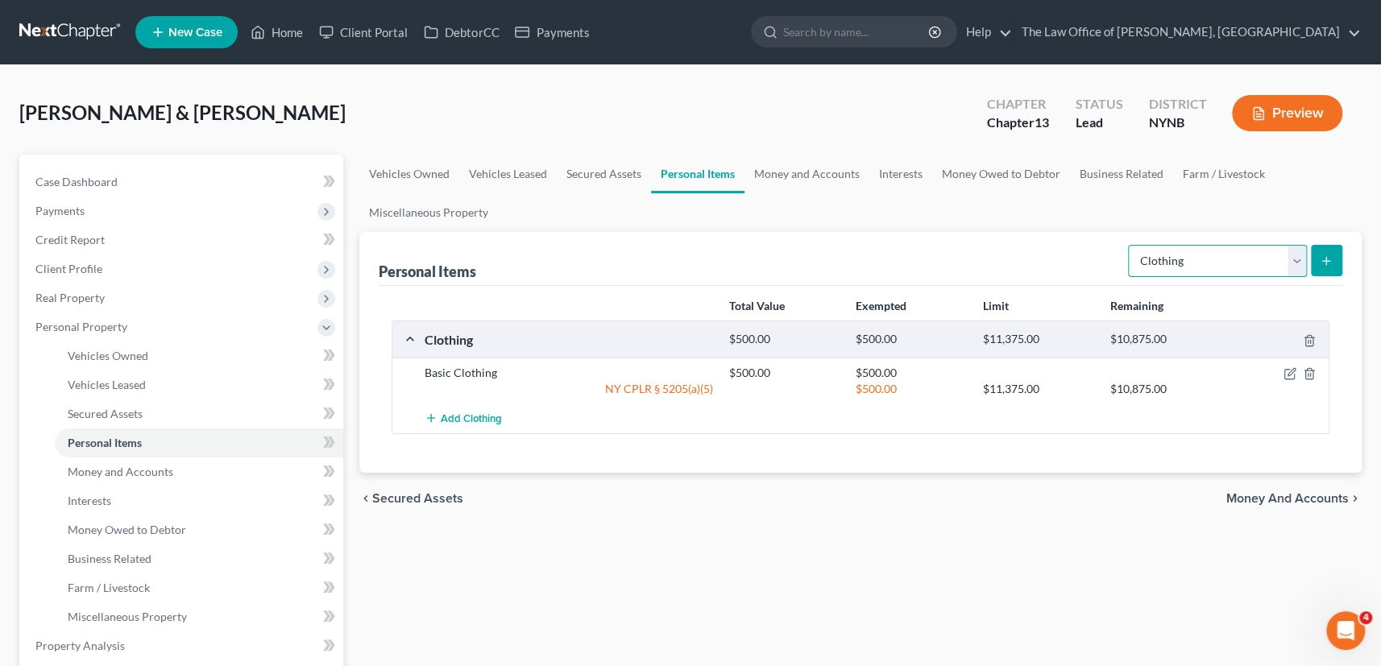
click at [1220, 267] on select "Select Item Type Clothing Collectibles Of Value Electronics Firearms Household …" at bounding box center [1217, 261] width 179 height 32
select select "electronics"
click at [1129, 245] on select "Select Item Type Clothing Collectibles Of Value Electronics Firearms Household …" at bounding box center [1217, 261] width 179 height 32
click at [1337, 265] on button "submit" at bounding box center [1325, 260] width 31 height 31
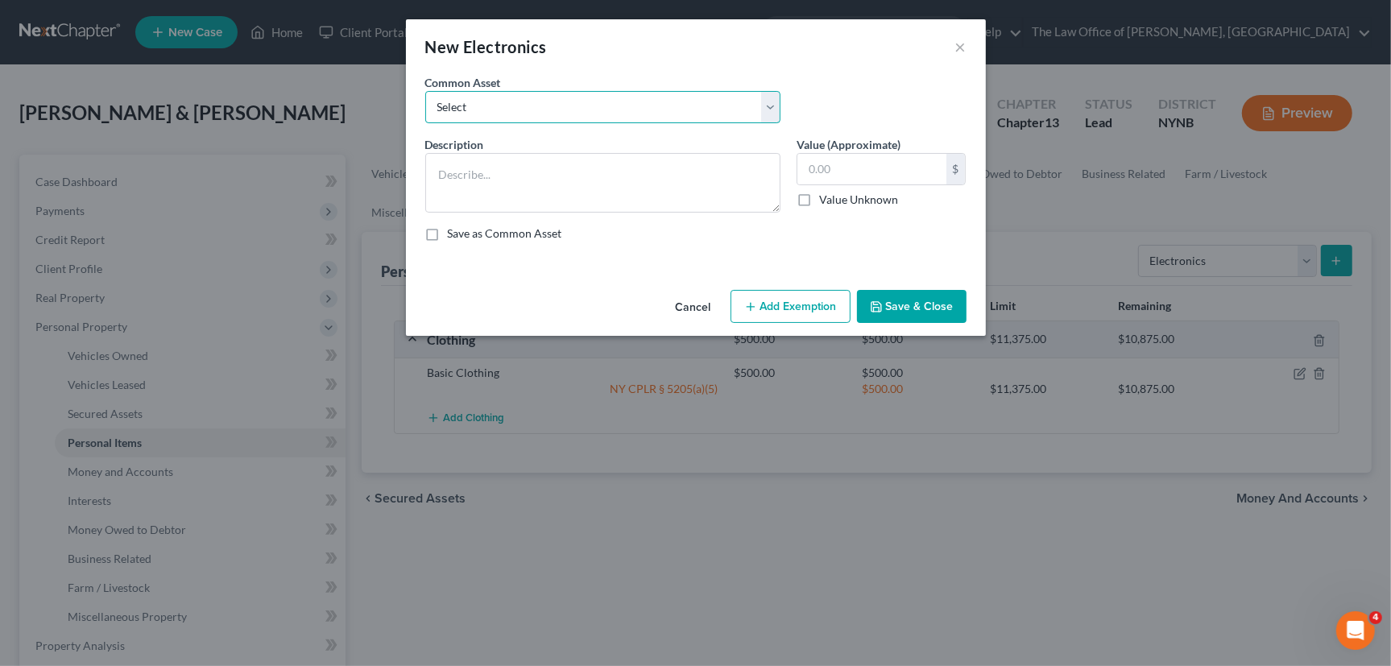
drag, startPoint x: 588, startPoint y: 104, endPoint x: 580, endPoint y: 115, distance: 13.9
click at [588, 104] on select "Select Basic Electronics - laptop, computer, tv, fridge, freezer, cellphone," at bounding box center [602, 107] width 355 height 32
select select "0"
click at [425, 91] on select "Select Basic Electronics - laptop, computer, tv, fridge, freezer, cellphone," at bounding box center [602, 107] width 355 height 32
type textarea "Basic Electronics - laptop, computer, tv, fridge, freezer, cellphone,"
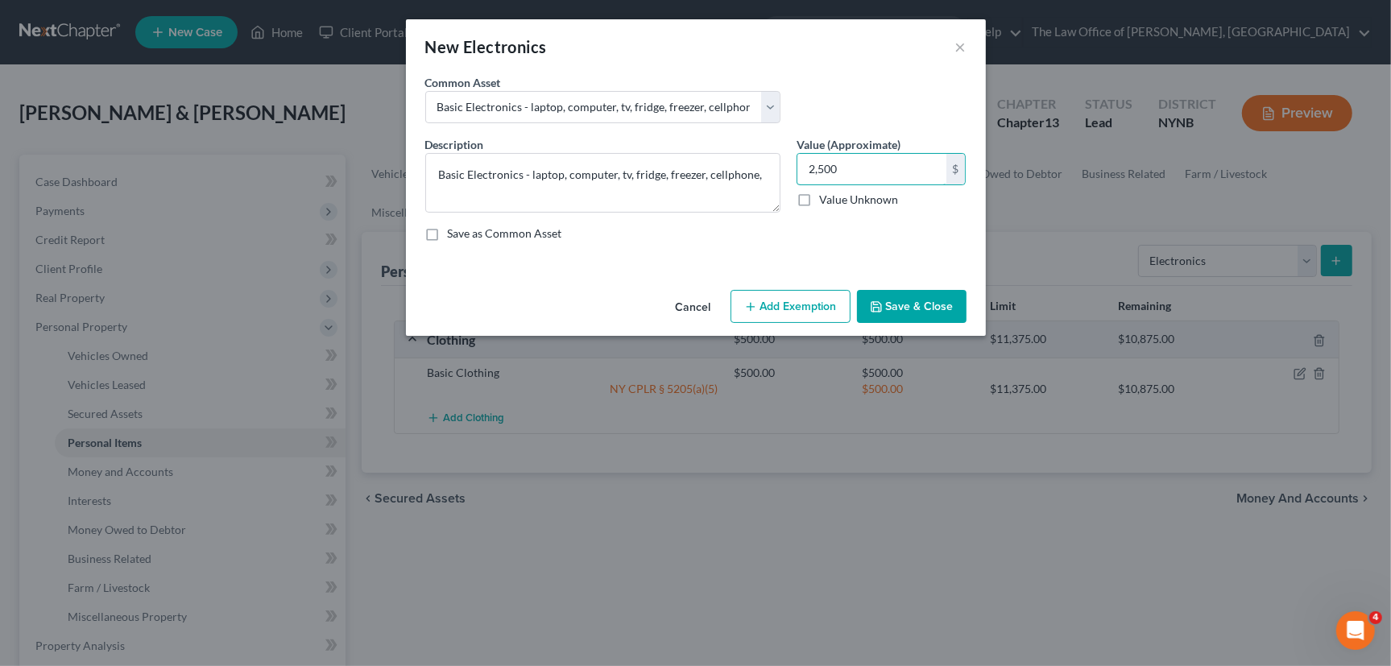
type input "2,500"
click at [776, 314] on button "Add Exemption" at bounding box center [791, 307] width 120 height 34
select select "2"
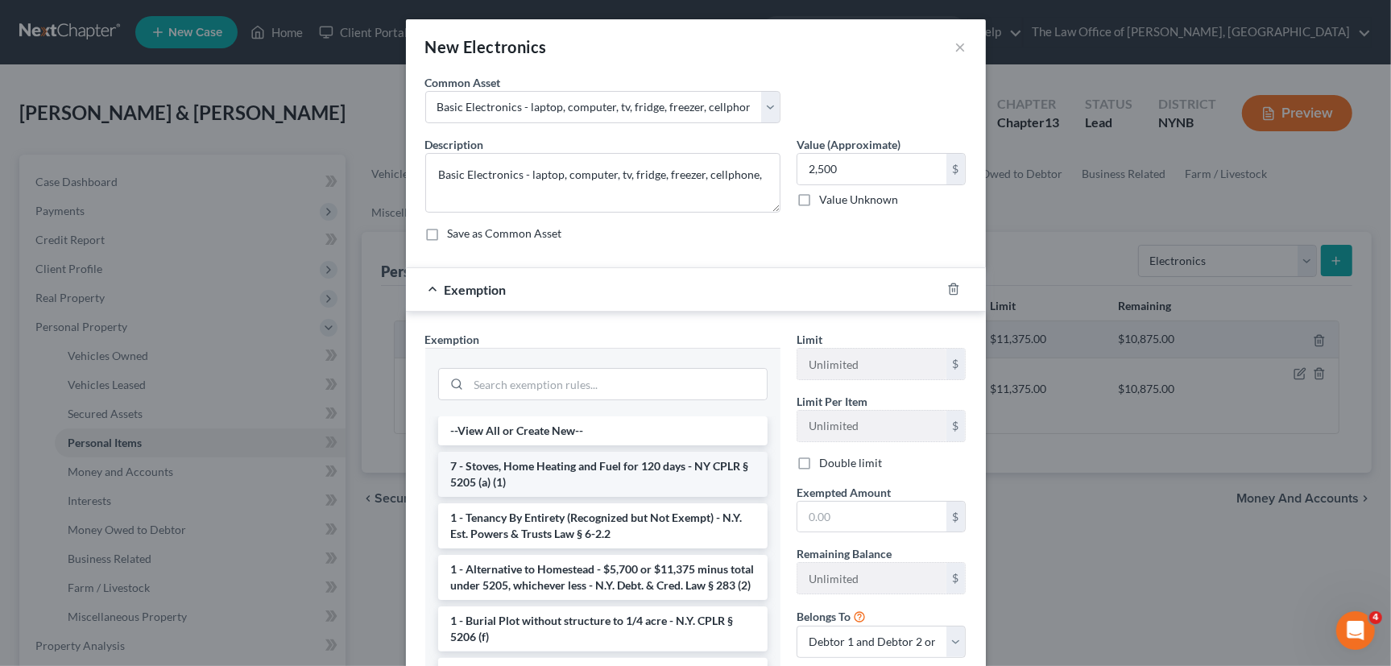
click at [590, 478] on li "7 - Stoves, Home Heating and Fuel for 120 days - NY CPLR § 5205 (a) (1)" at bounding box center [602, 474] width 329 height 45
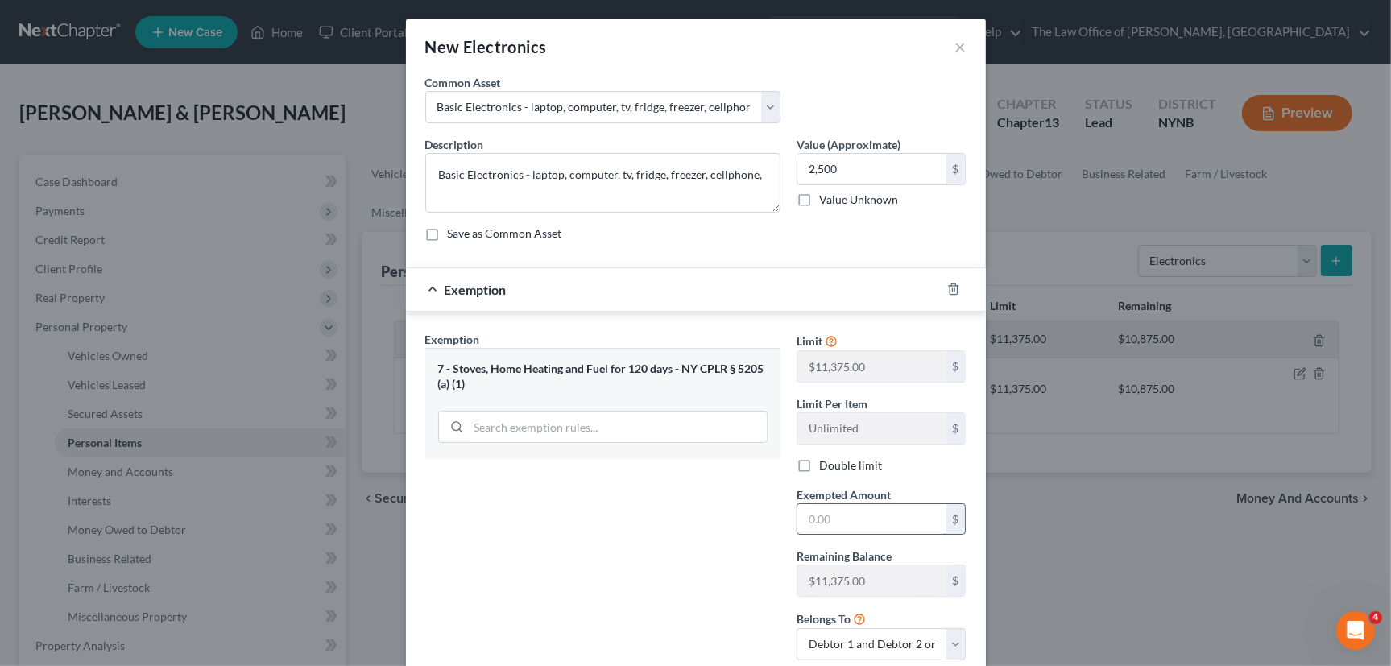
click at [857, 515] on input "text" at bounding box center [871, 519] width 149 height 31
type input "2,500"
drag, startPoint x: 678, startPoint y: 537, endPoint x: 750, endPoint y: 556, distance: 74.0
click at [677, 539] on div "Exemption Set must be selected for CA. Exemption * 7 - Stoves, Home Heating and…" at bounding box center [602, 502] width 371 height 342
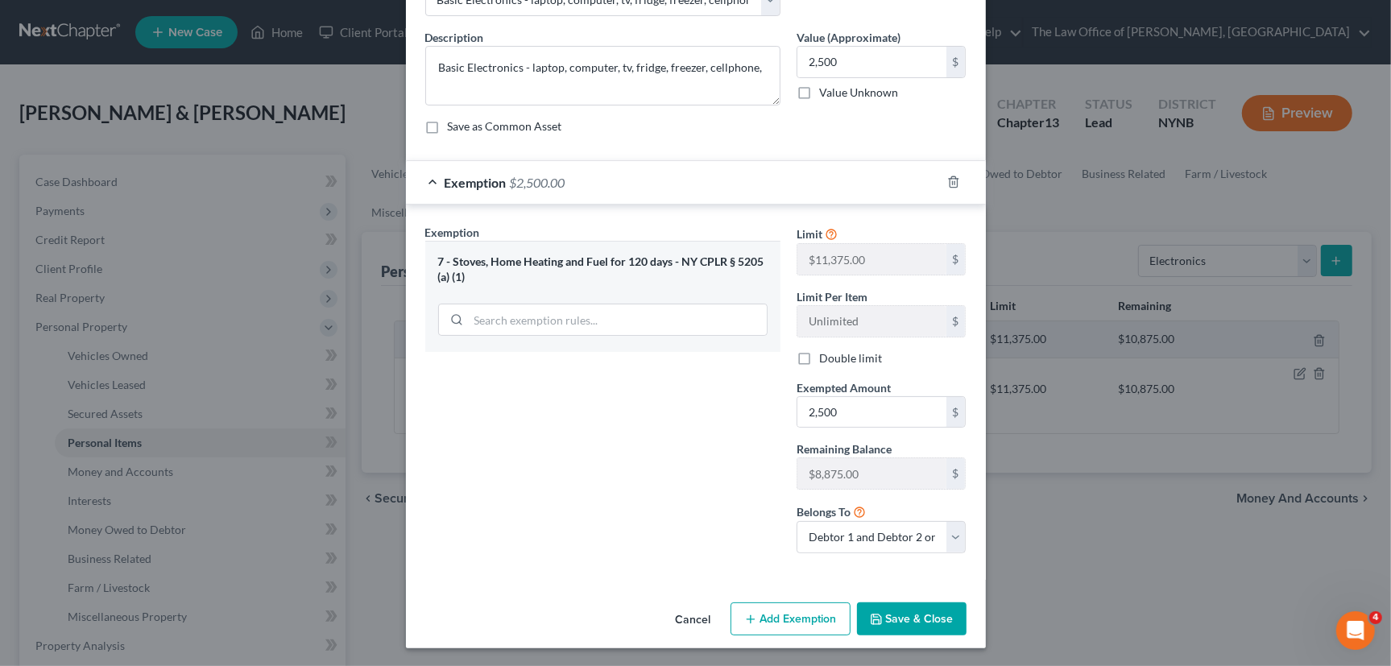
click at [908, 627] on button "Save & Close" at bounding box center [912, 619] width 110 height 34
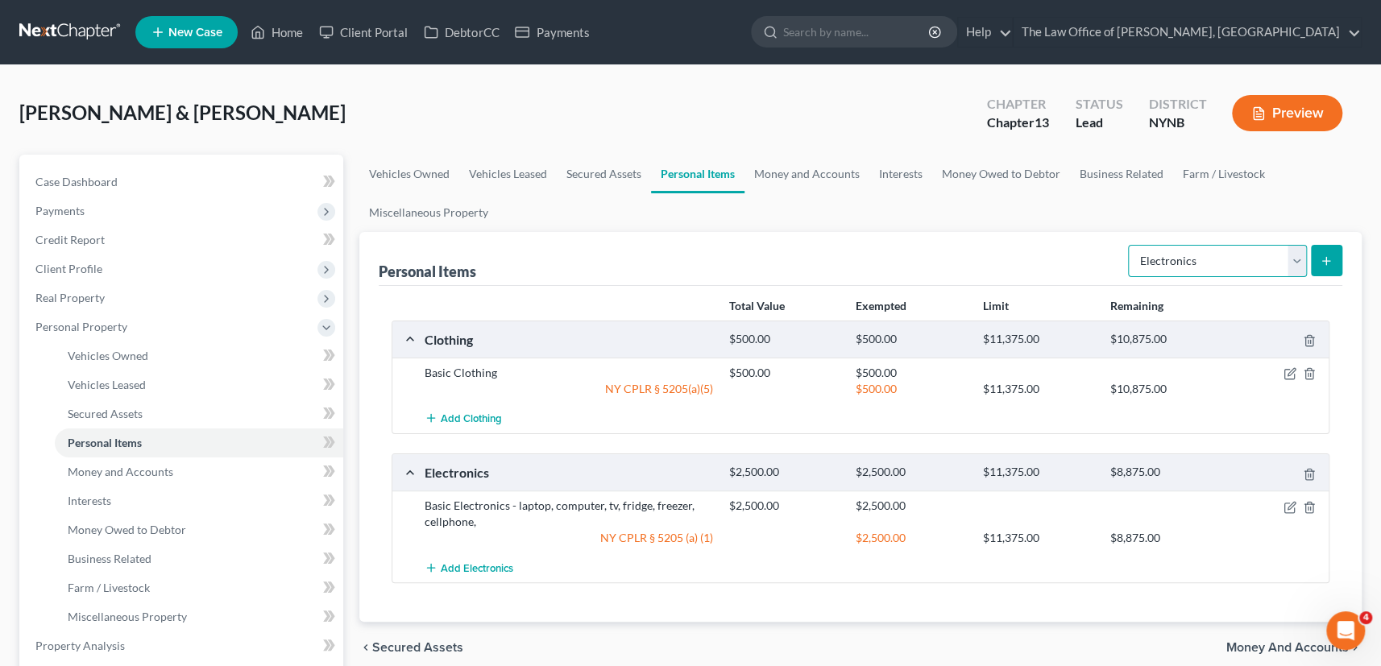
click at [1216, 267] on select "Select Item Type Clothing Collectibles Of Value Electronics Firearms Household …" at bounding box center [1217, 261] width 179 height 32
select select "household_goods"
click at [1129, 245] on select "Select Item Type Clothing Collectibles Of Value Electronics Firearms Household …" at bounding box center [1217, 261] width 179 height 32
click at [1326, 264] on icon "submit" at bounding box center [1325, 261] width 13 height 13
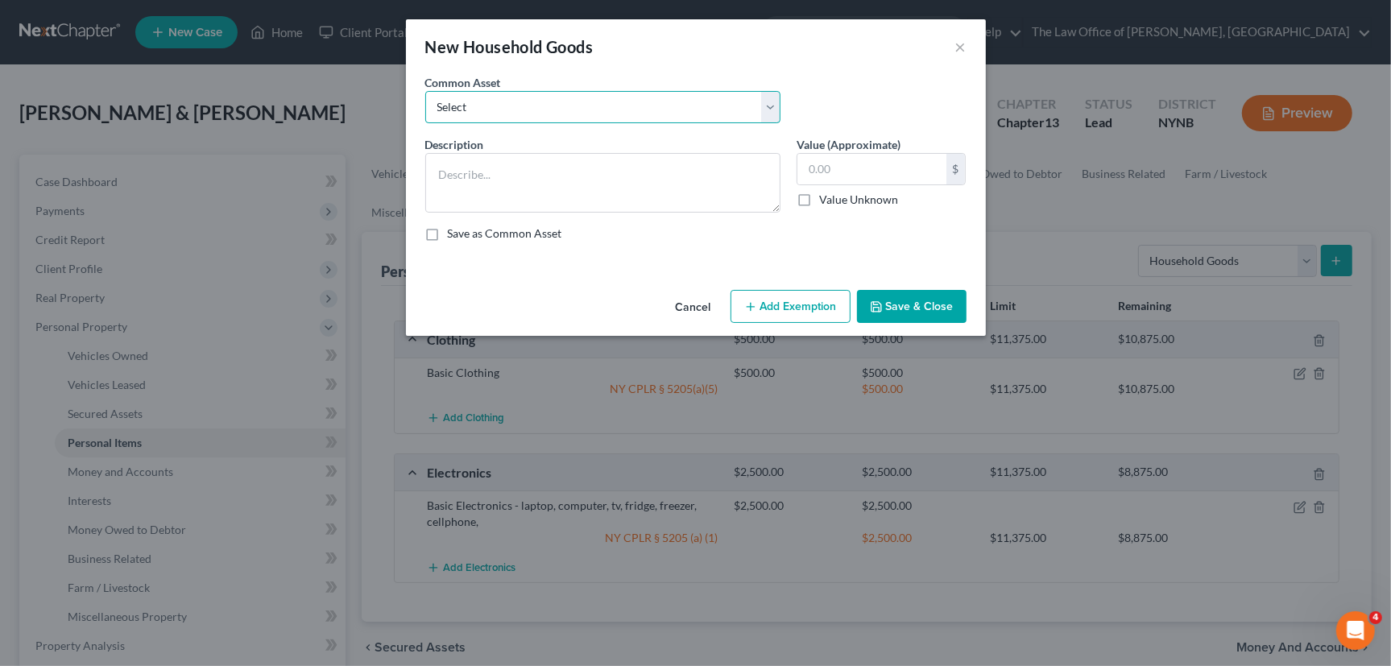
click at [624, 101] on select "Select Basic Household Goods - sofa, beds, tables, chairs" at bounding box center [602, 107] width 355 height 32
select select "0"
click at [425, 91] on select "Select Basic Household Goods - sofa, beds, tables, chairs" at bounding box center [602, 107] width 355 height 32
type textarea "Basic Household Goods - sofa, beds, tables, chairs"
type input "2,500.00"
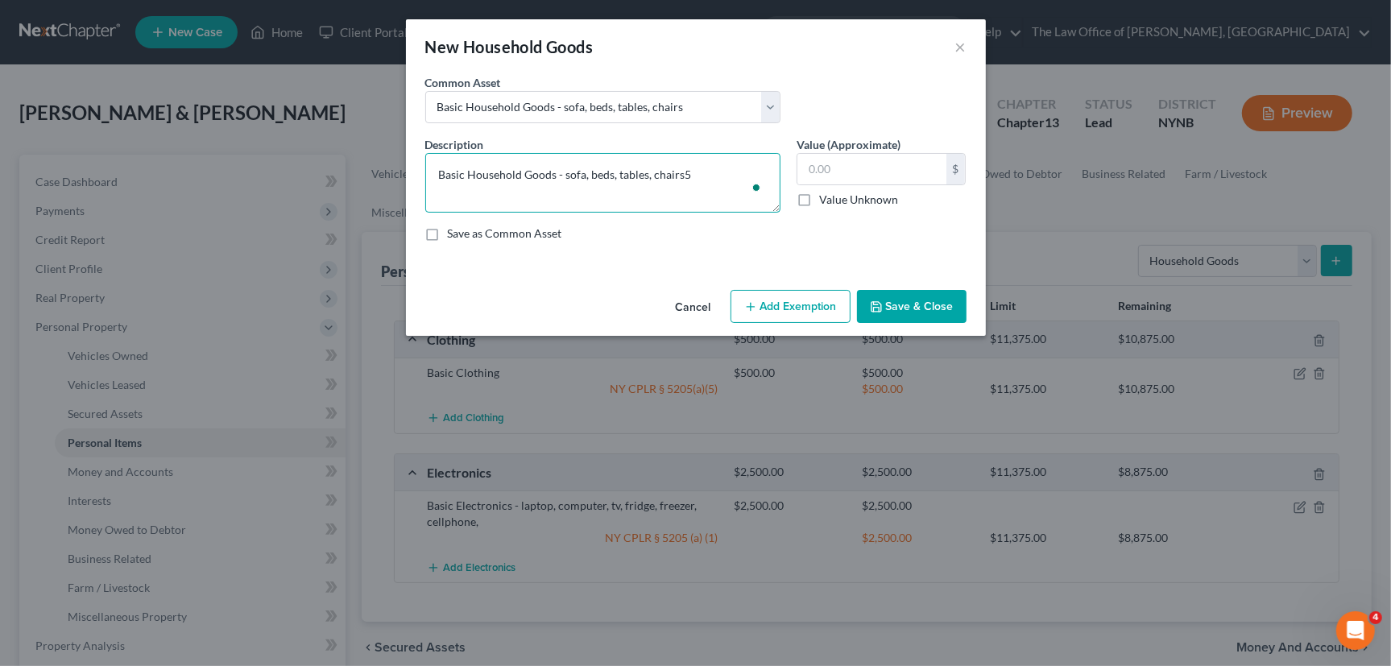
type textarea "Basic Household Goods - sofa, beds, tables, chairs"
click at [871, 176] on input "text" at bounding box center [871, 169] width 149 height 31
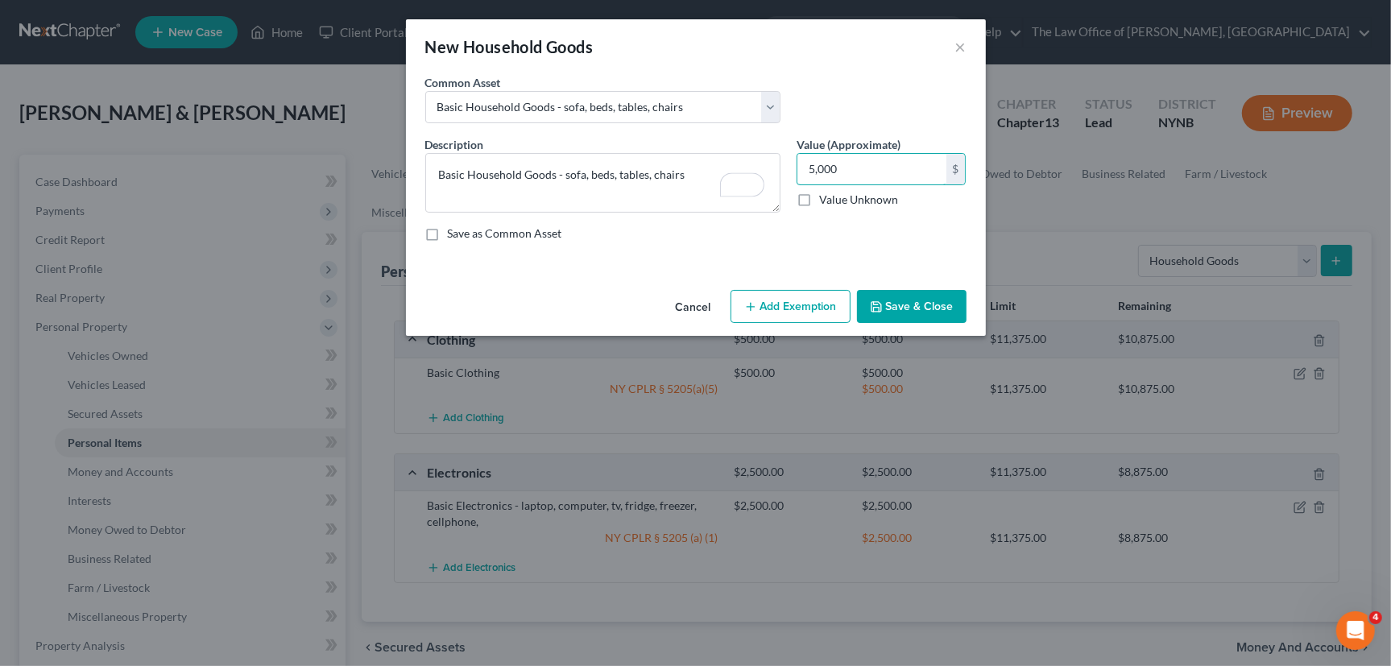
type input "5,000"
click at [778, 301] on button "Add Exemption" at bounding box center [791, 307] width 120 height 34
select select "2"
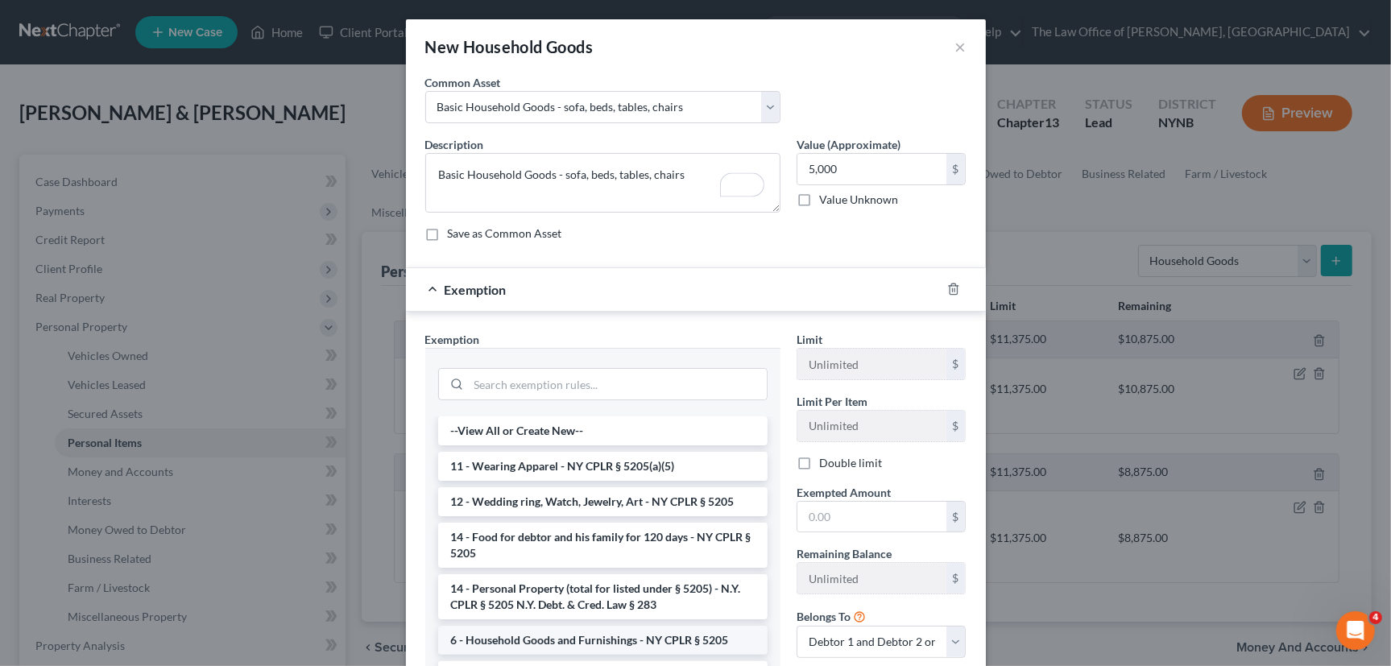
drag, startPoint x: 529, startPoint y: 644, endPoint x: 881, endPoint y: 611, distance: 353.5
click at [531, 644] on li "6 - Household Goods and Furnishings - NY CPLR § 5205" at bounding box center [602, 640] width 329 height 29
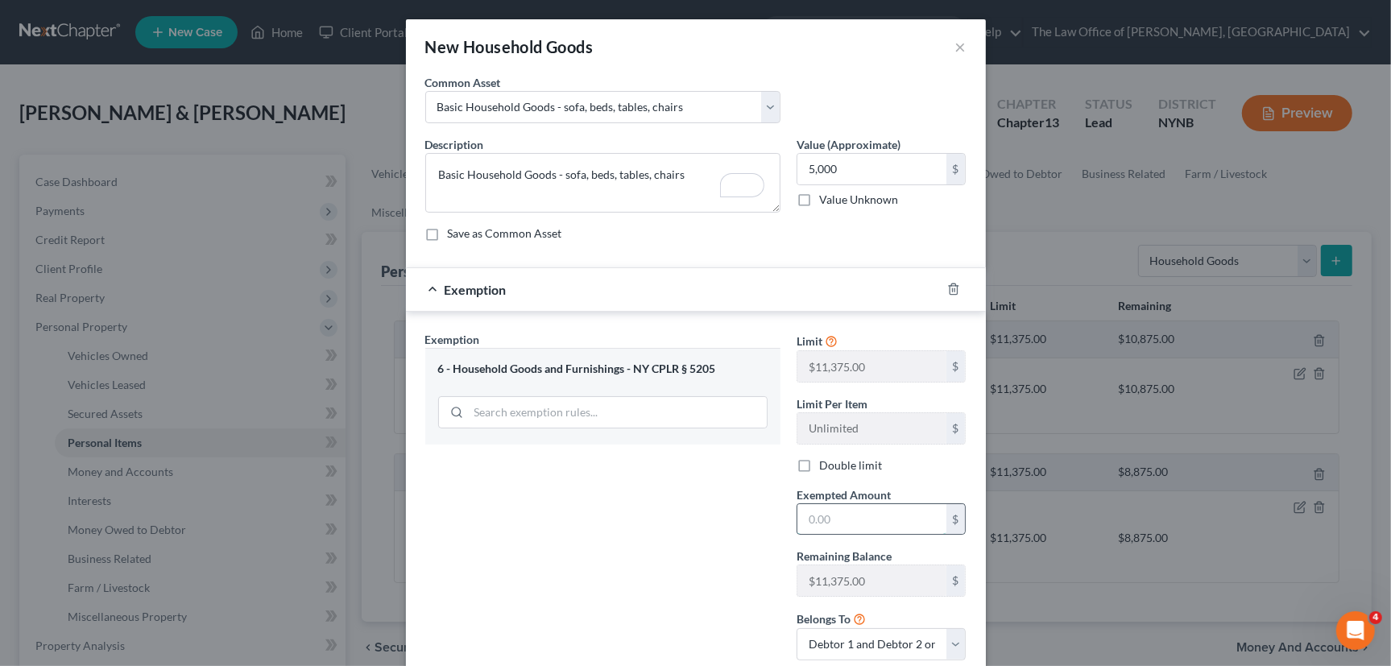
click at [884, 516] on input "text" at bounding box center [871, 519] width 149 height 31
type input "5,000"
click at [575, 544] on div "Exemption Set must be selected for CA. Exemption * 6 - Household Goods and Furn…" at bounding box center [602, 502] width 371 height 342
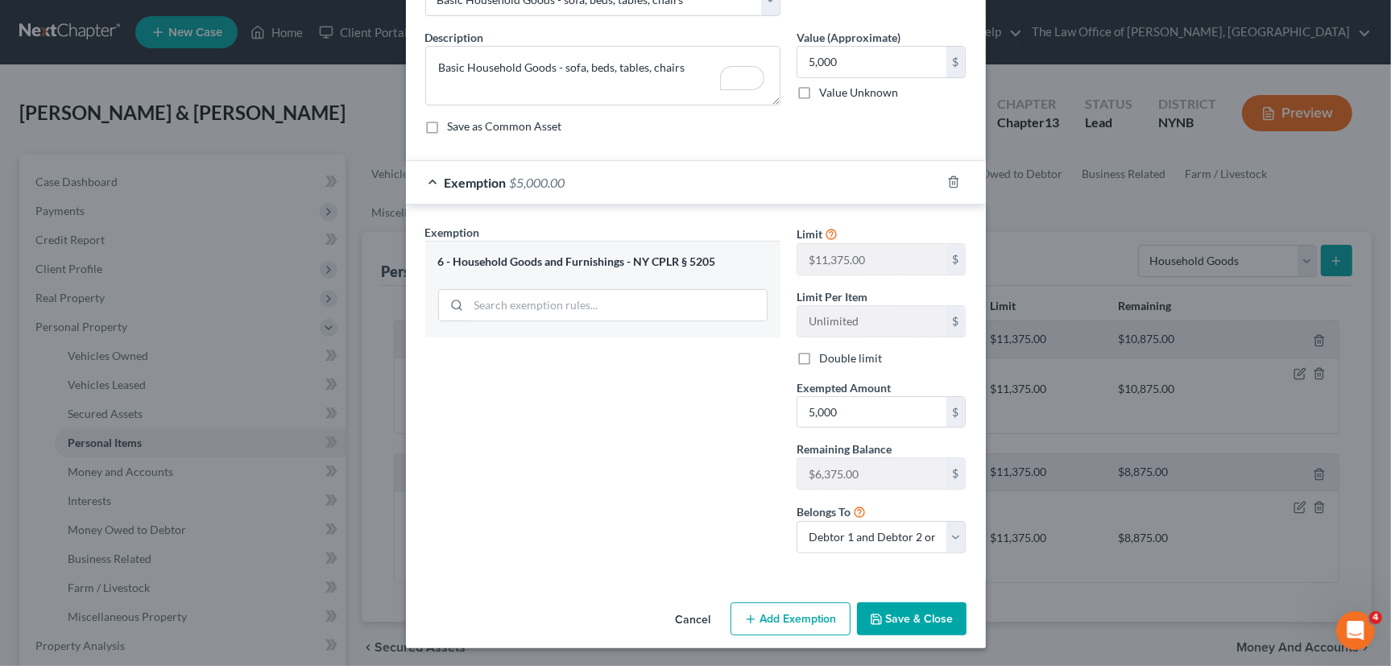
click at [857, 614] on button "Save & Close" at bounding box center [912, 619] width 110 height 34
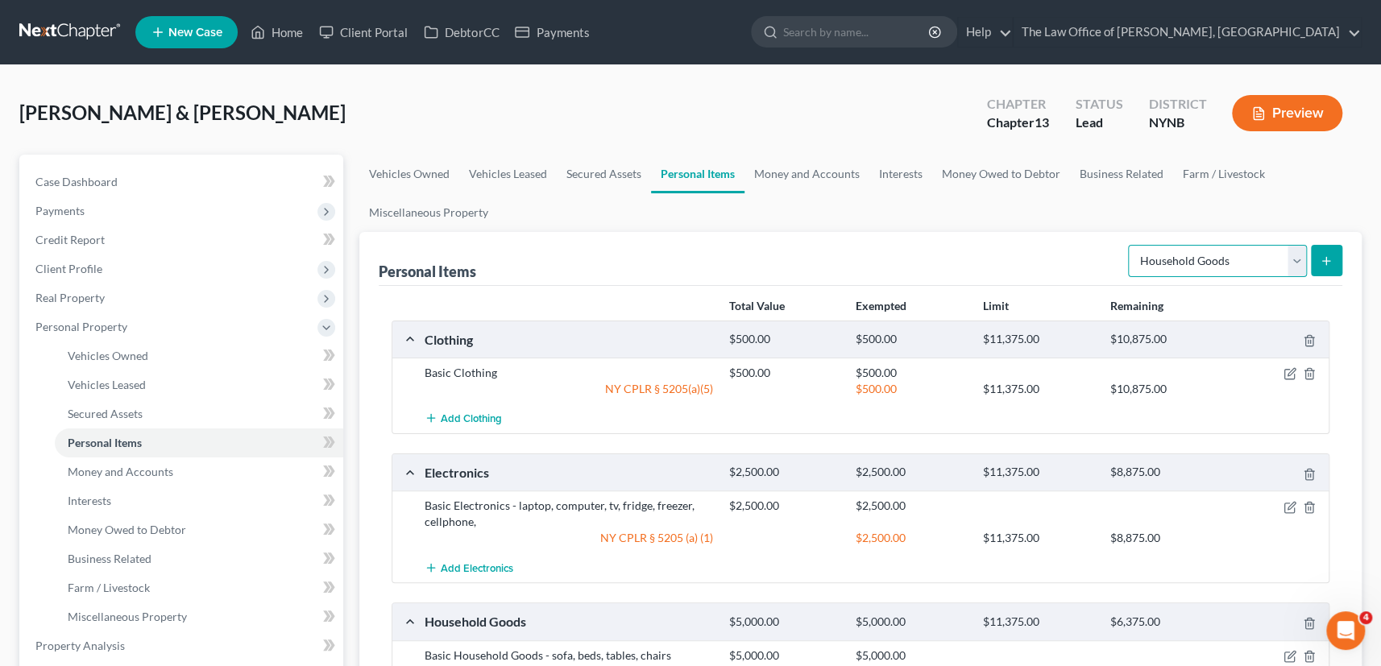
click at [1206, 271] on select "Select Item Type Clothing Collectibles Of Value Electronics Firearms Household …" at bounding box center [1217, 261] width 179 height 32
select select "jewelry"
click at [1129, 245] on select "Select Item Type Clothing Collectibles Of Value Electronics Firearms Household …" at bounding box center [1217, 261] width 179 height 32
click at [1323, 261] on line "submit" at bounding box center [1326, 261] width 7 height 0
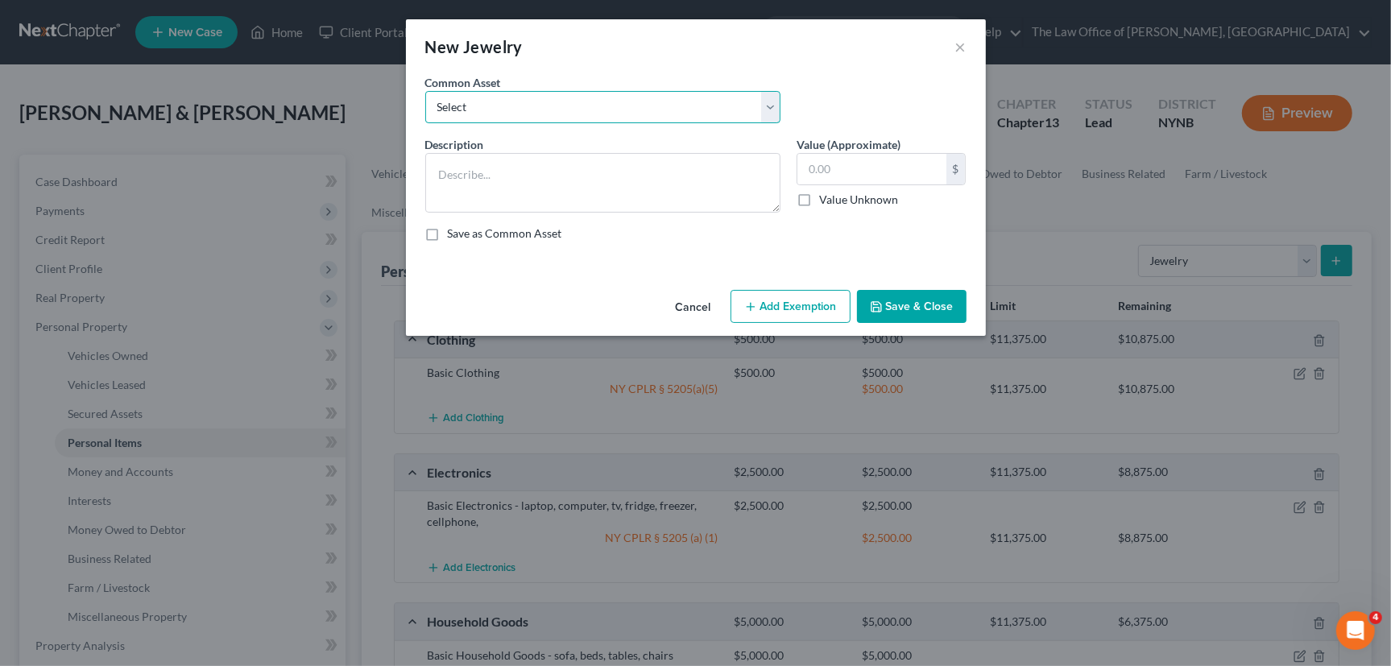
click at [565, 109] on select "Select Basic Jewelry" at bounding box center [602, 107] width 355 height 32
select select "0"
click at [425, 91] on select "Select Basic Jewelry" at bounding box center [602, 107] width 355 height 32
type textarea "Basic Jewelry"
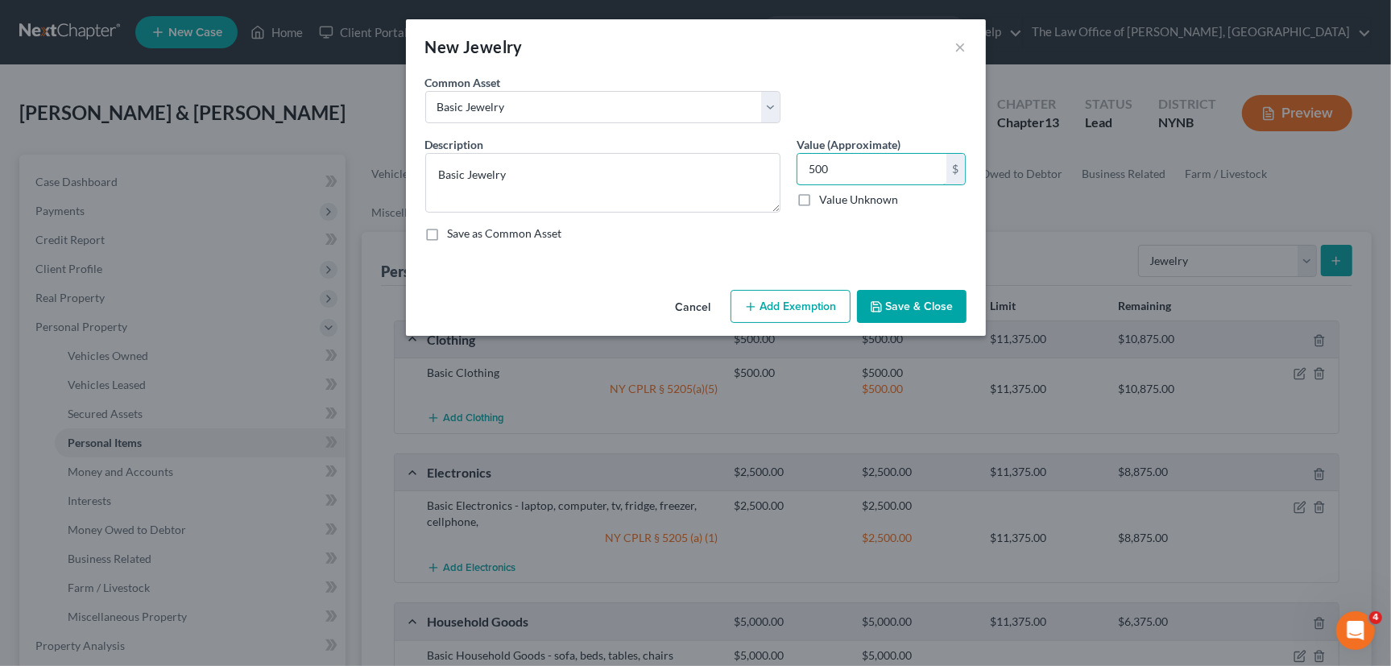
type input "500"
click at [793, 302] on button "Add Exemption" at bounding box center [791, 307] width 120 height 34
select select "2"
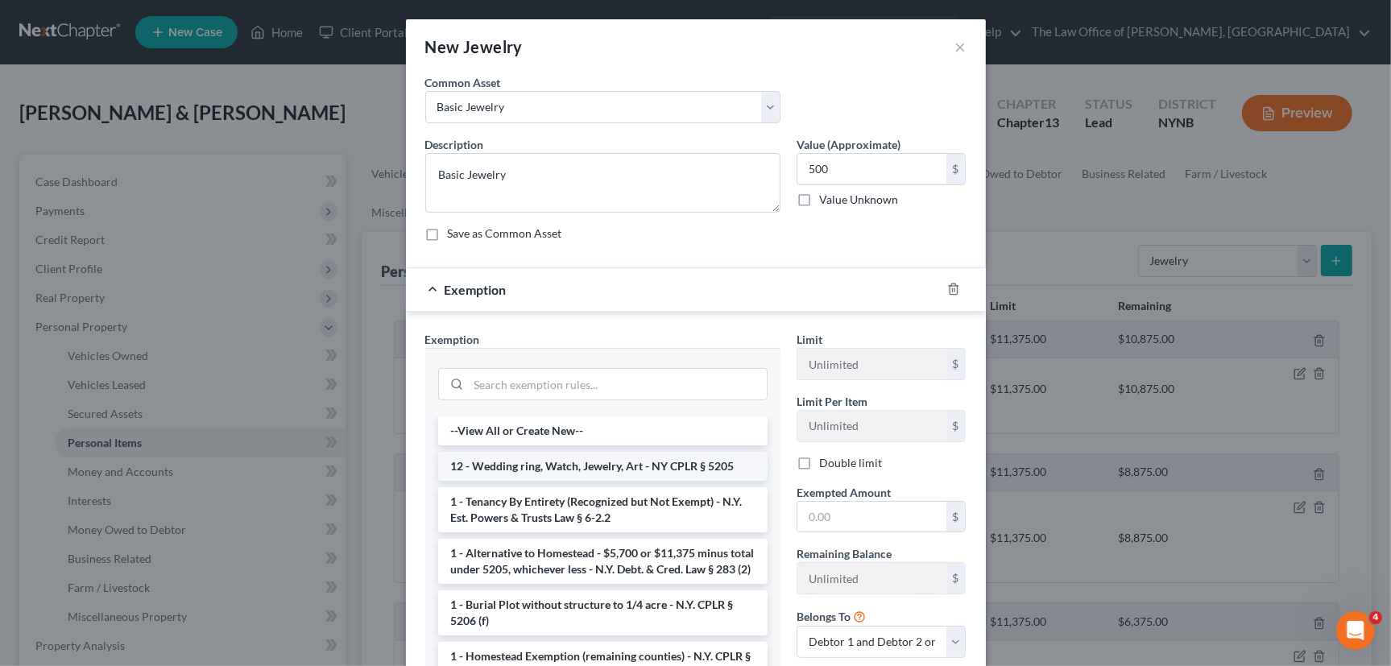
click at [528, 473] on li "12 - Wedding ring, Watch, Jewelry, Art - NY CPLR § 5205" at bounding box center [602, 466] width 329 height 29
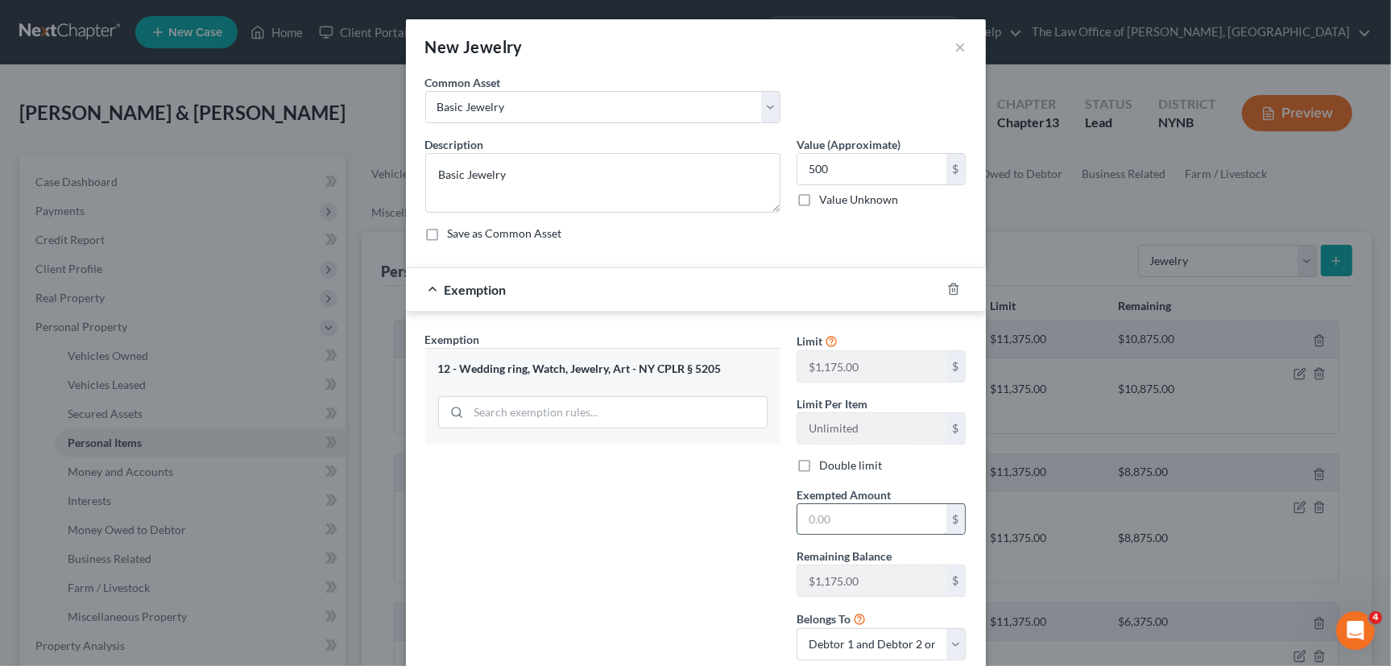
click at [853, 507] on input "text" at bounding box center [871, 519] width 149 height 31
type input "500"
drag, startPoint x: 636, startPoint y: 535, endPoint x: 757, endPoint y: 578, distance: 128.1
click at [636, 535] on div "Exemption Set must be selected for CA. Exemption * 12 - Wedding ring, Watch, Je…" at bounding box center [602, 502] width 371 height 342
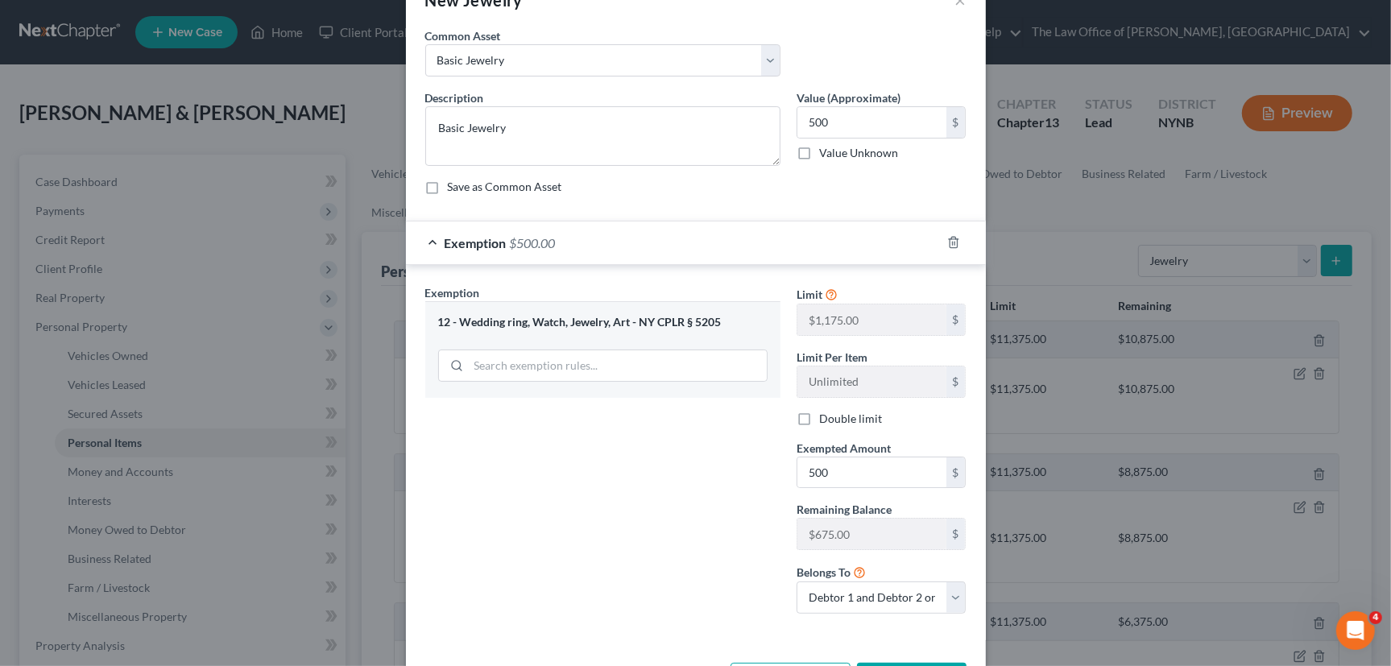
scroll to position [72, 0]
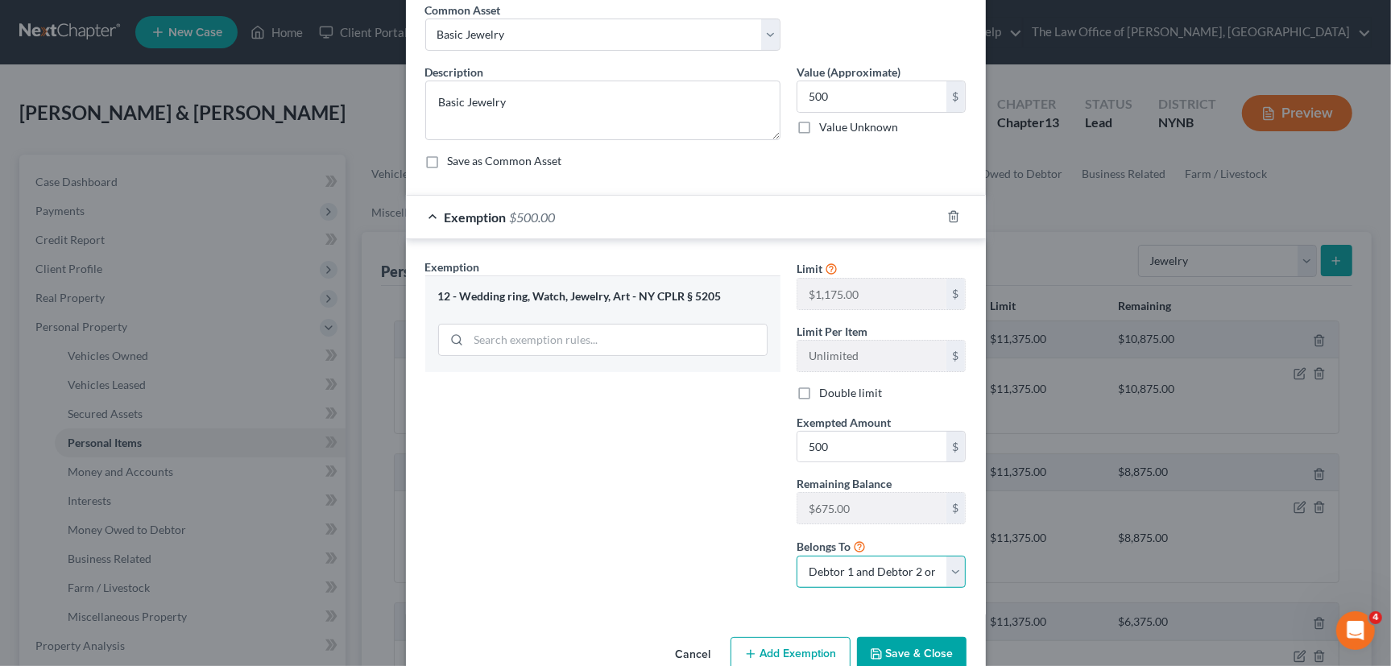
click at [886, 579] on select "Debtor 1 only Debtor 2 only Debtor 1 and Debtor 2 only" at bounding box center [882, 572] width 170 height 32
select select "1"
click at [797, 556] on select "Debtor 1 only Debtor 2 only Debtor 1 and Debtor 2 only" at bounding box center [882, 572] width 170 height 32
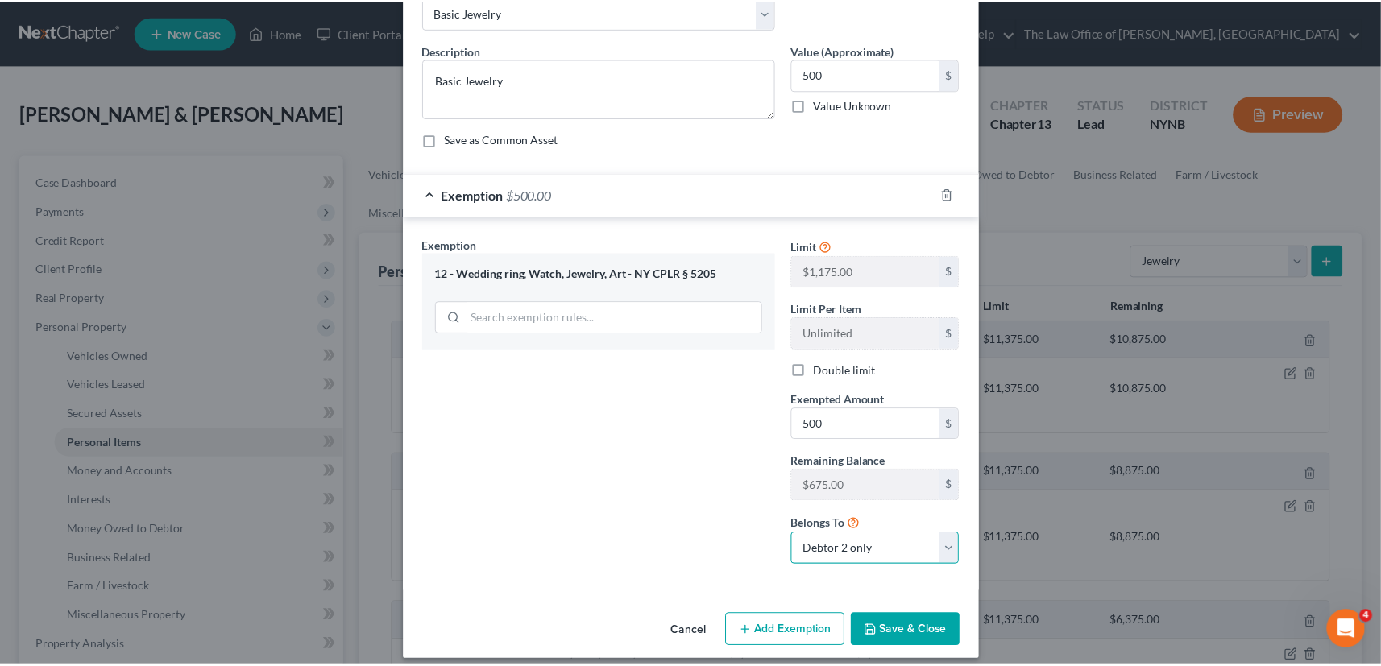
scroll to position [107, 0]
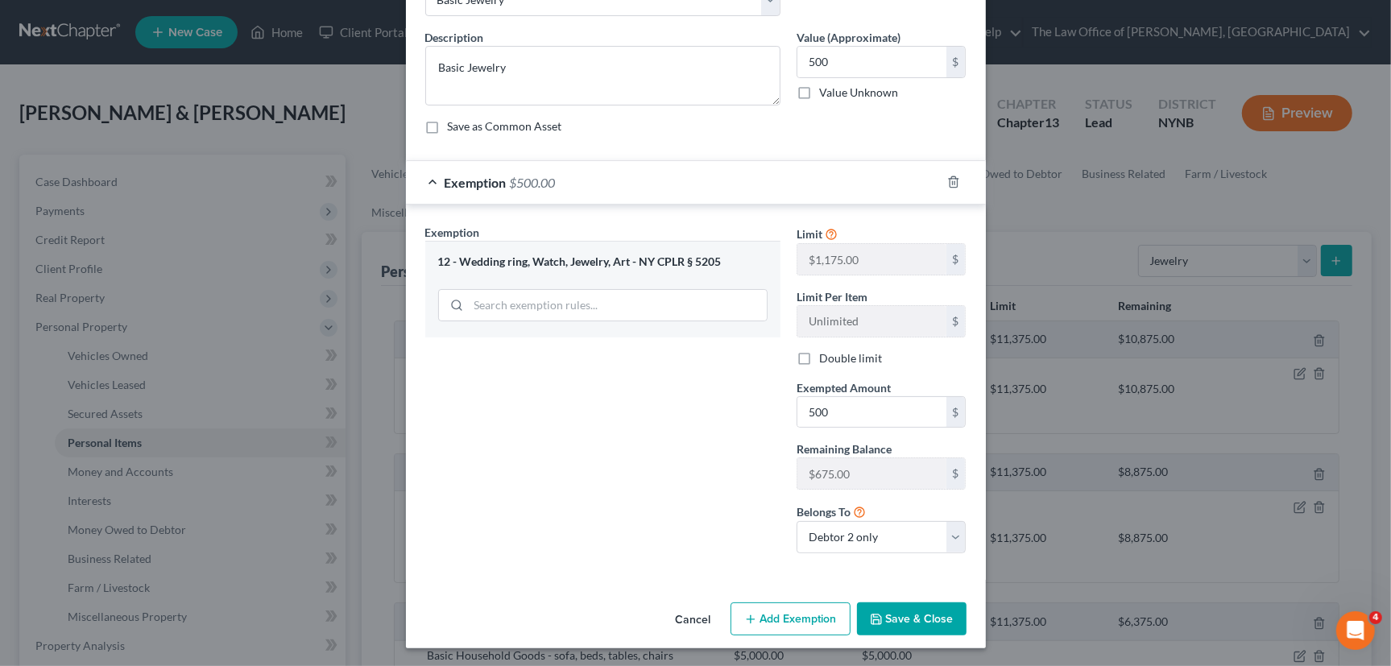
click at [887, 618] on button "Save & Close" at bounding box center [912, 619] width 110 height 34
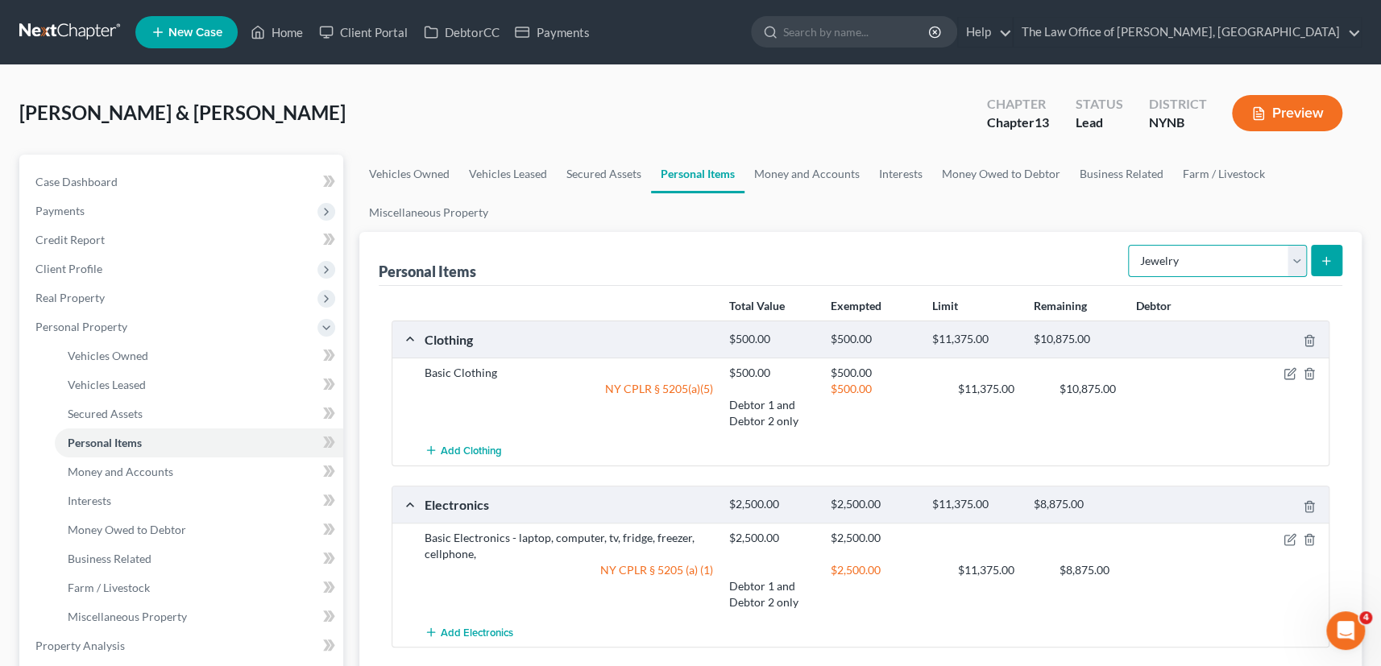
click at [1230, 255] on select "Select Item Type Clothing Collectibles Of Value Electronics Firearms Household …" at bounding box center [1217, 261] width 179 height 32
select select "firearms"
click at [1129, 245] on select "Select Item Type Clothing Collectibles Of Value Electronics Firearms Household …" at bounding box center [1217, 261] width 179 height 32
click at [1318, 262] on button "submit" at bounding box center [1325, 260] width 31 height 31
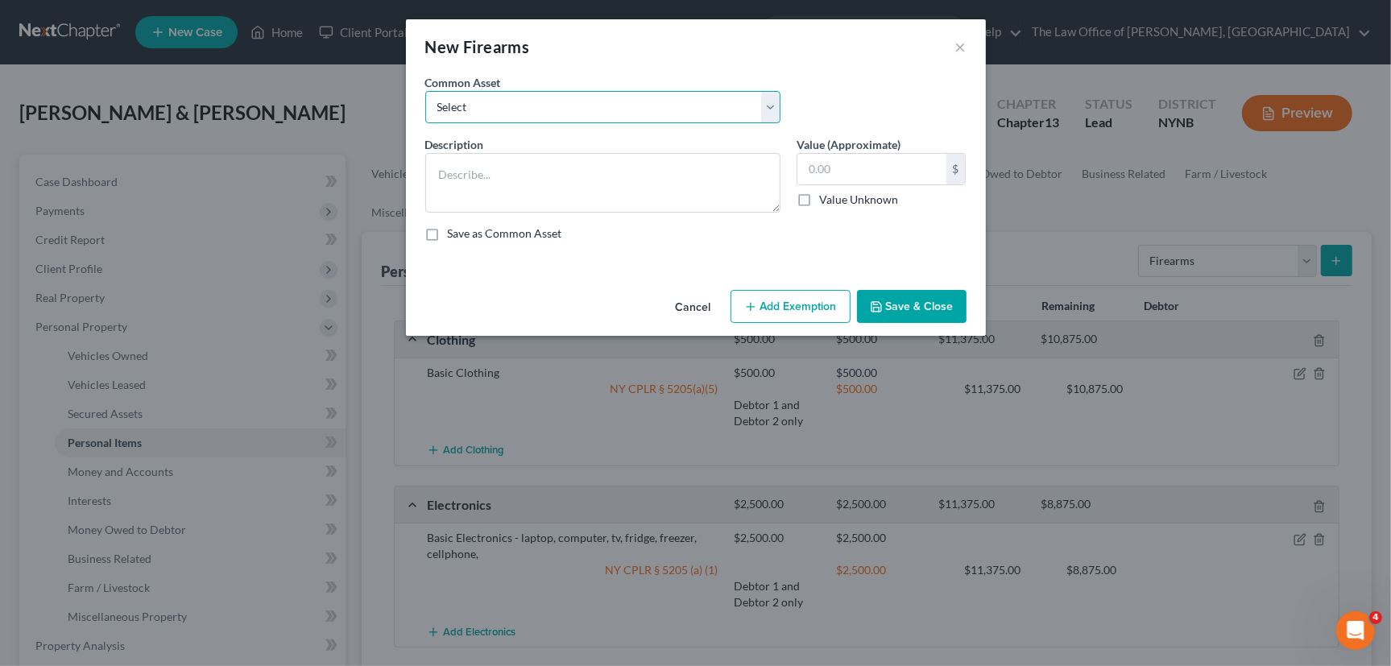
click at [556, 107] on select "Select 5 guns" at bounding box center [602, 107] width 355 height 32
select select "0"
click at [425, 91] on select "Select 5 guns" at bounding box center [602, 107] width 355 height 32
type textarea "5 guns"
type input "1,500.00"
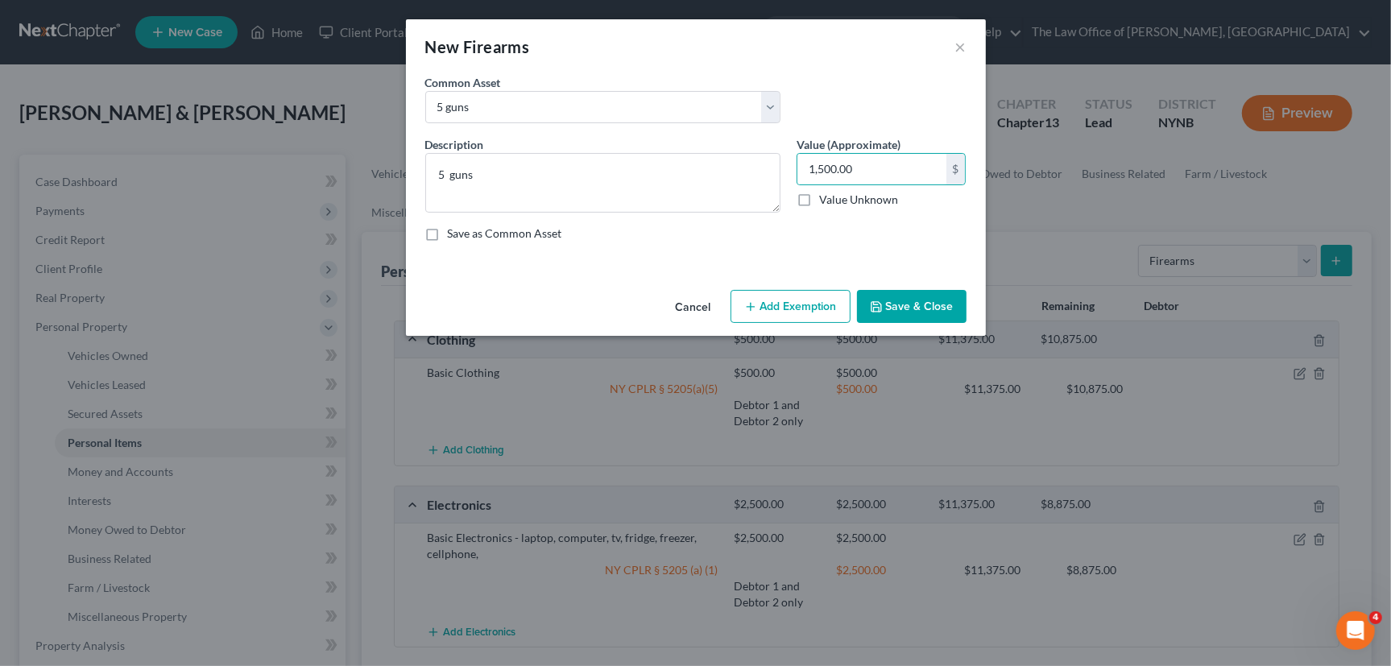
click at [909, 306] on button "Save & Close" at bounding box center [912, 307] width 110 height 34
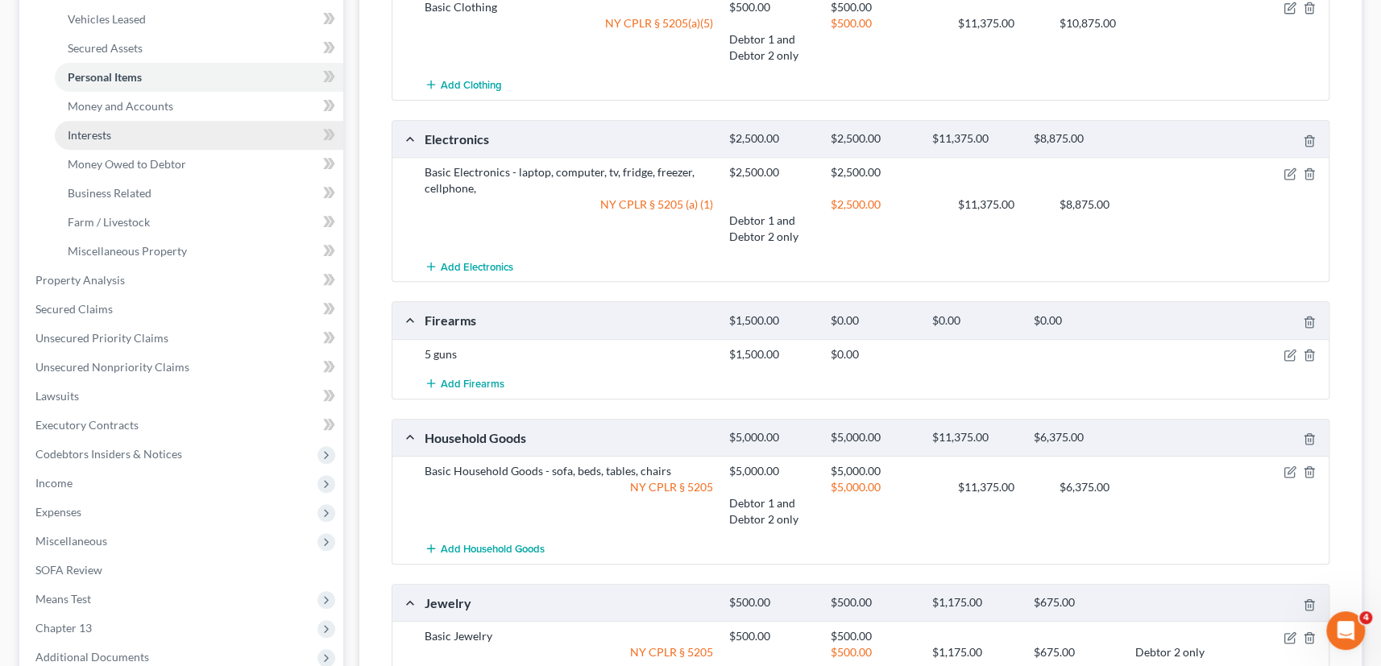
click at [130, 136] on link "Interests" at bounding box center [199, 135] width 288 height 29
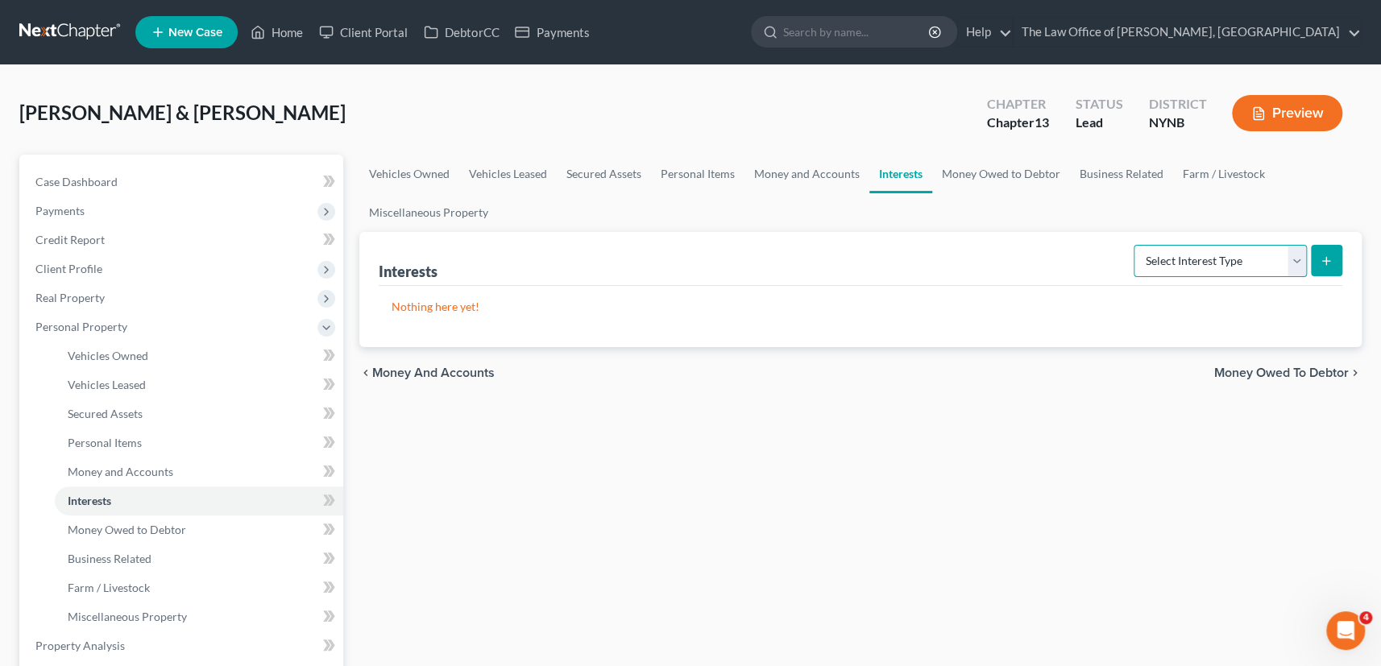
click at [1190, 262] on select "Select Interest Type 401K Annuity Bond Education IRA Government Bond Government…" at bounding box center [1219, 261] width 173 height 32
click at [1135, 245] on select "Select Interest Type 401K Annuity Bond Education IRA Government Bond Government…" at bounding box center [1219, 261] width 173 height 32
click at [1211, 250] on select "Select Interest Type 401K Annuity Bond Education IRA Government Bond Government…" at bounding box center [1219, 261] width 173 height 32
select select "other_retirement_plan"
click at [1135, 245] on select "Select Interest Type 401K Annuity Bond Education IRA Government Bond Government…" at bounding box center [1219, 261] width 173 height 32
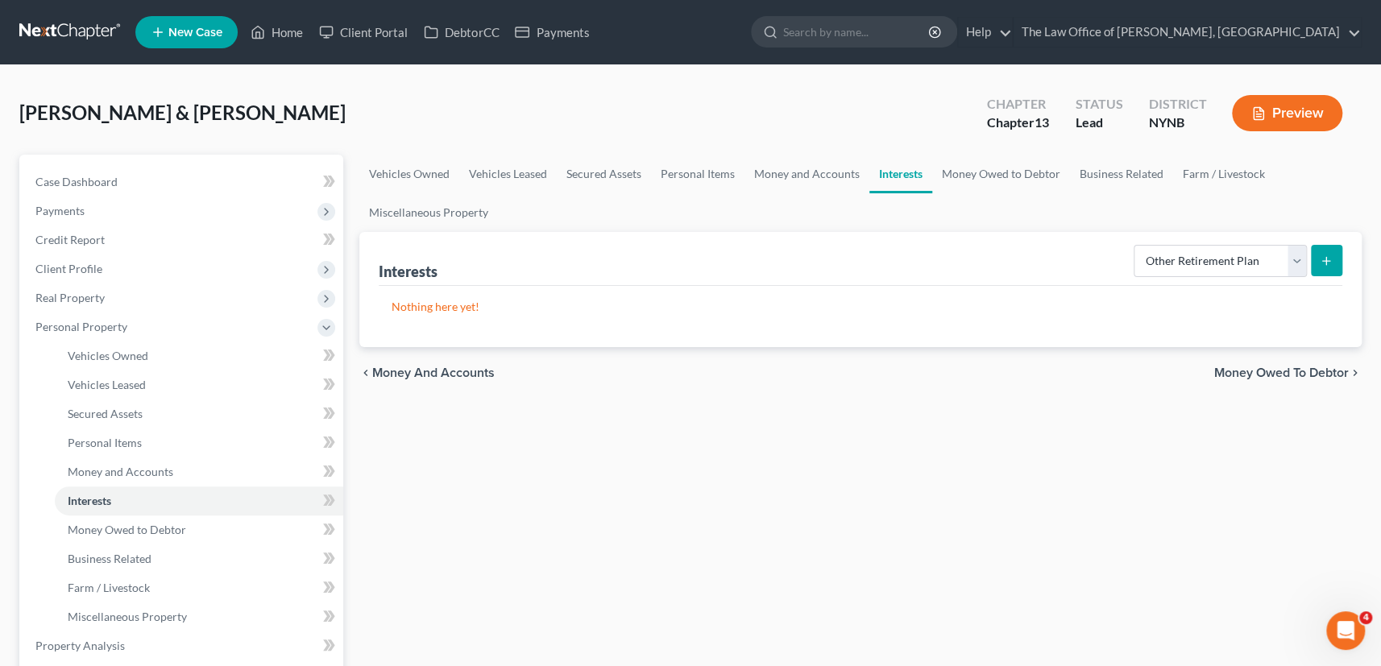
click at [1317, 252] on button "submit" at bounding box center [1325, 260] width 31 height 31
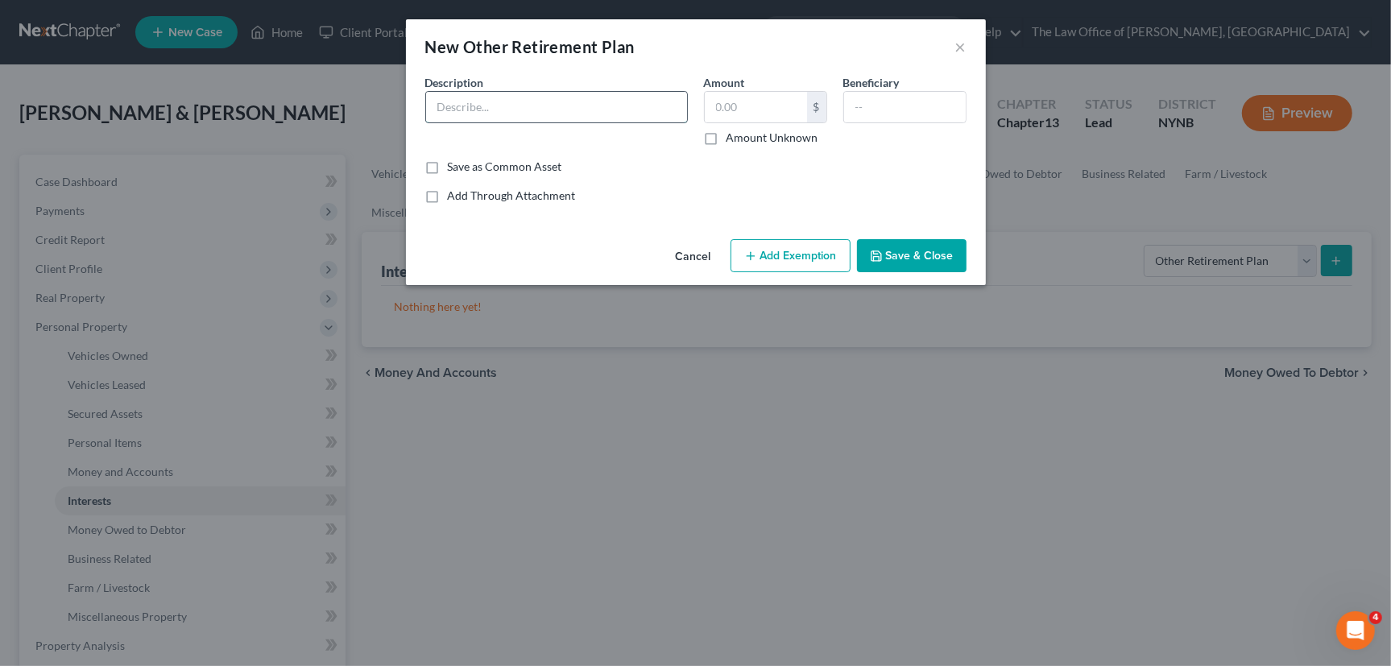
click at [578, 114] on input "text" at bounding box center [556, 107] width 261 height 31
type input "Unnuity"
click at [763, 97] on input "text" at bounding box center [756, 107] width 102 height 31
type input "28,000"
click at [801, 263] on button "Add Exemption" at bounding box center [791, 256] width 120 height 34
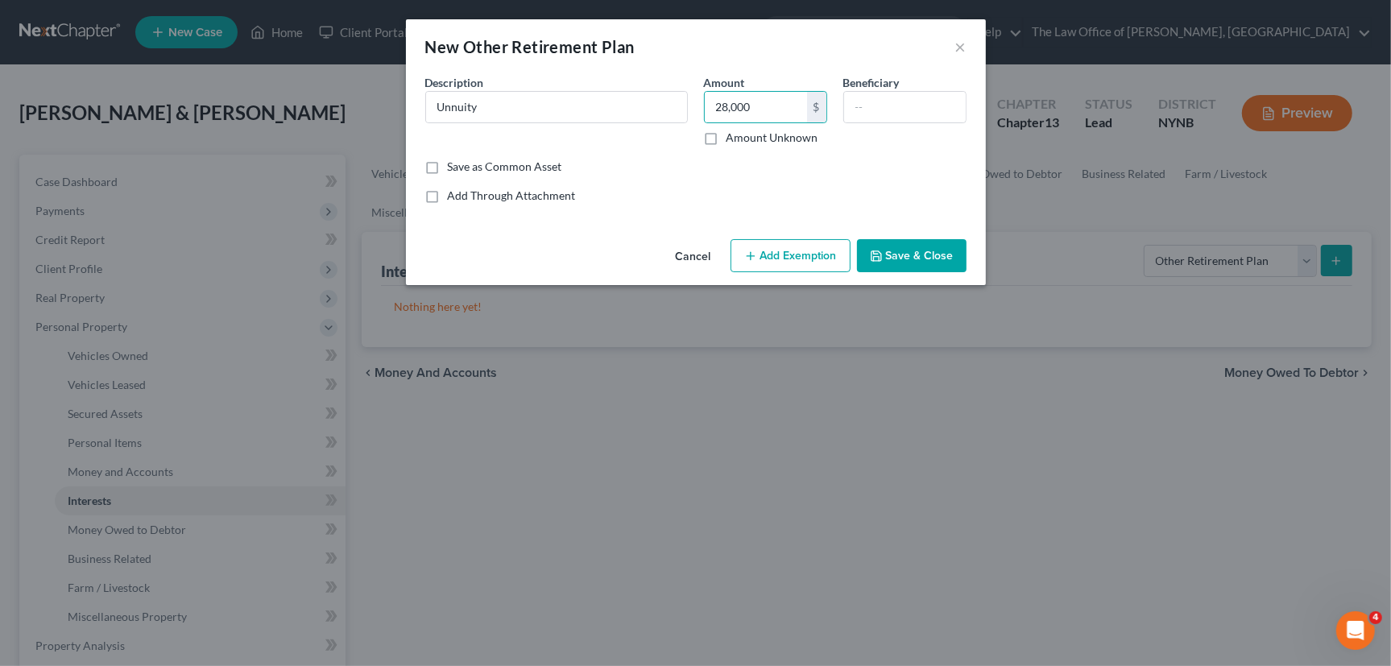
select select "2"
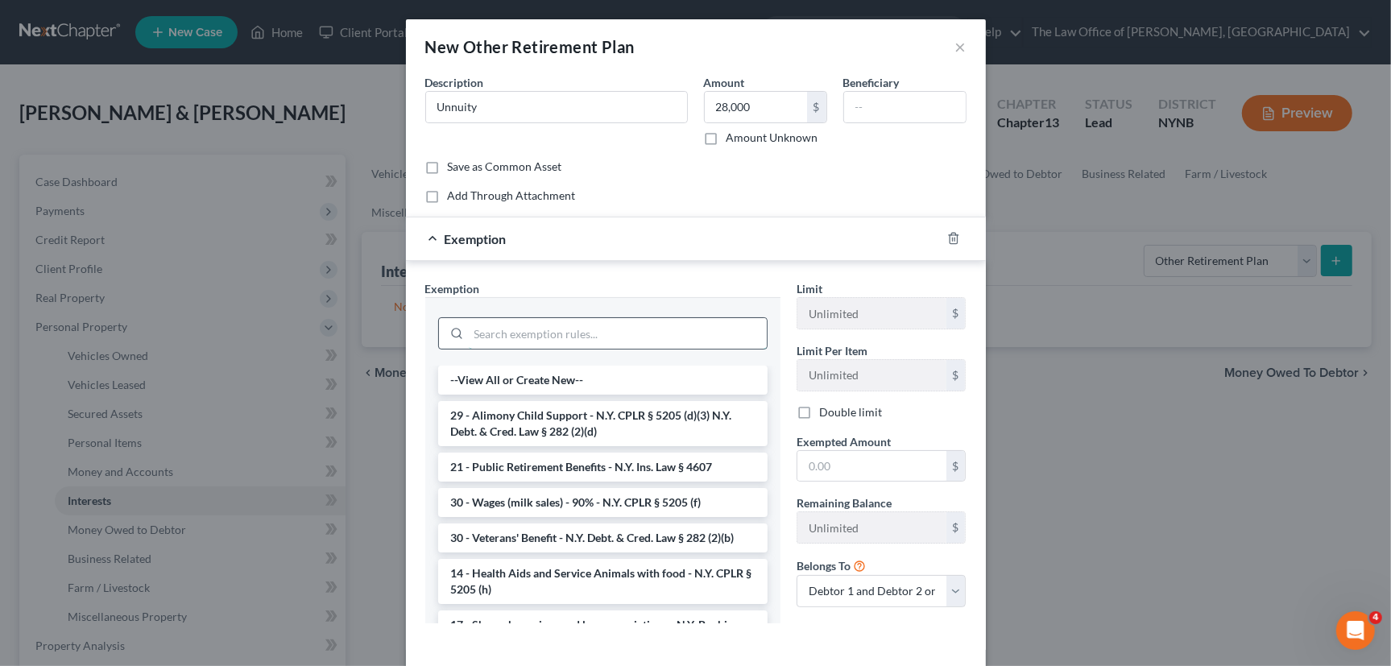
click at [590, 330] on input "search" at bounding box center [618, 333] width 298 height 31
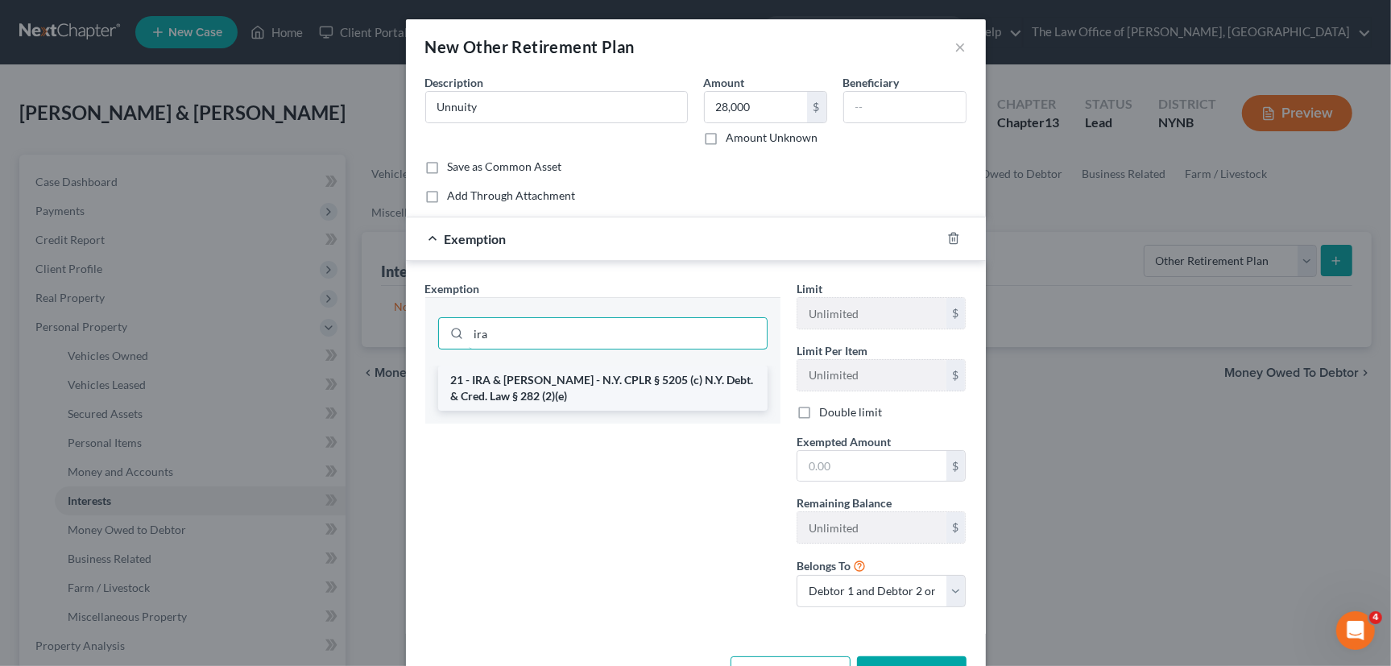
type input "ira"
click at [565, 402] on li "21 - IRA & Roth IRA - N.Y. CPLR § 5205 (c) N.Y. Debt. & Cred. Law § 282 (2)(e)" at bounding box center [602, 388] width 329 height 45
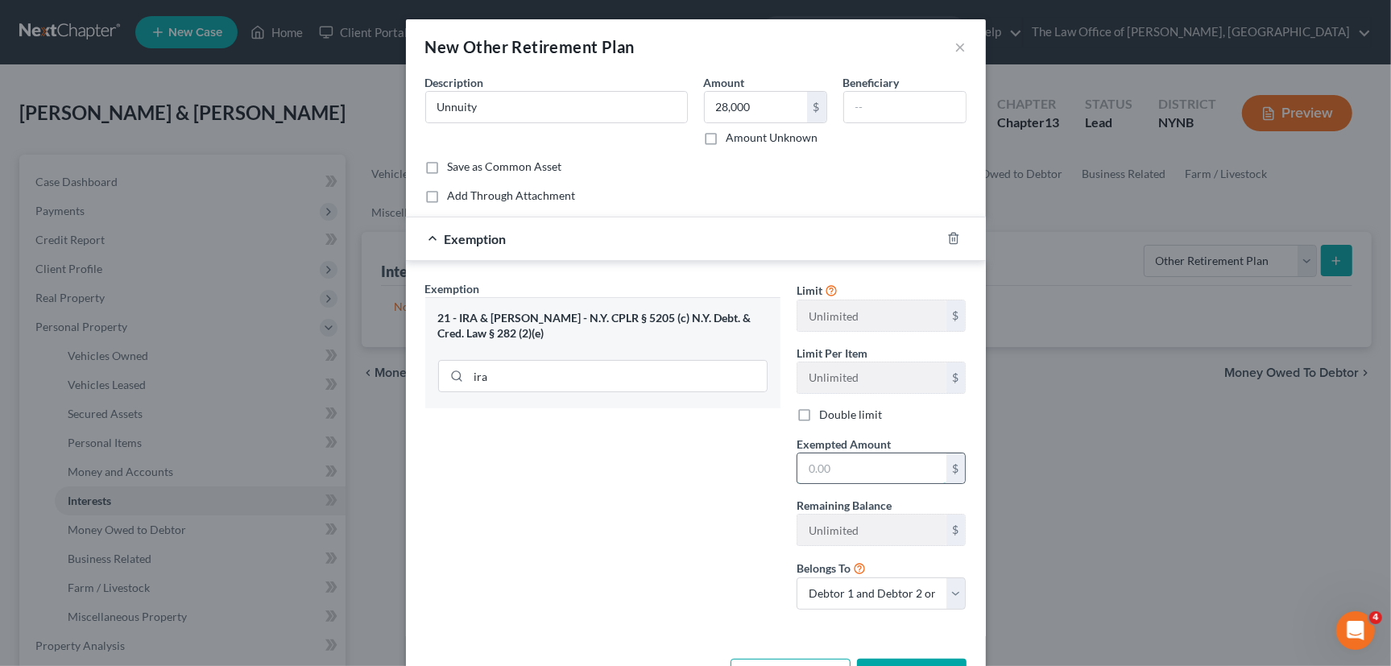
click at [843, 470] on input "text" at bounding box center [871, 468] width 149 height 31
type input "28,000"
click at [865, 605] on select "Debtor 1 only Debtor 2 only Debtor 1 and Debtor 2 only" at bounding box center [882, 594] width 170 height 32
select select "0"
click at [797, 578] on select "Debtor 1 only Debtor 2 only Debtor 1 and Debtor 2 only" at bounding box center [882, 594] width 170 height 32
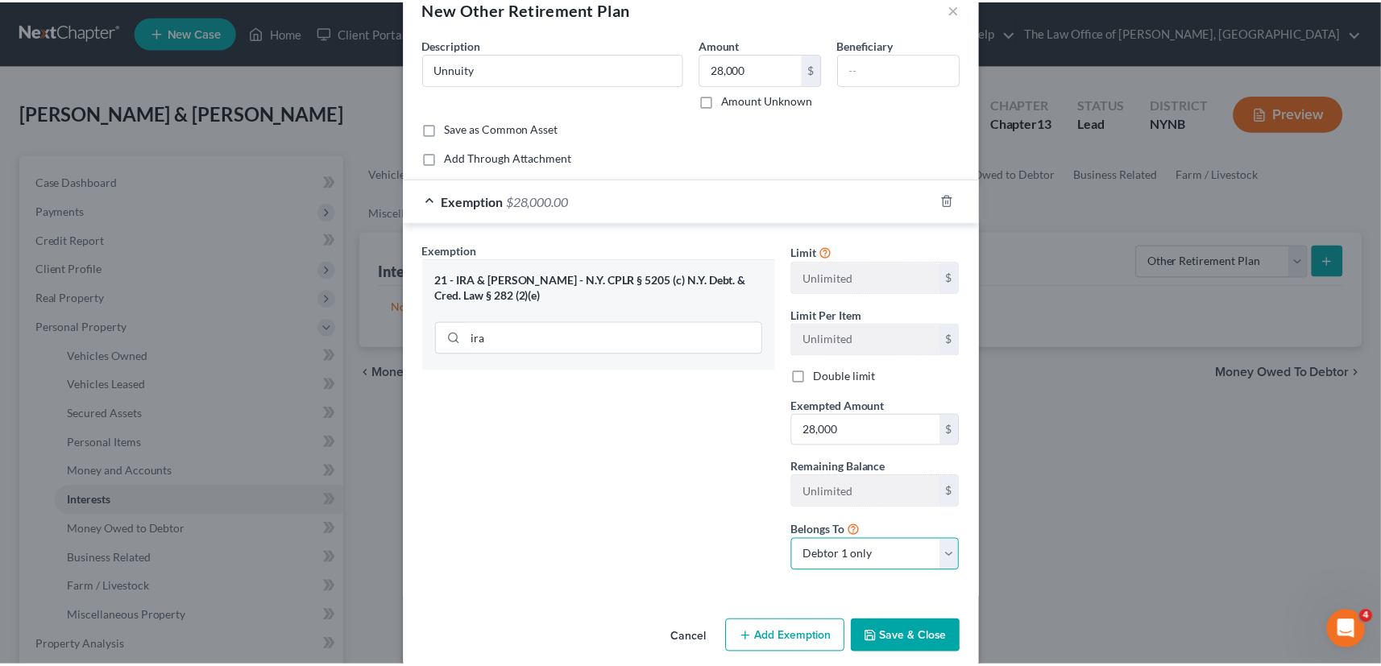
scroll to position [56, 0]
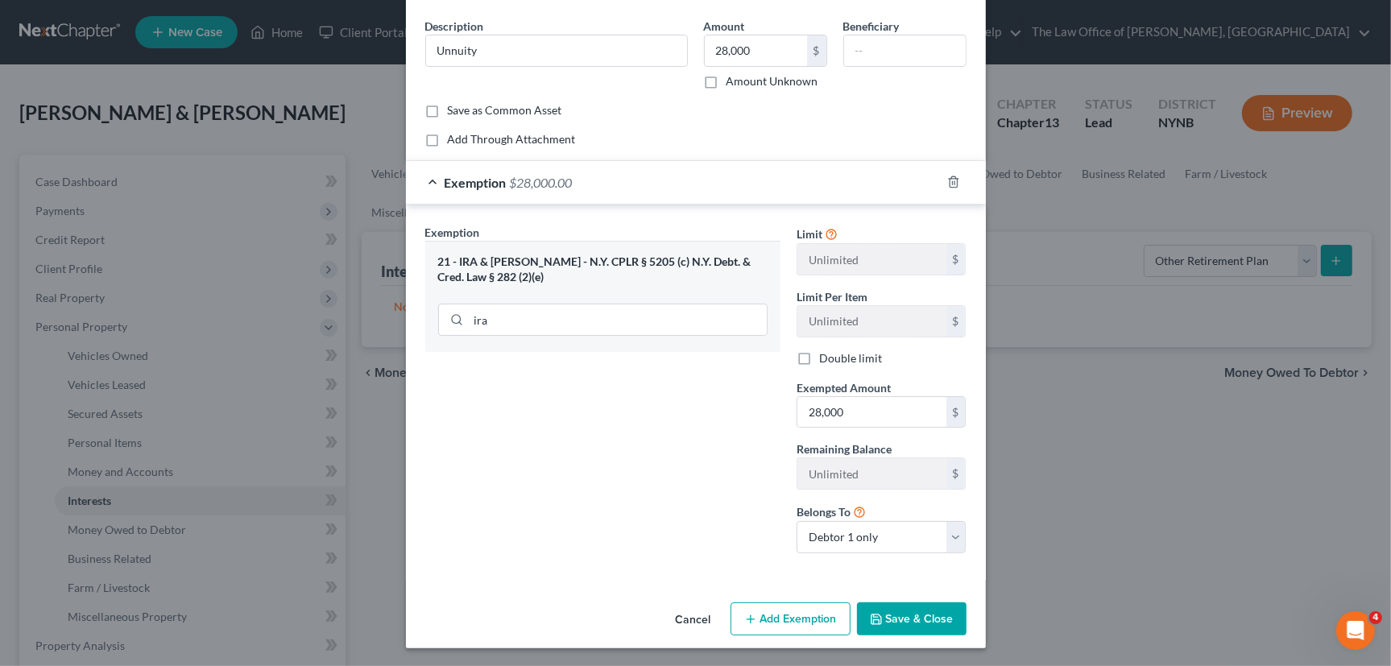
click at [931, 615] on button "Save & Close" at bounding box center [912, 619] width 110 height 34
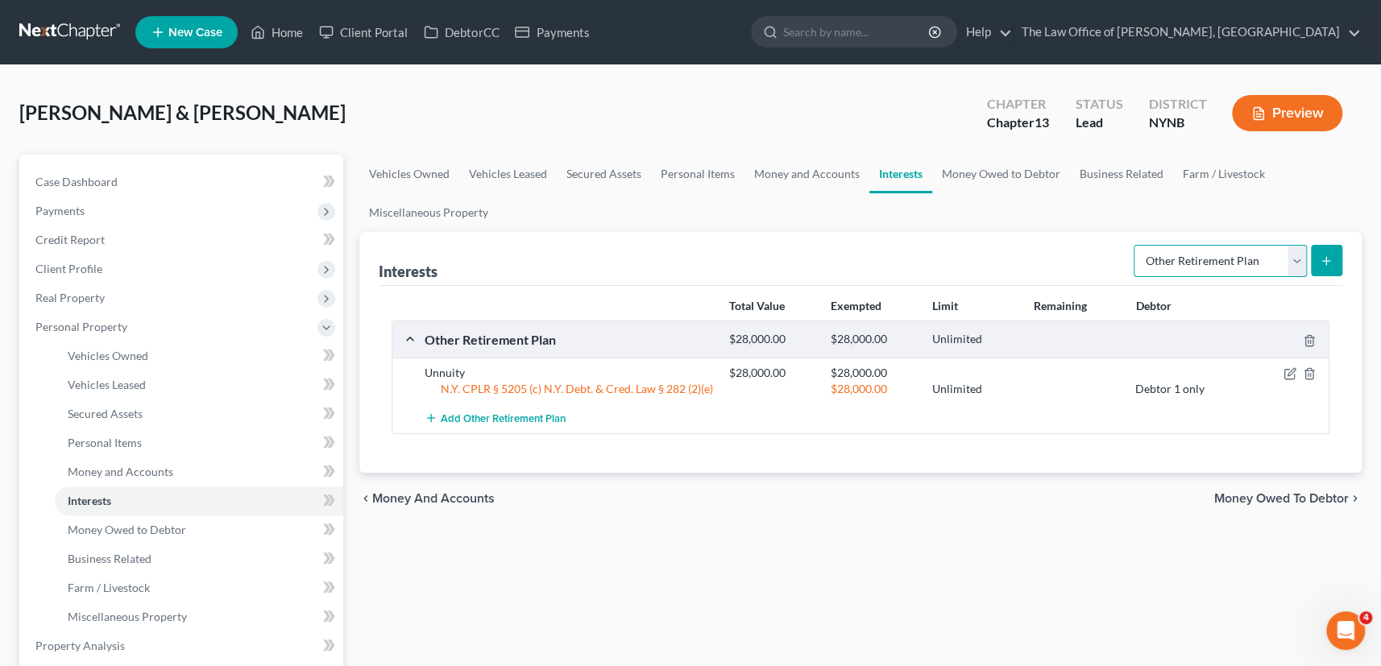
click at [1227, 253] on select "Select Interest Type 401K Annuity Bond Education IRA Government Bond Government…" at bounding box center [1219, 261] width 173 height 32
click at [1135, 245] on select "Select Interest Type 401K Annuity Bond Education IRA Government Bond Government…" at bounding box center [1219, 261] width 173 height 32
click at [1328, 270] on button "submit" at bounding box center [1325, 260] width 31 height 31
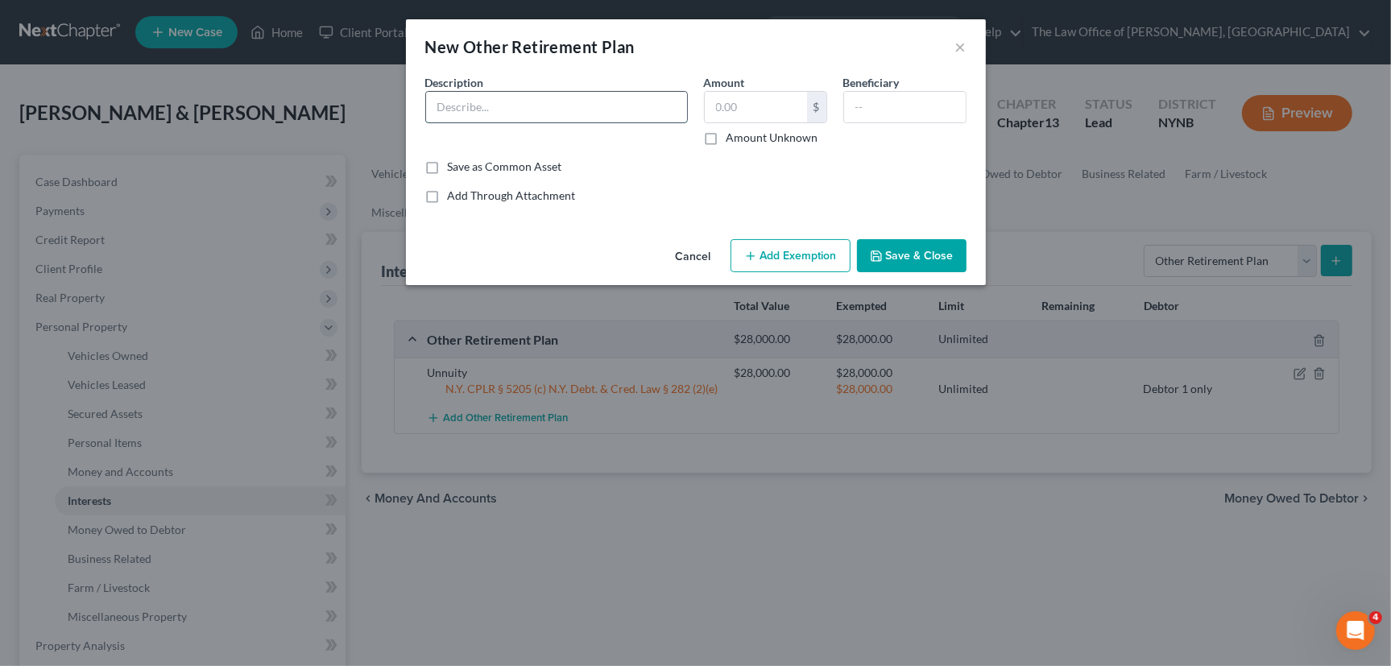
click at [561, 114] on input "text" at bounding box center [556, 107] width 261 height 31
type input "Pension"
click at [772, 108] on input "text" at bounding box center [756, 107] width 102 height 31
type input "2,663"
click at [727, 143] on label "Amount Unknown" at bounding box center [773, 138] width 92 height 16
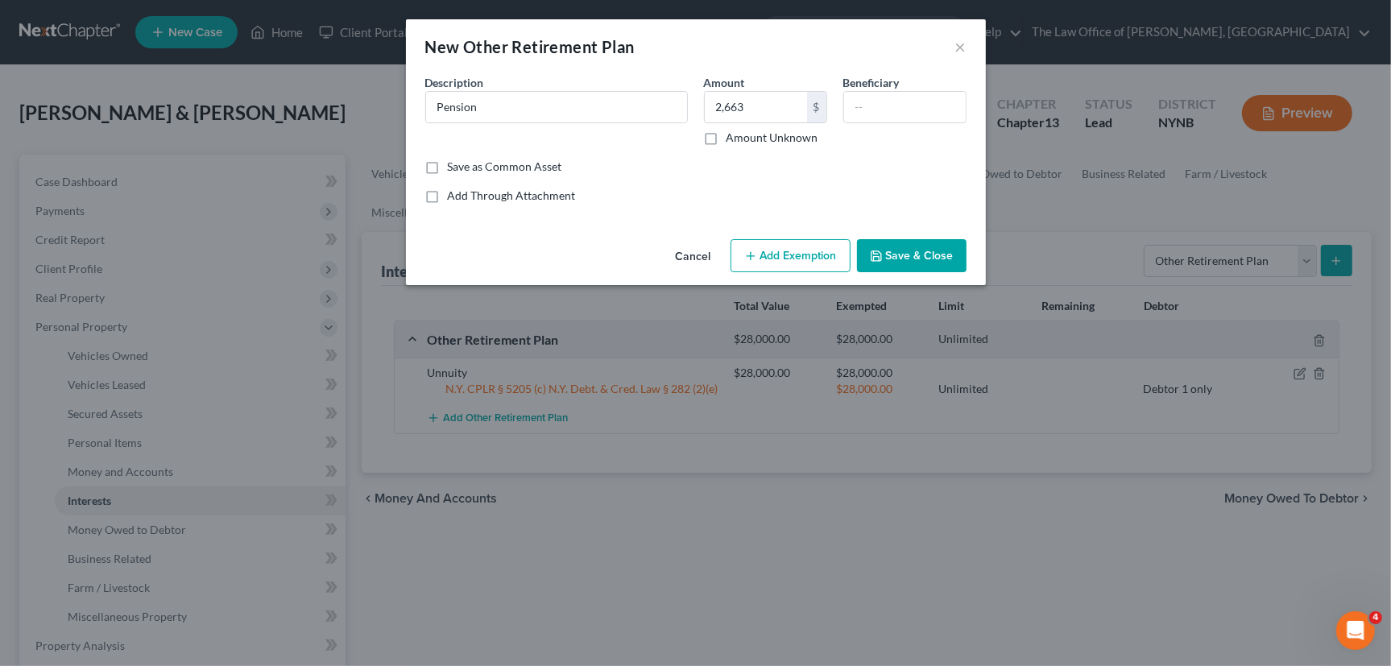
click at [733, 140] on input "Amount Unknown" at bounding box center [738, 135] width 10 height 10
checkbox input "true"
click at [910, 250] on button "Save & Close" at bounding box center [912, 256] width 110 height 34
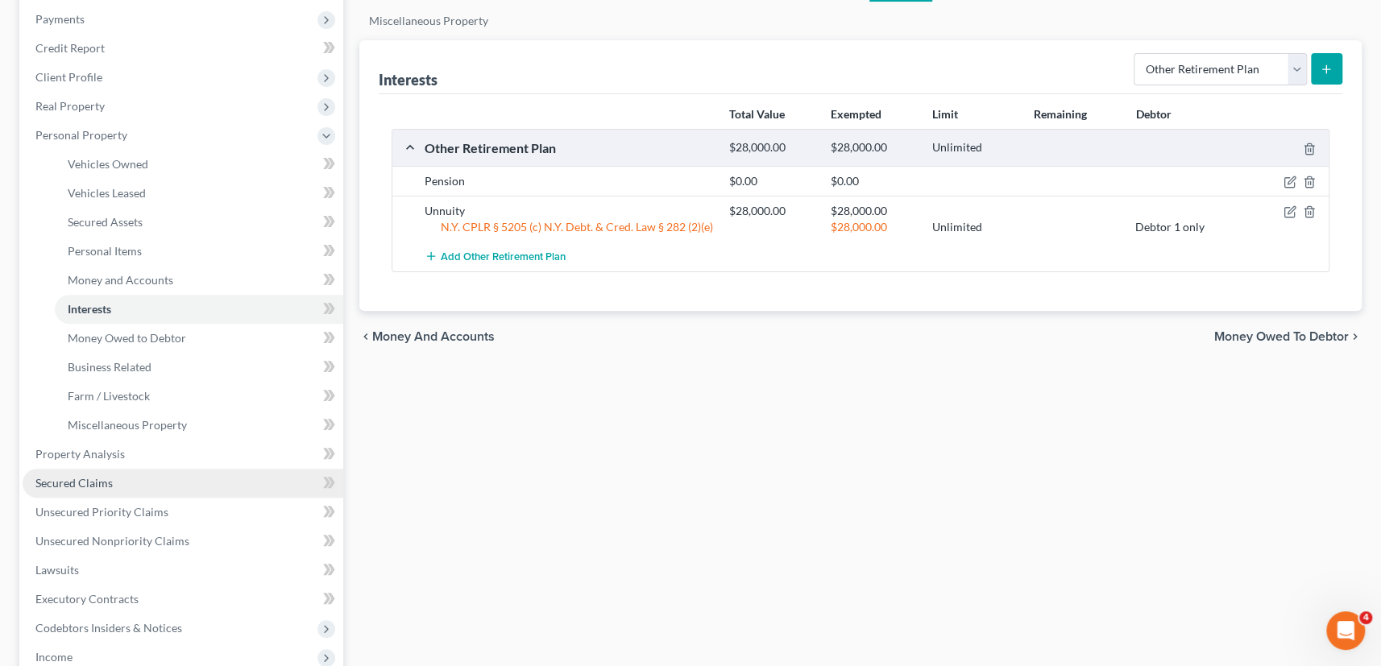
scroll to position [366, 0]
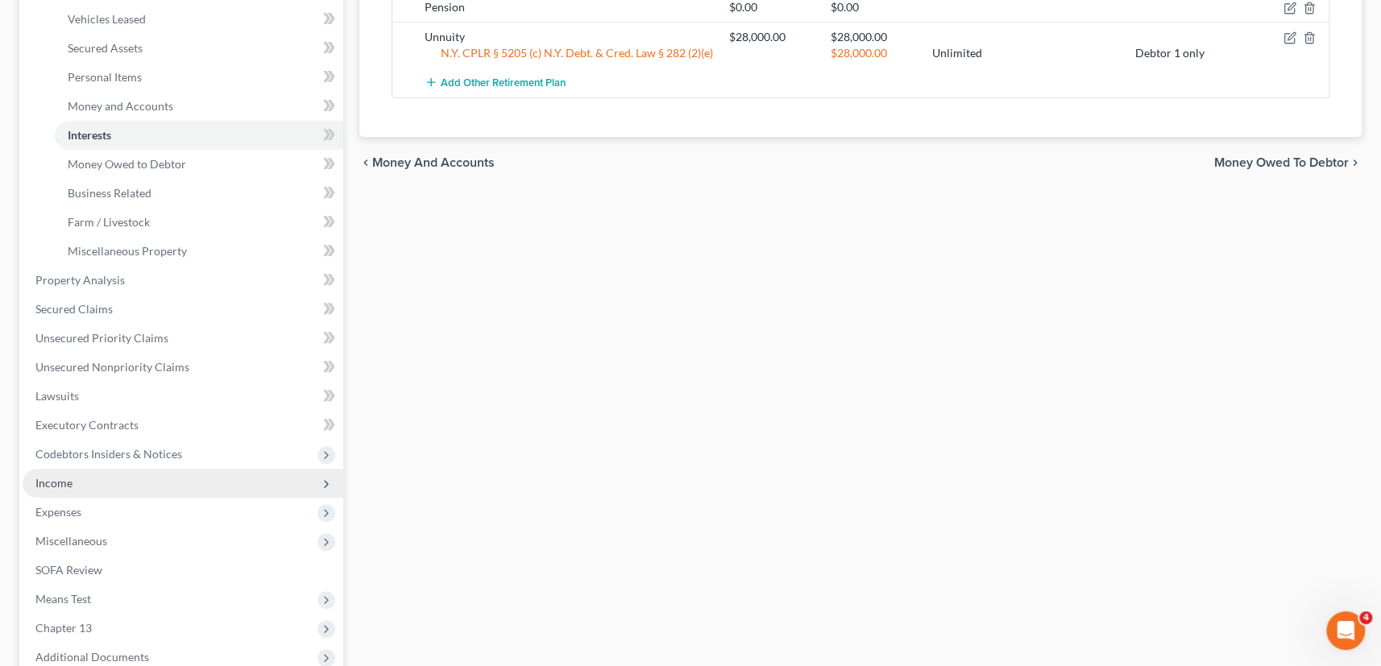
click at [81, 486] on span "Income" at bounding box center [183, 483] width 321 height 29
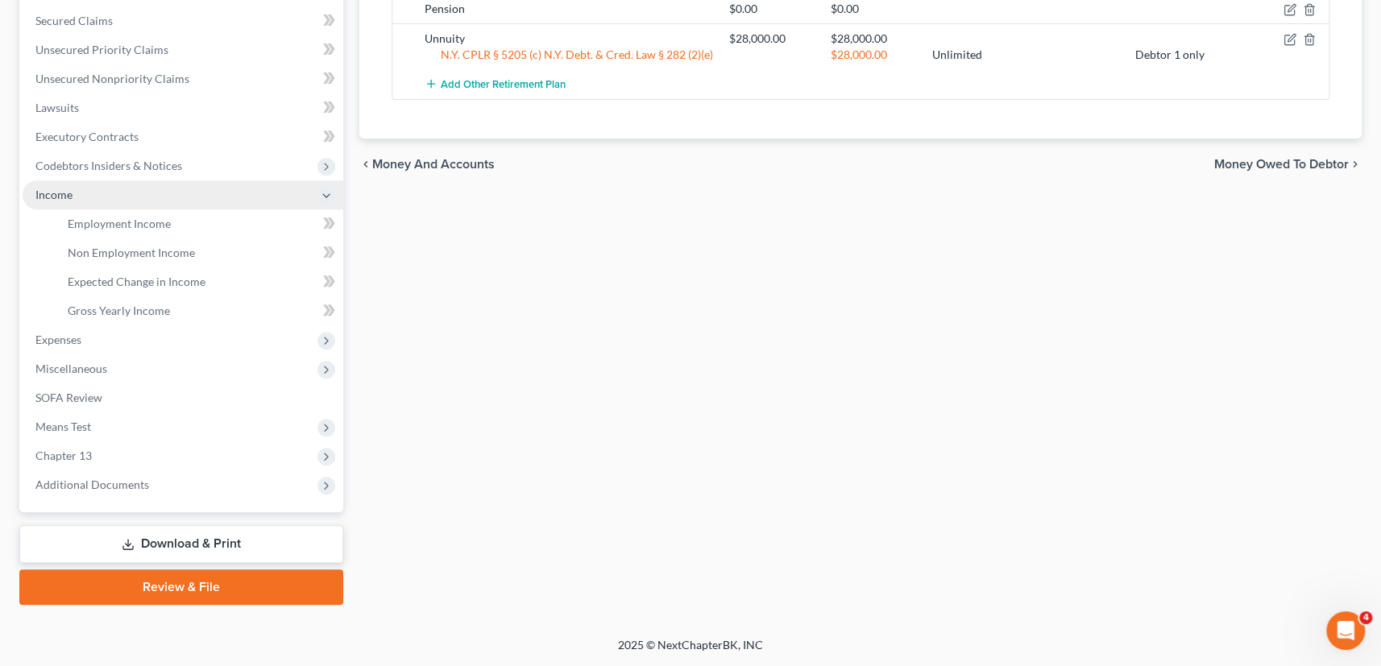
scroll to position [362, 0]
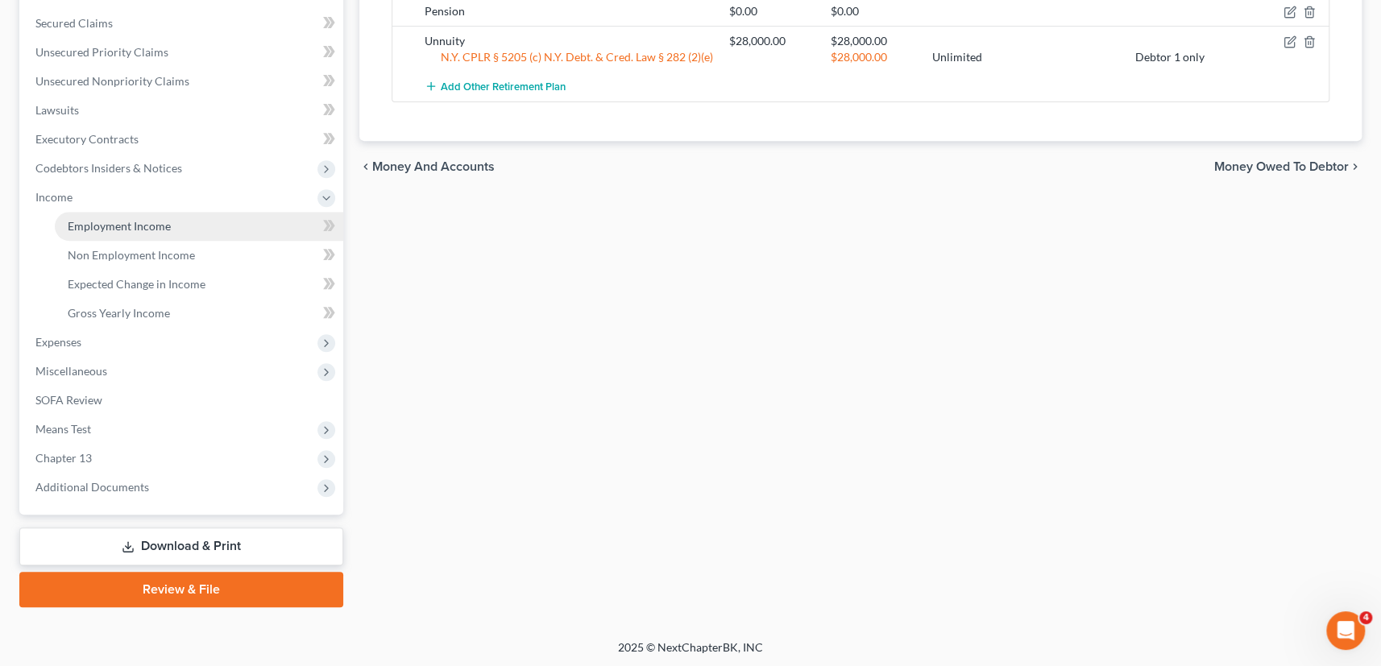
click at [128, 221] on span "Employment Income" at bounding box center [119, 226] width 103 height 14
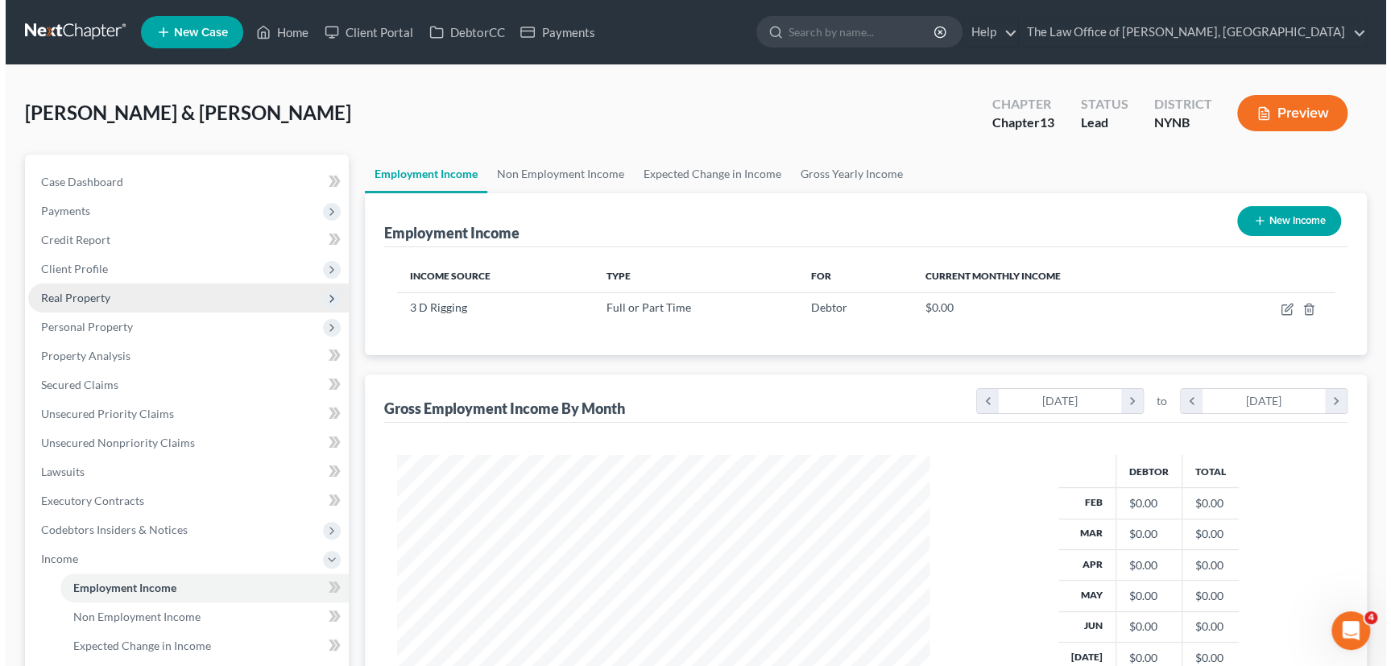
scroll to position [288, 565]
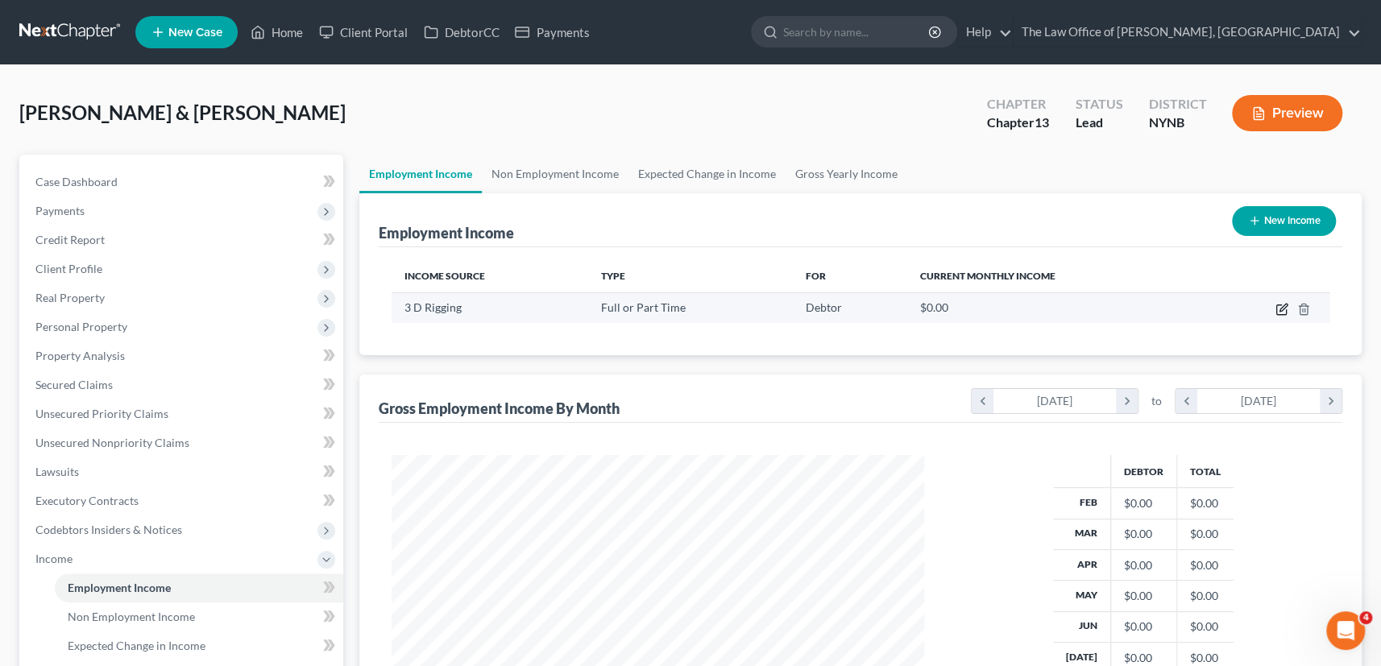
click at [1281, 309] on icon "button" at bounding box center [1282, 307] width 7 height 7
select select "0"
select select "35"
select select "3"
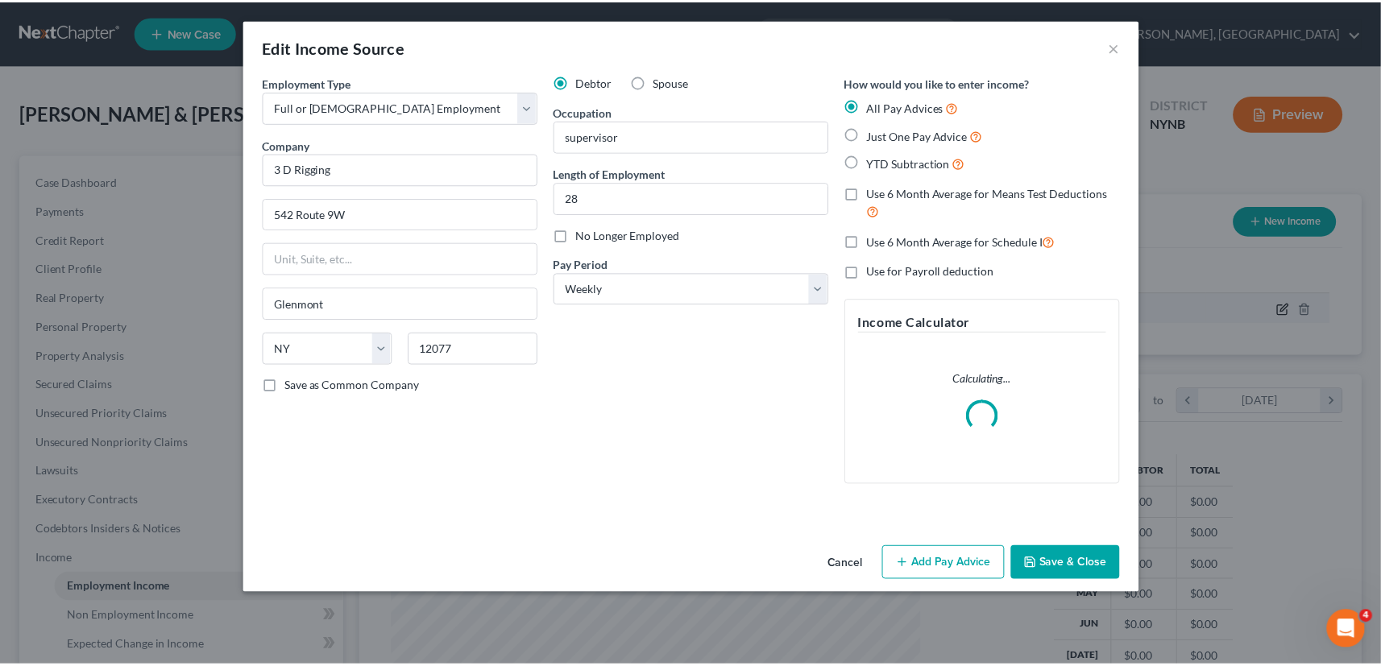
scroll to position [288, 571]
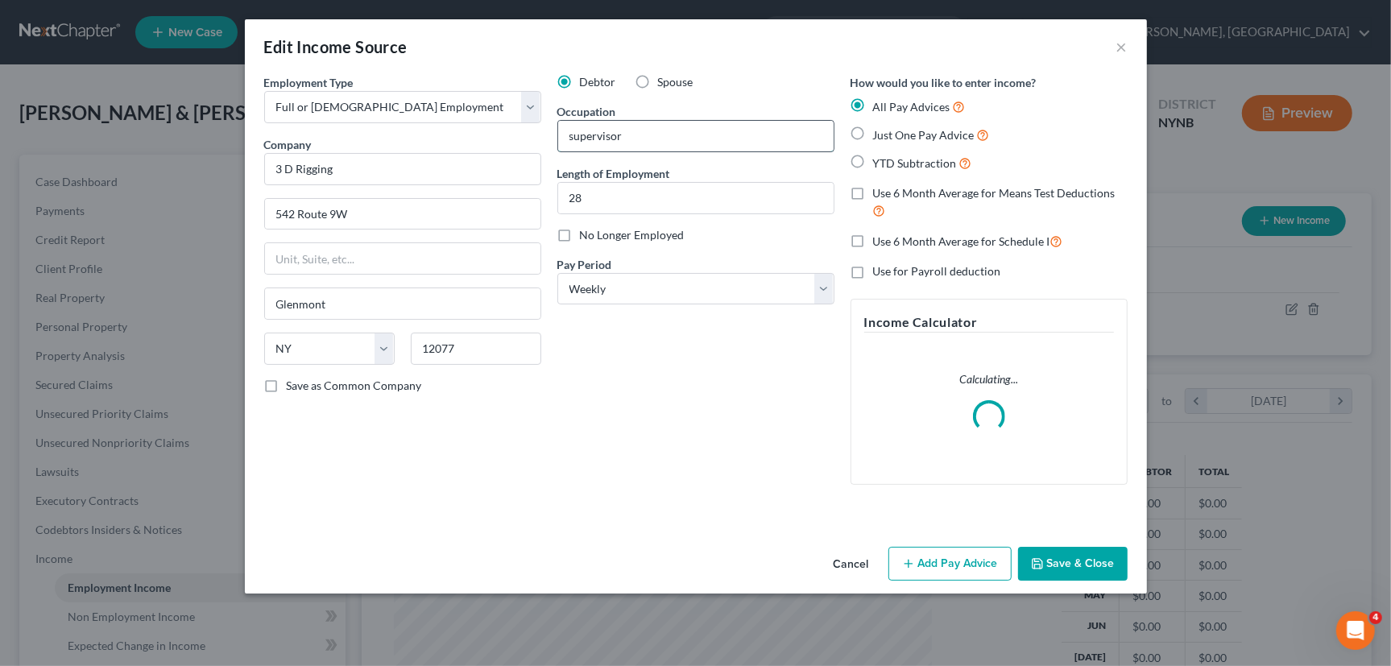
click at [573, 130] on input "supervisor" at bounding box center [695, 136] width 275 height 31
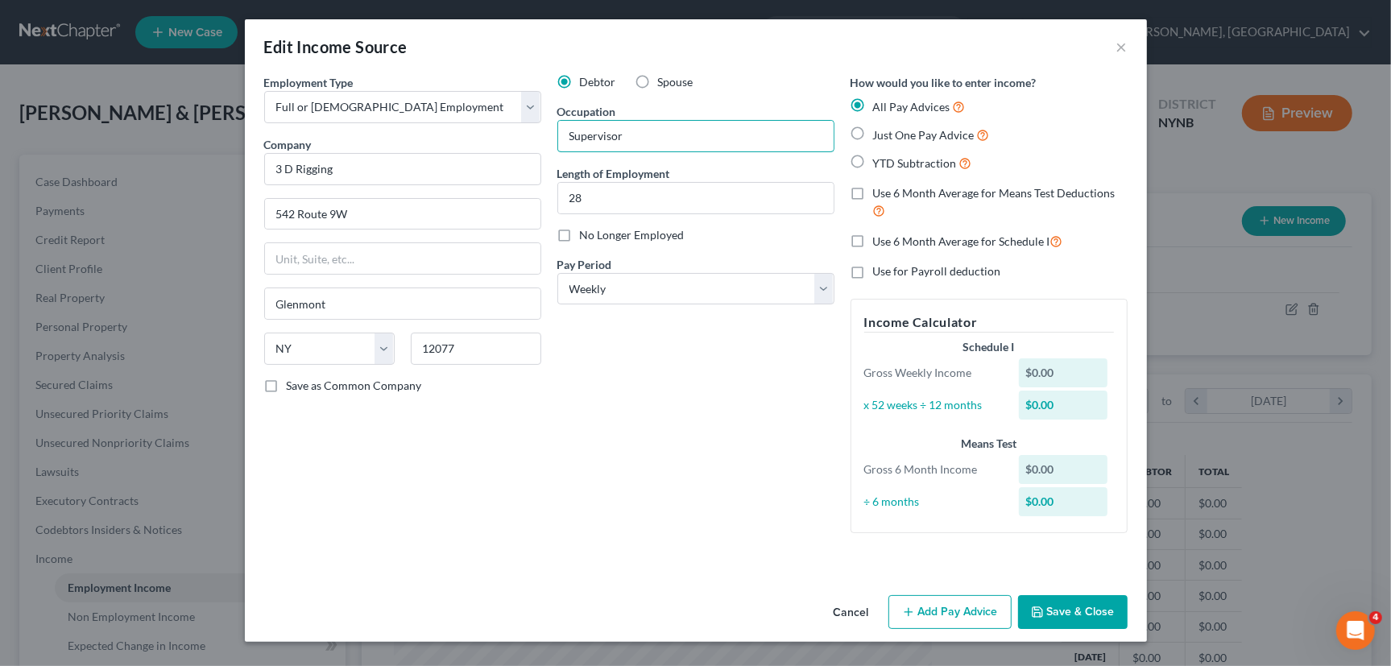
type input "Supervisor"
click at [873, 129] on label "Just One Pay Advice" at bounding box center [931, 135] width 117 height 19
click at [880, 129] on input "Just One Pay Advice" at bounding box center [885, 131] width 10 height 10
radio input "true"
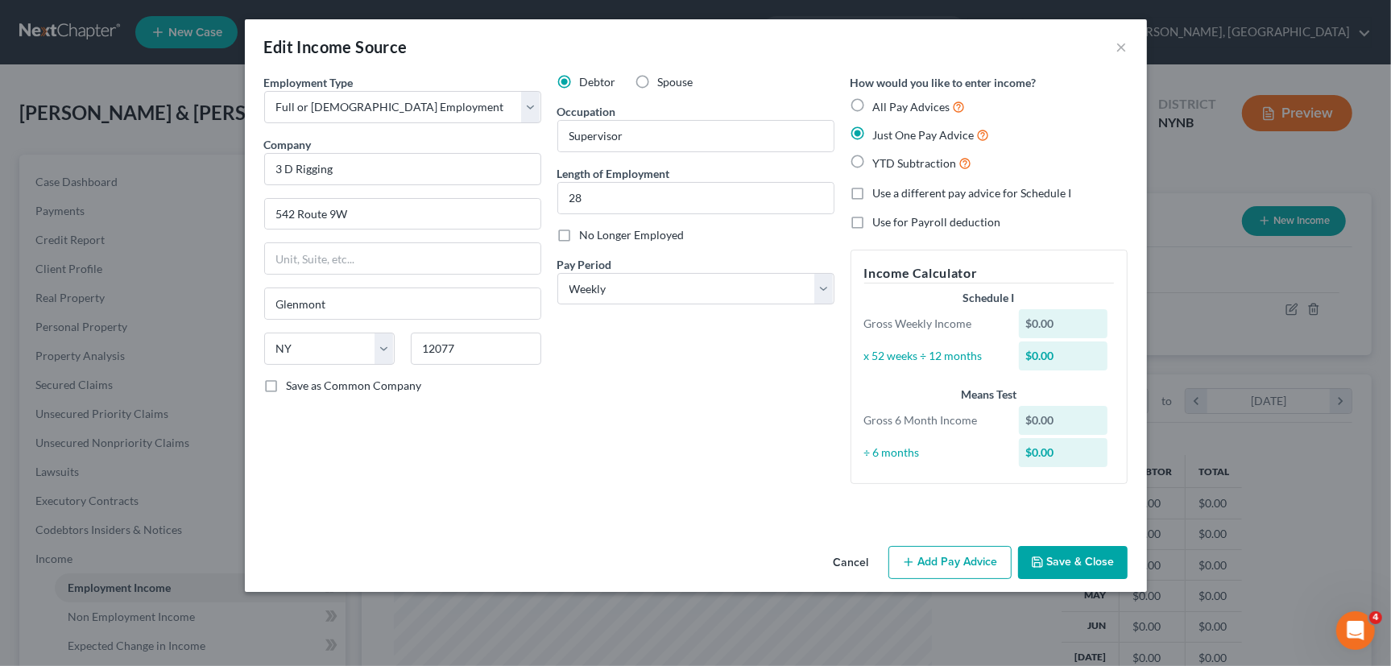
click at [1058, 556] on button "Save & Close" at bounding box center [1073, 563] width 110 height 34
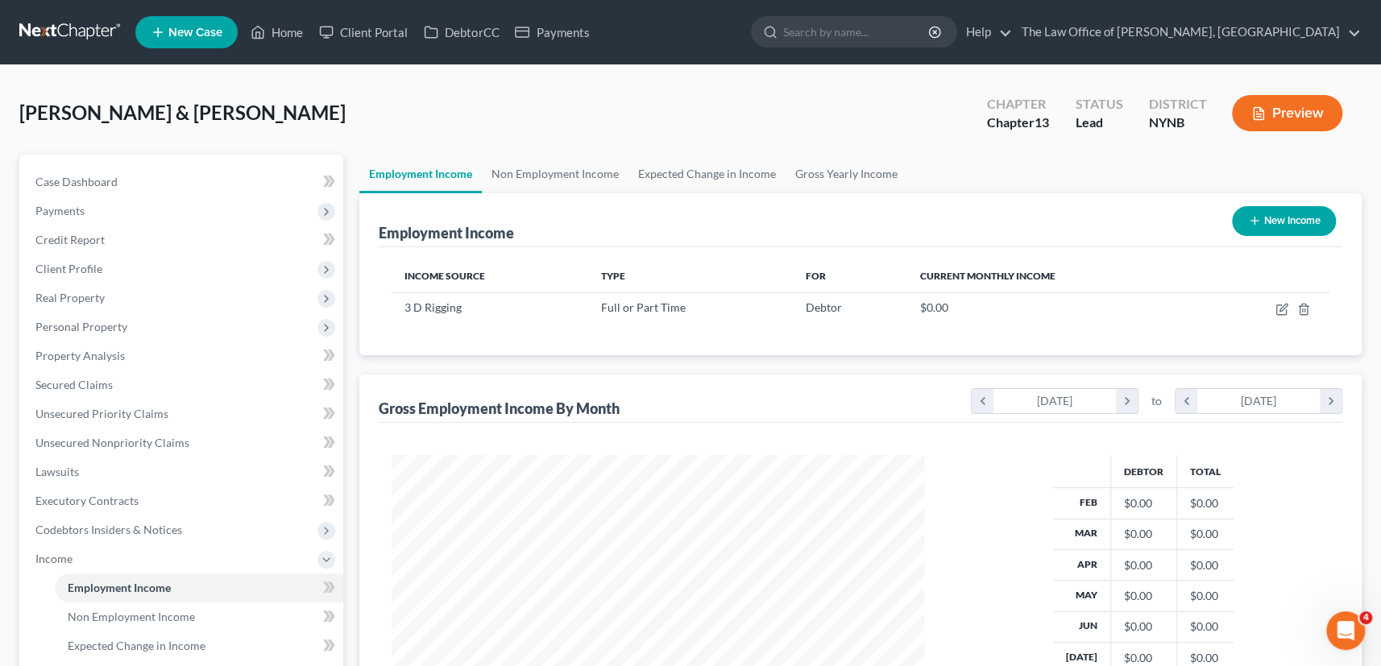
scroll to position [362, 0]
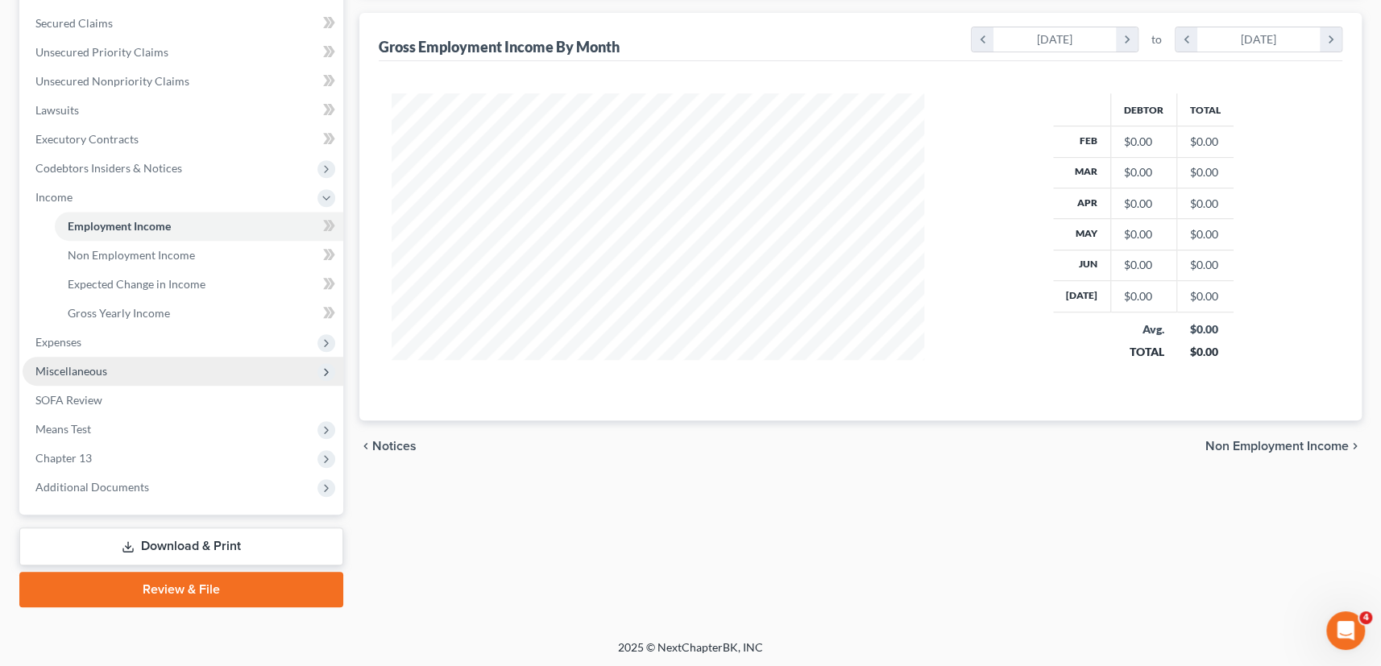
click at [72, 364] on span "Miscellaneous" at bounding box center [71, 371] width 72 height 14
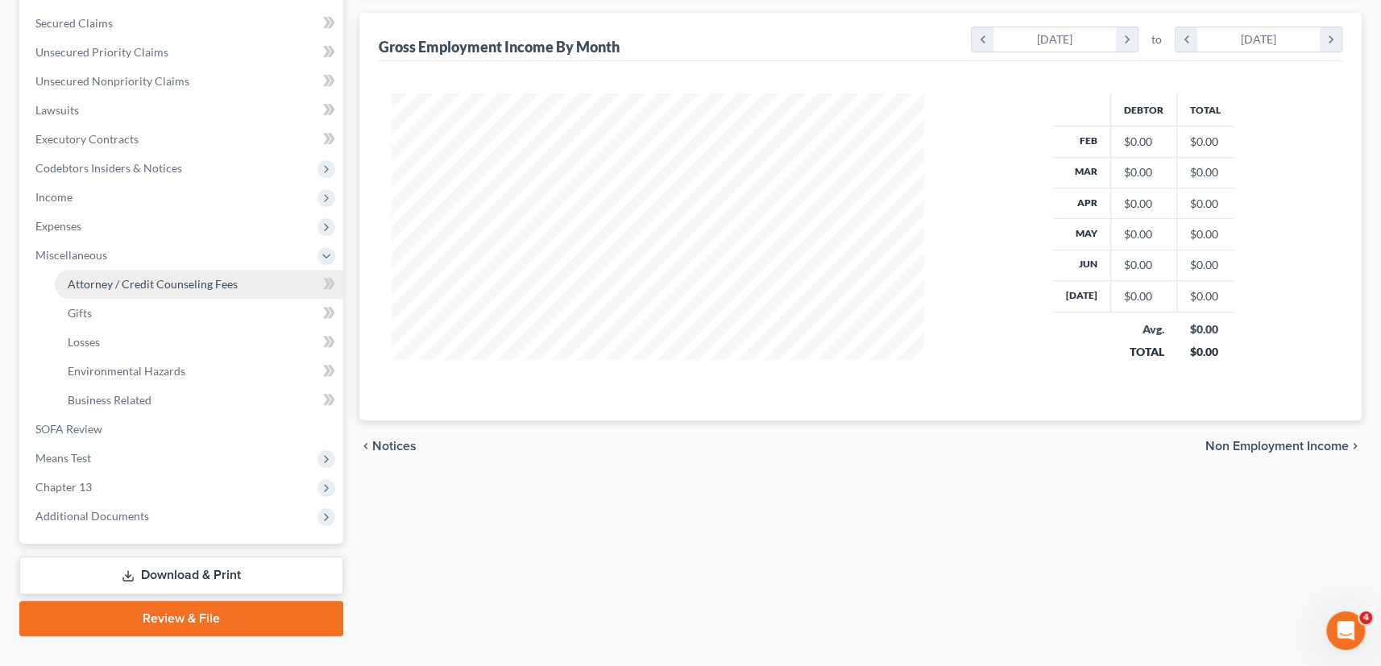
click at [153, 283] on span "Attorney / Credit Counseling Fees" at bounding box center [153, 284] width 170 height 14
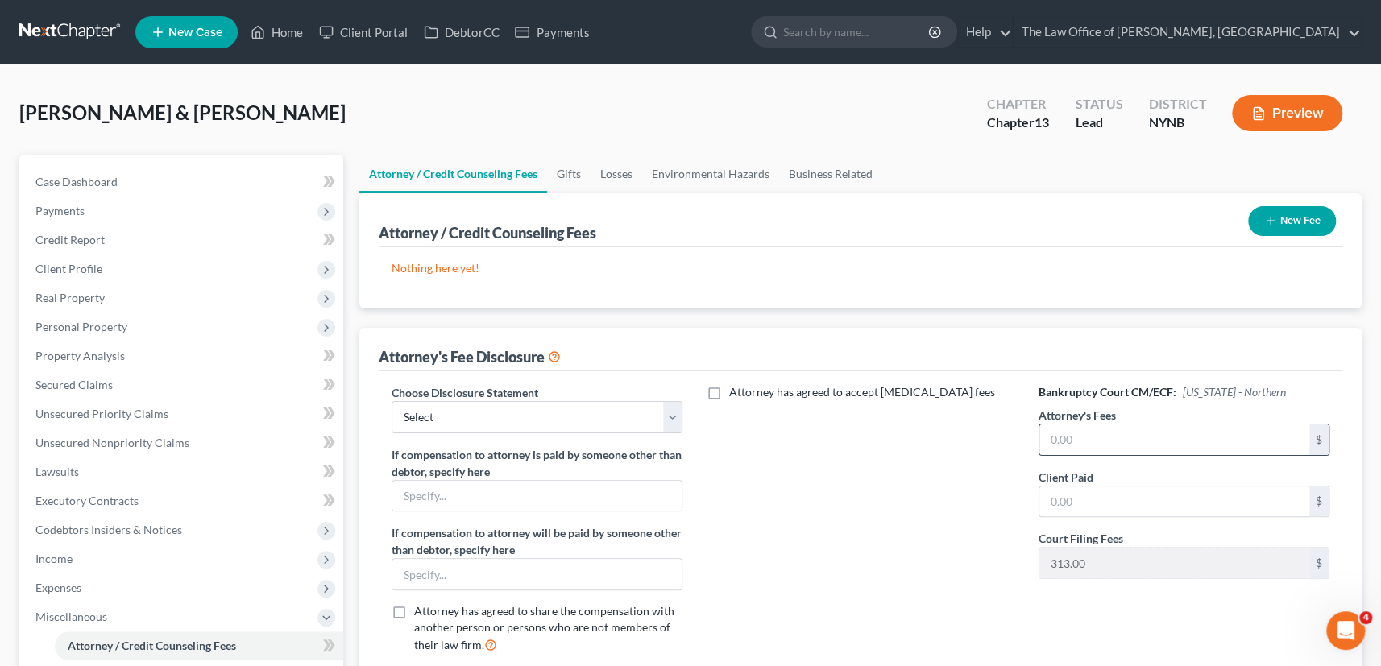
click at [1124, 433] on input "text" at bounding box center [1174, 439] width 271 height 31
type input "5,500"
click at [419, 421] on select "Select Southern District The Law Office of Christiaan van Niekerk, PLLC" at bounding box center [537, 417] width 292 height 32
select select "1"
click at [391, 401] on select "Select Southern District The Law Office of Christiaan van Niekerk, PLLC" at bounding box center [537, 417] width 292 height 32
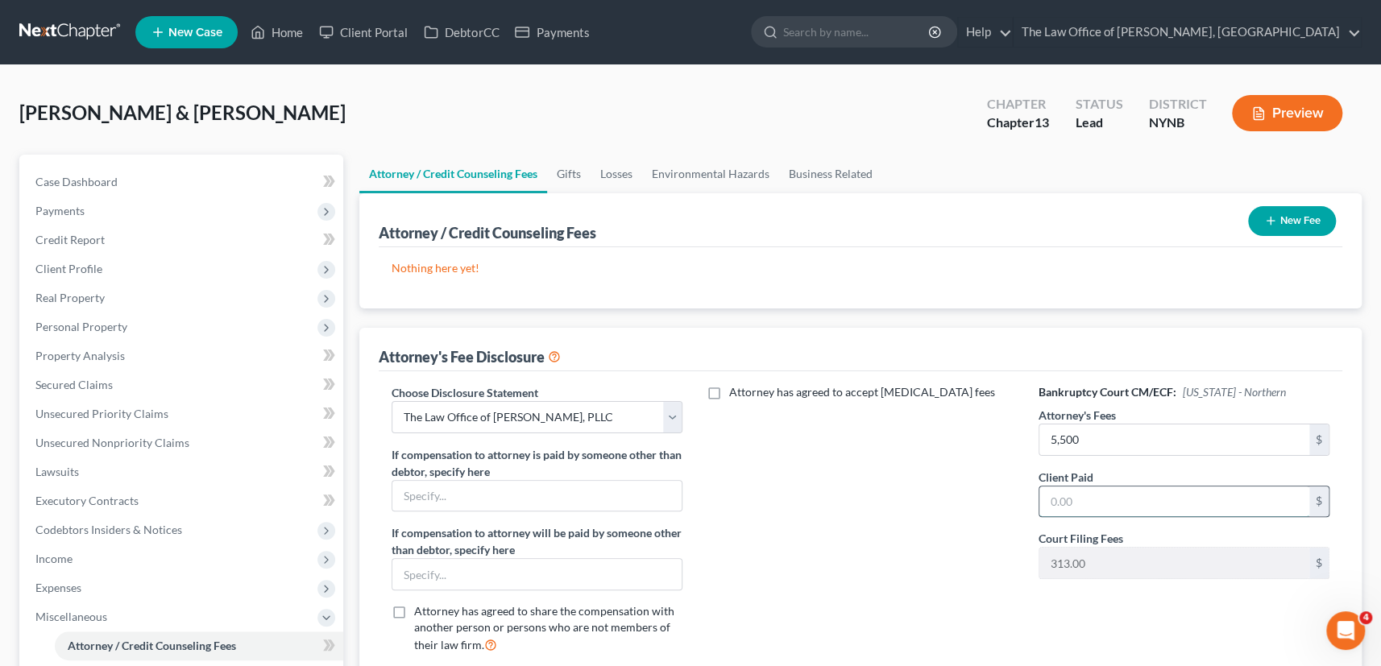
click at [1068, 499] on input "text" at bounding box center [1174, 501] width 271 height 31
type input "27"
click at [1276, 224] on button "New Fee" at bounding box center [1292, 221] width 88 height 30
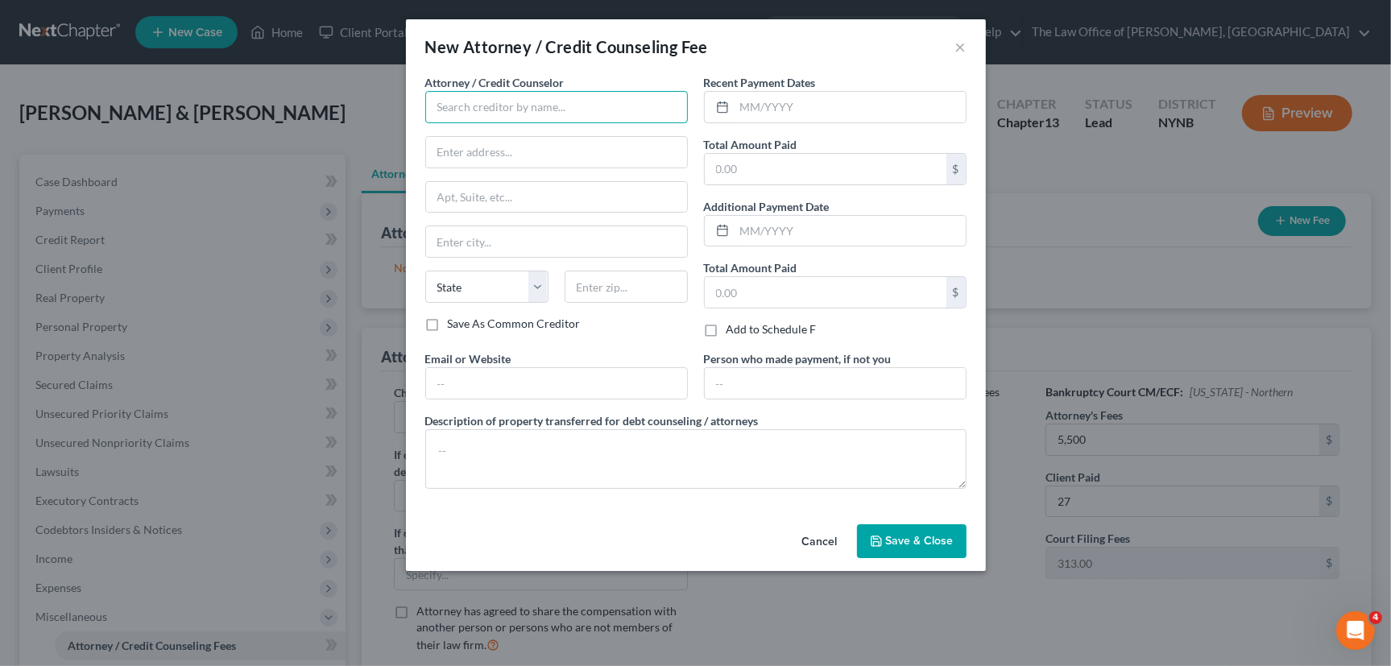
click at [518, 110] on input "text" at bounding box center [556, 107] width 263 height 32
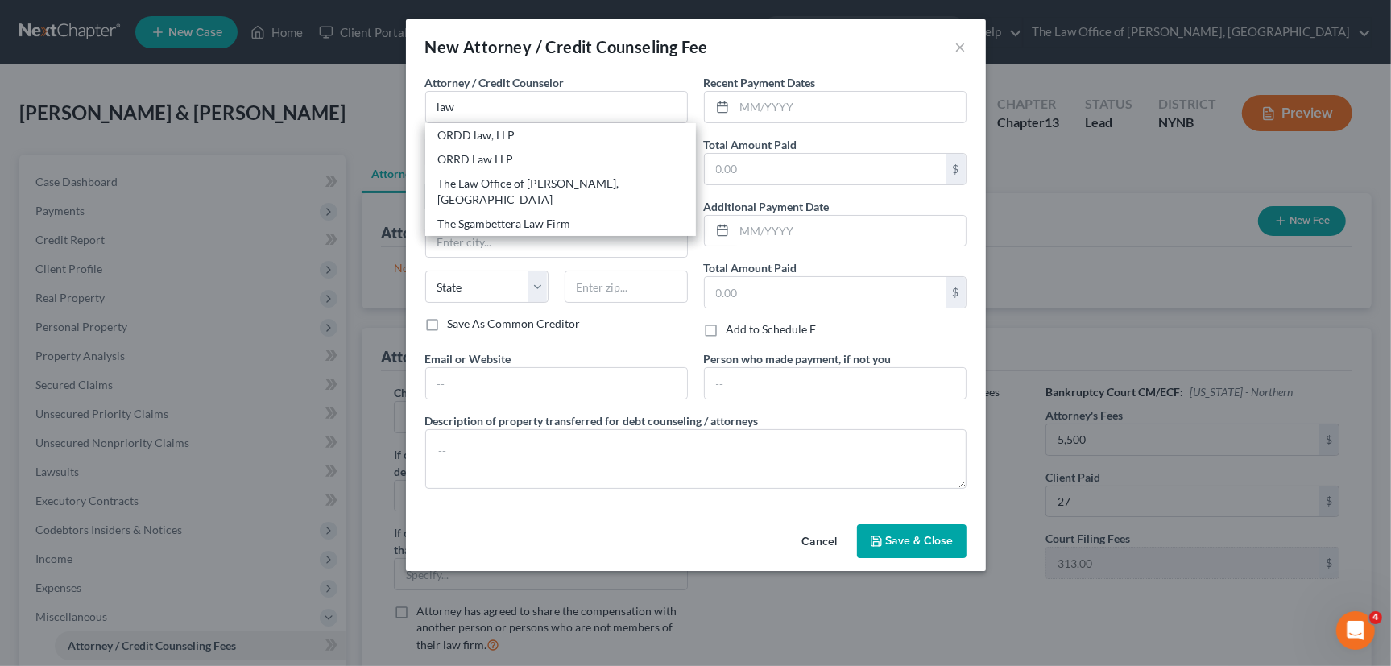
click at [551, 184] on div "The Law Office of [PERSON_NAME], [GEOGRAPHIC_DATA]" at bounding box center [560, 192] width 245 height 32
type input "The Law Office of [PERSON_NAME], [GEOGRAPHIC_DATA]"
type input "146 Jay Street"
type input "Schenectady"
select select "35"
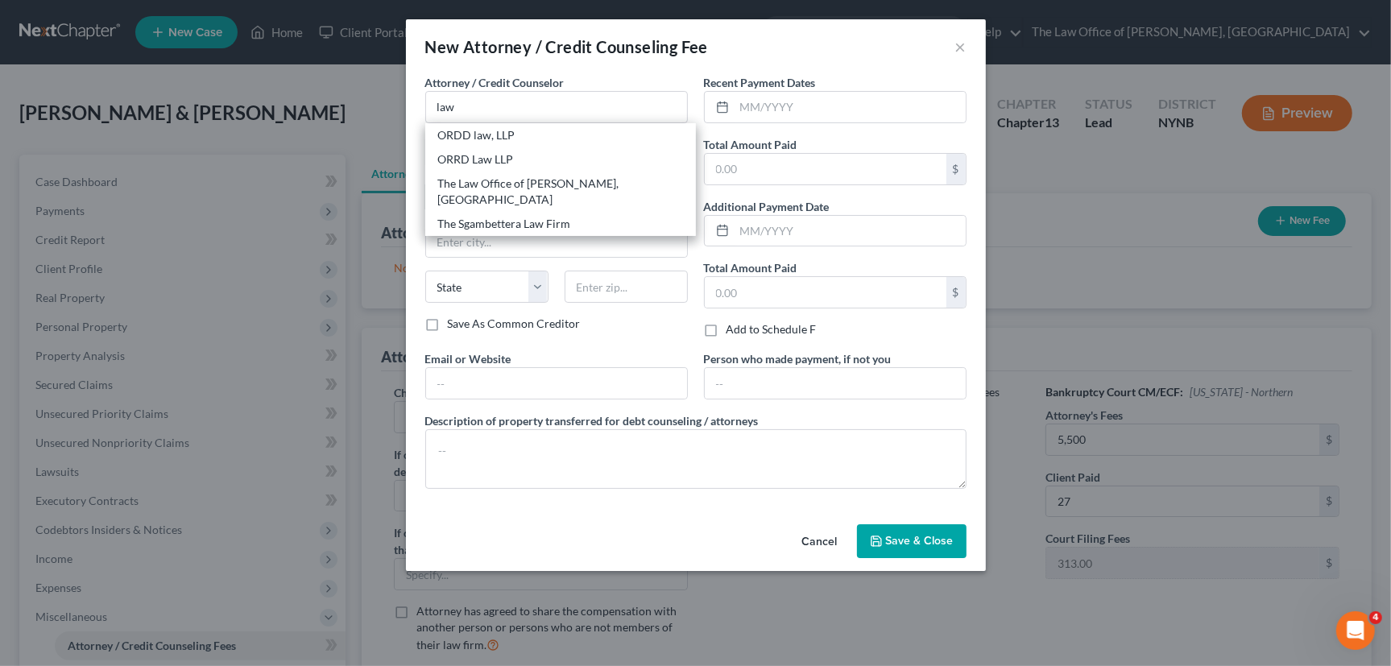
type input "12309"
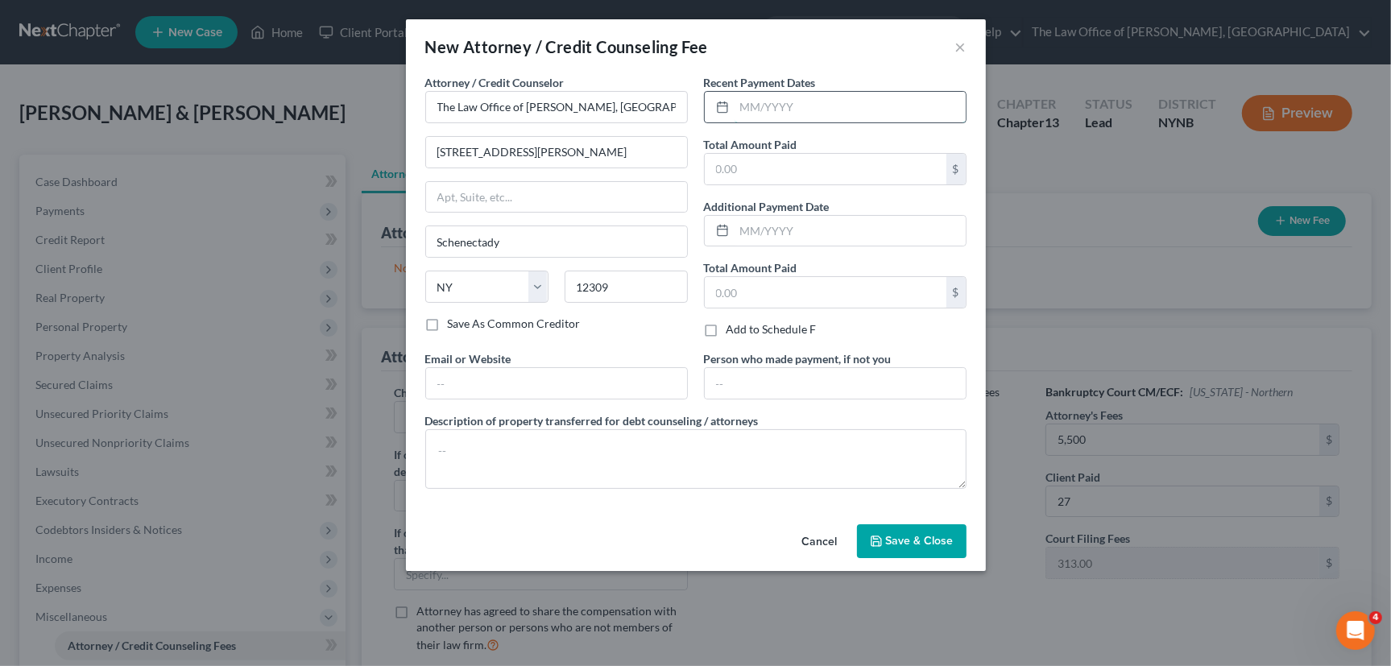
click at [772, 106] on input "text" at bounding box center [850, 107] width 231 height 31
type input "08/2025"
click at [739, 164] on input "text" at bounding box center [826, 169] width 242 height 31
type input "350"
click at [920, 543] on span "Save & Close" at bounding box center [920, 541] width 68 height 14
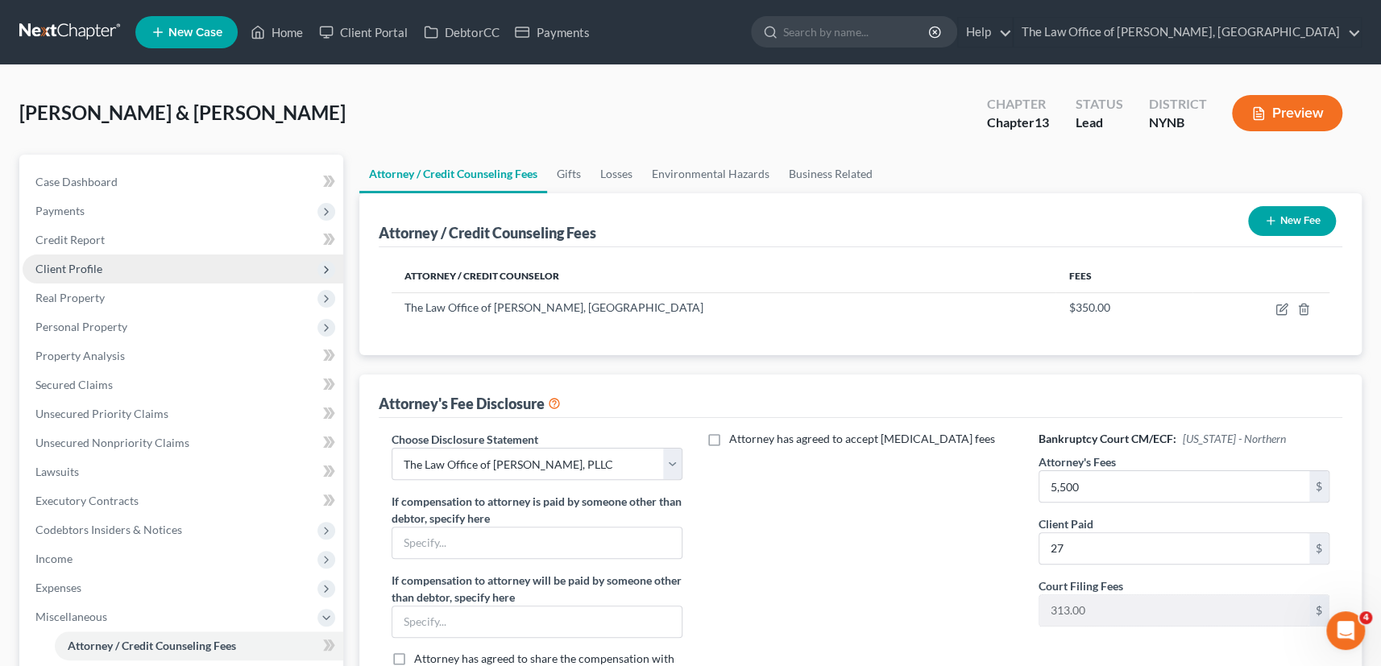
click at [105, 273] on span "Client Profile" at bounding box center [183, 269] width 321 height 29
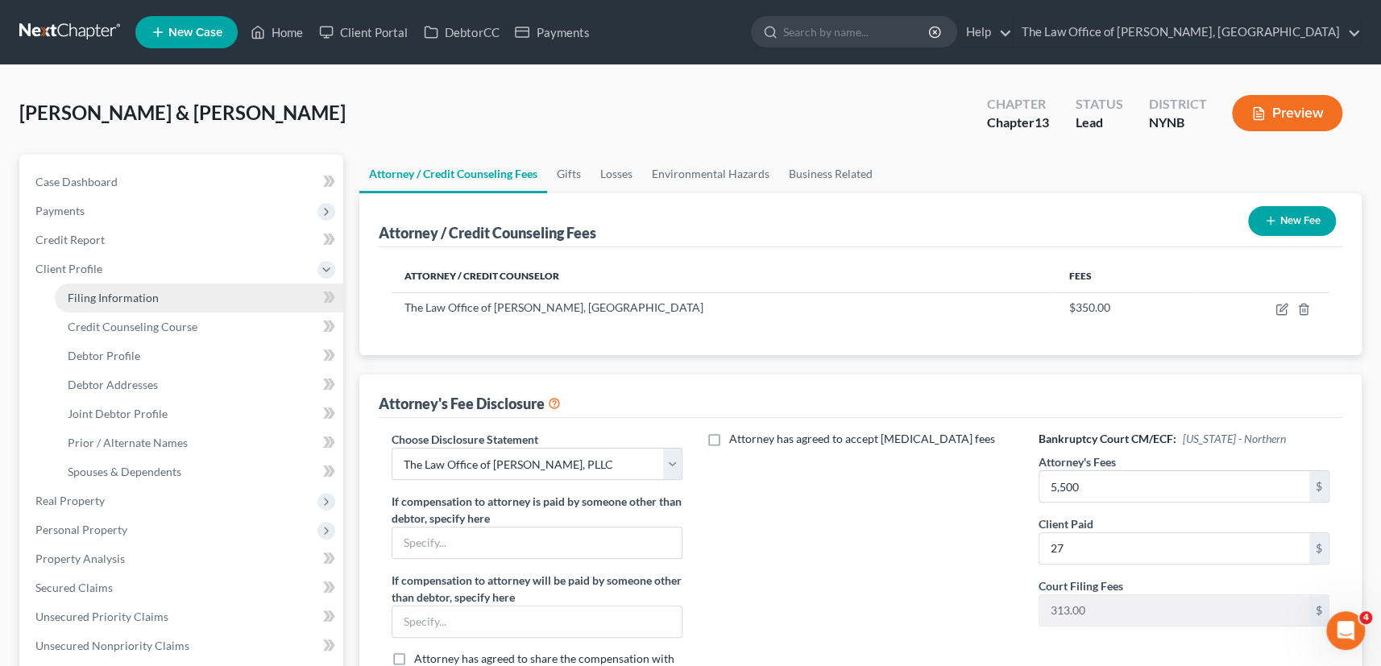
click at [96, 288] on link "Filing Information" at bounding box center [199, 298] width 288 height 29
select select "1"
select select "3"
select select "54"
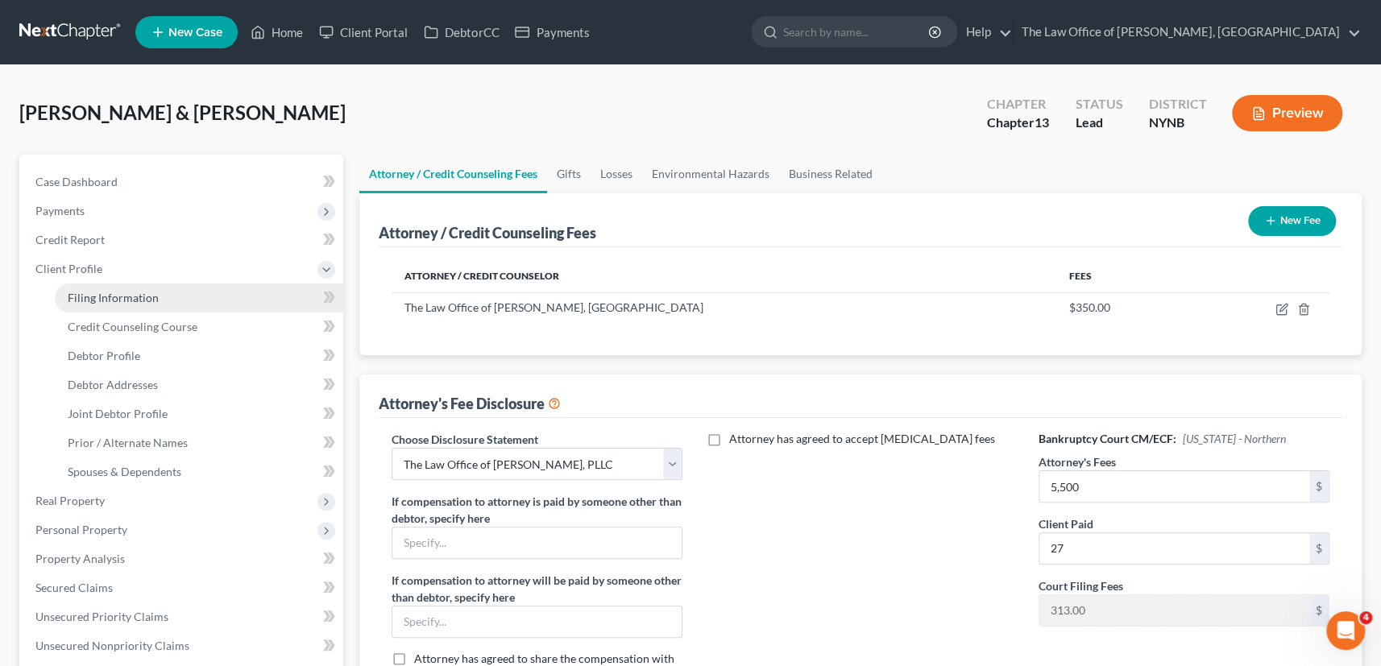
select select "0"
select select "35"
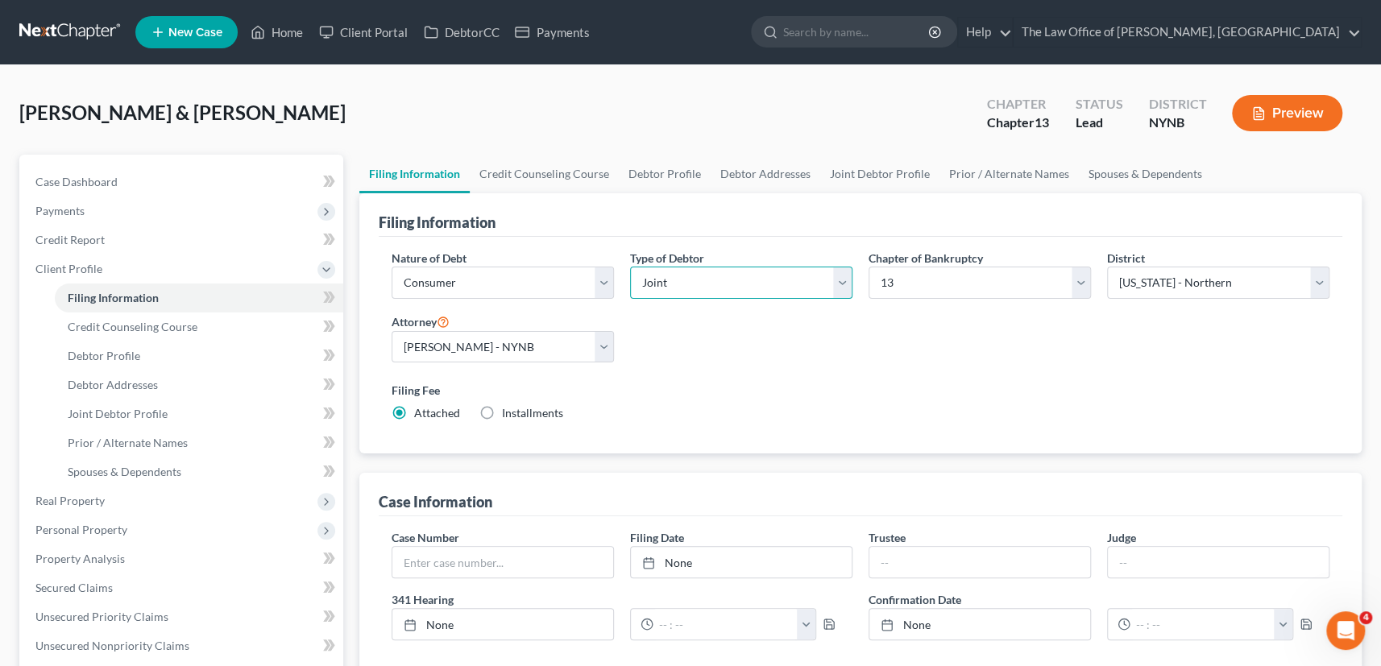
click at [700, 274] on select "Select Individual Joint" at bounding box center [741, 283] width 222 height 32
select select "0"
click at [630, 267] on select "Select Individual Joint" at bounding box center [741, 283] width 222 height 32
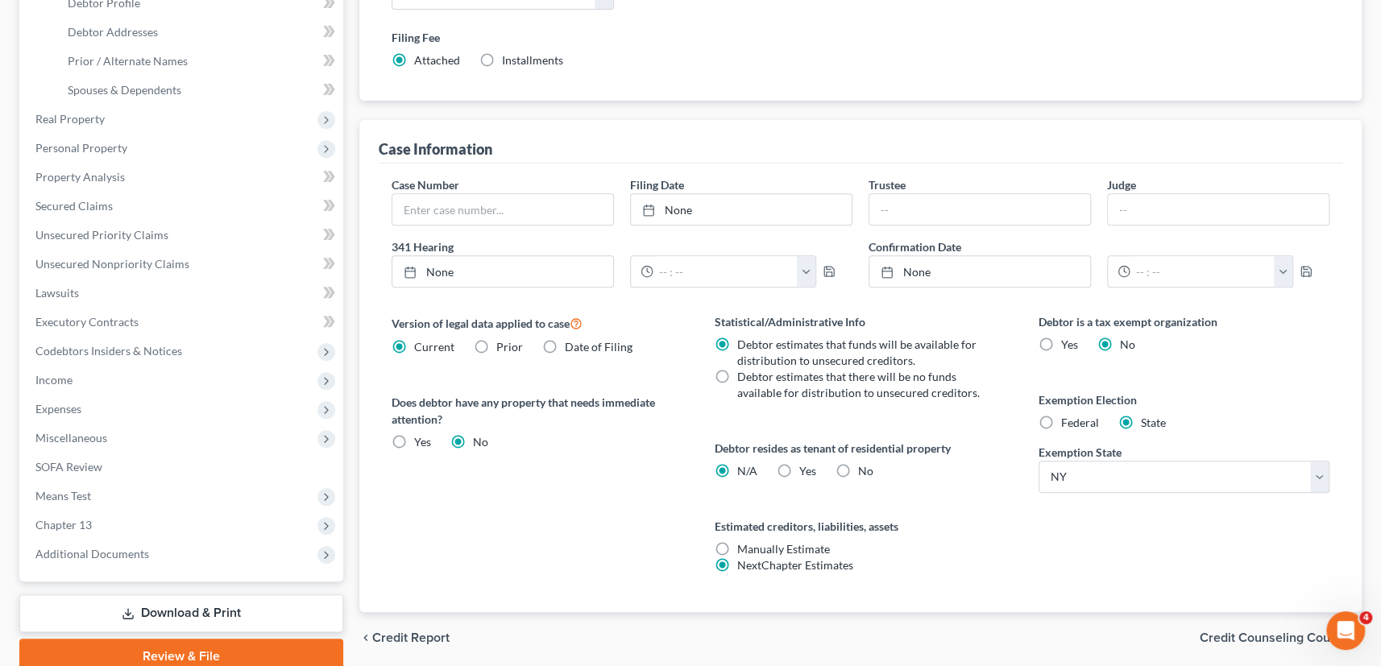
scroll to position [420, 0]
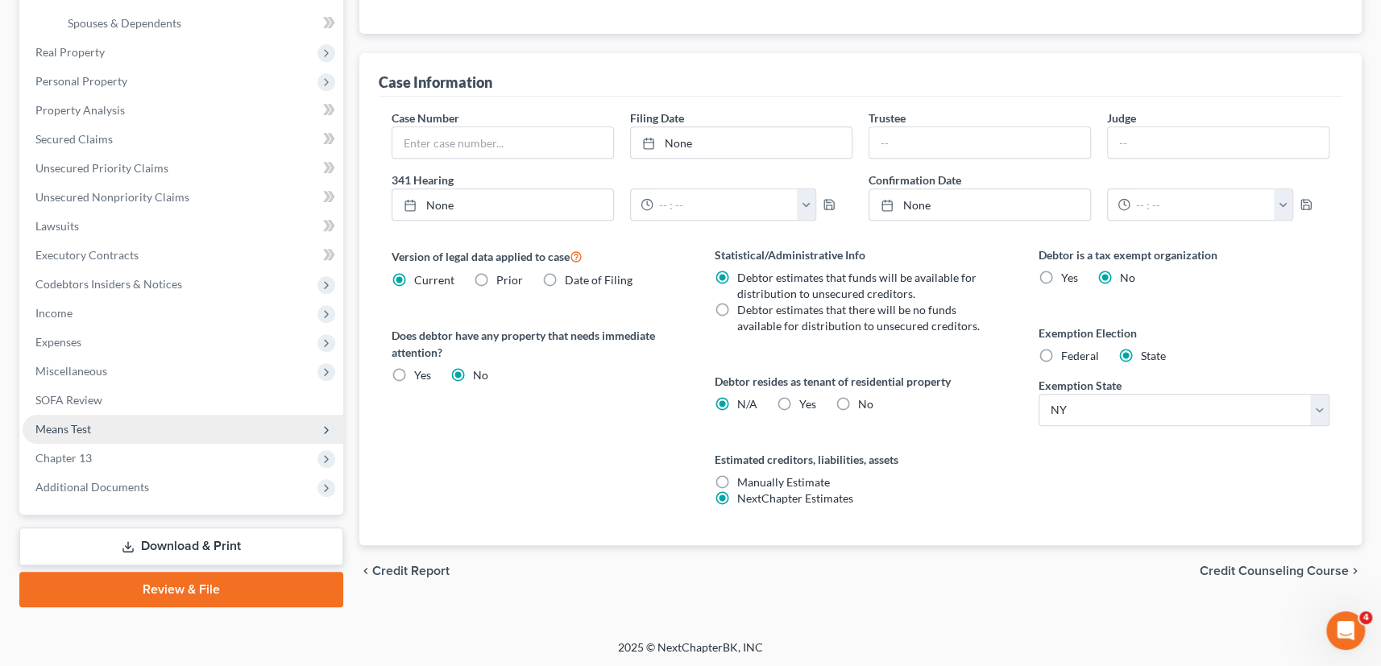
click at [84, 437] on span "Means Test" at bounding box center [183, 429] width 321 height 29
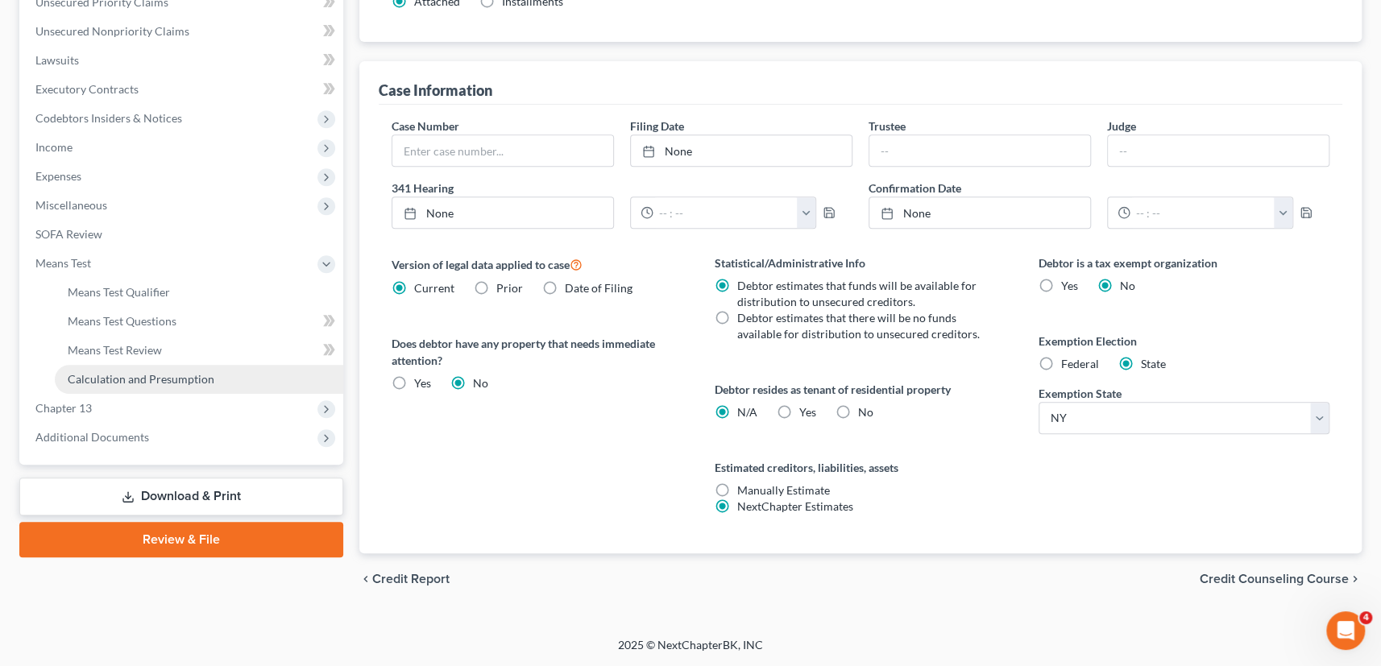
scroll to position [362, 0]
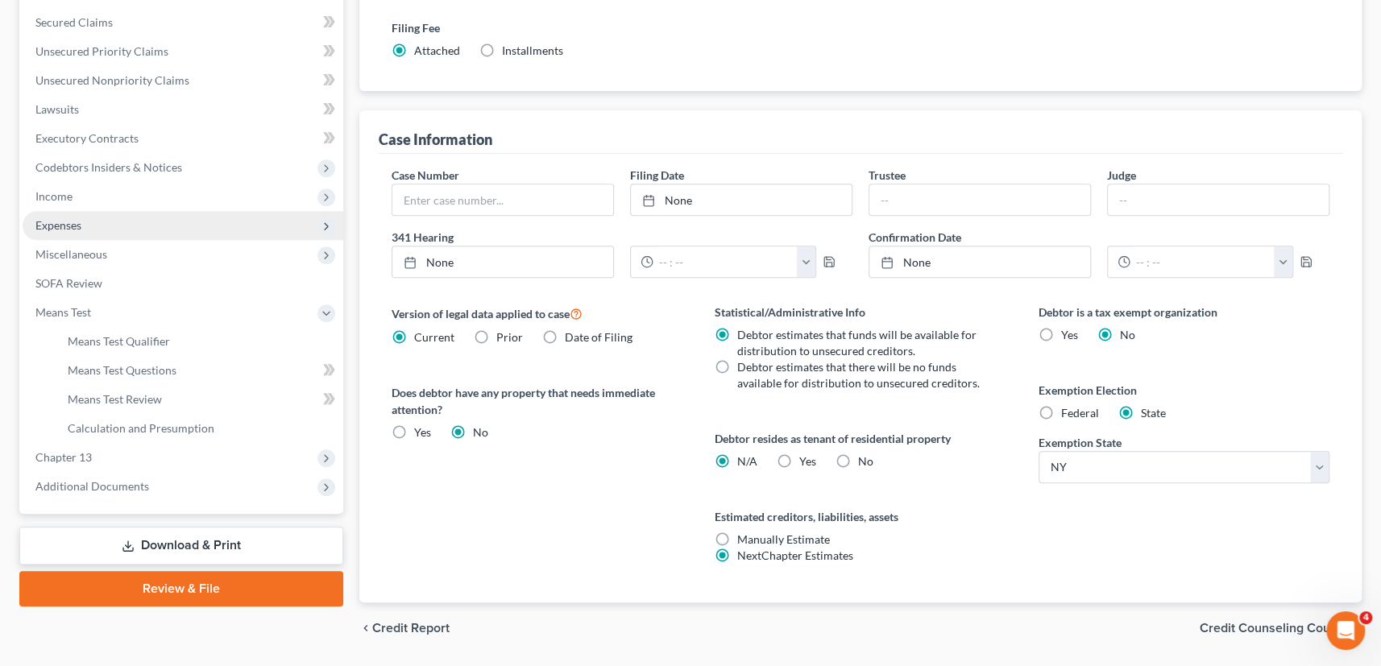
click at [64, 224] on span "Expenses" at bounding box center [58, 225] width 46 height 14
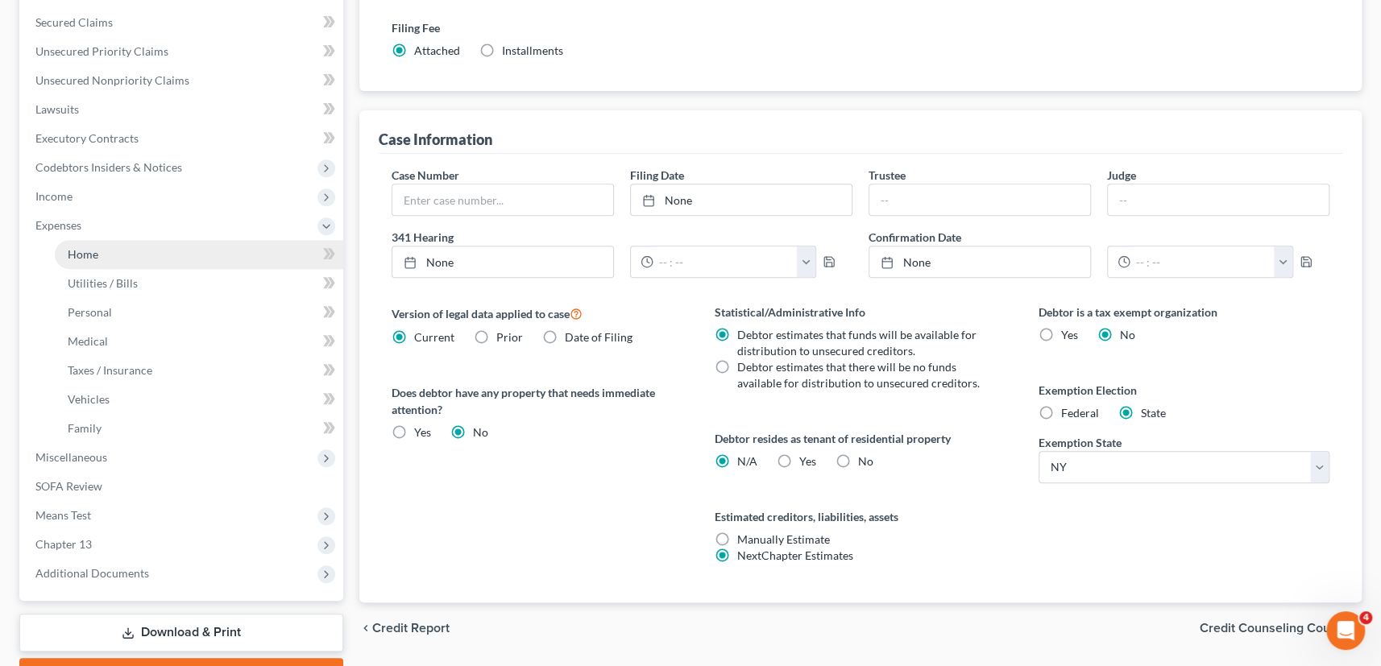
click at [82, 255] on span "Home" at bounding box center [83, 254] width 31 height 14
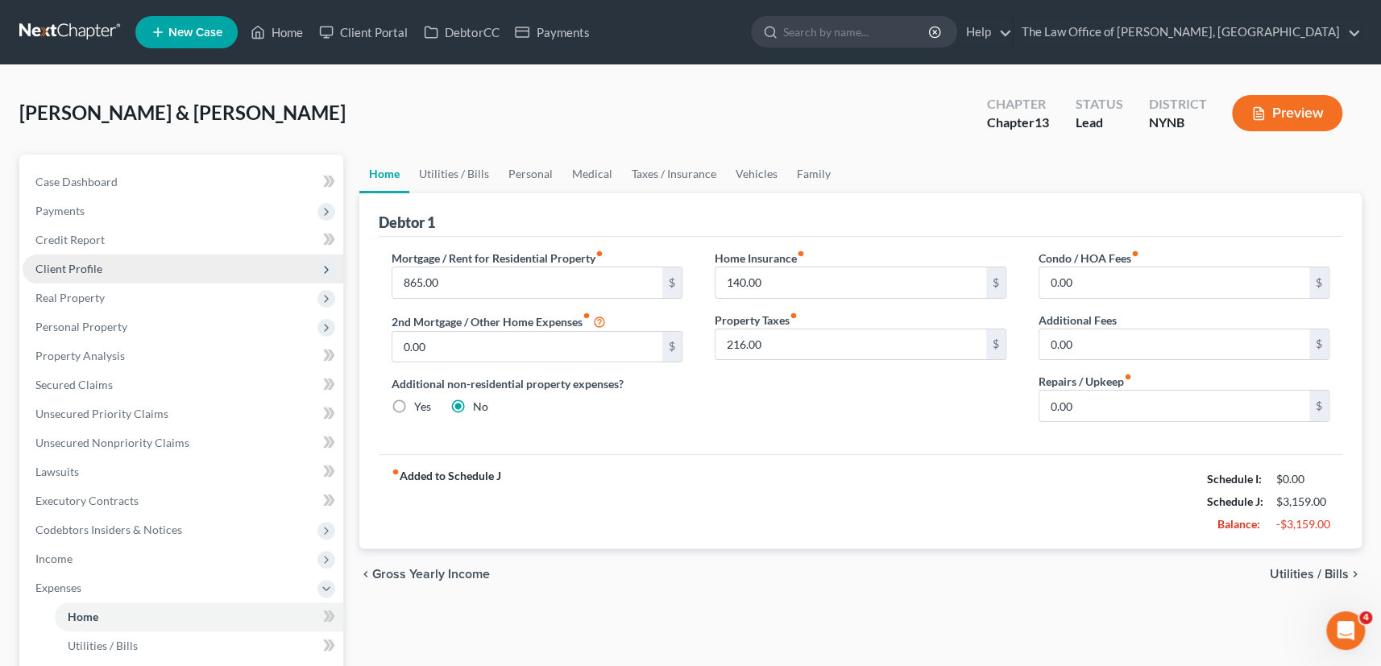
click at [79, 262] on span "Client Profile" at bounding box center [68, 269] width 67 height 14
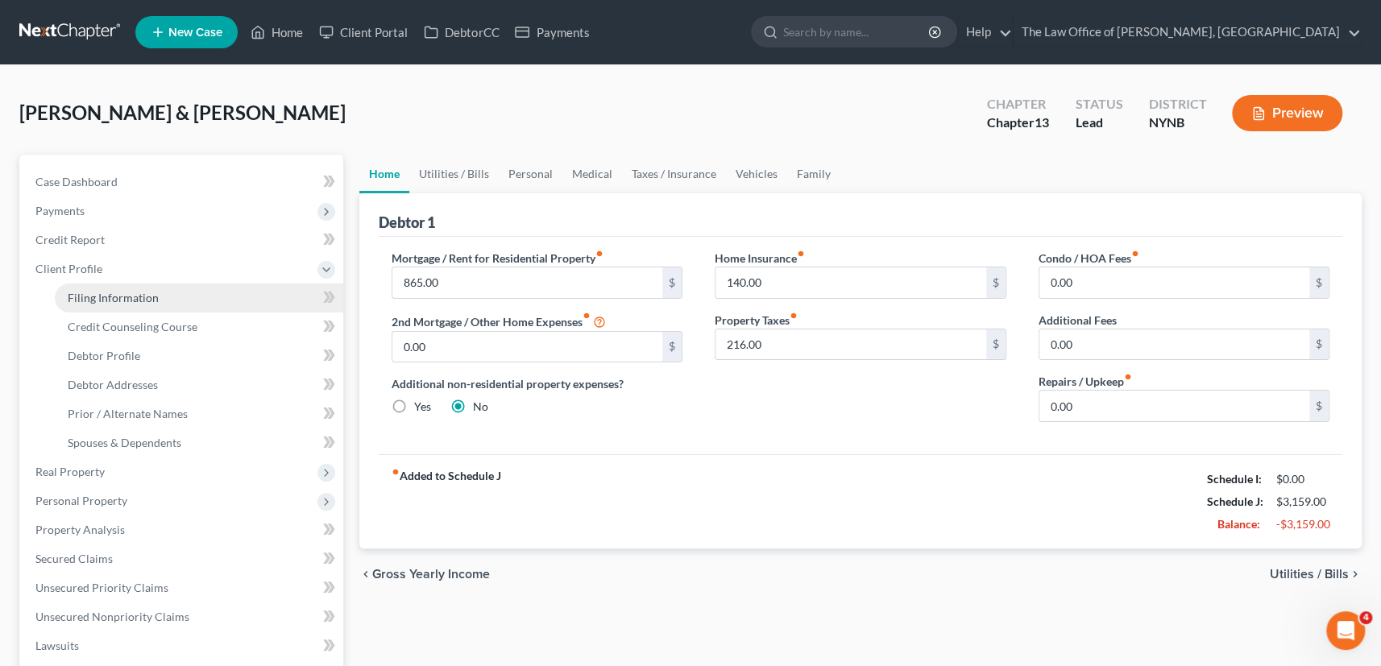
click at [101, 297] on span "Filing Information" at bounding box center [113, 298] width 91 height 14
select select "1"
select select "0"
select select "3"
select select "54"
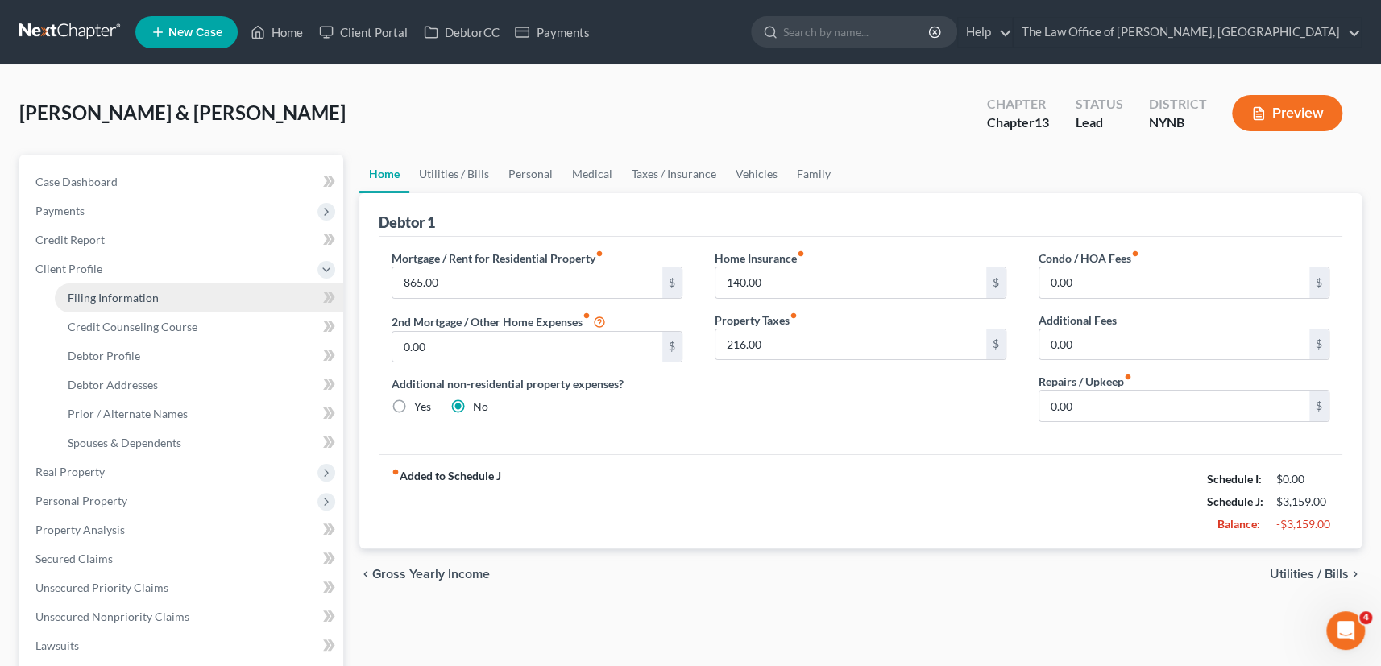
select select "0"
select select "35"
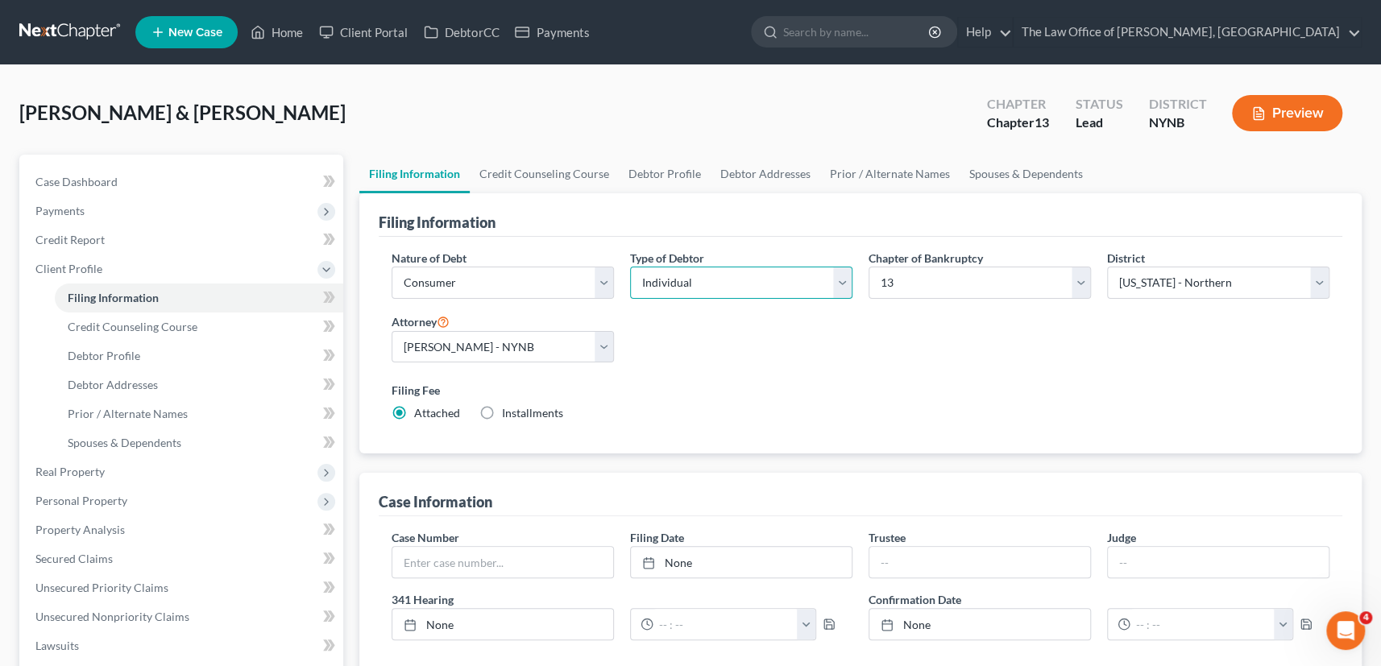
click at [764, 282] on select "Select Individual Joint" at bounding box center [741, 283] width 222 height 32
click at [630, 267] on select "Select Individual Joint" at bounding box center [741, 283] width 222 height 32
click at [692, 273] on select "Select Individual Joint" at bounding box center [741, 283] width 222 height 32
select select "0"
click at [630, 267] on select "Select Individual Joint" at bounding box center [741, 283] width 222 height 32
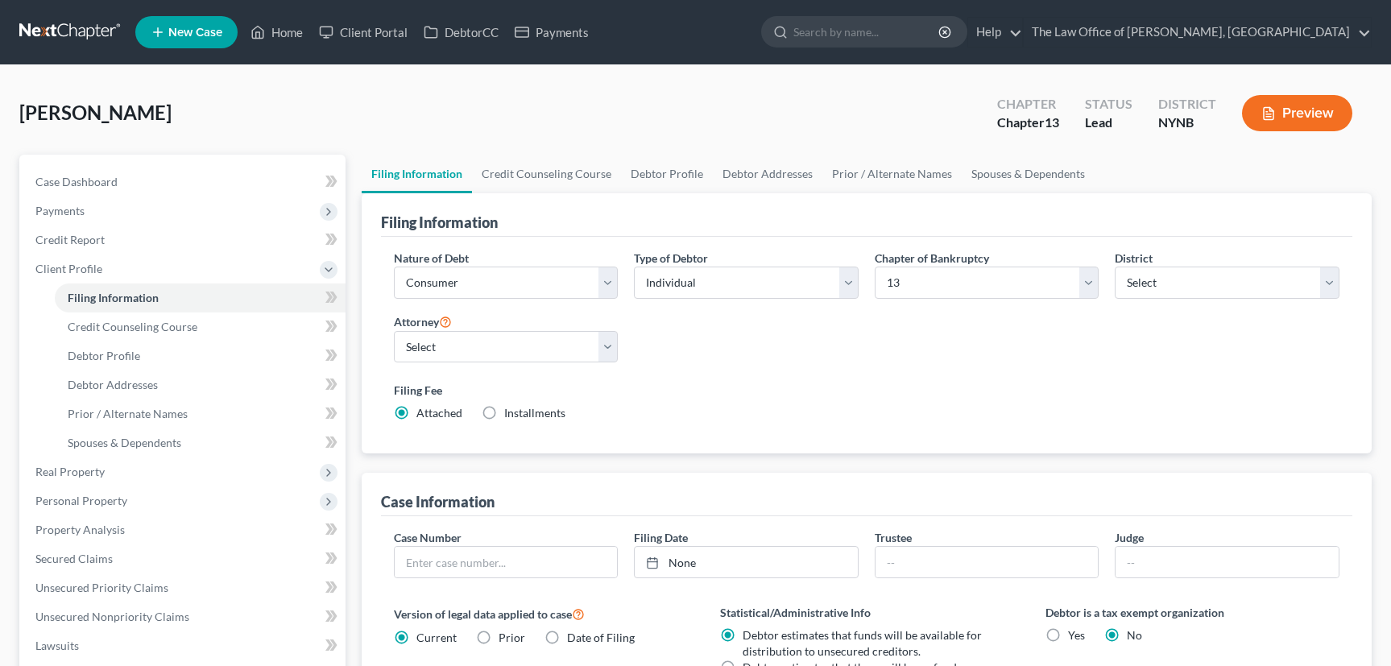
select select "1"
select select "0"
select select "3"
select select "35"
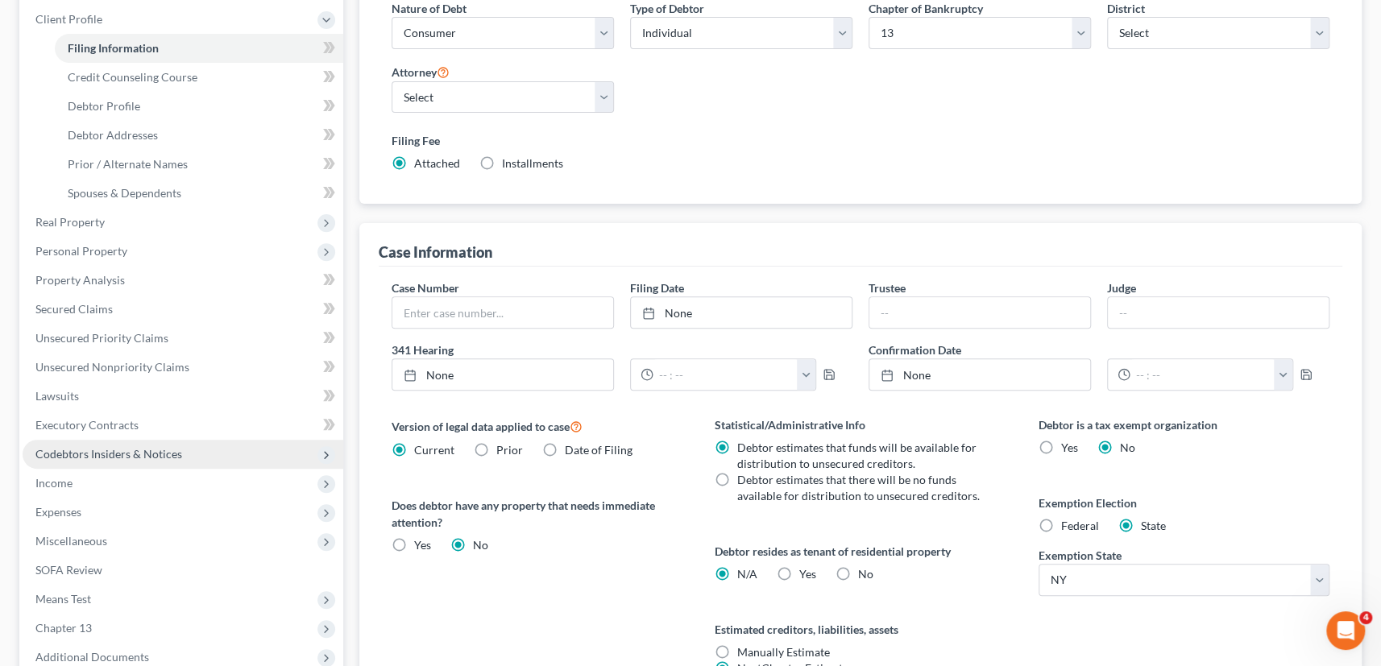
scroll to position [292, 0]
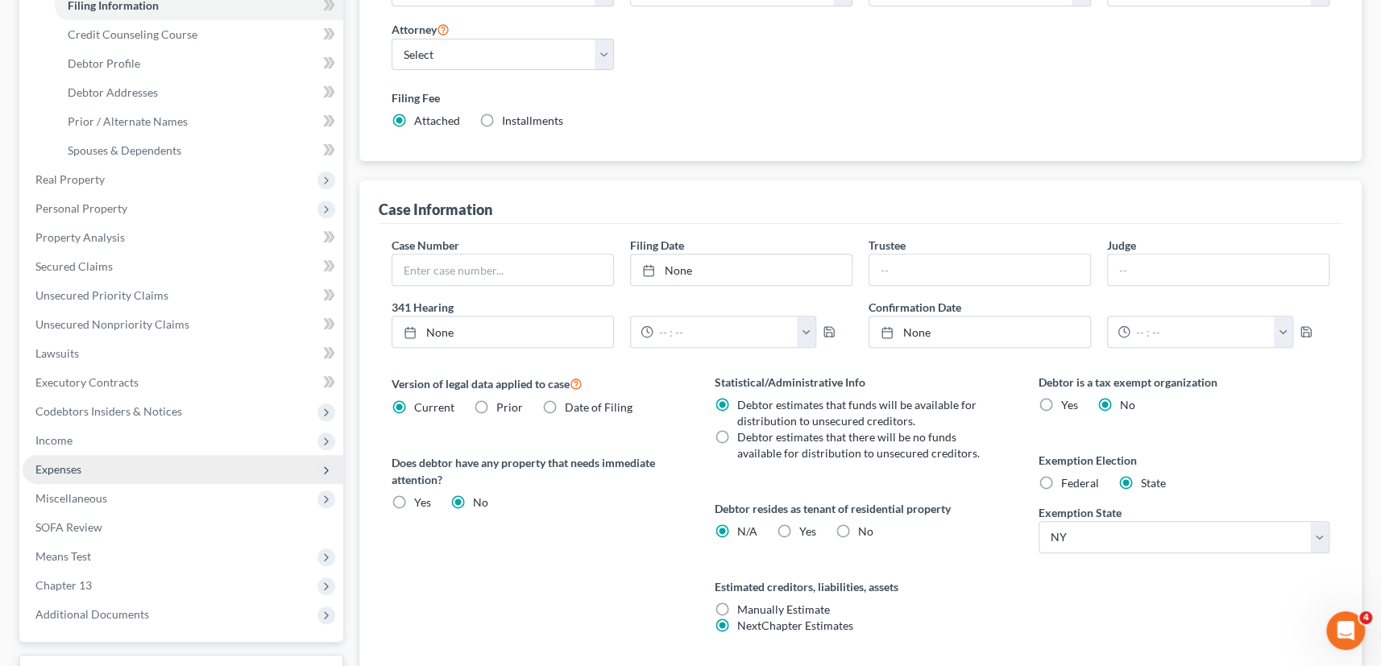
click at [80, 468] on span "Expenses" at bounding box center [58, 469] width 46 height 14
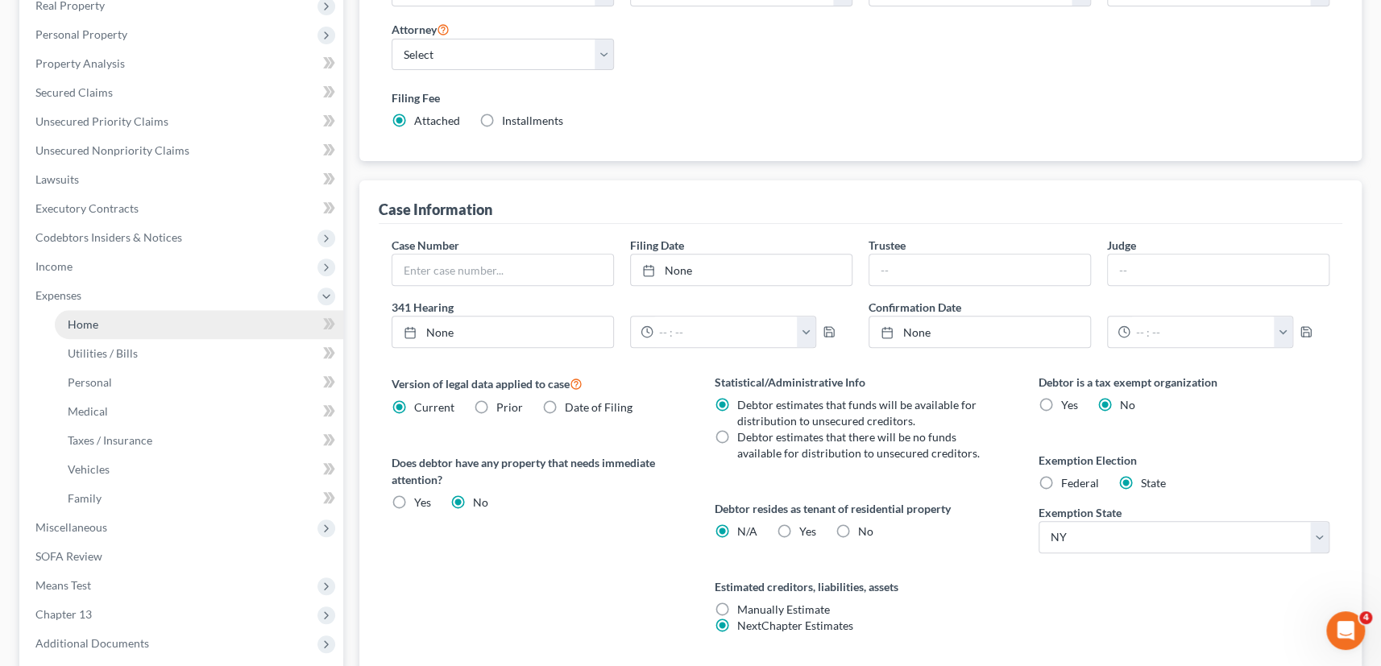
click at [77, 325] on span "Home" at bounding box center [83, 324] width 31 height 14
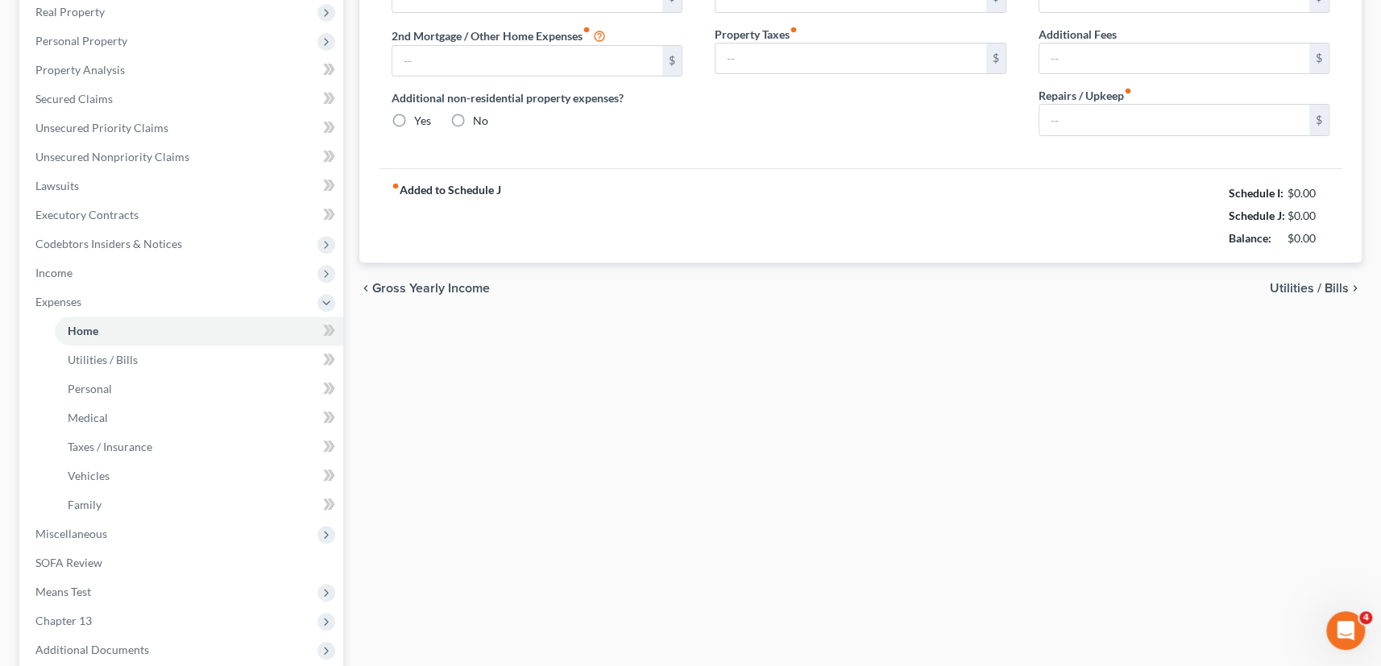
type input "865.00"
type input "0.00"
radio input "true"
type input "140.00"
type input "216.00"
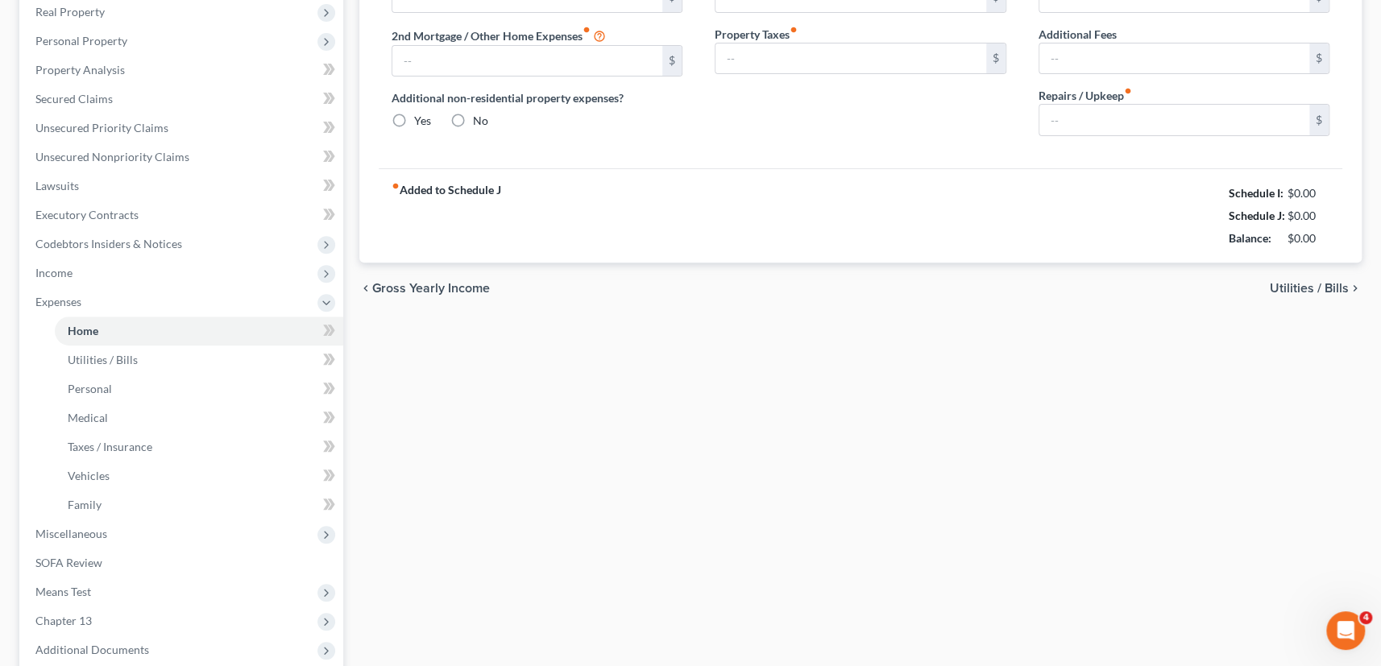
type input "0.00"
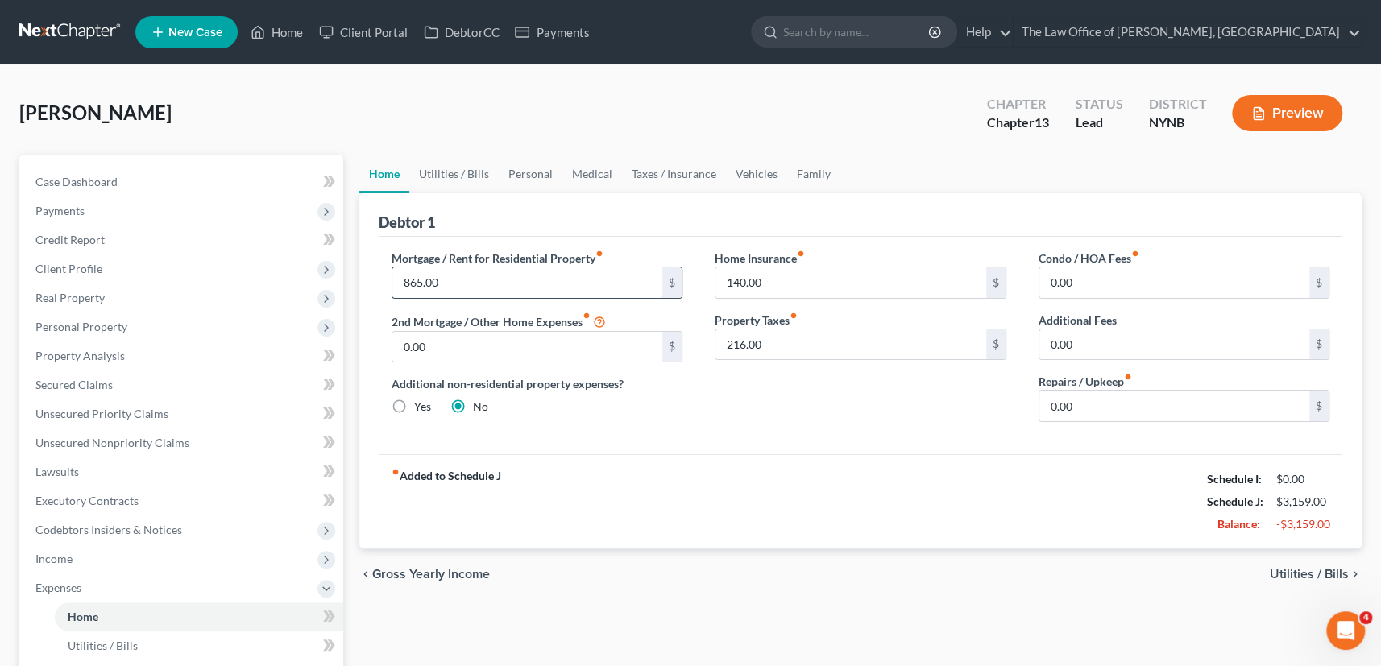
click at [463, 288] on input "865.00" at bounding box center [527, 282] width 271 height 31
click at [446, 277] on input "865.00" at bounding box center [527, 282] width 271 height 31
drag, startPoint x: 393, startPoint y: 274, endPoint x: 379, endPoint y: 274, distance: 14.5
click at [379, 274] on div "Mortgage / Rent for Residential Property fiber_manual_record 865.00 $ 2nd Mortg…" at bounding box center [537, 342] width 324 height 185
type input "665"
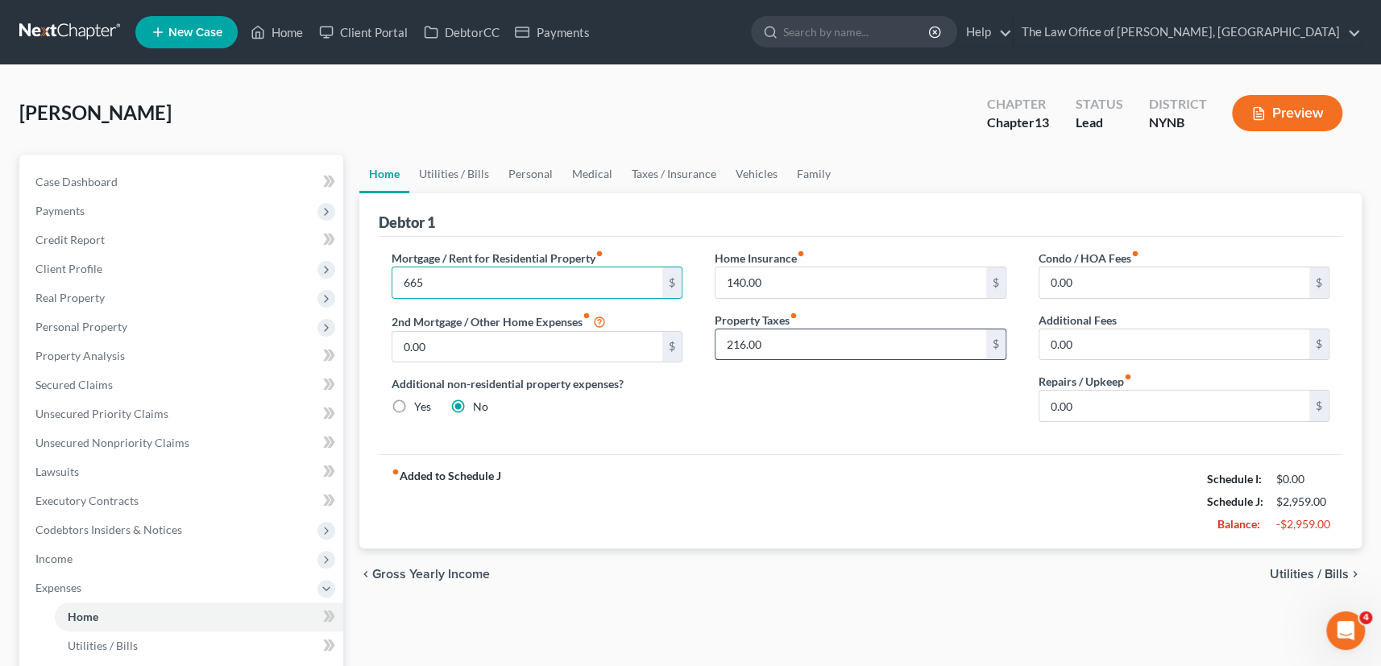
click at [766, 347] on input "216.00" at bounding box center [850, 344] width 271 height 31
click at [457, 172] on link "Utilities / Bills" at bounding box center [453, 174] width 89 height 39
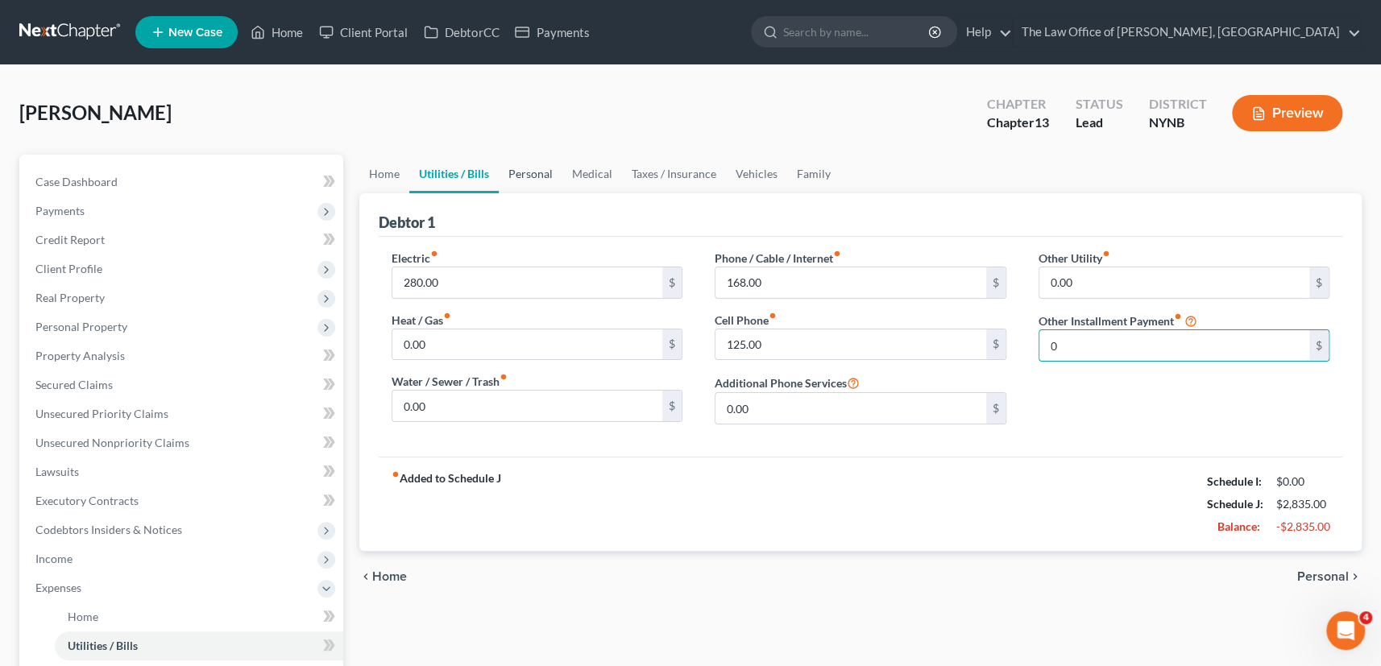
type input "0"
click at [549, 168] on link "Personal" at bounding box center [531, 174] width 64 height 39
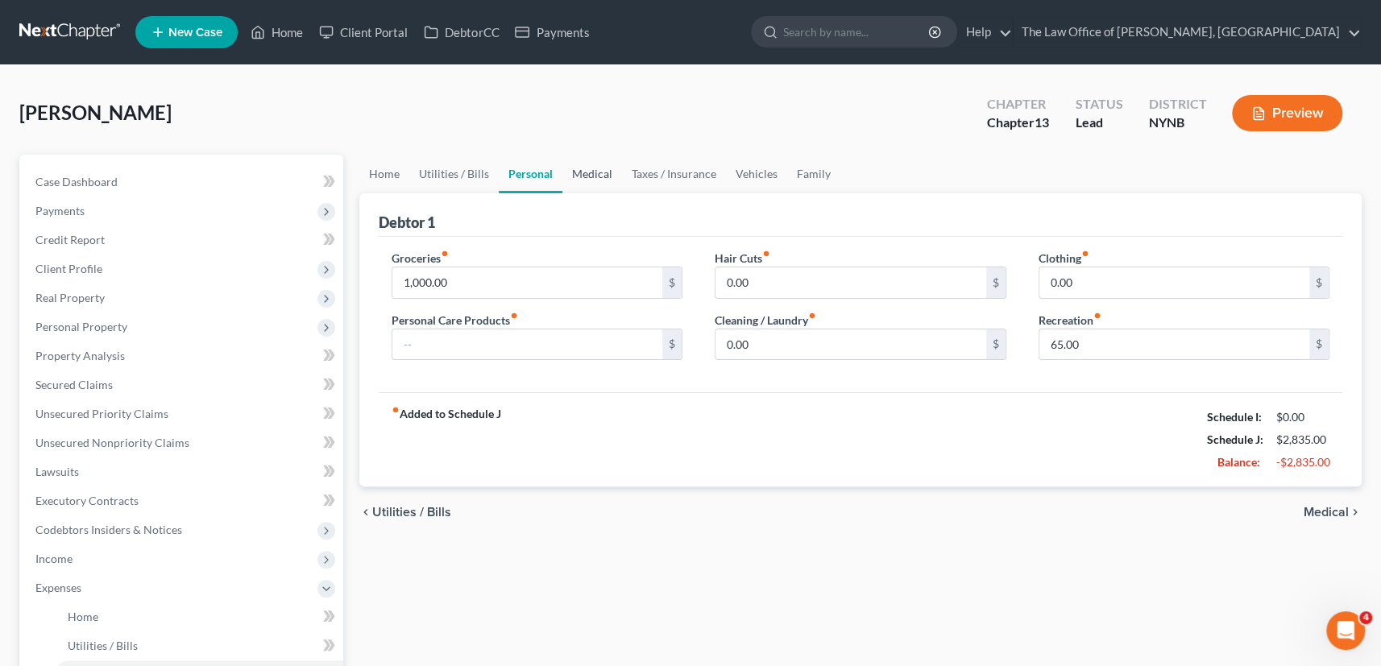
click at [594, 174] on link "Medical" at bounding box center [592, 174] width 60 height 39
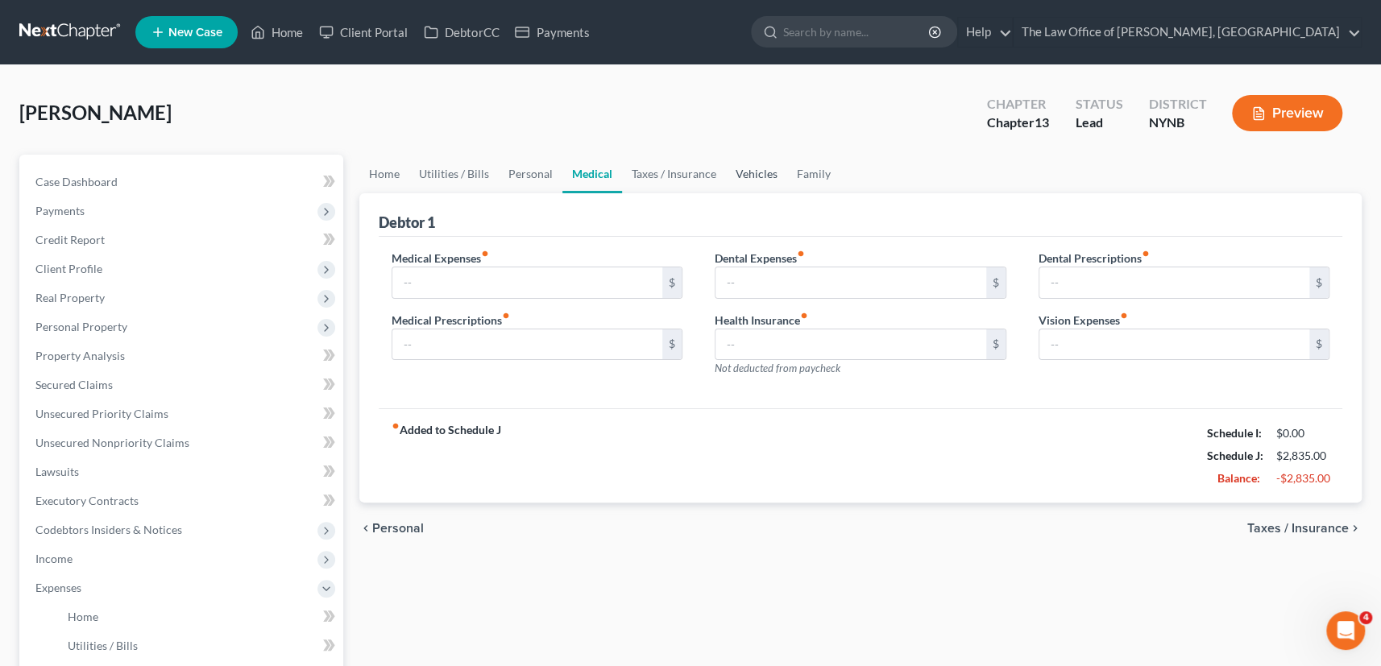
click at [743, 171] on link "Vehicles" at bounding box center [756, 174] width 61 height 39
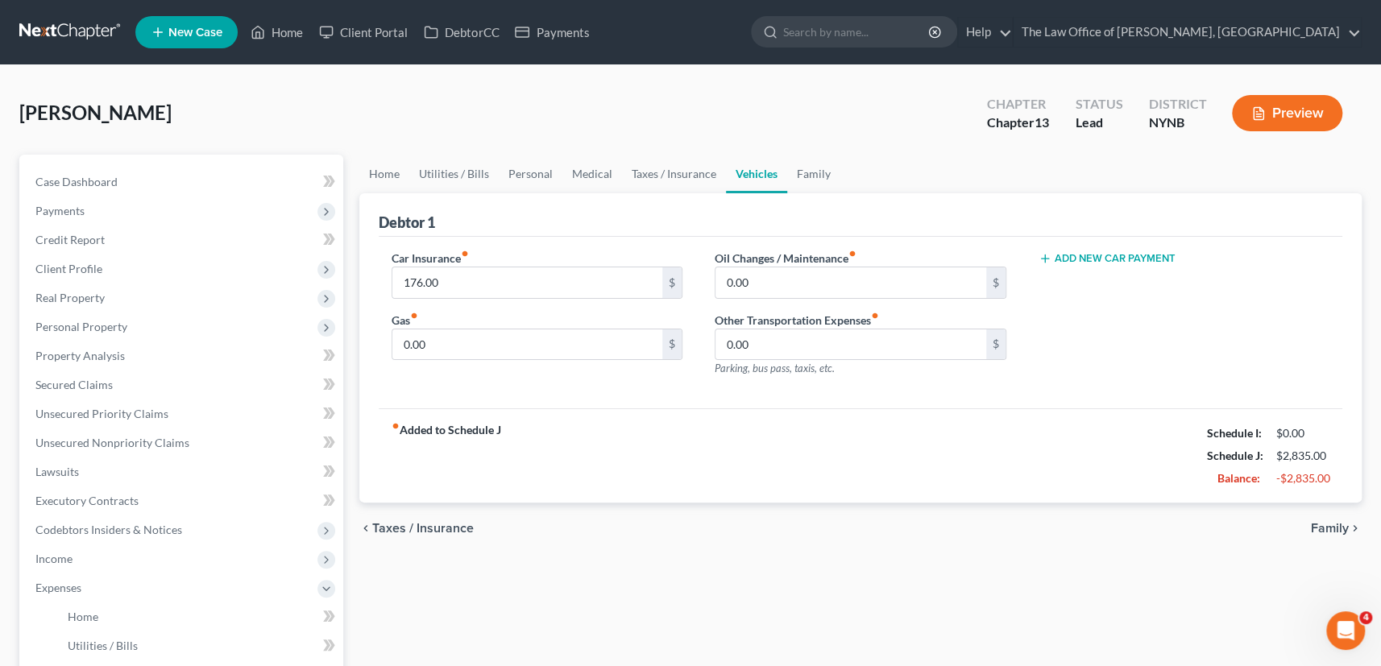
click at [1099, 257] on button "Add New Car Payment" at bounding box center [1106, 258] width 137 height 13
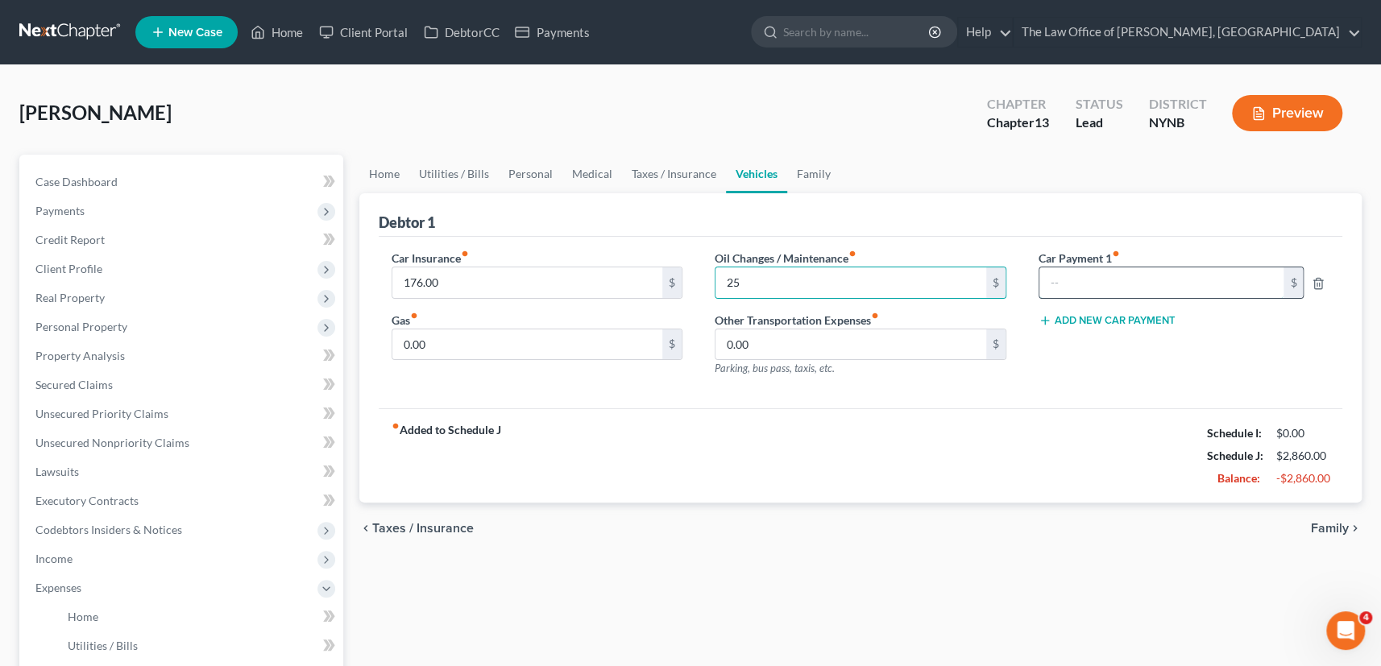
click at [1176, 278] on input "text" at bounding box center [1161, 282] width 245 height 31
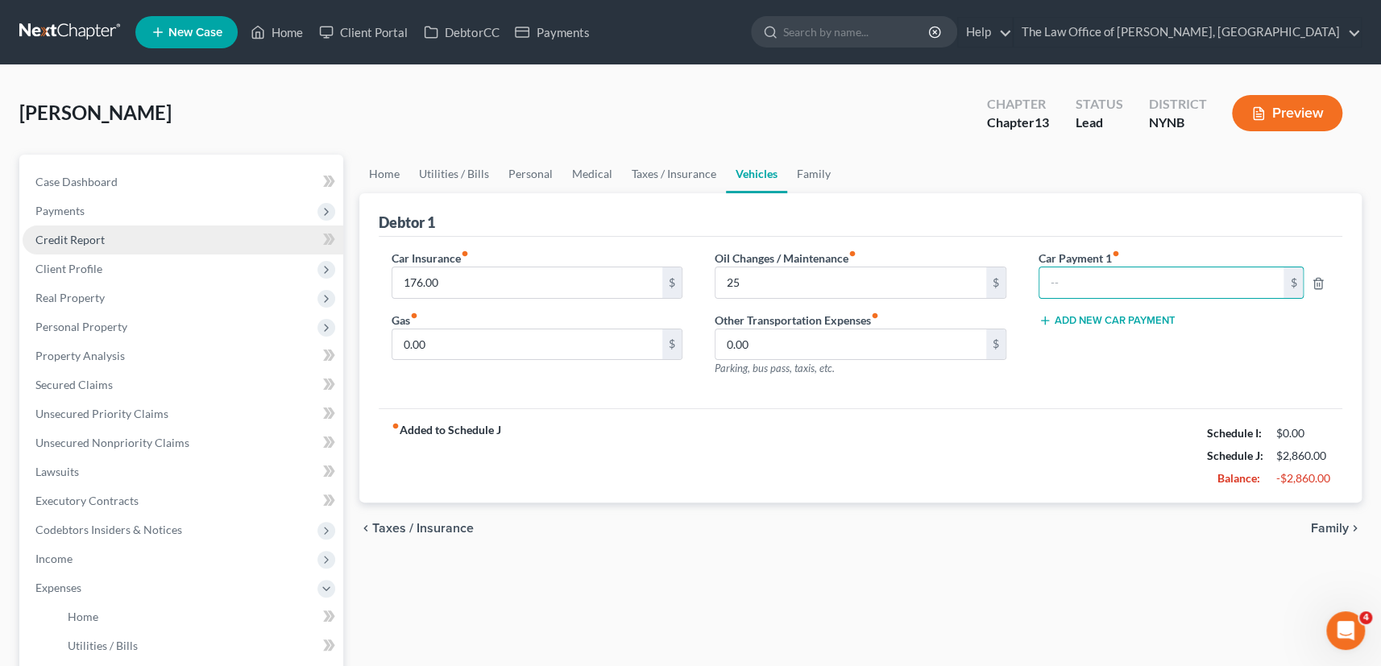
click at [85, 237] on span "Credit Report" at bounding box center [69, 240] width 69 height 14
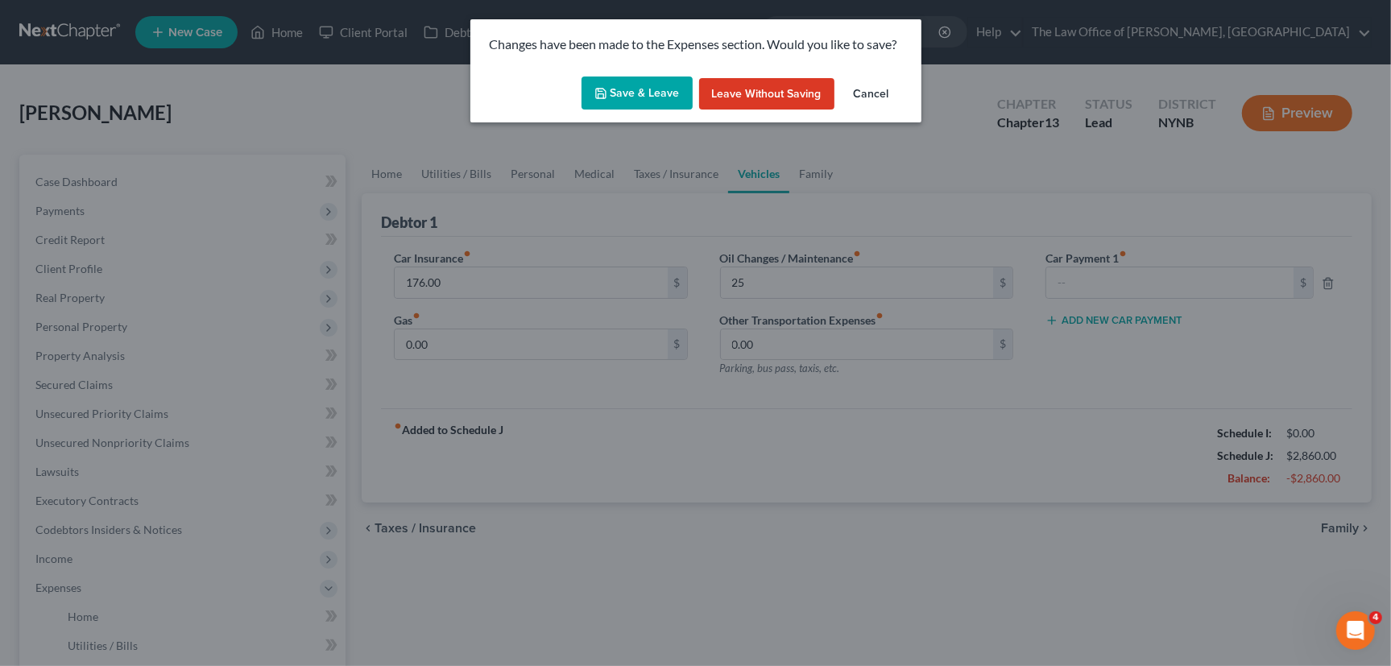
click at [643, 98] on button "Save & Leave" at bounding box center [637, 94] width 111 height 34
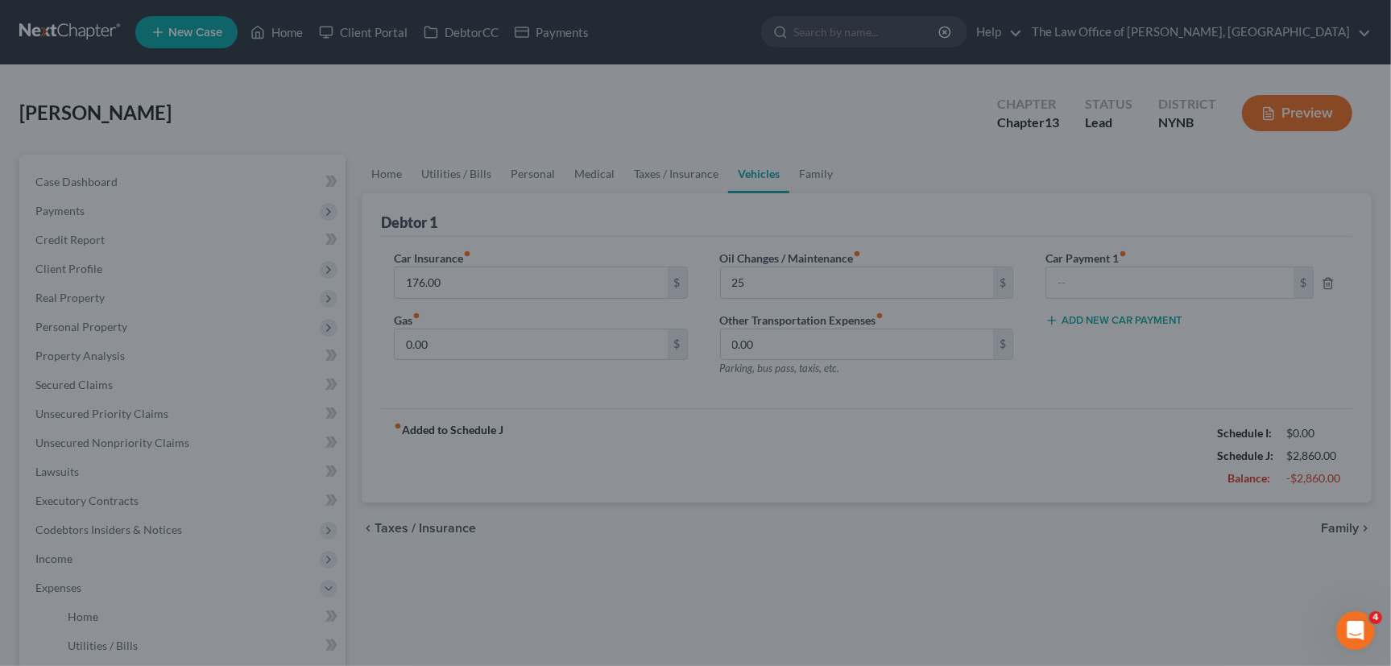
type input "25.00"
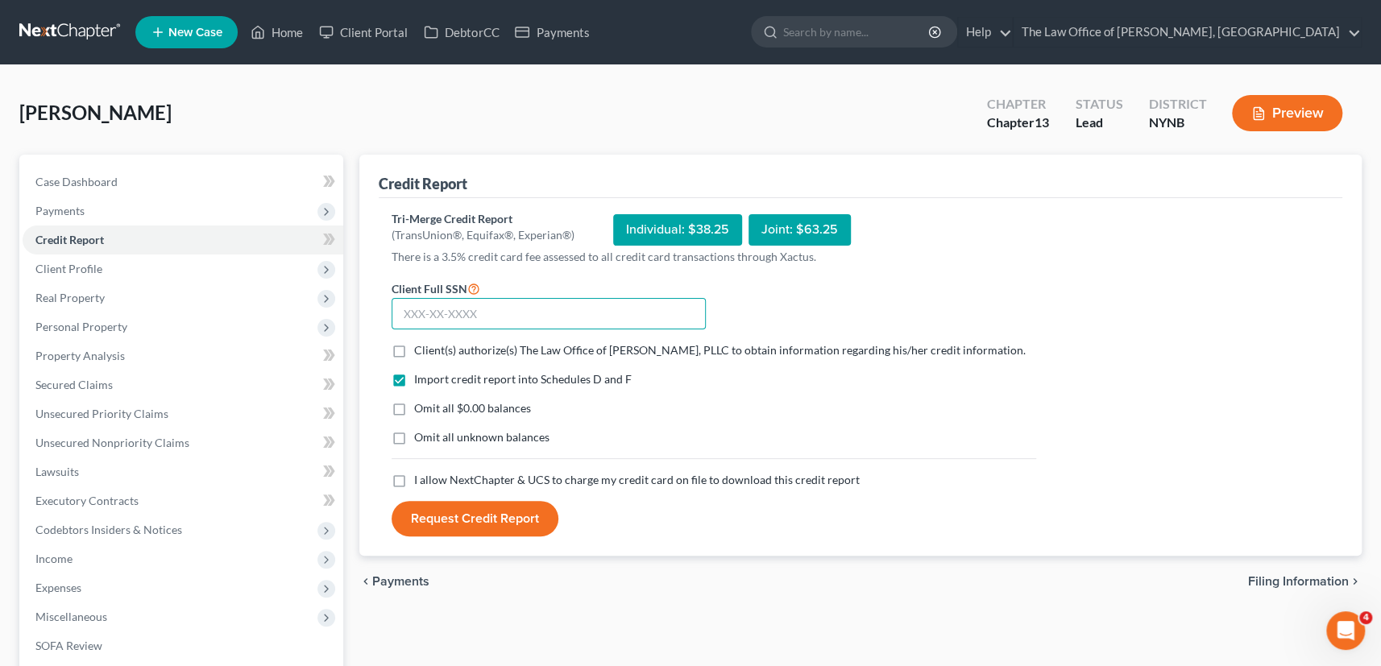
click at [437, 313] on input "text" at bounding box center [548, 314] width 314 height 32
paste input "130-70-6744"
type input "130-70-6744"
click at [414, 354] on label "Client(s) authorize(s) The Law Office of Christiaan Van Niekerk, PLLC to obtain…" at bounding box center [719, 350] width 611 height 16
click at [420, 353] on input "Client(s) authorize(s) The Law Office of Christiaan Van Niekerk, PLLC to obtain…" at bounding box center [425, 347] width 10 height 10
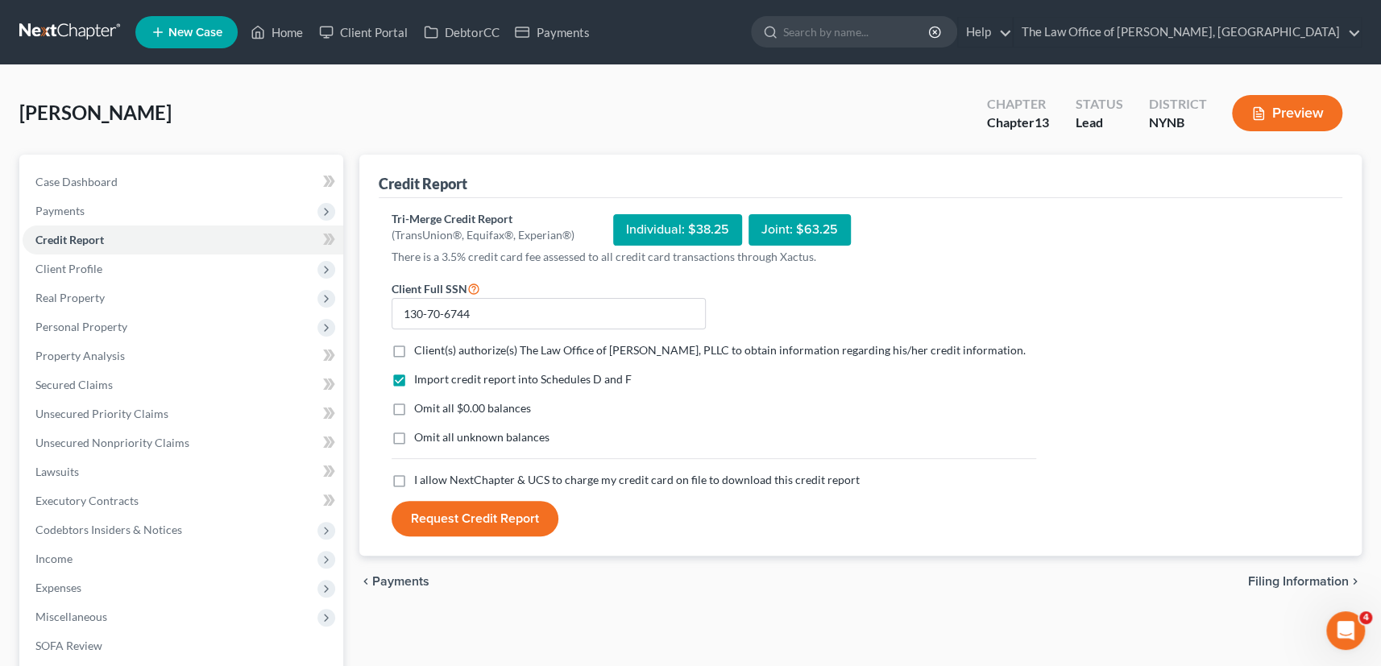
checkbox input "true"
click at [414, 488] on label "I allow NextChapter & UCS to charge my credit card on file to download this cre…" at bounding box center [636, 480] width 445 height 16
click at [420, 482] on input "I allow NextChapter & UCS to charge my credit card on file to download this cre…" at bounding box center [425, 477] width 10 height 10
checkbox input "true"
click at [478, 526] on button "Request Credit Report" at bounding box center [474, 518] width 167 height 35
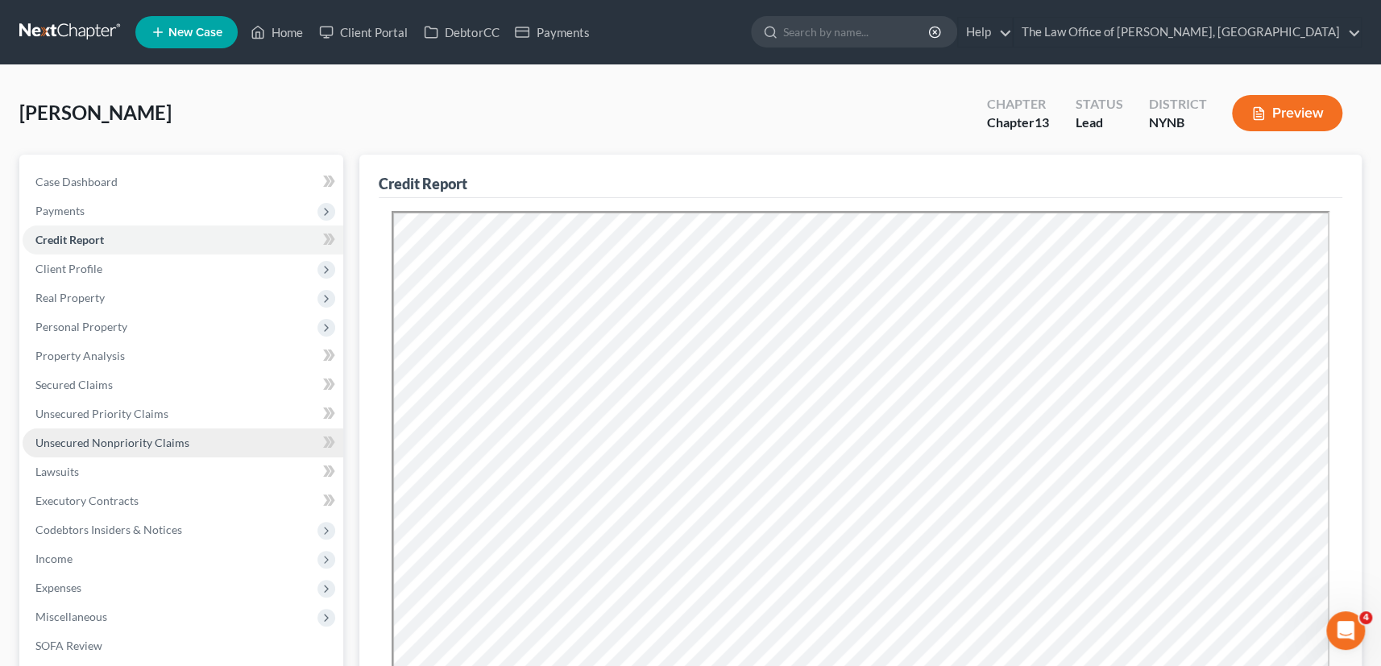
click at [168, 436] on span "Unsecured Nonpriority Claims" at bounding box center [112, 443] width 154 height 14
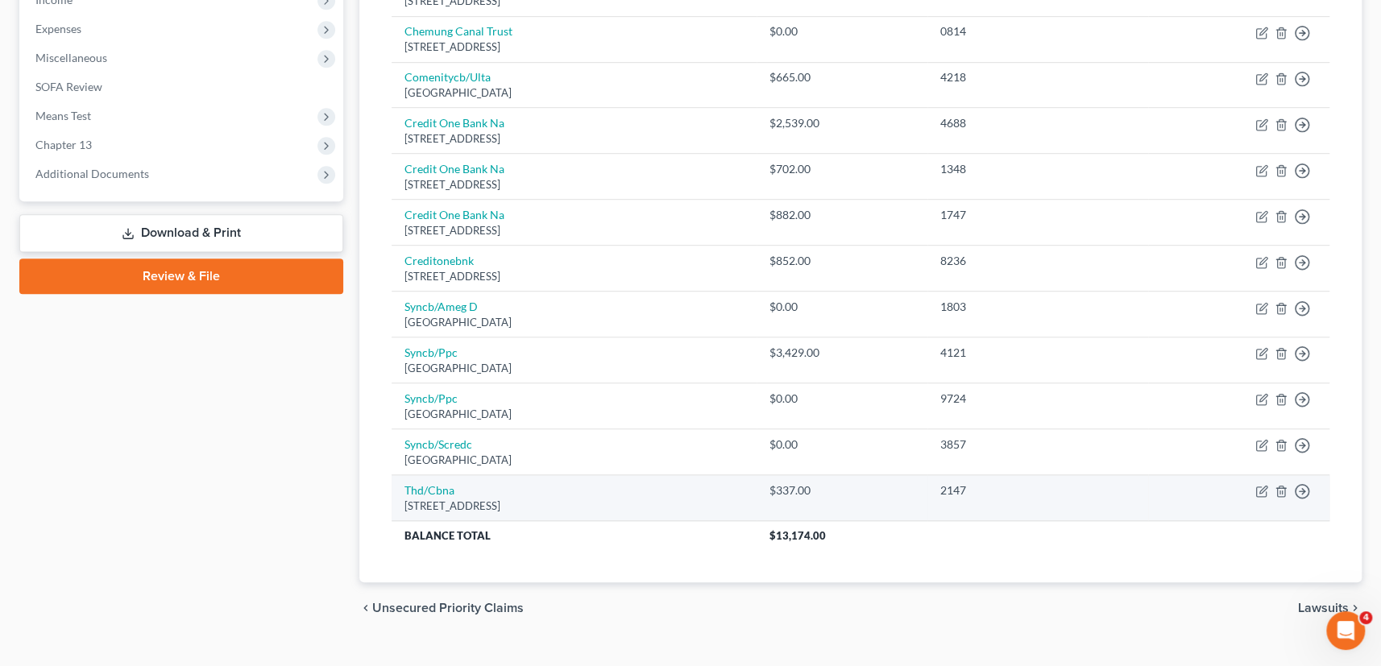
scroll to position [585, 0]
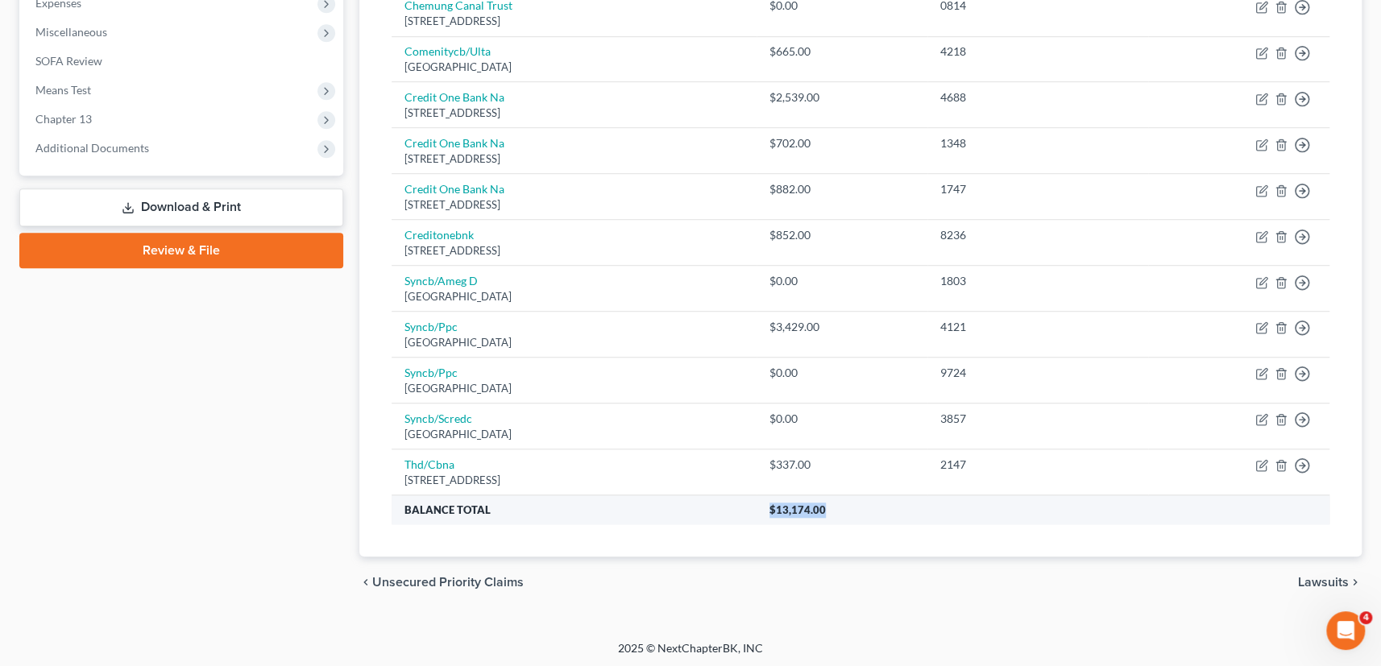
drag, startPoint x: 967, startPoint y: 498, endPoint x: 812, endPoint y: 511, distance: 156.1
click at [813, 503] on tr "Balance Total $13,174.00" at bounding box center [860, 509] width 938 height 29
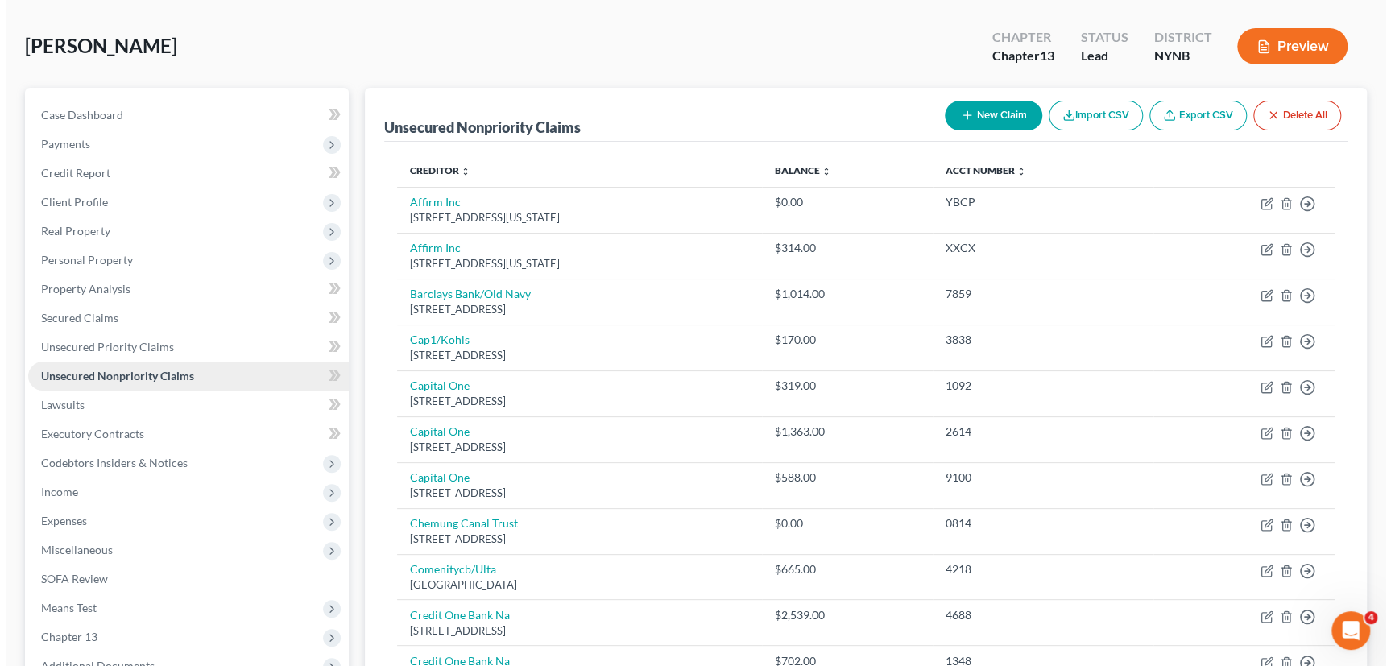
scroll to position [0, 0]
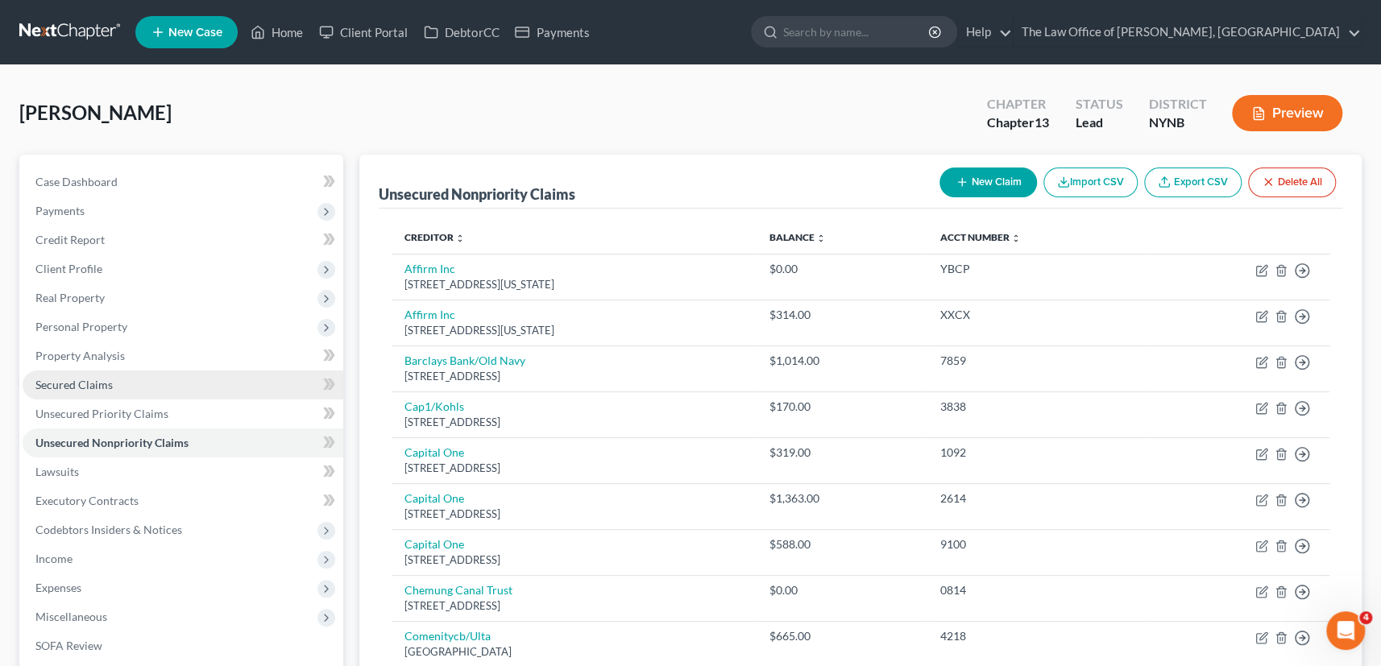
click at [86, 386] on span "Secured Claims" at bounding box center [73, 385] width 77 height 14
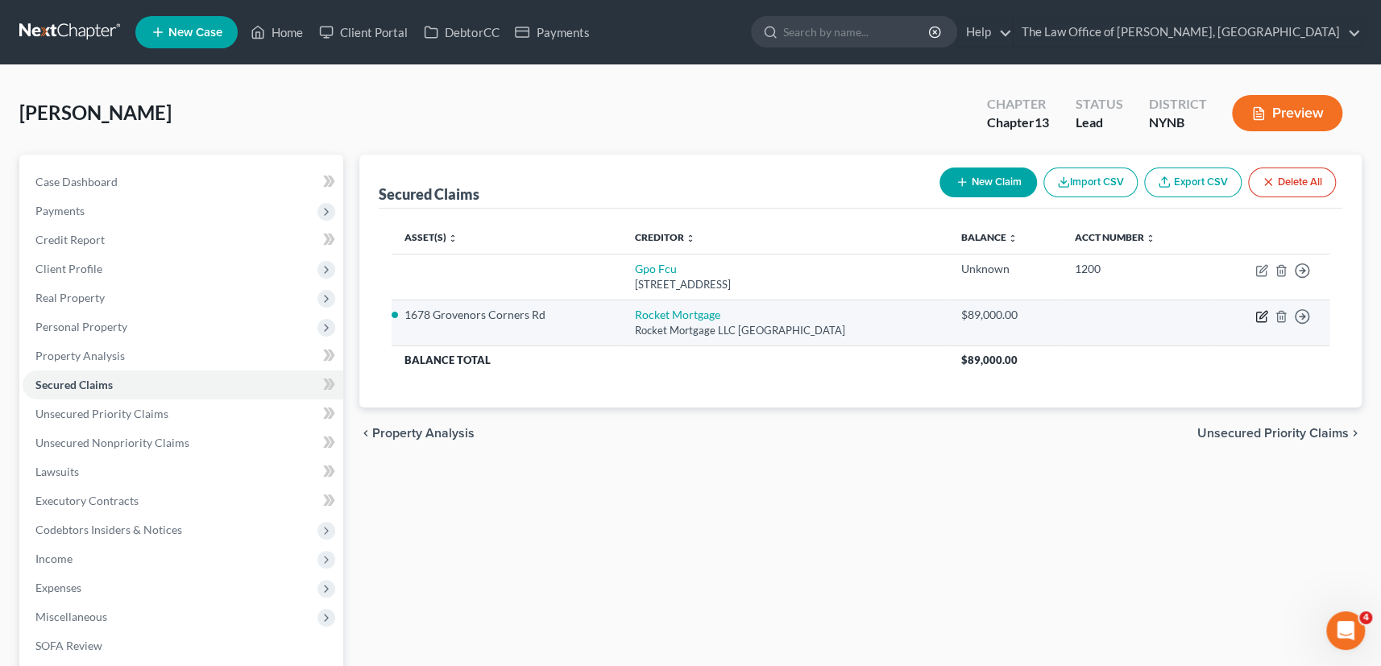
click at [1263, 314] on icon "button" at bounding box center [1262, 314] width 7 height 7
select select "35"
select select "3"
select select "2"
select select "0"
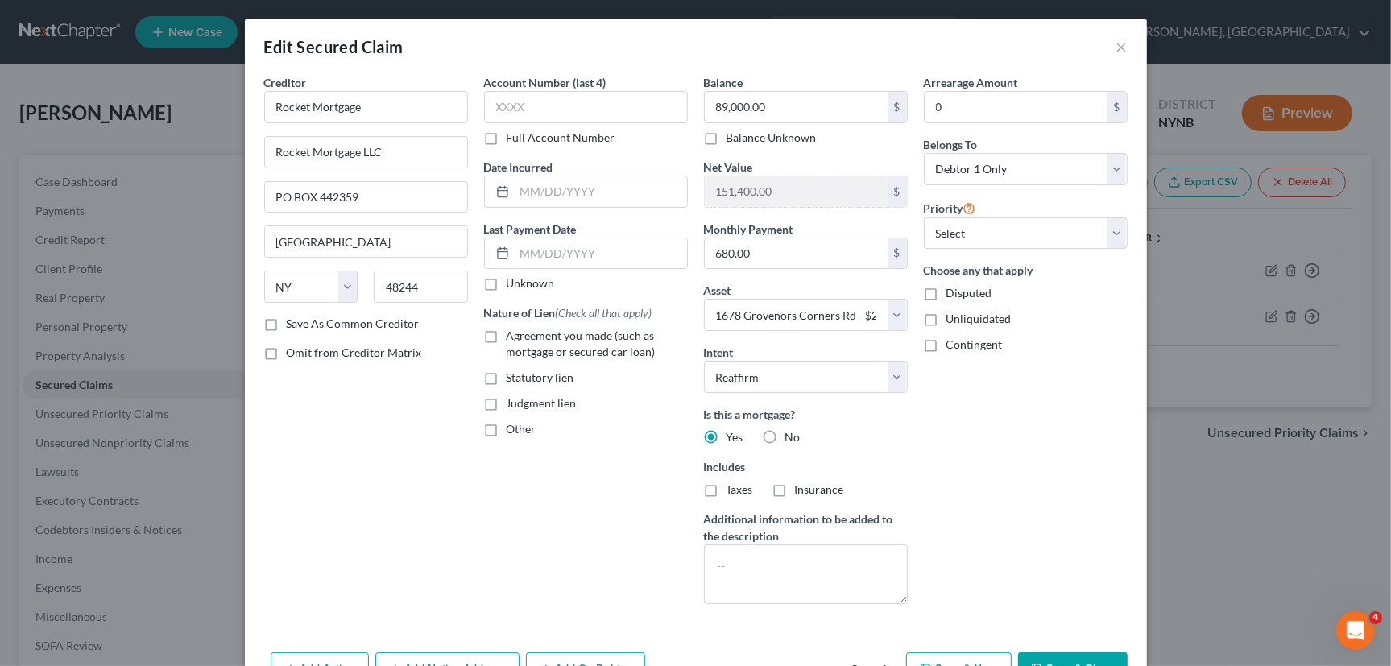
click at [507, 337] on label "Agreement you made (such as mortgage or secured car loan)" at bounding box center [597, 344] width 181 height 32
click at [513, 337] on input "Agreement you made (such as mortgage or secured car loan)" at bounding box center [518, 333] width 10 height 10
checkbox input "true"
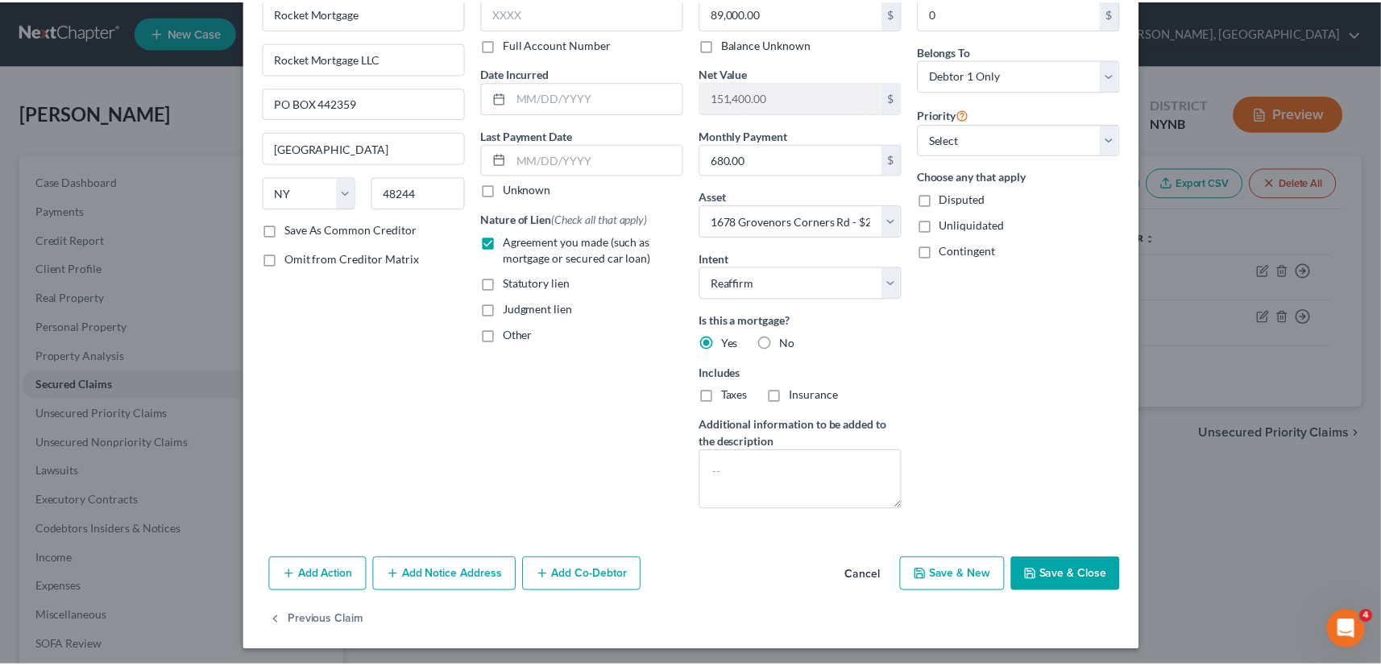
scroll to position [97, 0]
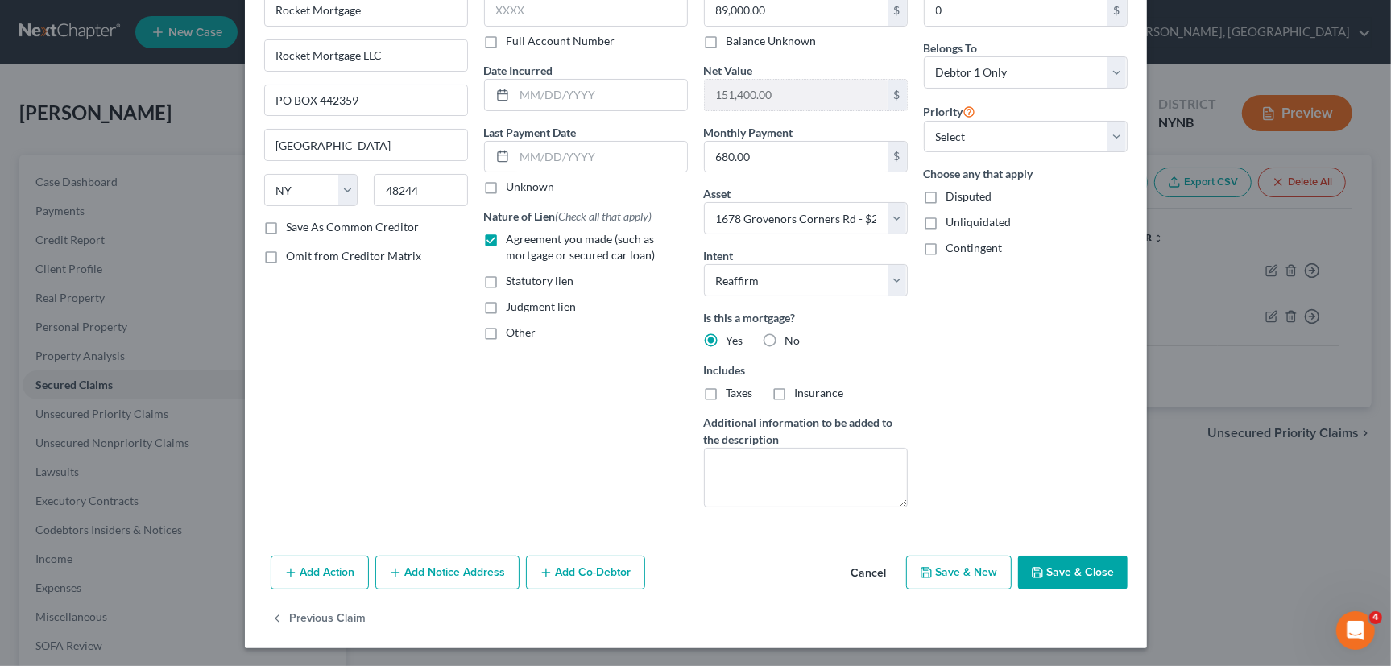
click at [1060, 568] on button "Save & Close" at bounding box center [1073, 573] width 110 height 34
select select
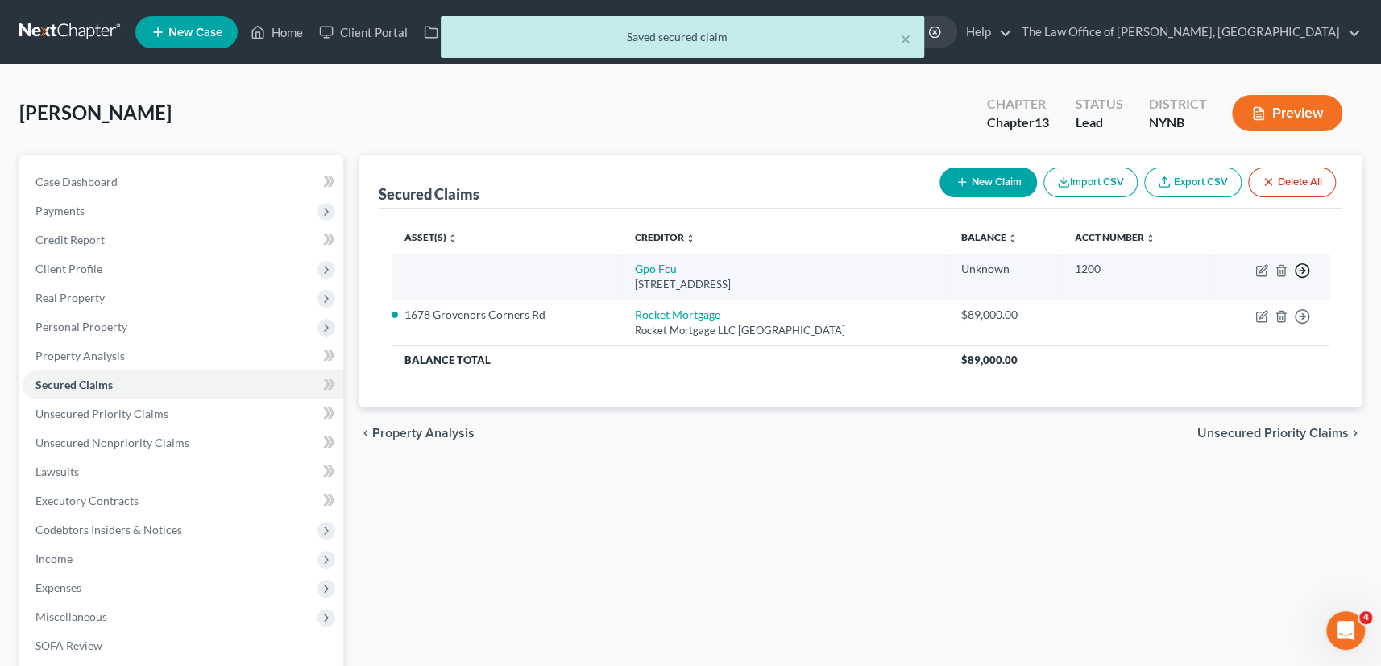
click at [1302, 272] on polyline "button" at bounding box center [1303, 271] width 2 height 6
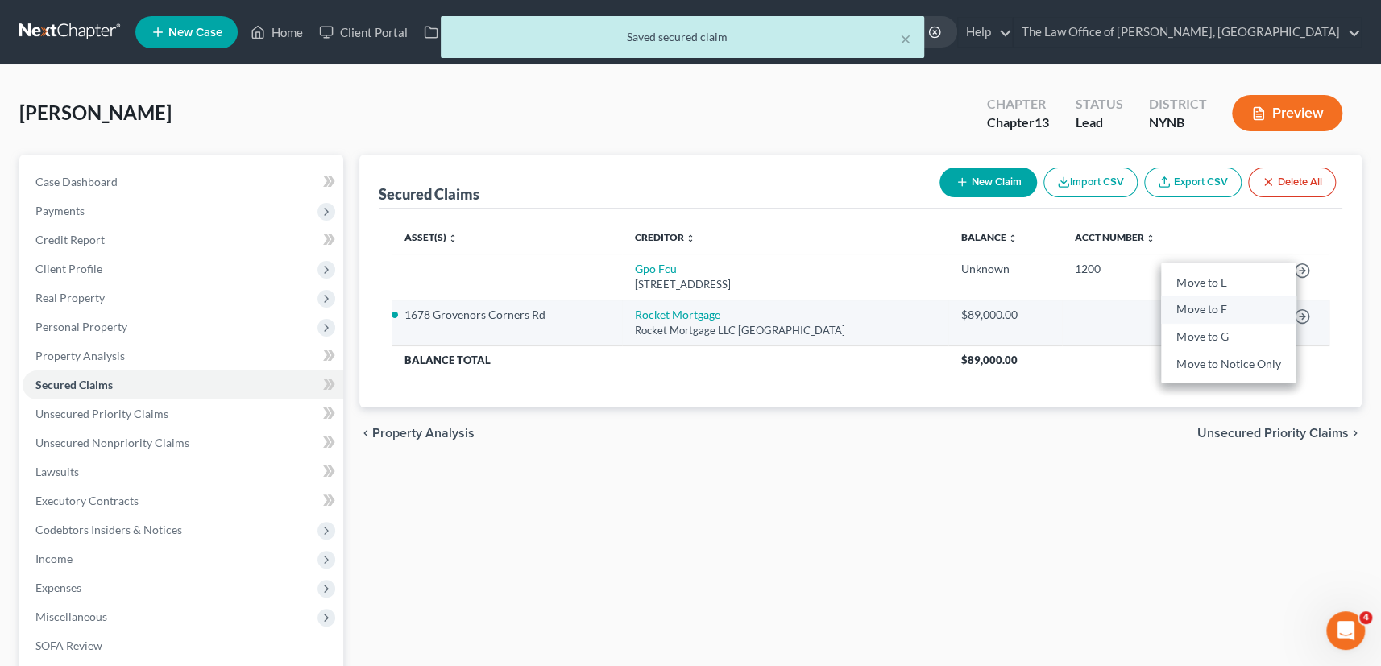
click at [1216, 313] on link "Move to F" at bounding box center [1228, 309] width 135 height 27
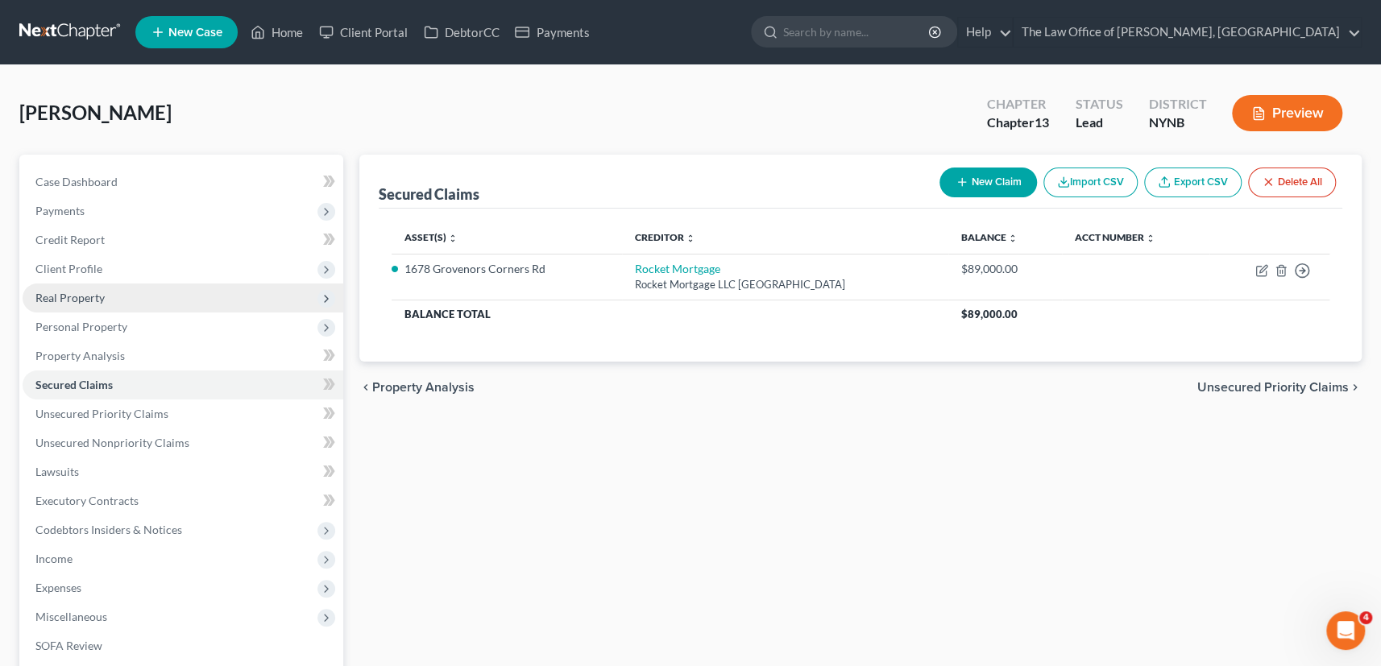
click at [69, 304] on span "Real Property" at bounding box center [183, 298] width 321 height 29
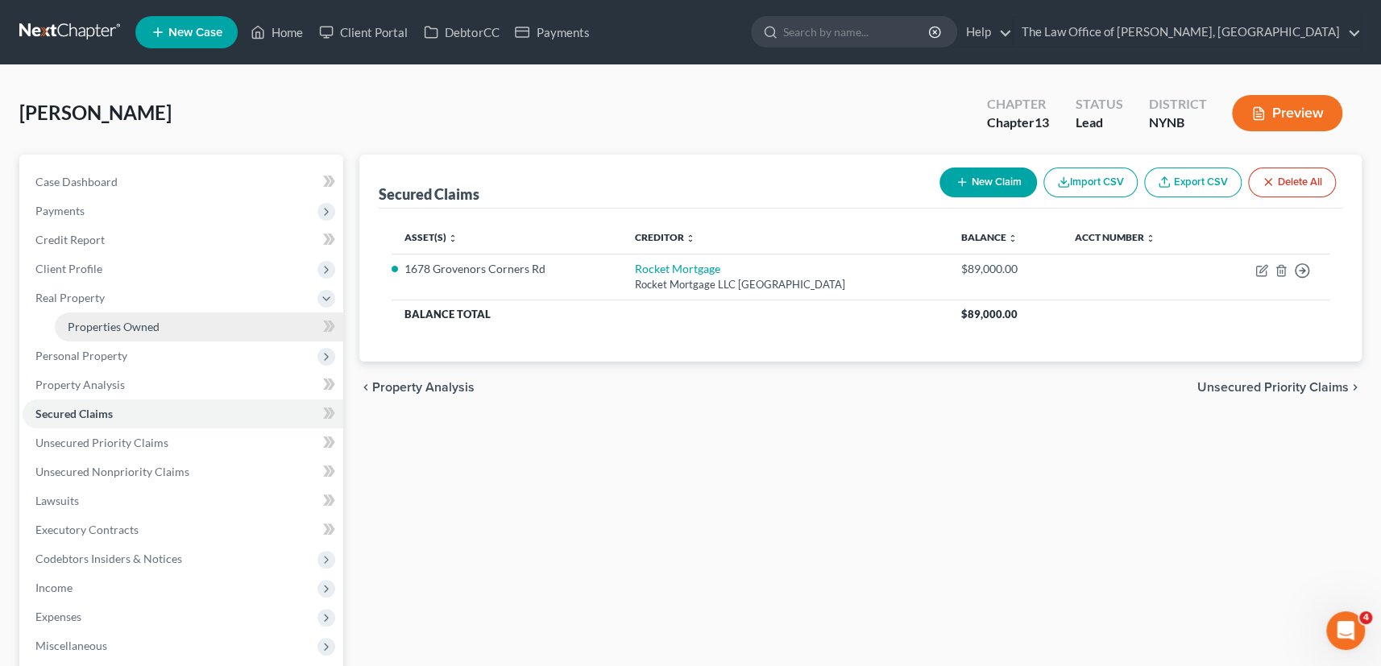
click at [174, 333] on link "Properties Owned" at bounding box center [199, 327] width 288 height 29
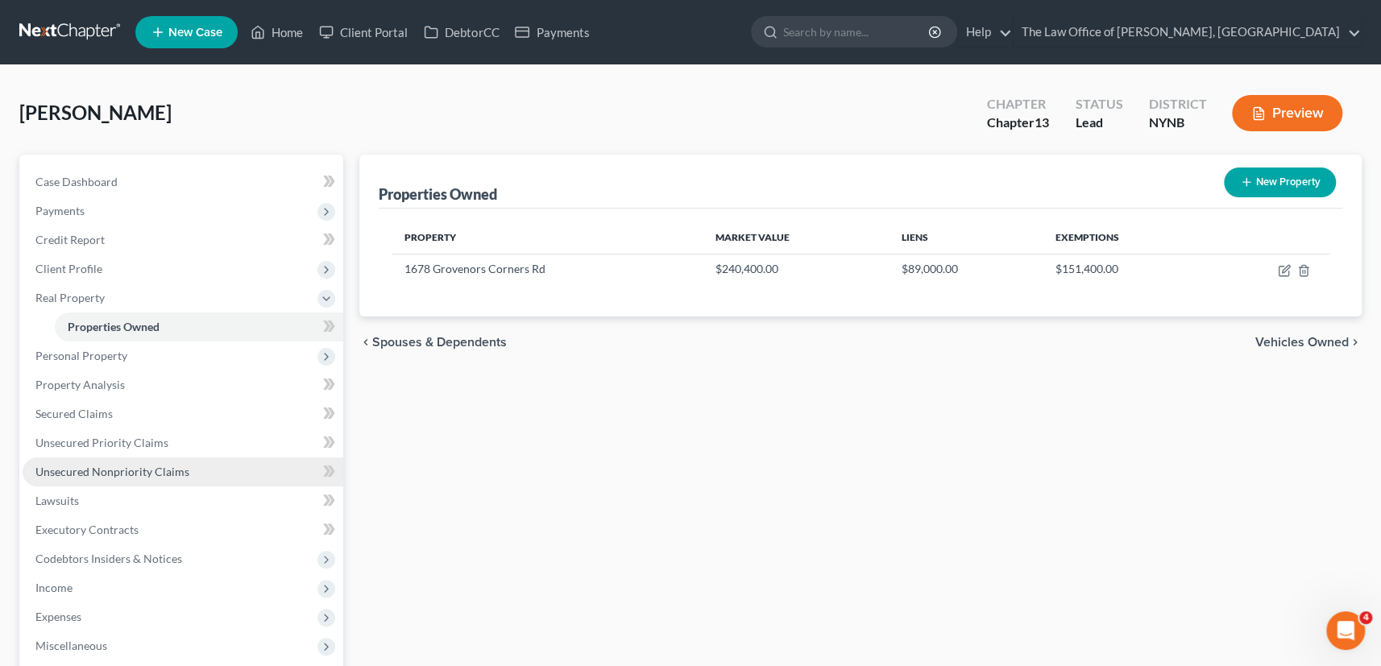
click at [126, 469] on span "Unsecured Nonpriority Claims" at bounding box center [112, 472] width 154 height 14
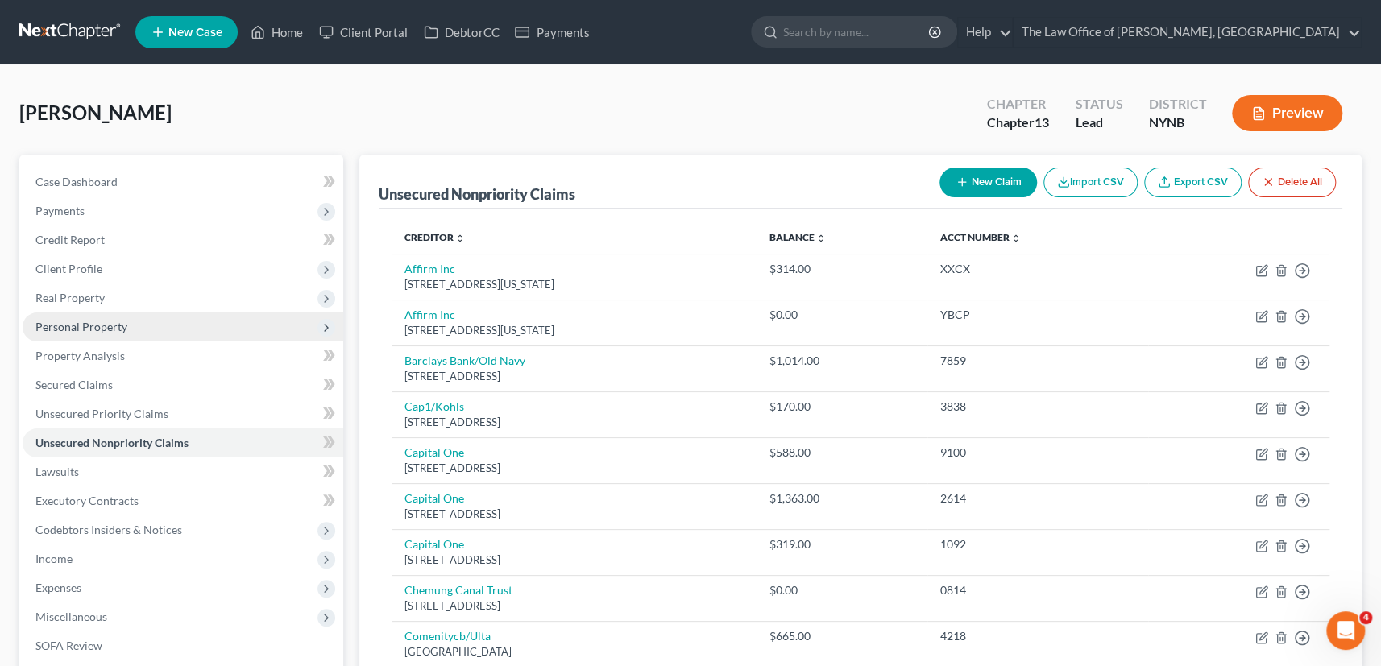
click at [110, 328] on span "Personal Property" at bounding box center [81, 327] width 92 height 14
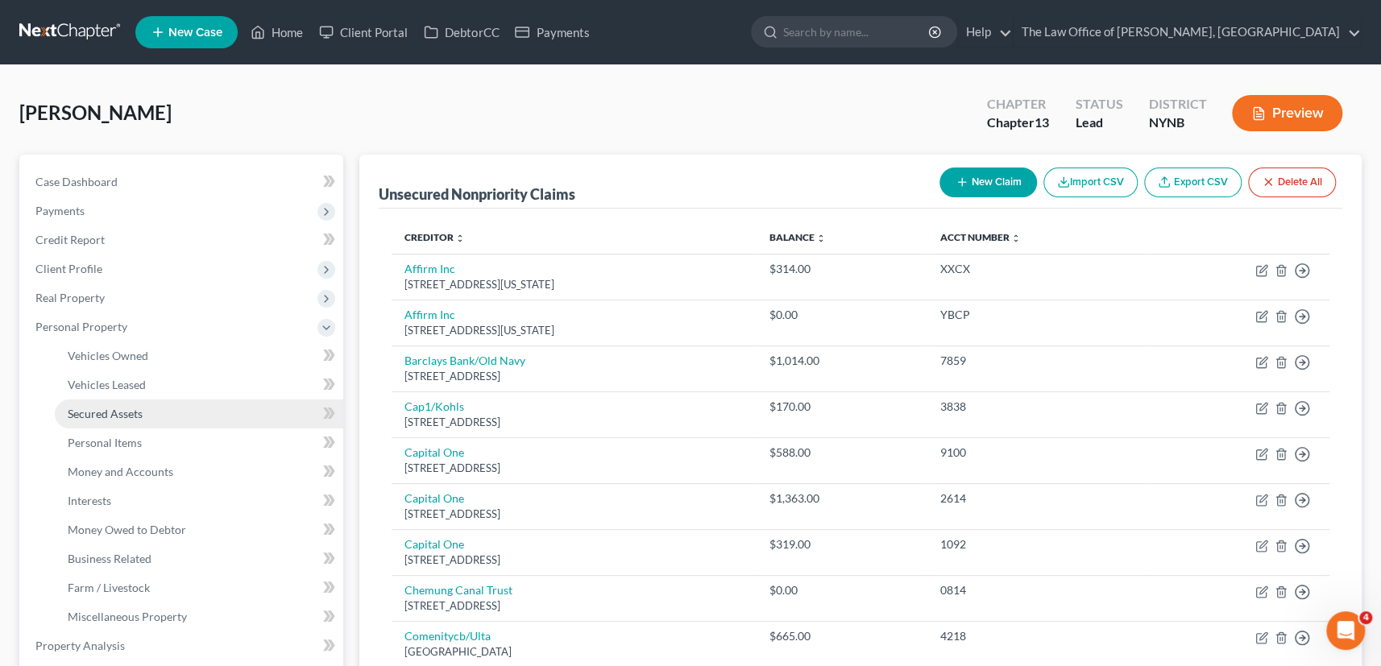
click at [153, 419] on link "Secured Assets" at bounding box center [199, 413] width 288 height 29
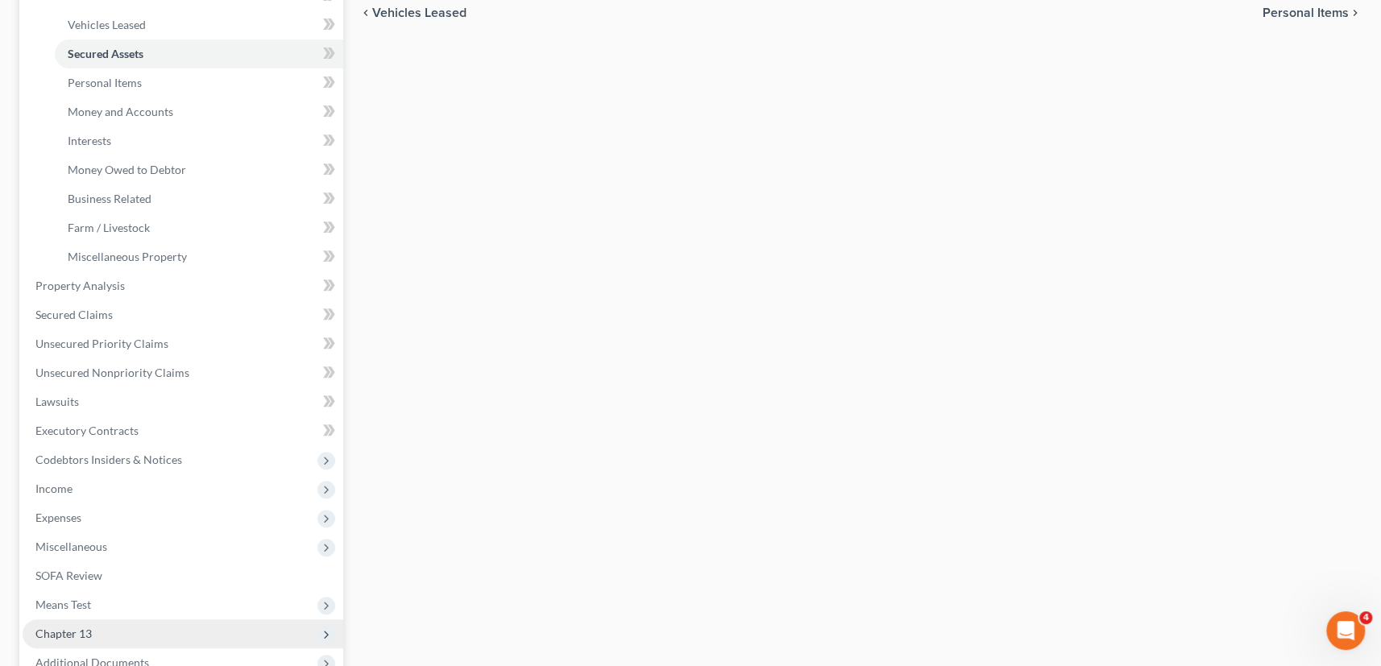
scroll to position [439, 0]
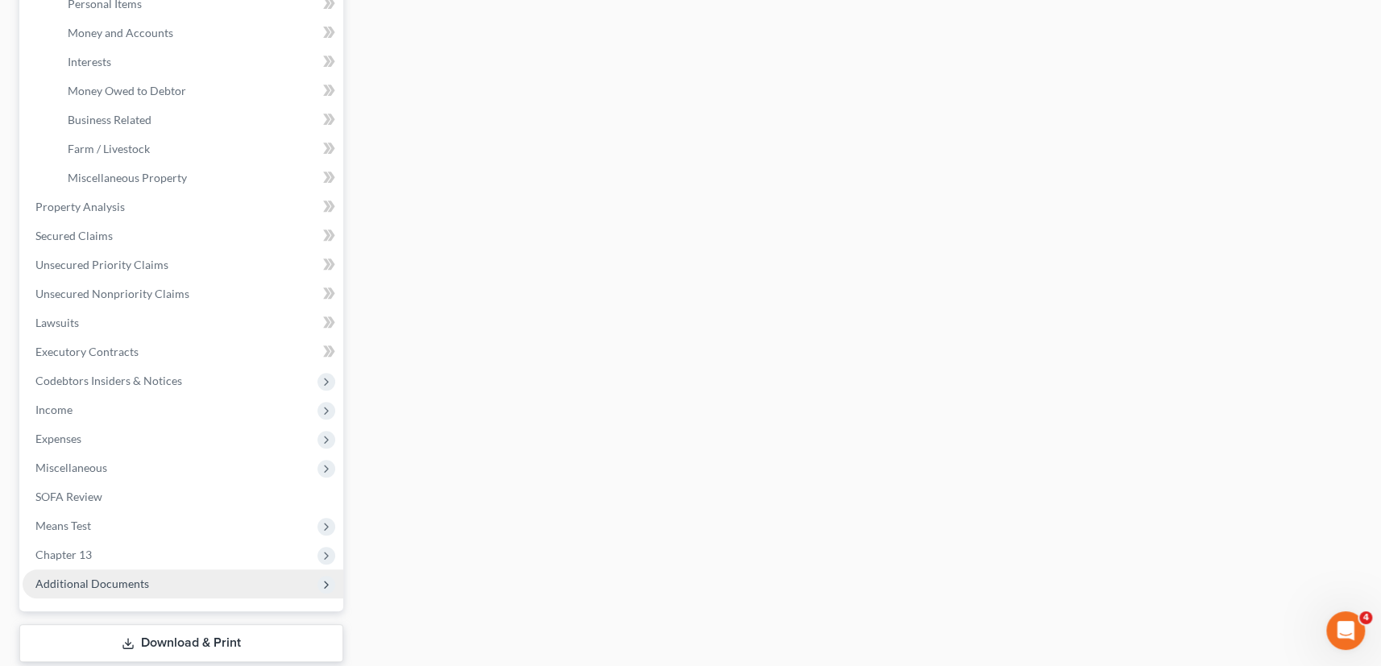
click at [101, 577] on span "Additional Documents" at bounding box center [92, 584] width 114 height 14
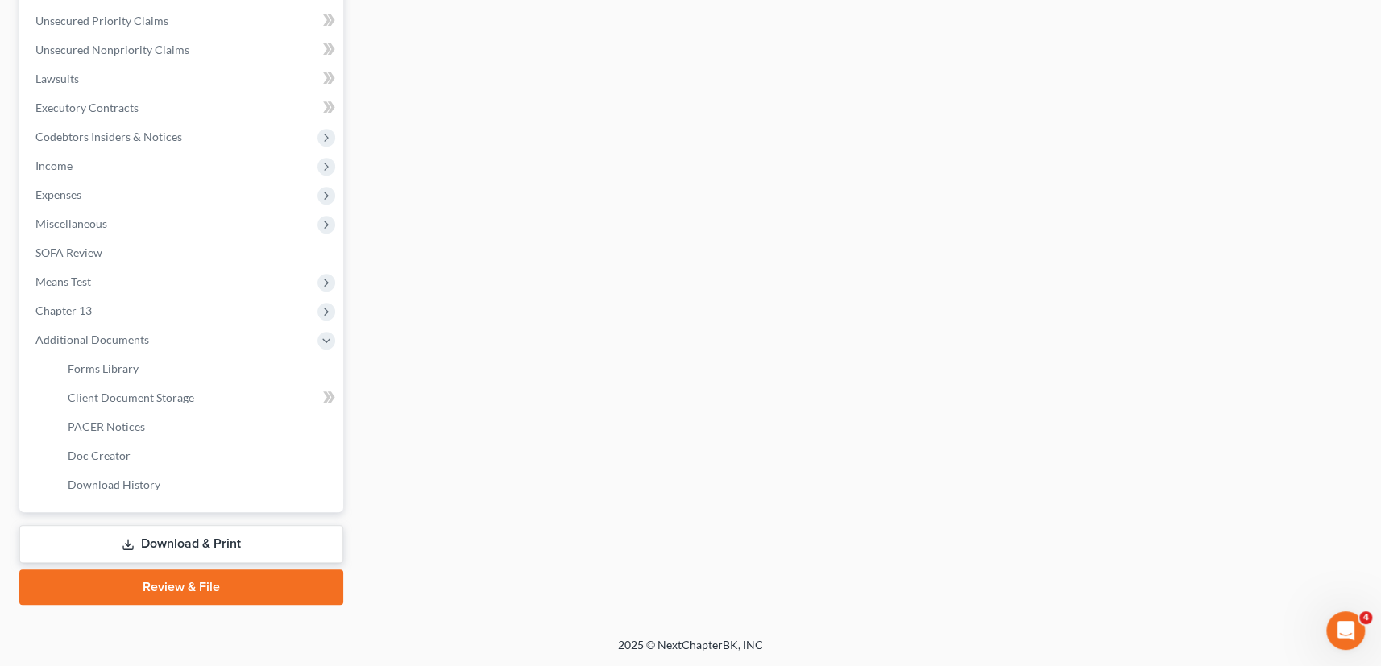
scroll to position [391, 0]
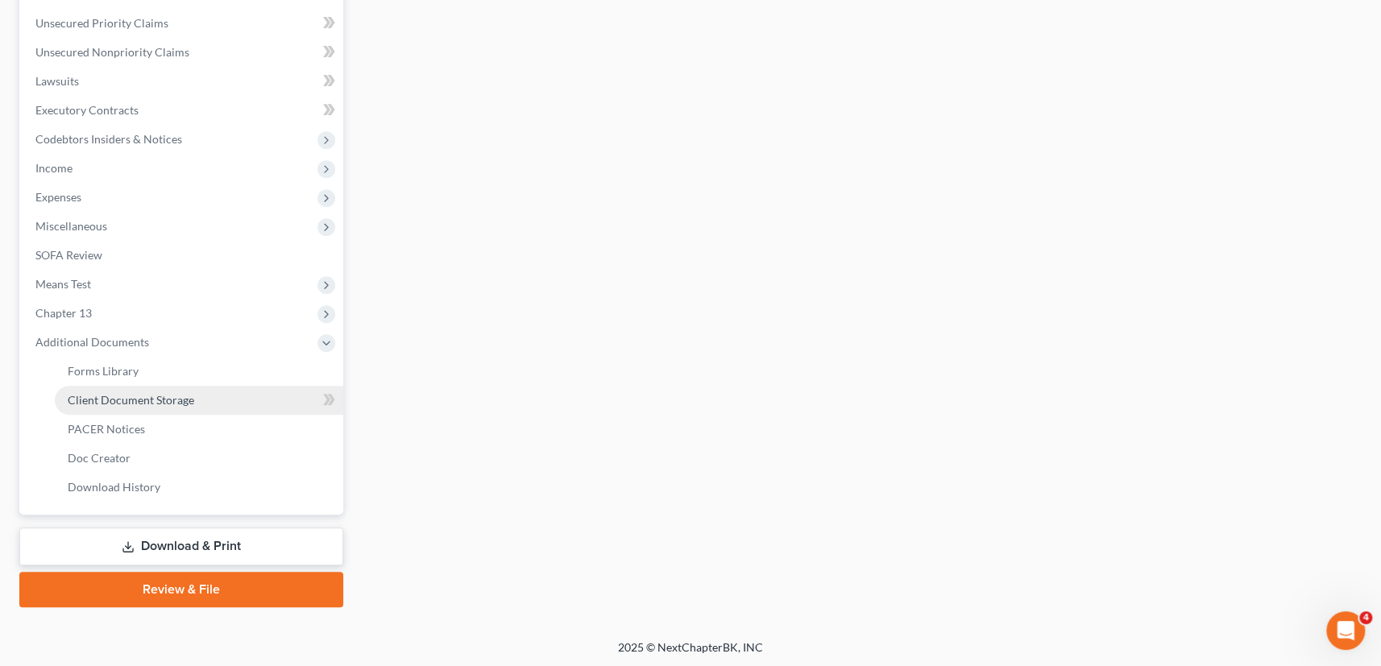
click at [135, 399] on span "Client Document Storage" at bounding box center [131, 400] width 126 height 14
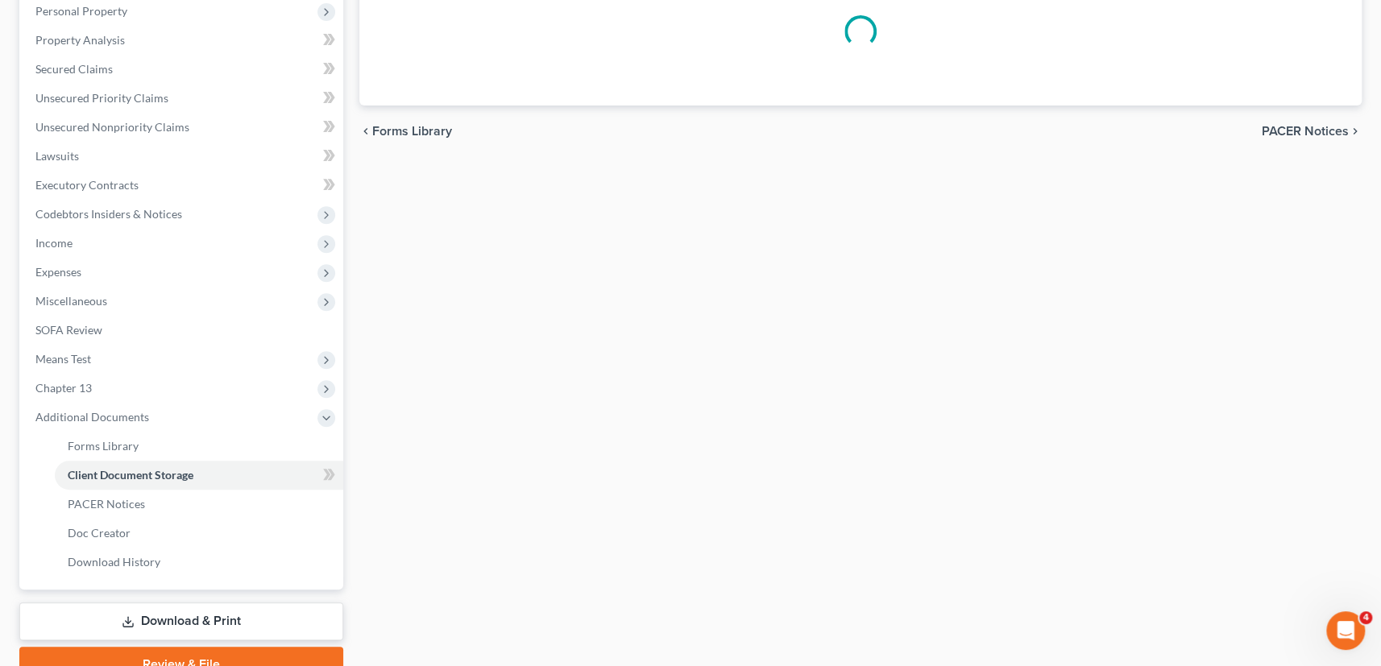
scroll to position [182, 0]
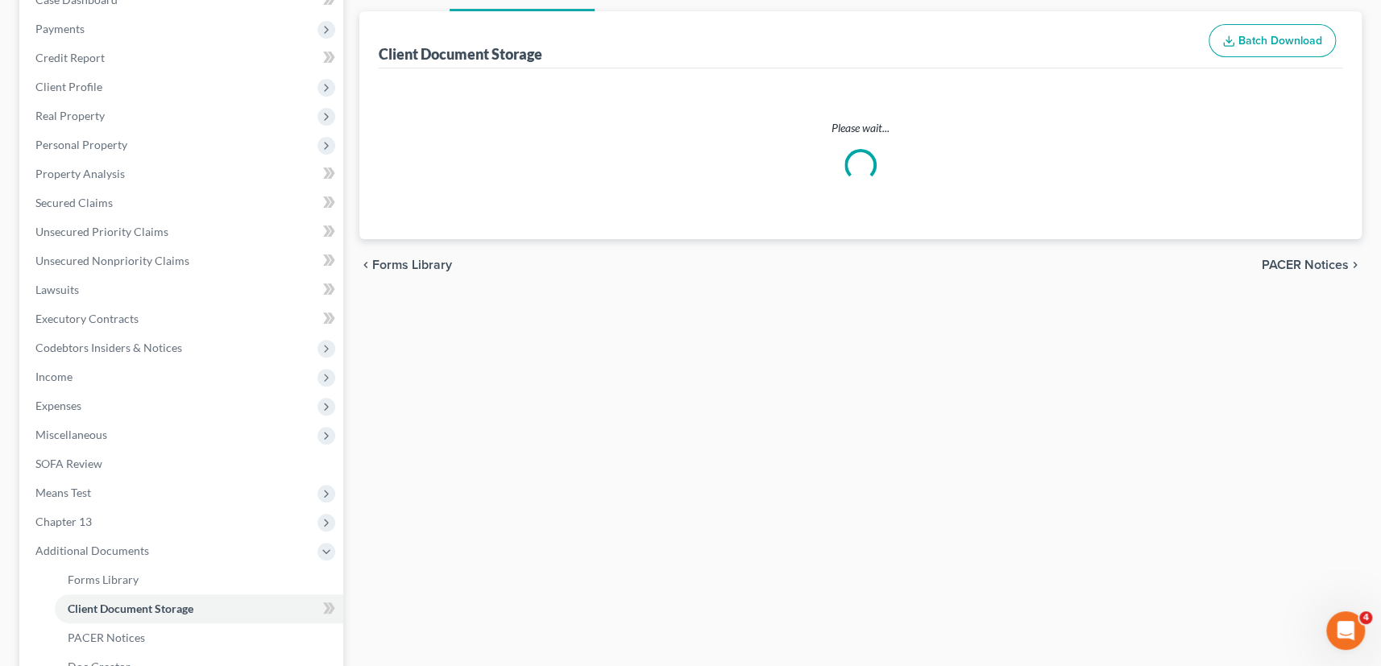
select select "1"
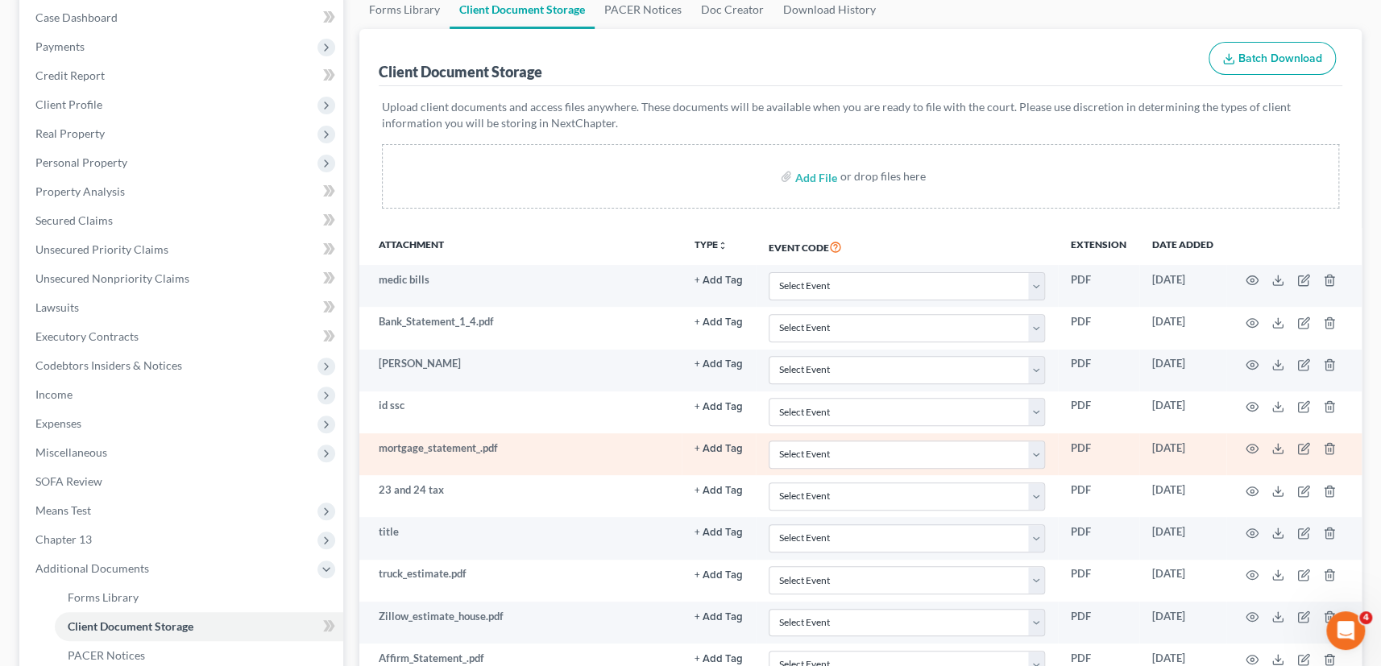
scroll to position [292, 0]
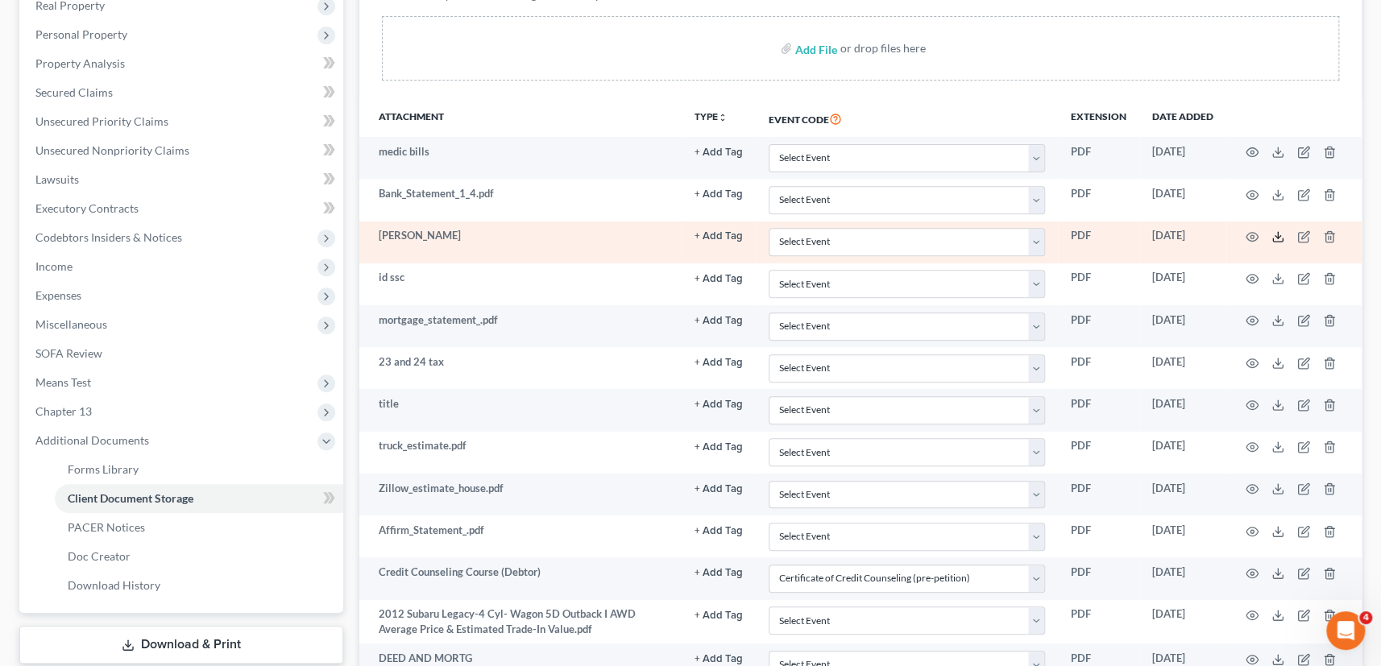
click at [1277, 234] on icon at bounding box center [1277, 236] width 13 height 13
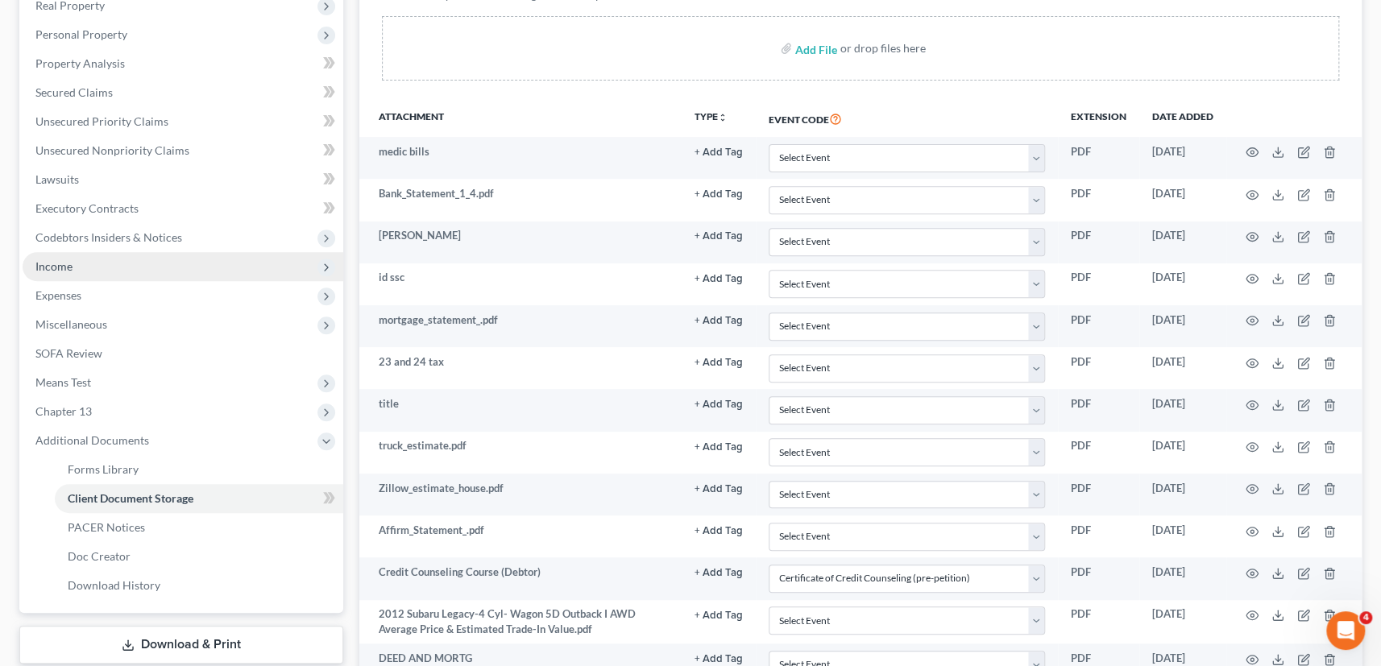
click at [66, 270] on span "Income" at bounding box center [53, 266] width 37 height 14
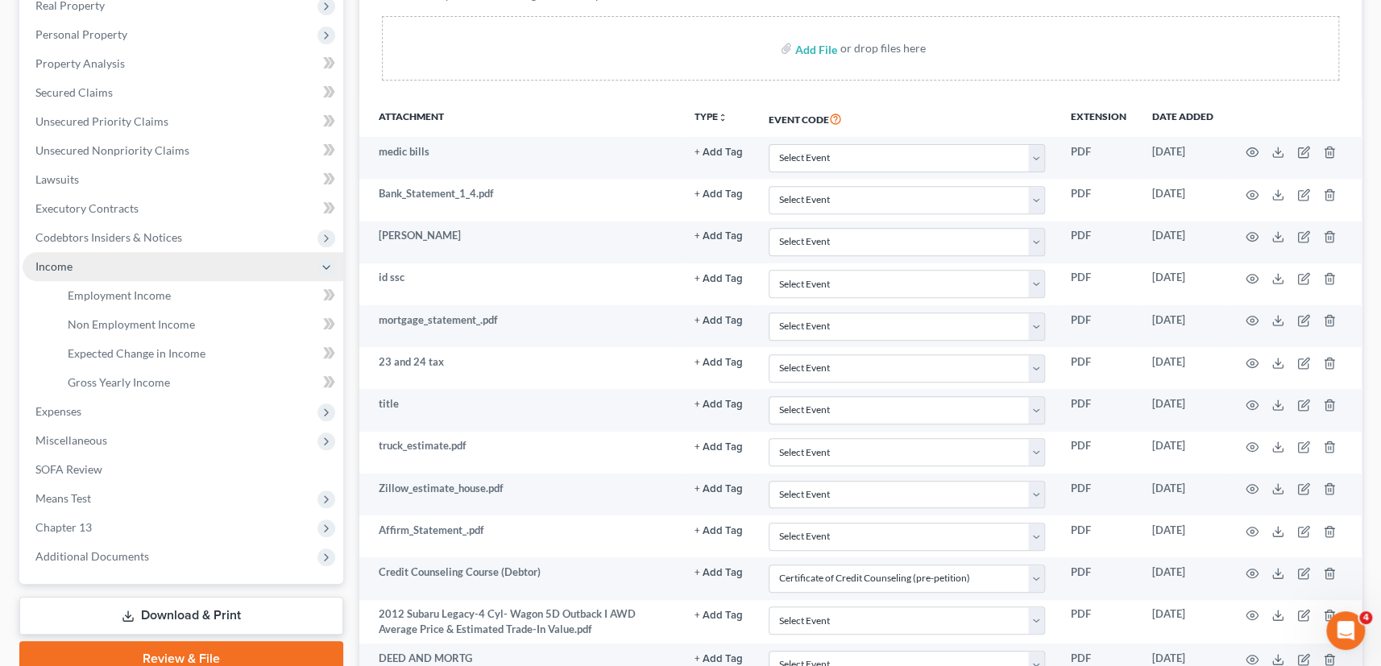
click at [86, 273] on span "Income" at bounding box center [183, 266] width 321 height 29
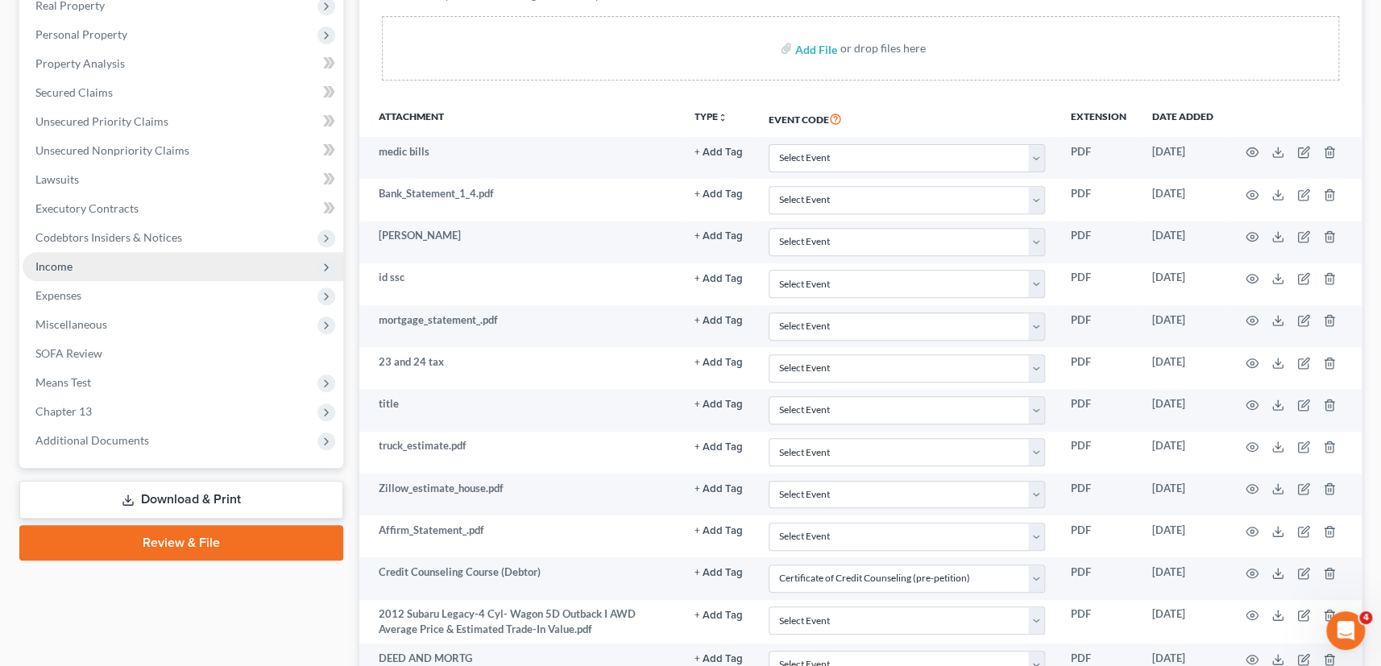
click at [89, 271] on span "Income" at bounding box center [183, 266] width 321 height 29
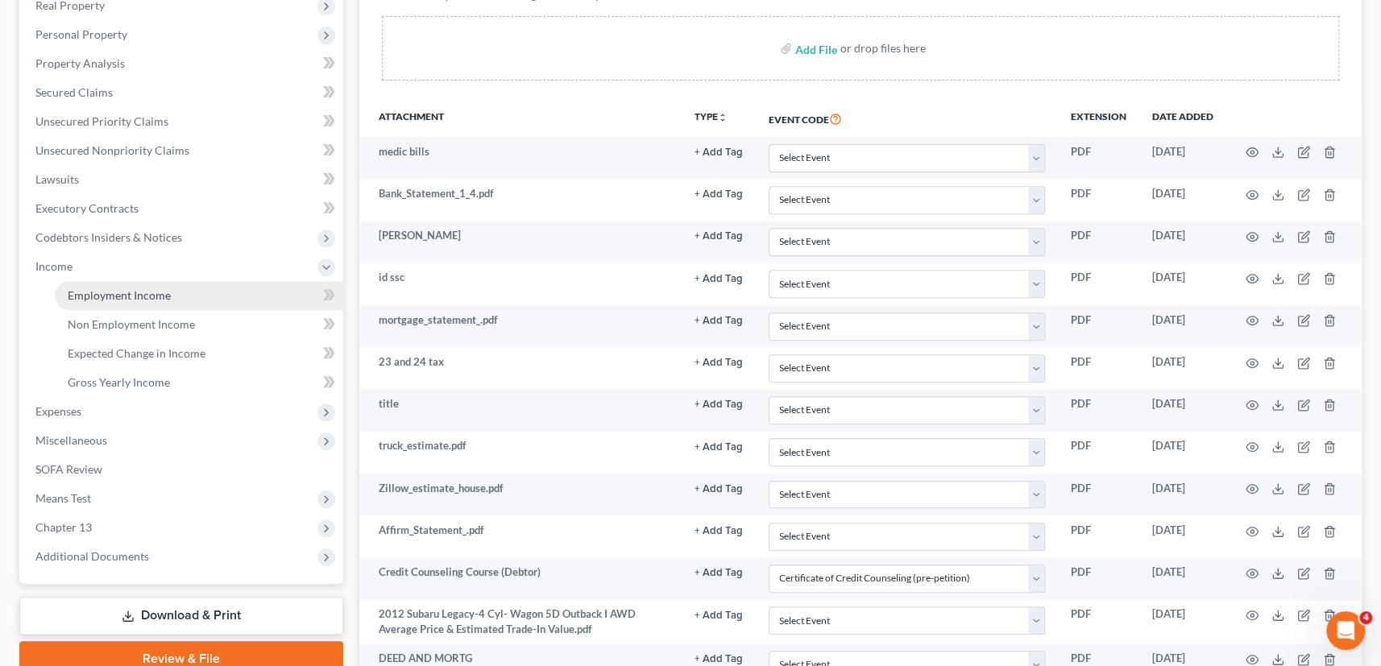
click at [114, 290] on span "Employment Income" at bounding box center [119, 295] width 103 height 14
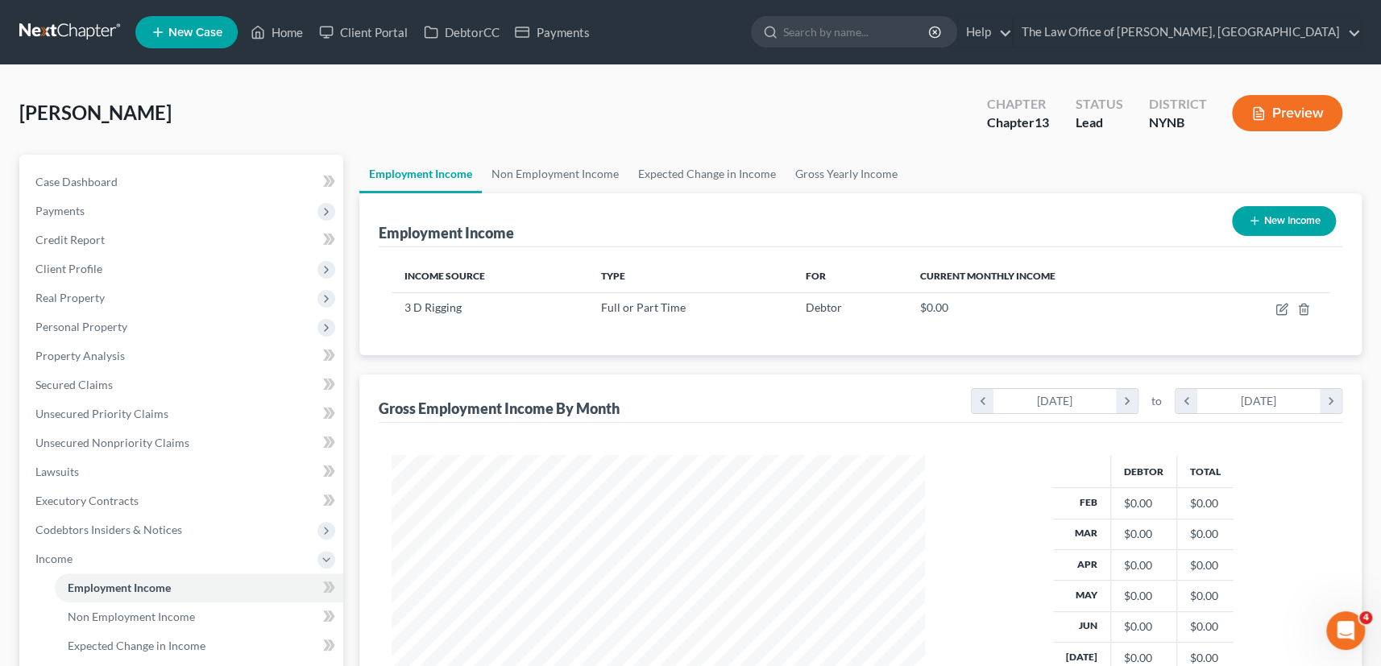
click at [1281, 227] on button "New Income" at bounding box center [1284, 221] width 104 height 30
select select "0"
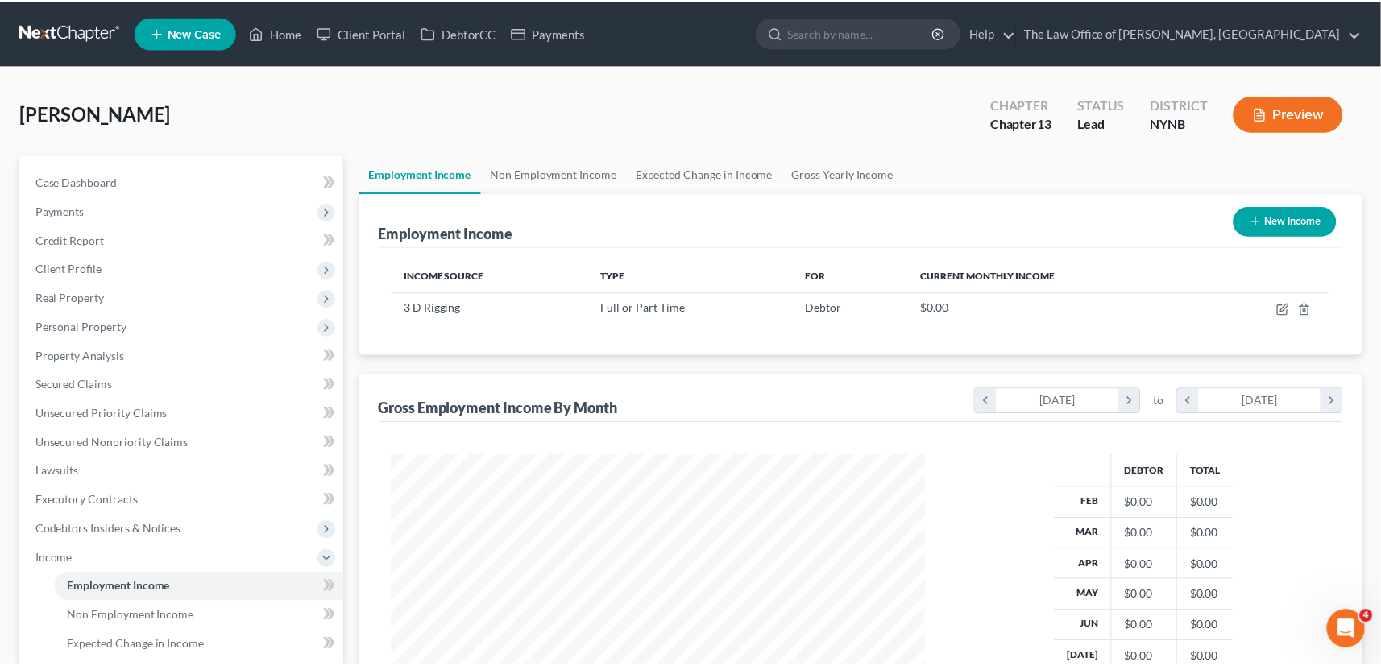
scroll to position [288, 571]
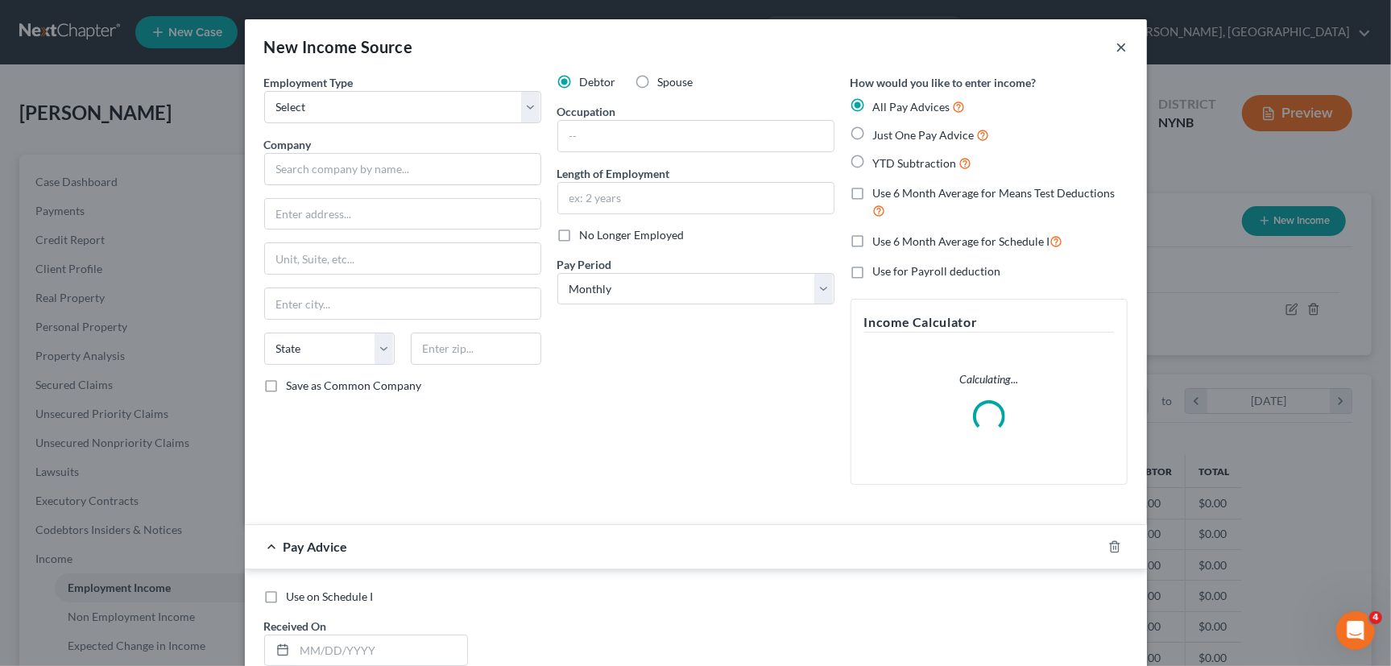
drag, startPoint x: 1118, startPoint y: 41, endPoint x: 1156, endPoint y: 77, distance: 51.9
click at [1117, 42] on button "×" at bounding box center [1121, 46] width 11 height 19
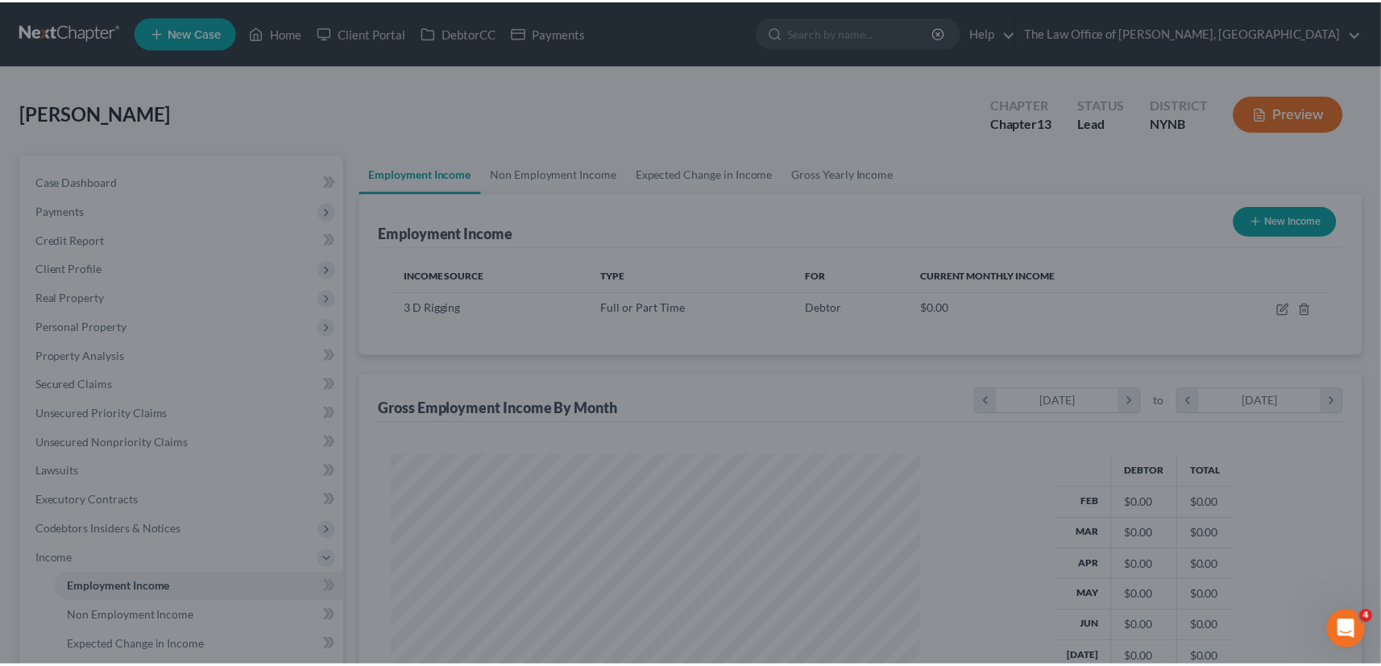
scroll to position [805152, 804874]
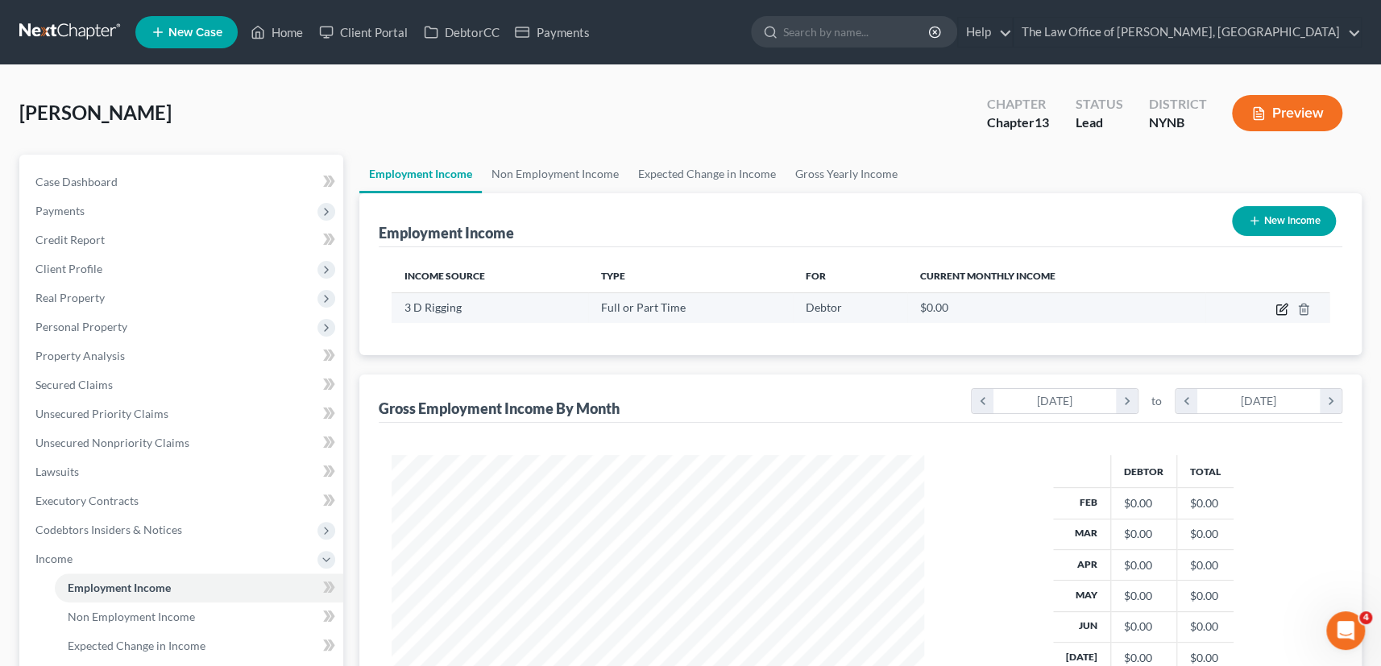
click at [1277, 308] on icon "button" at bounding box center [1281, 309] width 13 height 13
select select "0"
select select "35"
select select "3"
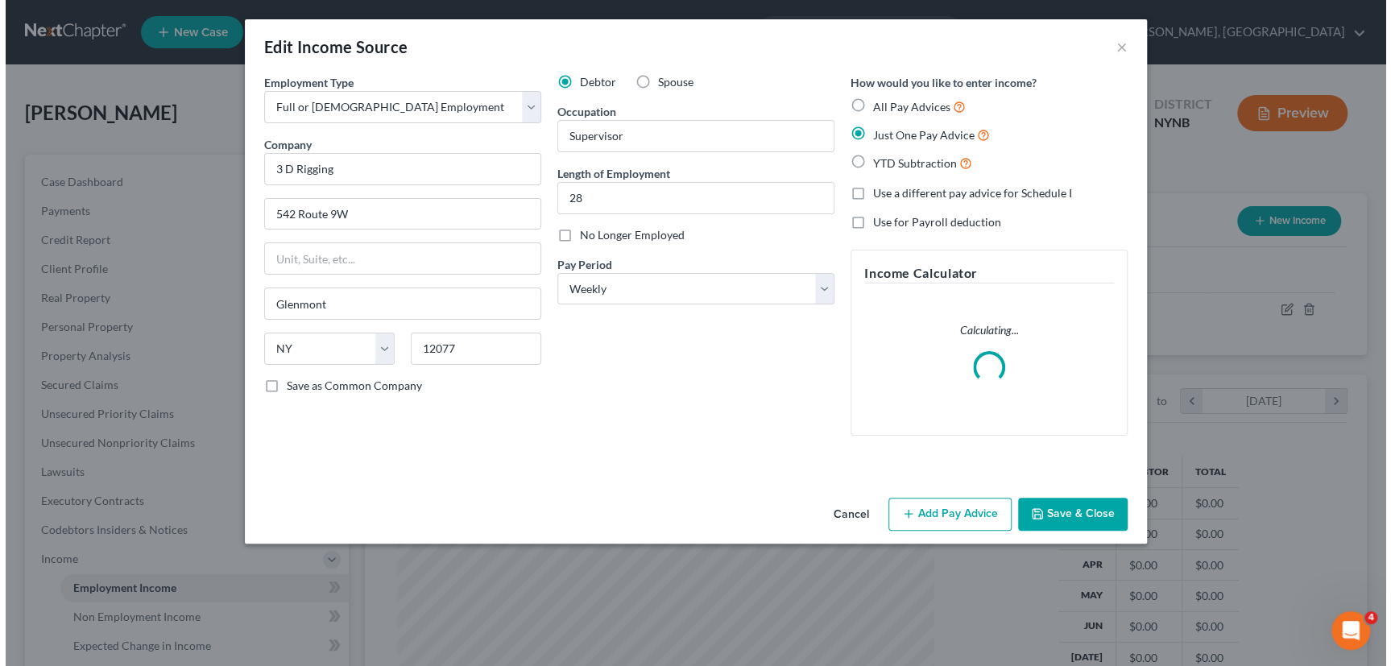
scroll to position [288, 571]
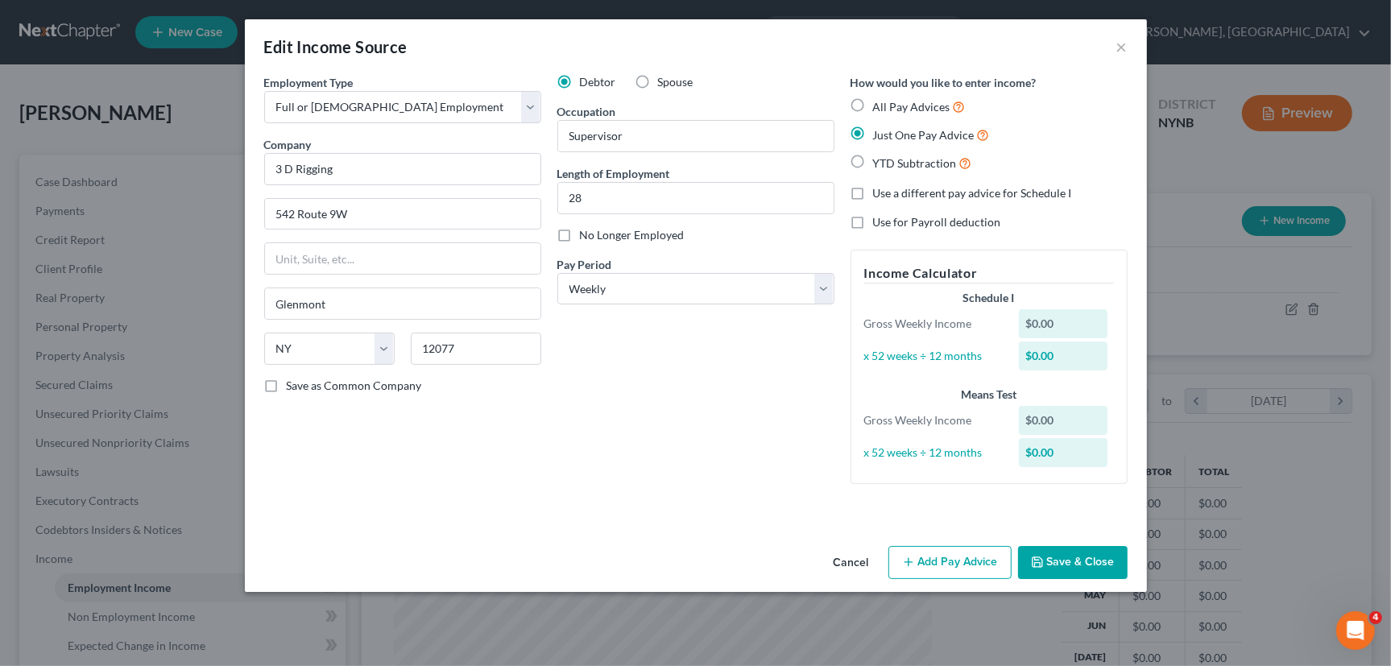
click at [945, 557] on button "Add Pay Advice" at bounding box center [949, 563] width 123 height 34
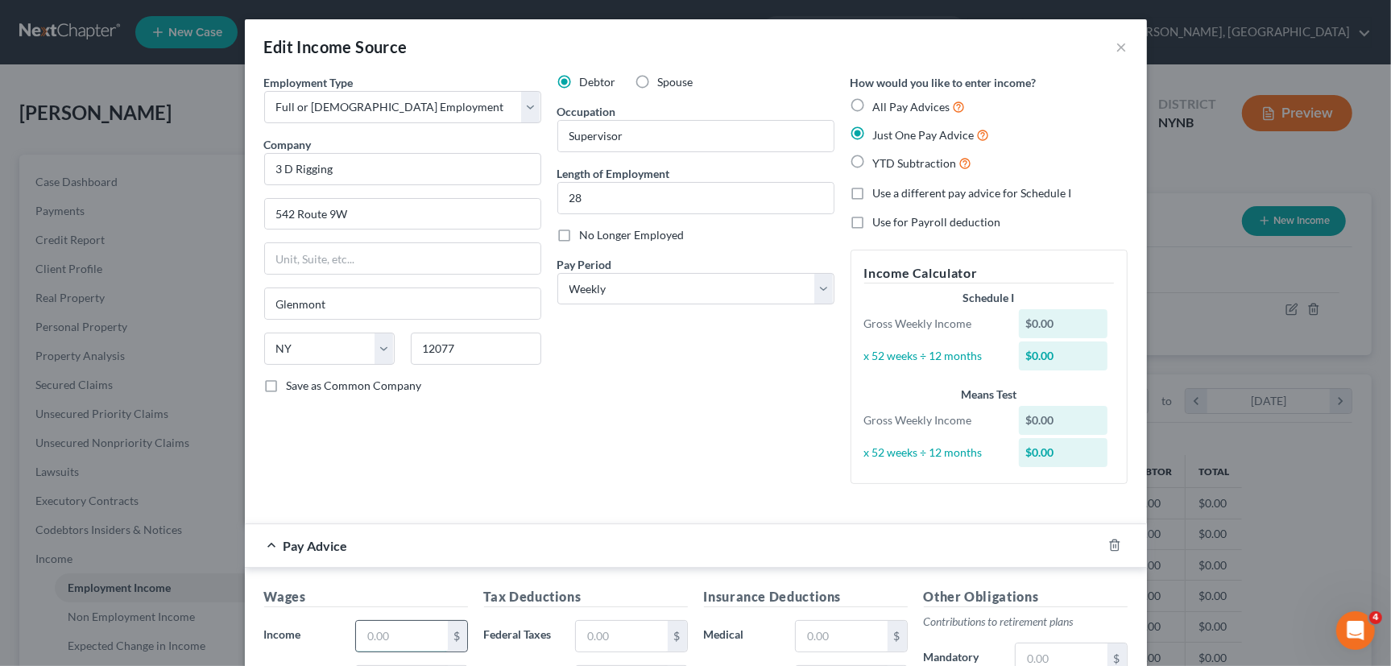
click at [384, 639] on input "text" at bounding box center [401, 636] width 91 height 31
type input "1,892"
click at [620, 631] on input "text" at bounding box center [621, 636] width 91 height 31
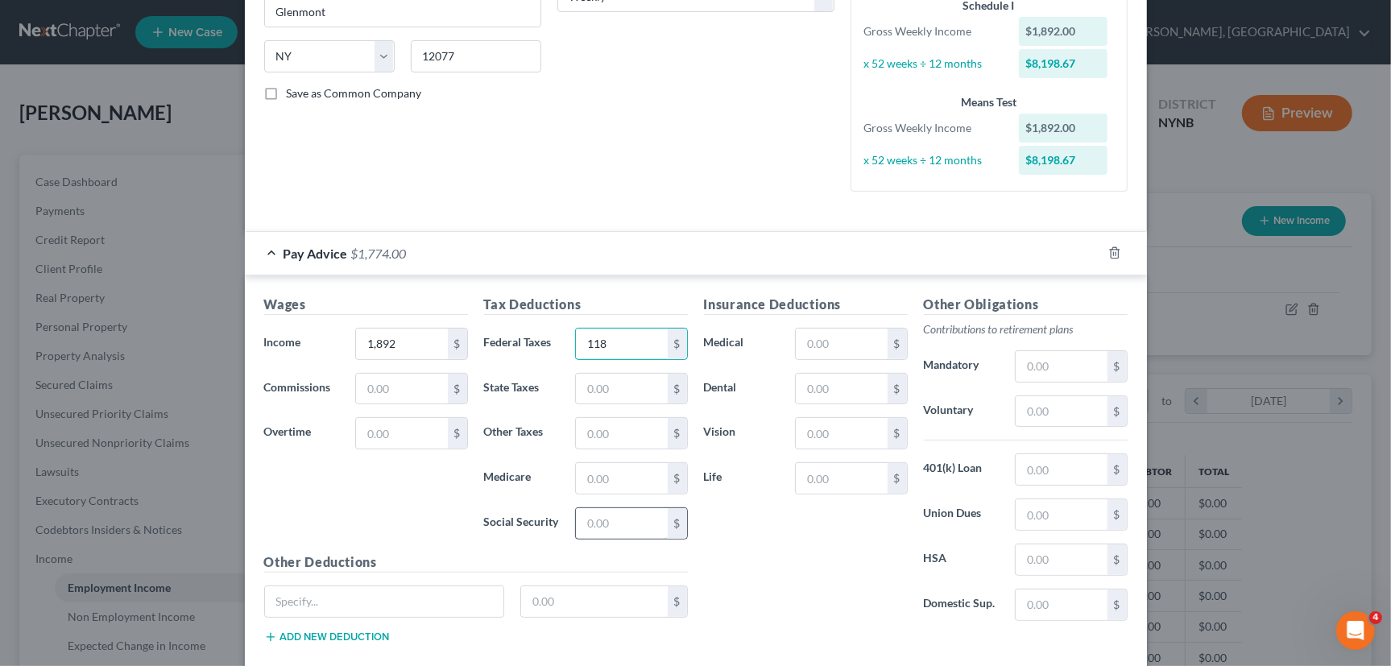
type input "118"
click at [588, 529] on input "text" at bounding box center [621, 523] width 91 height 31
type input "117"
click at [603, 482] on input "text" at bounding box center [621, 478] width 91 height 31
type input "27"
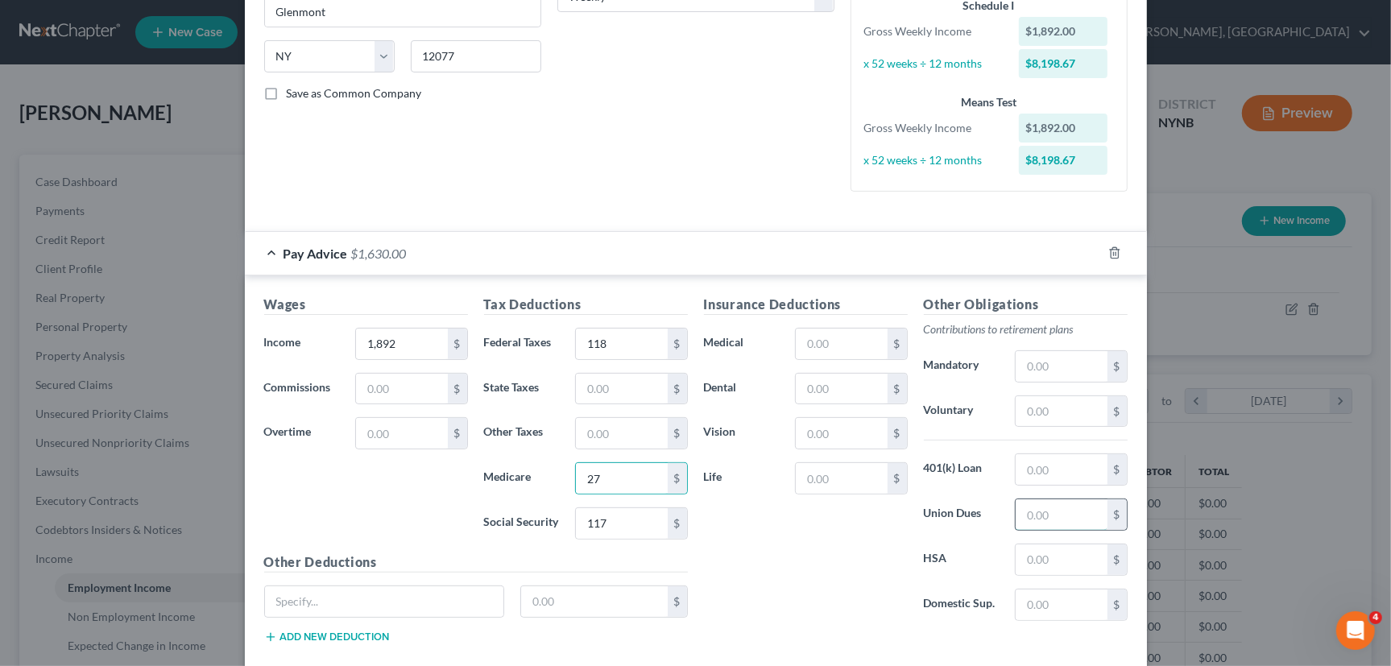
click at [1041, 507] on input "text" at bounding box center [1061, 514] width 91 height 31
type input "84"
click at [612, 386] on input "text" at bounding box center [621, 389] width 91 height 31
type input "94"
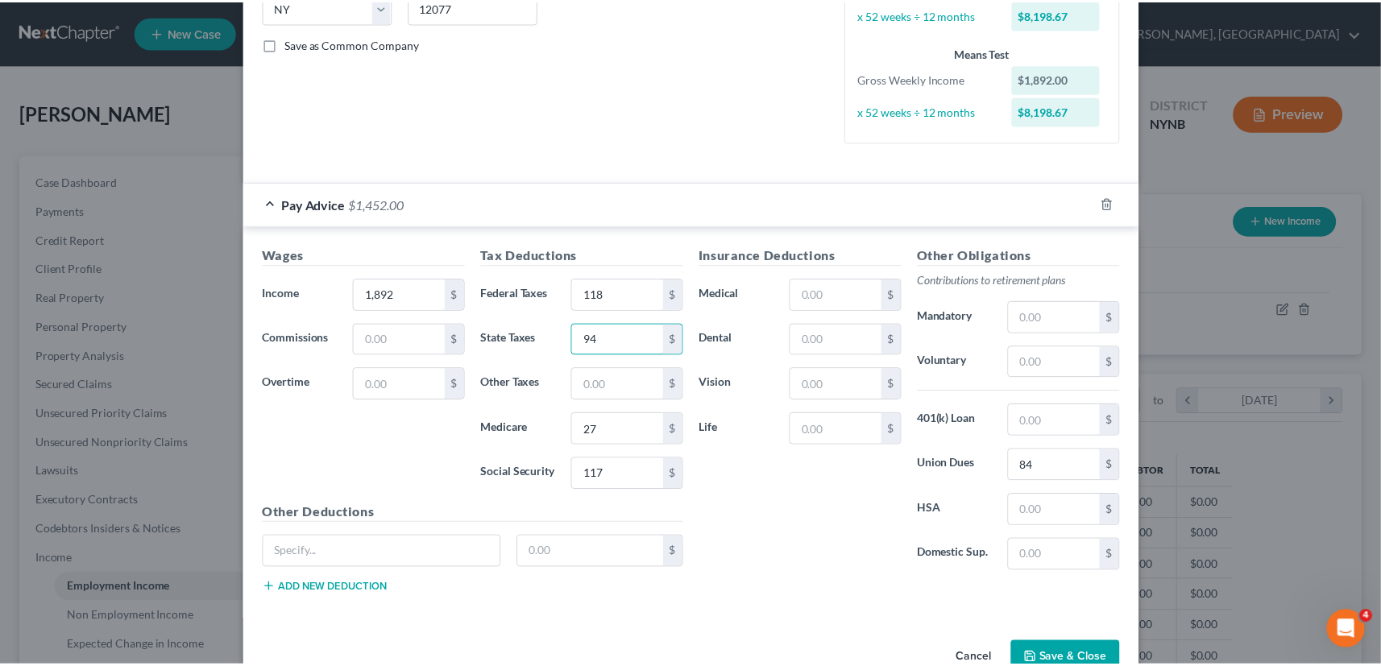
scroll to position [381, 0]
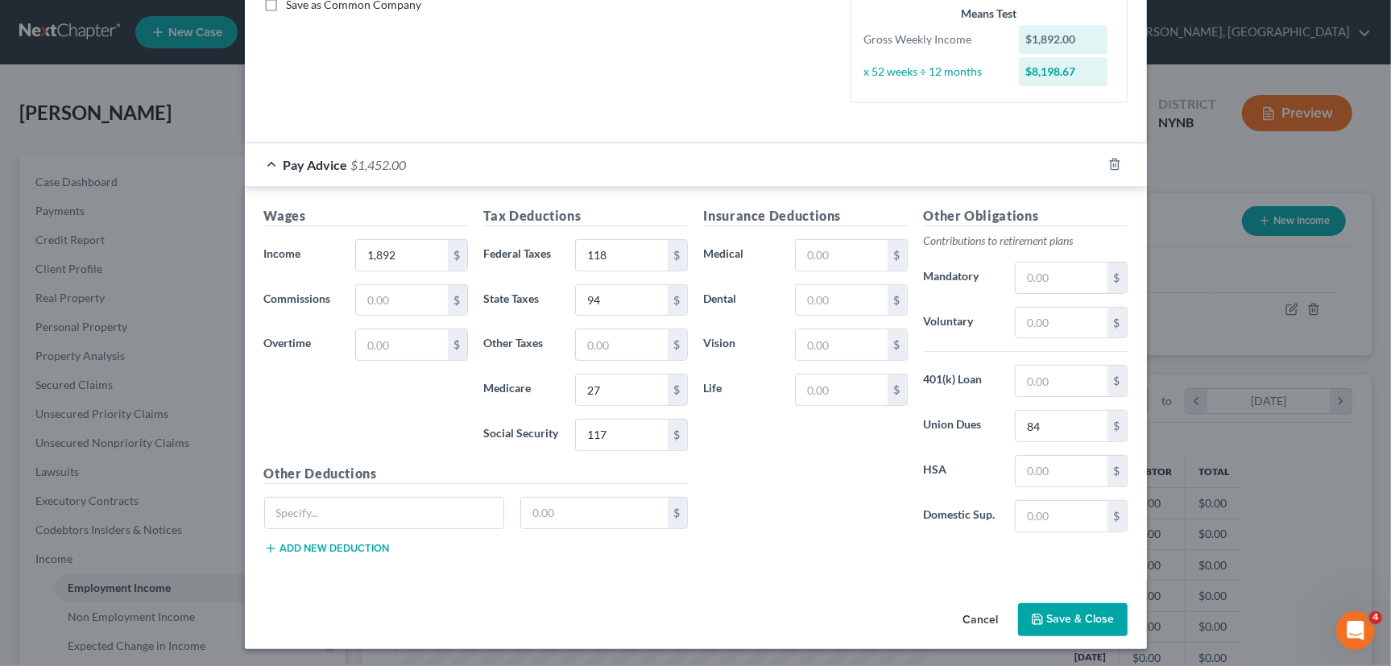
click at [1062, 614] on button "Save & Close" at bounding box center [1073, 620] width 110 height 34
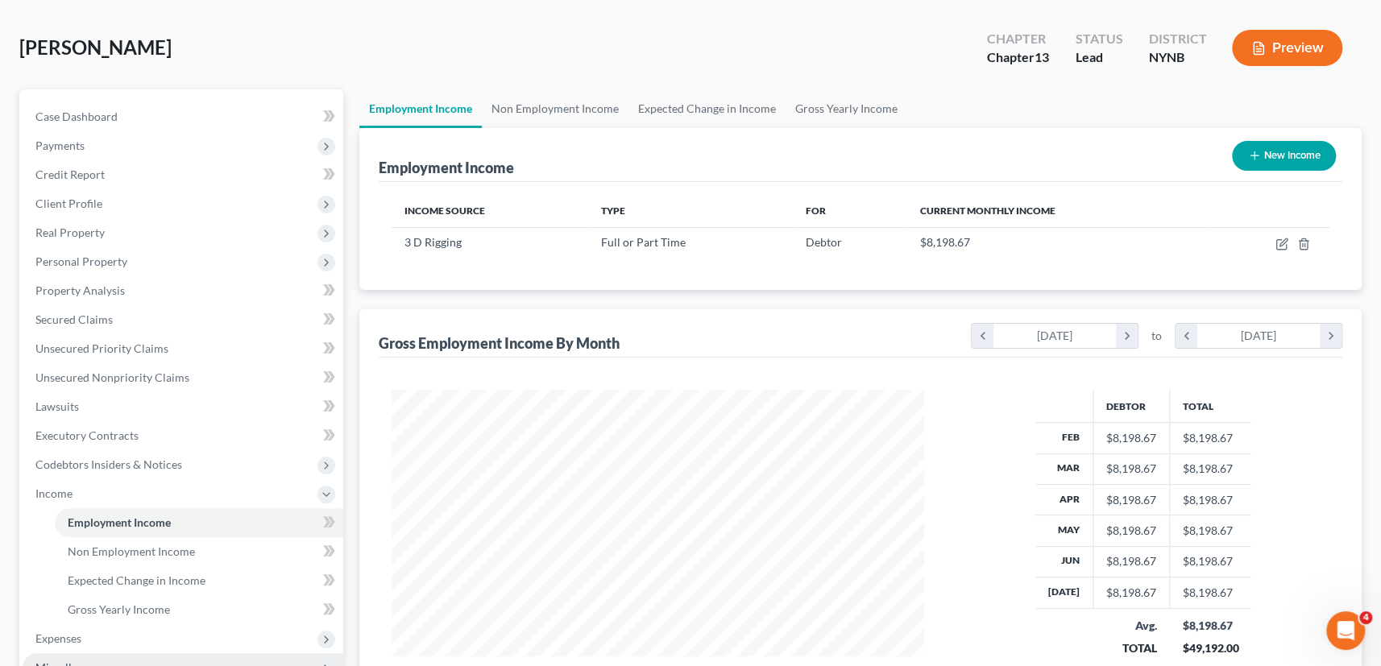
scroll to position [362, 0]
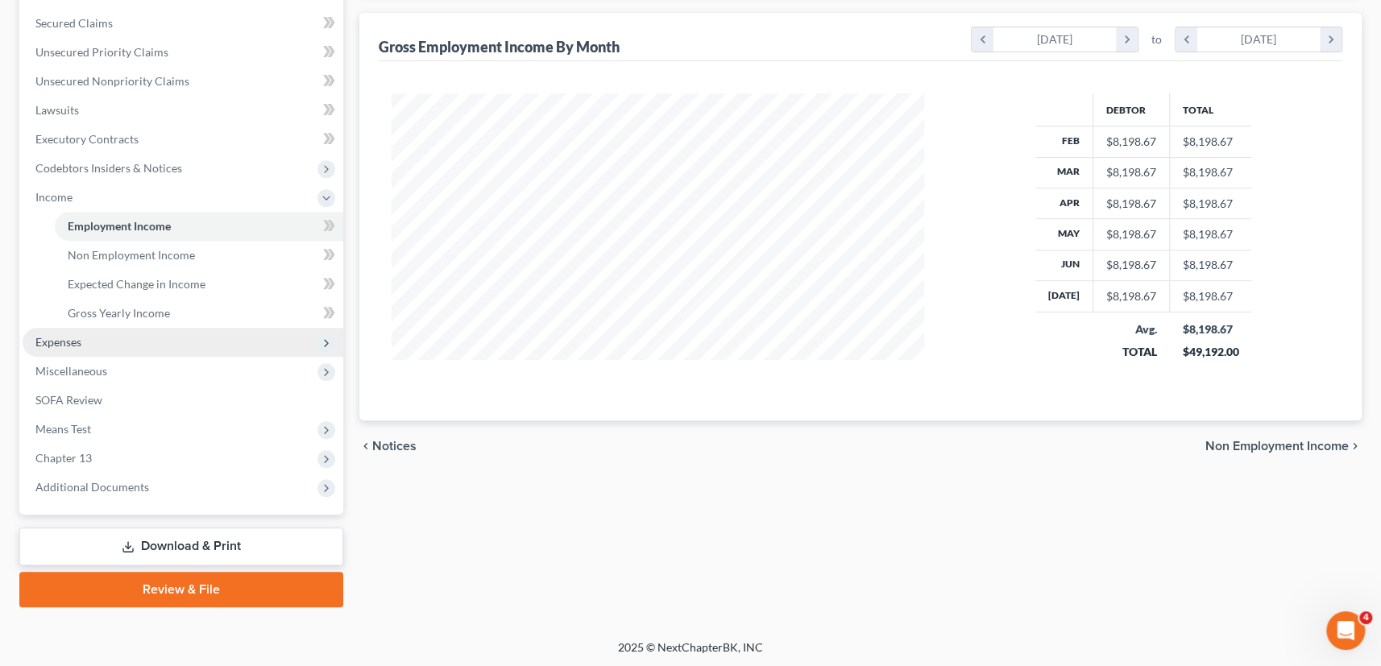
click at [75, 350] on span "Expenses" at bounding box center [183, 342] width 321 height 29
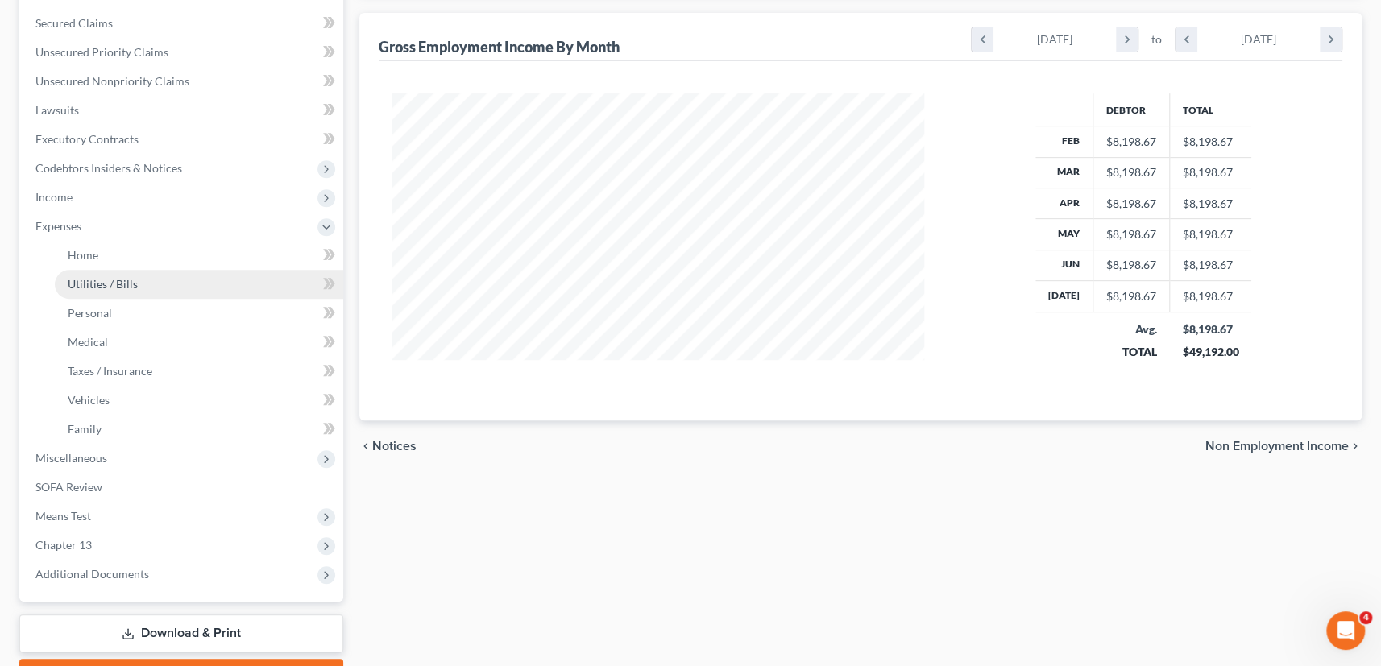
click at [109, 292] on link "Utilities / Bills" at bounding box center [199, 284] width 288 height 29
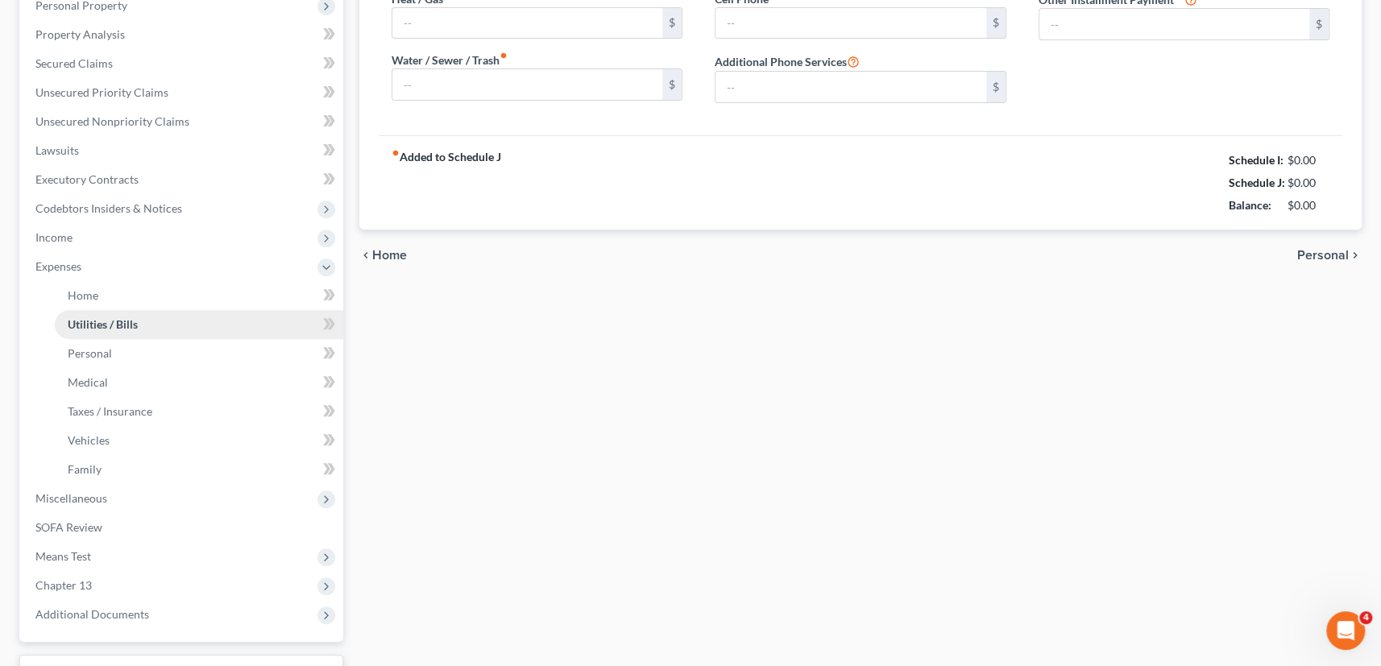
type input "280.00"
type input "0.00"
type input "168.00"
type input "125.00"
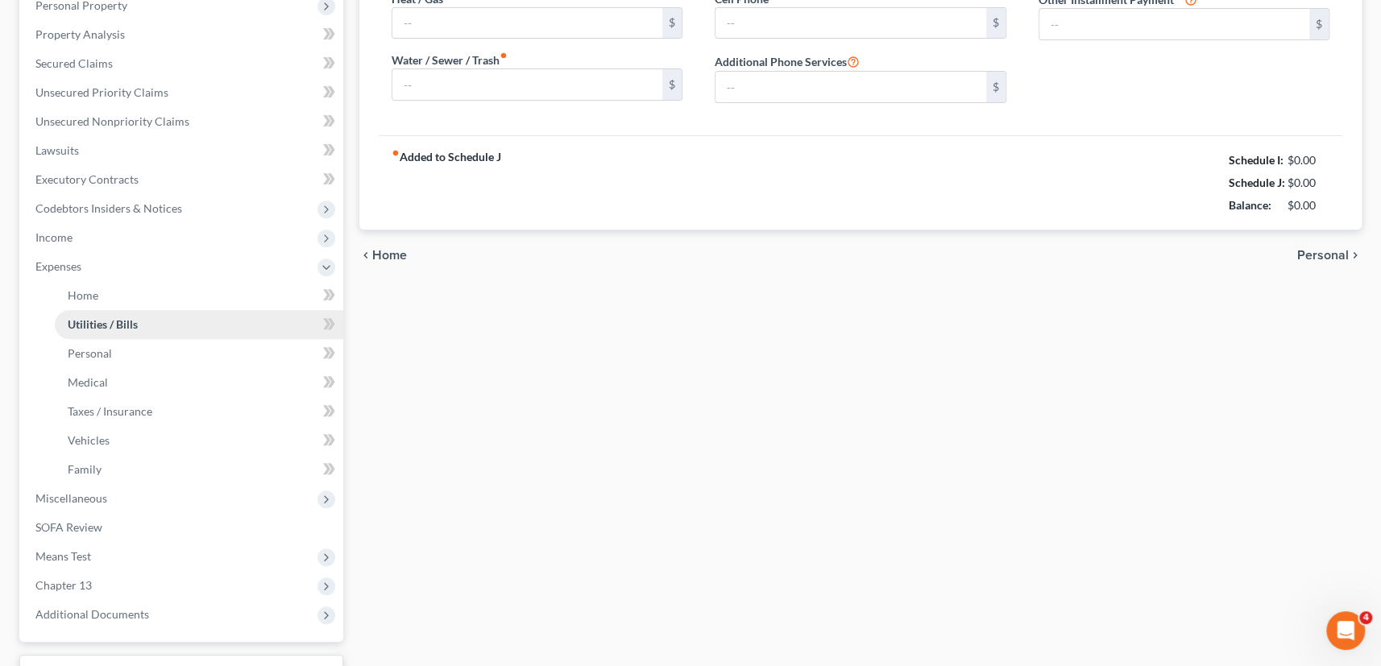
type input "0.00"
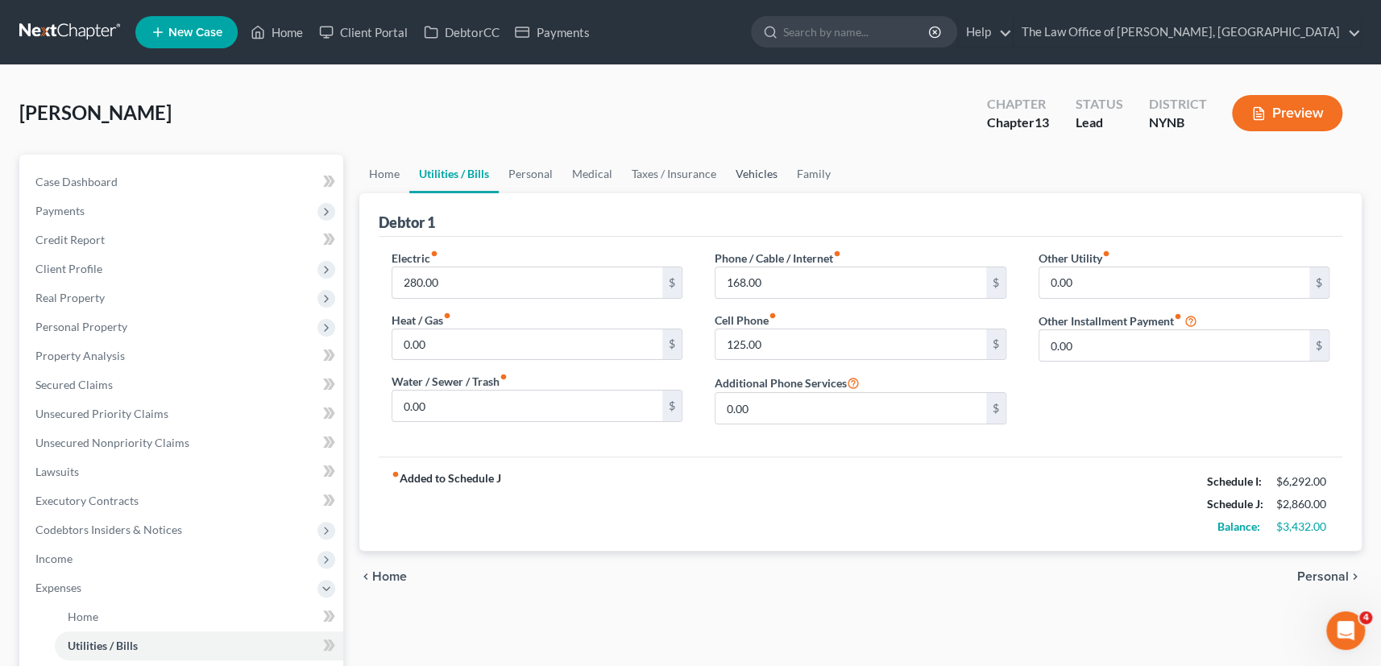
click at [758, 174] on link "Vehicles" at bounding box center [756, 174] width 61 height 39
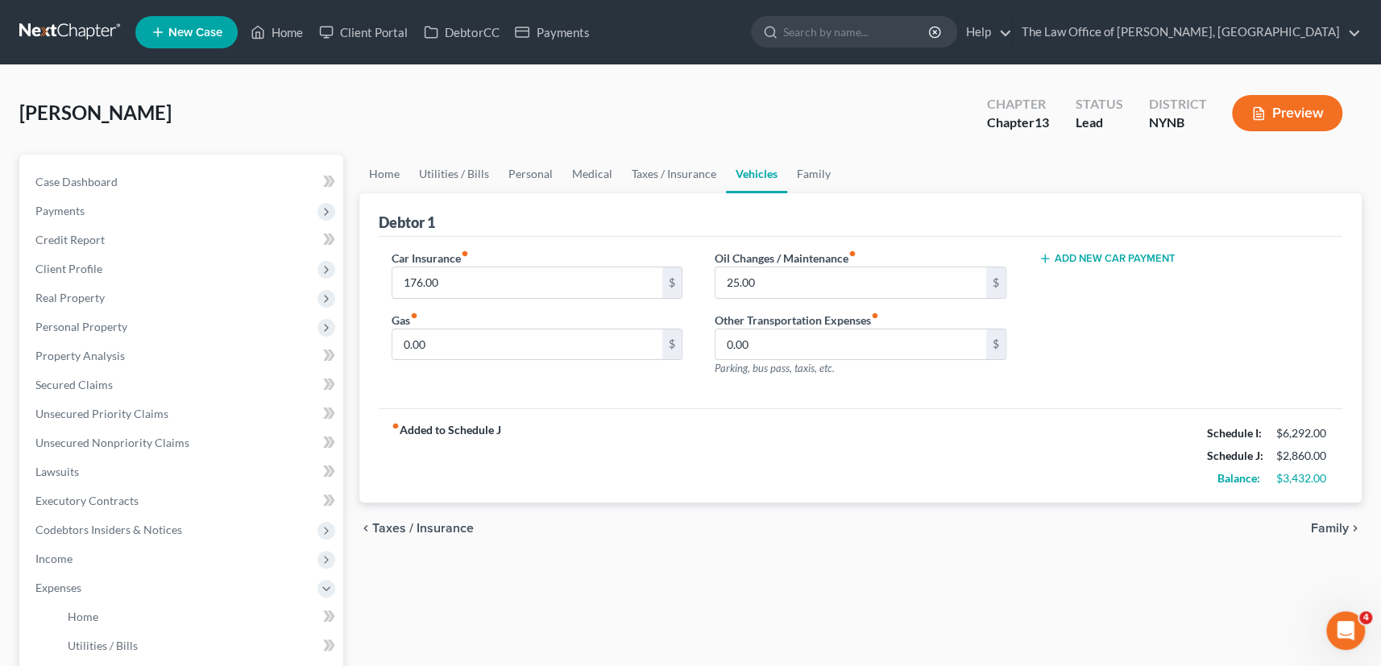
click at [1128, 260] on button "Add New Car Payment" at bounding box center [1106, 258] width 137 height 13
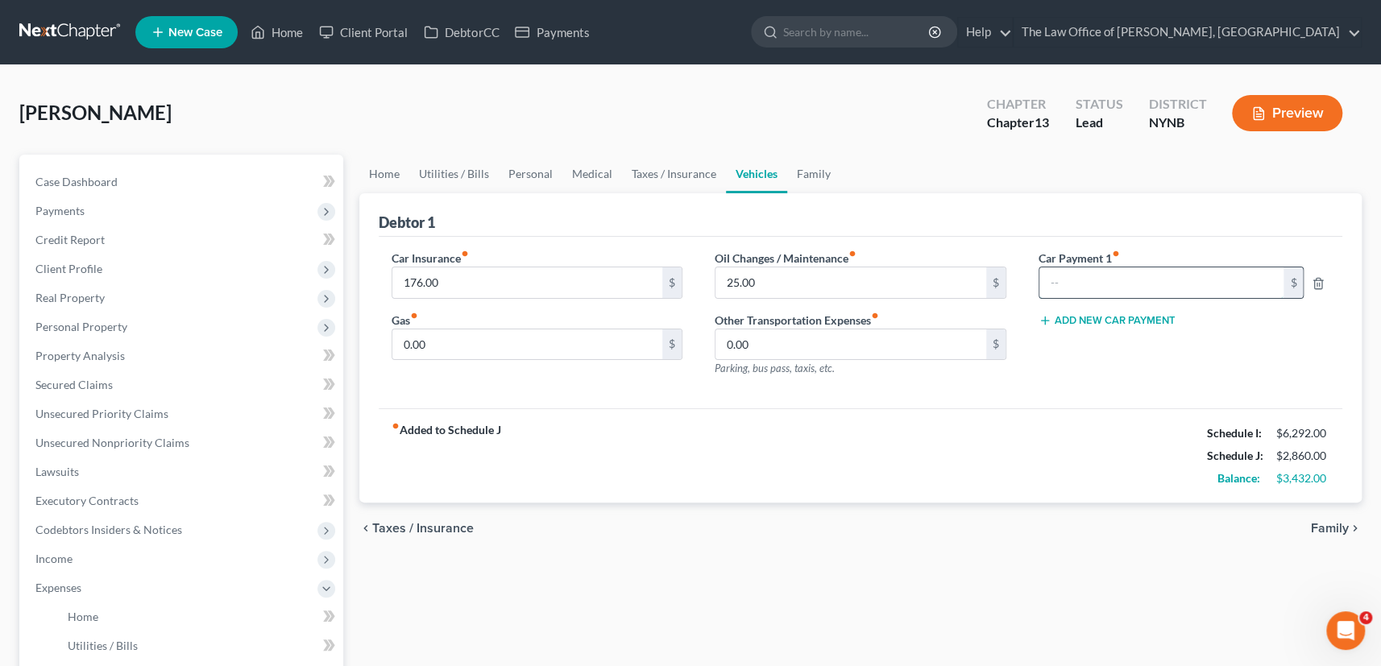
click at [1071, 282] on input "text" at bounding box center [1161, 282] width 245 height 31
type input "730"
click at [1070, 321] on button "Add New Car Payment" at bounding box center [1106, 320] width 137 height 13
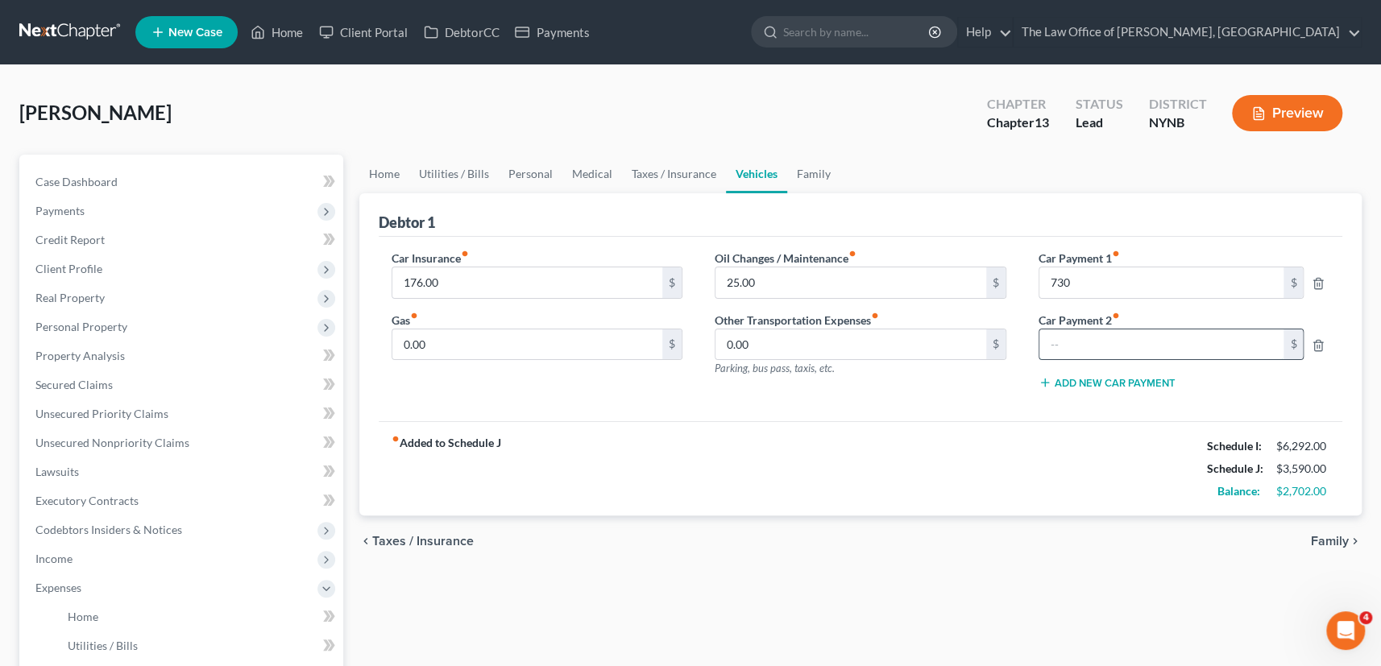
click at [1063, 331] on input "text" at bounding box center [1161, 344] width 245 height 31
type input "180"
click at [1096, 387] on div "Car Payment 1 fiber_manual_record 730 $ Car Payment 2 fiber_manual_record 180 $…" at bounding box center [1184, 326] width 324 height 153
click at [1091, 379] on button "Add New Car Payment" at bounding box center [1106, 382] width 137 height 13
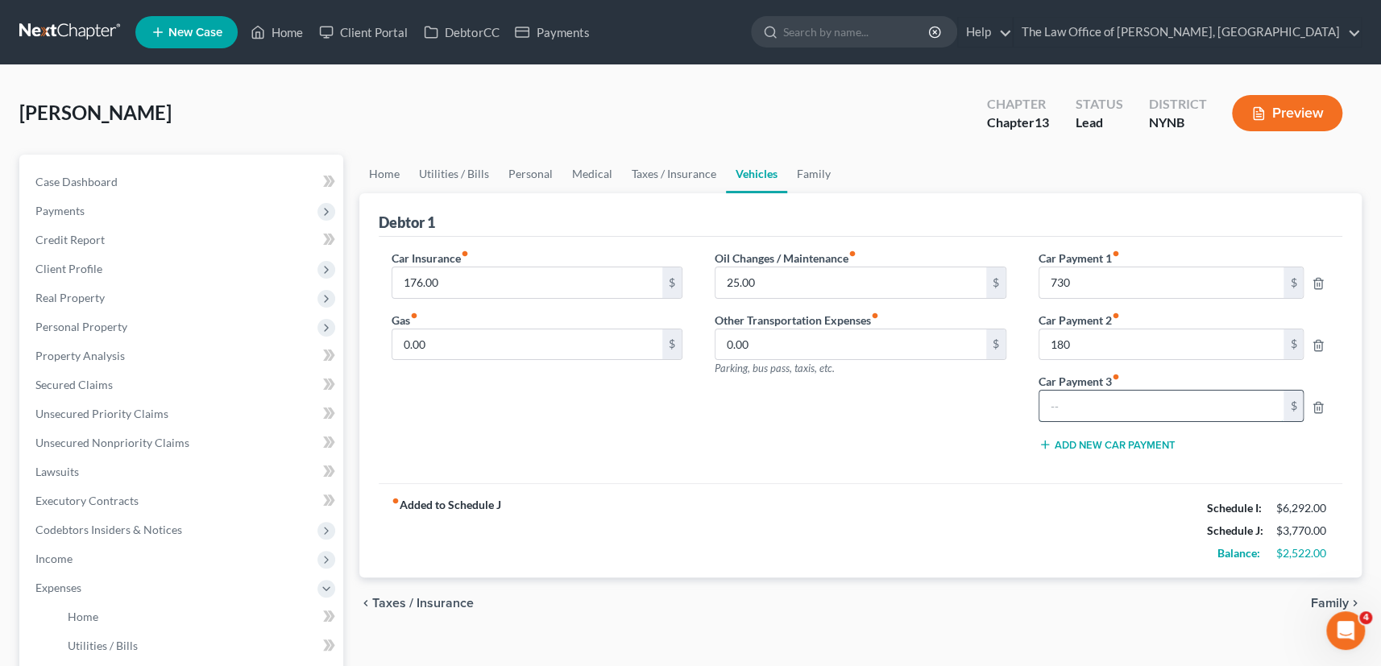
click at [1078, 399] on input "text" at bounding box center [1161, 406] width 245 height 31
type input "300"
click at [592, 174] on link "Medical" at bounding box center [592, 174] width 60 height 39
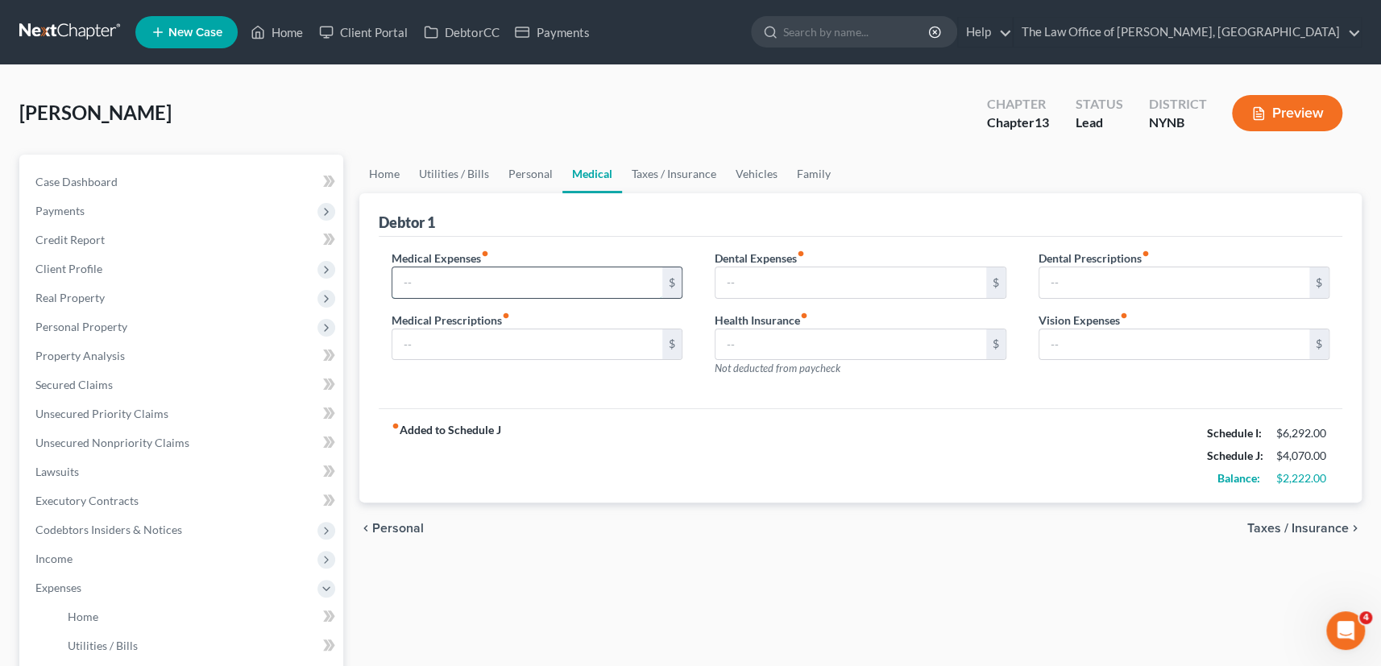
click at [618, 286] on input "text" at bounding box center [527, 282] width 271 height 31
type input "40"
click at [527, 168] on link "Personal" at bounding box center [531, 174] width 64 height 39
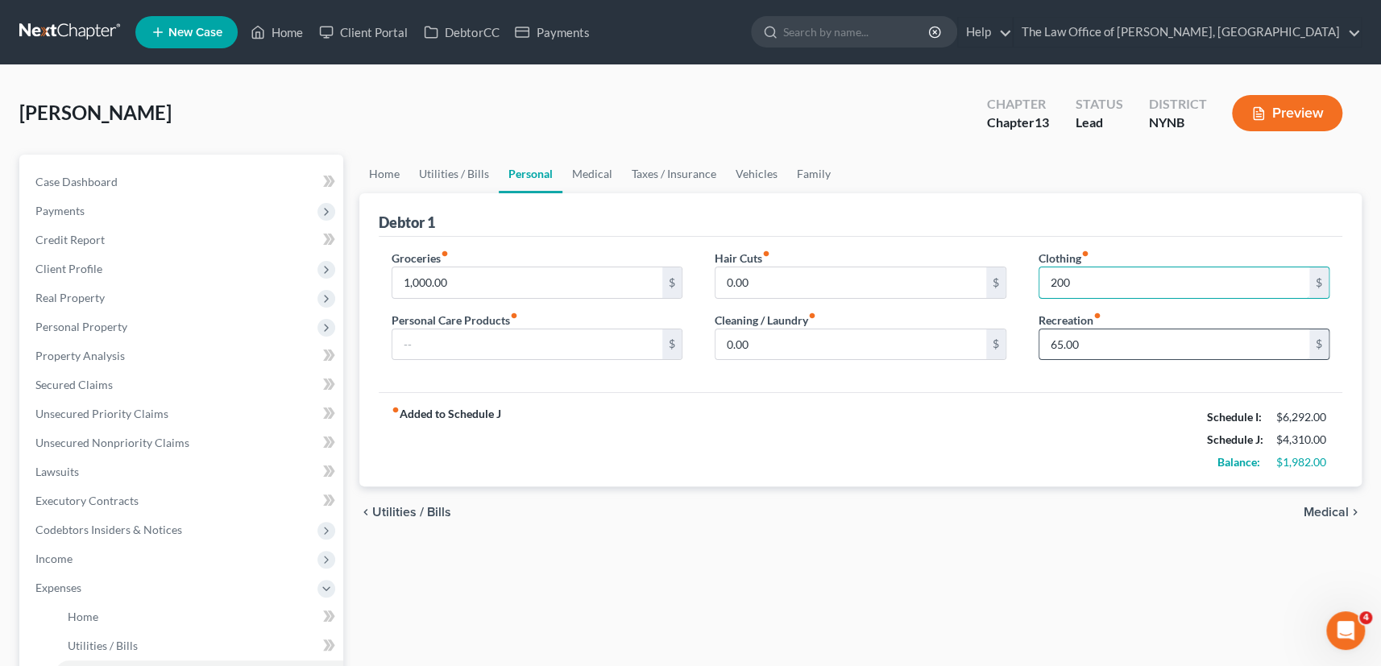
type input "200"
type input "100"
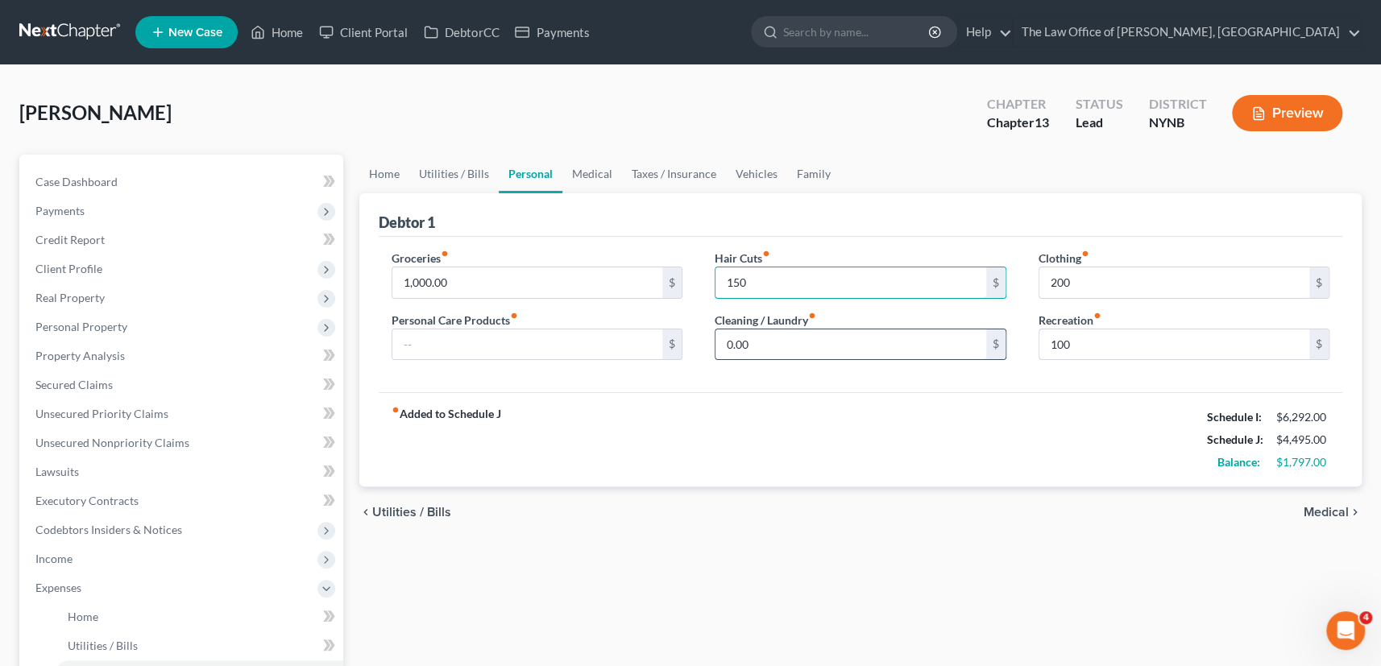
type input "150"
click at [465, 343] on input "text" at bounding box center [527, 344] width 271 height 31
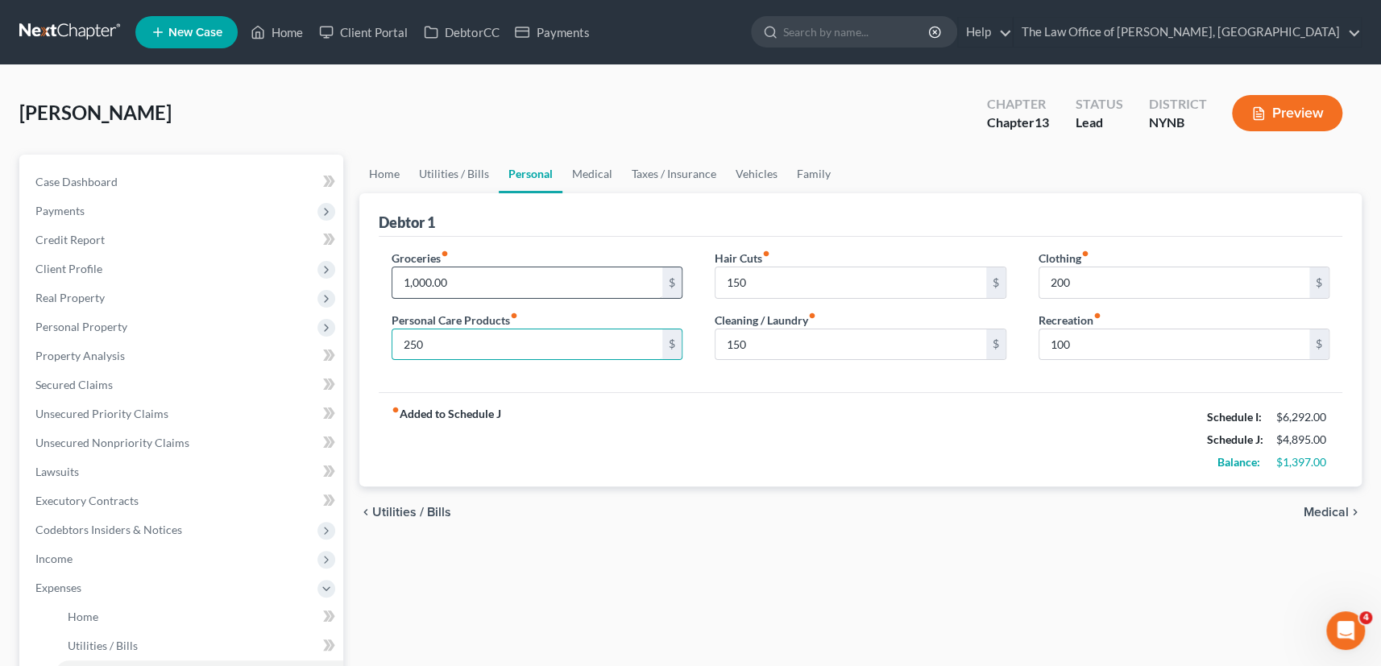
type input "250"
type input "2,000"
drag, startPoint x: 685, startPoint y: 413, endPoint x: 557, endPoint y: 307, distance: 165.8
click at [684, 413] on div "fiber_manual_record Added to Schedule J Schedule I: $6,292.00 Schedule J: $5,89…" at bounding box center [861, 439] width 964 height 94
click at [457, 181] on link "Utilities / Bills" at bounding box center [453, 174] width 89 height 39
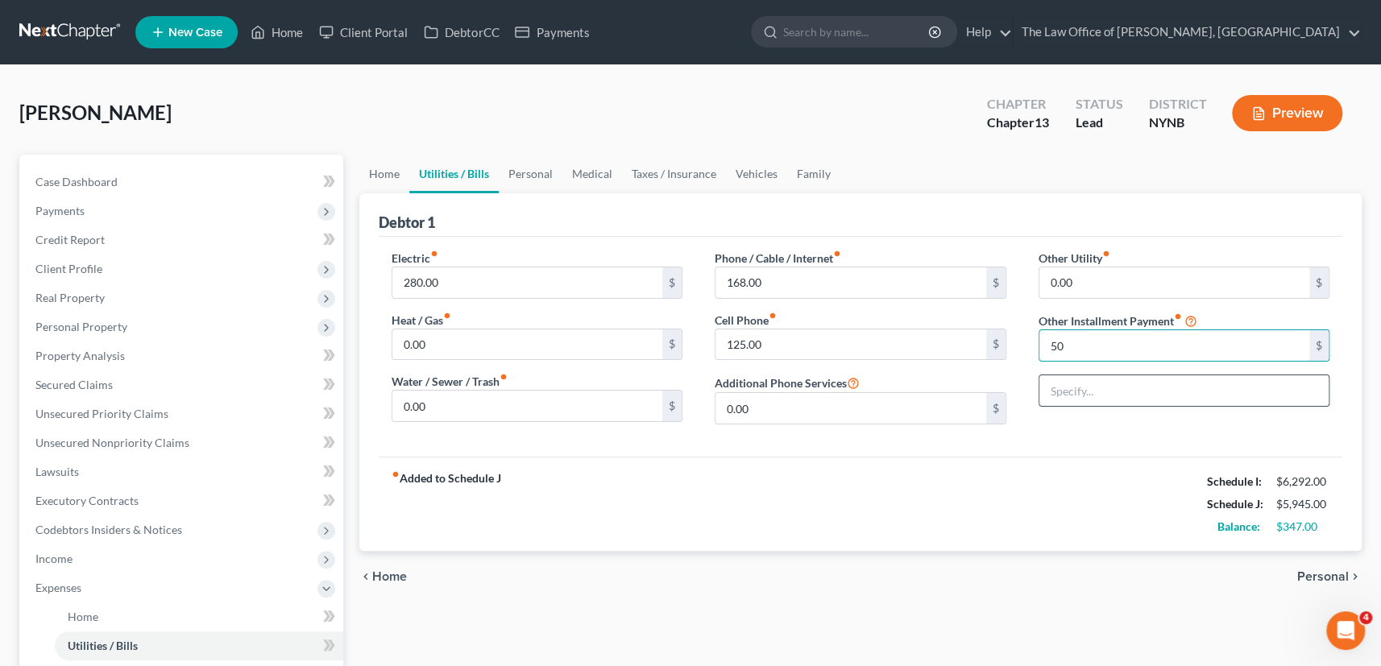
type input "50"
click at [1067, 381] on input "text" at bounding box center [1184, 390] width 290 height 31
type input "netflix and others"
drag, startPoint x: 372, startPoint y: 169, endPoint x: 402, endPoint y: 178, distance: 31.1
click at [372, 169] on link "Home" at bounding box center [384, 174] width 50 height 39
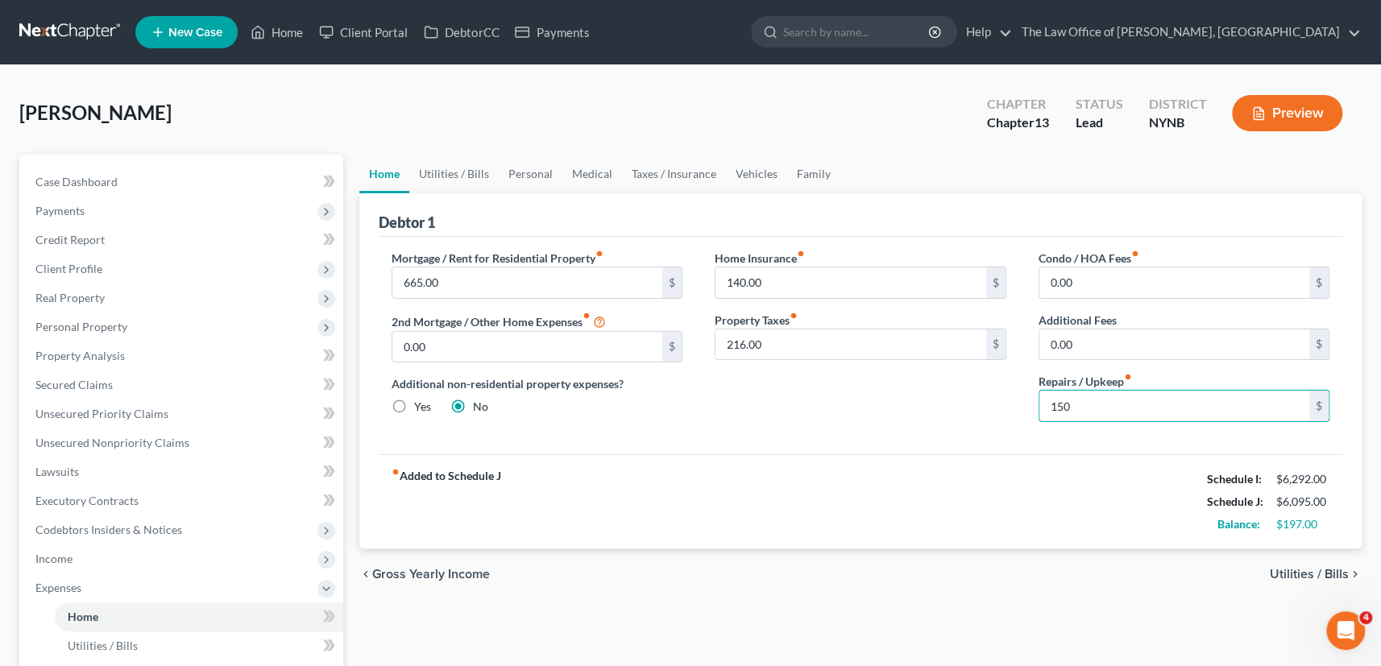
type input "150"
click at [894, 495] on div "fiber_manual_record Added to Schedule J Schedule I: $6,292.00 Schedule J: $6,09…" at bounding box center [861, 501] width 964 height 94
click at [753, 176] on link "Vehicles" at bounding box center [756, 174] width 61 height 39
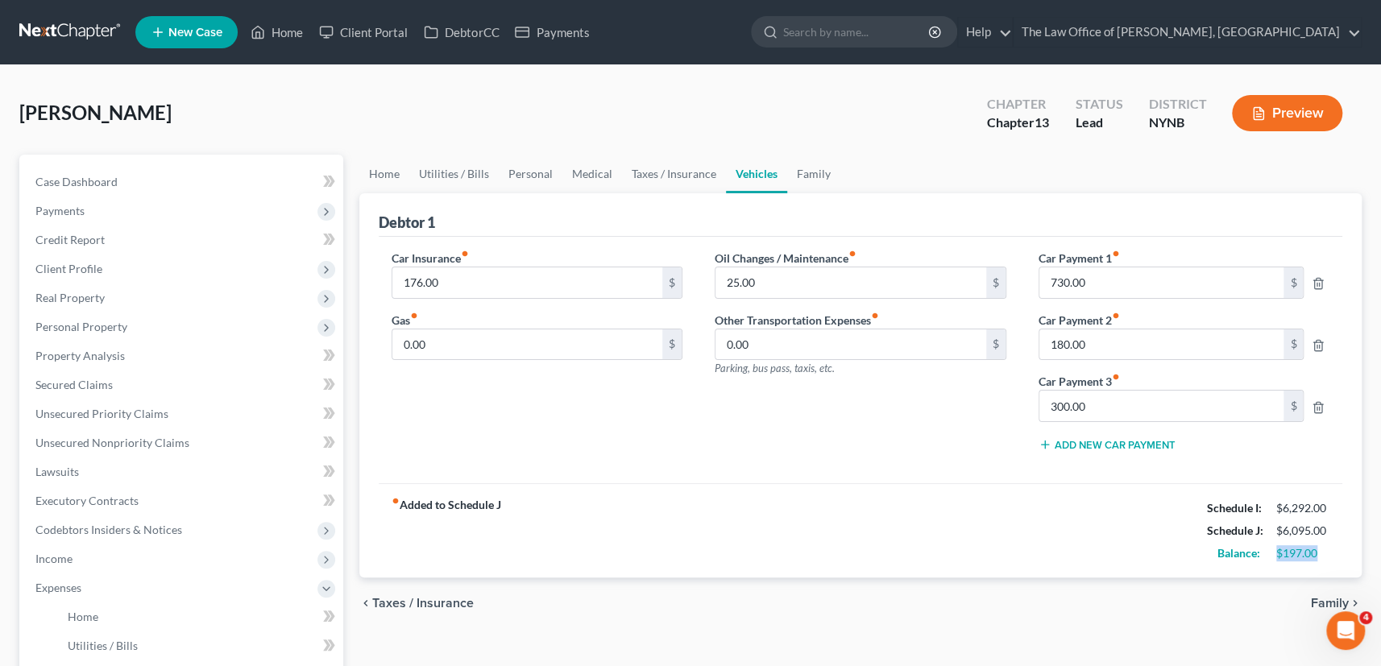
drag, startPoint x: 1321, startPoint y: 549, endPoint x: 1273, endPoint y: 547, distance: 47.6
click at [1276, 547] on div "$197.00" at bounding box center [1302, 553] width 53 height 16
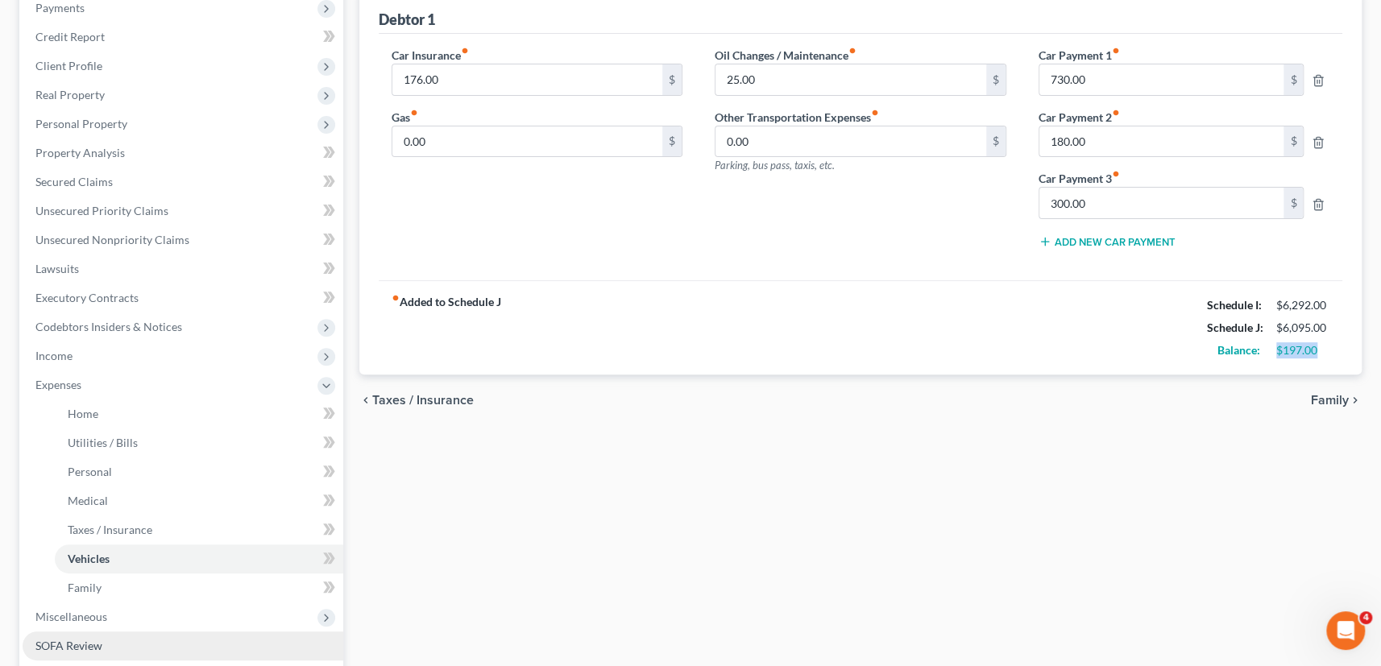
scroll to position [439, 0]
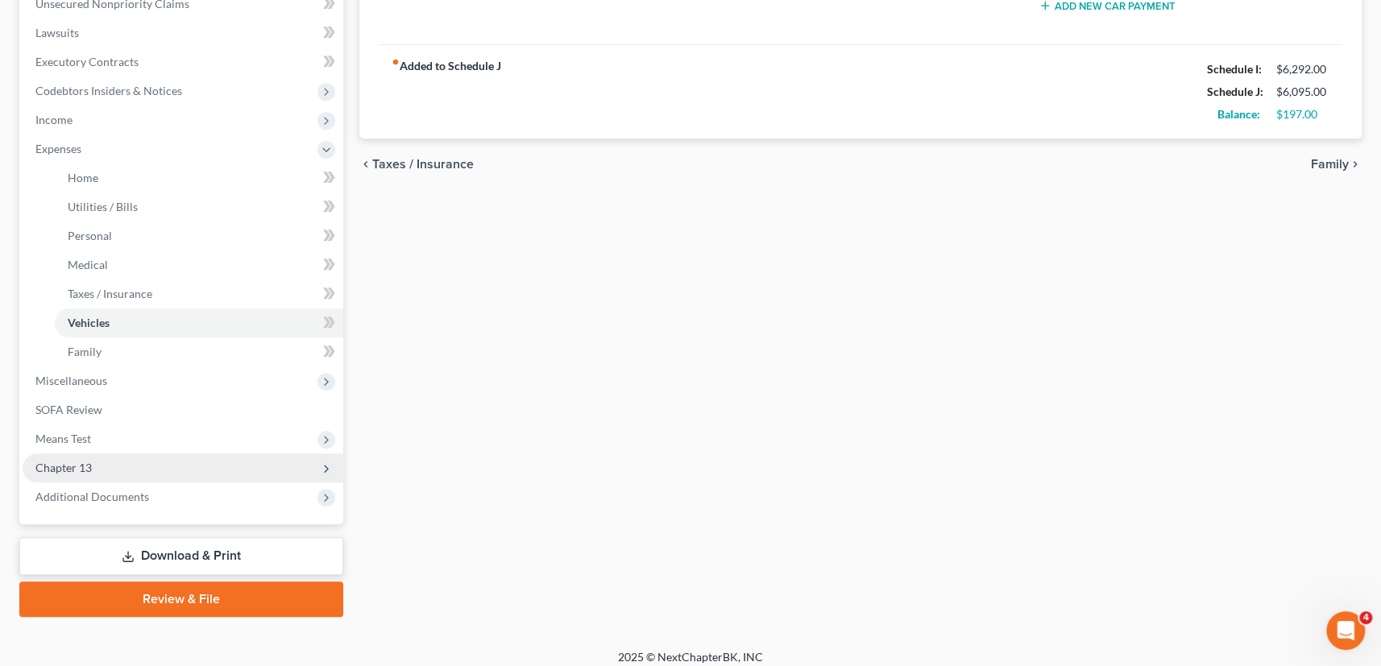
click at [65, 462] on span "Chapter 13" at bounding box center [63, 468] width 56 height 14
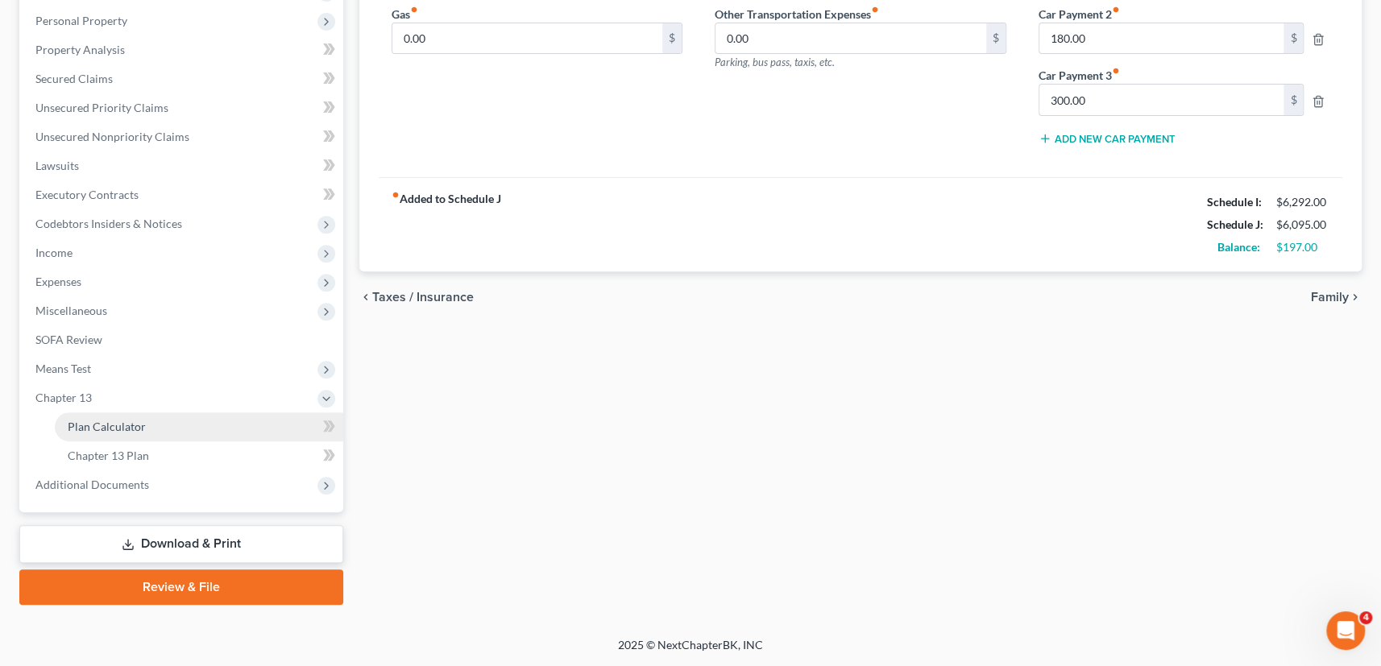
scroll to position [304, 0]
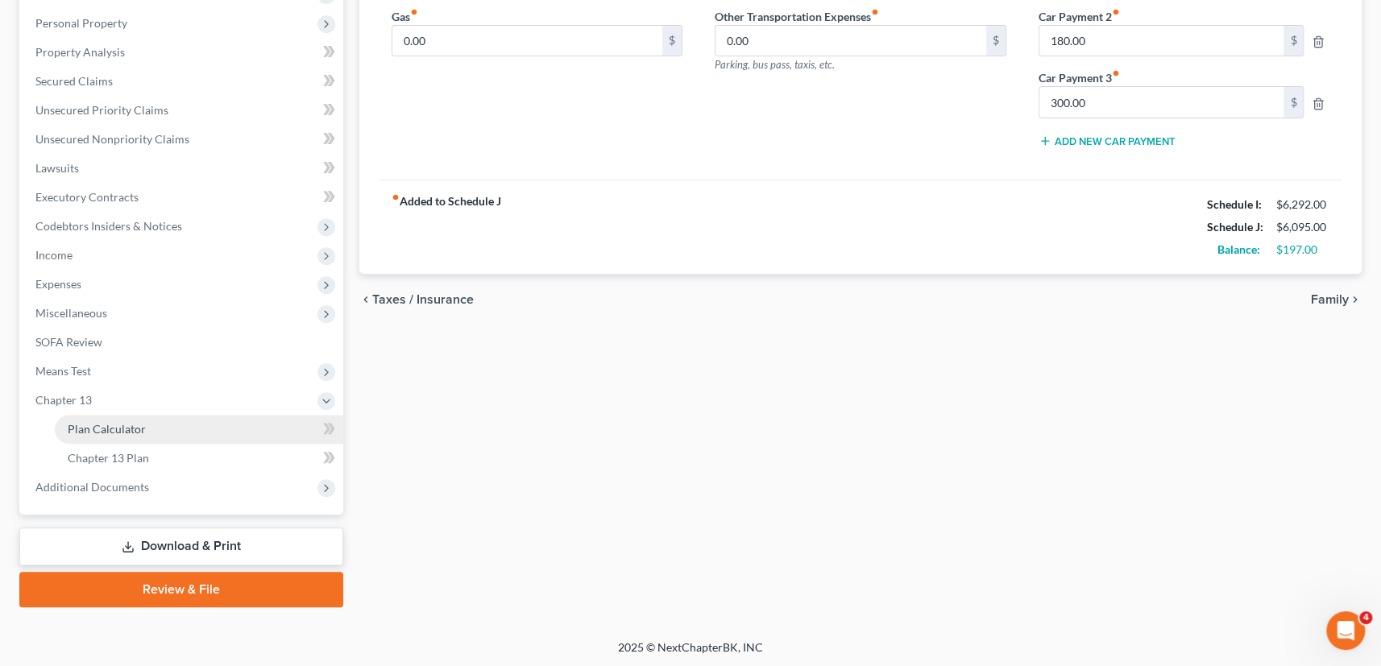
click at [106, 422] on span "Plan Calculator" at bounding box center [107, 429] width 78 height 14
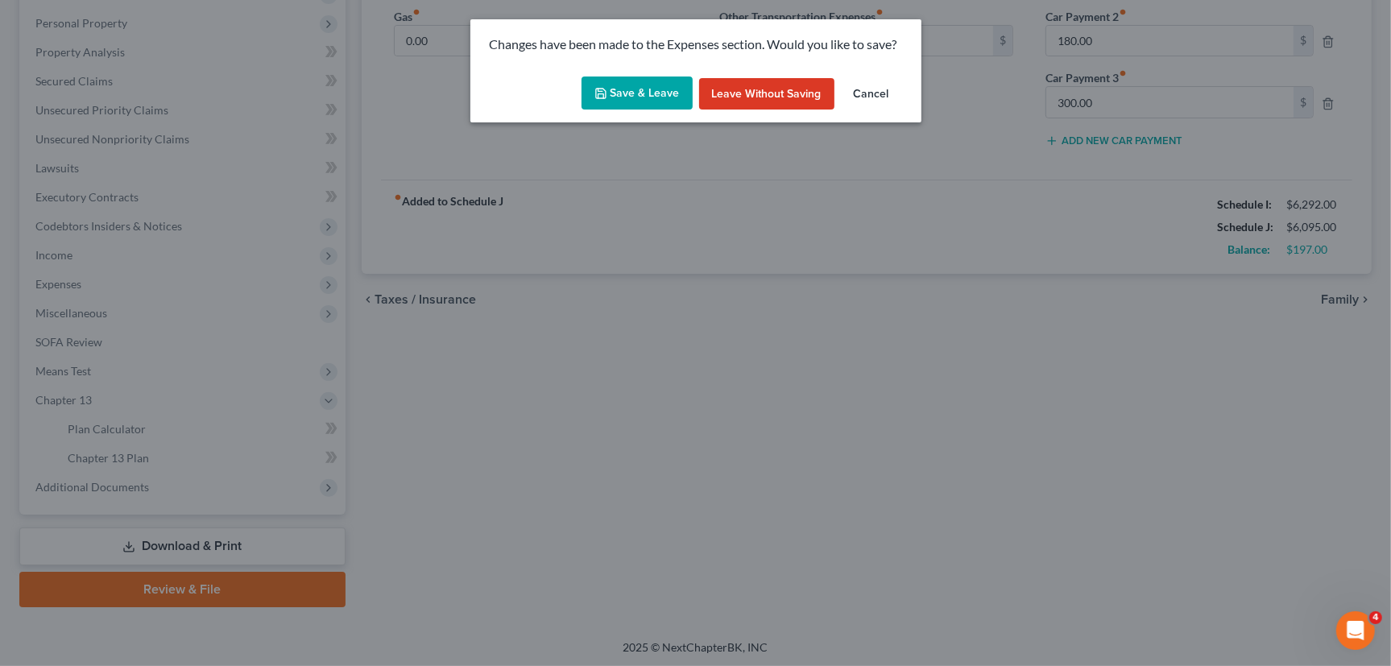
click at [635, 99] on button "Save & Leave" at bounding box center [637, 94] width 111 height 34
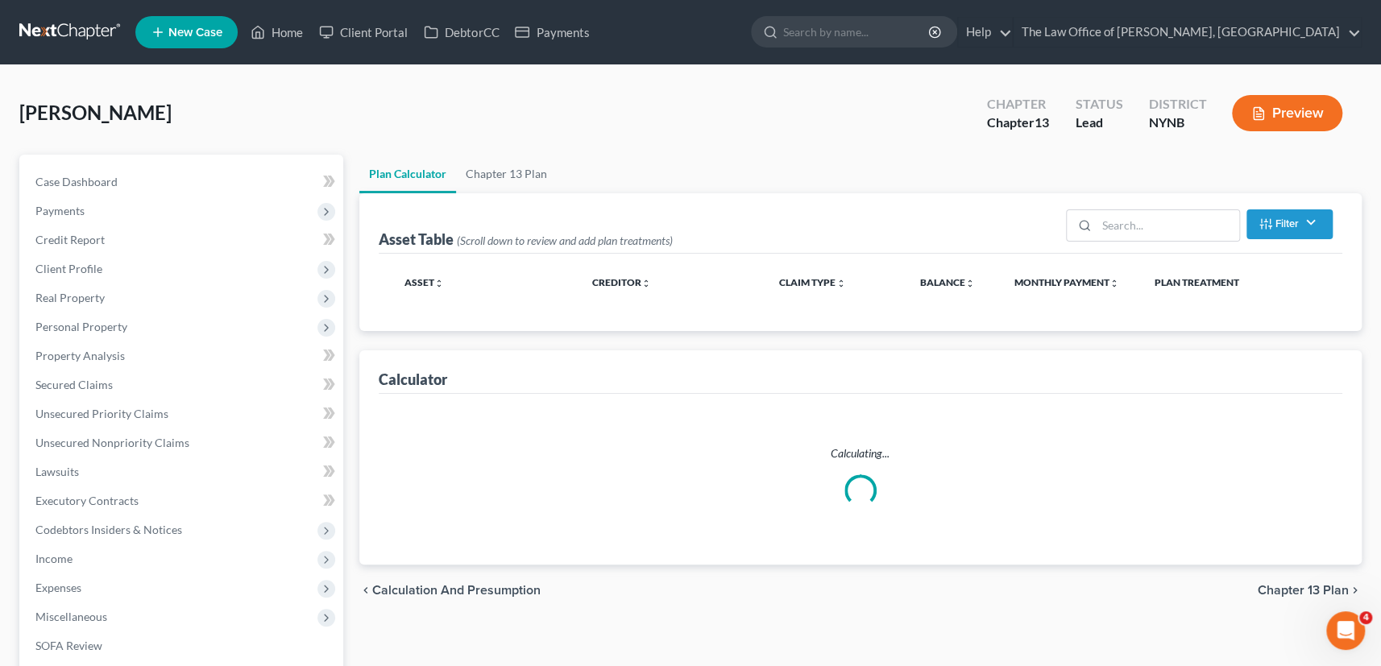
select select "59"
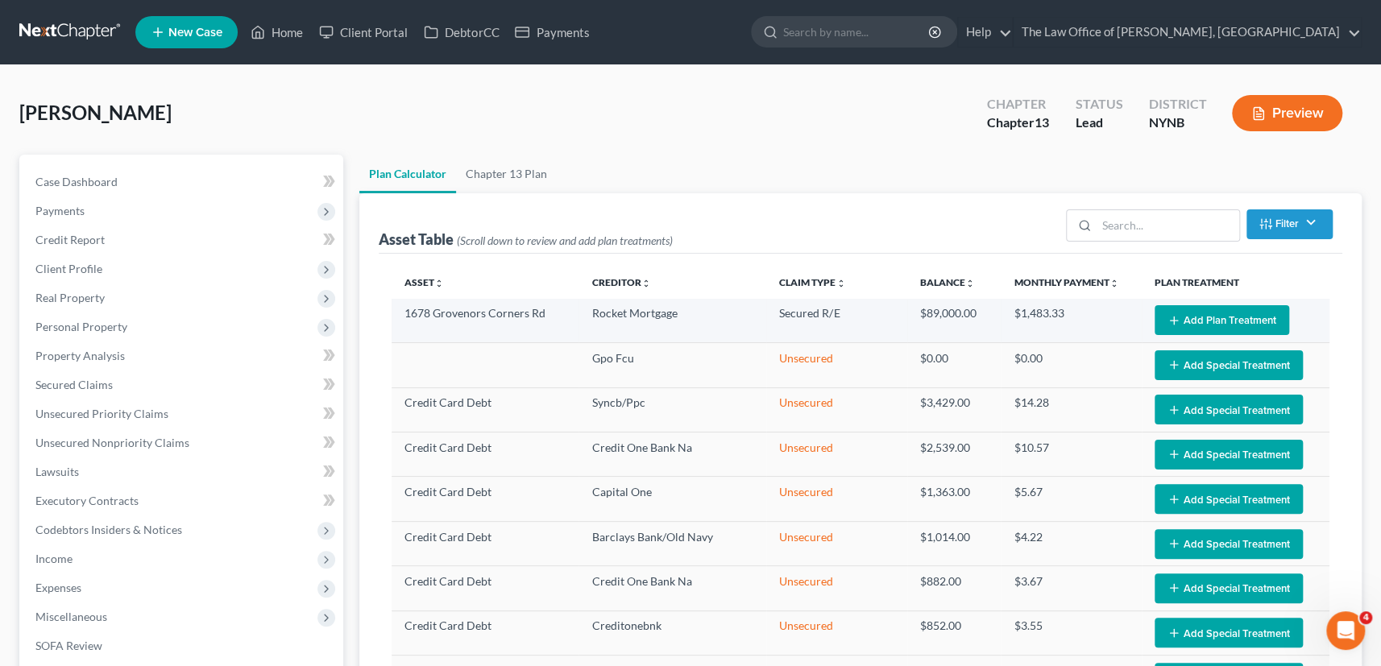
click at [1195, 313] on button "Add Plan Treatment" at bounding box center [1221, 320] width 135 height 30
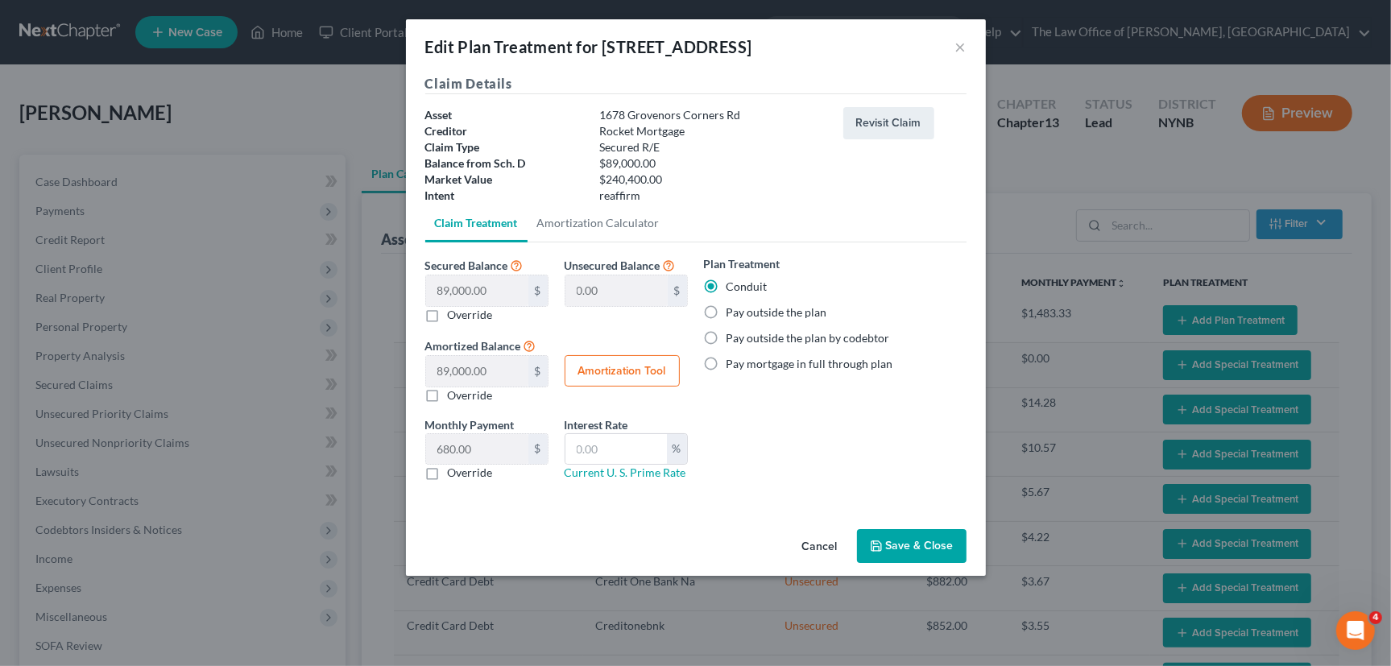
click at [727, 313] on label "Pay outside the plan" at bounding box center [777, 312] width 101 height 16
click at [733, 313] on input "Pay outside the plan" at bounding box center [738, 309] width 10 height 10
radio input "true"
click at [727, 282] on label "Conduit" at bounding box center [747, 287] width 41 height 16
click at [733, 282] on input "Conduit" at bounding box center [738, 284] width 10 height 10
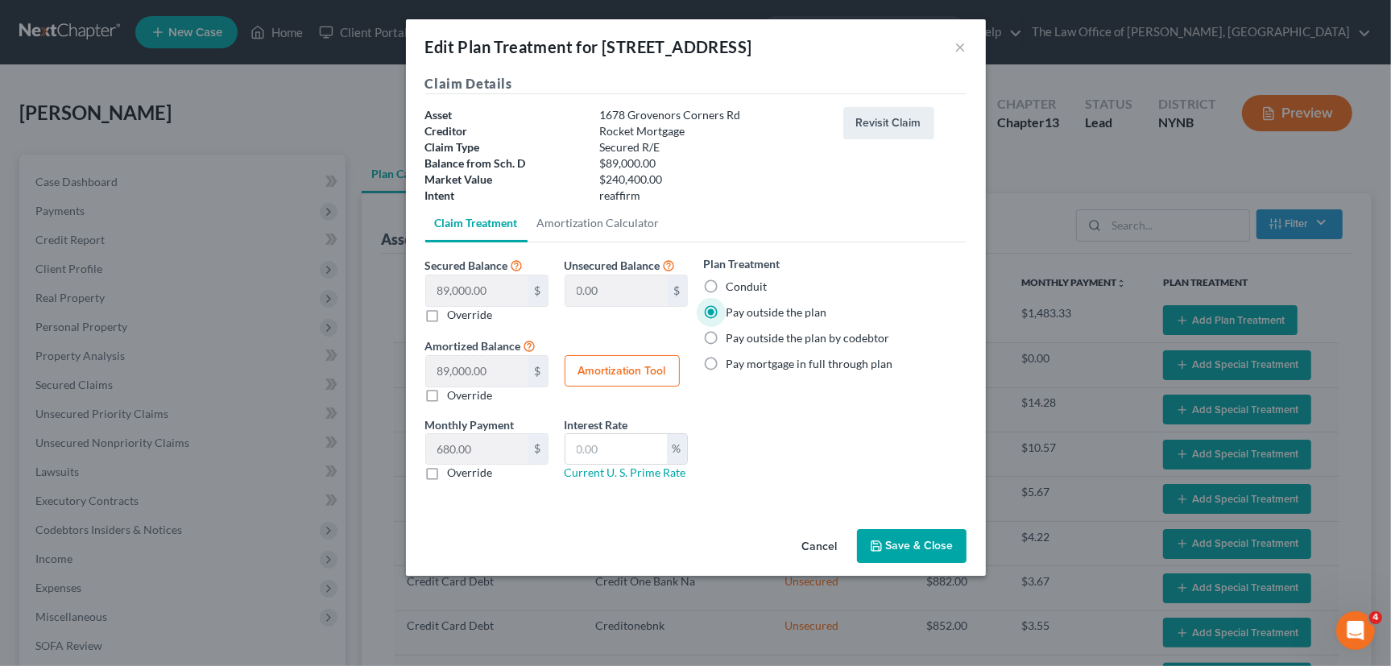
radio input "true"
drag, startPoint x: 437, startPoint y: 475, endPoint x: 544, endPoint y: 480, distance: 108.0
click at [448, 475] on label "Override" at bounding box center [470, 473] width 45 height 16
click at [454, 475] on input "Override" at bounding box center [459, 470] width 10 height 10
checkbox input "true"
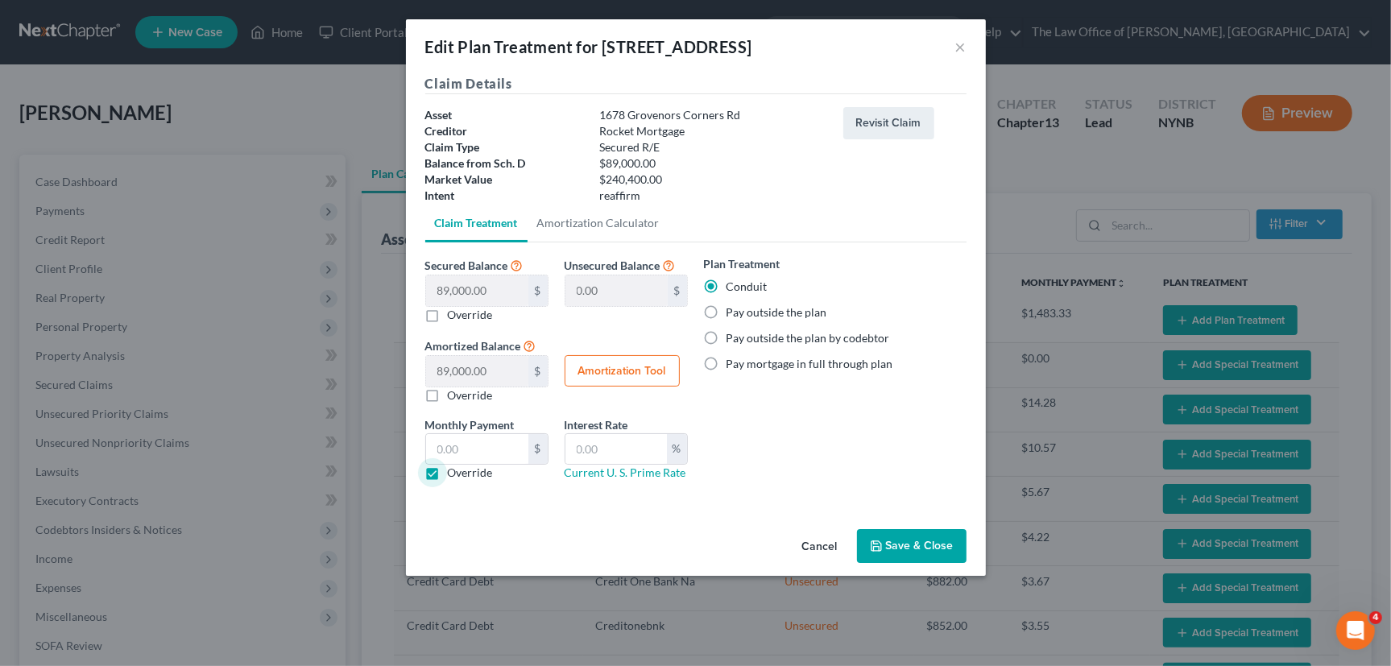
click at [892, 538] on button "Save & Close" at bounding box center [912, 546] width 110 height 34
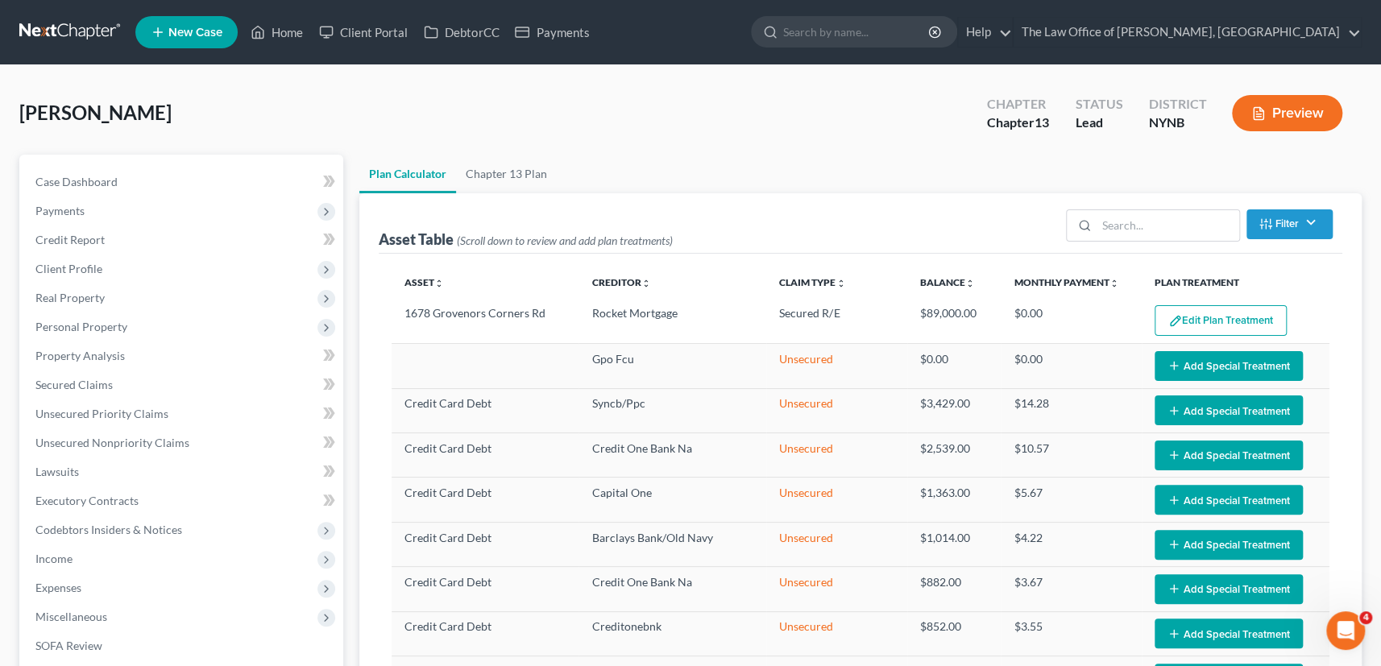
select select "59"
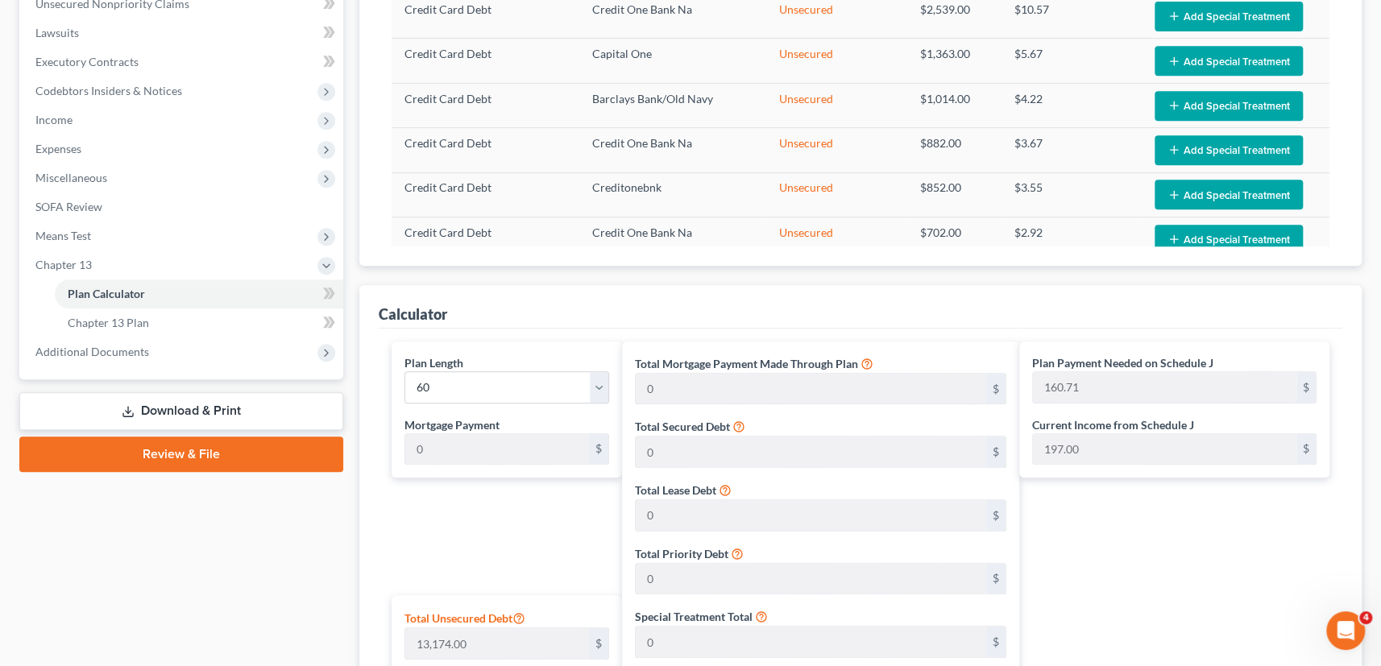
scroll to position [659, 0]
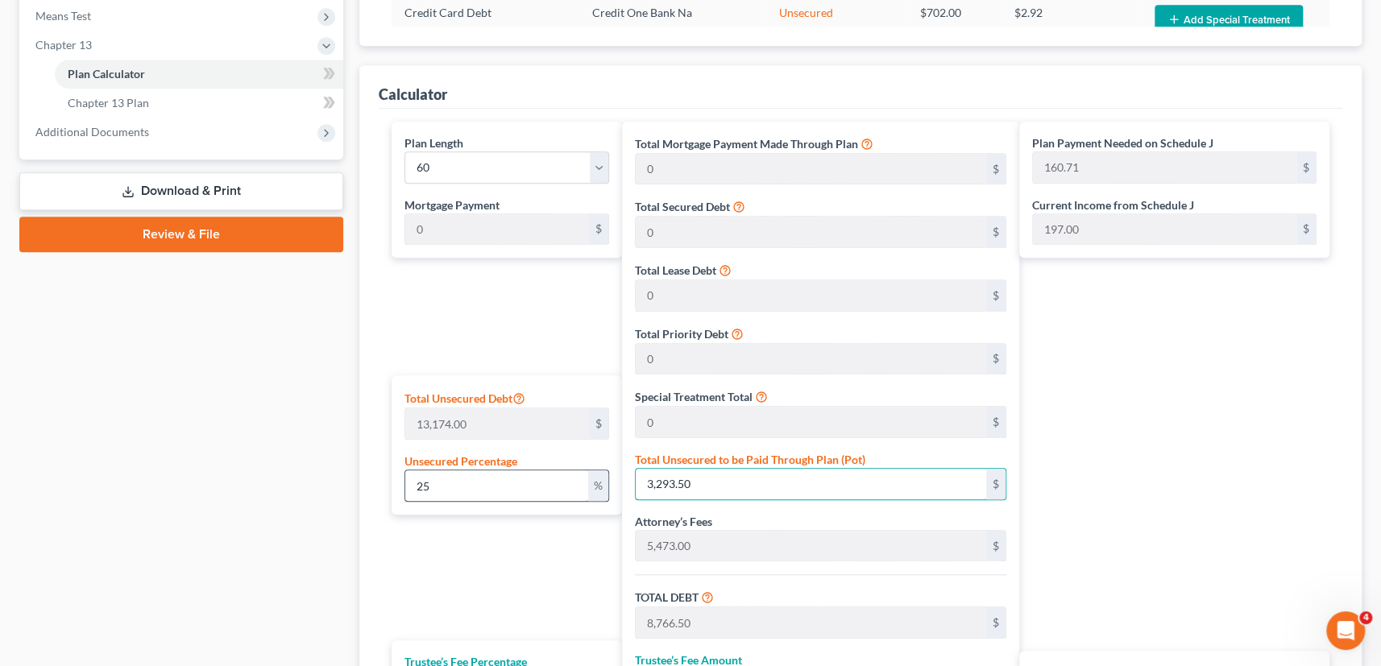
type input "0.037953544861090024"
type input "5"
type input "5,478.00"
type input "547.80"
type input "6,025.80"
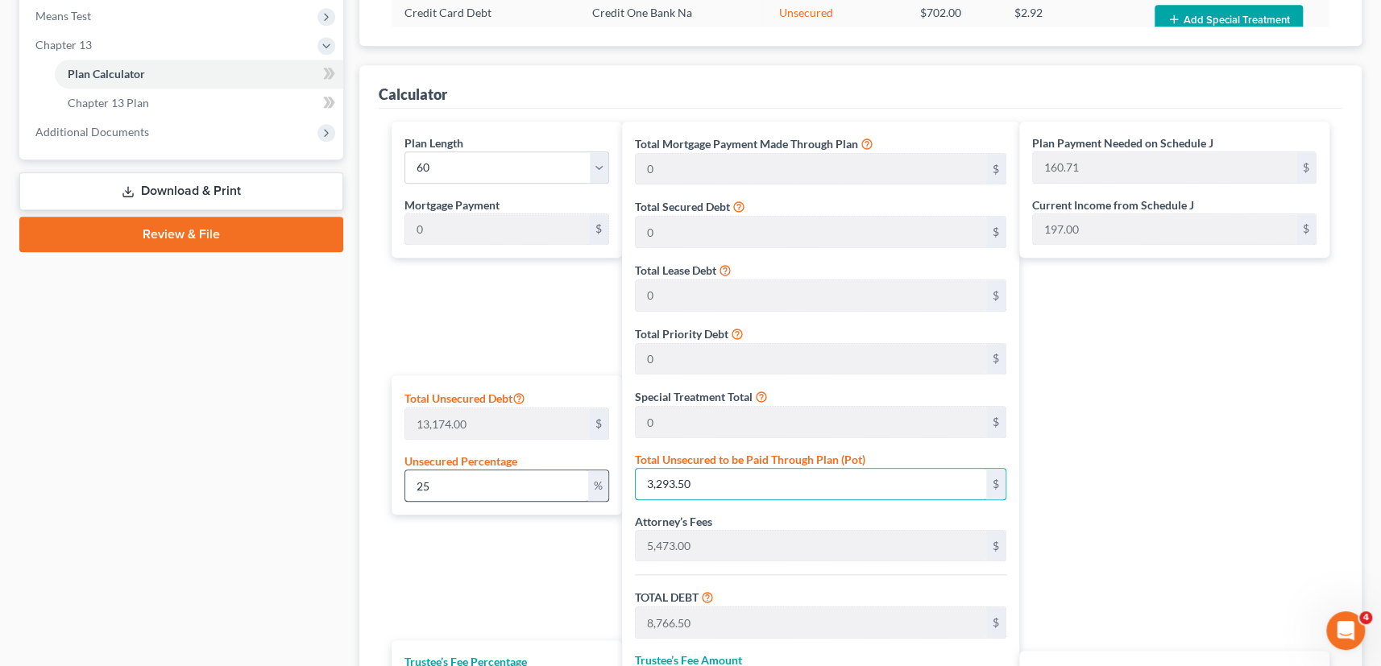
type input "100.43"
type input "0.4174889934719903"
type input "55"
type input "5,528.00"
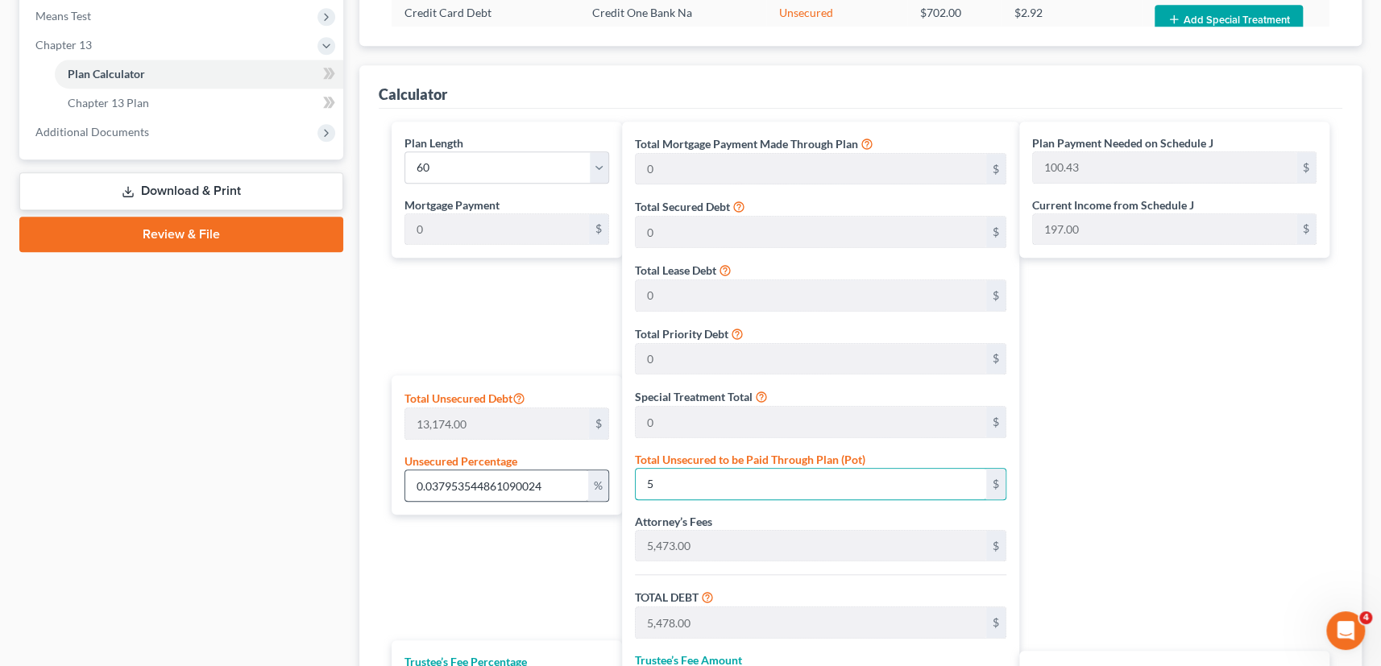
type input "552.80"
type input "6,080.80"
type input "101.34"
type input "4.174889934719903"
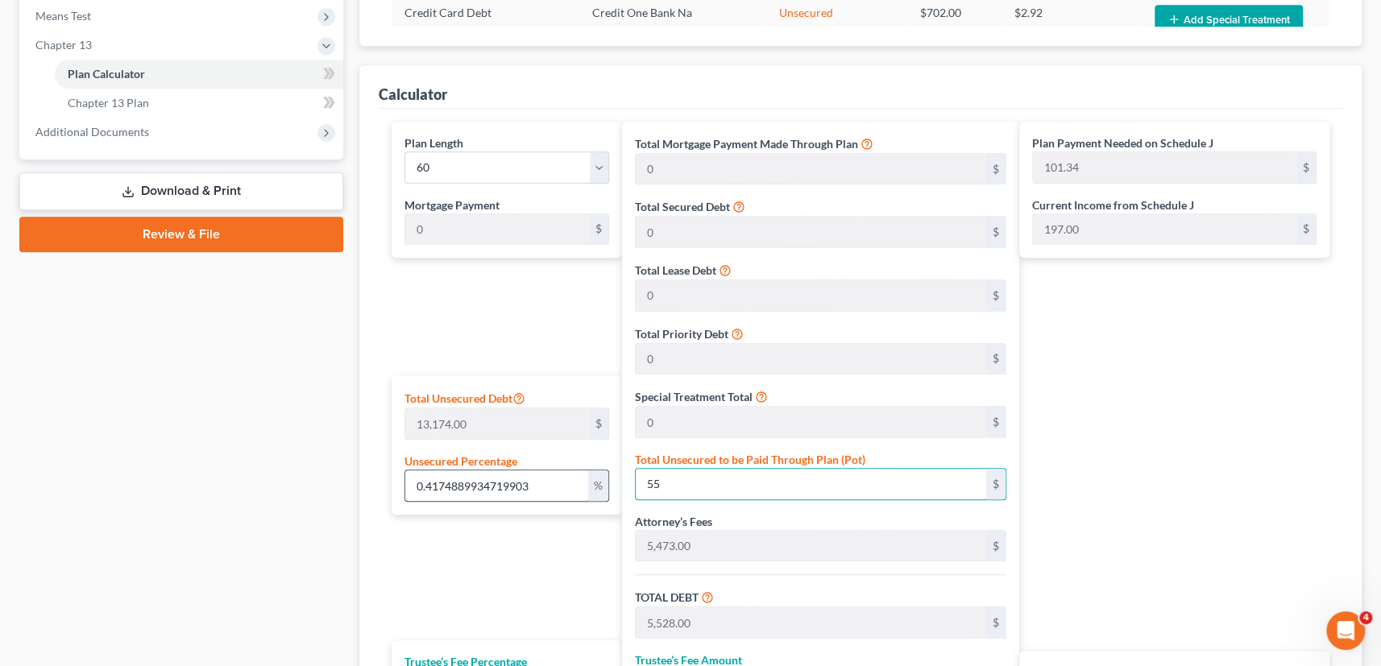
type input "550"
type input "6,023.00"
type input "602.30"
type input "6,625.30"
type input "110.42"
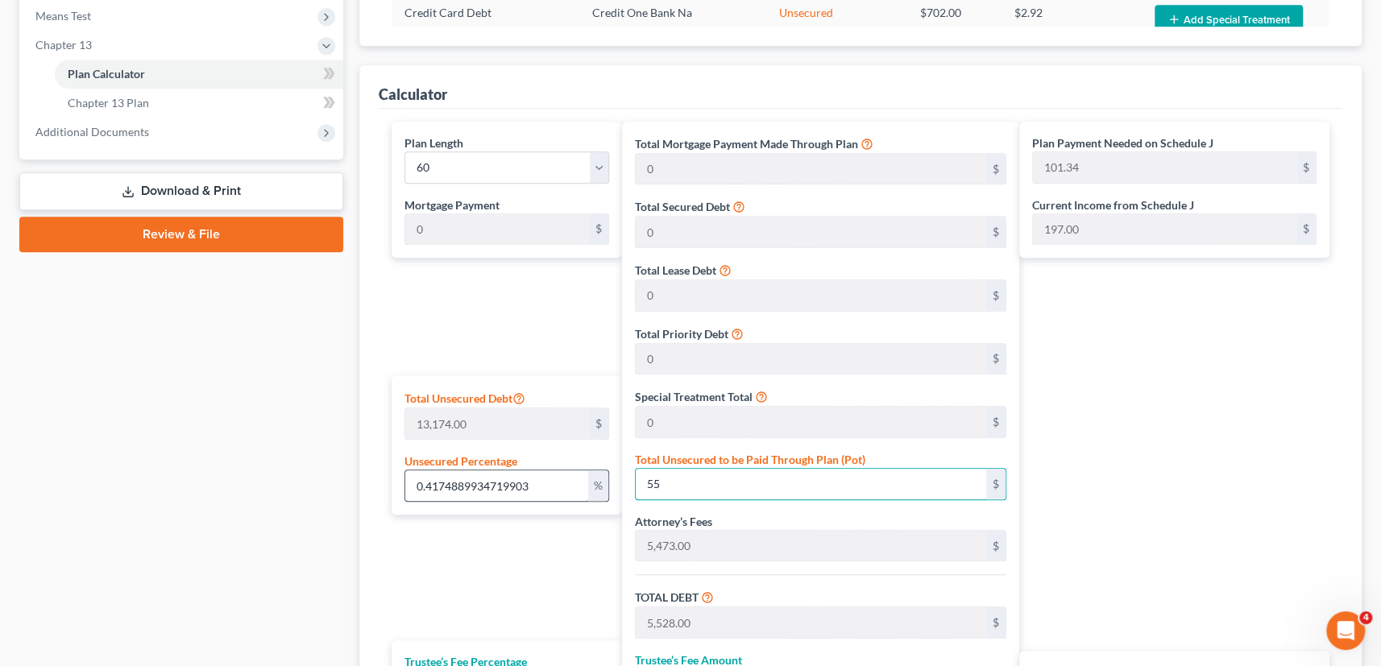
type input "110.42"
type input "41.74889934719903"
type input "5500"
type input "10,973.00"
type input "1,097.30"
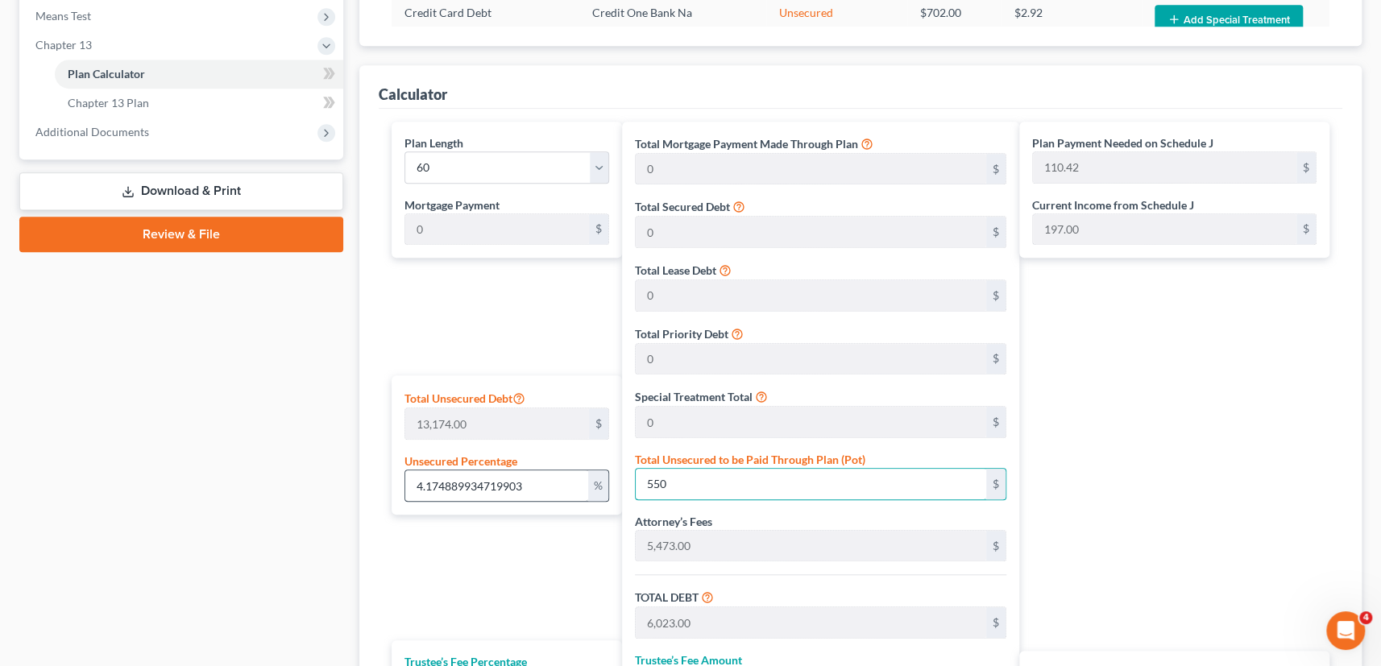
type input "12,070.30"
type input "201.17"
type input "5,500"
click at [447, 544] on div "Plan Length 1 2 3 4 5 6 7 8 9 10 11 12 13 14 15 16 17 18 19 20 21 22 23 24 25 2…" at bounding box center [502, 481] width 238 height 718
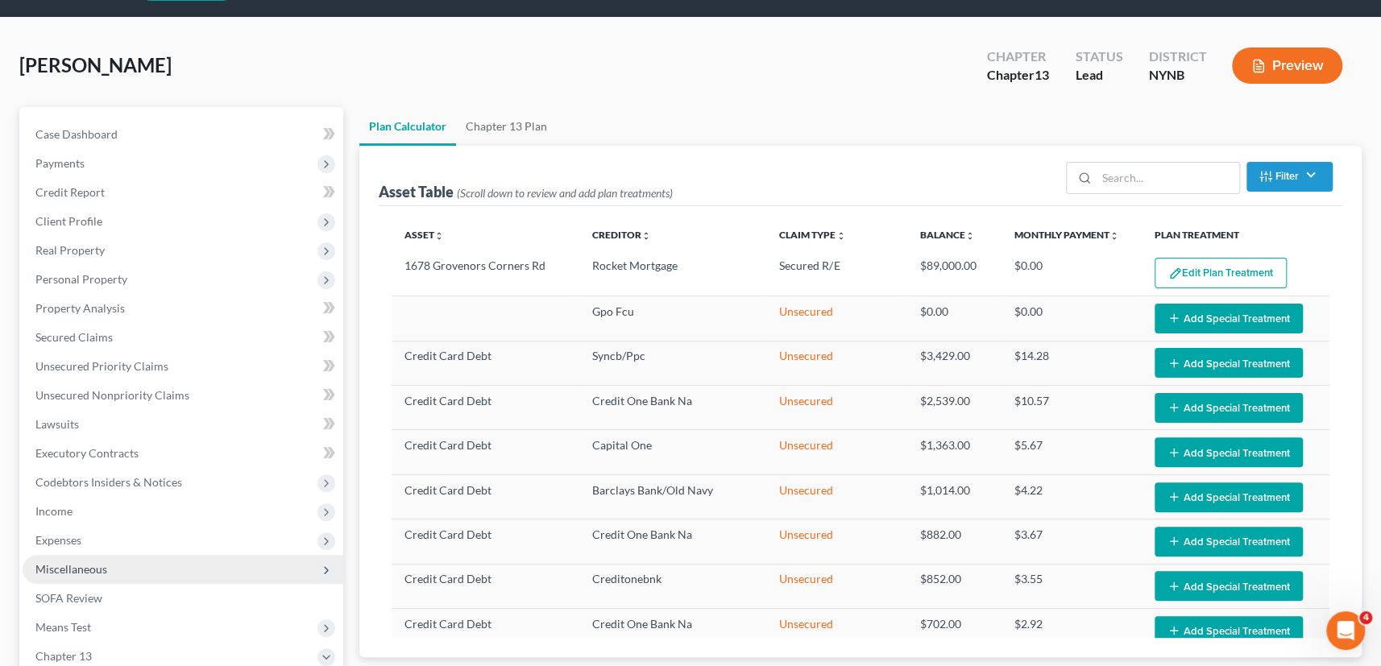
scroll to position [72, 0]
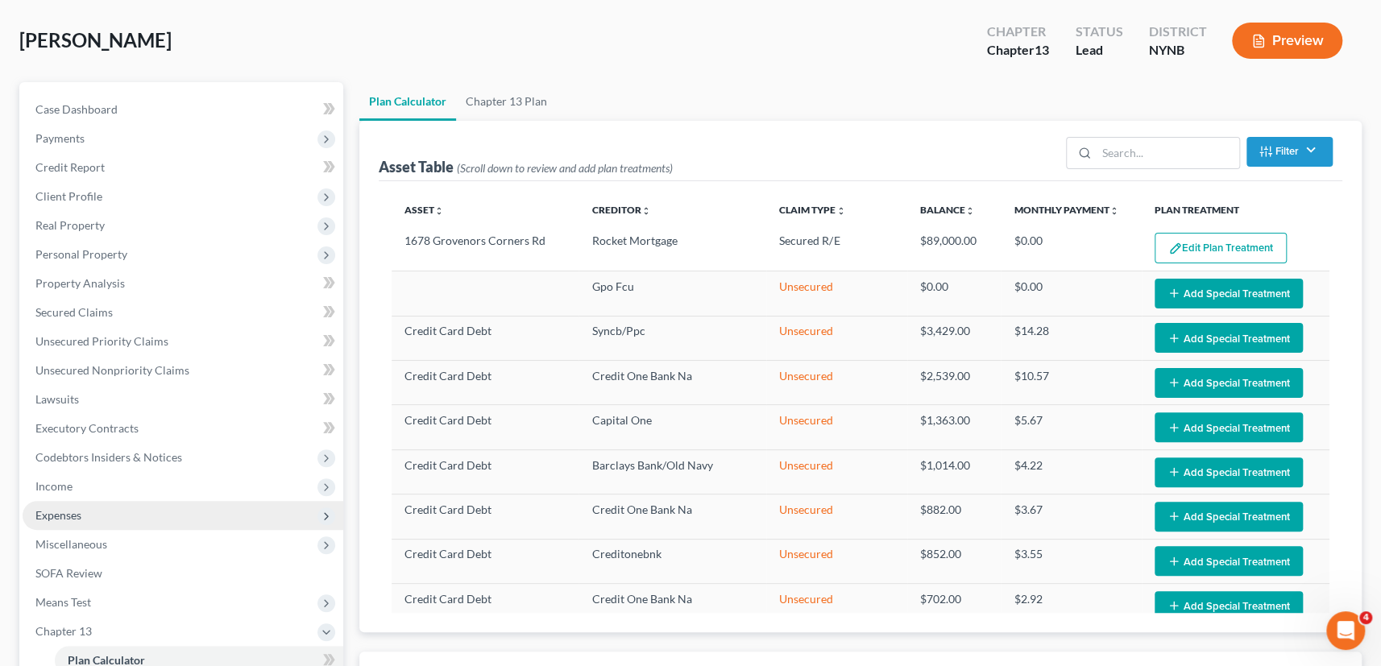
click at [78, 520] on span "Expenses" at bounding box center [183, 515] width 321 height 29
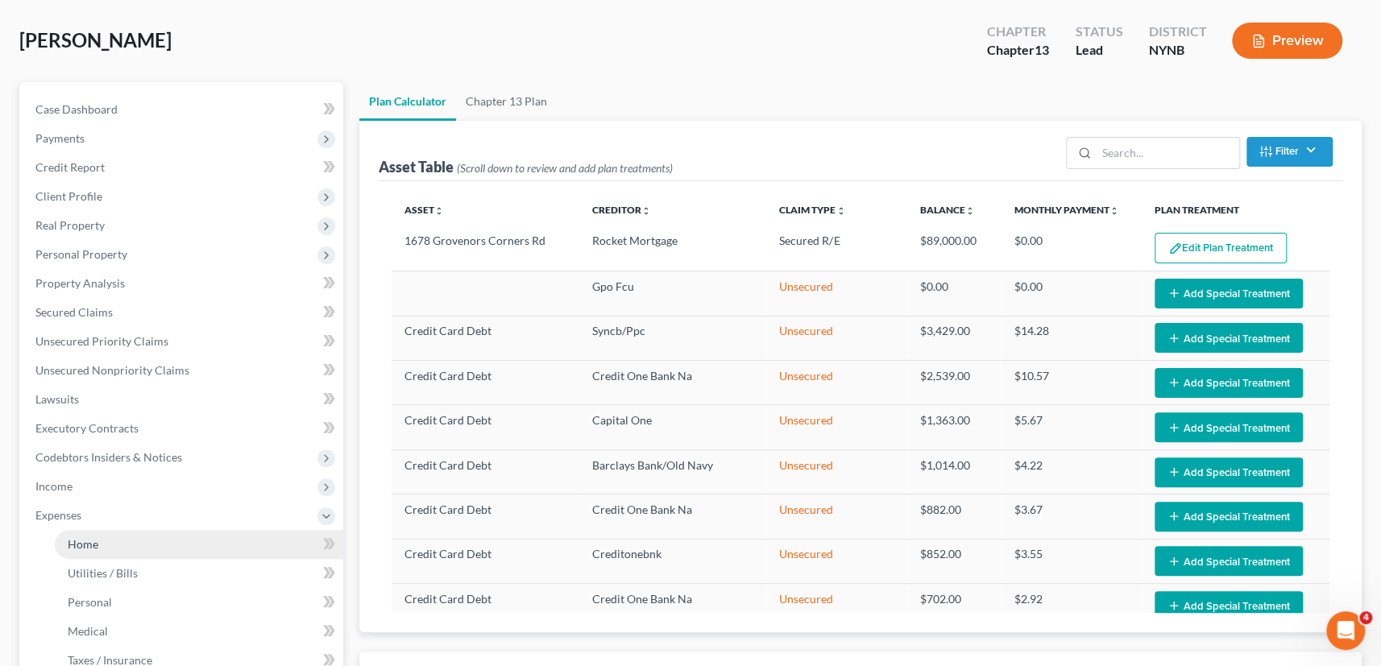
click at [88, 540] on span "Home" at bounding box center [83, 544] width 31 height 14
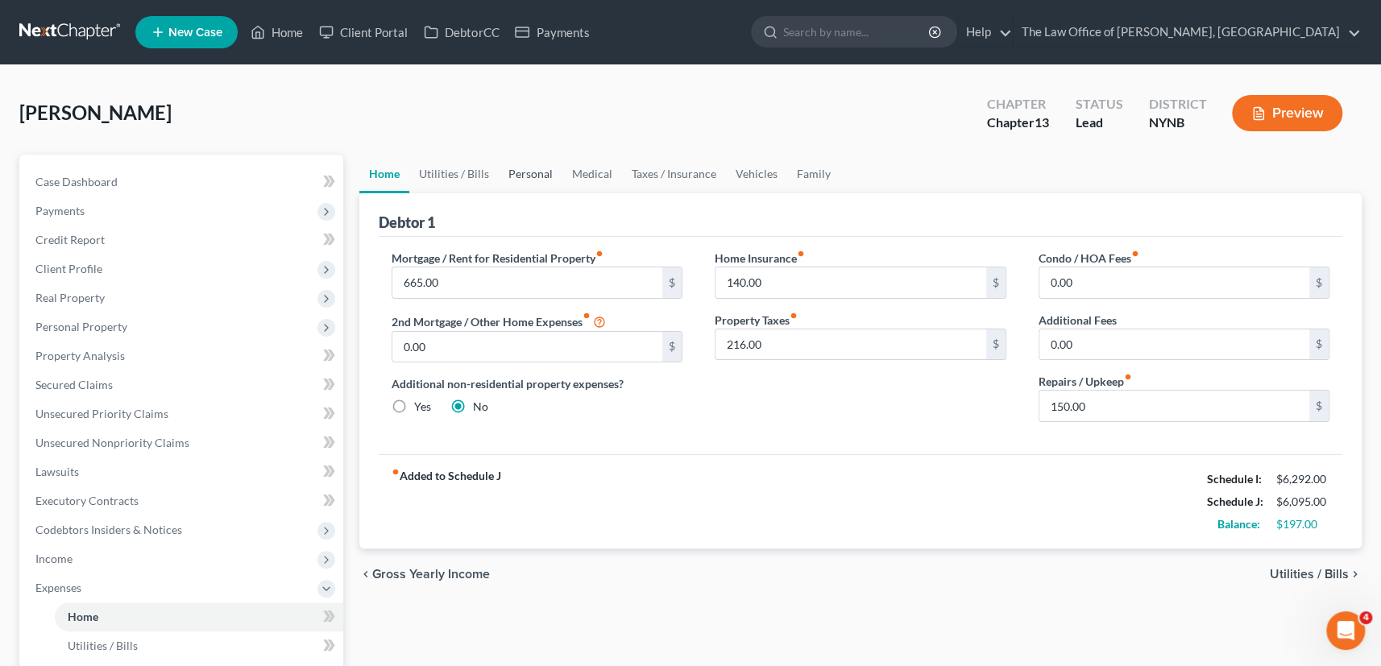
click at [523, 176] on link "Personal" at bounding box center [531, 174] width 64 height 39
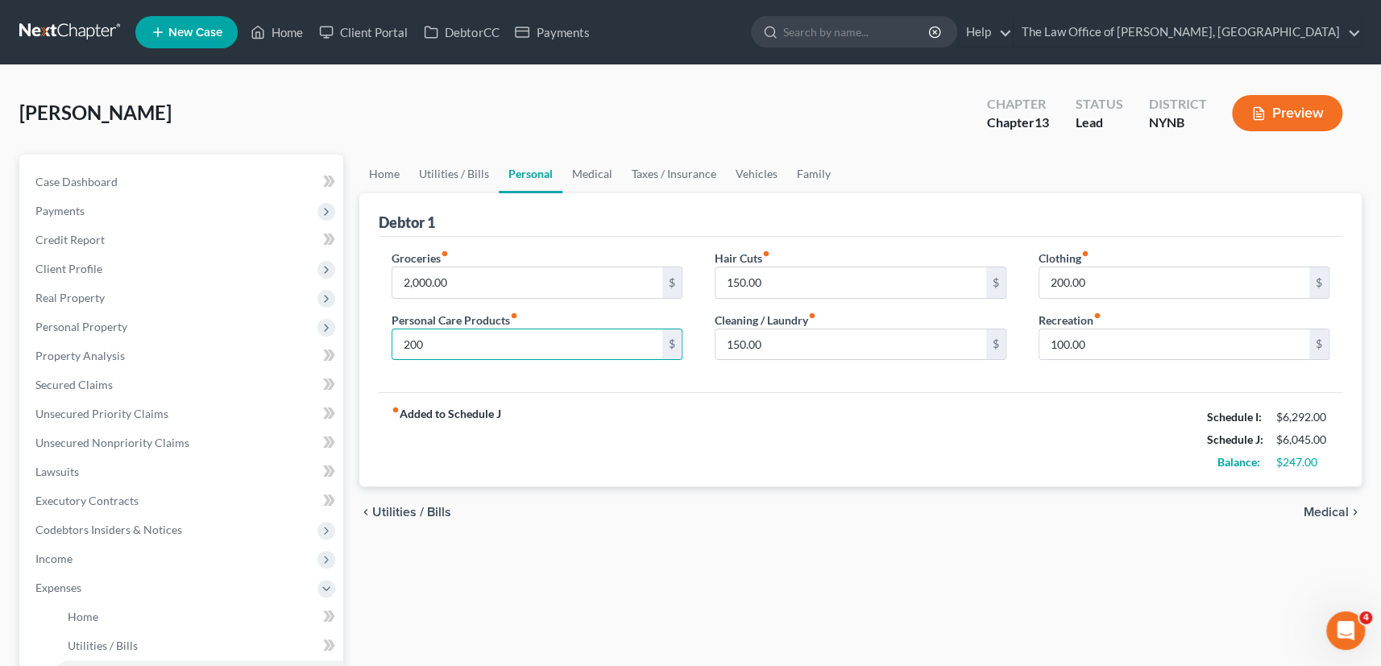
type input "200"
click at [772, 427] on div "fiber_manual_record Added to Schedule J Schedule I: $6,292.00 Schedule J: $6,04…" at bounding box center [861, 439] width 964 height 94
click at [391, 175] on link "Home" at bounding box center [384, 174] width 50 height 39
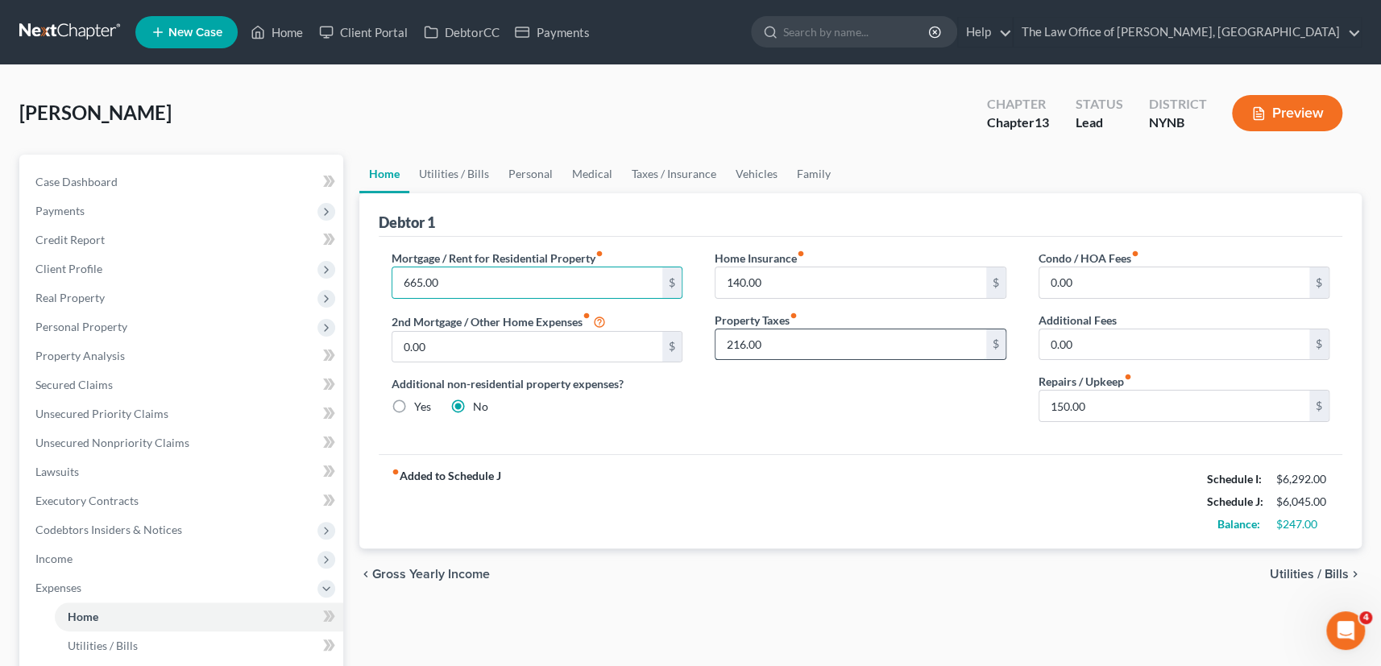
click at [784, 346] on input "216.00" at bounding box center [850, 344] width 271 height 31
click at [770, 283] on input "140.00" at bounding box center [850, 282] width 271 height 31
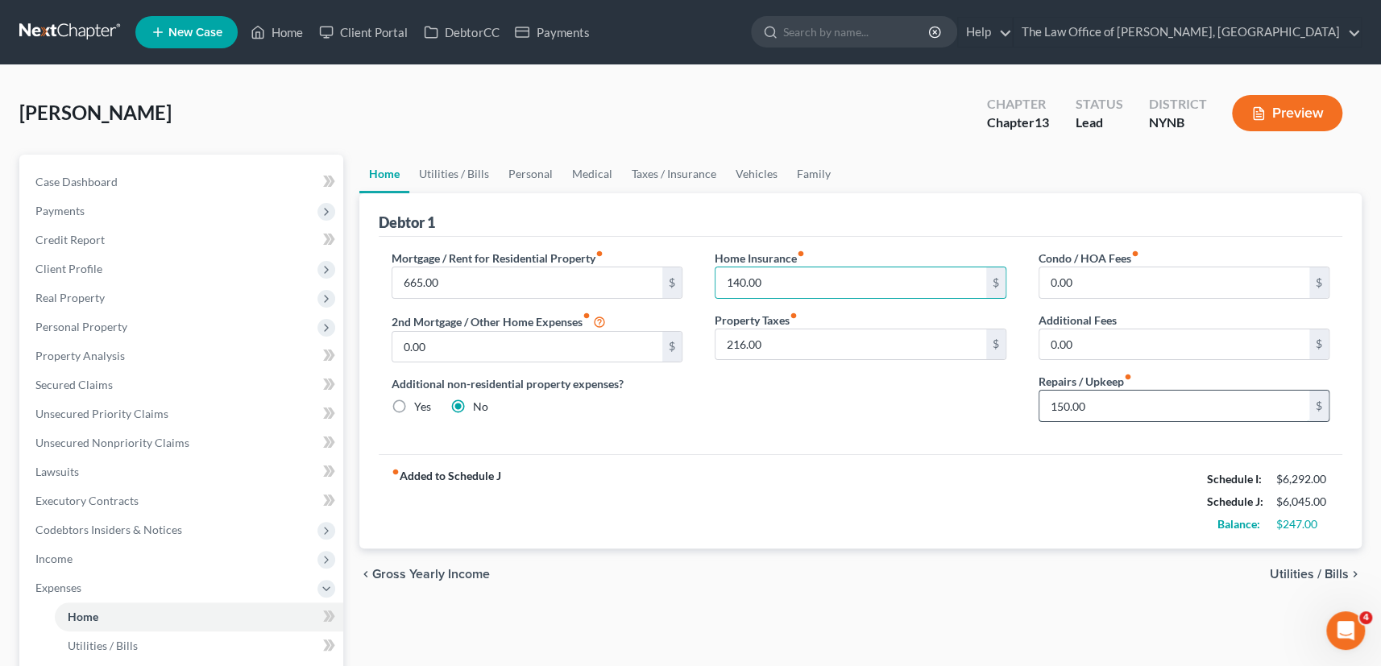
click at [1139, 414] on input "150.00" at bounding box center [1174, 406] width 271 height 31
click at [474, 167] on link "Utilities / Bills" at bounding box center [453, 174] width 89 height 39
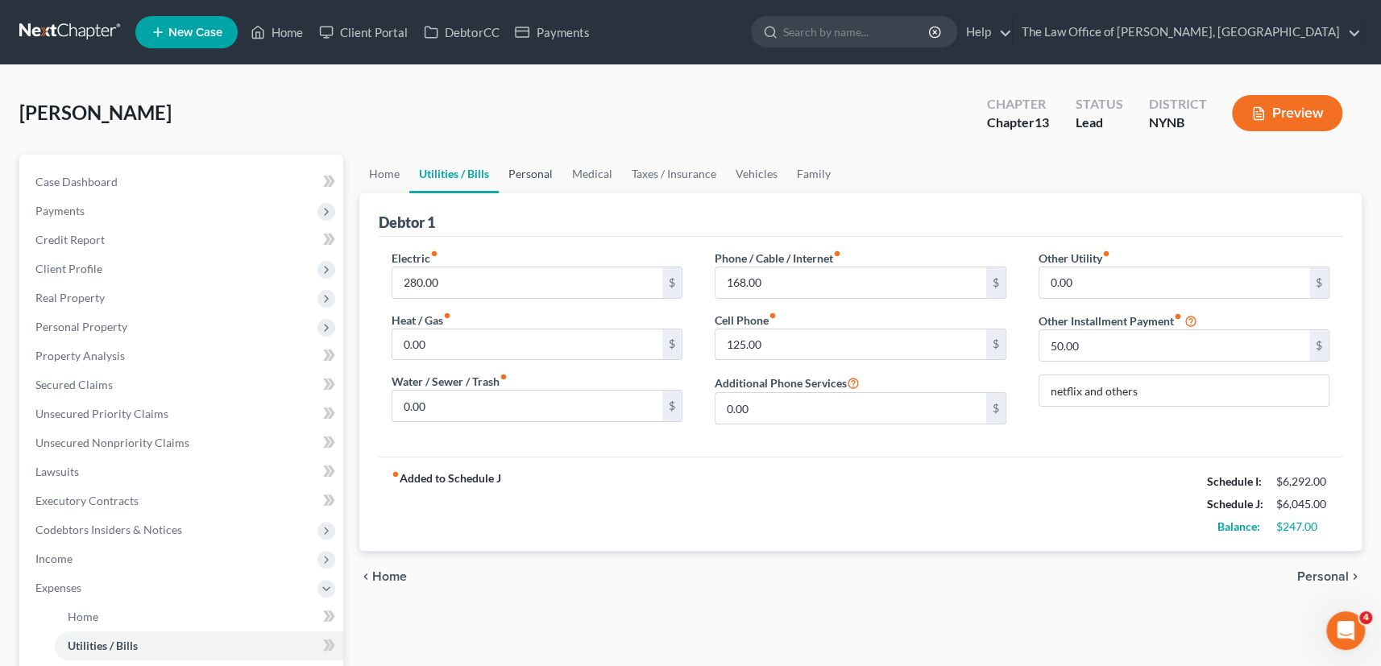
click at [512, 169] on link "Personal" at bounding box center [531, 174] width 64 height 39
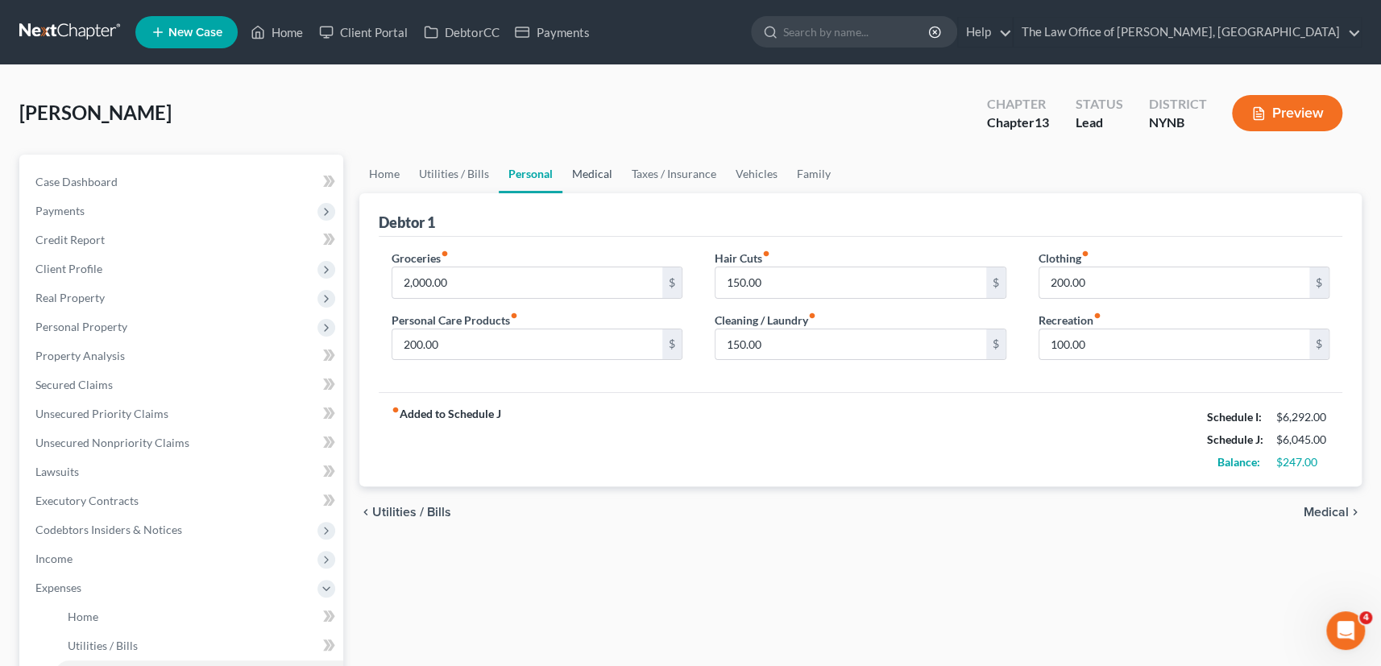
drag, startPoint x: 580, startPoint y: 172, endPoint x: 564, endPoint y: 173, distance: 16.1
click at [582, 172] on link "Medical" at bounding box center [592, 174] width 60 height 39
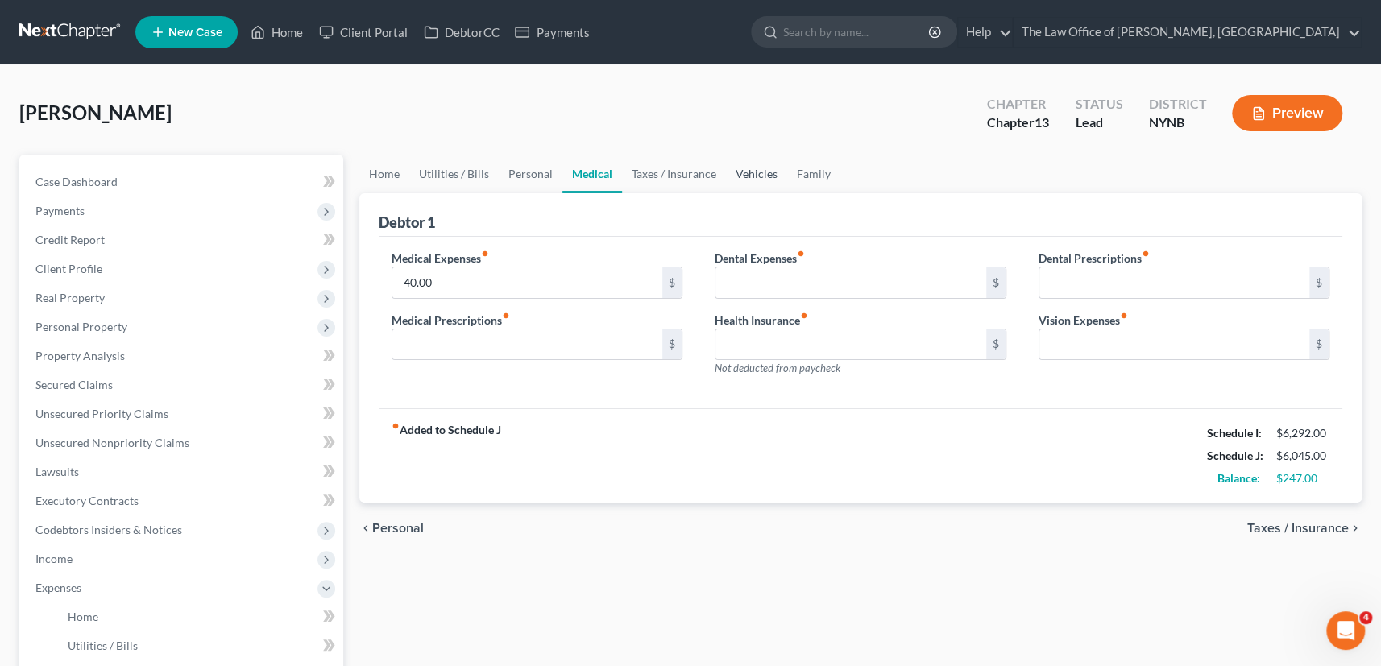
click at [748, 169] on link "Vehicles" at bounding box center [756, 174] width 61 height 39
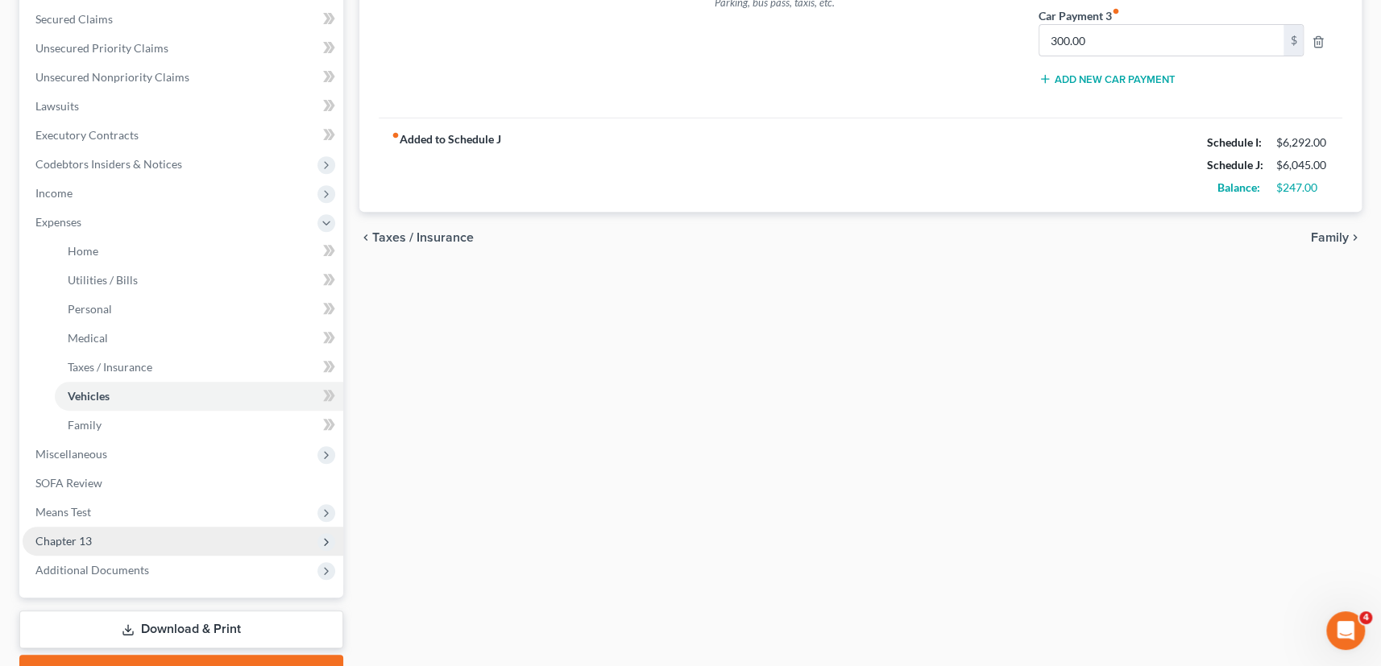
click at [87, 532] on span "Chapter 13" at bounding box center [183, 541] width 321 height 29
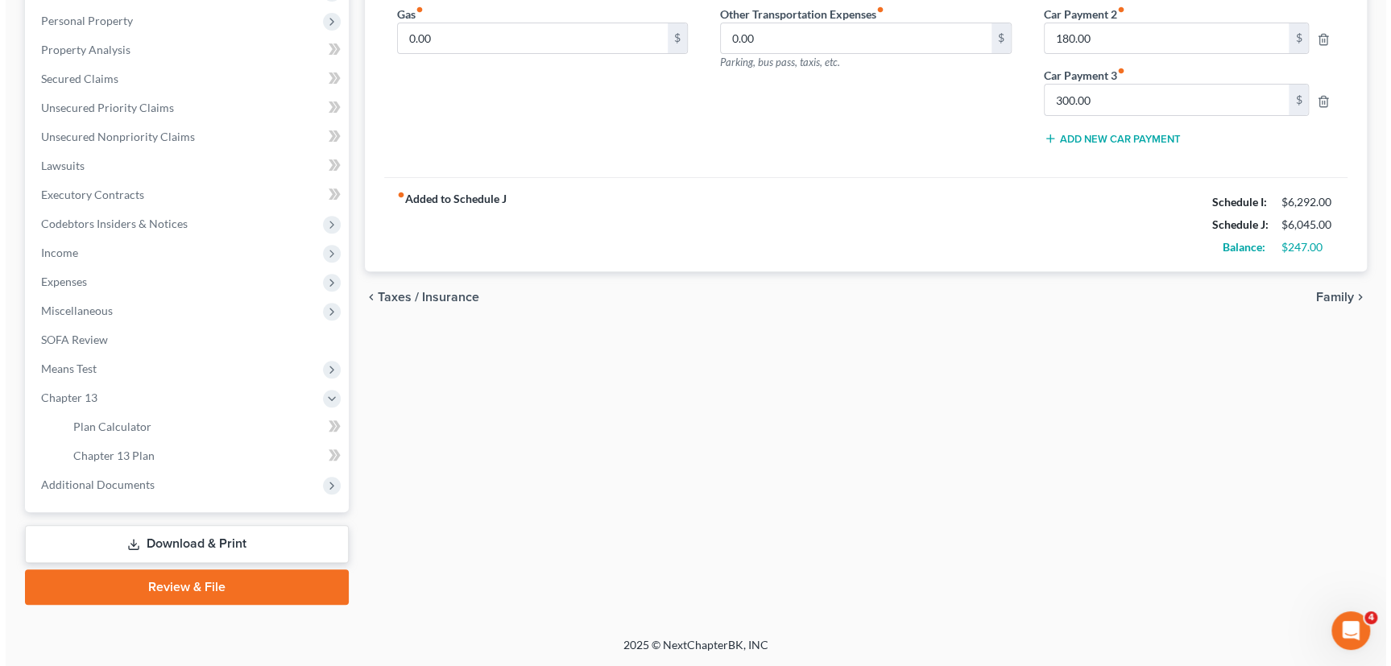
scroll to position [304, 0]
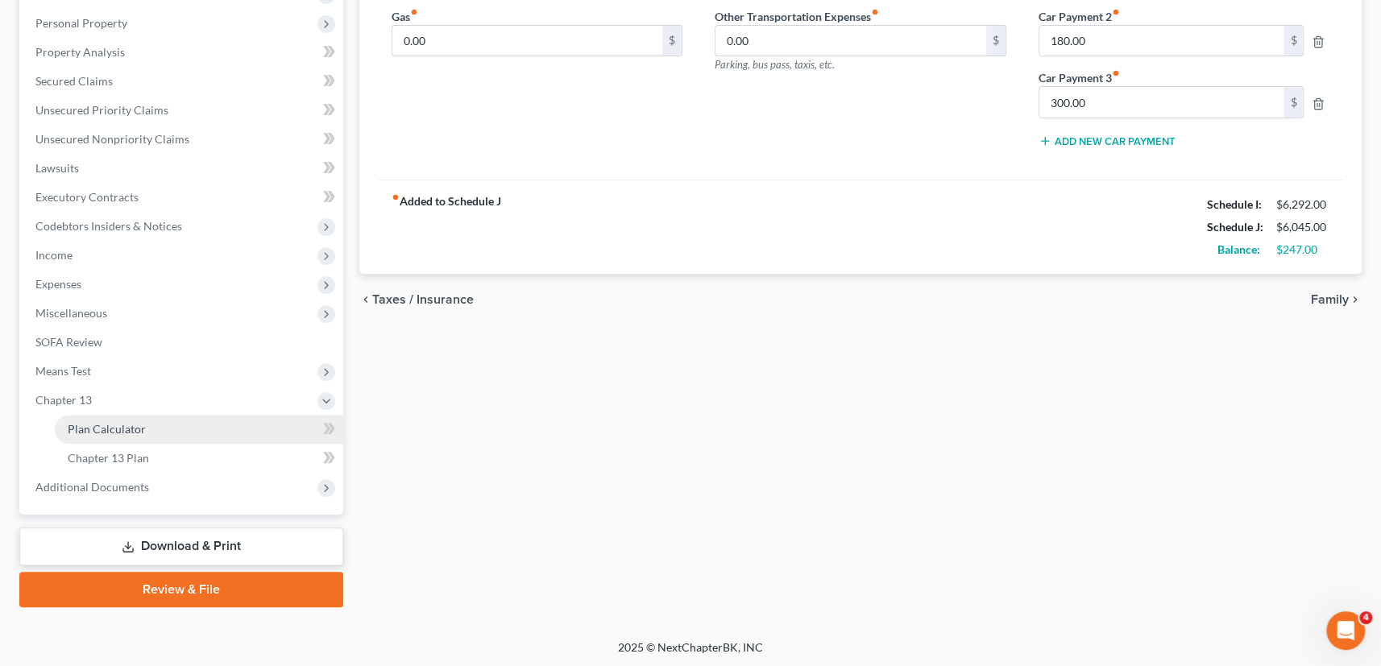
click at [112, 427] on span "Plan Calculator" at bounding box center [107, 429] width 78 height 14
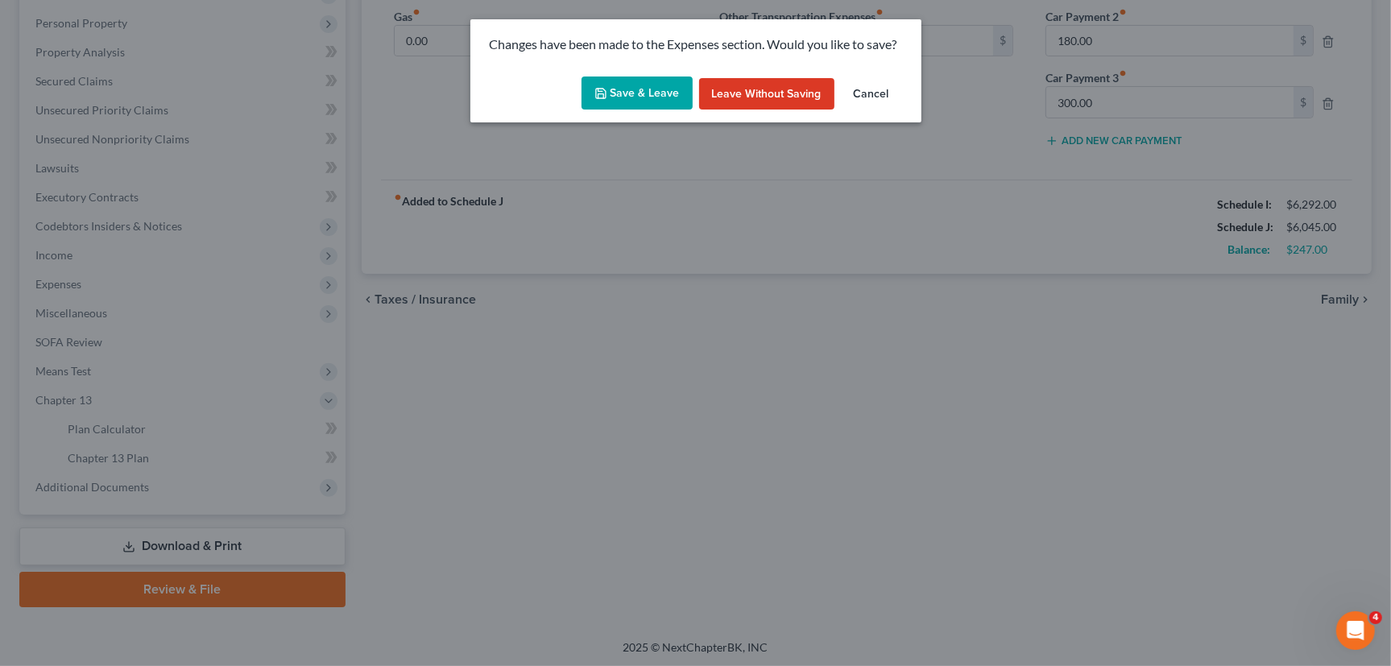
click at [645, 95] on button "Save & Leave" at bounding box center [637, 94] width 111 height 34
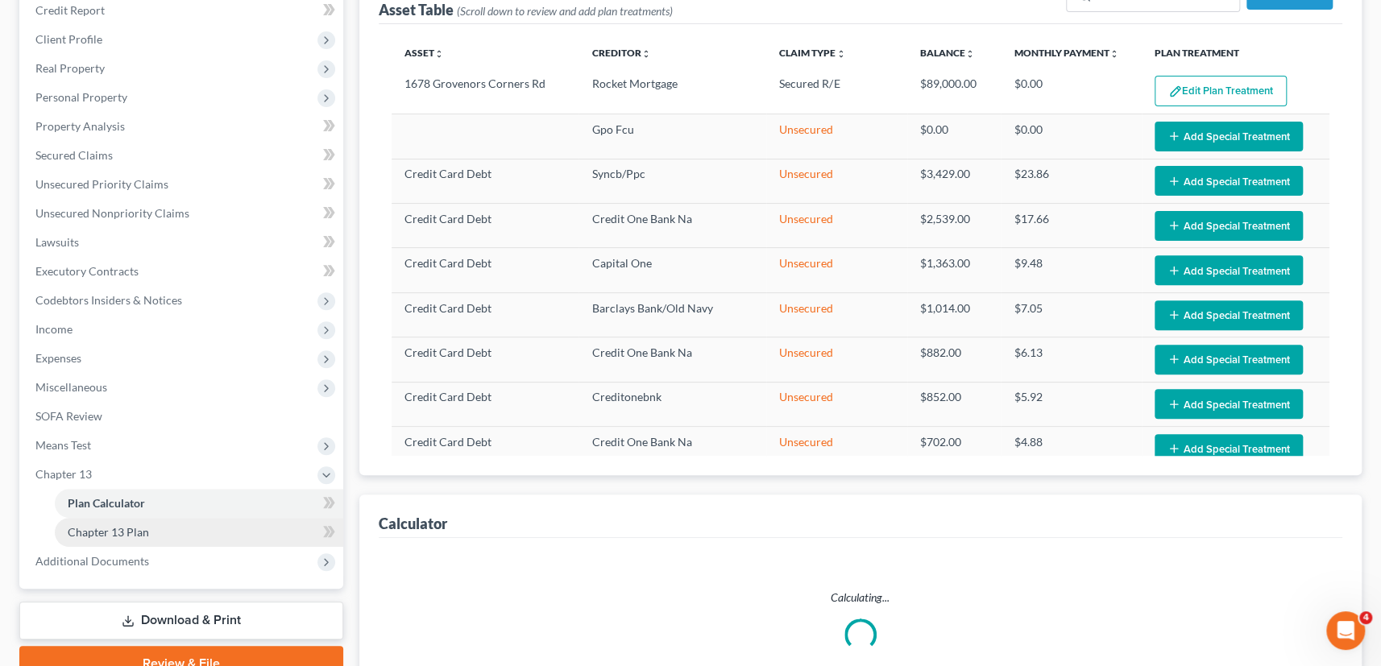
scroll to position [383, 0]
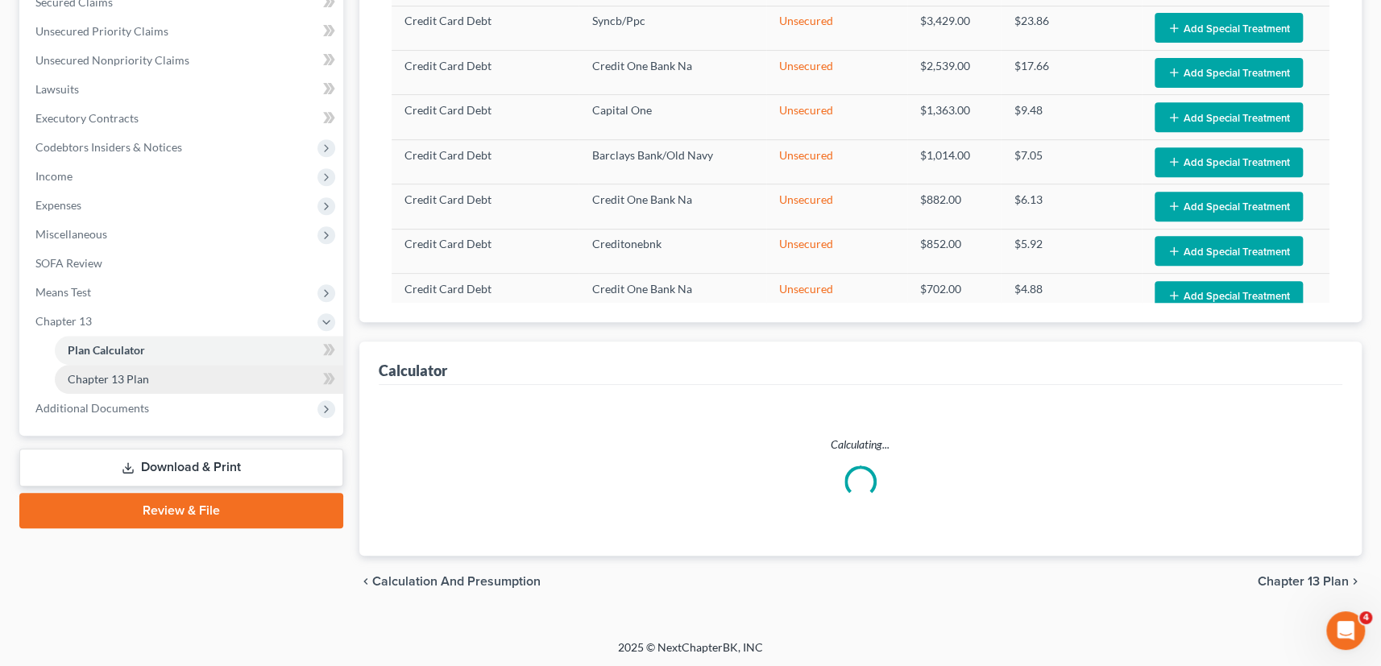
select select "59"
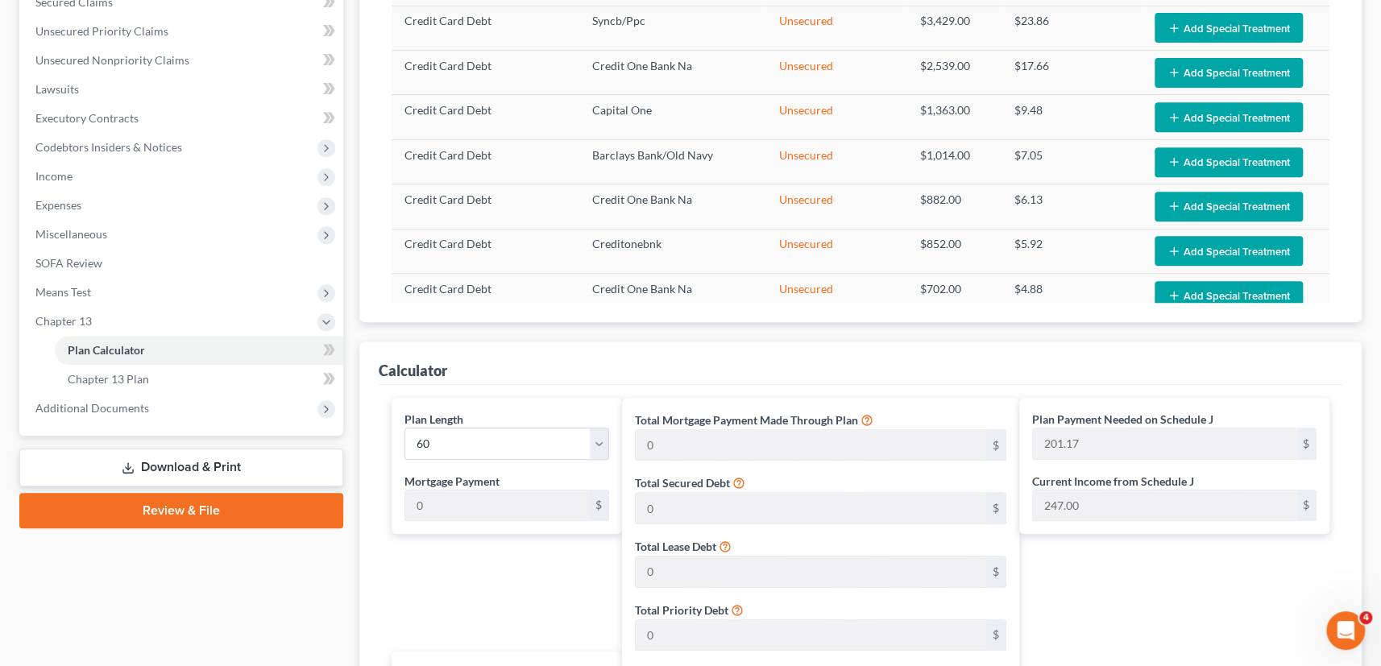
click at [143, 505] on link "Review & File" at bounding box center [181, 510] width 324 height 35
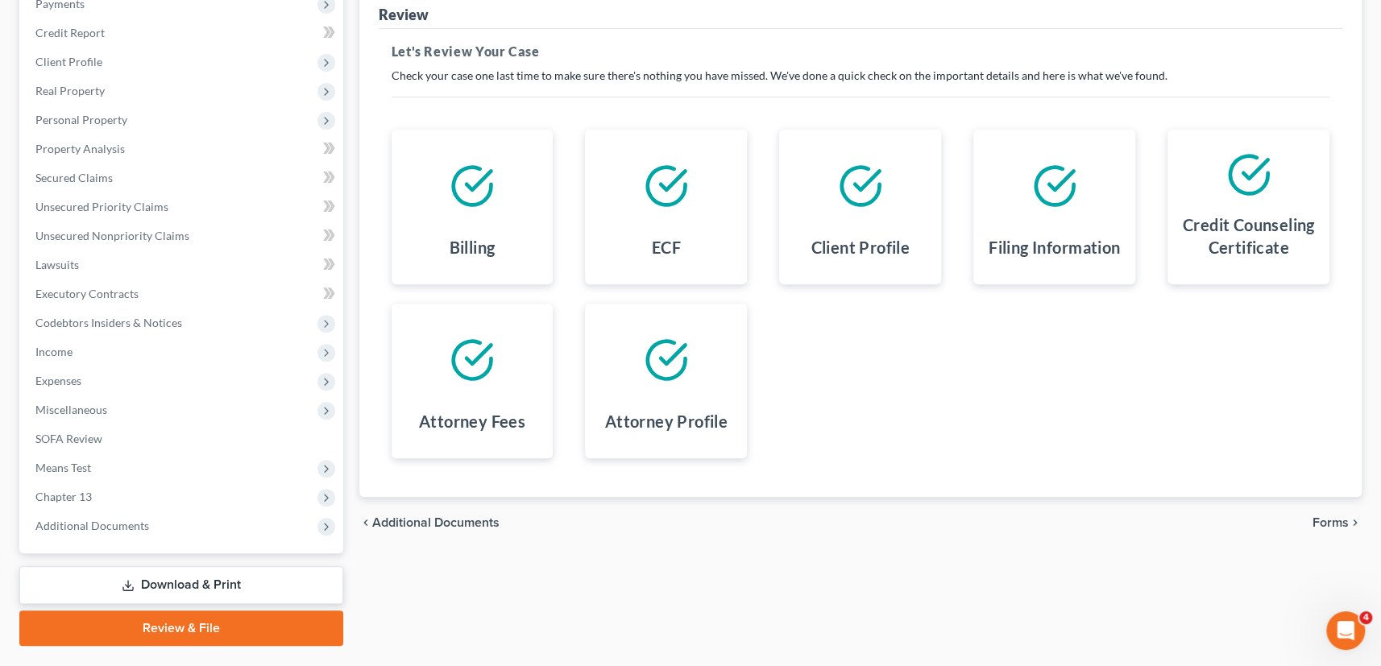
scroll to position [246, 0]
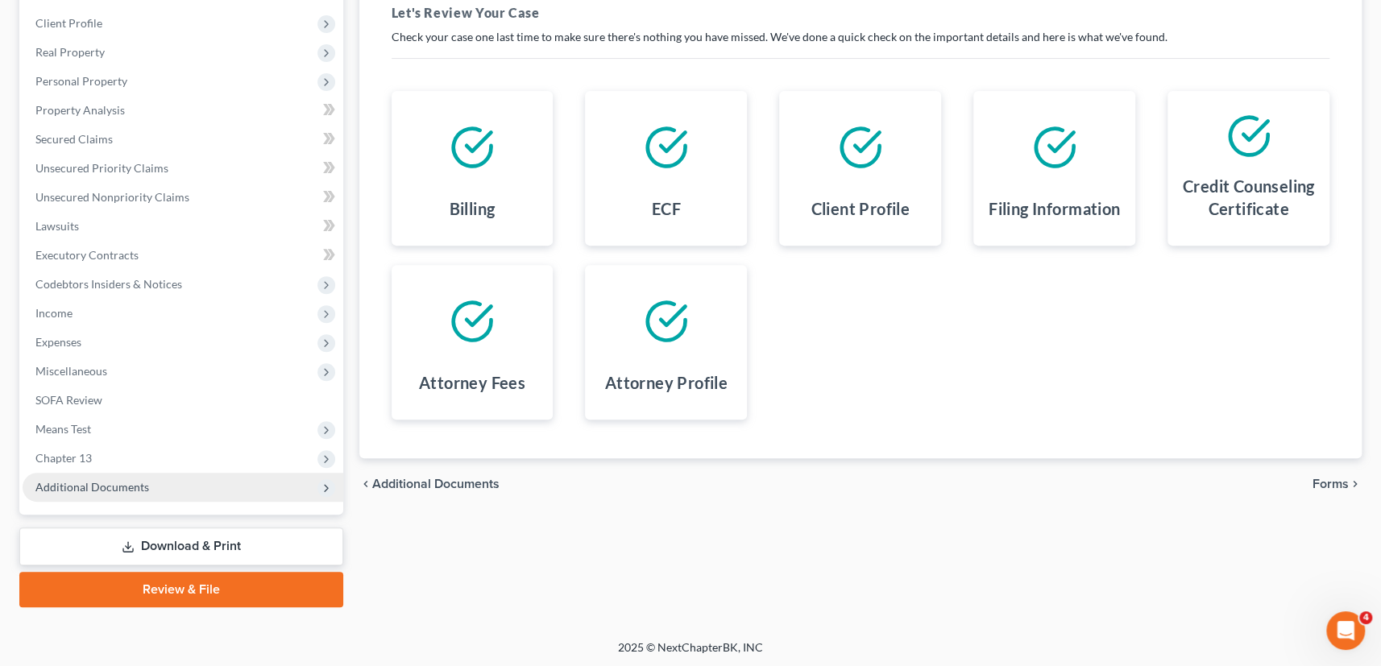
click at [177, 540] on link "Download & Print" at bounding box center [181, 547] width 324 height 38
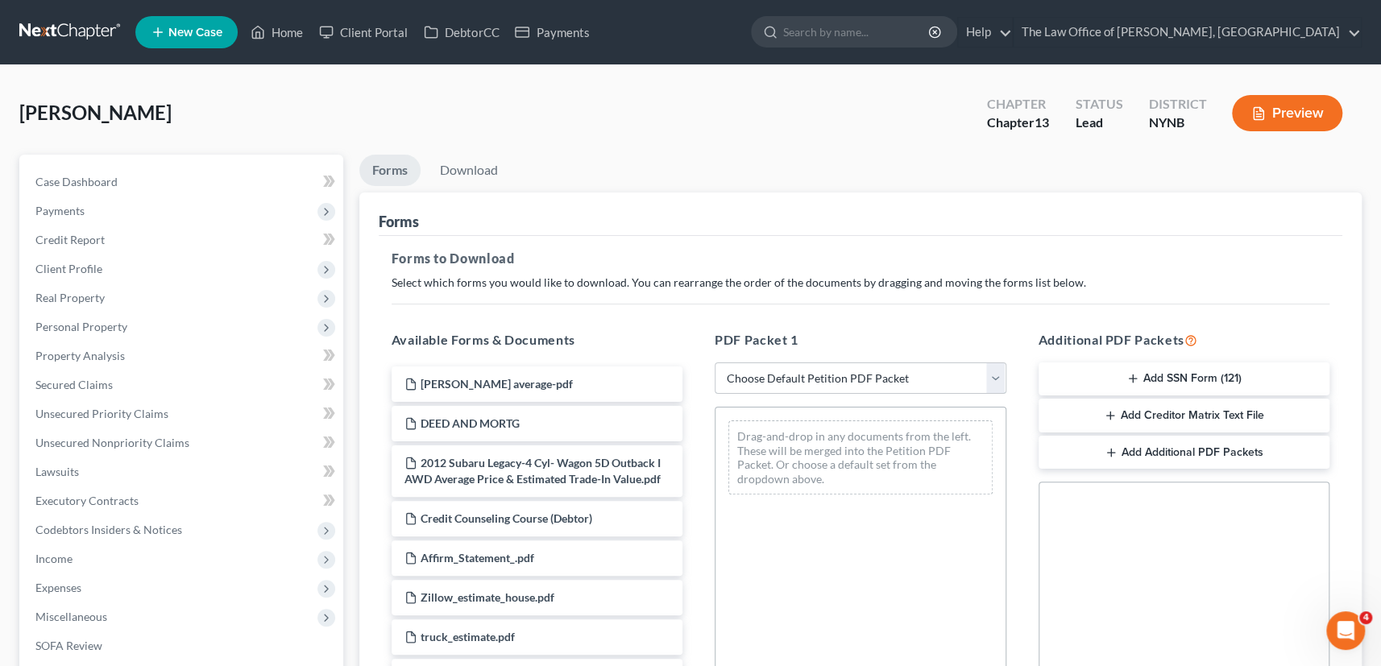
drag, startPoint x: 851, startPoint y: 367, endPoint x: 815, endPoint y: 388, distance: 41.9
click at [851, 367] on select "Choose Default Petition PDF Packet Complete Bankruptcy Petition (all forms and …" at bounding box center [860, 378] width 292 height 32
select select "0"
click at [714, 362] on select "Choose Default Petition PDF Packet Complete Bankruptcy Petition (all forms and …" at bounding box center [860, 378] width 292 height 32
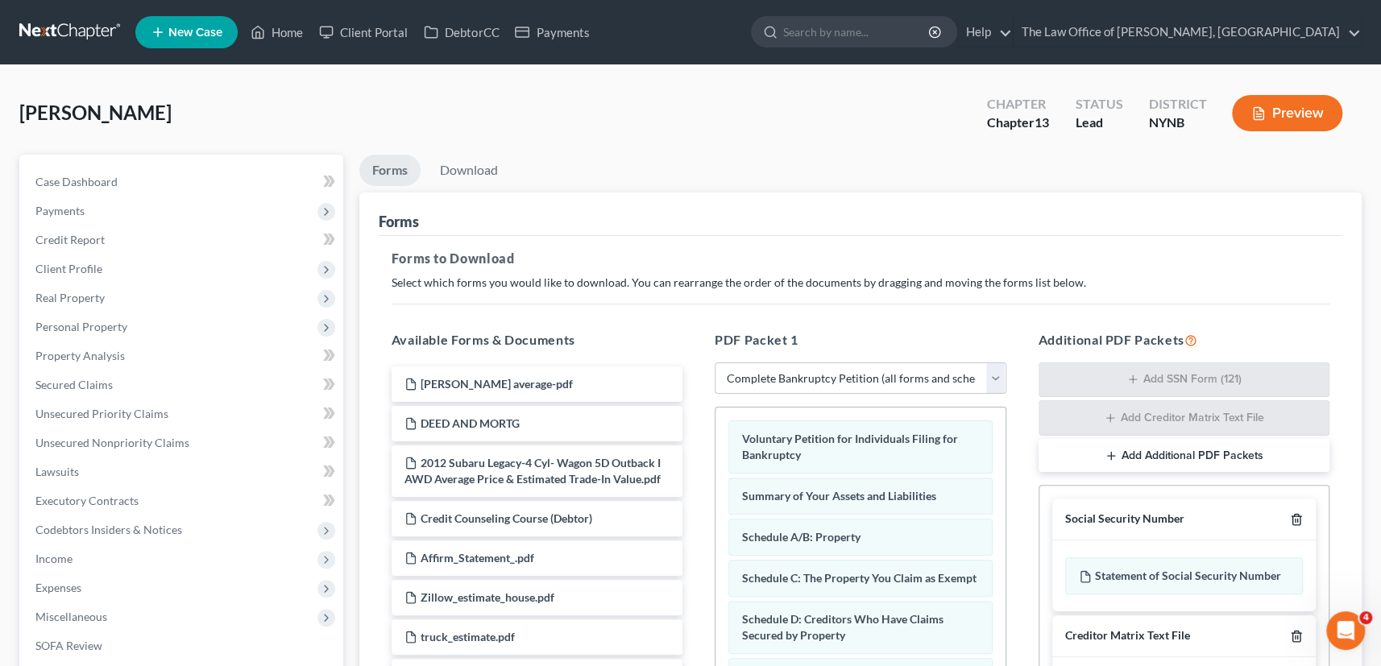
click at [1295, 517] on icon "button" at bounding box center [1296, 519] width 13 height 13
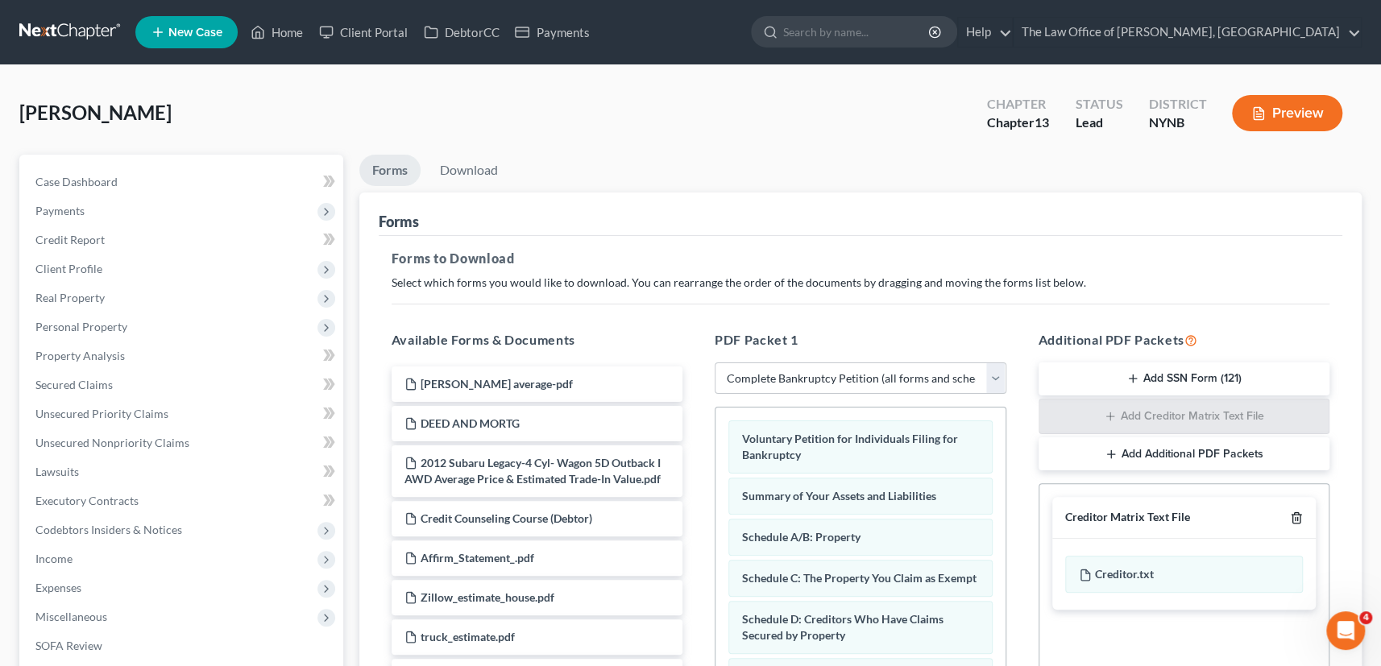
click at [1295, 518] on icon "button" at bounding box center [1296, 517] width 13 height 13
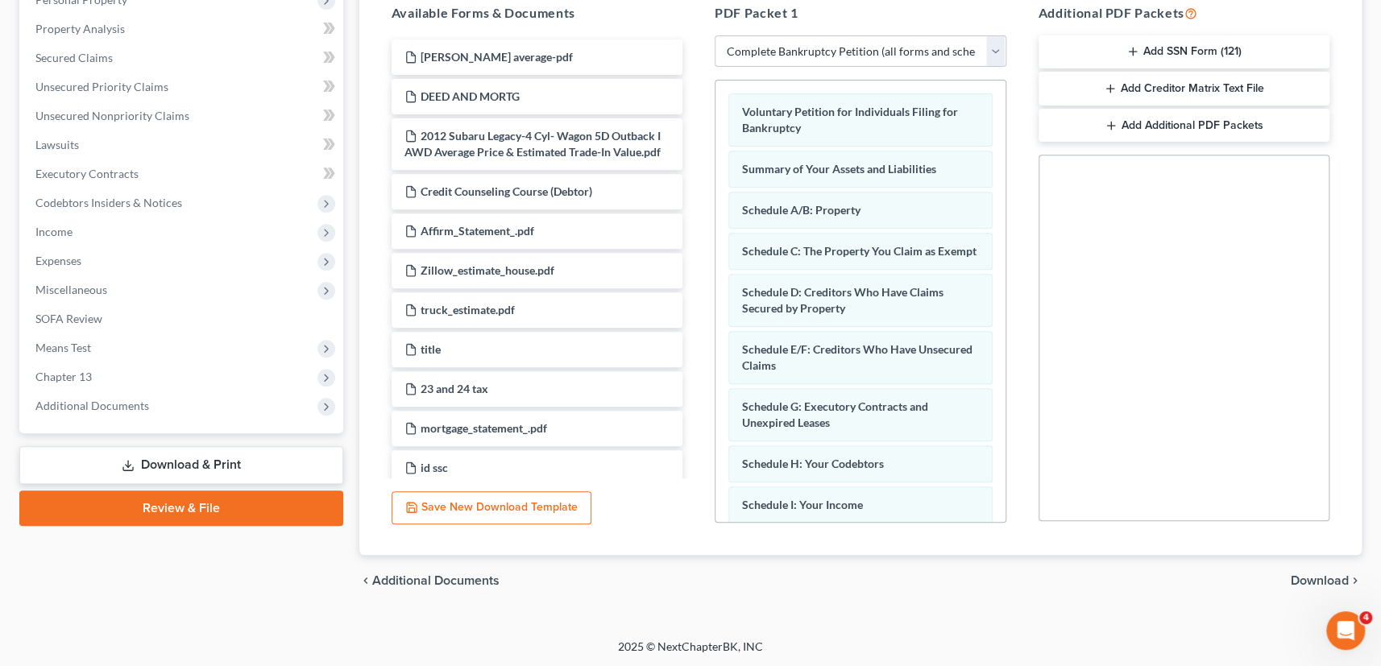
click at [1315, 578] on span "Download" at bounding box center [1319, 580] width 58 height 13
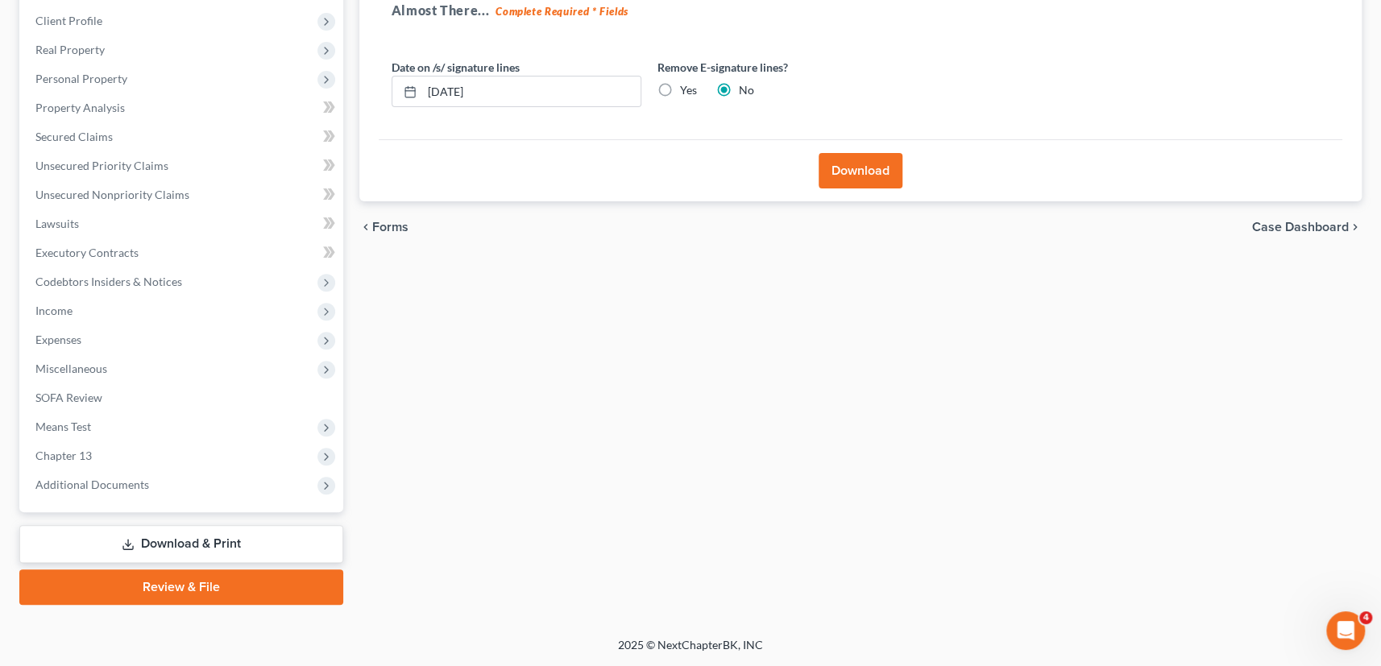
scroll to position [246, 0]
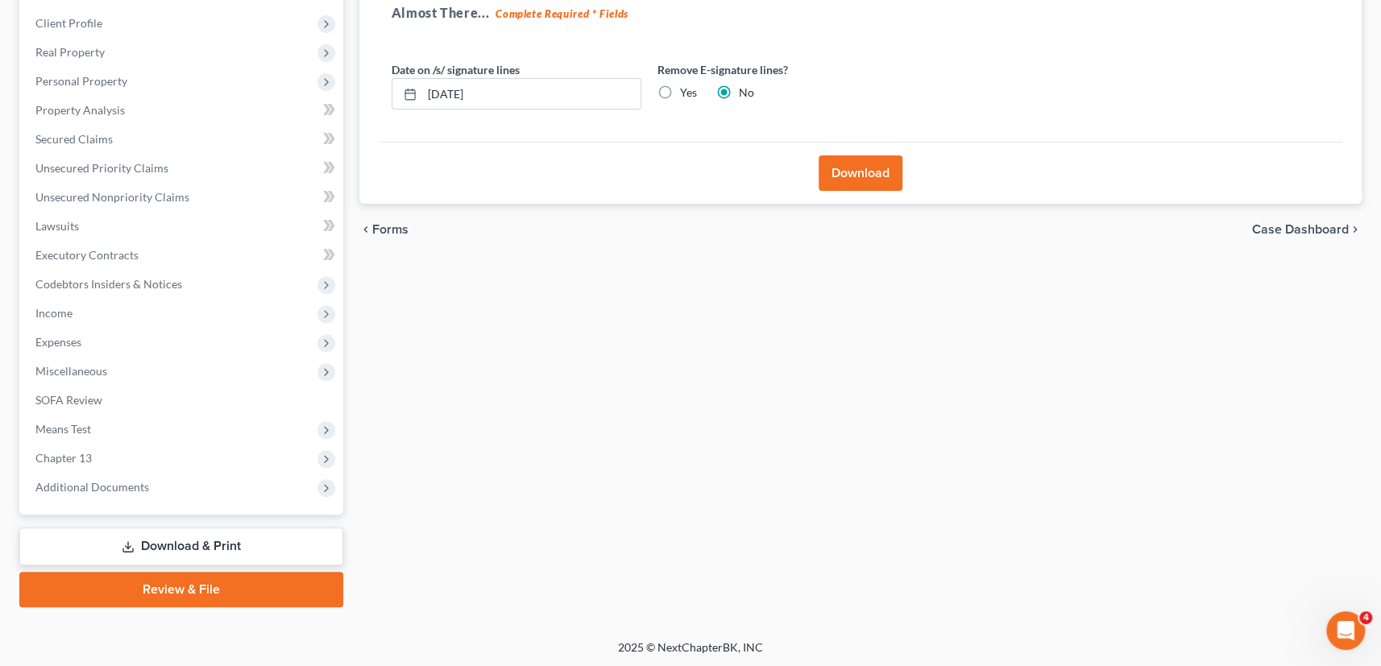
click at [854, 173] on button "Download" at bounding box center [860, 172] width 84 height 35
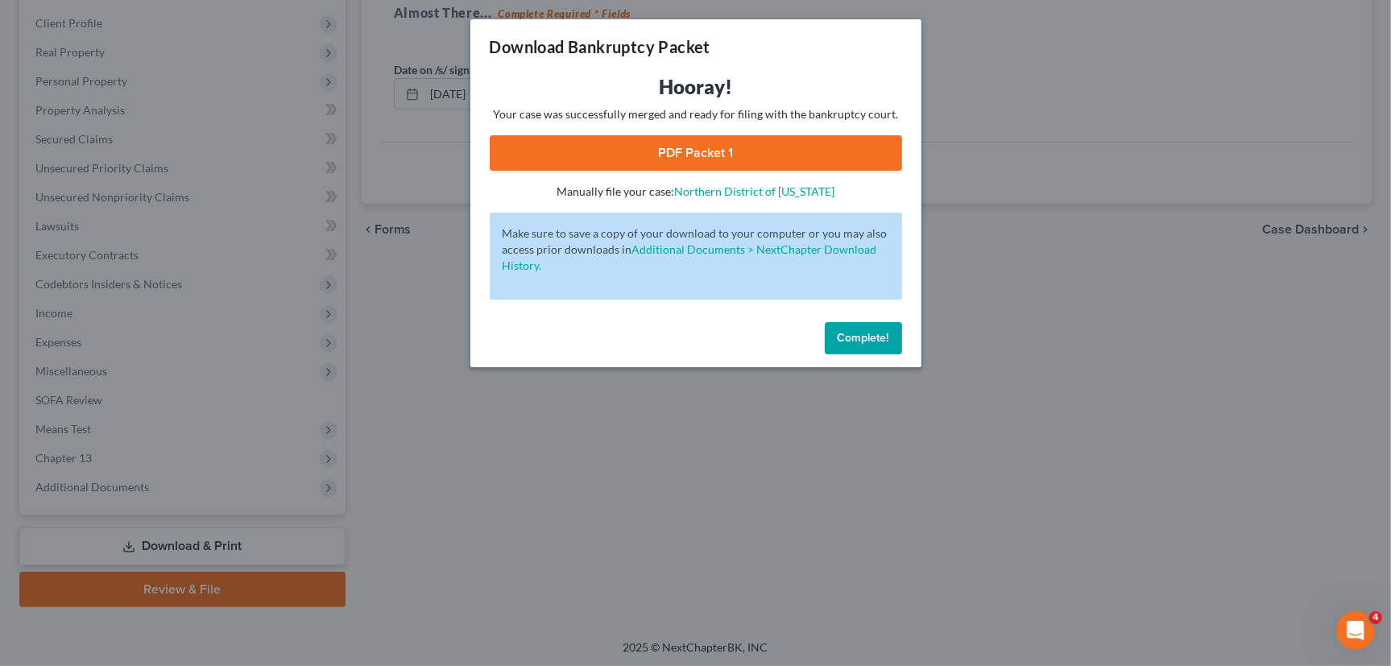
click at [894, 348] on button "Complete!" at bounding box center [863, 338] width 77 height 32
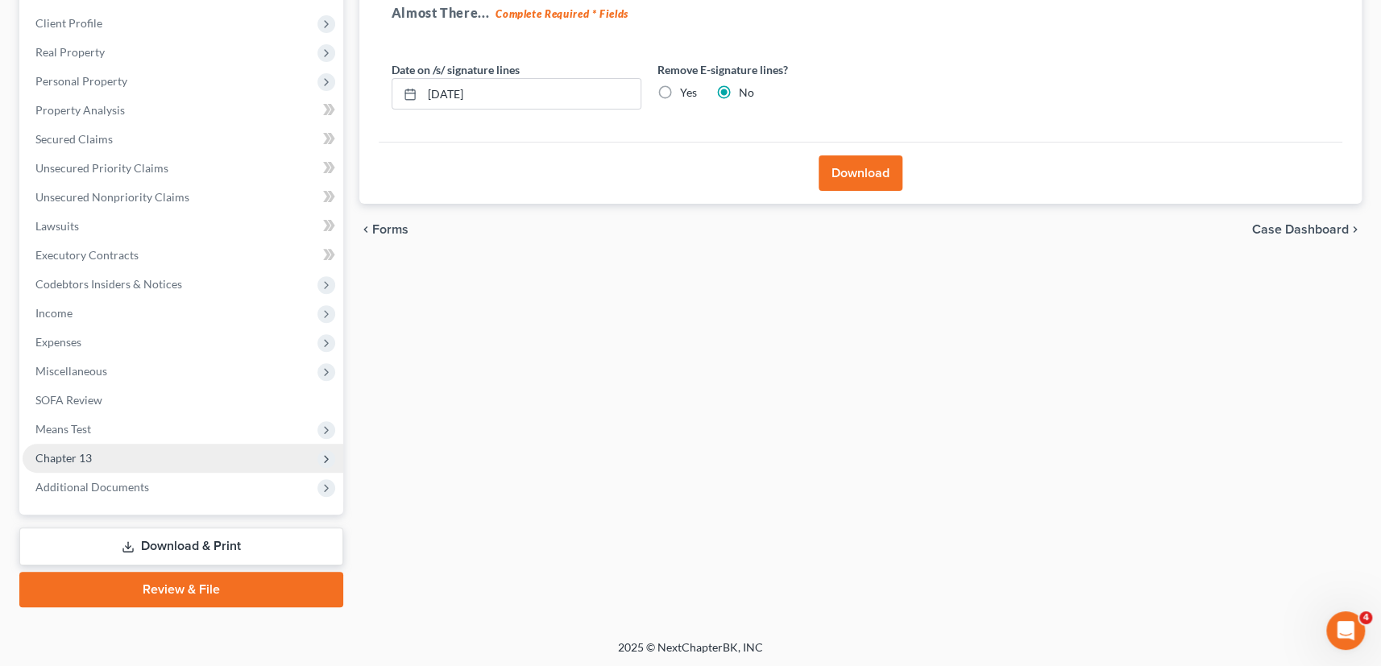
click at [60, 457] on span "Chapter 13" at bounding box center [63, 458] width 56 height 14
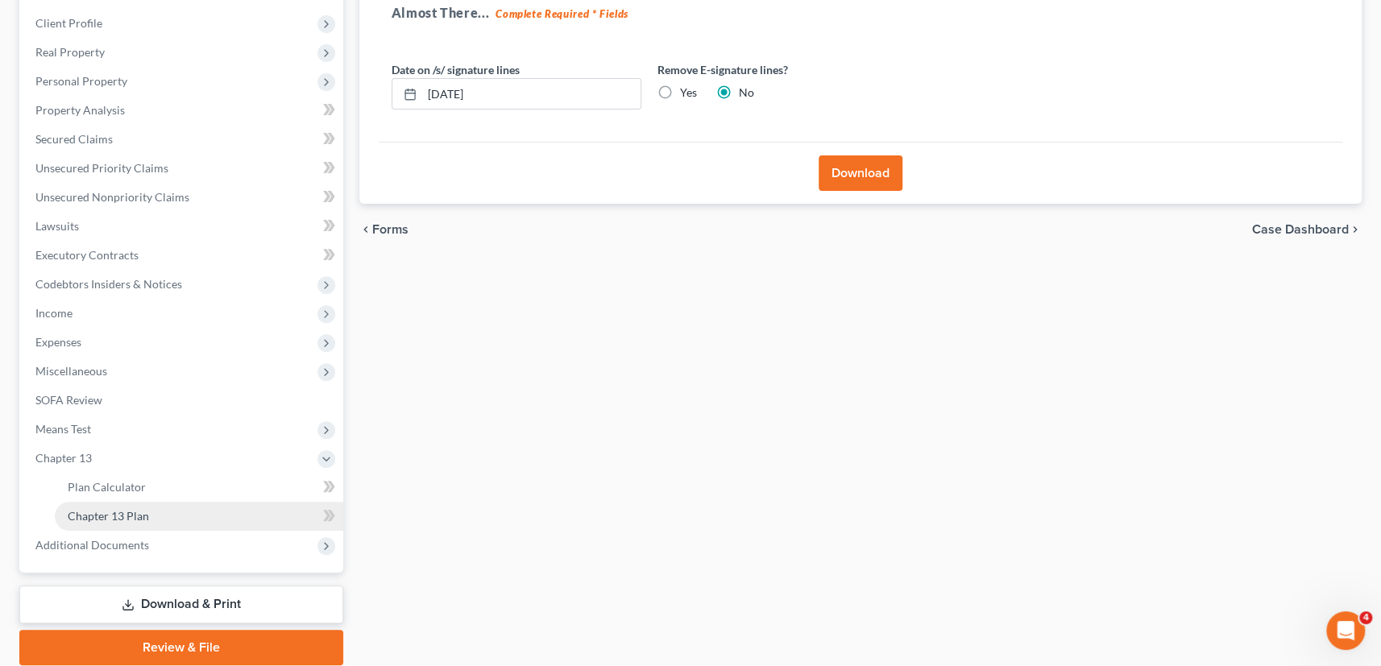
click at [129, 514] on span "Chapter 13 Plan" at bounding box center [108, 516] width 81 height 14
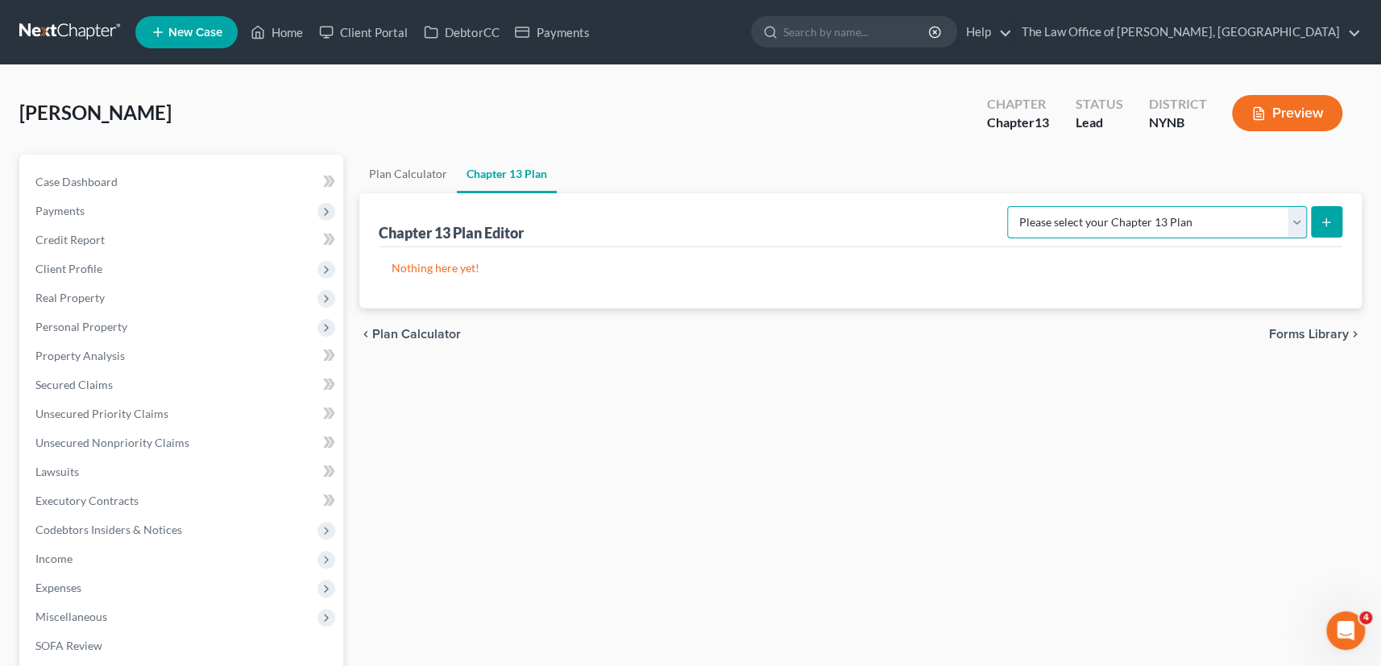
click at [1072, 218] on select "Please select your Chapter 13 Plan National Form Plan - Official Form 113 New Y…" at bounding box center [1157, 222] width 300 height 32
select select "2"
click at [1023, 206] on select "Please select your Chapter 13 Plan National Form Plan - Official Form 113 New Y…" at bounding box center [1157, 222] width 300 height 32
click at [1326, 222] on line "submit" at bounding box center [1326, 221] width 0 height 7
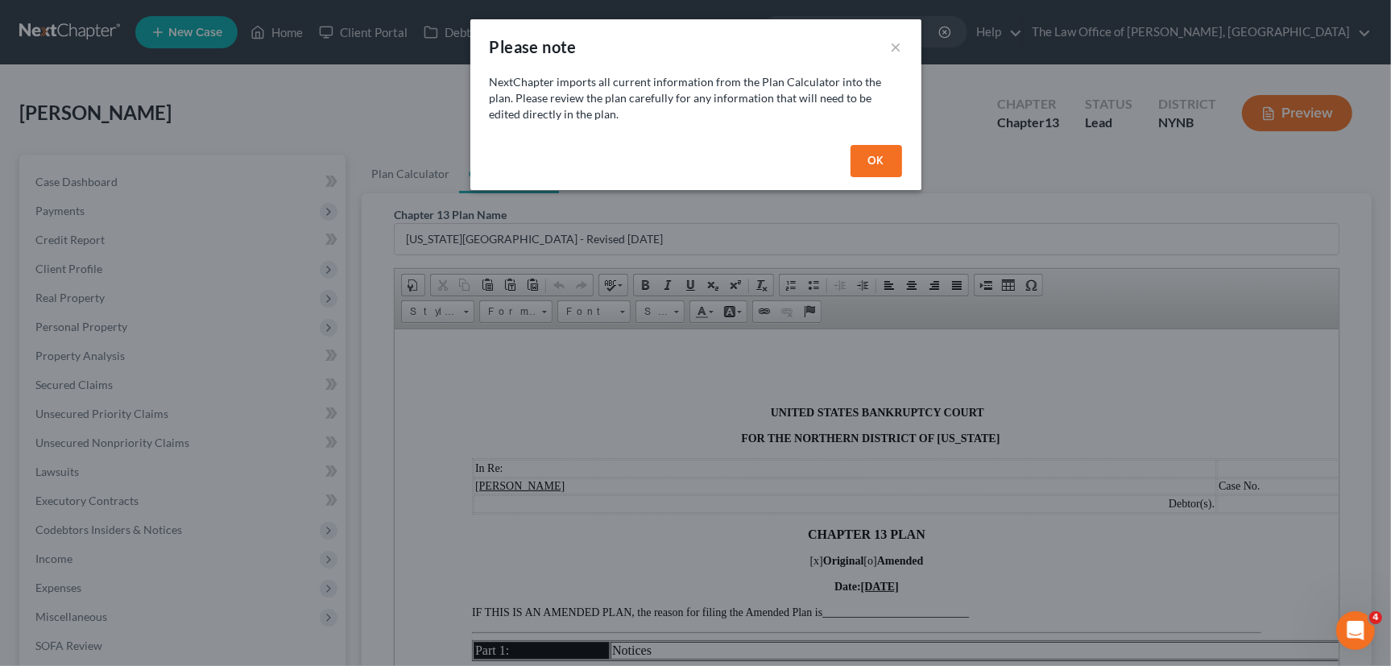
drag, startPoint x: 884, startPoint y: 152, endPoint x: 903, endPoint y: 168, distance: 24.5
click at [884, 153] on button "OK" at bounding box center [877, 161] width 52 height 32
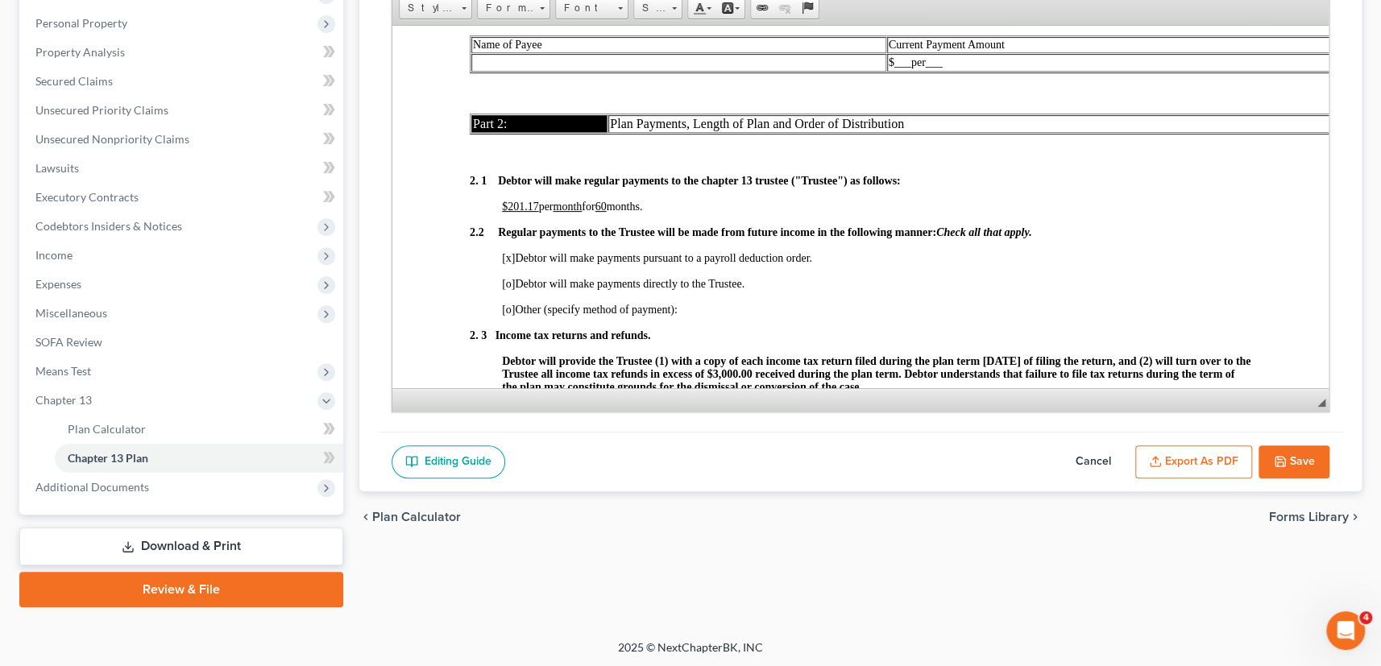
scroll to position [1025, 0]
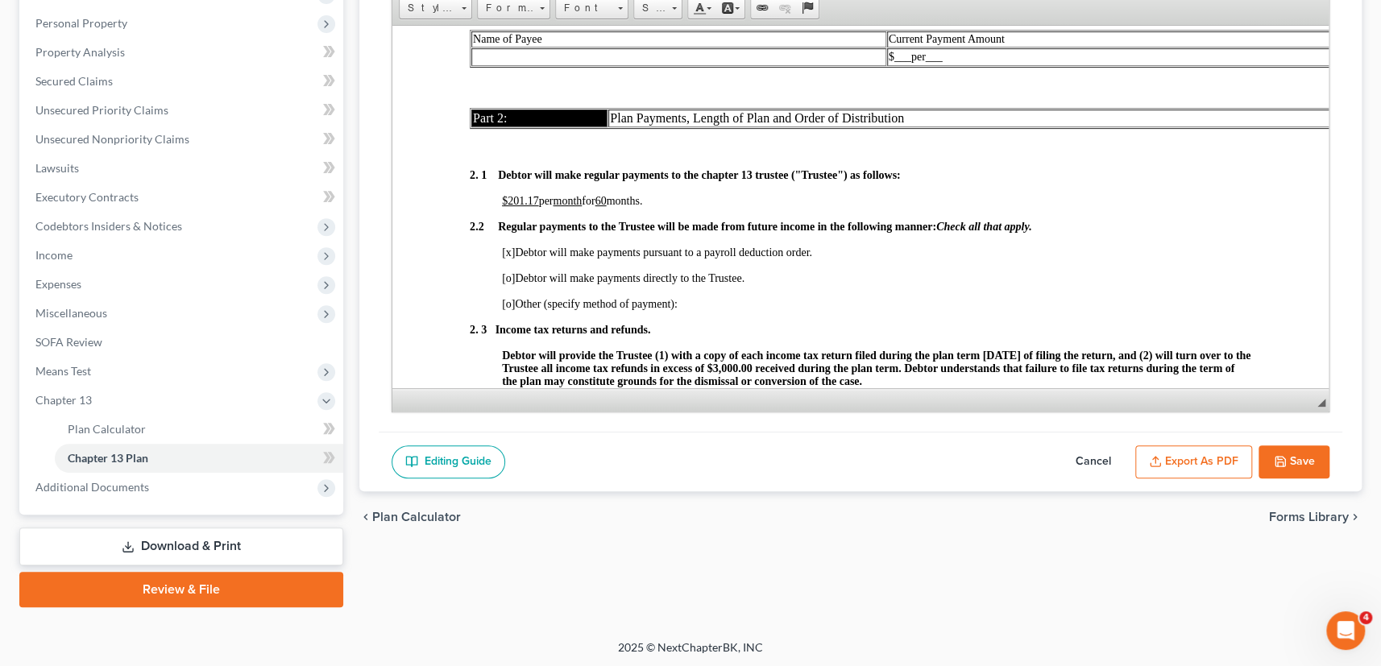
click at [1209, 461] on button "Export as PDF" at bounding box center [1193, 462] width 117 height 34
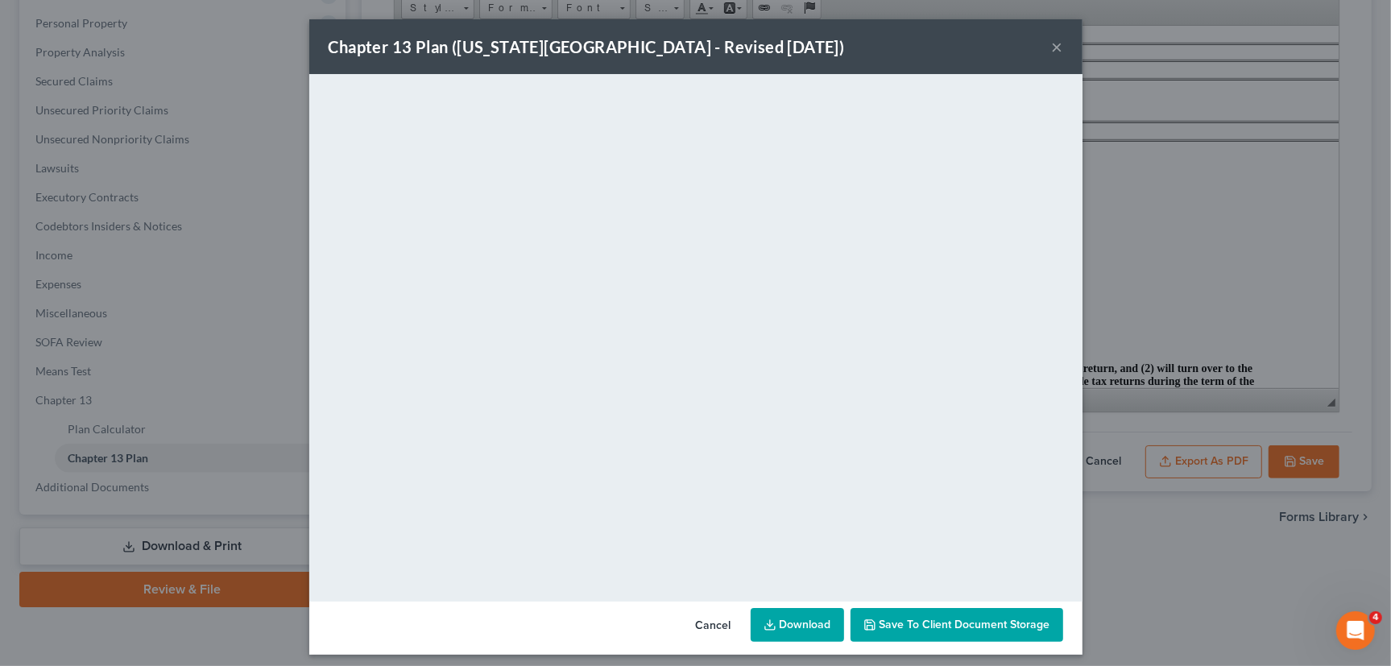
drag, startPoint x: 155, startPoint y: 313, endPoint x: 159, endPoint y: 294, distance: 19.0
click at [159, 311] on div "Chapter 13 Plan (New York Northern District - Revised 12/1/2024) × <object ng-a…" at bounding box center [695, 333] width 1391 height 666
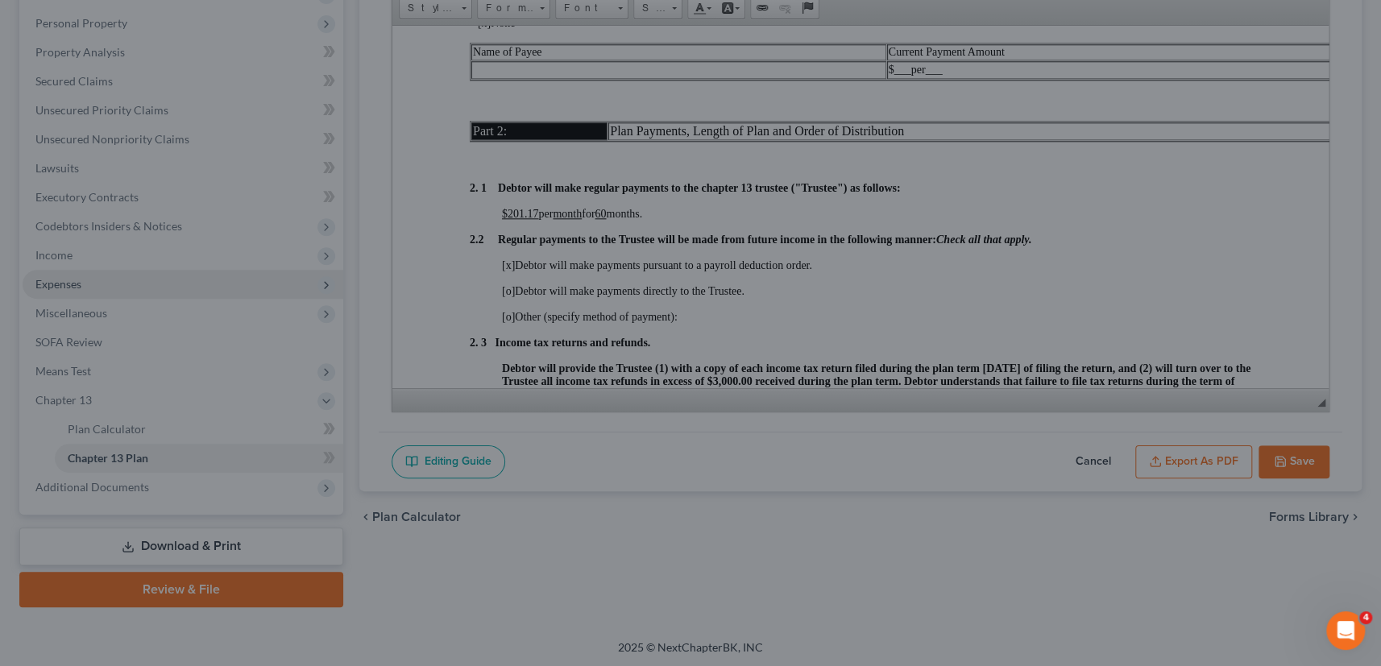
scroll to position [1025, 0]
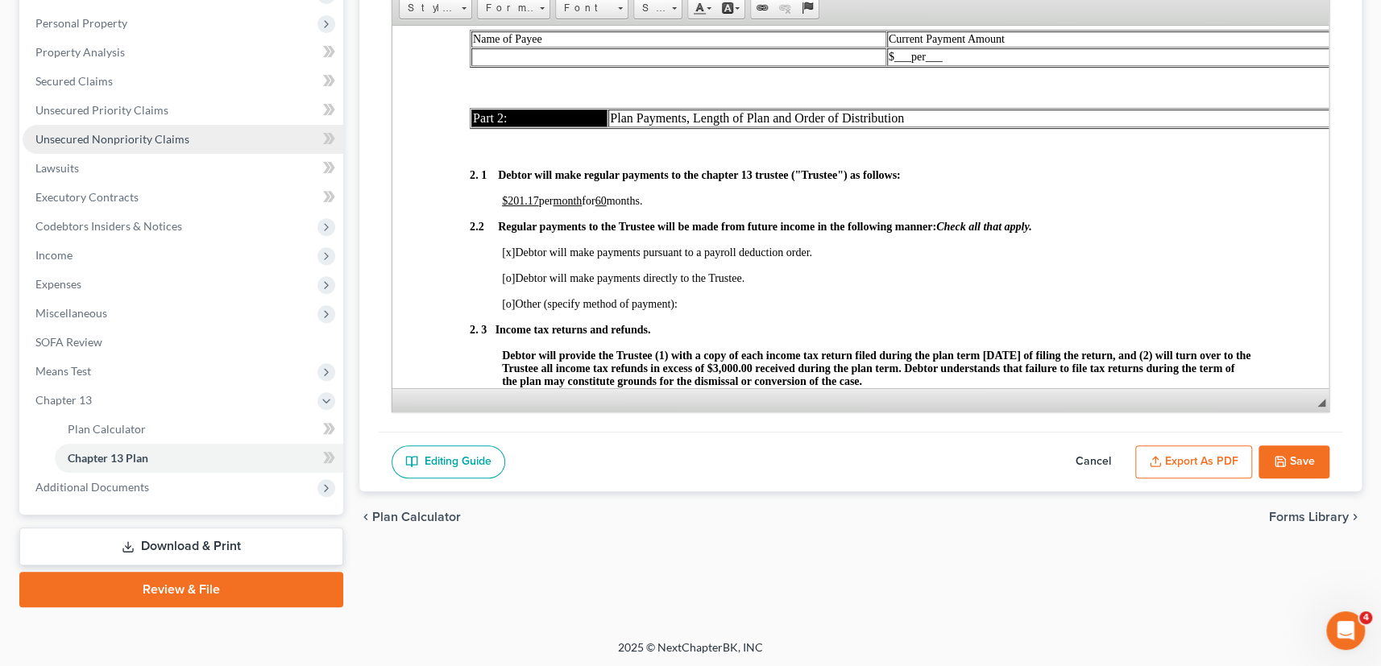
click at [72, 137] on span "Unsecured Nonpriority Claims" at bounding box center [112, 139] width 154 height 14
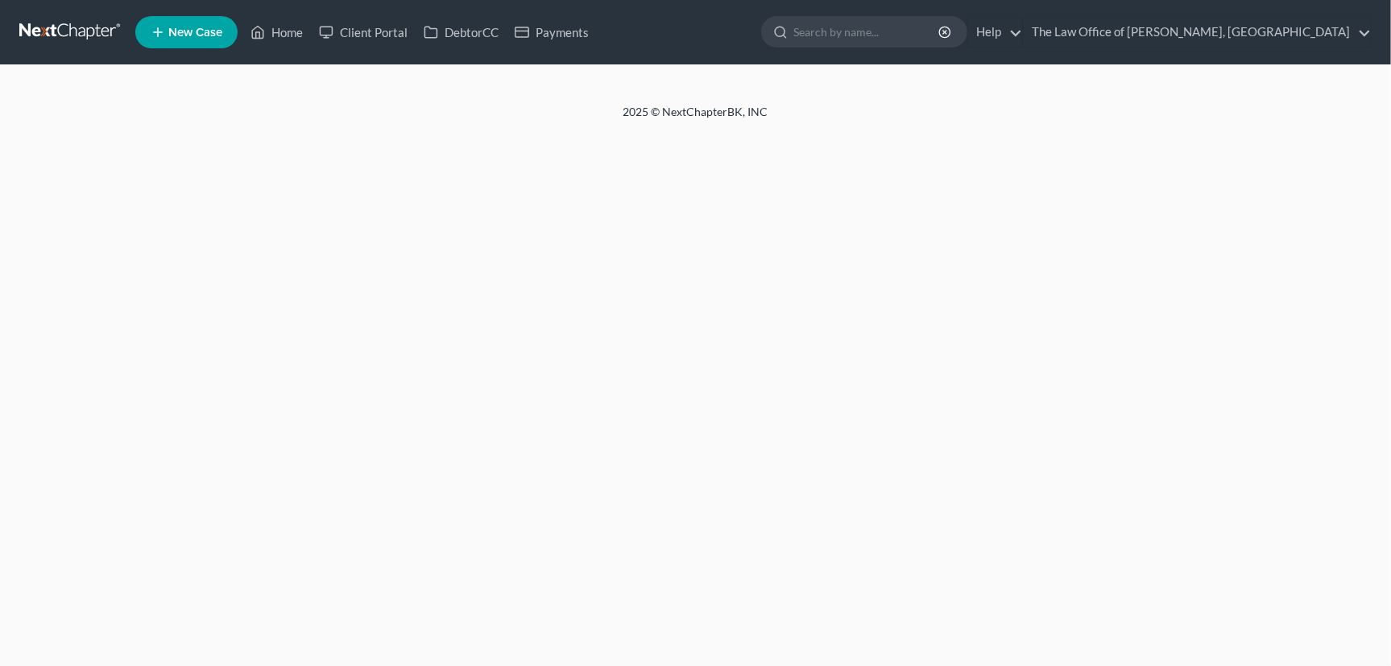
select select "1"
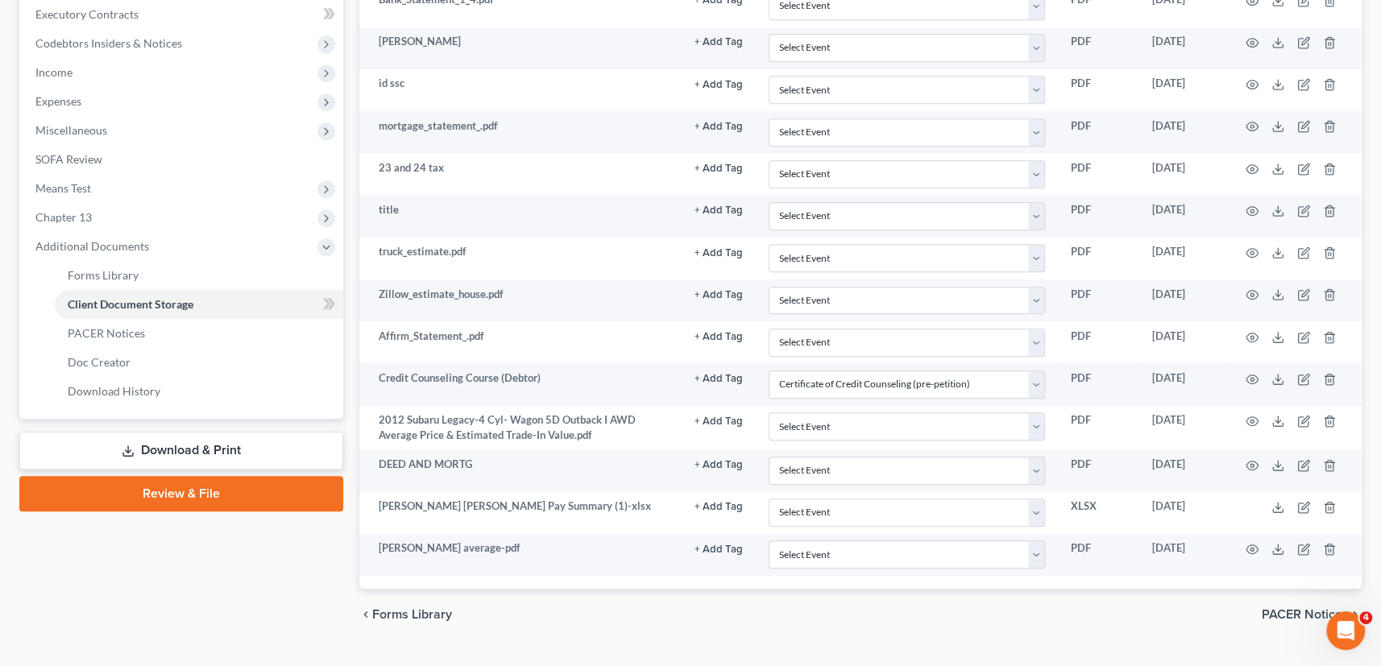
click at [183, 451] on link "Download & Print" at bounding box center [181, 451] width 324 height 38
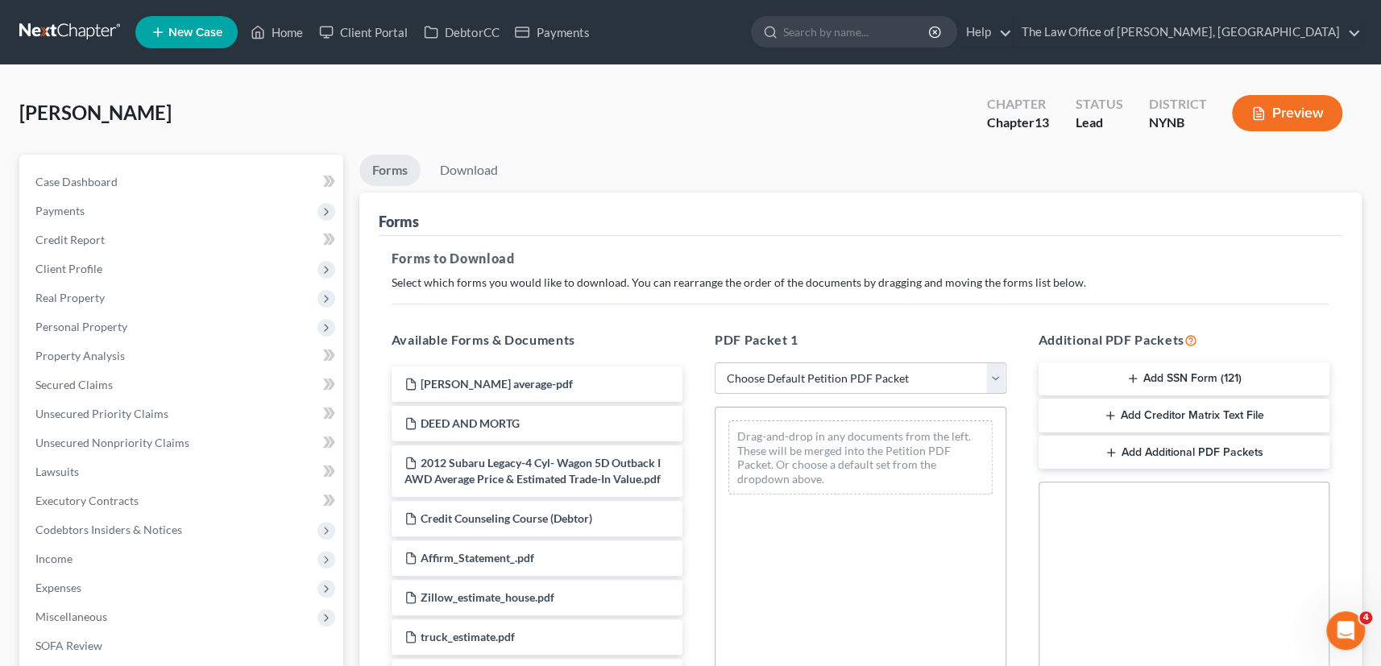
click at [806, 367] on select "Choose Default Petition PDF Packet Complete Bankruptcy Petition (all forms and …" at bounding box center [860, 378] width 292 height 32
select select "3"
click at [714, 362] on select "Choose Default Petition PDF Packet Complete Bankruptcy Petition (all forms and …" at bounding box center [860, 378] width 292 height 32
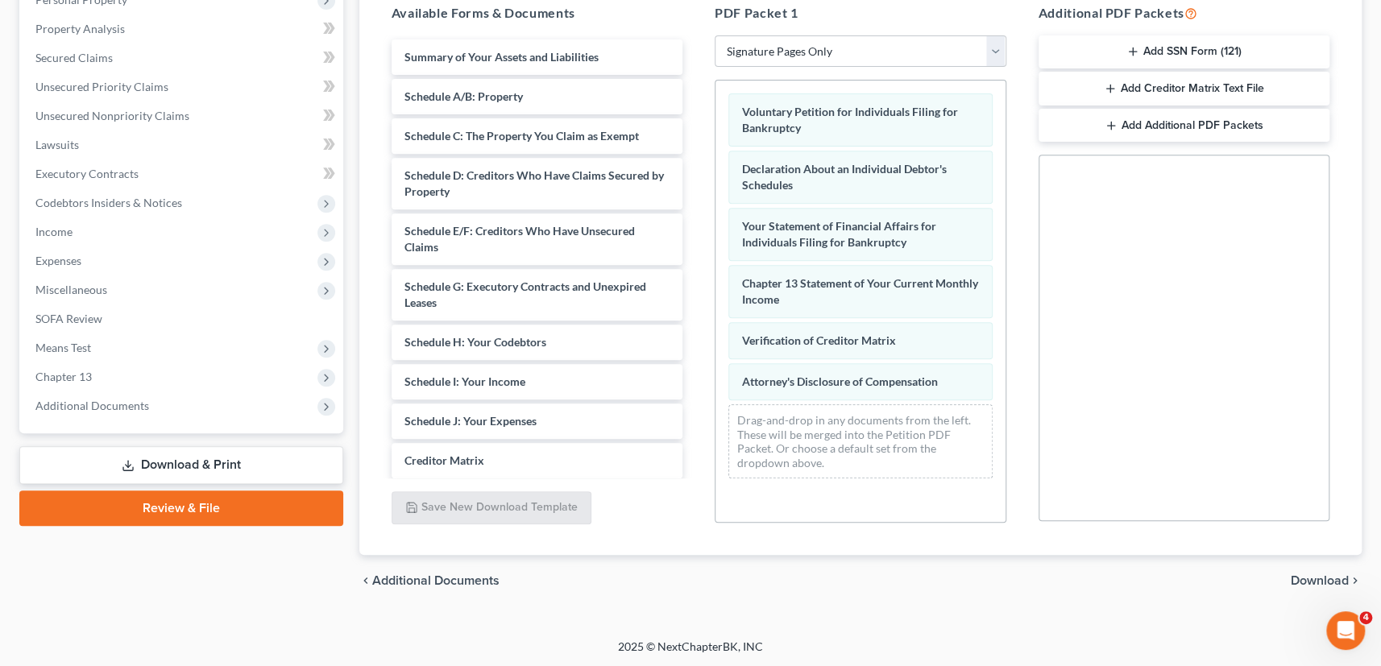
click at [1325, 574] on span "Download" at bounding box center [1319, 580] width 58 height 13
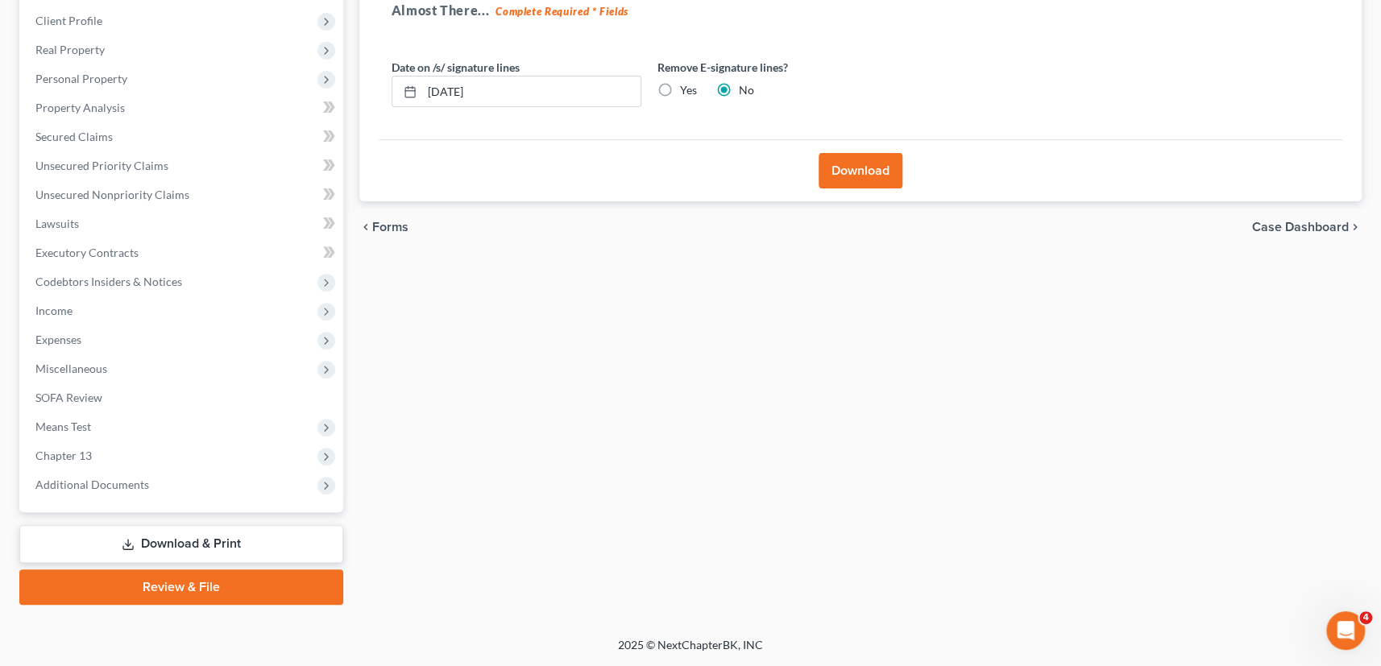
scroll to position [246, 0]
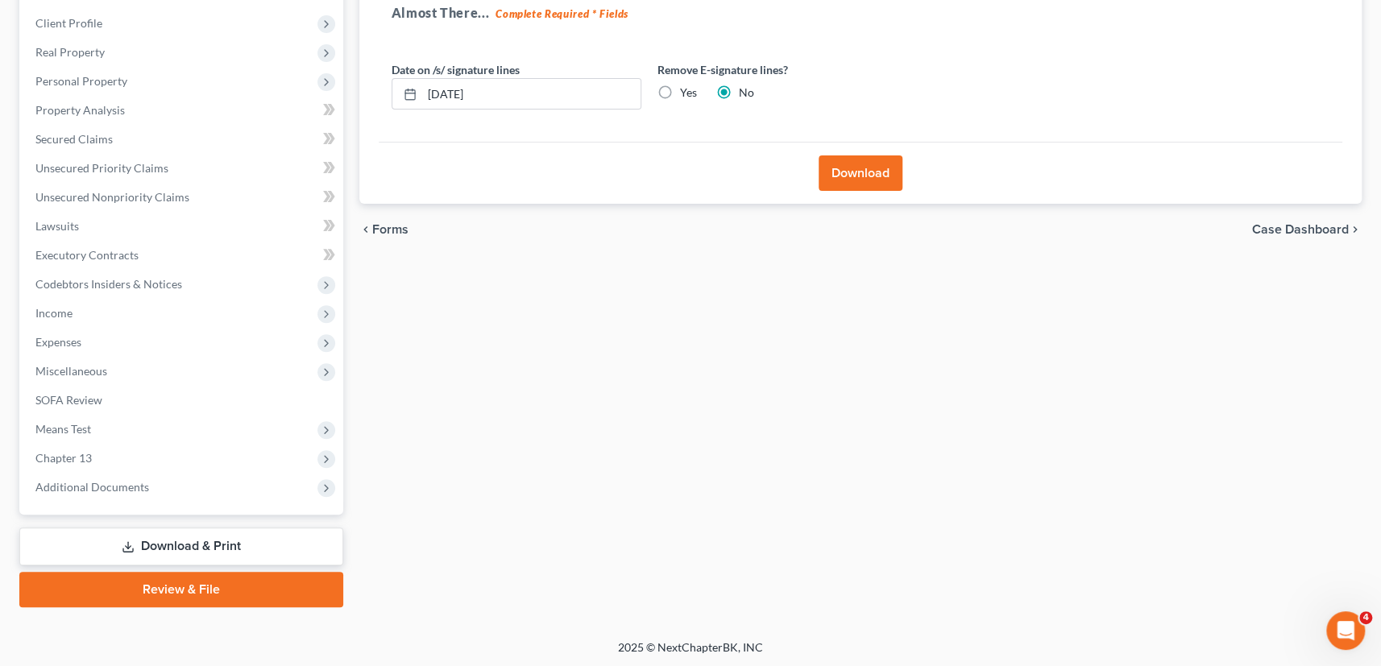
click at [864, 176] on button "Download" at bounding box center [860, 172] width 84 height 35
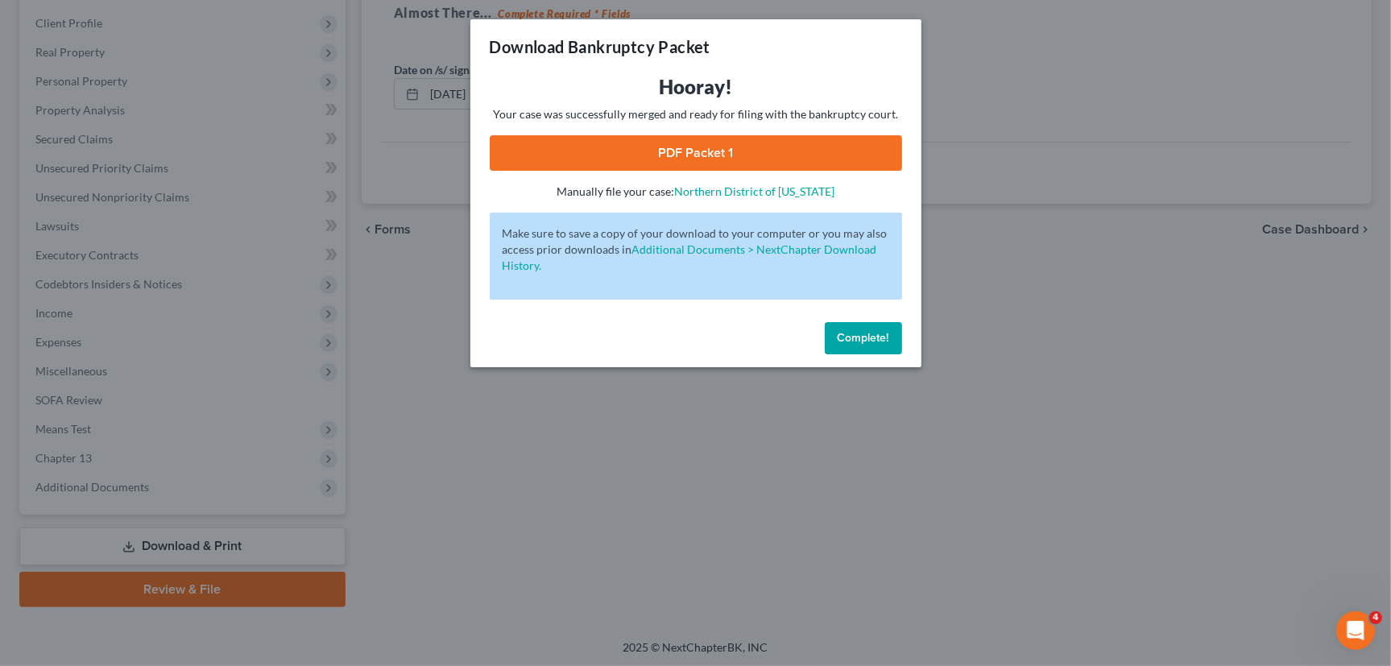
click at [722, 145] on link "PDF Packet 1" at bounding box center [696, 152] width 412 height 35
click at [685, 163] on link "PDF Packet 1" at bounding box center [696, 152] width 412 height 35
click at [870, 331] on span "Complete!" at bounding box center [864, 338] width 52 height 14
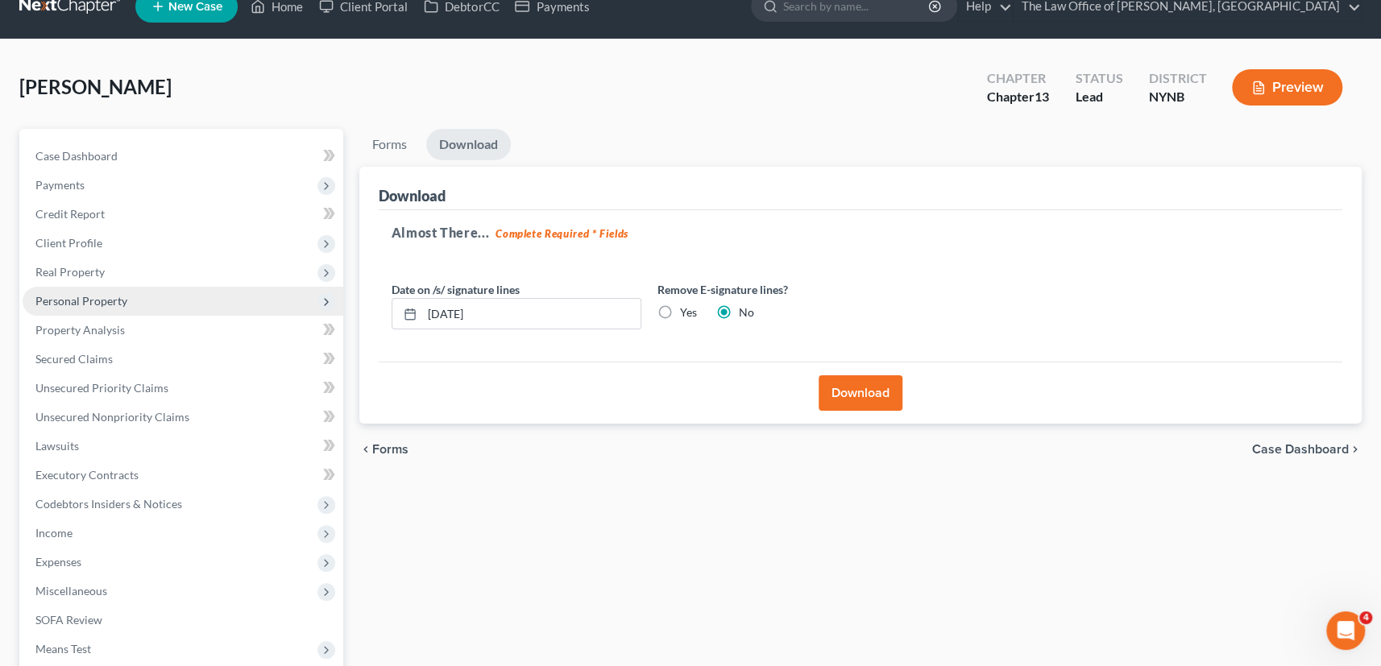
scroll to position [0, 0]
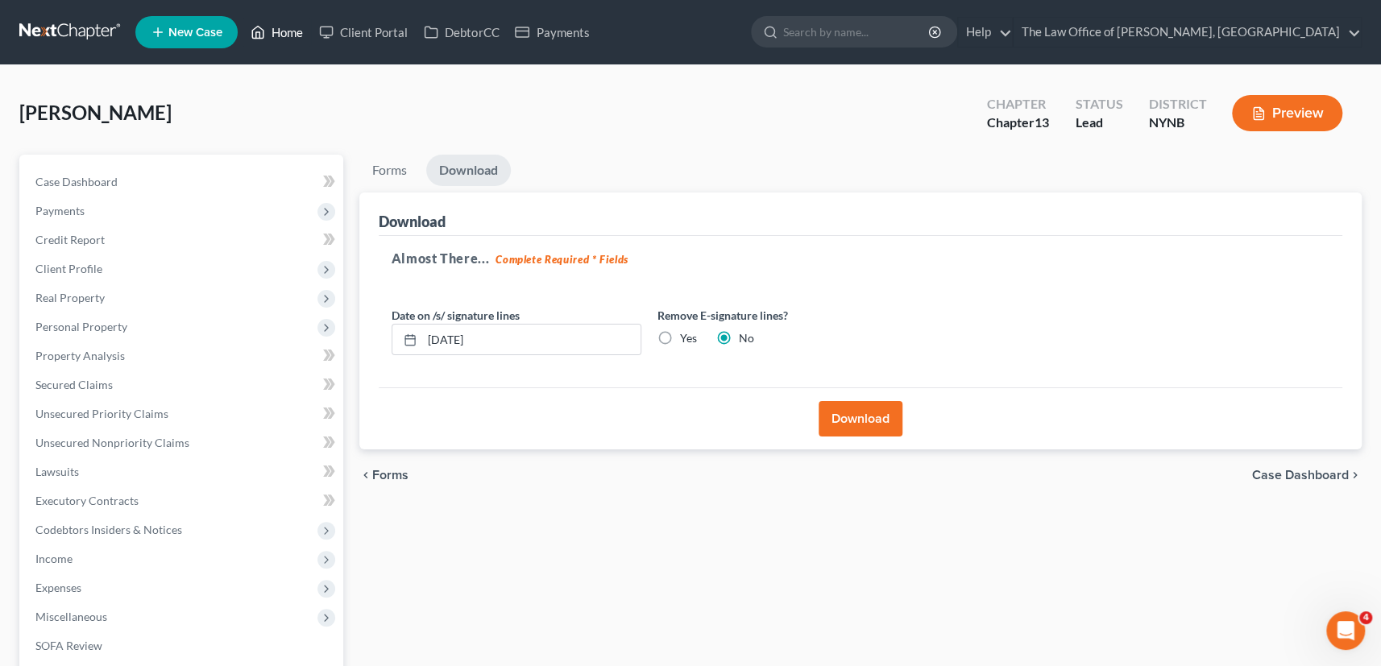
click at [288, 29] on link "Home" at bounding box center [276, 32] width 68 height 29
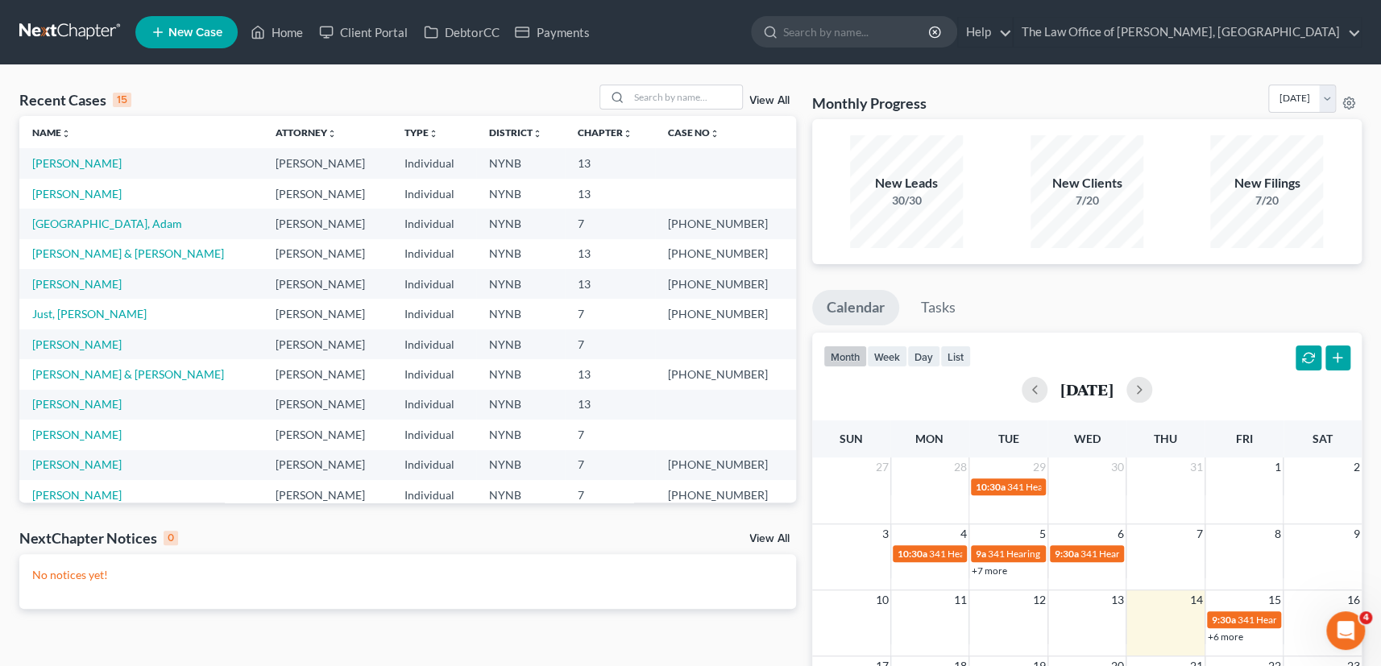
click at [761, 100] on link "View All" at bounding box center [769, 100] width 40 height 11
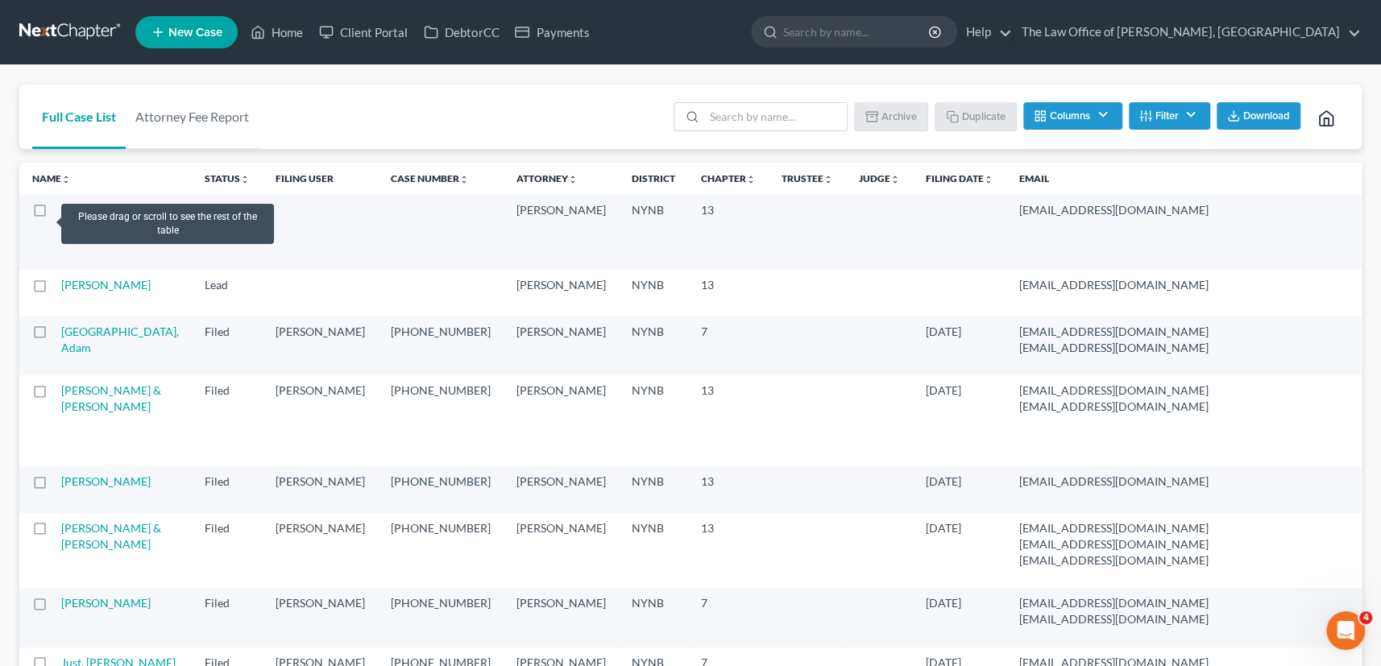
click at [55, 214] on label at bounding box center [55, 214] width 0 height 0
click at [61, 213] on input "checkbox" at bounding box center [66, 207] width 10 height 10
checkbox input "true"
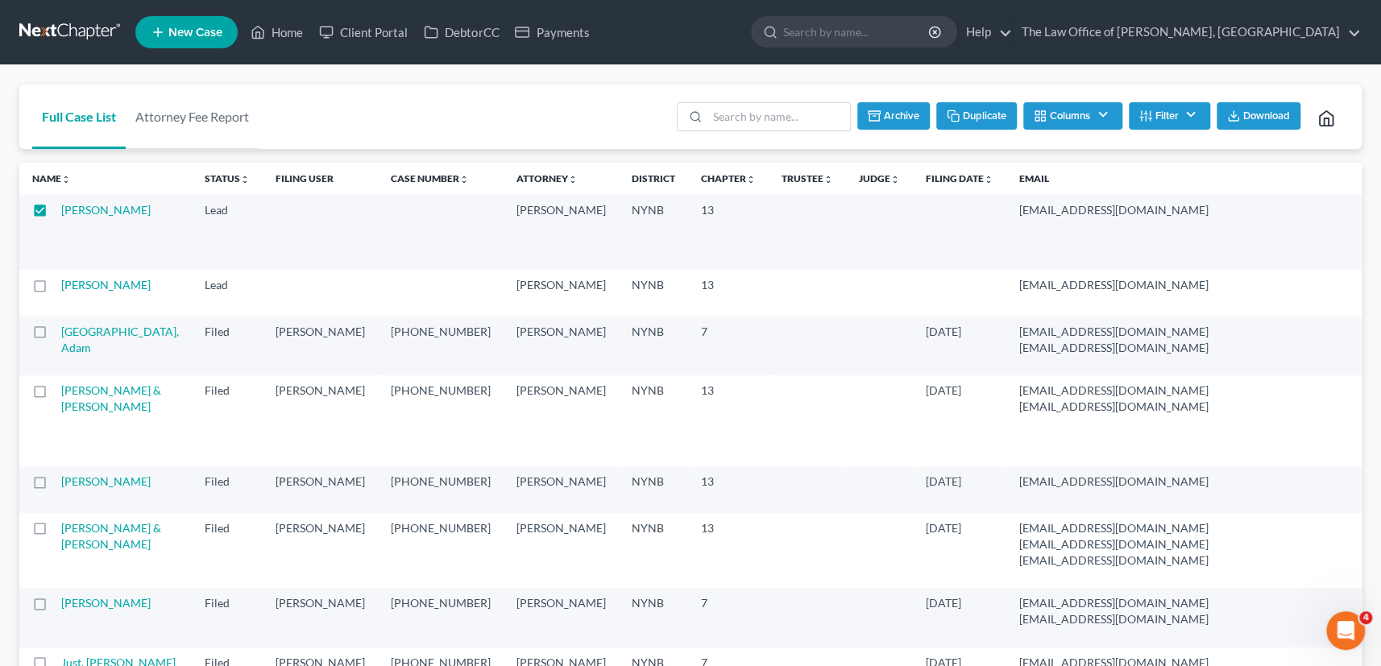
click at [958, 121] on button "Duplicate" at bounding box center [976, 115] width 81 height 27
click at [298, 30] on link "Home" at bounding box center [276, 32] width 68 height 29
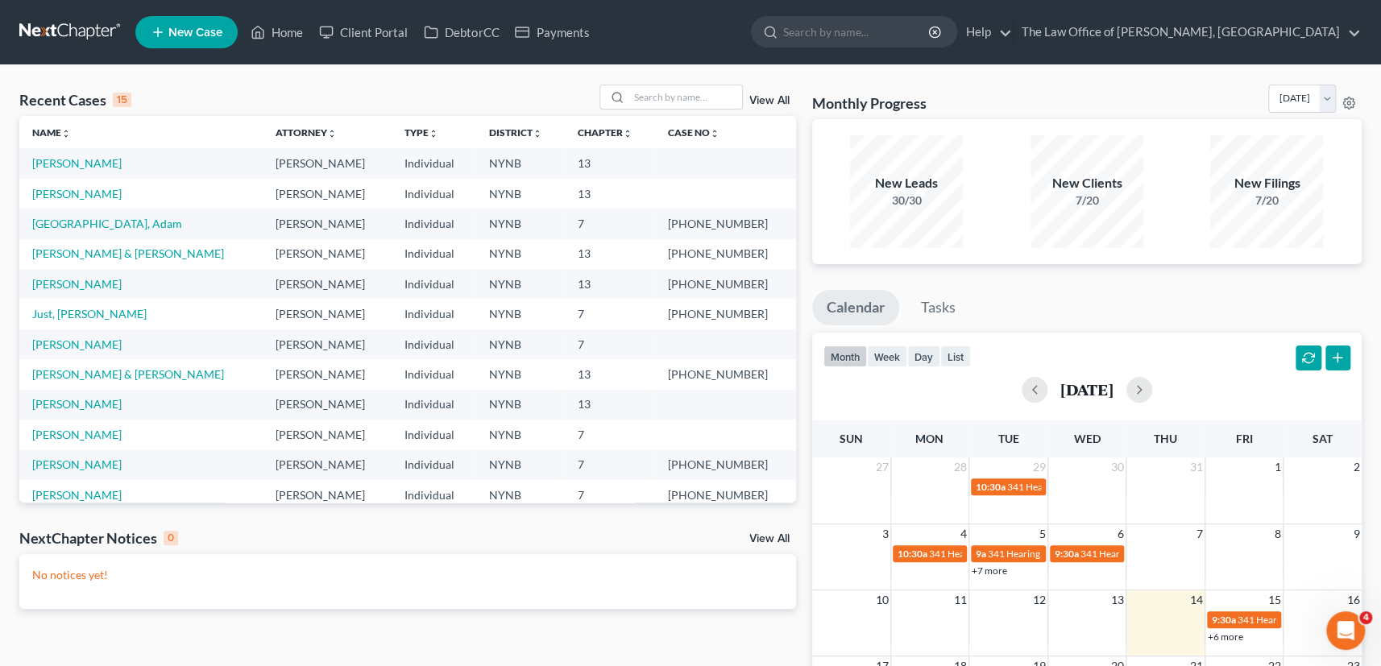
click at [772, 97] on link "View All" at bounding box center [769, 100] width 40 height 11
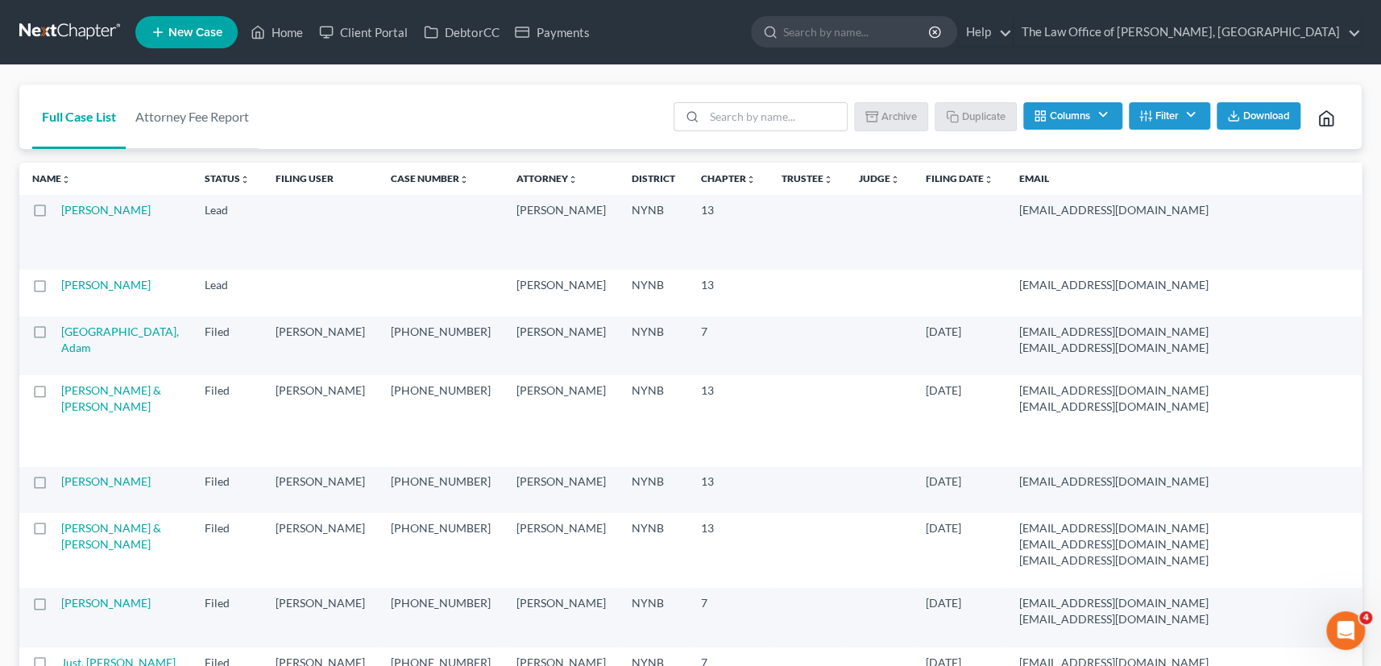
click at [55, 214] on label at bounding box center [55, 214] width 0 height 0
click at [61, 213] on input "checkbox" at bounding box center [66, 207] width 10 height 10
checkbox input "true"
click at [956, 114] on button "Duplicate" at bounding box center [976, 115] width 81 height 27
click at [55, 214] on label at bounding box center [55, 214] width 0 height 0
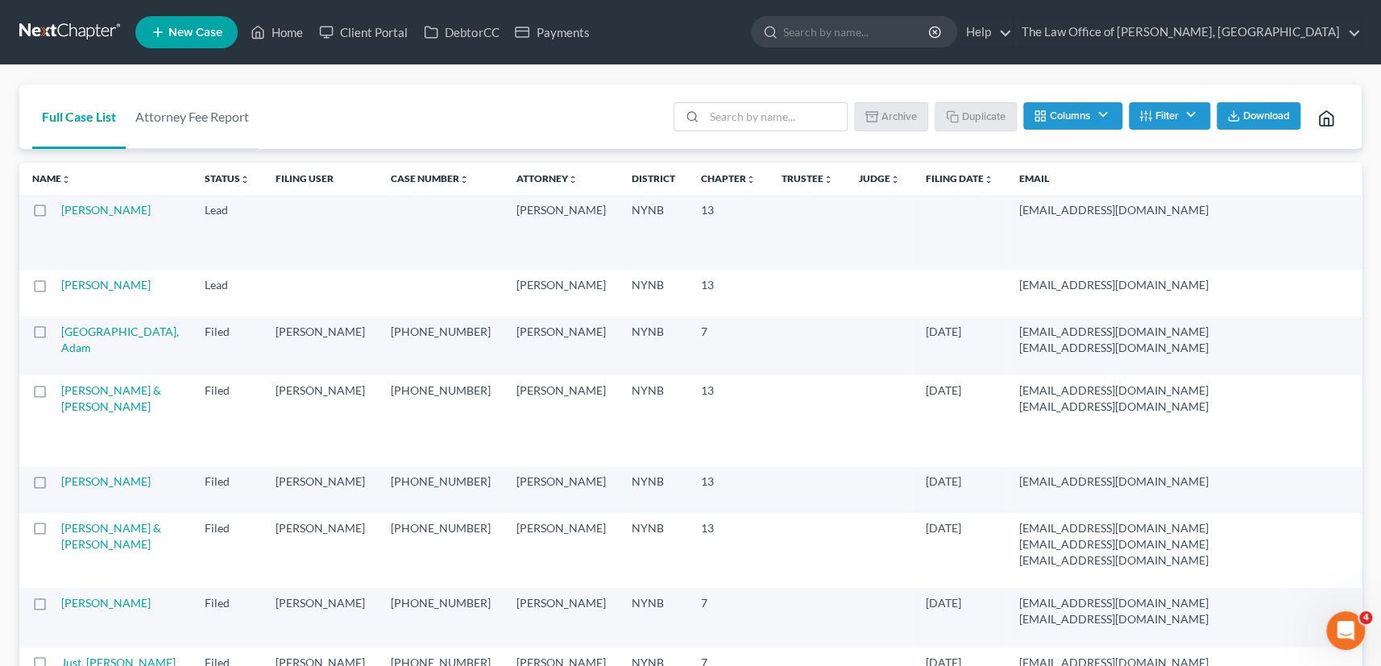
click at [61, 213] on input "checkbox" at bounding box center [66, 207] width 10 height 10
checkbox input "true"
click at [988, 114] on button "Duplicate" at bounding box center [976, 115] width 81 height 27
click at [70, 217] on td "[PERSON_NAME]" at bounding box center [126, 232] width 130 height 75
click at [75, 213] on link "[PERSON_NAME]" at bounding box center [105, 210] width 89 height 14
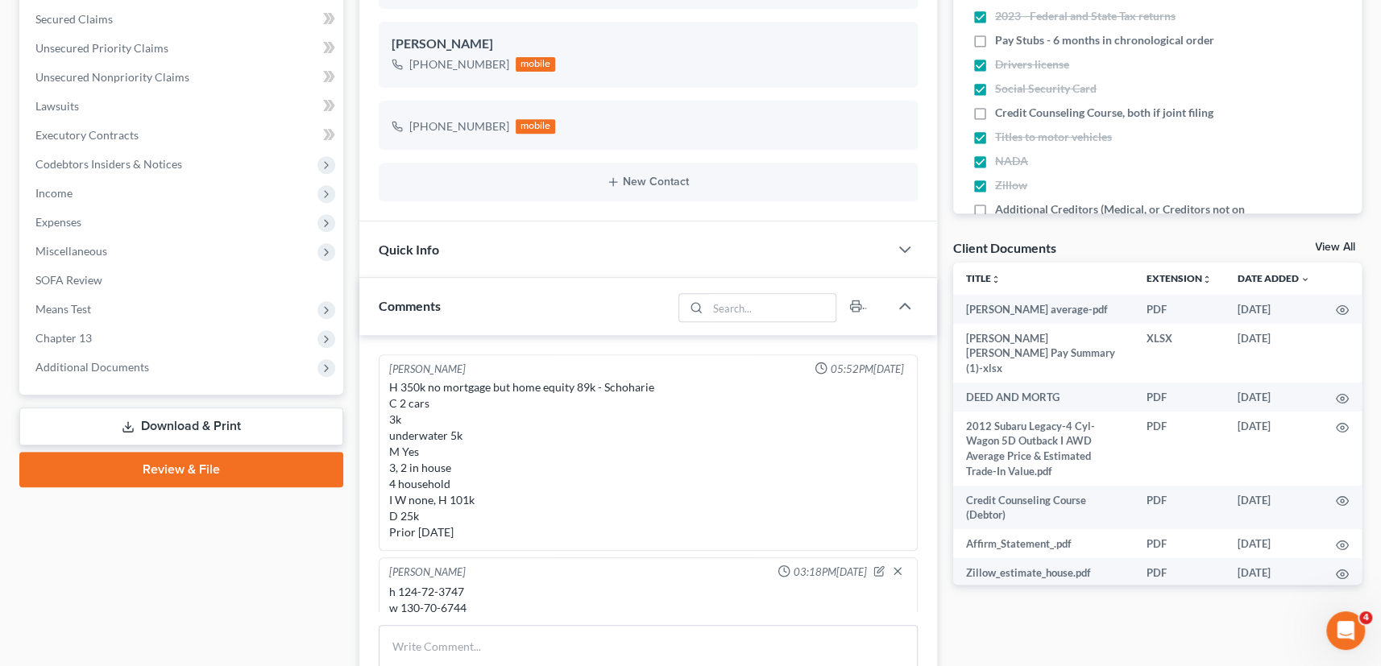
scroll to position [14, 0]
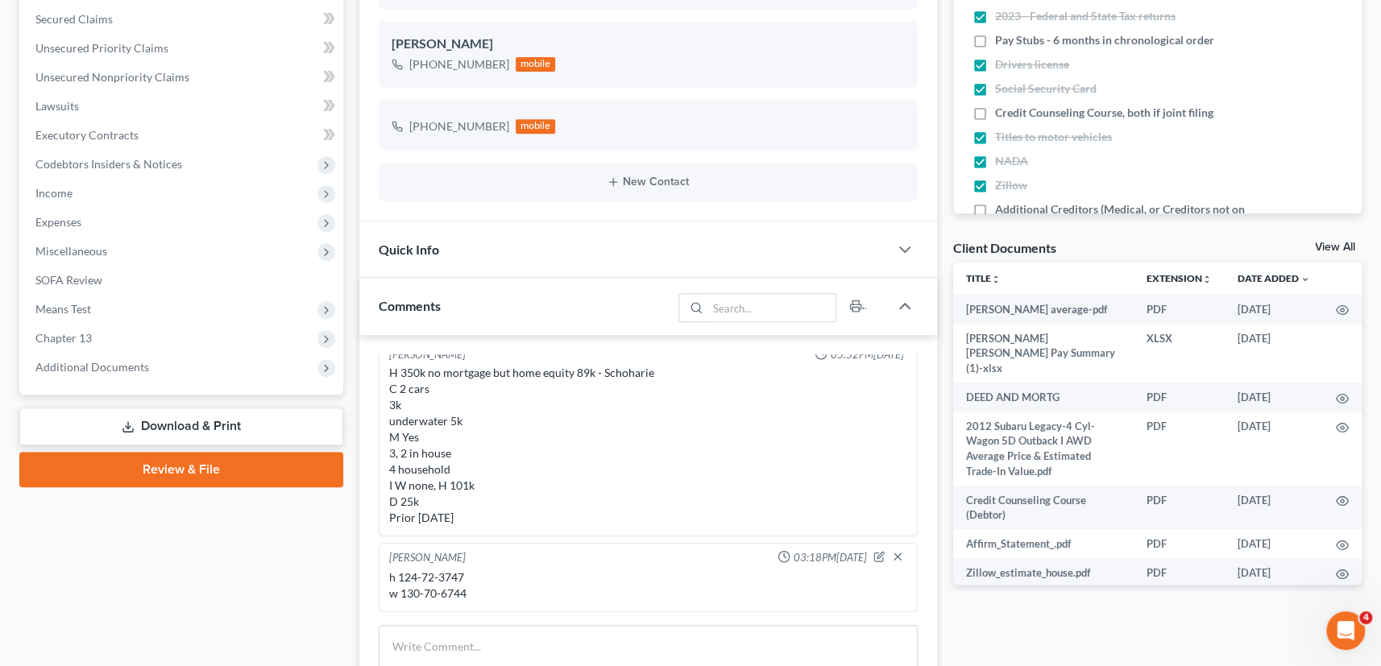
click at [208, 423] on link "Download & Print" at bounding box center [181, 427] width 324 height 38
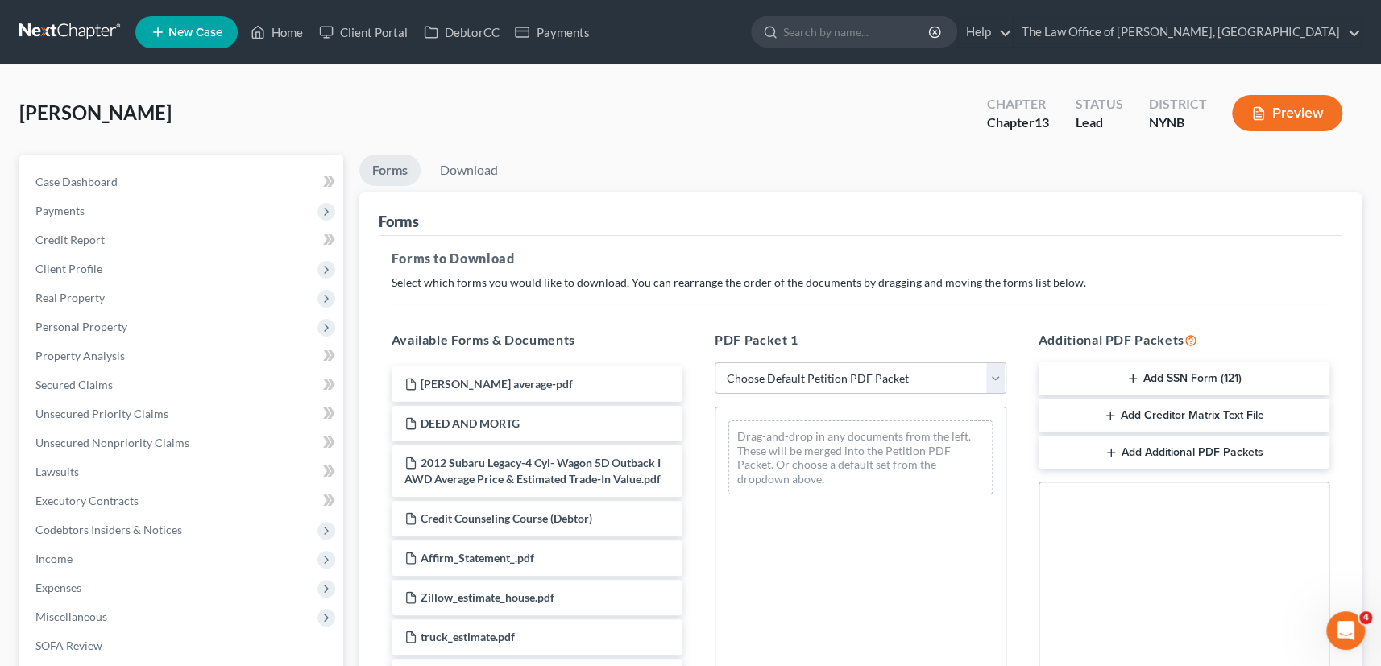
drag, startPoint x: 846, startPoint y: 383, endPoint x: 815, endPoint y: 391, distance: 31.6
click at [846, 383] on select "Choose Default Petition PDF Packet Complete Bankruptcy Petition (all forms and …" at bounding box center [860, 378] width 292 height 32
select select "0"
click at [714, 362] on select "Choose Default Petition PDF Packet Complete Bankruptcy Petition (all forms and …" at bounding box center [860, 378] width 292 height 32
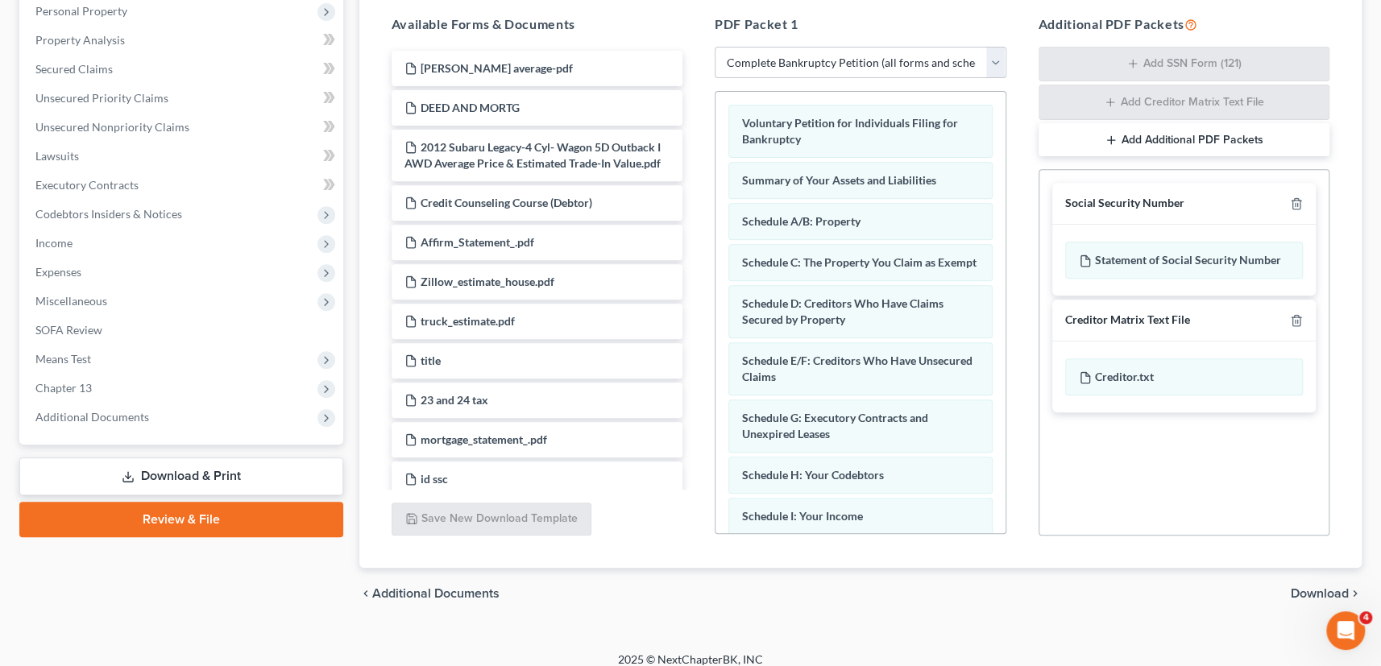
scroll to position [329, 0]
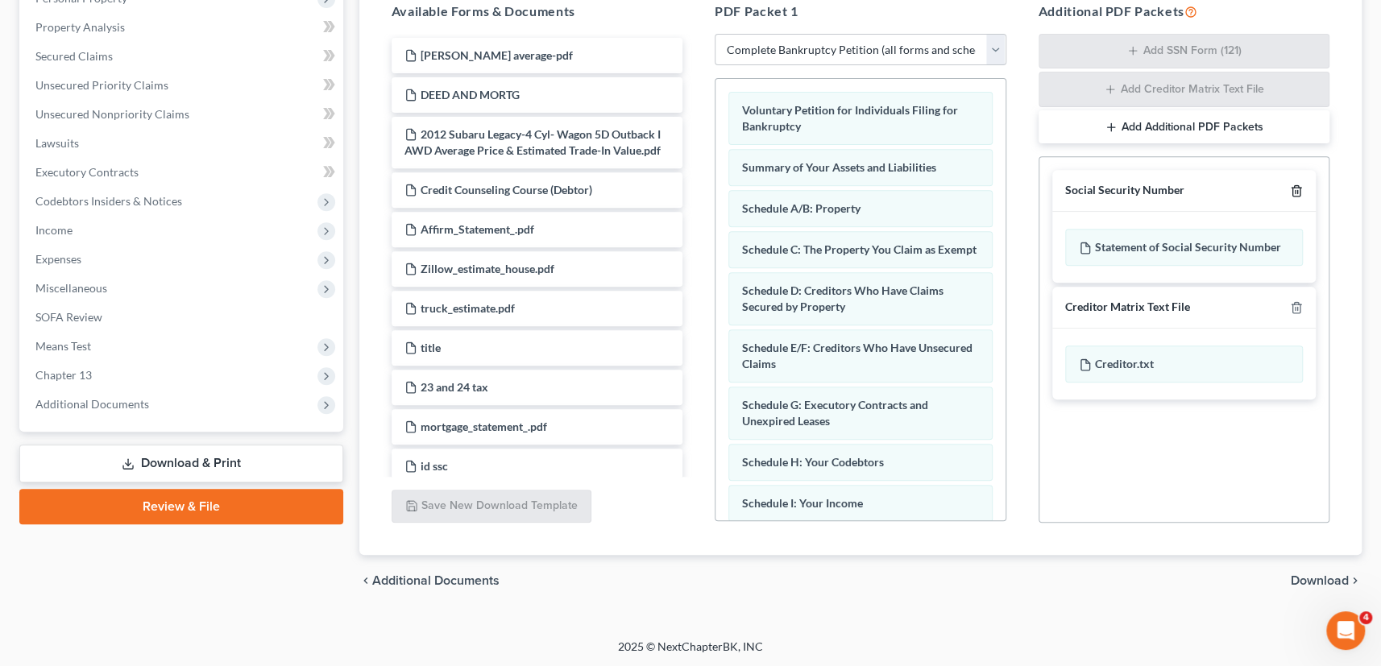
click at [1296, 193] on icon "button" at bounding box center [1296, 190] width 13 height 13
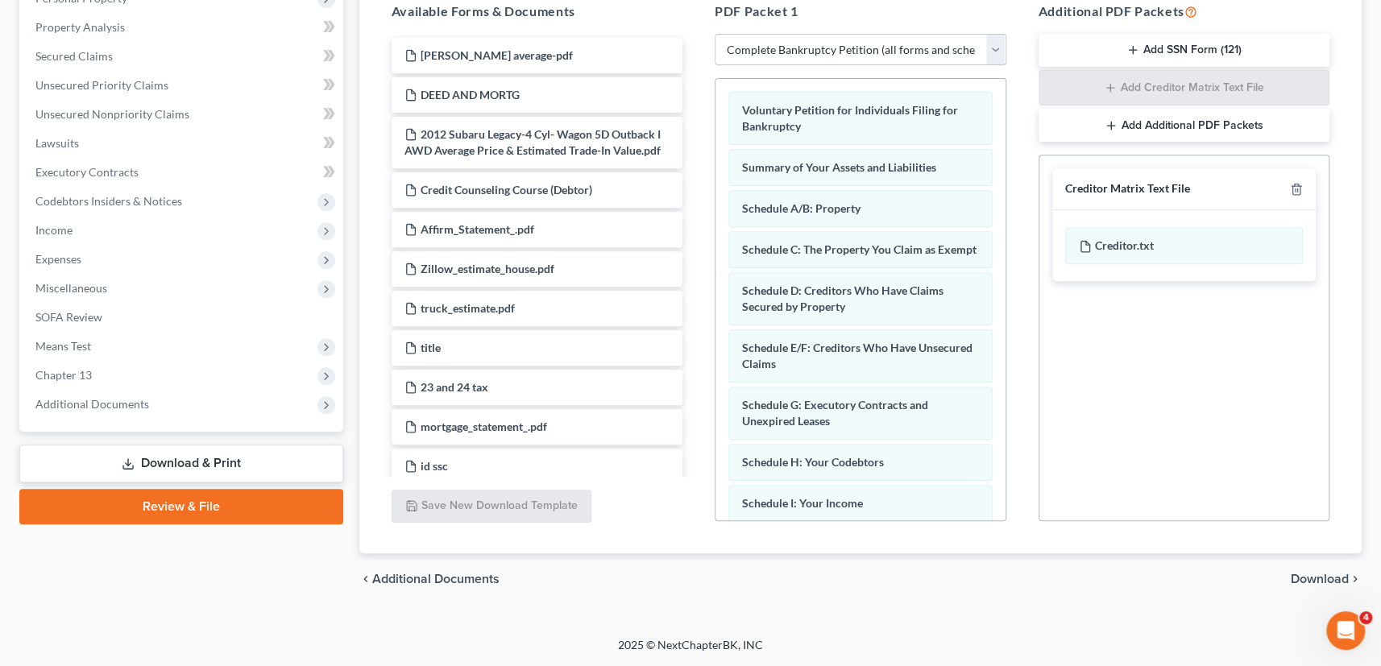
scroll to position [327, 0]
click at [1296, 193] on icon "button" at bounding box center [1296, 190] width 13 height 13
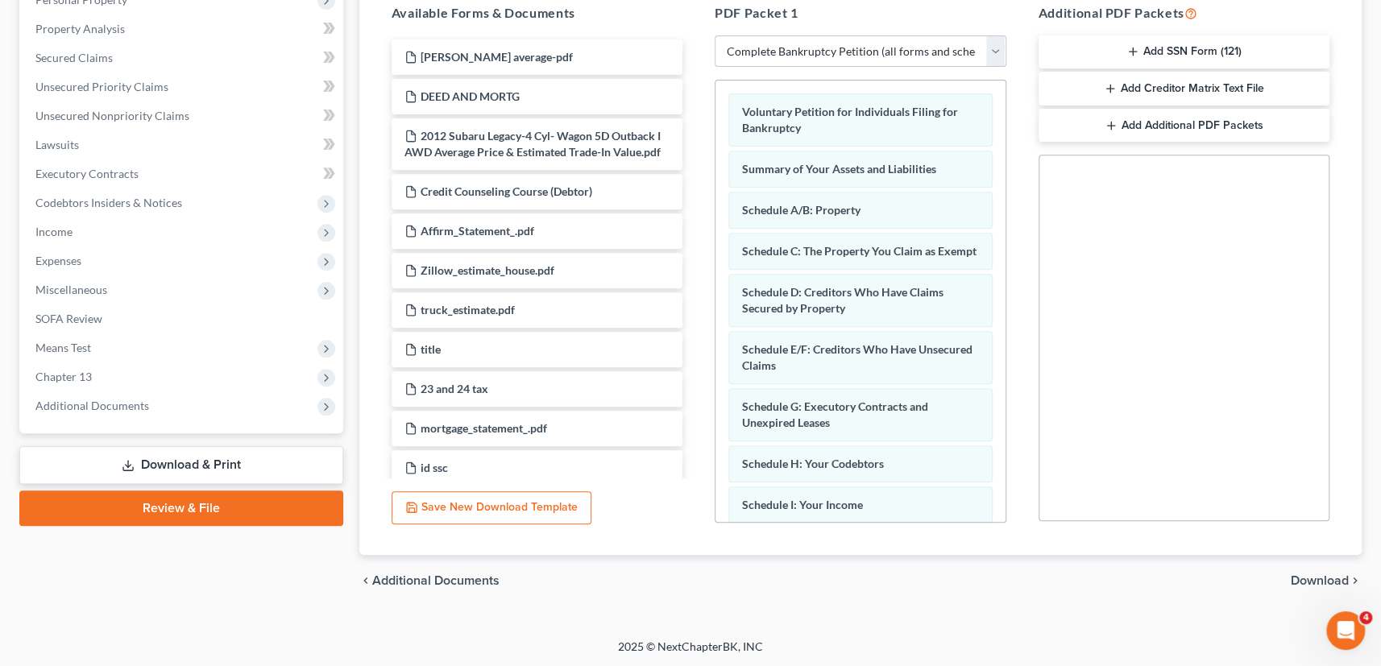
click at [1330, 581] on span "Download" at bounding box center [1319, 580] width 58 height 13
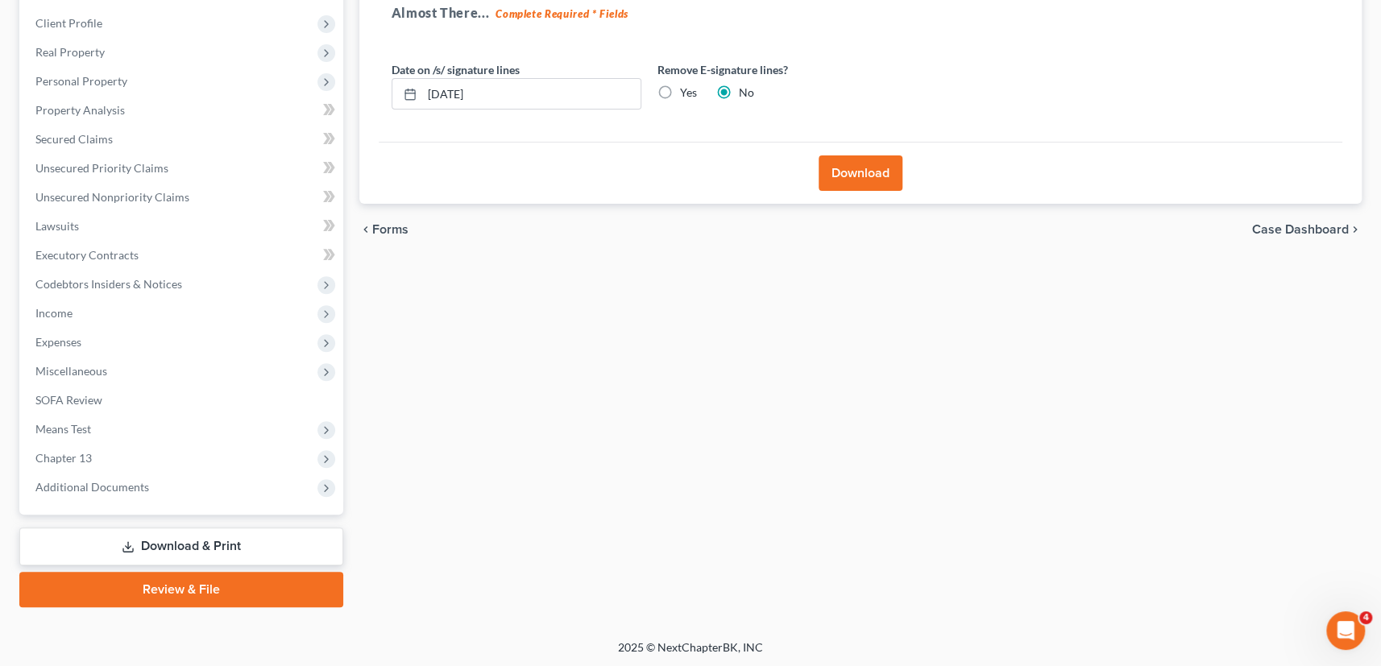
click at [857, 172] on button "Download" at bounding box center [860, 172] width 84 height 35
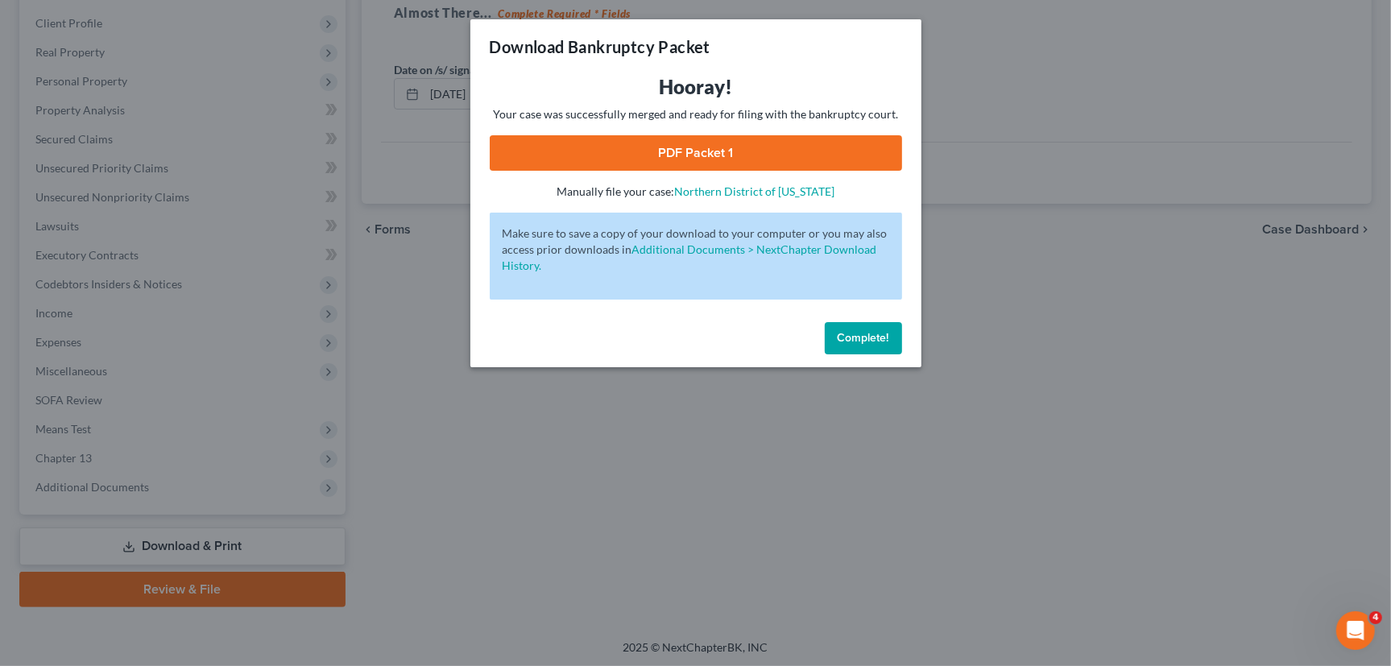
click at [656, 154] on link "PDF Packet 1" at bounding box center [696, 152] width 412 height 35
click at [868, 337] on span "Complete!" at bounding box center [864, 338] width 52 height 14
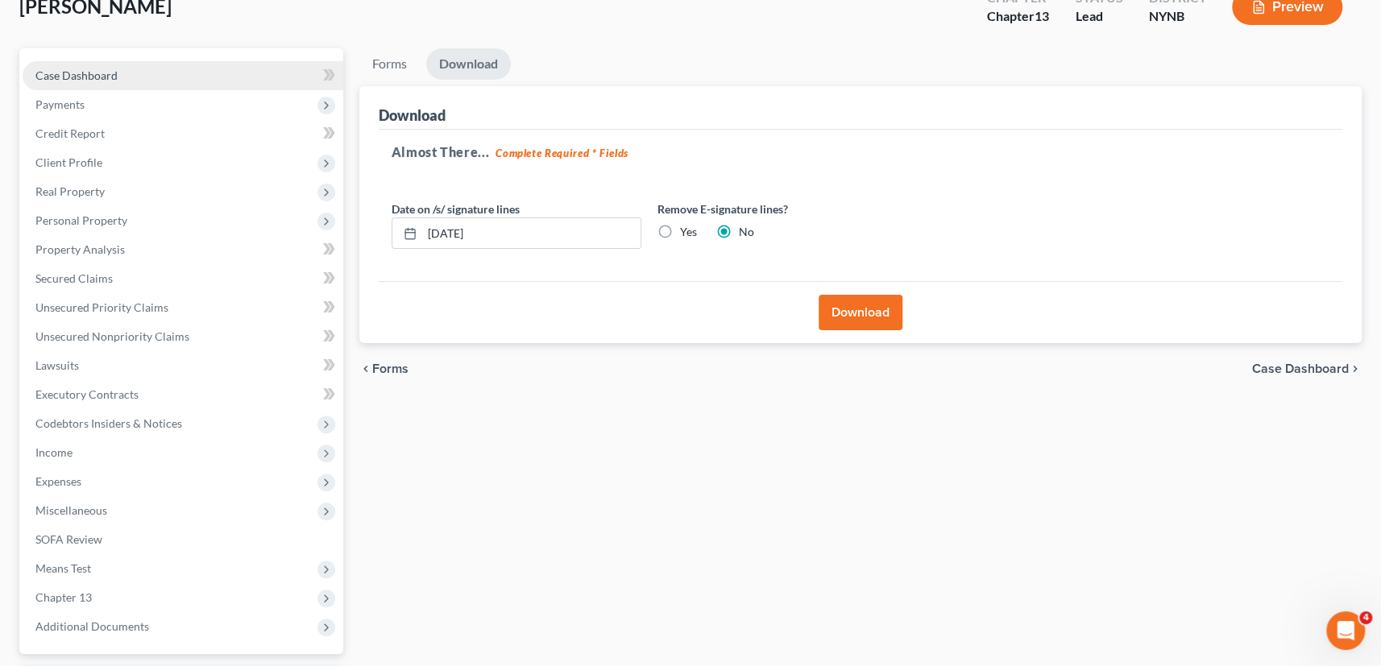
scroll to position [0, 0]
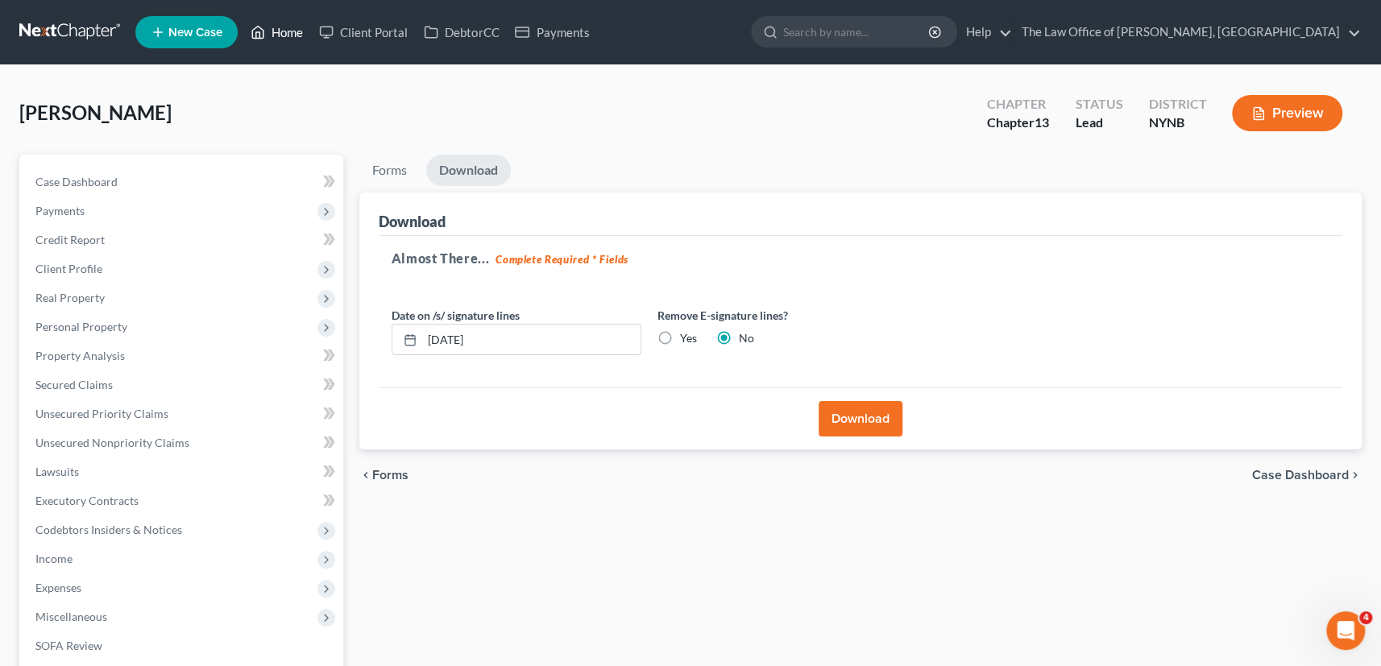
click at [279, 36] on link "Home" at bounding box center [276, 32] width 68 height 29
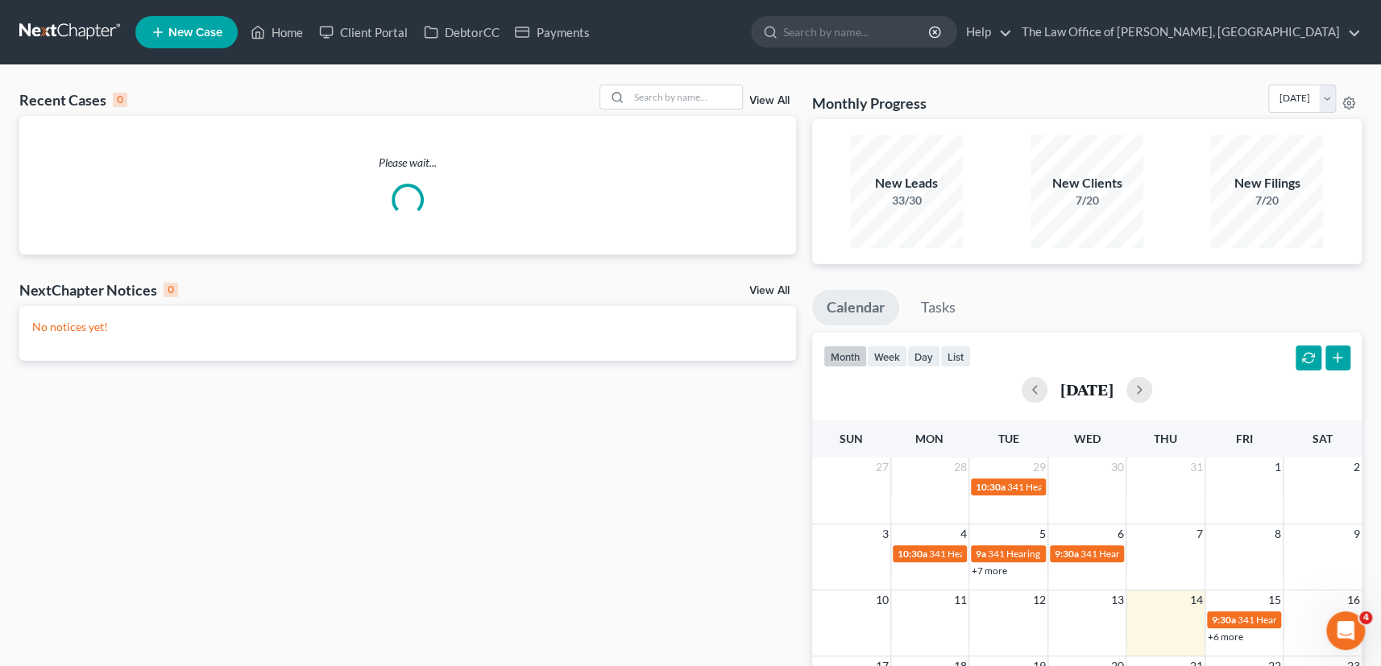
click at [760, 101] on link "View All" at bounding box center [769, 100] width 40 height 11
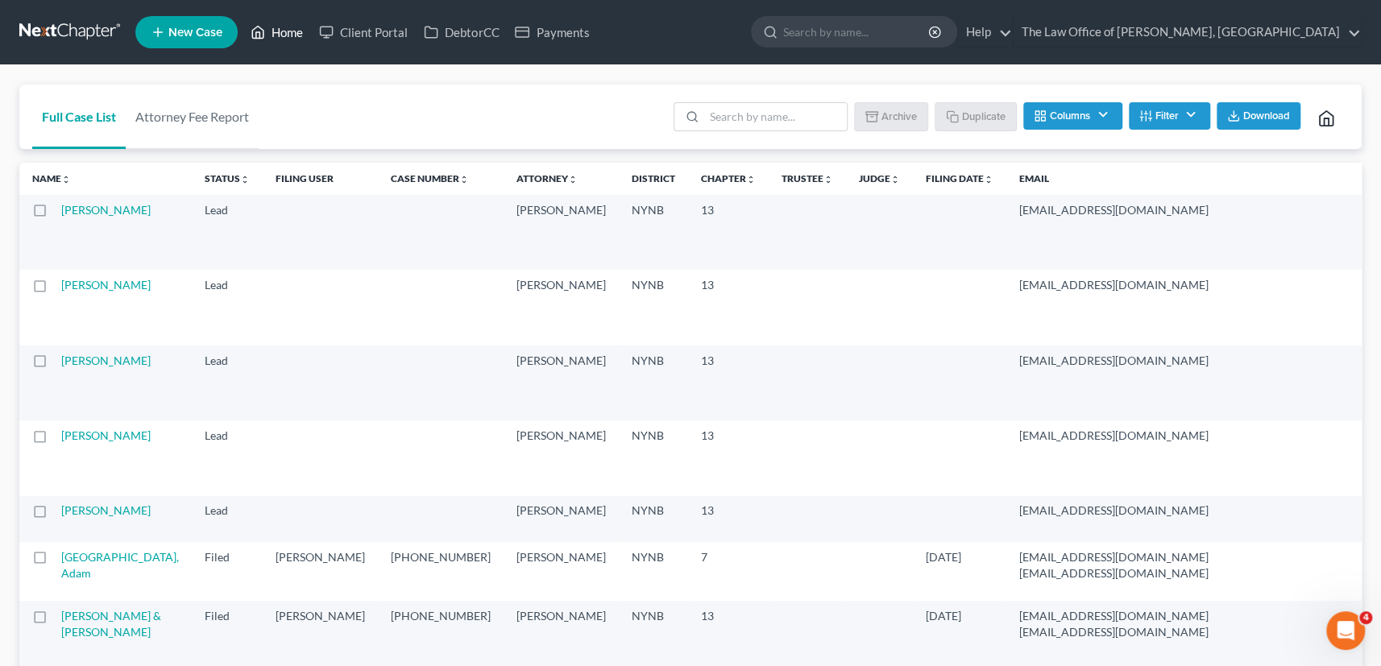
click at [276, 39] on link "Home" at bounding box center [276, 32] width 68 height 29
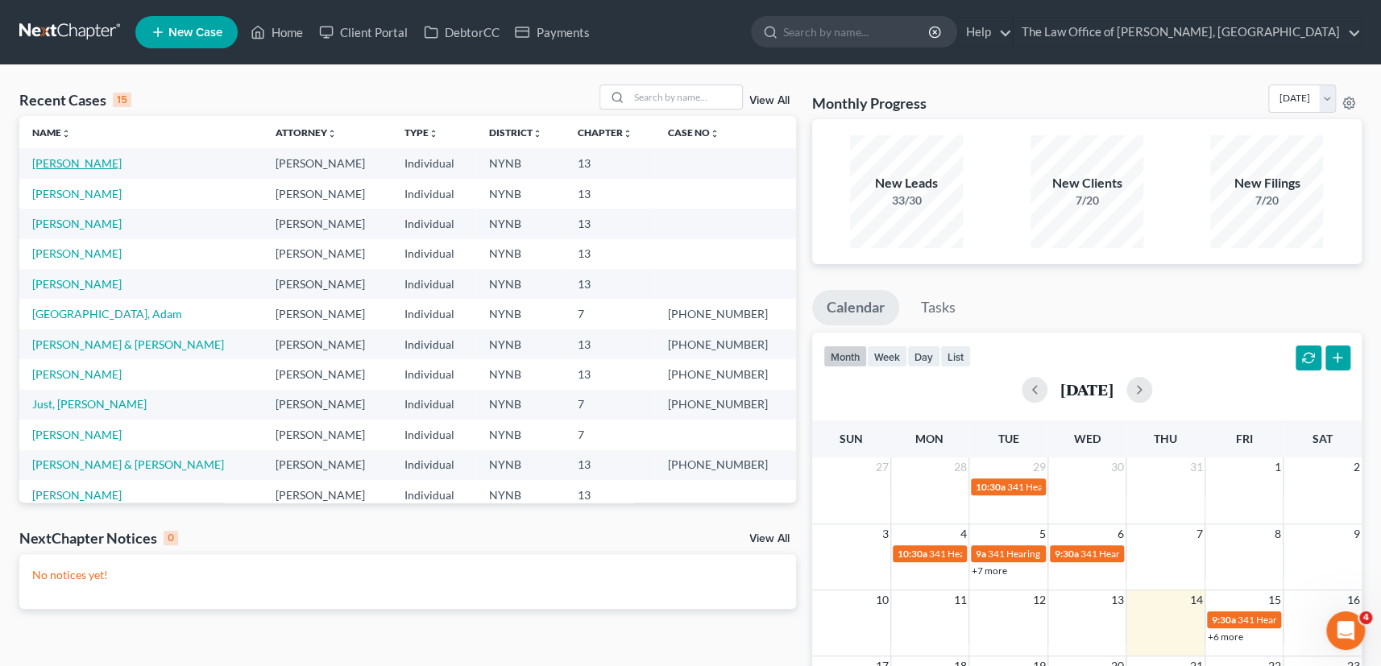
click at [101, 163] on link "[PERSON_NAME]" at bounding box center [76, 163] width 89 height 14
click at [81, 161] on link "[PERSON_NAME]" at bounding box center [76, 163] width 89 height 14
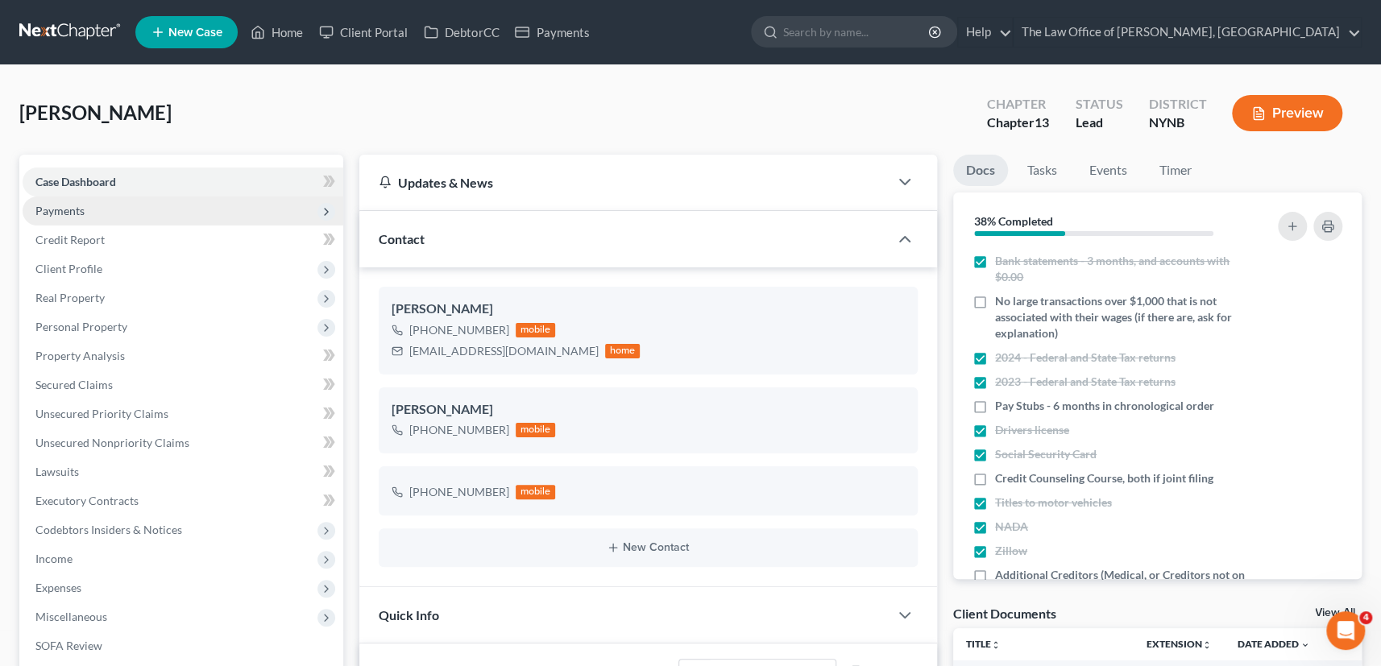
click at [72, 212] on span "Payments" at bounding box center [59, 211] width 49 height 14
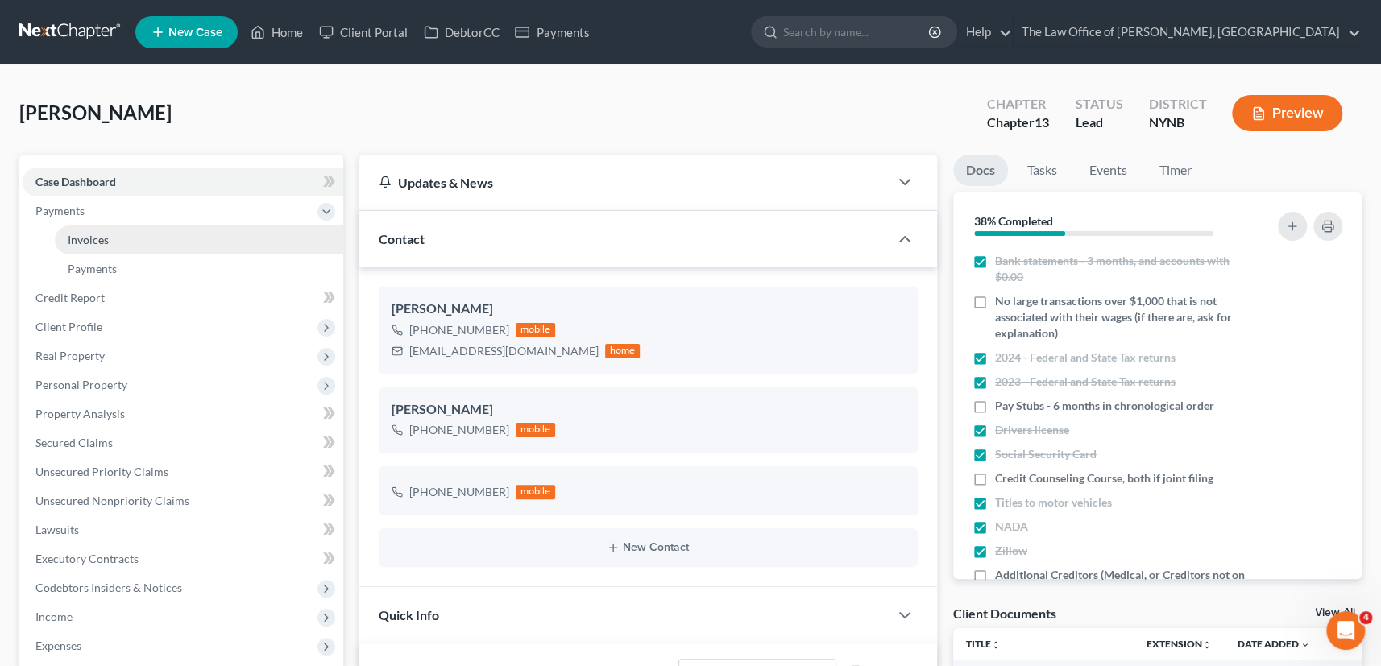
scroll to position [14, 0]
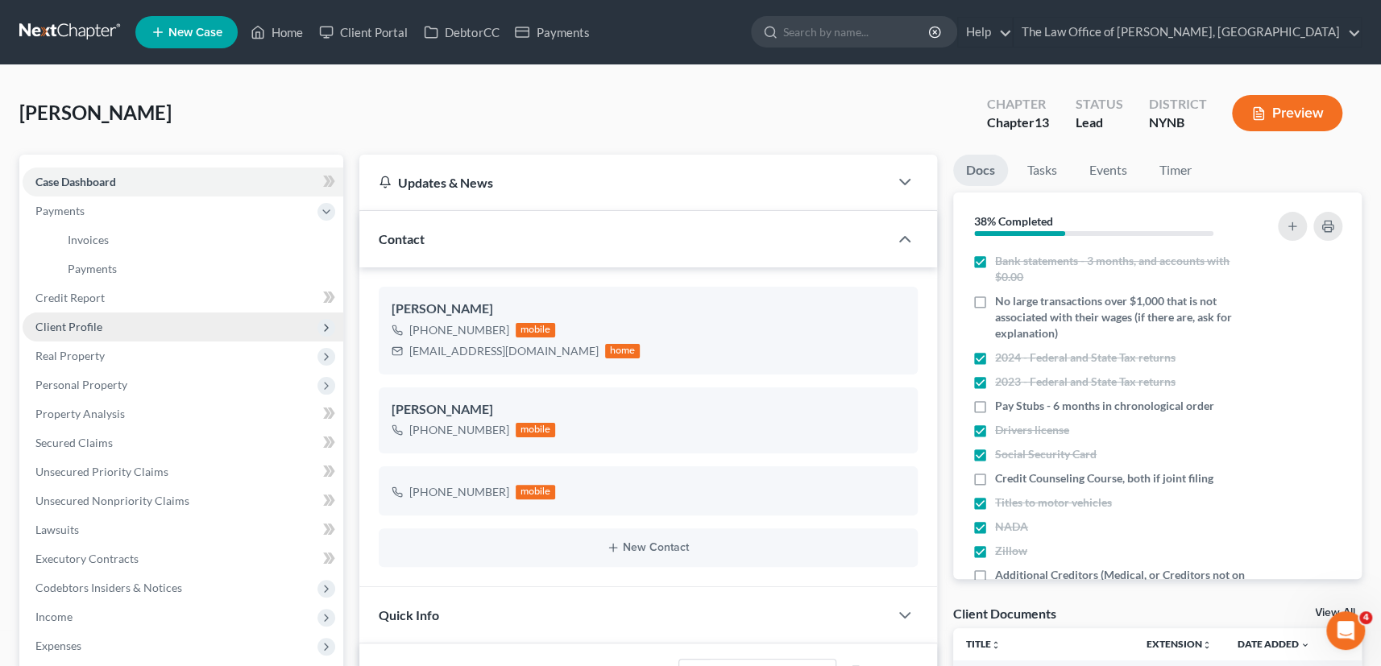
click at [61, 328] on span "Client Profile" at bounding box center [68, 327] width 67 height 14
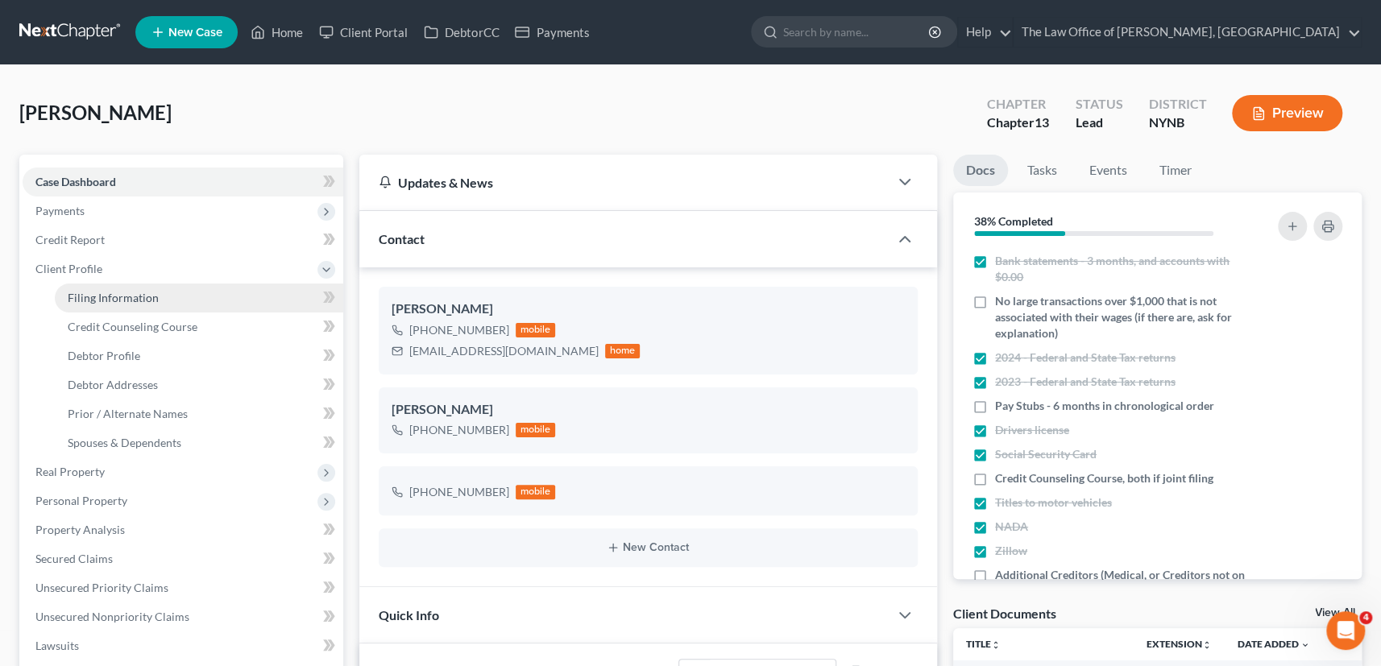
click at [101, 299] on span "Filing Information" at bounding box center [113, 298] width 91 height 14
select select "1"
select select "0"
select select "3"
select select "54"
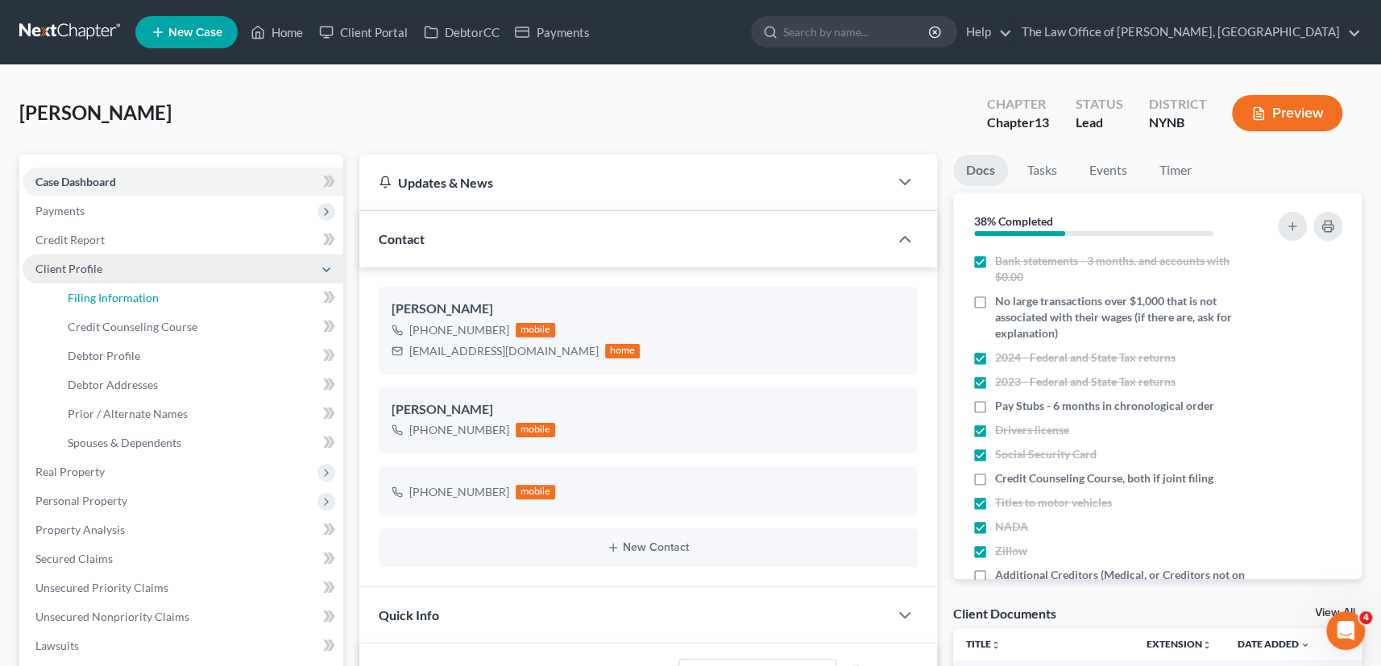
select select "0"
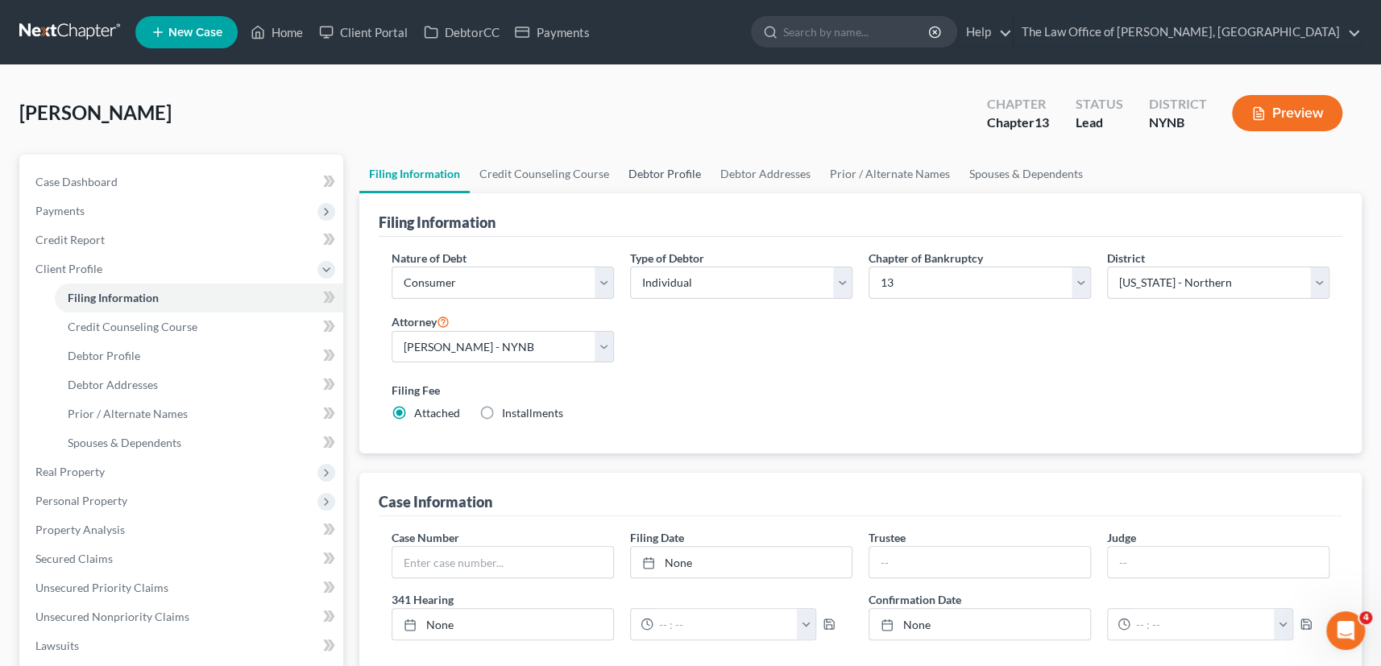
click at [648, 173] on link "Debtor Profile" at bounding box center [665, 174] width 92 height 39
select select "1"
select select "3"
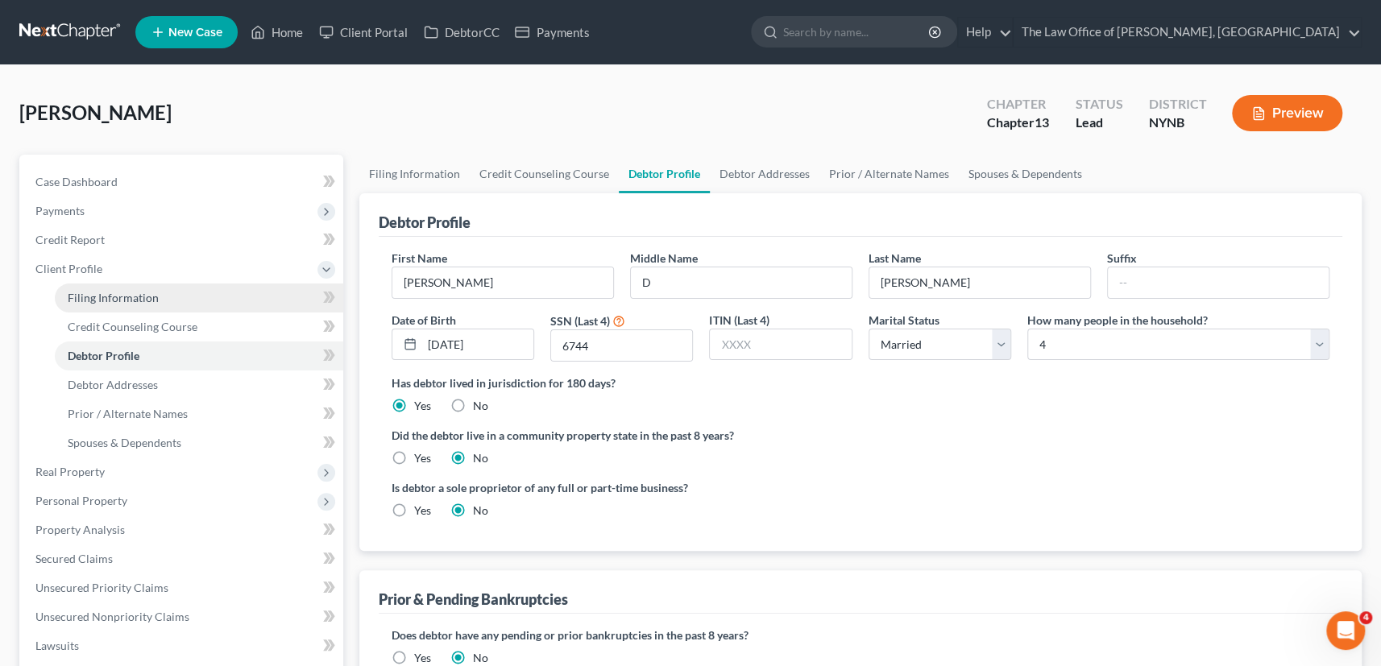
drag, startPoint x: 130, startPoint y: 304, endPoint x: 165, endPoint y: 301, distance: 34.8
click at [130, 304] on link "Filing Information" at bounding box center [199, 298] width 288 height 29
select select "1"
select select "0"
select select "3"
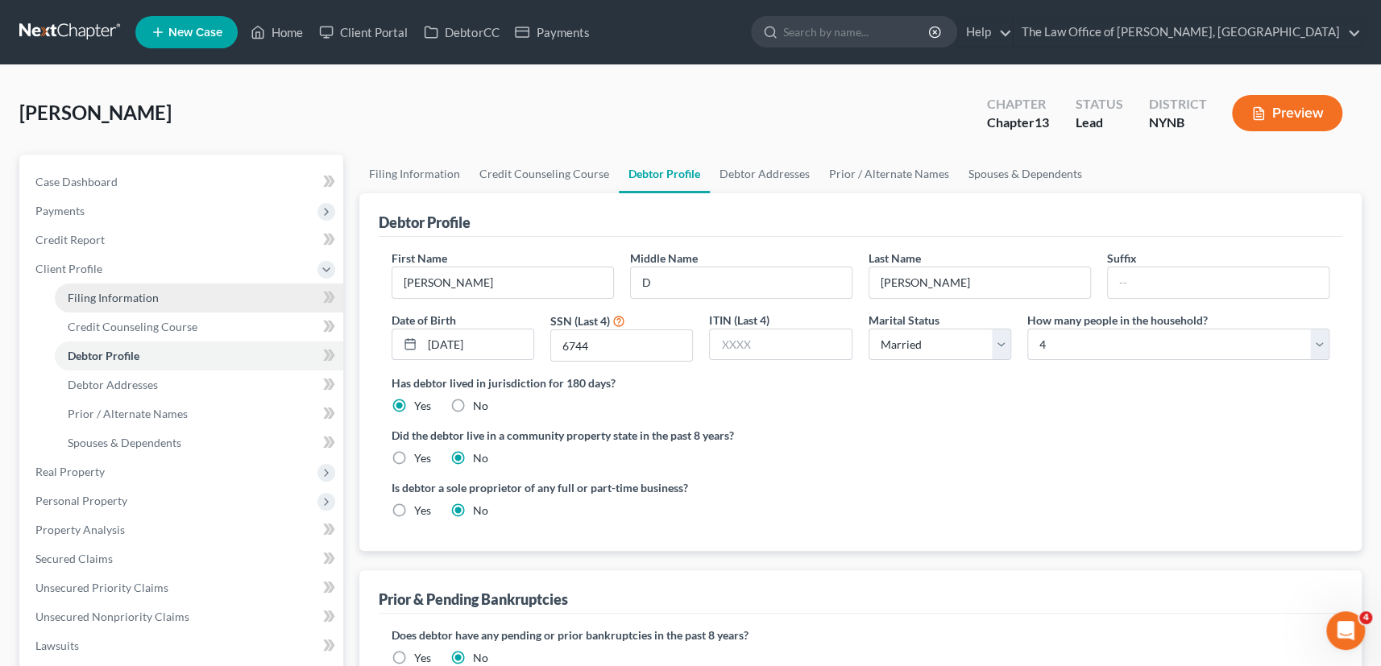
select select "54"
select select "0"
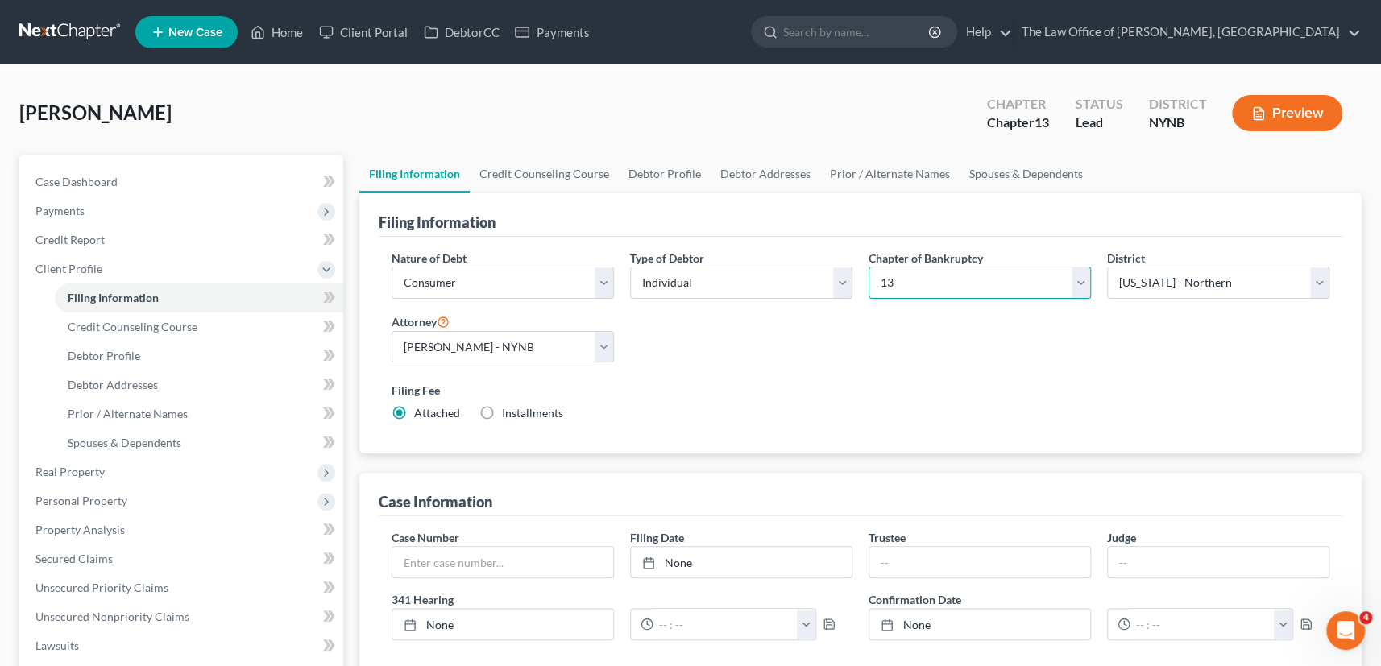
click at [955, 282] on select "Select 7 11 12 13" at bounding box center [979, 283] width 222 height 32
select select "0"
click at [868, 267] on select "Select 7 11 12 13" at bounding box center [979, 283] width 222 height 32
click at [642, 173] on link "Debtor Profile" at bounding box center [665, 174] width 92 height 39
select select "1"
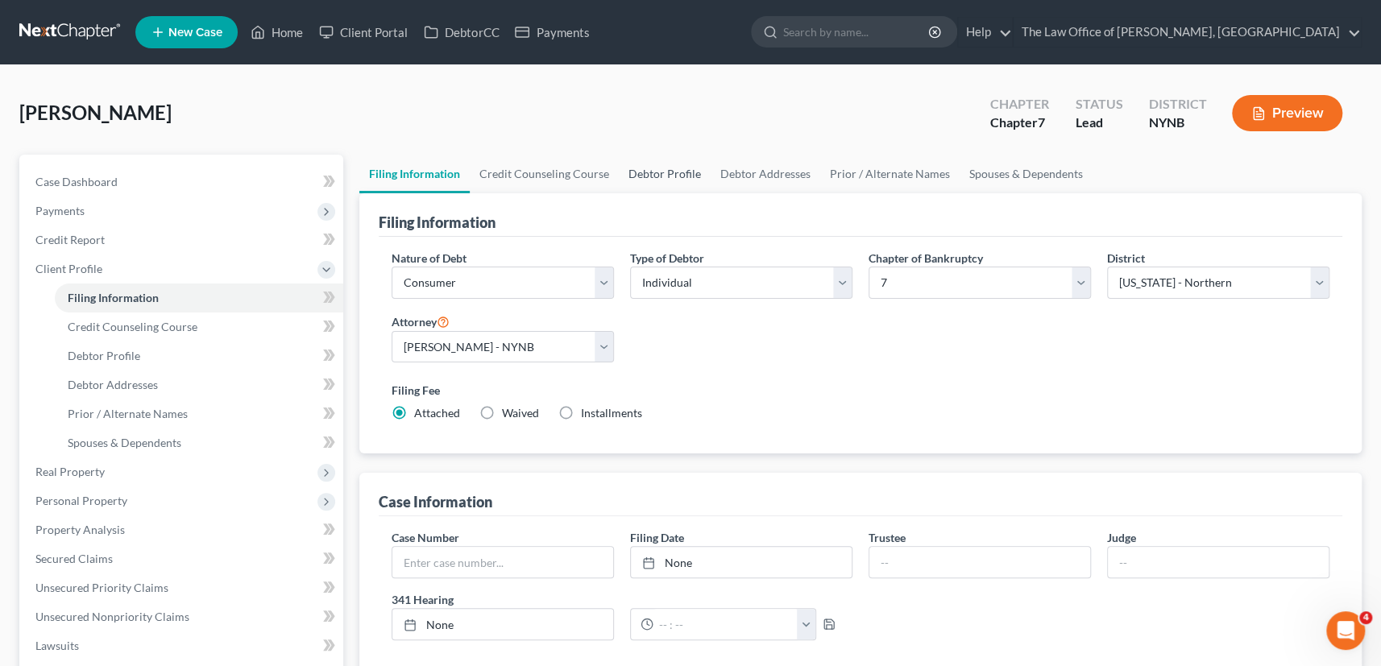
select select "3"
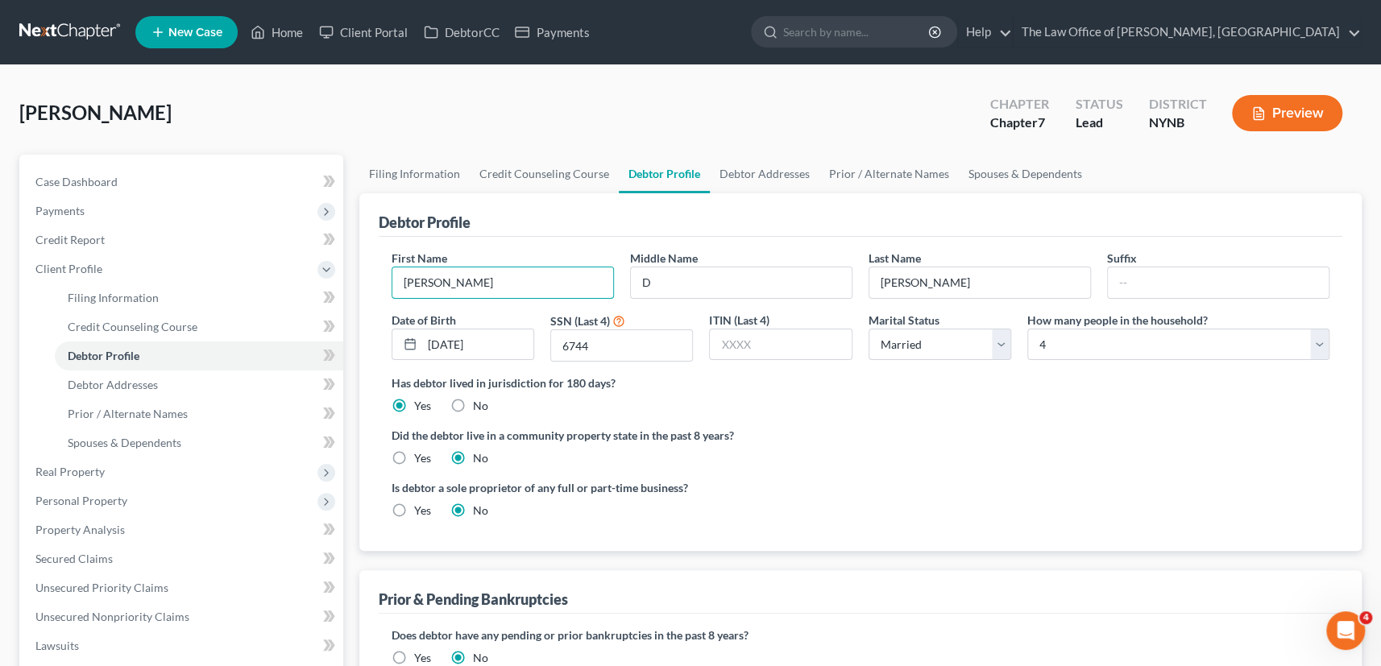
drag, startPoint x: 507, startPoint y: 288, endPoint x: 355, endPoint y: 299, distance: 151.8
click at [354, 294] on div "Filing Information Credit Counseling Course Debtor Profile Debtor Addresses Pri…" at bounding box center [860, 576] width 1019 height 843
paste input "[PERSON_NAME]"
type input "[PERSON_NAME]"
drag, startPoint x: 664, startPoint y: 279, endPoint x: 622, endPoint y: 289, distance: 43.0
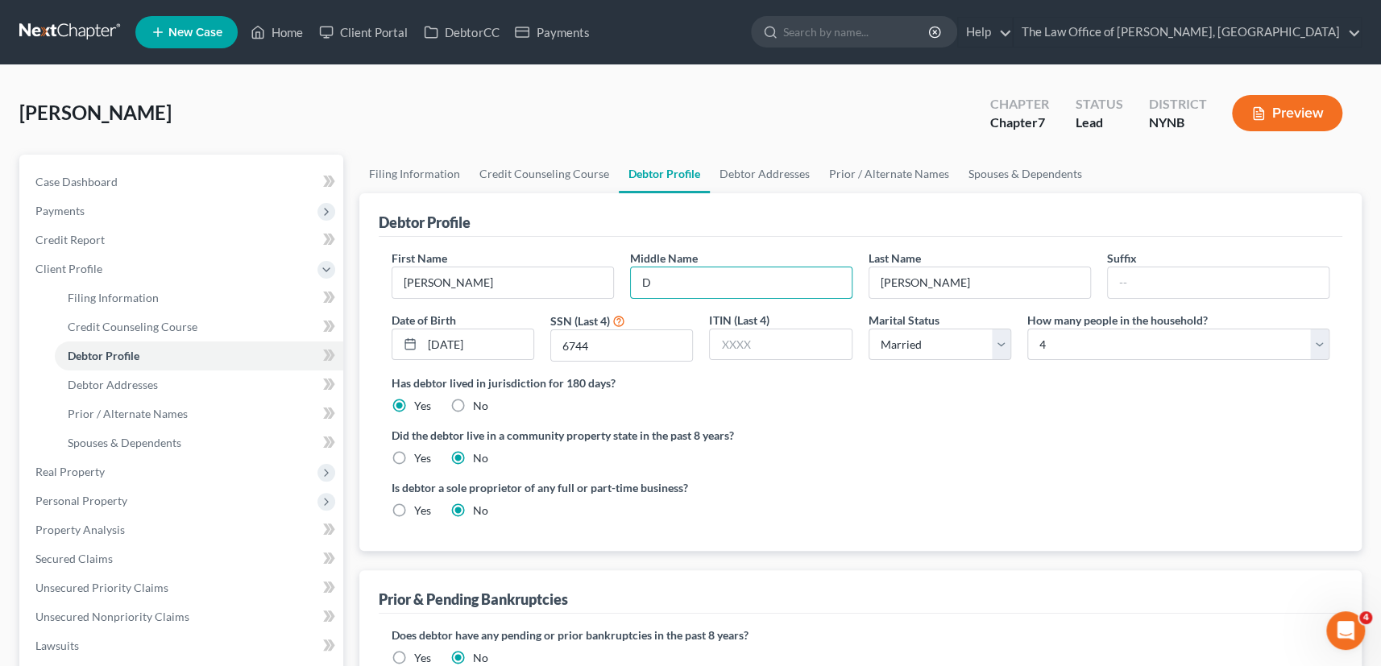
click at [623, 289] on div "Middle Name D" at bounding box center [741, 274] width 238 height 49
type input "P"
drag, startPoint x: 496, startPoint y: 337, endPoint x: 389, endPoint y: 350, distance: 107.8
click at [389, 350] on div "Date of Birth [DEMOGRAPHIC_DATA]" at bounding box center [462, 337] width 159 height 51
type input "1"
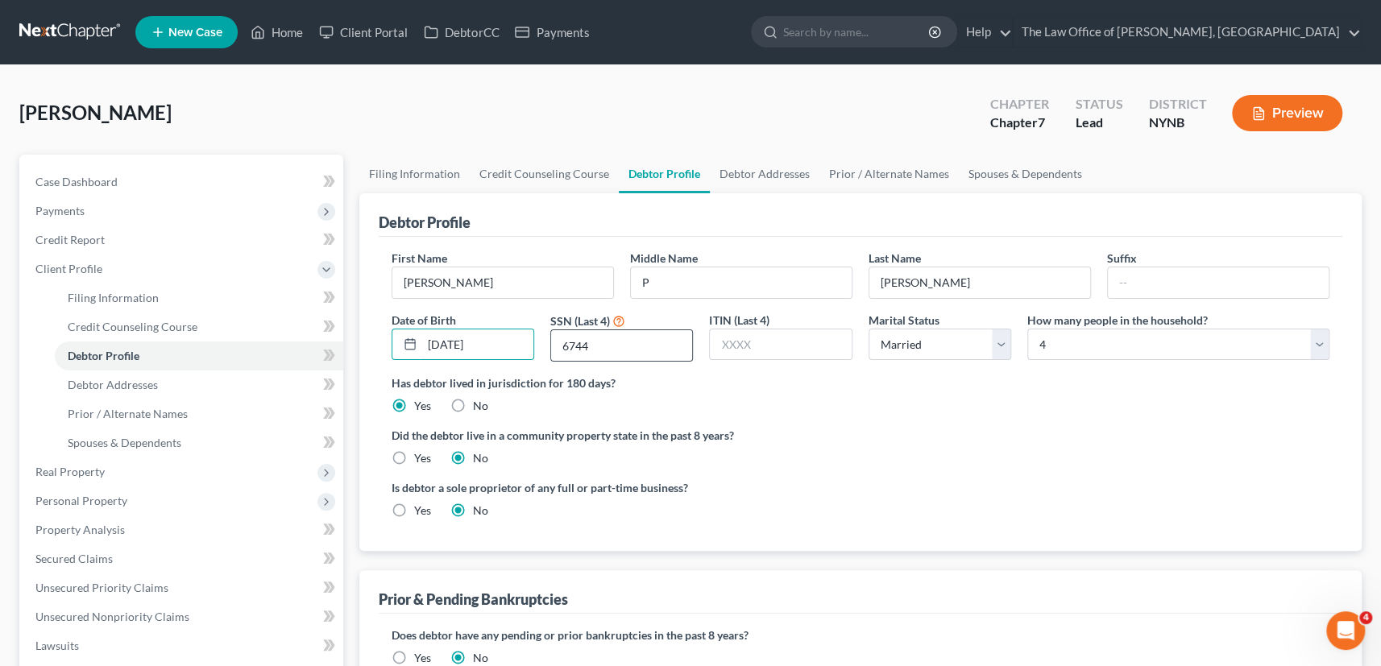
type input "[DATE]"
drag, startPoint x: 631, startPoint y: 346, endPoint x: 544, endPoint y: 342, distance: 87.9
click at [544, 342] on div "SSN (Last 4) 6744" at bounding box center [621, 337] width 159 height 51
type input "3747"
click at [830, 435] on label "Did the debtor live in a community property state in the past 8 years?" at bounding box center [860, 435] width 938 height 17
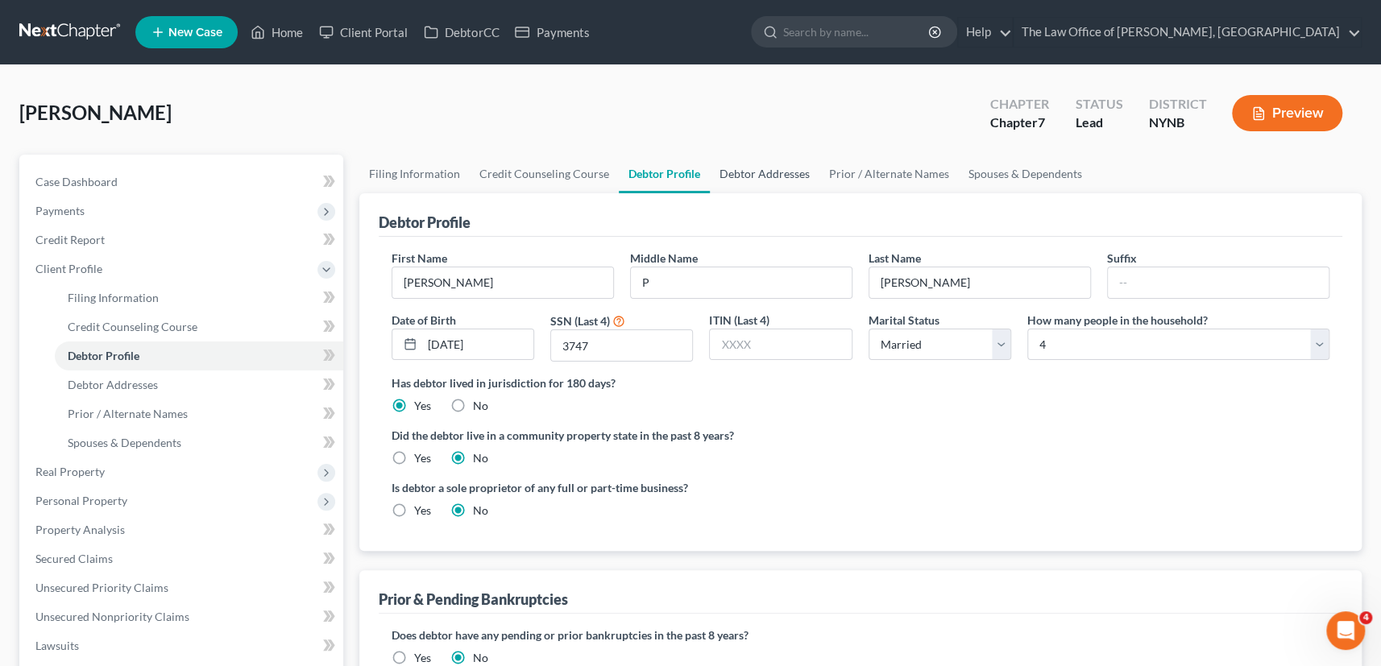
click at [736, 170] on link "Debtor Addresses" at bounding box center [765, 174] width 110 height 39
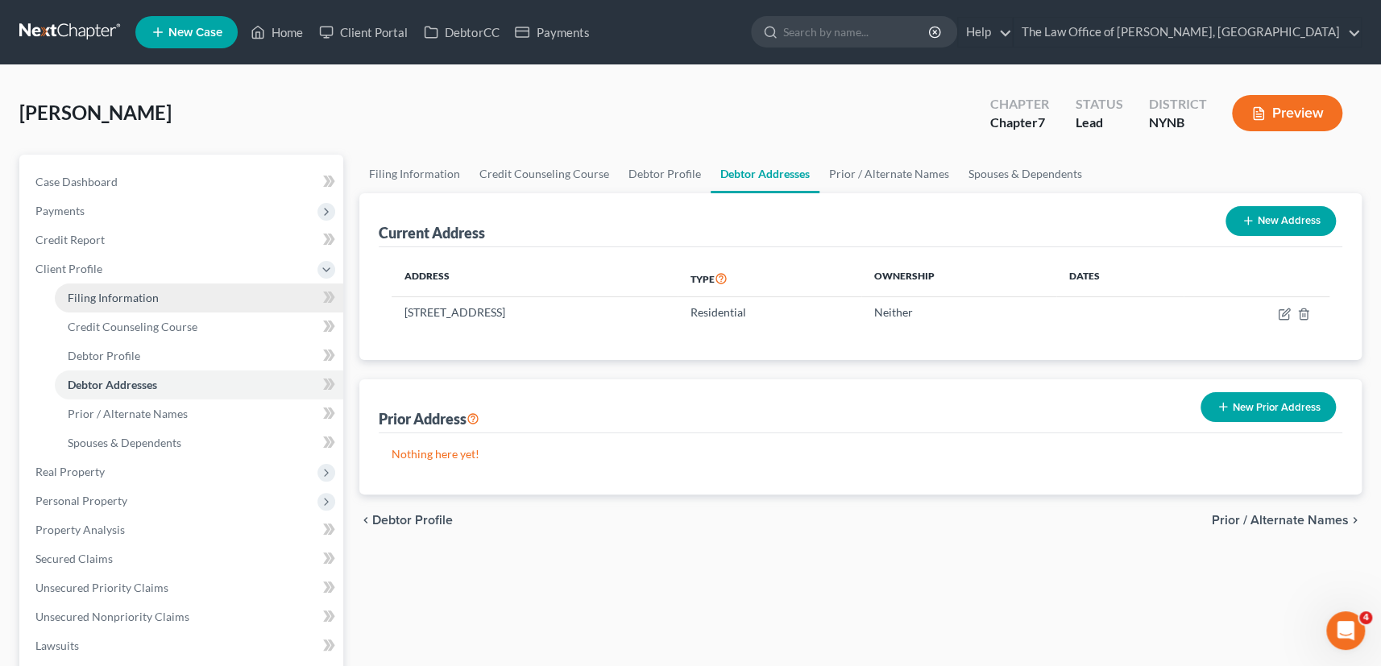
click at [114, 292] on span "Filing Information" at bounding box center [113, 298] width 91 height 14
select select "1"
select select "0"
select select "54"
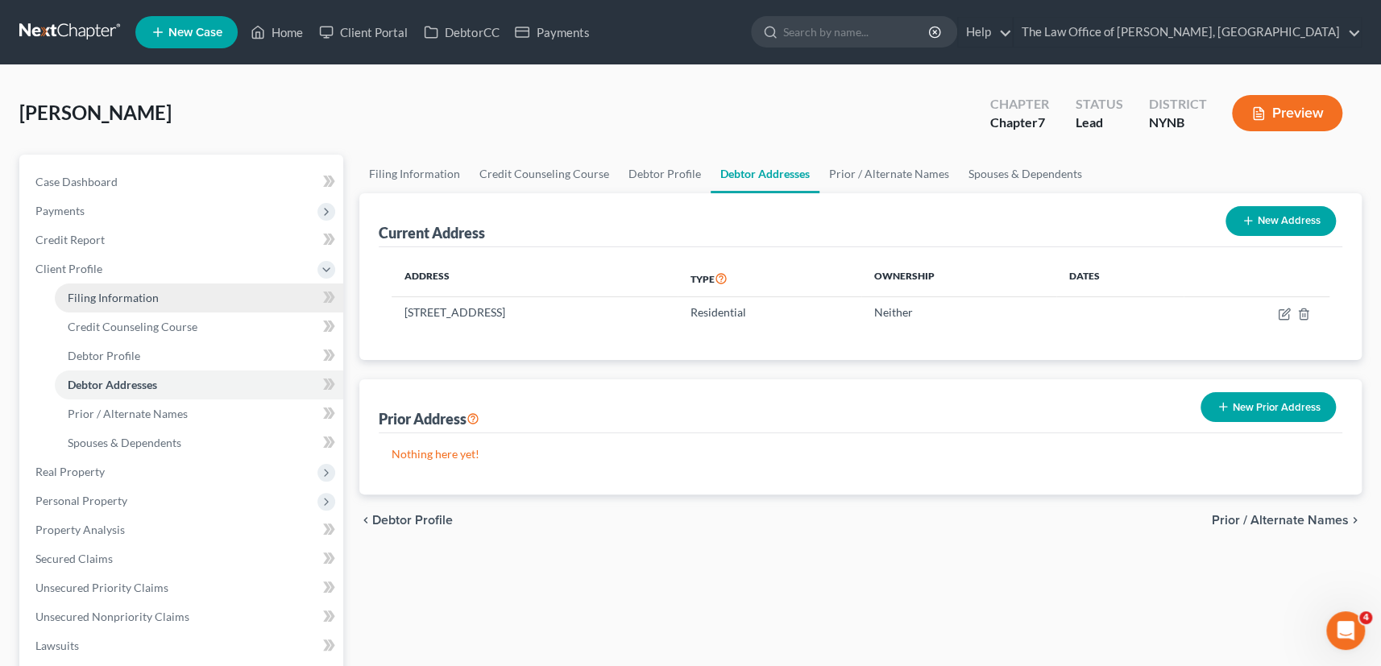
select select "0"
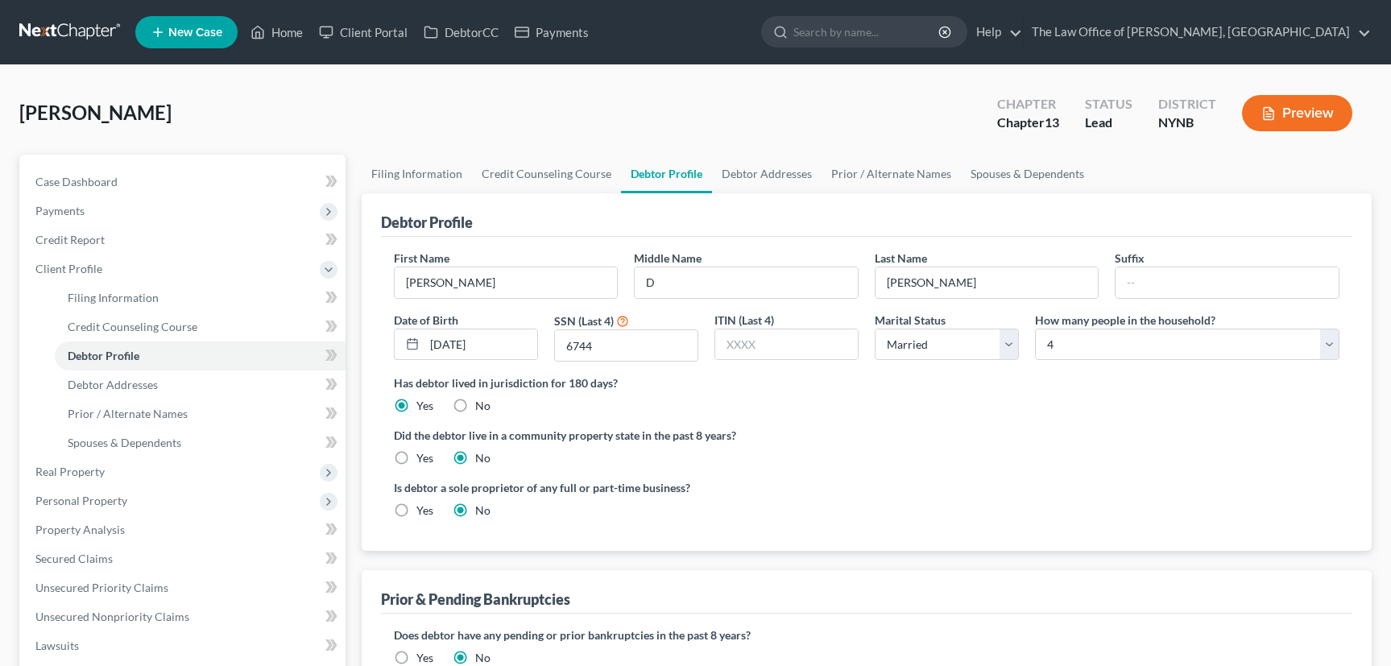
select select "1"
select select "3"
click at [291, 35] on link "Home" at bounding box center [276, 32] width 68 height 29
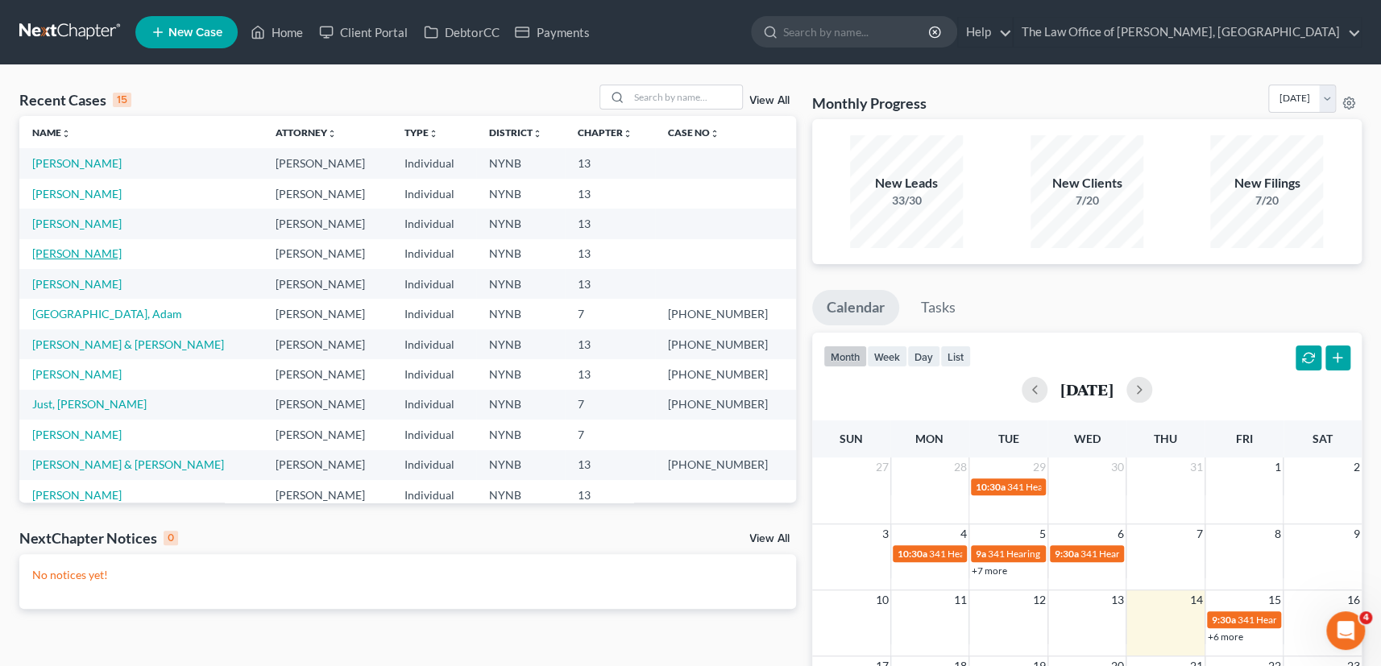
click at [70, 250] on link "[PERSON_NAME]" at bounding box center [76, 253] width 89 height 14
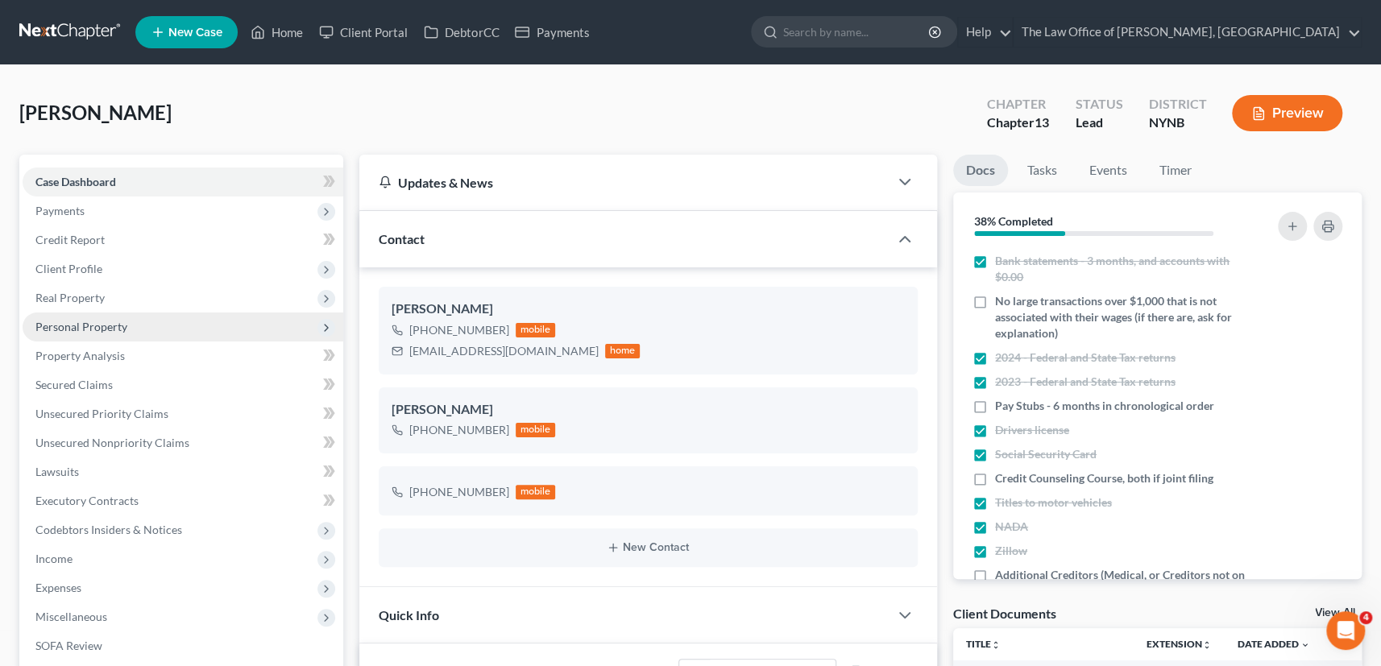
scroll to position [14, 0]
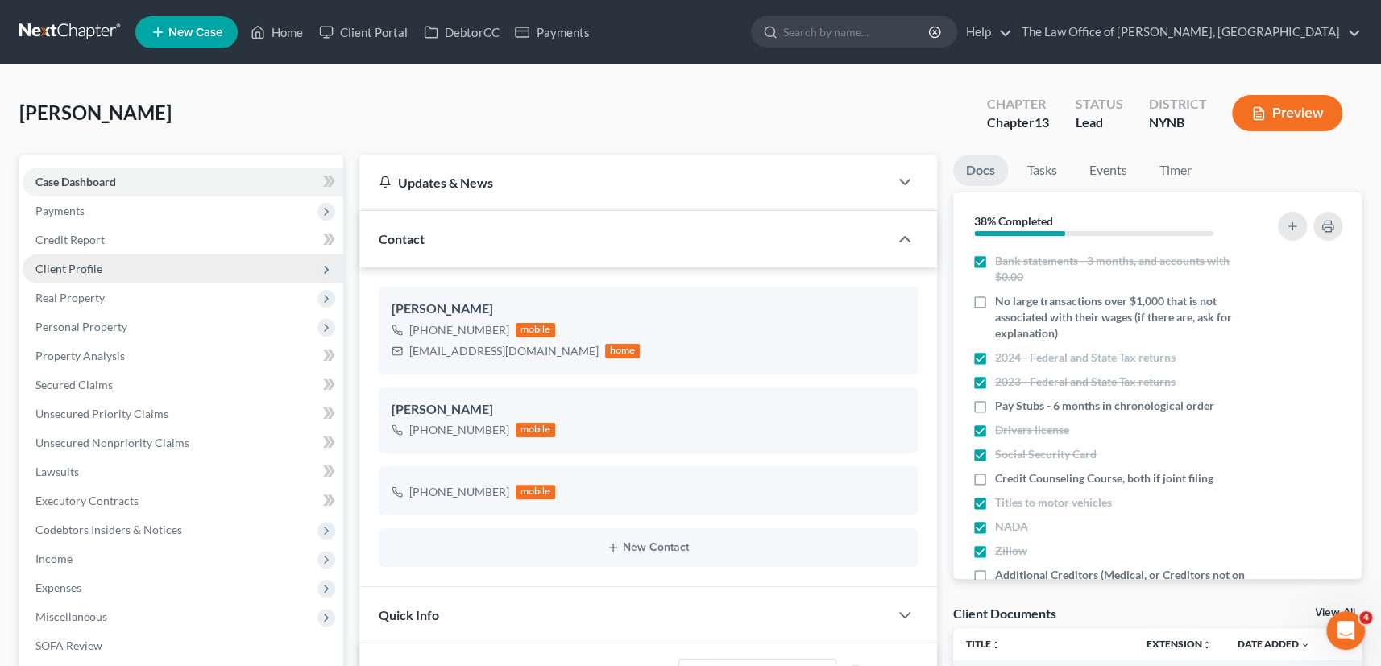
click at [81, 275] on span "Client Profile" at bounding box center [183, 269] width 321 height 29
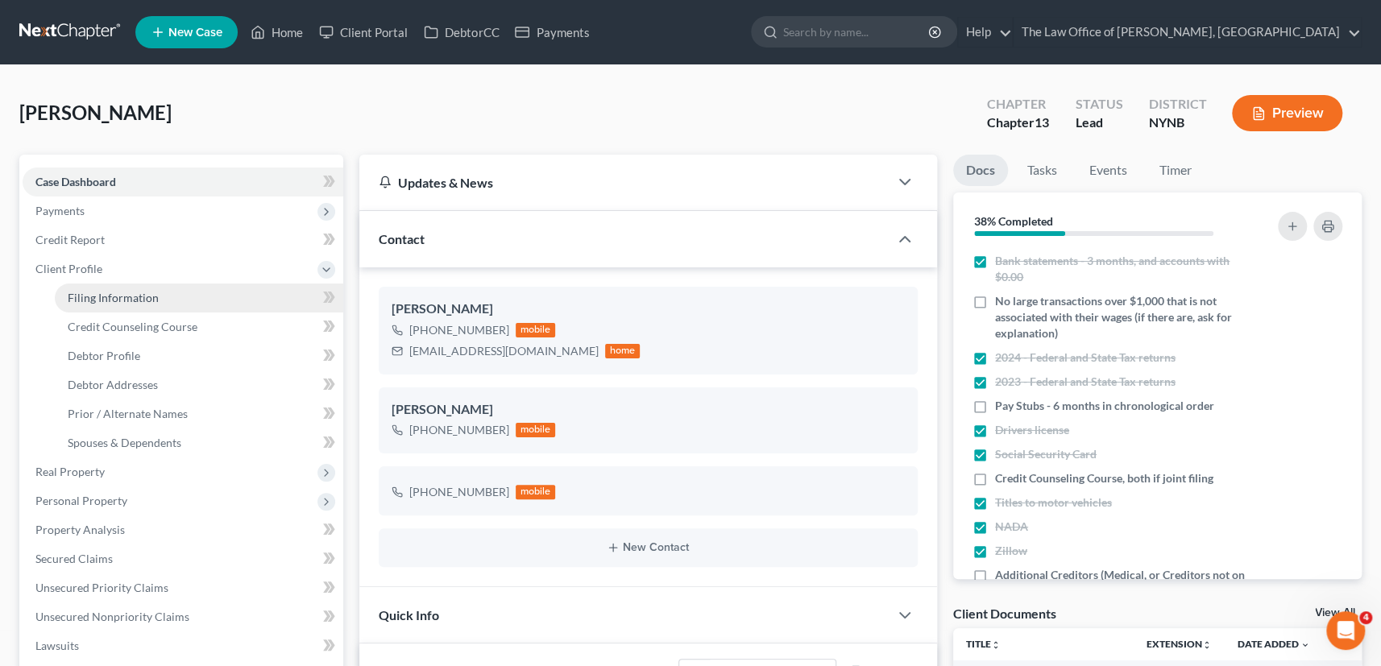
click at [93, 291] on span "Filing Information" at bounding box center [113, 298] width 91 height 14
select select "1"
select select "0"
select select "3"
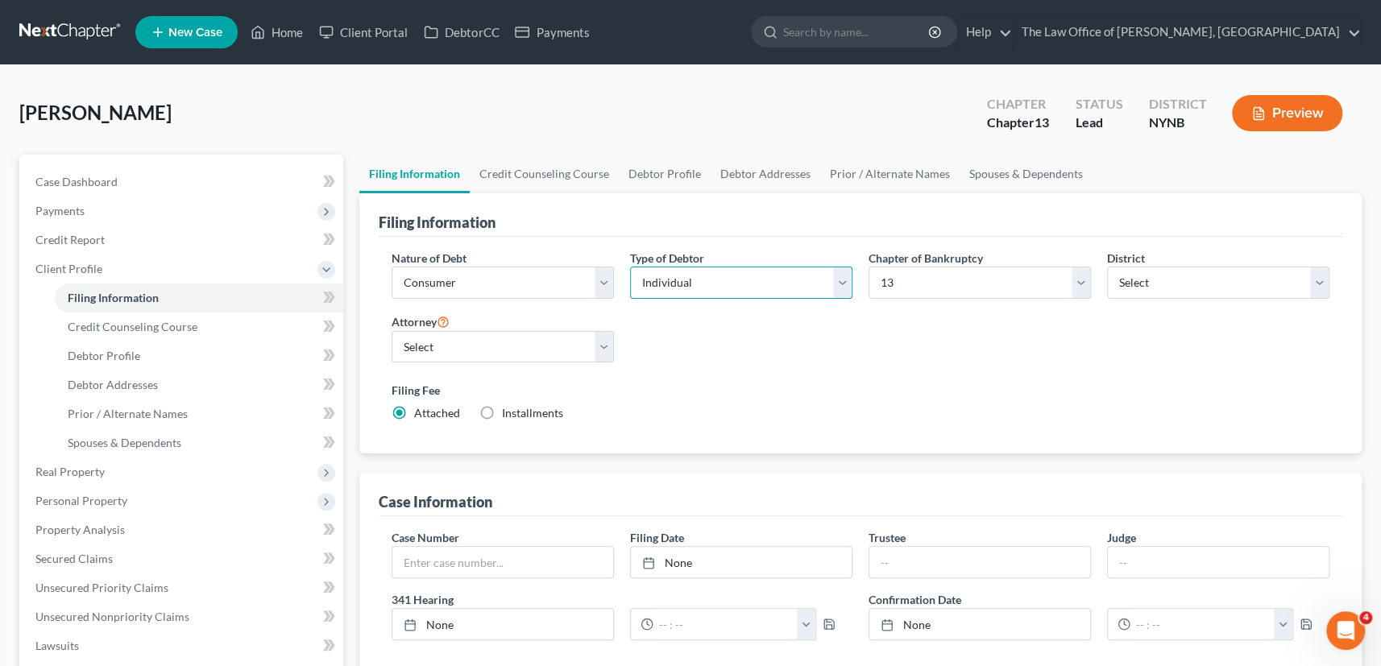
click at [693, 292] on select "Select Individual Joint" at bounding box center [741, 283] width 222 height 32
select select "1"
click at [630, 267] on select "Select Individual Joint" at bounding box center [741, 283] width 222 height 32
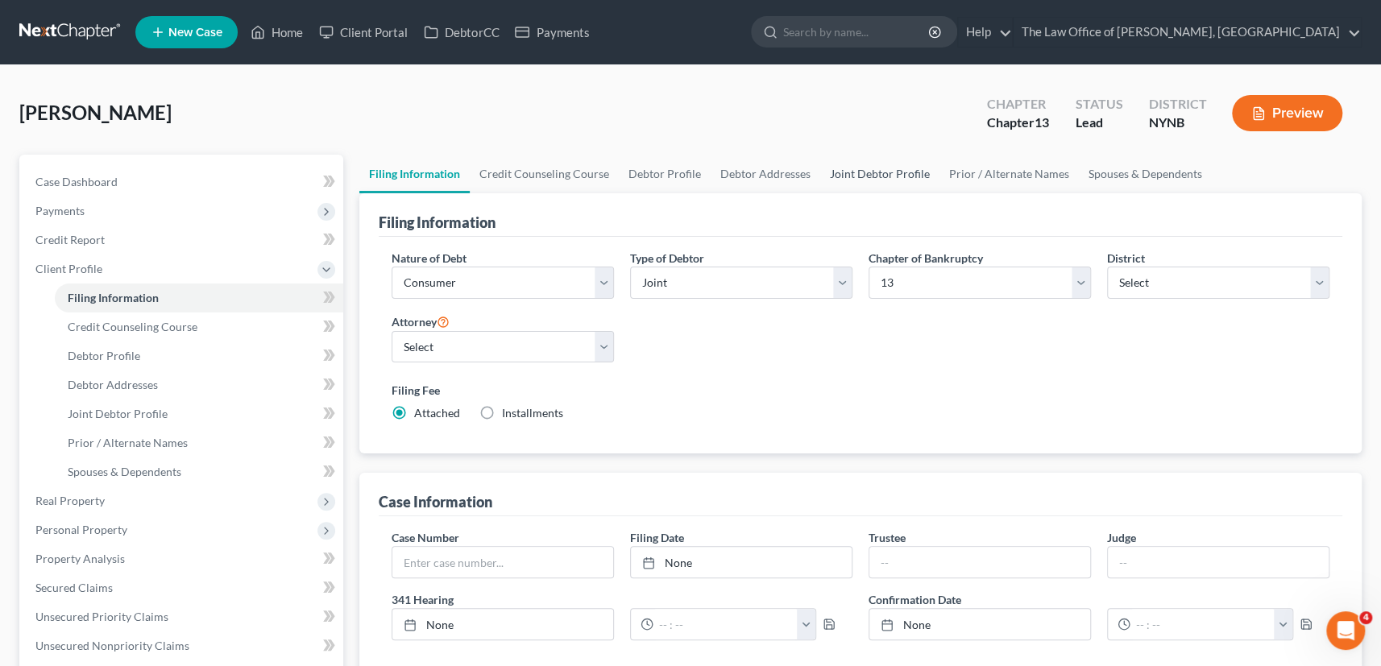
click at [837, 180] on link "Joint Debtor Profile" at bounding box center [879, 174] width 119 height 39
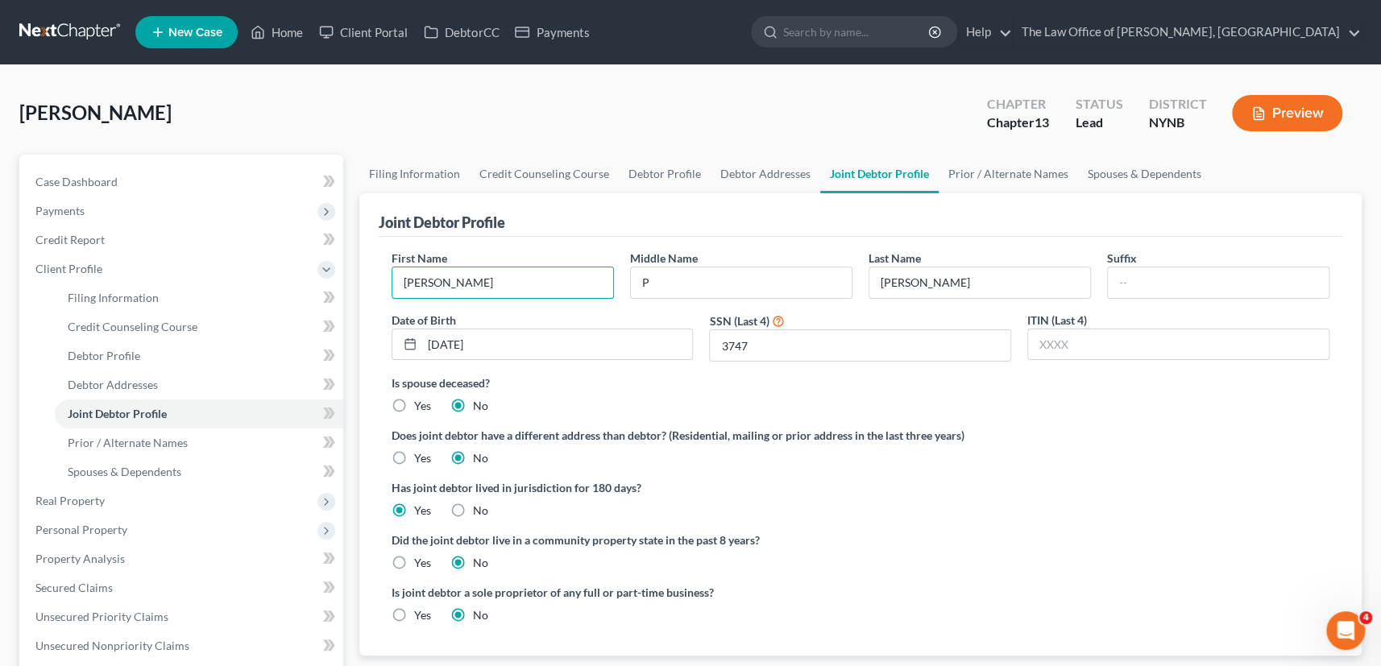
drag, startPoint x: 491, startPoint y: 279, endPoint x: 383, endPoint y: 290, distance: 109.2
click at [372, 279] on div "Joint Debtor Profile First Name [PERSON_NAME] Middle Name P Last Name [PERSON_N…" at bounding box center [860, 424] width 1003 height 462
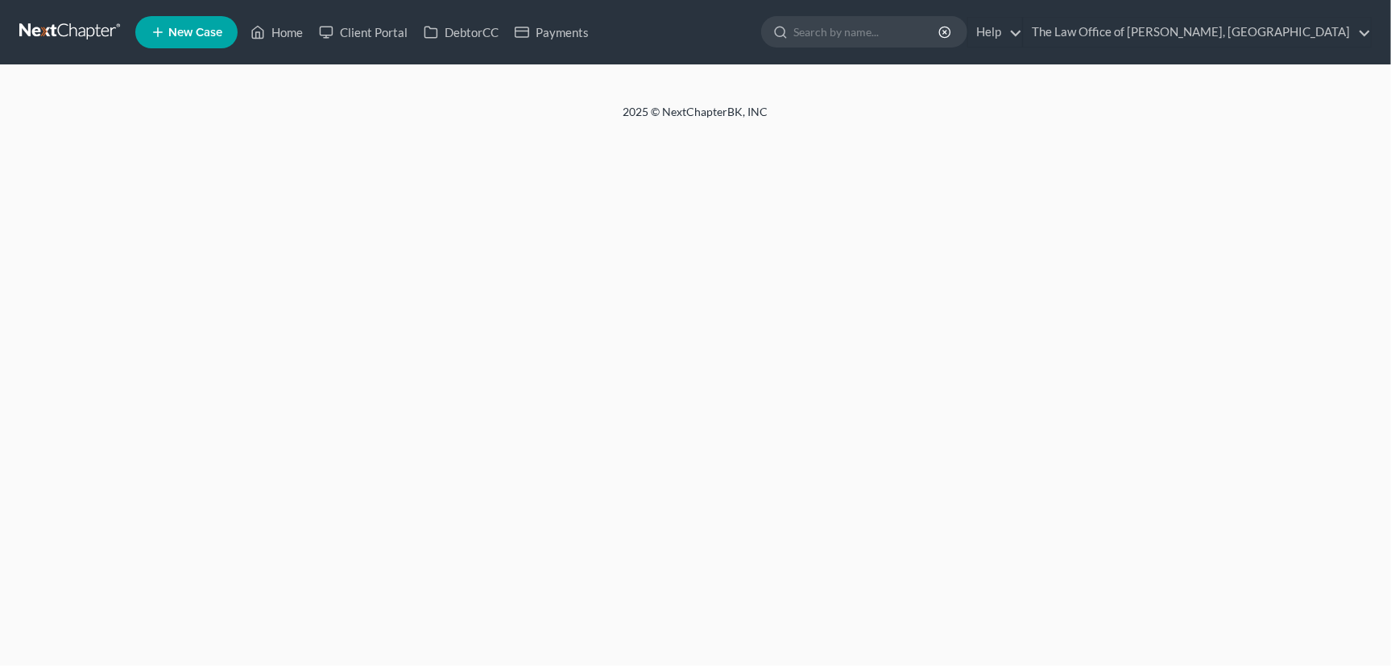
select select "1"
select select "0"
select select "54"
select select "0"
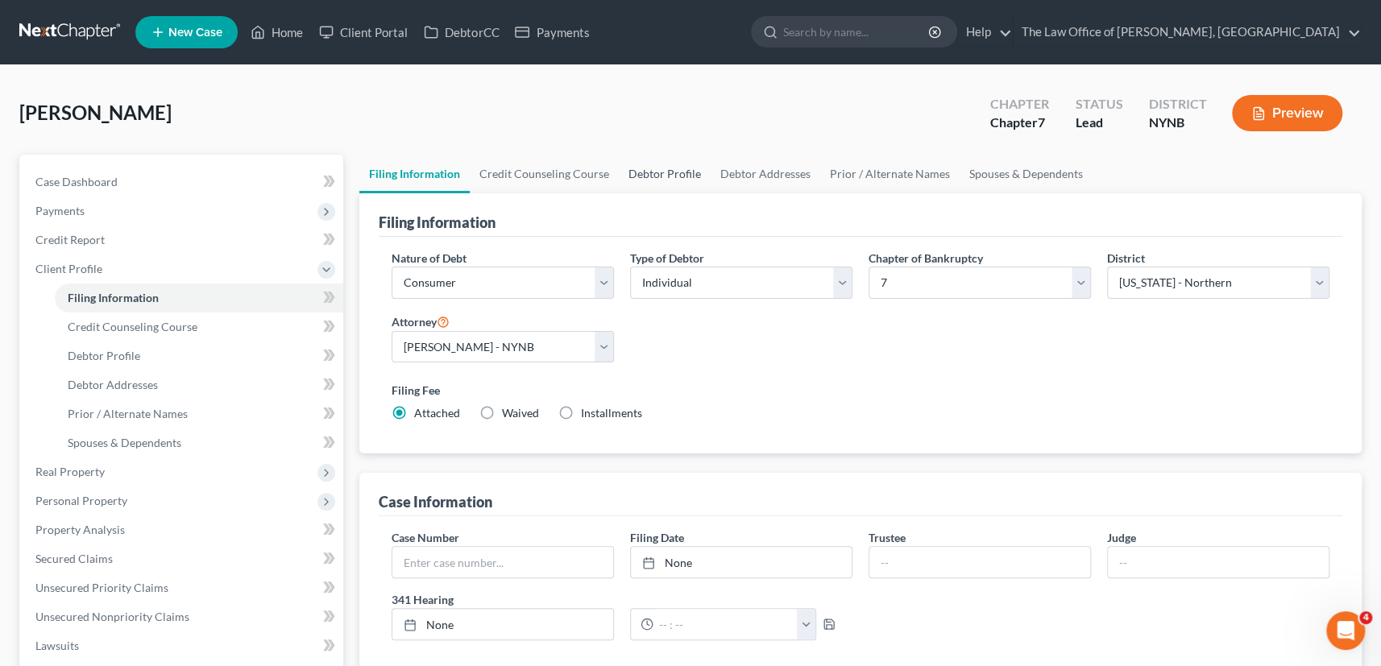
click at [666, 180] on link "Debtor Profile" at bounding box center [665, 174] width 92 height 39
select select "1"
select select "3"
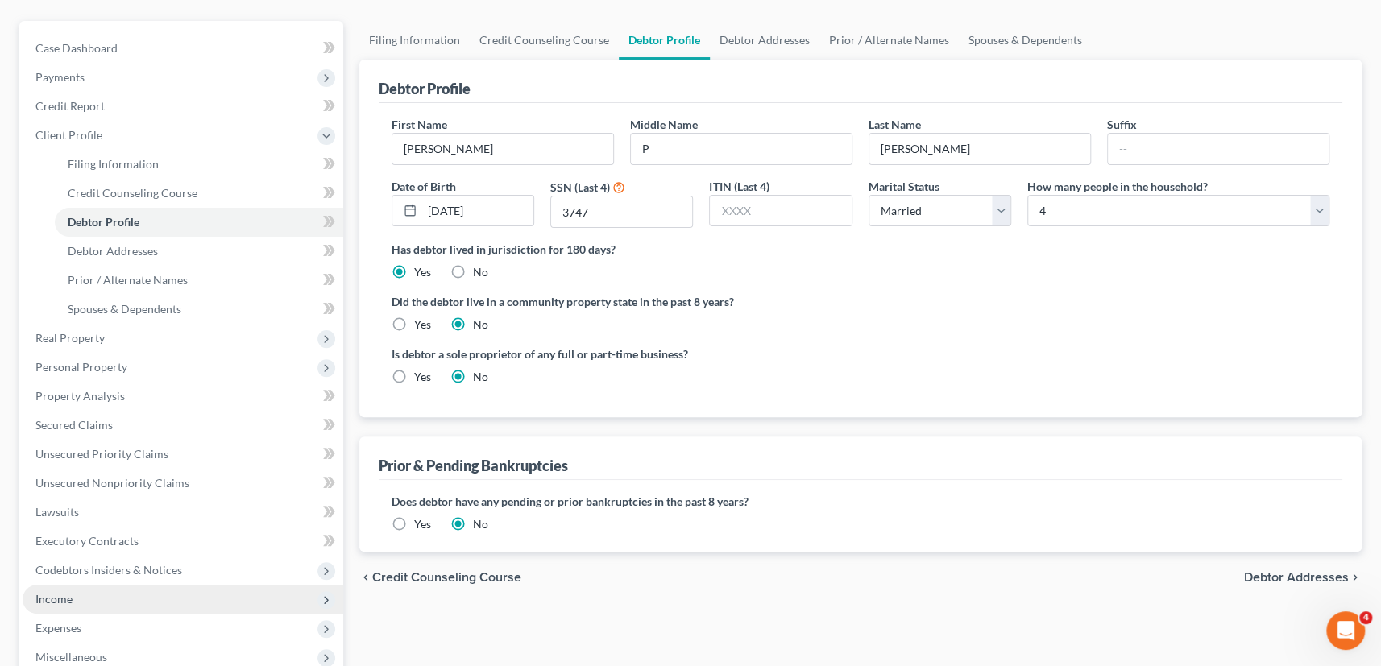
scroll to position [292, 0]
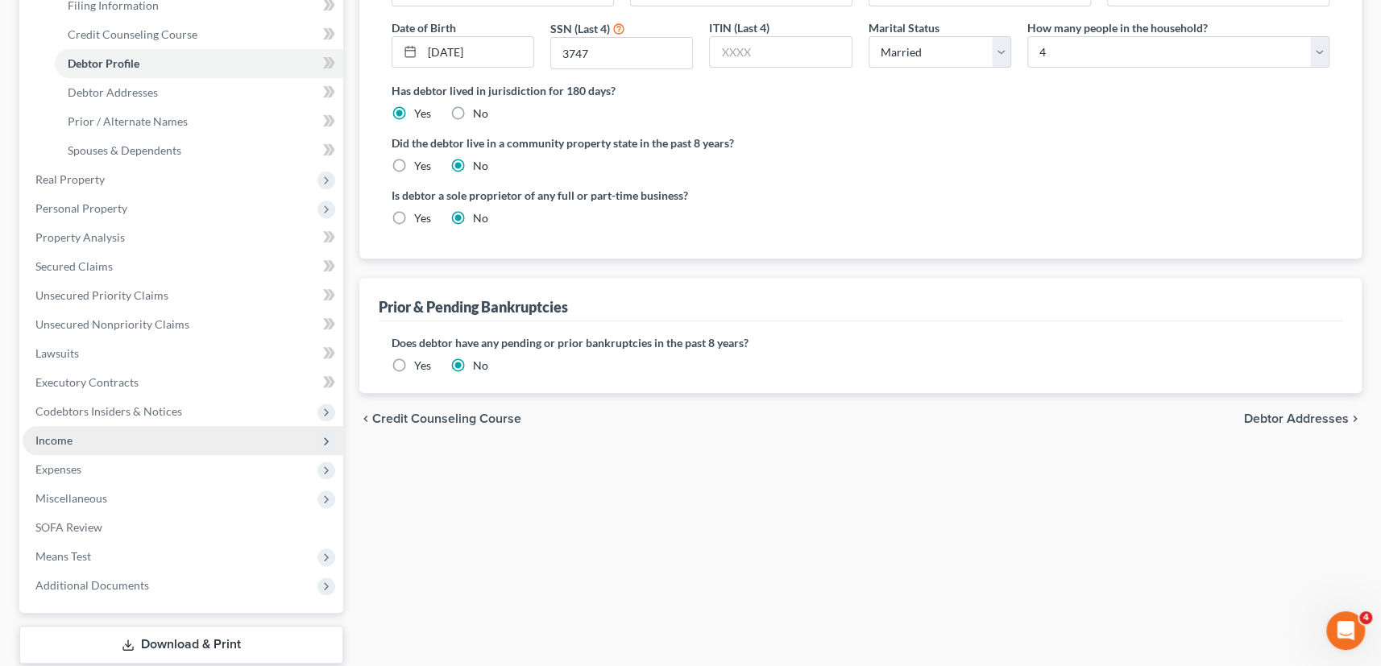
click at [58, 437] on span "Income" at bounding box center [53, 440] width 37 height 14
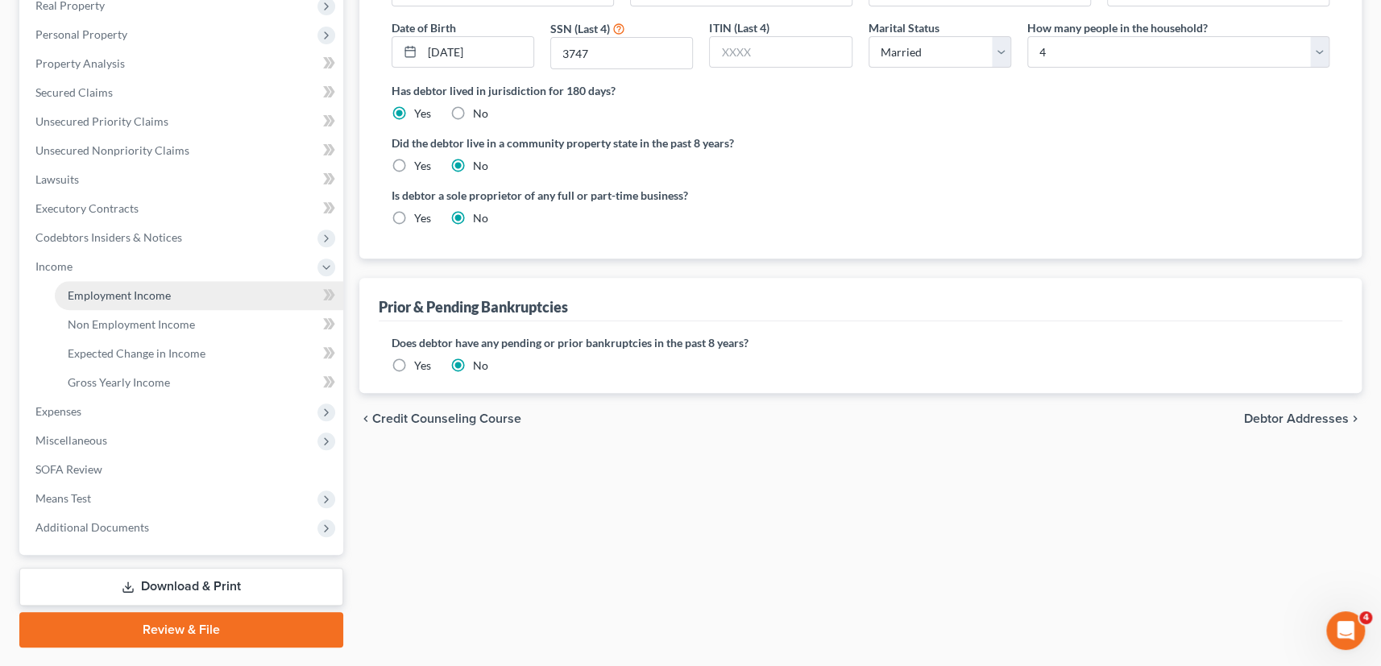
click at [130, 288] on span "Employment Income" at bounding box center [119, 295] width 103 height 14
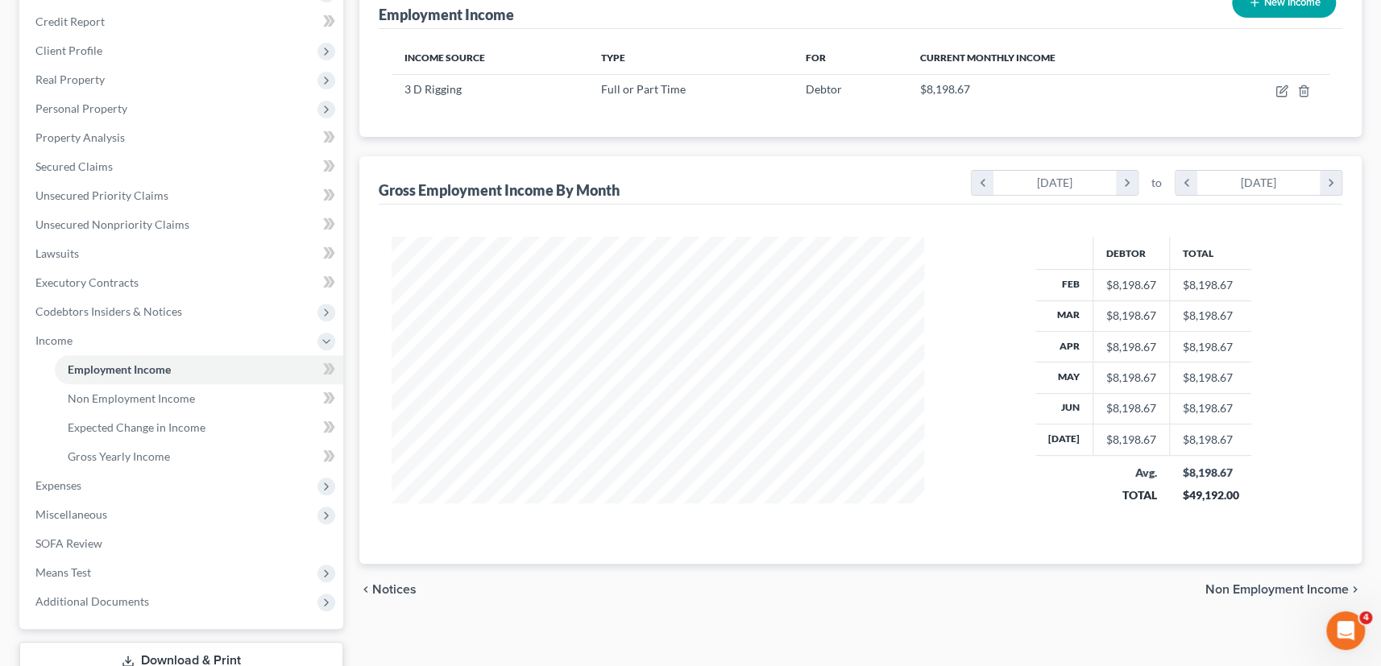
scroll to position [219, 0]
click at [79, 487] on span "Expenses" at bounding box center [58, 485] width 46 height 14
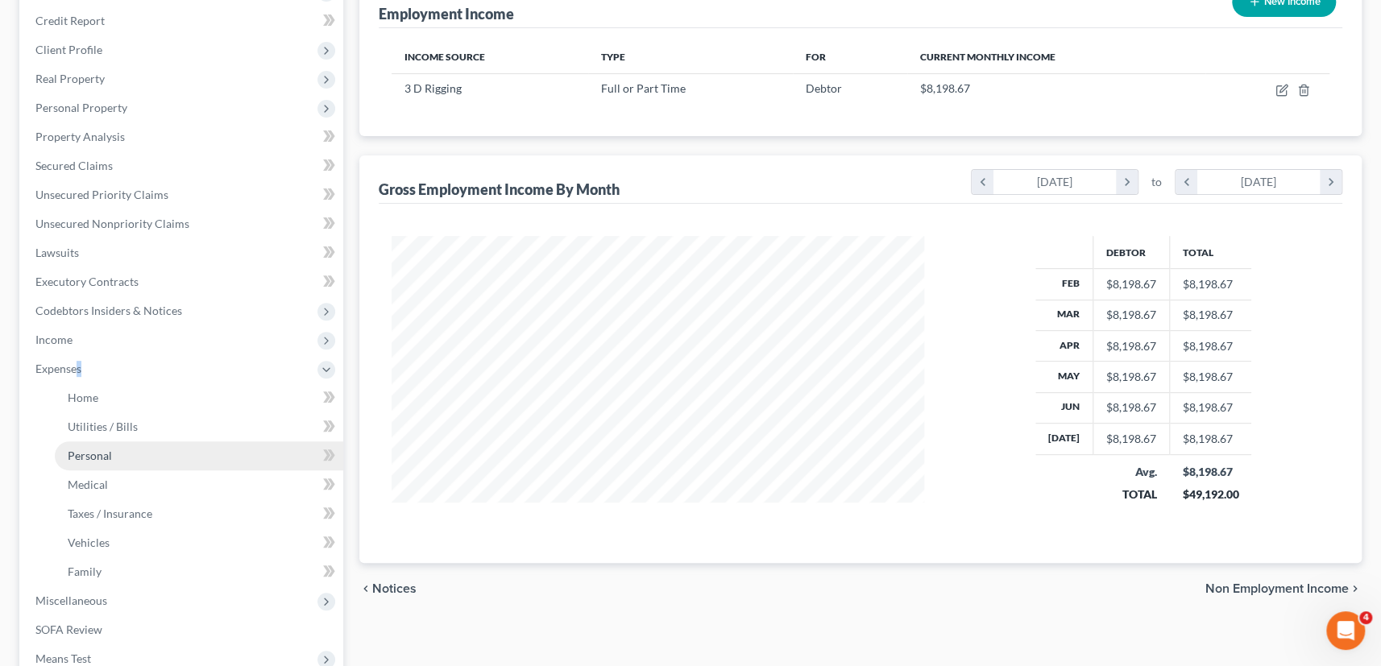
click at [119, 443] on link "Personal" at bounding box center [199, 455] width 288 height 29
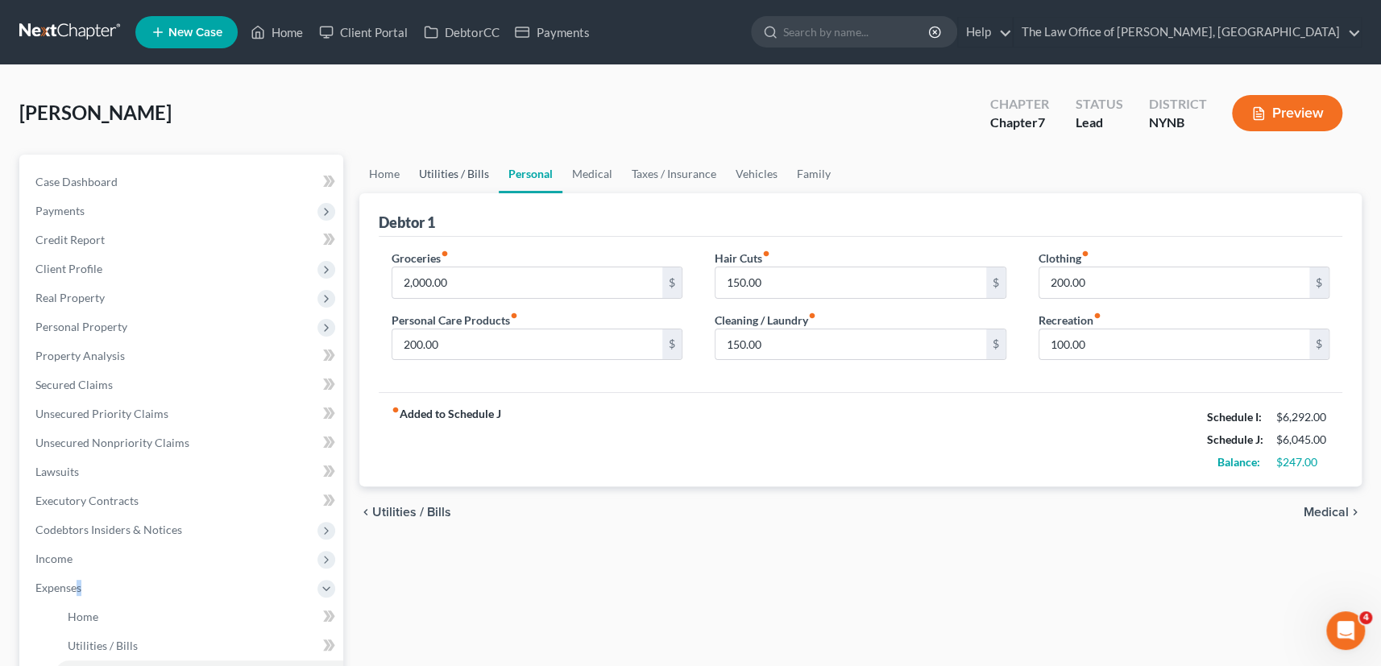
click at [449, 175] on link "Utilities / Bills" at bounding box center [453, 174] width 89 height 39
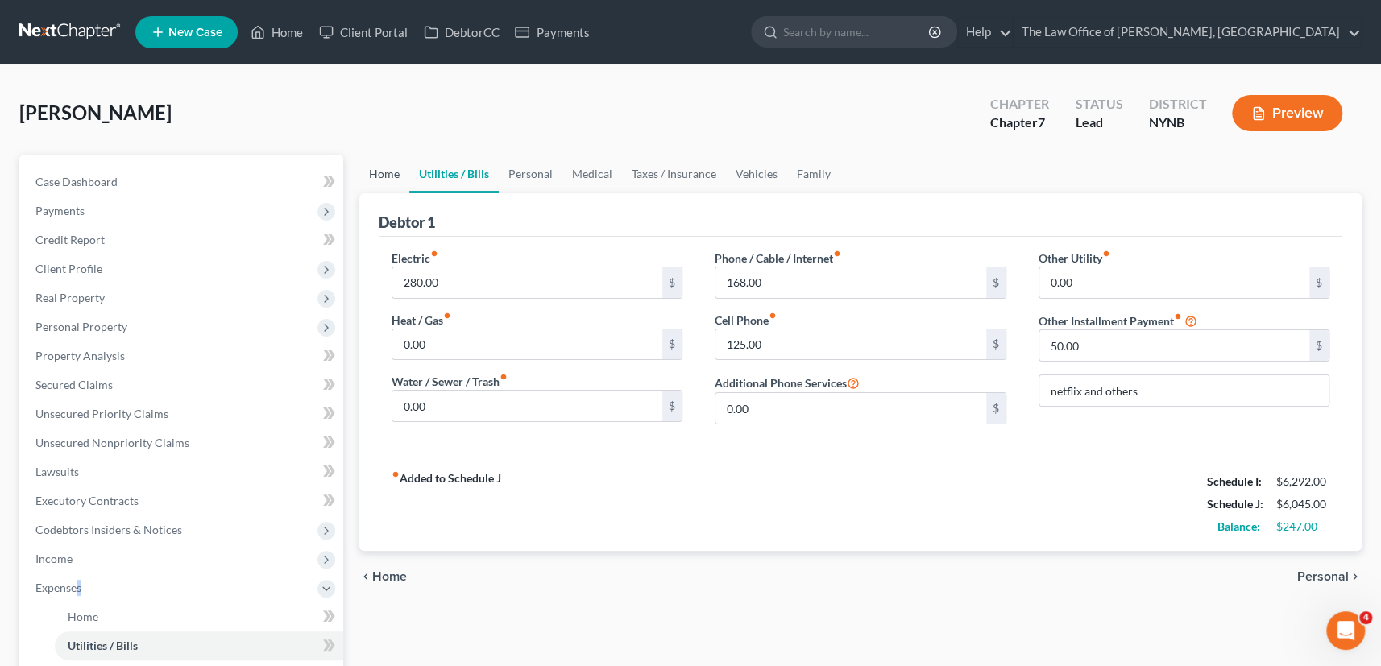
click at [395, 176] on link "Home" at bounding box center [384, 174] width 50 height 39
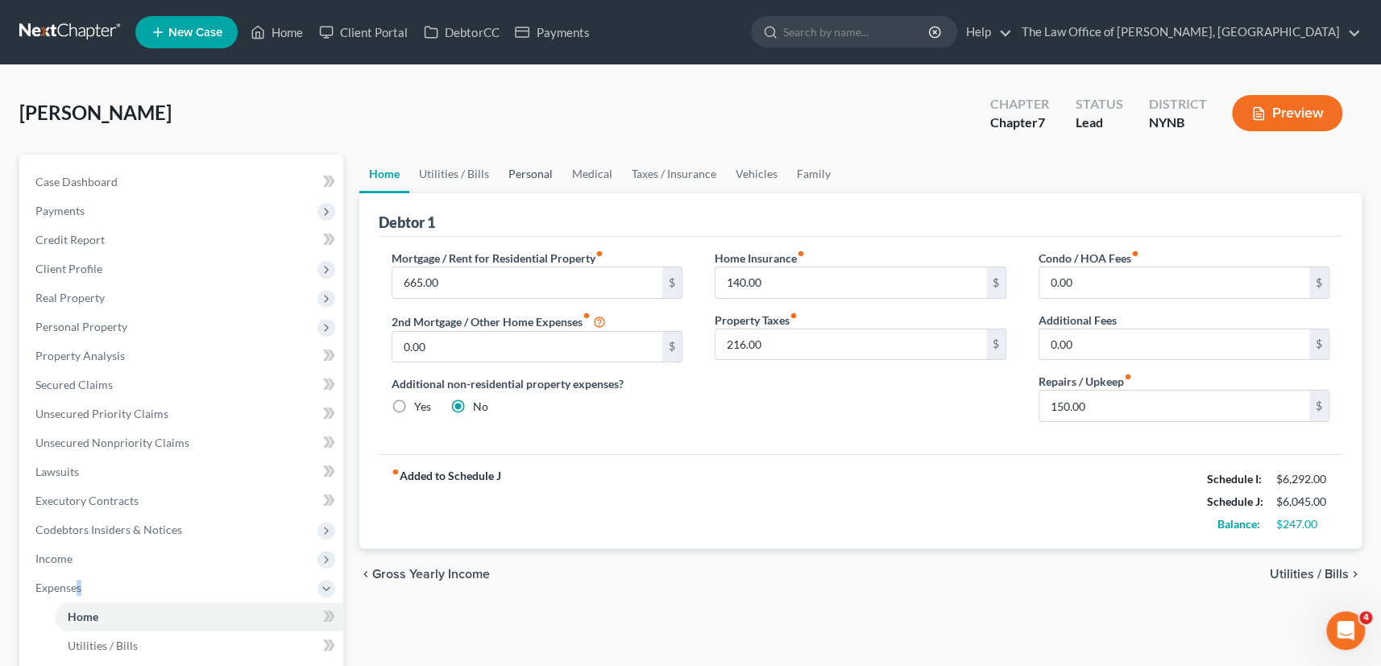
click at [543, 164] on link "Personal" at bounding box center [531, 174] width 64 height 39
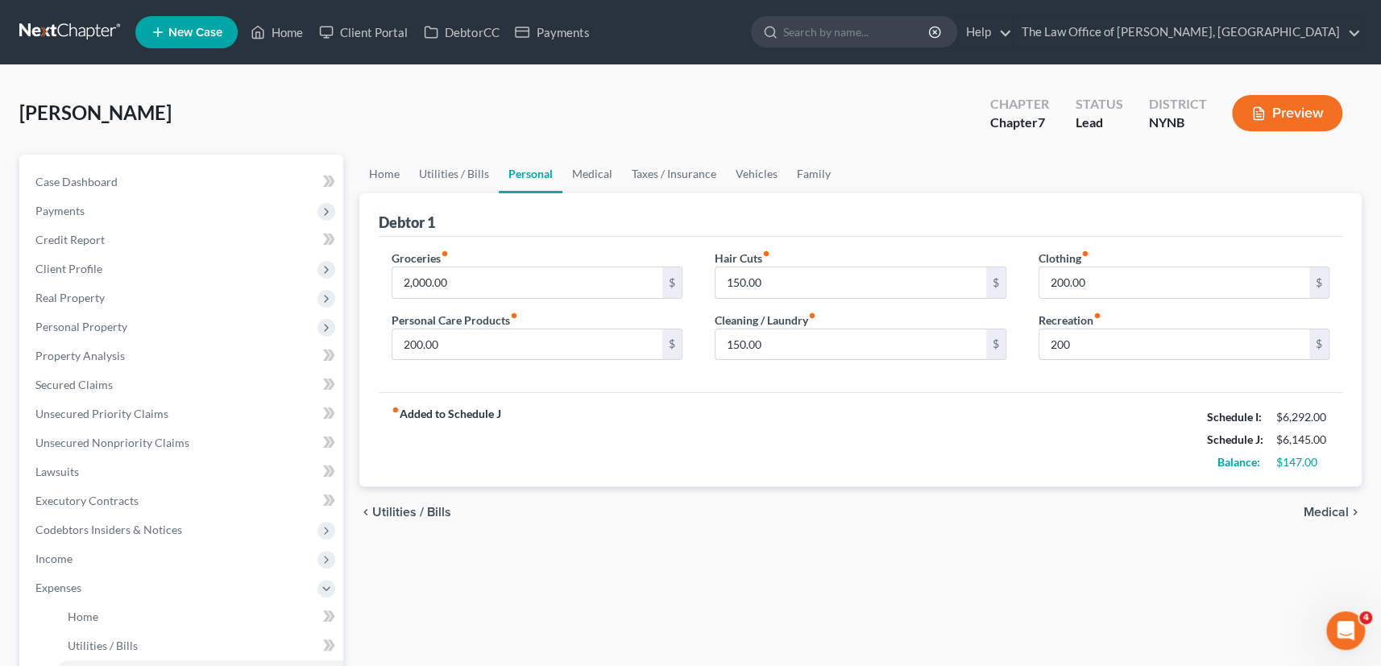
click at [975, 439] on div "fiber_manual_record Added to Schedule J Schedule I: $6,292.00 Schedule J: $6,14…" at bounding box center [861, 439] width 964 height 94
drag, startPoint x: 997, startPoint y: 386, endPoint x: 1330, endPoint y: 459, distance: 340.6
click at [999, 388] on div "Groceries fiber_manual_record 2,000.00 $ Personal Care Products fiber_manual_re…" at bounding box center [861, 315] width 964 height 156
drag, startPoint x: 1343, startPoint y: 463, endPoint x: 1239, endPoint y: 465, distance: 103.9
click at [1239, 465] on div "Debtor 1 Groceries fiber_manual_record 2,000.00 $ Personal Care Products fiber_…" at bounding box center [860, 340] width 1003 height 294
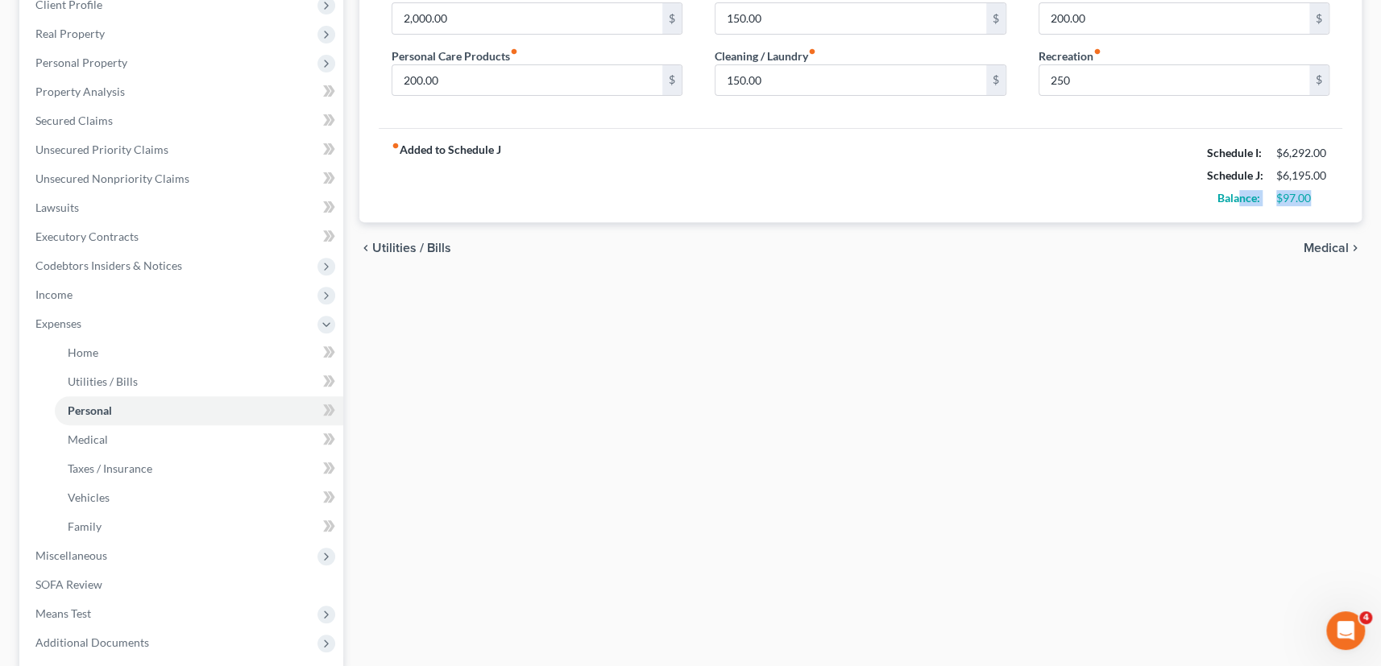
scroll to position [420, 0]
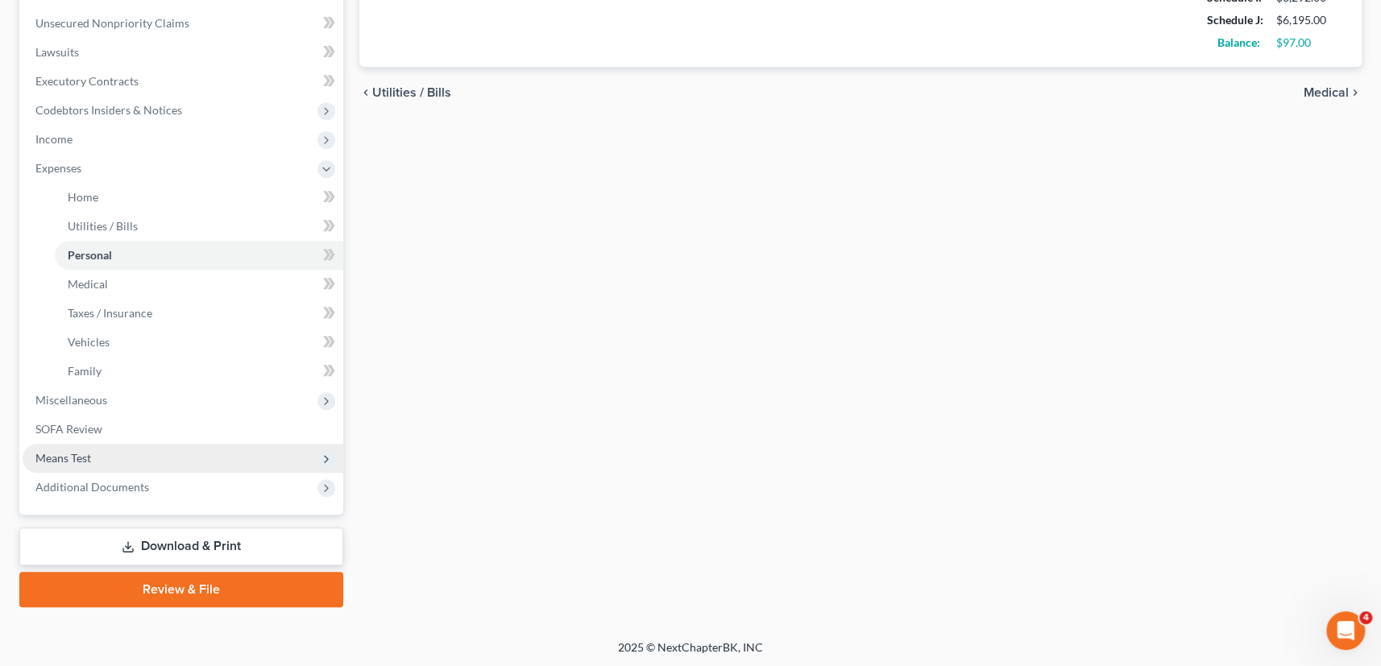
click at [68, 451] on span "Means Test" at bounding box center [63, 458] width 56 height 14
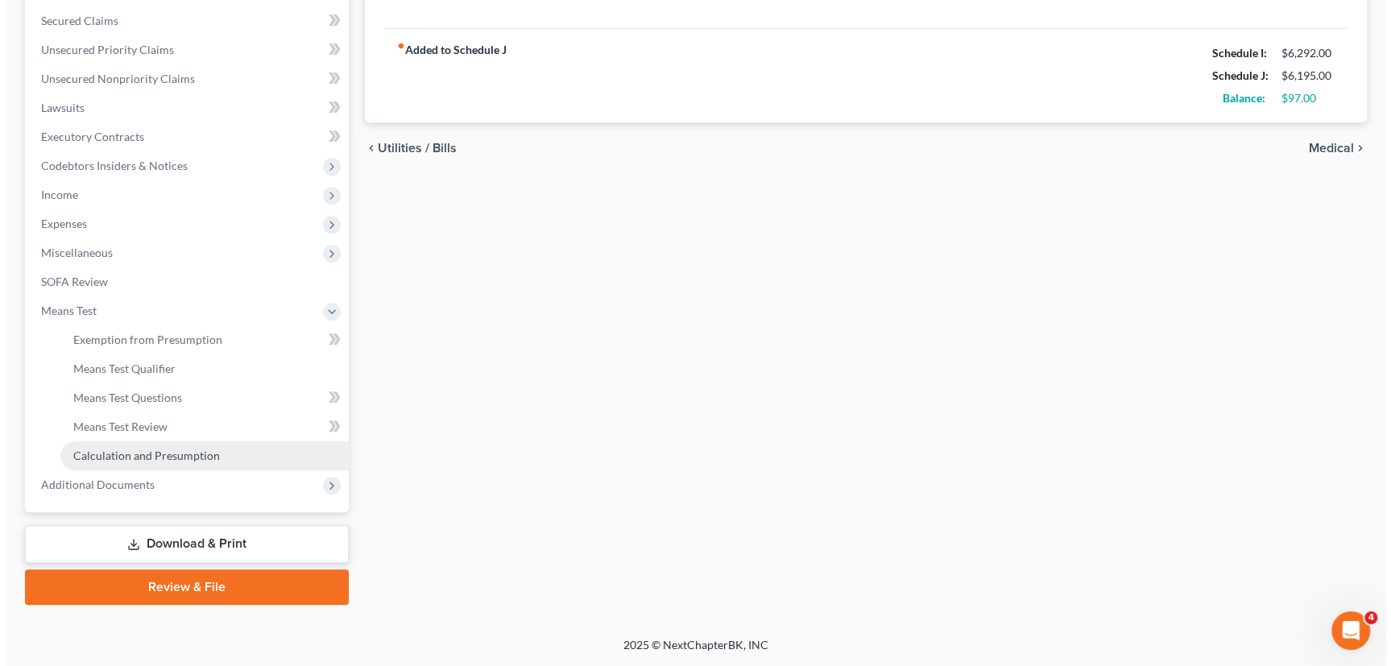
scroll to position [362, 0]
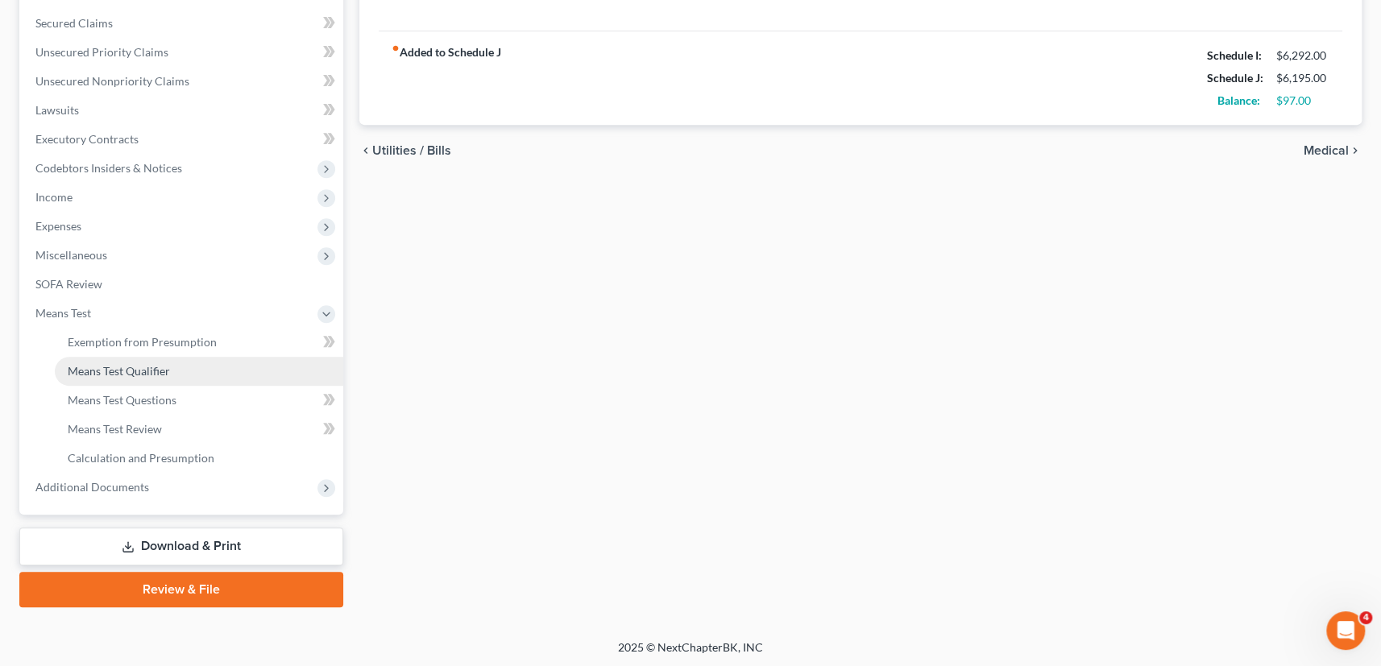
click at [148, 365] on span "Means Test Qualifier" at bounding box center [119, 371] width 102 height 14
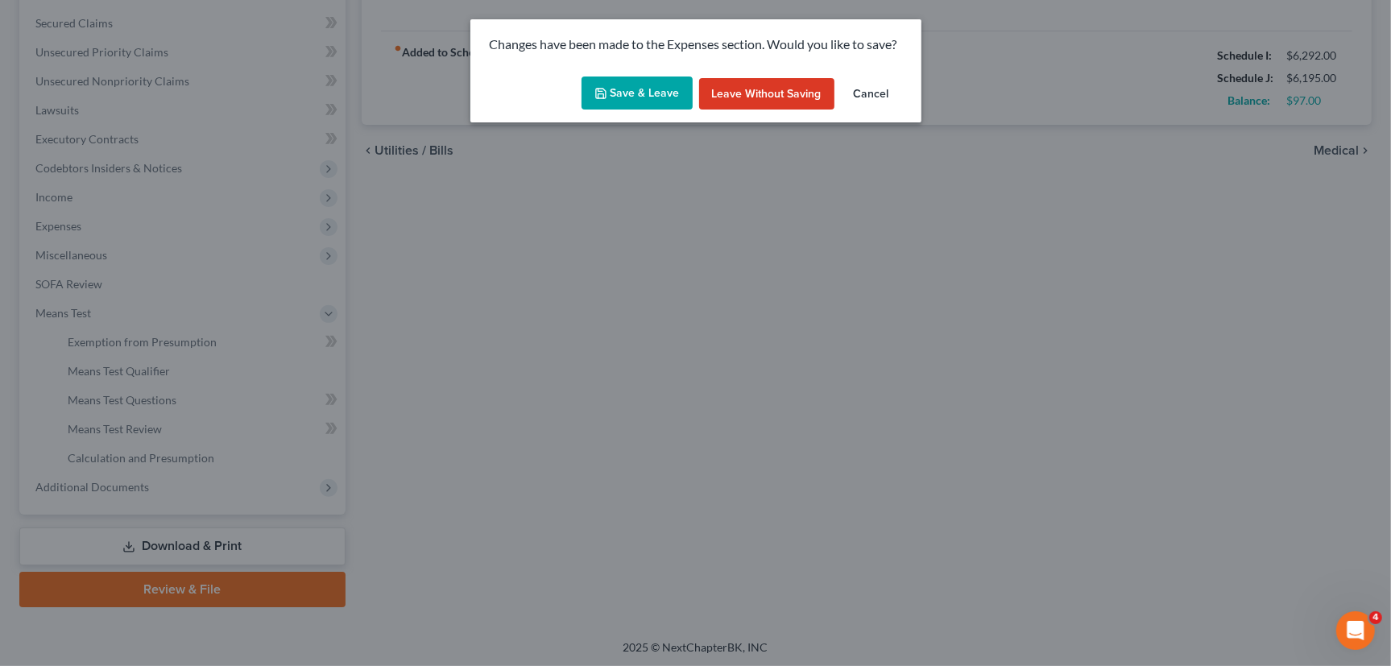
click at [631, 89] on button "Save & Leave" at bounding box center [637, 94] width 111 height 34
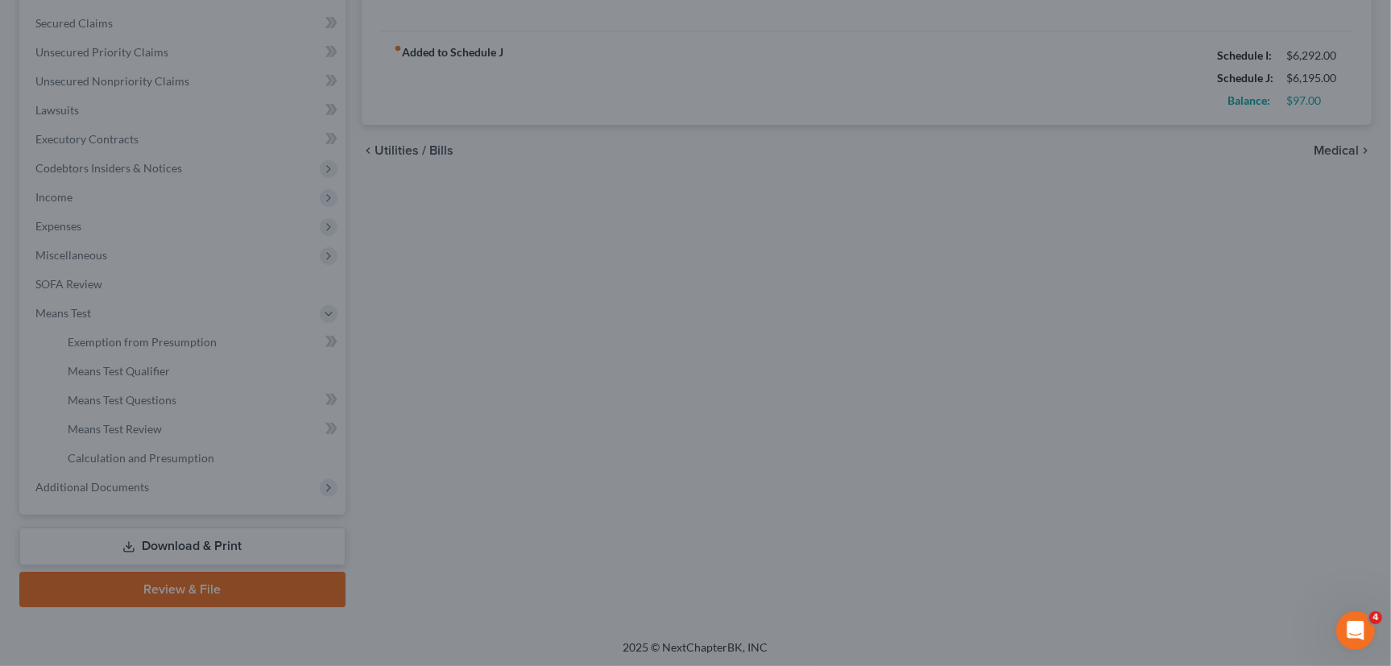
type input "250.00"
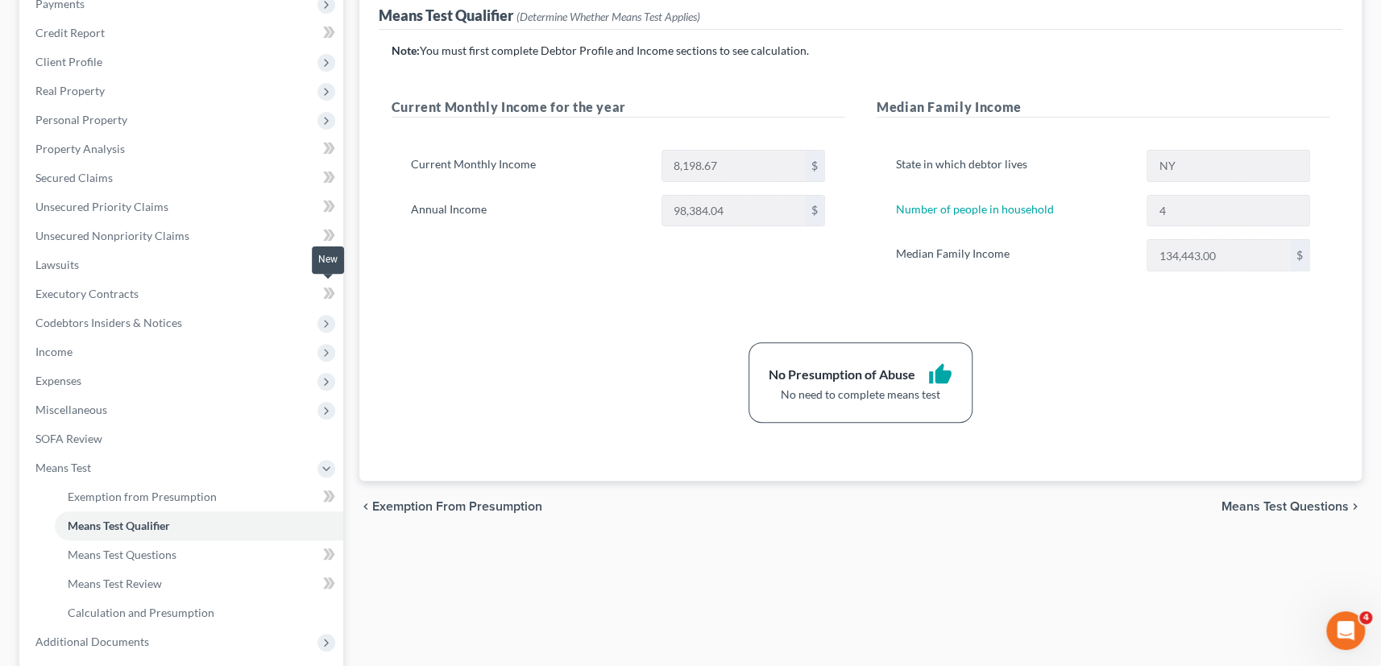
scroll to position [362, 0]
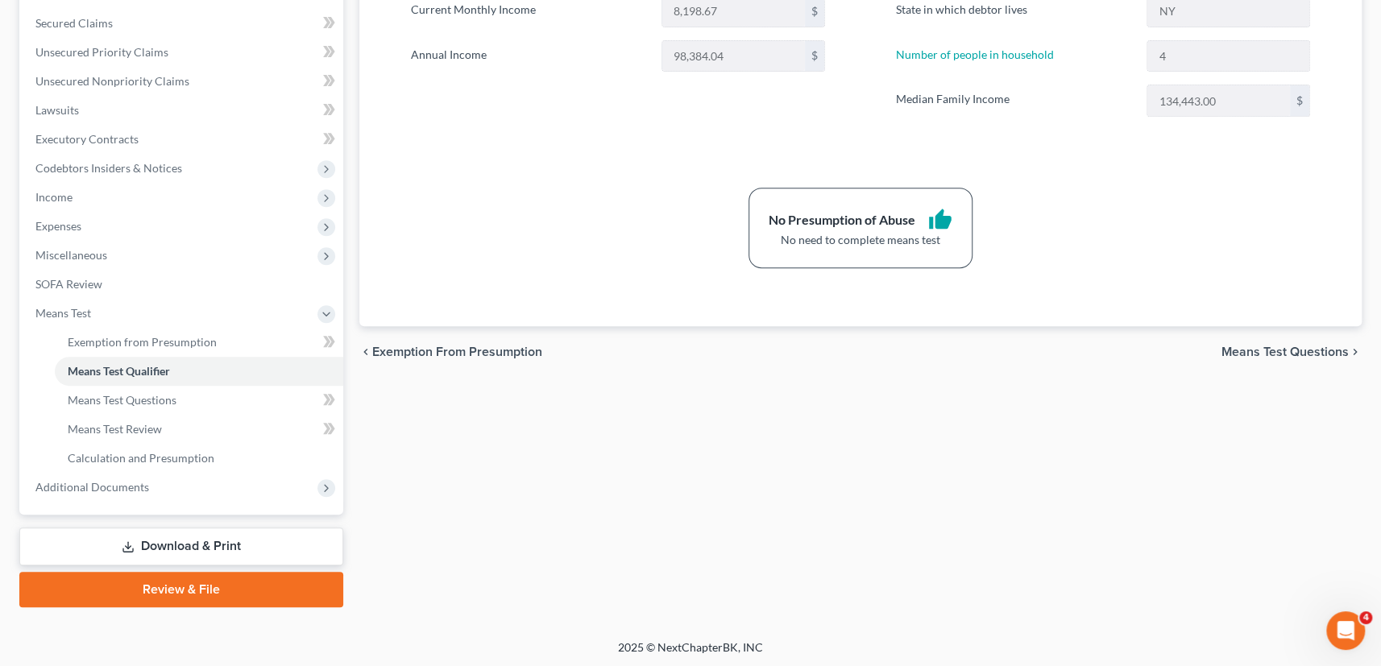
click at [188, 551] on link "Download & Print" at bounding box center [181, 547] width 324 height 38
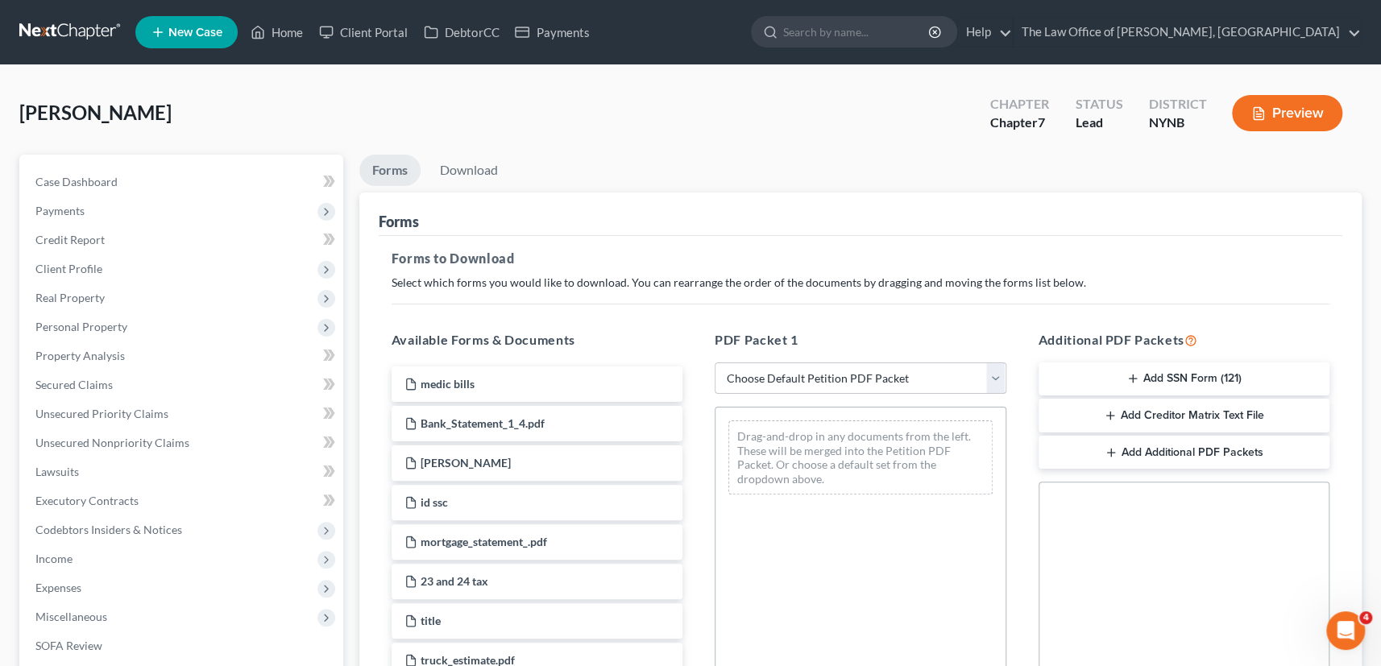
click at [813, 378] on select "Choose Default Petition PDF Packet Complete Bankruptcy Petition (all forms and …" at bounding box center [860, 378] width 292 height 32
select select "0"
click at [714, 362] on select "Choose Default Petition PDF Packet Complete Bankruptcy Petition (all forms and …" at bounding box center [860, 378] width 292 height 32
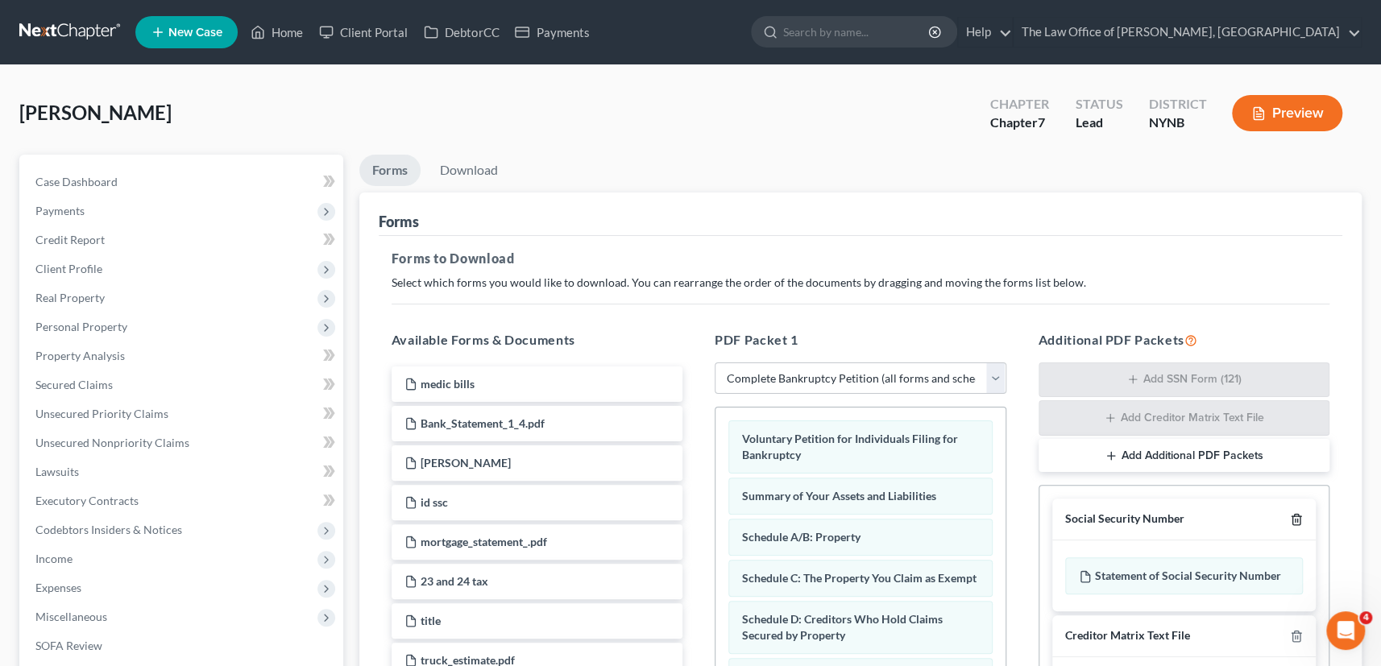
click at [1295, 520] on line "button" at bounding box center [1295, 521] width 0 height 3
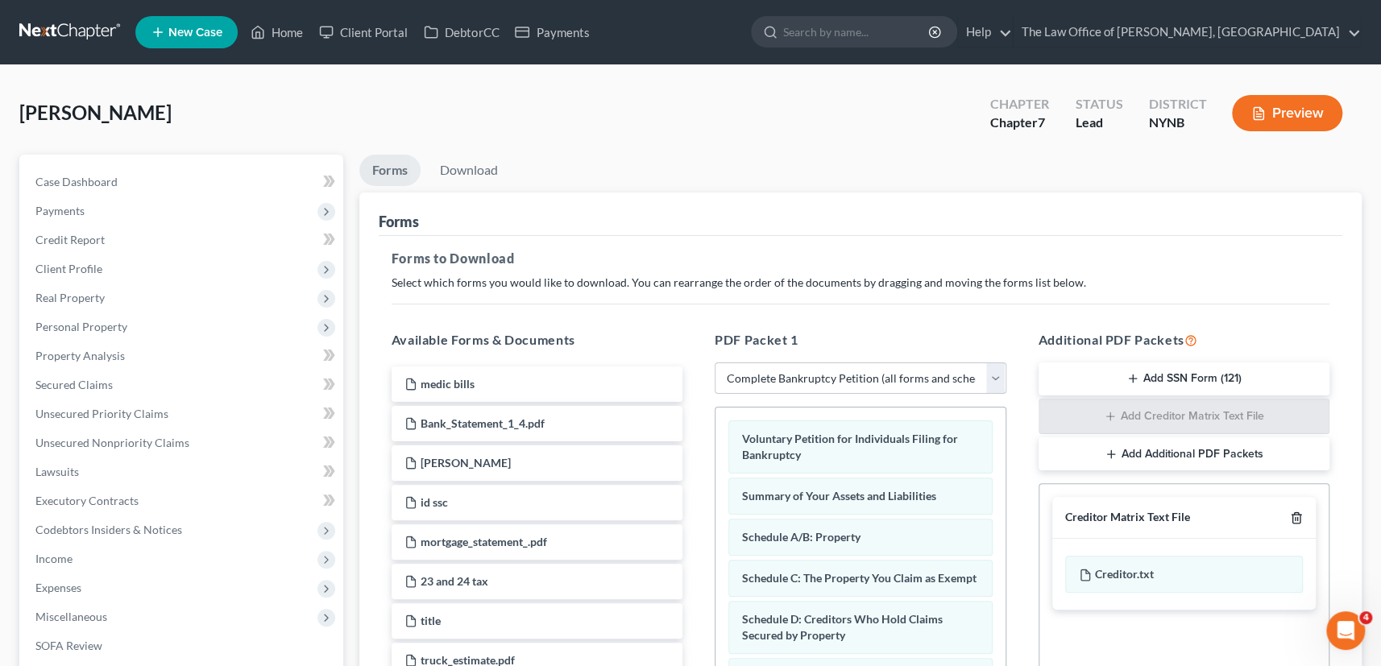
click at [1294, 521] on icon "button" at bounding box center [1296, 517] width 13 height 13
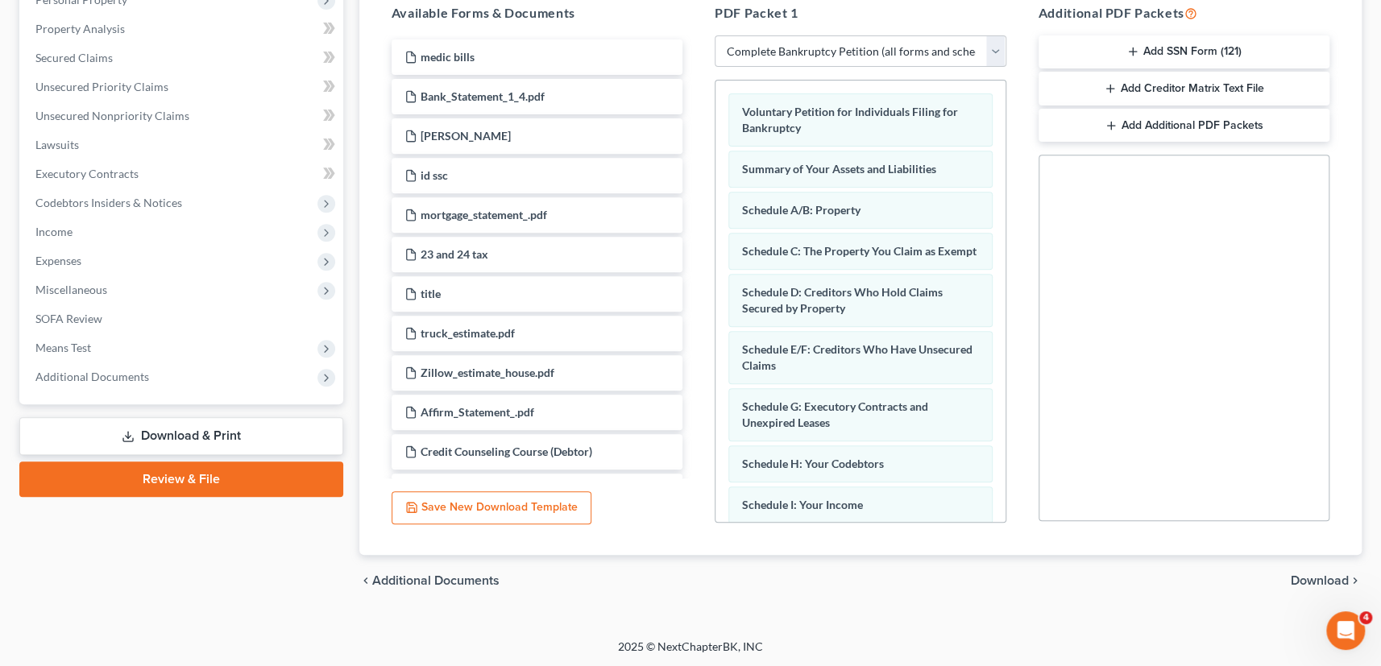
click at [1314, 577] on span "Download" at bounding box center [1319, 580] width 58 height 13
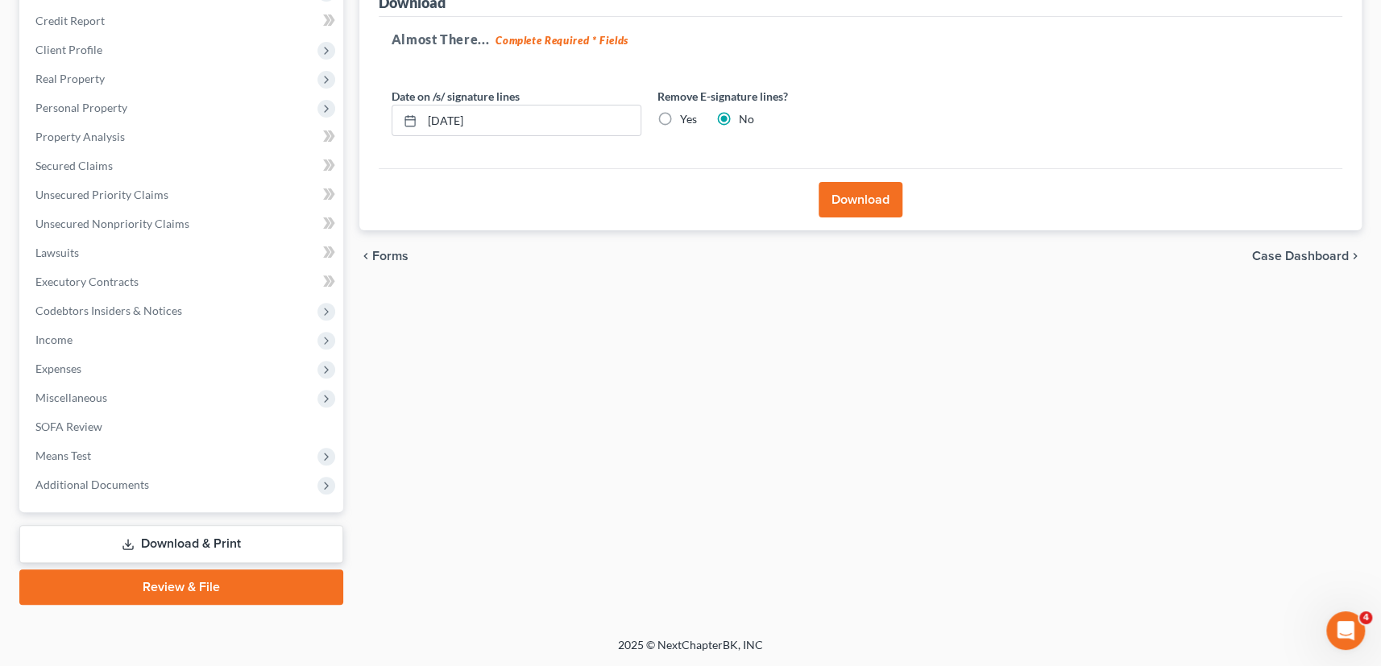
scroll to position [217, 0]
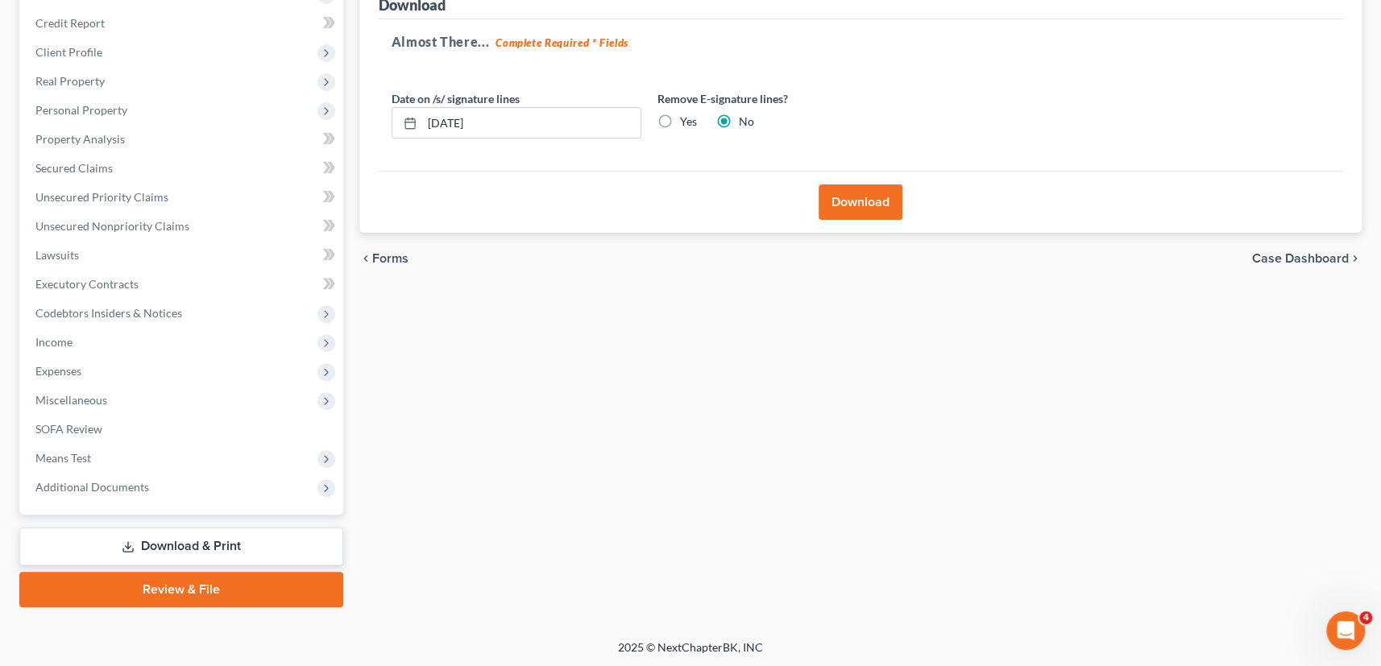
click at [899, 209] on button "Download" at bounding box center [860, 201] width 84 height 35
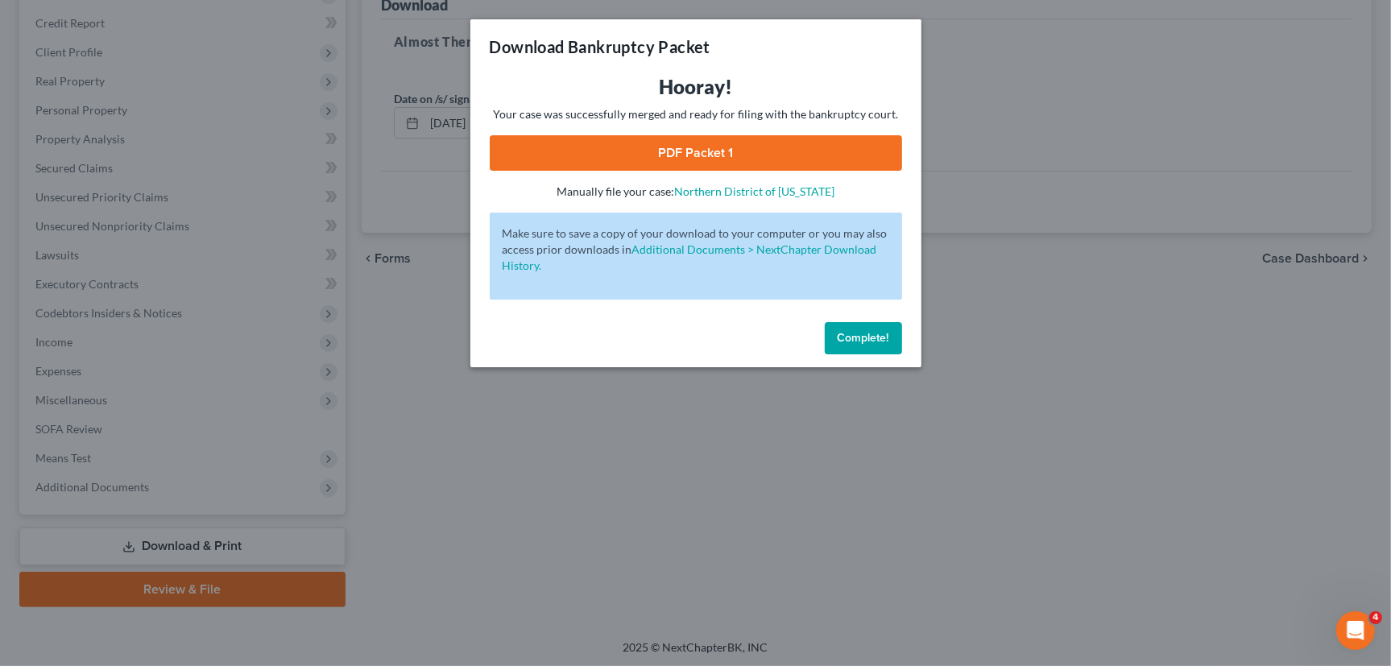
click at [711, 151] on link "PDF Packet 1" at bounding box center [696, 152] width 412 height 35
click at [863, 334] on span "Complete!" at bounding box center [864, 338] width 52 height 14
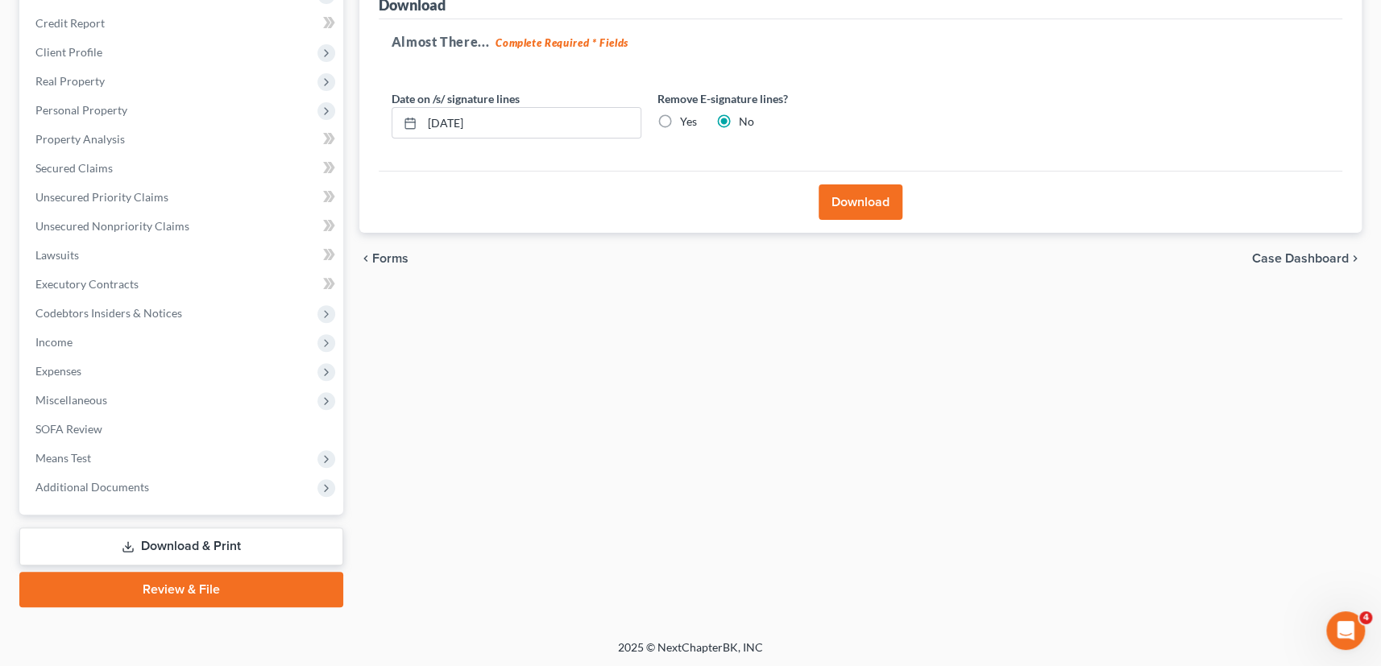
click at [183, 540] on link "Download & Print" at bounding box center [181, 547] width 324 height 38
click at [182, 539] on link "Download & Print" at bounding box center [181, 547] width 324 height 38
click at [234, 582] on link "Review & File" at bounding box center [181, 589] width 324 height 35
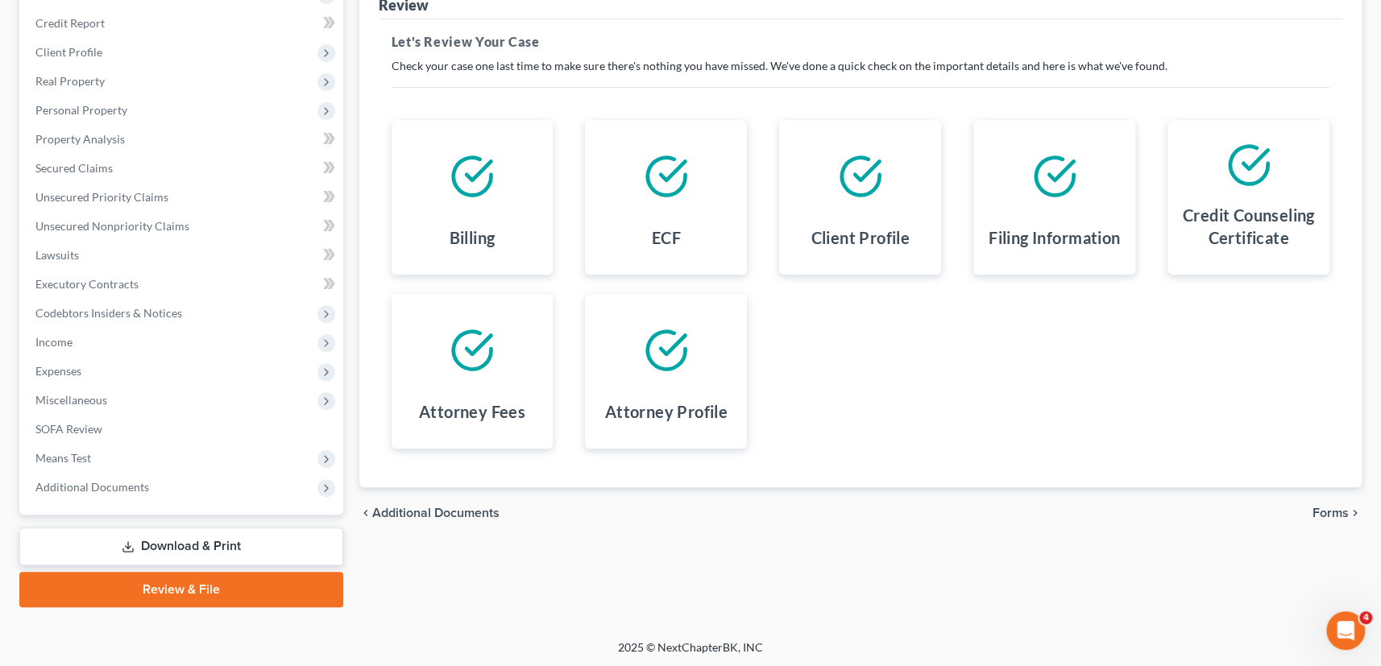
click at [180, 536] on link "Download & Print" at bounding box center [181, 547] width 324 height 38
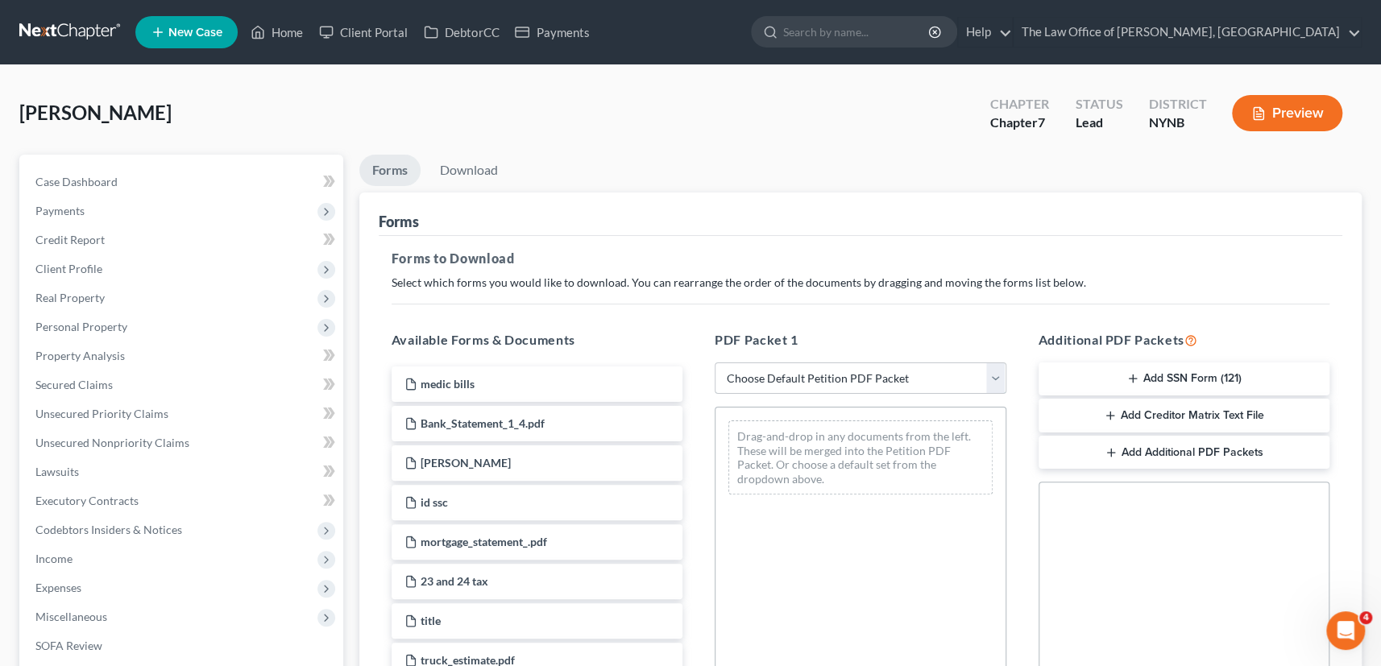
click at [800, 378] on select "Choose Default Petition PDF Packet Complete Bankruptcy Petition (all forms and …" at bounding box center [860, 378] width 292 height 32
select select "3"
click at [714, 362] on select "Choose Default Petition PDF Packet Complete Bankruptcy Petition (all forms and …" at bounding box center [860, 378] width 292 height 32
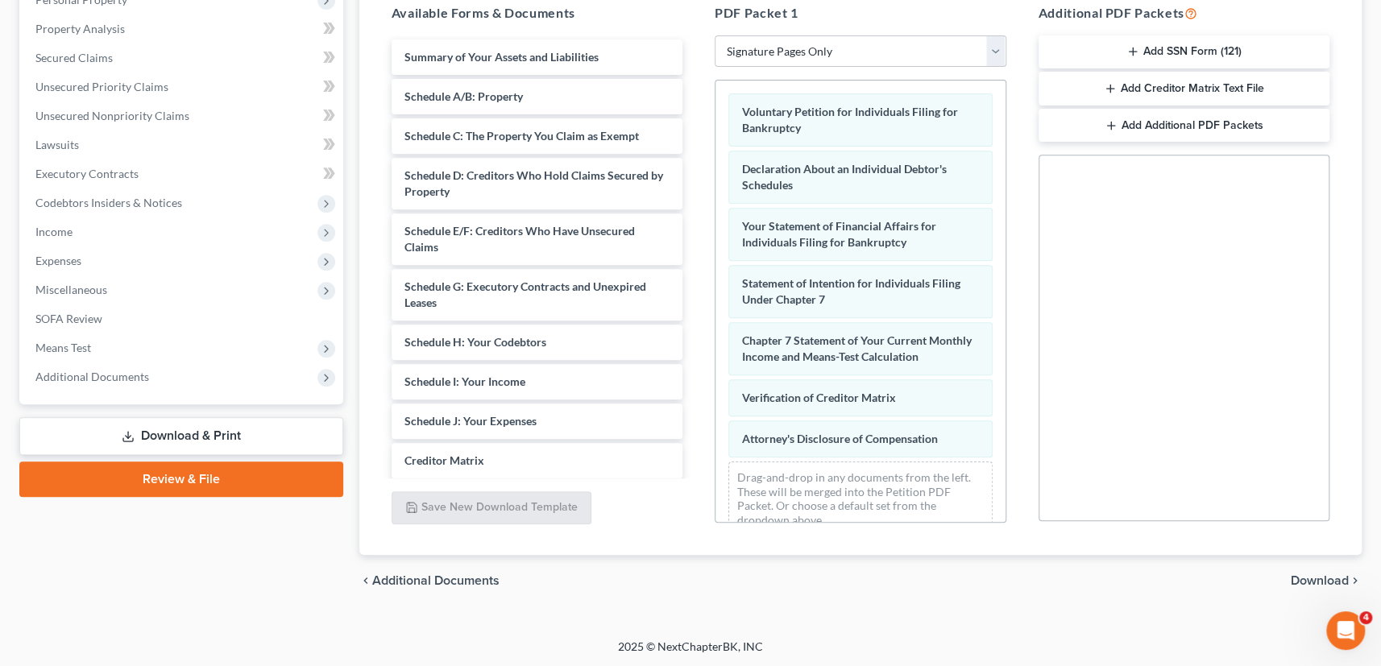
click at [1314, 576] on span "Download" at bounding box center [1319, 580] width 58 height 13
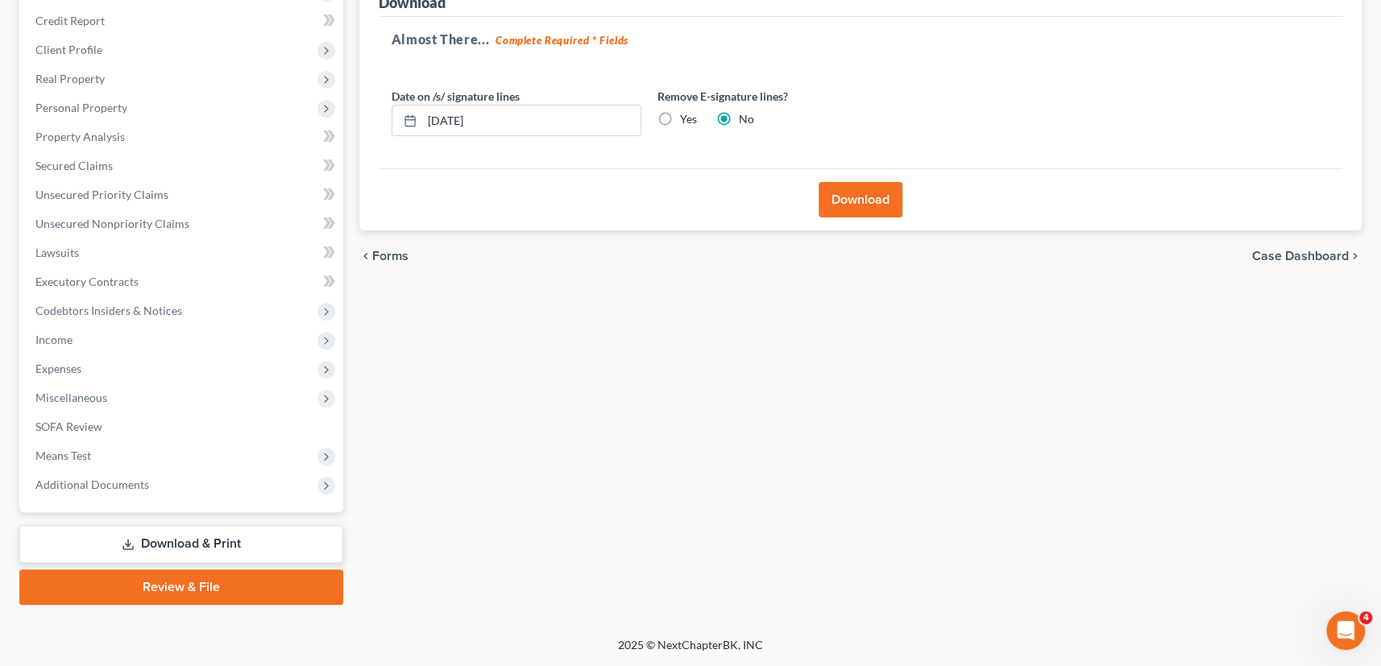
scroll to position [217, 0]
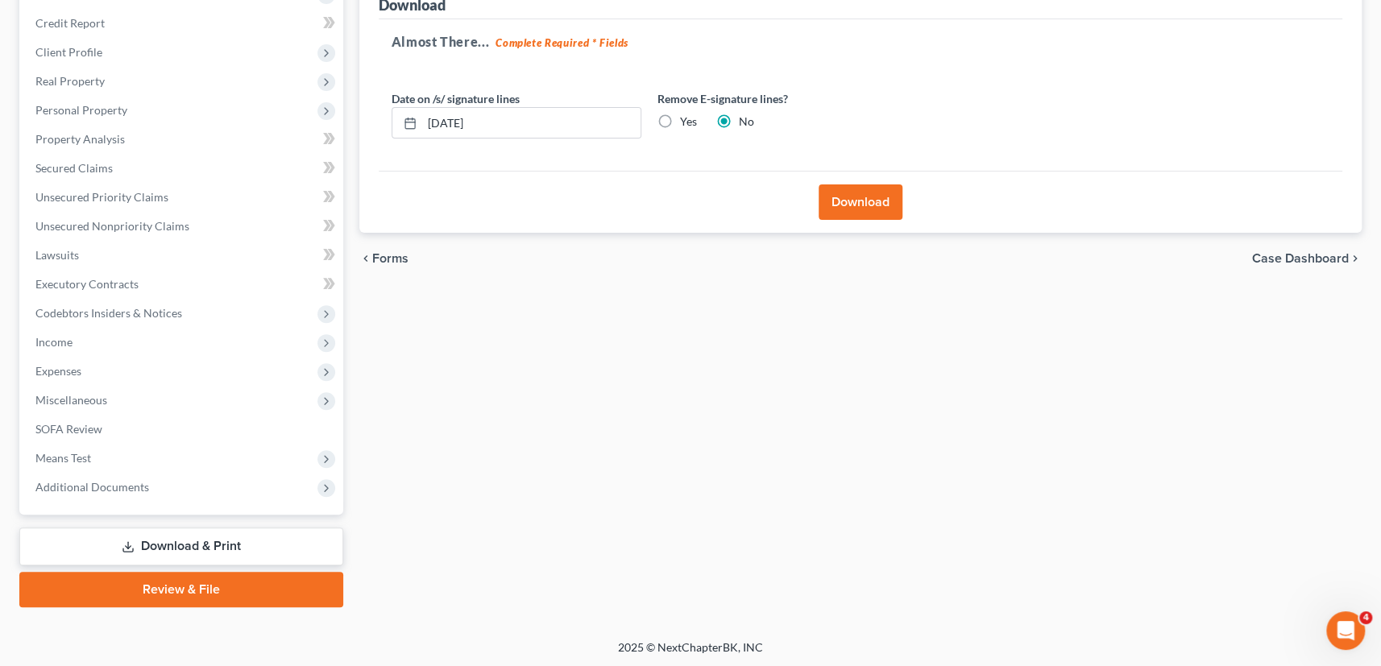
click at [864, 210] on button "Download" at bounding box center [860, 201] width 84 height 35
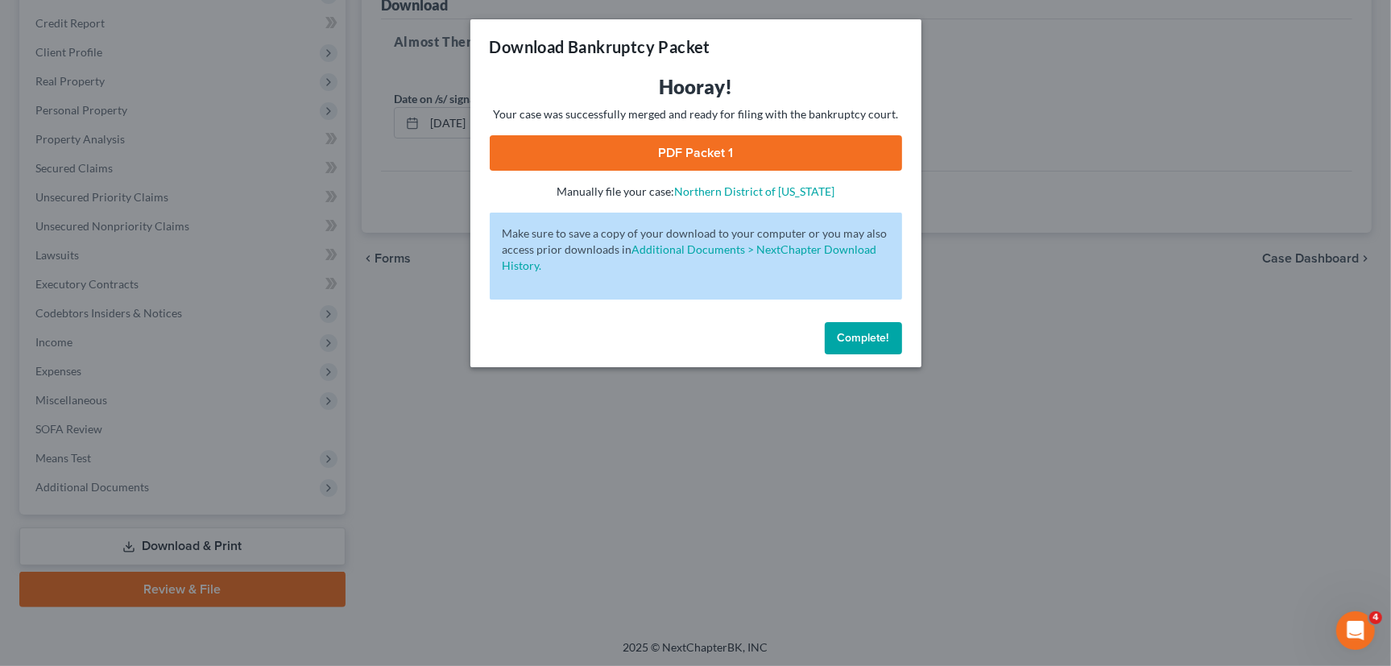
click at [723, 144] on link "PDF Packet 1" at bounding box center [696, 152] width 412 height 35
click at [859, 333] on span "Complete!" at bounding box center [864, 338] width 52 height 14
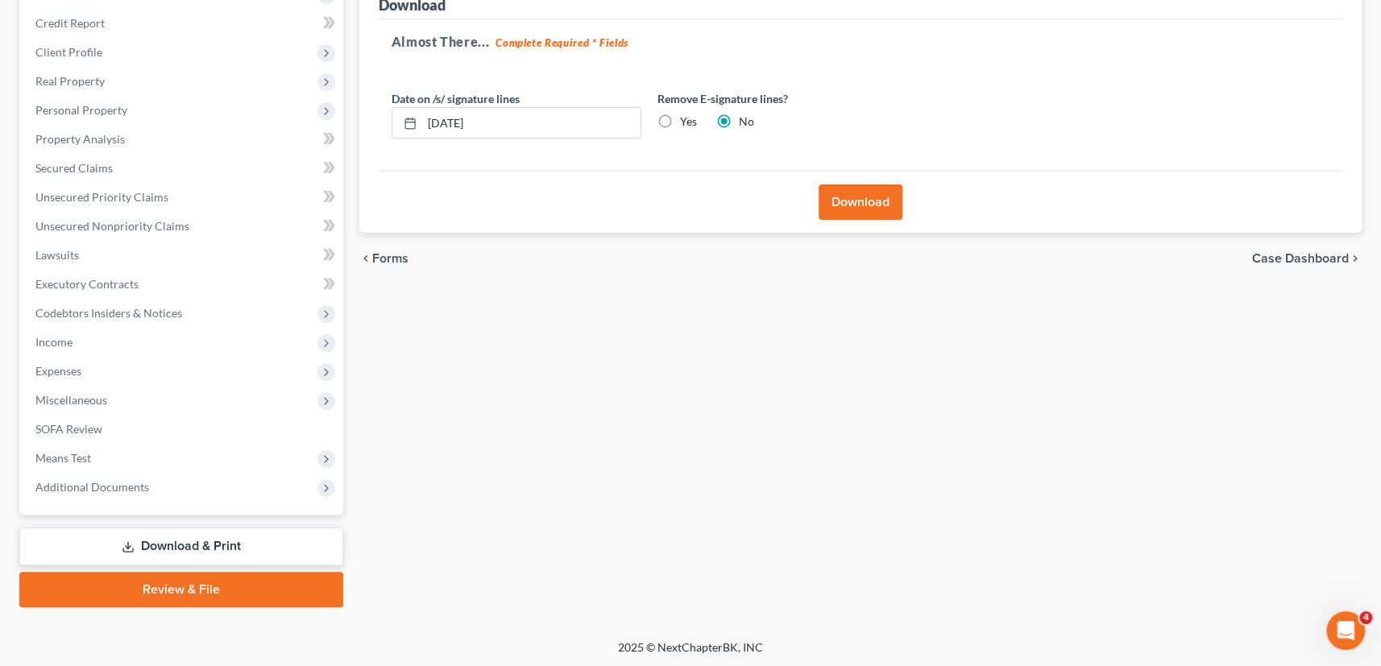
scroll to position [0, 0]
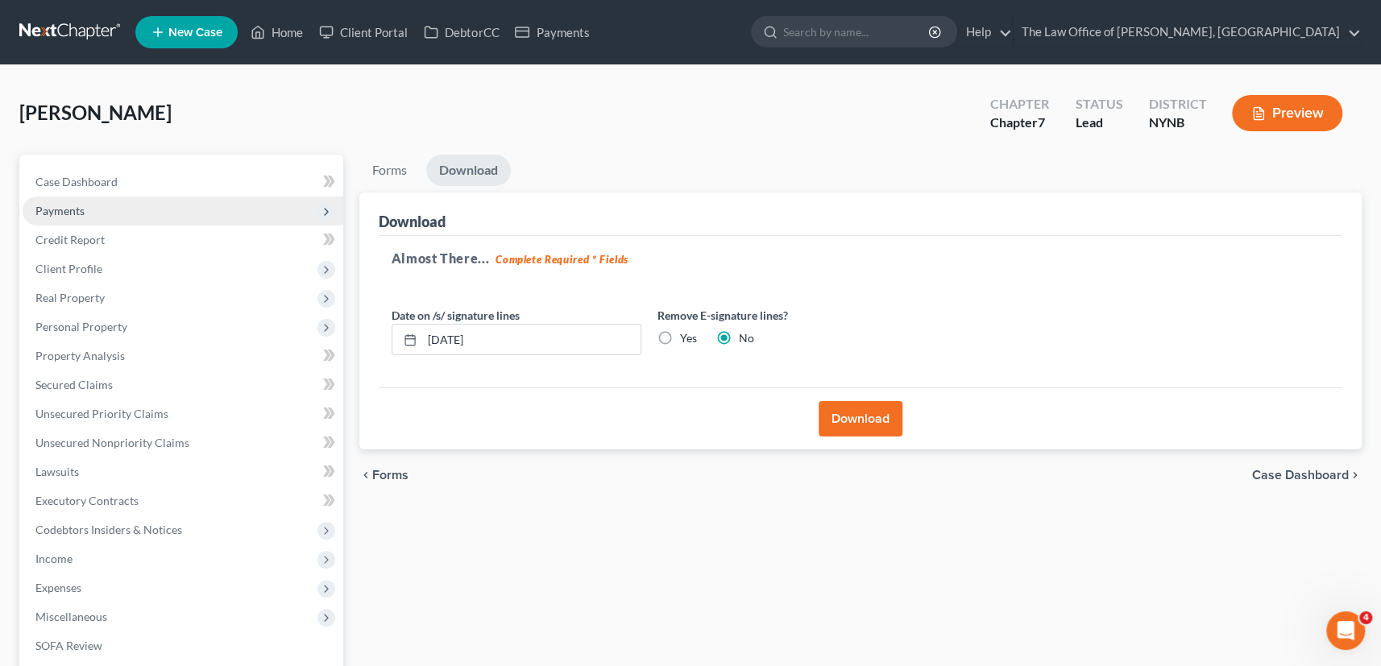
click at [85, 210] on span "Payments" at bounding box center [183, 211] width 321 height 29
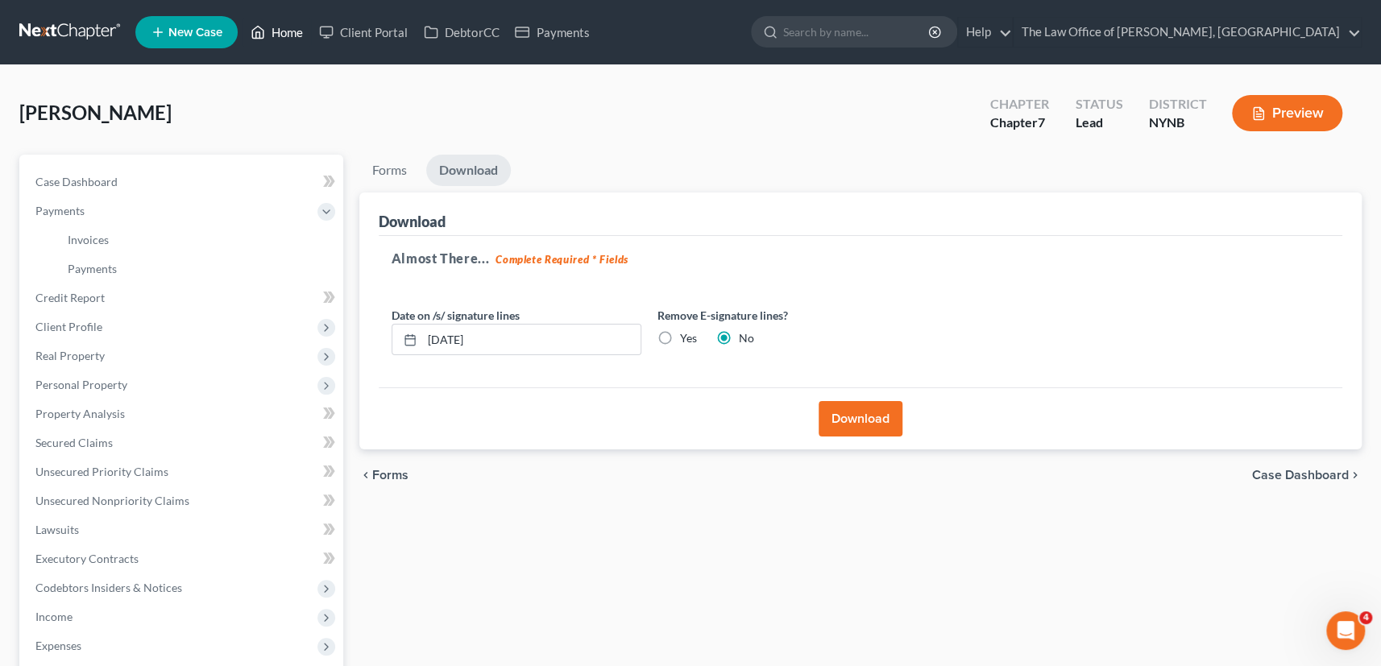
click at [277, 32] on link "Home" at bounding box center [276, 32] width 68 height 29
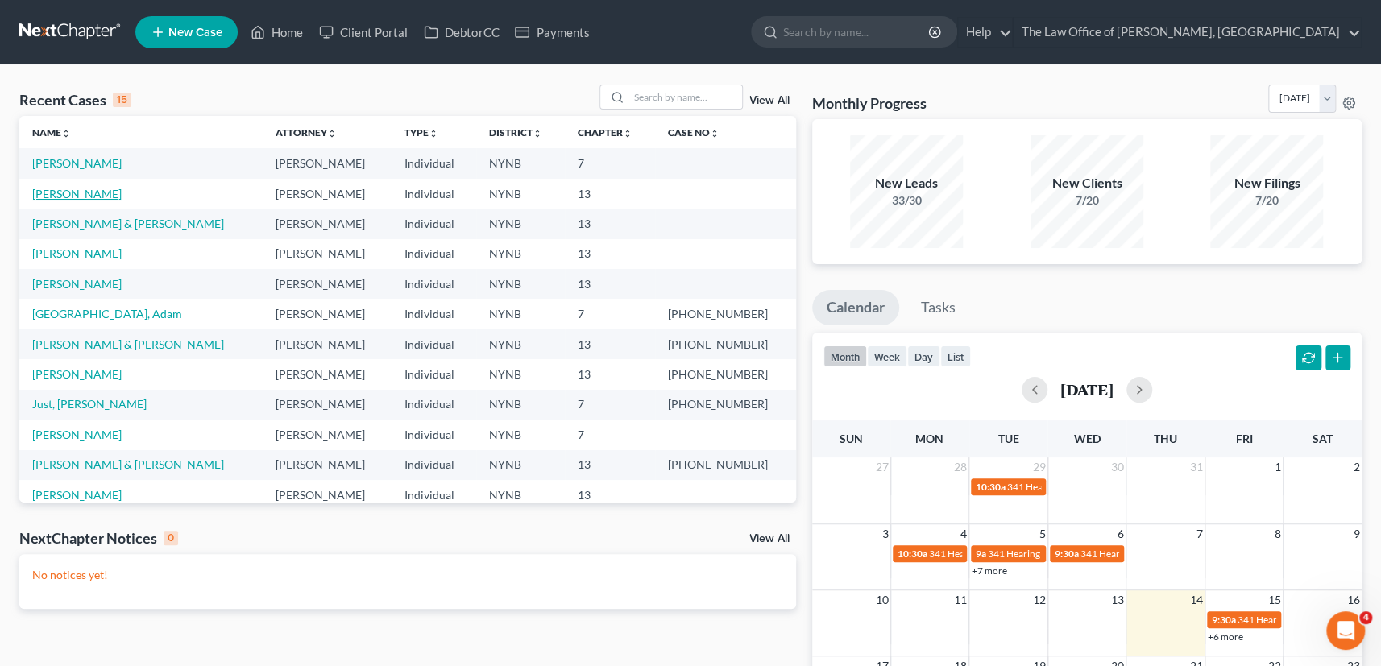
click at [72, 193] on link "[PERSON_NAME]" at bounding box center [76, 194] width 89 height 14
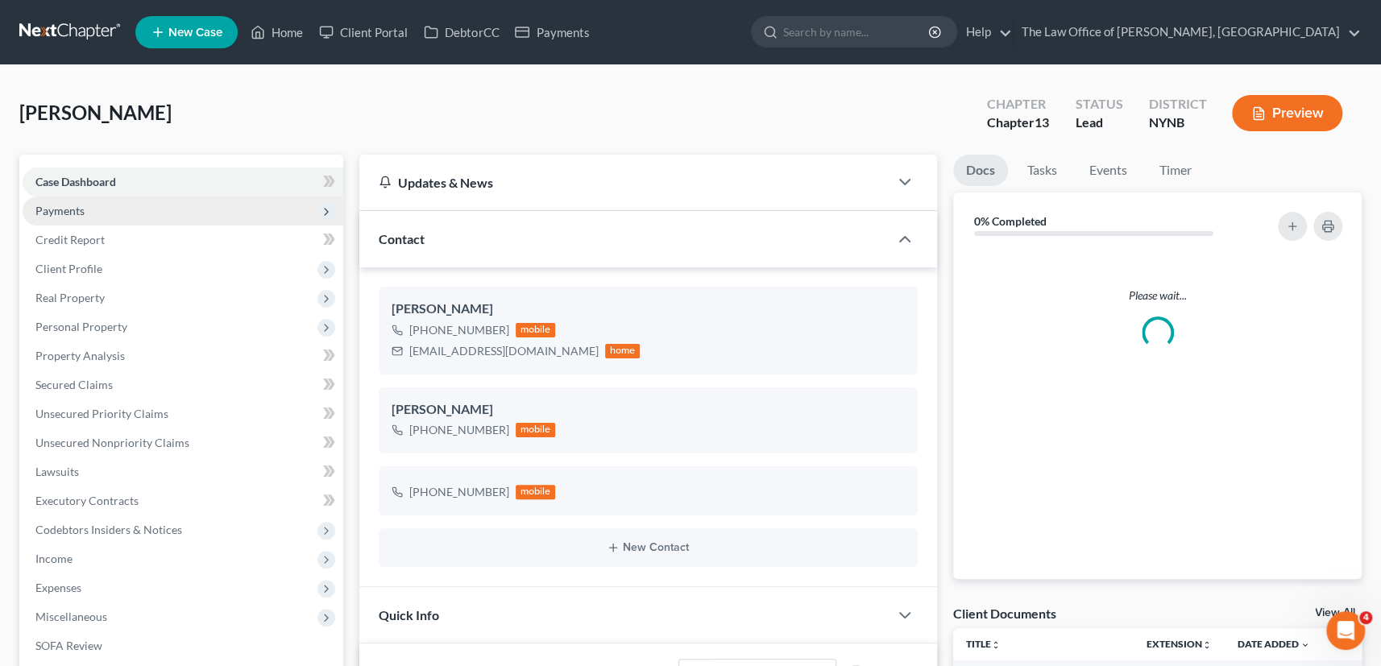
click at [75, 207] on span "Payments" at bounding box center [59, 211] width 49 height 14
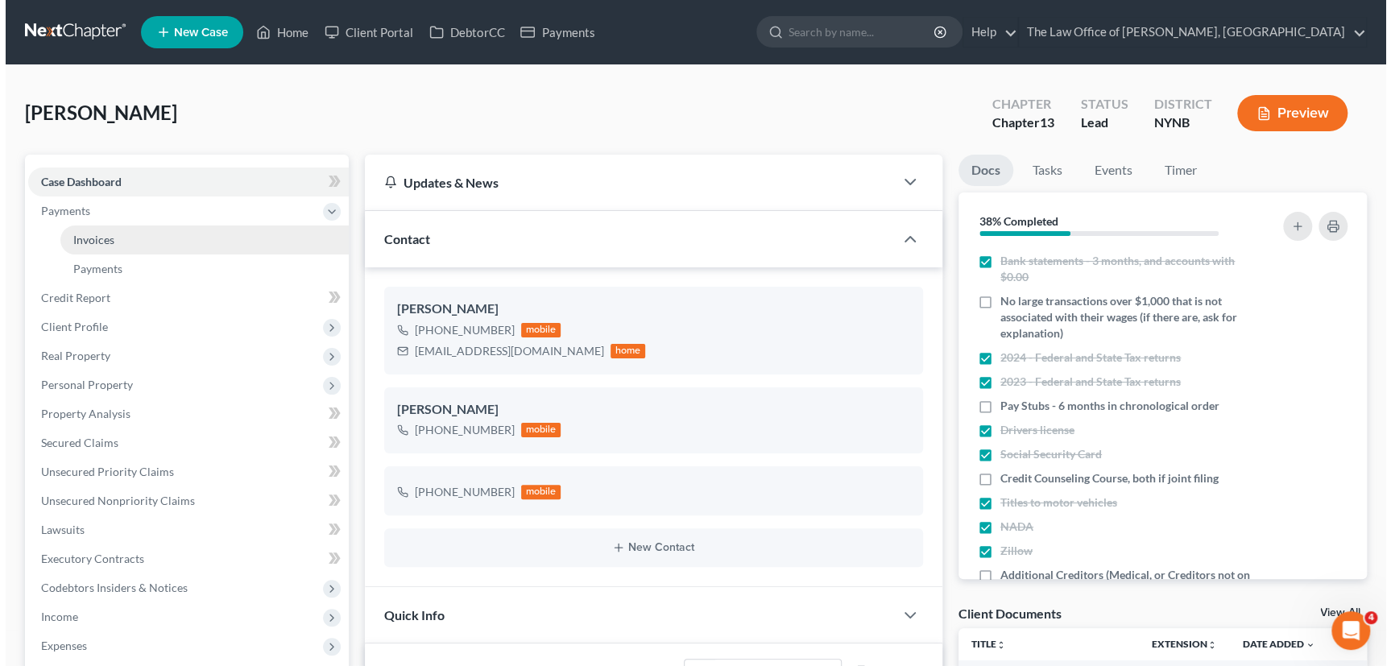
scroll to position [154, 0]
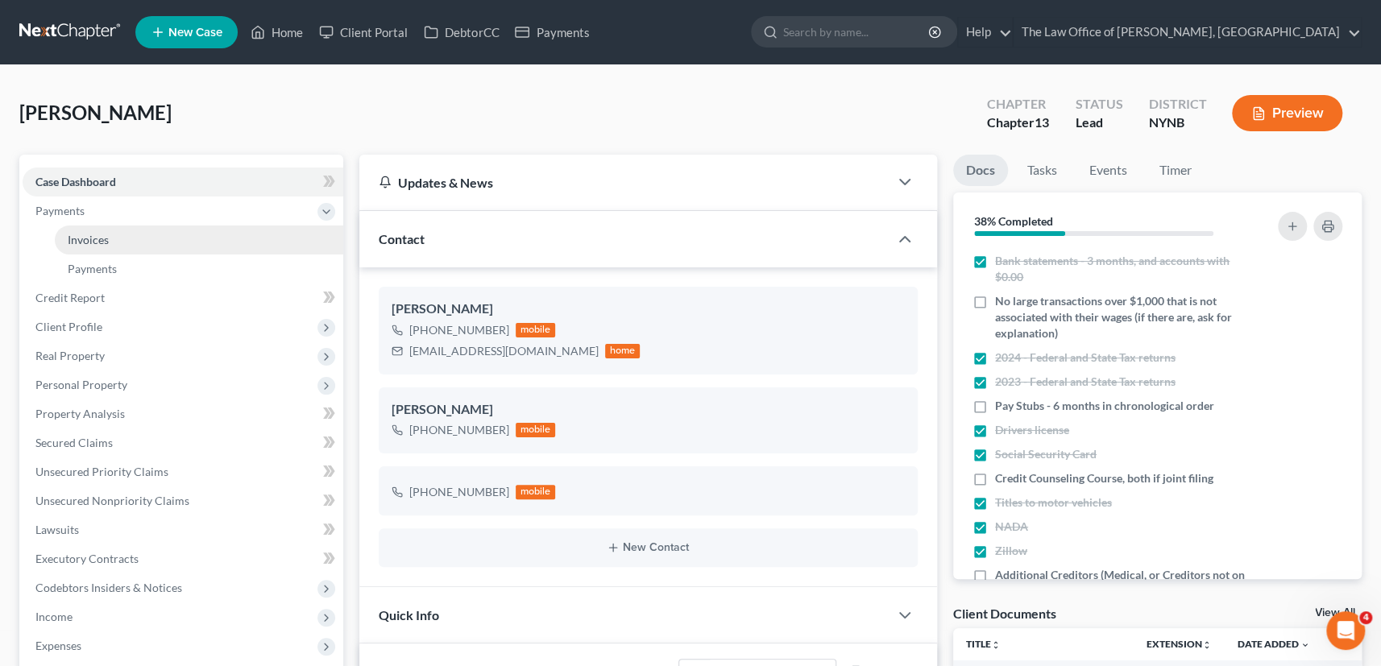
click at [94, 234] on span "Invoices" at bounding box center [88, 240] width 41 height 14
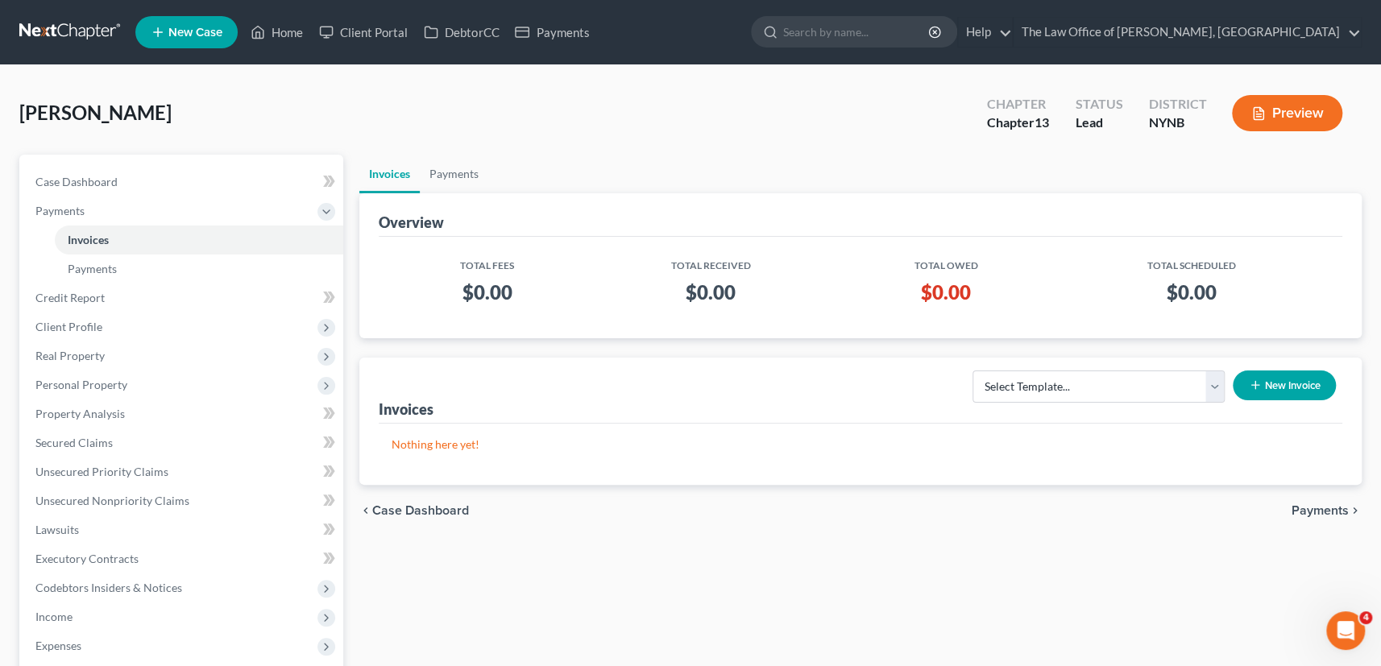
click at [1294, 389] on button "New Invoice" at bounding box center [1283, 386] width 103 height 30
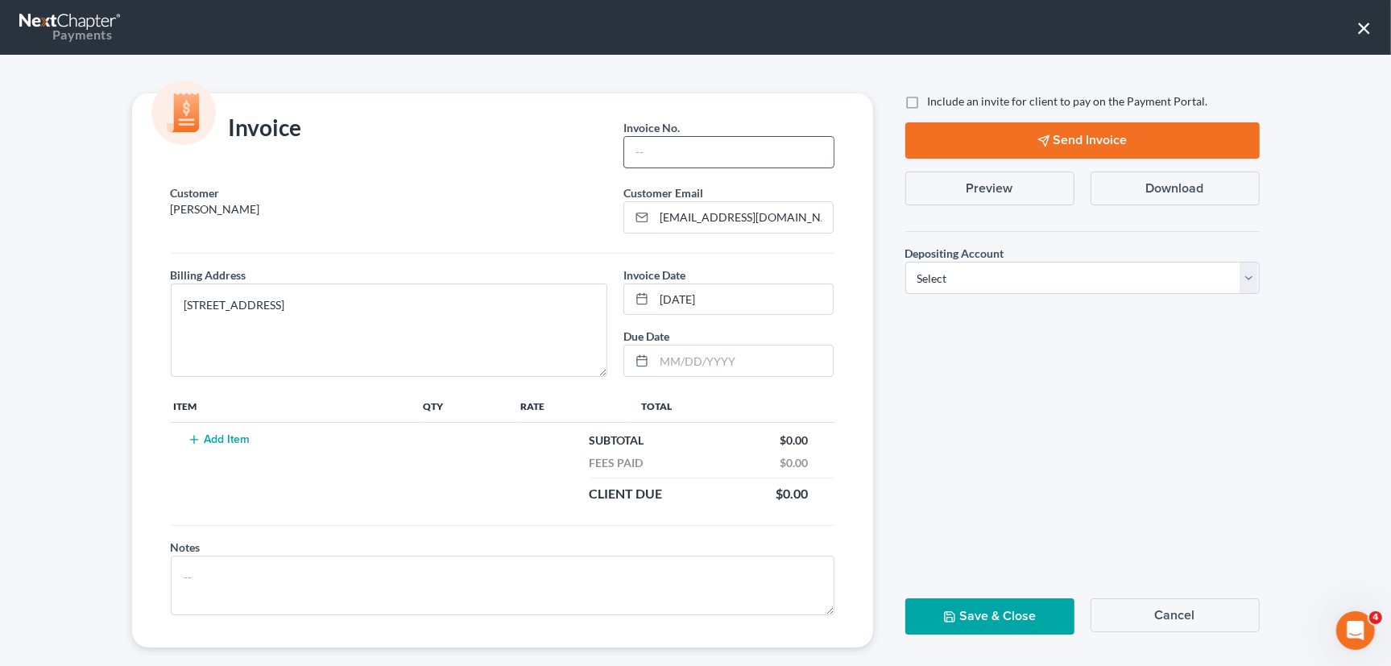
click at [661, 158] on input "text" at bounding box center [728, 152] width 209 height 31
type input "1094"
click at [1045, 282] on select "Select Operation Trust" at bounding box center [1082, 278] width 354 height 32
select select "0"
click at [905, 262] on select "Select Operation Trust" at bounding box center [1082, 278] width 354 height 32
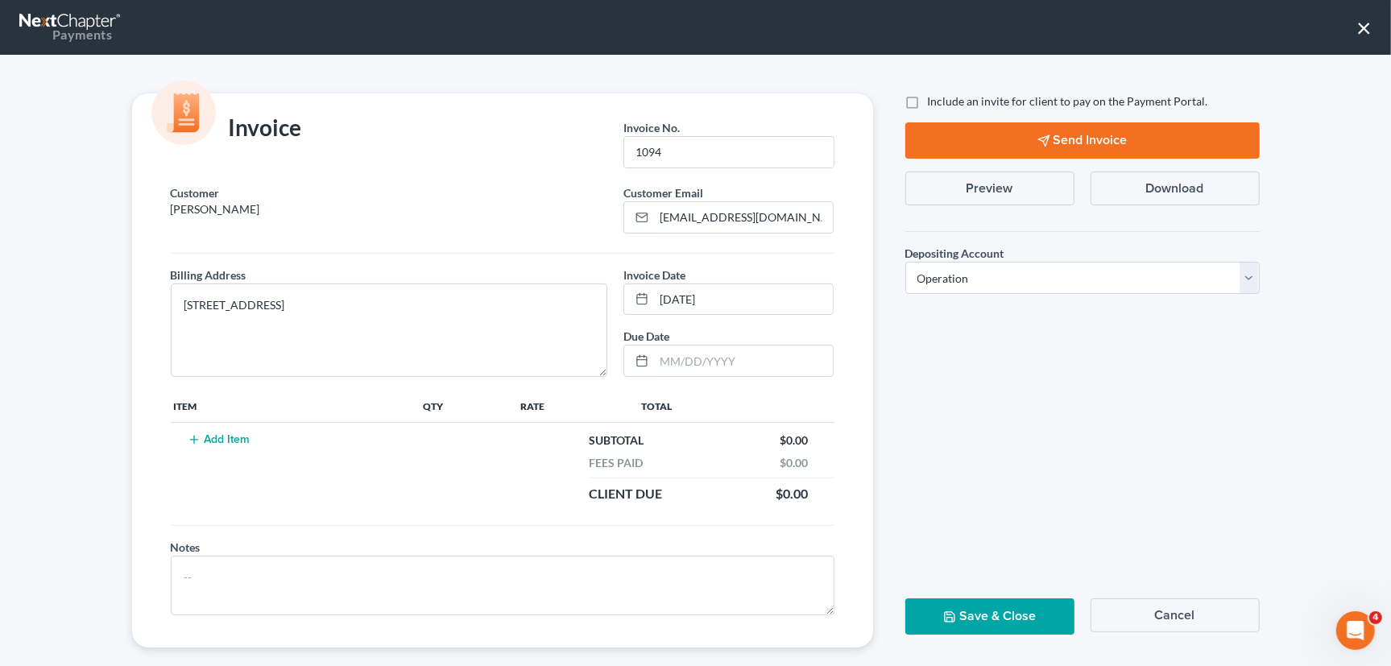
click at [199, 438] on button "Add Item" at bounding box center [219, 439] width 71 height 13
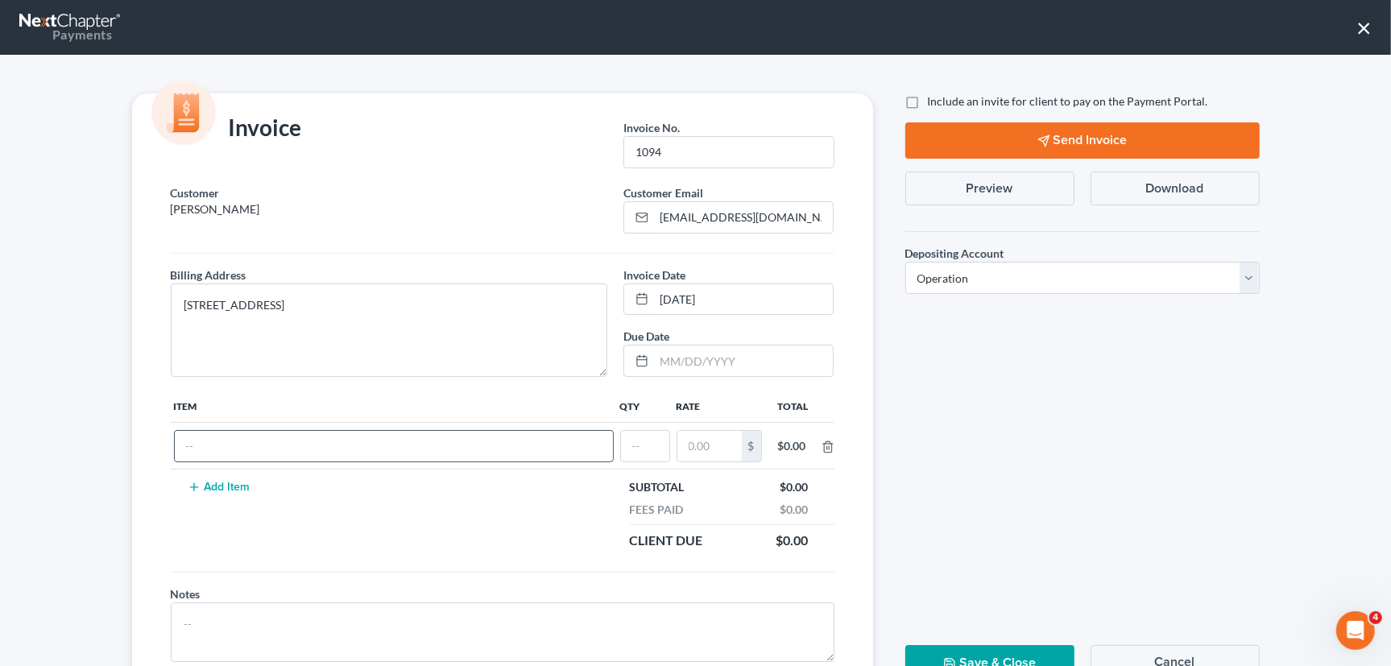
click at [254, 444] on input "text" at bounding box center [394, 446] width 438 height 31
type input "cf"
click at [628, 450] on input "text" at bounding box center [645, 446] width 48 height 31
type input "1"
click at [715, 449] on input "text" at bounding box center [709, 446] width 64 height 31
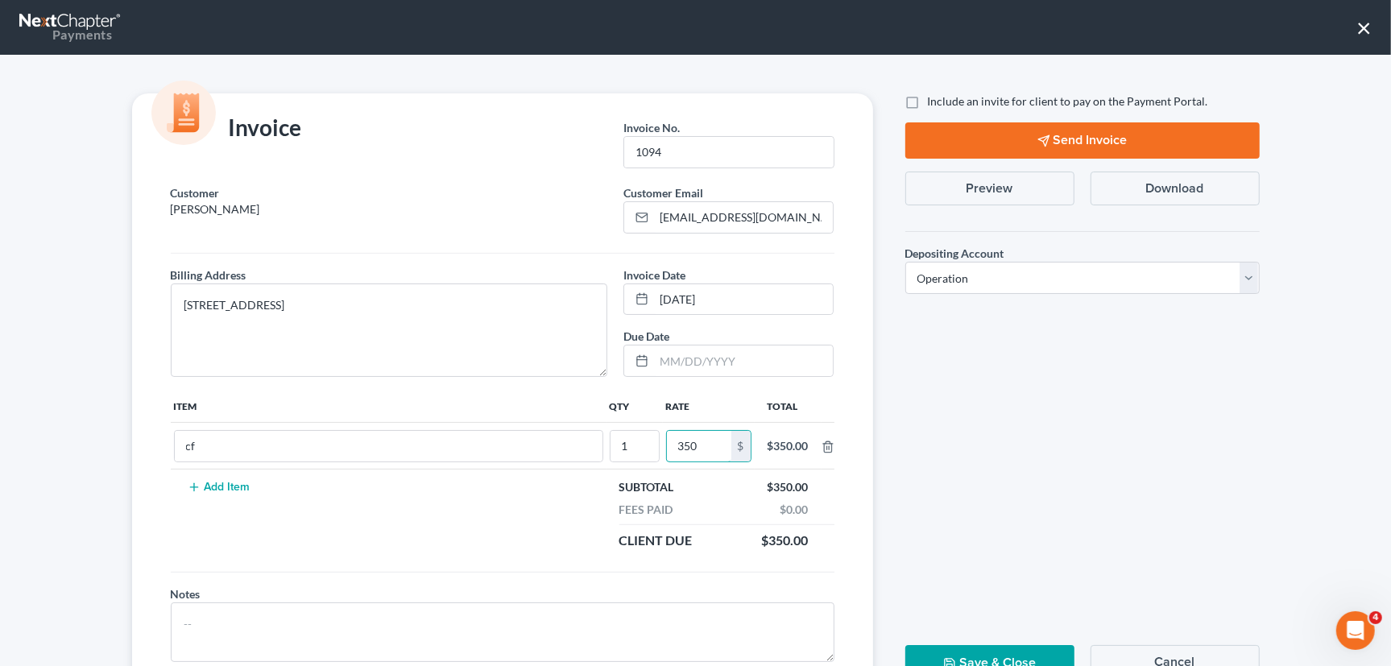
type input "350"
click at [991, 660] on button "Save & Close" at bounding box center [989, 663] width 169 height 36
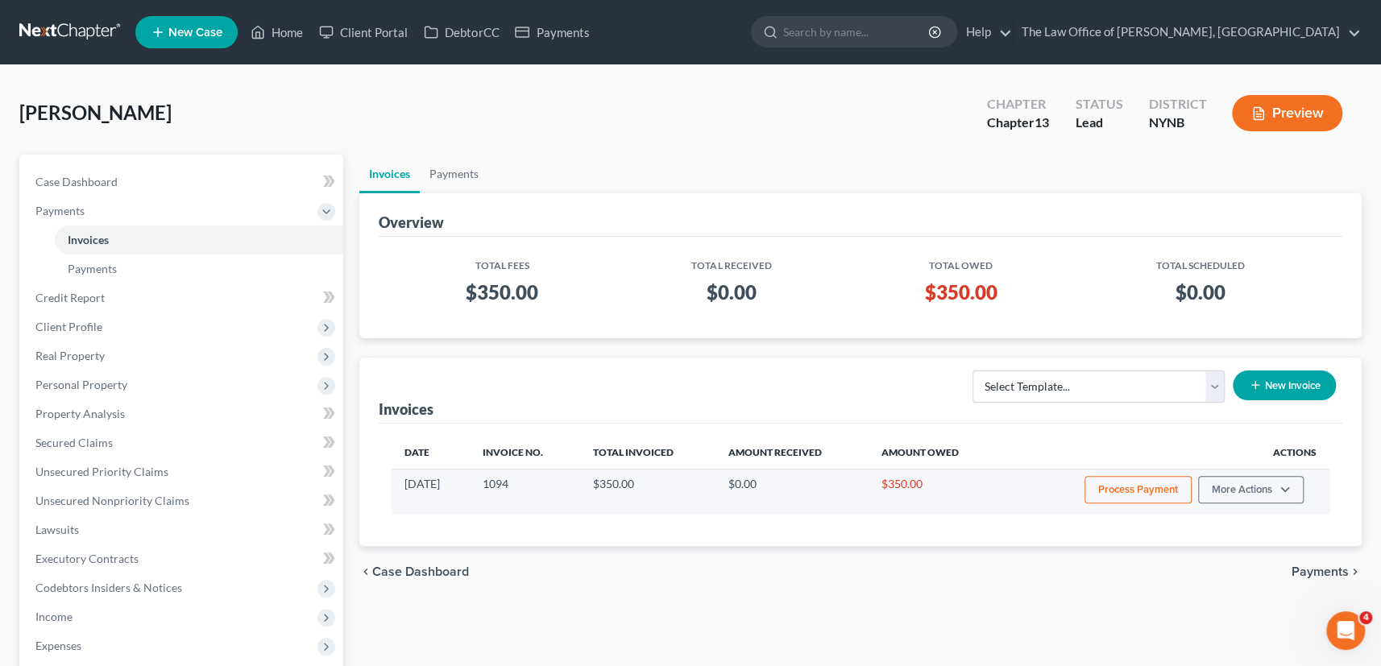
click at [1138, 493] on button "Process Payment" at bounding box center [1137, 489] width 107 height 27
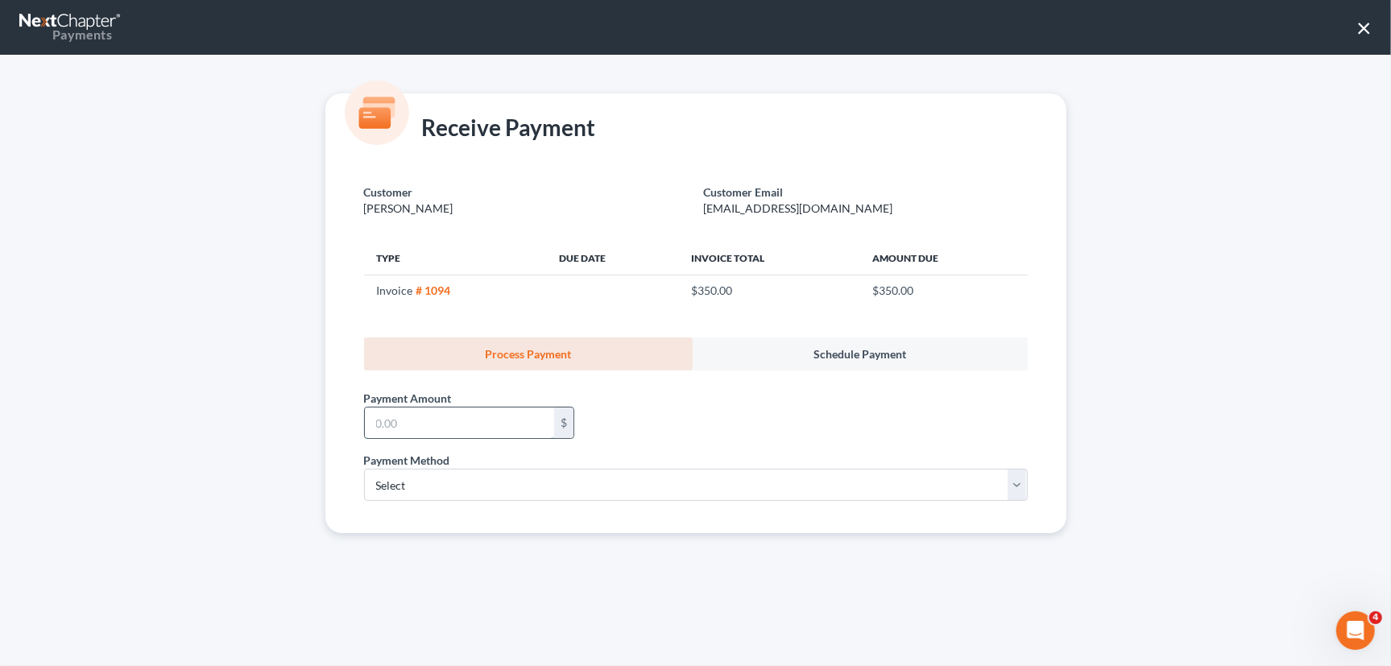
click at [502, 426] on input "text" at bounding box center [459, 423] width 189 height 31
type input "350"
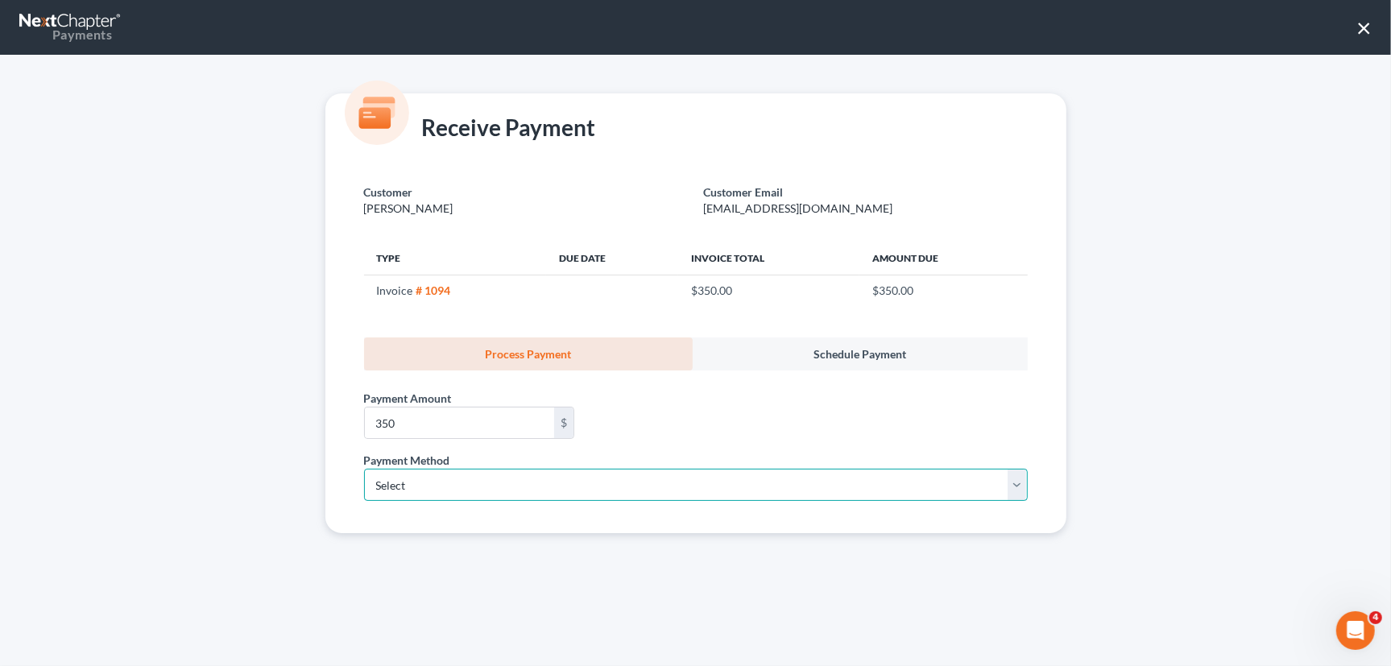
click at [557, 482] on select "Select ACH Credit Card" at bounding box center [696, 485] width 664 height 32
select select "1"
click at [364, 469] on select "Select ACH Credit Card" at bounding box center [696, 485] width 664 height 32
select select "35"
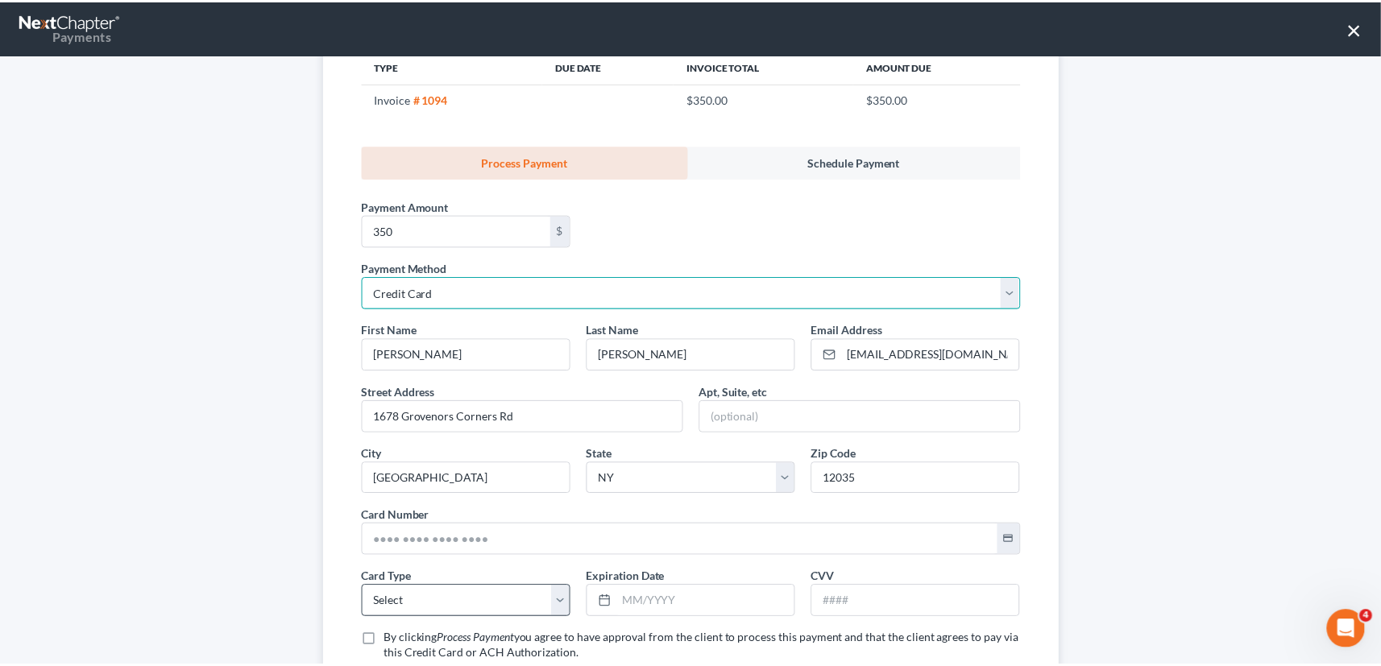
scroll to position [306, 0]
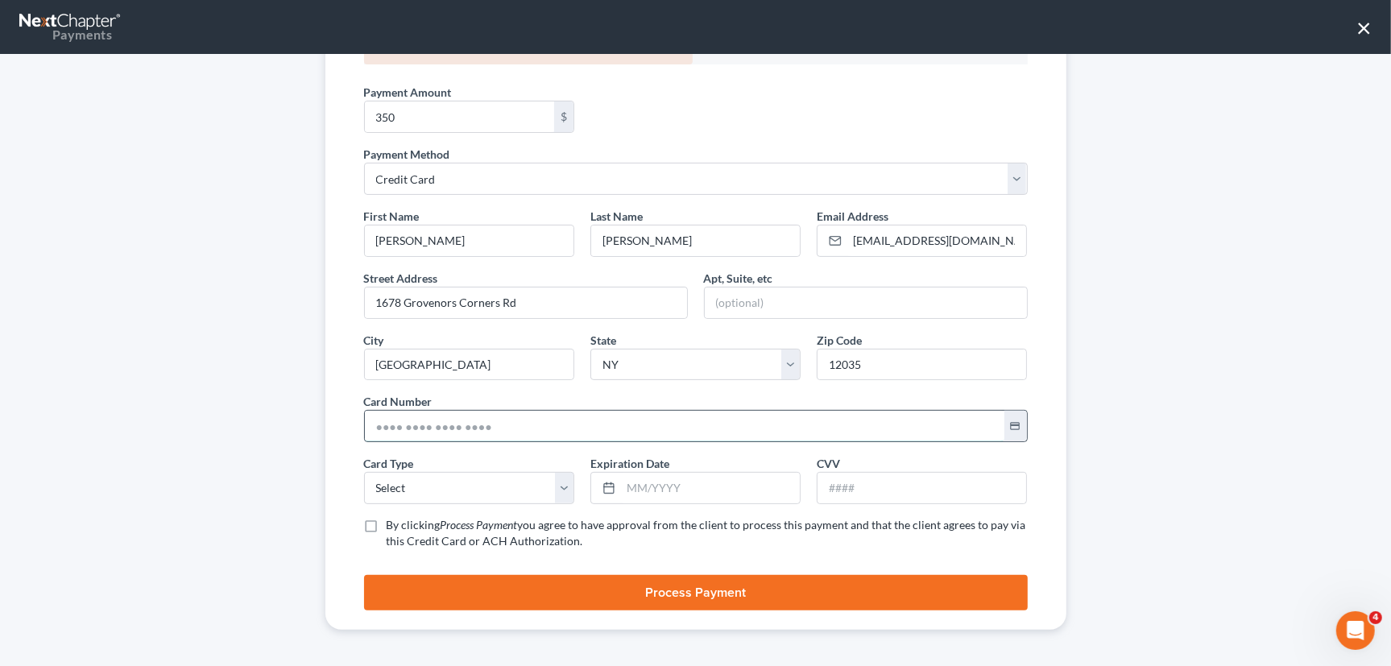
click at [425, 426] on input "text" at bounding box center [685, 426] width 640 height 31
paste input "4474 3707 0325 1567"
type input "4474 3707 0325 1567"
click at [406, 502] on div "First Name * Stephanie Last Name * Fretto Email Address * stephaniefretto@yahoo…" at bounding box center [696, 385] width 680 height 354
drag, startPoint x: 420, startPoint y: 490, endPoint x: 419, endPoint y: 499, distance: 8.9
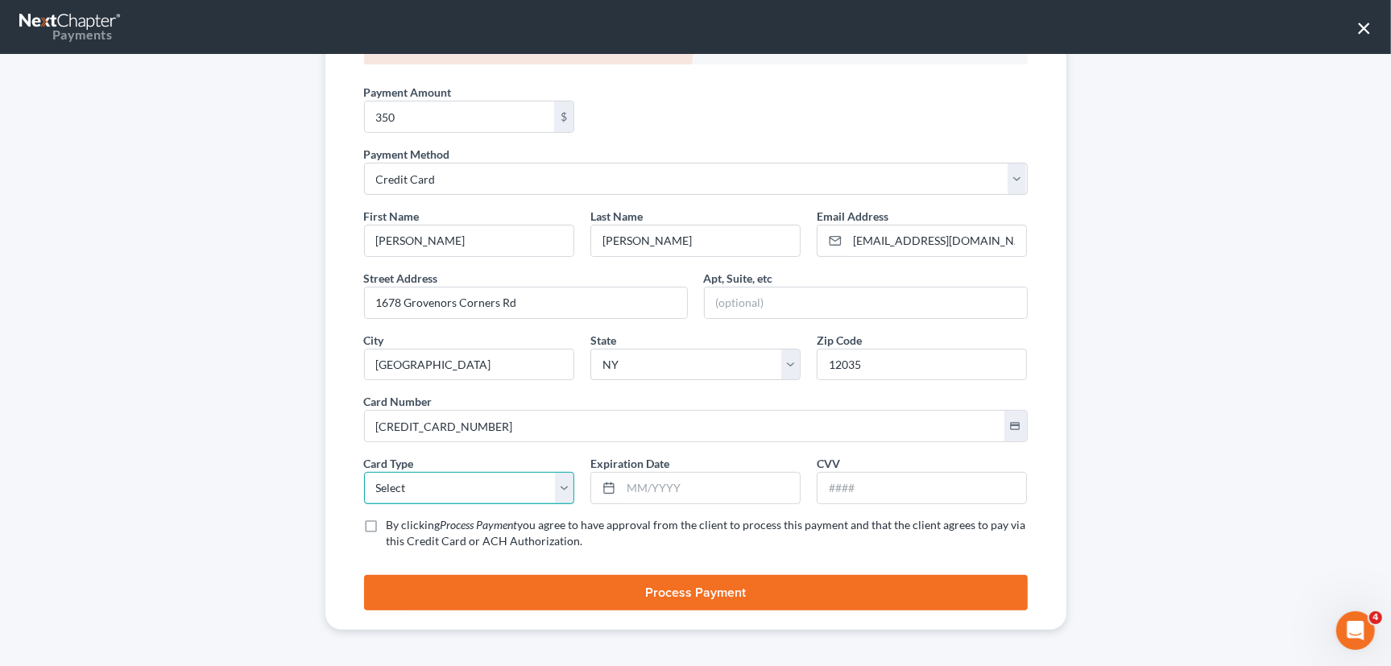
click at [420, 490] on select "Select Visa MasterCard Discover American Express" at bounding box center [469, 488] width 210 height 32
select select "0"
click at [364, 472] on select "Select Visa MasterCard Discover American Express" at bounding box center [469, 488] width 210 height 32
click at [639, 484] on input "text" at bounding box center [710, 488] width 179 height 31
type input "06/2027"
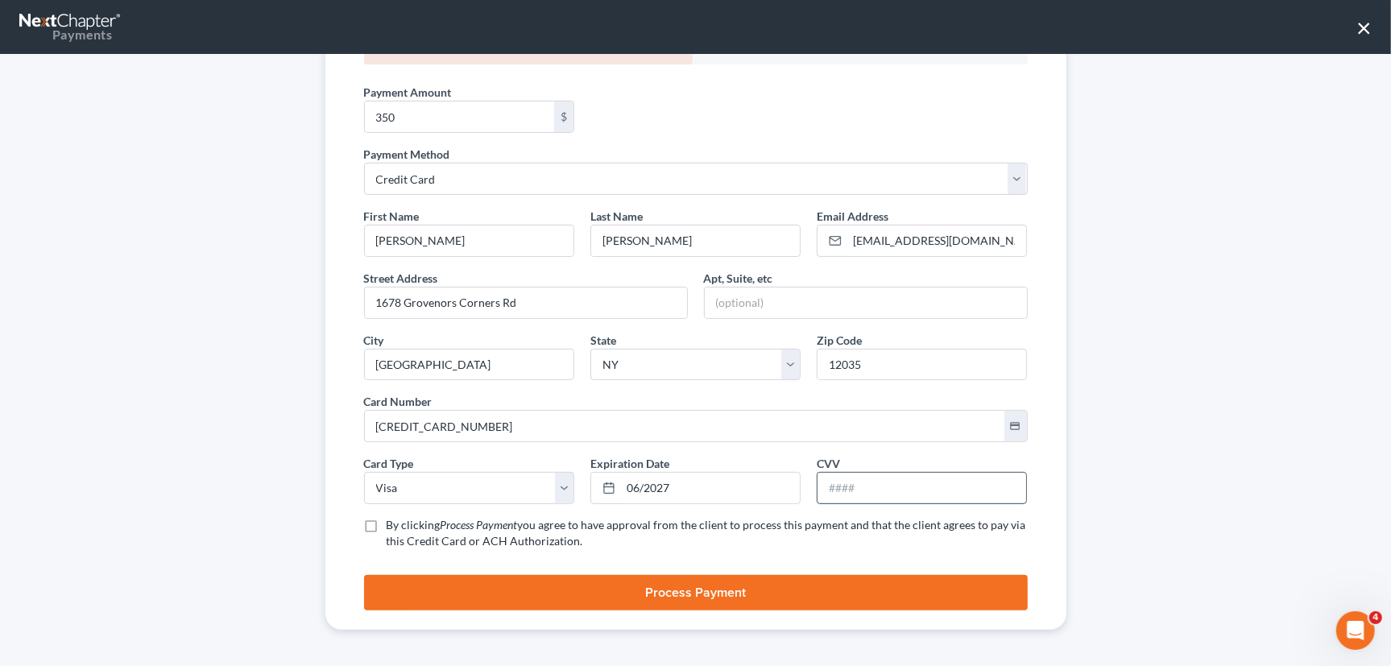
click at [938, 491] on input "text" at bounding box center [922, 488] width 209 height 31
type input "870"
click at [387, 526] on label "By clicking Process Payment you agree to have approval from the client to proce…" at bounding box center [707, 533] width 641 height 32
click at [393, 526] on input "By clicking Process Payment you agree to have approval from the client to proce…" at bounding box center [398, 522] width 10 height 10
checkbox input "true"
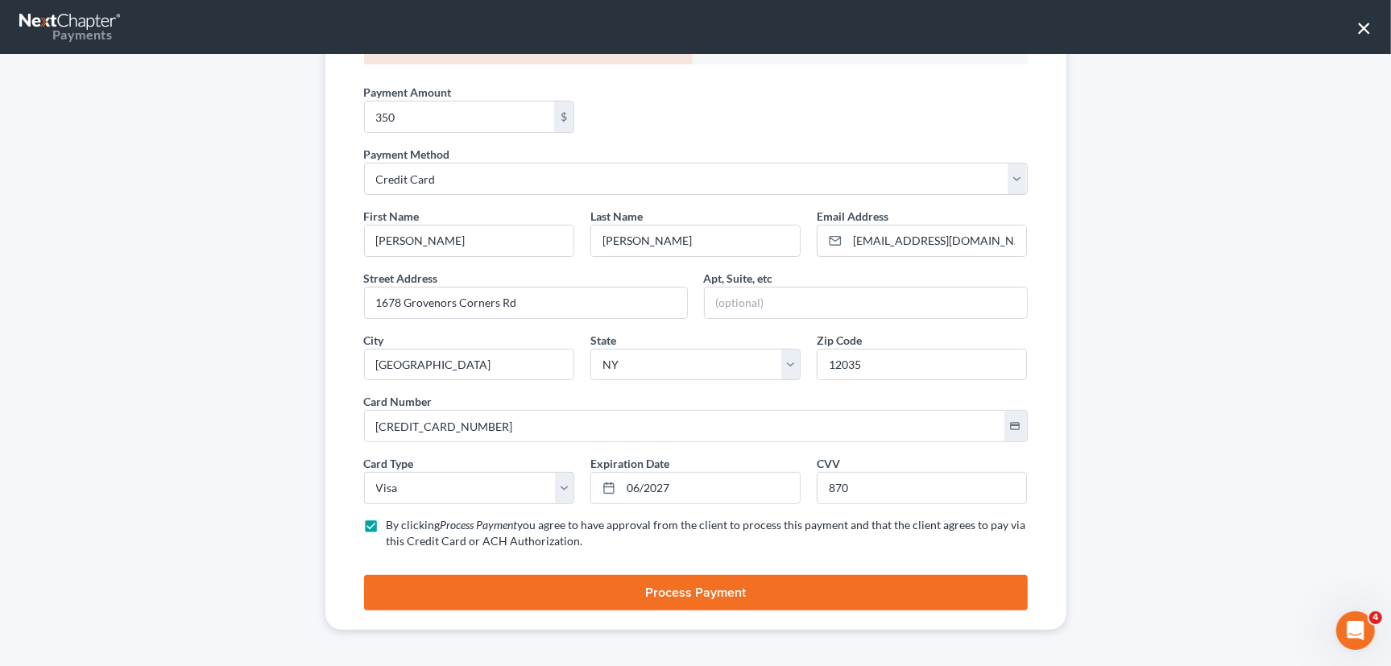
click at [685, 583] on button "Process Payment" at bounding box center [696, 592] width 664 height 35
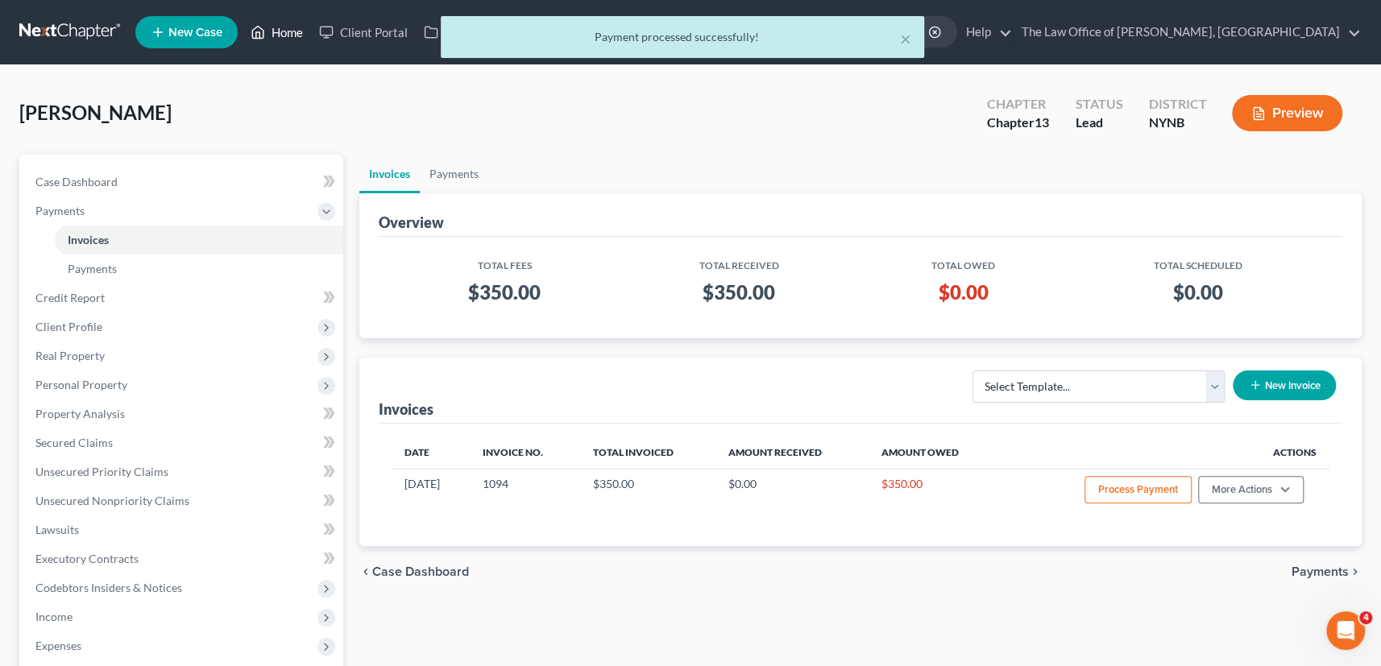
click at [291, 34] on link "Home" at bounding box center [276, 32] width 68 height 29
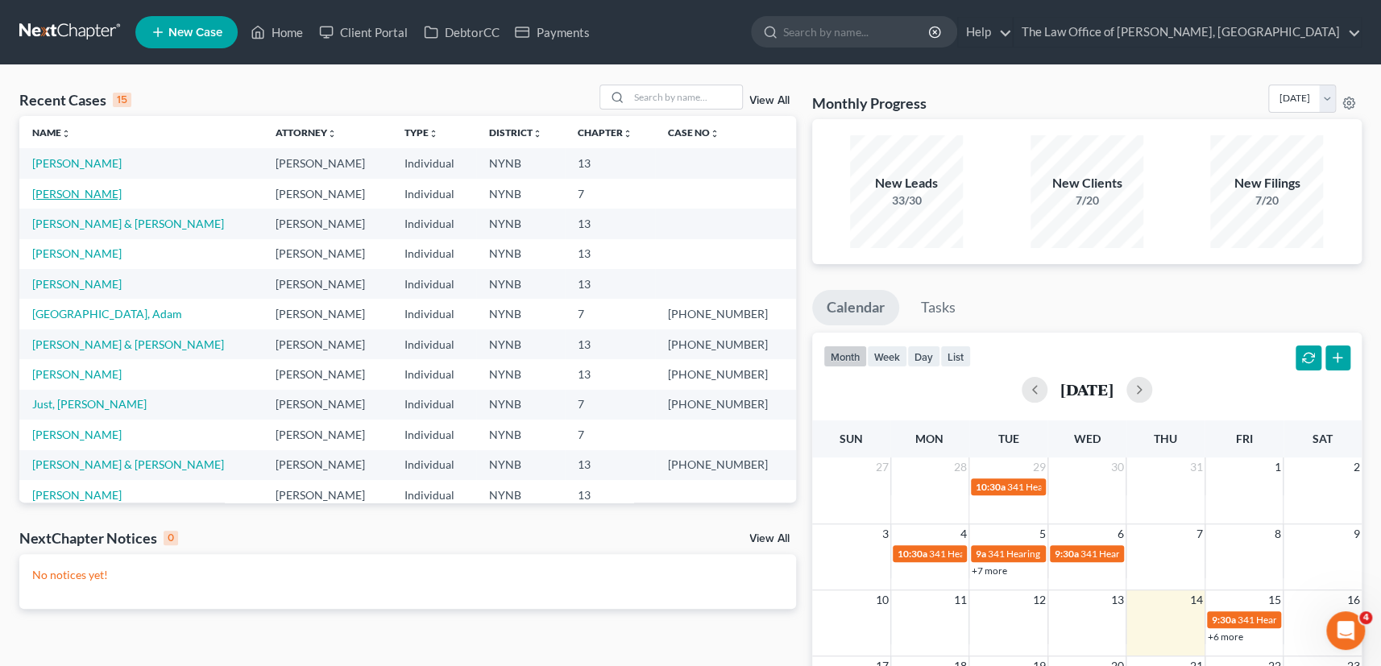
click at [102, 195] on link "[PERSON_NAME]" at bounding box center [76, 194] width 89 height 14
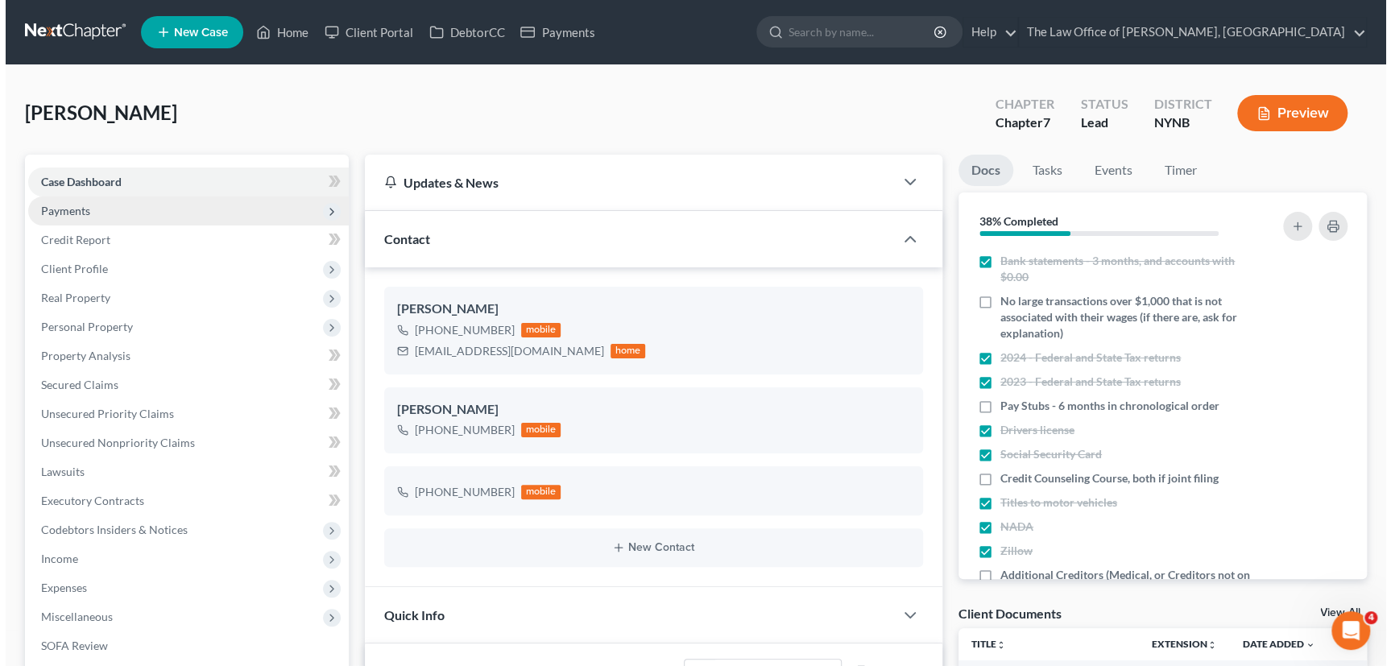
scroll to position [14, 0]
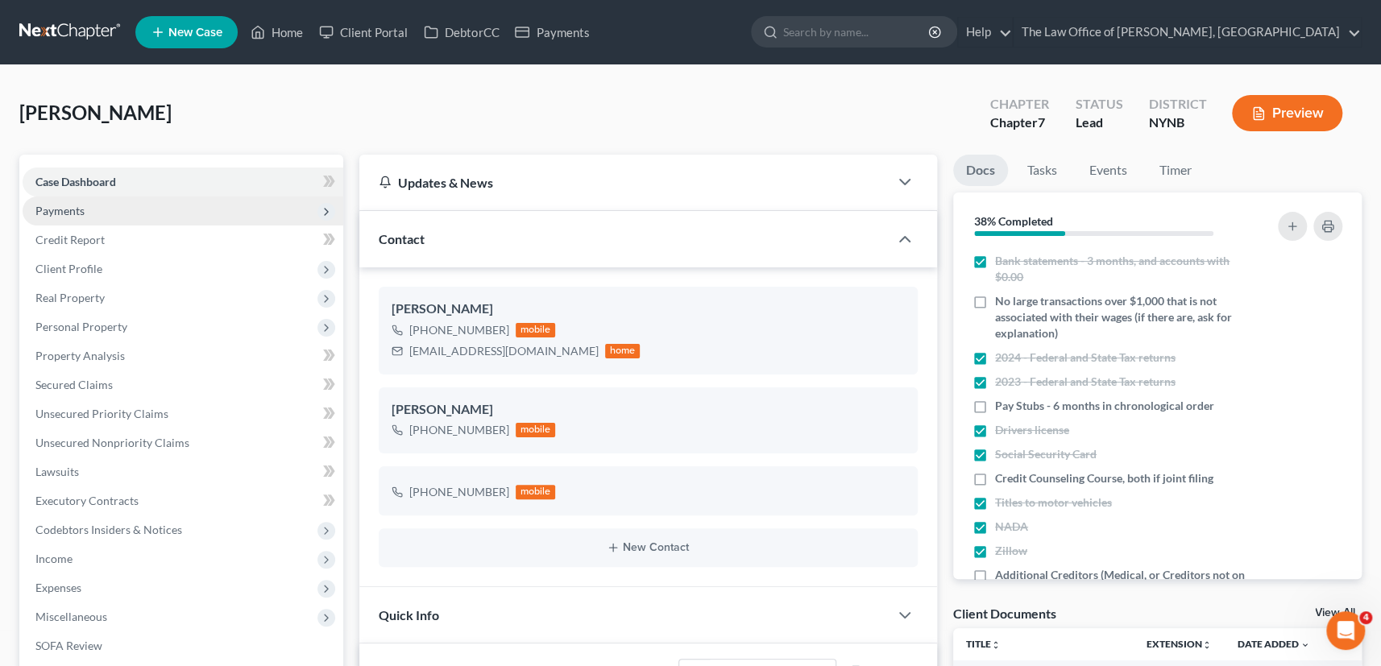
click at [72, 205] on span "Payments" at bounding box center [59, 211] width 49 height 14
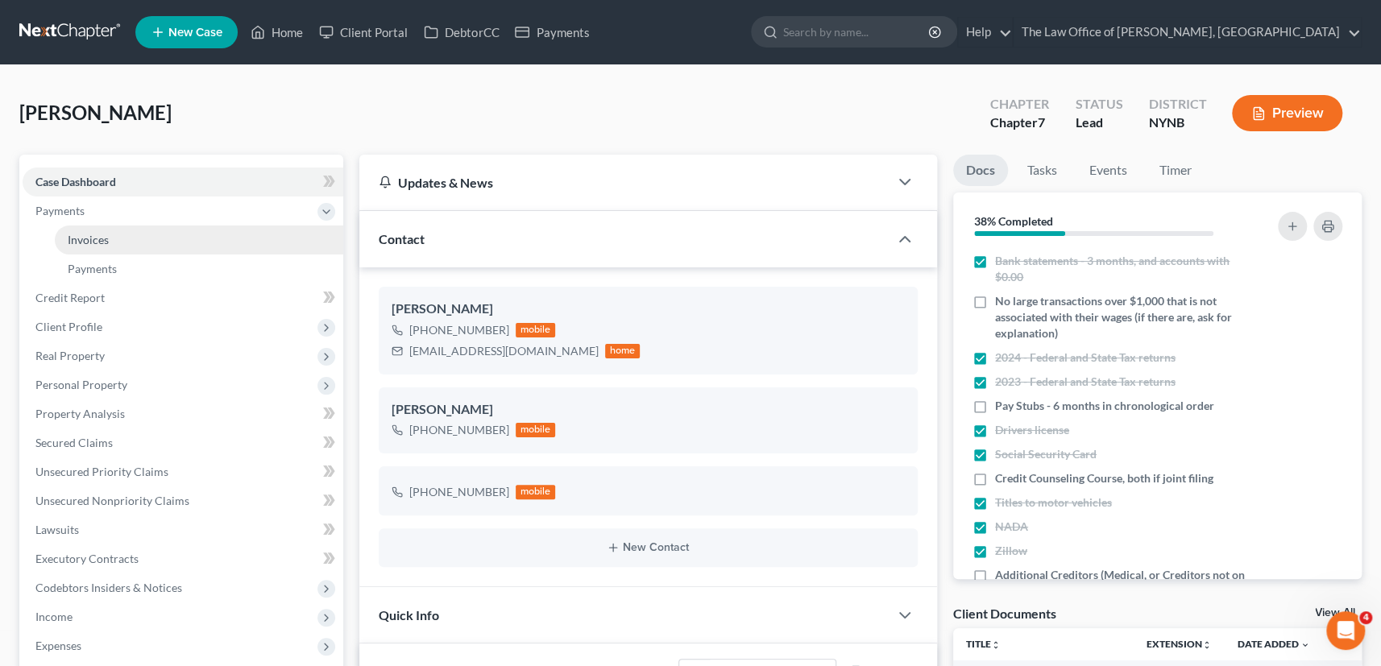
click at [89, 233] on span "Invoices" at bounding box center [88, 240] width 41 height 14
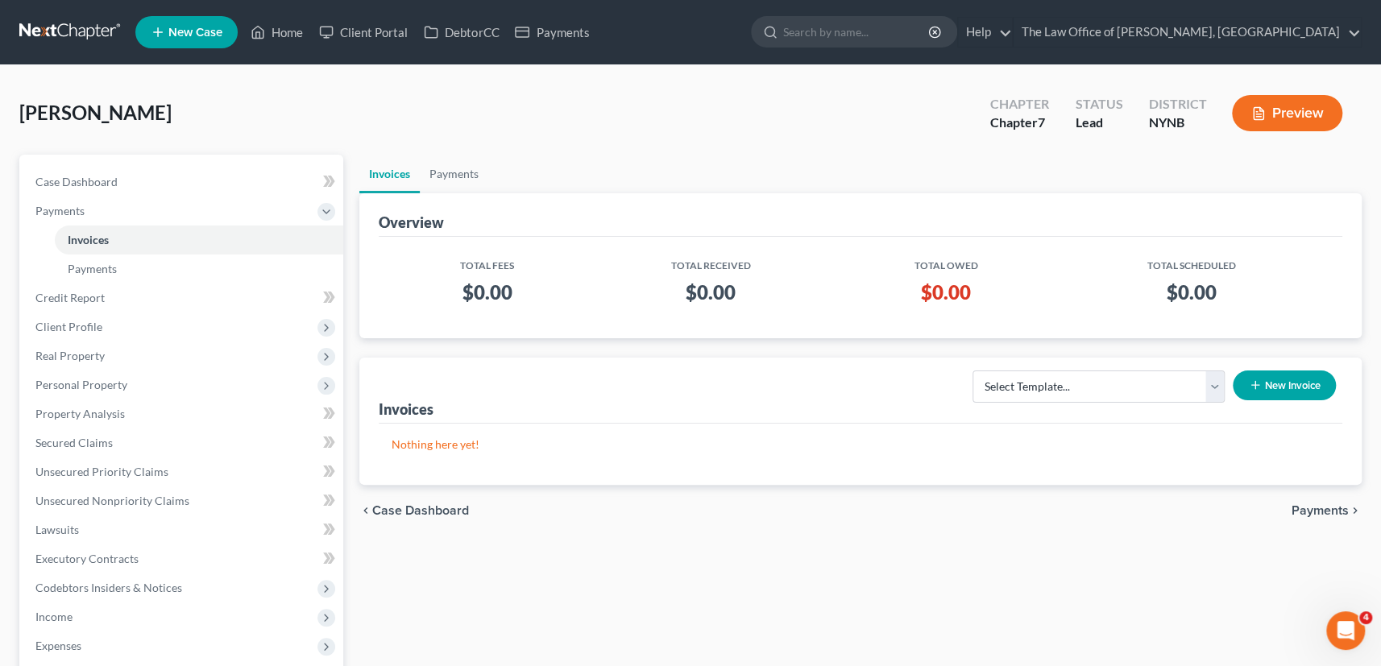
click at [1265, 380] on button "New Invoice" at bounding box center [1283, 386] width 103 height 30
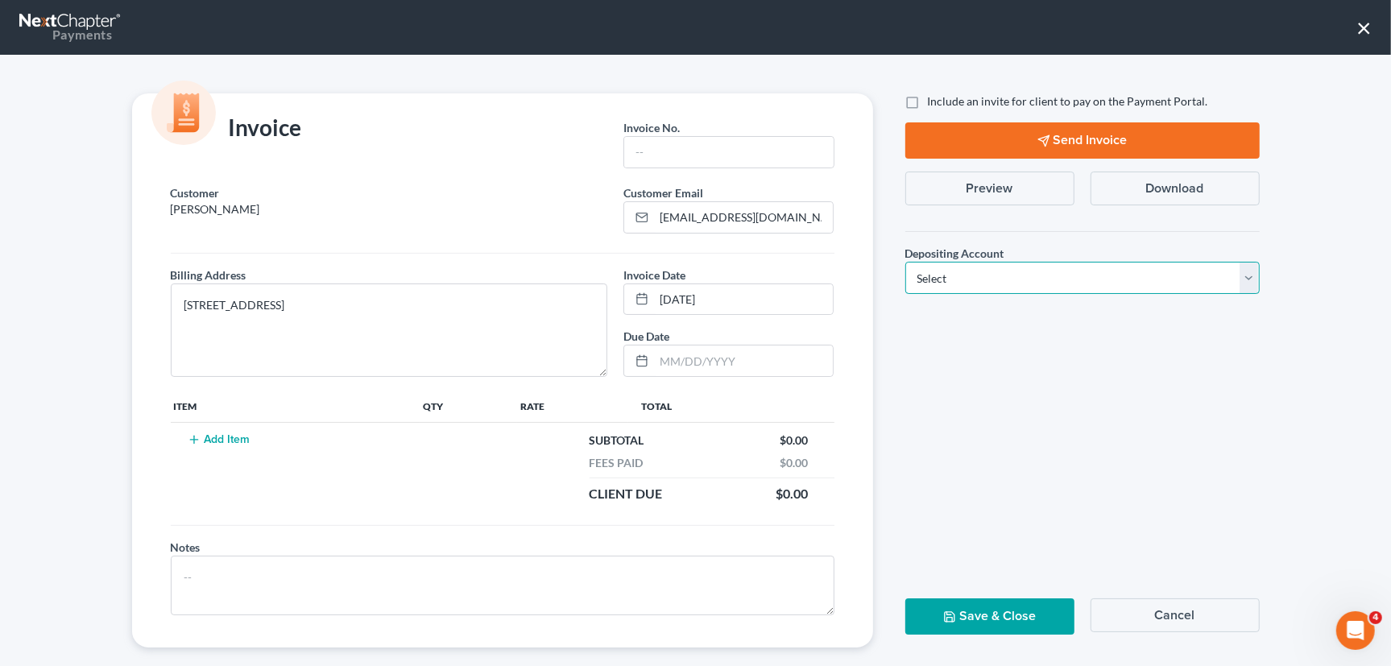
click at [1016, 290] on select "Select Operation Trust" at bounding box center [1082, 278] width 354 height 32
select select "0"
click at [905, 262] on select "Select Operation Trust" at bounding box center [1082, 278] width 354 height 32
click at [702, 166] on input "text" at bounding box center [728, 152] width 209 height 31
type input "1095"
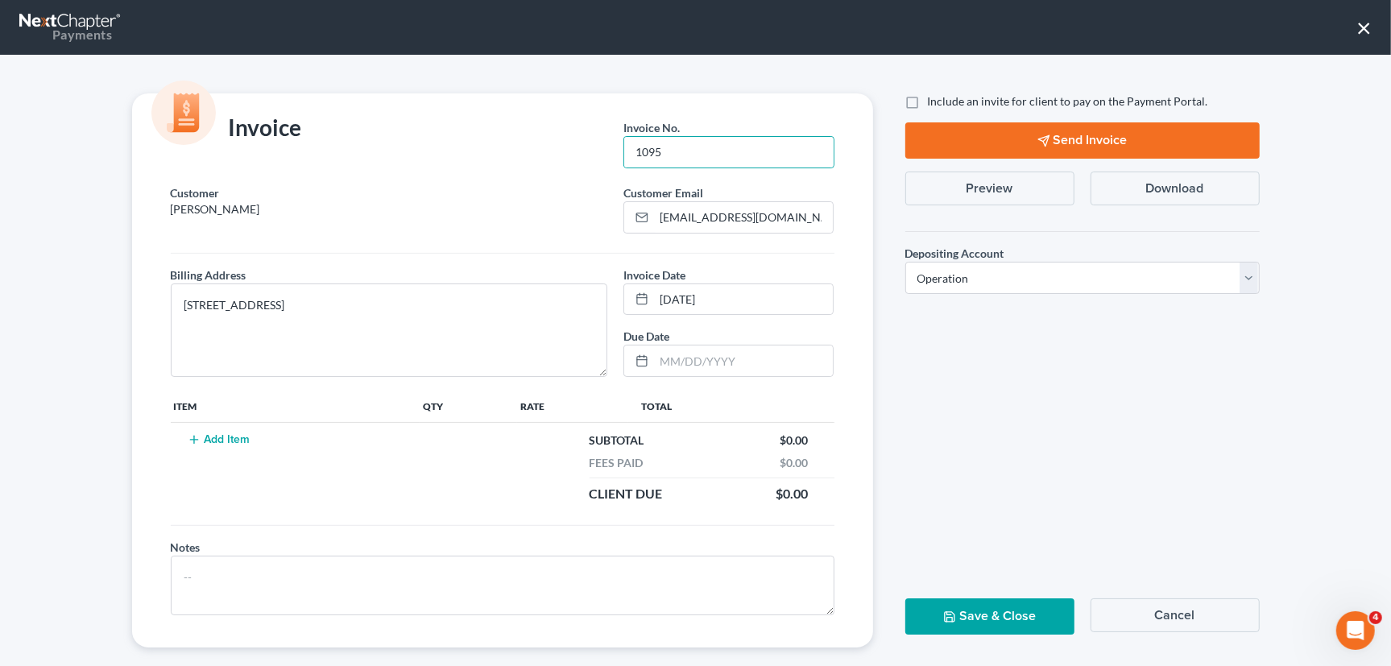
click at [231, 433] on button "Add Item" at bounding box center [219, 439] width 71 height 13
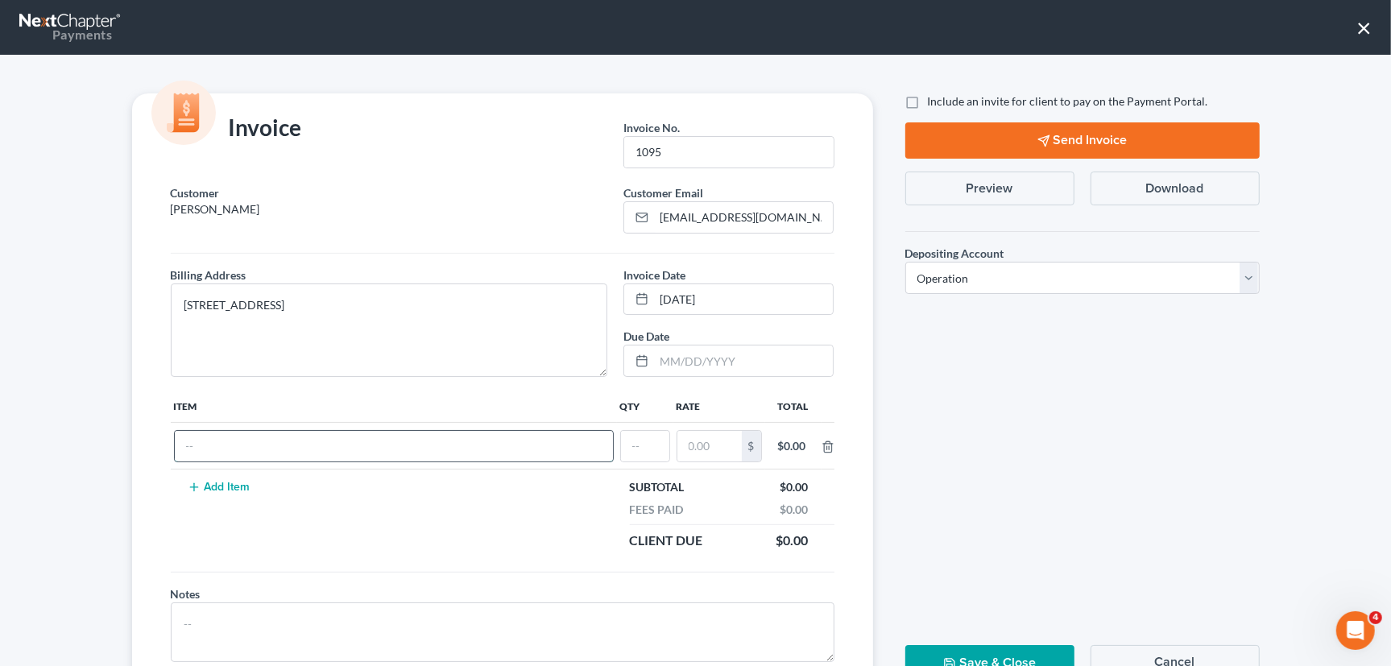
click at [220, 445] on input "text" at bounding box center [394, 446] width 438 height 31
type input "c"
click at [628, 443] on input "text" at bounding box center [645, 446] width 48 height 31
type input "1"
click at [718, 451] on input "text" at bounding box center [709, 446] width 64 height 31
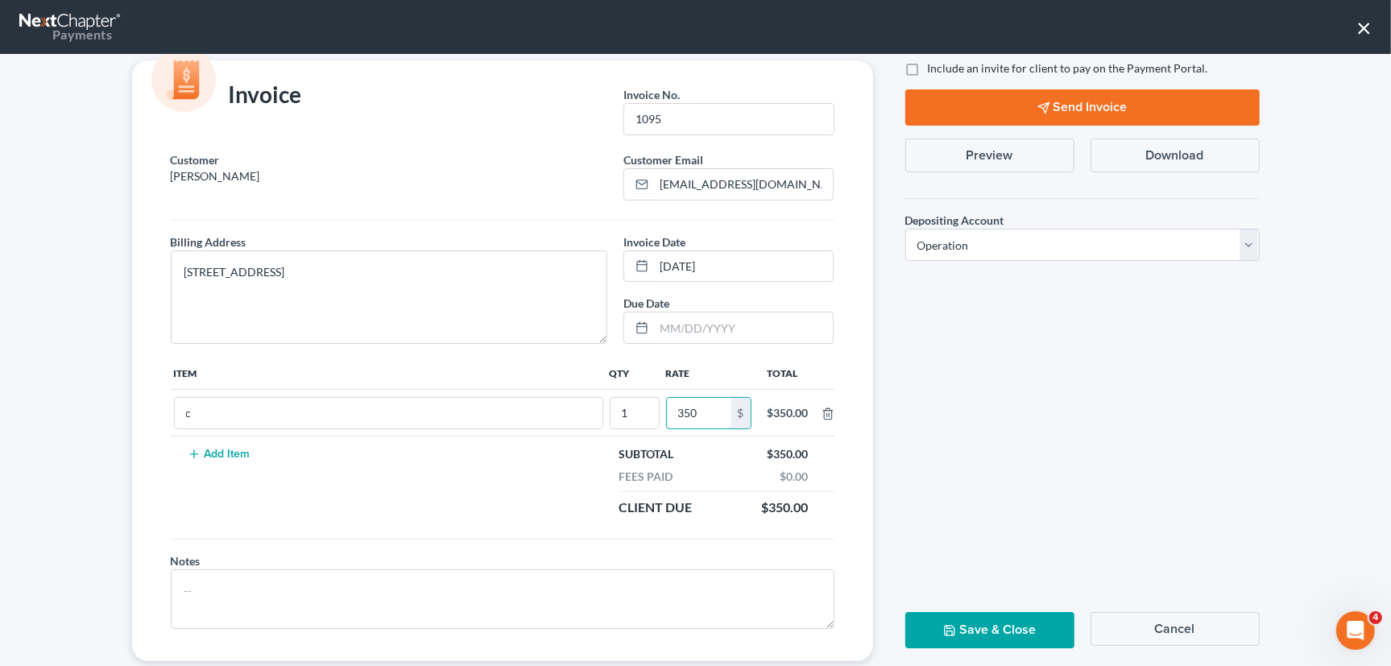
scroll to position [64, 0]
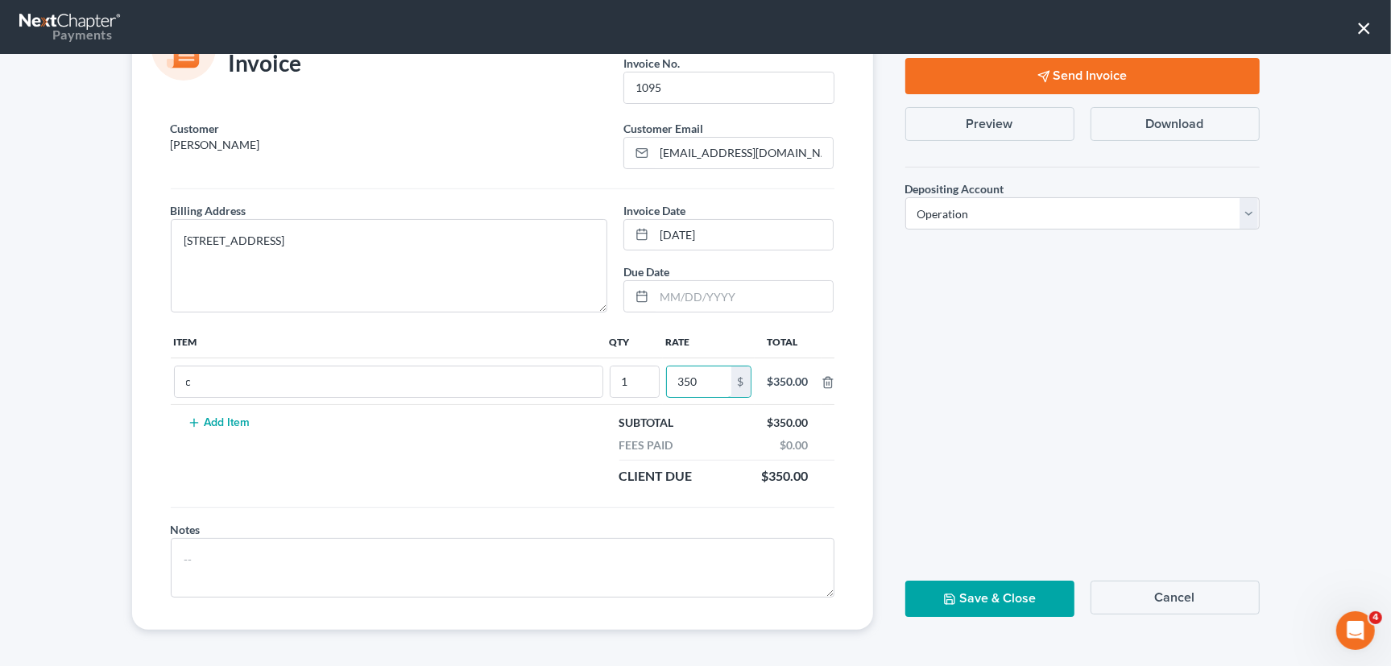
type input "350"
click at [959, 595] on button "Save & Close" at bounding box center [989, 599] width 169 height 36
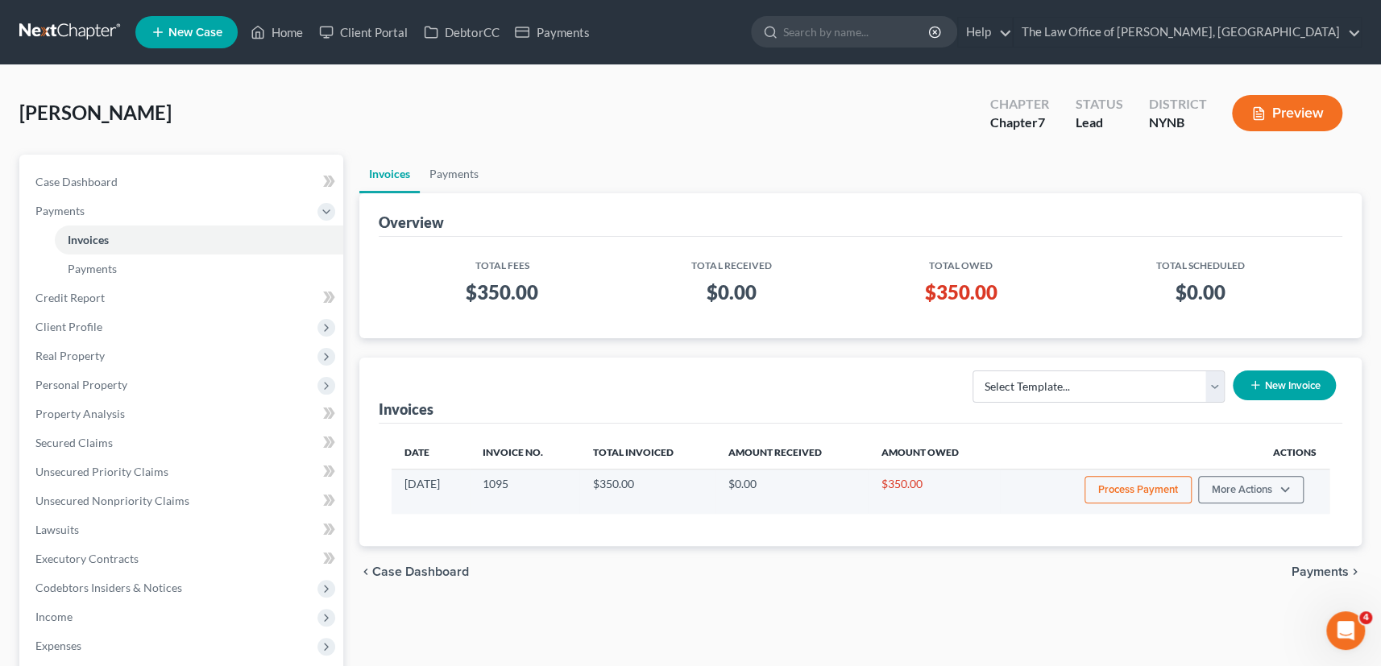
click at [1110, 487] on button "Process Payment" at bounding box center [1137, 489] width 107 height 27
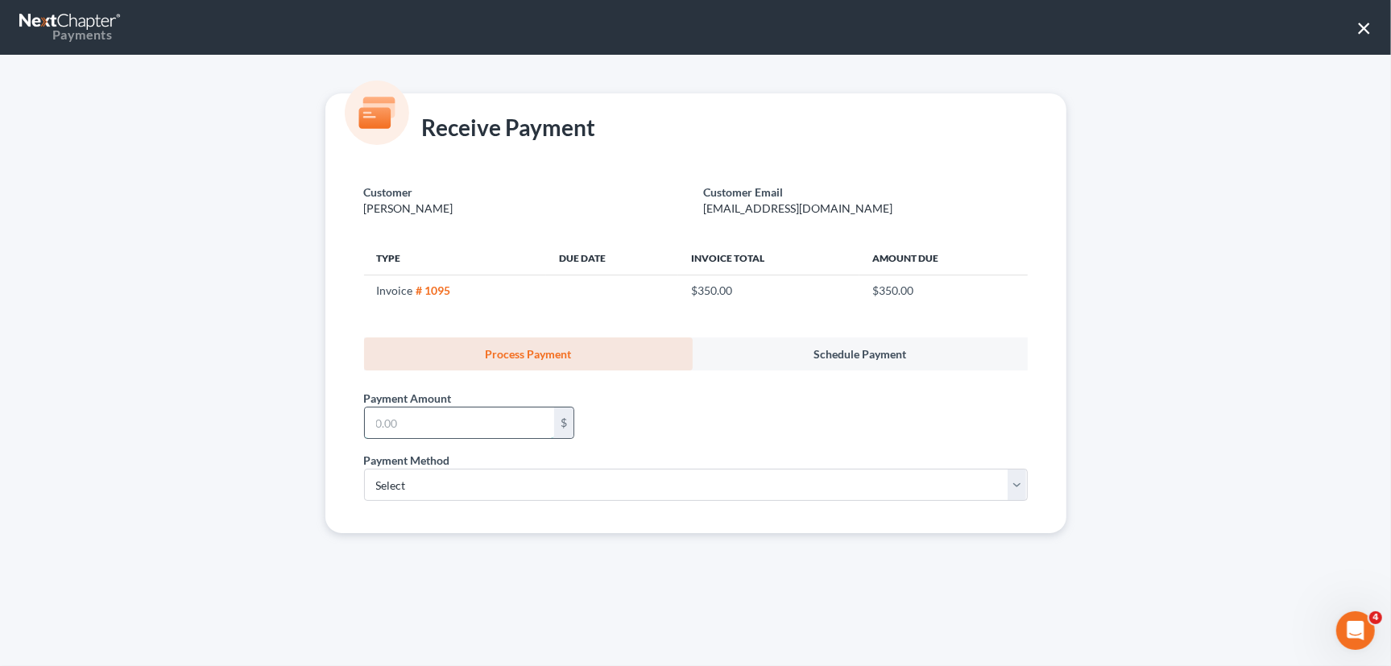
click at [448, 424] on input "text" at bounding box center [459, 423] width 189 height 31
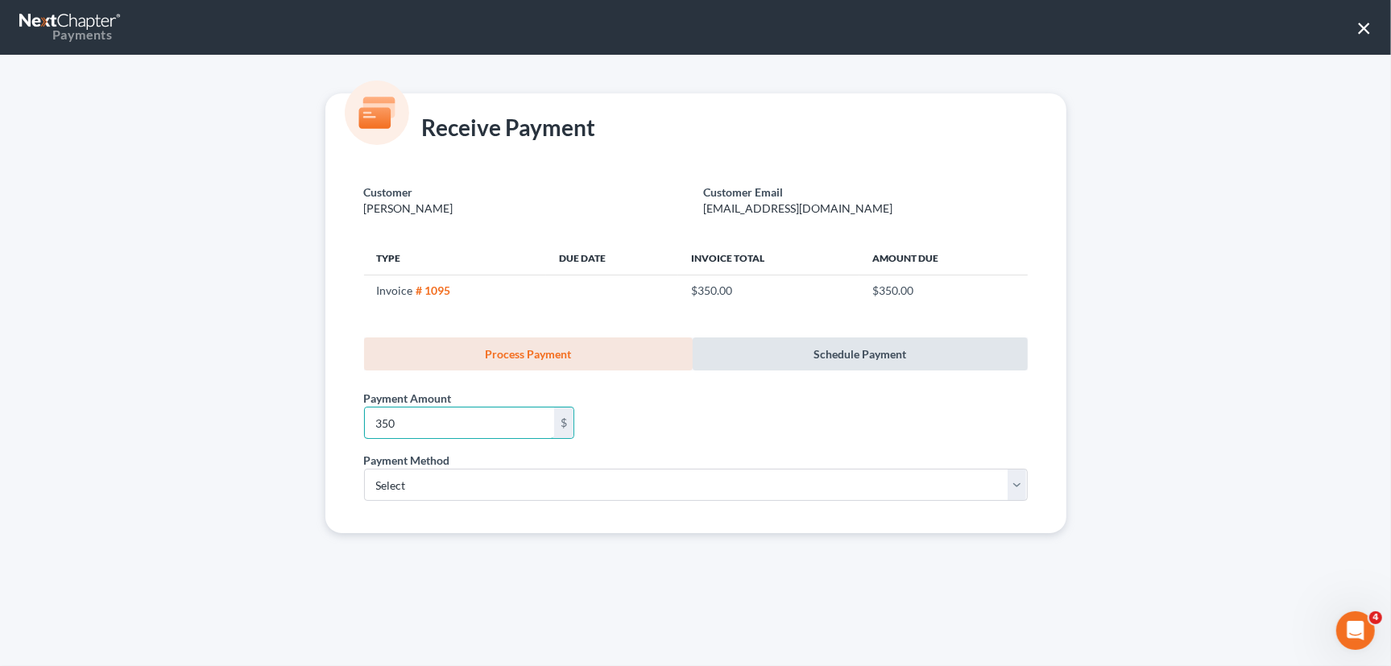
type input "350"
click at [824, 360] on link "Schedule Payment" at bounding box center [860, 353] width 335 height 33
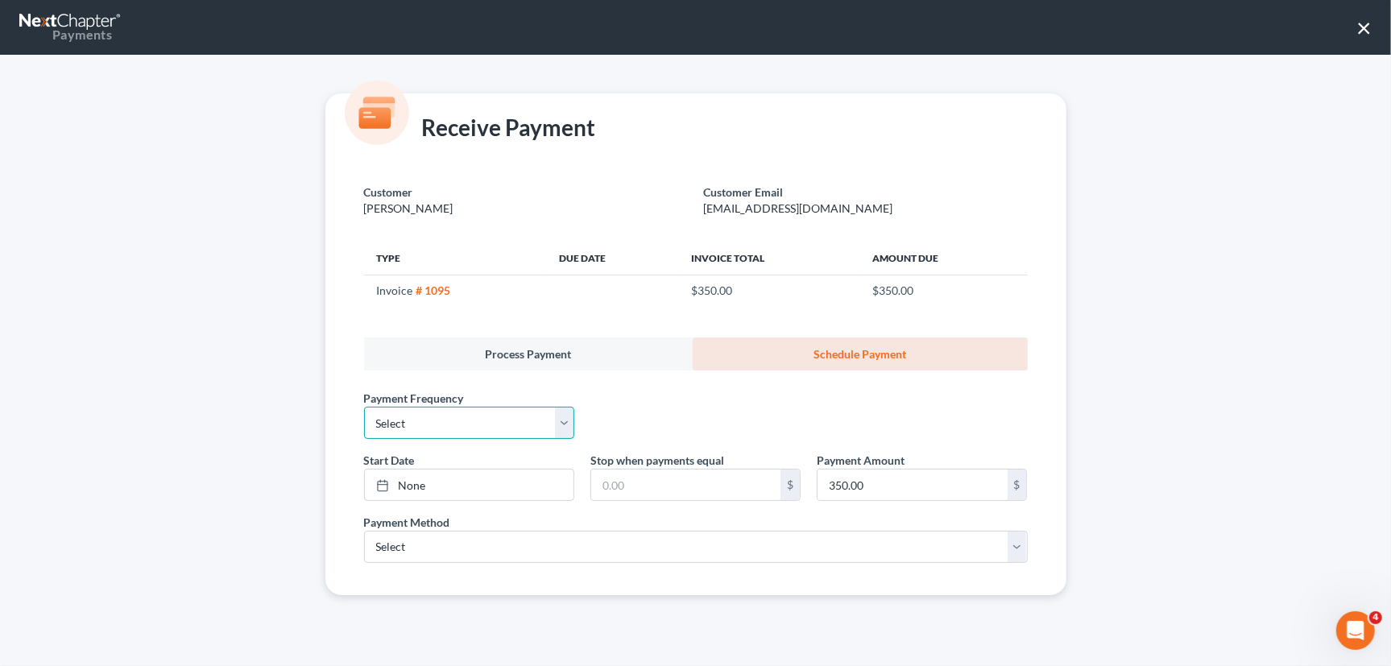
click at [454, 429] on select "Select One-Time Weekly Bi-Weekly Monthly Bi-Monthly Custom" at bounding box center [469, 423] width 210 height 32
select select "0"
click at [364, 407] on select "Select One-Time Weekly Bi-Weekly Monthly Bi-Monthly Custom" at bounding box center [469, 423] width 210 height 32
click at [408, 474] on link "None" at bounding box center [469, 485] width 209 height 31
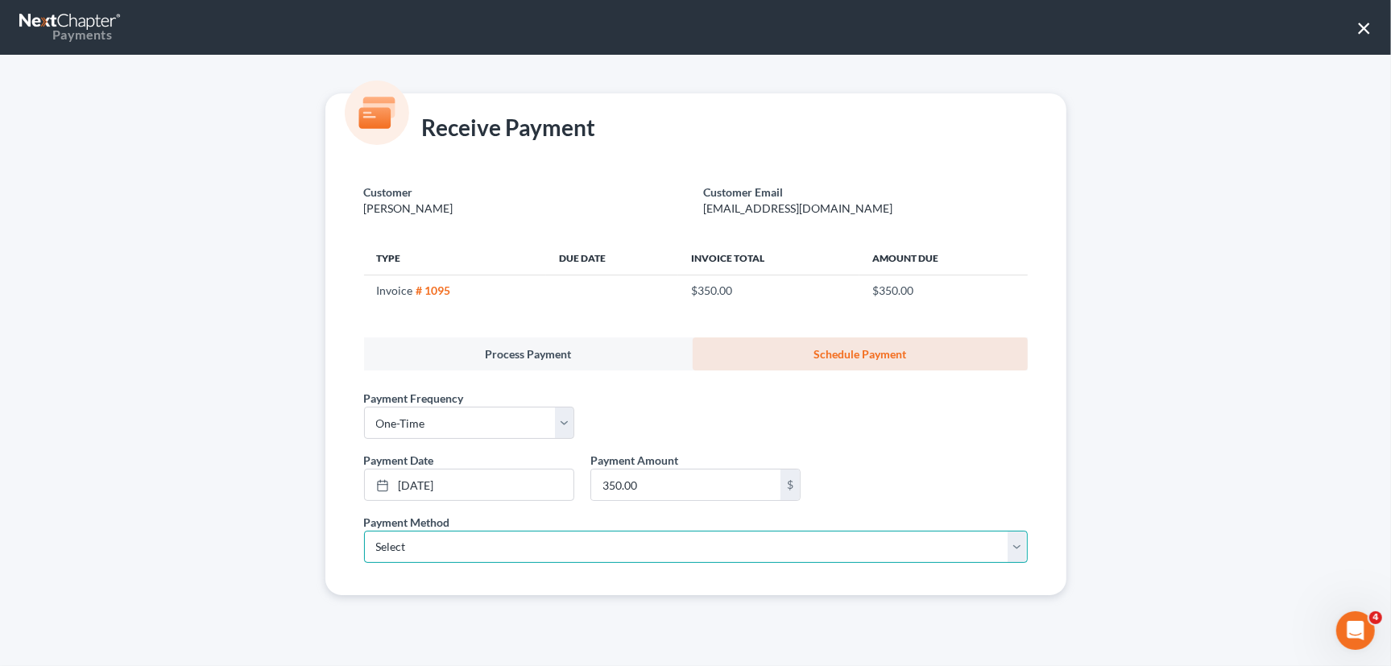
click at [514, 532] on select "Select ACH Credit Card" at bounding box center [696, 547] width 664 height 32
select select "1"
click at [364, 531] on select "Select ACH Credit Card" at bounding box center [696, 547] width 664 height 32
select select "35"
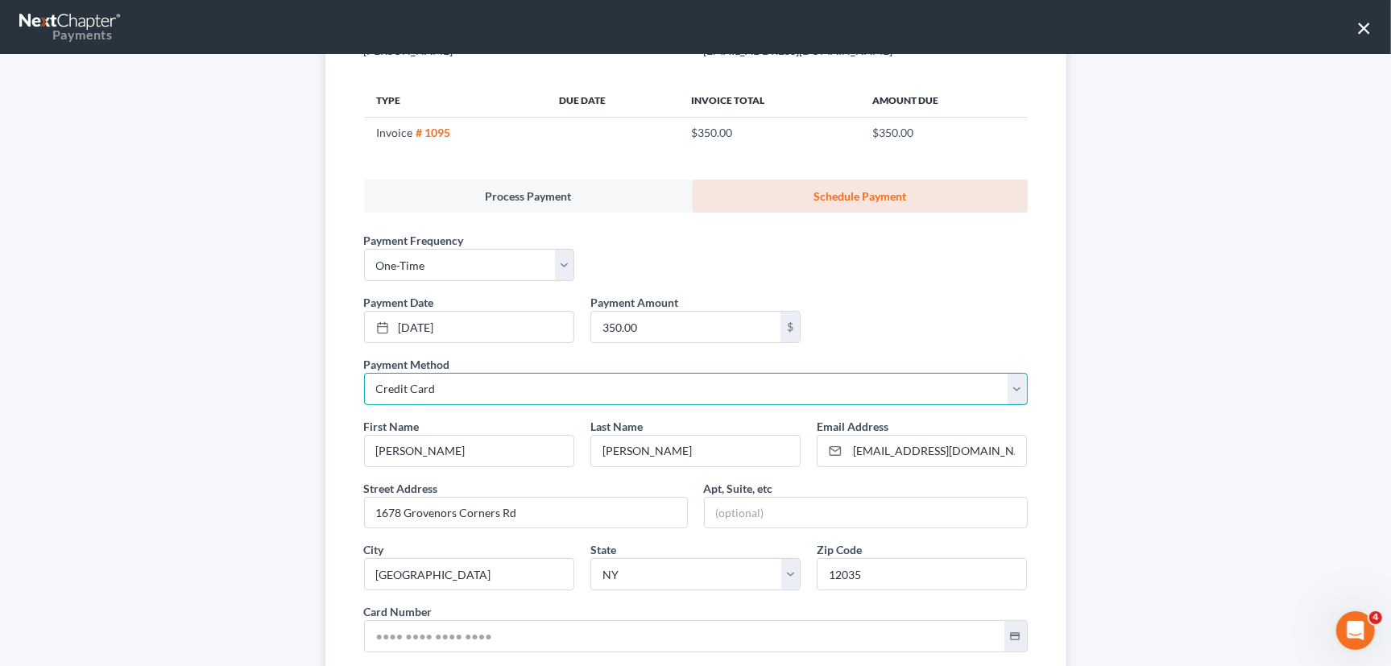
scroll to position [292, 0]
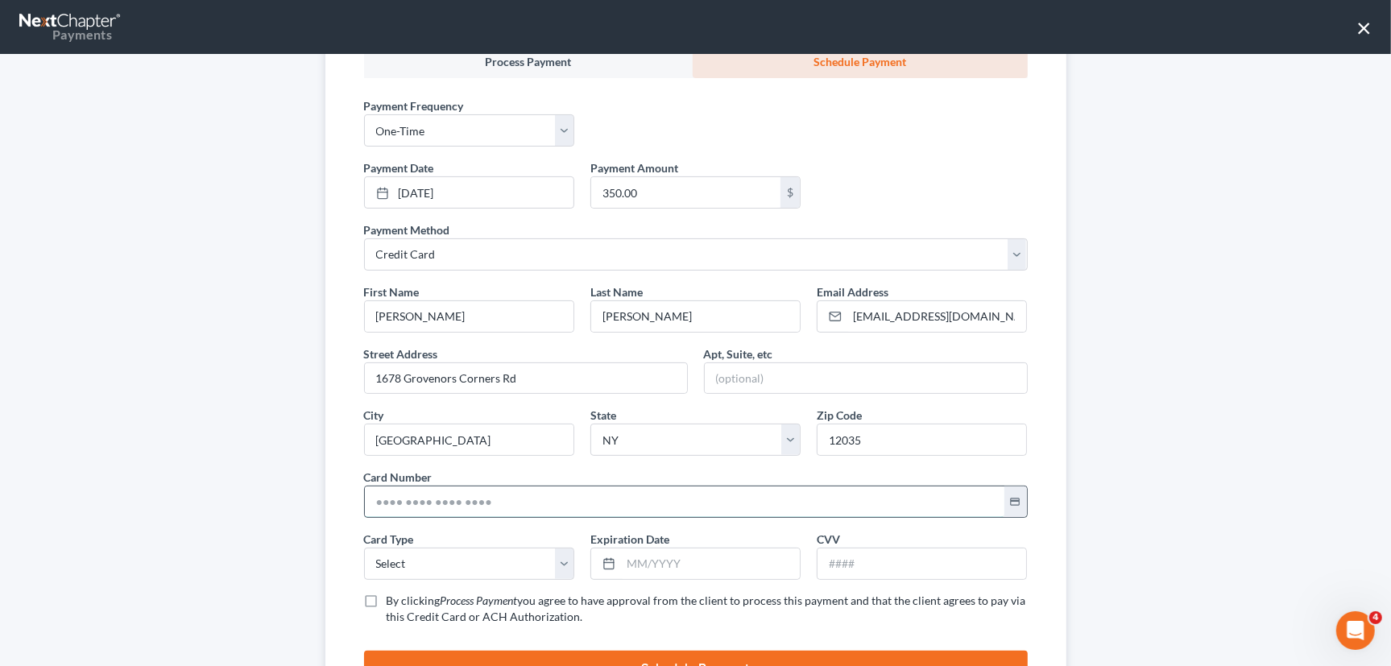
click at [410, 499] on input "text" at bounding box center [685, 501] width 640 height 31
paste input "4474 3707 0325 1567"
type input "4474 3707 0325 1567"
click at [476, 553] on select "Select Visa MasterCard Discover American Express" at bounding box center [469, 564] width 210 height 32
select select "0"
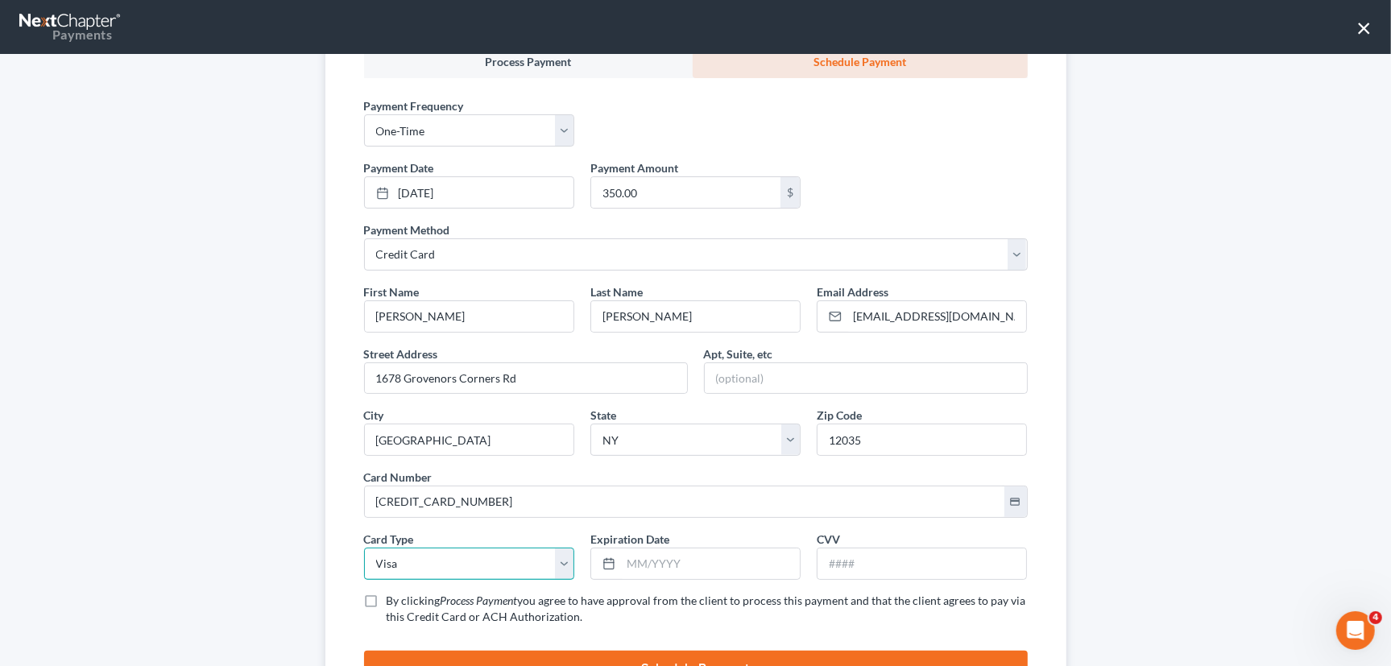
click at [364, 548] on select "Select Visa MasterCard Discover American Express" at bounding box center [469, 564] width 210 height 32
click at [648, 574] on input "text" at bounding box center [710, 564] width 179 height 31
type input "06/2027"
click at [849, 572] on input "text" at bounding box center [922, 564] width 209 height 31
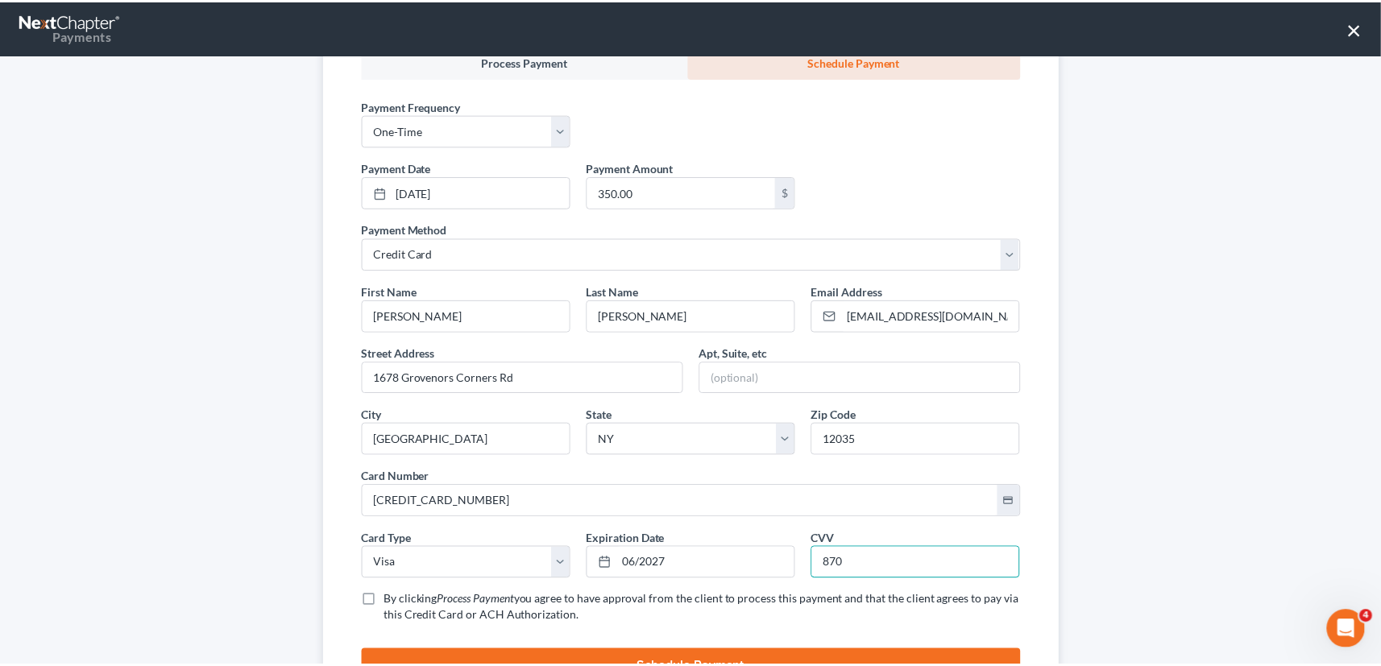
scroll to position [369, 0]
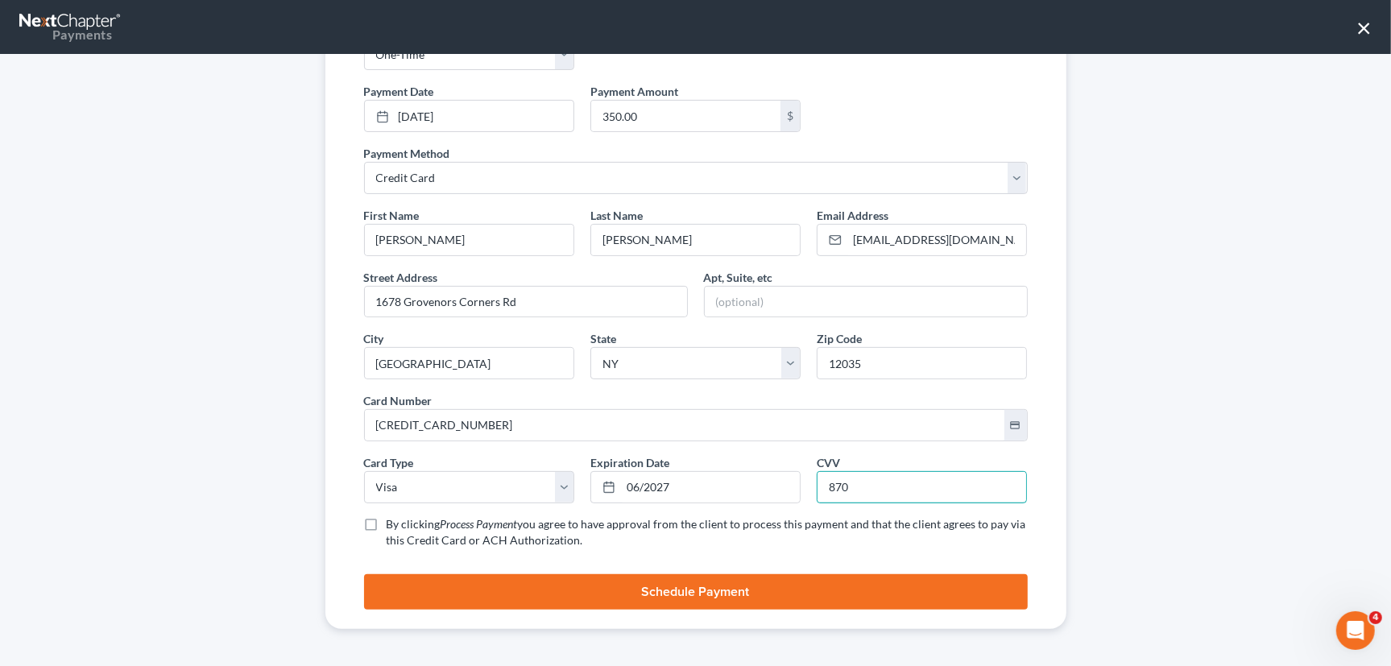
type input "870"
click at [387, 524] on label "By clicking Process Payment you agree to have approval from the client to proce…" at bounding box center [707, 532] width 641 height 32
click at [393, 524] on input "By clicking Process Payment you agree to have approval from the client to proce…" at bounding box center [398, 521] width 10 height 10
checkbox input "true"
click at [697, 604] on button "Schedule Payment" at bounding box center [696, 591] width 664 height 35
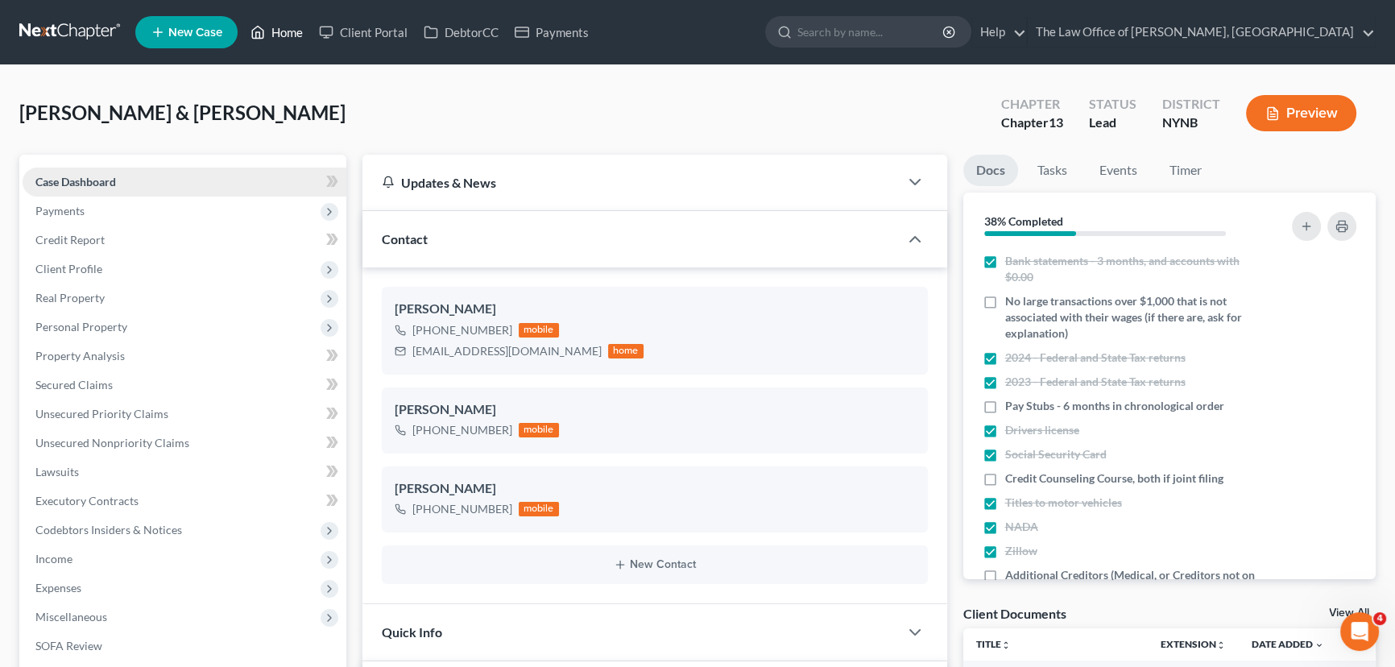
click at [294, 36] on link "Home" at bounding box center [276, 32] width 68 height 29
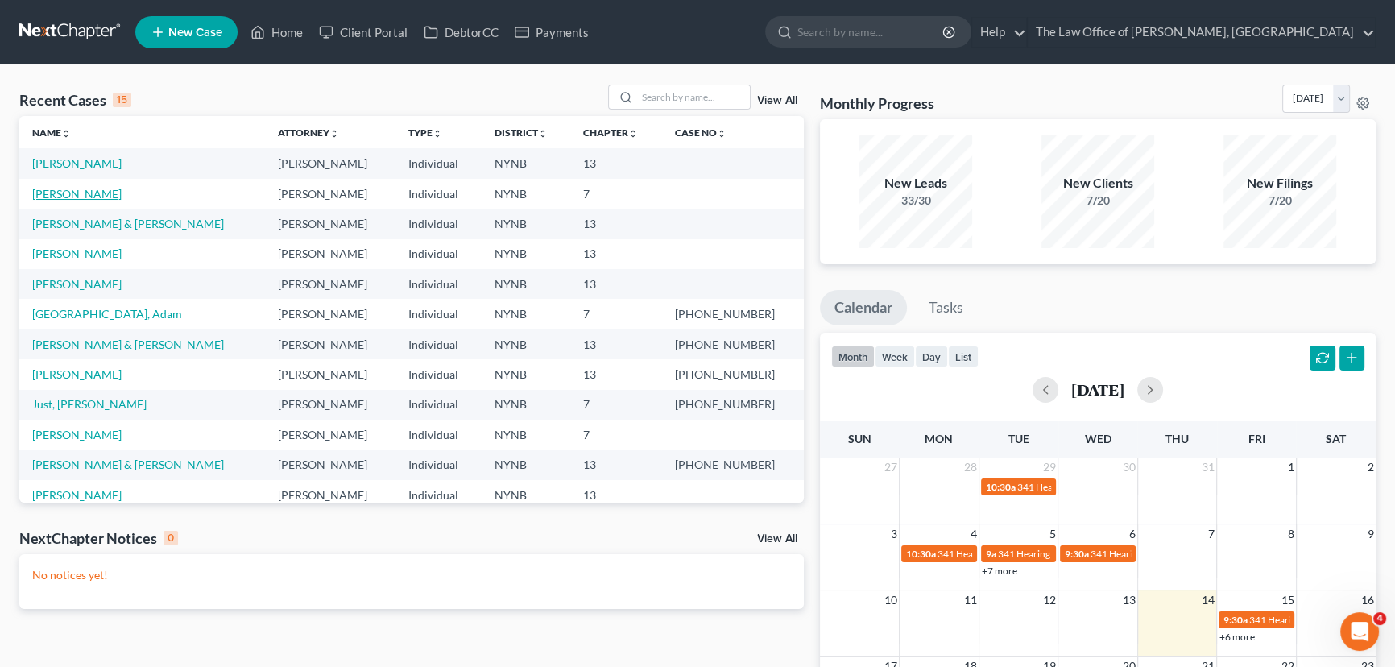
click at [86, 194] on link "[PERSON_NAME]" at bounding box center [76, 194] width 89 height 14
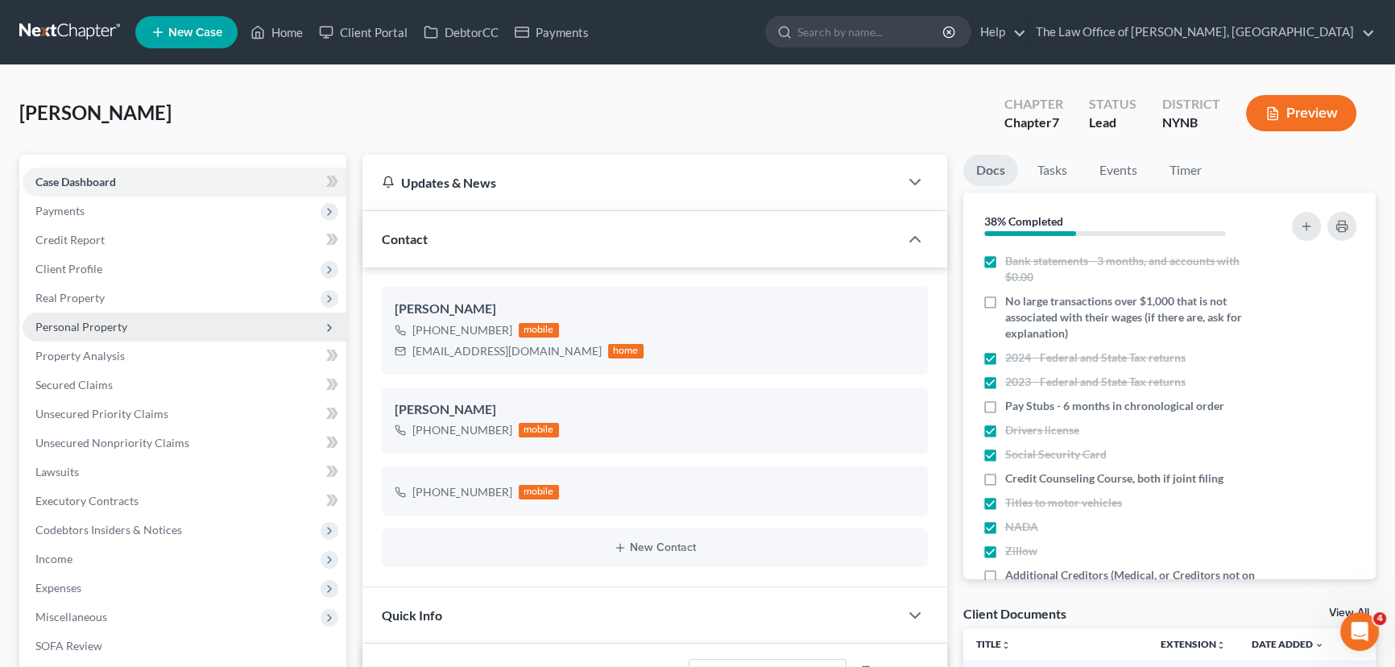
scroll to position [14, 0]
click at [74, 328] on span "Personal Property" at bounding box center [81, 327] width 92 height 14
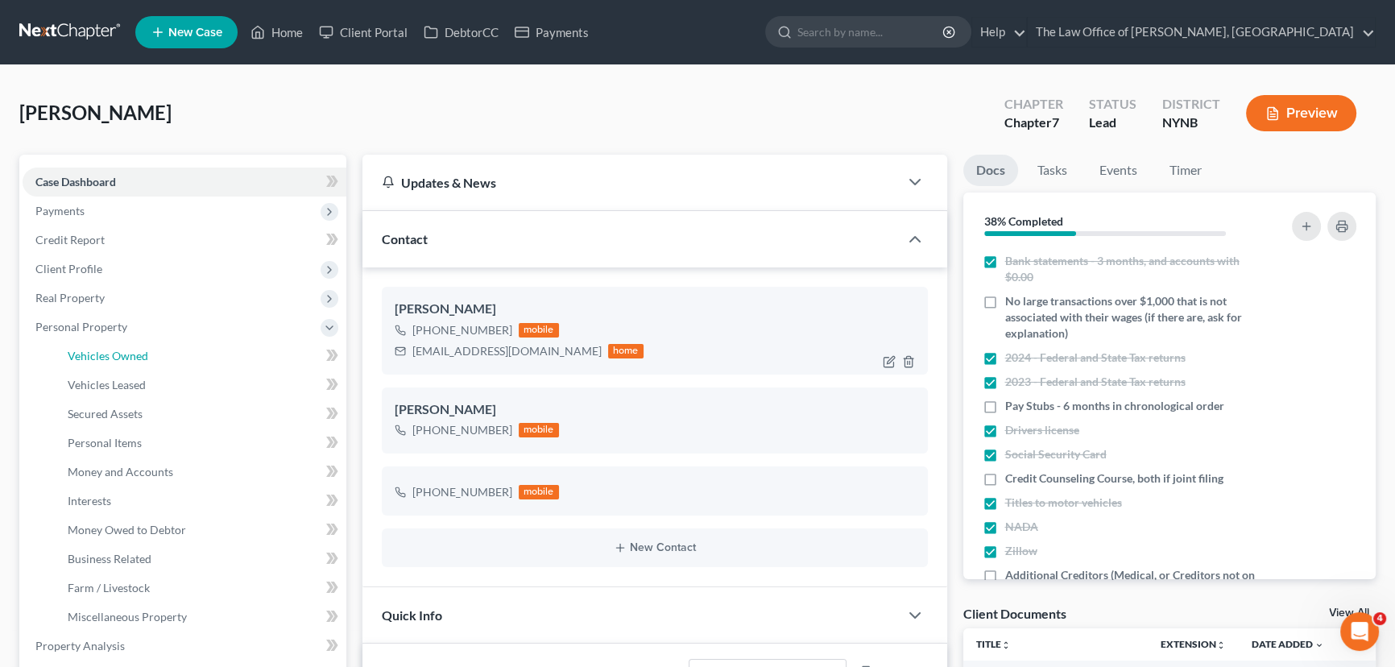
drag, startPoint x: 113, startPoint y: 358, endPoint x: 470, endPoint y: 324, distance: 359.2
click at [114, 358] on span "Vehicles Owned" at bounding box center [108, 356] width 81 height 14
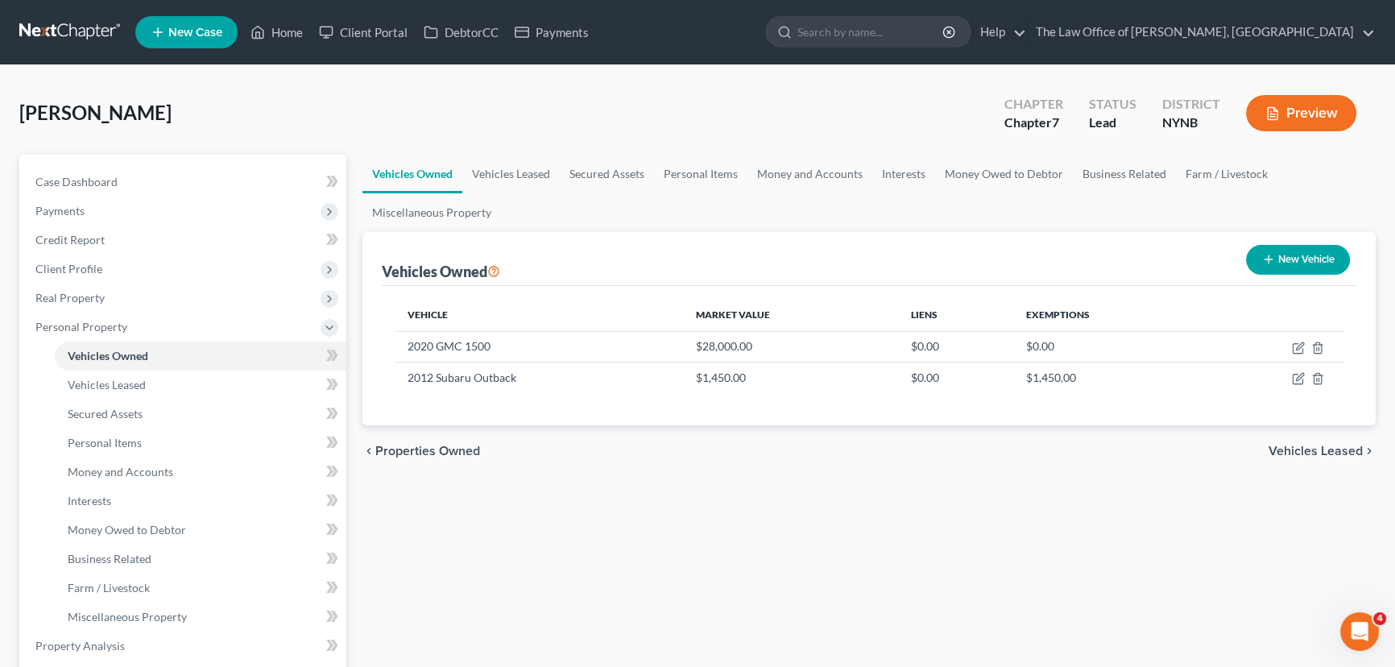
click at [1288, 258] on button "New Vehicle" at bounding box center [1298, 260] width 104 height 30
select select "0"
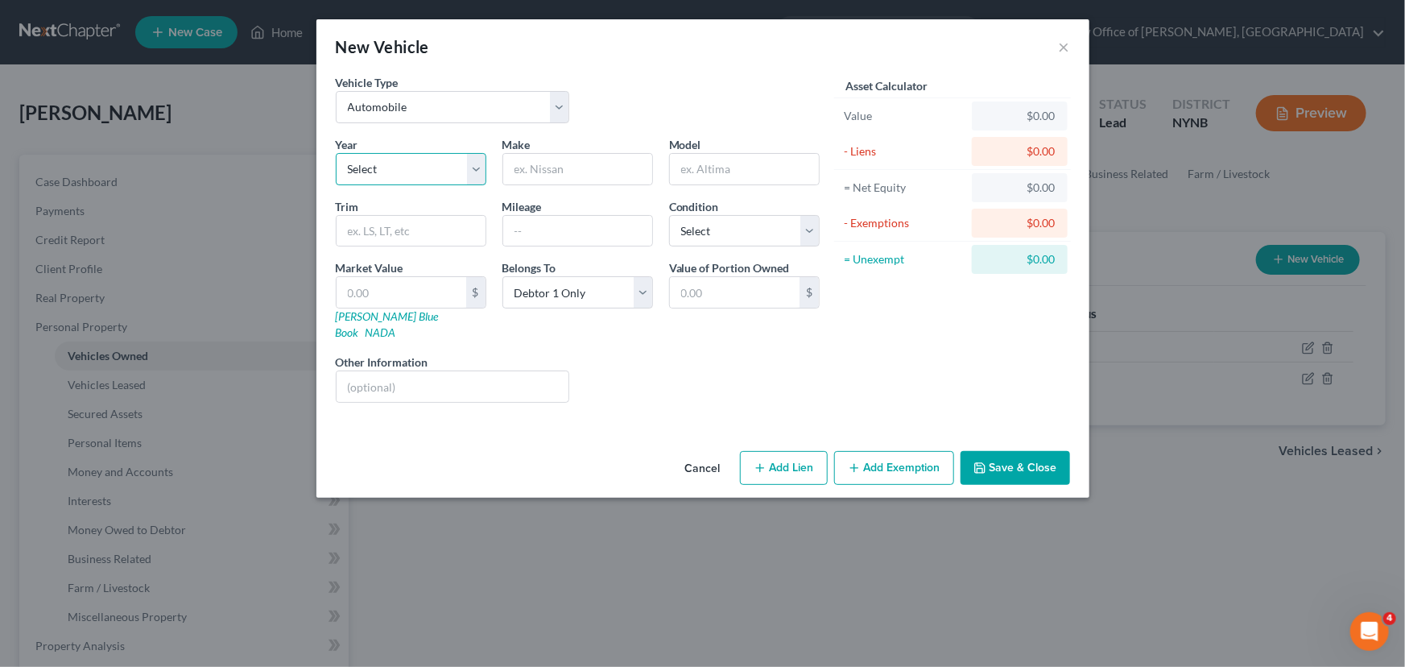
click at [402, 169] on select "Select 2026 2025 2024 2023 2022 2021 2020 2019 2018 2017 2016 2015 2014 2013 20…" at bounding box center [411, 169] width 151 height 32
select select "4"
click at [336, 153] on select "Select 2026 2025 2024 2023 2022 2021 2020 2019 2018 2017 2016 2015 2014 2013 20…" at bounding box center [411, 169] width 151 height 32
click at [583, 166] on input "text" at bounding box center [577, 169] width 149 height 31
type input "[PERSON_NAME]"
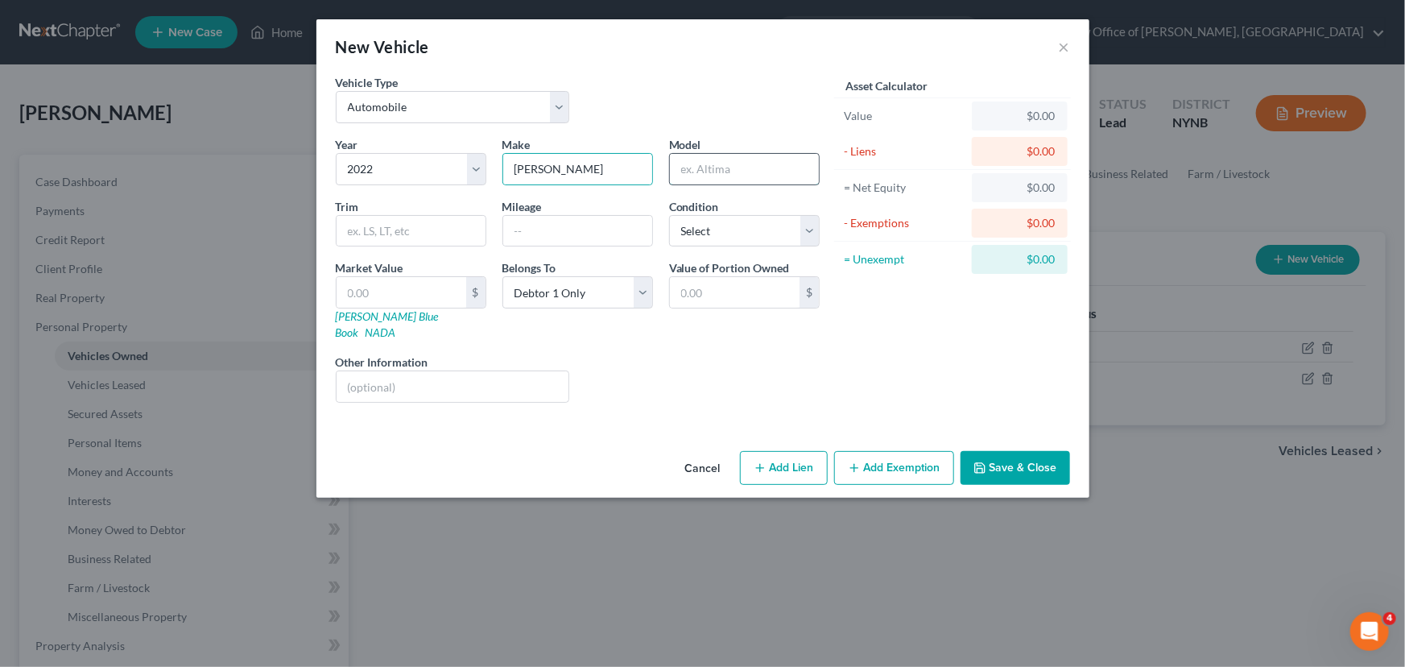
click at [740, 166] on input "text" at bounding box center [744, 169] width 149 height 31
type input "2025 R"
click at [456, 290] on input "text" at bounding box center [402, 292] width 130 height 31
type input "1"
type input "1.00"
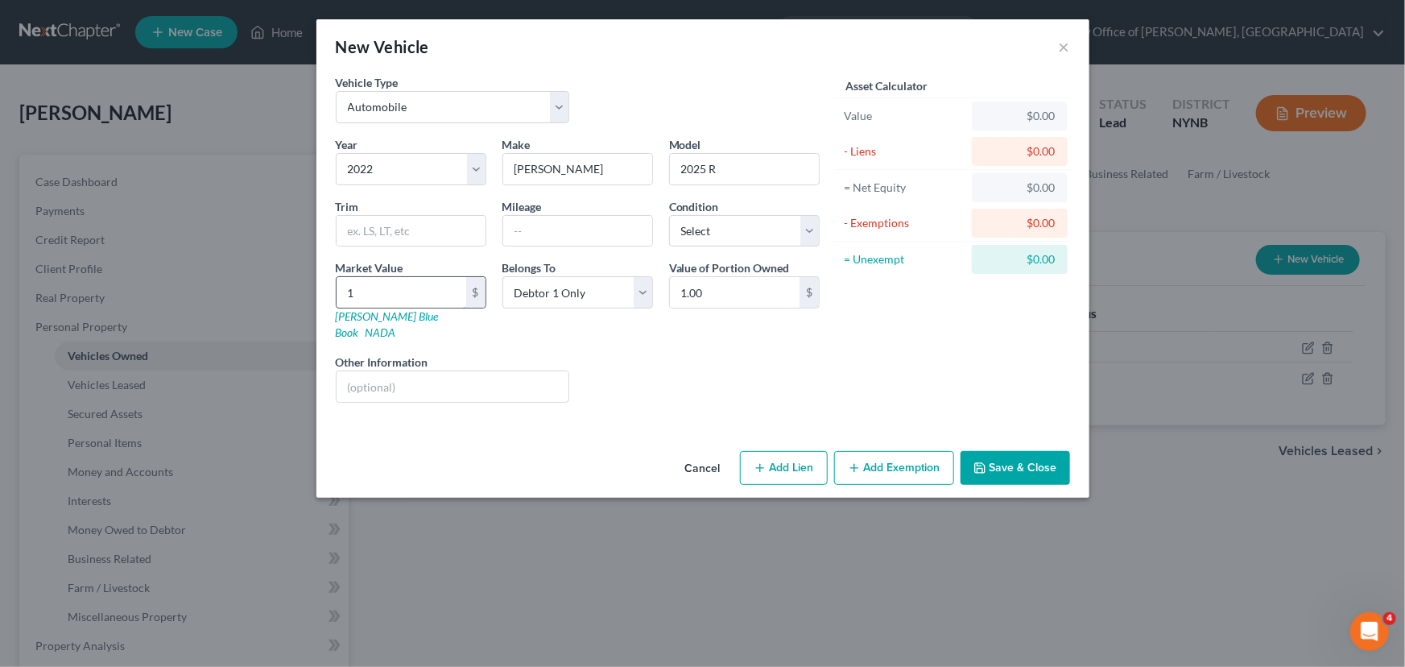
type input "15"
type input "15.00"
type input "150"
type input "150.00"
type input "1500"
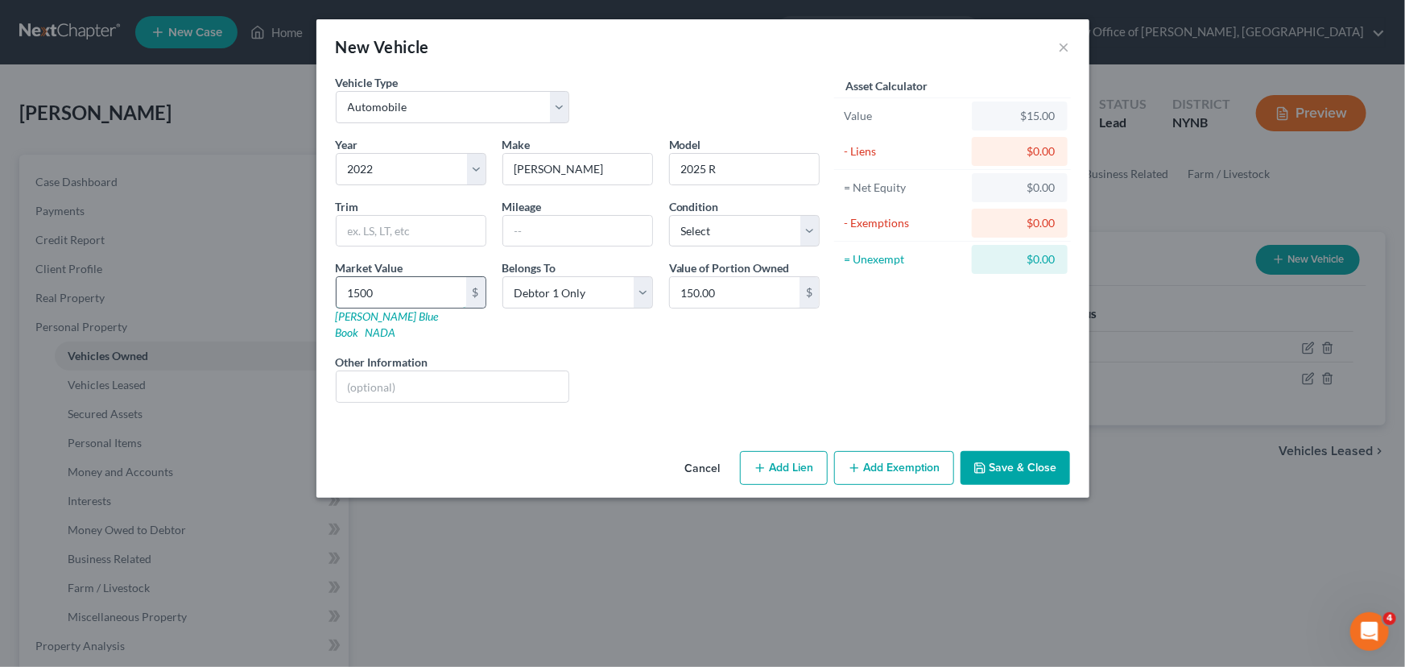
type input "1,500.00"
type input "1,5000"
type input "15,000.00"
type input "15,000"
click at [1002, 457] on button "Save & Close" at bounding box center [1016, 468] width 110 height 34
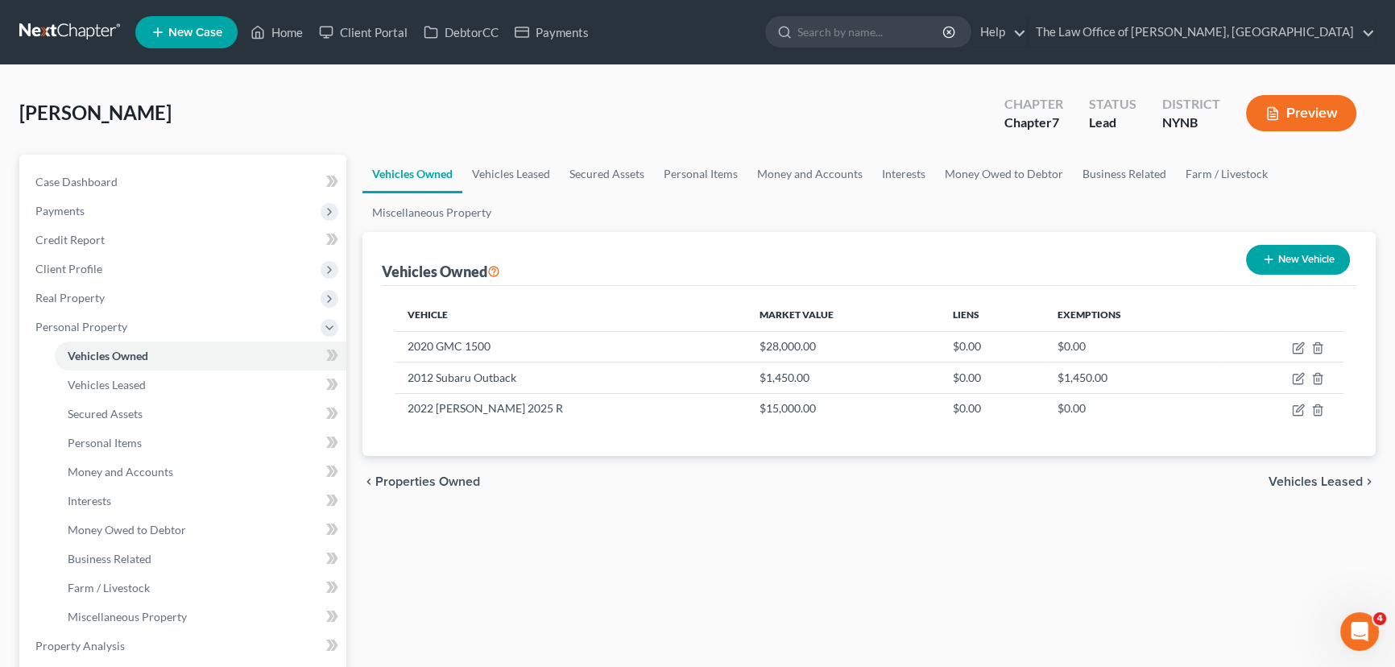
click at [1312, 257] on button "New Vehicle" at bounding box center [1298, 260] width 104 height 30
select select "0"
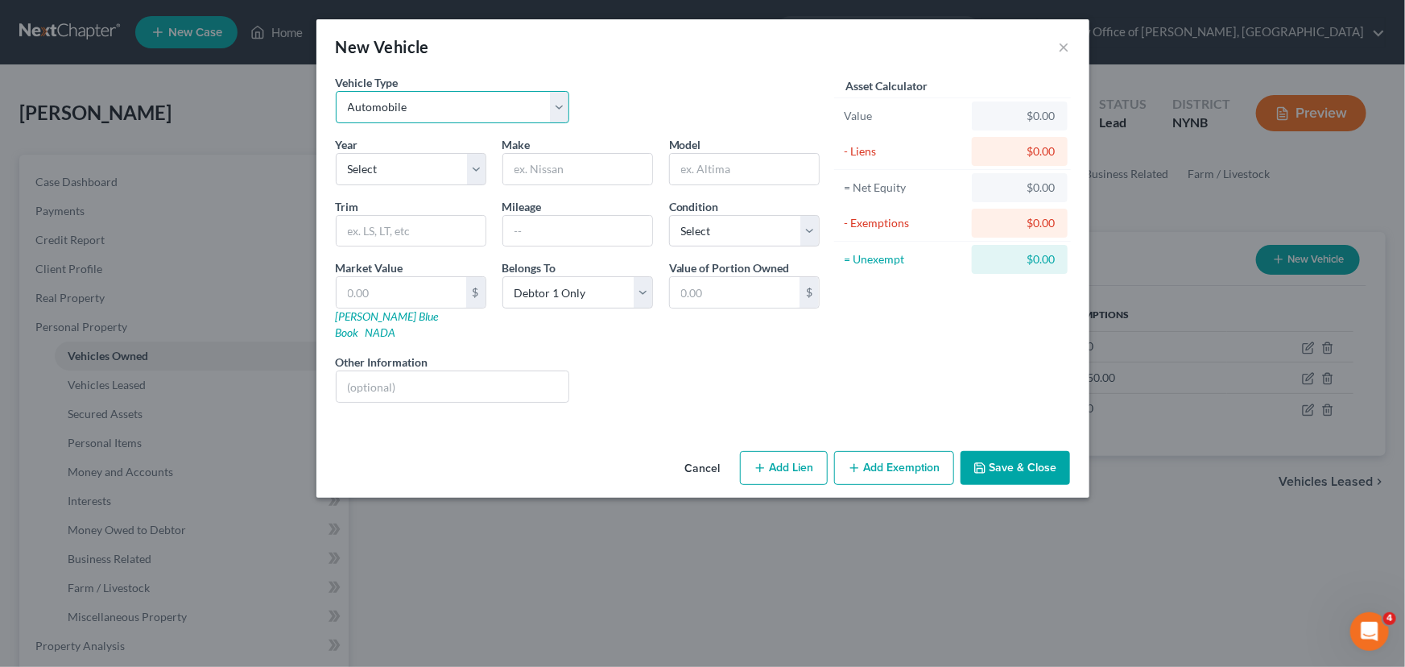
drag, startPoint x: 453, startPoint y: 114, endPoint x: 438, endPoint y: 121, distance: 15.9
click at [451, 114] on select "Select Automobile Truck Trailer Watercraft Aircraft Motor Home Atv Other Vehicle" at bounding box center [453, 107] width 234 height 32
select select "2"
click at [336, 91] on select "Select Automobile Truck Trailer Watercraft Aircraft Motor Home Atv Other Vehicle" at bounding box center [453, 107] width 234 height 32
drag, startPoint x: 387, startPoint y: 173, endPoint x: 386, endPoint y: 182, distance: 9.0
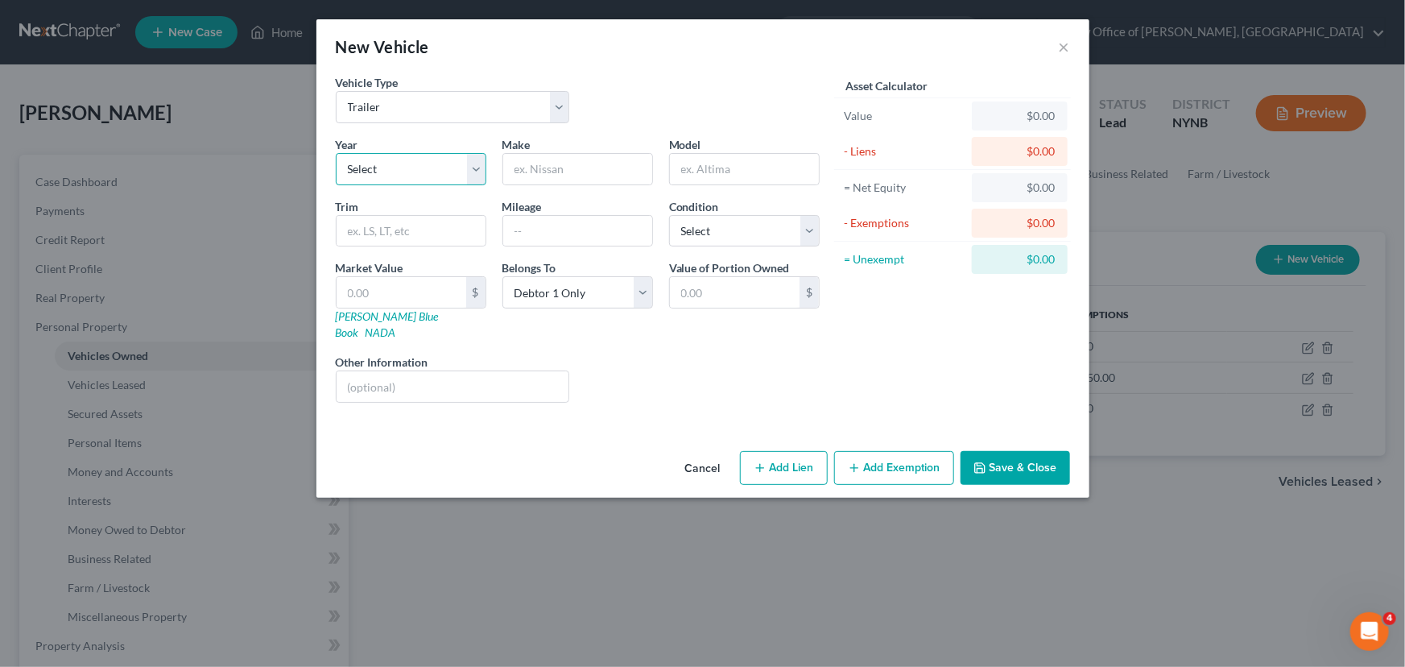
click at [387, 173] on select "Select 2026 2025 2024 2023 2022 2021 2020 2019 2018 2017 2016 2015 2014 2013 20…" at bounding box center [411, 169] width 151 height 32
select select "9"
click at [336, 153] on select "Select 2026 2025 2024 2023 2022 2021 2020 2019 2018 2017 2016 2015 2014 2013 20…" at bounding box center [411, 169] width 151 height 32
click at [572, 163] on input "text" at bounding box center [577, 169] width 149 height 31
type input "Jayco"
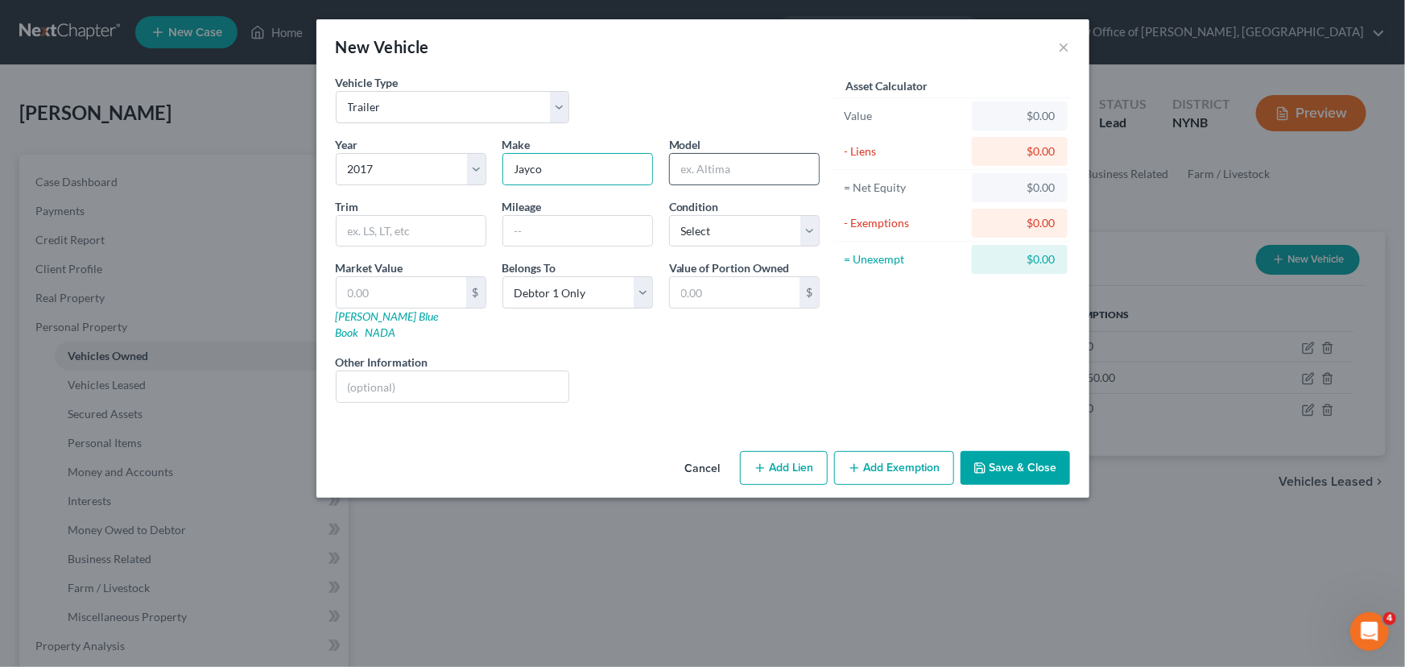
click at [736, 164] on input "text" at bounding box center [744, 169] width 149 height 31
type input "25'"
click at [425, 290] on input "text" at bounding box center [402, 292] width 130 height 31
type input "1"
type input "1.00"
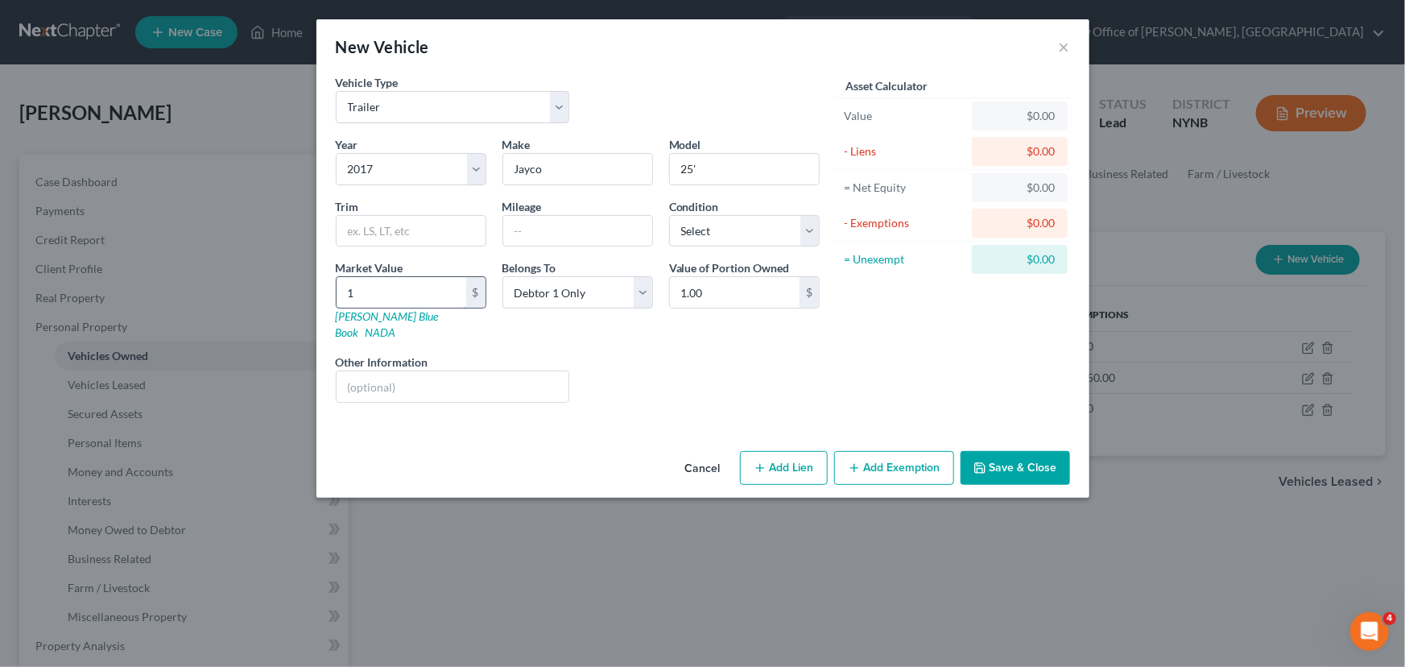
type input "12"
type input "12.00"
type input "120"
type input "120.00"
type input "1200"
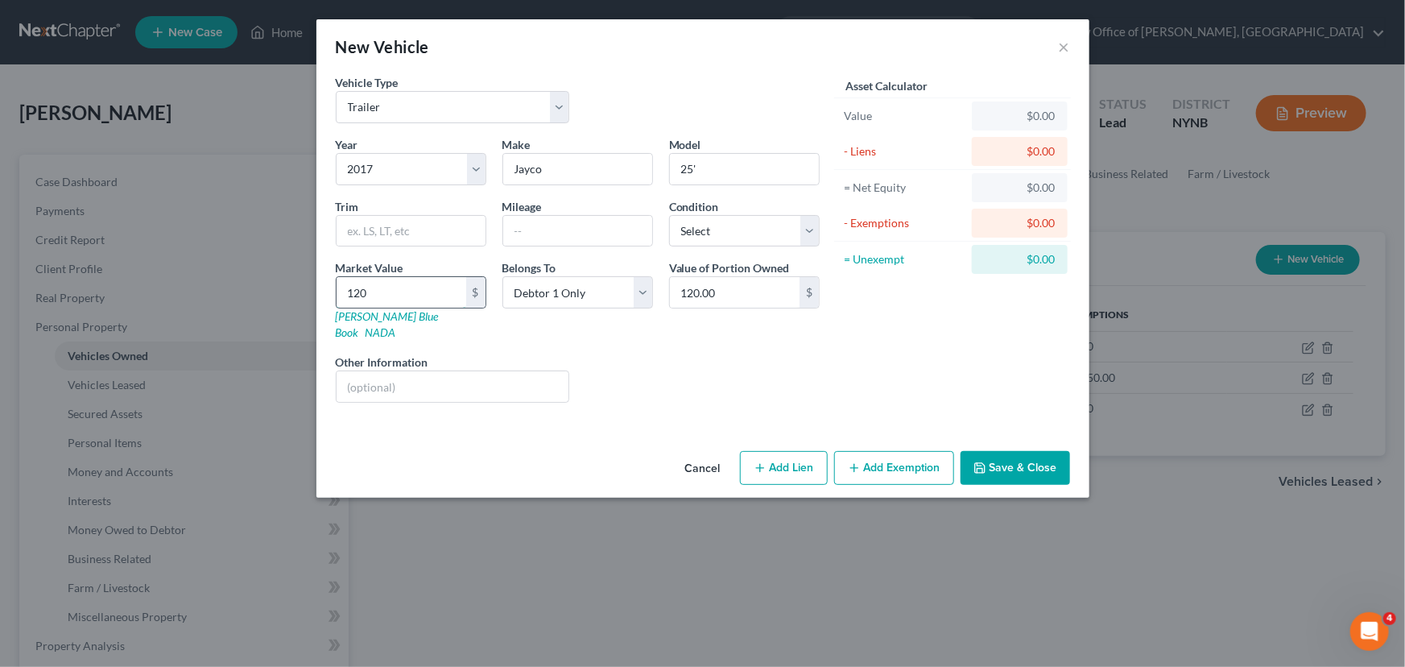
type input "1,200.00"
type input "1,2000"
type input "12,000.00"
type input "12,000"
click at [1023, 451] on button "Save & Close" at bounding box center [1016, 468] width 110 height 34
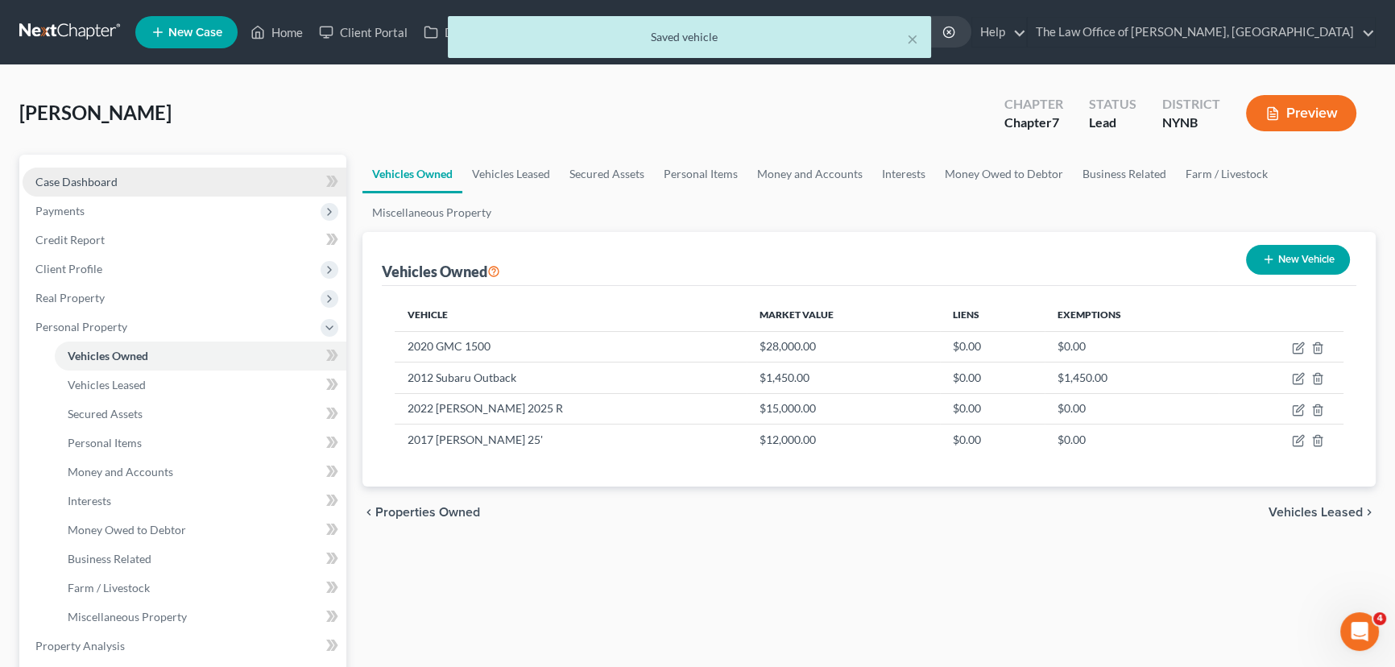
click at [143, 189] on link "Case Dashboard" at bounding box center [185, 182] width 324 height 29
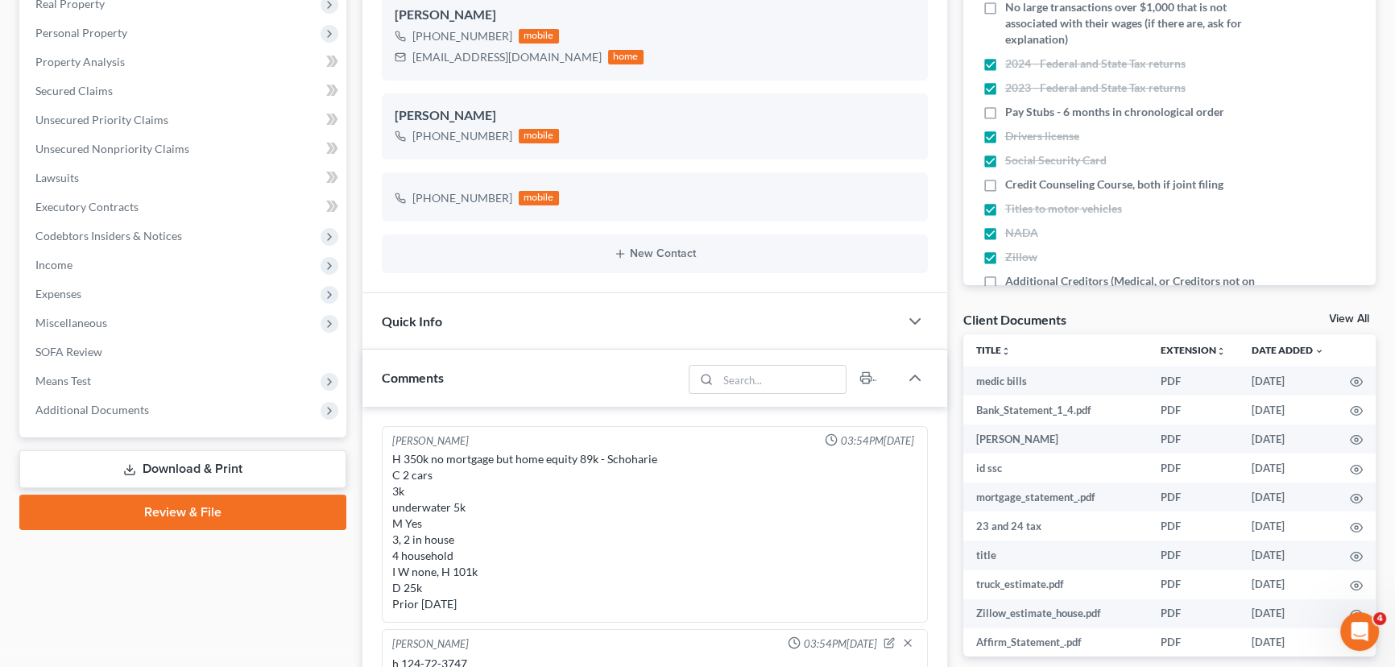
scroll to position [14, 0]
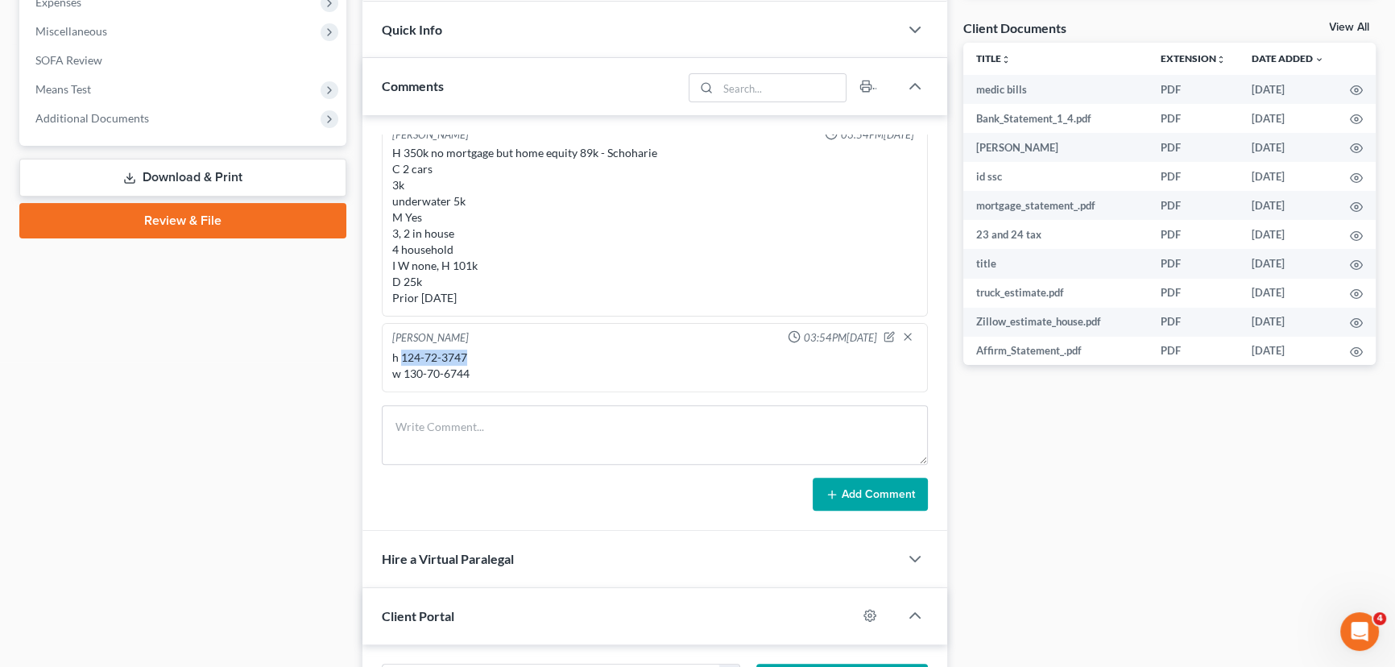
drag, startPoint x: 479, startPoint y: 349, endPoint x: 401, endPoint y: 358, distance: 78.6
click at [401, 358] on div "h 124-72-3747 w 130-70-6744" at bounding box center [654, 366] width 525 height 32
copy div "124-72-3747"
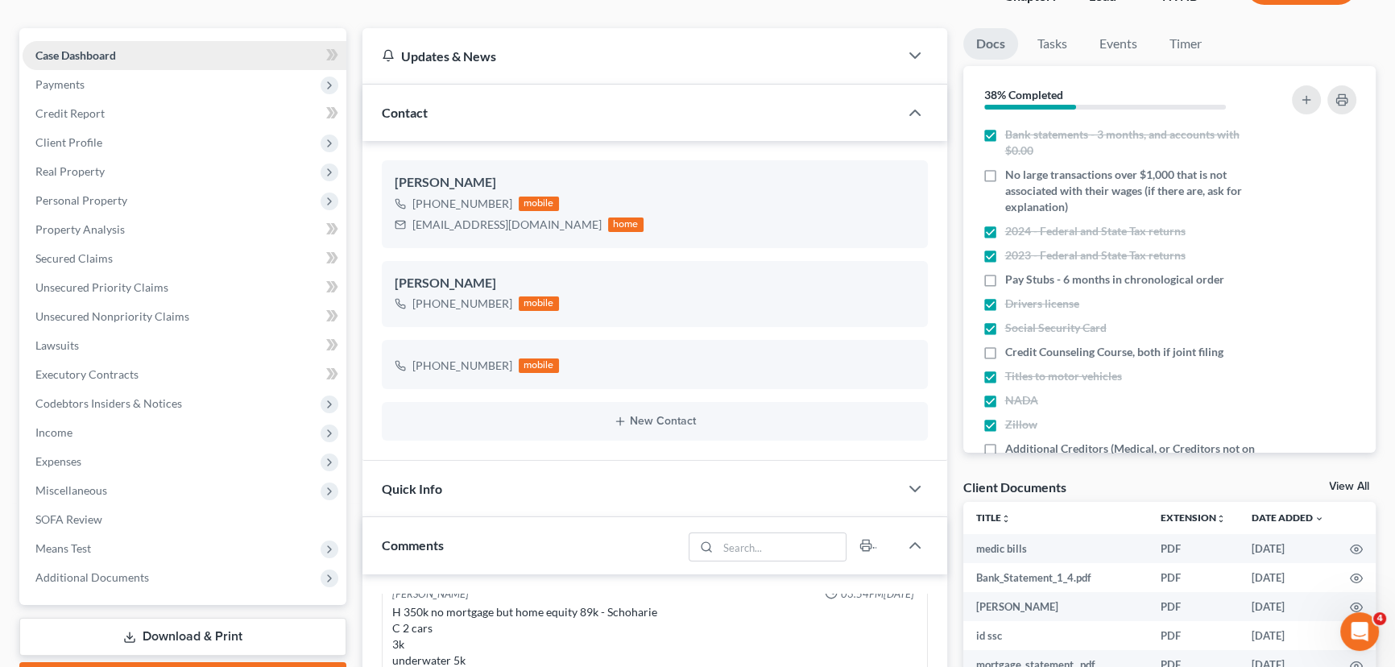
scroll to position [0, 0]
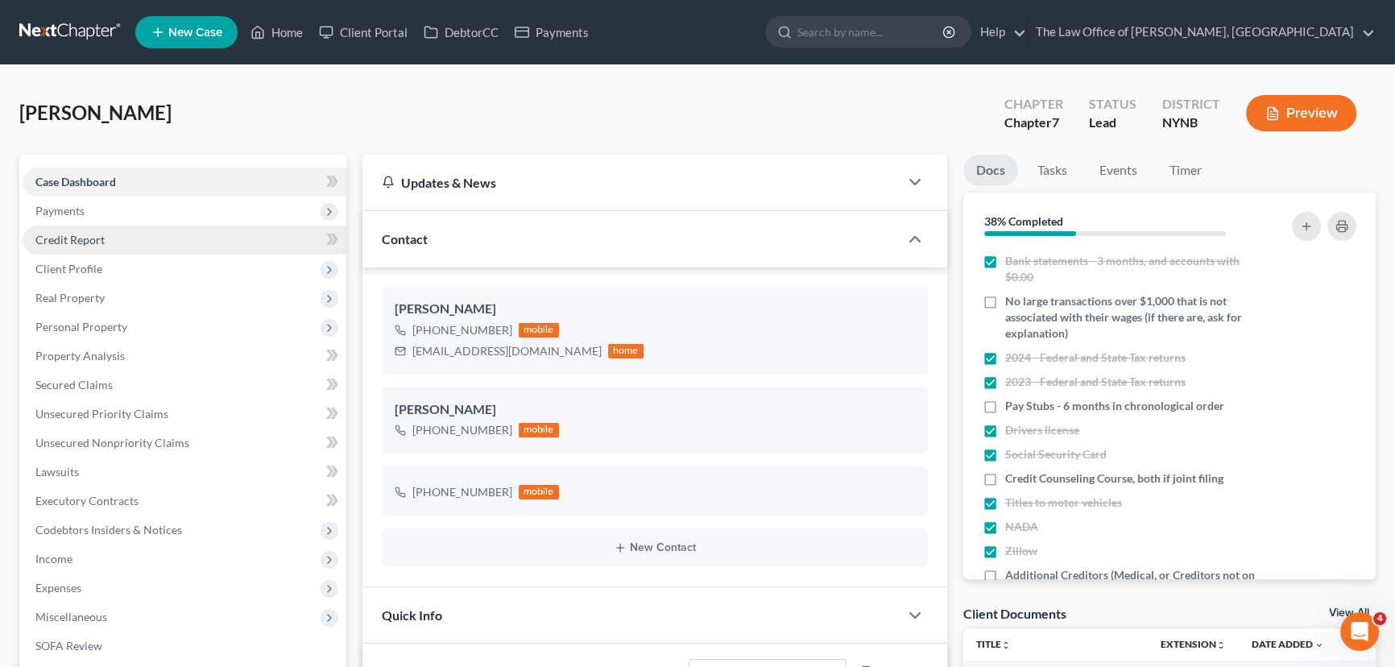
click at [68, 238] on span "Credit Report" at bounding box center [69, 240] width 69 height 14
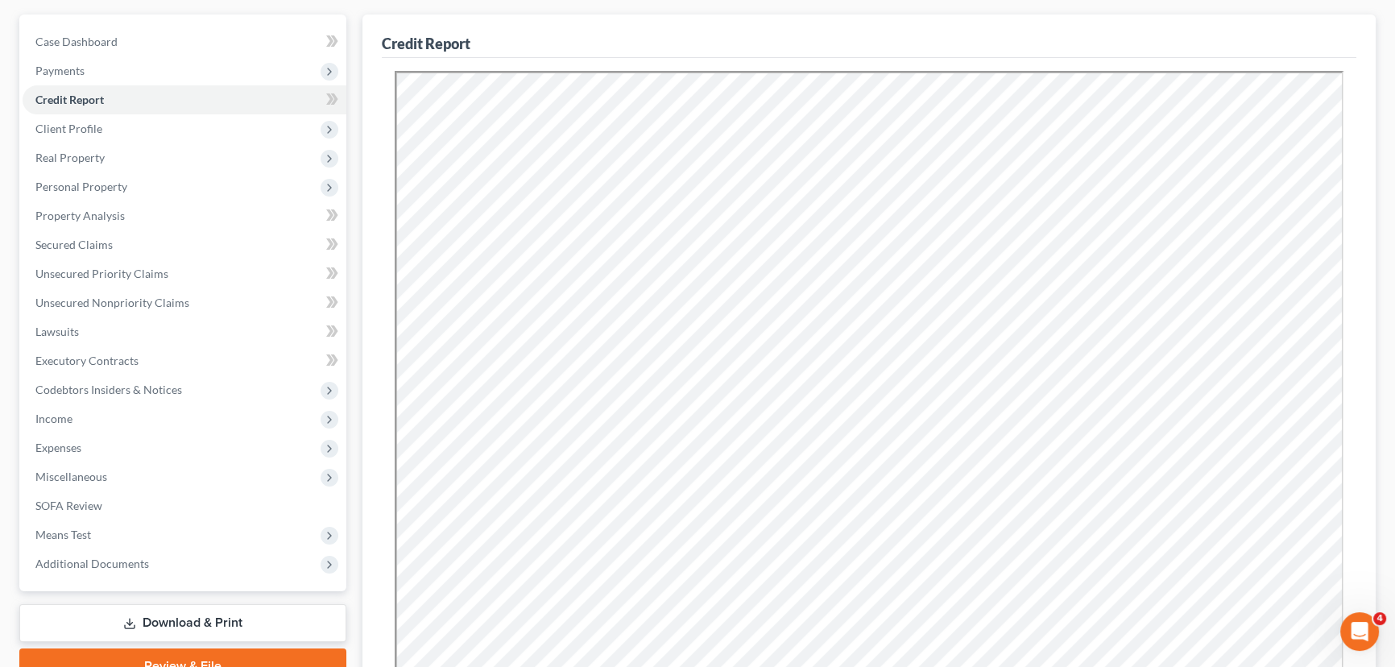
scroll to position [388, 0]
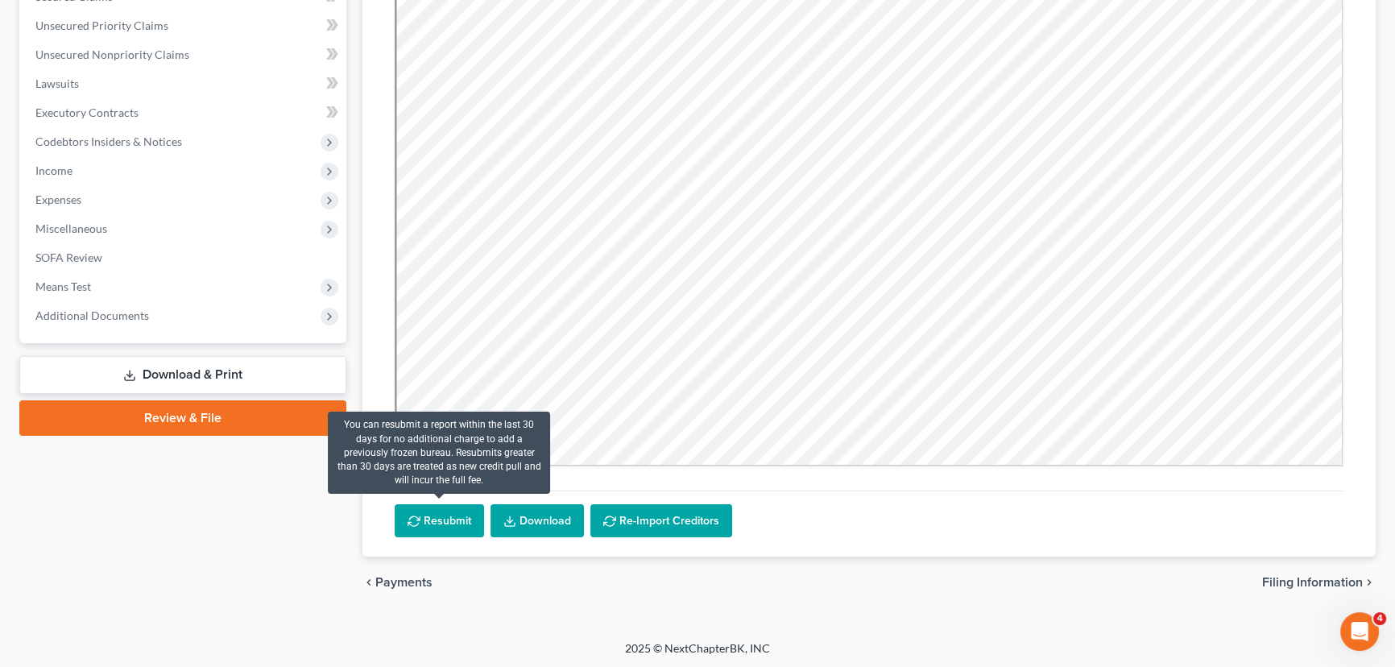
click at [450, 516] on button "Resubmit" at bounding box center [439, 521] width 89 height 34
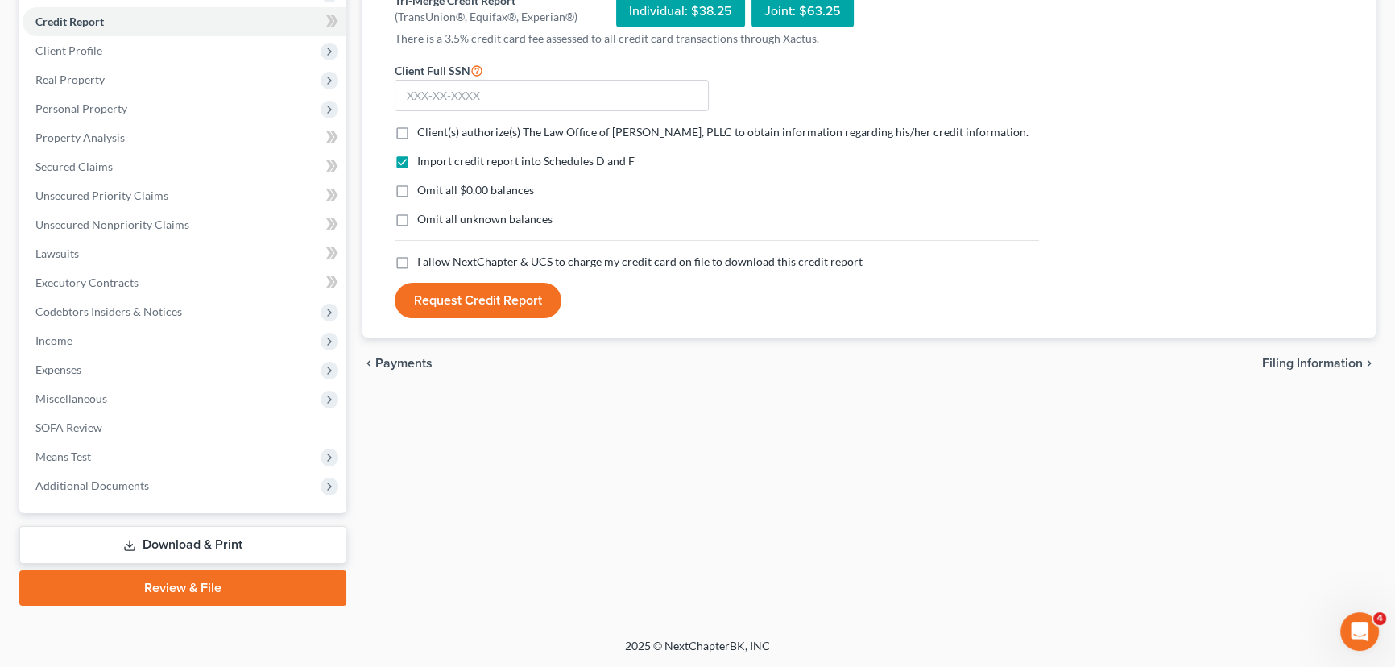
scroll to position [216, 0]
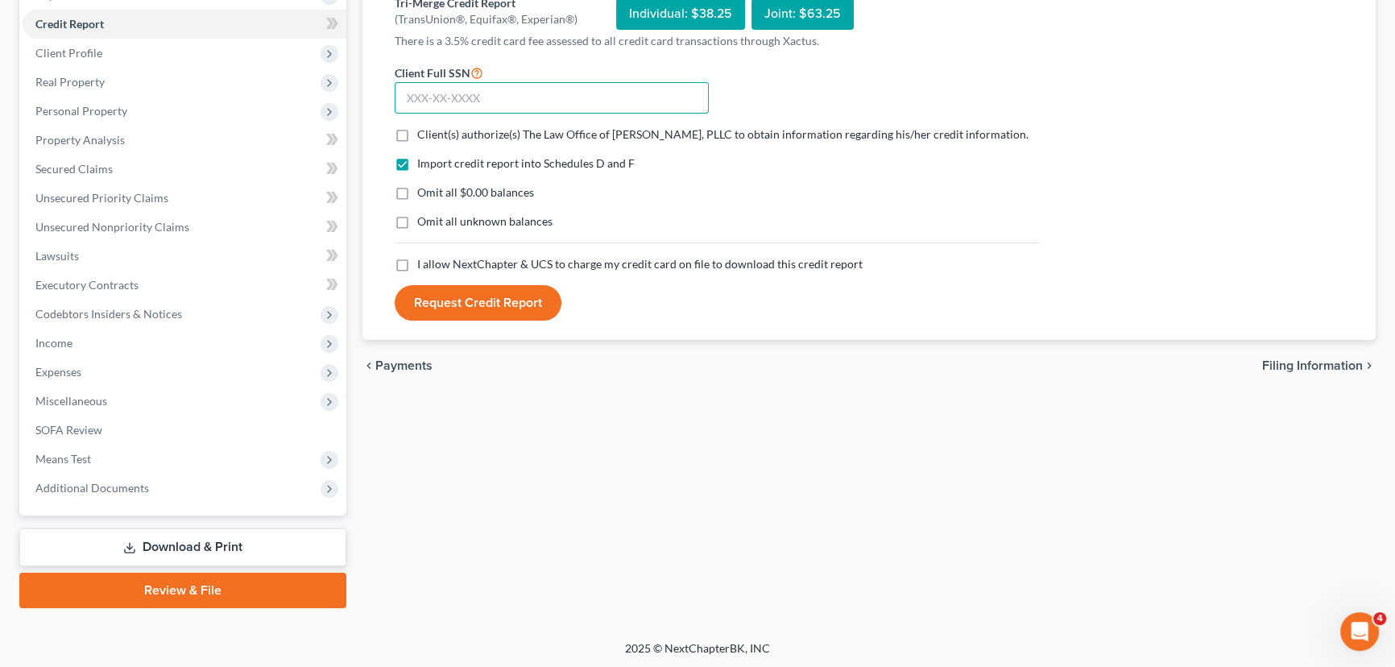
click at [431, 92] on input "text" at bounding box center [552, 98] width 314 height 32
paste input "124-72-3747"
type input "124-72-3747"
click at [417, 134] on label "Client(s) authorize(s) The Law Office of [PERSON_NAME], PLLC to obtain informat…" at bounding box center [722, 134] width 611 height 16
click at [424, 134] on input "Client(s) authorize(s) The Law Office of [PERSON_NAME], PLLC to obtain informat…" at bounding box center [429, 131] width 10 height 10
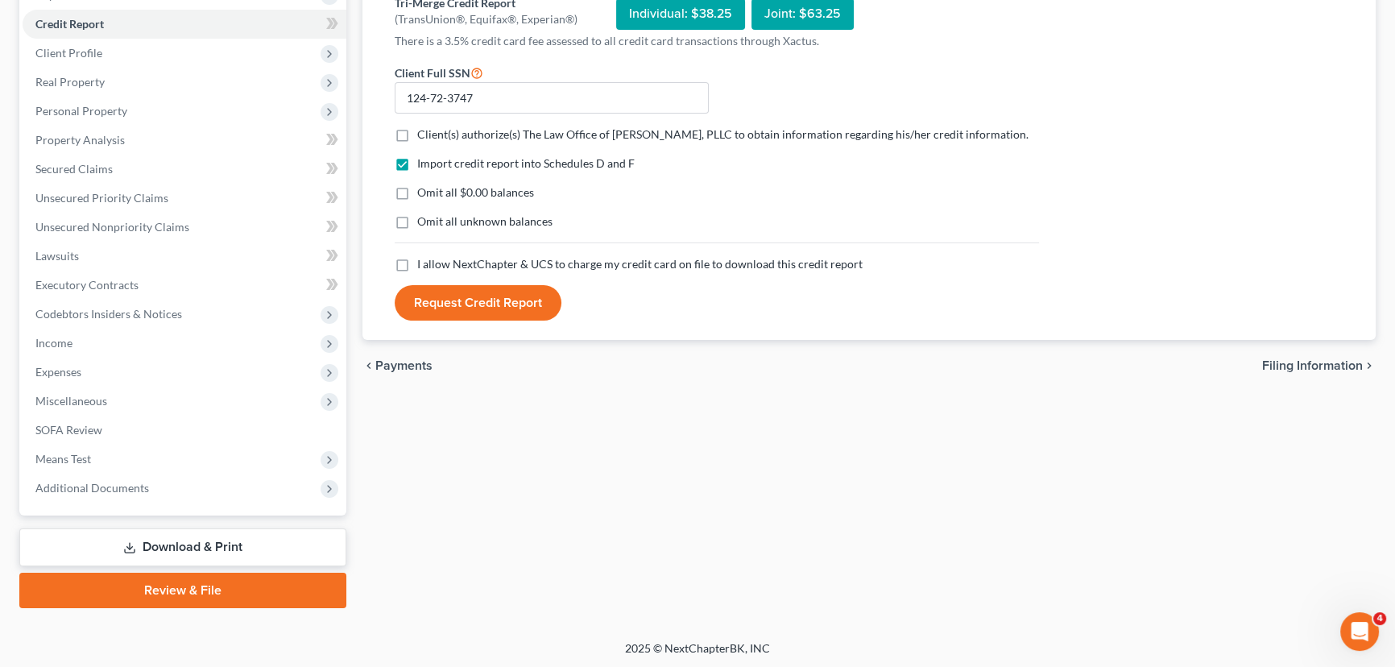
checkbox input "true"
click at [417, 272] on label "I allow NextChapter & UCS to charge my credit card on file to download this cre…" at bounding box center [639, 264] width 445 height 16
click at [424, 267] on input "I allow NextChapter & UCS to charge my credit card on file to download this cre…" at bounding box center [429, 261] width 10 height 10
checkbox input "true"
click at [457, 321] on button "Request Credit Report" at bounding box center [478, 302] width 167 height 35
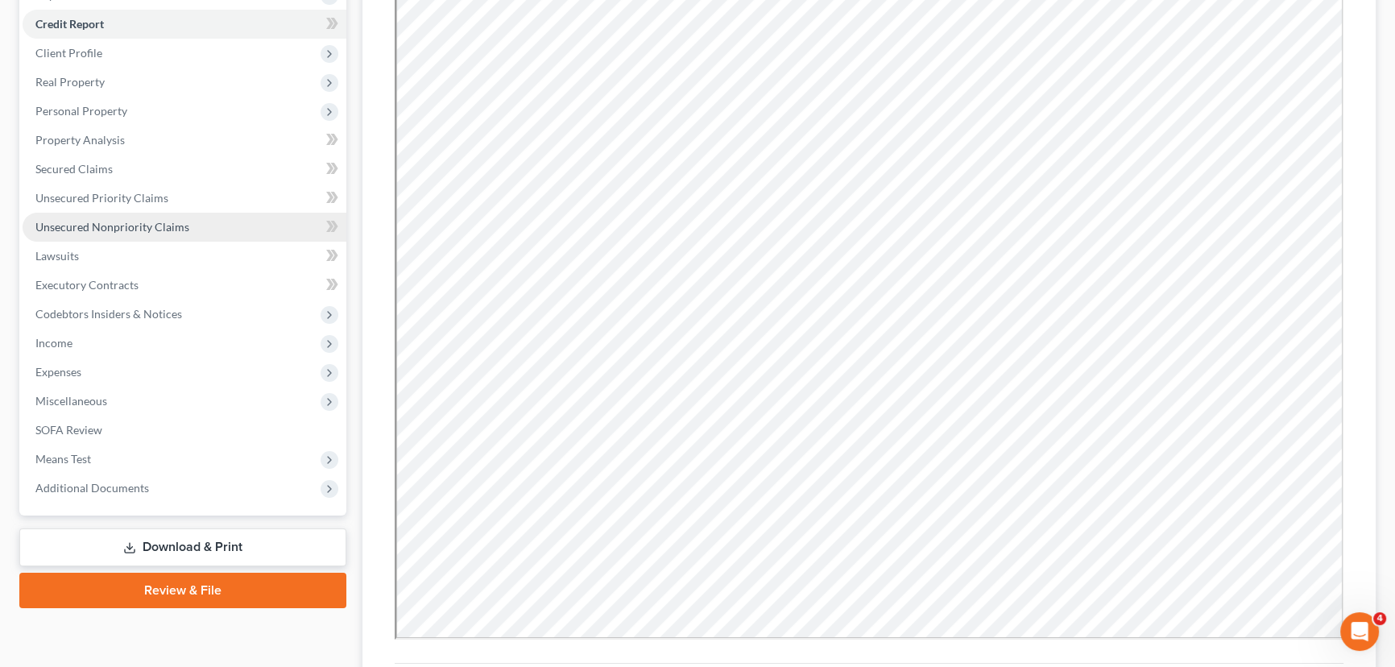
scroll to position [0, 0]
click at [136, 226] on span "Unsecured Nonpriority Claims" at bounding box center [112, 227] width 154 height 14
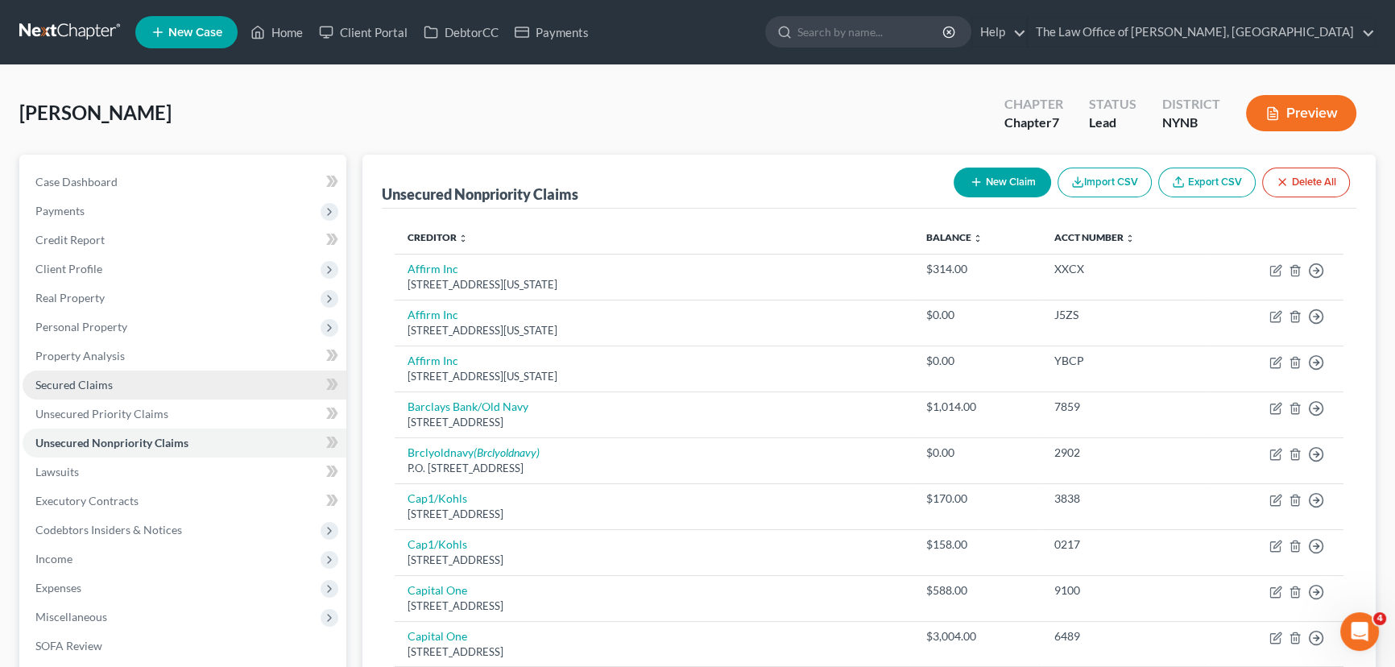
click at [131, 382] on link "Secured Claims" at bounding box center [185, 385] width 324 height 29
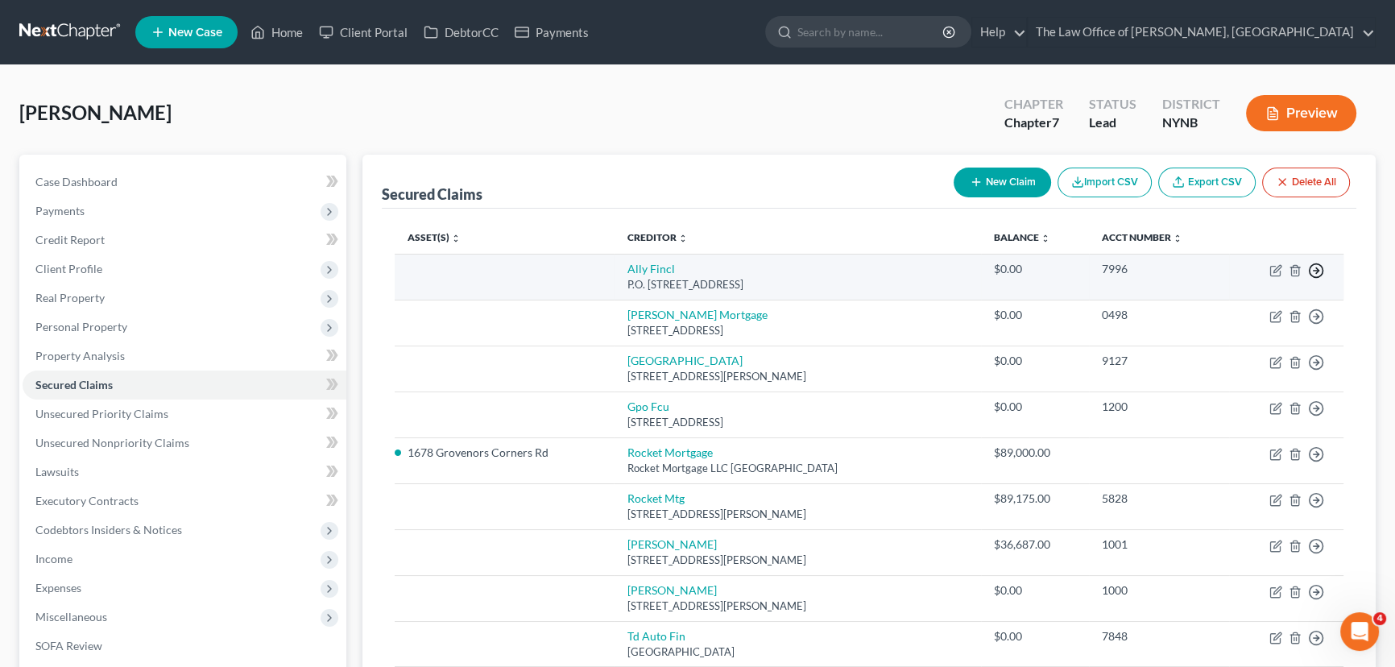
click at [1314, 266] on icon "button" at bounding box center [1316, 271] width 16 height 16
click at [1226, 311] on link "Move to F" at bounding box center [1242, 309] width 135 height 27
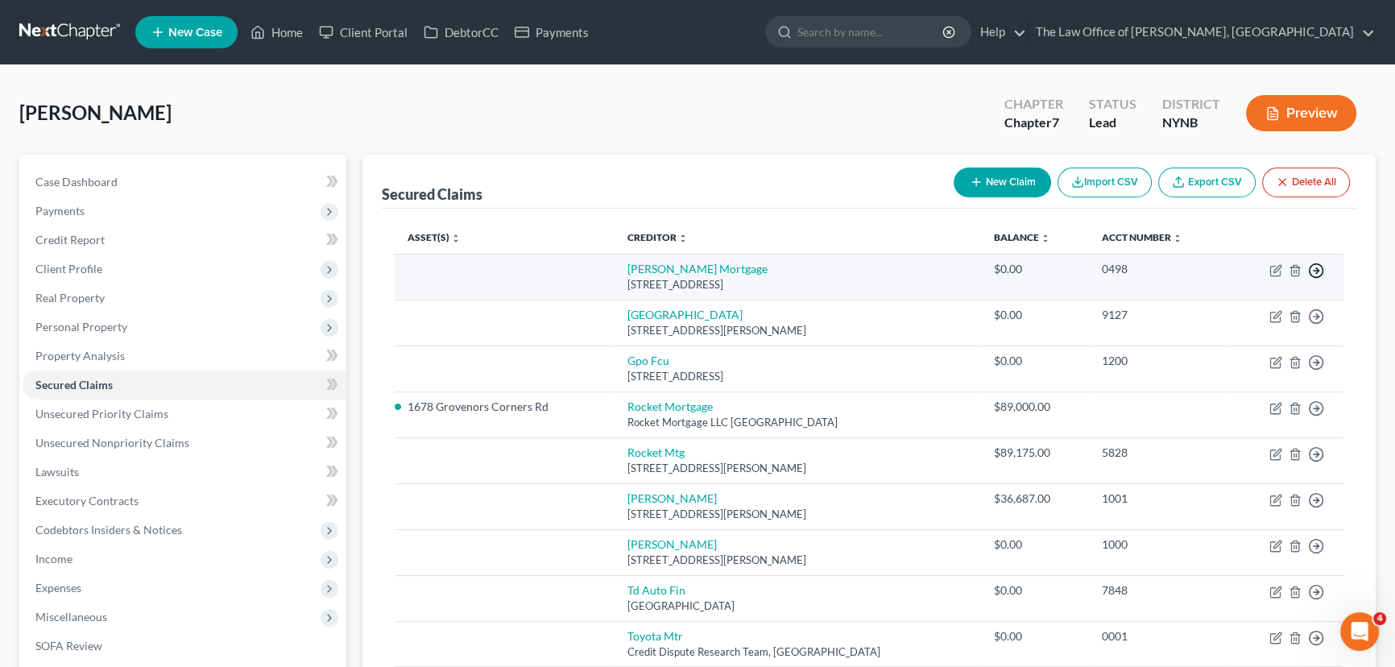
click at [1317, 264] on icon "button" at bounding box center [1316, 271] width 16 height 16
click at [1240, 306] on link "Move to F" at bounding box center [1242, 309] width 135 height 27
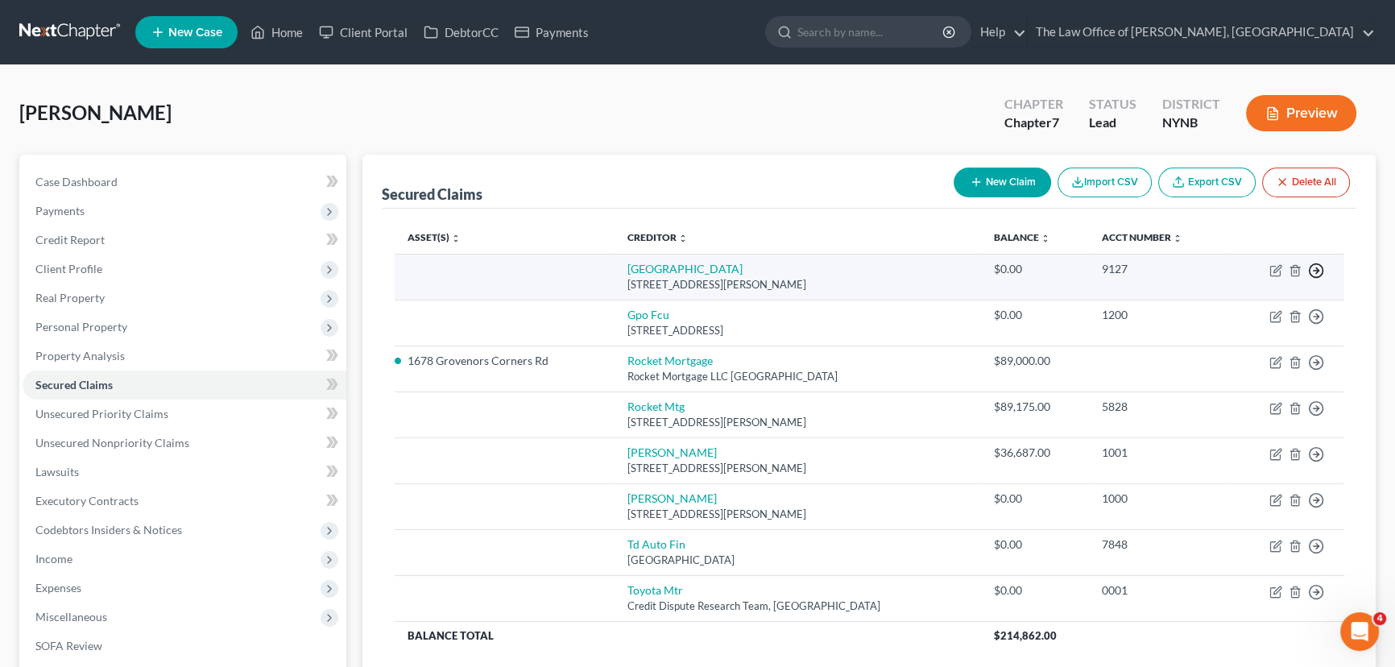
click at [1315, 271] on line "button" at bounding box center [1317, 271] width 6 height 0
click at [1214, 303] on link "Move to F" at bounding box center [1242, 309] width 135 height 27
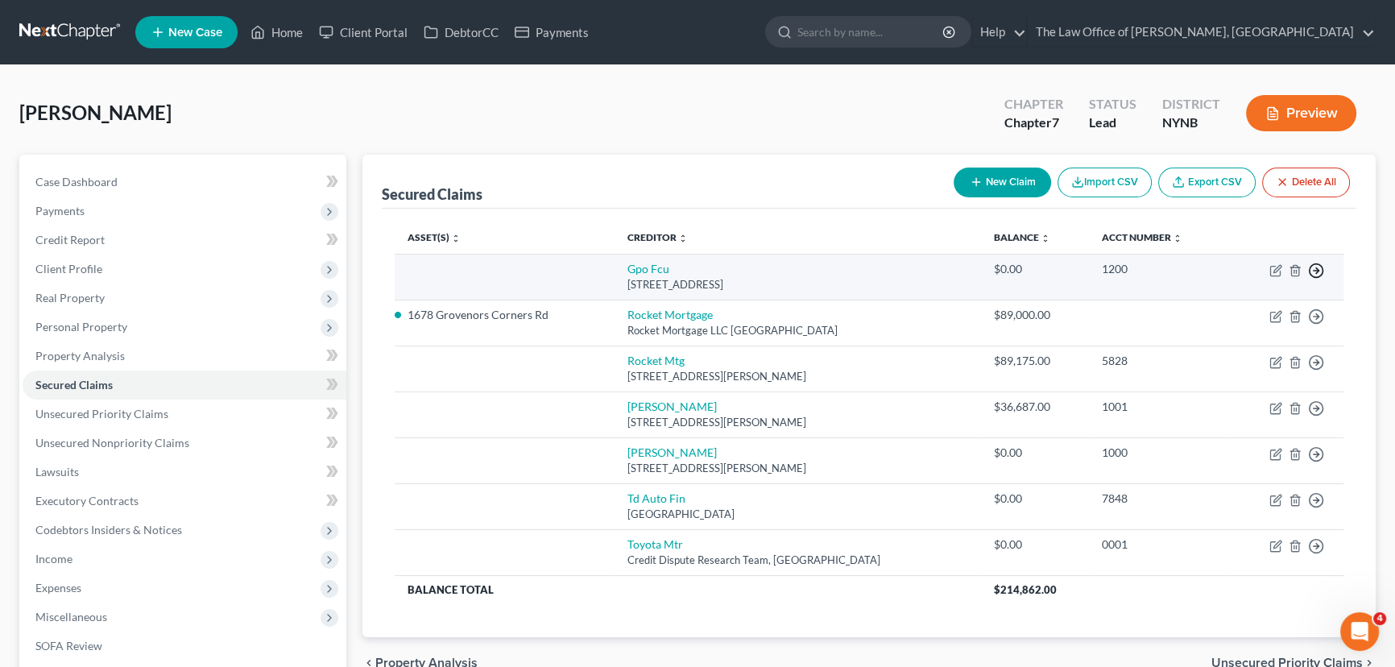
click at [1316, 268] on polyline "button" at bounding box center [1317, 271] width 2 height 6
click at [1235, 306] on link "Move to F" at bounding box center [1242, 309] width 135 height 27
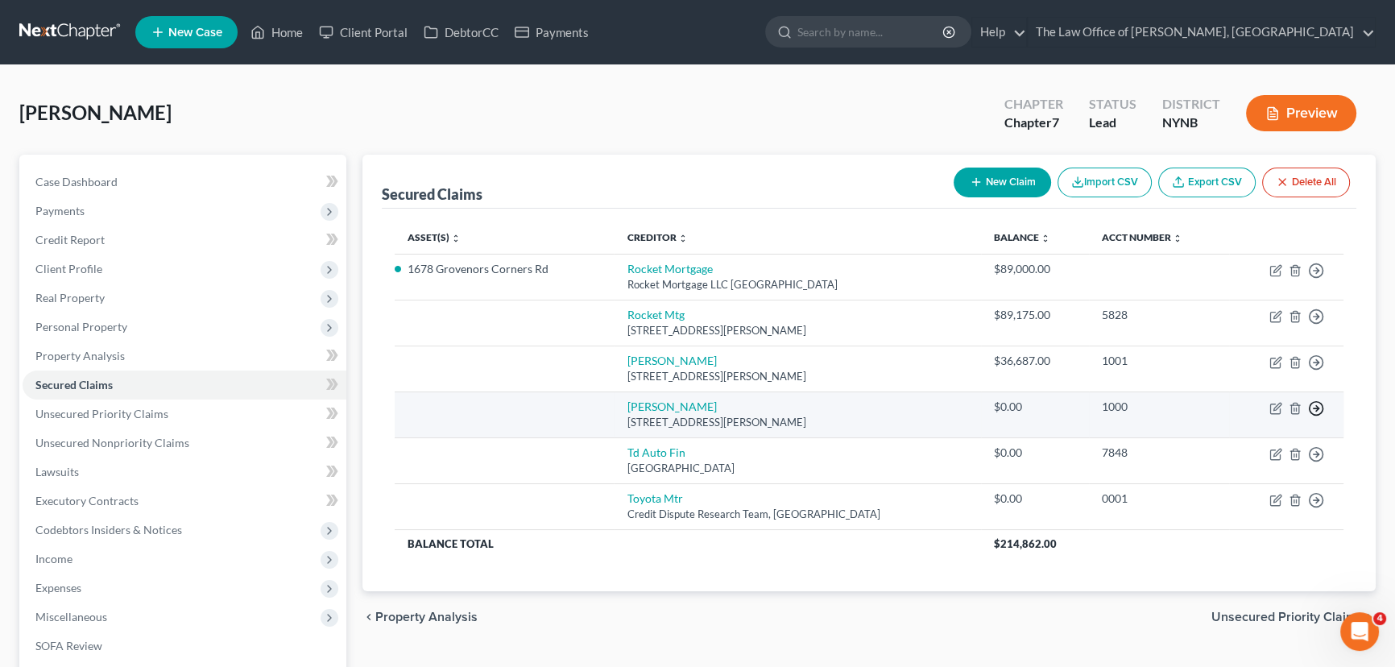
click at [1323, 279] on icon "button" at bounding box center [1316, 271] width 16 height 16
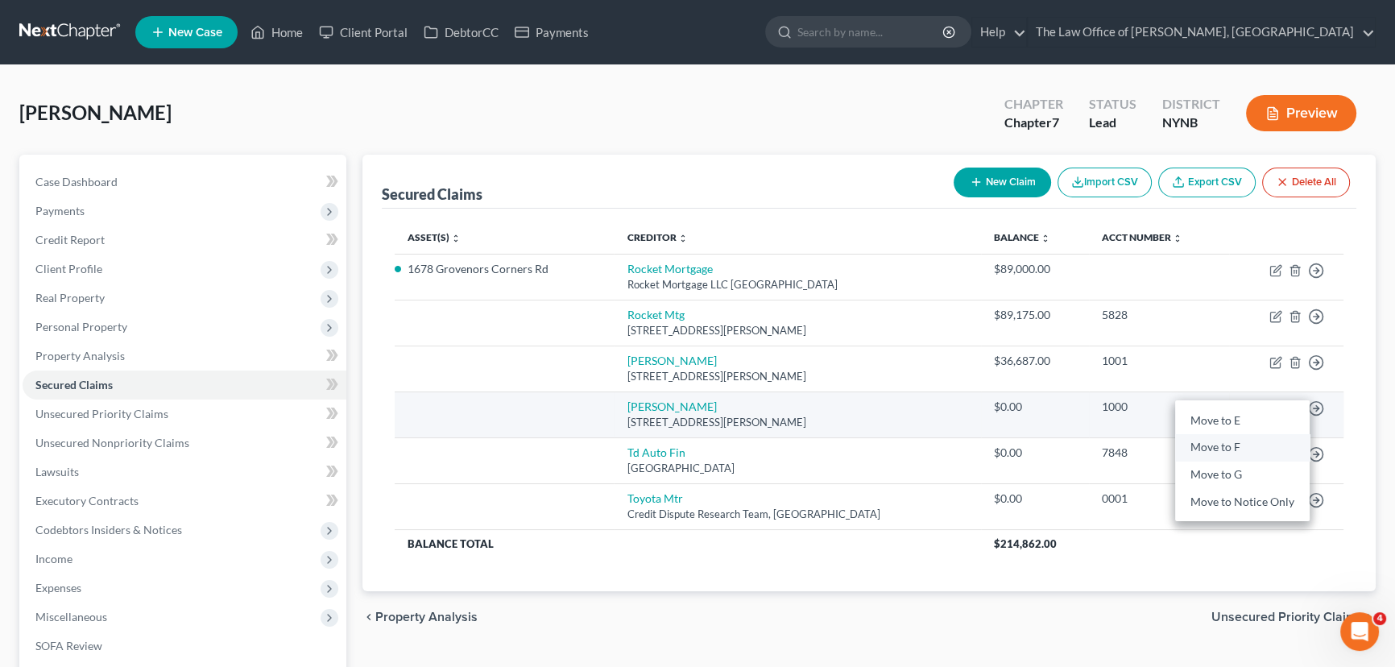
click at [1249, 447] on link "Move to F" at bounding box center [1242, 447] width 135 height 27
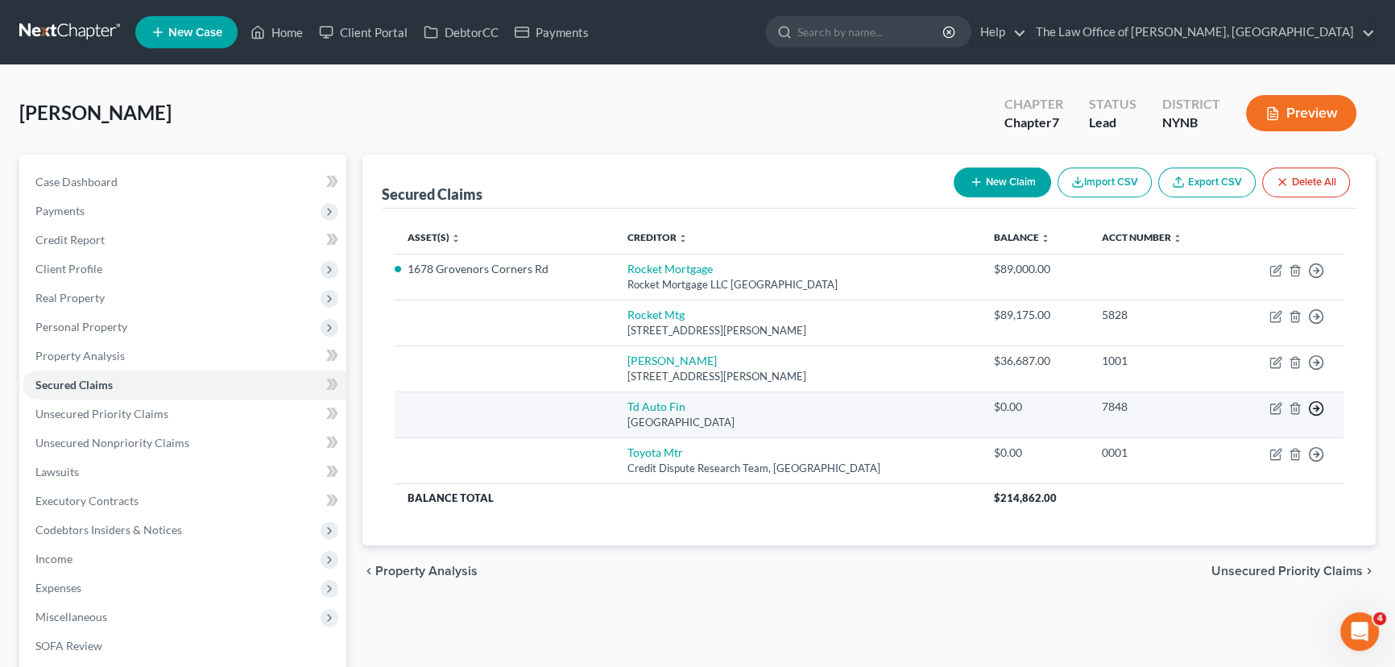
click at [1308, 279] on icon "button" at bounding box center [1316, 271] width 16 height 16
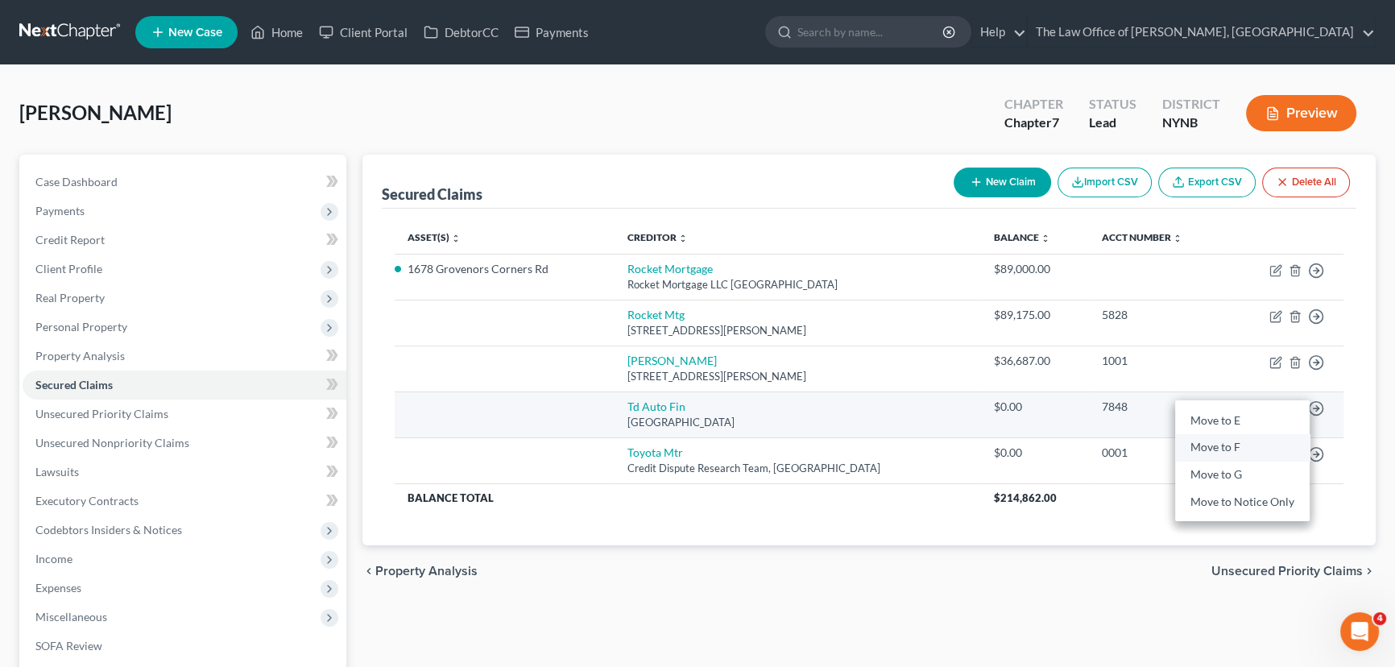
click at [1215, 443] on link "Move to F" at bounding box center [1242, 447] width 135 height 27
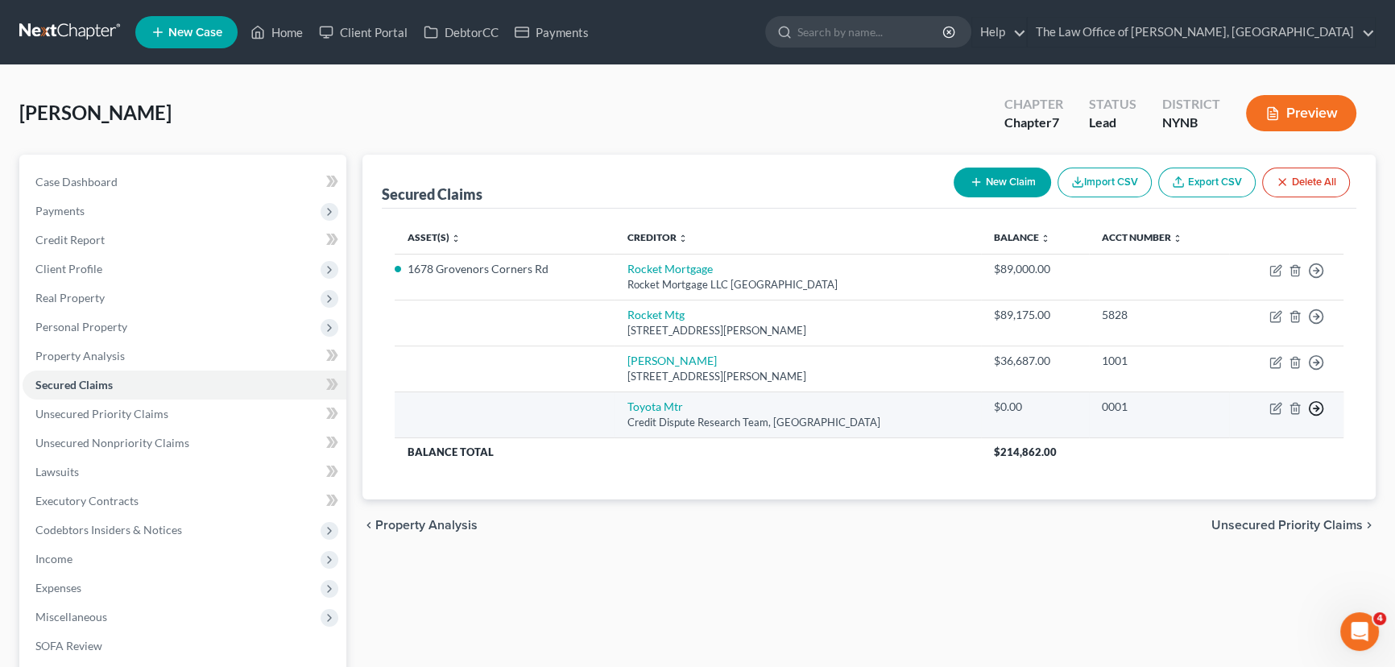
click at [1310, 278] on circle "button" at bounding box center [1317, 271] width 14 height 14
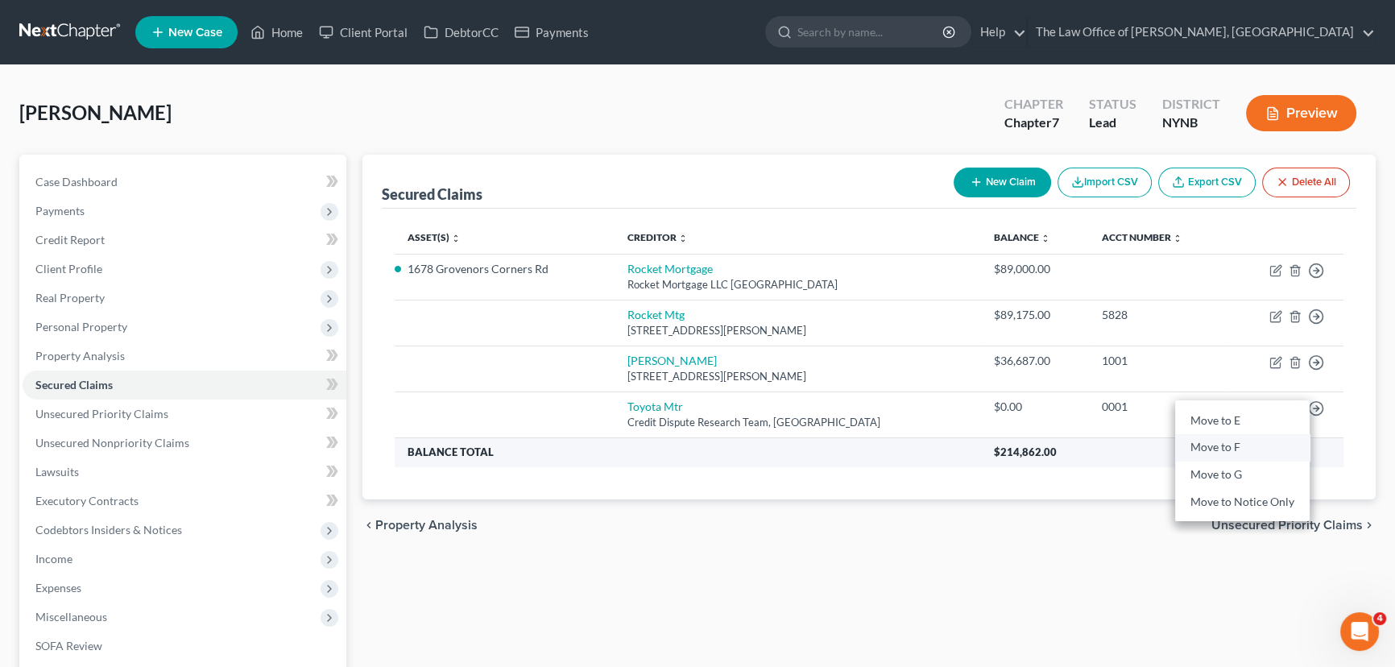
click at [1215, 448] on link "Move to F" at bounding box center [1242, 447] width 135 height 27
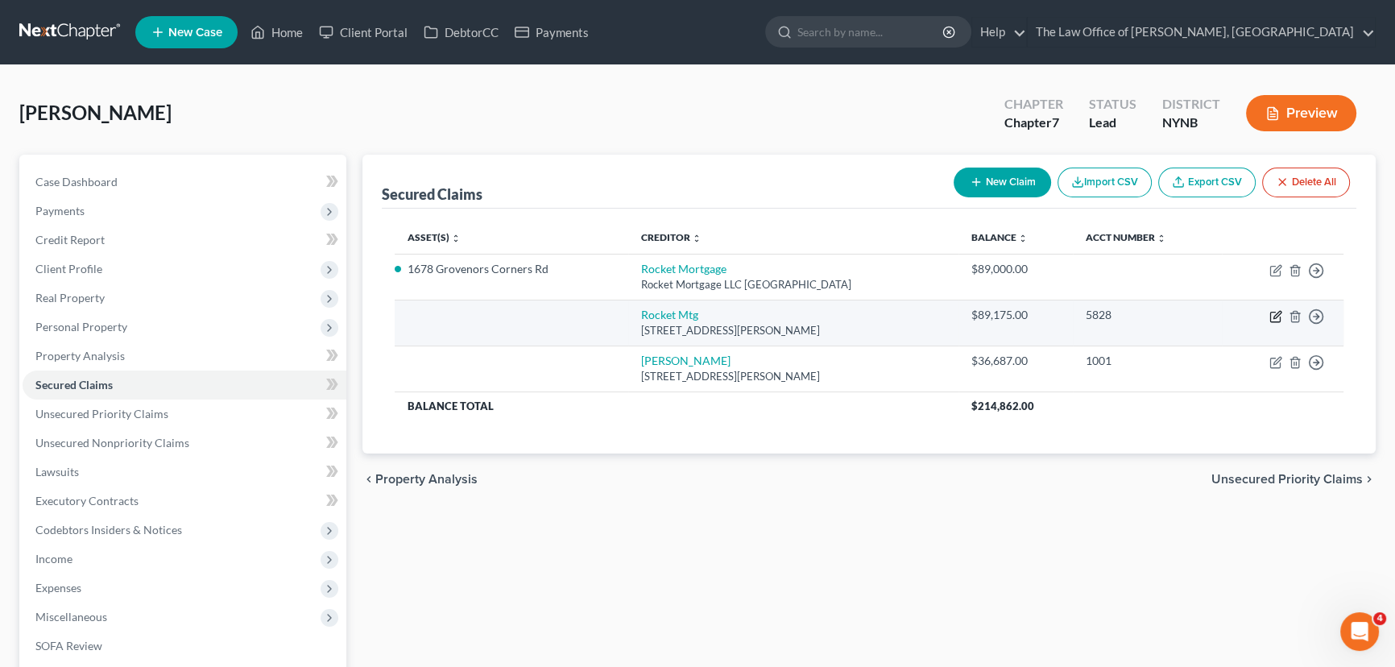
click at [1277, 314] on icon "button" at bounding box center [1275, 316] width 13 height 13
select select "23"
select select "0"
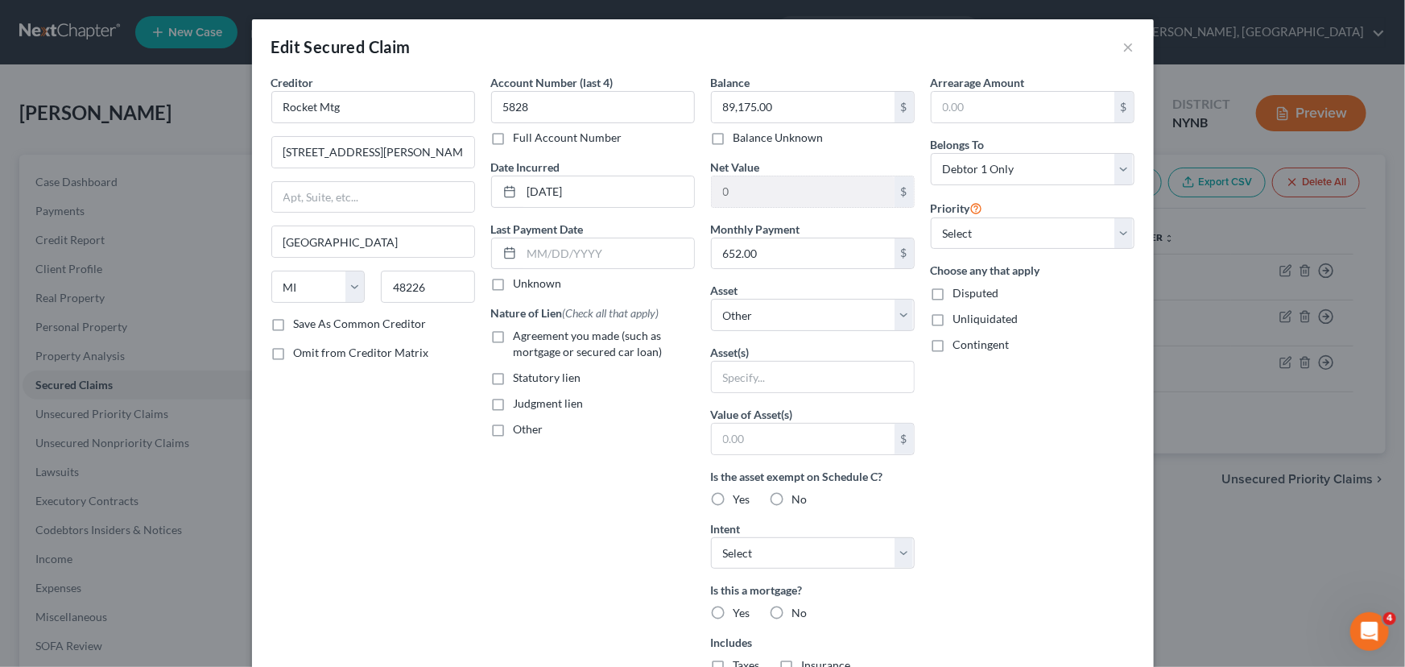
click at [514, 337] on label "Agreement you made (such as mortgage or secured car loan)" at bounding box center [604, 344] width 181 height 32
click at [520, 337] on input "Agreement you made (such as mortgage or secured car loan)" at bounding box center [525, 333] width 10 height 10
checkbox input "true"
drag, startPoint x: 804, startPoint y: 322, endPoint x: 798, endPoint y: 329, distance: 8.6
click at [804, 322] on select "Select Other Multiple Assets 2022 [PERSON_NAME] Deere 2025 R - $15000.0 2017 Ja…" at bounding box center [813, 315] width 204 height 32
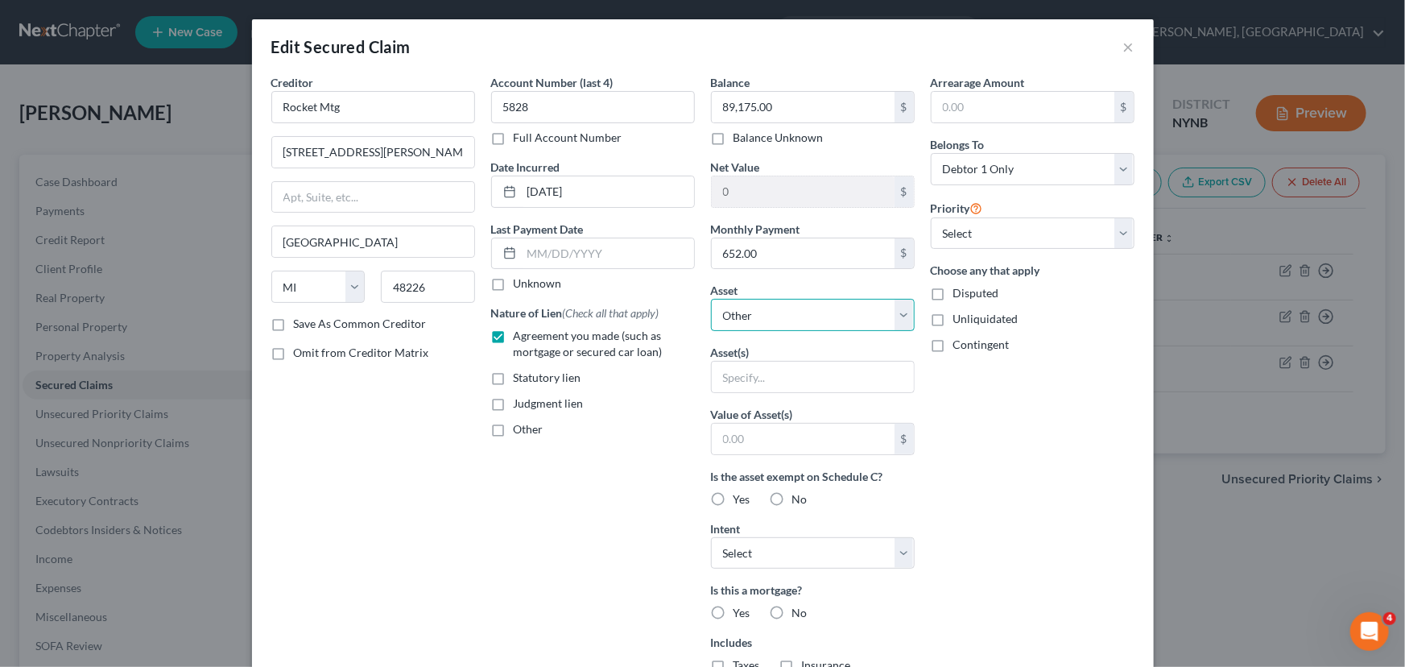
select select "5"
click at [711, 299] on select "Select Other Multiple Assets 2022 [PERSON_NAME] Deere 2025 R - $15000.0 2017 Ja…" at bounding box center [813, 315] width 204 height 32
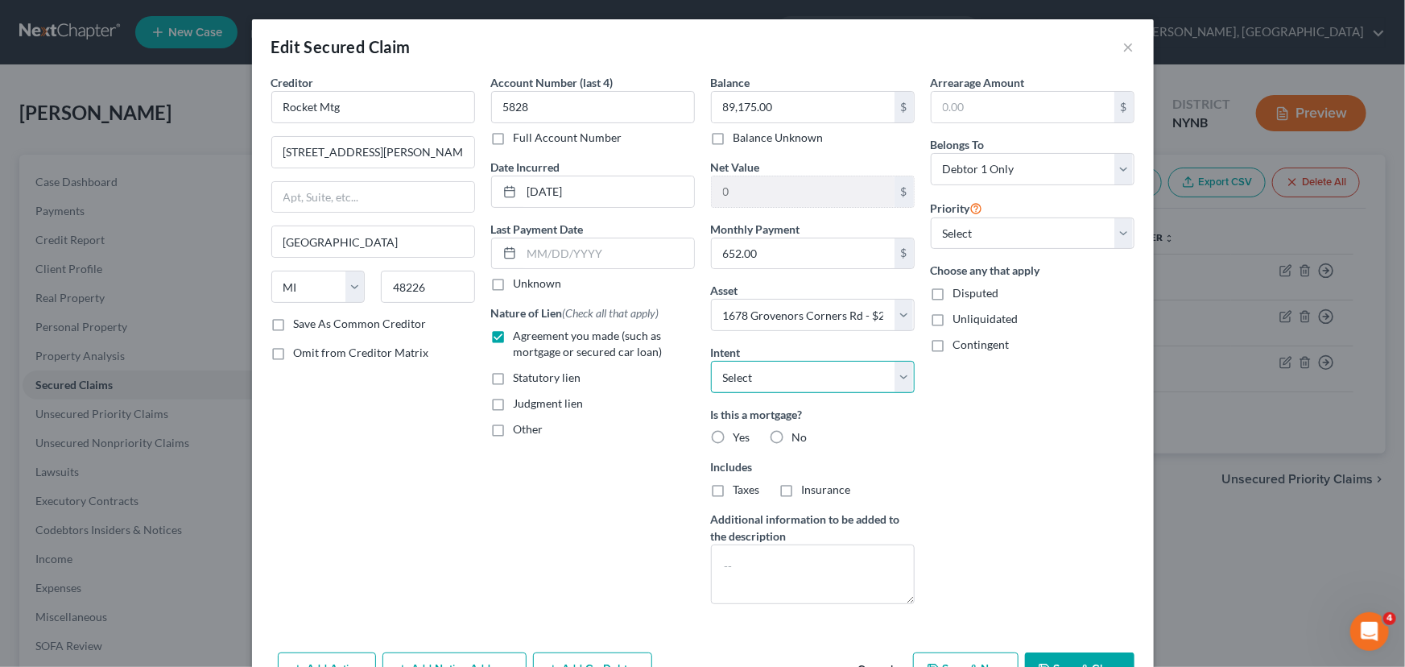
drag, startPoint x: 820, startPoint y: 379, endPoint x: 813, endPoint y: 391, distance: 13.4
click at [820, 379] on select "Select Surrender Redeem Reaffirm Avoid Other" at bounding box center [813, 377] width 204 height 32
select select "2"
click at [711, 361] on select "Select Surrender Redeem Reaffirm Avoid Other" at bounding box center [813, 377] width 204 height 32
click at [734, 433] on label "Yes" at bounding box center [742, 437] width 17 height 16
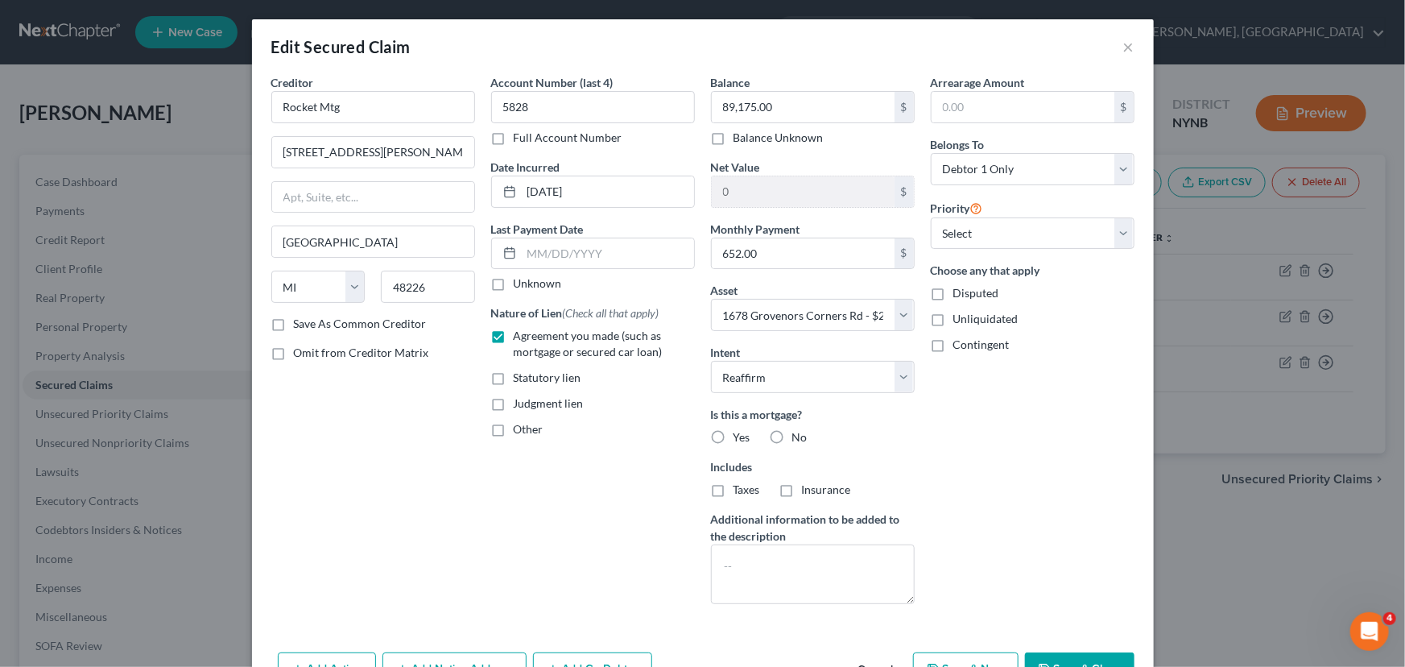
click at [740, 433] on input "Yes" at bounding box center [745, 434] width 10 height 10
radio input "true"
drag, startPoint x: 712, startPoint y: 491, endPoint x: 760, endPoint y: 488, distance: 48.4
click at [734, 490] on label "Taxes" at bounding box center [747, 490] width 27 height 16
click at [740, 490] on input "Taxes" at bounding box center [745, 487] width 10 height 10
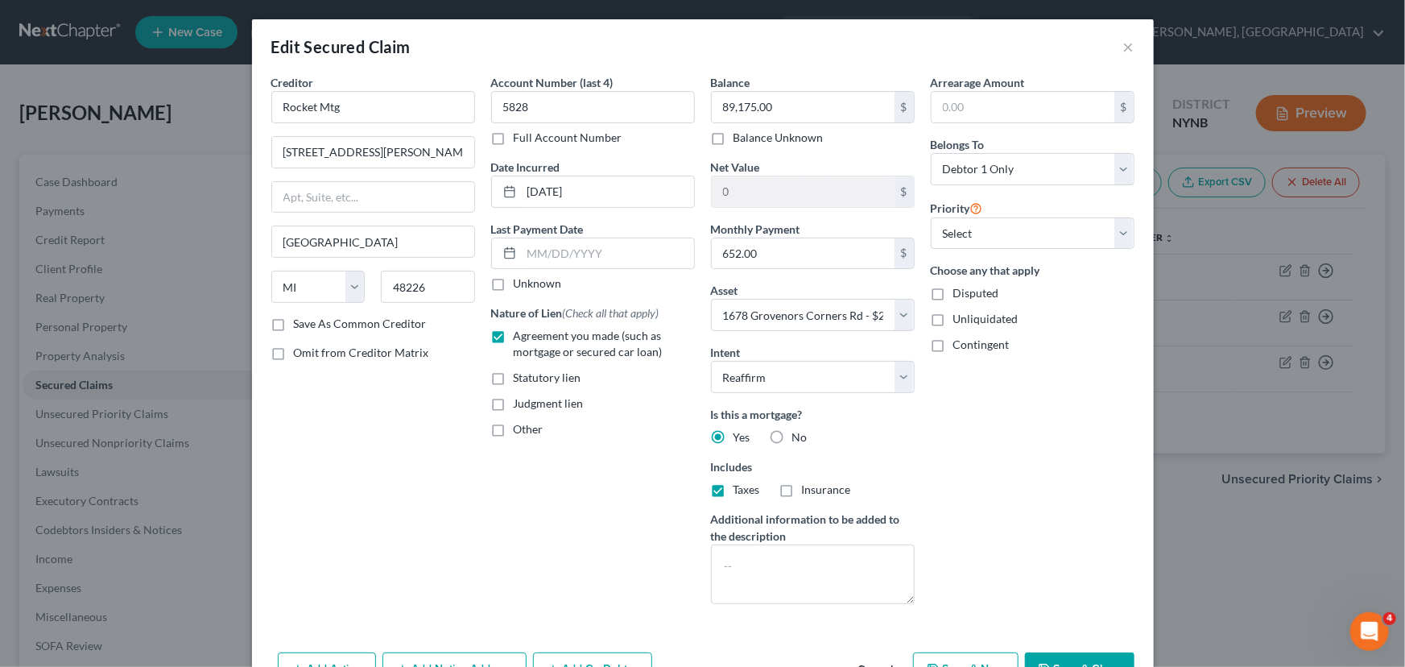
click at [734, 490] on label "Taxes" at bounding box center [747, 490] width 27 height 16
click at [740, 490] on input "Taxes" at bounding box center [745, 487] width 10 height 10
checkbox input "false"
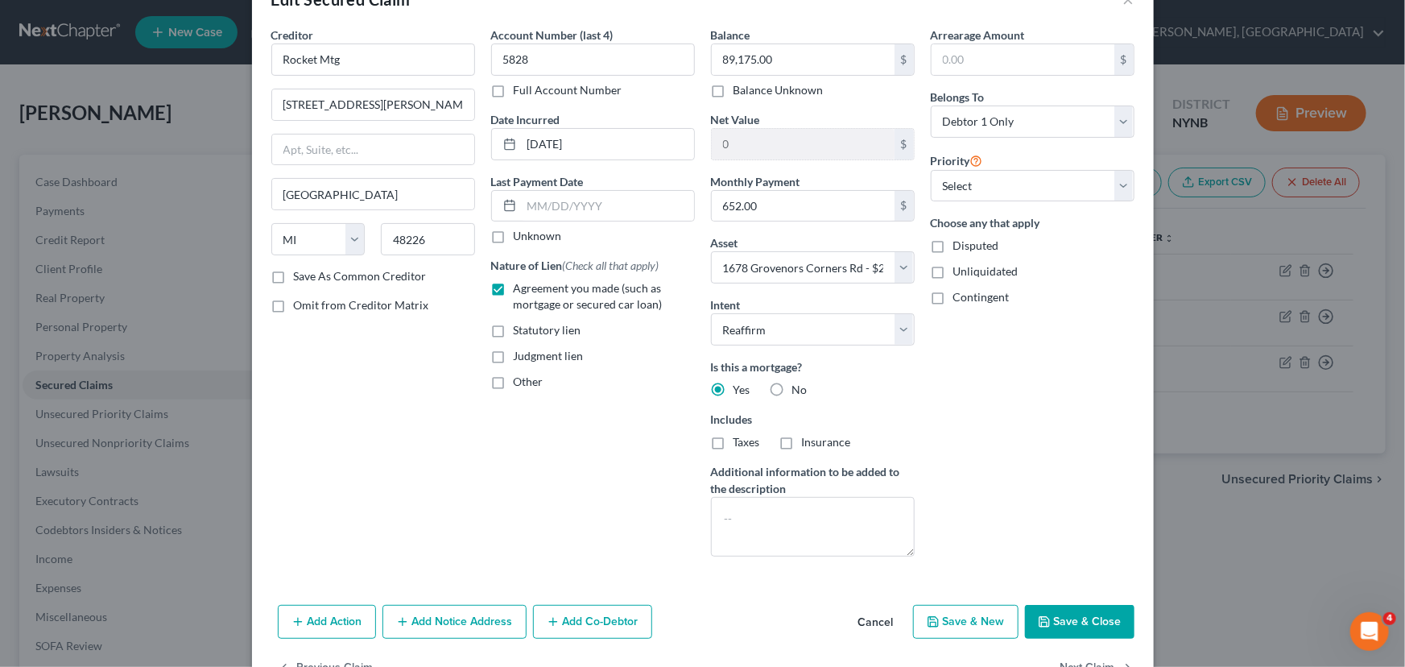
scroll to position [97, 0]
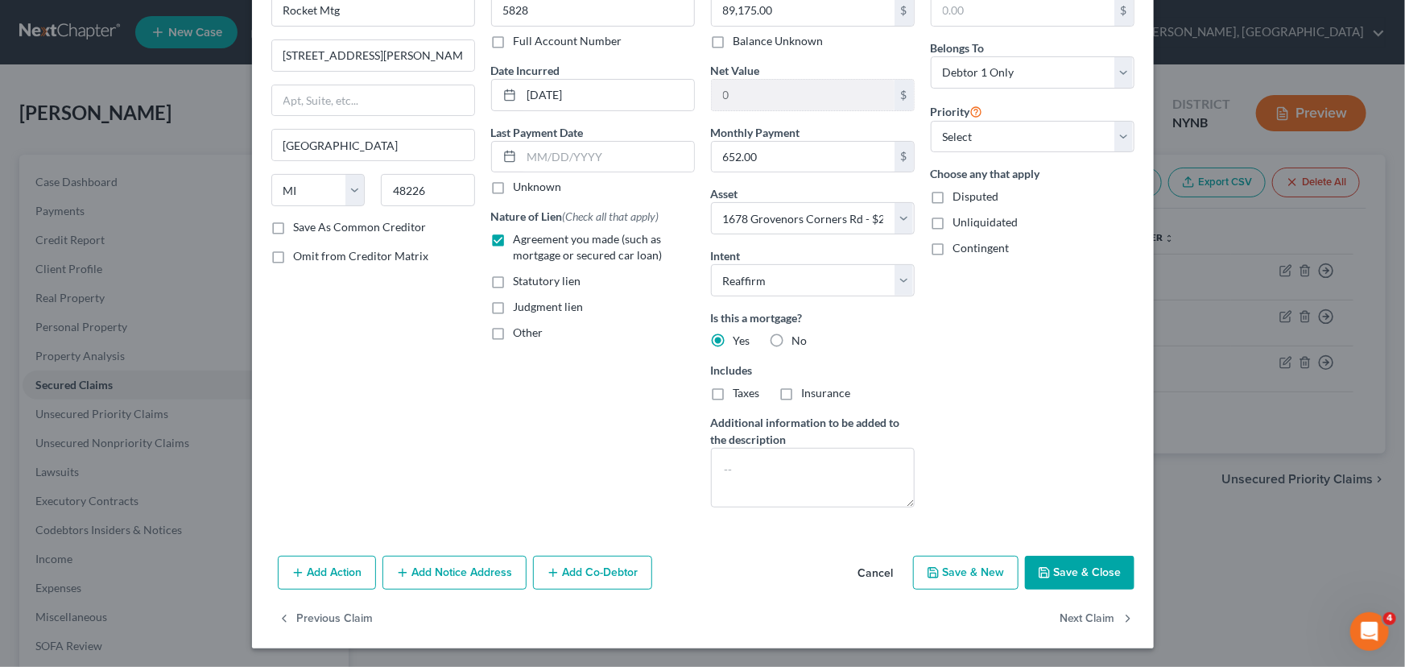
click at [1051, 576] on button "Save & Close" at bounding box center [1080, 573] width 110 height 34
select select
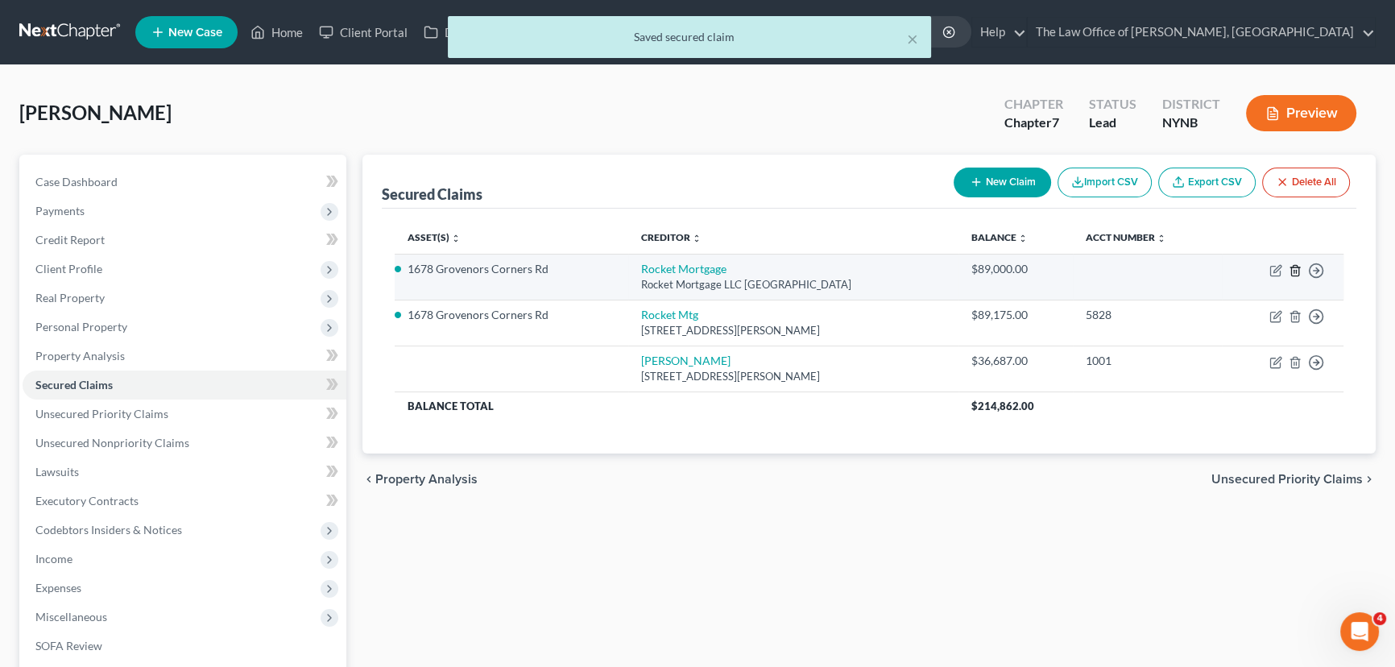
click at [1298, 269] on icon "button" at bounding box center [1294, 270] width 7 height 10
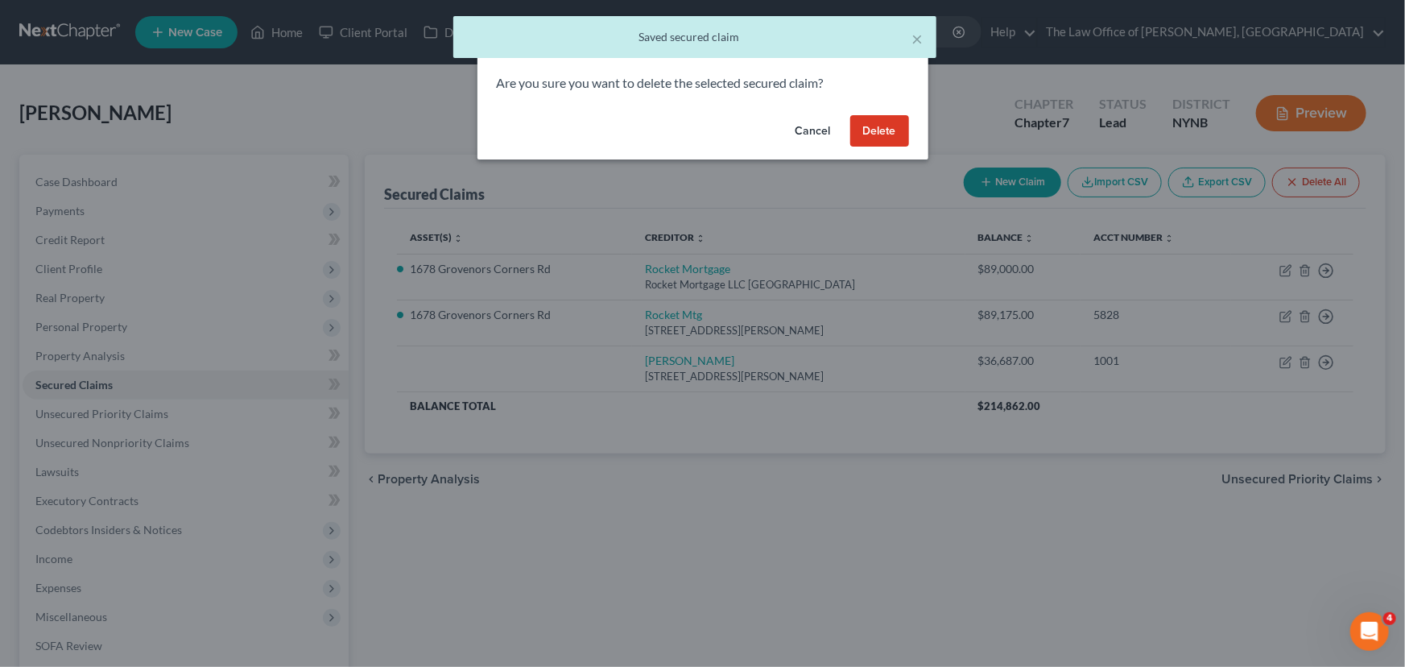
click at [873, 143] on button "Delete" at bounding box center [880, 131] width 59 height 32
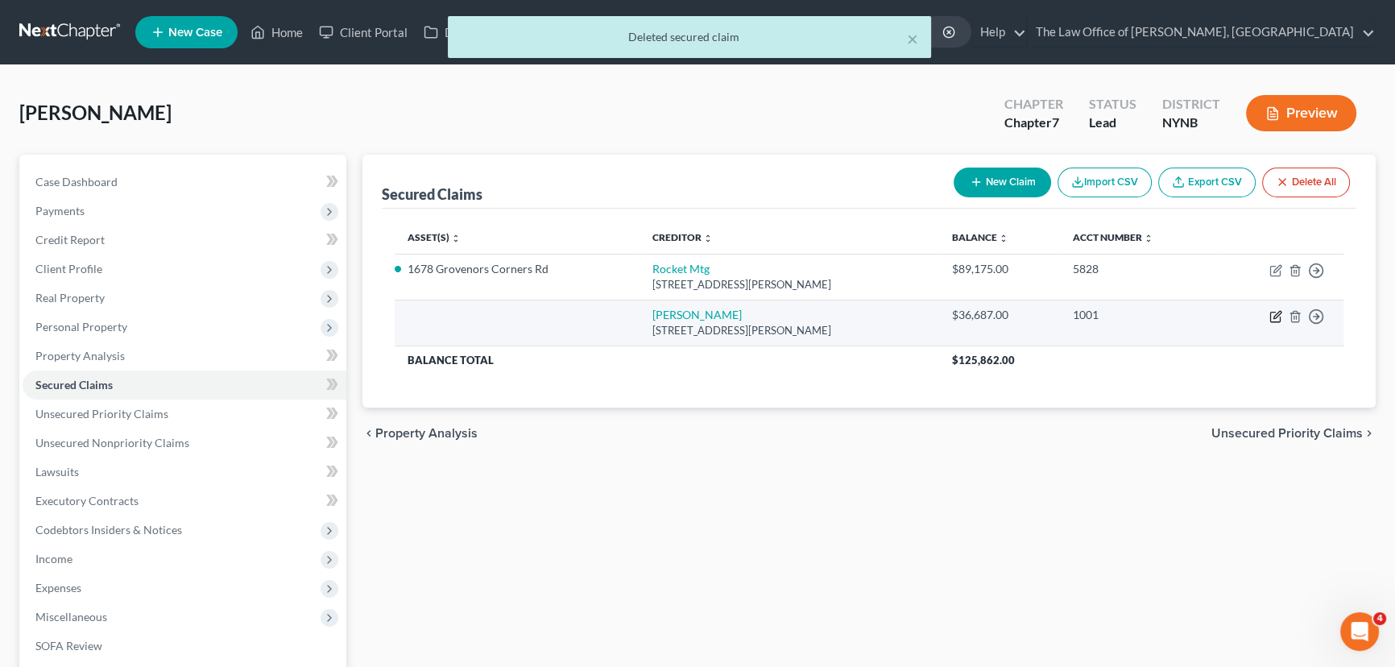
click at [1274, 315] on icon "button" at bounding box center [1275, 316] width 13 height 13
select select "35"
select select "0"
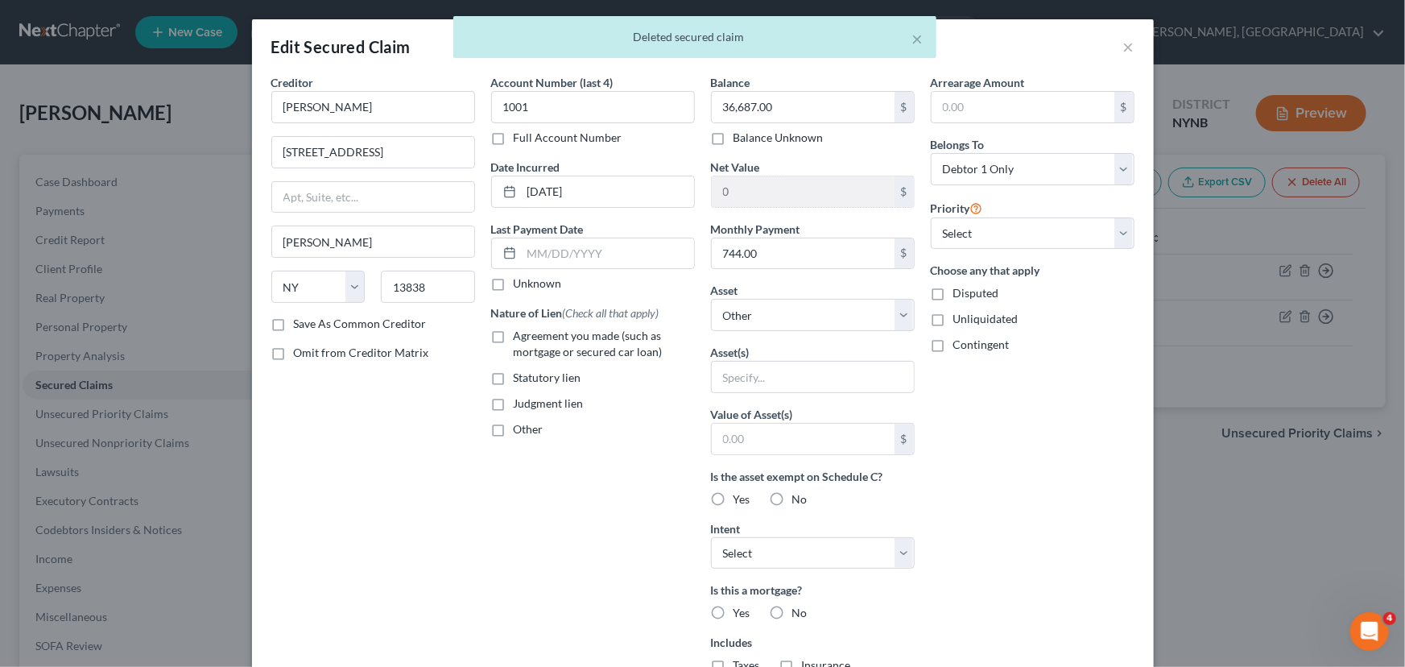
drag, startPoint x: 489, startPoint y: 337, endPoint x: 669, endPoint y: 319, distance: 180.6
click at [514, 337] on label "Agreement you made (such as mortgage or secured car loan)" at bounding box center [604, 344] width 181 height 32
click at [520, 337] on input "Agreement you made (such as mortgage or secured car loan)" at bounding box center [525, 333] width 10 height 10
checkbox input "true"
drag, startPoint x: 794, startPoint y: 312, endPoint x: 801, endPoint y: 321, distance: 12.1
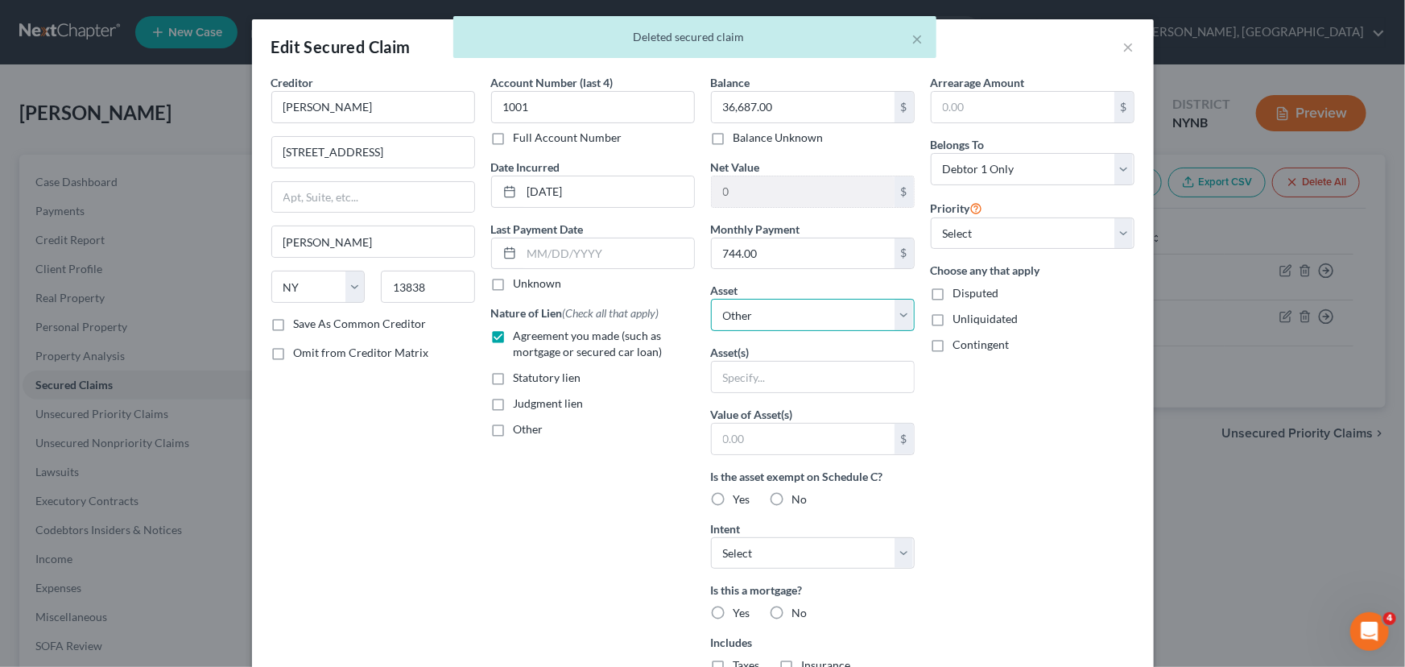
click at [794, 312] on select "Select Other Multiple Assets 2022 [PERSON_NAME] Deere 2025 R - $15000.0 2017 Ja…" at bounding box center [813, 315] width 204 height 32
select select "4"
click at [711, 299] on select "Select Other Multiple Assets 2022 [PERSON_NAME] Deere 2025 R - $15000.0 2017 Ja…" at bounding box center [813, 315] width 204 height 32
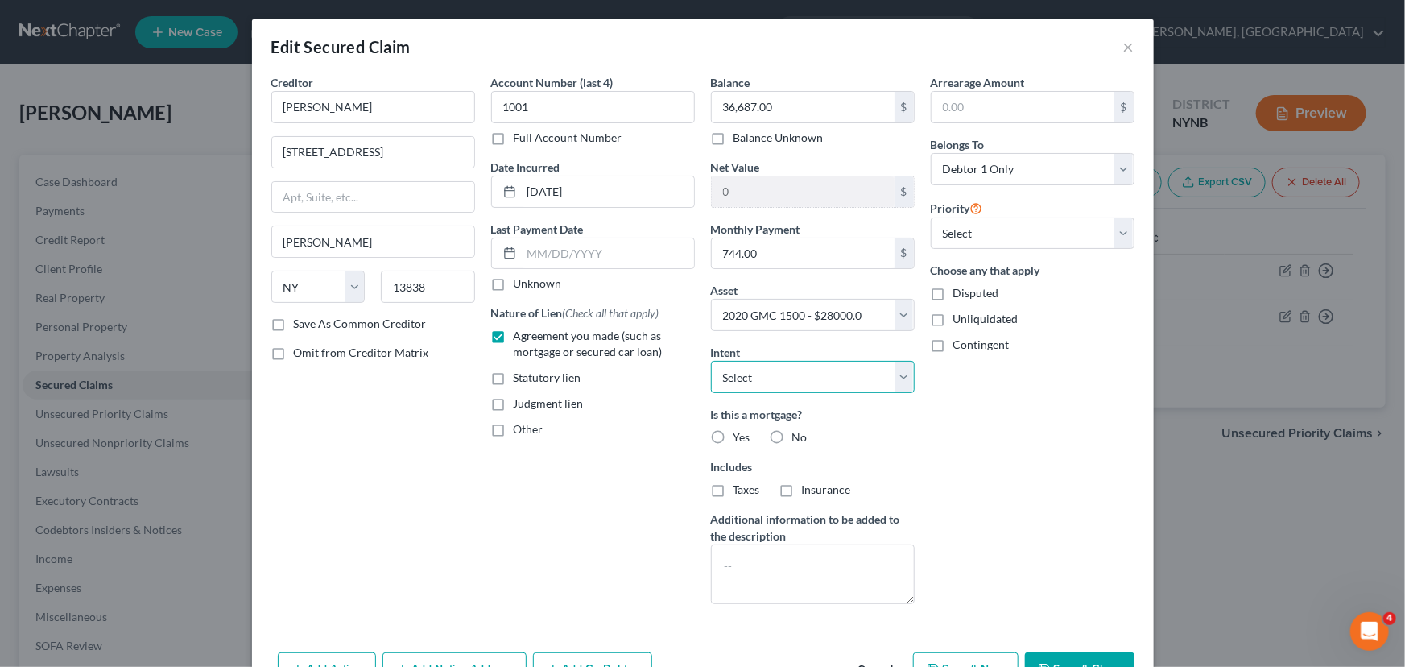
drag, startPoint x: 756, startPoint y: 370, endPoint x: 754, endPoint y: 390, distance: 20.2
click at [756, 370] on select "Select Surrender Redeem Reaffirm Avoid Other" at bounding box center [813, 377] width 204 height 32
select select "2"
click at [711, 361] on select "Select Surrender Redeem Reaffirm Avoid Other" at bounding box center [813, 377] width 204 height 32
click at [793, 435] on label "No" at bounding box center [800, 437] width 15 height 16
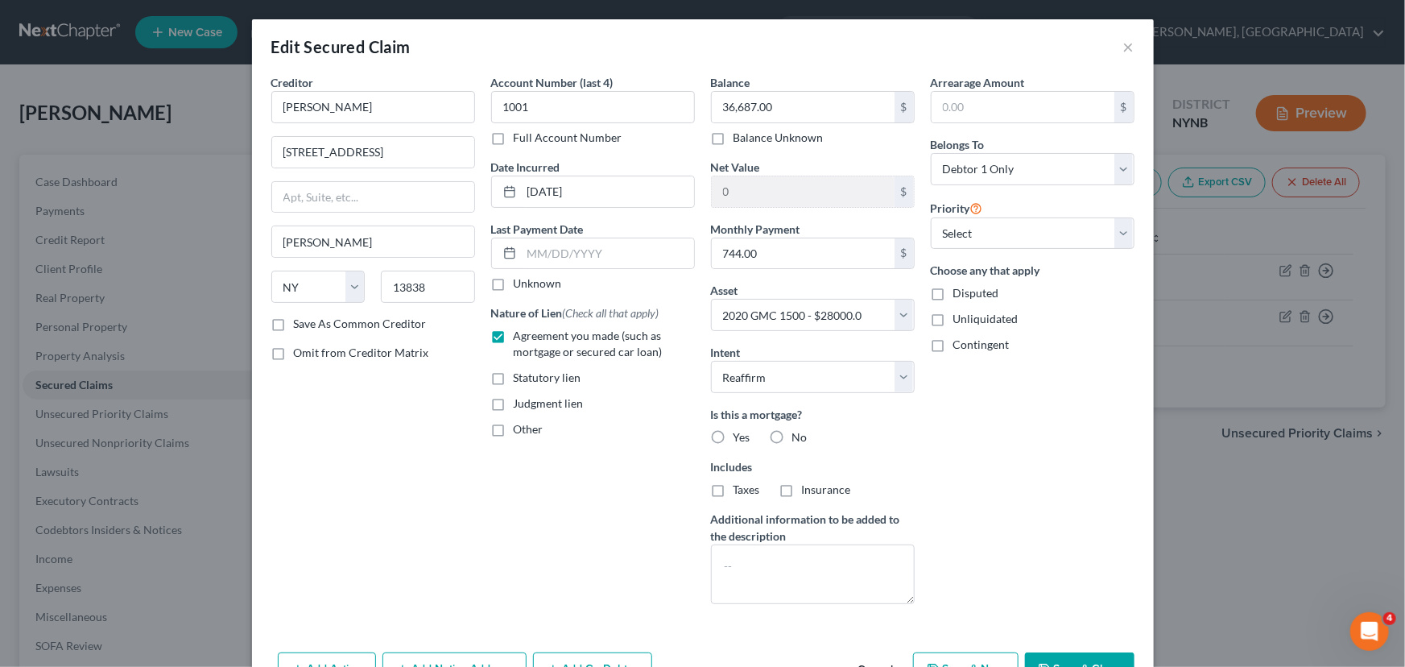
click at [799, 435] on input "No" at bounding box center [804, 434] width 10 height 10
radio input "true"
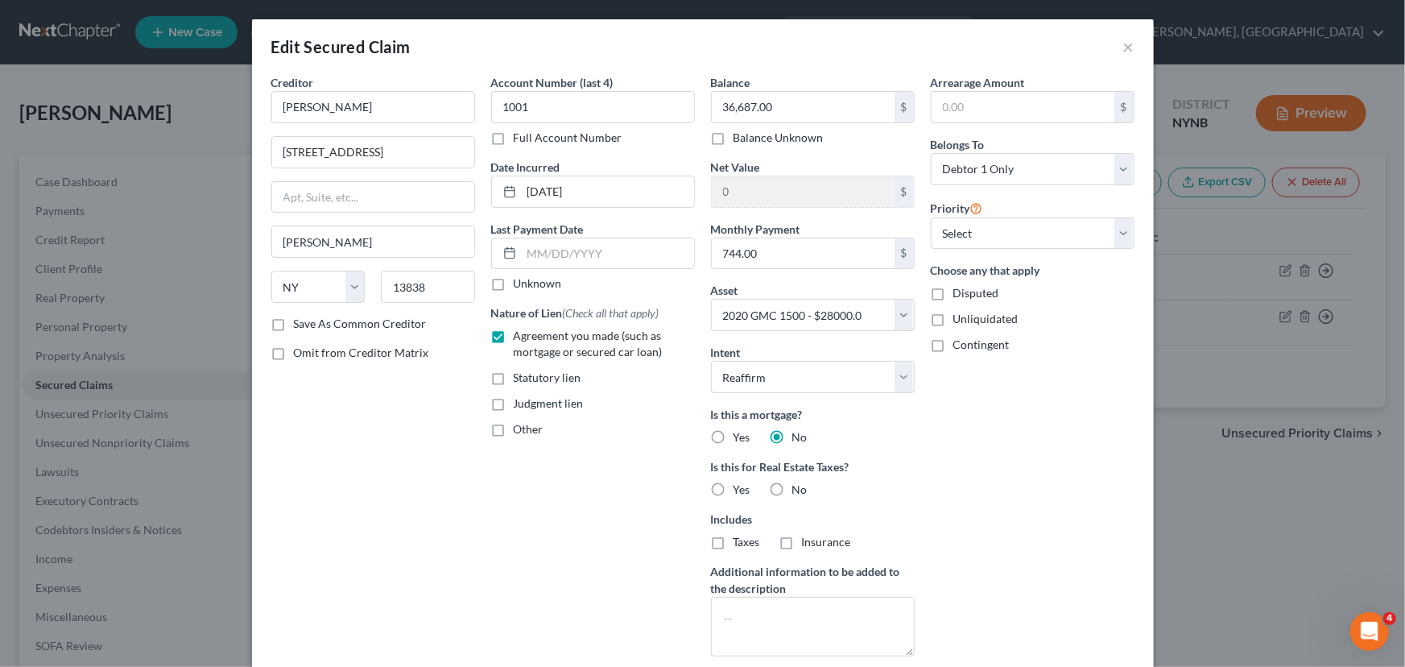
click at [793, 495] on label "No" at bounding box center [800, 490] width 15 height 16
click at [799, 492] on input "No" at bounding box center [804, 487] width 10 height 10
radio input "true"
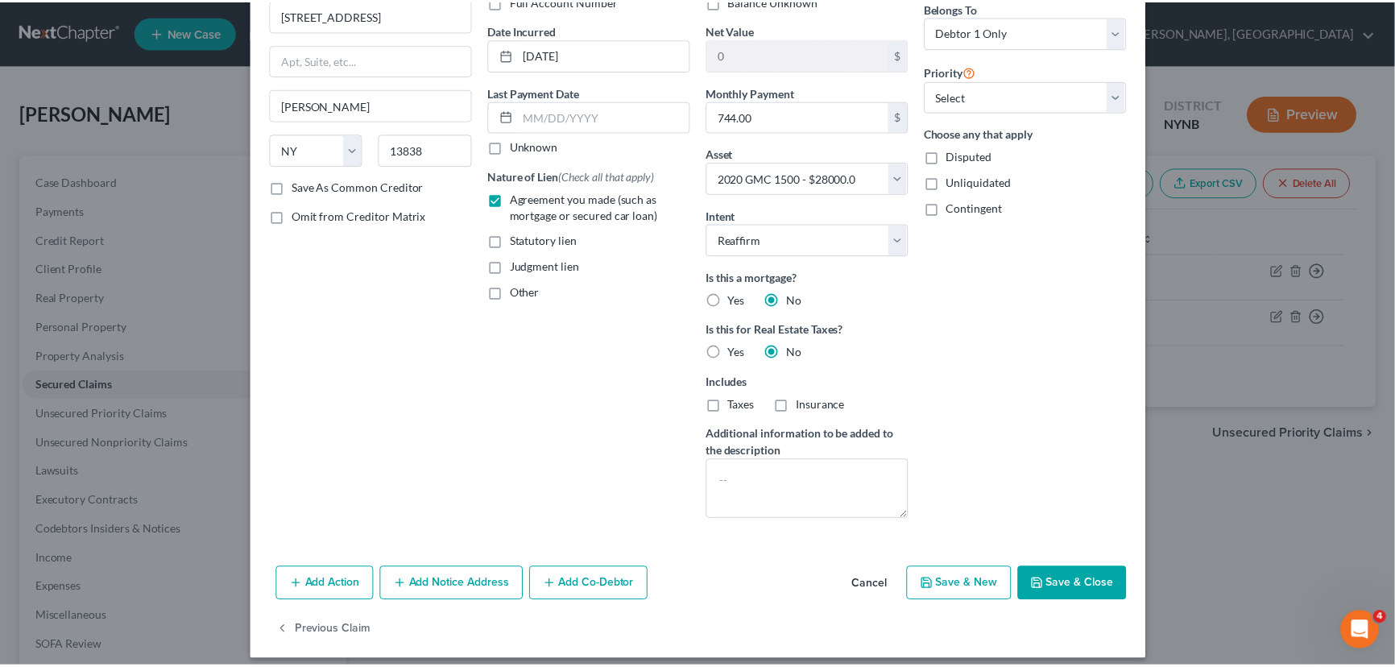
scroll to position [148, 0]
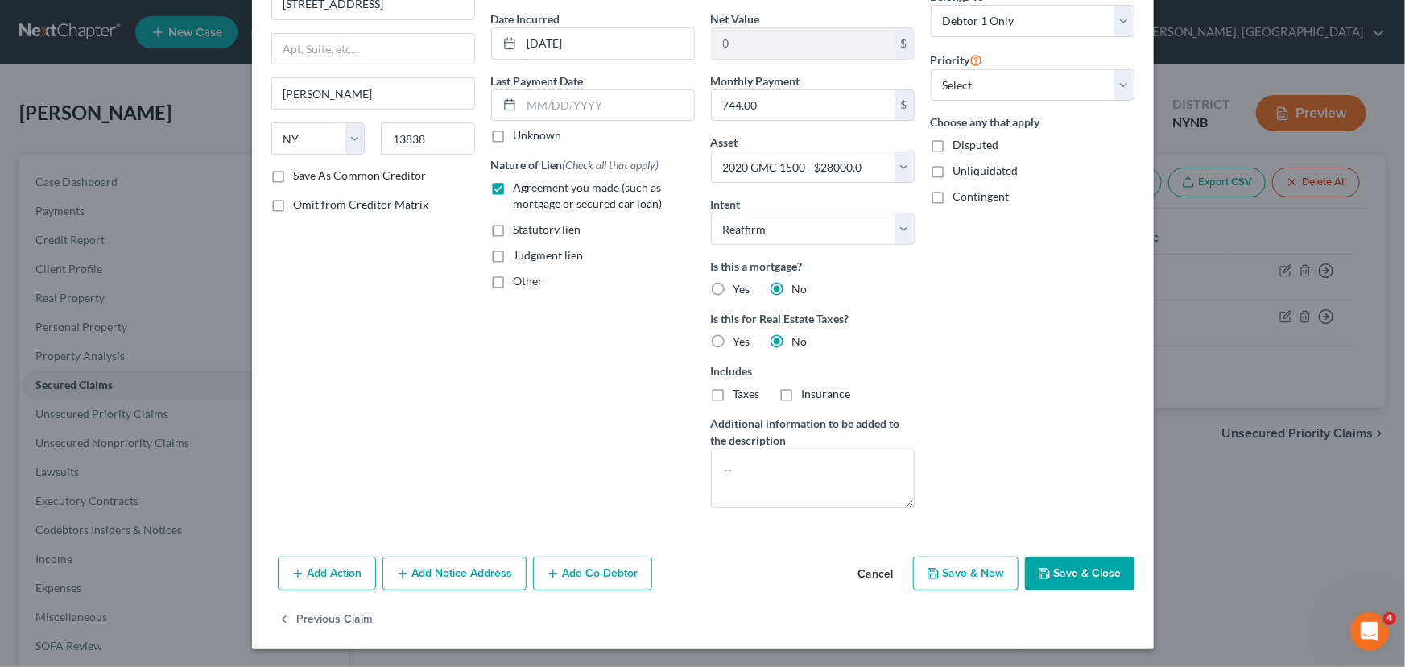
click at [1071, 573] on button "Save & Close" at bounding box center [1080, 574] width 110 height 34
select select
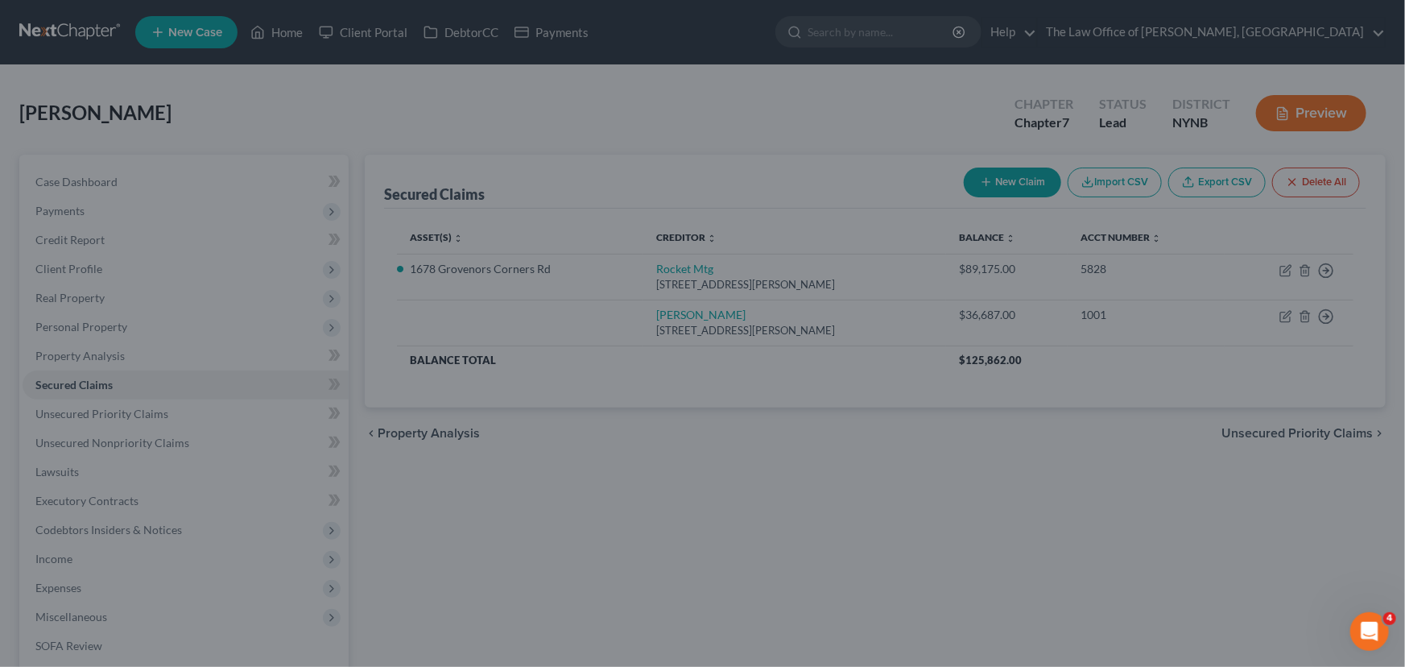
type input "-8,687.00"
select select "4"
type input "0"
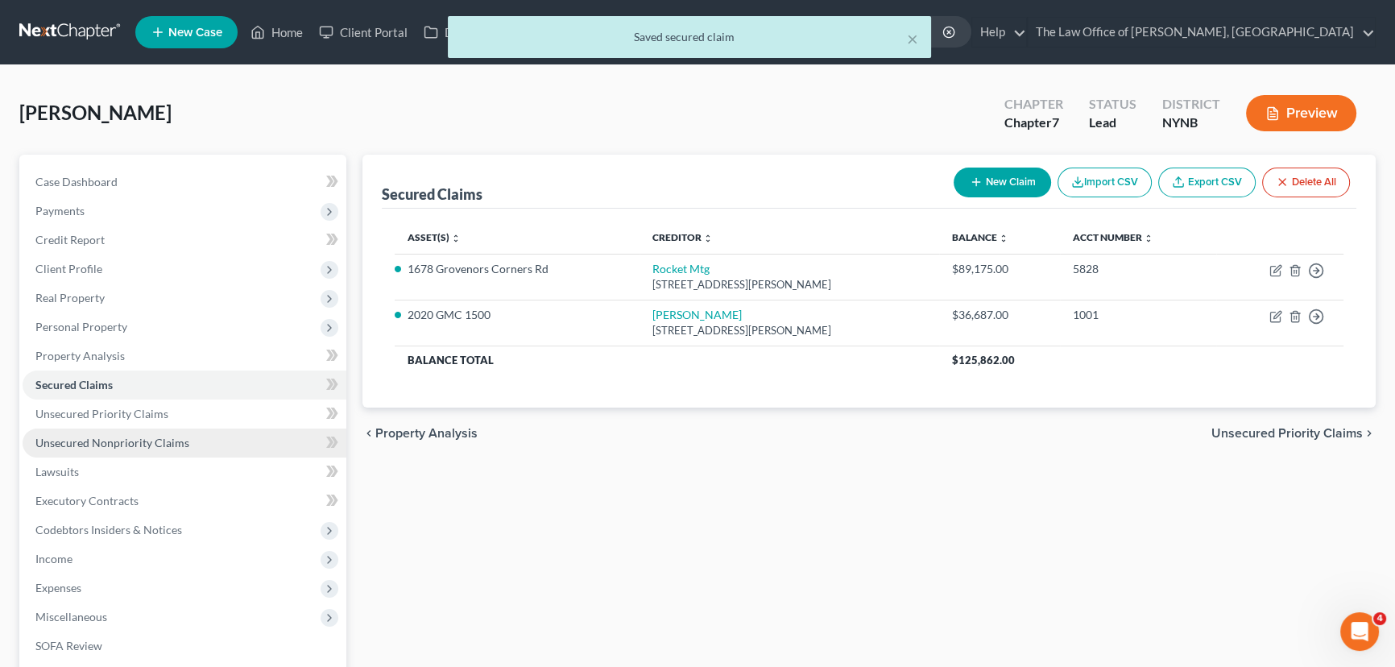
click at [90, 437] on span "Unsecured Nonpriority Claims" at bounding box center [112, 443] width 154 height 14
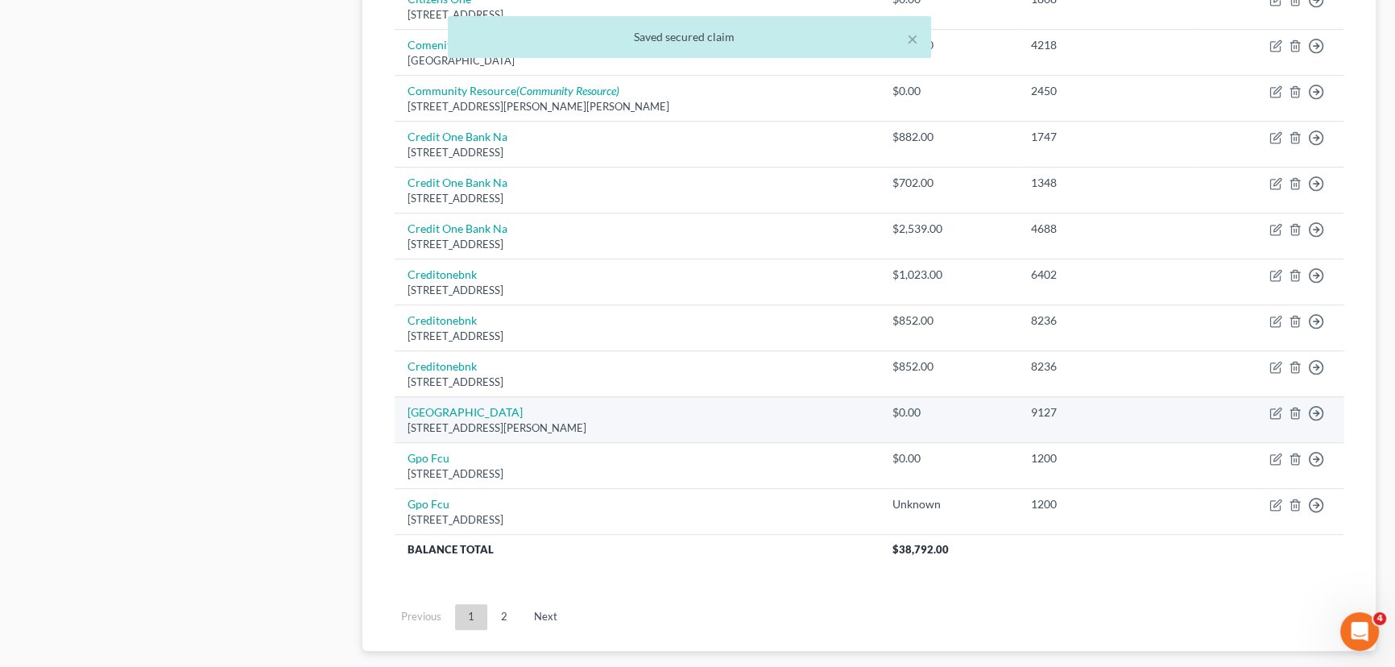
scroll to position [1189, 0]
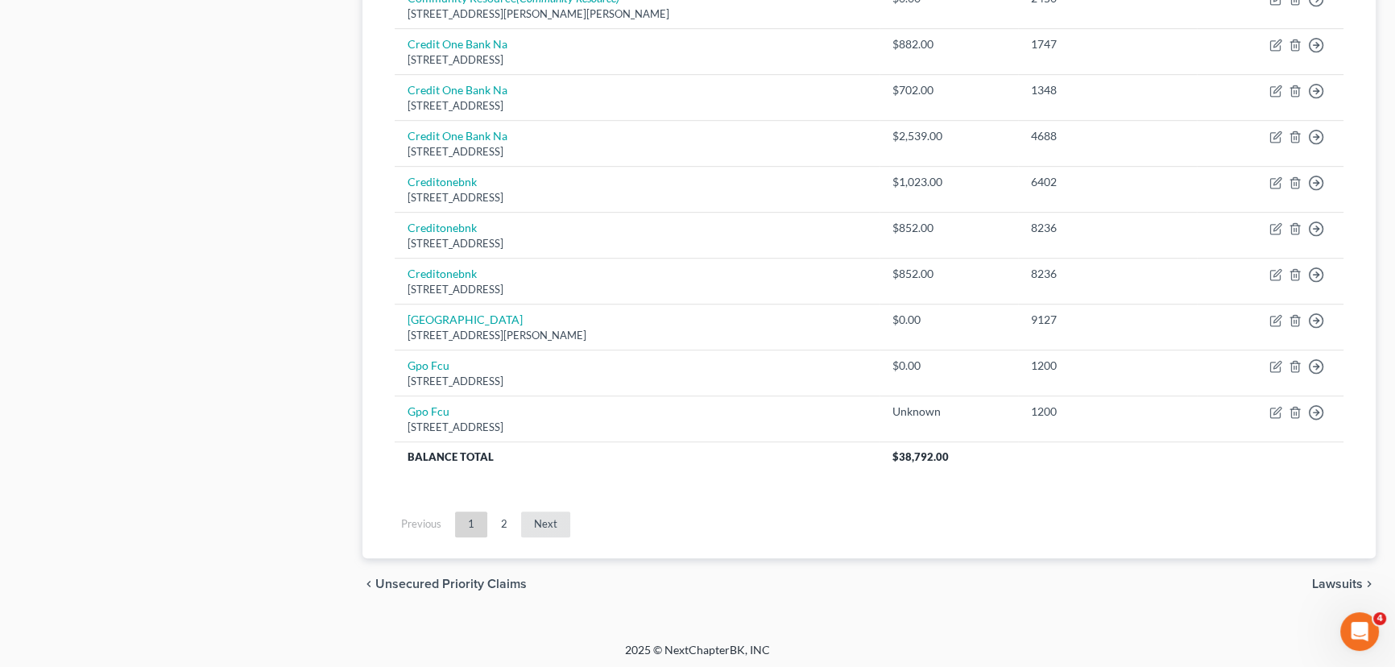
click at [540, 519] on link "Next" at bounding box center [545, 524] width 49 height 26
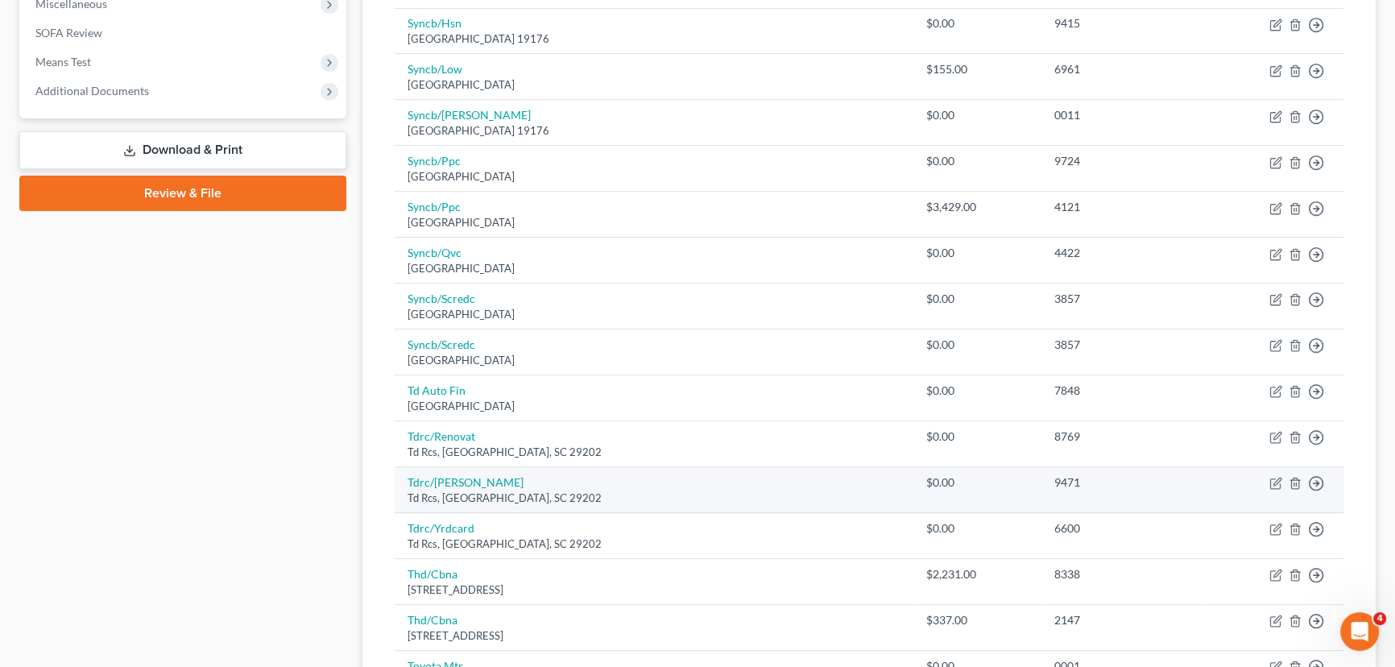
scroll to position [878, 0]
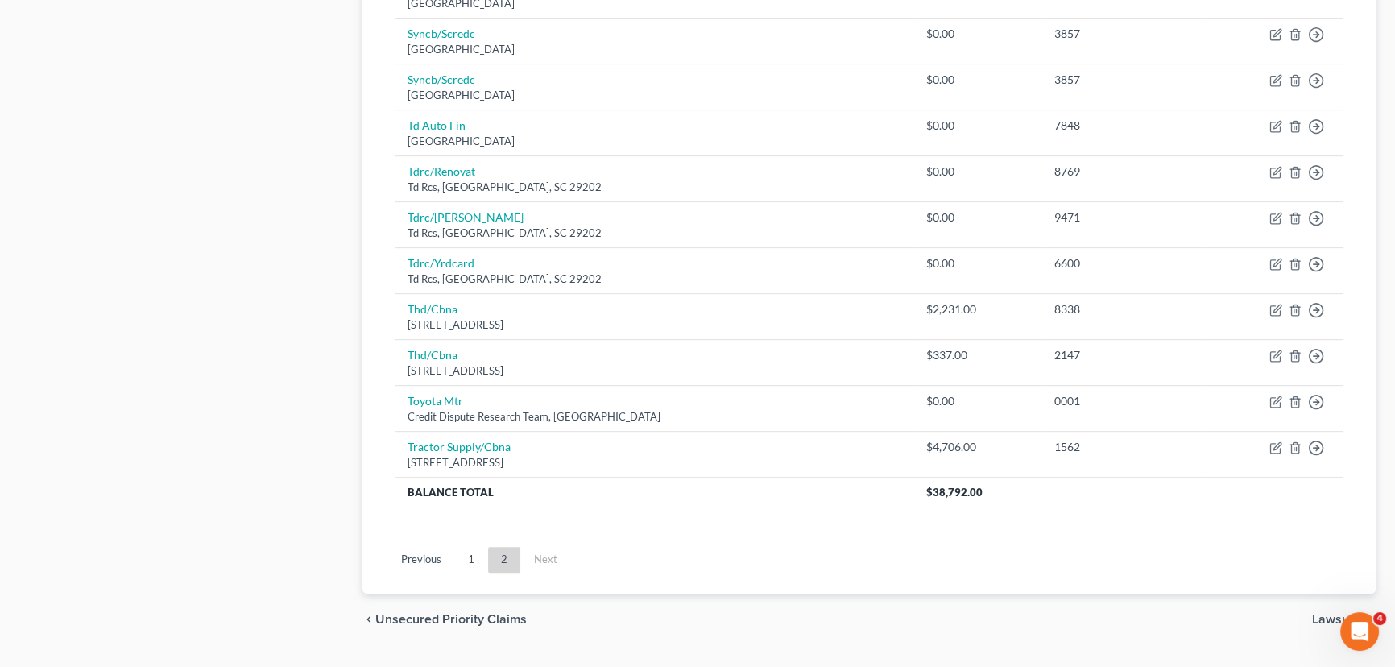
click at [470, 556] on link "1" at bounding box center [471, 560] width 32 height 26
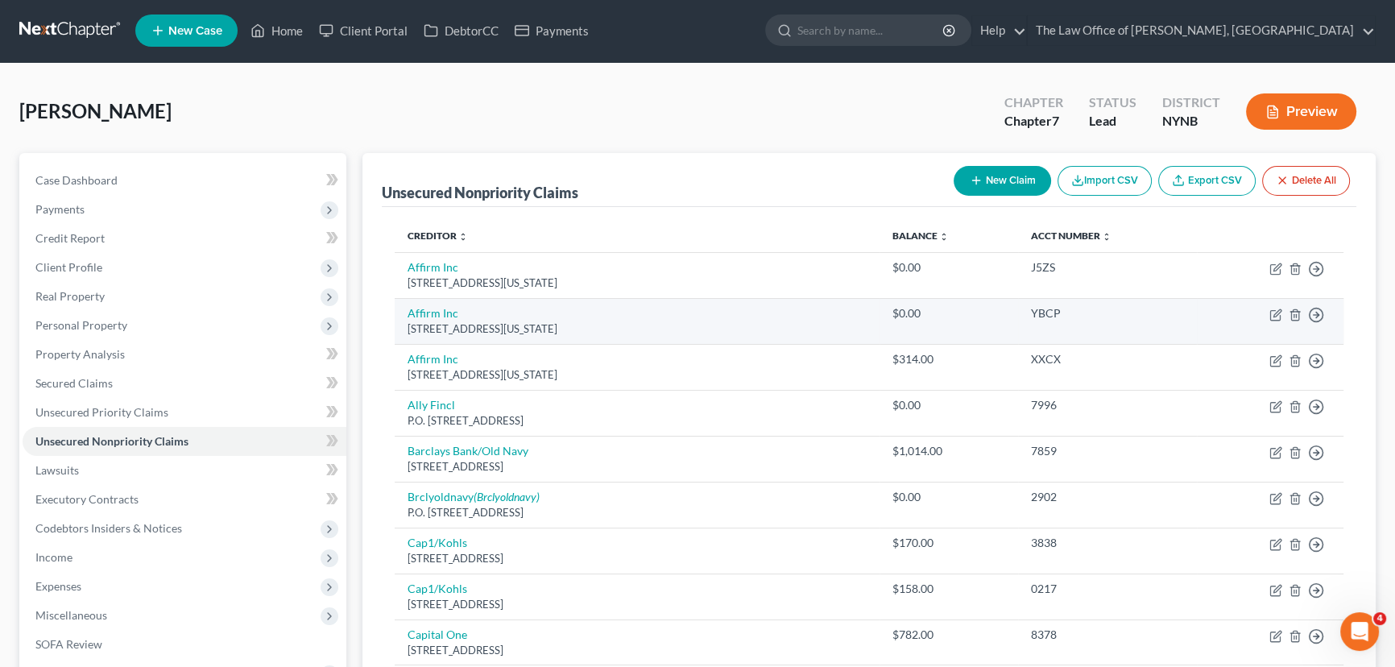
scroll to position [0, 0]
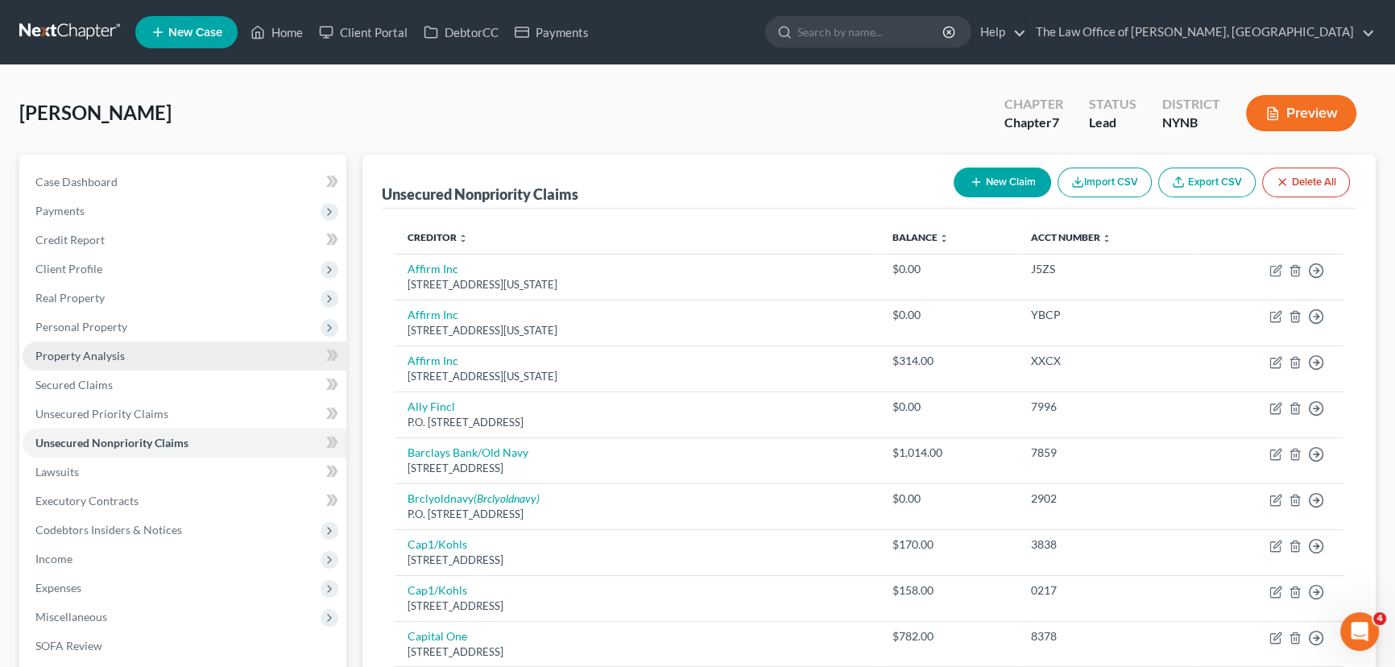
click at [74, 354] on span "Property Analysis" at bounding box center [79, 356] width 89 height 14
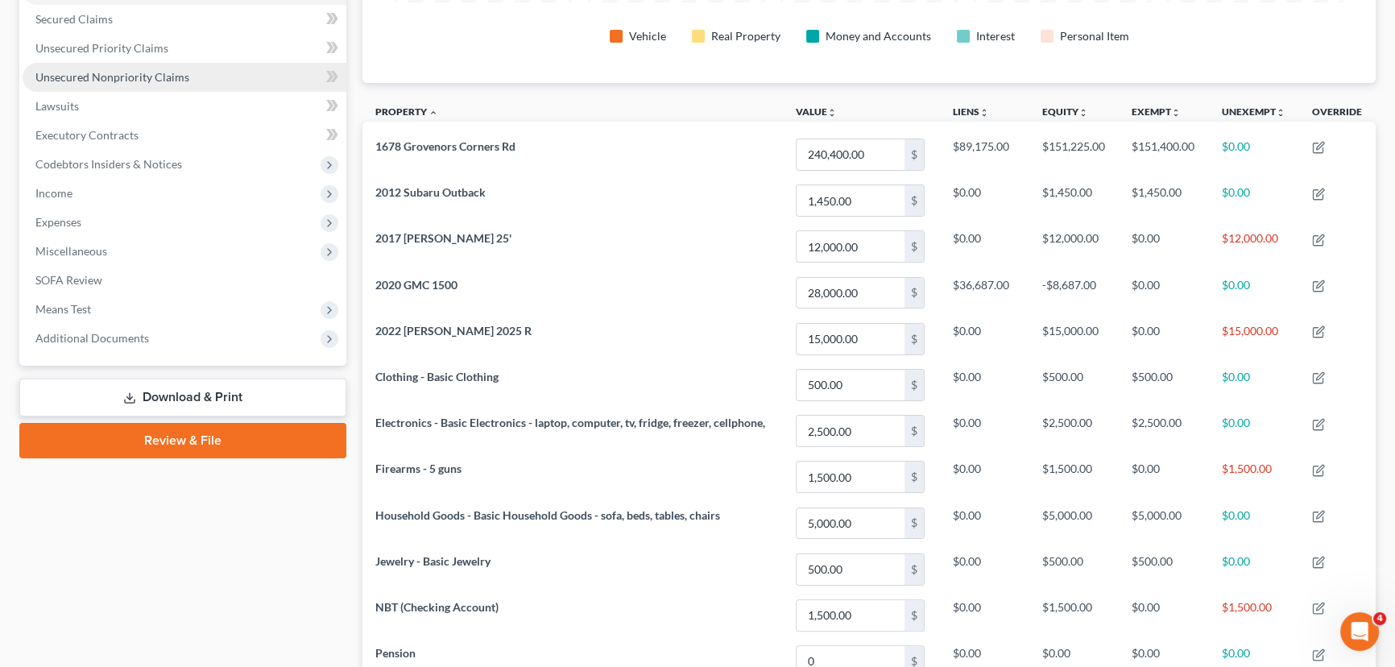
click at [101, 77] on span "Unsecured Nonpriority Claims" at bounding box center [112, 77] width 154 height 14
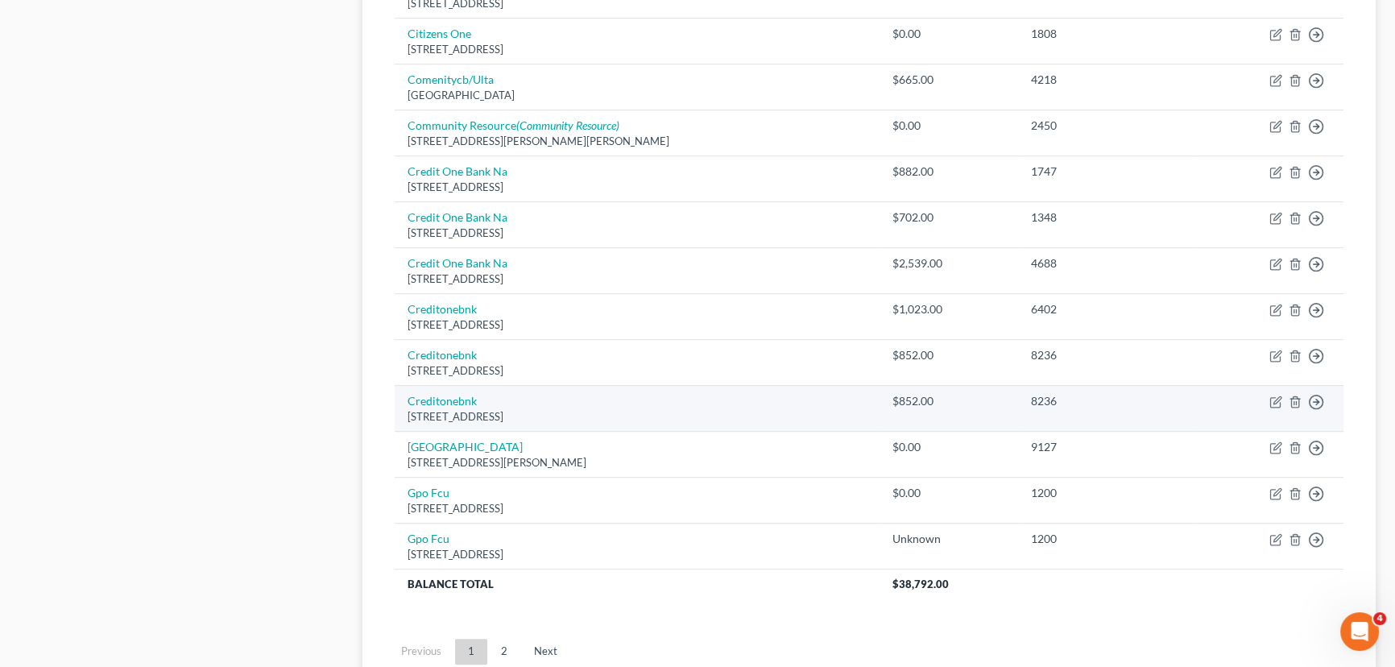
scroll to position [1189, 0]
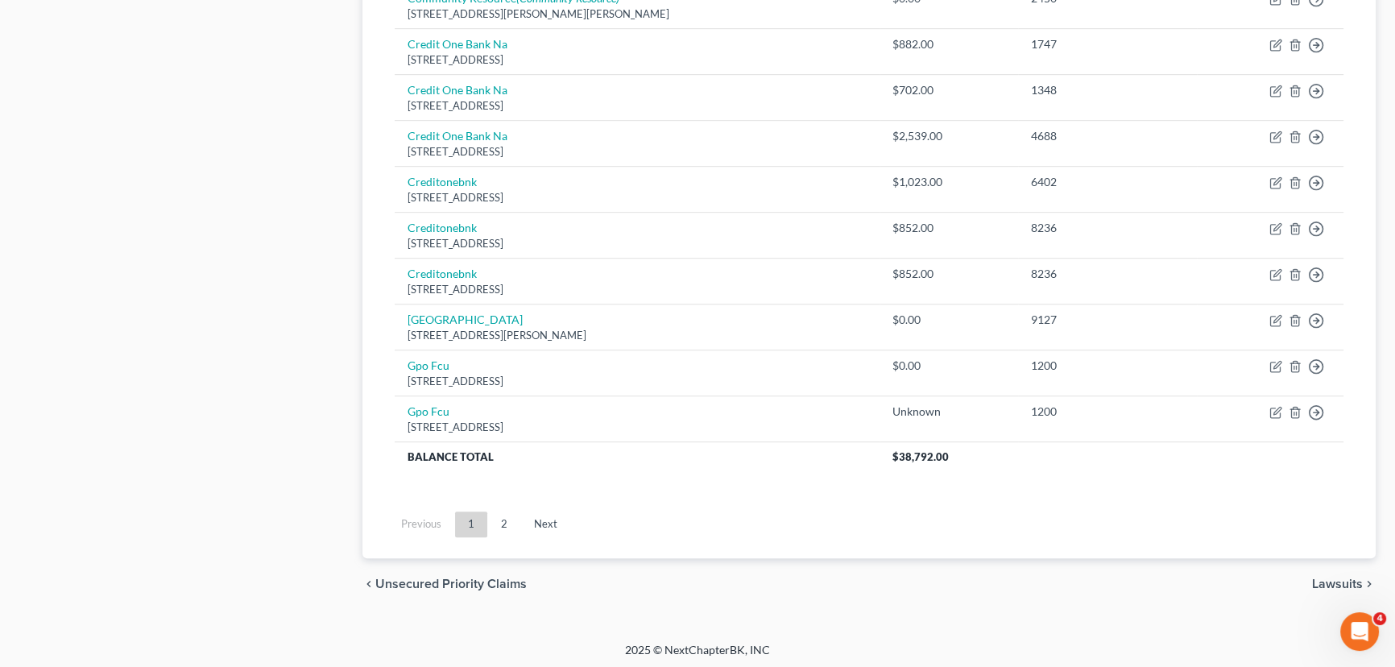
drag, startPoint x: 550, startPoint y: 515, endPoint x: 559, endPoint y: 515, distance: 8.9
click at [549, 515] on link "Next" at bounding box center [545, 524] width 49 height 26
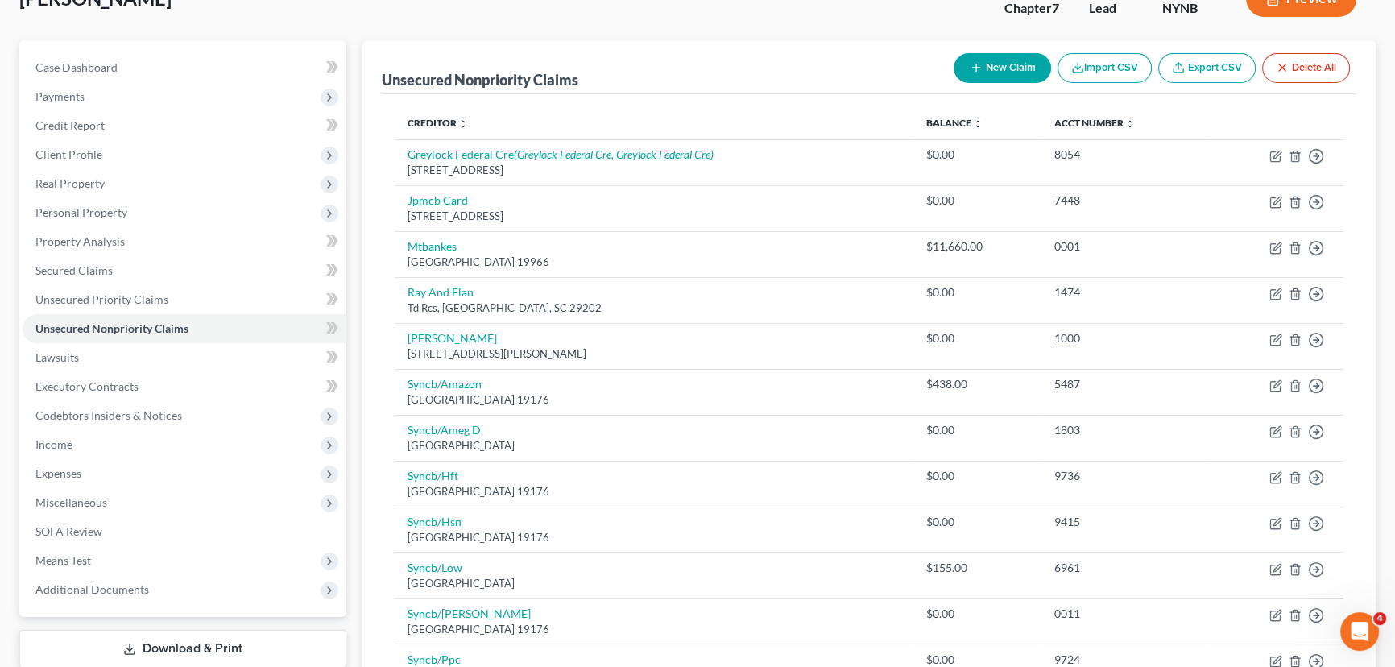
scroll to position [109, 0]
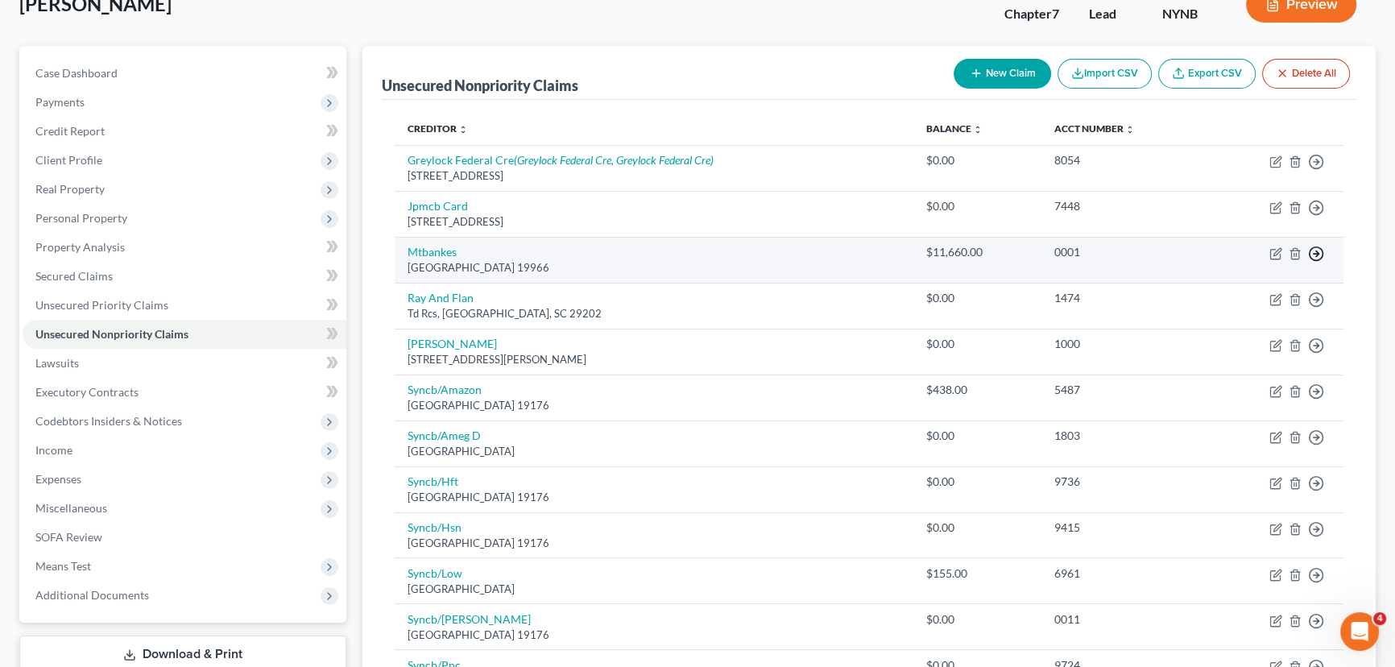
click at [1314, 162] on line "button" at bounding box center [1317, 162] width 6 height 0
click at [1230, 265] on link "Move to D" at bounding box center [1242, 265] width 135 height 27
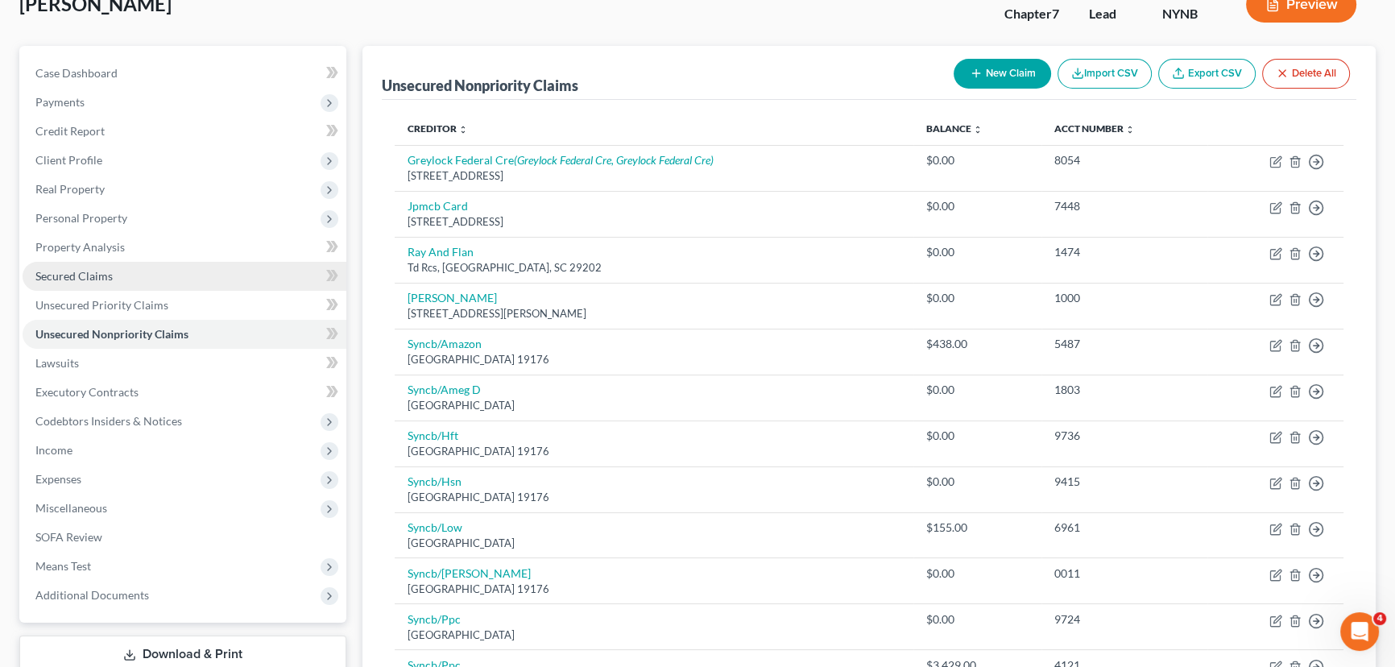
click at [105, 276] on span "Secured Claims" at bounding box center [73, 276] width 77 height 14
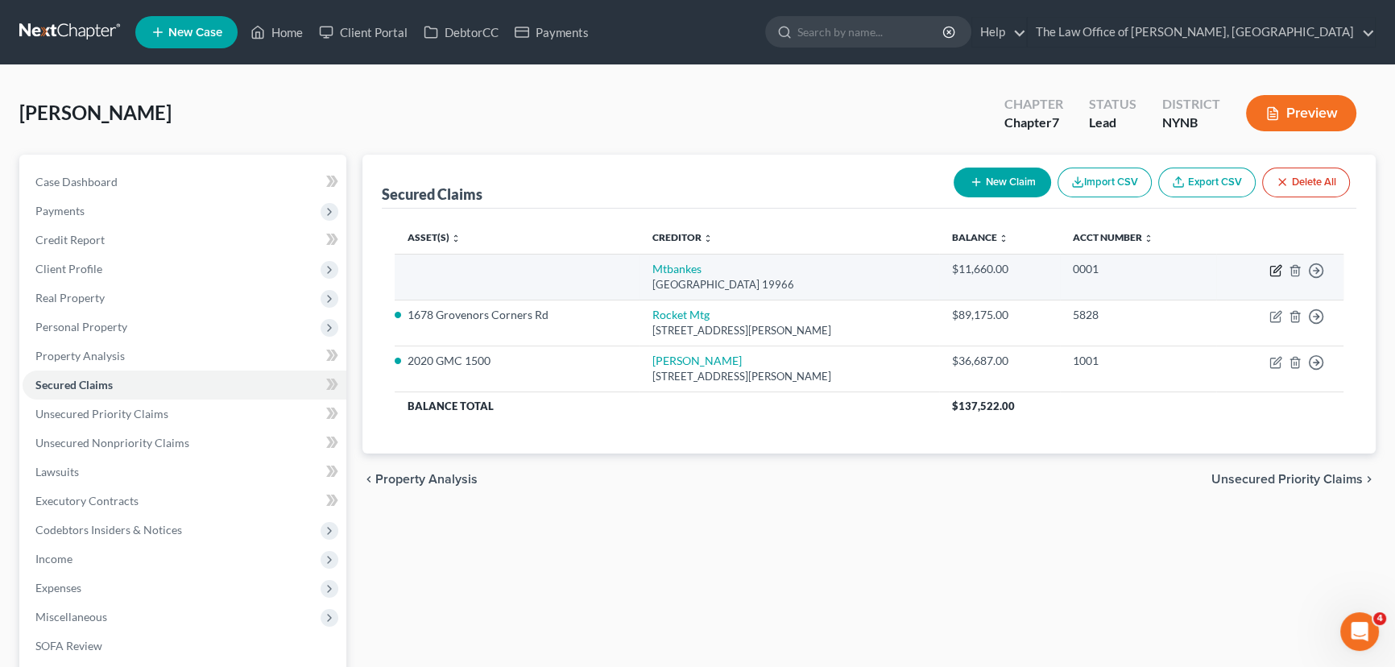
click at [1272, 264] on icon "button" at bounding box center [1275, 270] width 13 height 13
select select "7"
select select "0"
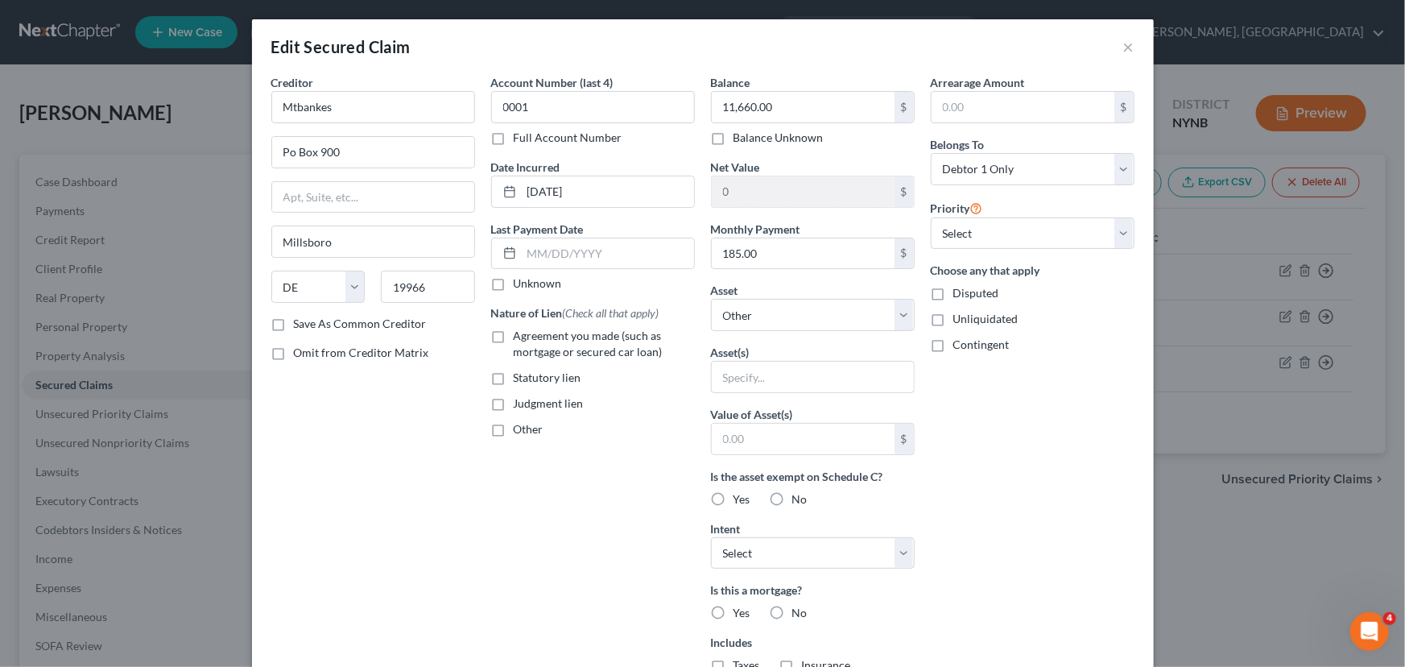
click at [514, 336] on label "Agreement you made (such as mortgage or secured car loan)" at bounding box center [604, 344] width 181 height 32
click at [520, 336] on input "Agreement you made (such as mortgage or secured car loan)" at bounding box center [525, 333] width 10 height 10
checkbox input "true"
click at [780, 304] on select "Select Other Multiple Assets 2022 [PERSON_NAME] Deere 2025 R - $15000.0 2017 Ja…" at bounding box center [813, 315] width 204 height 32
select select "2"
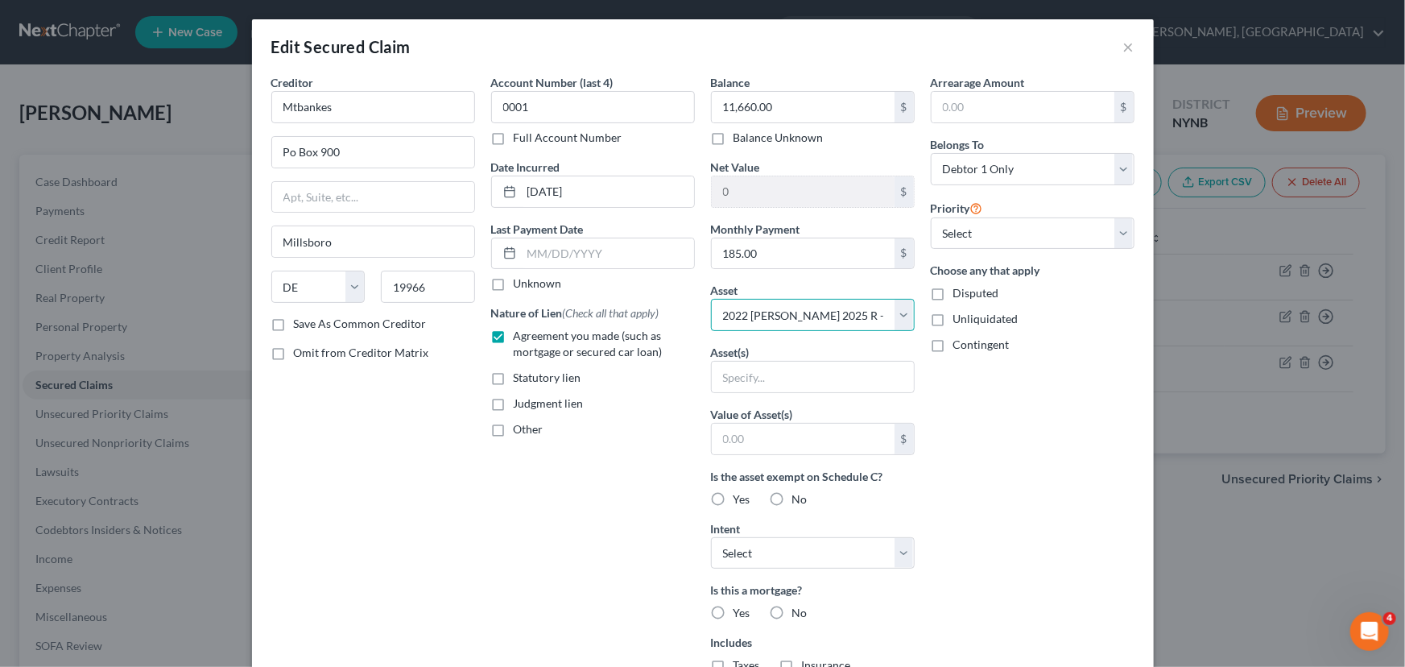
click at [711, 299] on select "Select Other Multiple Assets 2022 [PERSON_NAME] Deere 2025 R - $15000.0 2017 Ja…" at bounding box center [813, 315] width 204 height 32
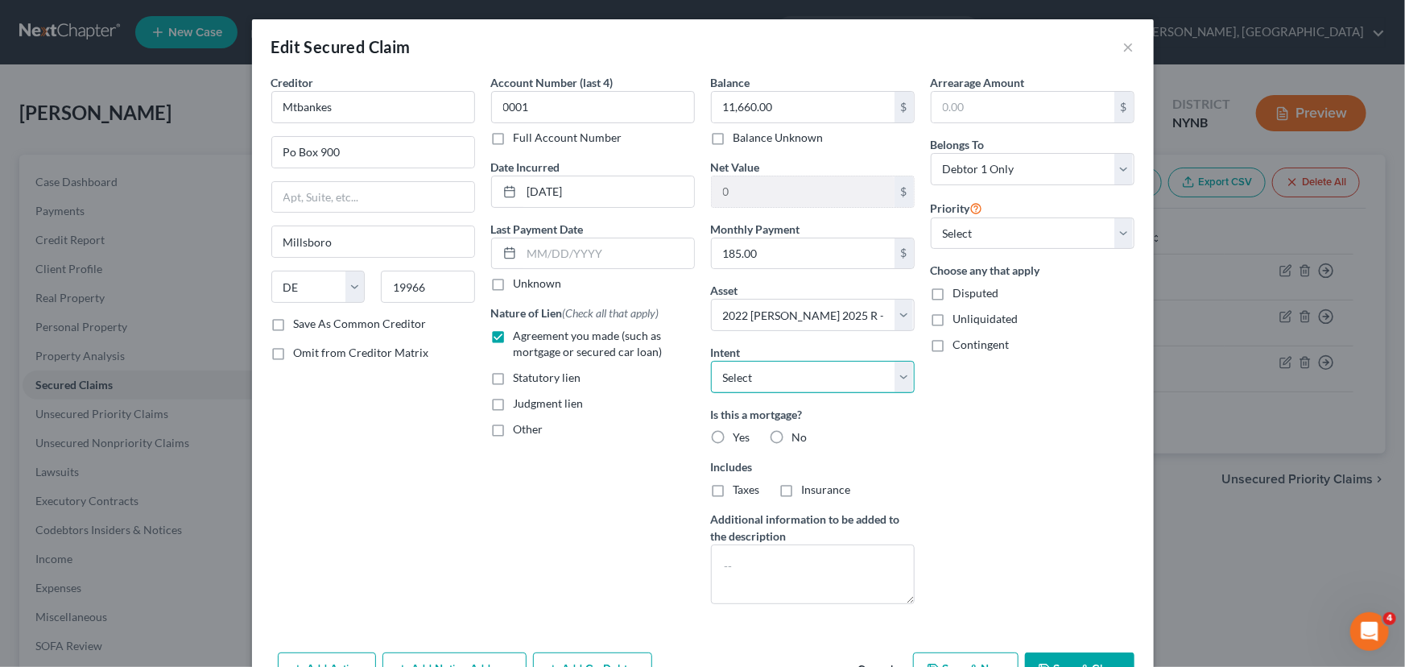
click at [830, 385] on select "Select Surrender Redeem Reaffirm Avoid Other" at bounding box center [813, 377] width 204 height 32
select select "2"
click at [711, 361] on select "Select Surrender Redeem Reaffirm Avoid Other" at bounding box center [813, 377] width 204 height 32
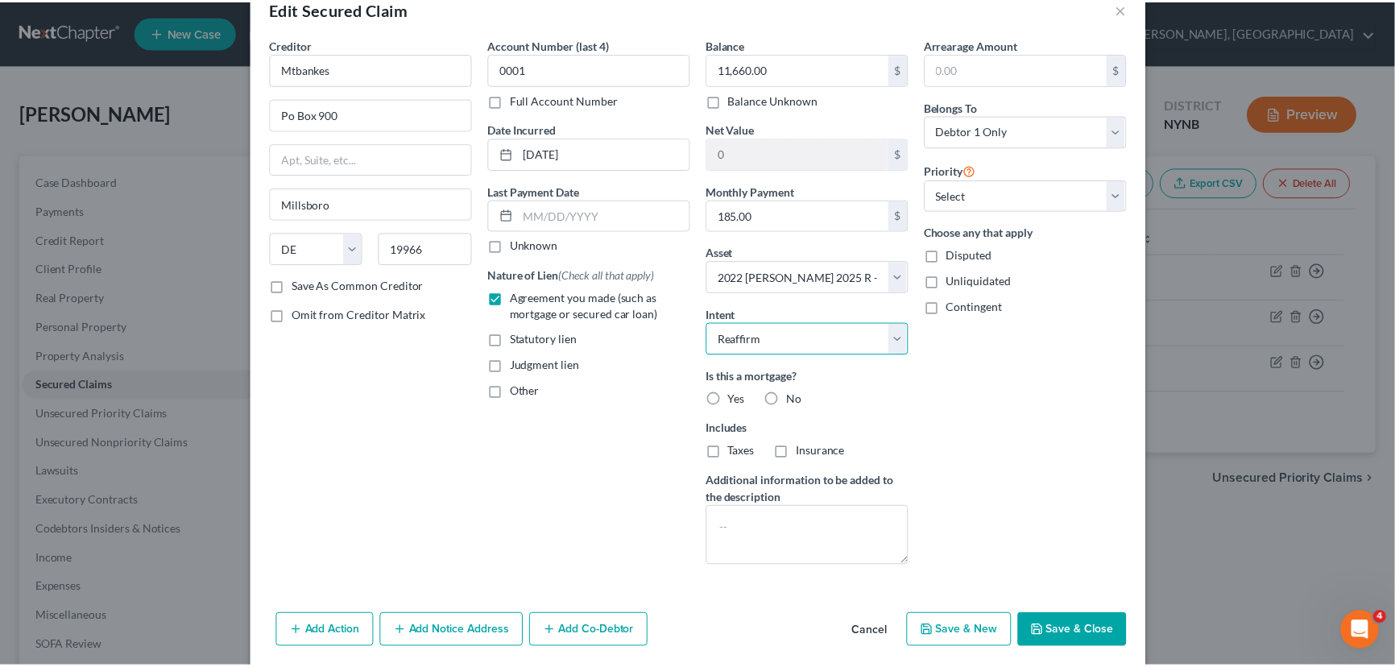
scroll to position [97, 0]
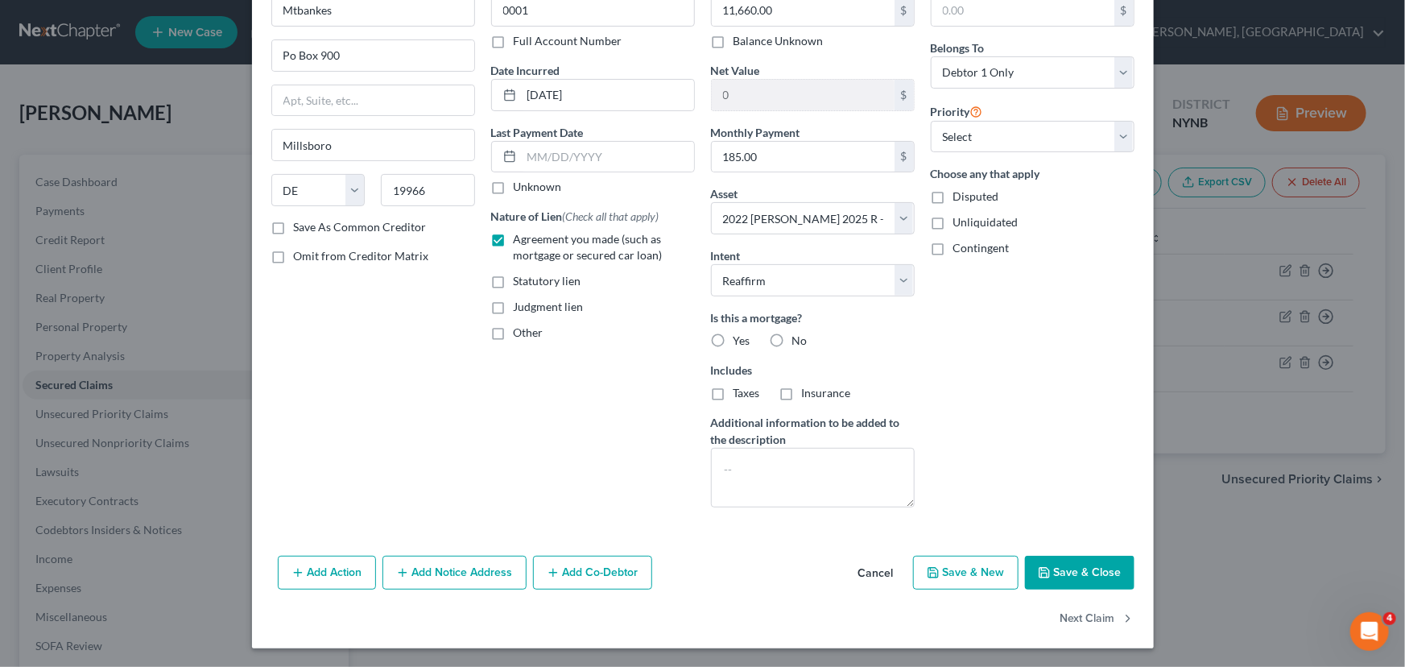
click at [1059, 561] on button "Save & Close" at bounding box center [1080, 573] width 110 height 34
select select
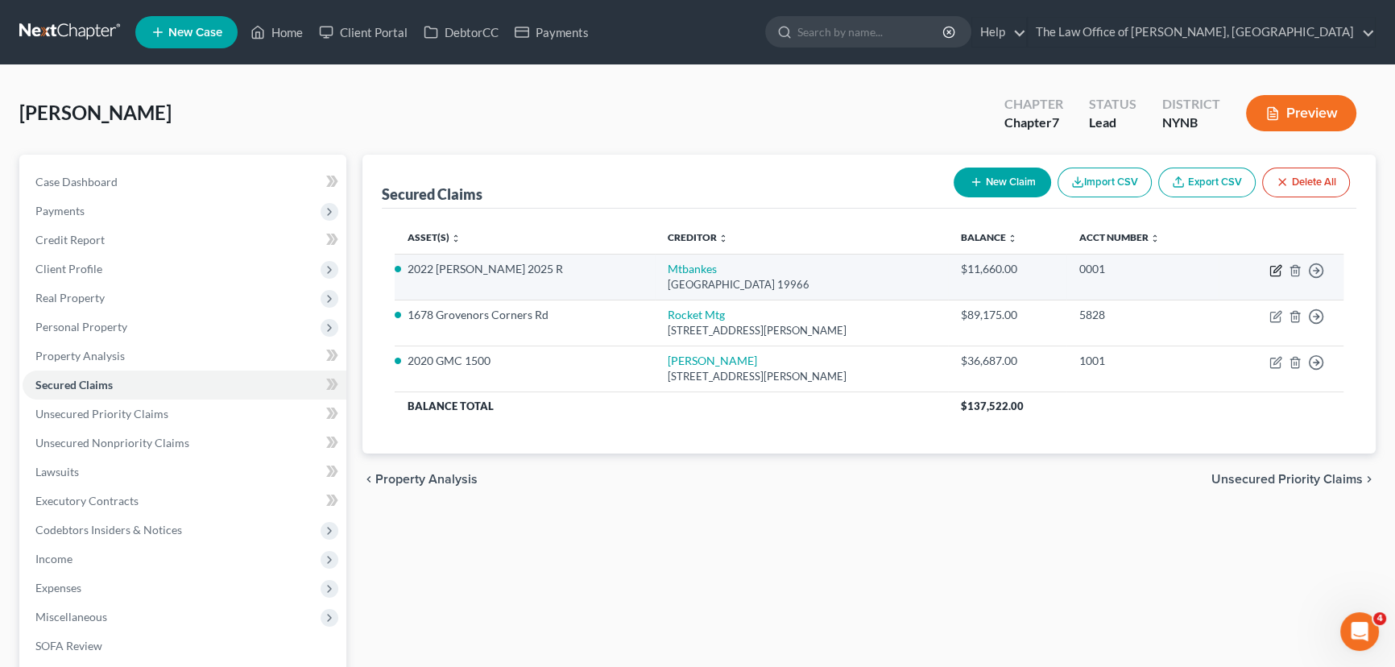
click at [1279, 269] on icon "button" at bounding box center [1275, 270] width 13 height 13
select select "7"
select select "2"
select select "0"
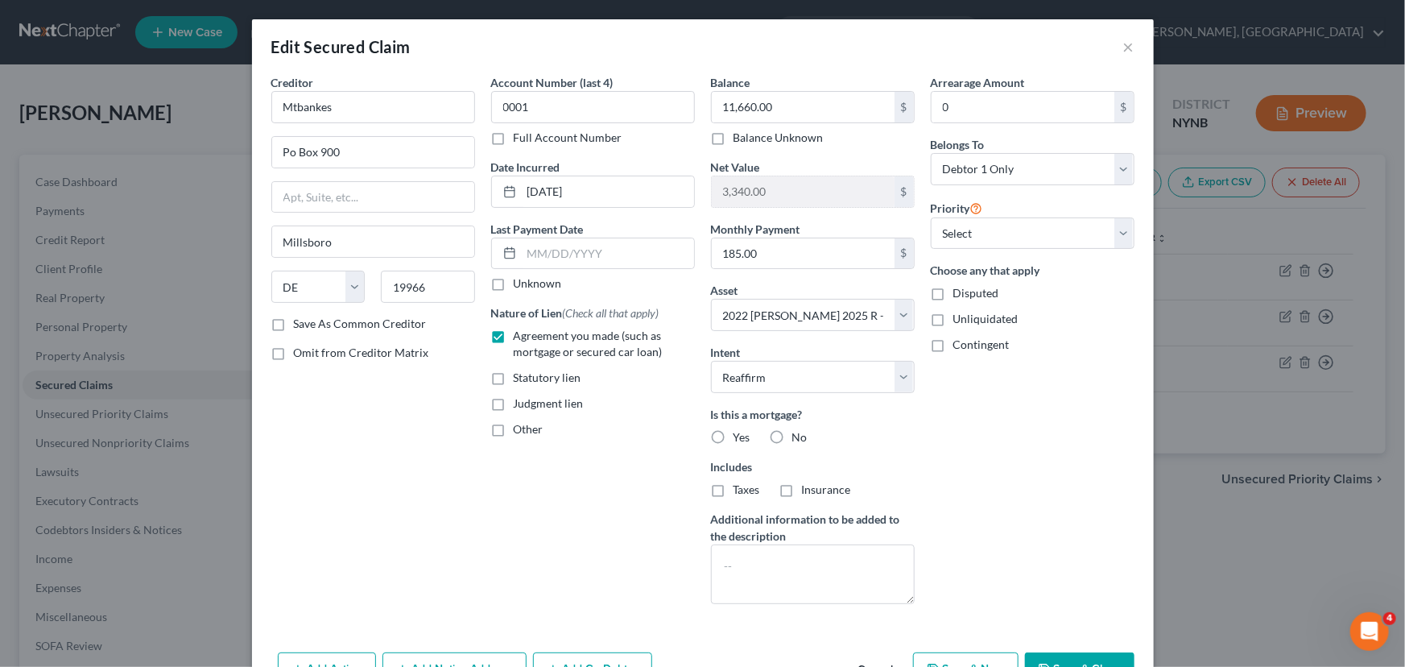
click at [800, 393] on div "Balance 11,660.00 $ Balance Unknown Balance Undetermined 11,660.00 $ Balance Un…" at bounding box center [813, 345] width 220 height 543
click at [805, 321] on select "Select Other Multiple Assets 2022 [PERSON_NAME] Deere 2025 R - $15000.0 2017 Ja…" at bounding box center [813, 315] width 204 height 32
select select "3"
click at [711, 299] on select "Select Other Multiple Assets 2022 [PERSON_NAME] Deere 2025 R - $15000.0 2017 Ja…" at bounding box center [813, 315] width 204 height 32
click at [1079, 660] on button "Save & Close" at bounding box center [1080, 669] width 110 height 34
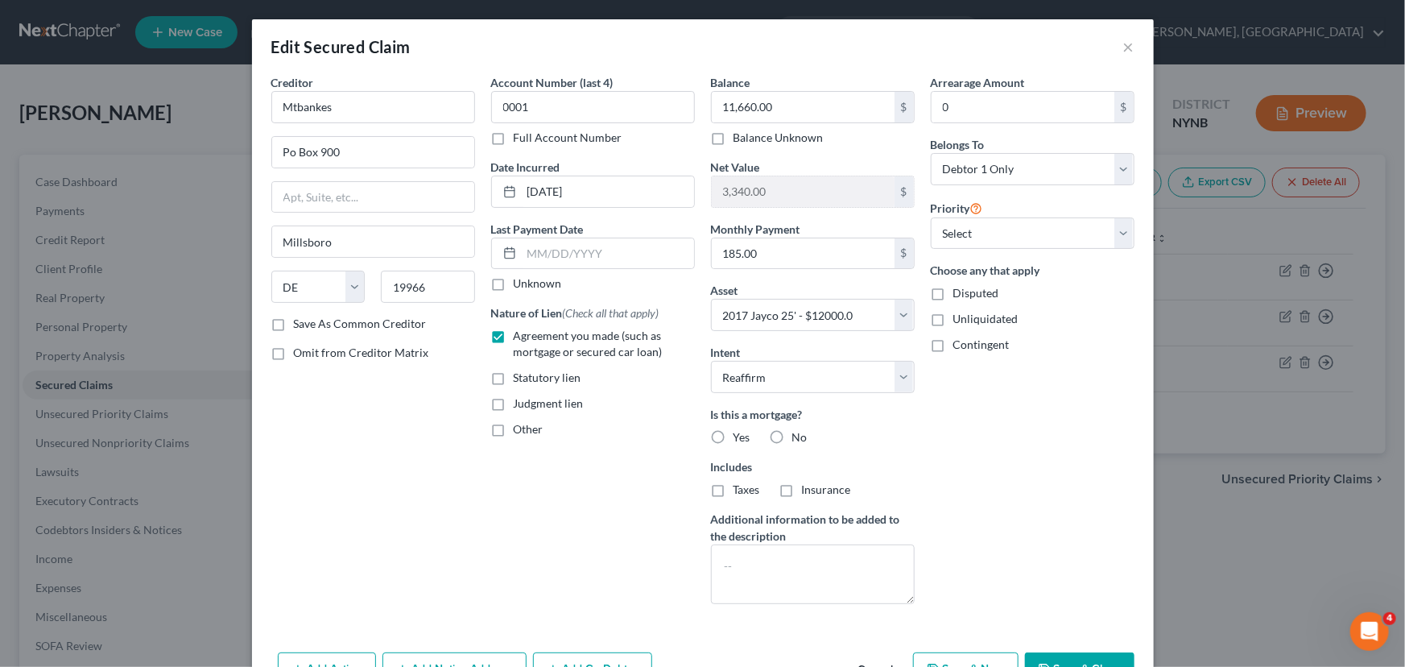
select select
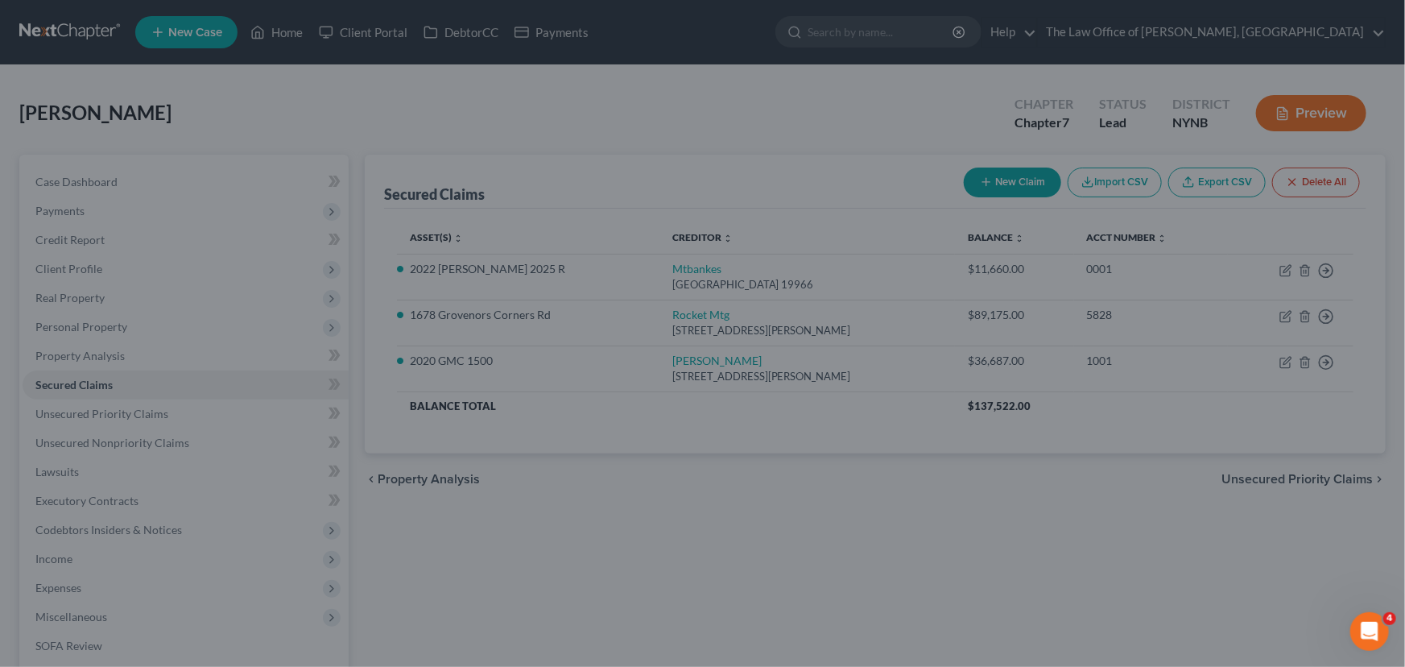
type input "340.00"
select select "3"
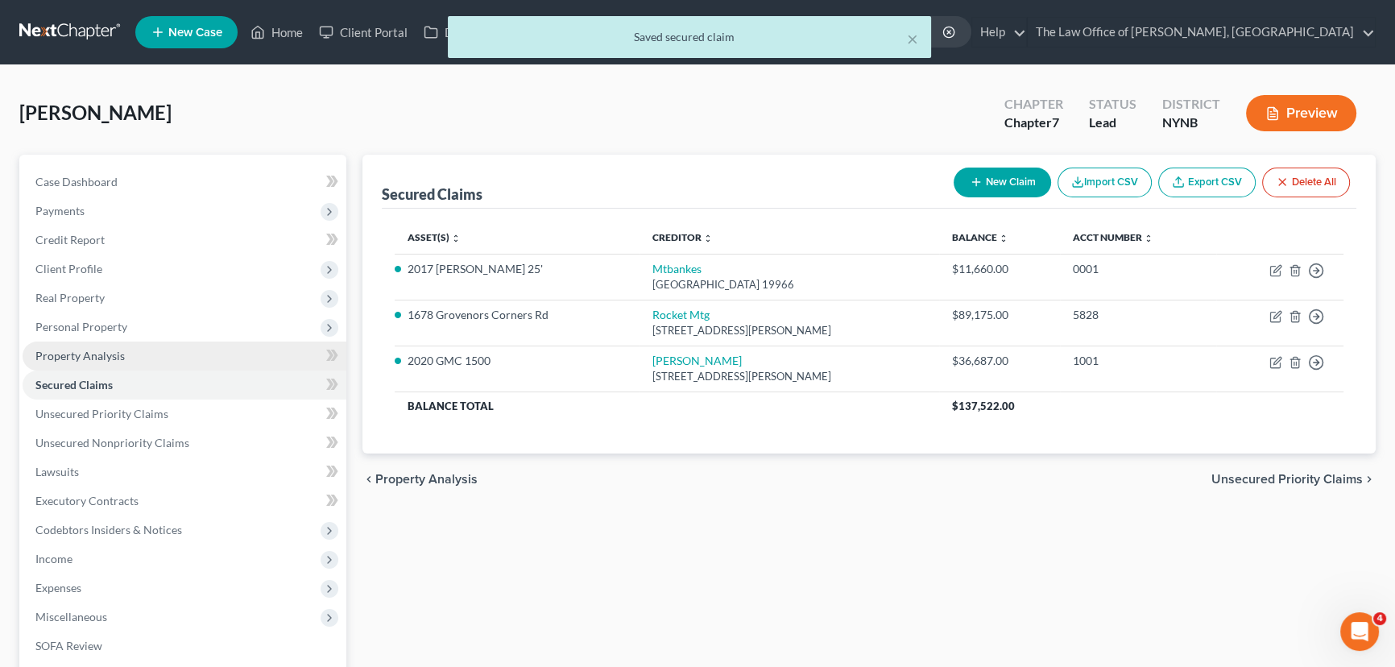
click at [109, 359] on span "Property Analysis" at bounding box center [79, 356] width 89 height 14
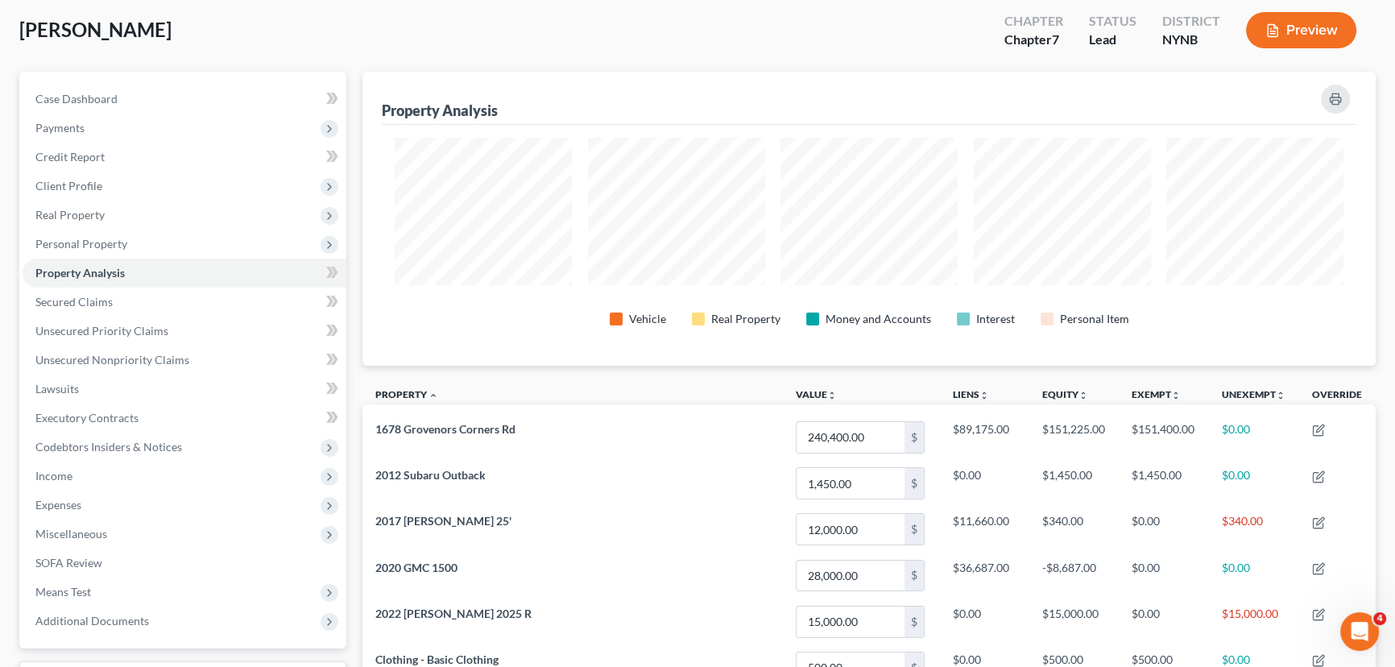
scroll to position [72, 0]
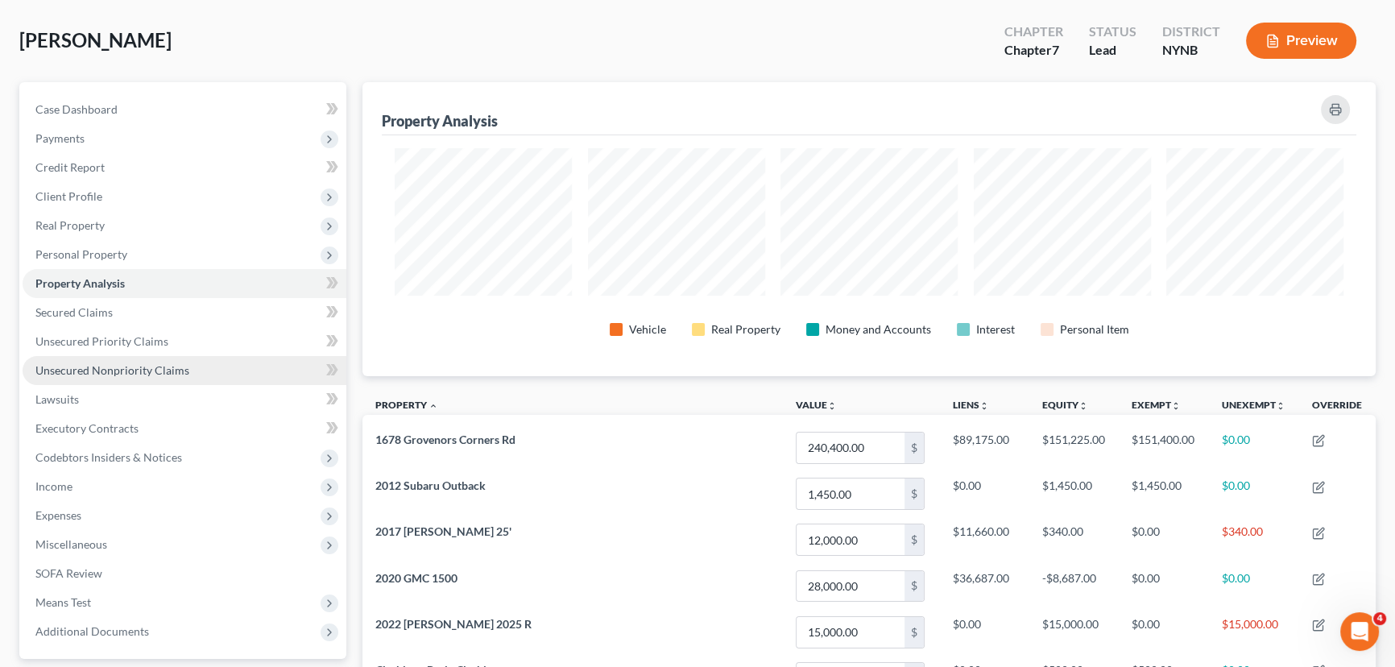
click at [77, 361] on link "Unsecured Nonpriority Claims" at bounding box center [185, 370] width 324 height 29
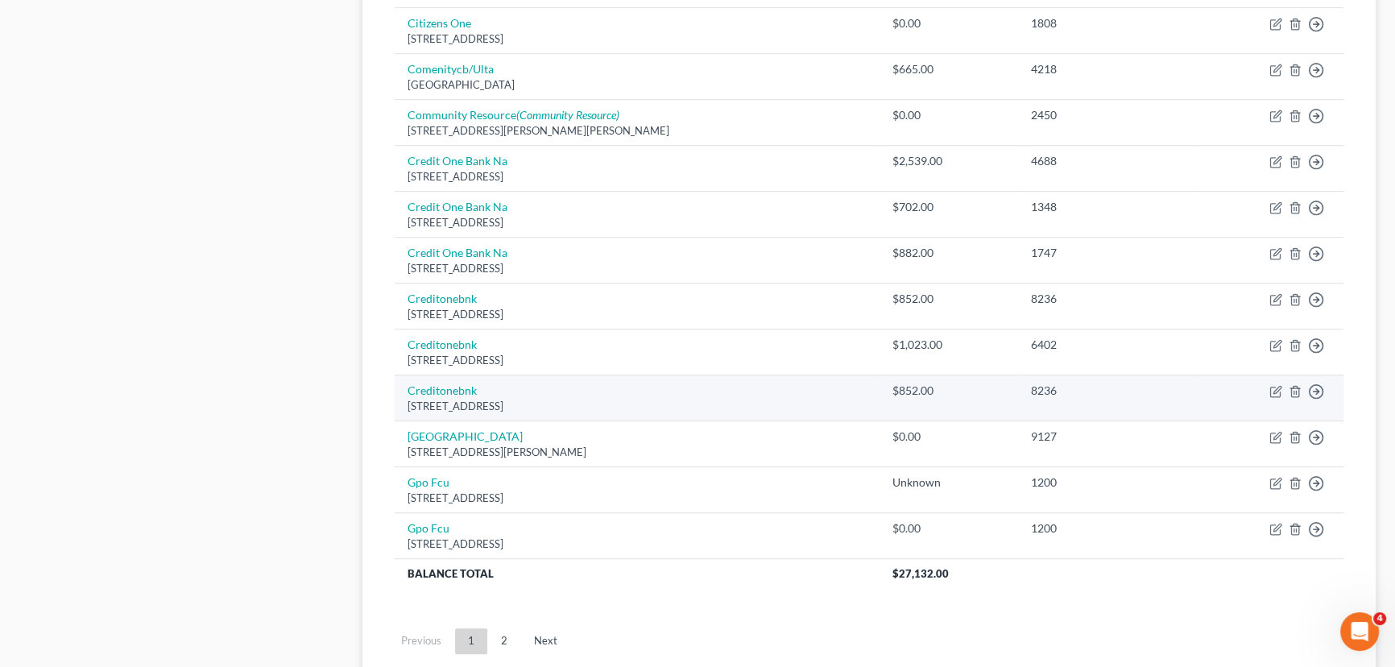
scroll to position [1098, 0]
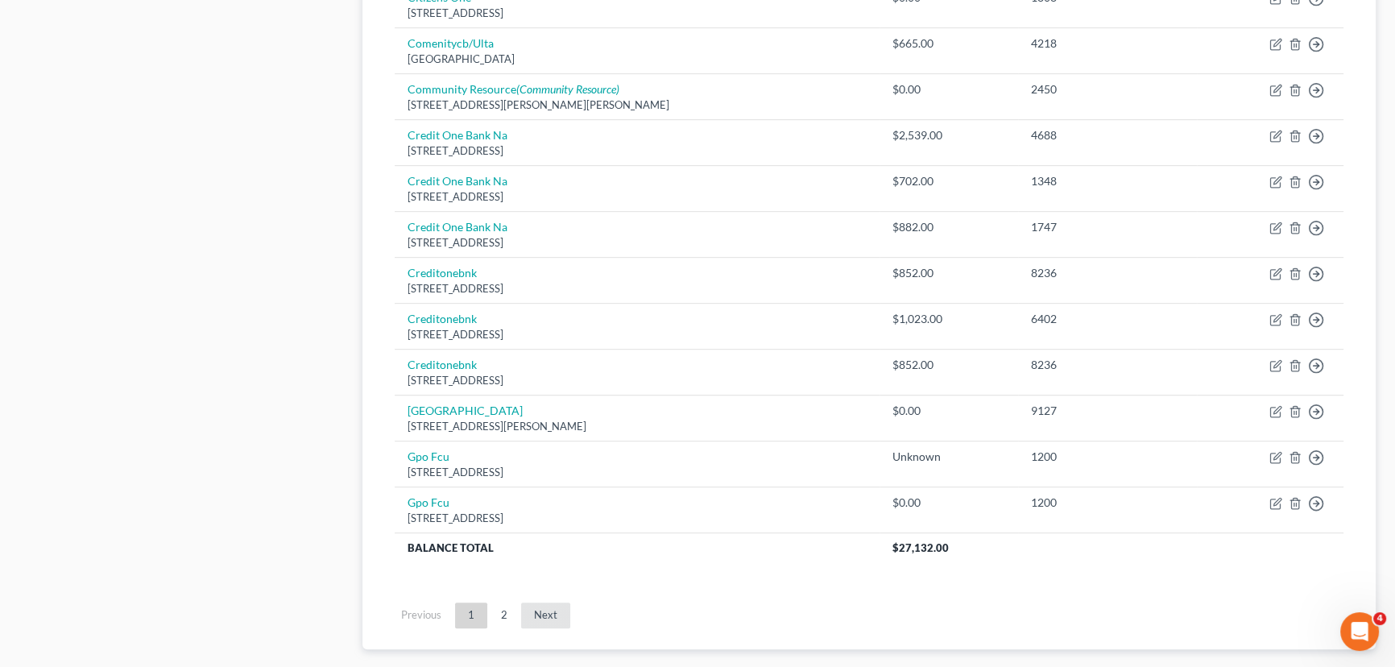
click at [540, 606] on link "Next" at bounding box center [545, 615] width 49 height 26
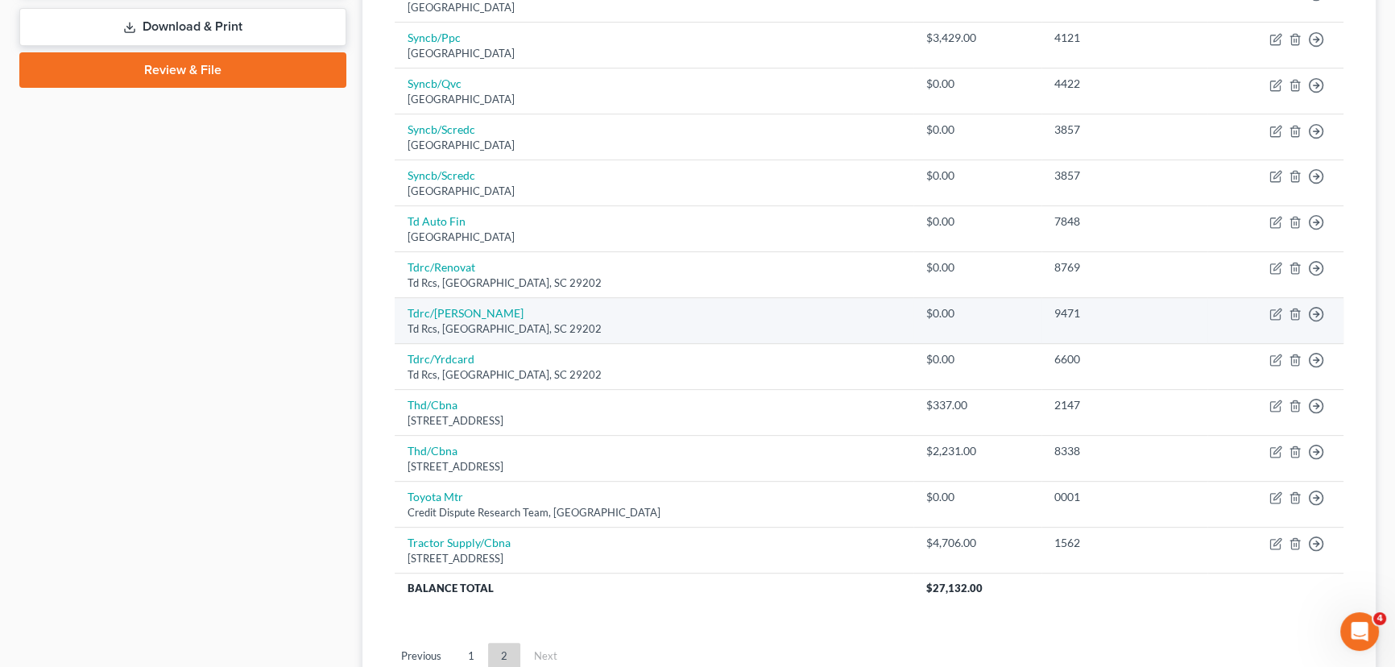
scroll to position [795, 0]
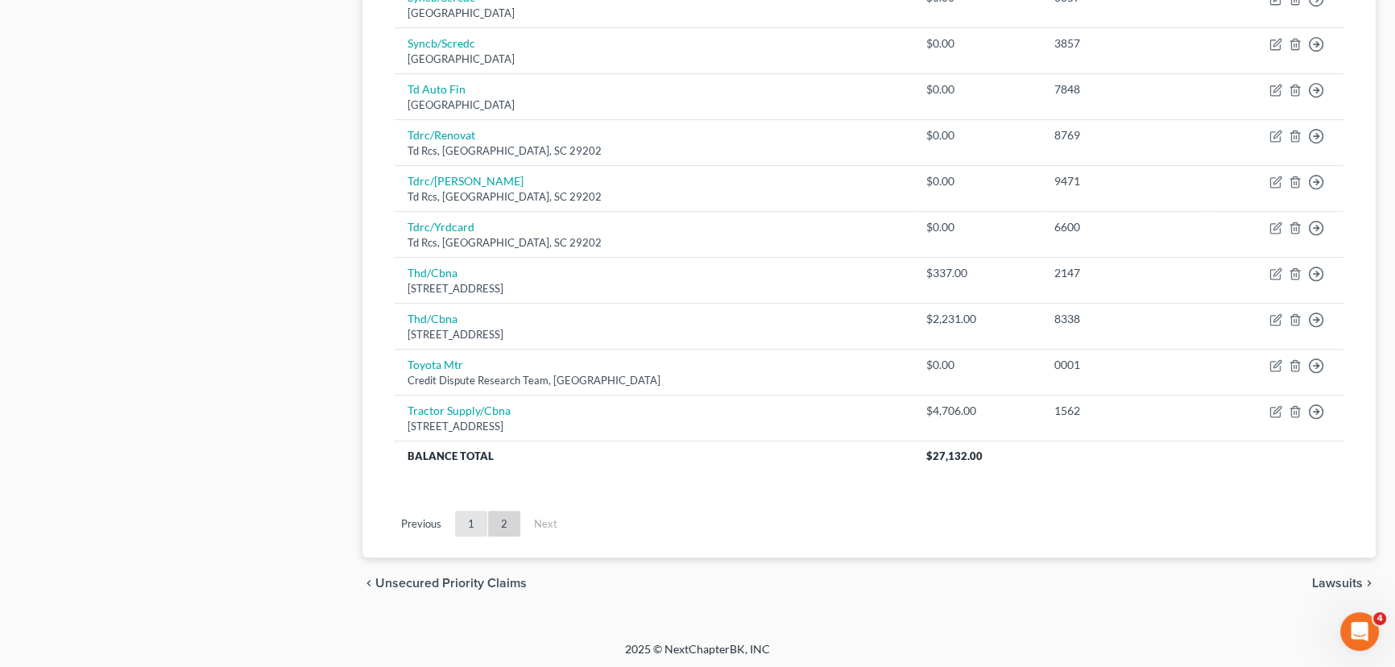
click at [481, 516] on link "1" at bounding box center [471, 524] width 32 height 26
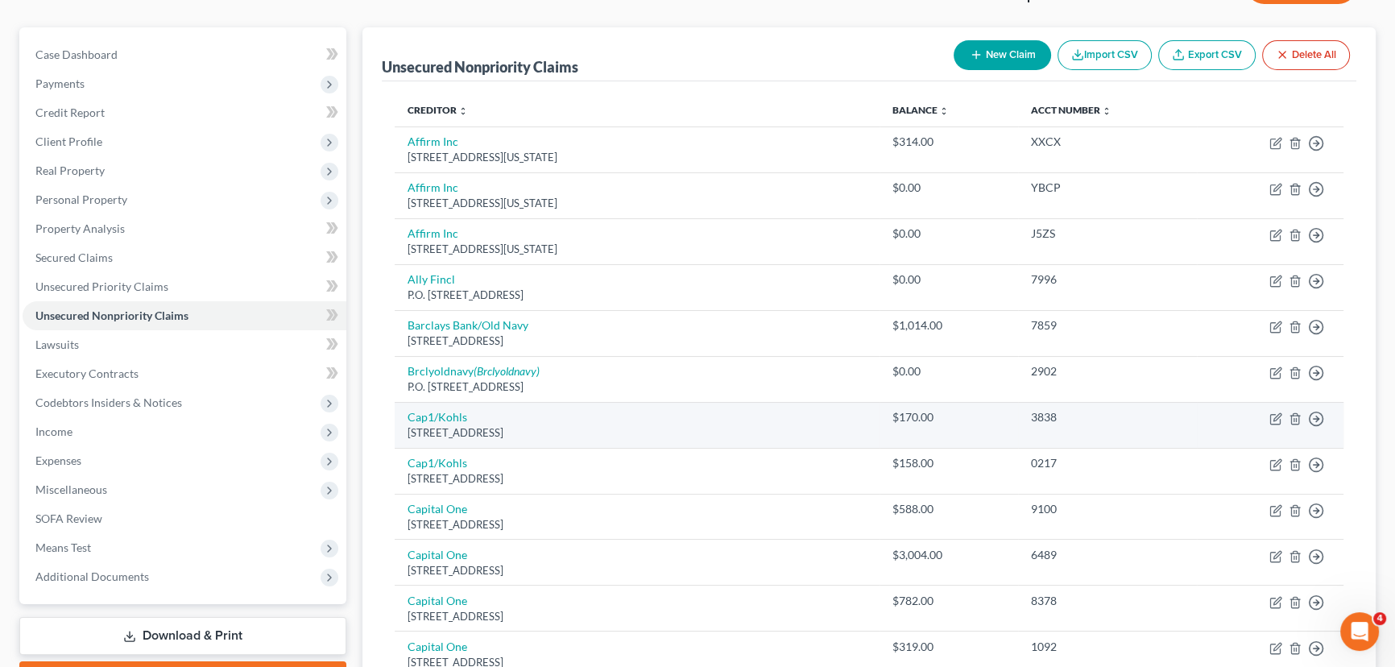
scroll to position [0, 0]
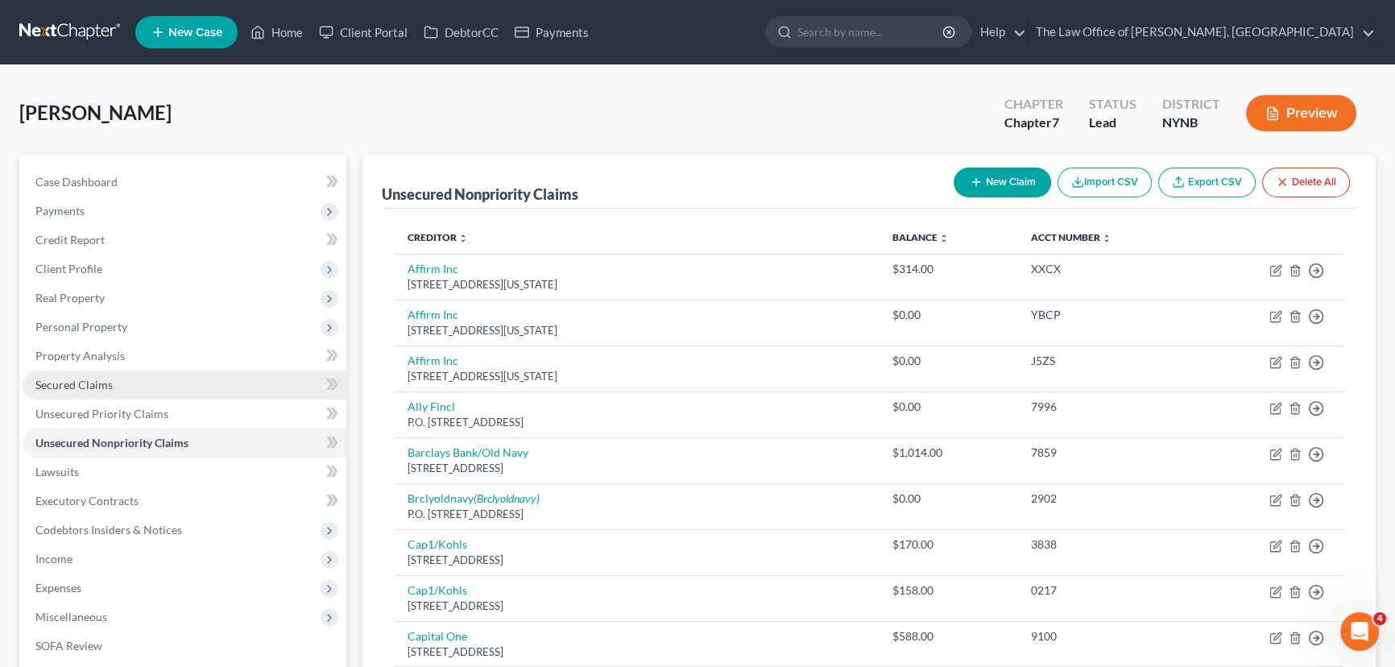
click at [97, 387] on span "Secured Claims" at bounding box center [73, 385] width 77 height 14
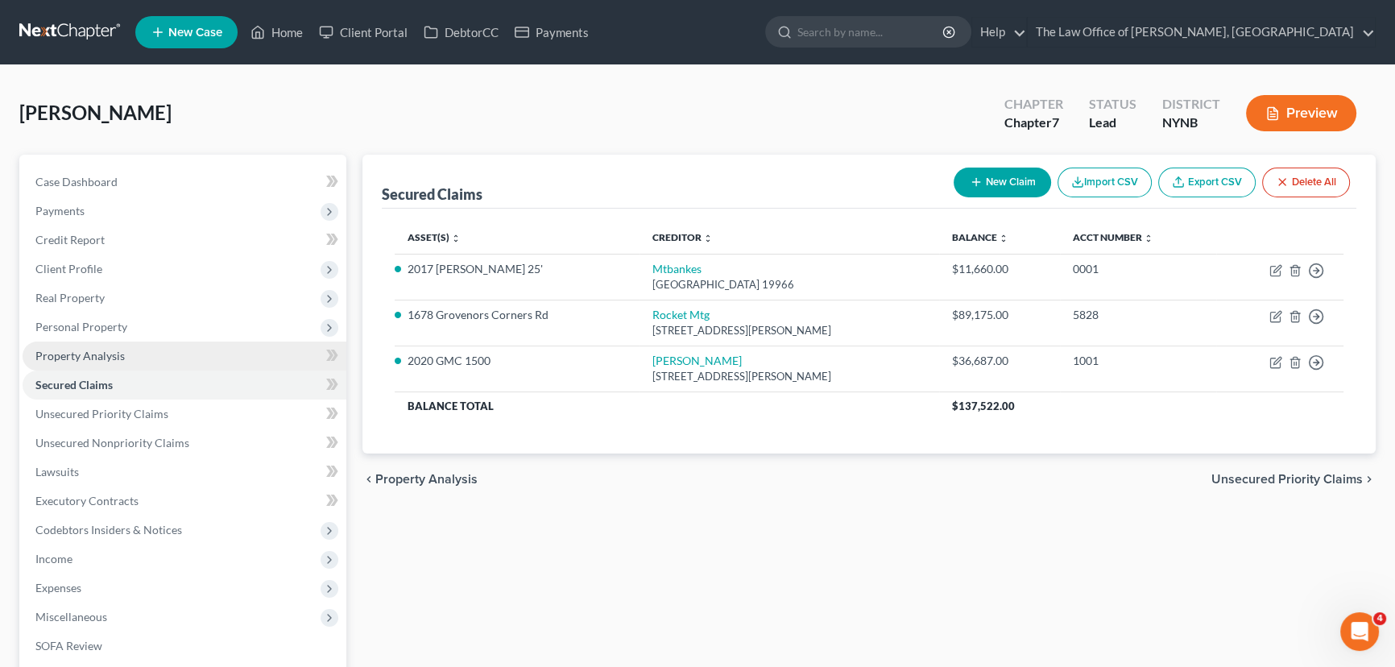
click at [83, 358] on span "Property Analysis" at bounding box center [79, 356] width 89 height 14
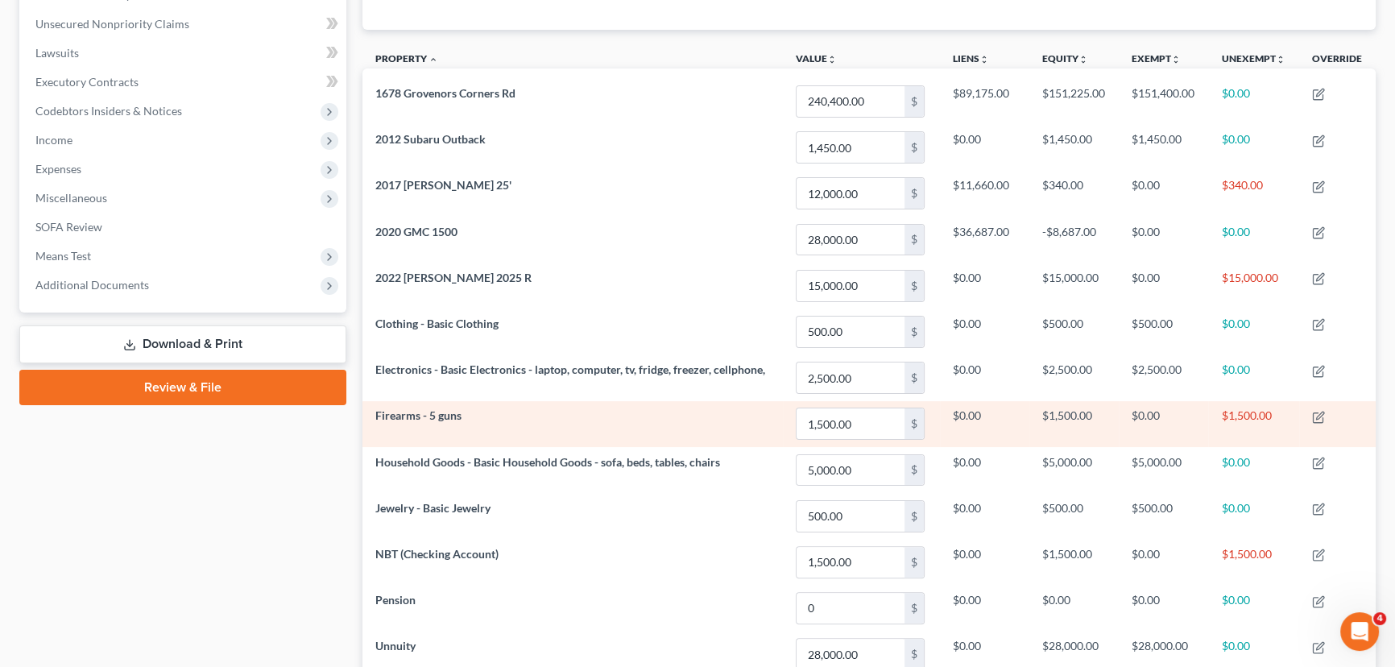
scroll to position [292, 0]
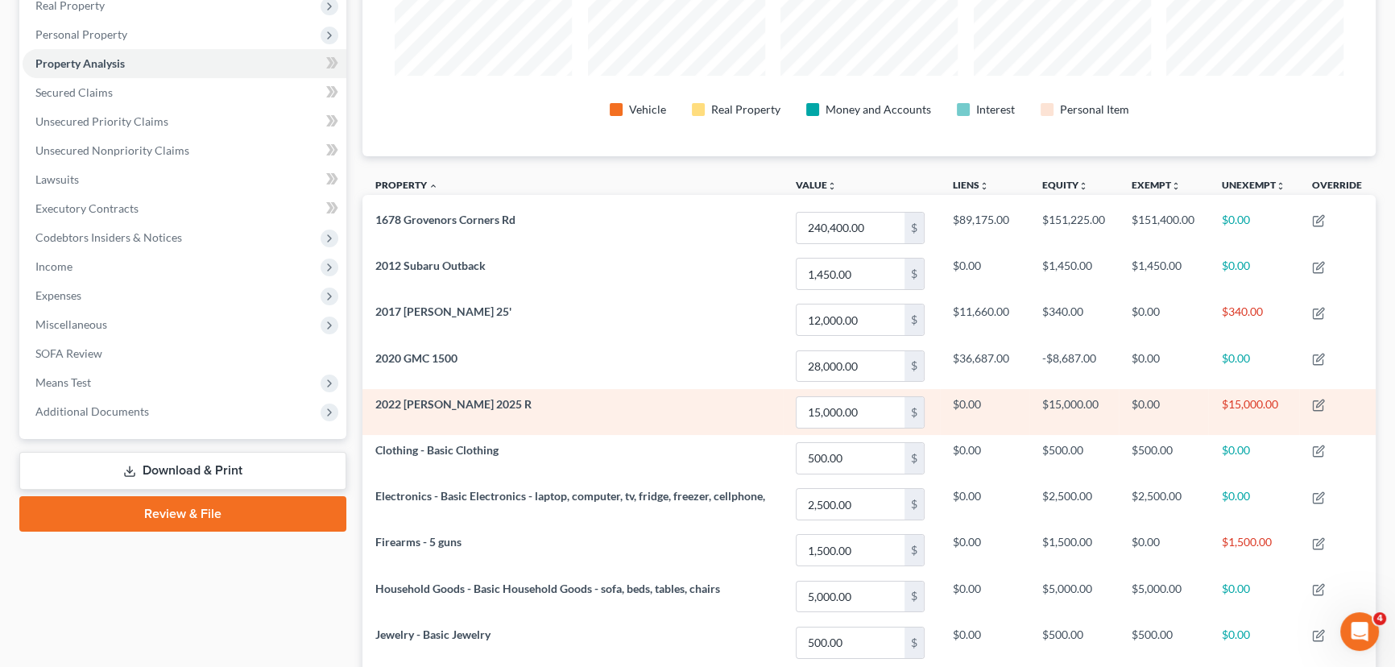
click at [561, 402] on td "2022 [PERSON_NAME] 2025 R" at bounding box center [572, 412] width 420 height 46
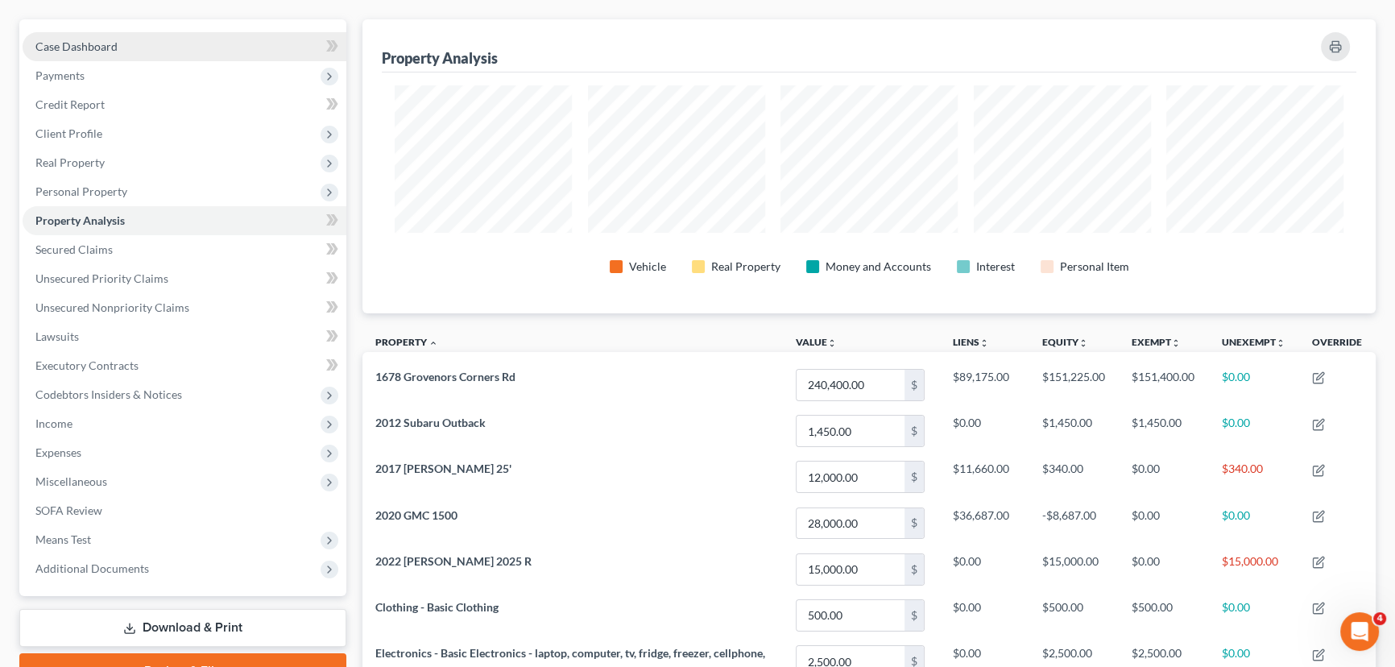
scroll to position [0, 0]
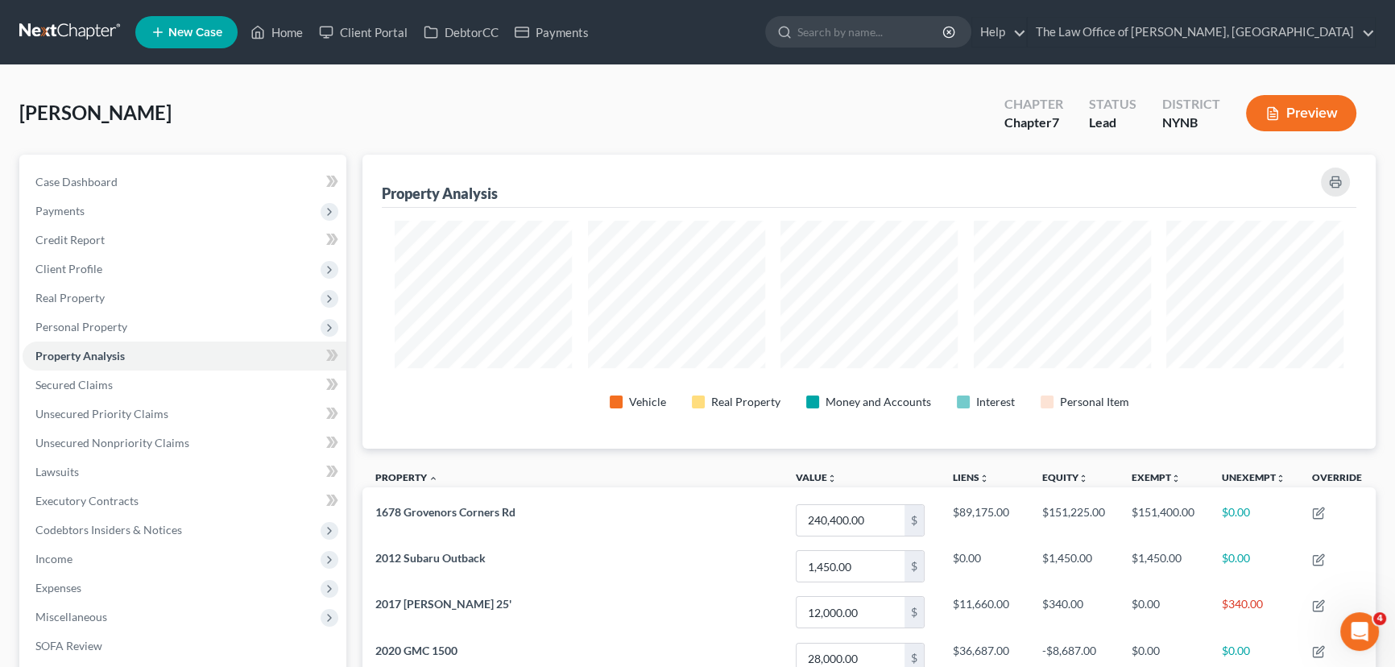
drag, startPoint x: 207, startPoint y: 121, endPoint x: 7, endPoint y: 122, distance: 199.8
click at [5, 119] on div "[PERSON_NAME] Upgraded Chapter Chapter 7 Status Lead District NYNB Preview Peti…" at bounding box center [697, 645] width 1395 height 1160
copy span "[PERSON_NAME]"
click at [297, 35] on link "Home" at bounding box center [276, 32] width 68 height 29
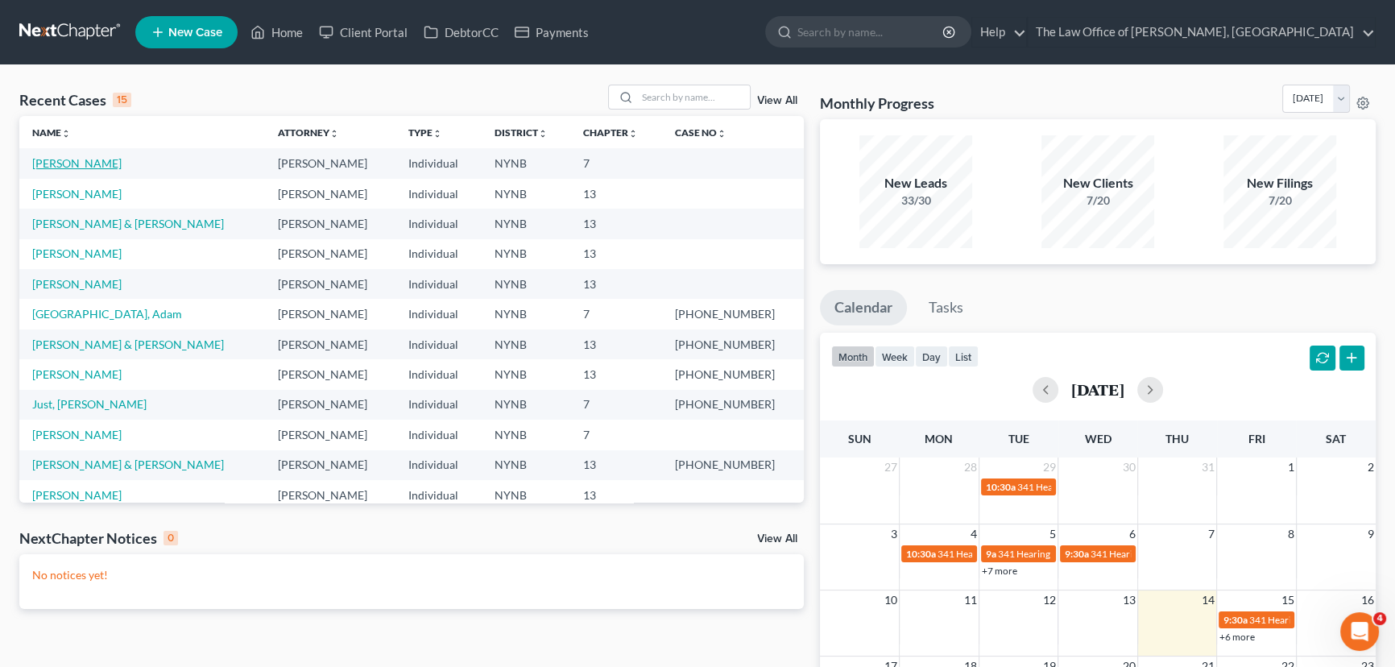
click at [97, 162] on link "[PERSON_NAME]" at bounding box center [76, 163] width 89 height 14
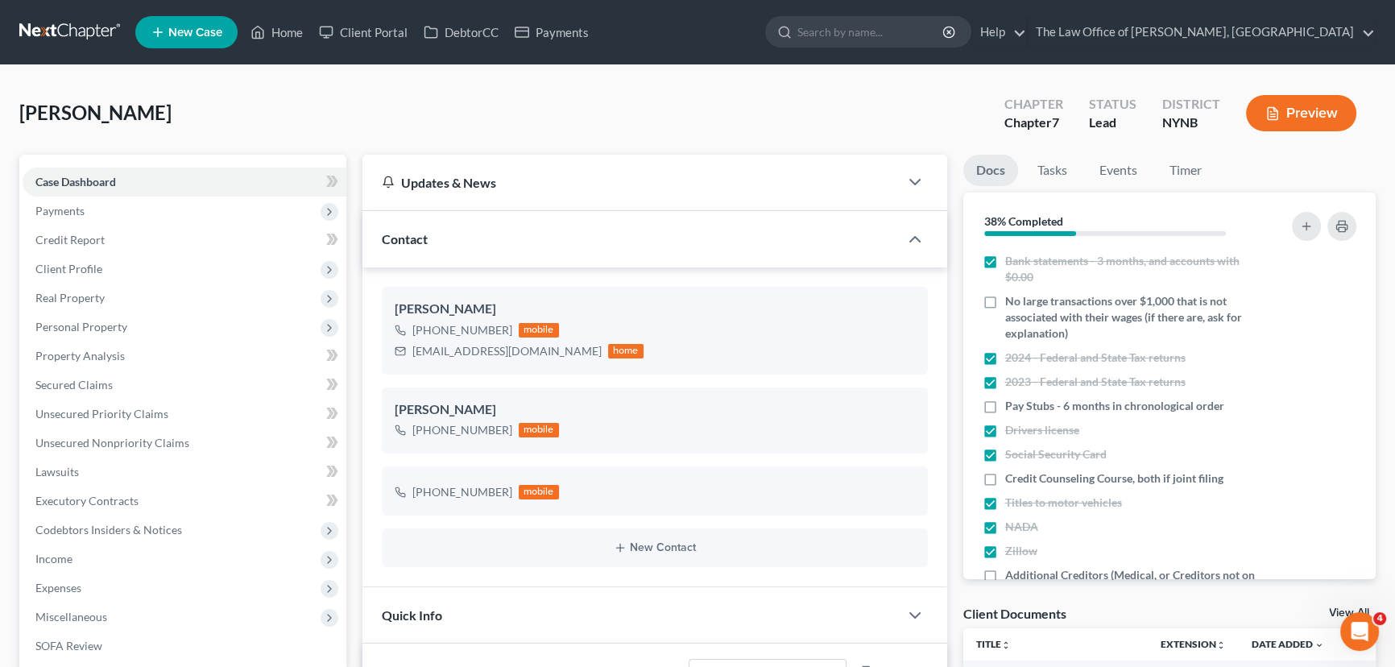
scroll to position [14, 0]
drag, startPoint x: 235, startPoint y: 120, endPoint x: 0, endPoint y: 114, distance: 235.3
copy span "[PERSON_NAME]"
click at [266, 33] on link "Home" at bounding box center [276, 32] width 68 height 29
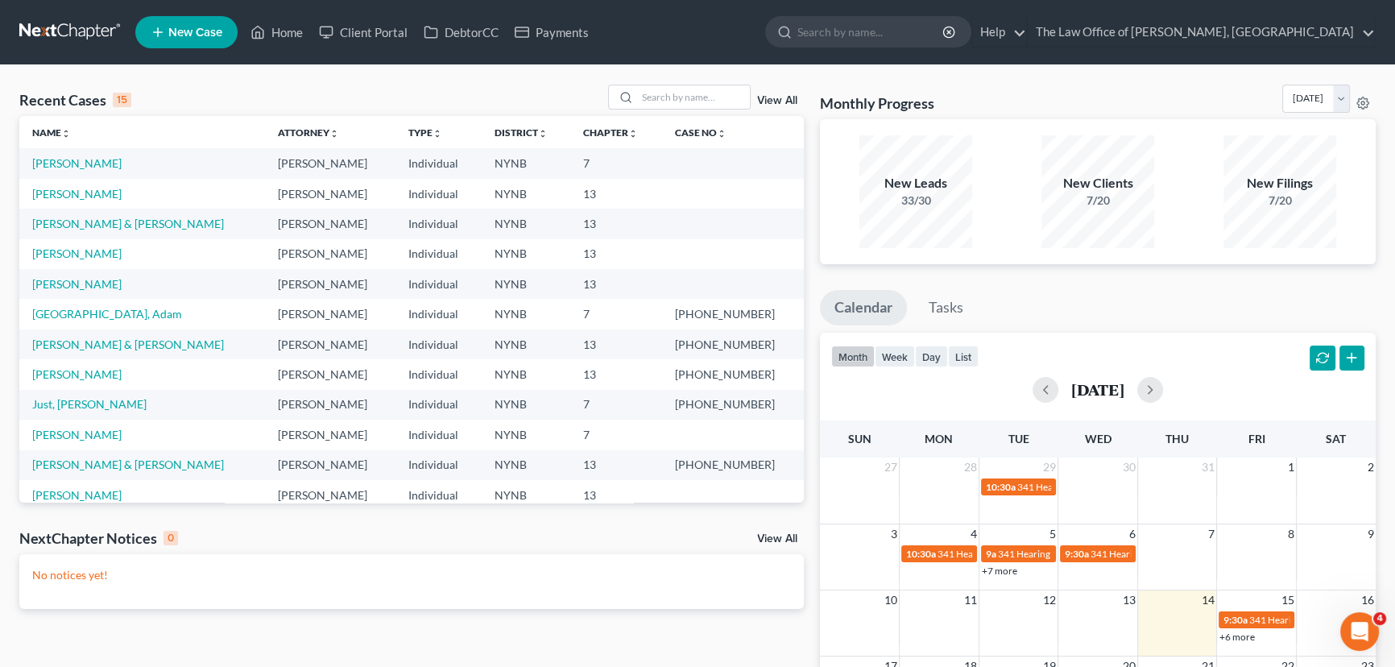
drag, startPoint x: 129, startPoint y: 250, endPoint x: 21, endPoint y: 258, distance: 108.2
click at [22, 260] on td "[PERSON_NAME]" at bounding box center [142, 254] width 246 height 30
copy link "[PERSON_NAME]"
click at [97, 194] on link "[PERSON_NAME]" at bounding box center [76, 194] width 89 height 14
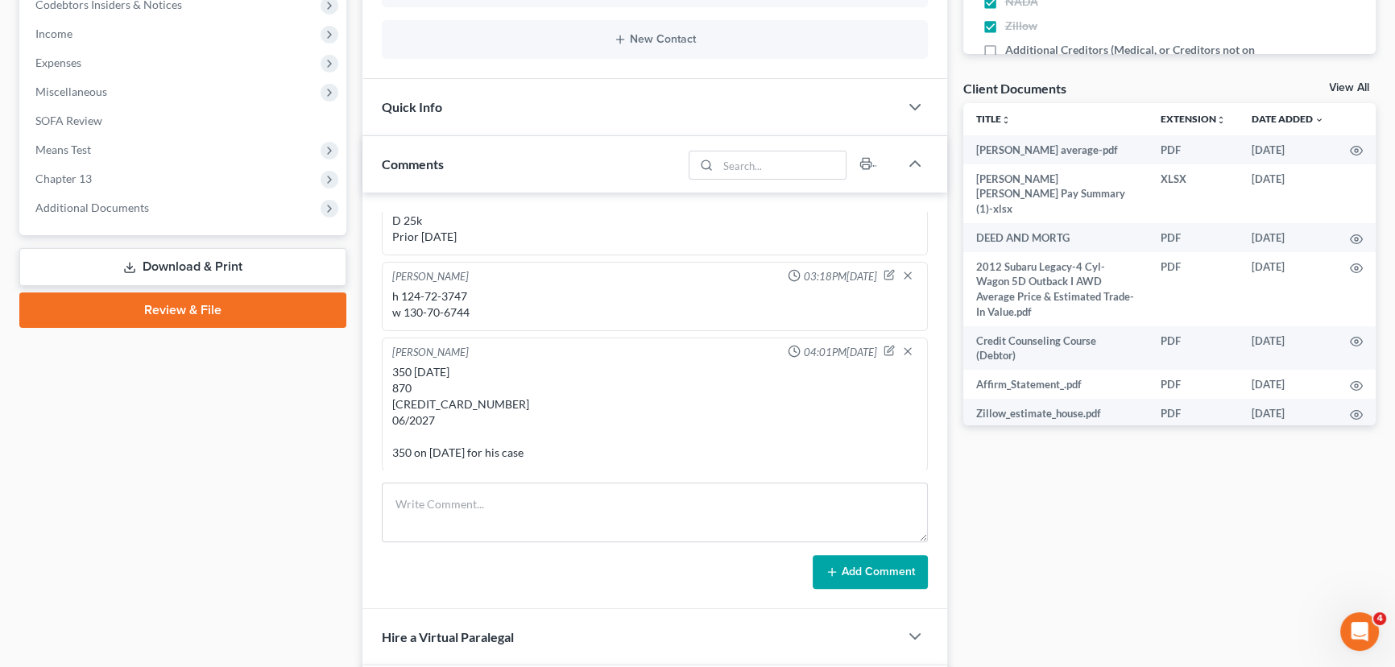
scroll to position [659, 0]
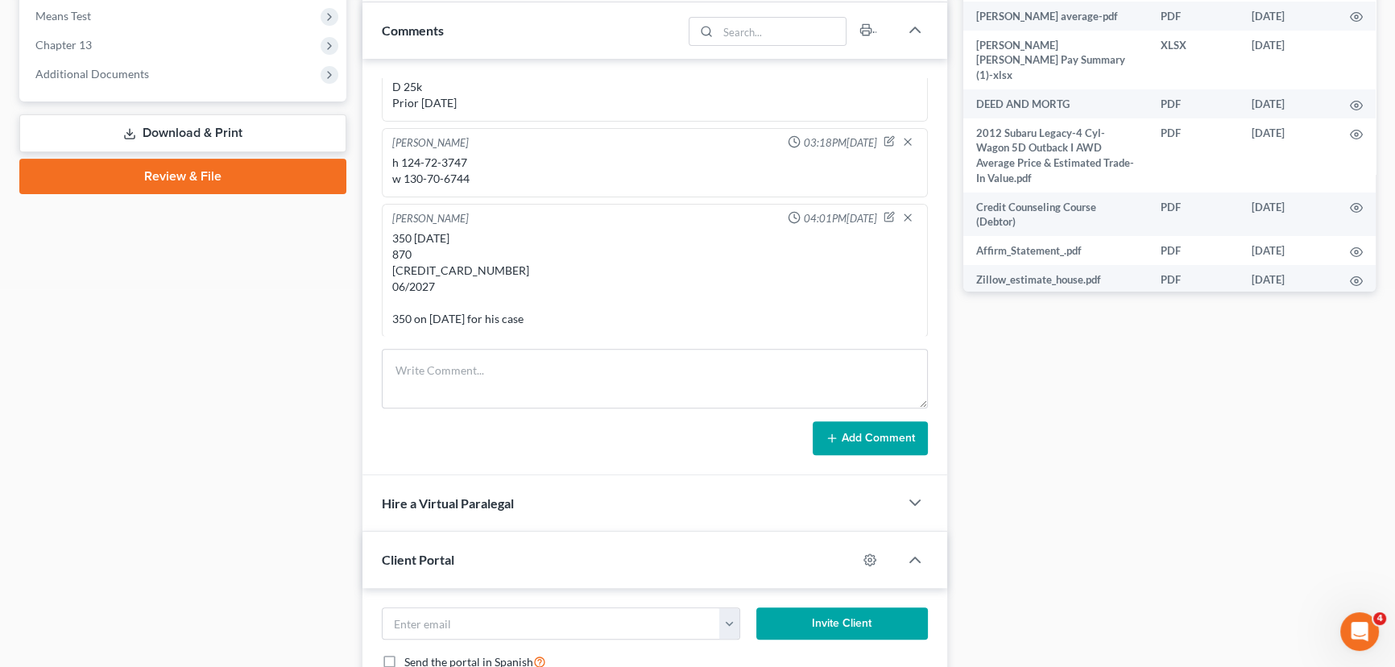
click at [481, 273] on div "350 [DATE] 870 [CREDIT_CARD_NUMBER] 06/2027 350 on [DATE] for his case" at bounding box center [654, 278] width 525 height 97
click at [479, 273] on div "350 [DATE] 870 [CREDIT_CARD_NUMBER] 06/2027 350 on [DATE] for his case" at bounding box center [654, 278] width 525 height 97
copy div "[CREDIT_CARD_NUMBER]"
